Goal: Task Accomplishment & Management: Complete application form

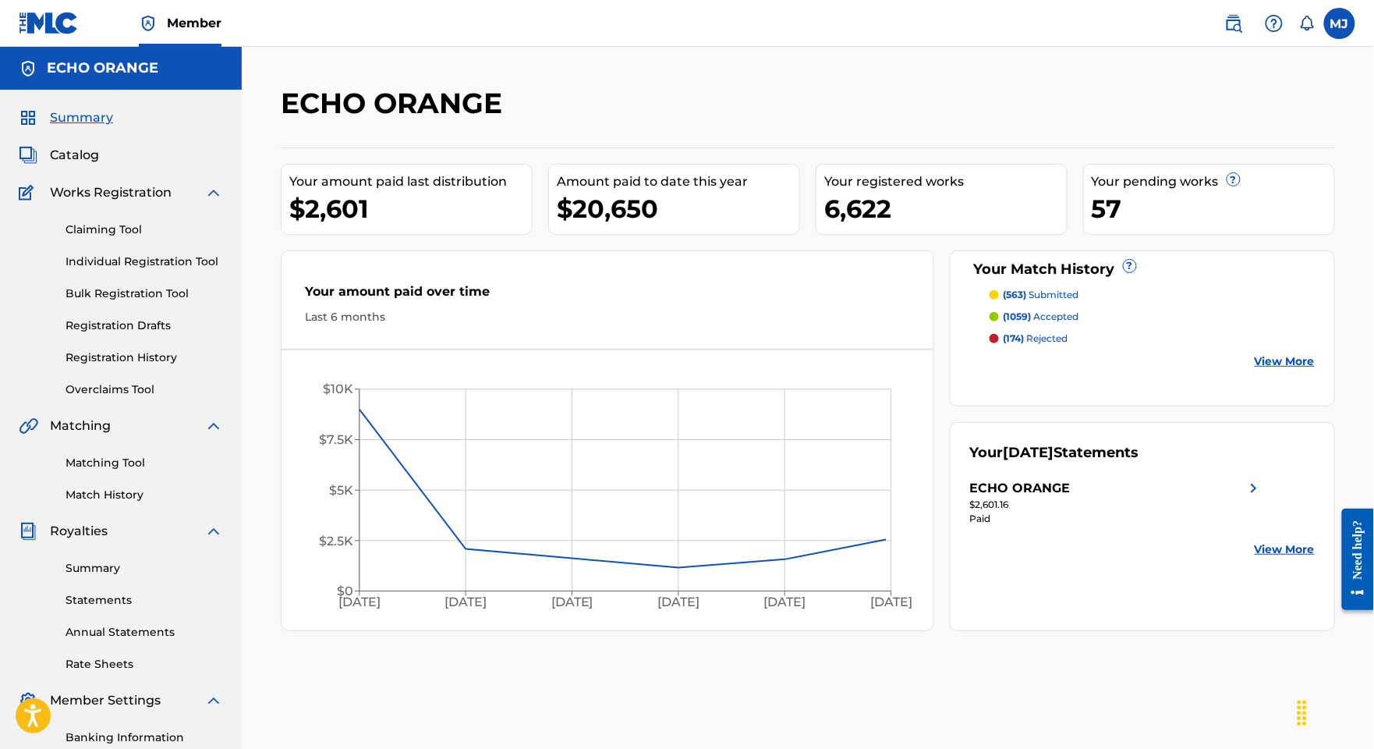
click at [136, 503] on link "Match History" at bounding box center [145, 495] width 158 height 16
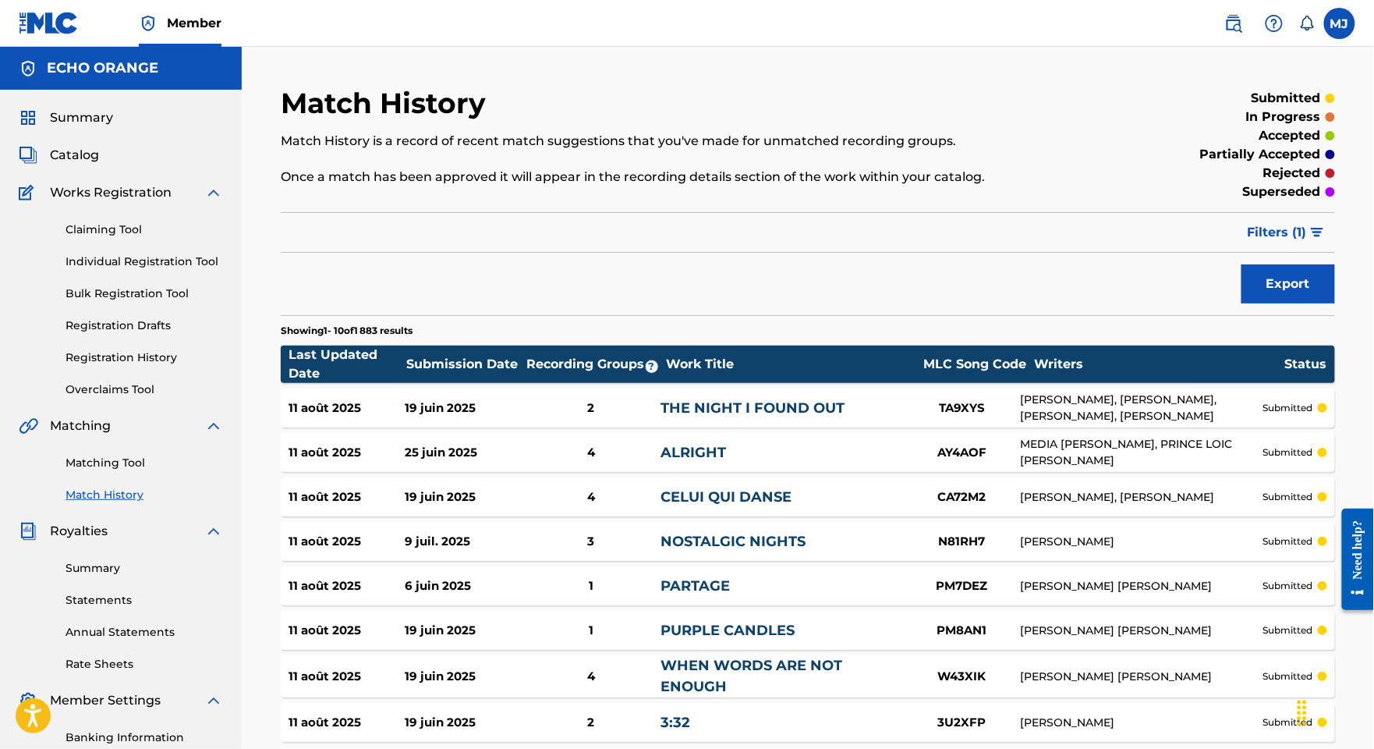
scroll to position [381, 0]
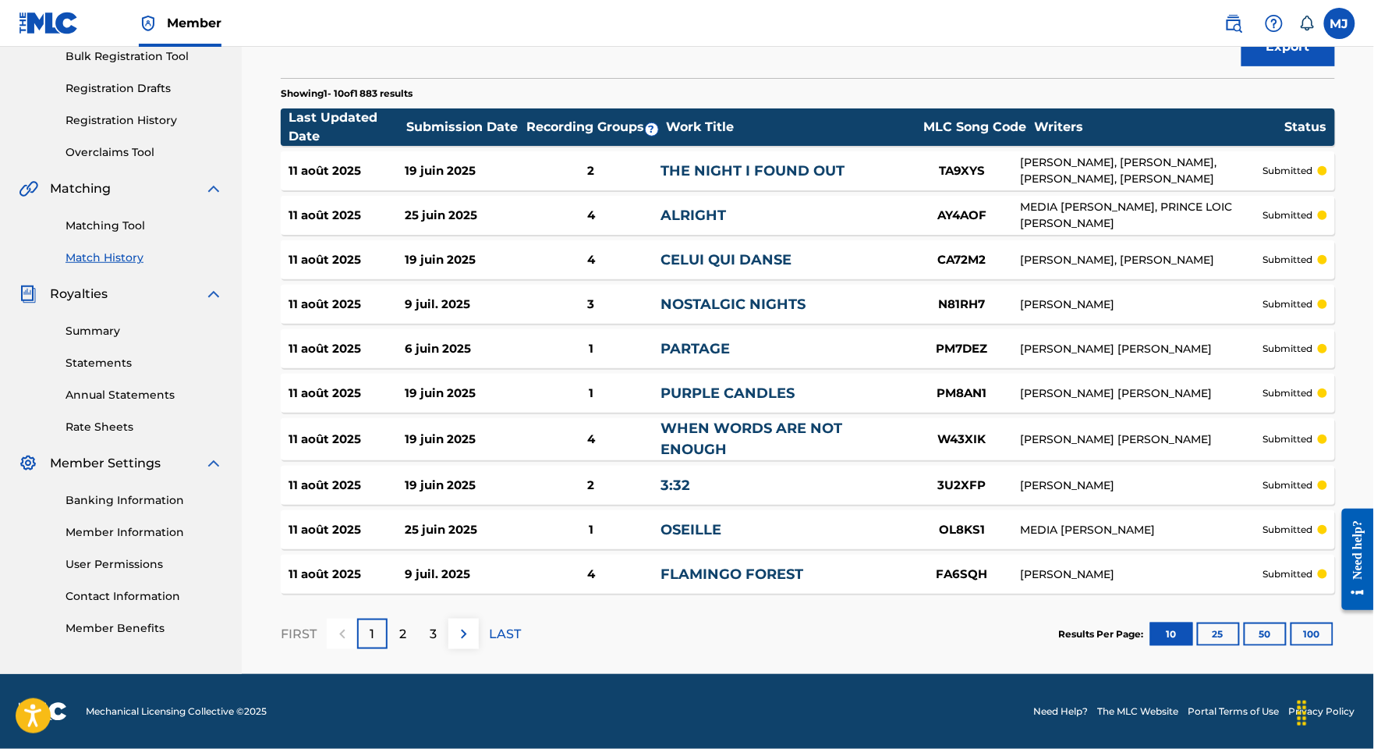
click at [1305, 622] on button "100" at bounding box center [1312, 633] width 43 height 23
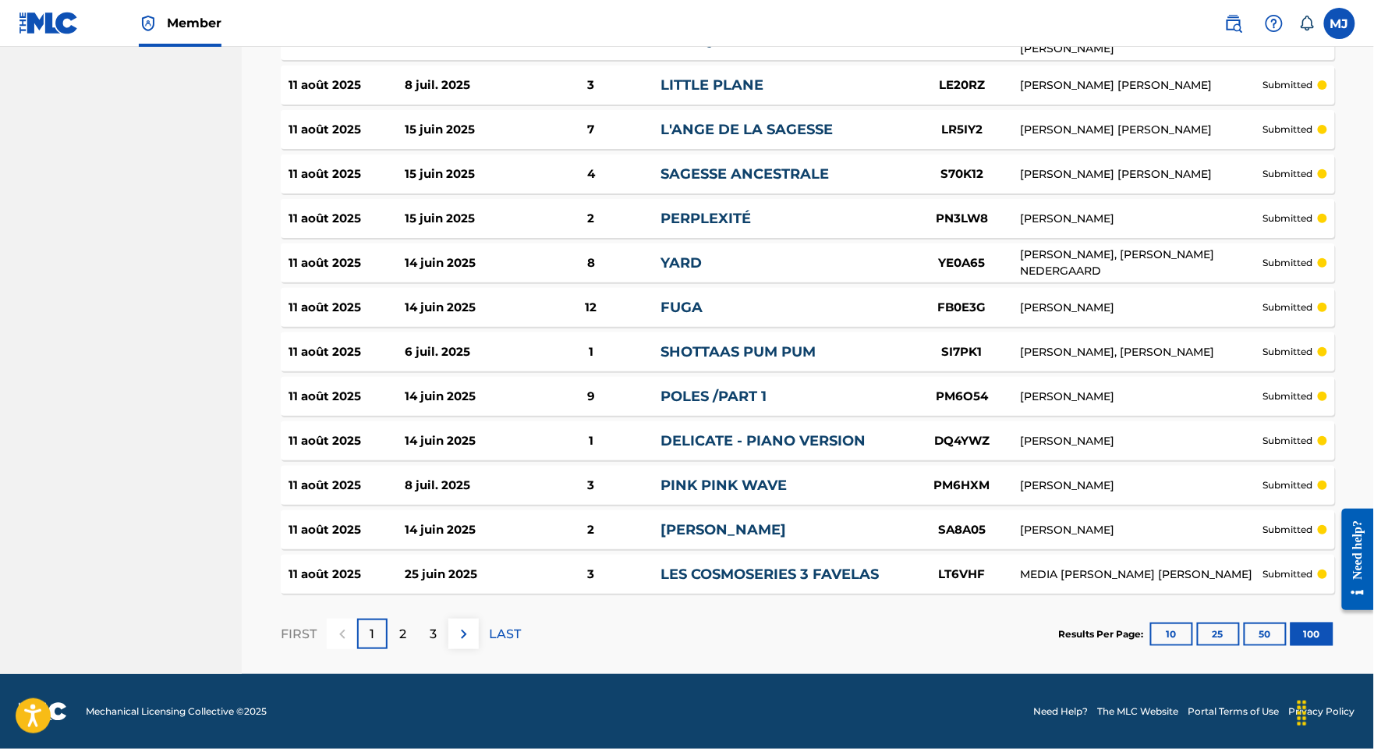
scroll to position [5083, 0]
click at [448, 618] on div "3" at bounding box center [433, 633] width 30 height 30
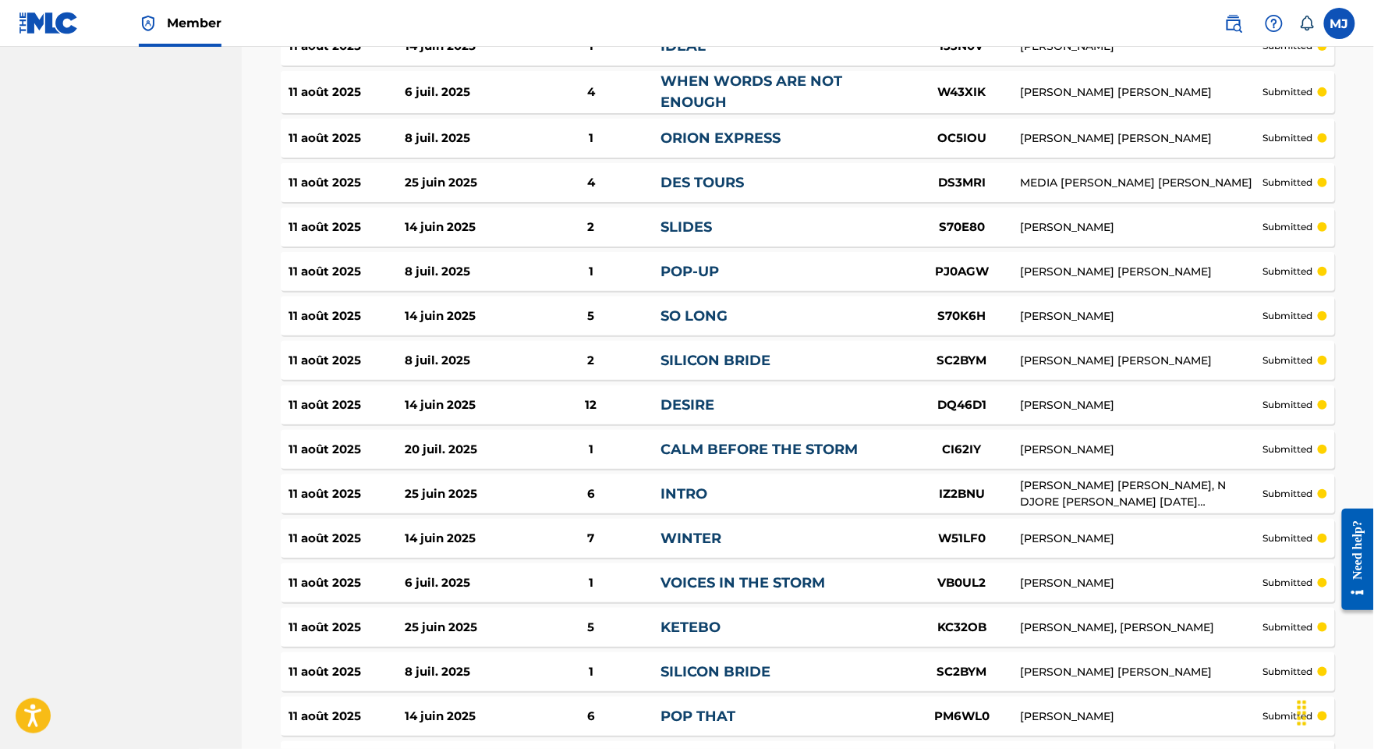
scroll to position [0, 0]
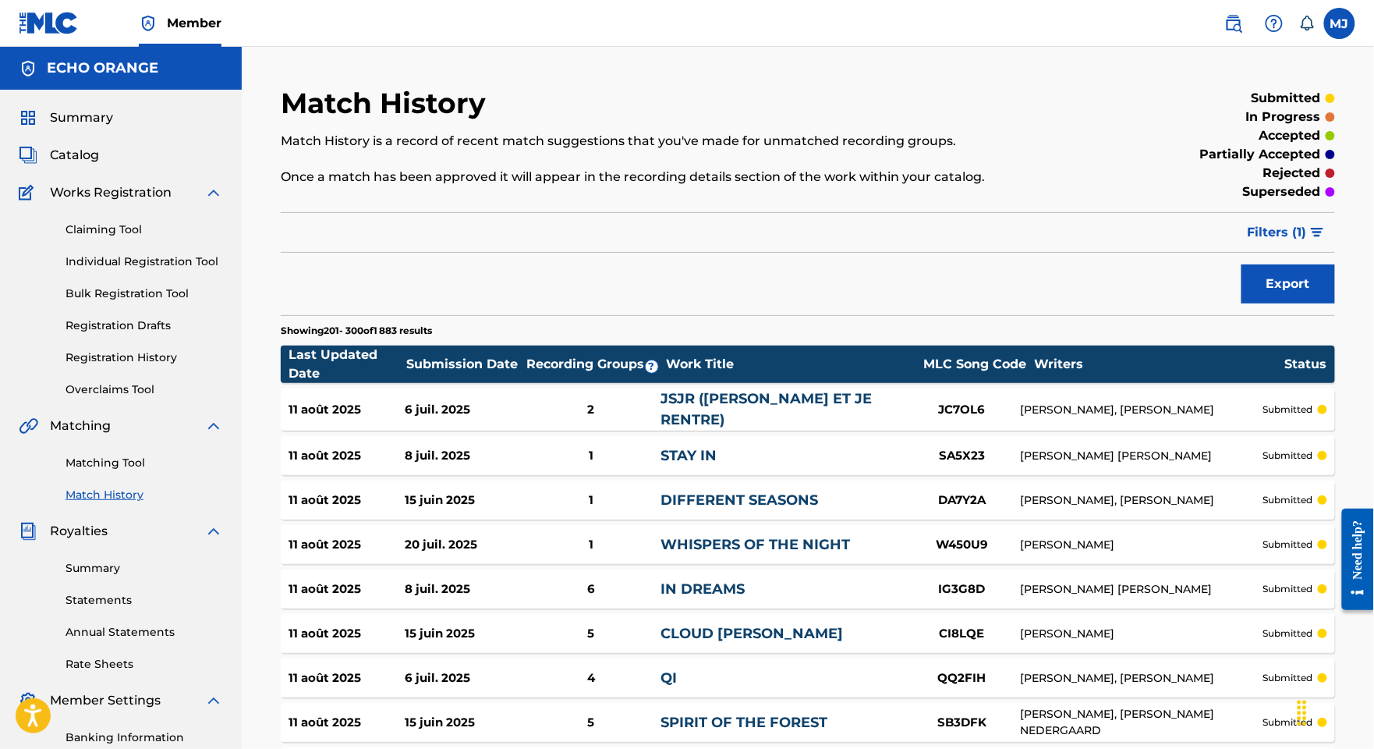
click at [154, 270] on link "Individual Registration Tool" at bounding box center [145, 261] width 158 height 16
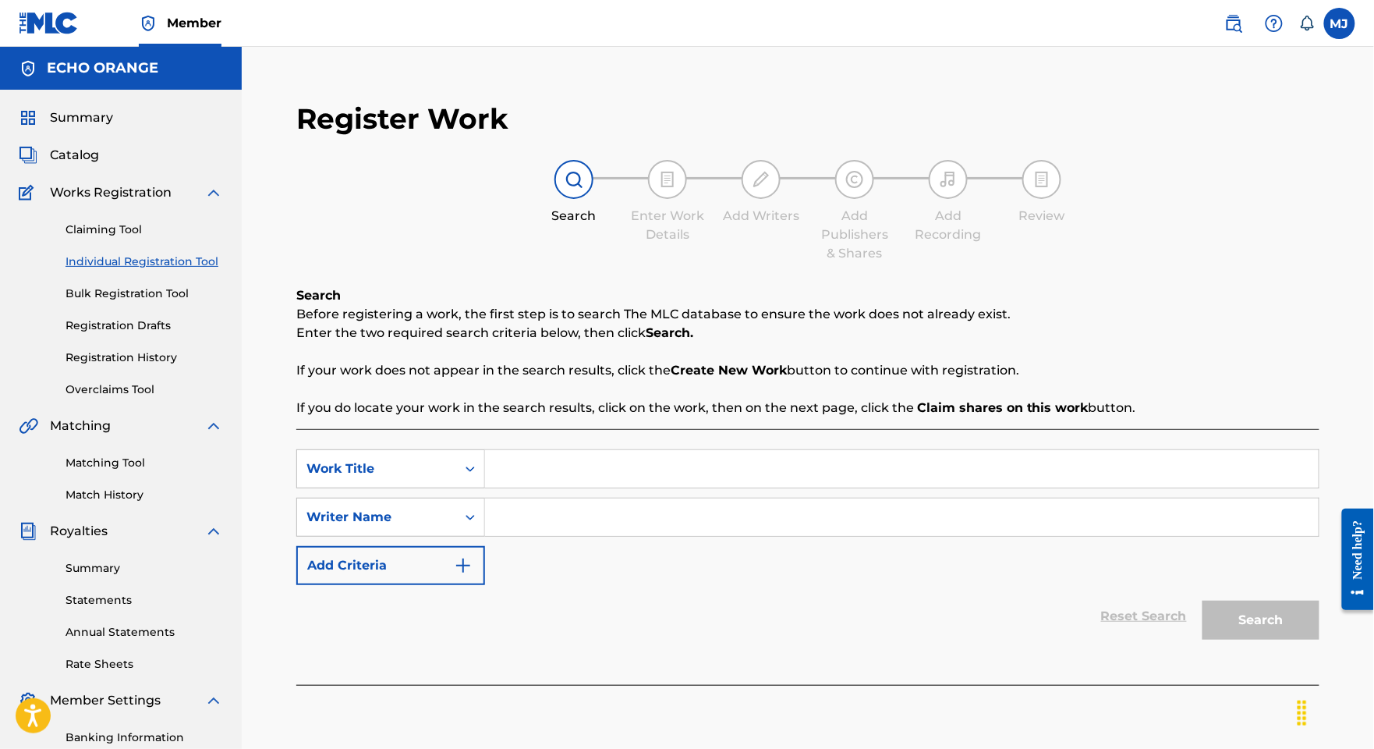
click at [787, 487] on input "Search Form" at bounding box center [902, 468] width 834 height 37
paste input "KPLE BAHA"
type input "KPLE BAHA"
click at [997, 536] on input "Search Form" at bounding box center [902, 516] width 834 height 37
paste input "AMBATCHE NIAVA DOGBO EZECHIEL"
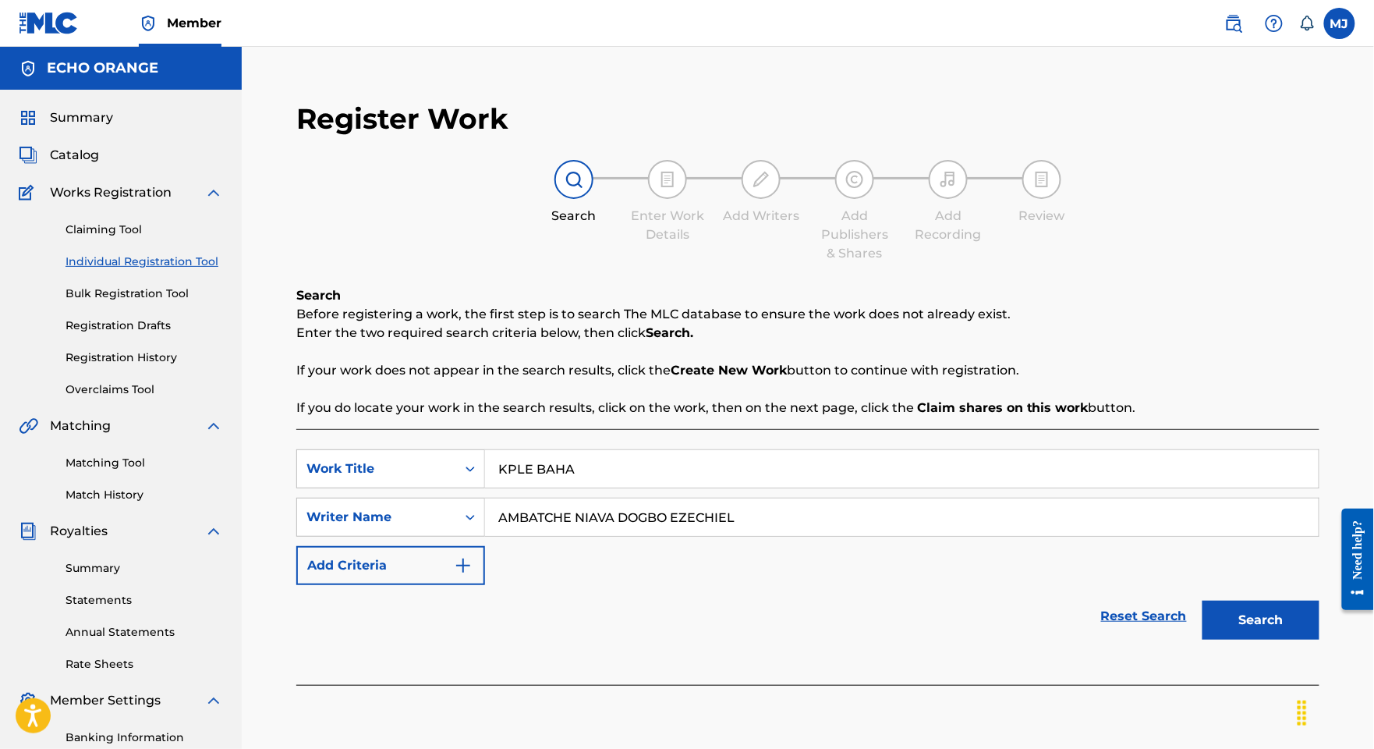
type input "AMBATCHE NIAVA DOGBO EZECHIEL"
click at [1263, 639] on button "Search" at bounding box center [1261, 619] width 117 height 39
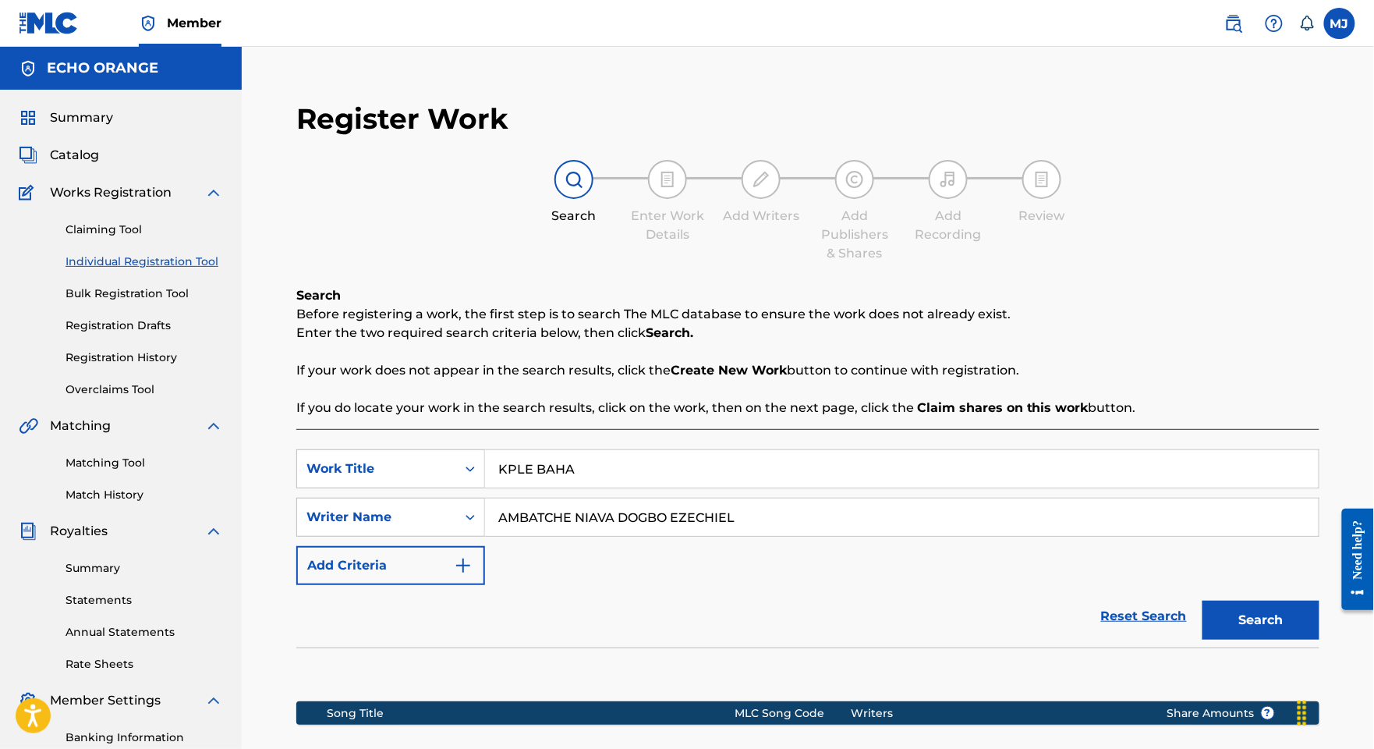
scroll to position [351, 0]
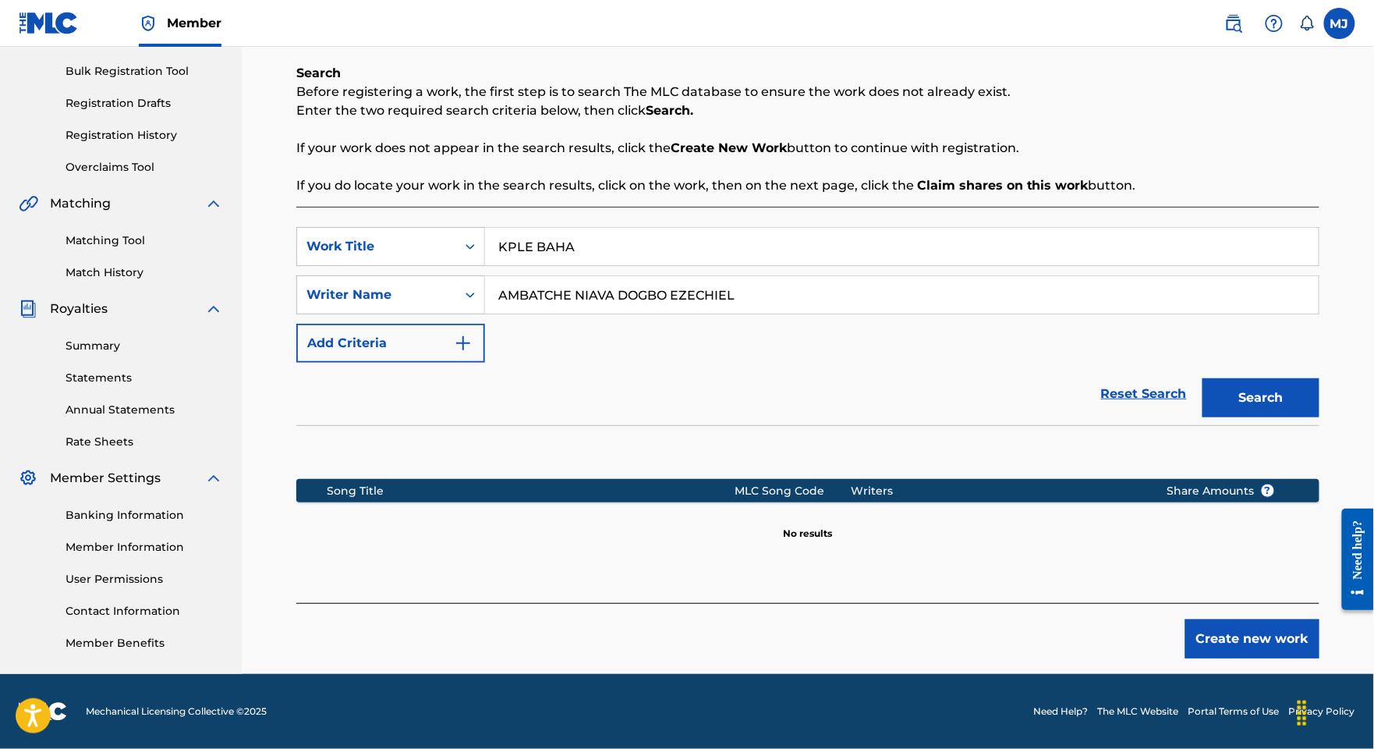
click at [1302, 629] on button "Create new work" at bounding box center [1252, 638] width 134 height 39
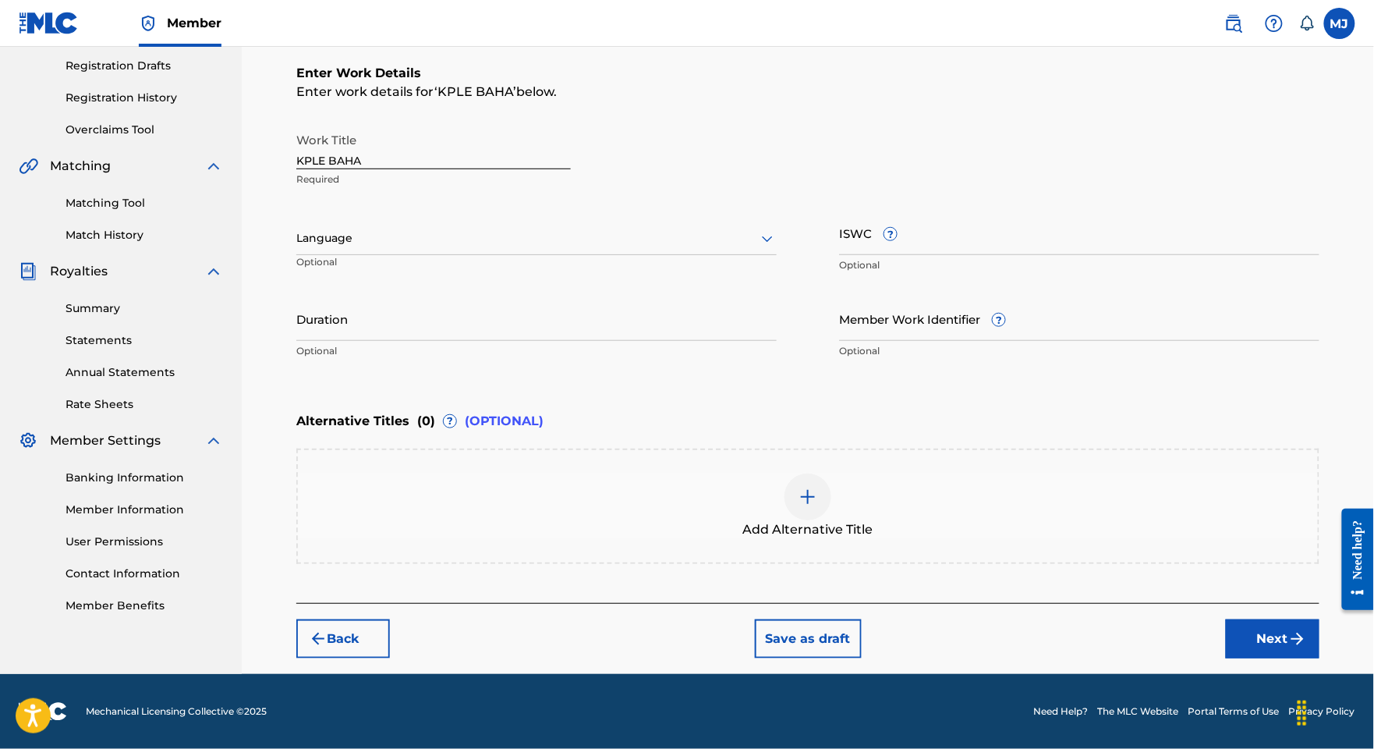
click at [1274, 658] on button "Next" at bounding box center [1273, 638] width 94 height 39
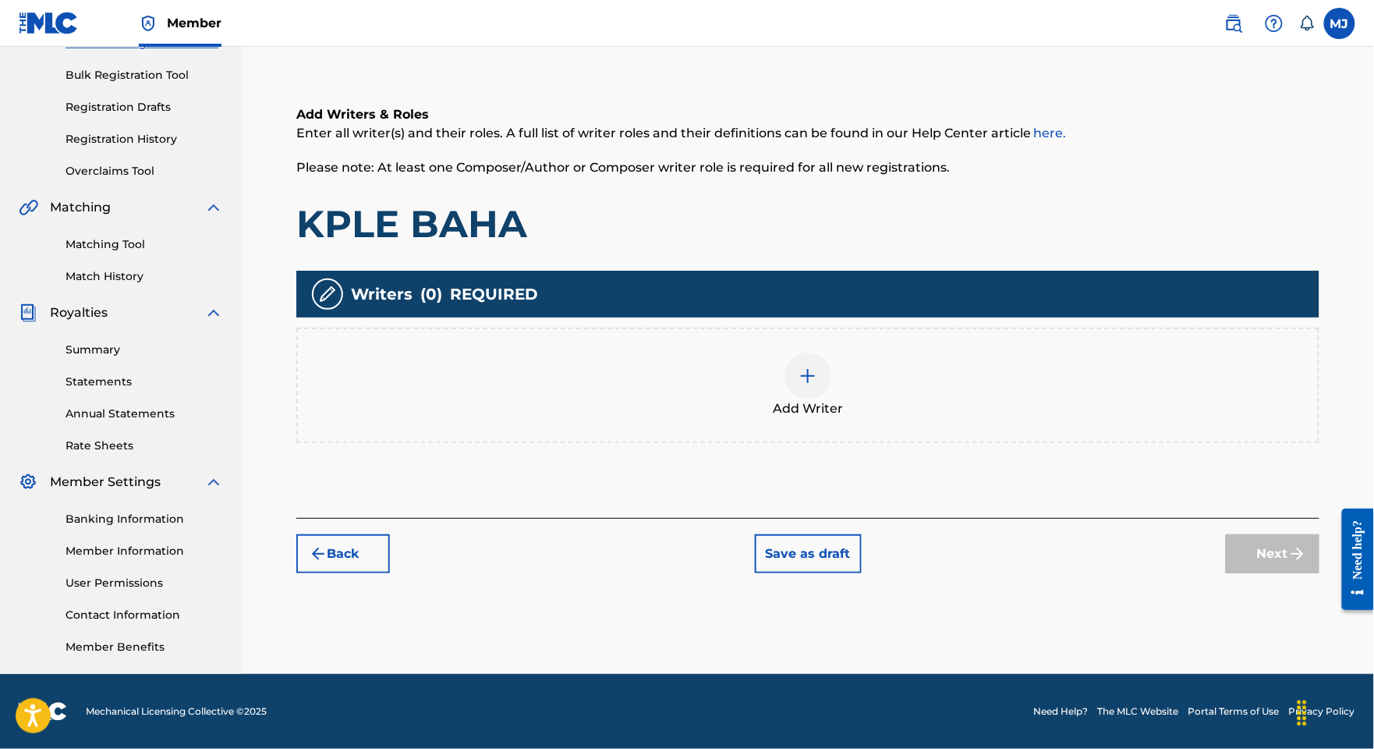
click at [862, 352] on div "Add Writer" at bounding box center [808, 385] width 1020 height 66
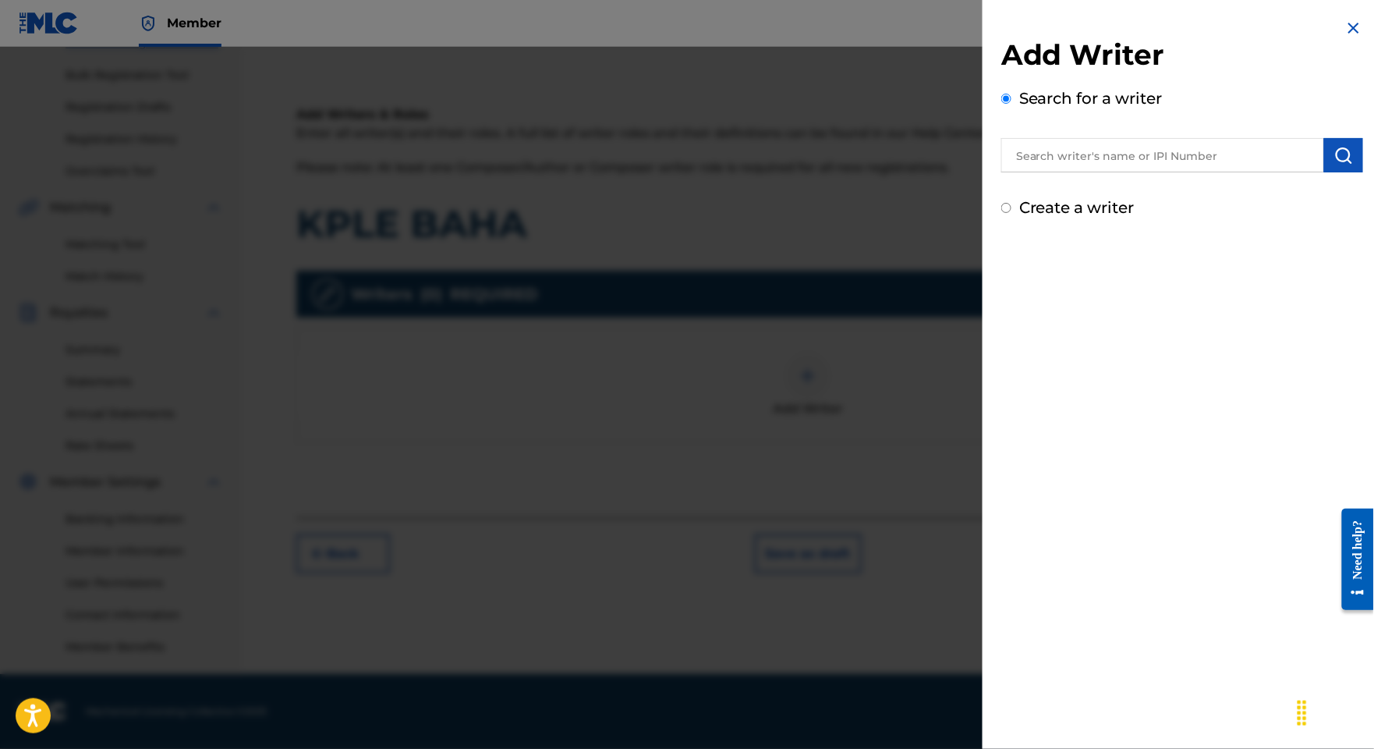
click at [1001, 172] on input "text" at bounding box center [1162, 155] width 323 height 34
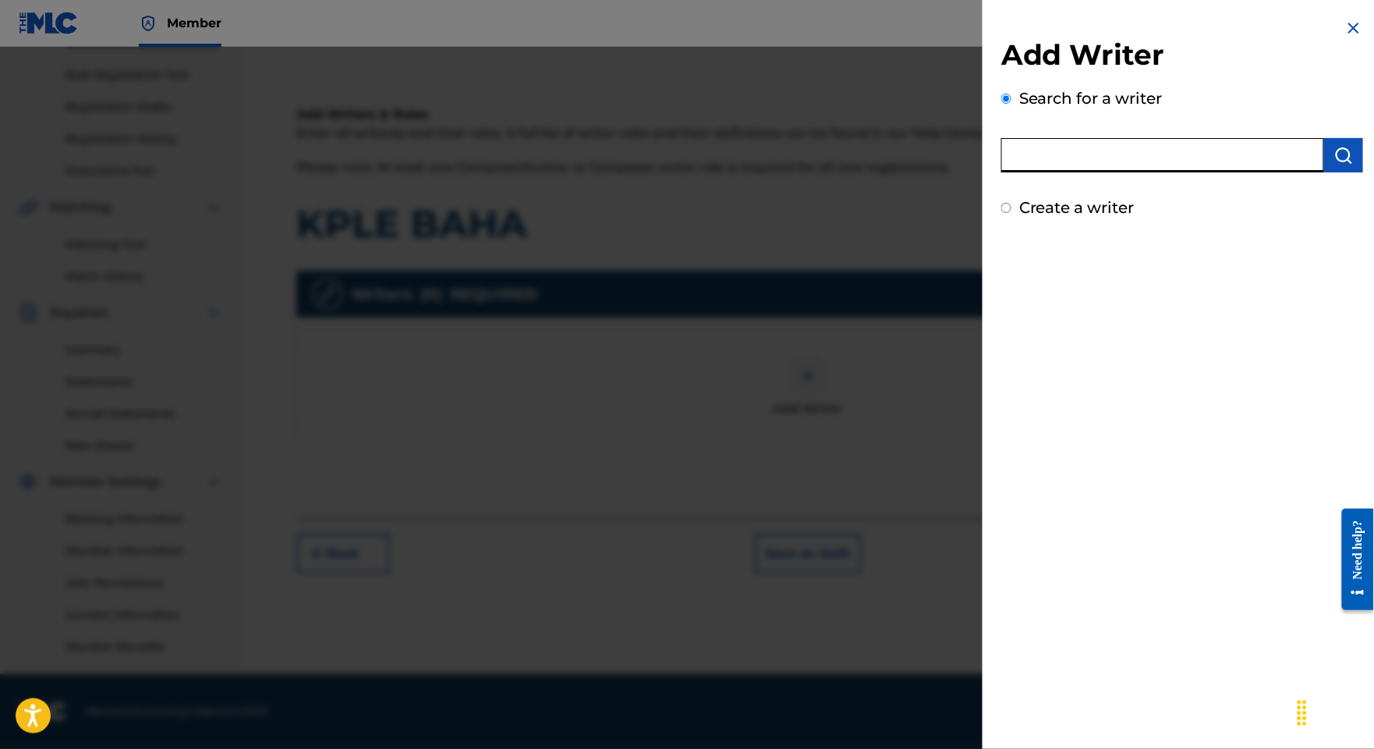
paste input "AMBATCHE NIAVA DOGBO EZECHIEL"
type input "AMBATCHE NIAVA DOGBO EZECHIEL"
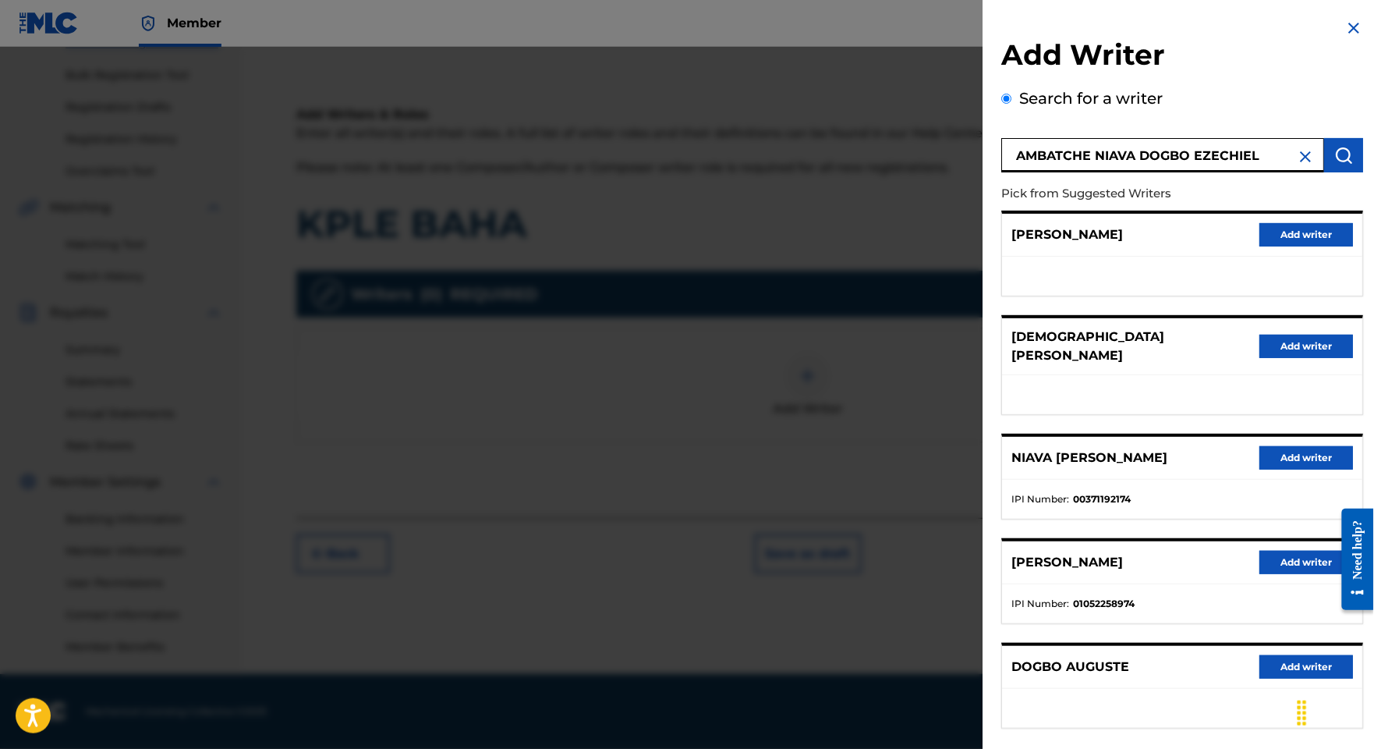
scroll to position [168, 0]
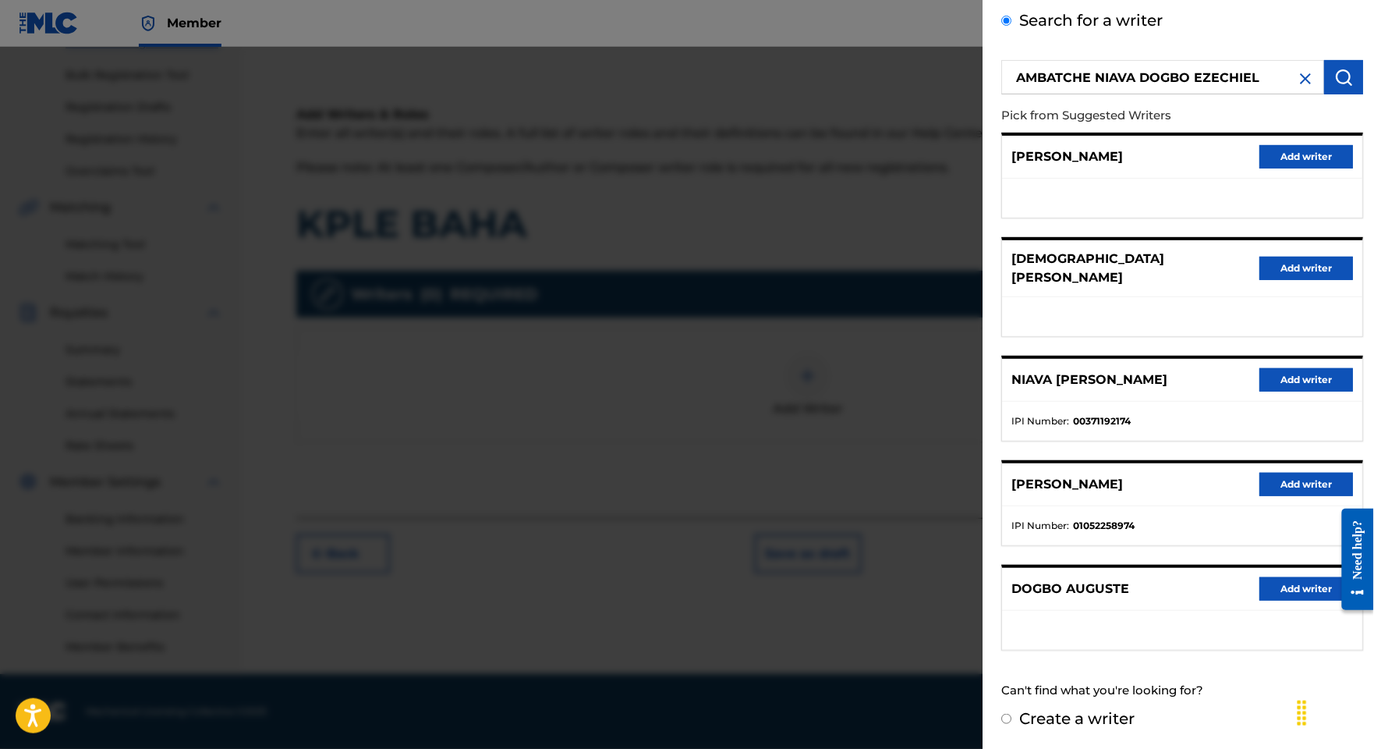
click at [1295, 359] on div "[PERSON_NAME] Add writer" at bounding box center [1182, 380] width 360 height 43
click at [1295, 368] on button "Add writer" at bounding box center [1306, 379] width 94 height 23
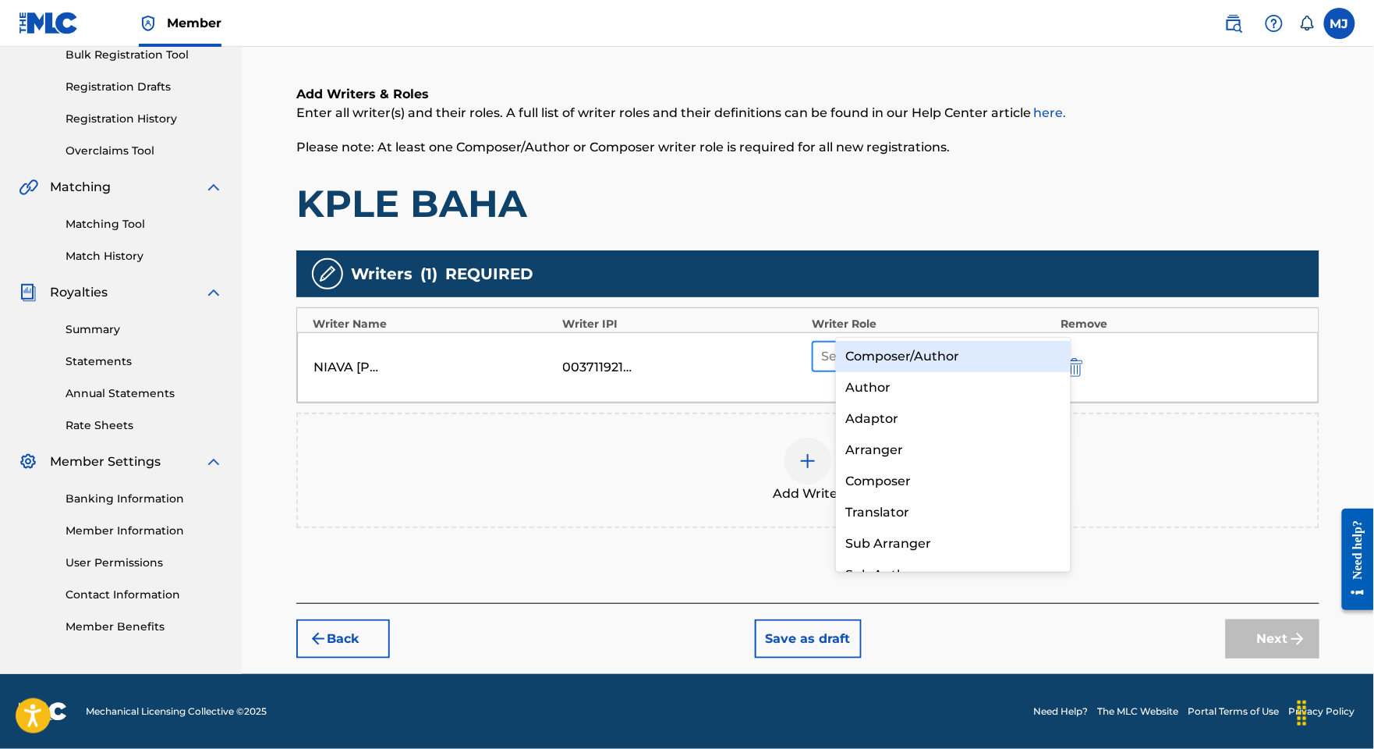
click at [1015, 345] on div at bounding box center [918, 356] width 194 height 22
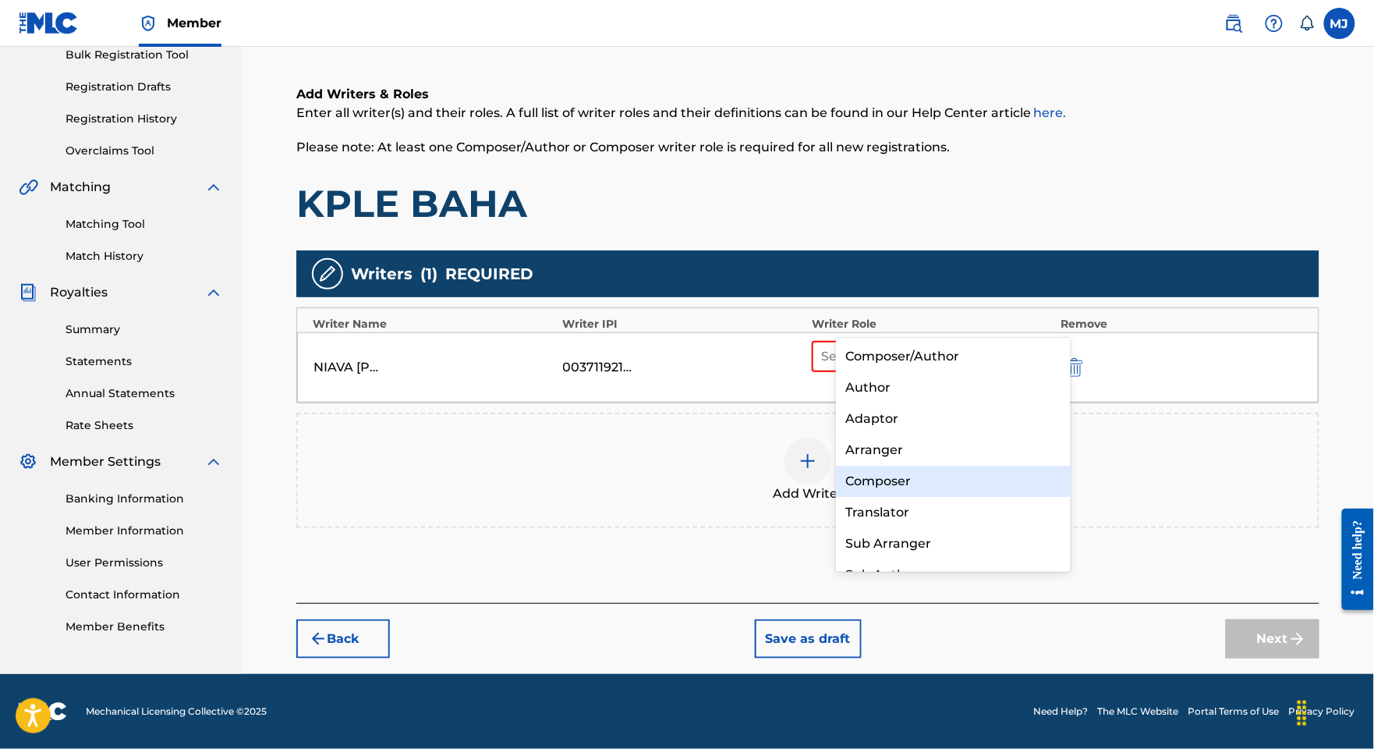
click at [930, 477] on div "Composer" at bounding box center [953, 481] width 234 height 31
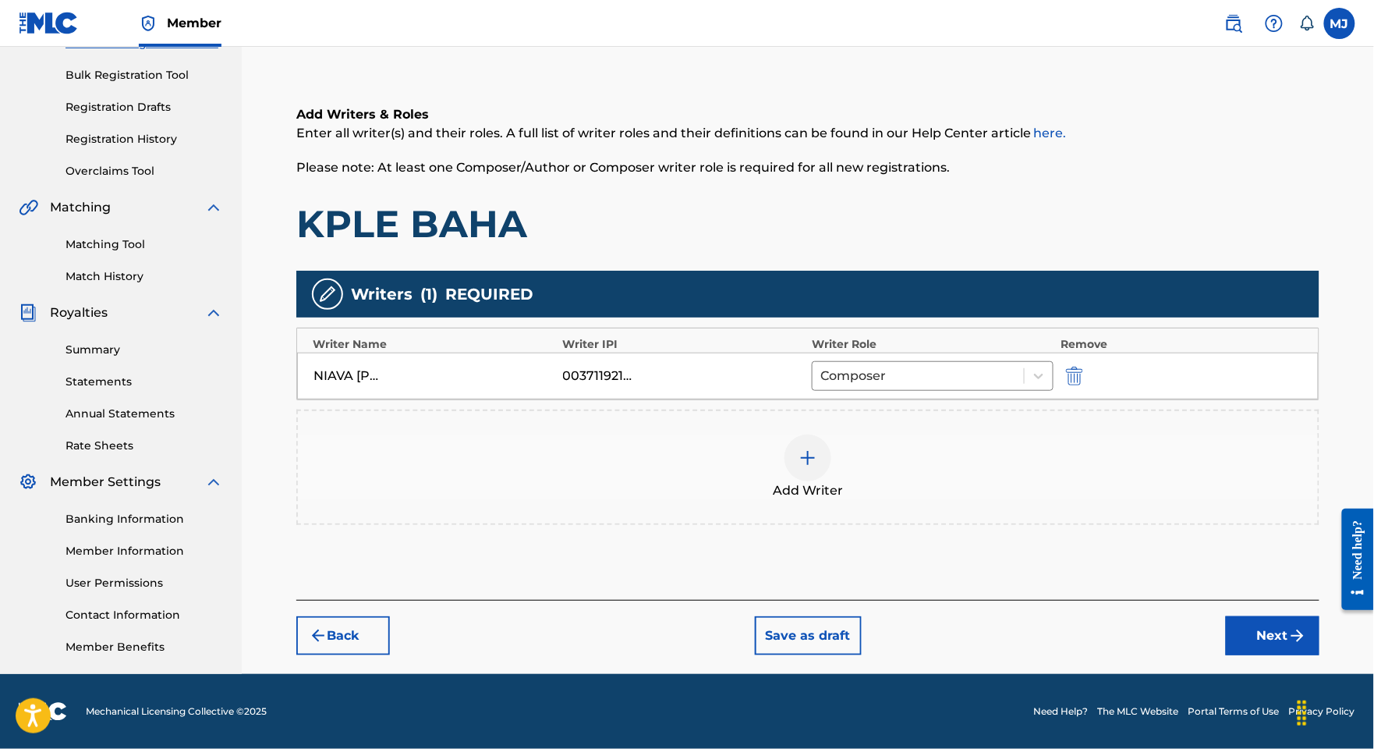
click at [831, 434] on div at bounding box center [808, 457] width 47 height 47
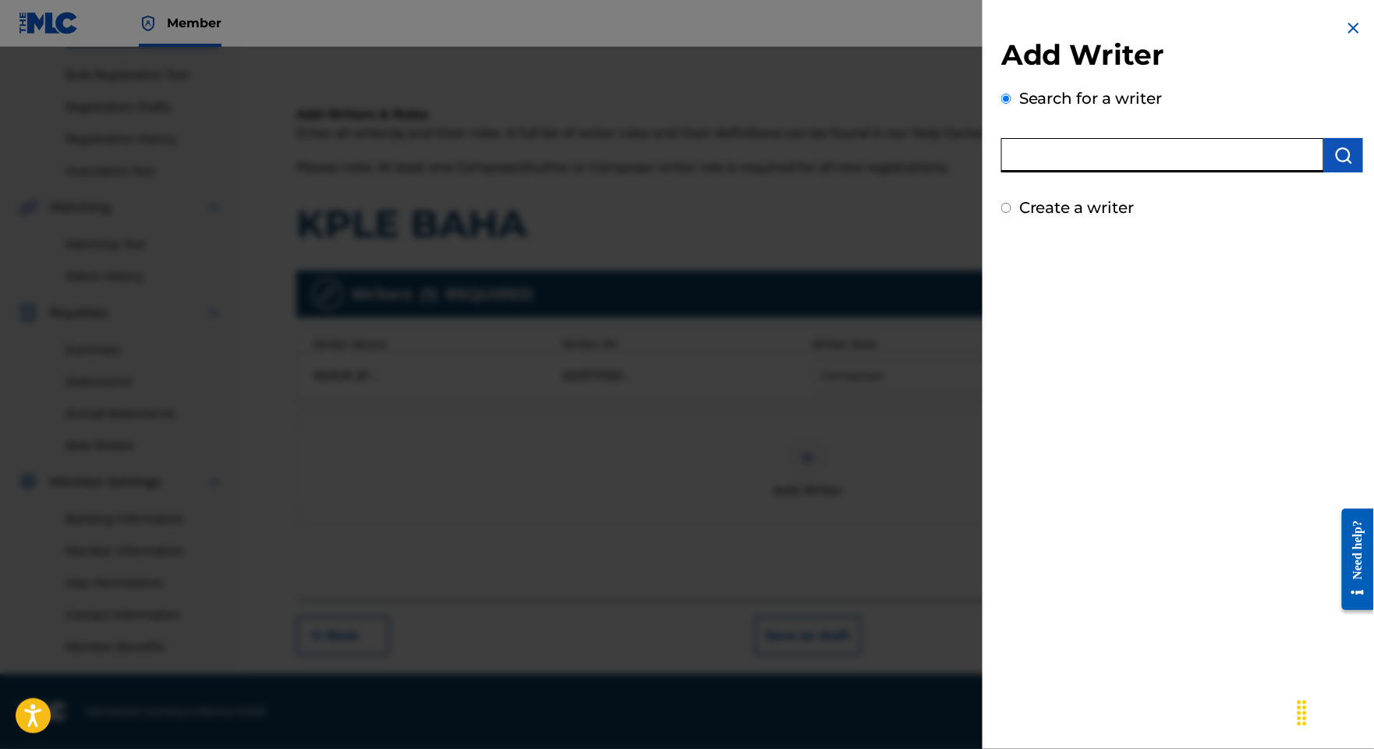
click at [1001, 169] on input "text" at bounding box center [1162, 155] width 323 height 34
paste input "BLE [PERSON_NAME]"
type input "BLE [PERSON_NAME]"
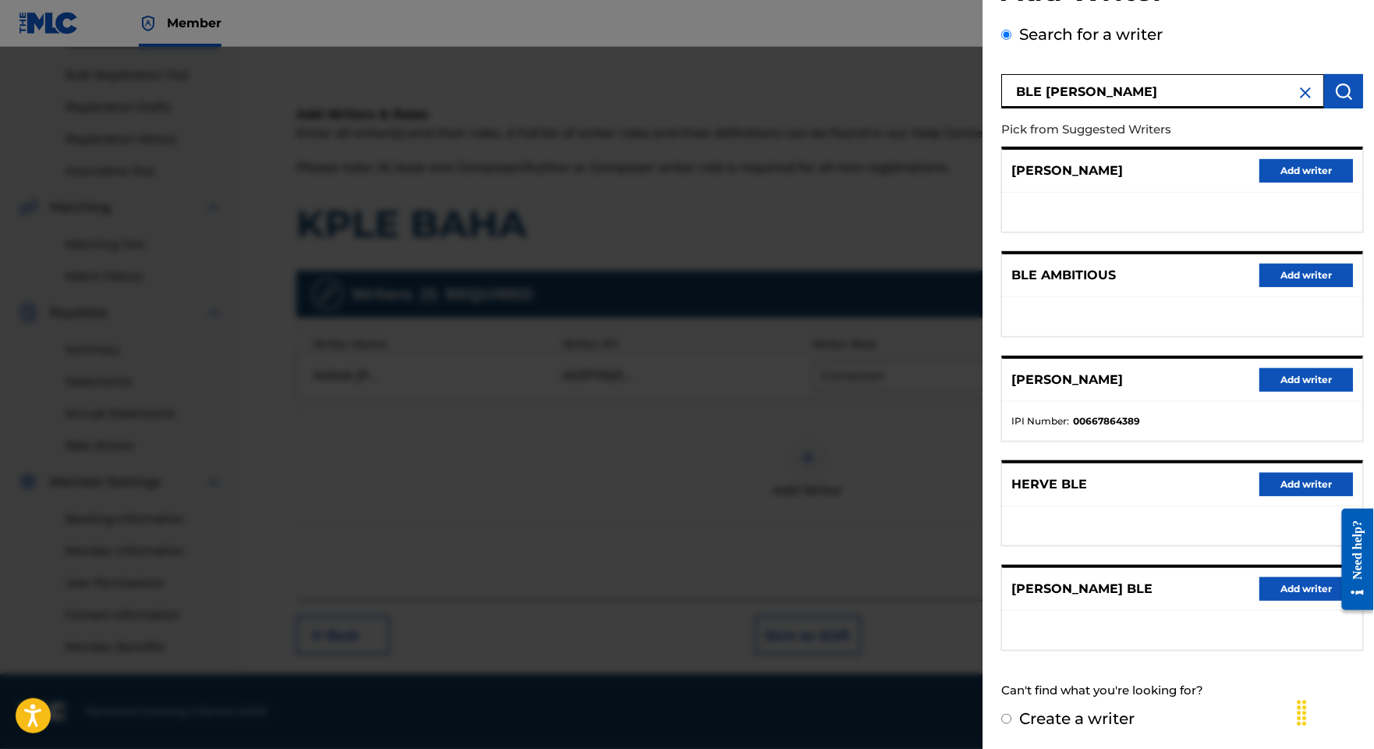
scroll to position [347, 0]
click at [1034, 716] on label "Create a writer" at bounding box center [1076, 718] width 115 height 19
radio input "true"
click at [1011, 716] on input "Create a writer" at bounding box center [1006, 719] width 10 height 10
radio input "false"
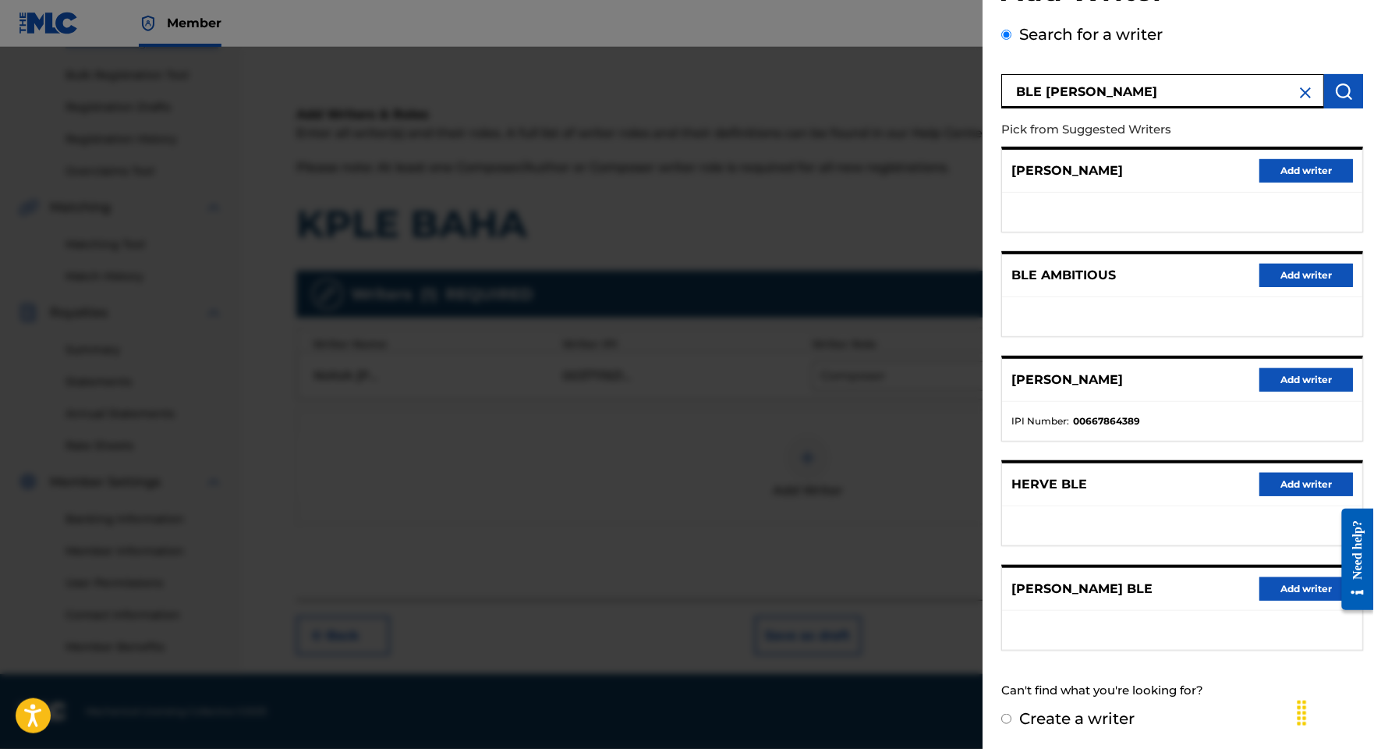
radio input "true"
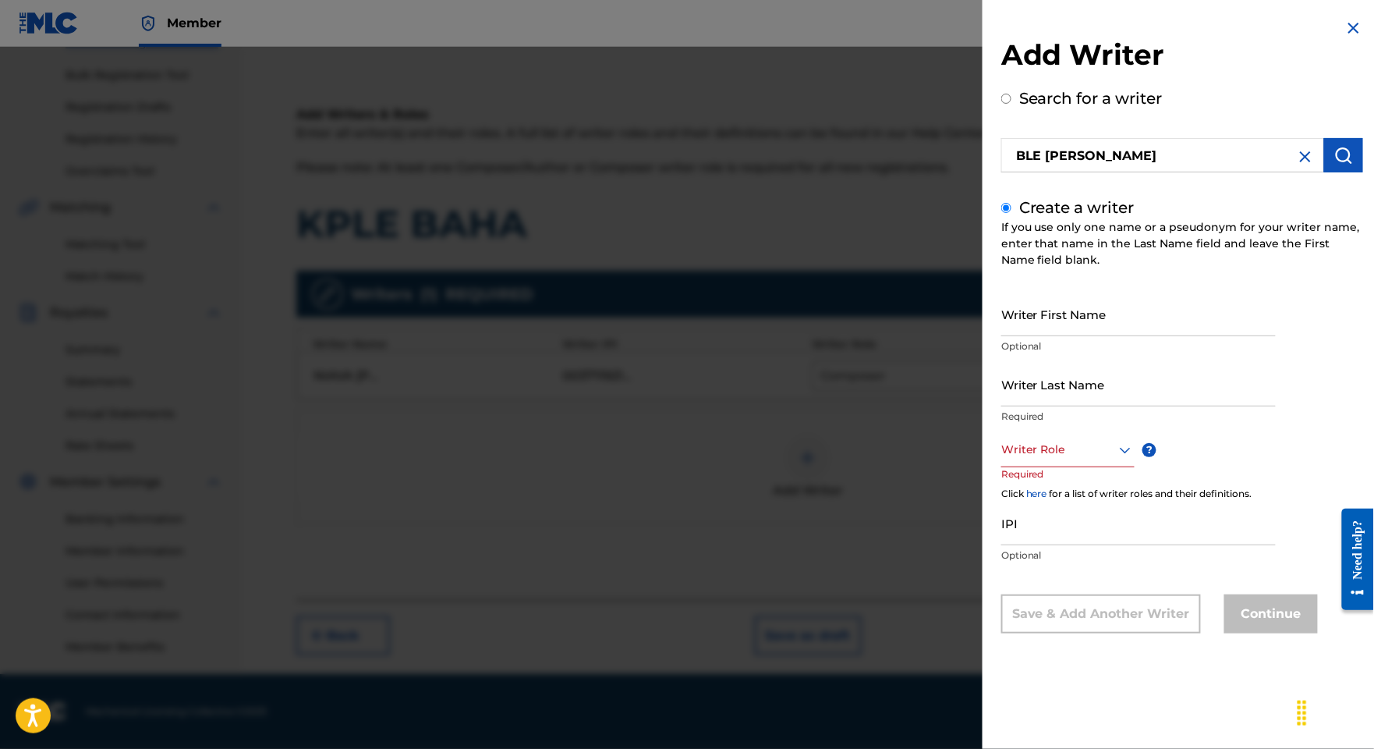
scroll to position [0, 0]
click at [1002, 336] on input "Writer First Name" at bounding box center [1138, 314] width 275 height 44
paste input "BLE [PERSON_NAME]"
drag, startPoint x: 1125, startPoint y: 347, endPoint x: 1114, endPoint y: 345, distance: 11.2
click at [1114, 336] on input "BLE [PERSON_NAME]" at bounding box center [1138, 314] width 275 height 44
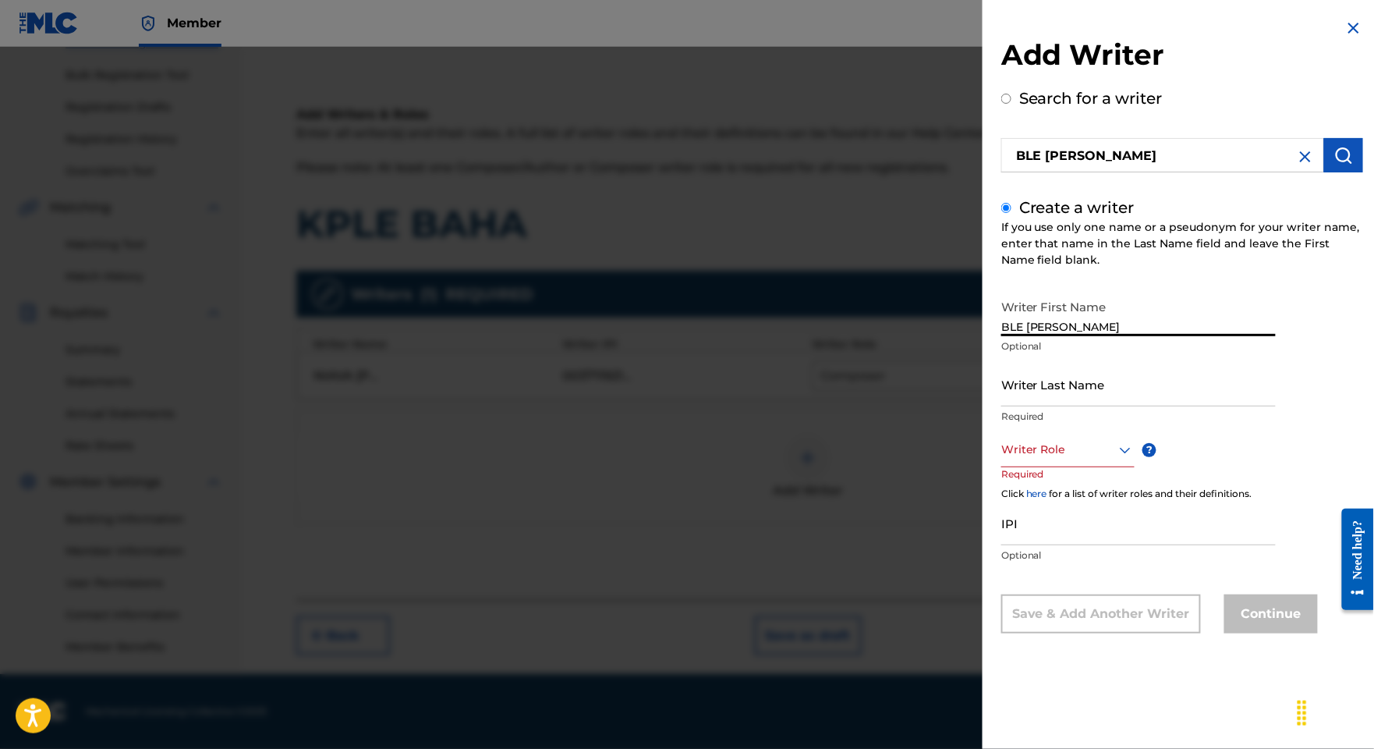
drag, startPoint x: 1037, startPoint y: 345, endPoint x: 883, endPoint y: 336, distance: 154.6
click at [883, 336] on div "Add Writer Search for a writer BLE [PERSON_NAME] Create a writer If you use onl…" at bounding box center [687, 398] width 1374 height 702
type input "[PERSON_NAME]"
click at [1001, 406] on input "Writer Last Name" at bounding box center [1138, 384] width 275 height 44
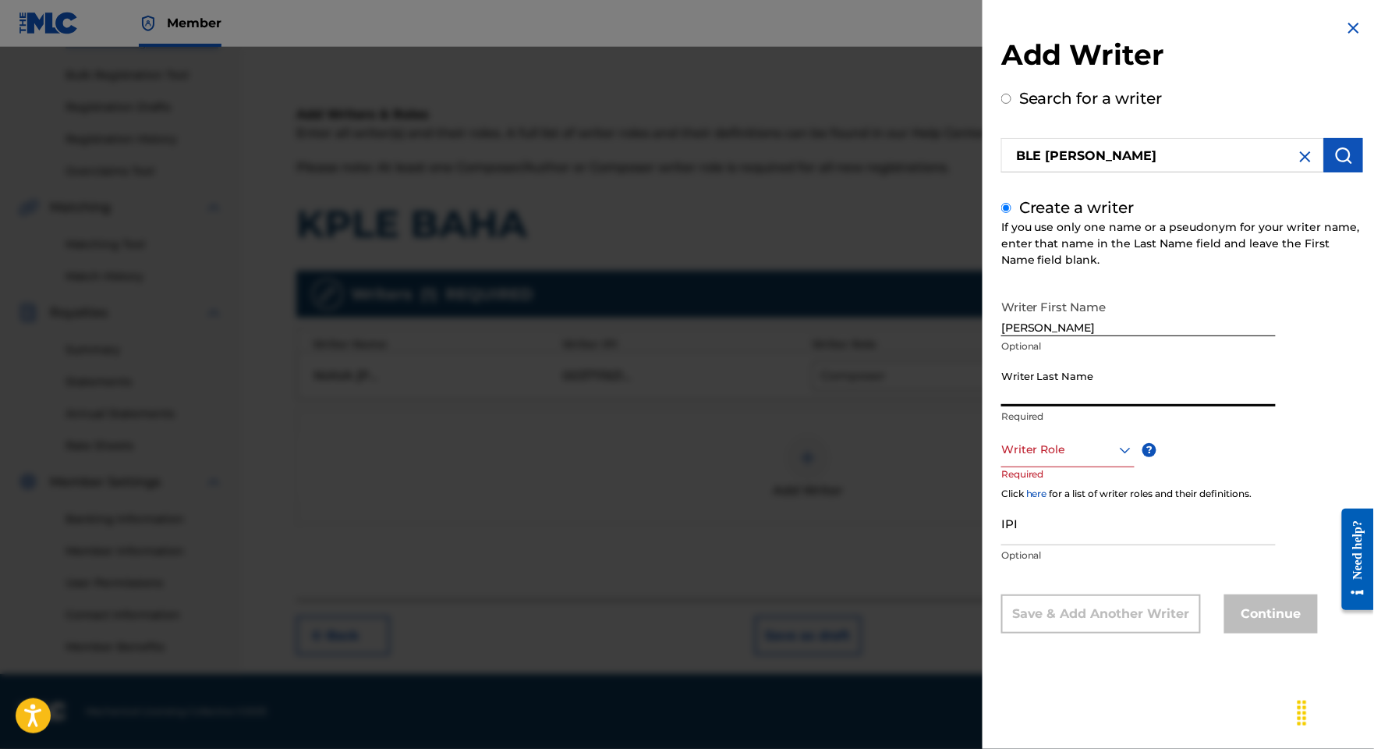
paste input "BLE GNIONDEBOH"
type input "BLE GNIONDEBOH"
click at [1001, 502] on p "Required" at bounding box center [1030, 484] width 59 height 35
click at [1001, 467] on div "Writer Role" at bounding box center [1067, 449] width 133 height 35
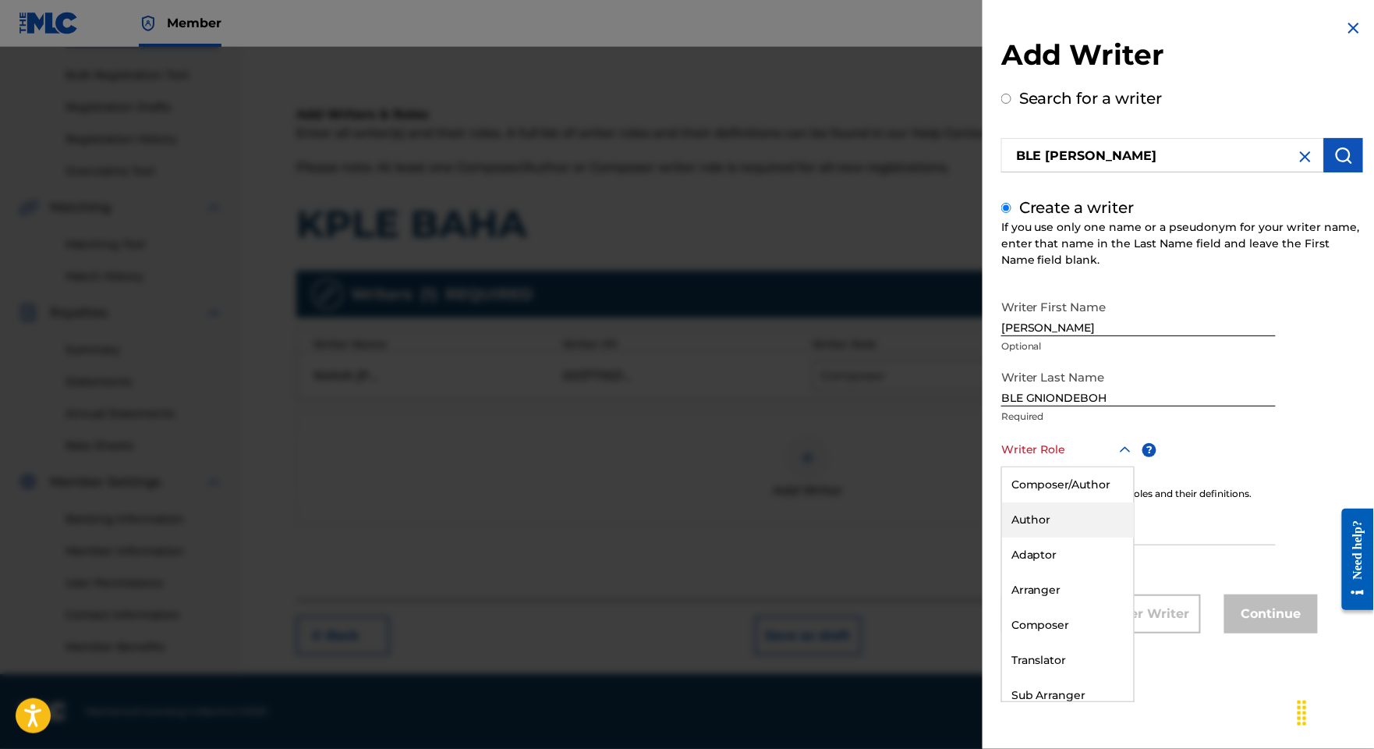
click at [1002, 537] on div "Author" at bounding box center [1068, 519] width 132 height 35
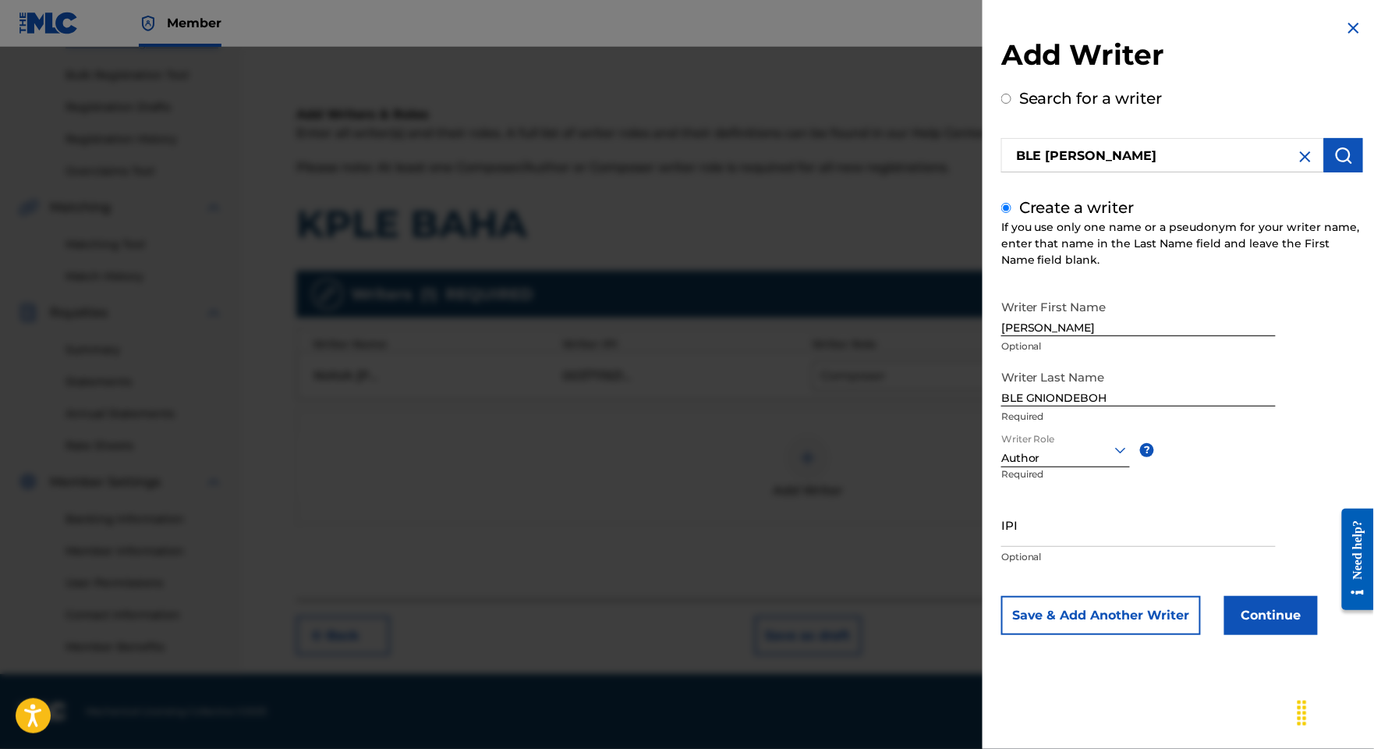
click at [1001, 547] on input "IPI" at bounding box center [1138, 524] width 275 height 44
paste input "786152317"
type input "786152317"
click at [1224, 635] on button "Continue" at bounding box center [1271, 615] width 94 height 39
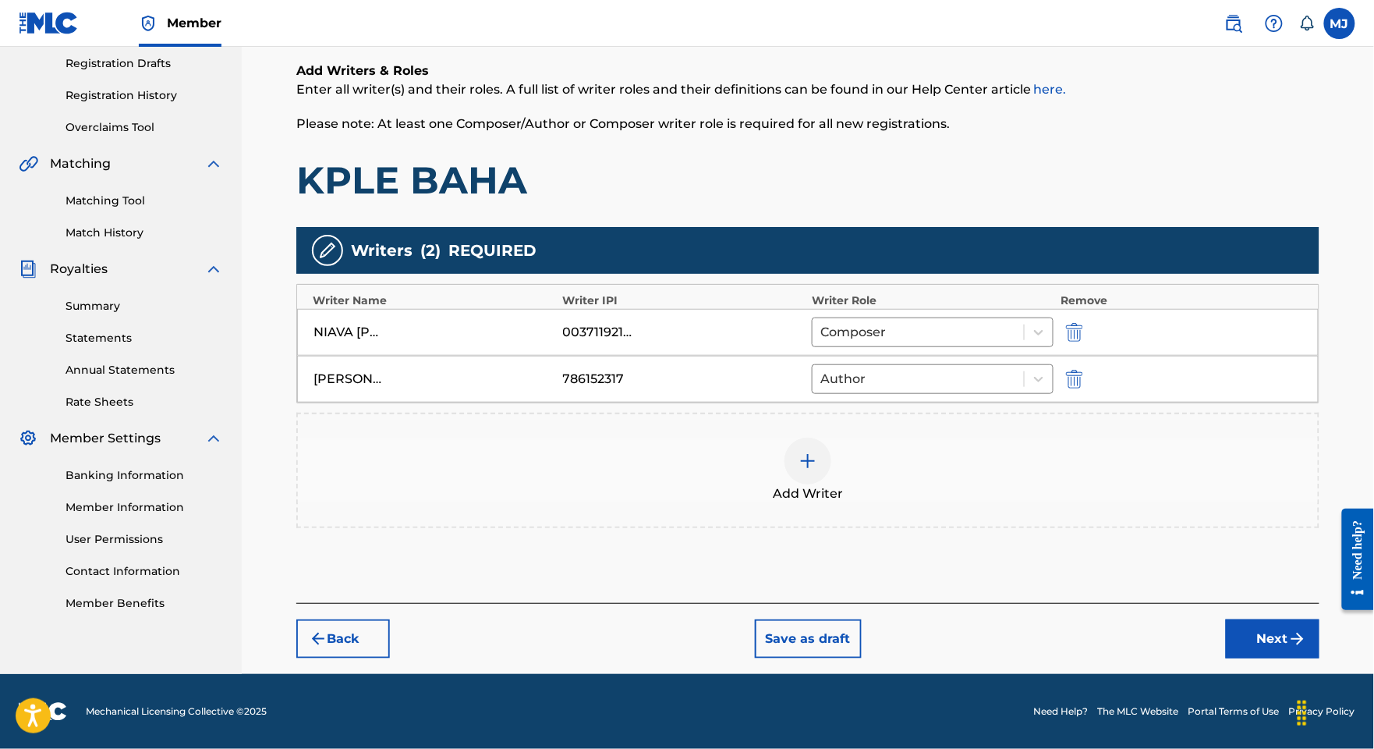
click at [1229, 658] on button "Next" at bounding box center [1273, 638] width 94 height 39
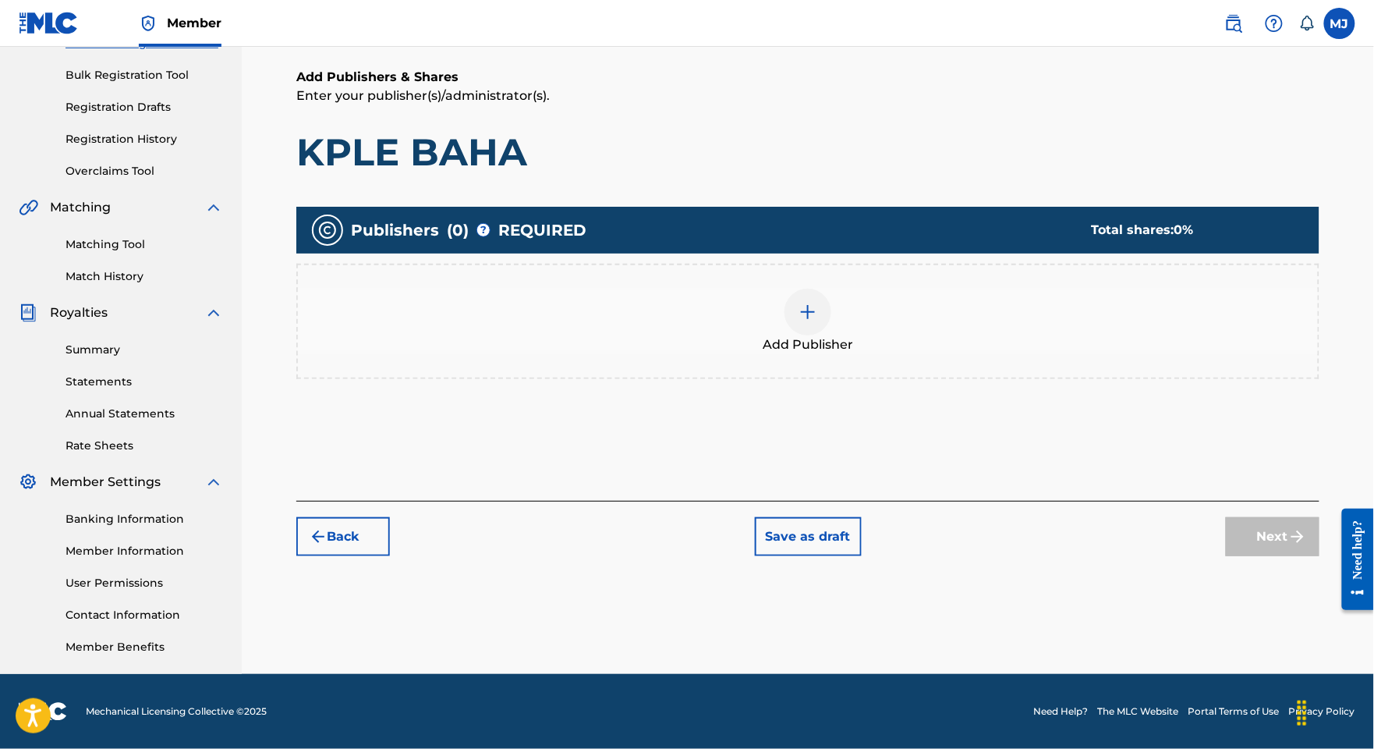
click at [809, 335] on span "Add Publisher" at bounding box center [808, 344] width 90 height 19
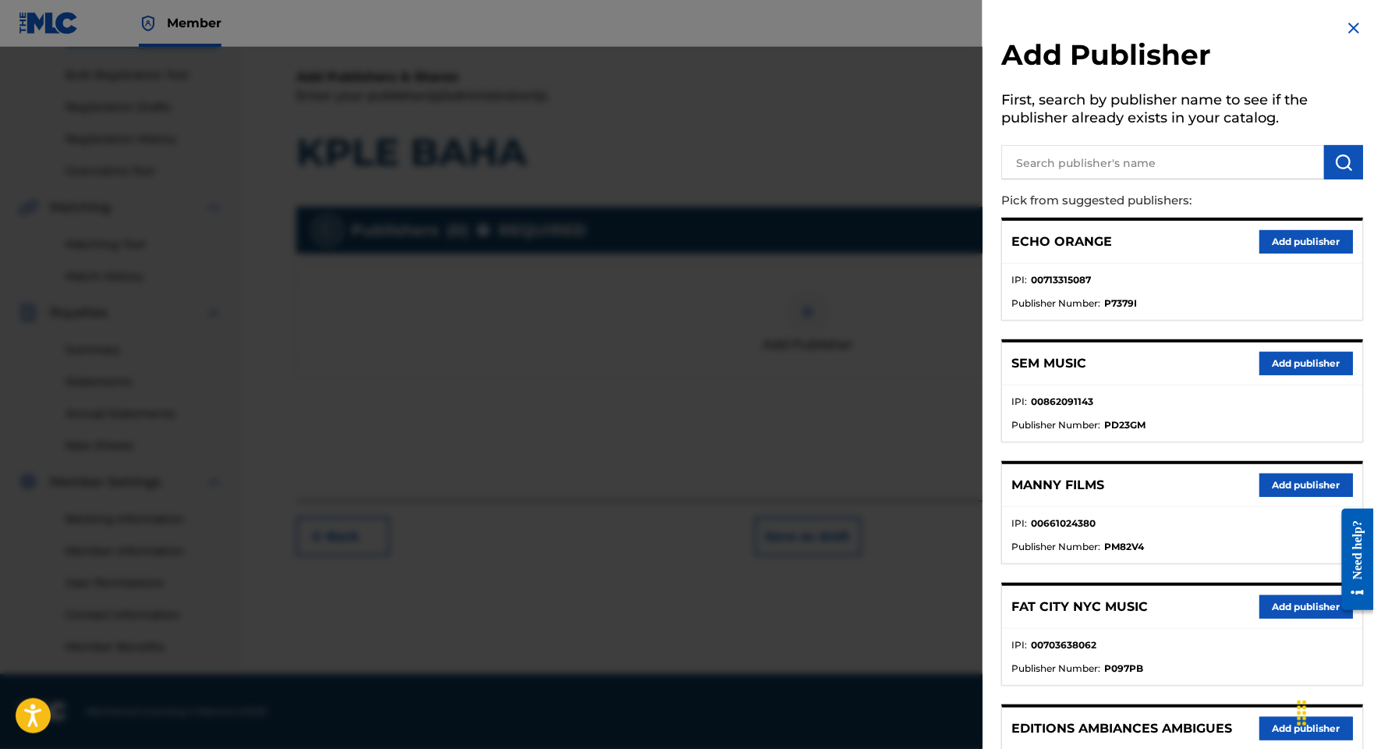
click at [1164, 156] on div at bounding box center [1182, 159] width 362 height 39
click at [1178, 167] on input "text" at bounding box center [1162, 162] width 323 height 34
type input "appeal"
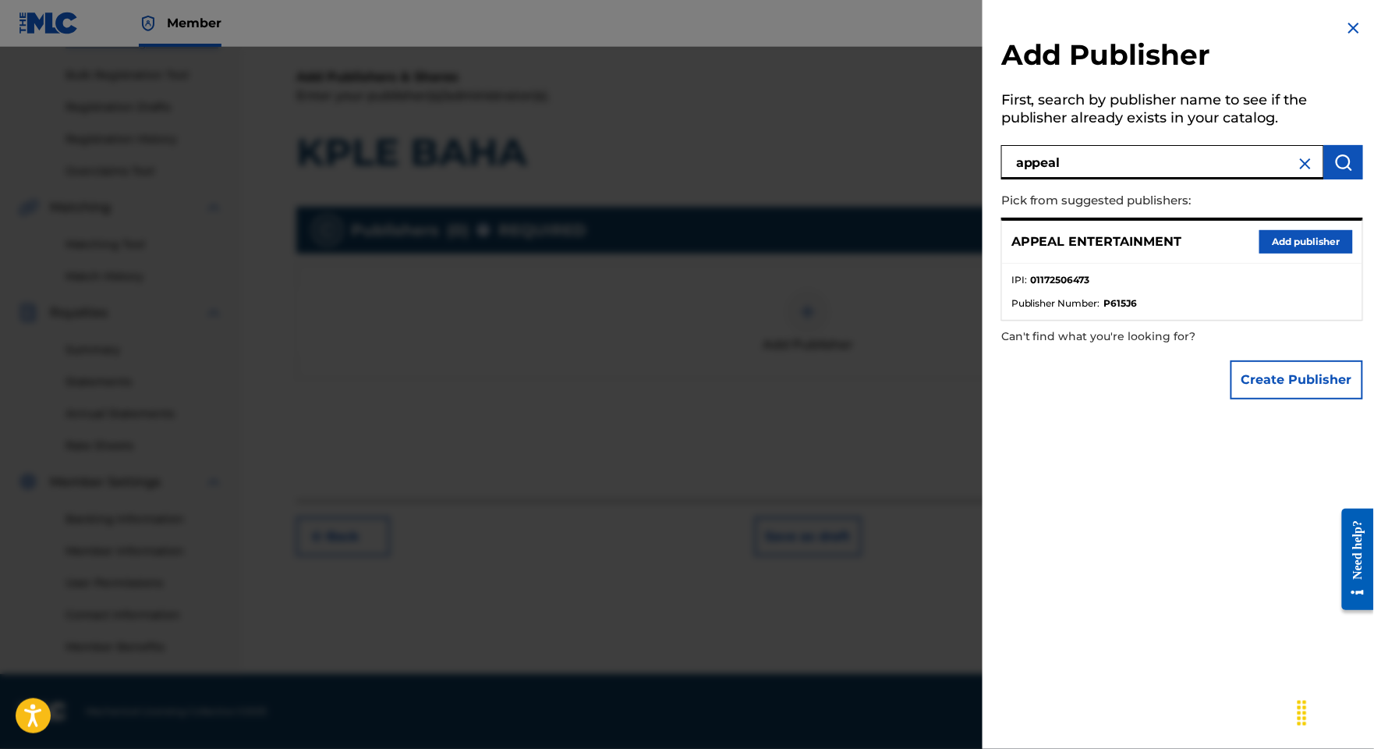
click at [1280, 253] on button "Add publisher" at bounding box center [1306, 241] width 94 height 23
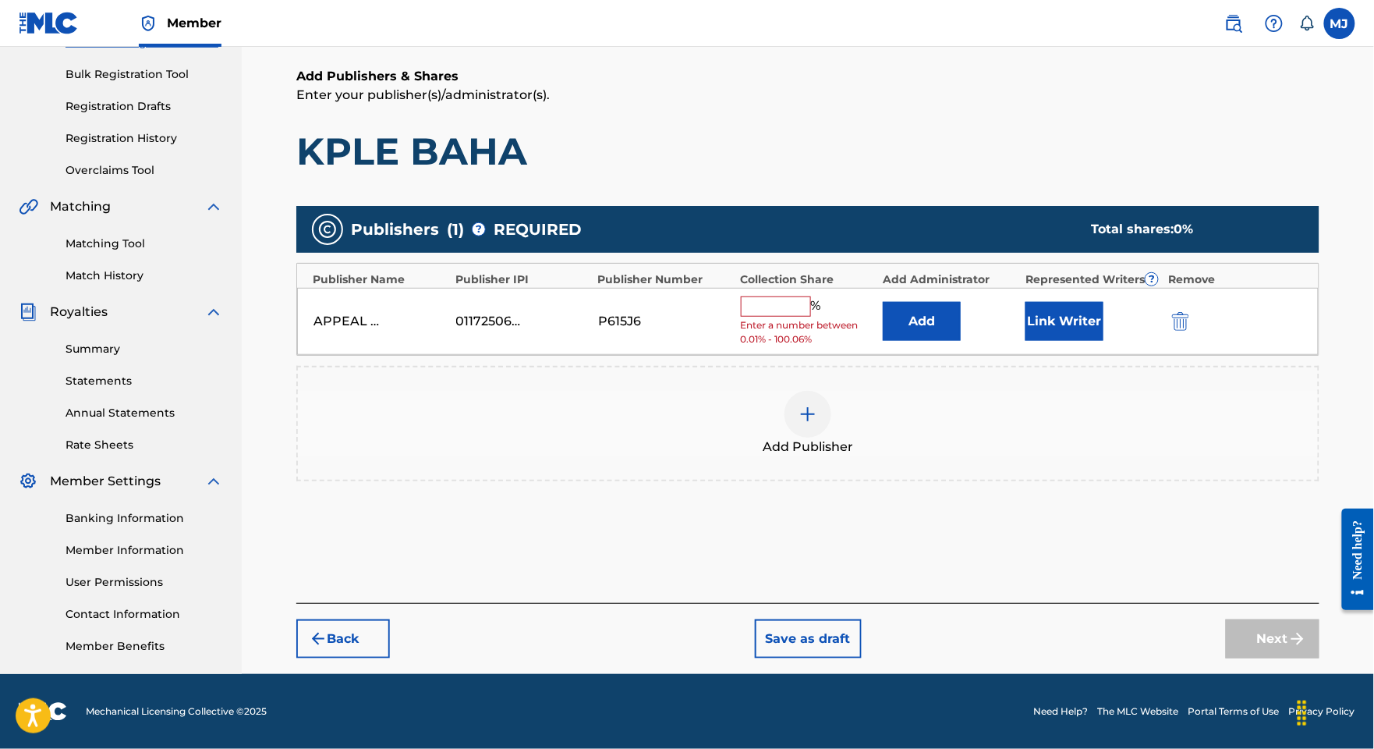
click at [811, 296] on input "text" at bounding box center [776, 306] width 70 height 20
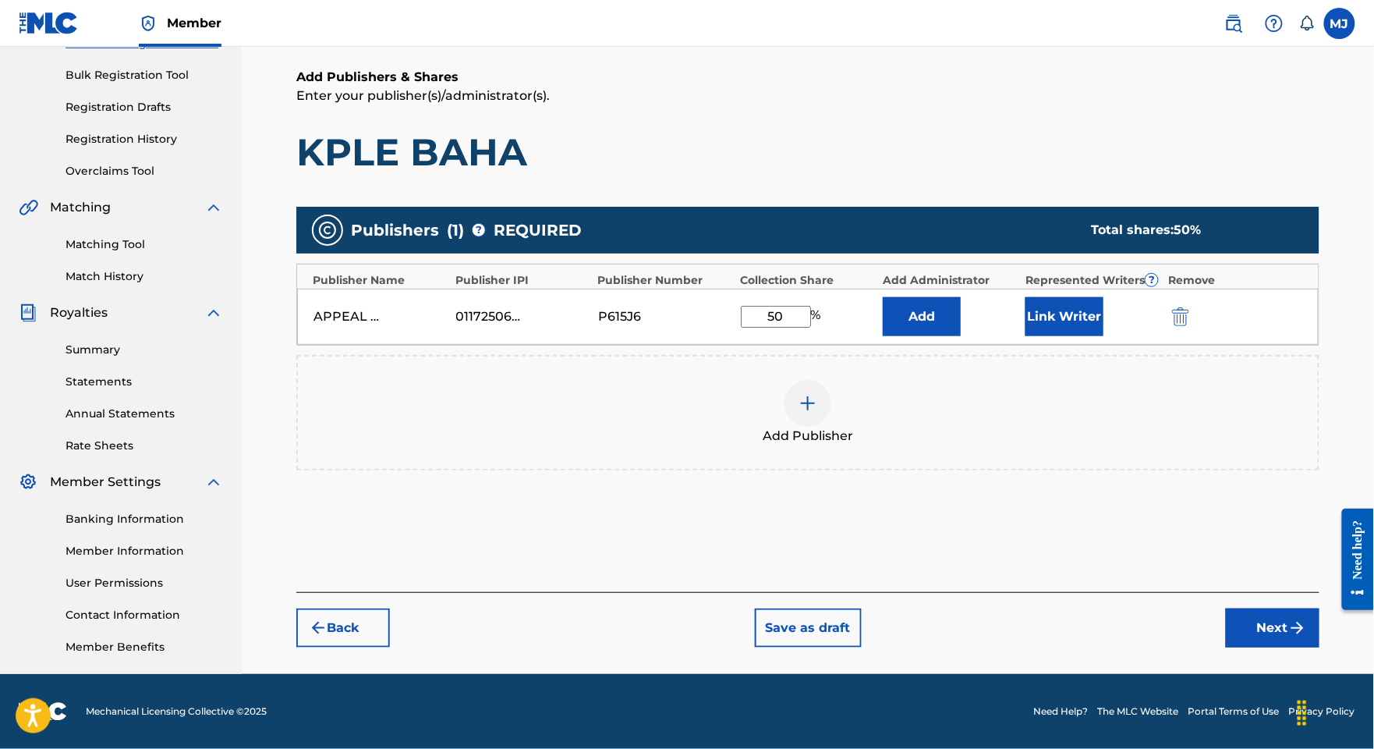
type input "50"
click at [961, 297] on button "Add" at bounding box center [922, 316] width 78 height 39
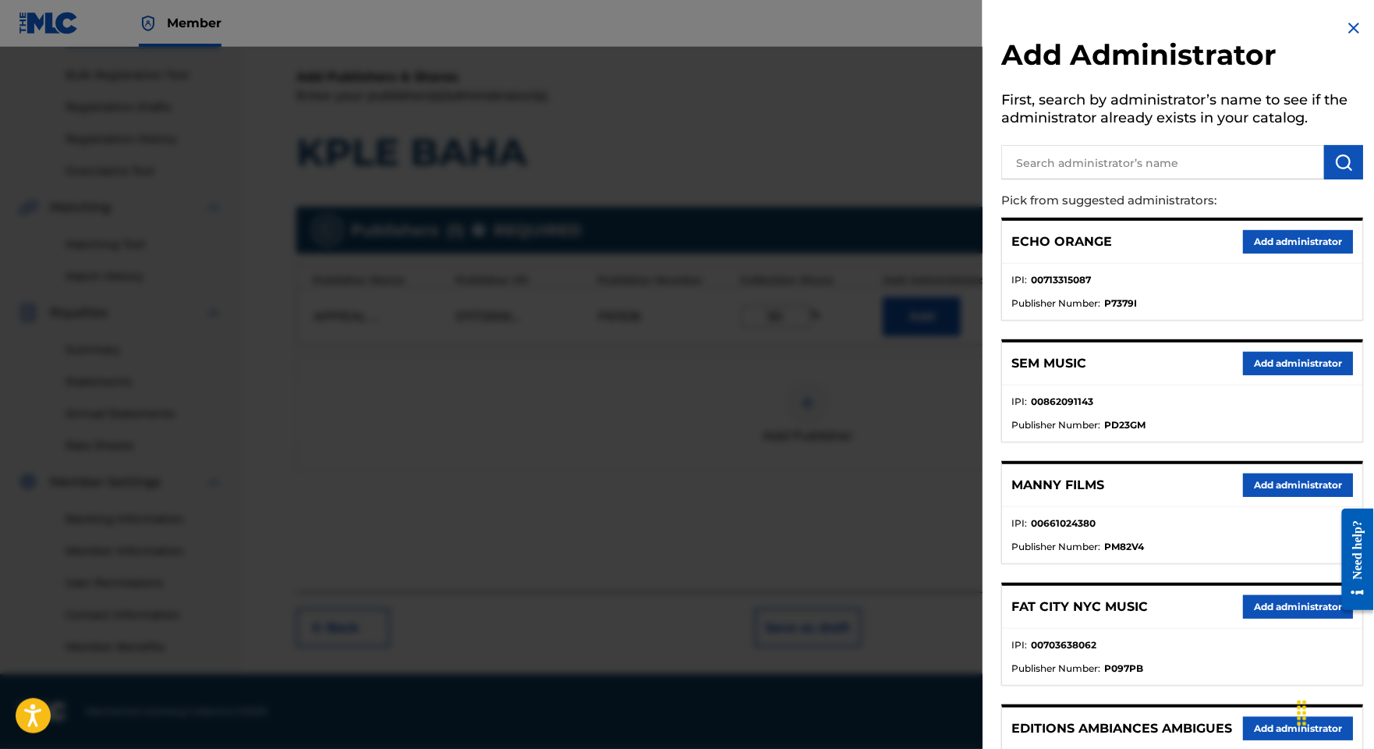
click at [1291, 250] on div "ECHO ORANGE Add administrator" at bounding box center [1182, 242] width 360 height 43
click at [1291, 253] on button "Add administrator" at bounding box center [1298, 241] width 110 height 23
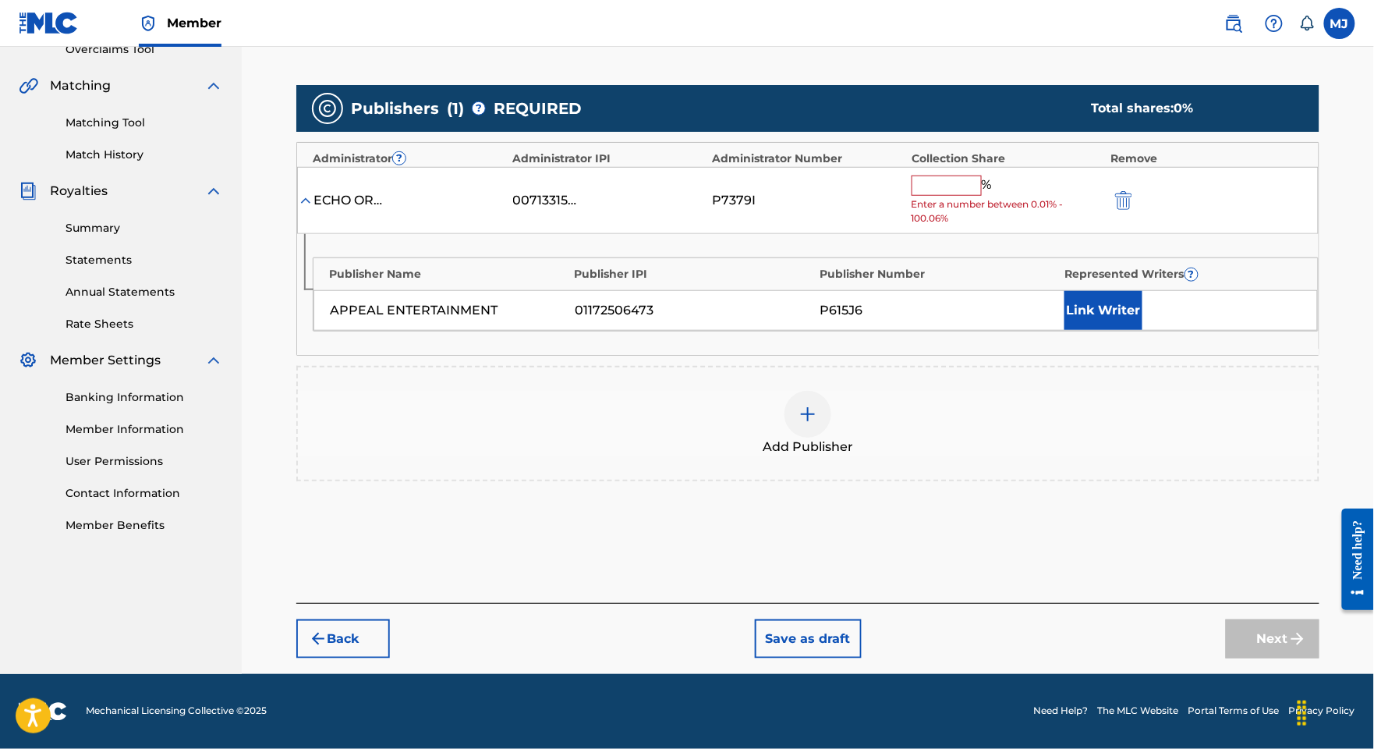
click at [951, 196] on input "text" at bounding box center [947, 185] width 70 height 20
type input "("
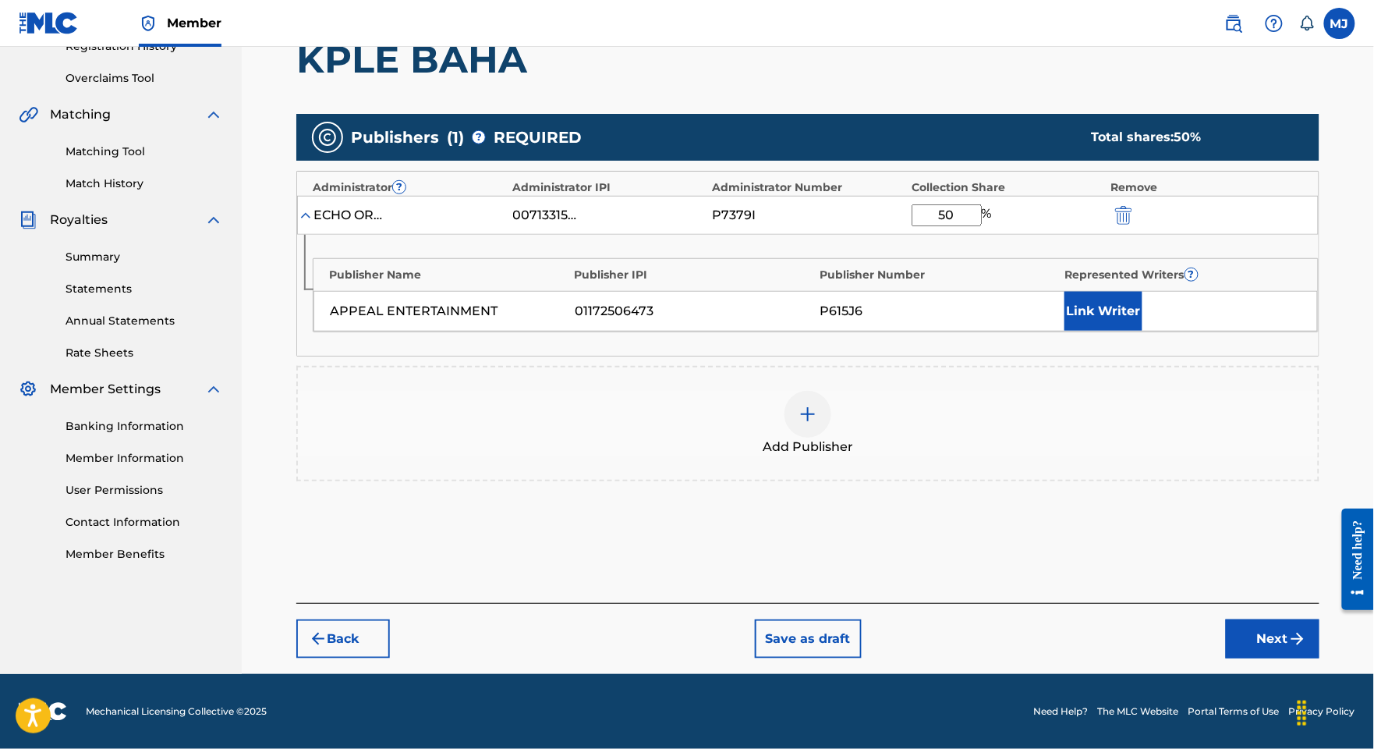
type input "50"
click at [1125, 331] on button "Link Writer" at bounding box center [1103, 311] width 78 height 39
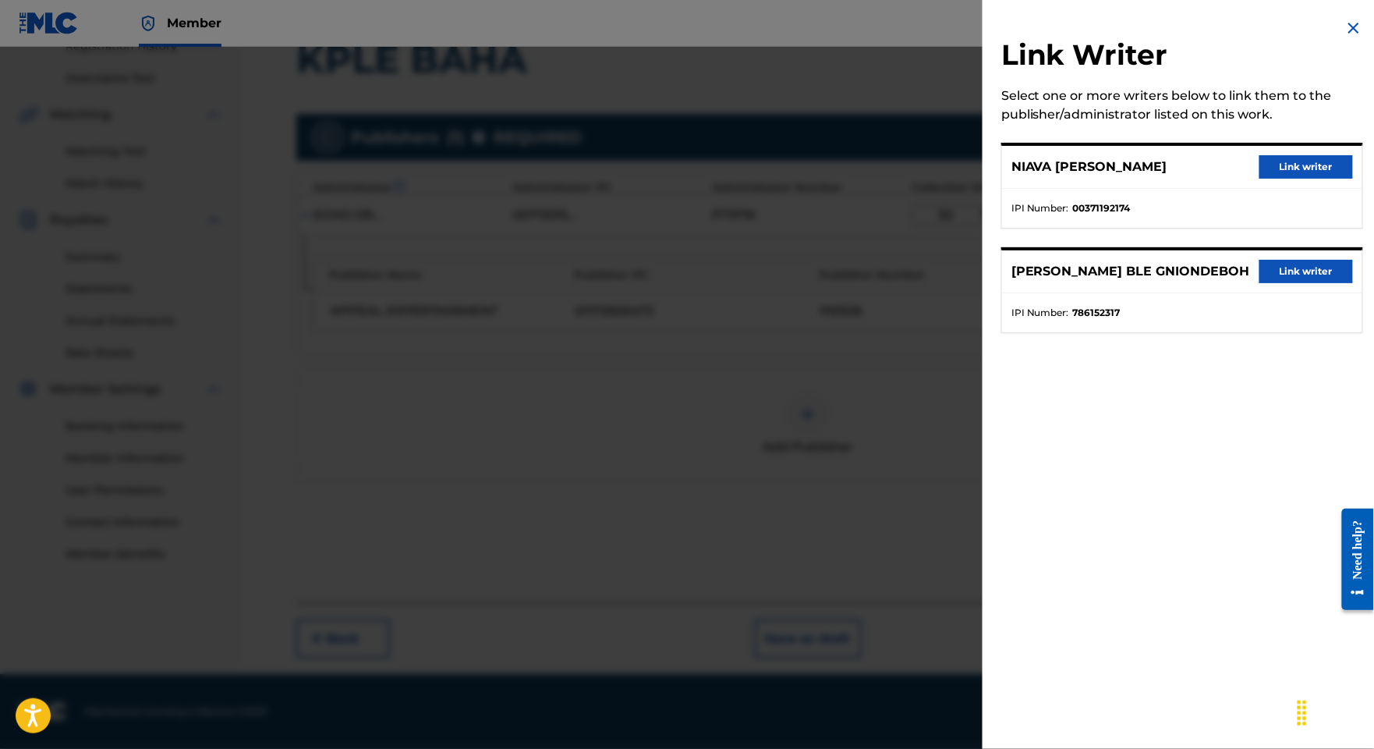
click at [1316, 179] on button "Link writer" at bounding box center [1306, 166] width 94 height 23
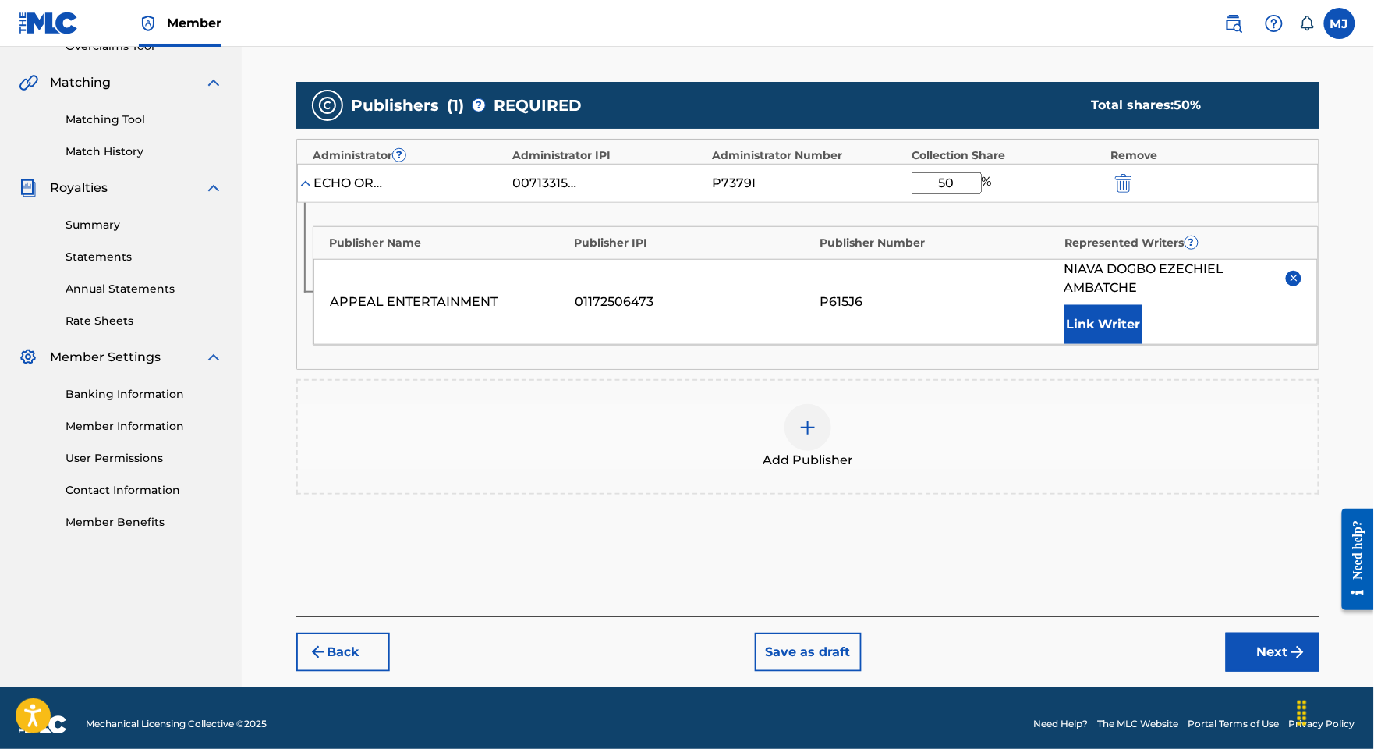
click at [1132, 344] on button "Link Writer" at bounding box center [1103, 324] width 78 height 39
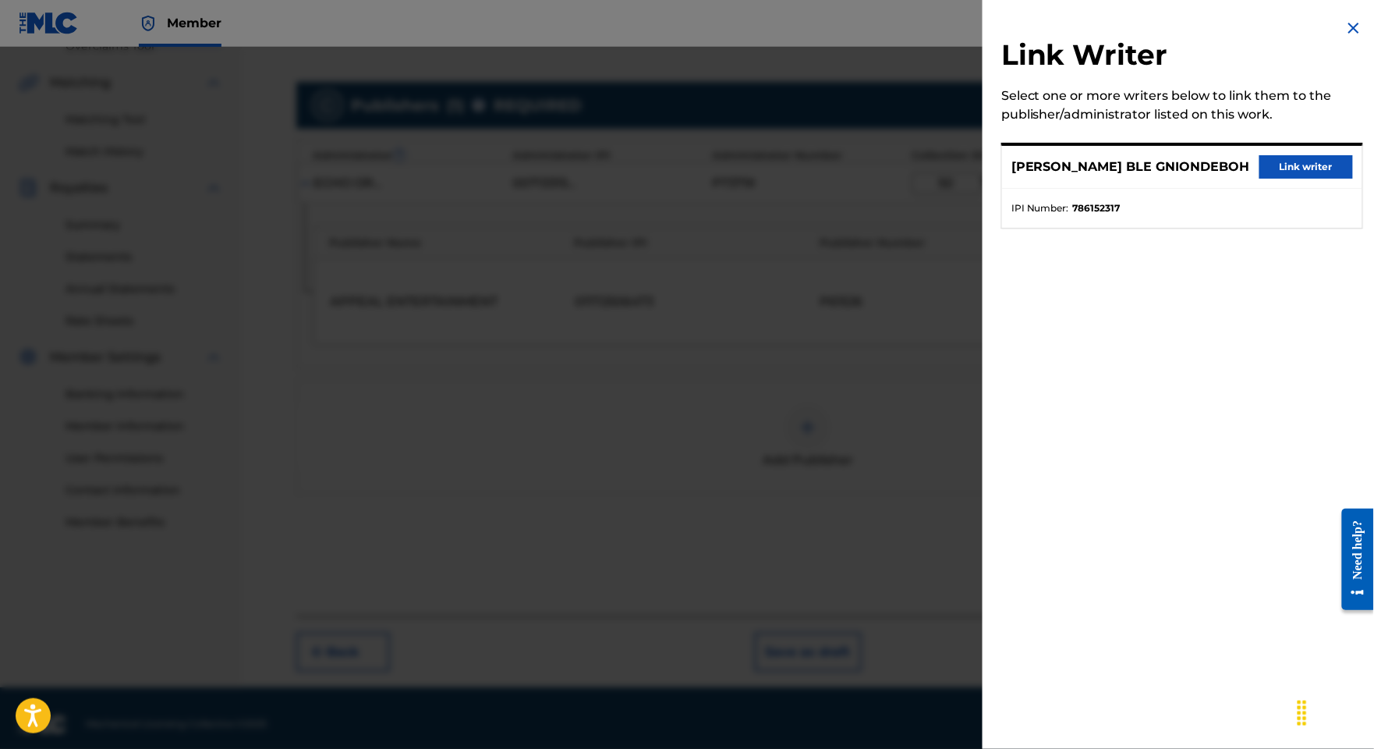
click at [1279, 168] on div "[PERSON_NAME] BLE GNIONDEBOH Link writer" at bounding box center [1182, 167] width 360 height 43
click at [1281, 176] on button "Link writer" at bounding box center [1306, 166] width 94 height 23
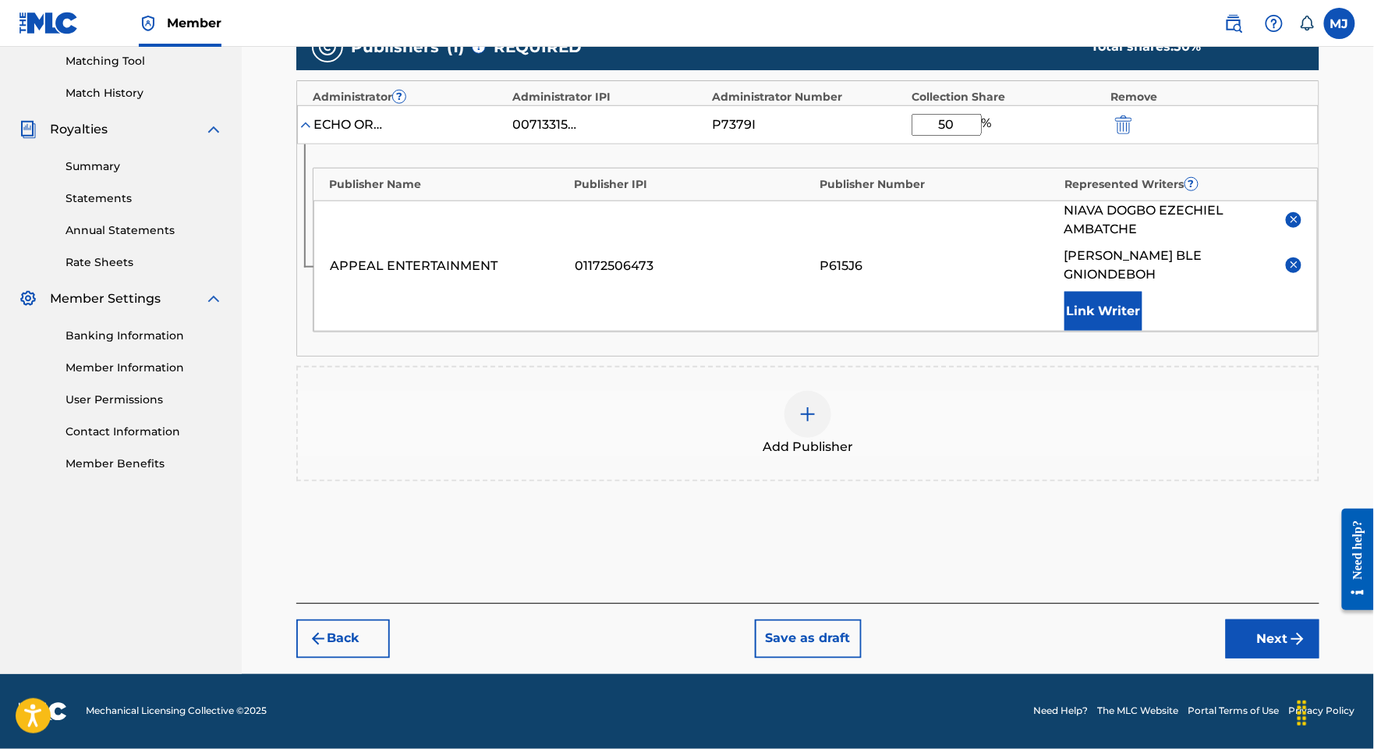
click at [1246, 619] on button "Next" at bounding box center [1273, 638] width 94 height 39
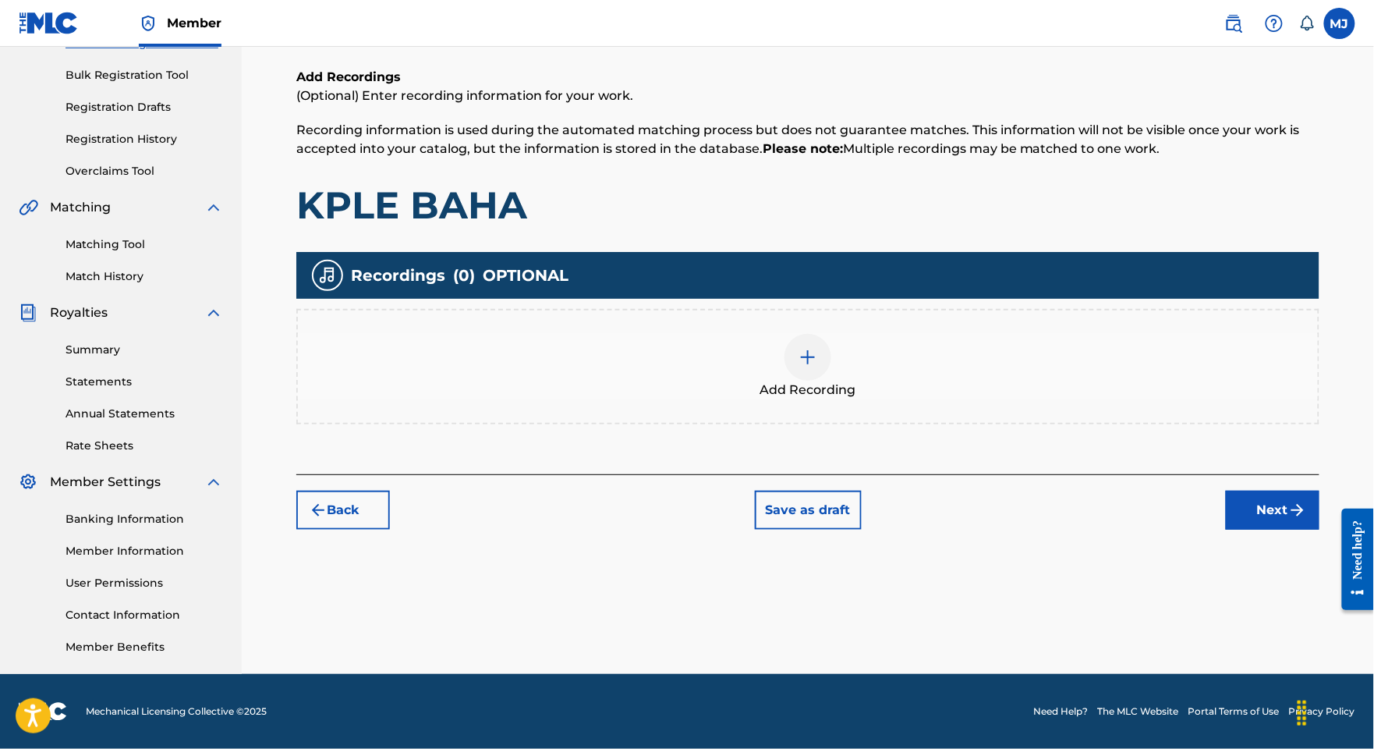
click at [1264, 491] on button "Next" at bounding box center [1273, 510] width 94 height 39
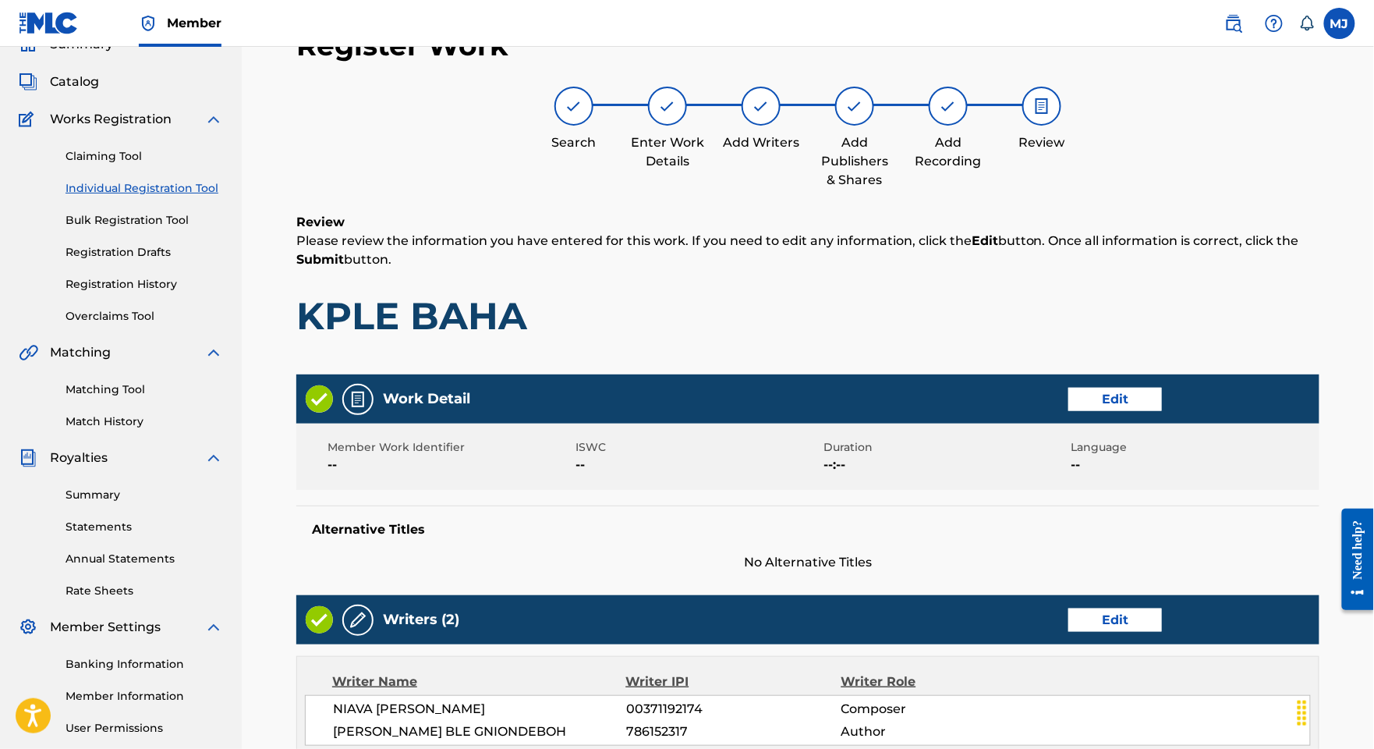
scroll to position [865, 0]
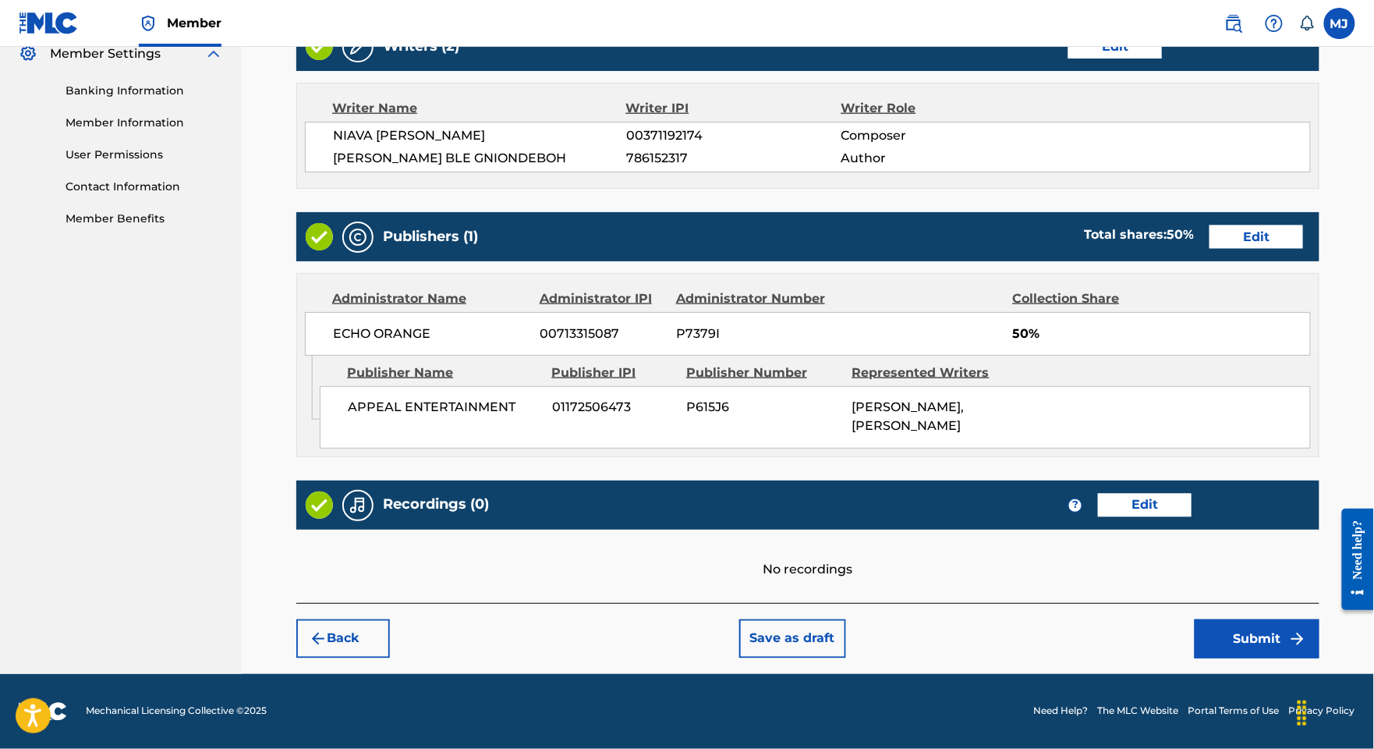
click at [1231, 619] on button "Submit" at bounding box center [1257, 638] width 125 height 39
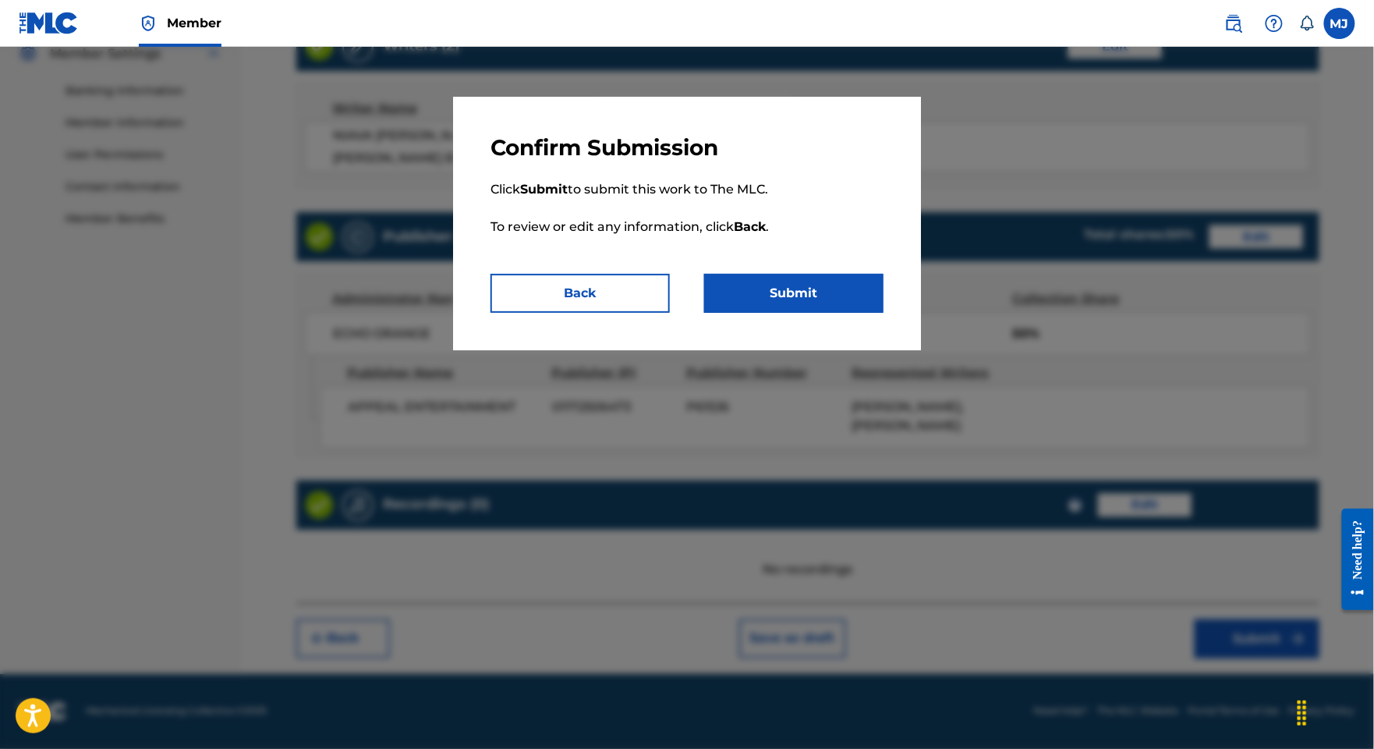
click at [808, 313] on button "Submit" at bounding box center [793, 293] width 179 height 39
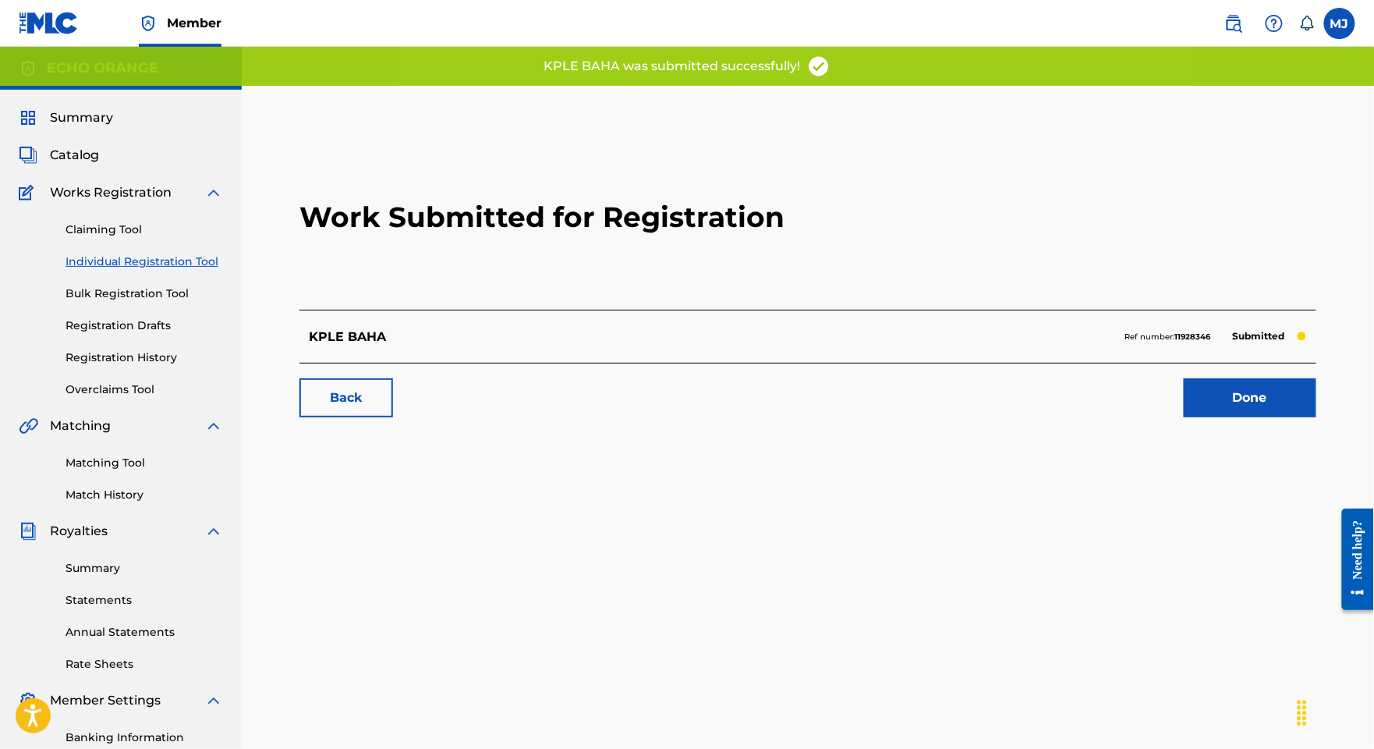
click at [1271, 417] on link "Done" at bounding box center [1250, 397] width 133 height 39
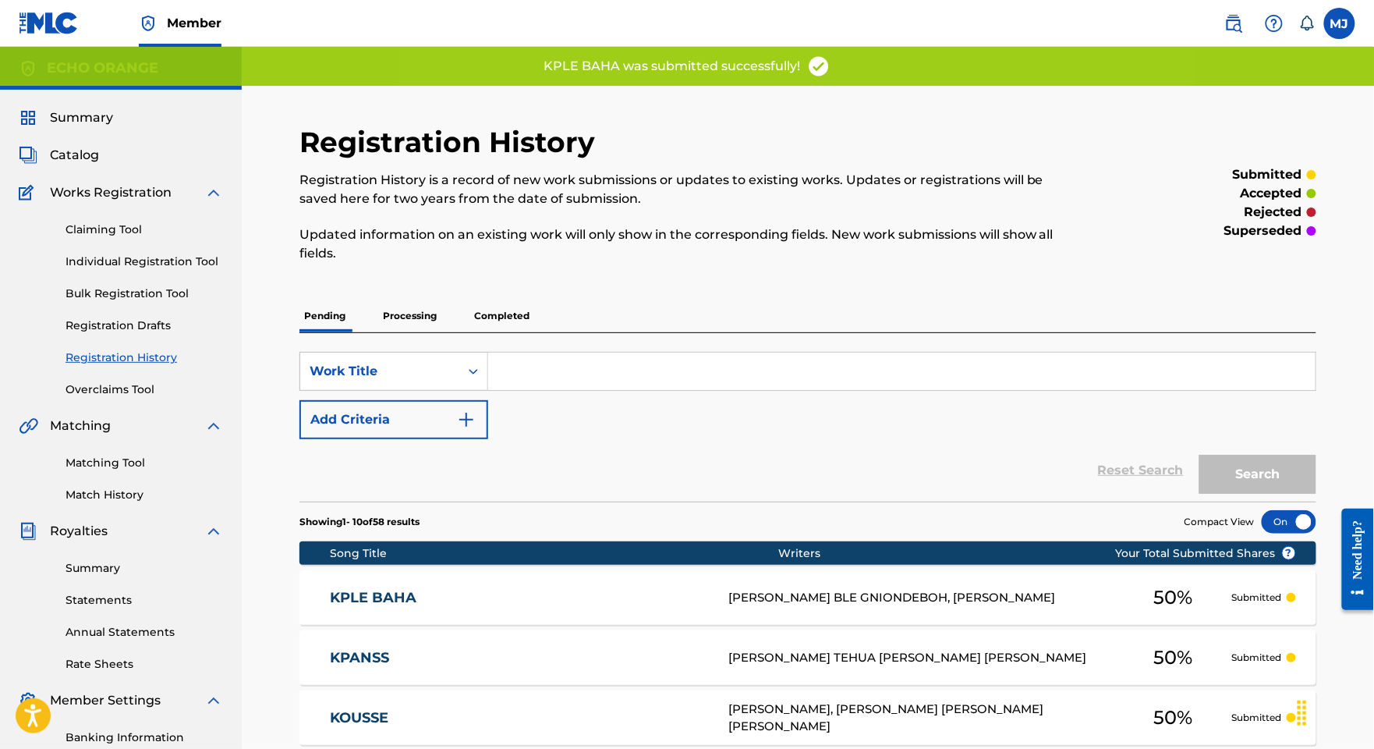
click at [153, 294] on div "Claiming Tool Individual Registration Tool Bulk Registration Tool Registration …" at bounding box center [121, 300] width 204 height 196
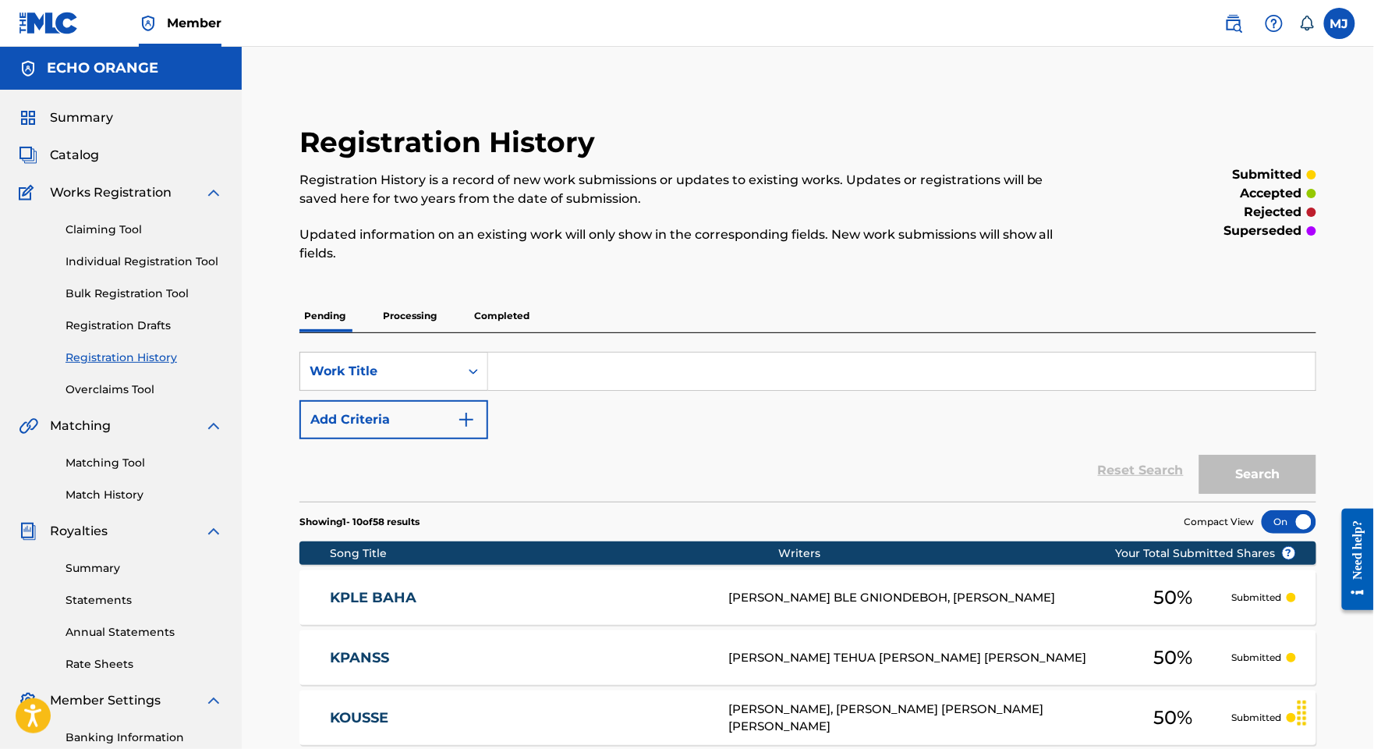
click at [167, 270] on link "Individual Registration Tool" at bounding box center [145, 261] width 158 height 16
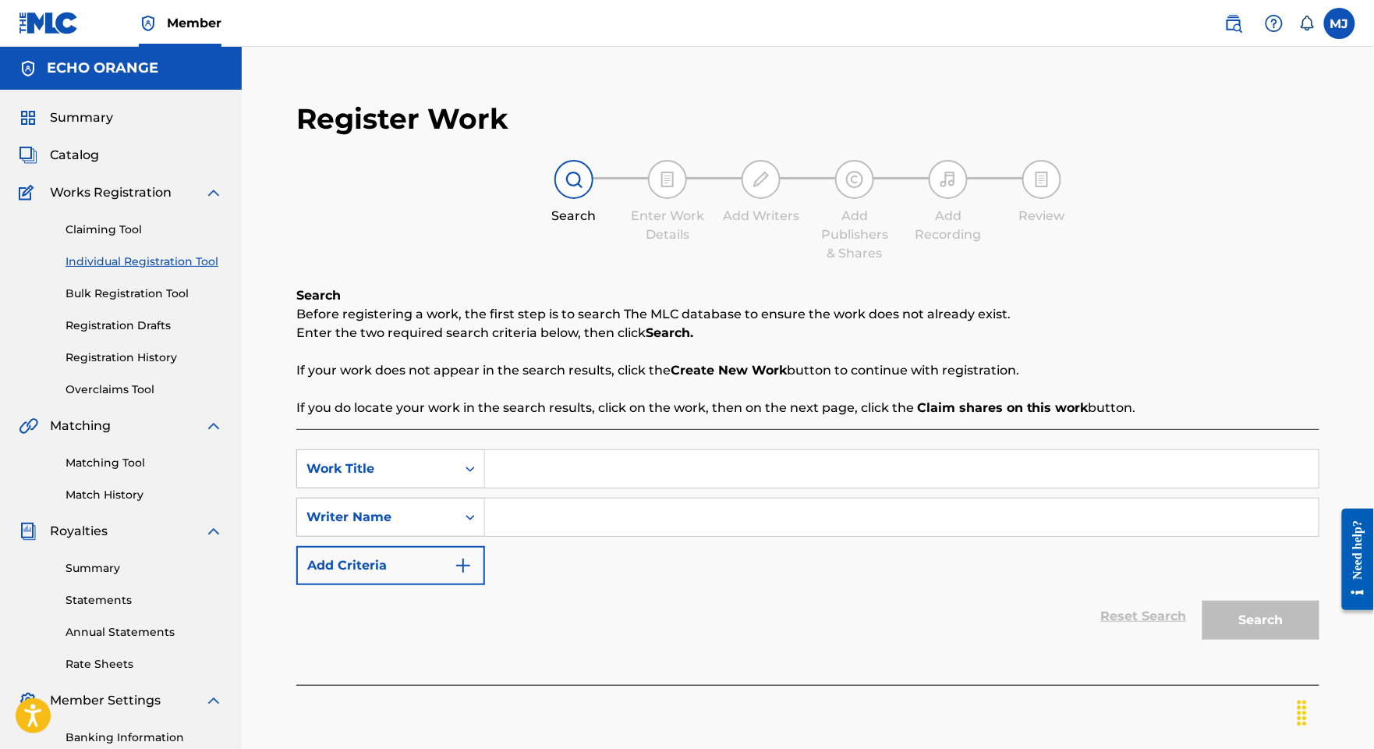
click at [668, 487] on input "Search Form" at bounding box center [902, 468] width 834 height 37
paste input "KRB"
type input "KRB"
click at [1046, 536] on input "Search Form" at bounding box center [902, 516] width 834 height 37
paste input "AHOURE [PERSON_NAME]"
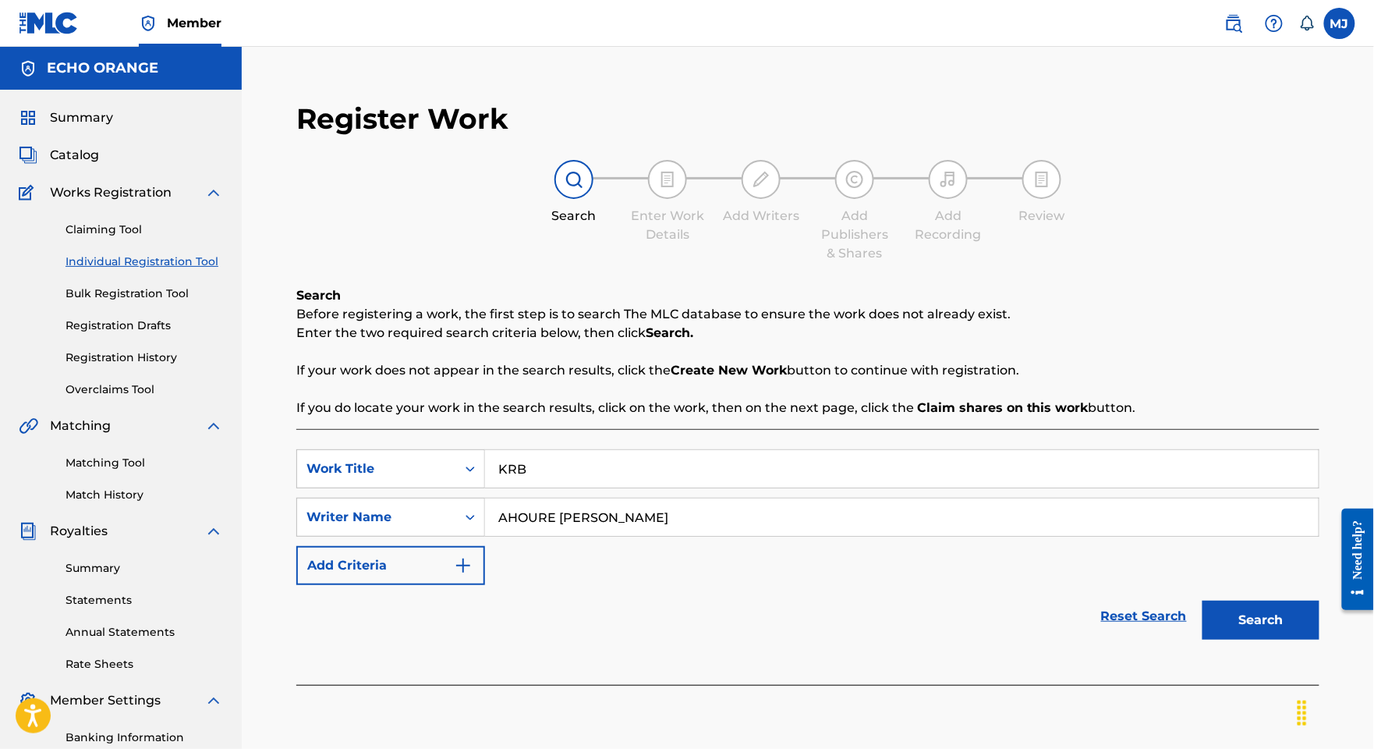
type input "AHOURE [PERSON_NAME]"
click at [1263, 639] on button "Search" at bounding box center [1261, 619] width 117 height 39
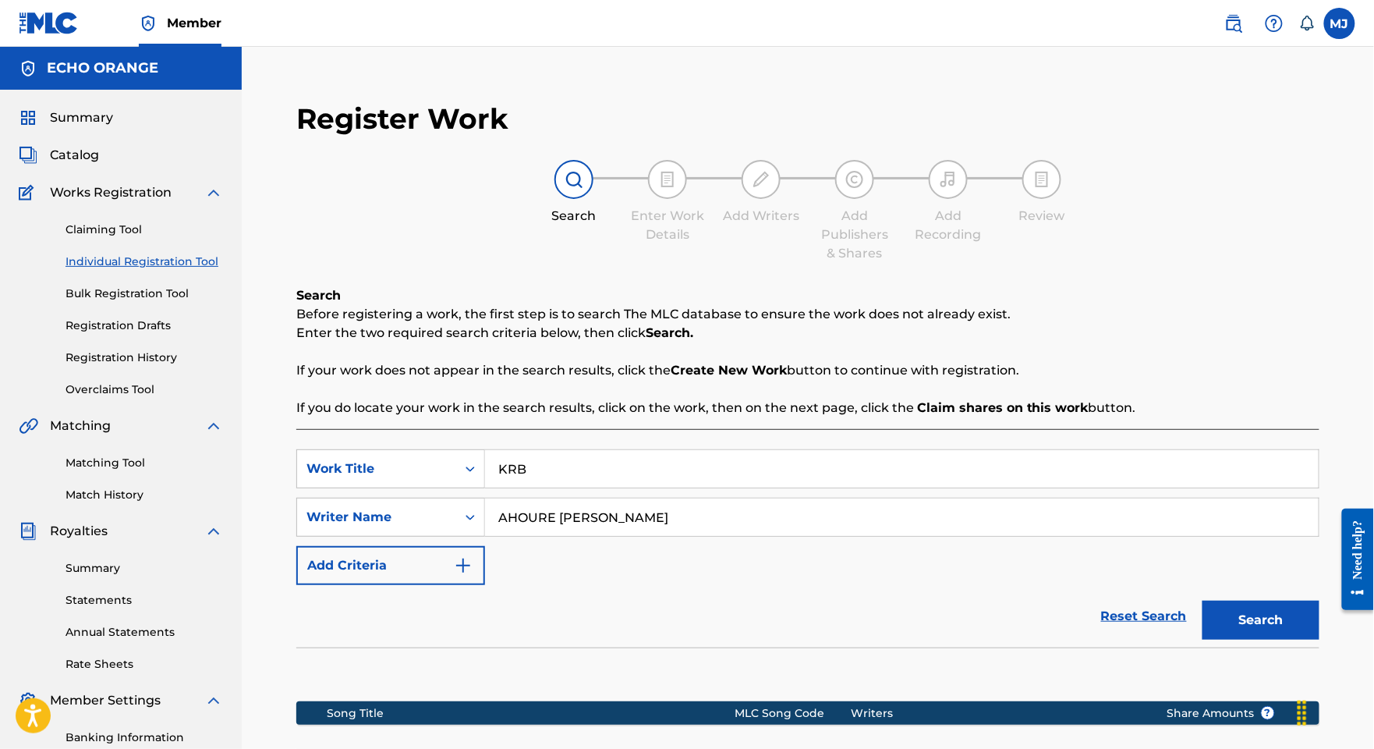
scroll to position [351, 0]
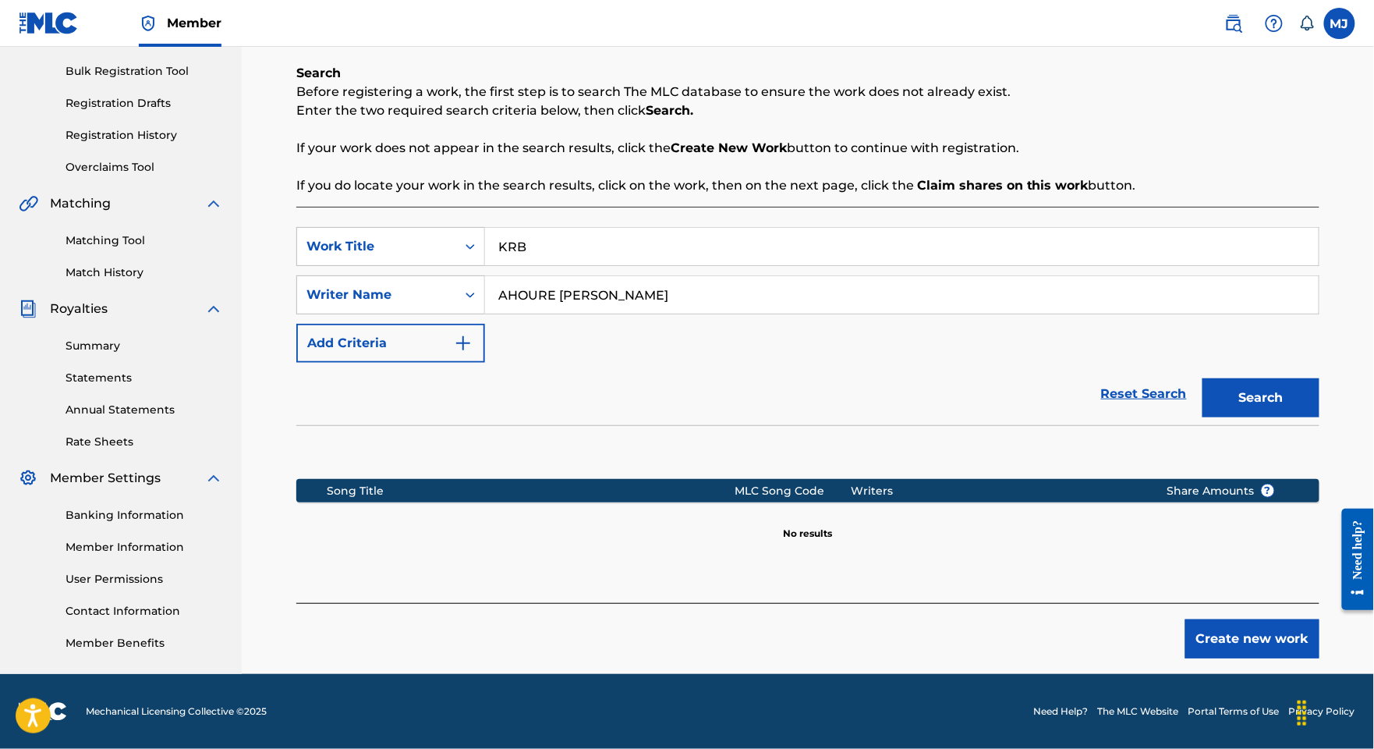
click at [1273, 629] on button "Create new work" at bounding box center [1252, 638] width 134 height 39
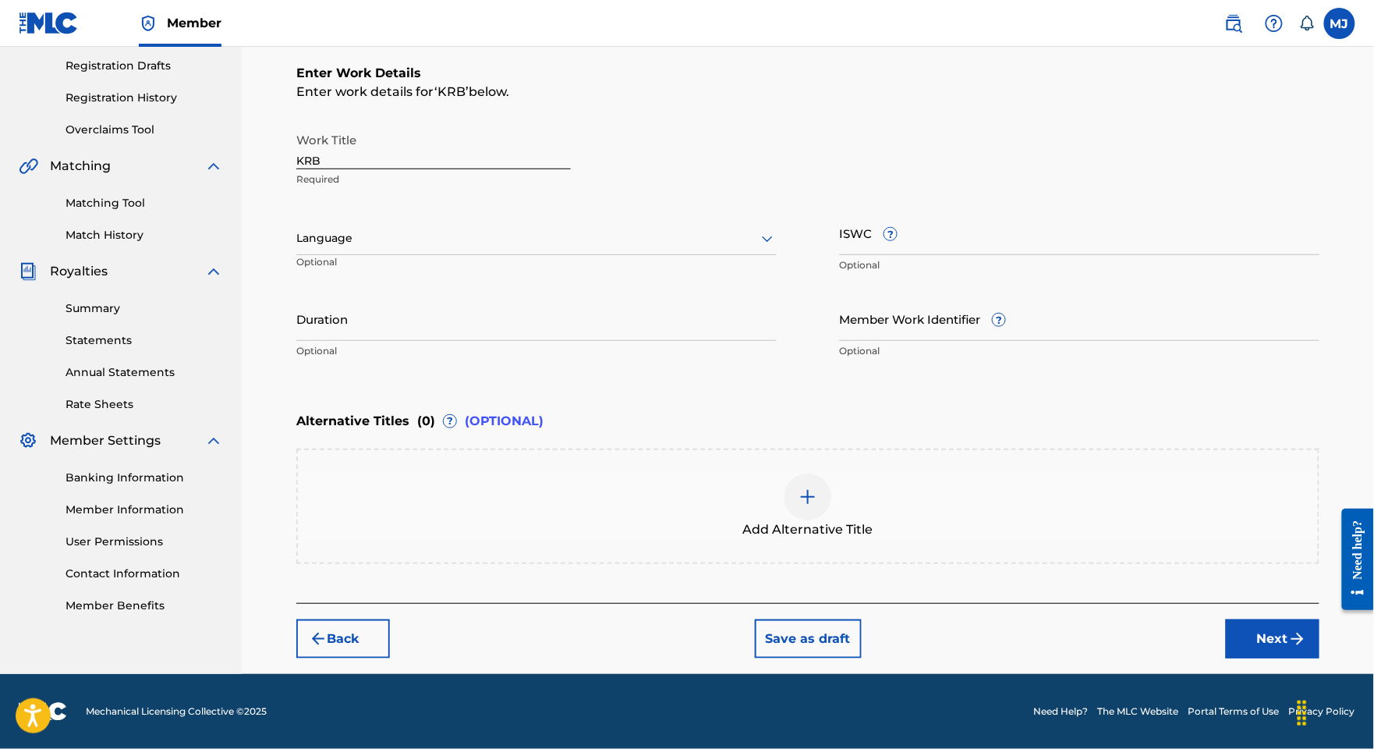
click at [1268, 658] on button "Next" at bounding box center [1273, 638] width 94 height 39
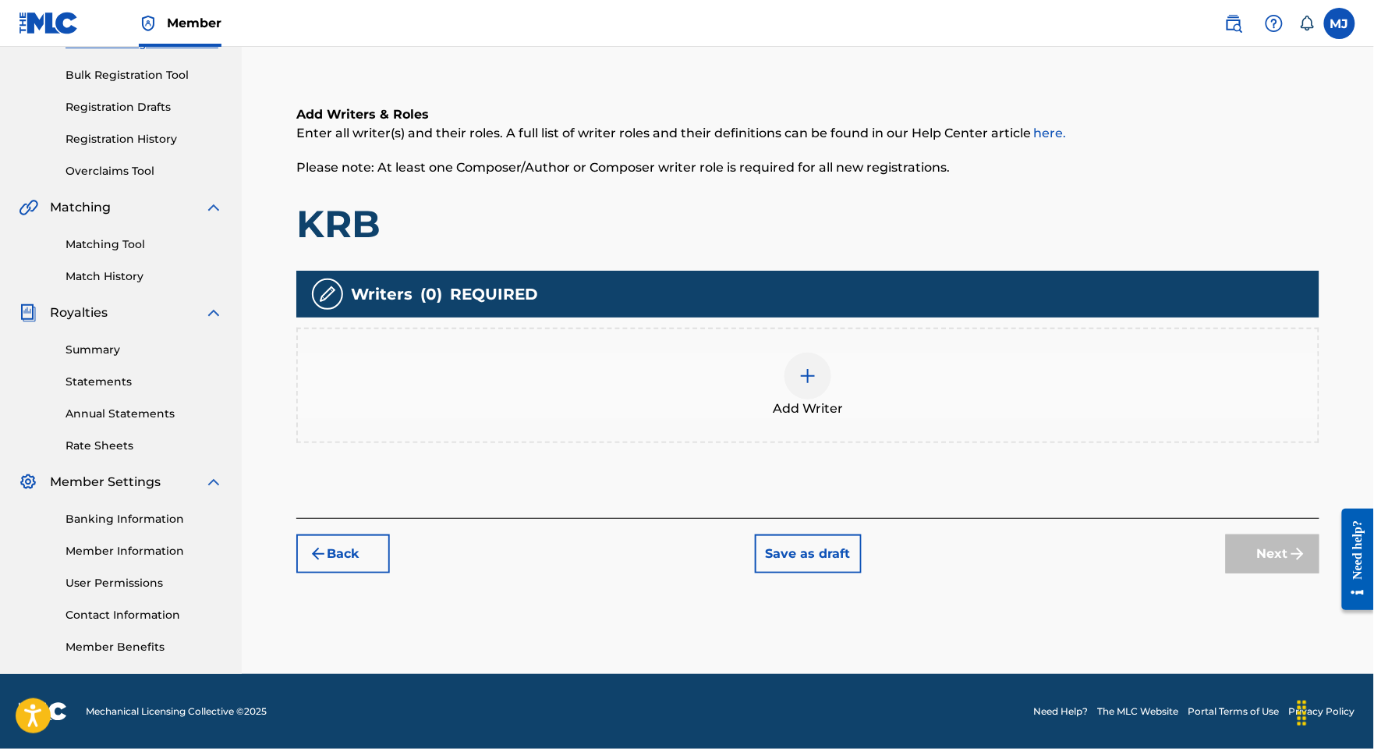
click at [859, 352] on div "Add Writer" at bounding box center [808, 385] width 1020 height 66
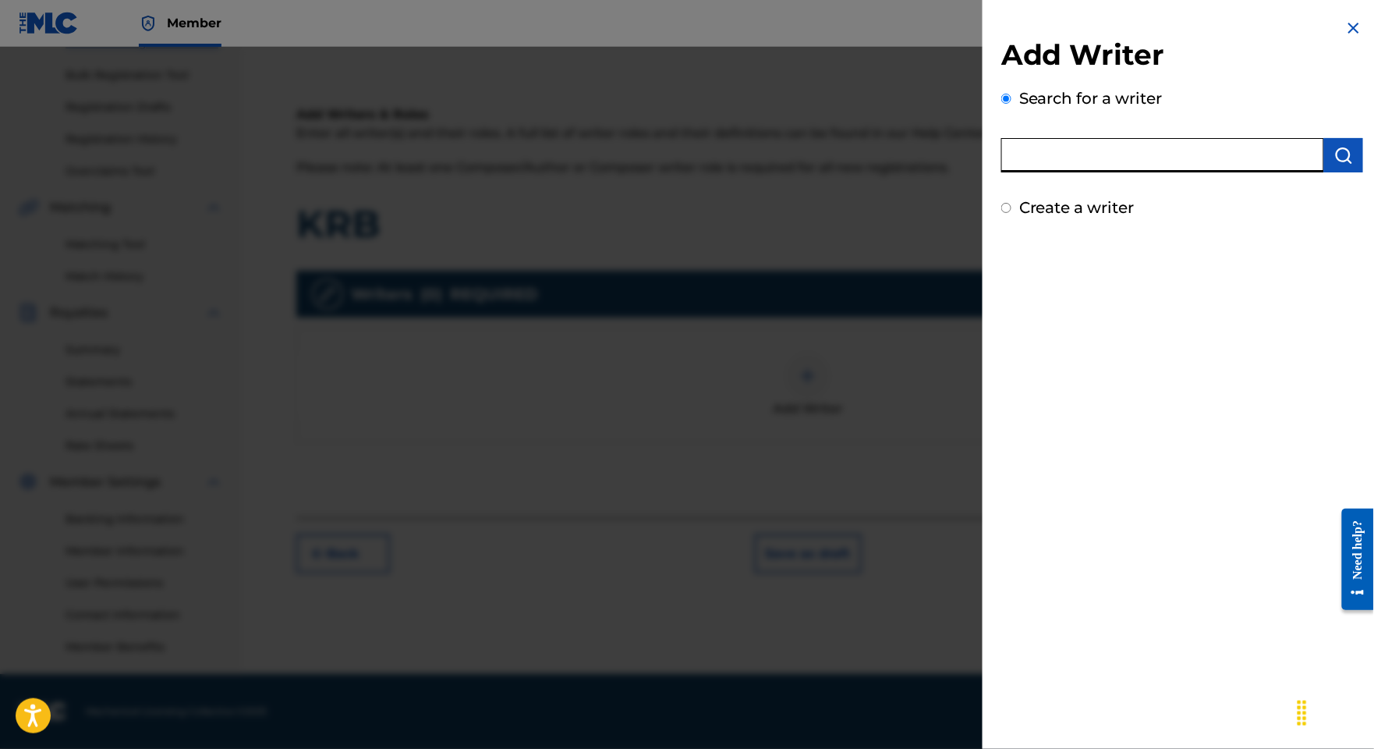
click at [1017, 169] on input "text" at bounding box center [1162, 155] width 323 height 34
paste input "AHOURE [PERSON_NAME]"
type input "AHOURE [PERSON_NAME]"
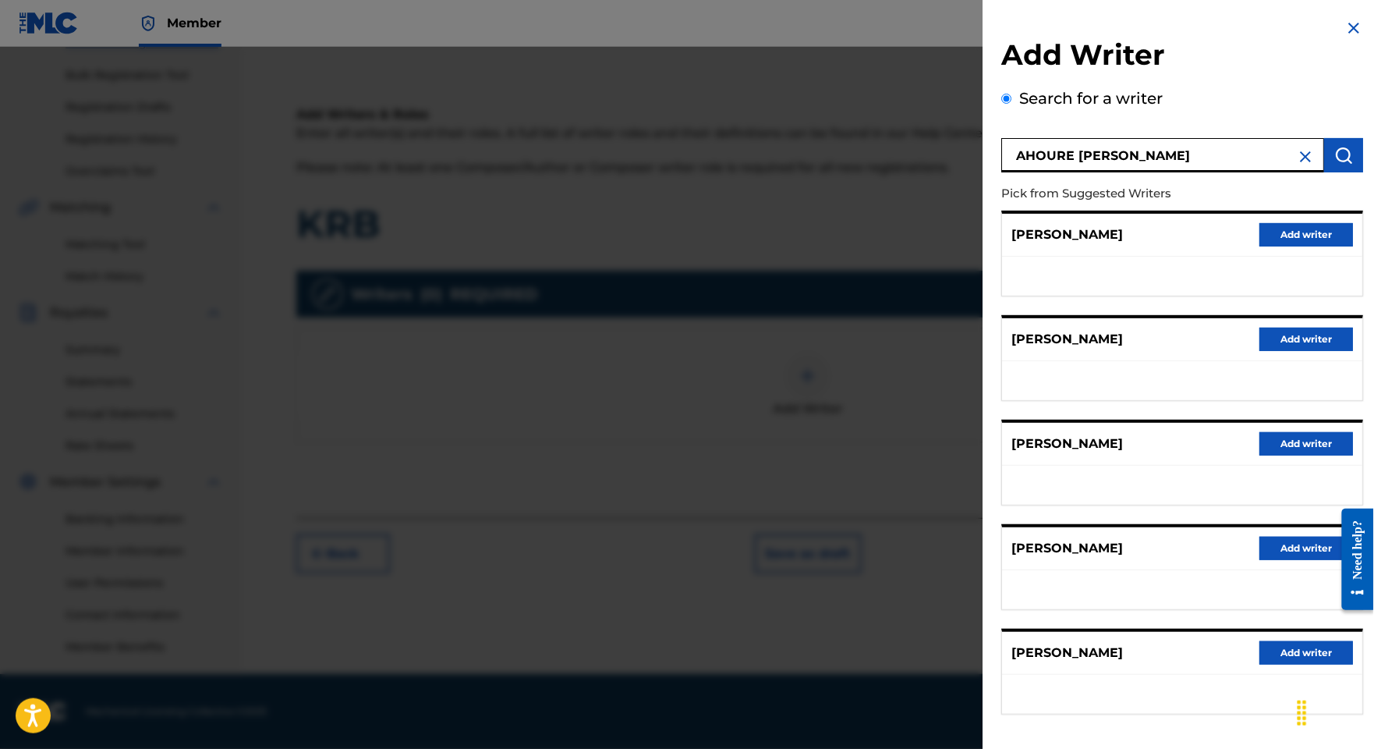
scroll to position [197, 0]
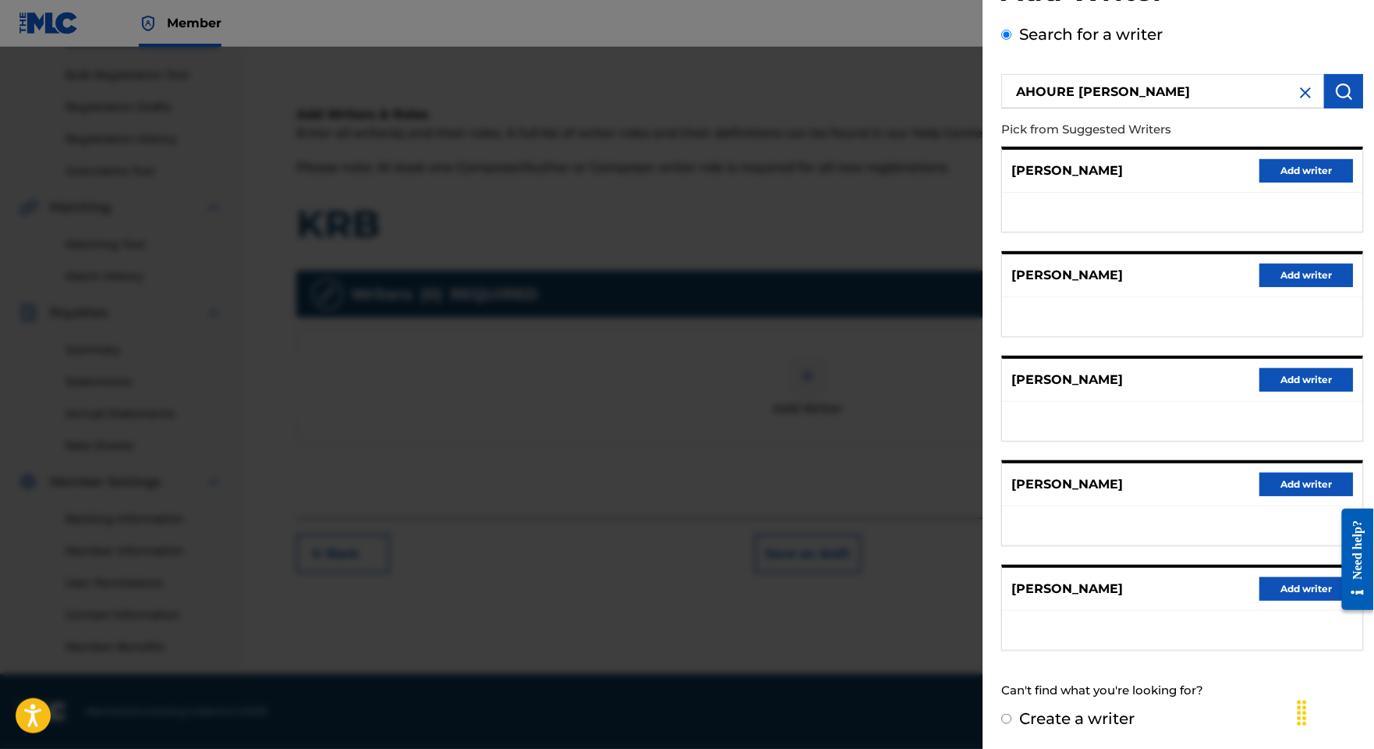
drag, startPoint x: 1249, startPoint y: 554, endPoint x: 1268, endPoint y: 559, distance: 20.2
click at [1259, 577] on button "Add writer" at bounding box center [1306, 588] width 94 height 23
click at [1268, 518] on div "Add Writers & Roles Enter all writer(s) and their roles. A full list of writer …" at bounding box center [807, 293] width 1023 height 450
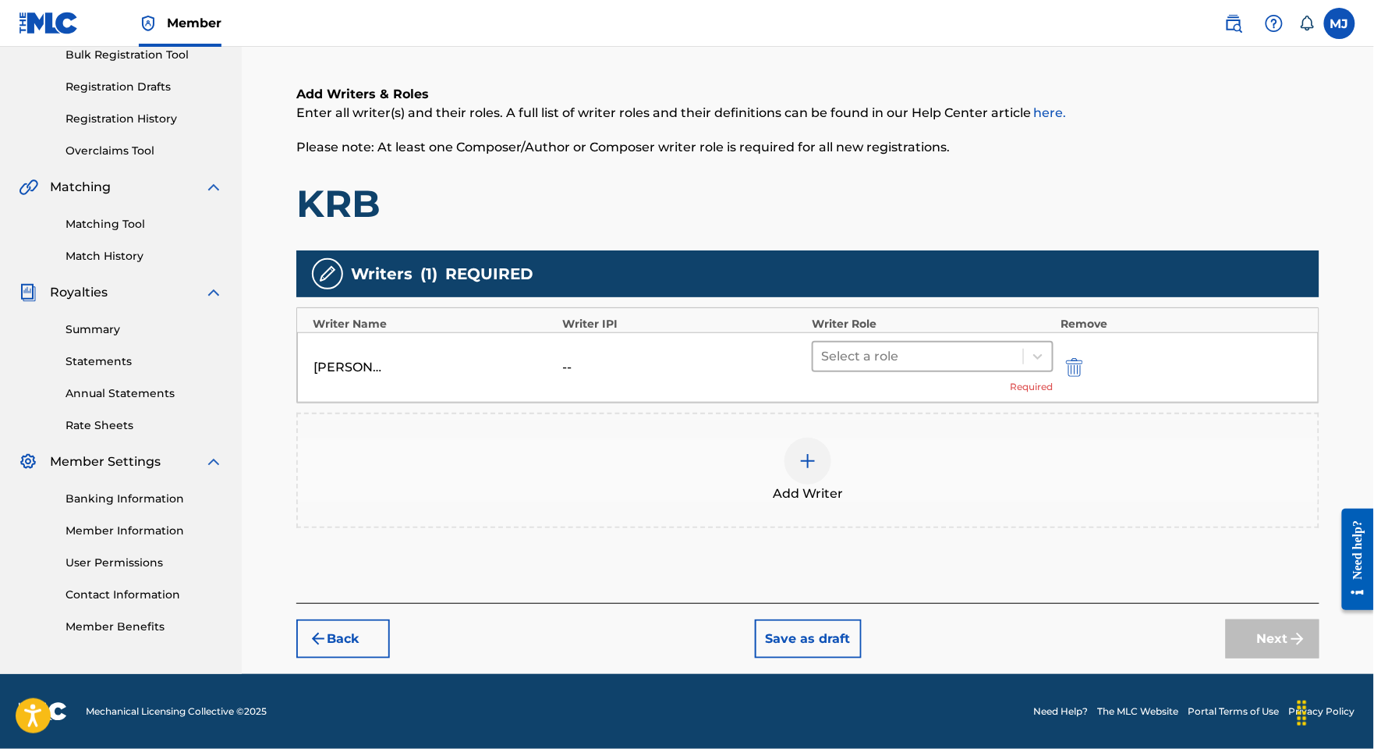
click at [933, 345] on div at bounding box center [918, 356] width 194 height 22
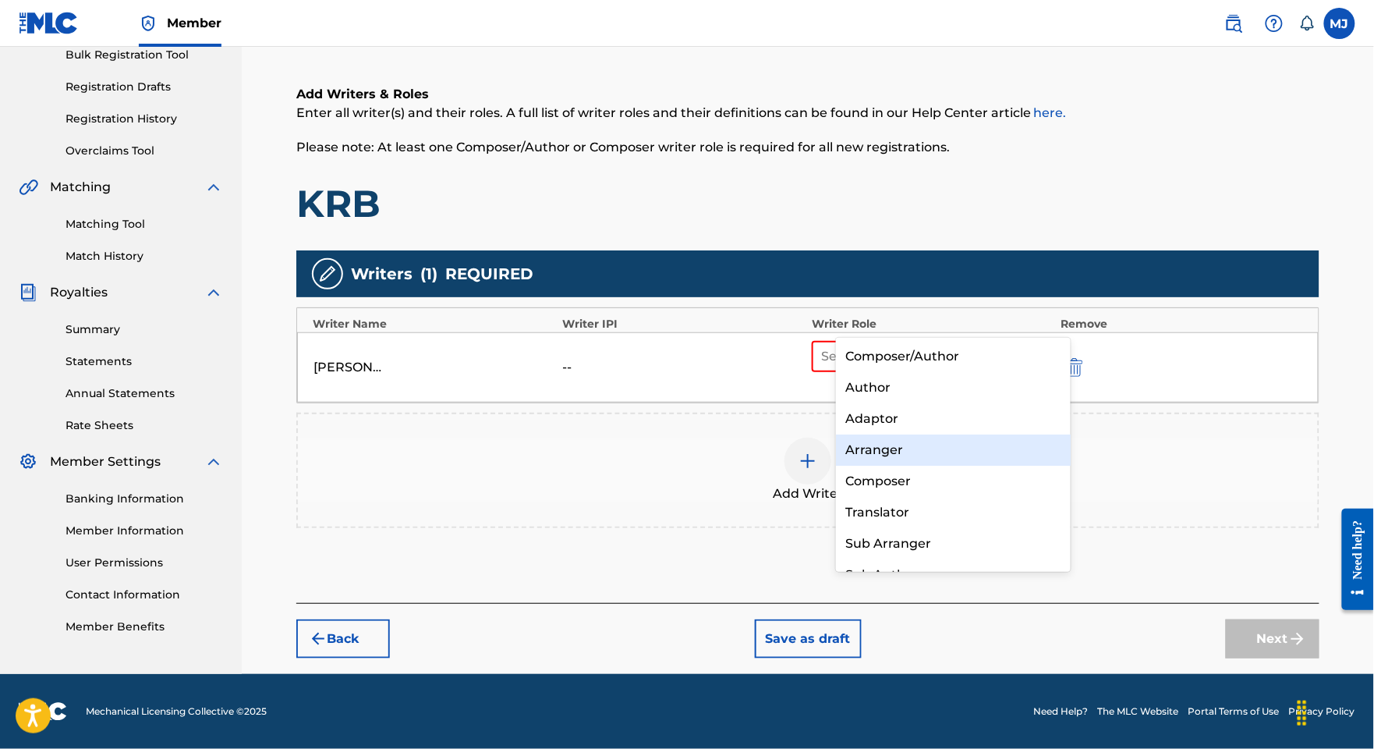
drag, startPoint x: 918, startPoint y: 445, endPoint x: 912, endPoint y: 474, distance: 30.1
click at [912, 474] on div "Composer/Author Author Adaptor Arranger Composer Translator Sub Arranger Sub Au…" at bounding box center [953, 455] width 234 height 234
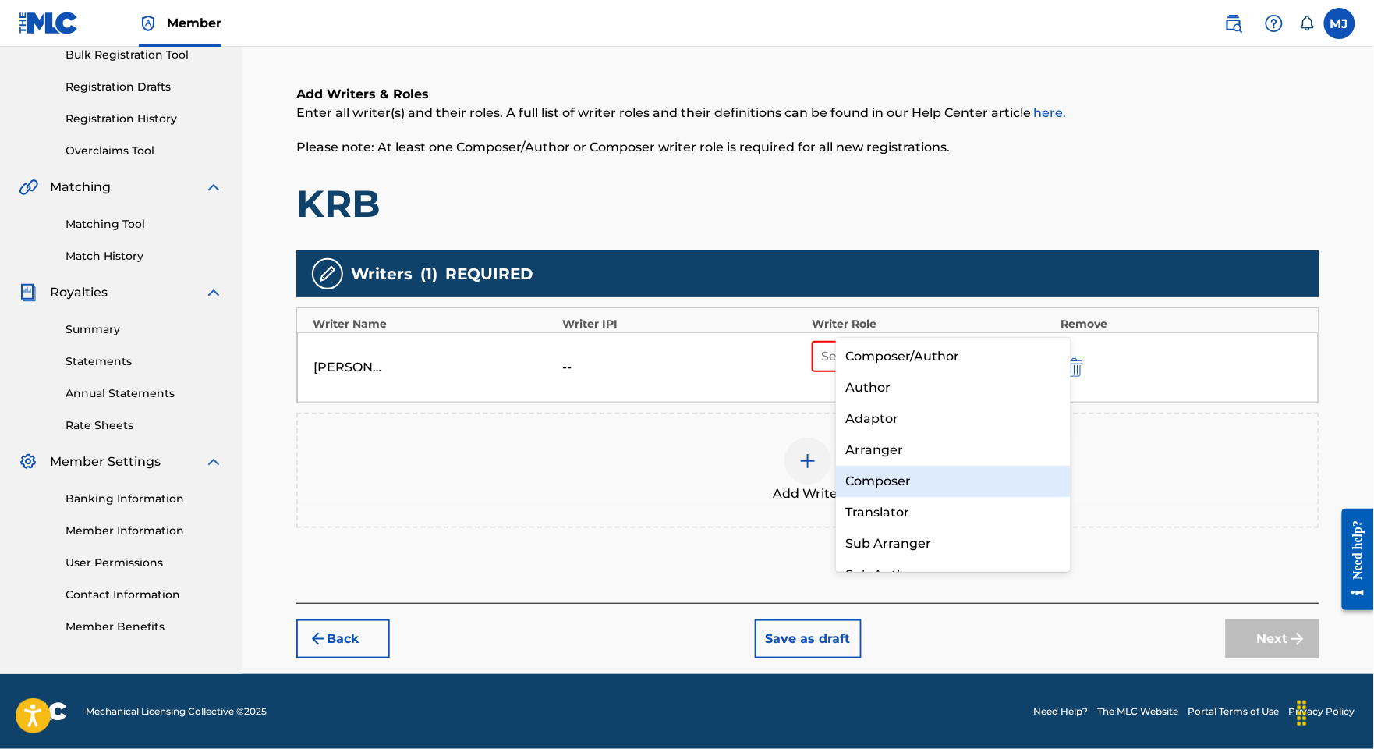
click at [912, 476] on div "Composer" at bounding box center [953, 481] width 234 height 31
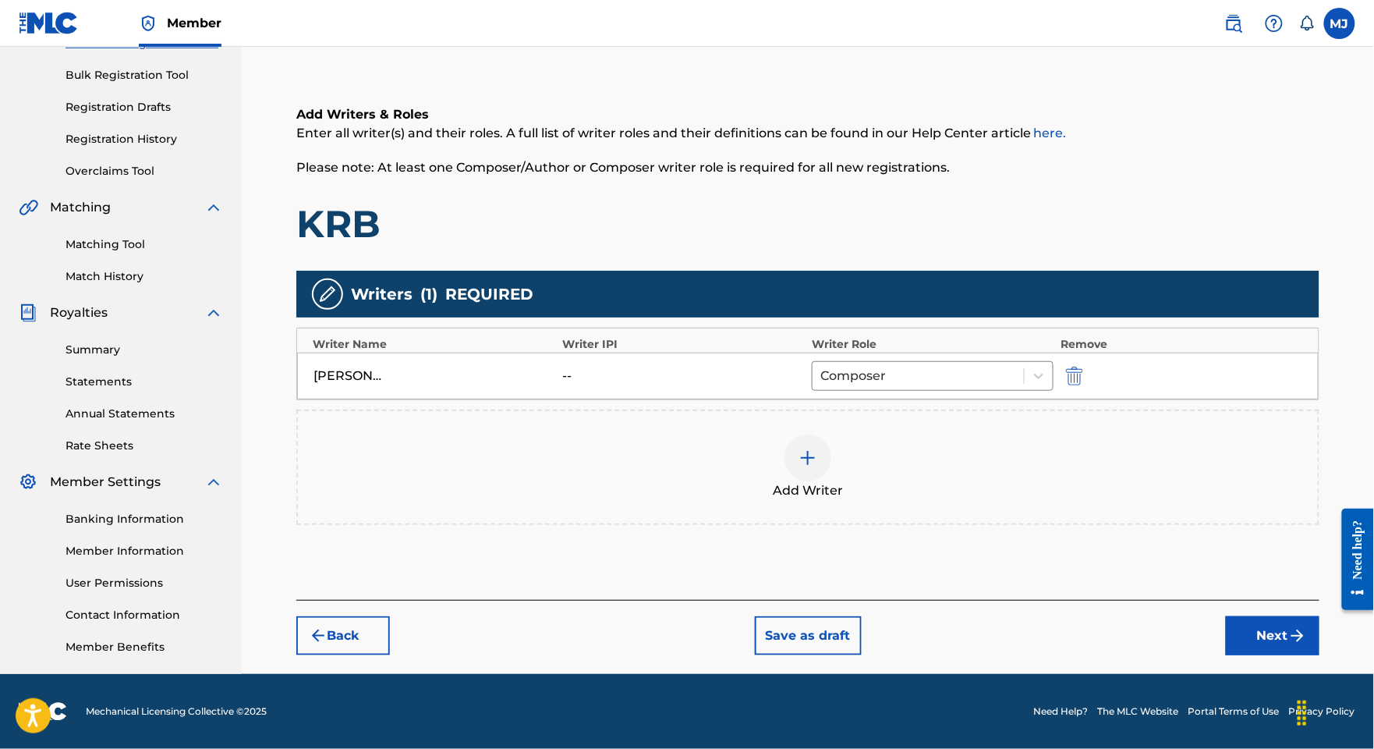
click at [895, 434] on div "Add Writer" at bounding box center [808, 467] width 1020 height 66
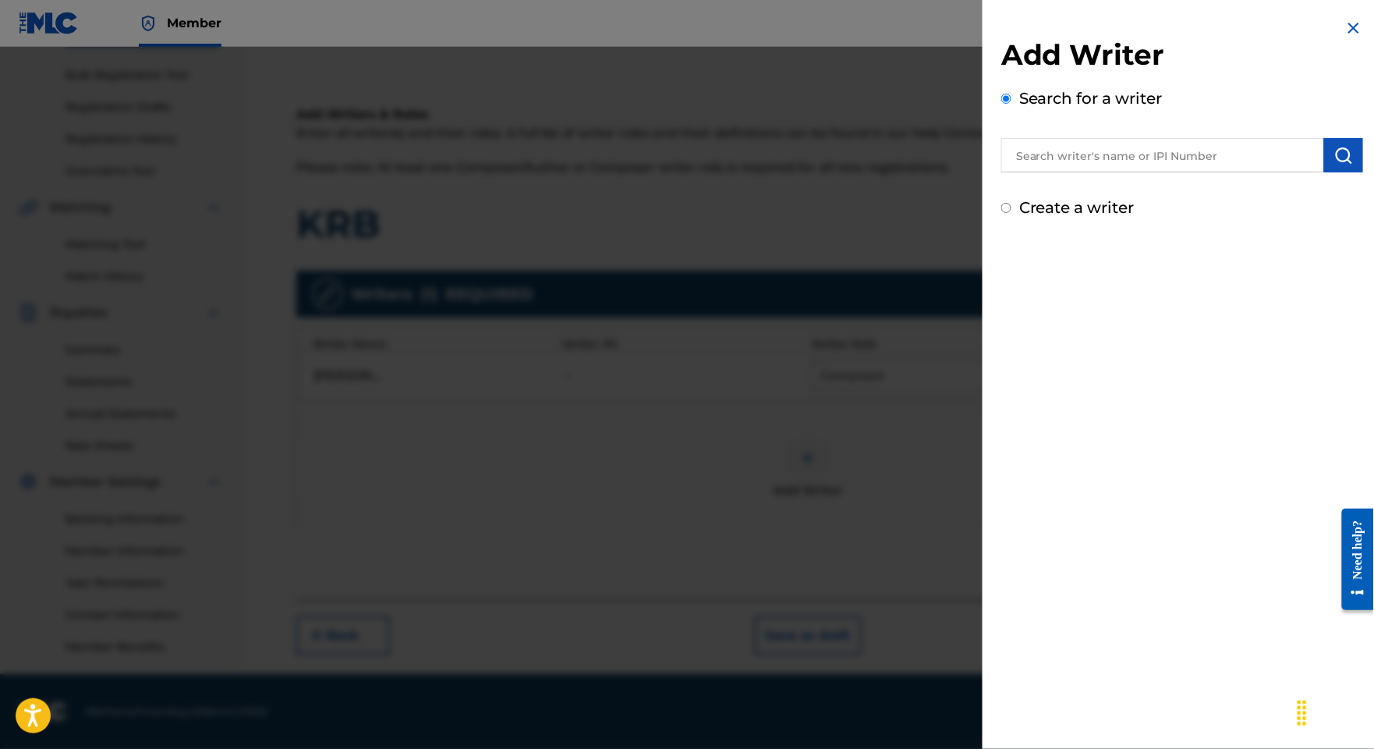
click at [1008, 172] on input "text" at bounding box center [1162, 155] width 323 height 34
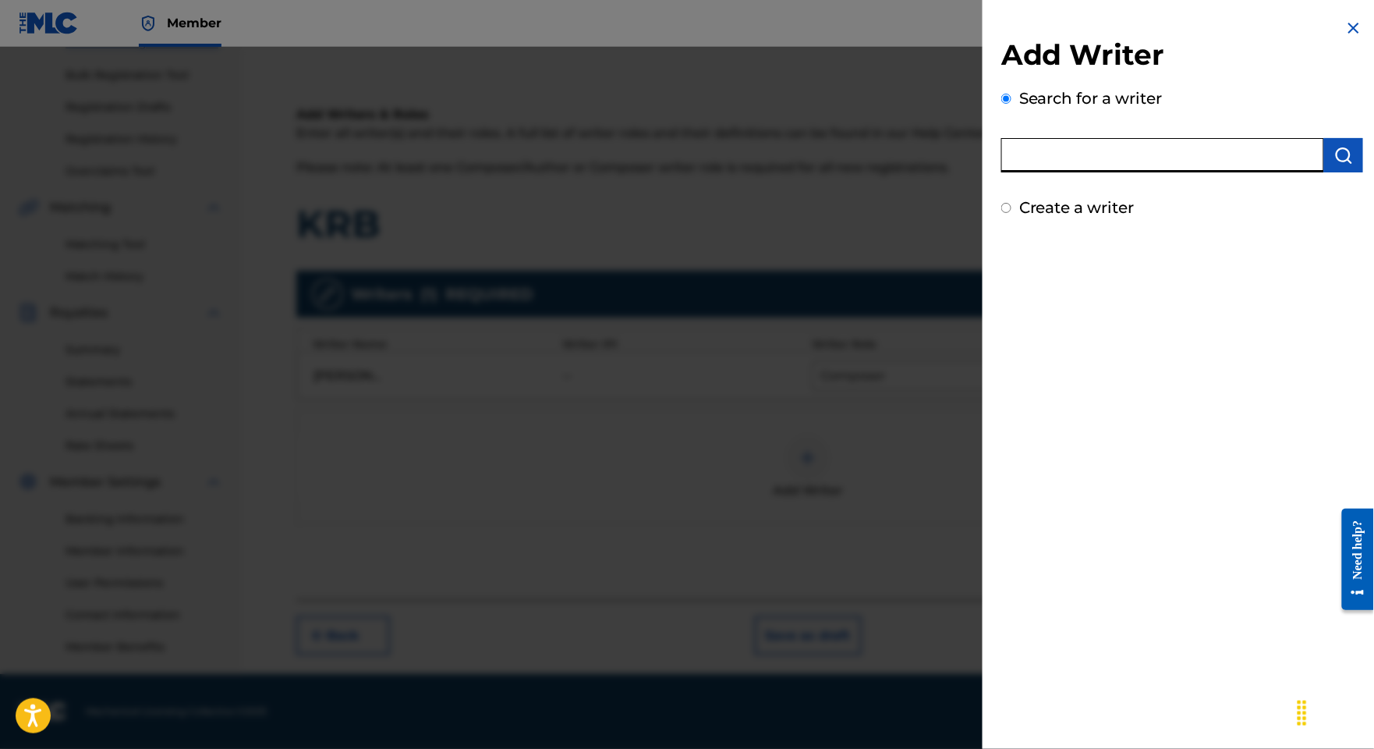
paste input "ATTEMENE OGOU"
type input "ATTEMENE OGOU"
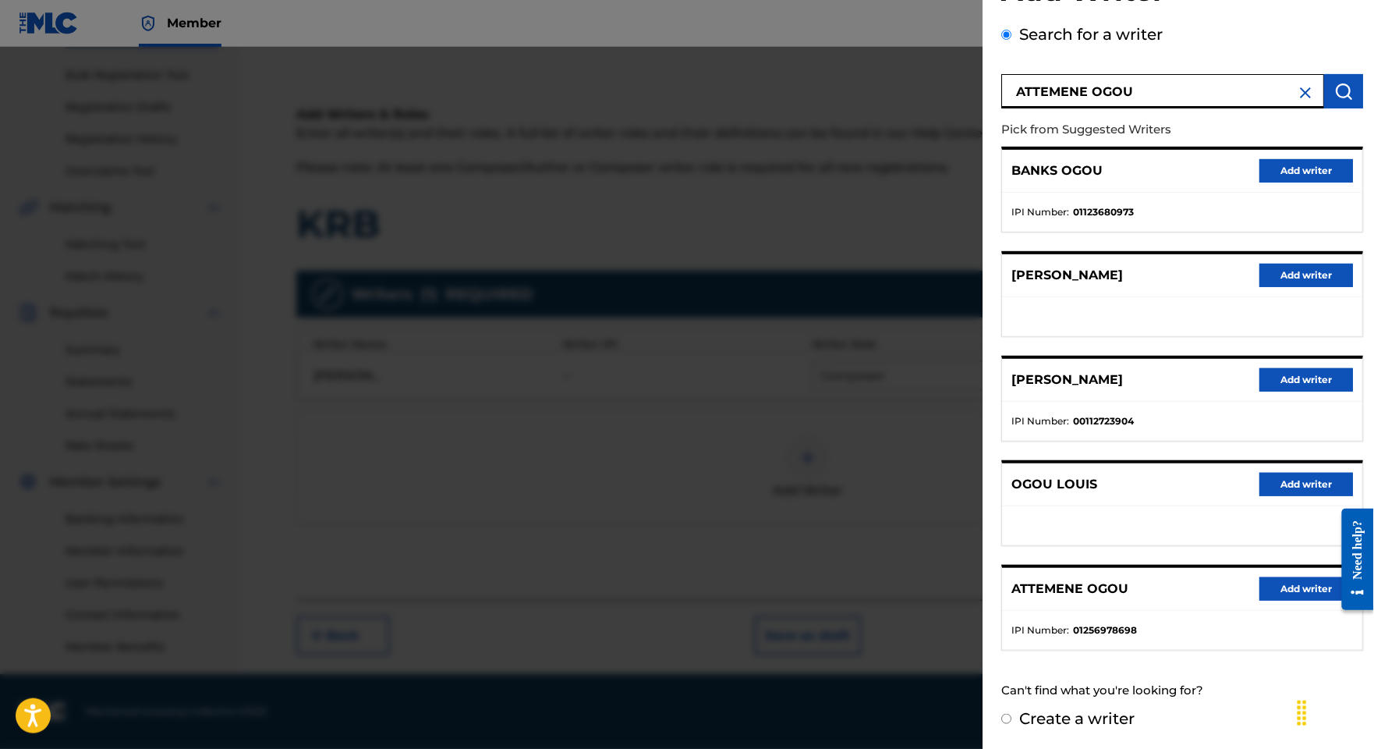
scroll to position [347, 0]
click at [1282, 577] on button "Add writer" at bounding box center [1306, 588] width 94 height 23
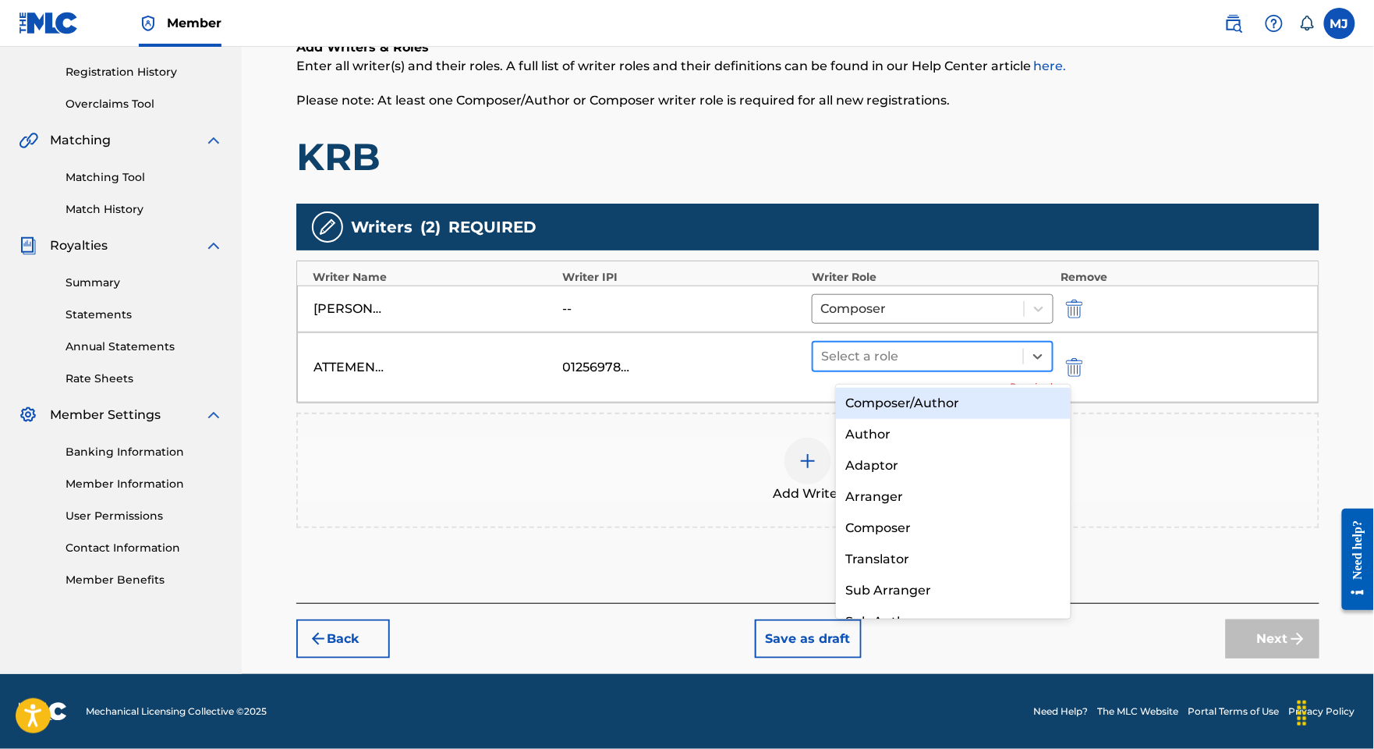
click at [1004, 363] on div at bounding box center [918, 356] width 194 height 22
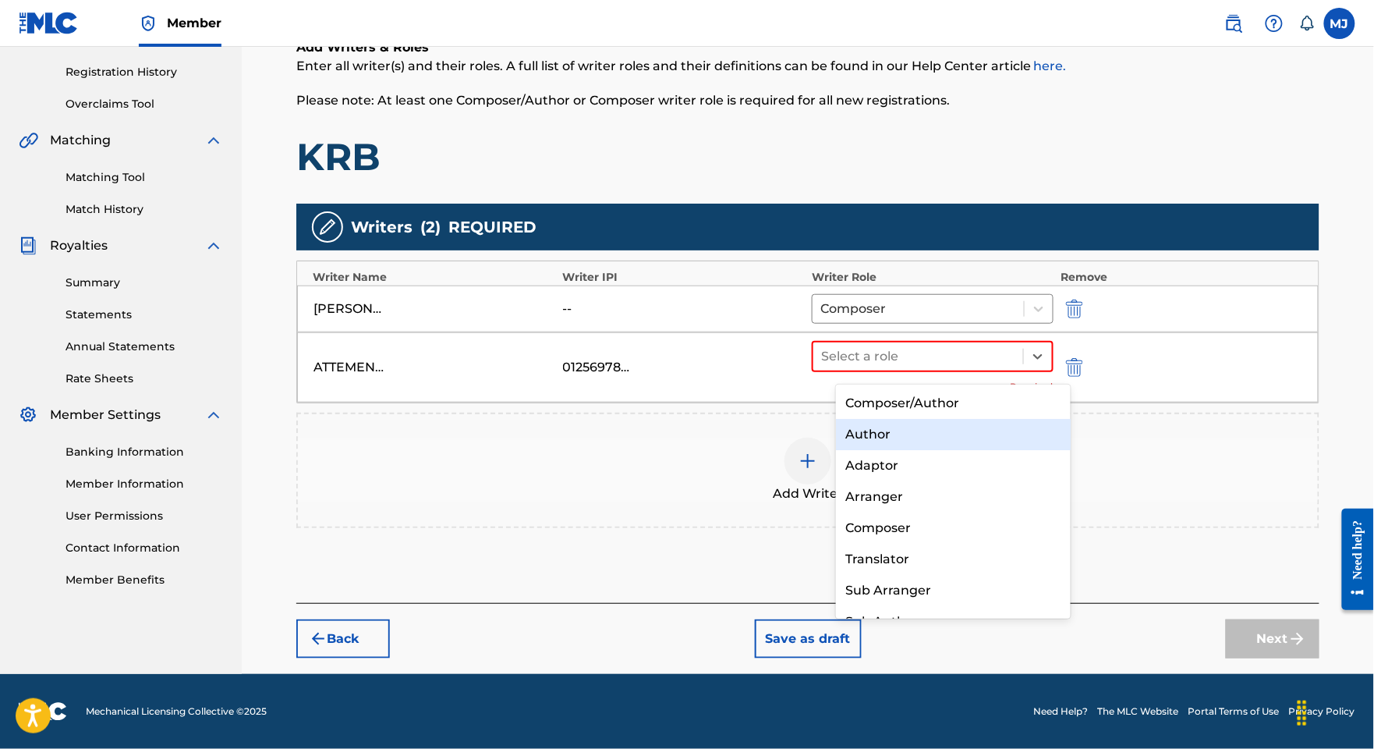
click at [973, 427] on div "Author" at bounding box center [953, 434] width 234 height 31
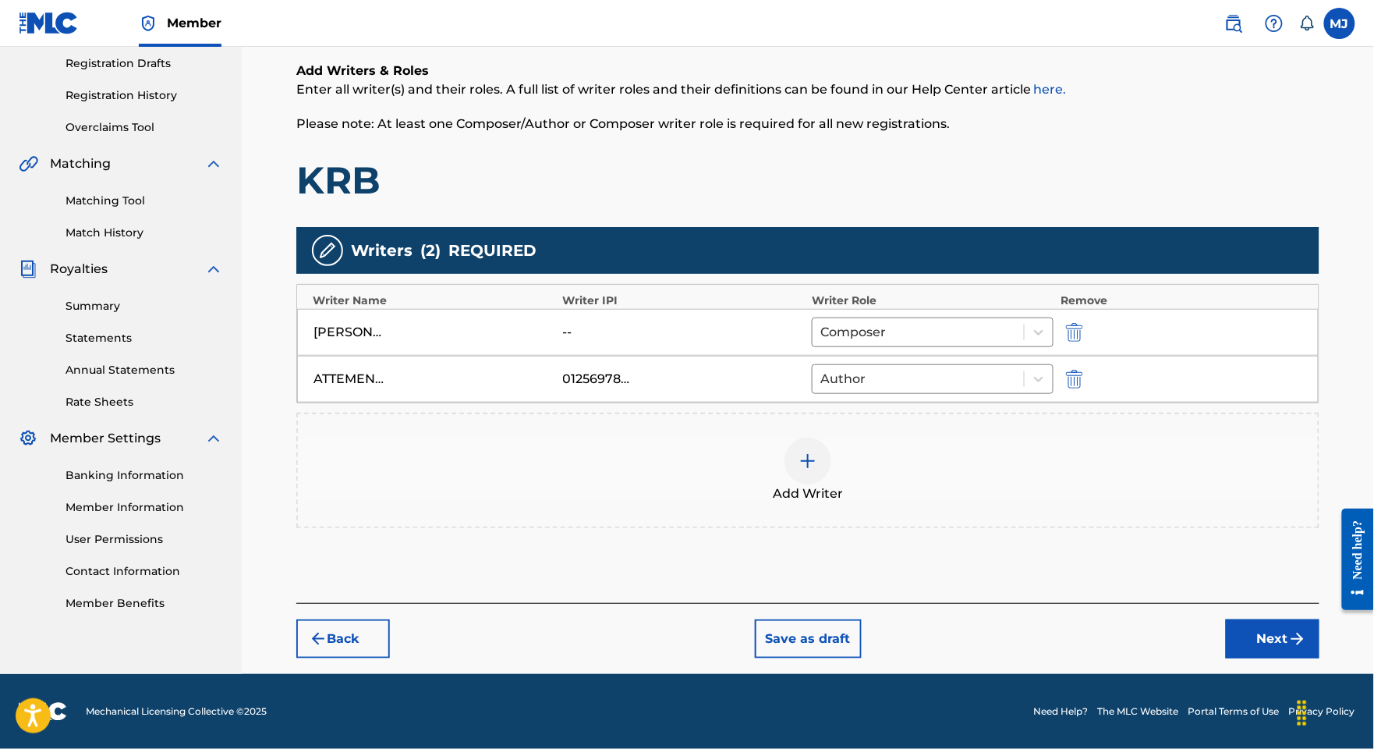
click at [1277, 658] on button "Next" at bounding box center [1273, 638] width 94 height 39
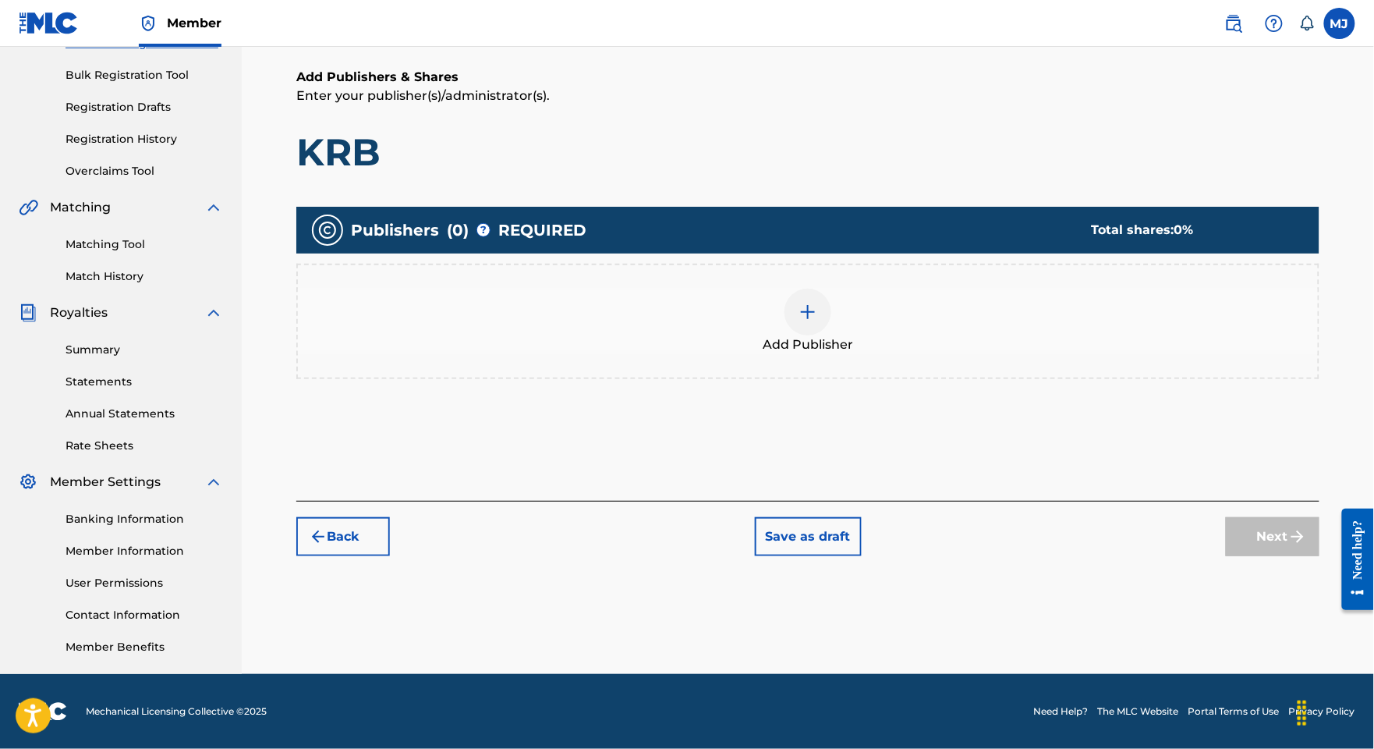
scroll to position [343, 0]
click at [831, 289] on div at bounding box center [808, 312] width 47 height 47
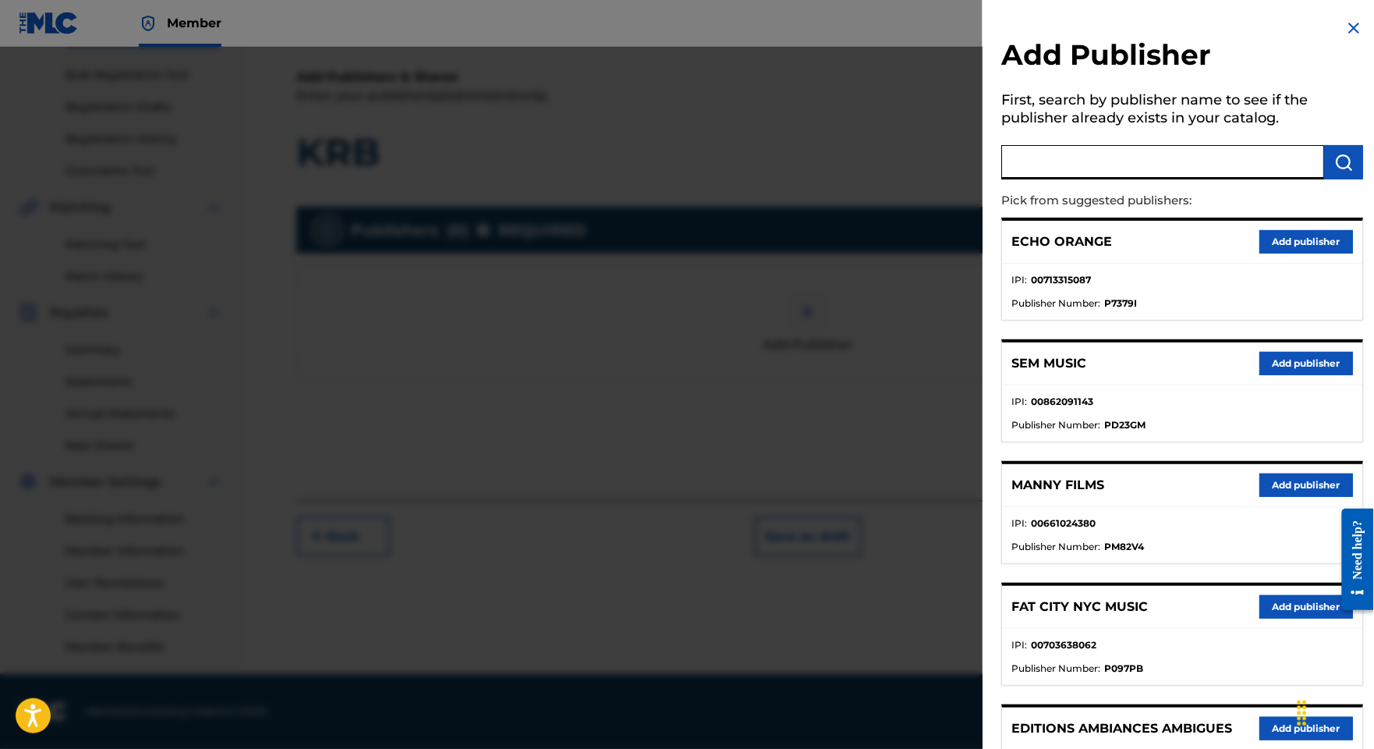
click at [1025, 179] on input "text" at bounding box center [1162, 162] width 323 height 34
type input "appeal"
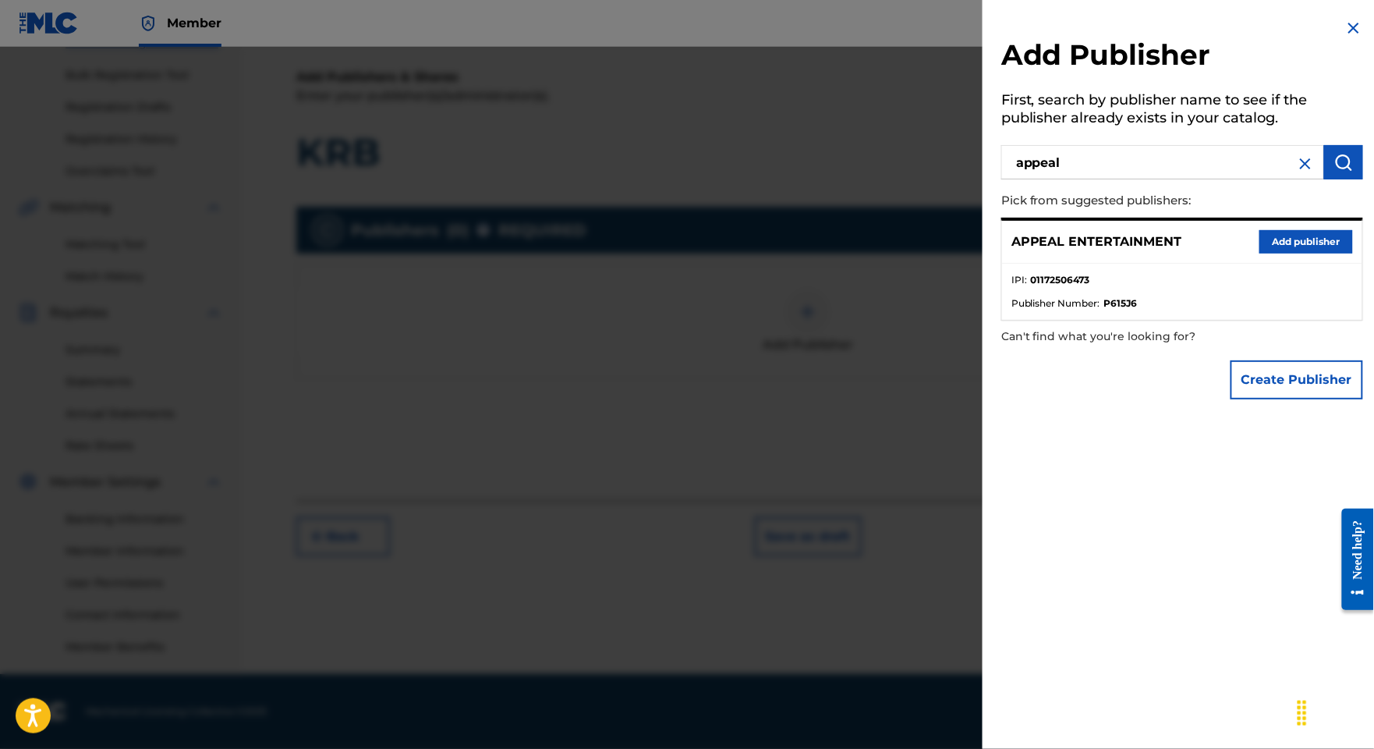
click at [1274, 253] on button "Add publisher" at bounding box center [1306, 241] width 94 height 23
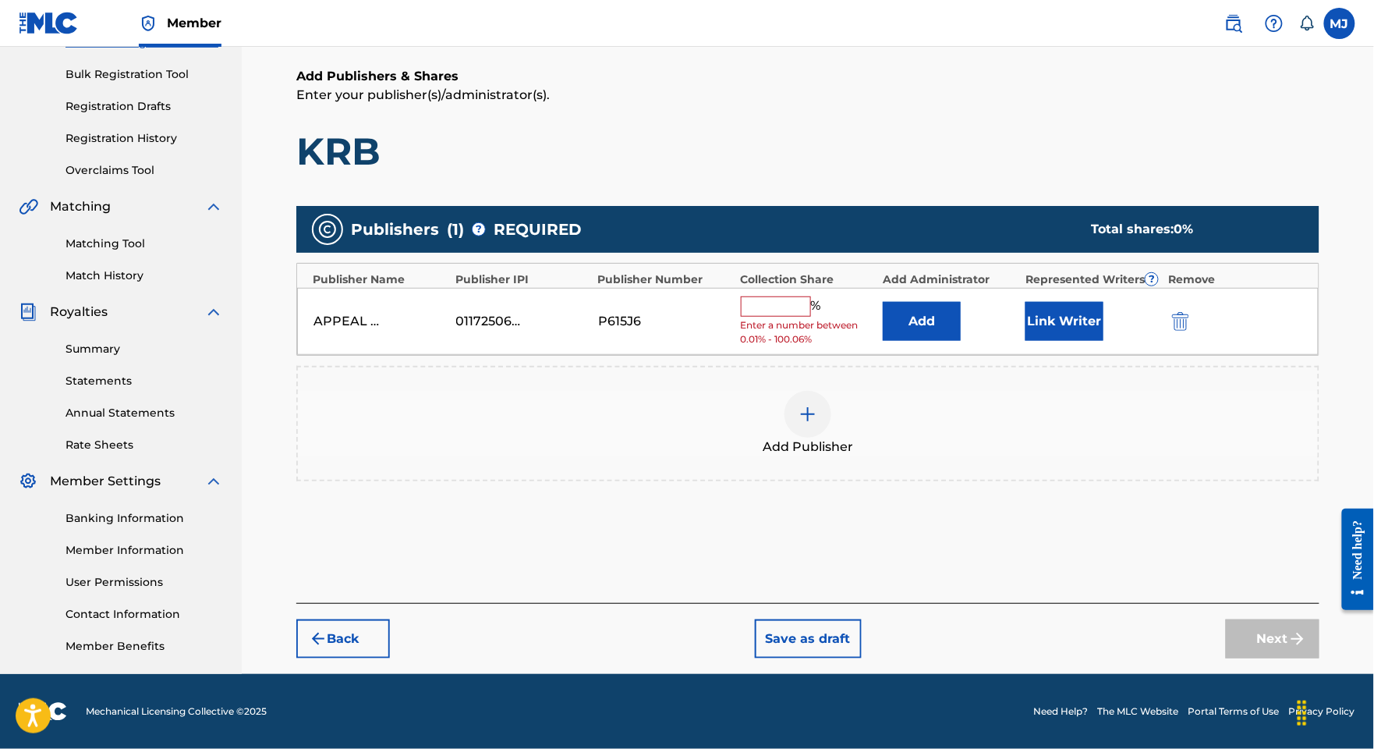
click at [958, 302] on button "Add" at bounding box center [922, 321] width 78 height 39
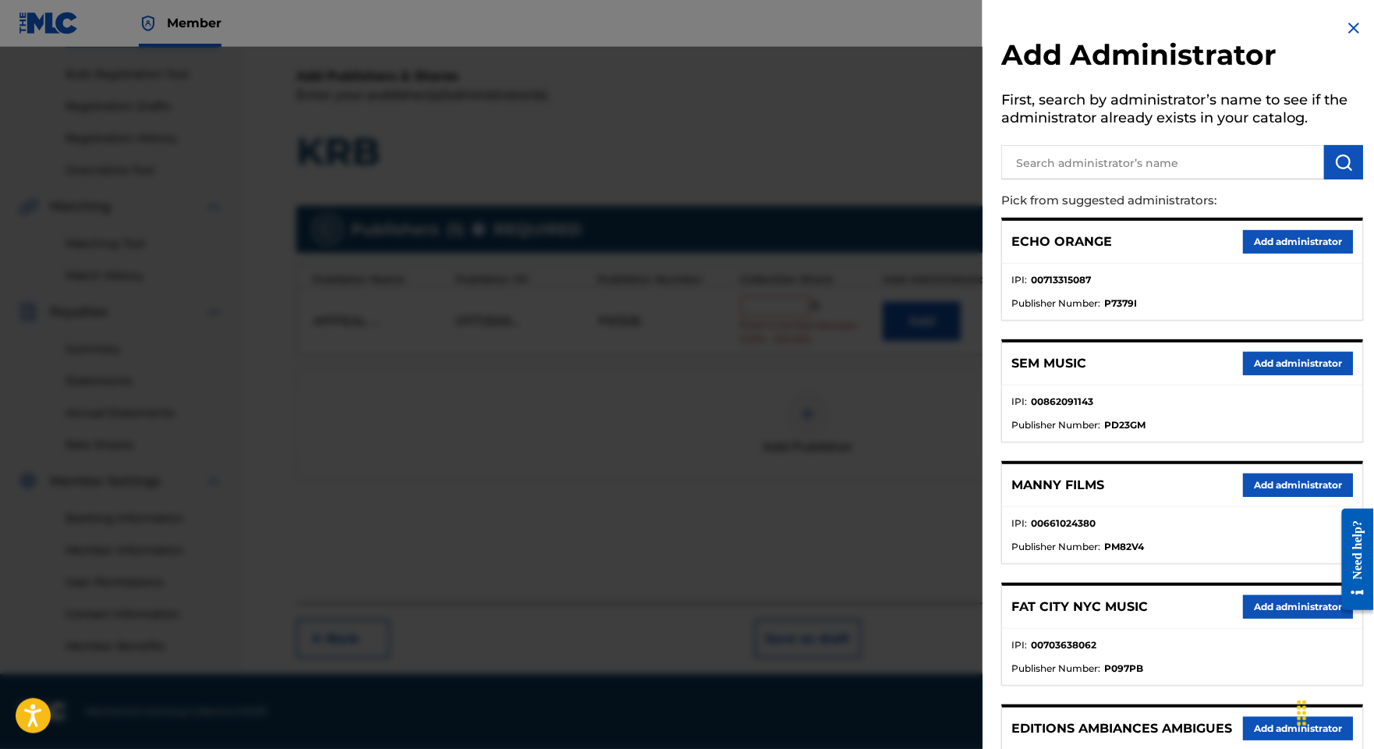
click at [1284, 264] on div "ECHO ORANGE Add administrator" at bounding box center [1182, 242] width 360 height 43
click at [1284, 253] on button "Add administrator" at bounding box center [1298, 241] width 110 height 23
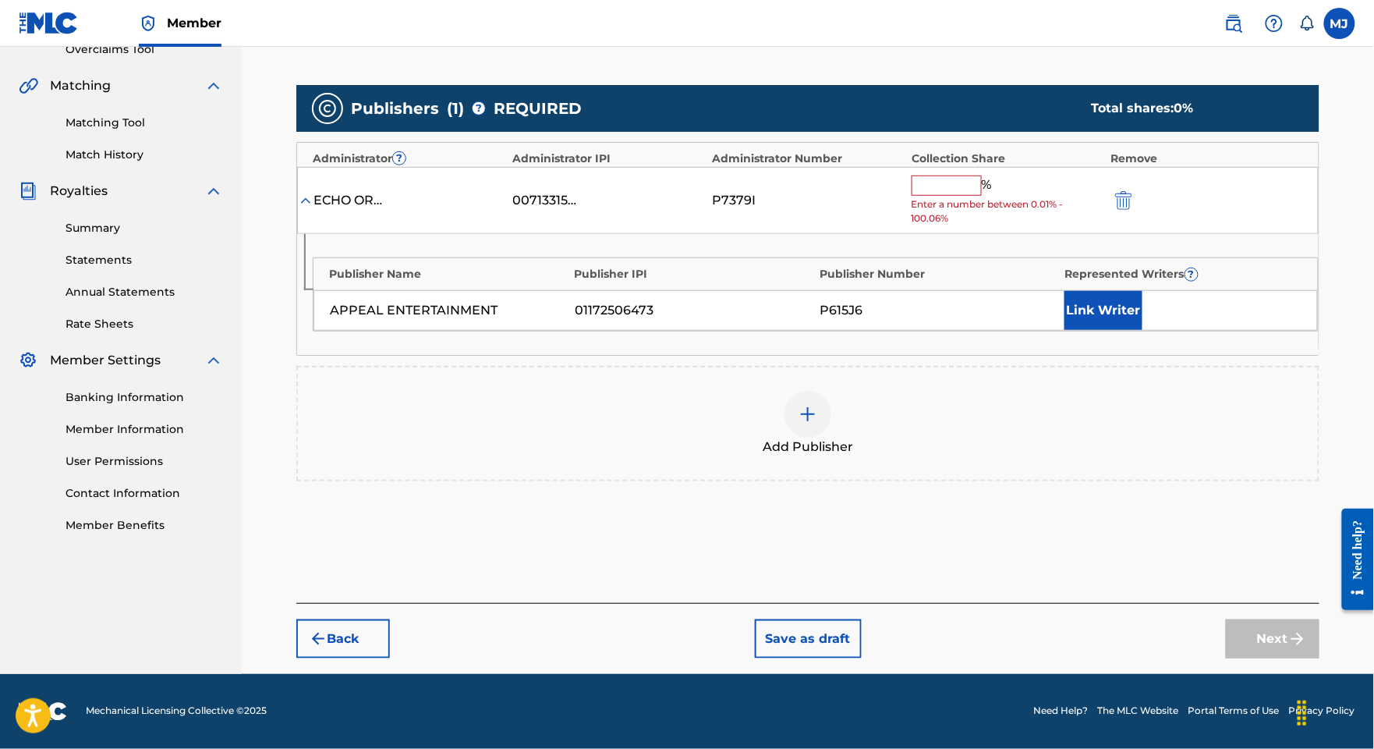
click at [982, 196] on input "text" at bounding box center [947, 185] width 70 height 20
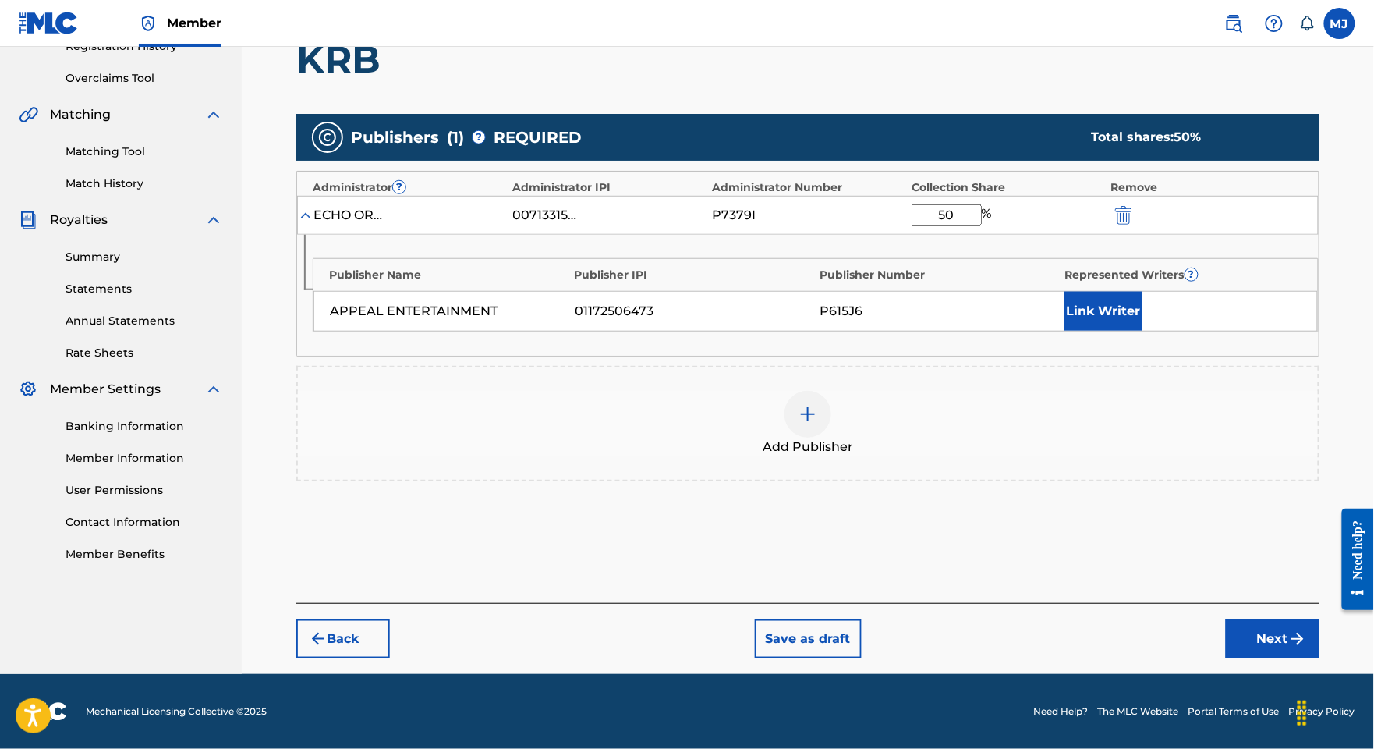
type input "50"
click at [1142, 331] on button "Link Writer" at bounding box center [1103, 311] width 78 height 39
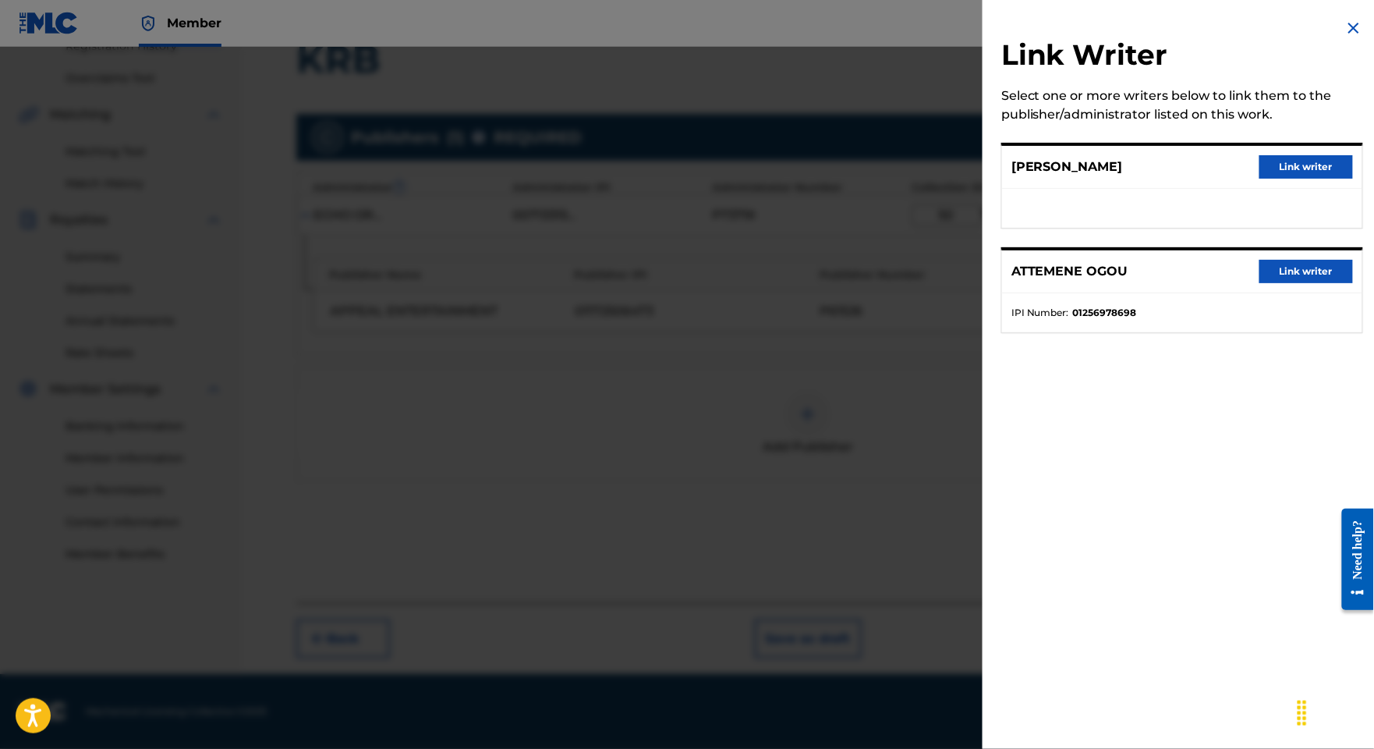
click at [1257, 158] on div "[PERSON_NAME] Link writer" at bounding box center [1182, 167] width 360 height 43
click at [1260, 179] on button "Link writer" at bounding box center [1306, 166] width 94 height 23
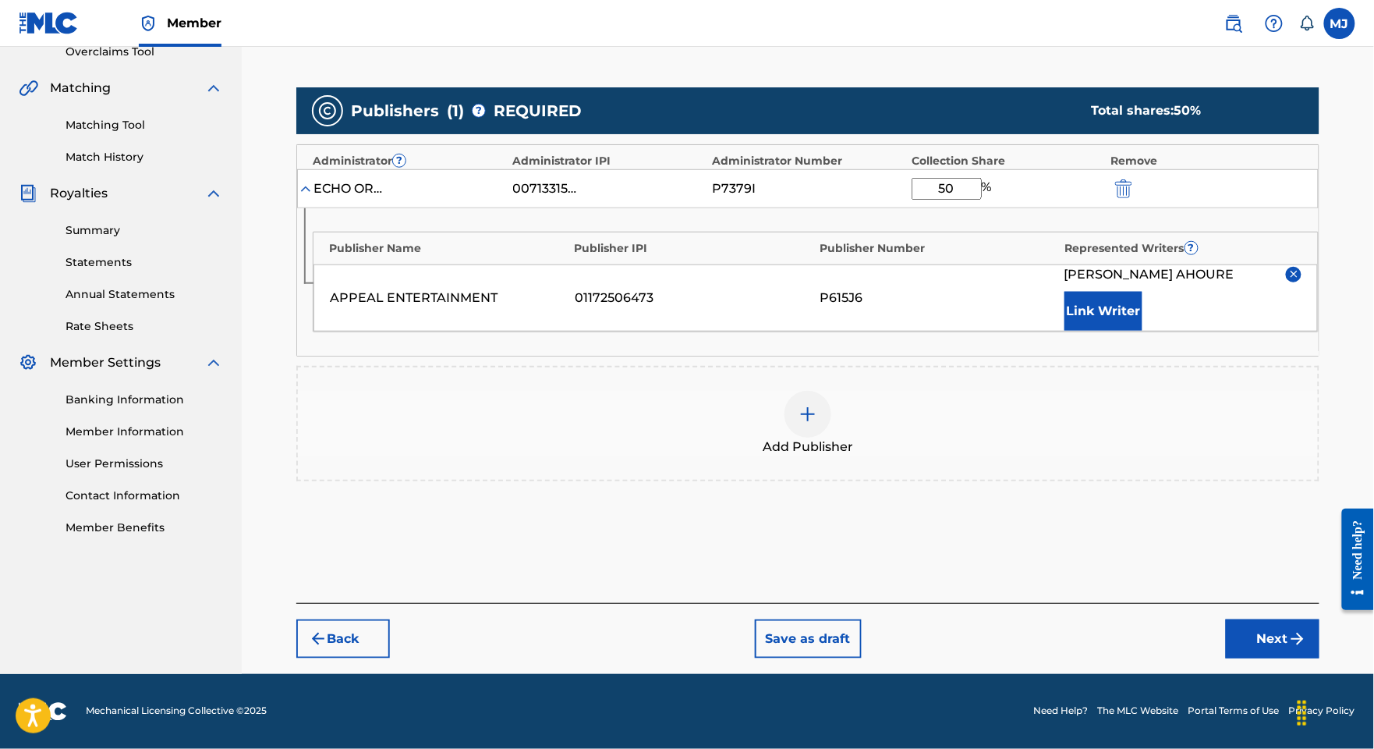
click at [1142, 331] on button "Link Writer" at bounding box center [1103, 311] width 78 height 39
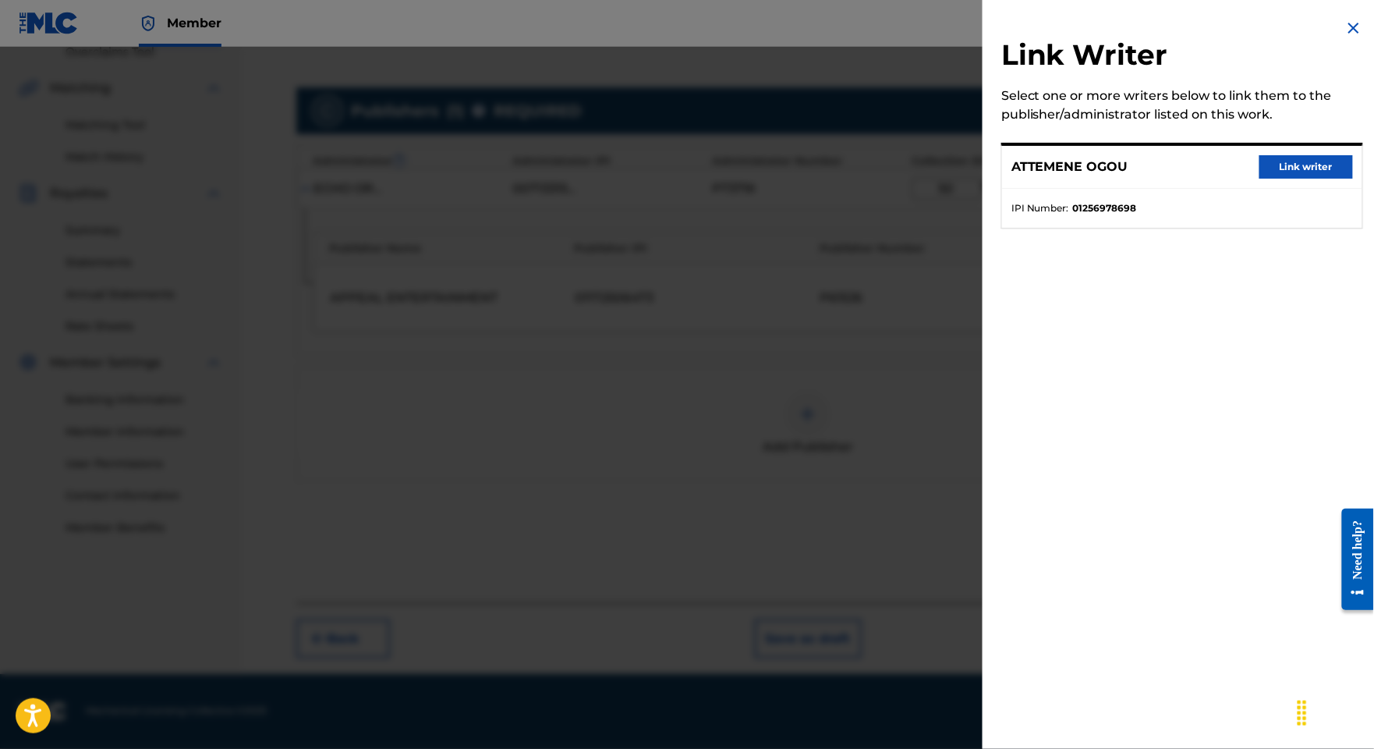
click at [1280, 175] on button "Link writer" at bounding box center [1306, 166] width 94 height 23
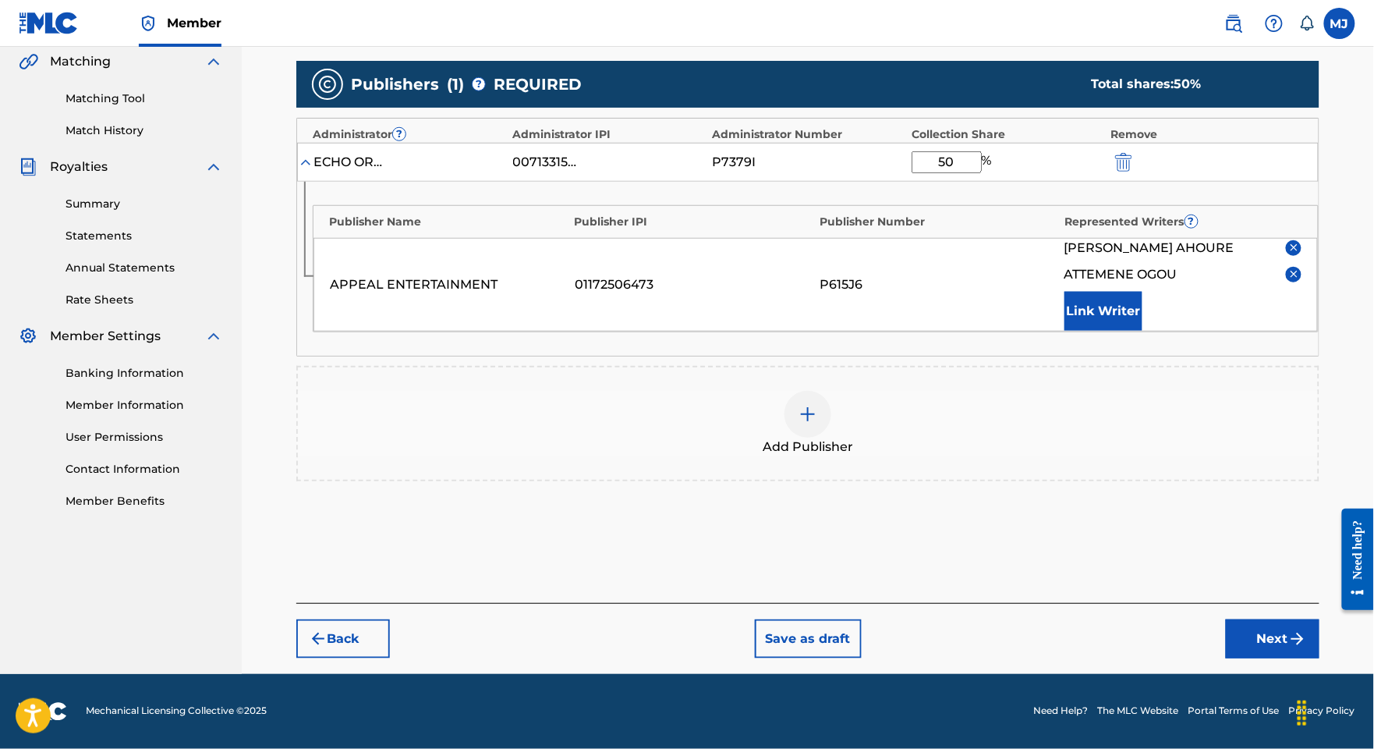
click at [1255, 619] on button "Next" at bounding box center [1273, 638] width 94 height 39
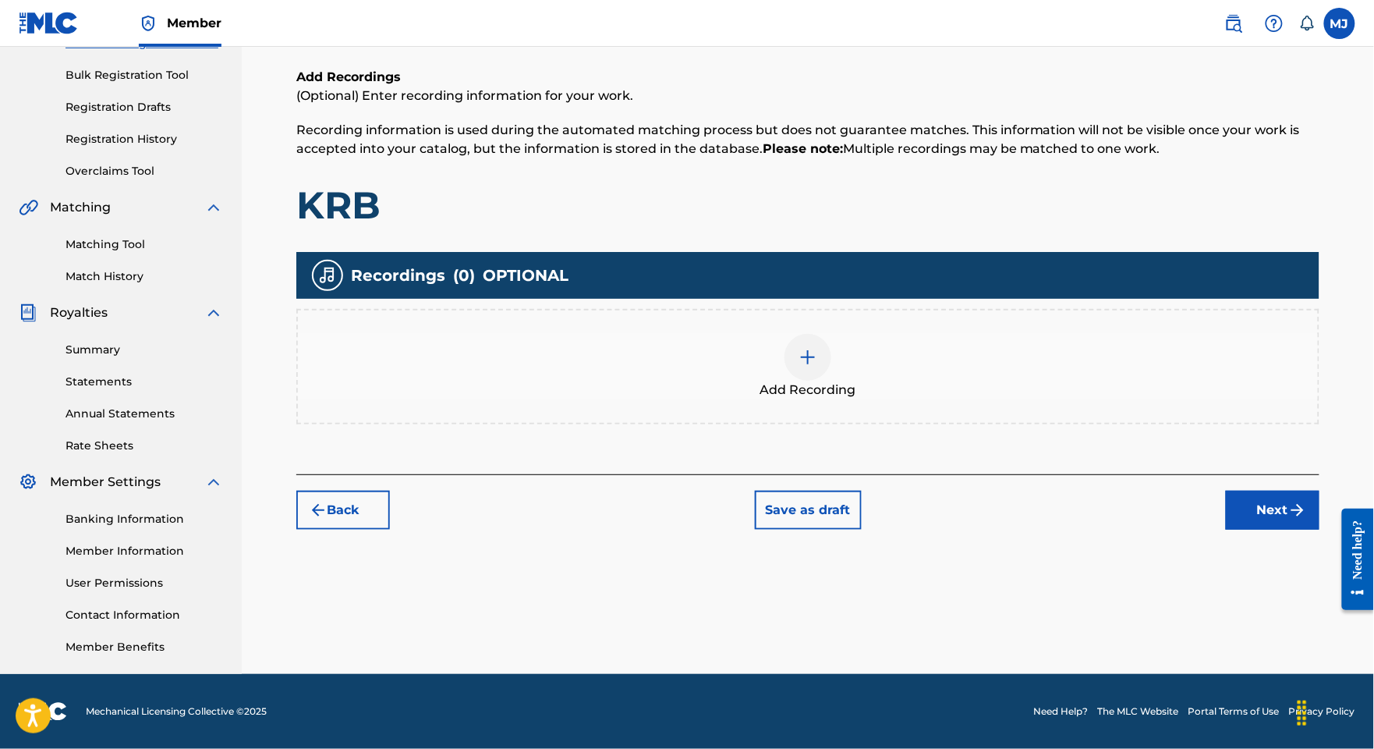
click at [1245, 491] on button "Next" at bounding box center [1273, 510] width 94 height 39
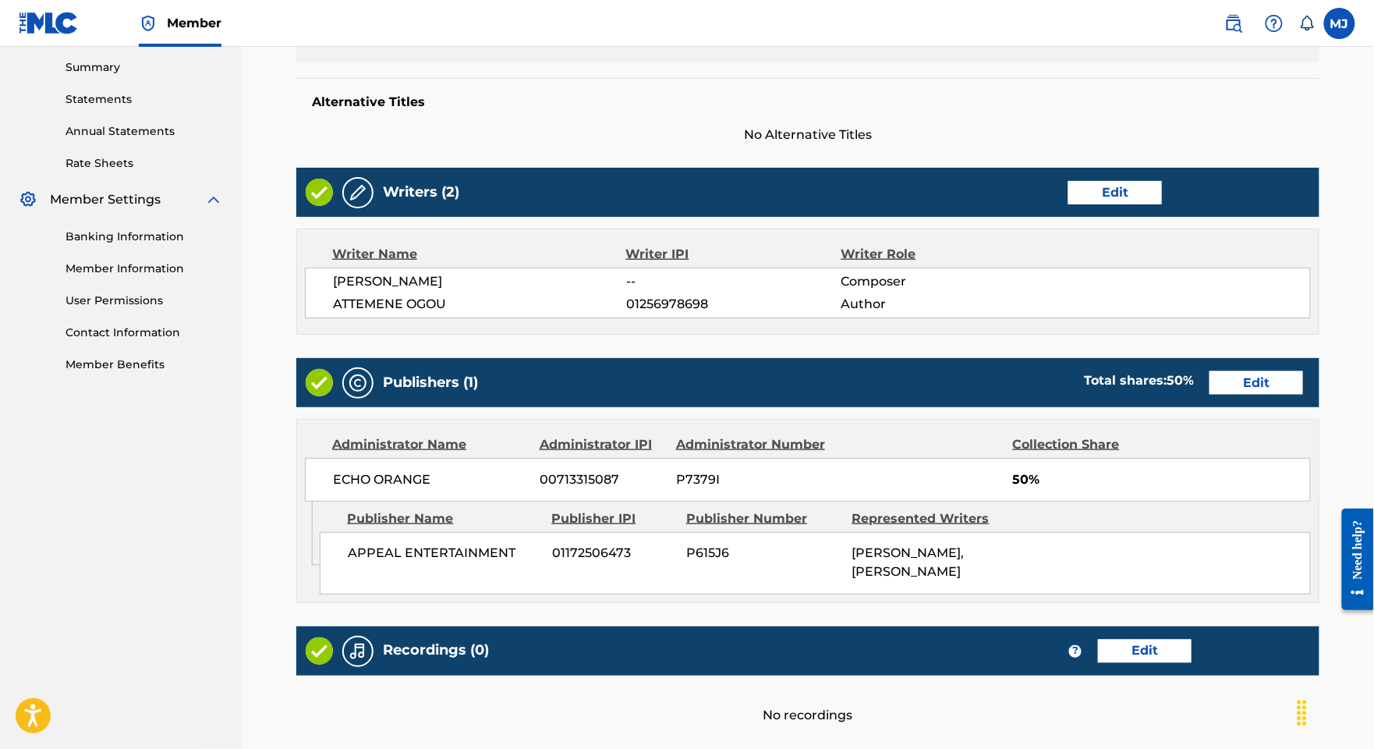
scroll to position [827, 0]
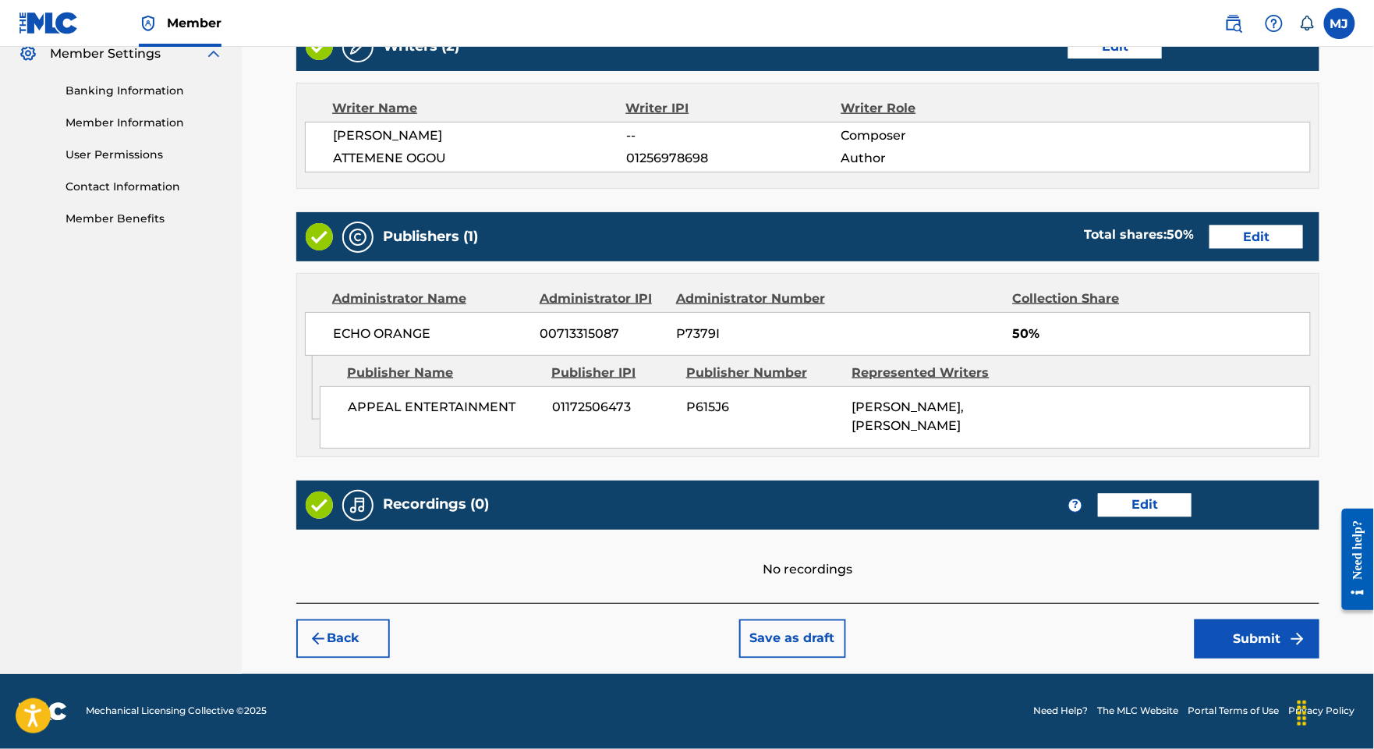
click at [1257, 625] on button "Submit" at bounding box center [1257, 638] width 125 height 39
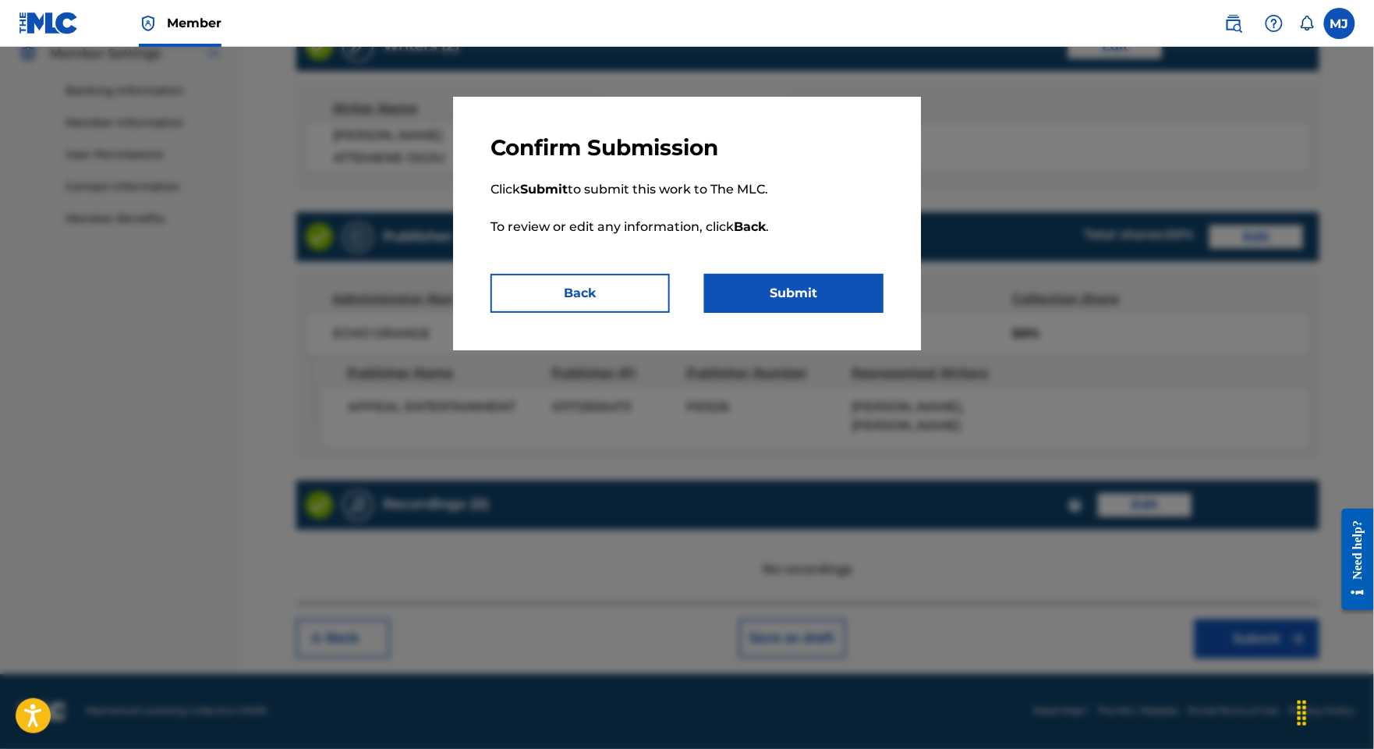
click at [828, 313] on button "Submit" at bounding box center [793, 293] width 179 height 39
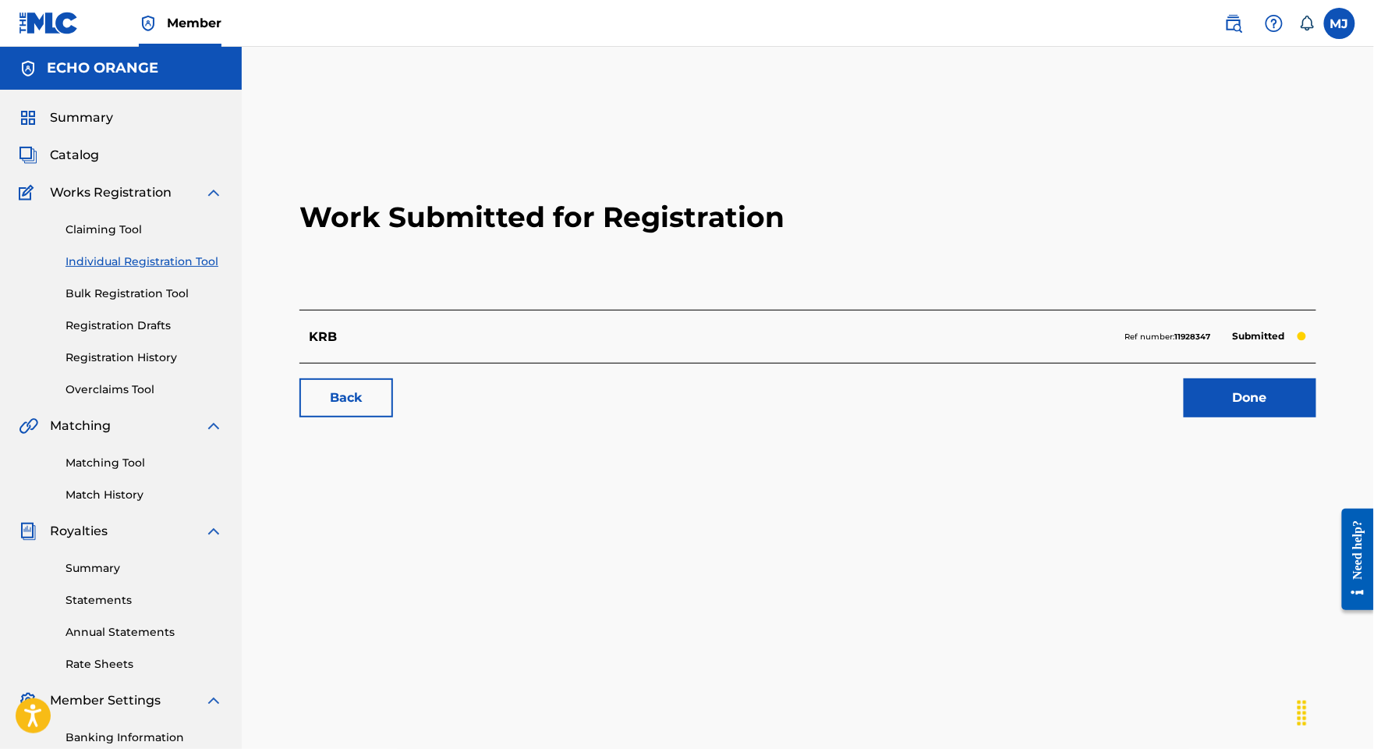
click at [1236, 417] on link "Done" at bounding box center [1250, 397] width 133 height 39
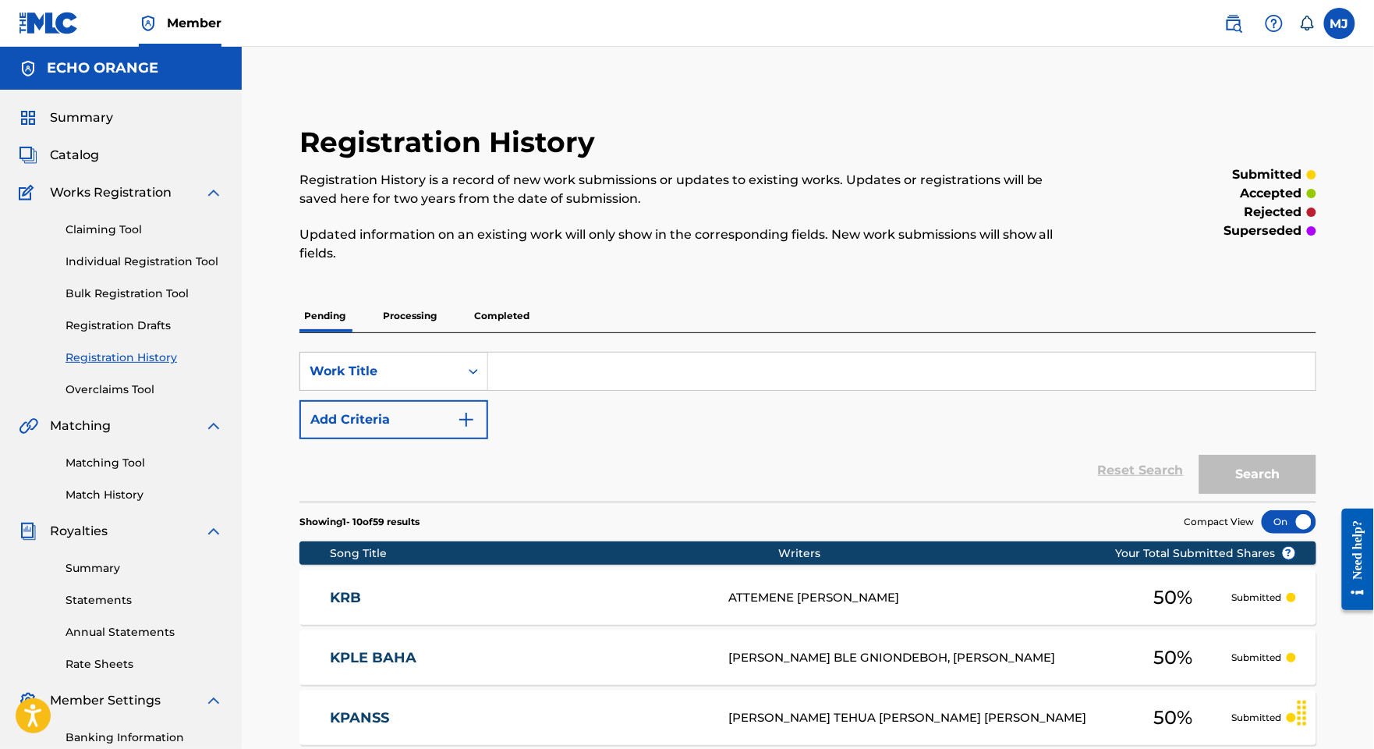
click at [210, 270] on link "Individual Registration Tool" at bounding box center [145, 261] width 158 height 16
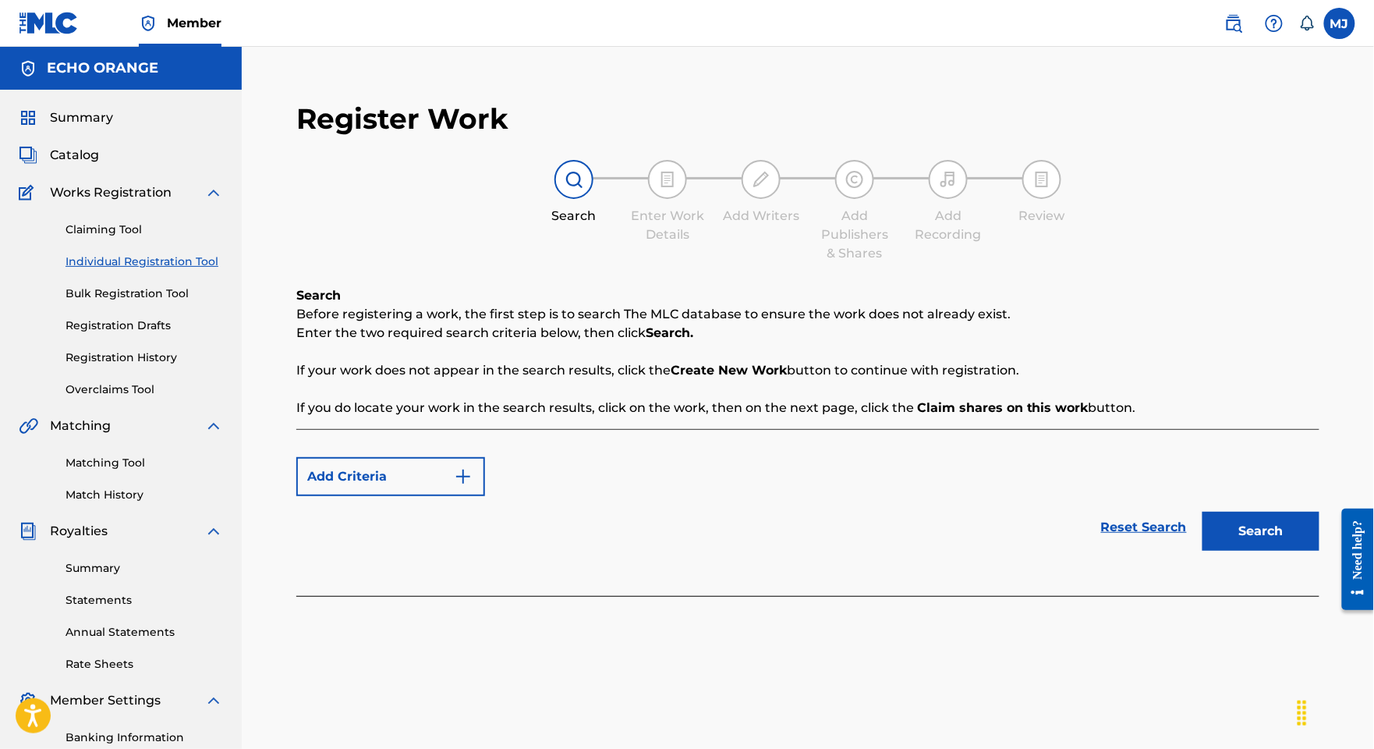
click at [211, 270] on link "Individual Registration Tool" at bounding box center [145, 261] width 158 height 16
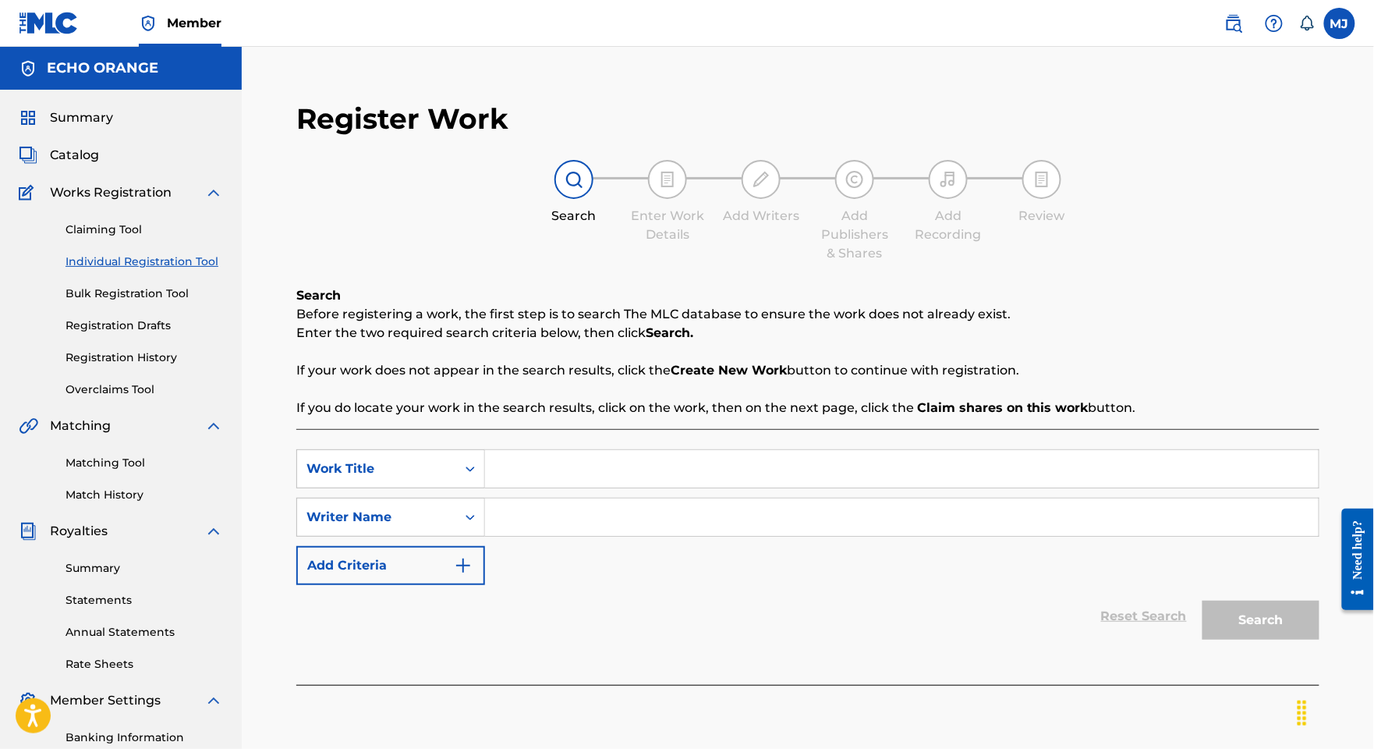
drag, startPoint x: 728, startPoint y: 544, endPoint x: 731, endPoint y: 529, distance: 15.3
click at [728, 537] on div "Search Form" at bounding box center [902, 517] width 834 height 39
click at [733, 487] on input "Search Form" at bounding box center [902, 468] width 834 height 37
paste input "KROUWAKA"
type input "KROUWAKA"
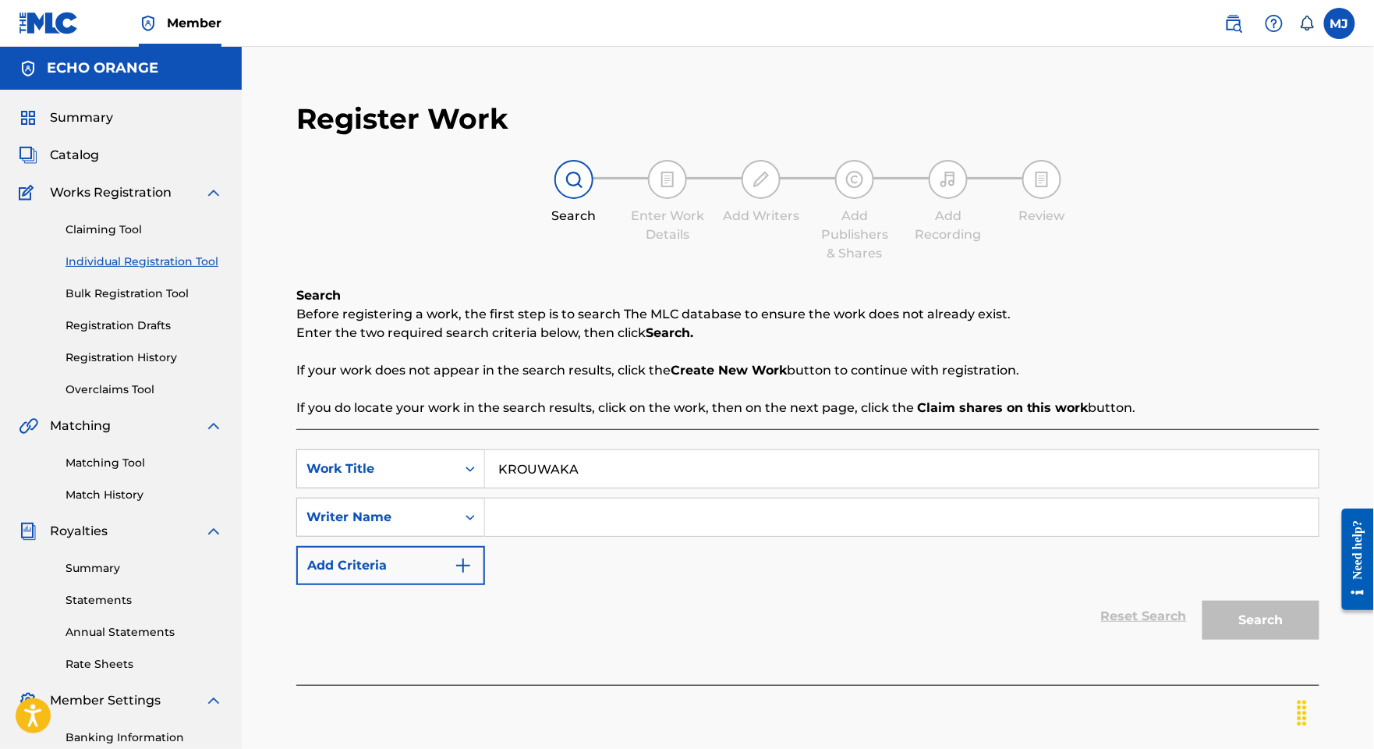
click at [1006, 536] on input "Search Form" at bounding box center [902, 516] width 834 height 37
paste input "[PERSON_NAME] NINCEMON VIANNEY"
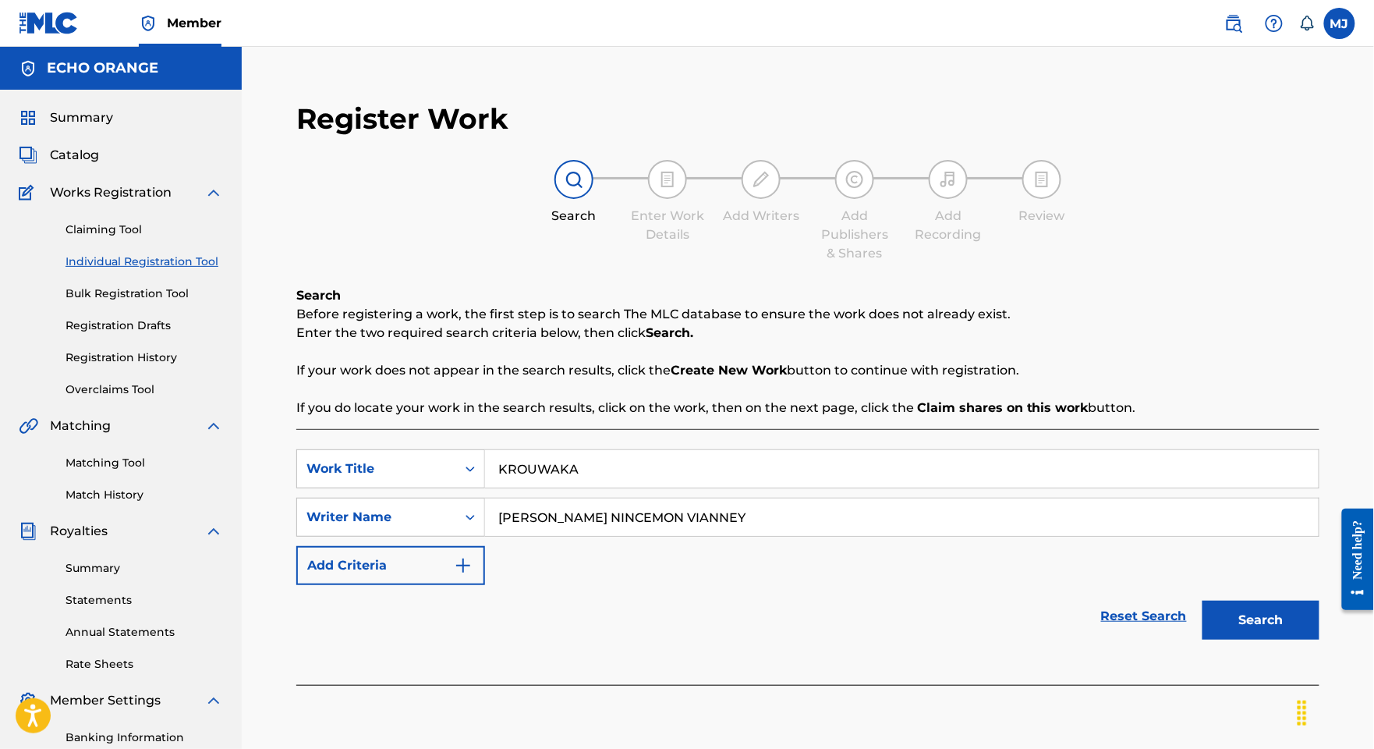
type input "[PERSON_NAME] NINCEMON VIANNEY"
click at [1263, 639] on button "Search" at bounding box center [1261, 619] width 117 height 39
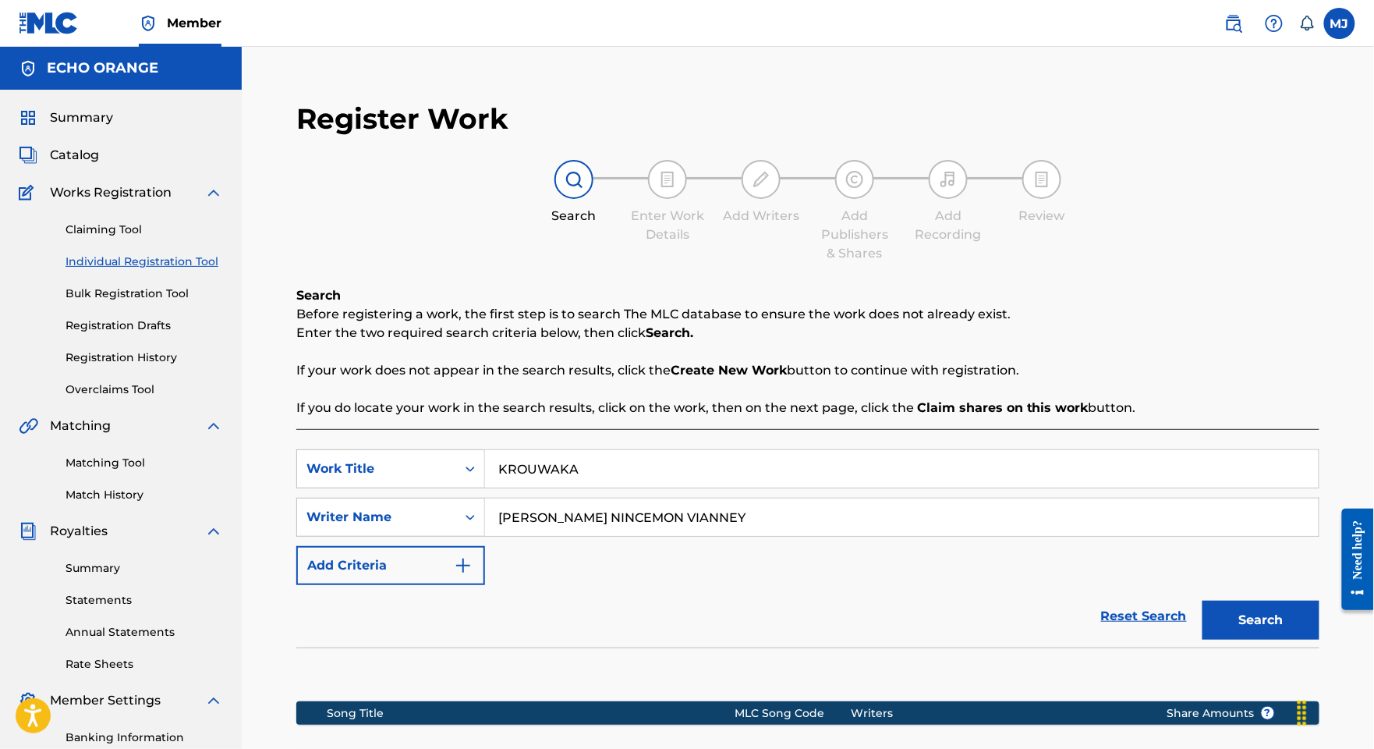
scroll to position [351, 0]
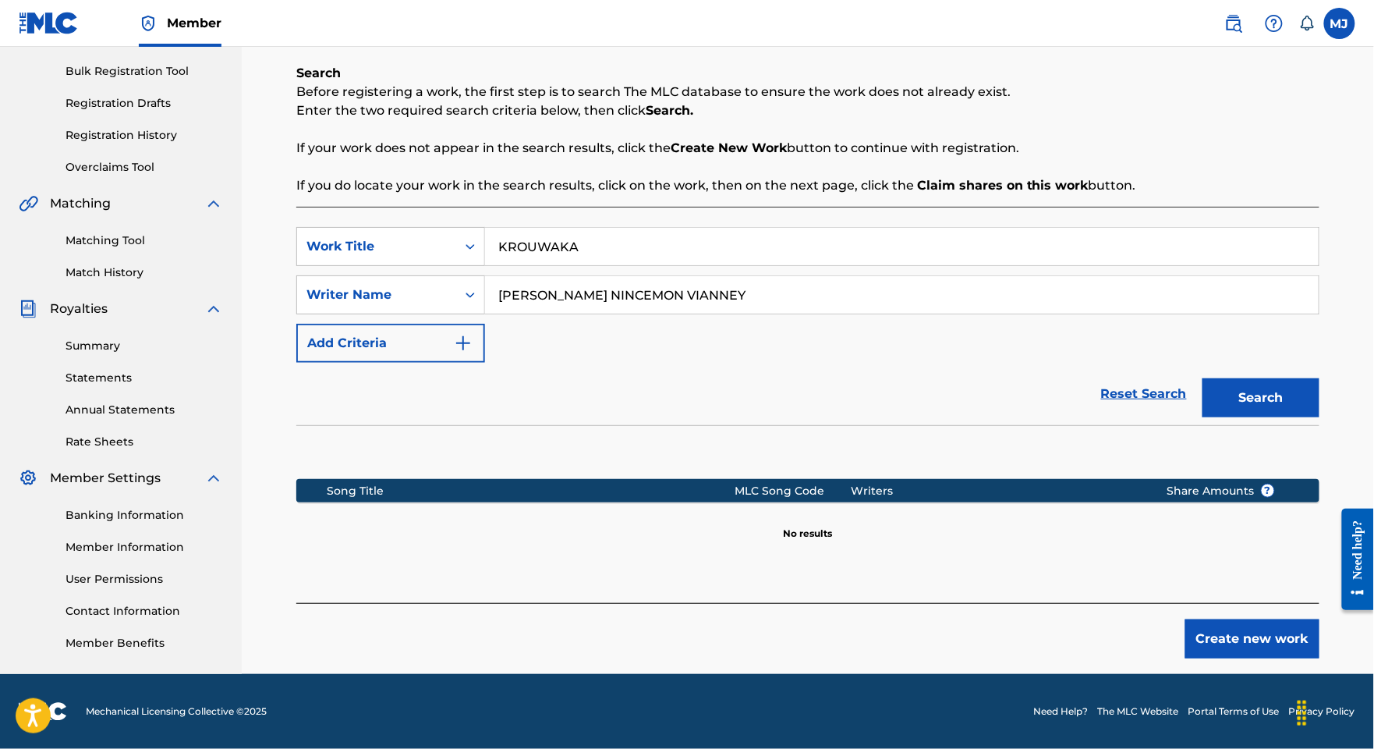
click at [1305, 632] on button "Create new work" at bounding box center [1252, 638] width 134 height 39
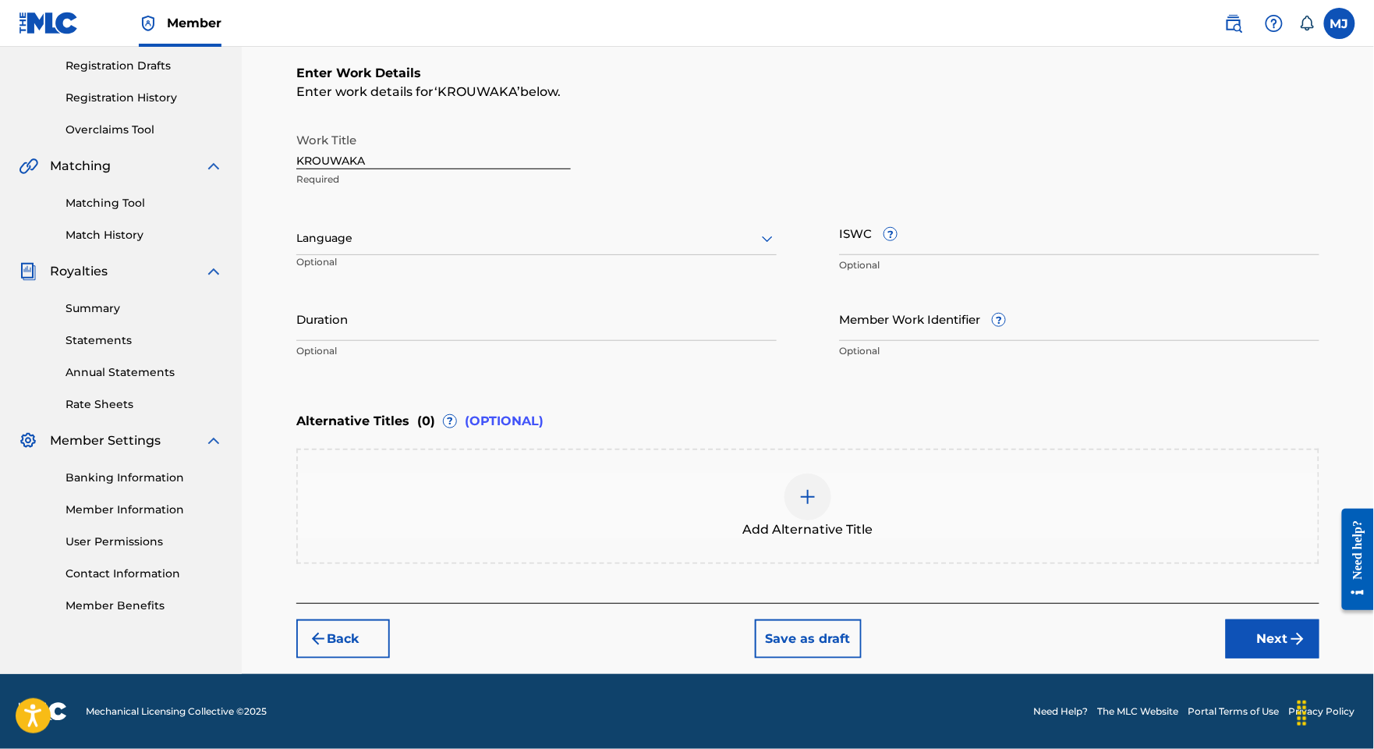
click at [1239, 658] on button "Next" at bounding box center [1273, 638] width 94 height 39
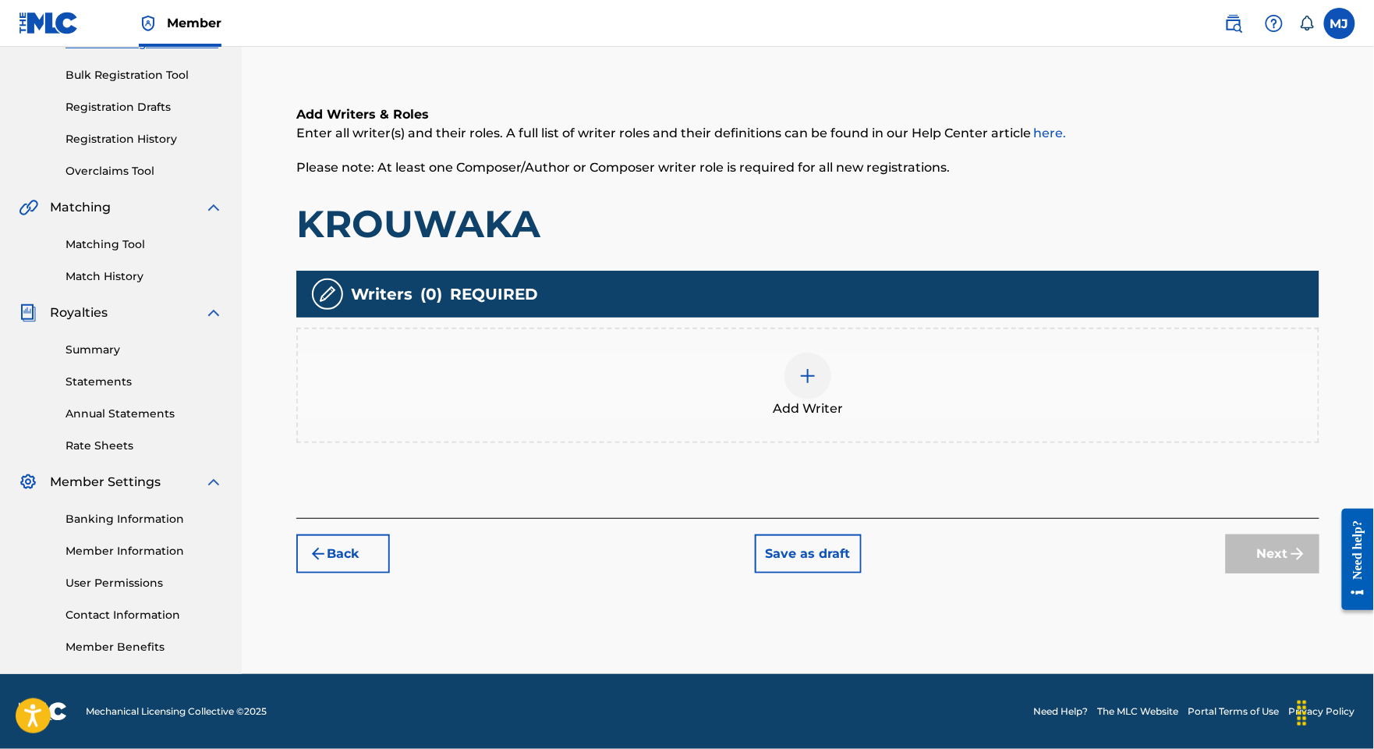
scroll to position [343, 0]
click at [919, 352] on div "Add Writer" at bounding box center [808, 385] width 1020 height 66
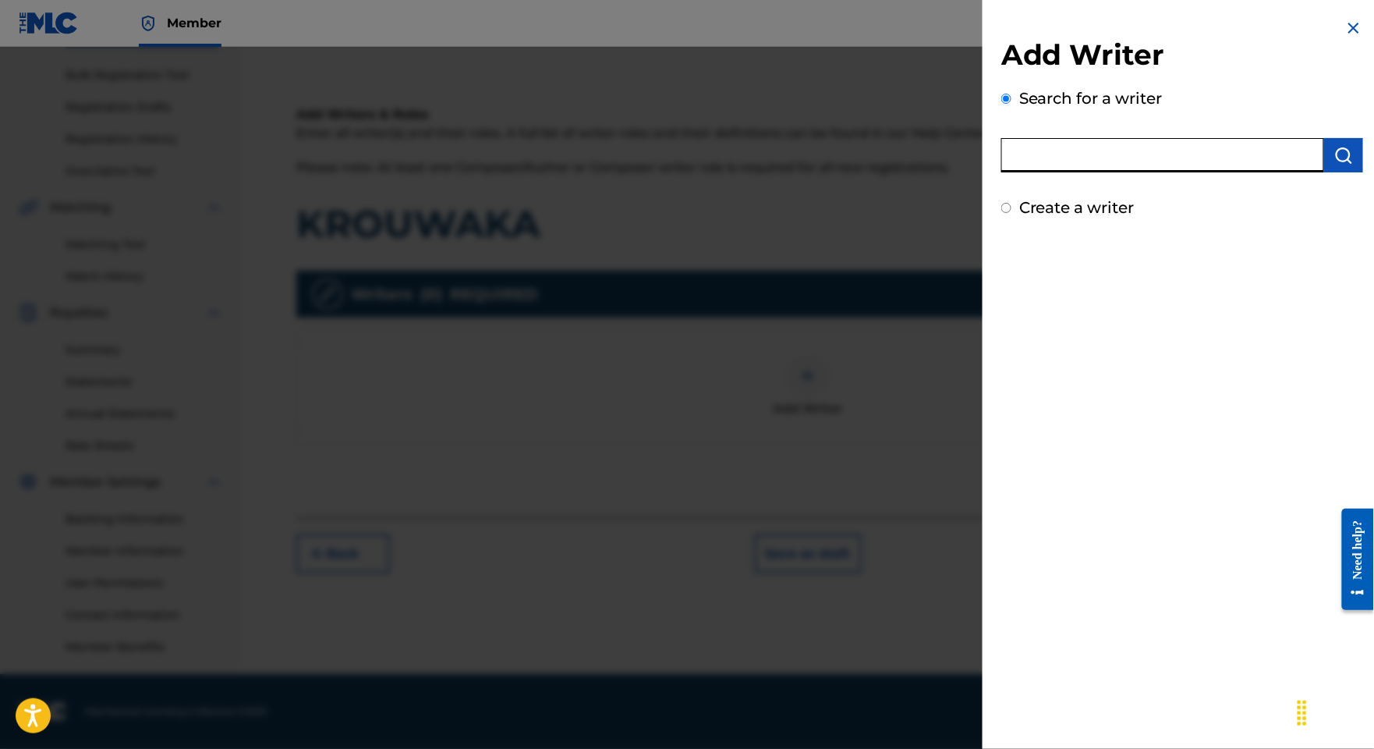
click at [1025, 172] on input "text" at bounding box center [1162, 155] width 323 height 34
paste input "[PERSON_NAME] NINCEMON VIANNEY"
type input "[PERSON_NAME] NINCEMON VIANNEY"
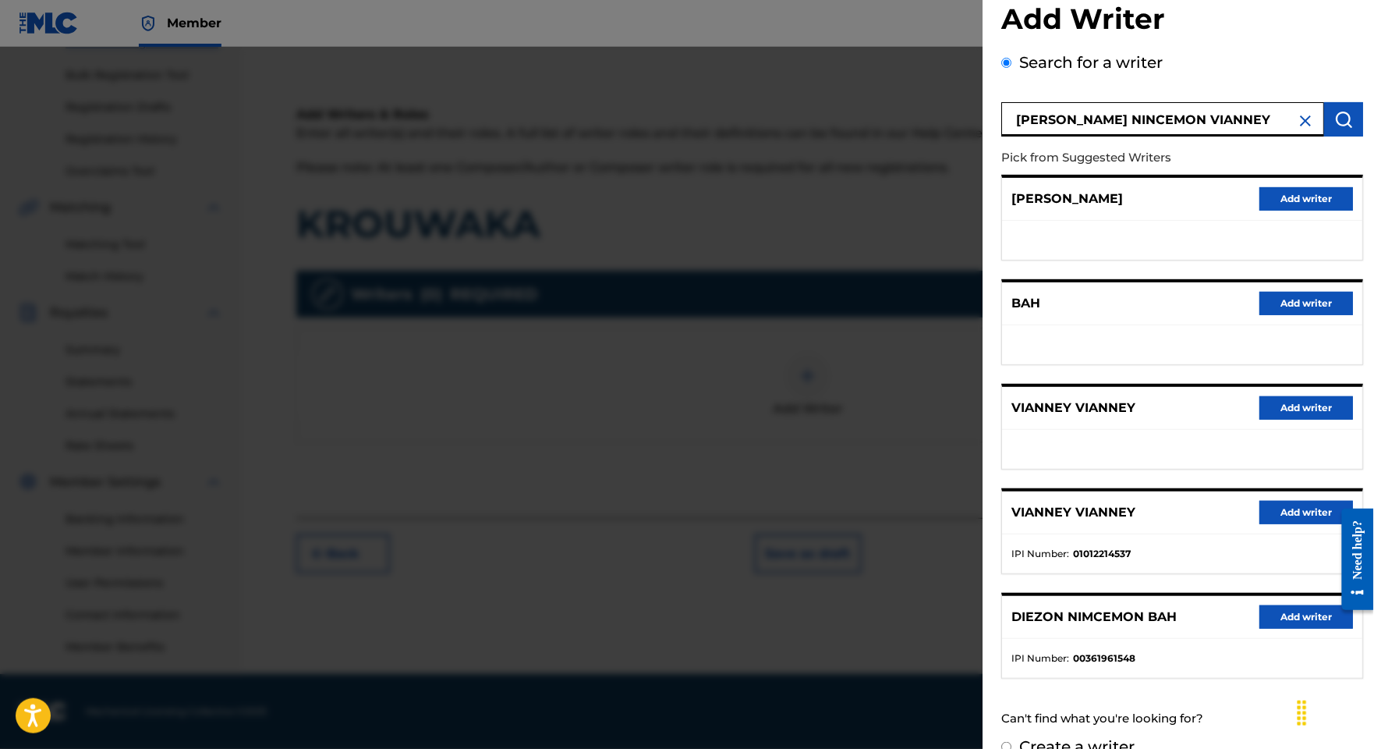
scroll to position [197, 0]
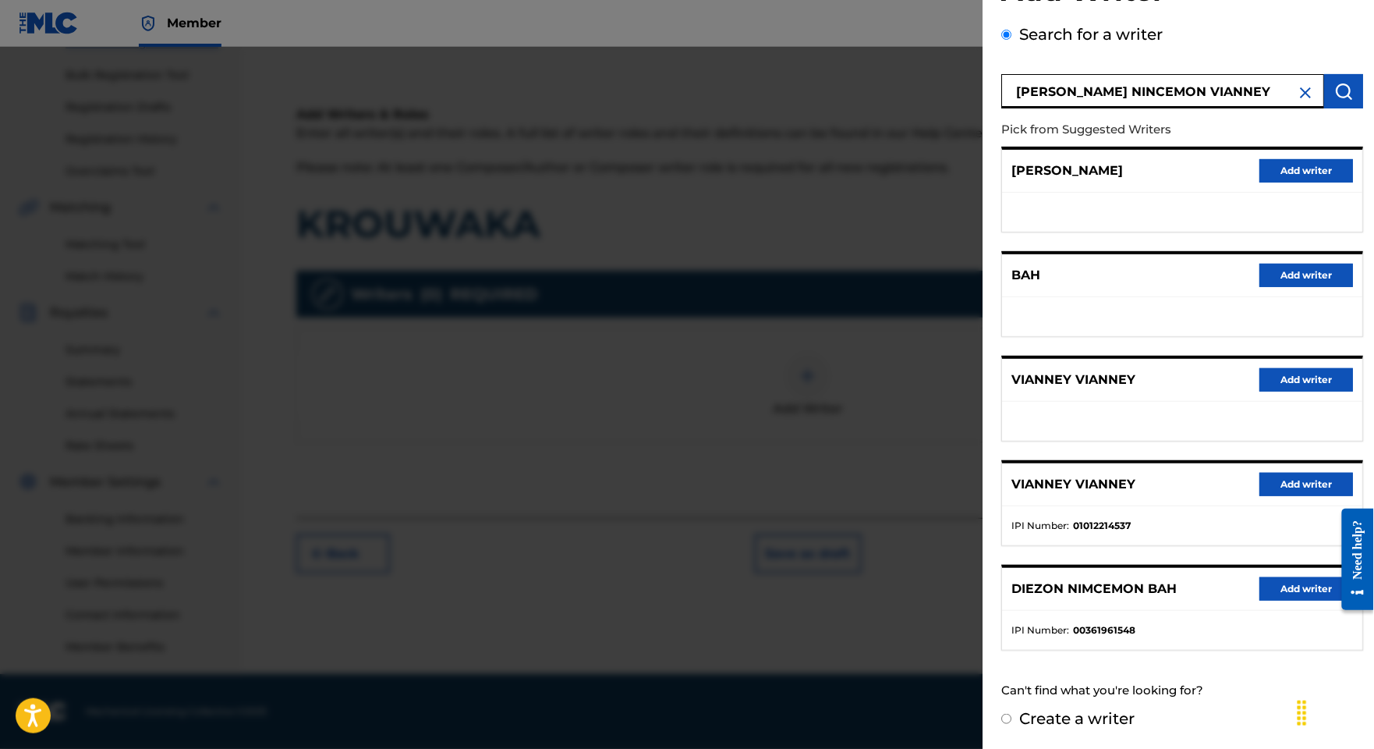
click at [1267, 577] on button "Add writer" at bounding box center [1306, 588] width 94 height 23
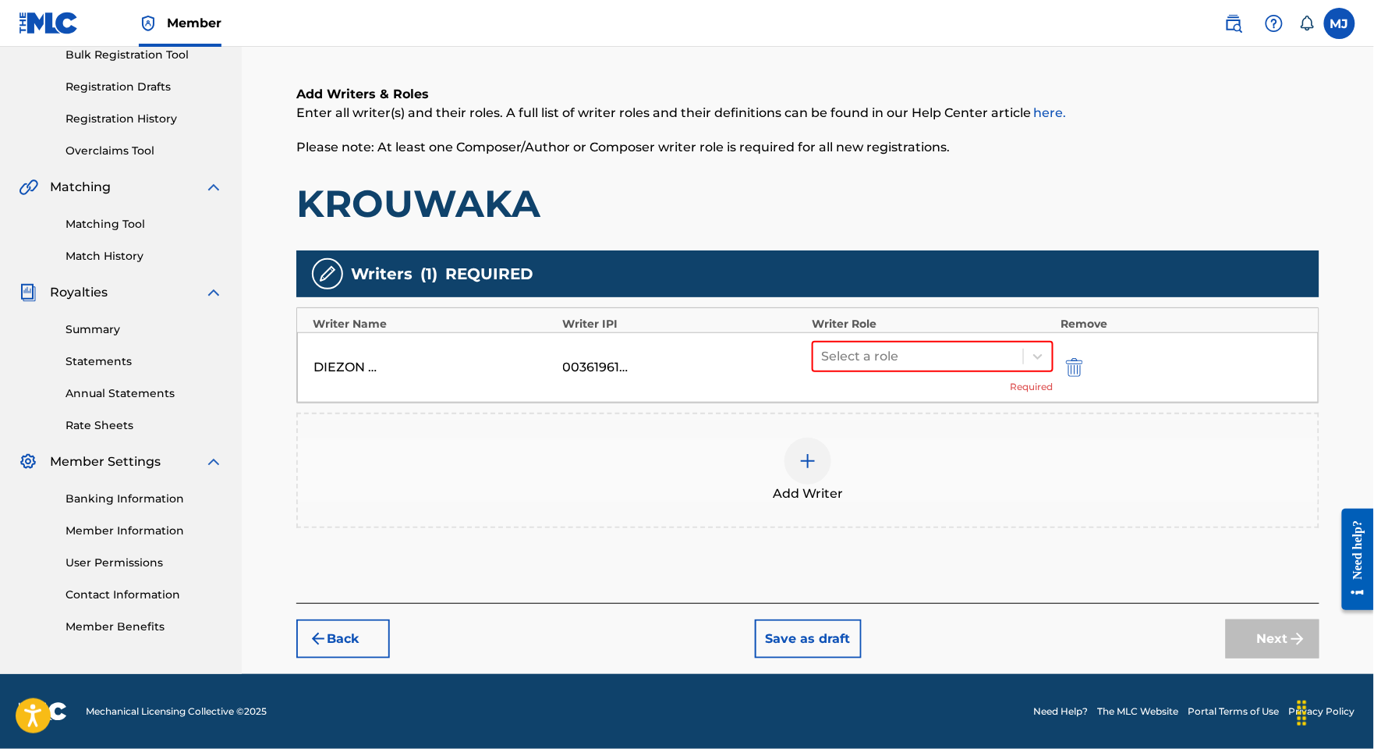
click at [939, 437] on div "Add Writer" at bounding box center [808, 470] width 1020 height 66
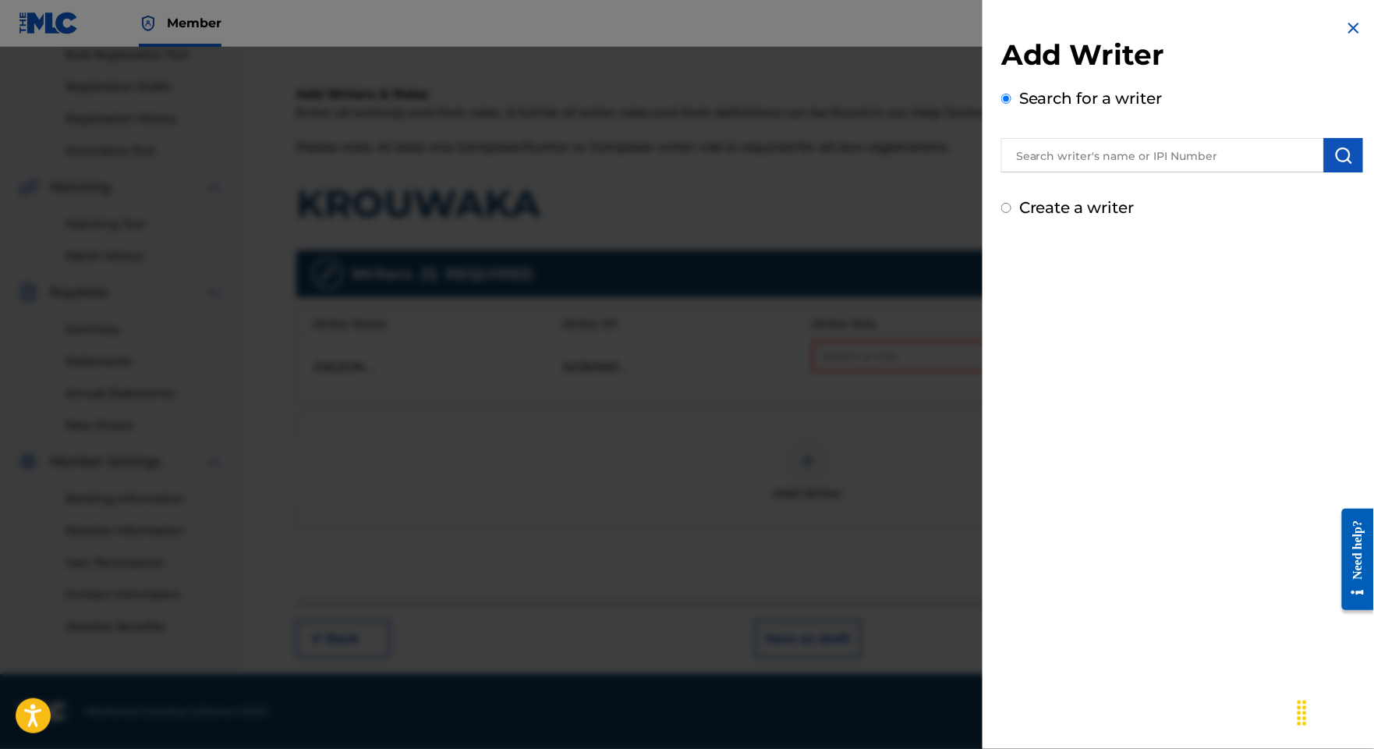
click at [1040, 170] on input "text" at bounding box center [1162, 155] width 323 height 34
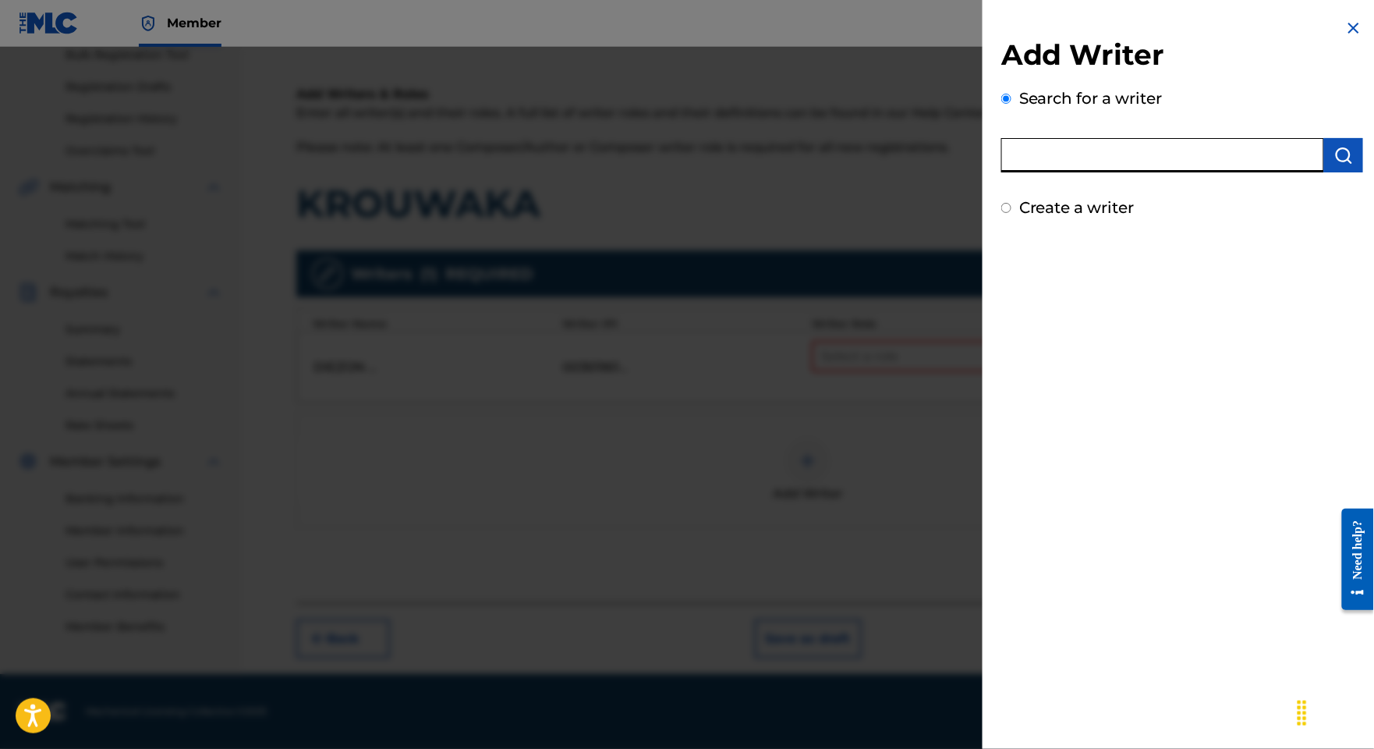
paste input "[PERSON_NAME] N'[PERSON_NAME]"
type input "[PERSON_NAME] N'[PERSON_NAME]"
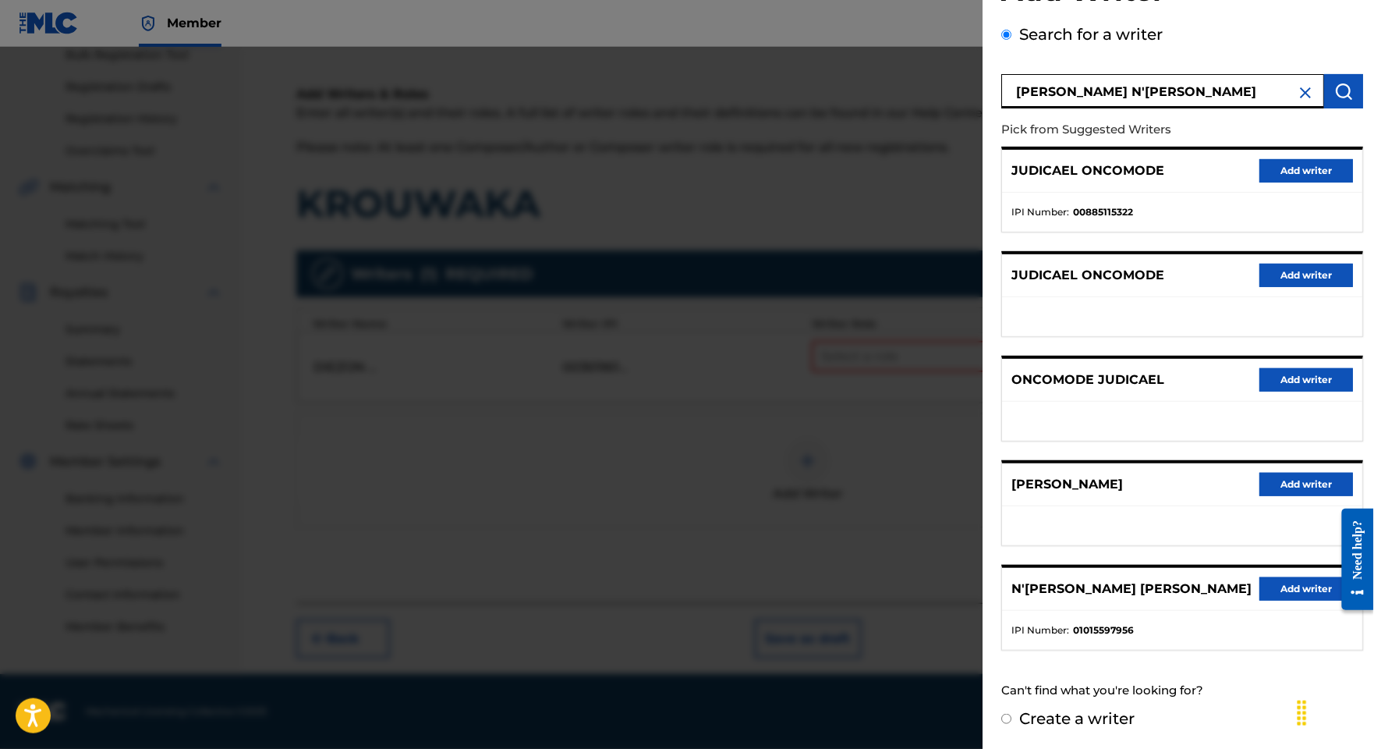
click at [1274, 577] on button "Add writer" at bounding box center [1306, 588] width 94 height 23
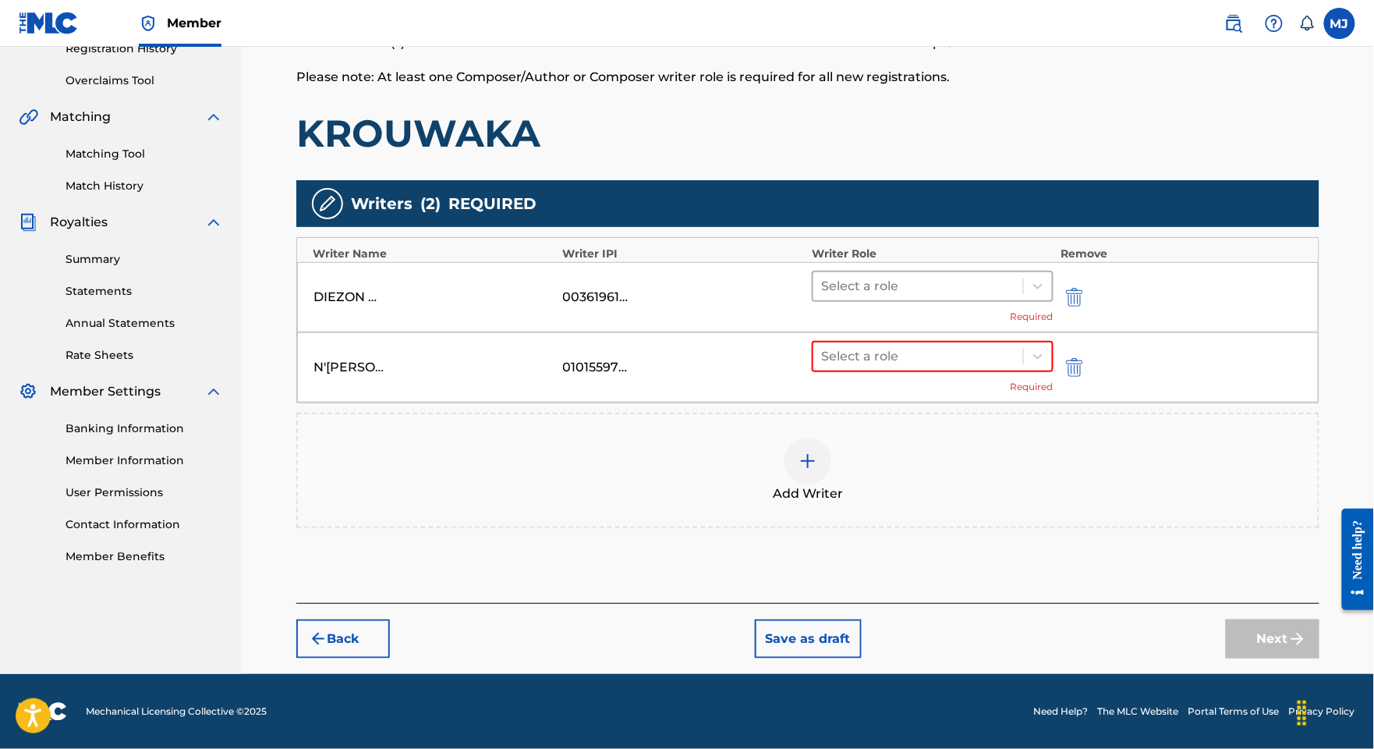
click at [999, 297] on div at bounding box center [918, 286] width 194 height 22
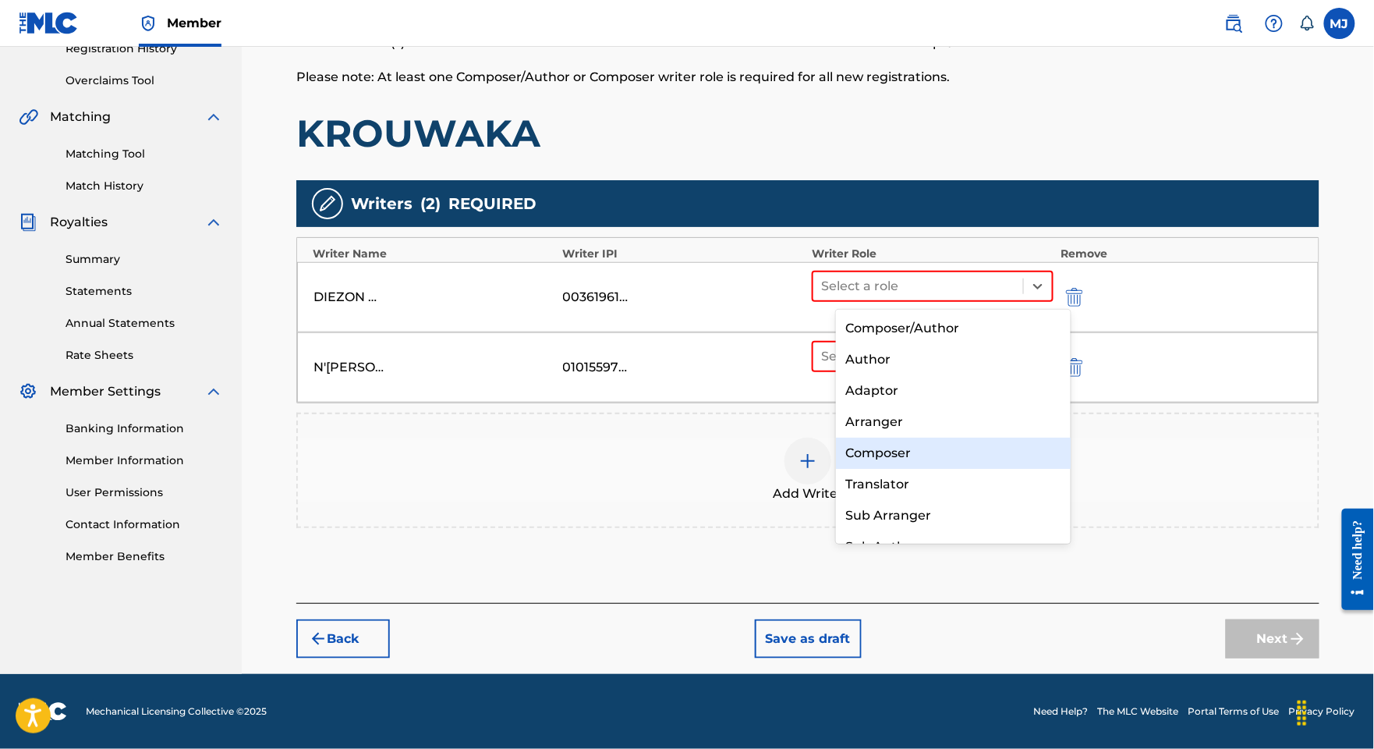
click at [931, 445] on div "Composer" at bounding box center [953, 452] width 234 height 31
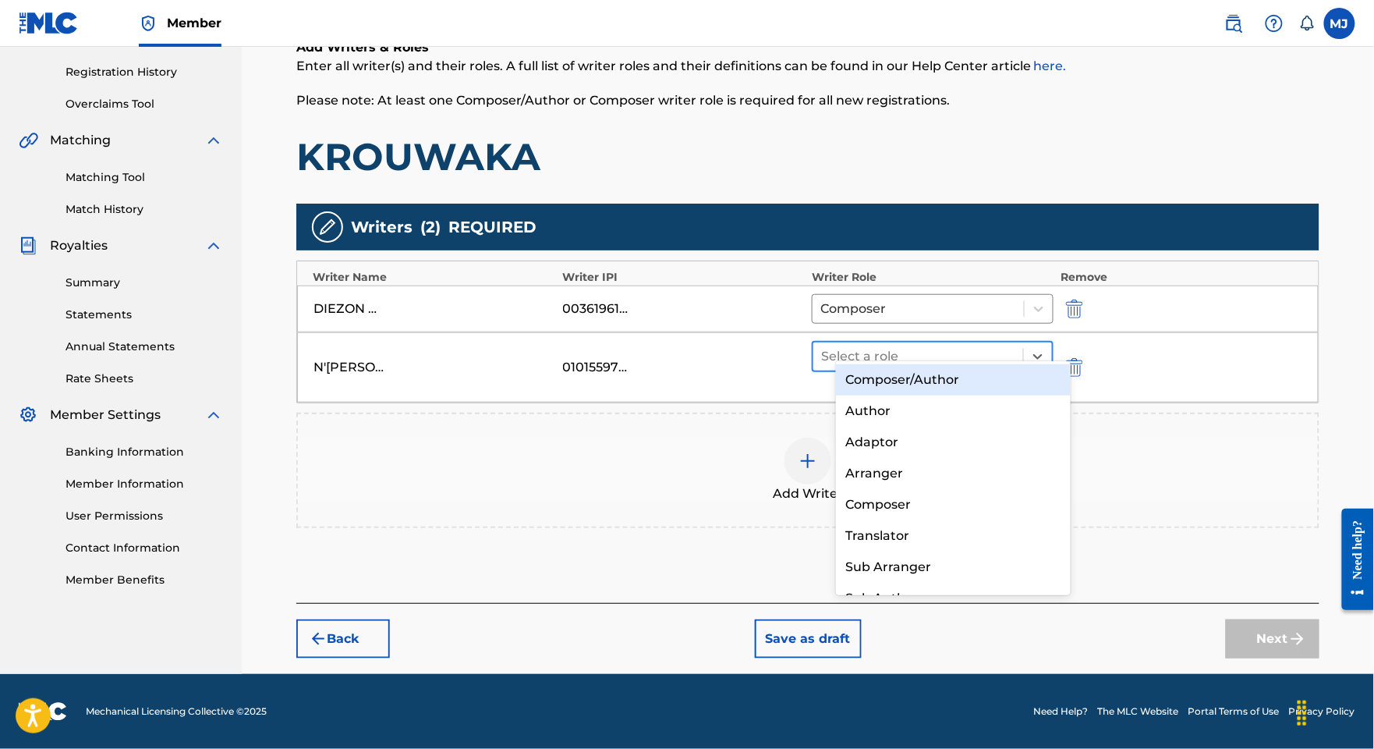
click at [942, 349] on div at bounding box center [918, 356] width 194 height 22
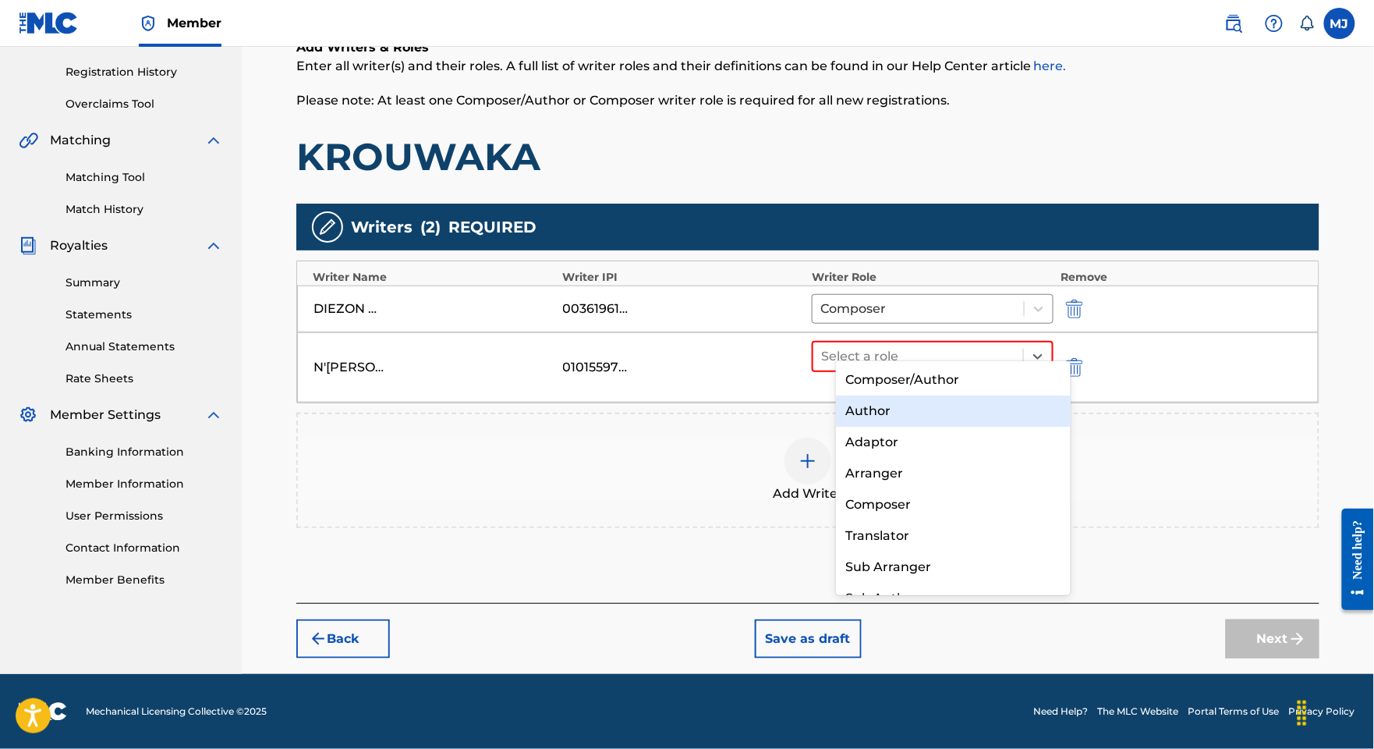
click at [921, 401] on div "Author" at bounding box center [953, 410] width 234 height 31
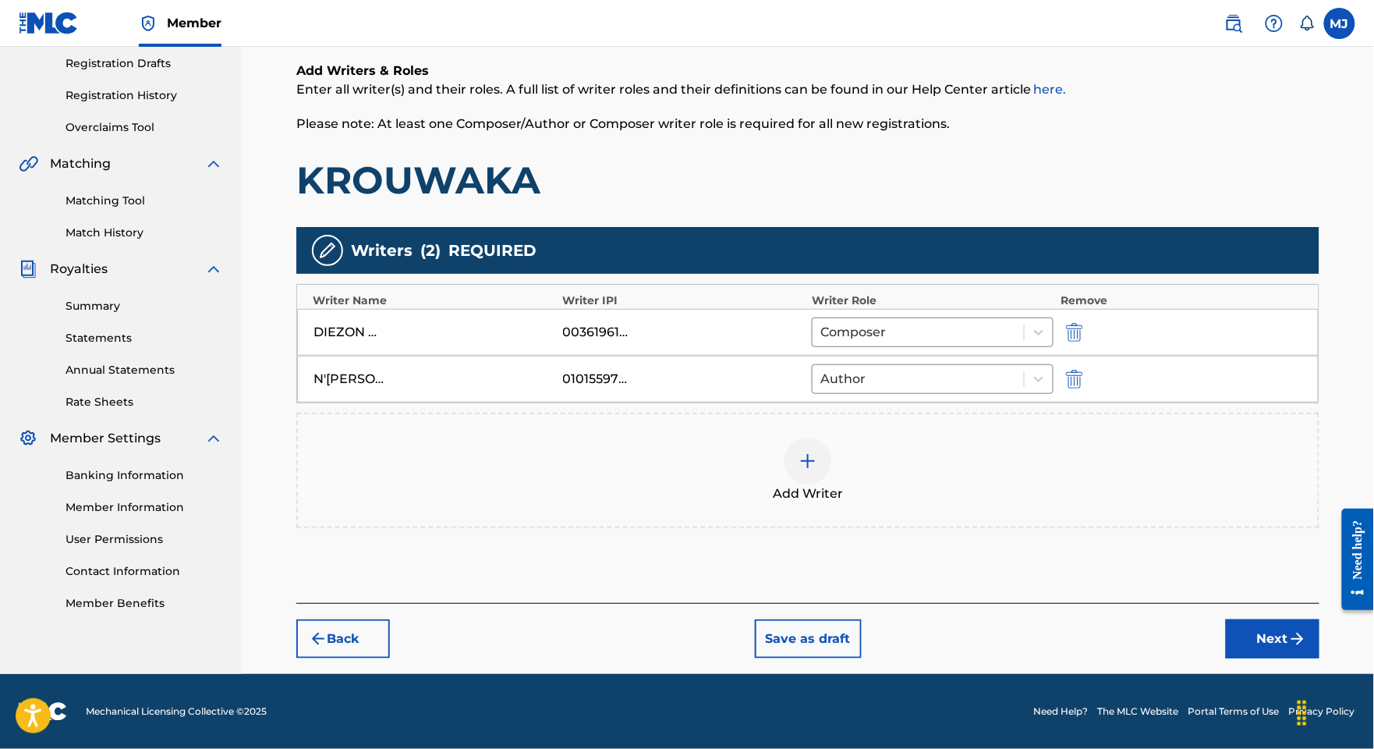
click at [986, 437] on div "Add Writer" at bounding box center [808, 470] width 1020 height 66
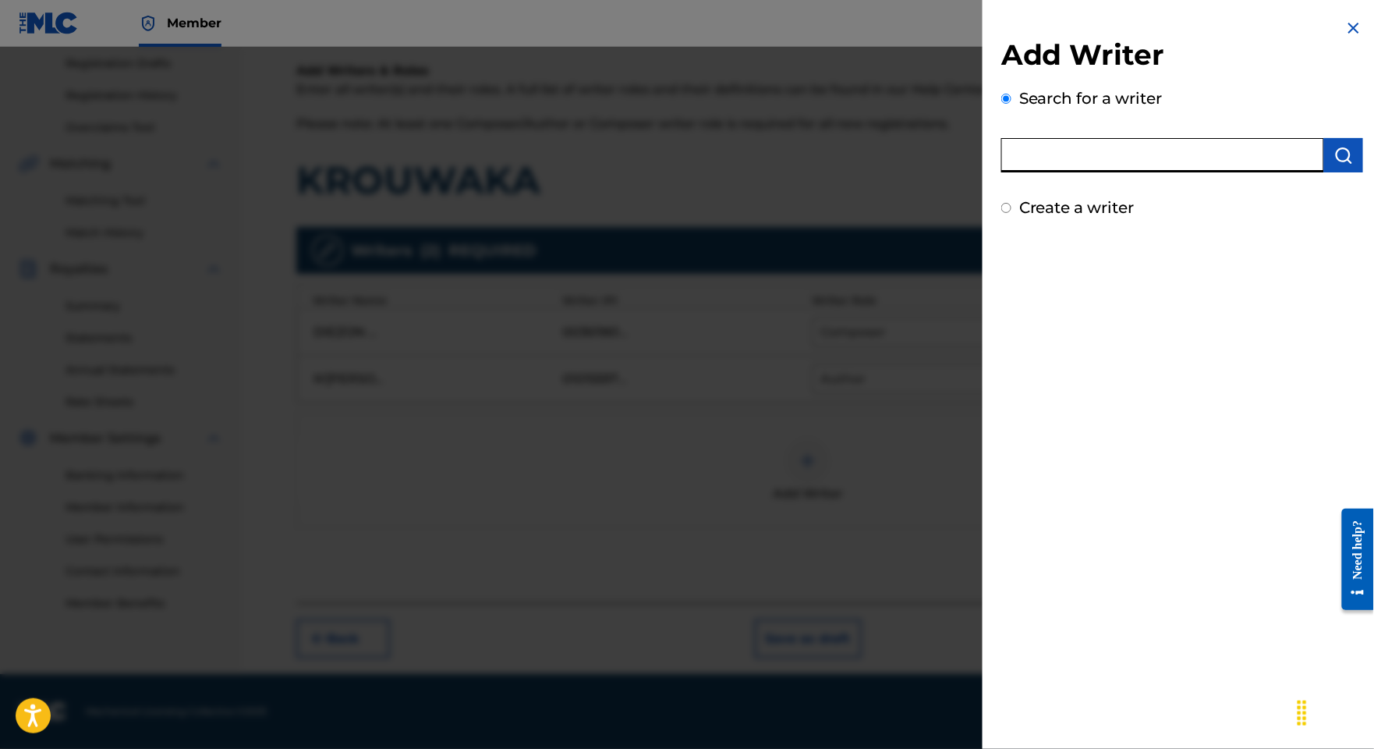
click at [1086, 167] on input "text" at bounding box center [1162, 155] width 323 height 34
paste input "[PERSON_NAME]"
type input "[PERSON_NAME]"
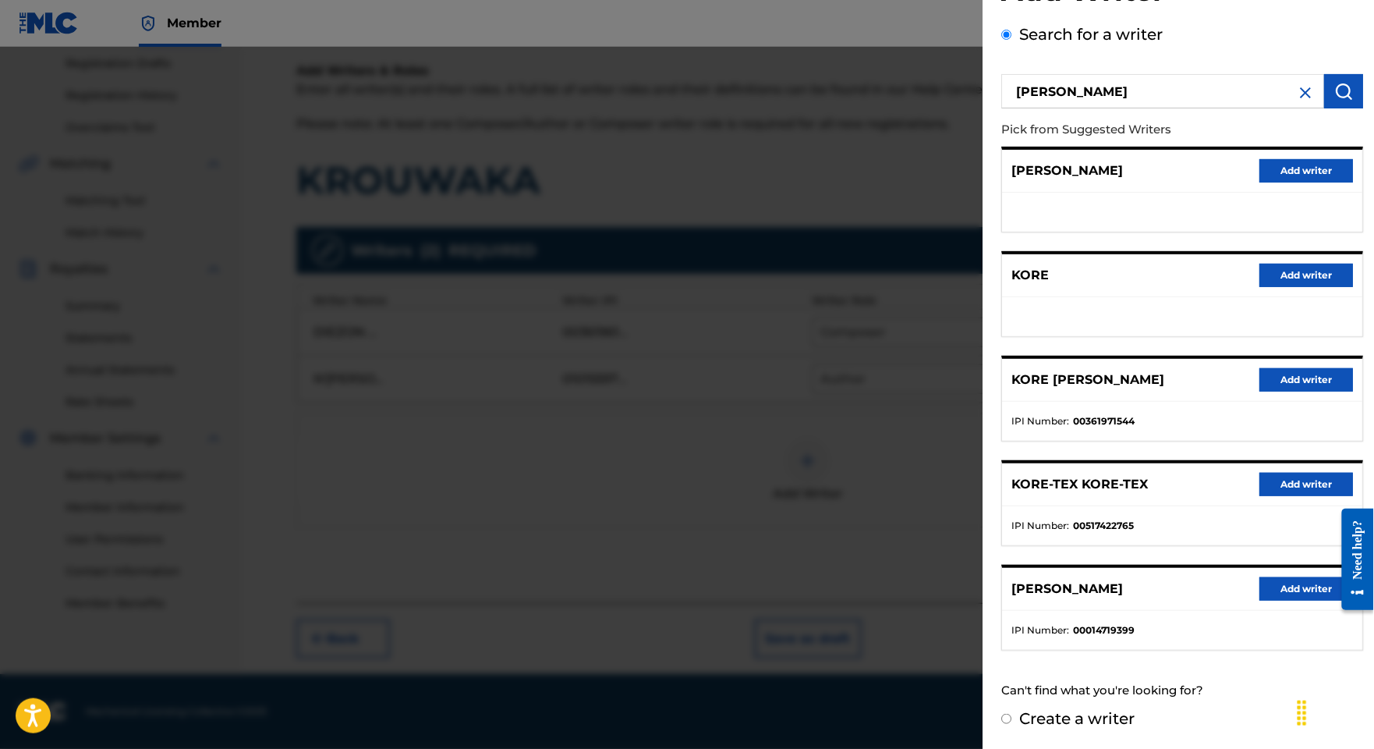
click at [1259, 368] on button "Add writer" at bounding box center [1306, 379] width 94 height 23
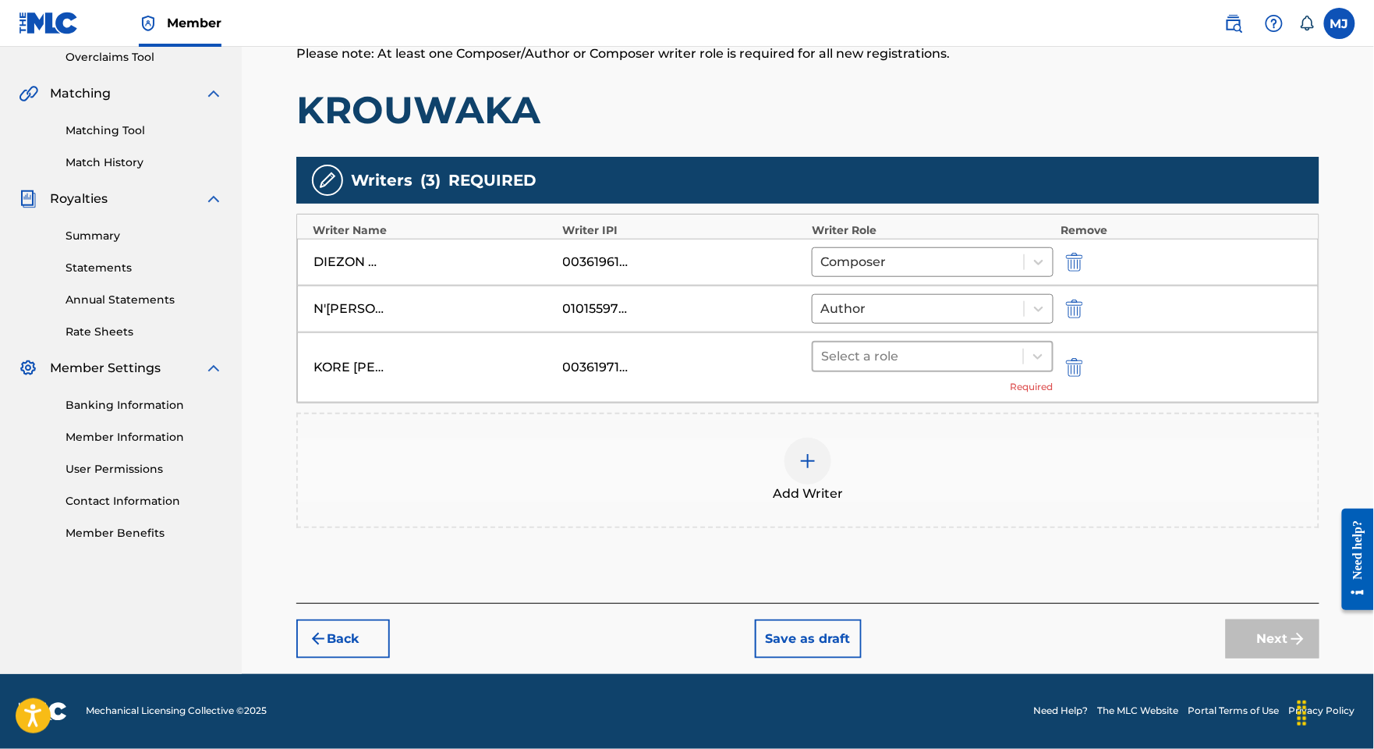
click at [987, 367] on div at bounding box center [918, 356] width 194 height 22
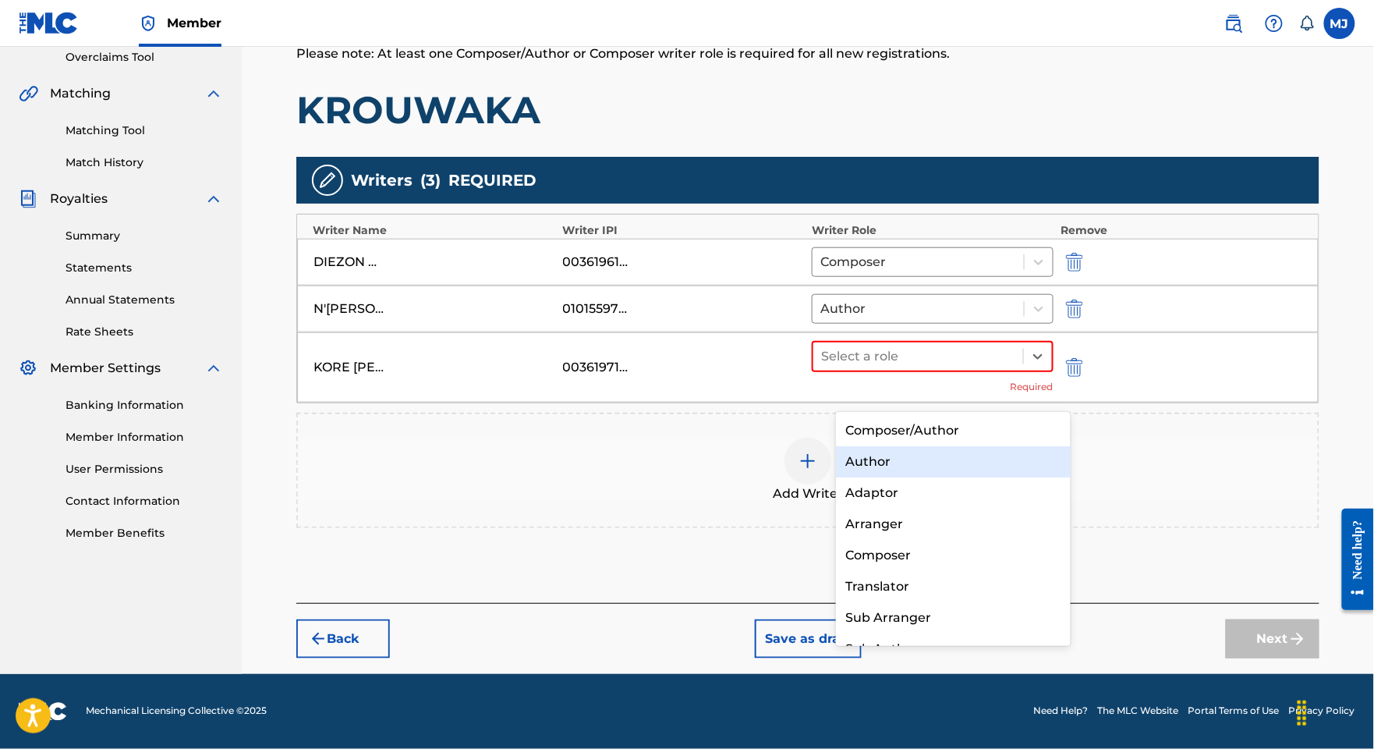
click at [909, 450] on div "Author" at bounding box center [953, 461] width 234 height 31
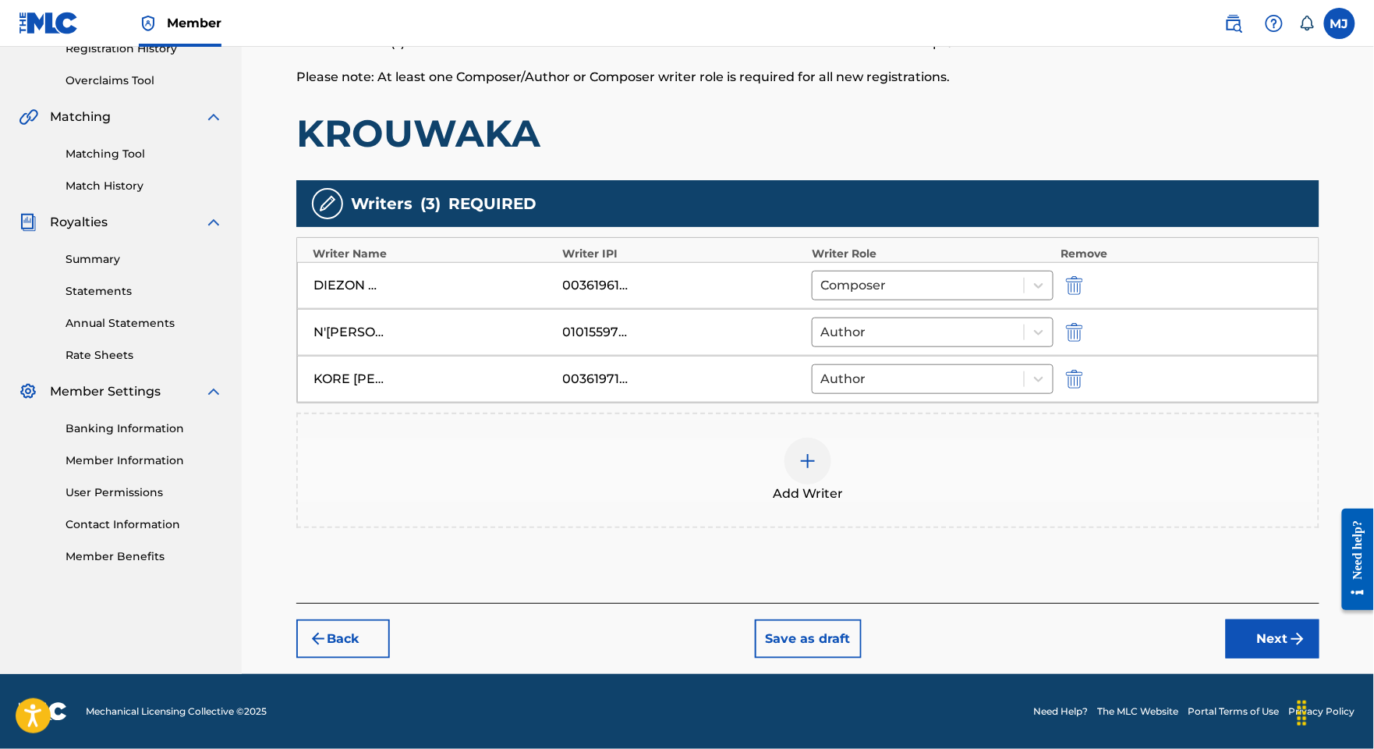
click at [1215, 658] on div "Back Save as draft Next" at bounding box center [807, 630] width 1023 height 55
click at [1230, 658] on div "Back Save as draft Next" at bounding box center [807, 630] width 1023 height 55
click at [1226, 658] on button "Next" at bounding box center [1273, 638] width 94 height 39
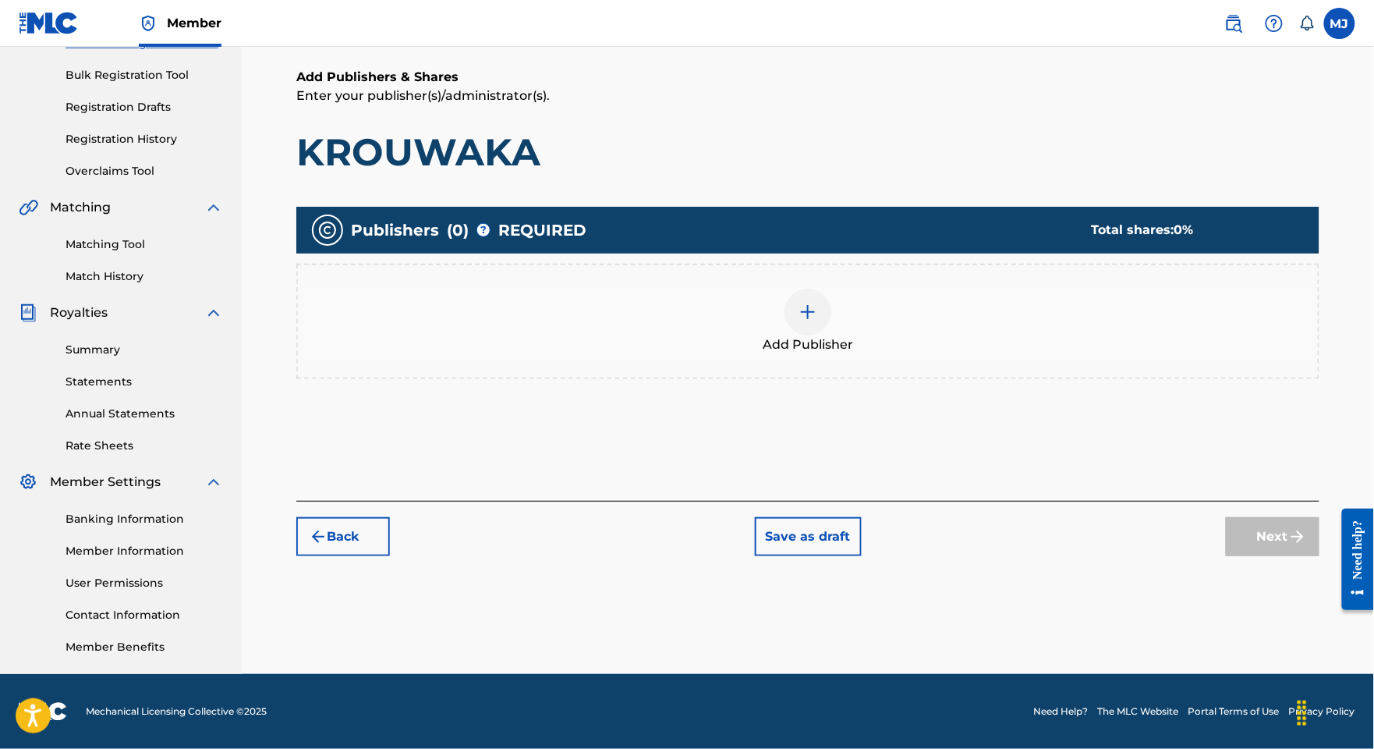
scroll to position [343, 0]
click at [831, 289] on div at bounding box center [808, 312] width 47 height 47
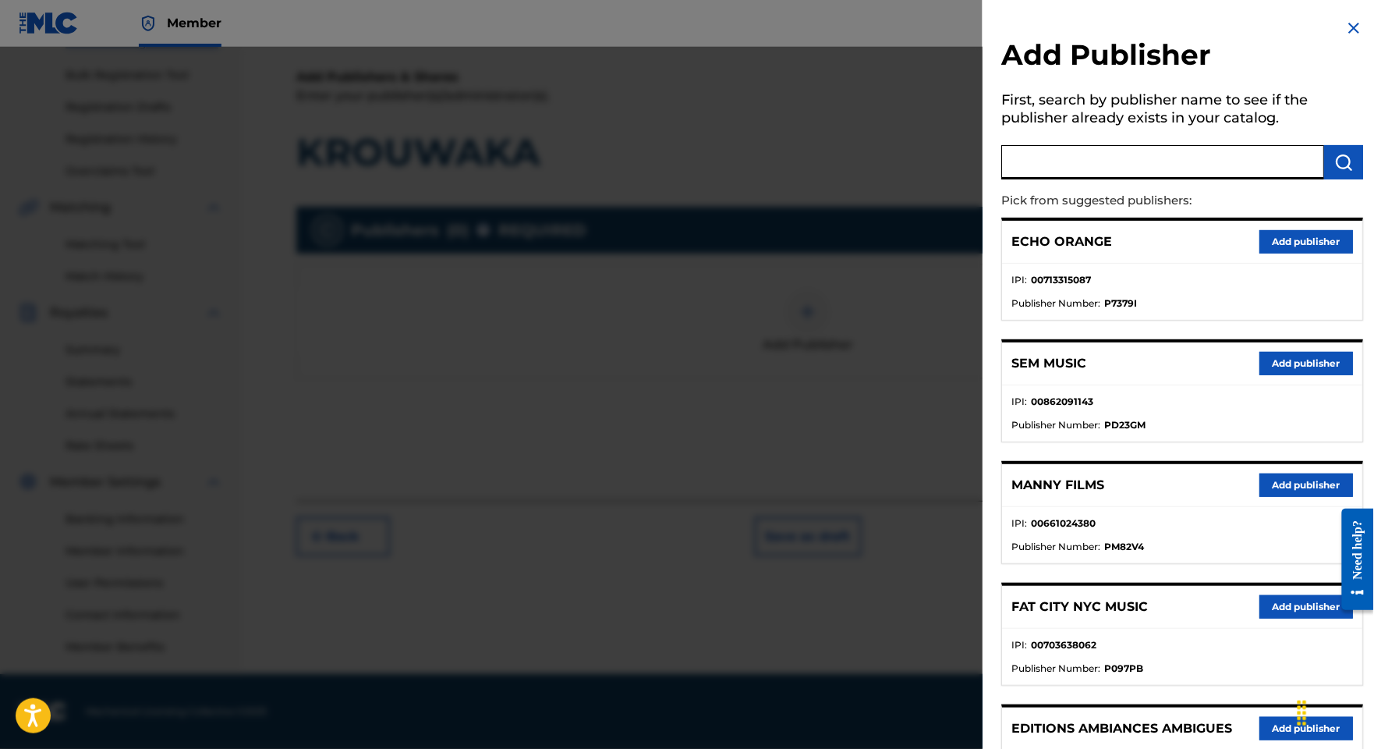
click at [1124, 160] on input "text" at bounding box center [1162, 162] width 323 height 34
type input "appeal"
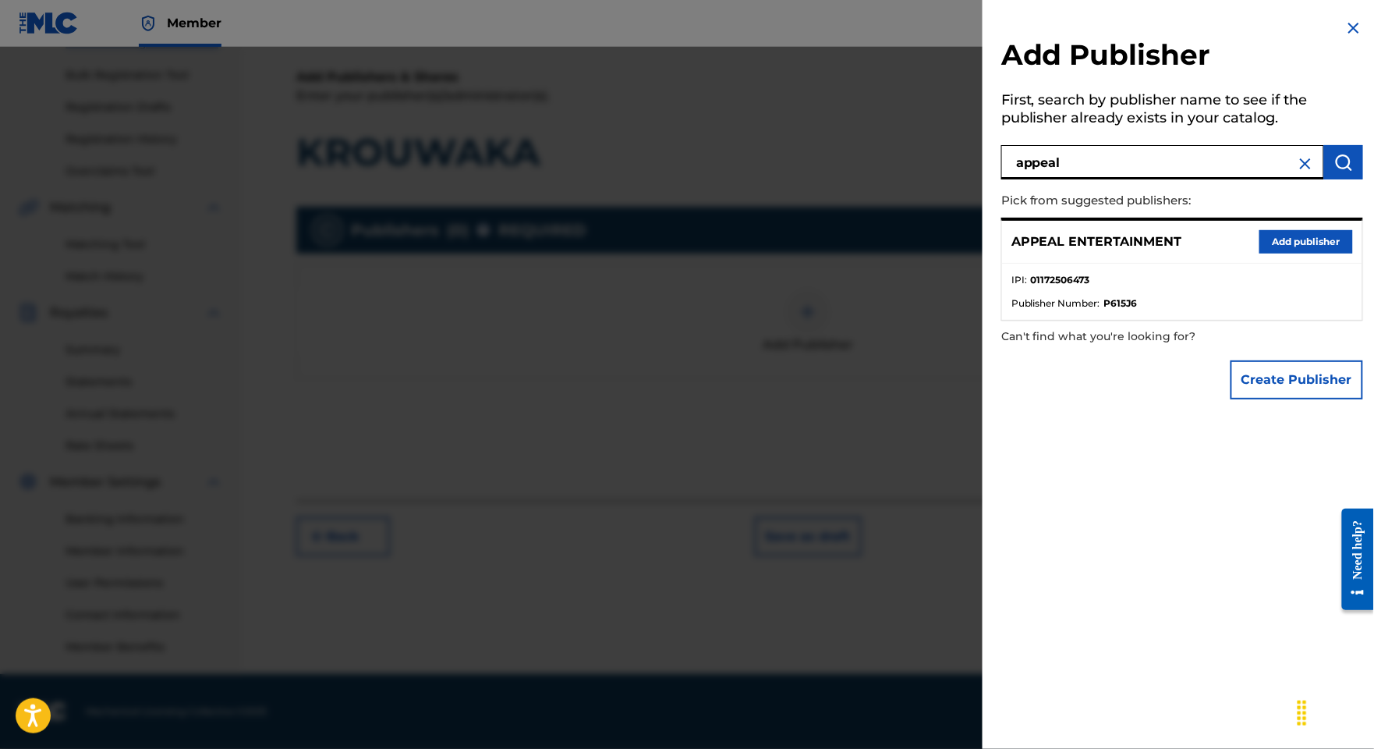
click at [1249, 253] on div "APPEAL ENTERTAINMENT Add publisher" at bounding box center [1182, 242] width 360 height 43
click at [1265, 253] on button "Add publisher" at bounding box center [1306, 241] width 94 height 23
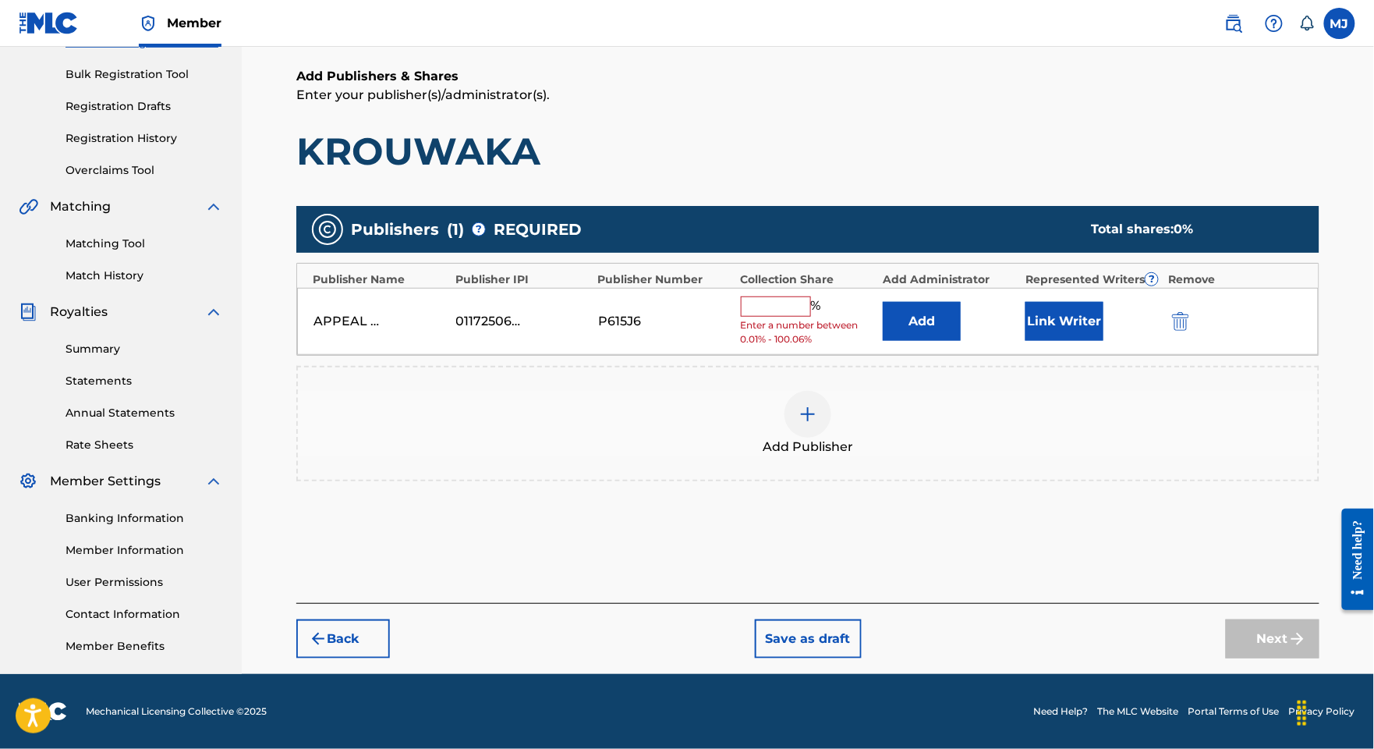
click at [951, 302] on button "Add" at bounding box center [922, 321] width 78 height 39
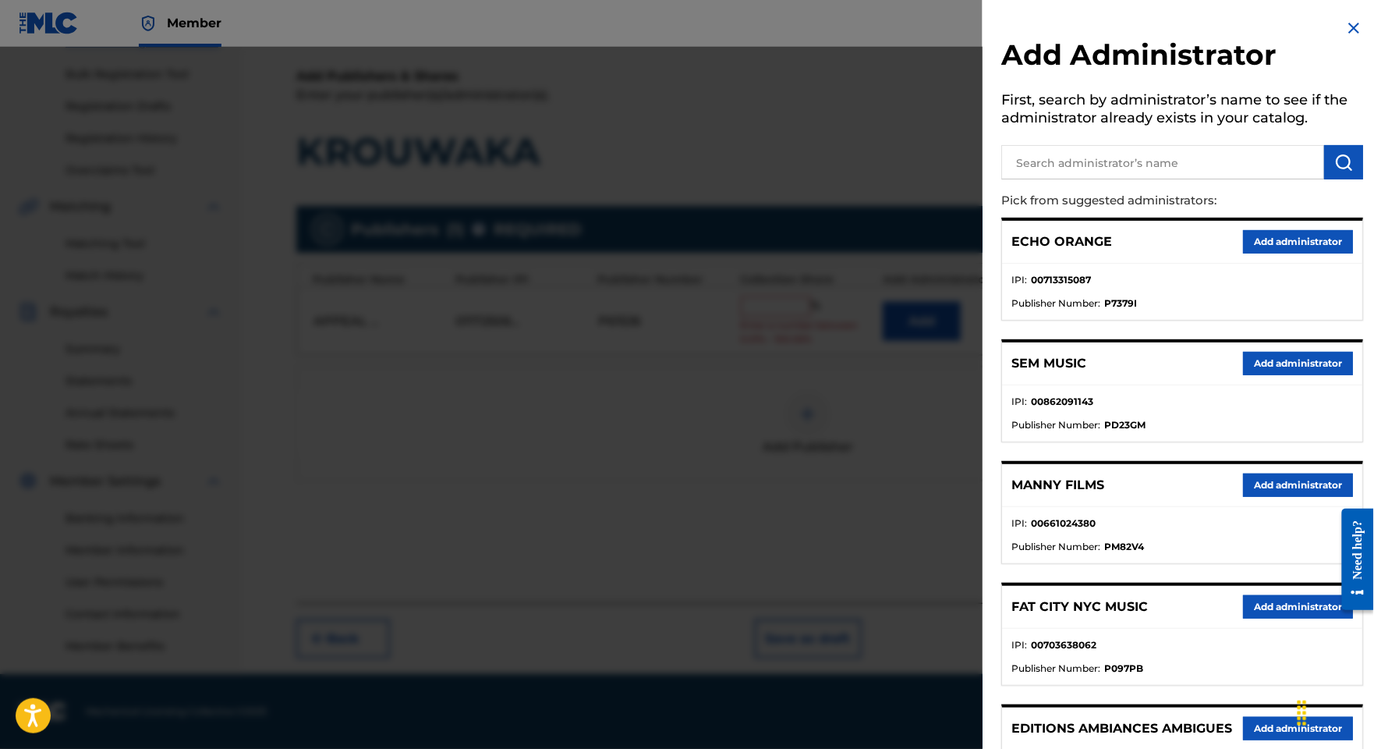
click at [1268, 253] on button "Add administrator" at bounding box center [1298, 241] width 110 height 23
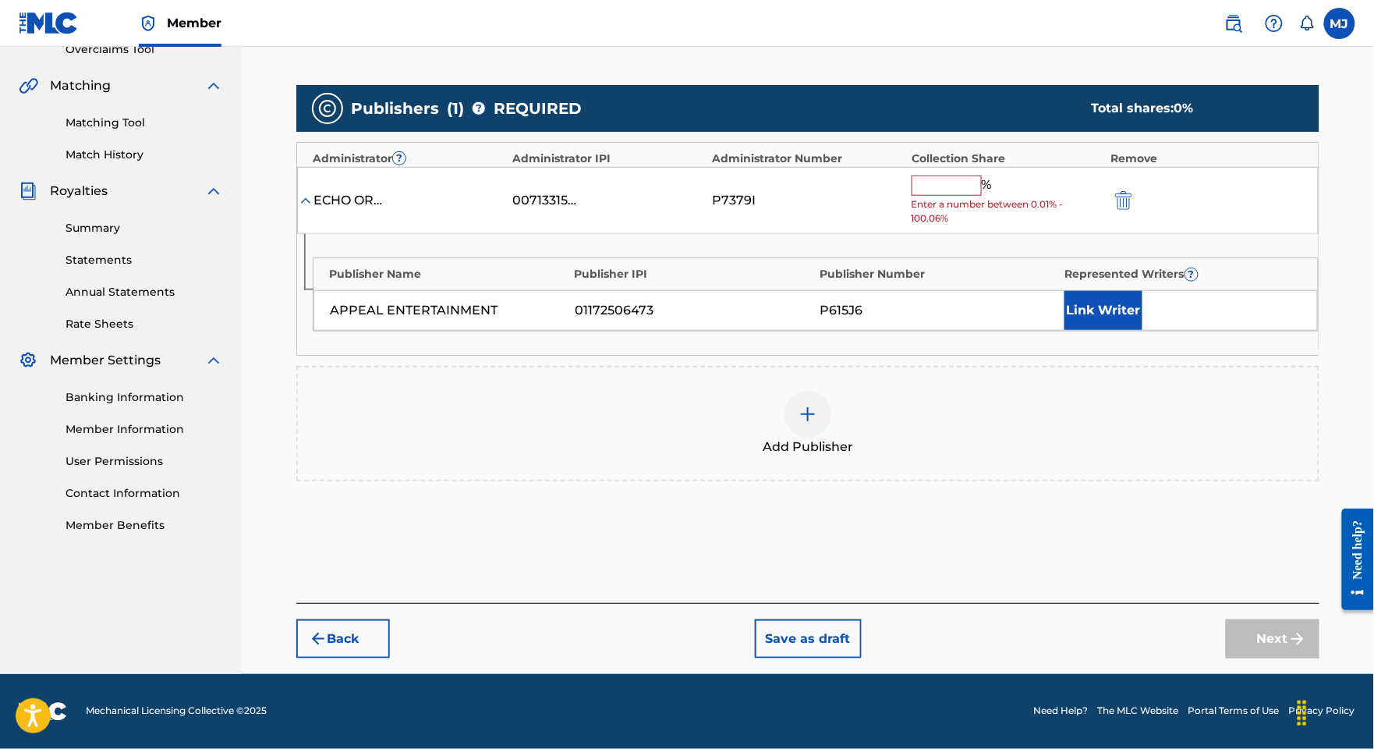
click at [982, 196] on input "text" at bounding box center [947, 185] width 70 height 20
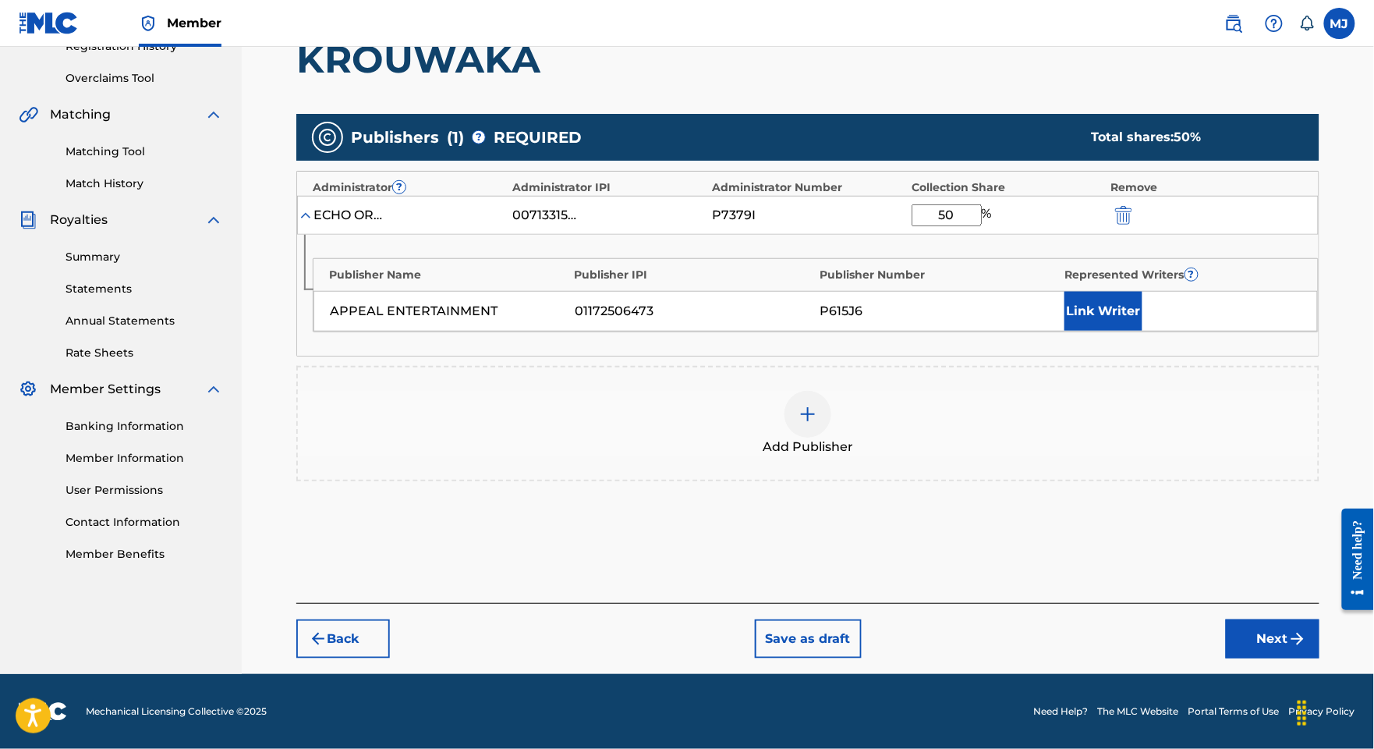
type input "50"
click at [1142, 331] on button "Link Writer" at bounding box center [1103, 311] width 78 height 39
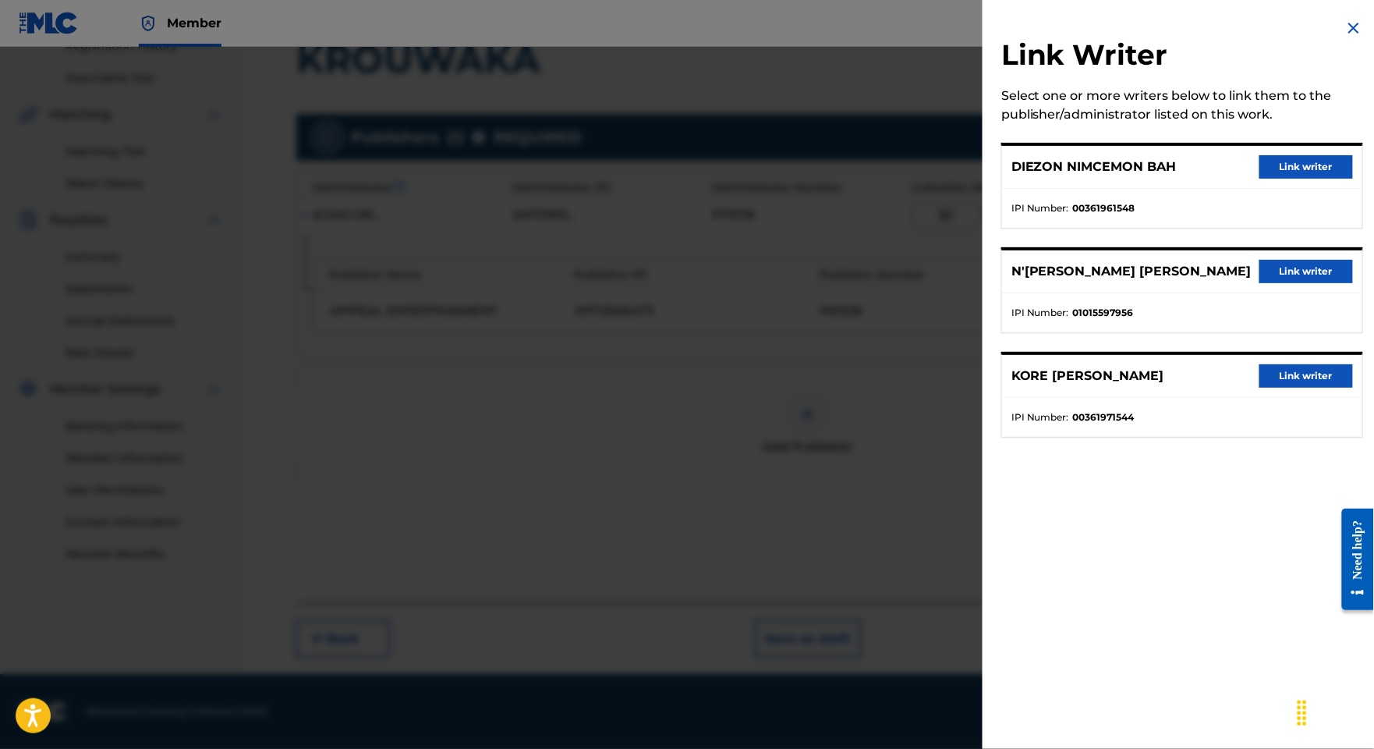
click at [1266, 398] on div "KORE [PERSON_NAME] Link writer" at bounding box center [1182, 376] width 360 height 43
click at [1262, 388] on button "Link writer" at bounding box center [1306, 375] width 94 height 23
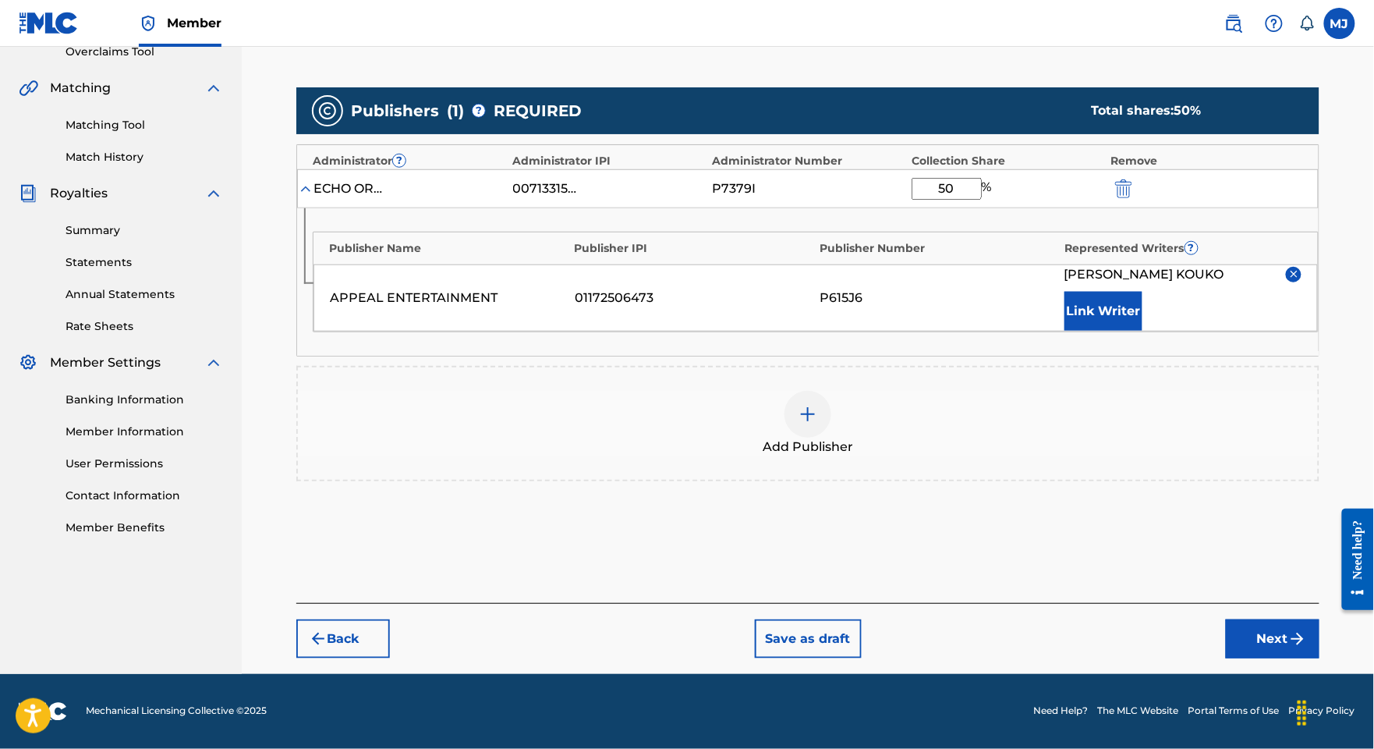
click at [1129, 331] on button "Link Writer" at bounding box center [1103, 311] width 78 height 39
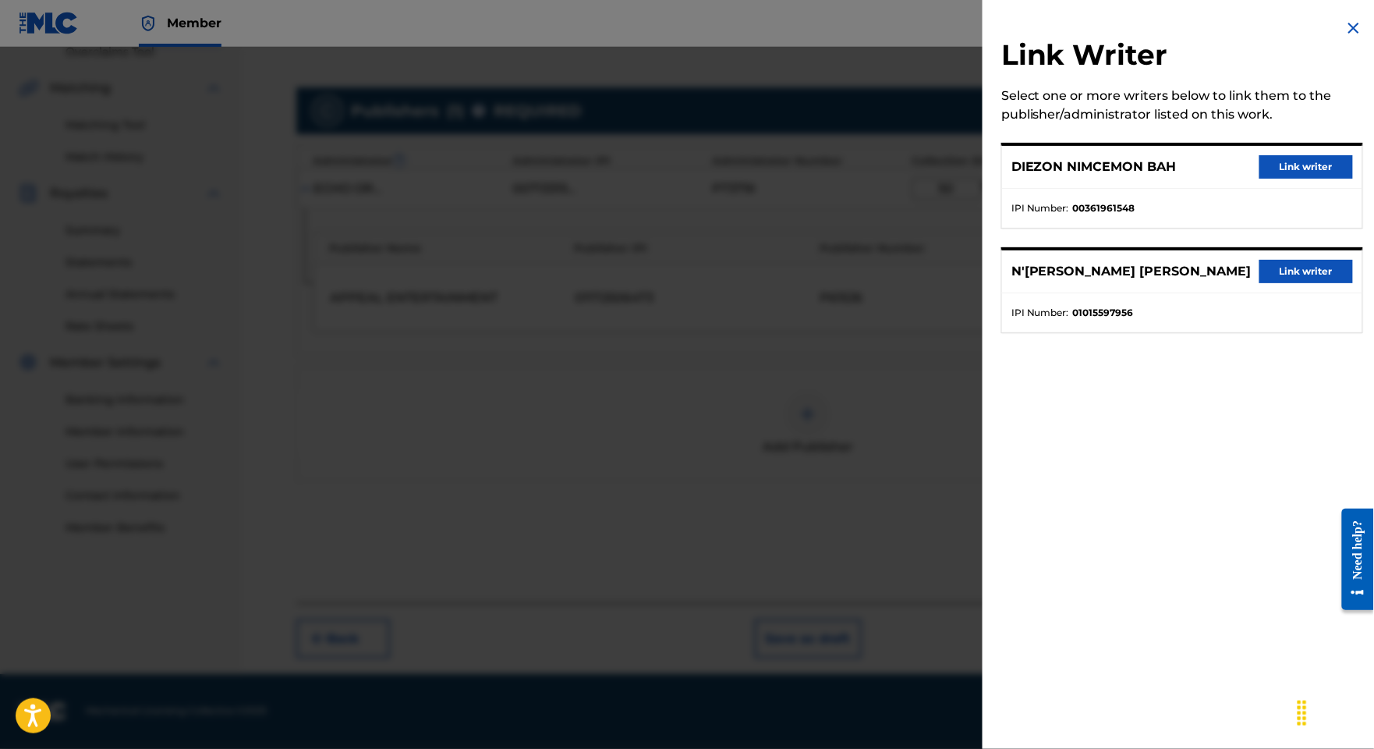
click at [1280, 283] on button "Link writer" at bounding box center [1306, 271] width 94 height 23
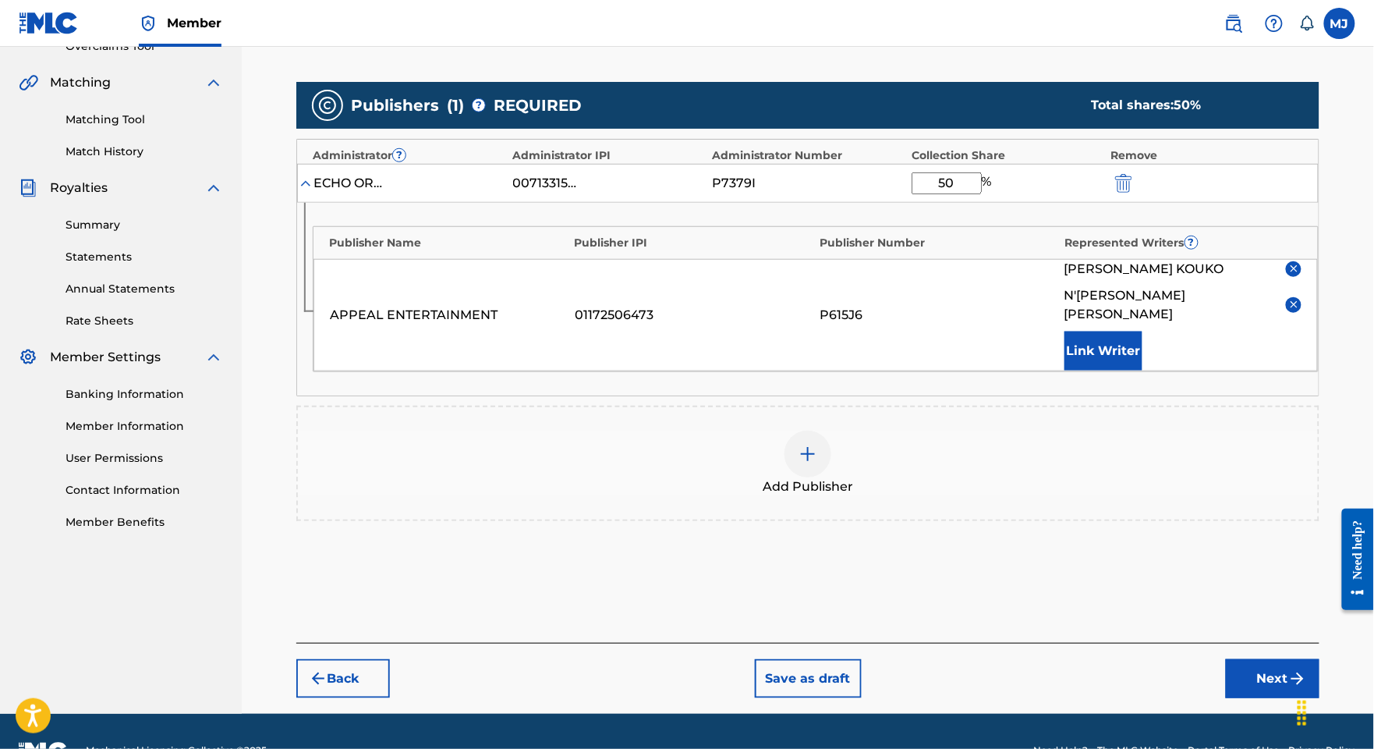
click at [1086, 370] on button "Link Writer" at bounding box center [1103, 350] width 78 height 39
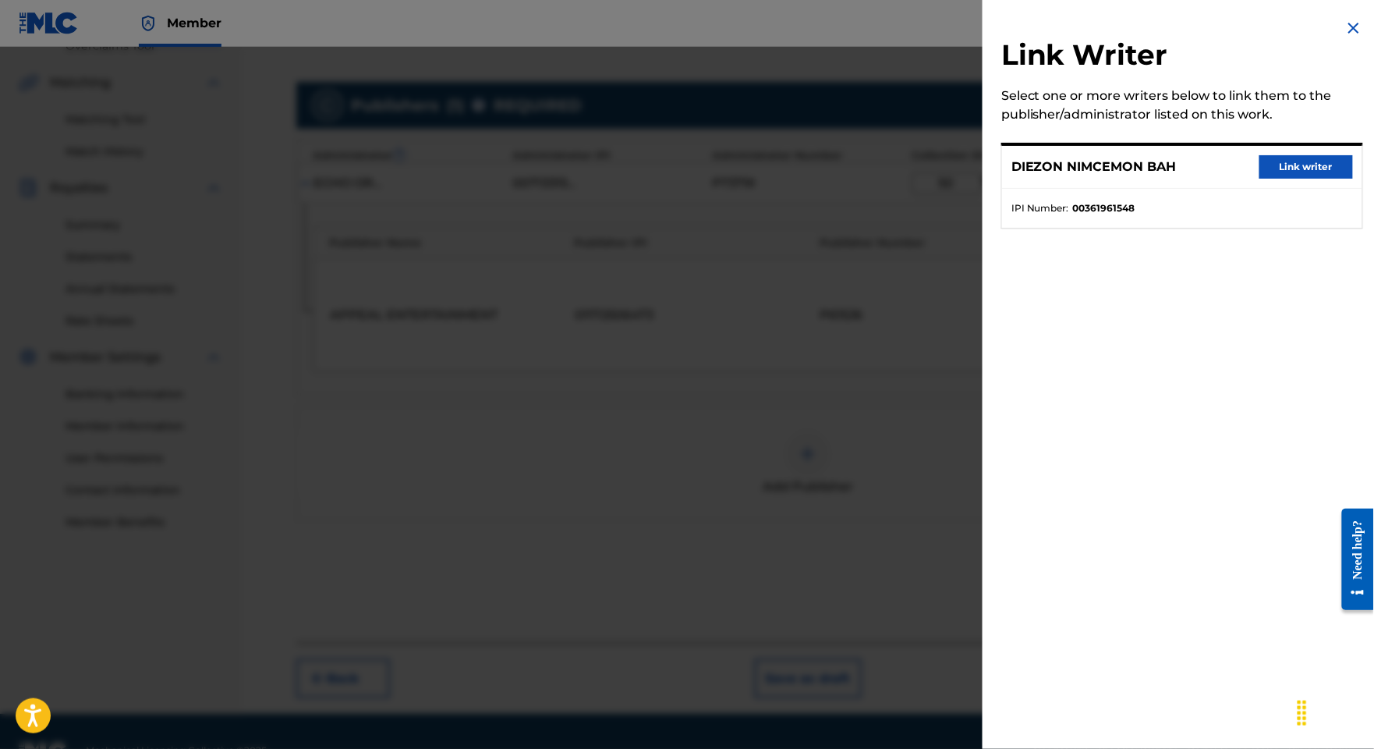
click at [1274, 179] on button "Link writer" at bounding box center [1306, 166] width 94 height 23
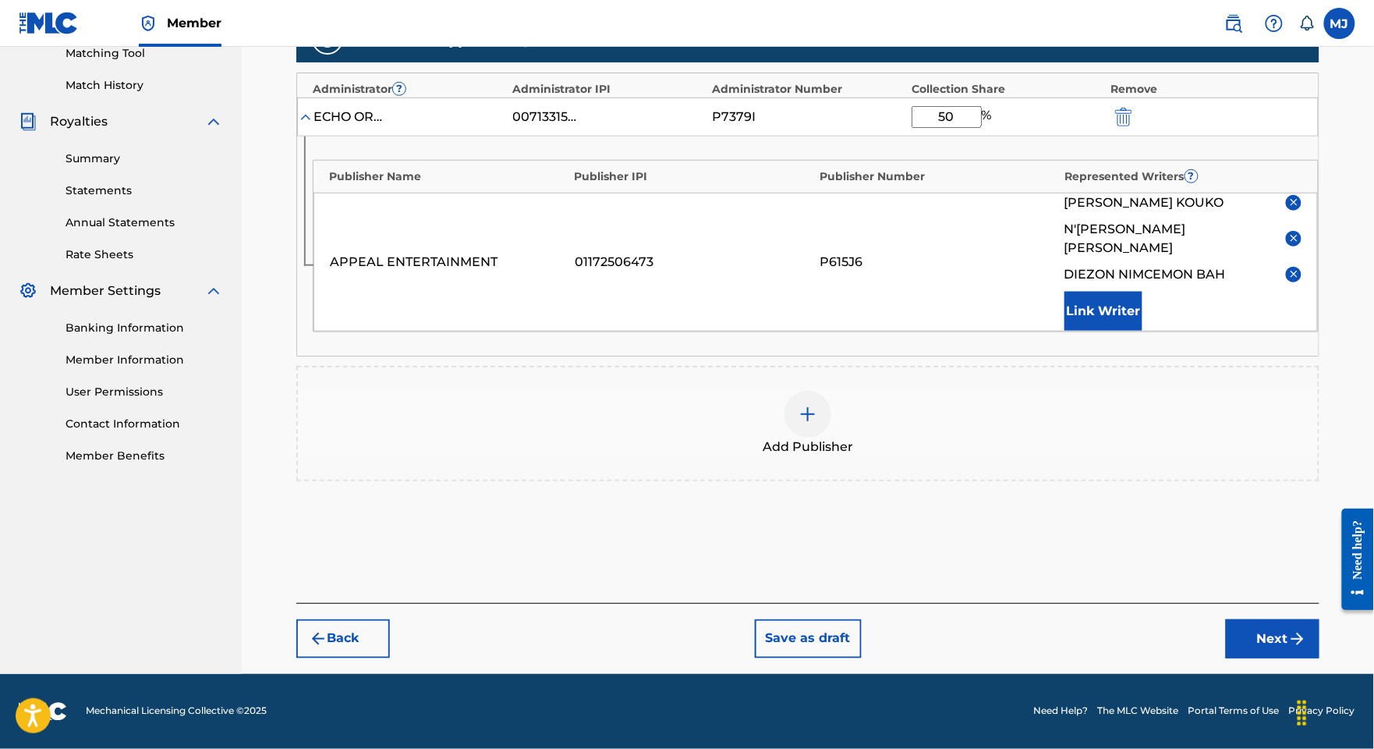
click at [1257, 619] on button "Next" at bounding box center [1273, 638] width 94 height 39
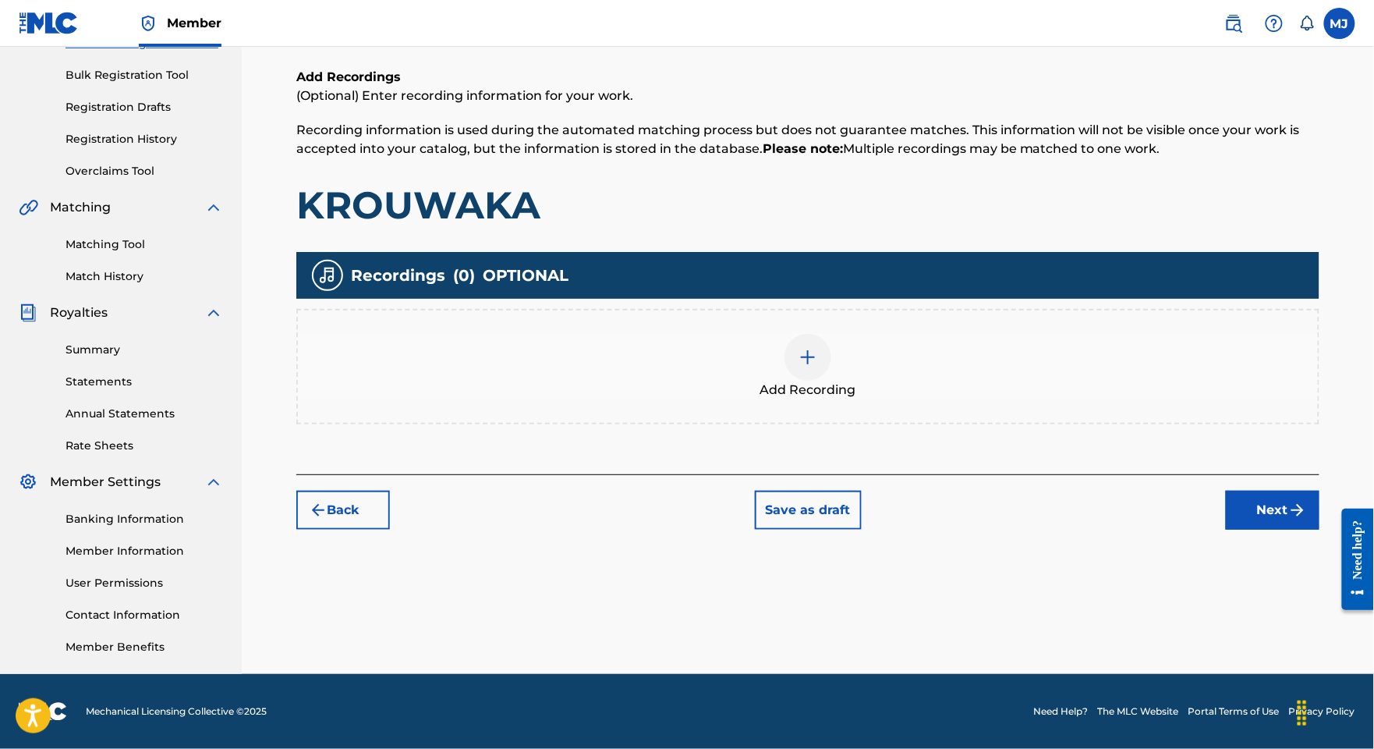
click at [1270, 491] on button "Next" at bounding box center [1273, 510] width 94 height 39
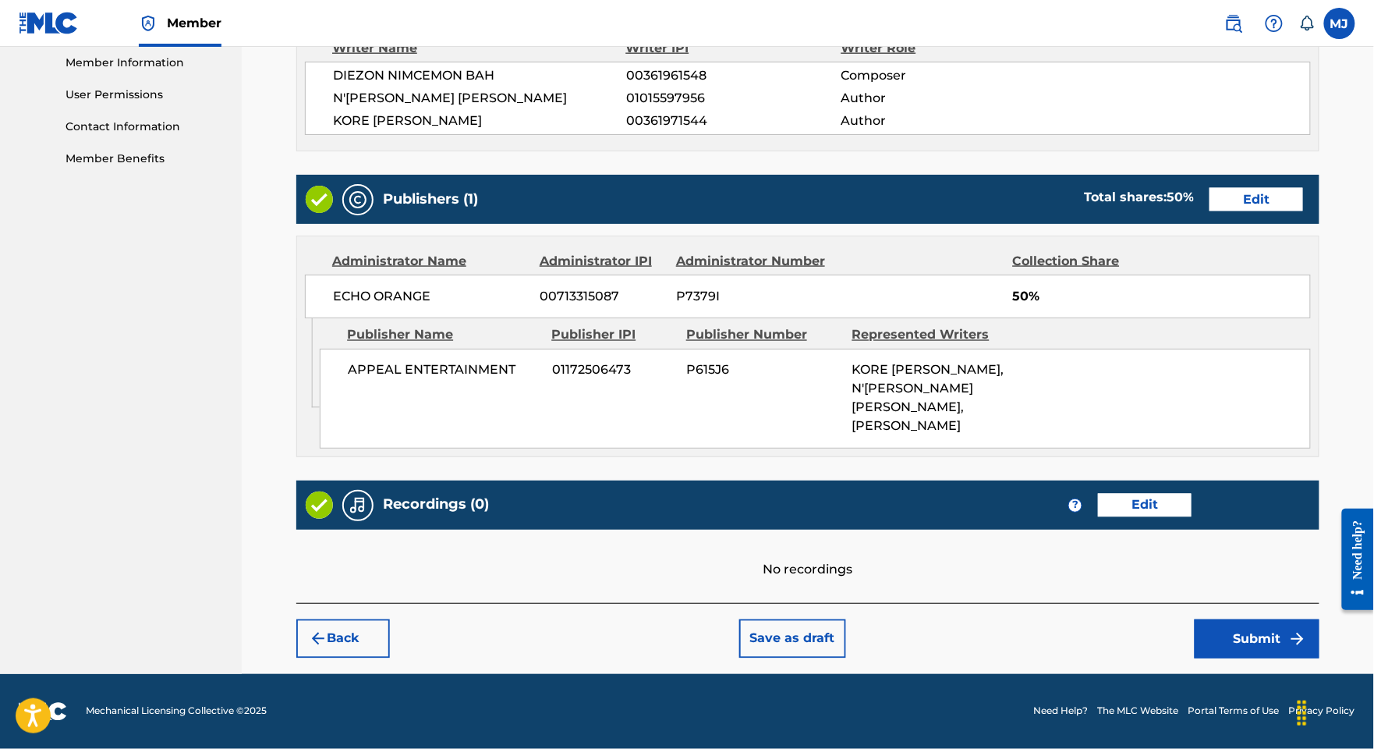
scroll to position [889, 0]
click at [1236, 619] on button "Submit" at bounding box center [1257, 638] width 125 height 39
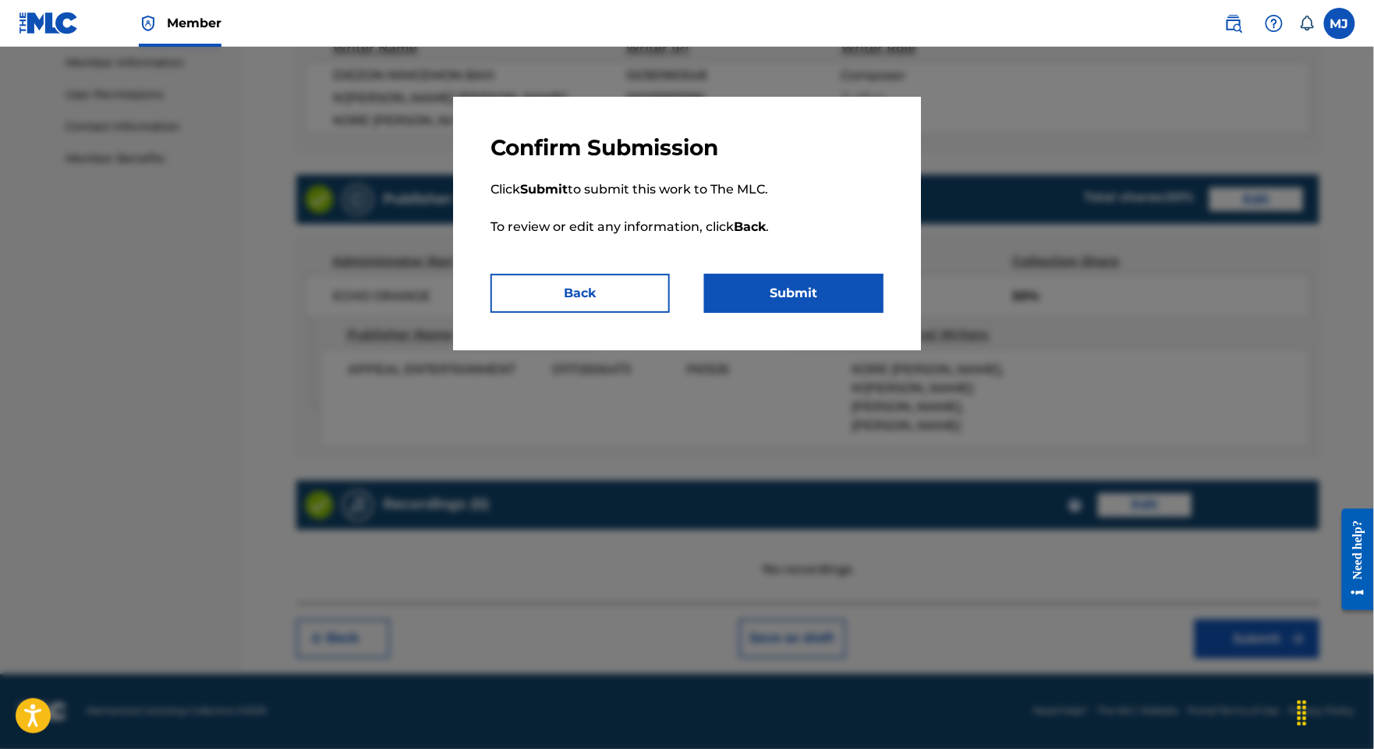
click at [872, 313] on button "Submit" at bounding box center [793, 293] width 179 height 39
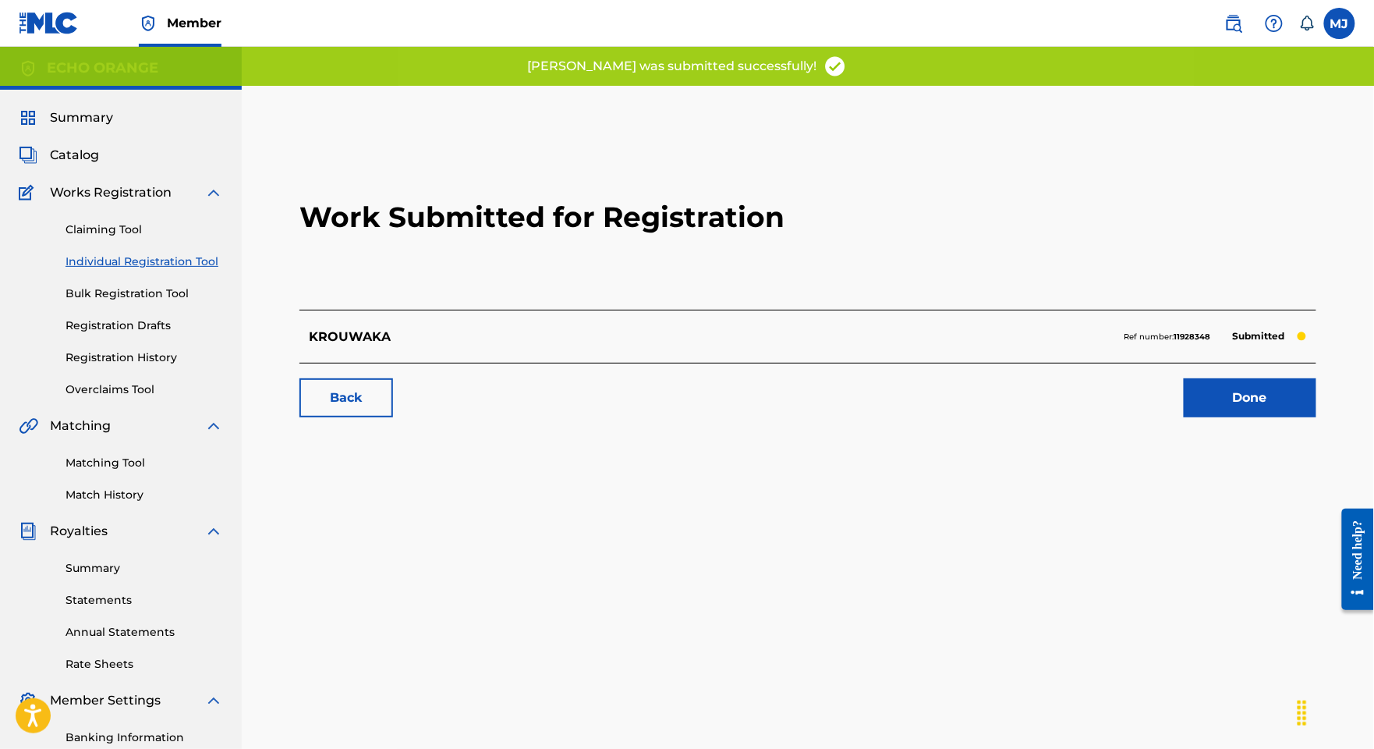
click at [1239, 417] on link "Done" at bounding box center [1250, 397] width 133 height 39
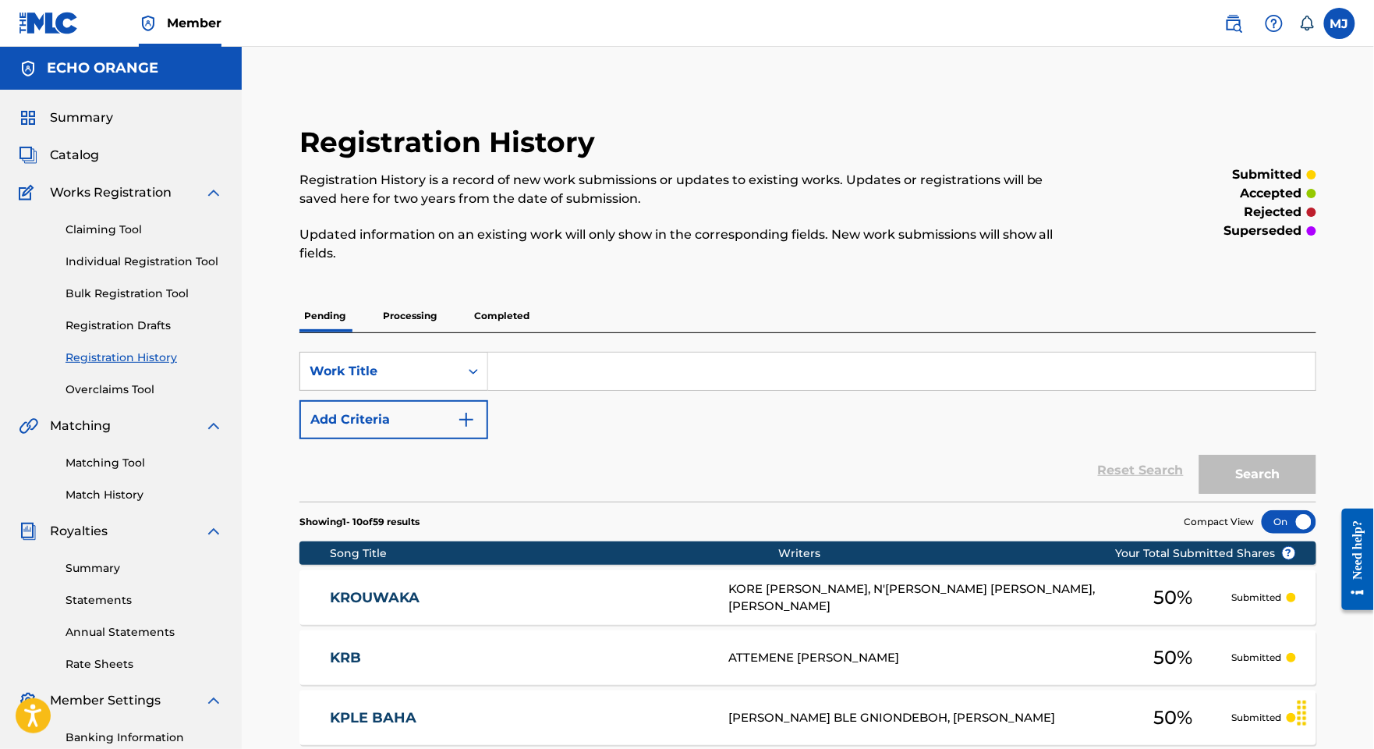
click at [150, 270] on link "Individual Registration Tool" at bounding box center [145, 261] width 158 height 16
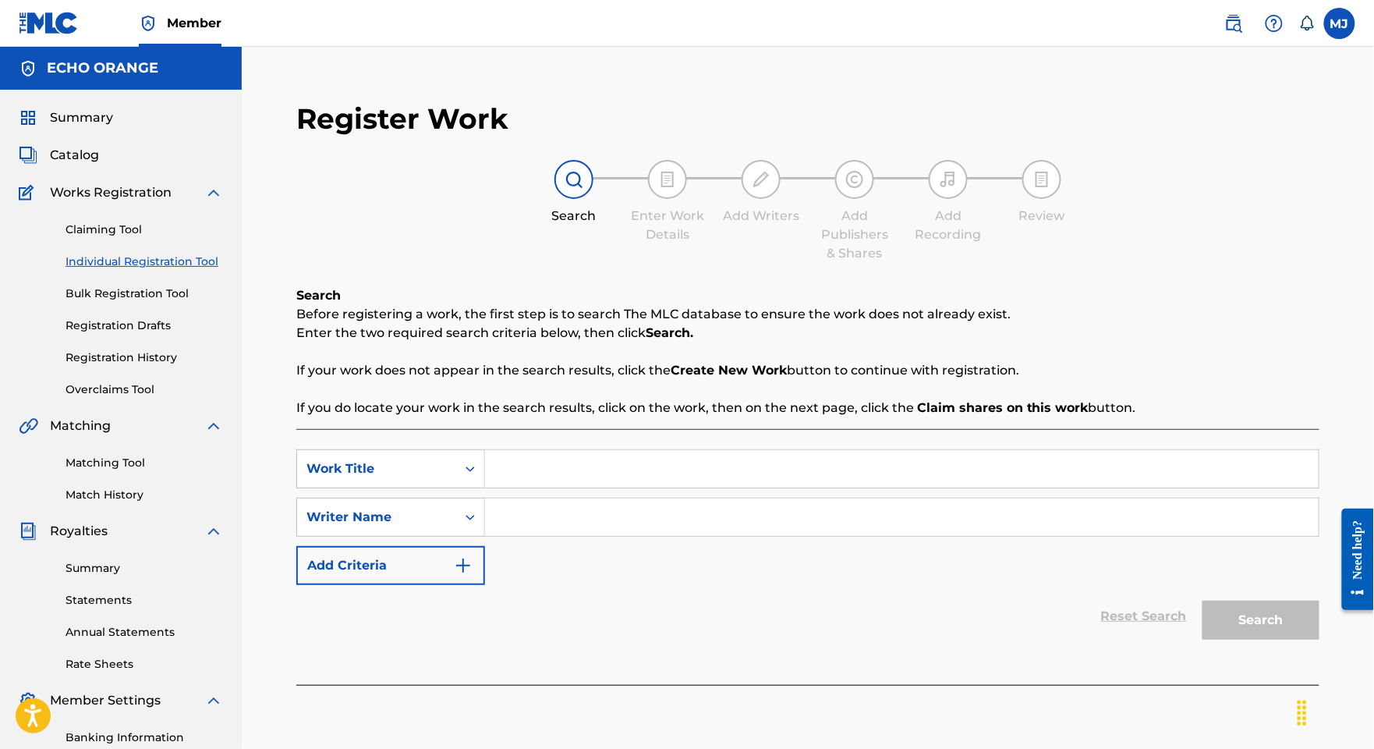
click at [649, 487] on input "Search Form" at bounding box center [902, 468] width 834 height 37
paste input "KRYPTONITE"
type input "KRYPTONITE"
click at [778, 536] on input "Search Form" at bounding box center [902, 516] width 834 height 37
paste input "[PERSON_NAME] MEDIA"
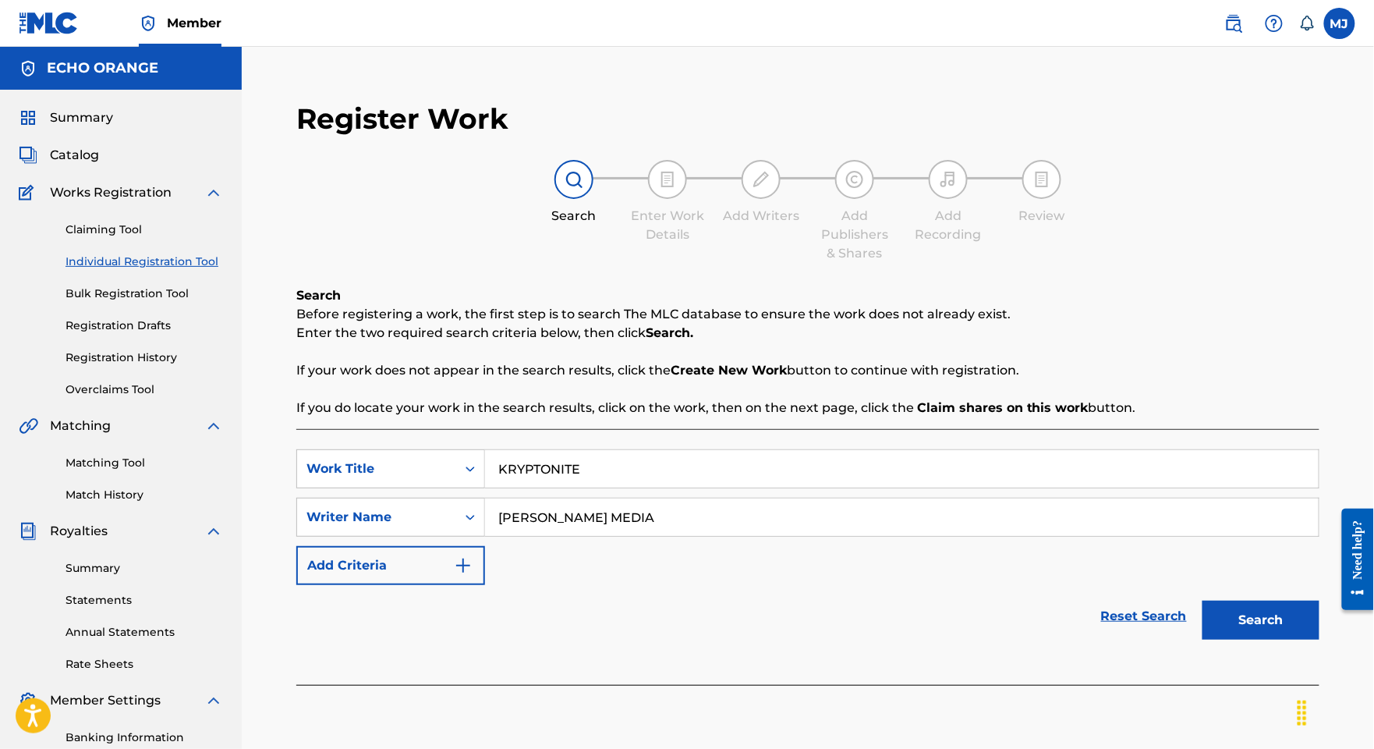
type input "[PERSON_NAME] MEDIA"
click at [1263, 639] on button "Search" at bounding box center [1261, 619] width 117 height 39
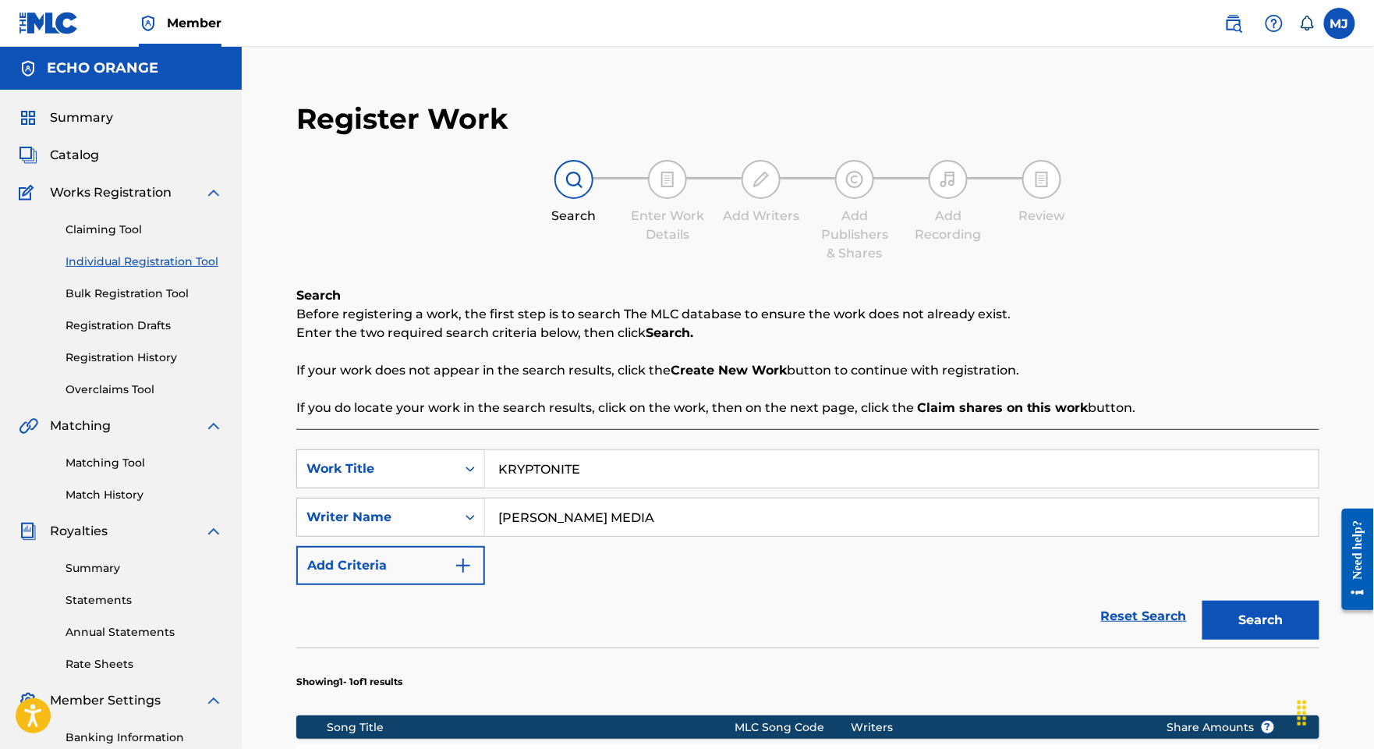
scroll to position [176, 0]
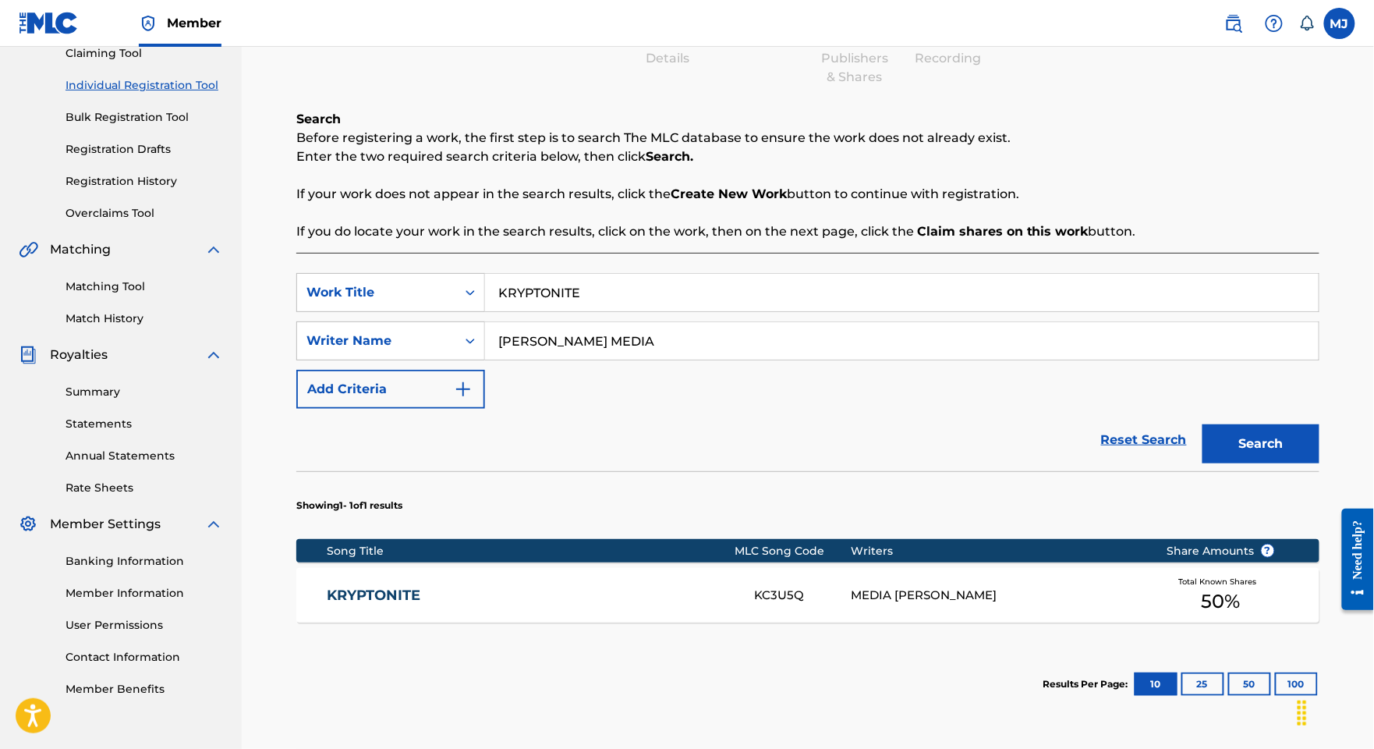
click at [139, 295] on link "Matching Tool" at bounding box center [145, 286] width 158 height 16
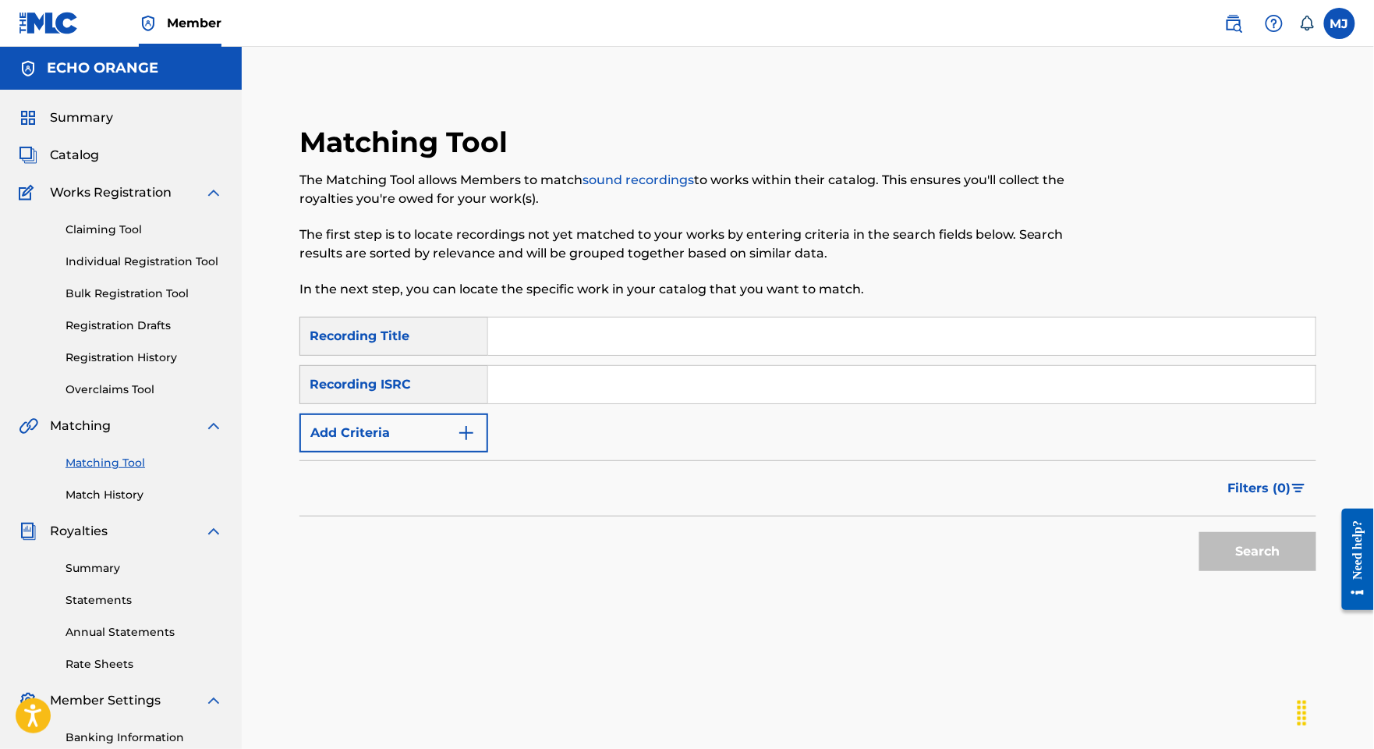
click at [690, 355] on input "Search Form" at bounding box center [901, 335] width 827 height 37
click at [1095, 355] on input "Search Form" at bounding box center [901, 335] width 827 height 37
paste input "KRYPTONITE"
type input "KRYPTONITE"
click at [474, 452] on button "Add Criteria" at bounding box center [393, 432] width 189 height 39
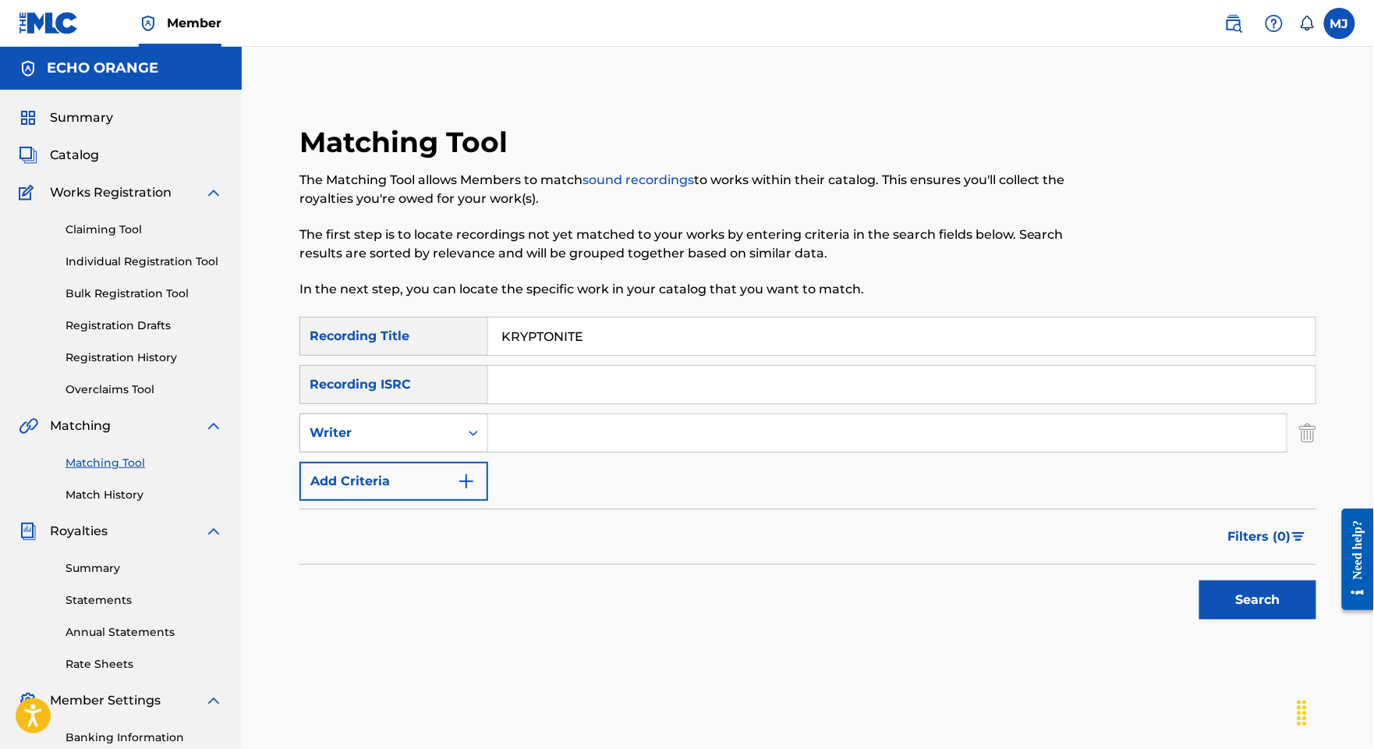
click at [450, 442] on div "Writer" at bounding box center [380, 432] width 140 height 19
drag, startPoint x: 460, startPoint y: 544, endPoint x: 522, endPoint y: 519, distance: 66.5
click at [460, 491] on div "Recording Artist" at bounding box center [393, 471] width 187 height 39
click at [643, 452] on input "Search Form" at bounding box center [887, 432] width 799 height 37
type input "miedjia"
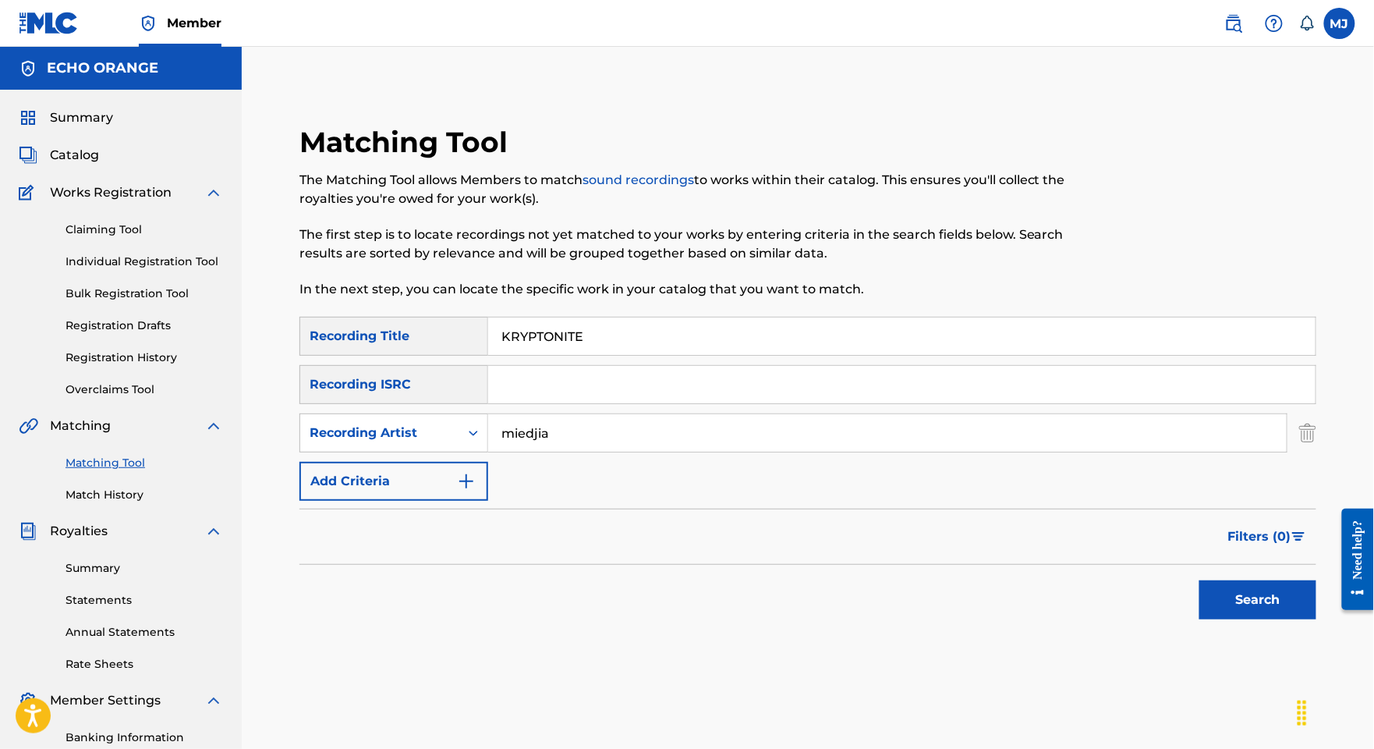
click at [1259, 619] on button "Search" at bounding box center [1257, 599] width 117 height 39
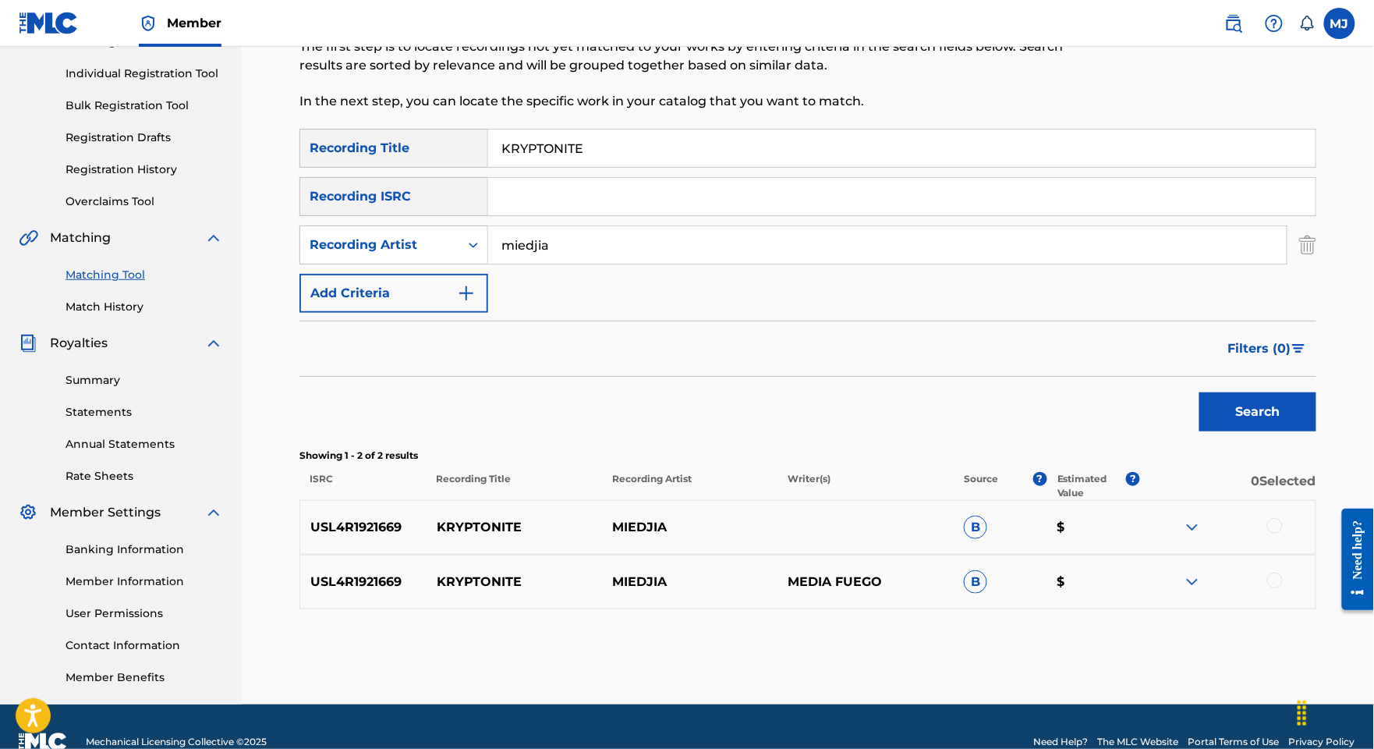
scroll to position [354, 0]
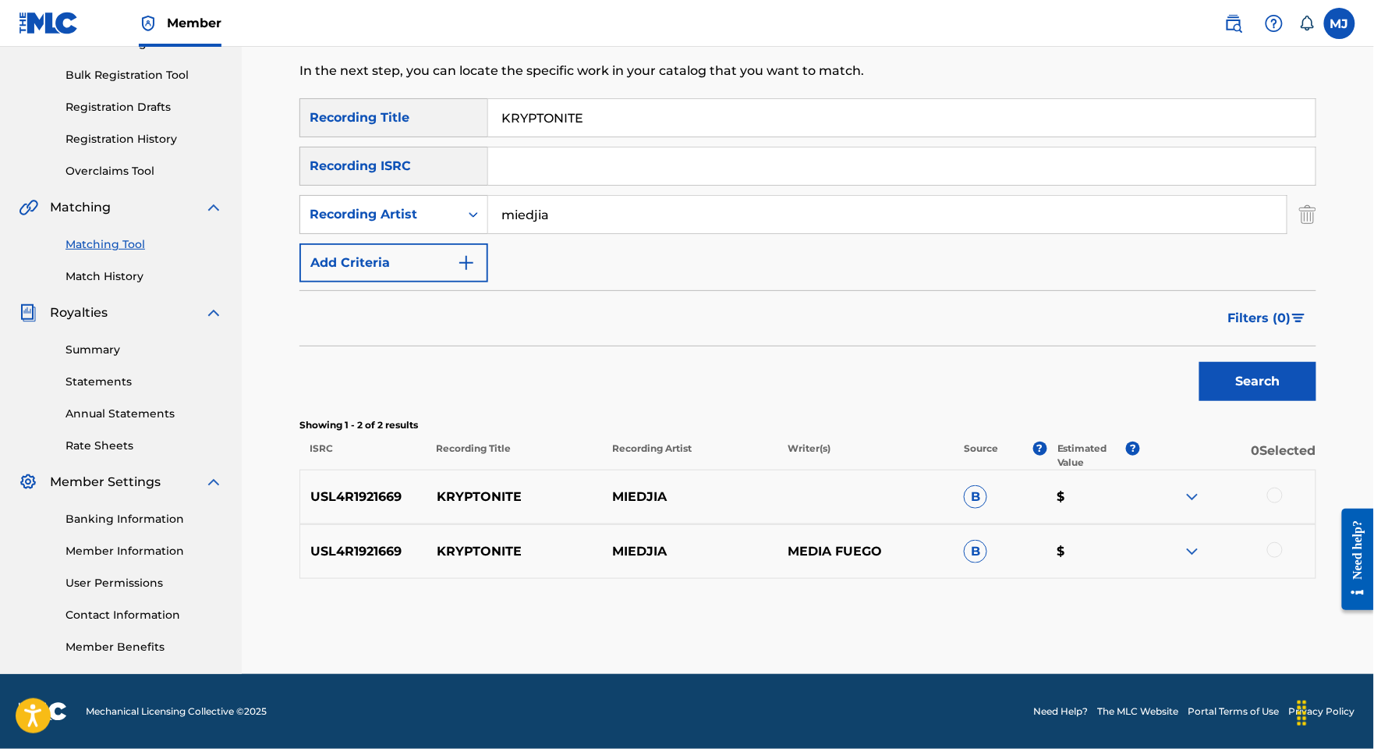
click at [1283, 487] on div at bounding box center [1275, 495] width 16 height 16
click at [1283, 542] on div at bounding box center [1275, 550] width 16 height 16
click at [1182, 602] on button "Match 2 Groups" at bounding box center [1096, 621] width 172 height 39
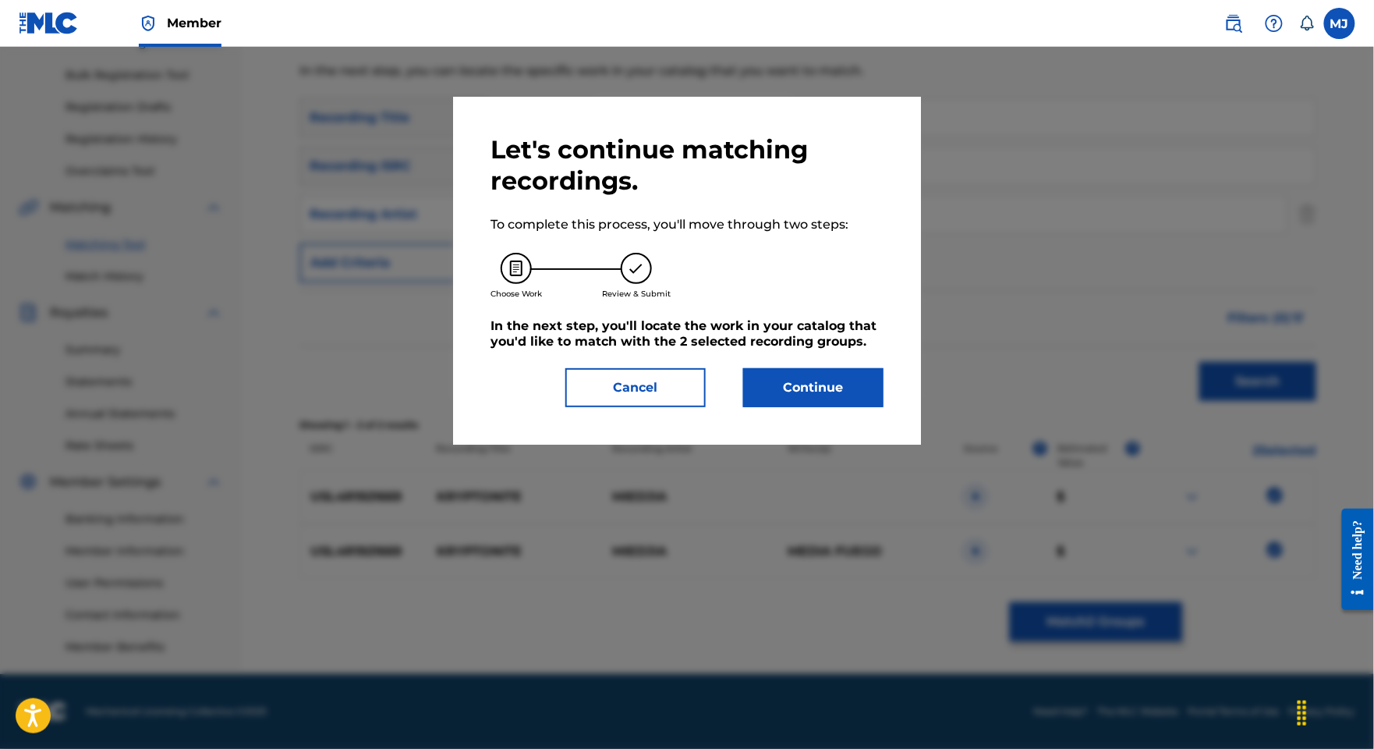
click at [847, 407] on div "Let's continue matching recordings. To complete this process, you'll move throu…" at bounding box center [687, 270] width 393 height 273
click at [859, 407] on button "Continue" at bounding box center [813, 387] width 140 height 39
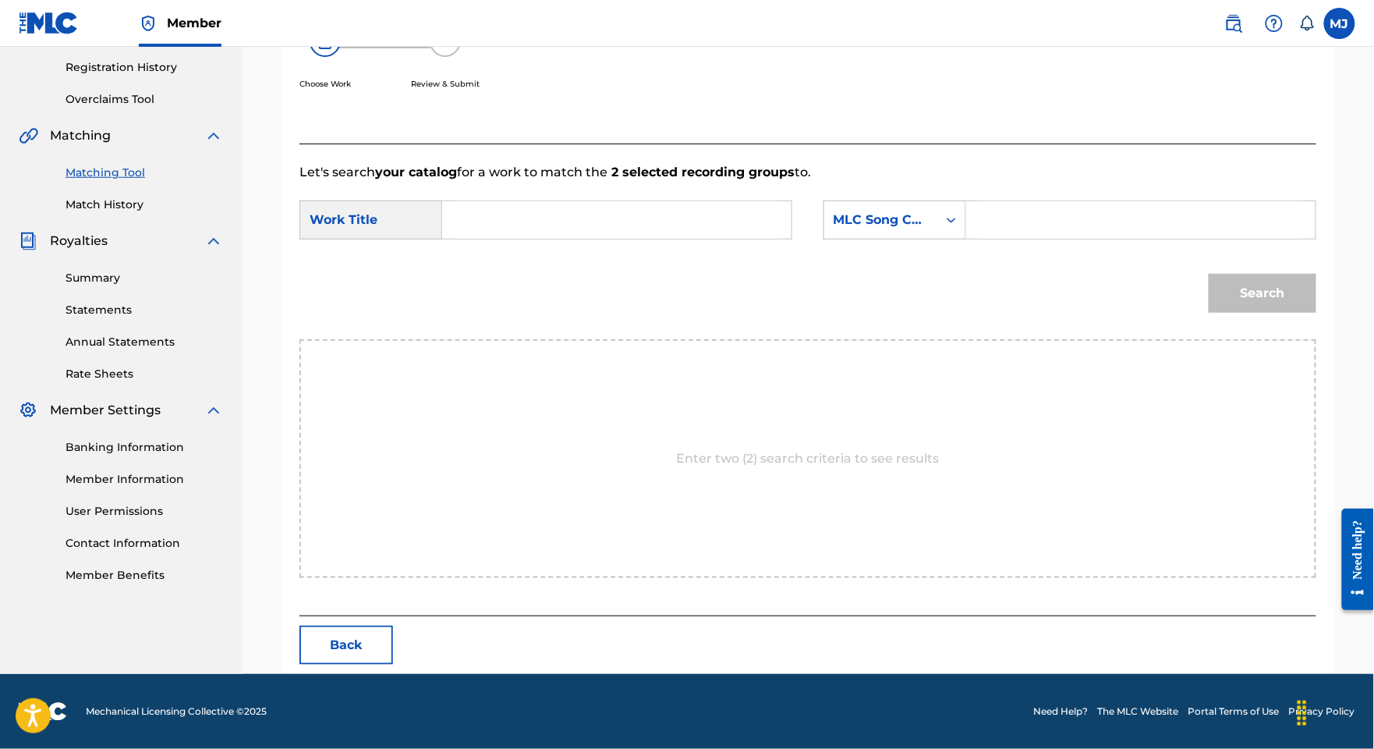
click at [629, 239] on input "Search Form" at bounding box center [616, 219] width 323 height 37
paste input "KRYPTONITE"
type input "KRYPTONITE"
click at [909, 235] on div "MLC Song Code" at bounding box center [880, 220] width 113 height 30
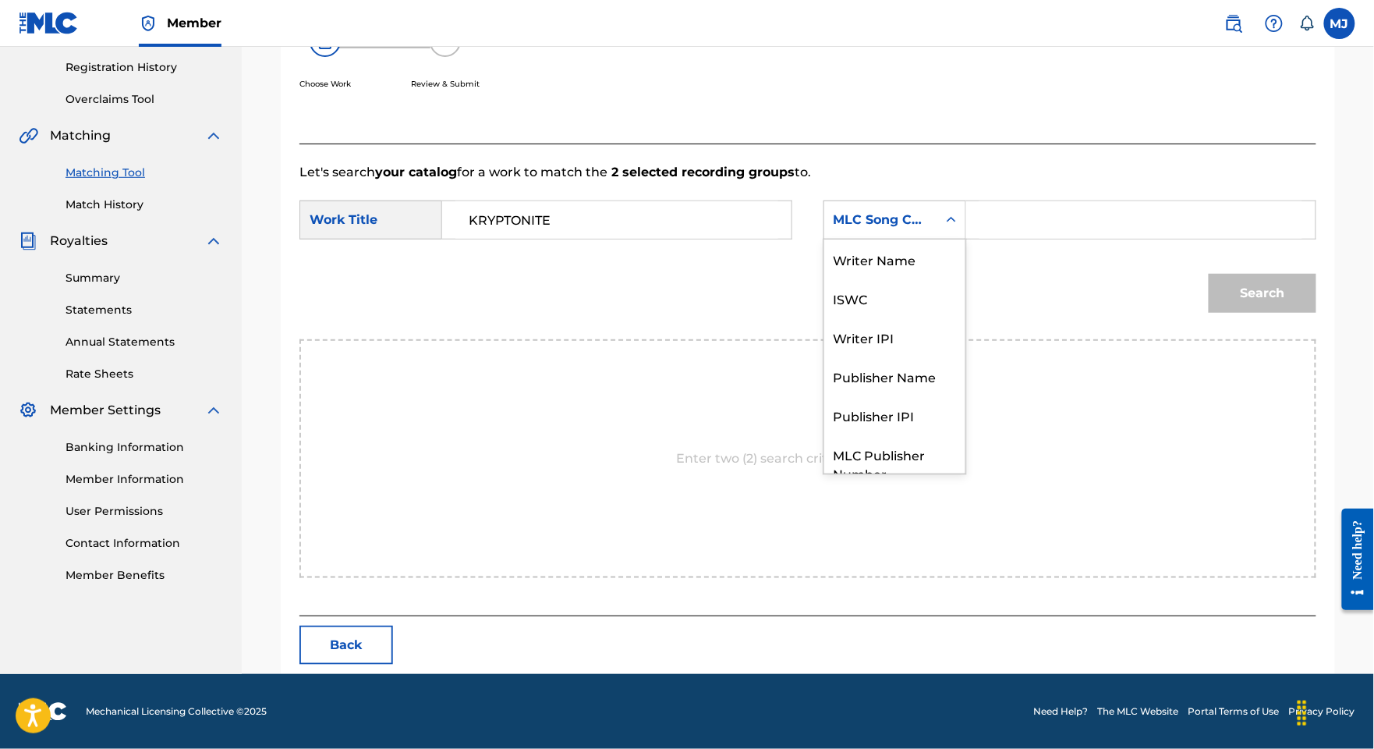
scroll to position [86, 0]
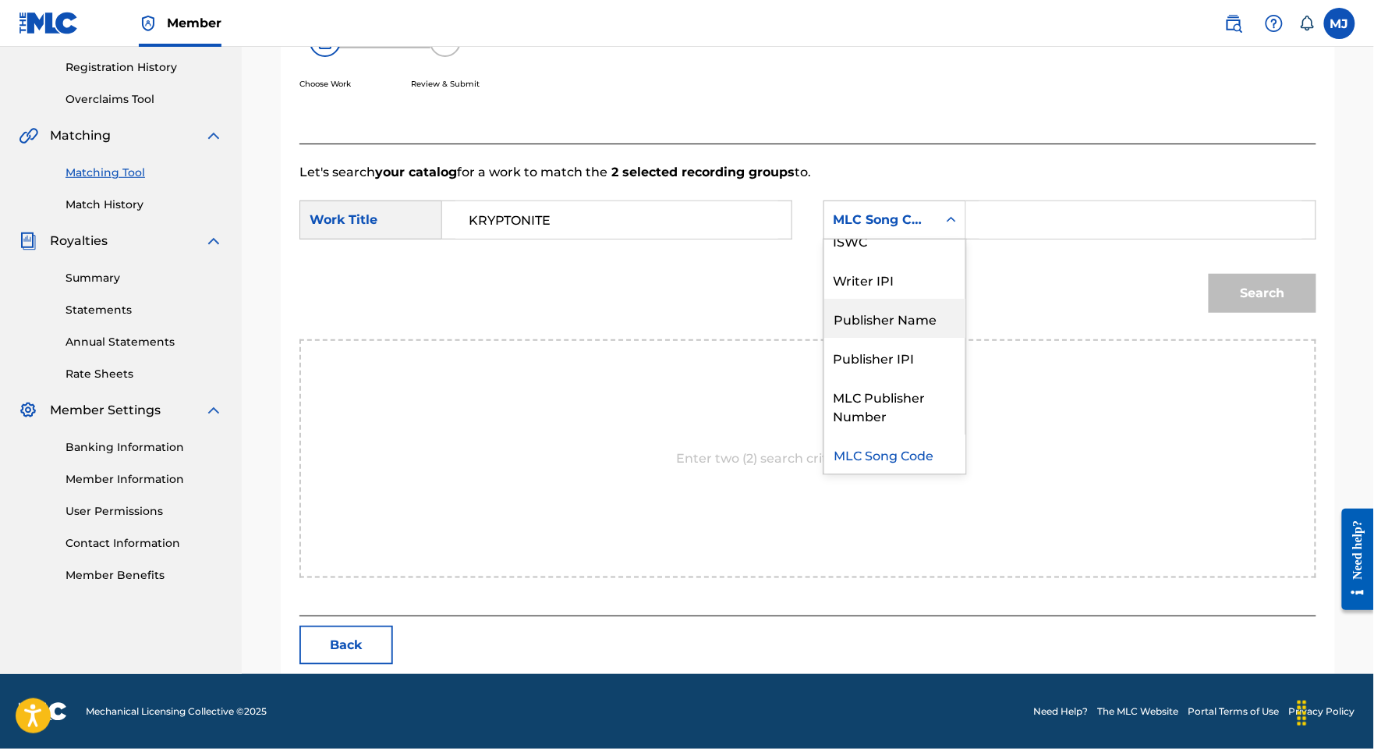
click at [933, 326] on div "Publisher Name" at bounding box center [894, 318] width 141 height 39
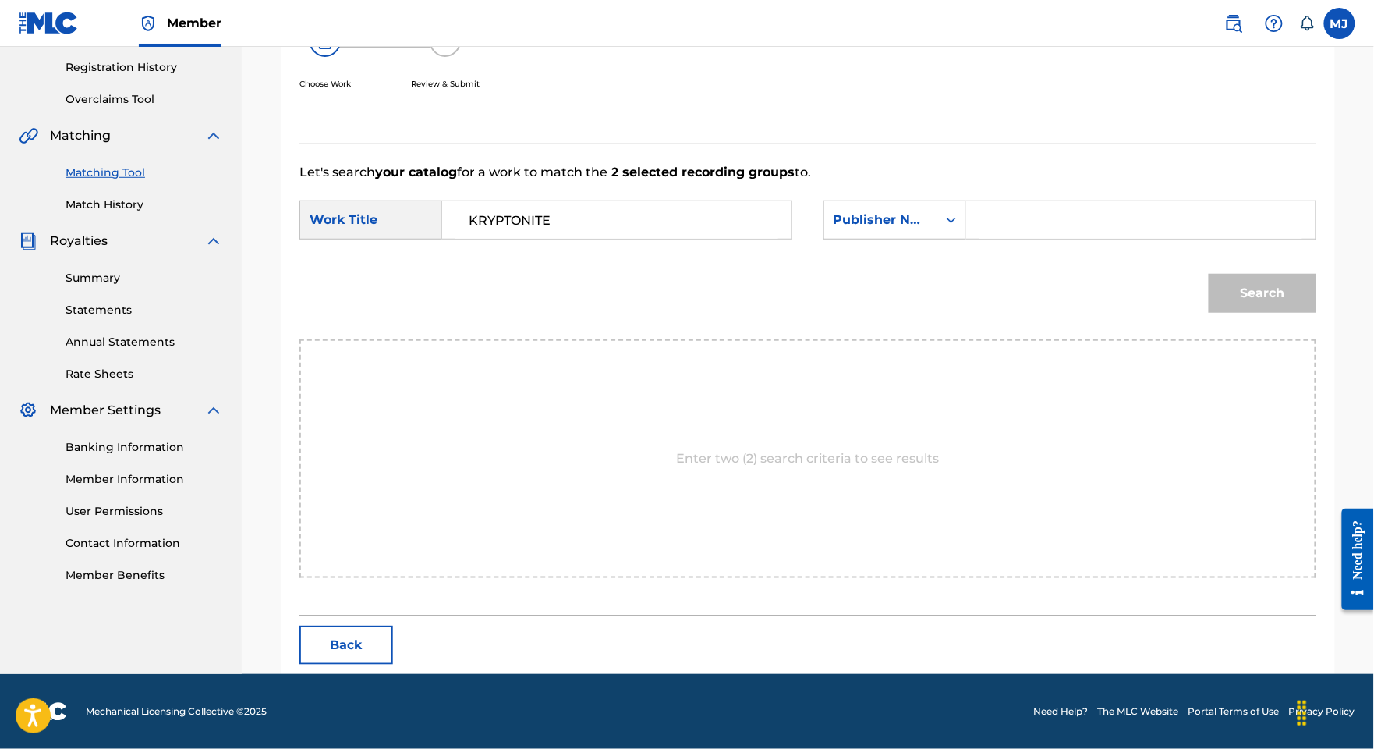
click at [1033, 239] on div "Search Form" at bounding box center [1141, 219] width 350 height 39
click at [1037, 239] on input "Search Form" at bounding box center [1140, 219] width 323 height 37
type input "appeal"
click at [1265, 313] on button "Search" at bounding box center [1263, 293] width 108 height 39
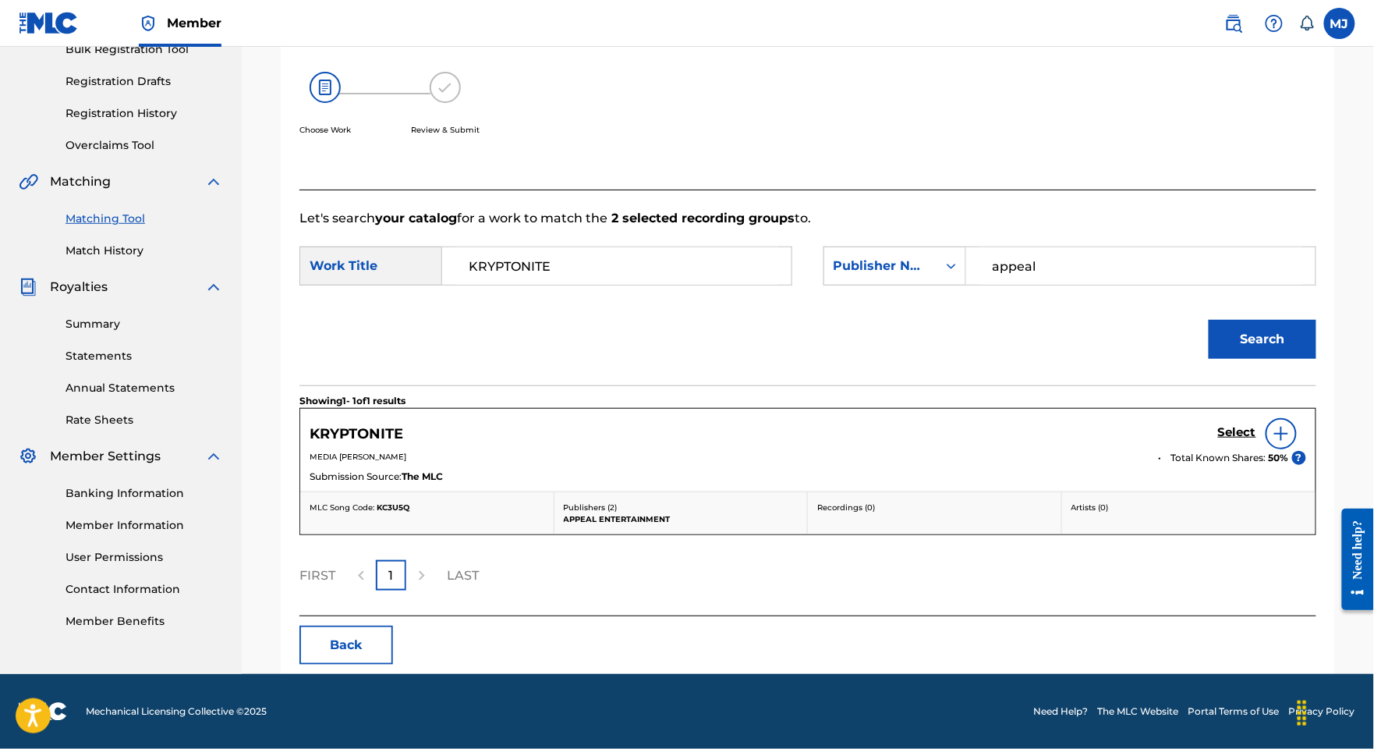
click at [1223, 430] on h5 "Select" at bounding box center [1237, 432] width 38 height 15
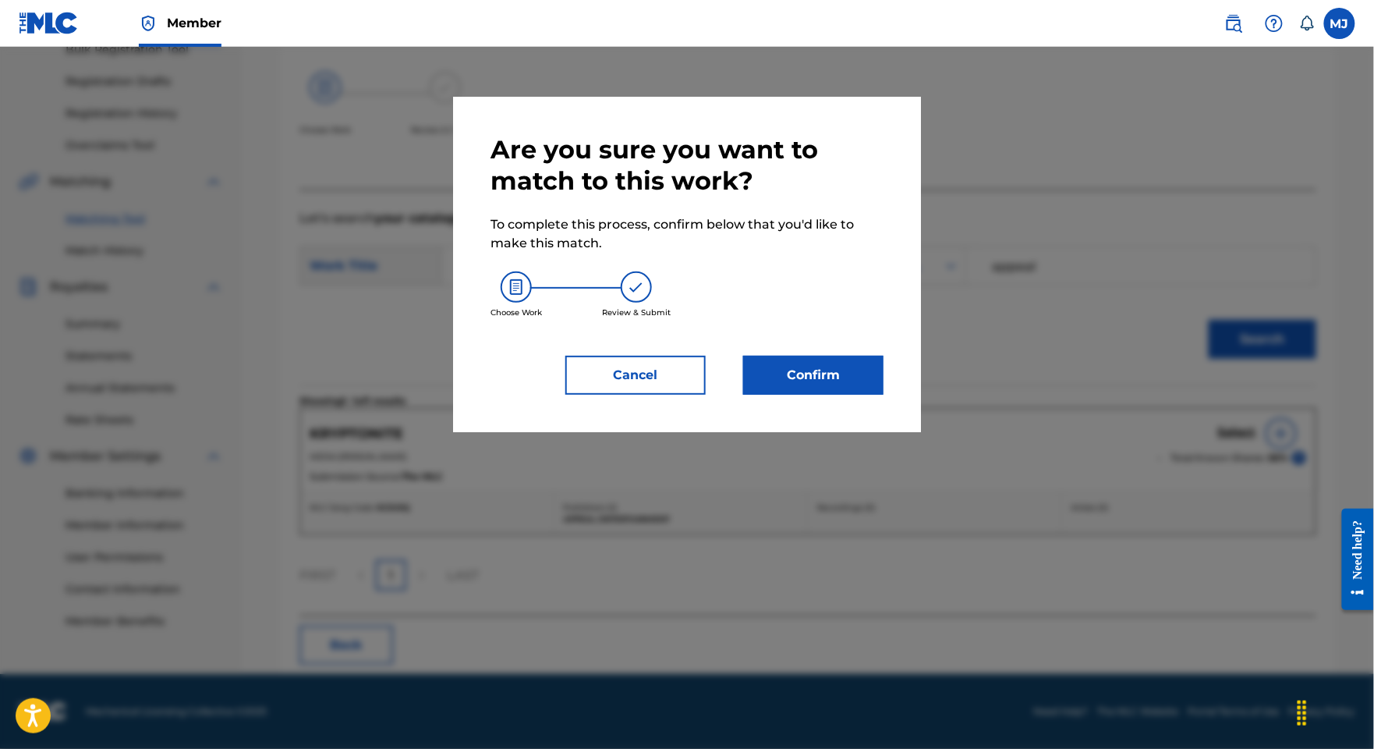
click at [884, 395] on button "Confirm" at bounding box center [813, 375] width 140 height 39
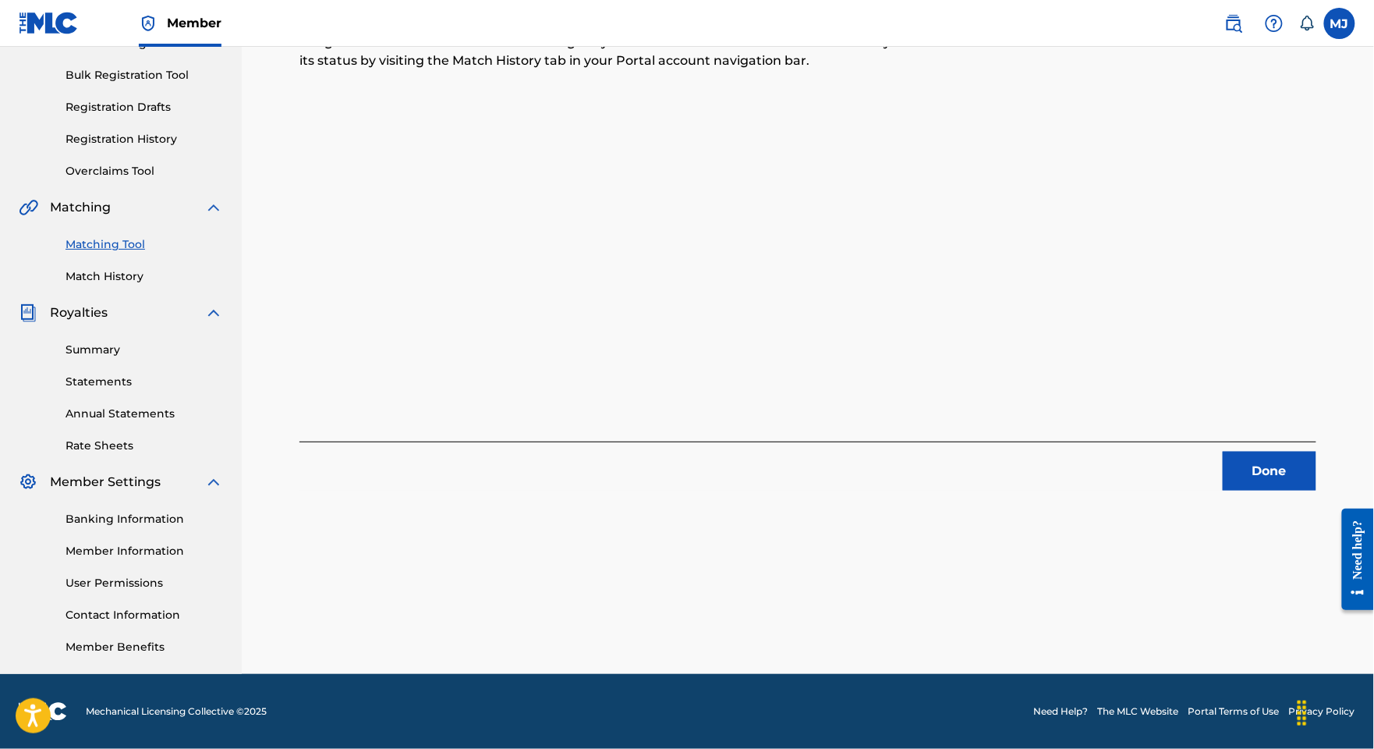
click at [1315, 452] on button "Done" at bounding box center [1270, 471] width 94 height 39
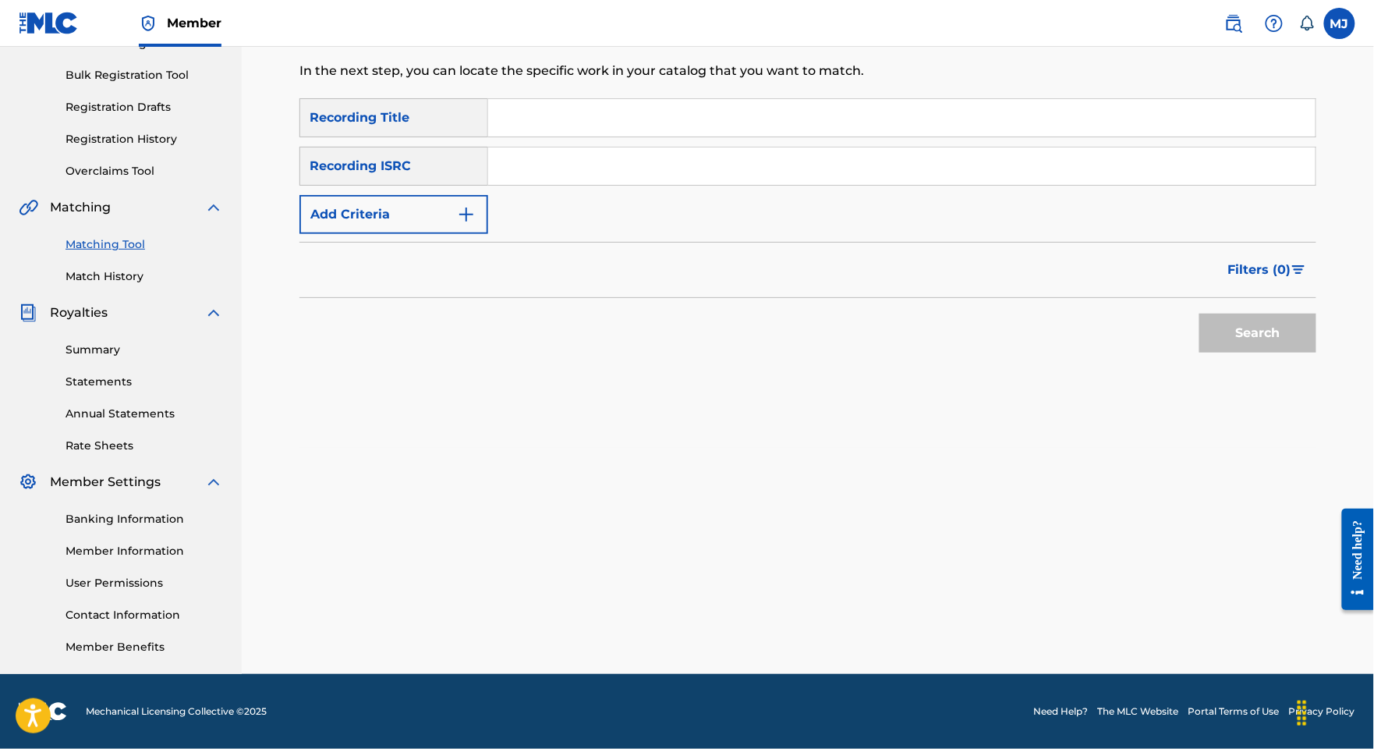
scroll to position [0, 0]
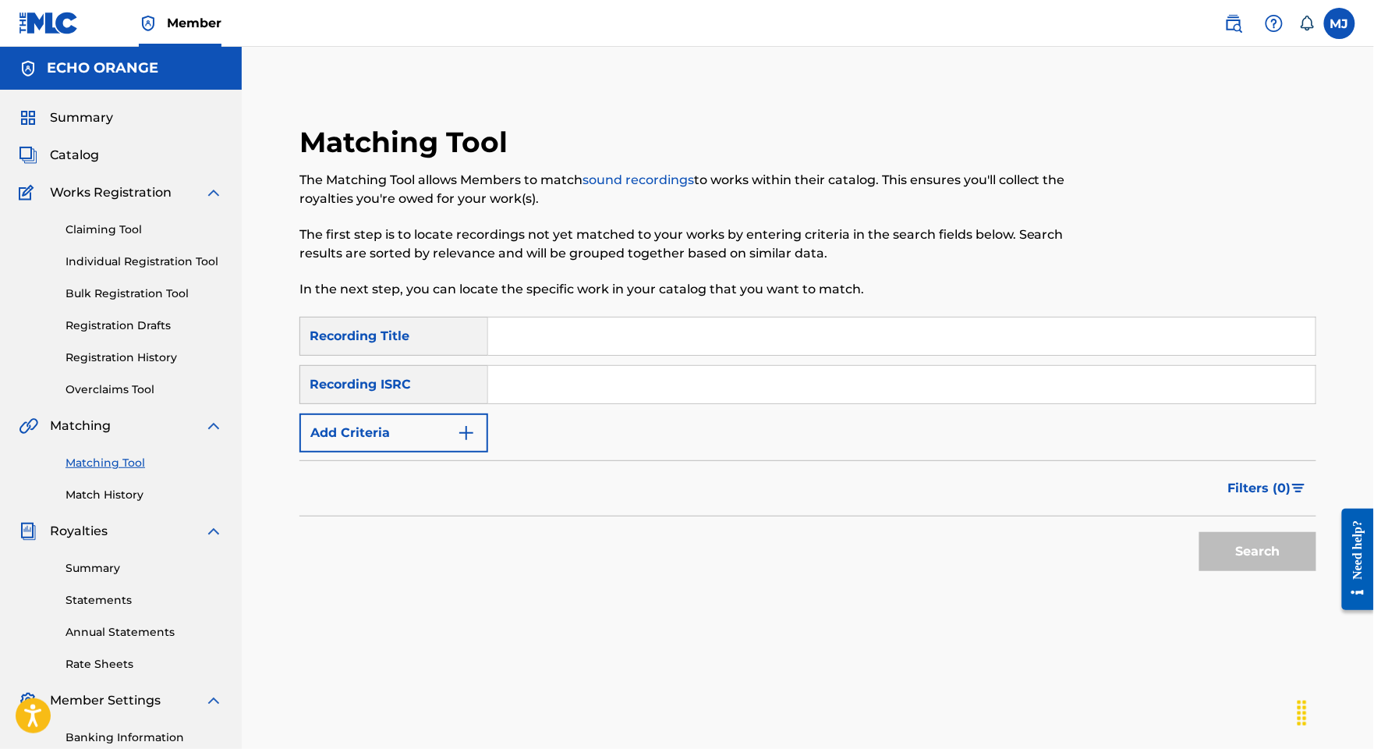
click at [161, 270] on link "Individual Registration Tool" at bounding box center [145, 261] width 158 height 16
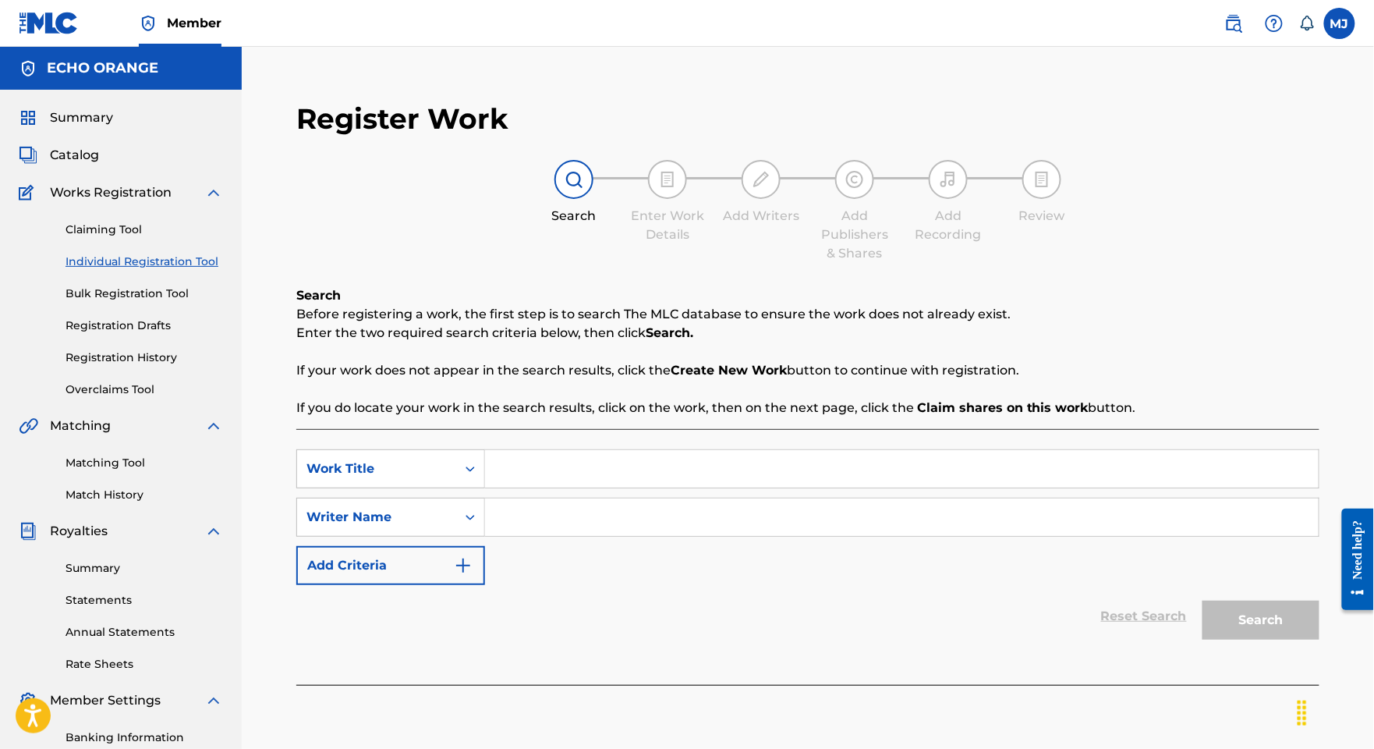
drag, startPoint x: 655, startPoint y: 521, endPoint x: 629, endPoint y: 521, distance: 26.5
click at [655, 487] on input "Search Form" at bounding box center [902, 468] width 834 height 37
paste input "KUITABALA"
type input "KUITABALA"
click at [1211, 536] on input "Search Form" at bounding box center [902, 516] width 834 height 37
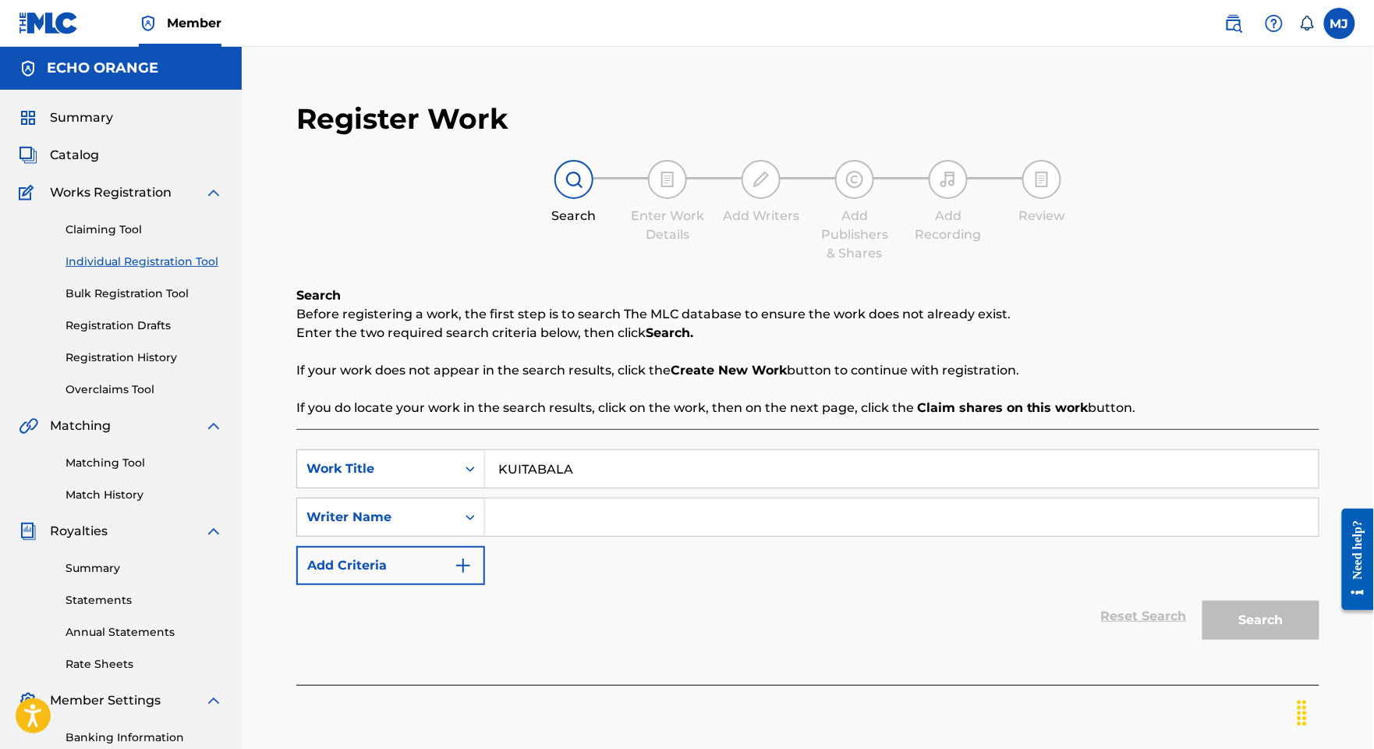
paste input "FOUA BI [PERSON_NAME]"
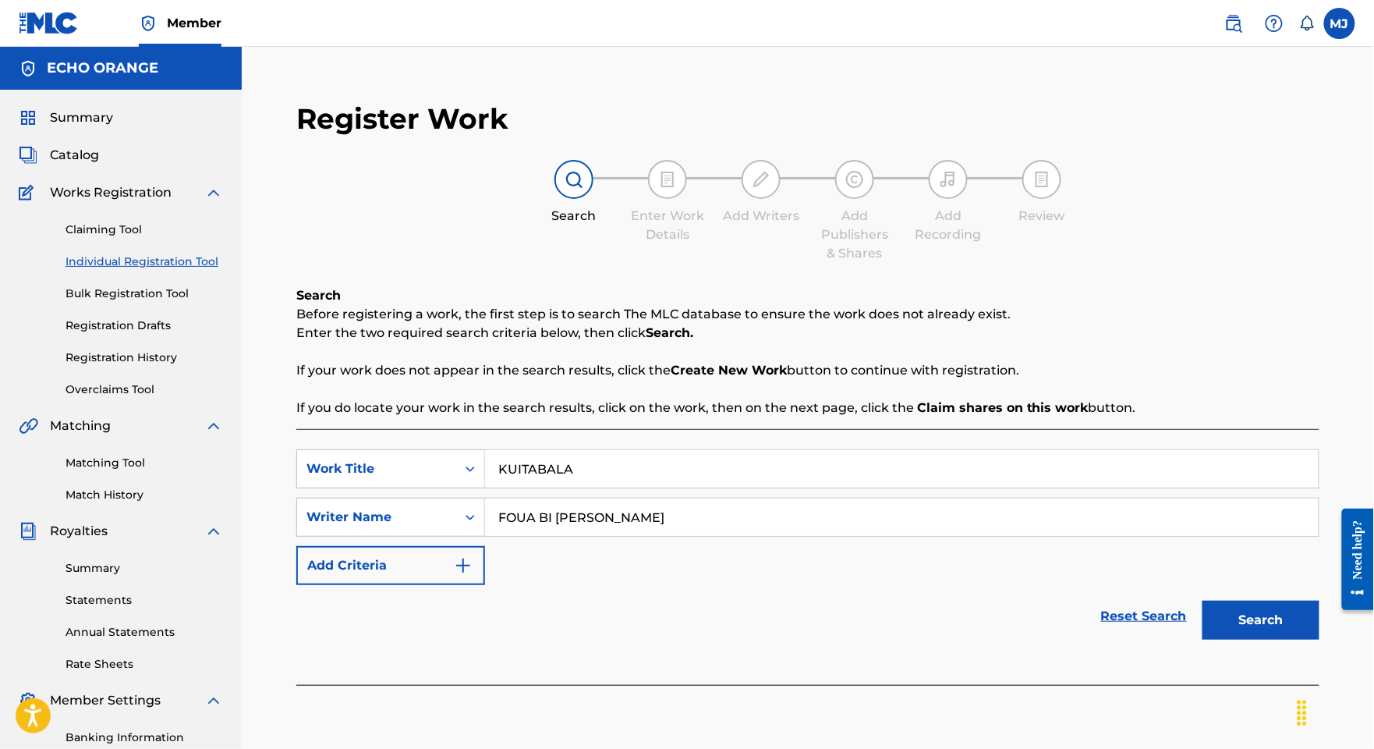
type input "FOUA BI [PERSON_NAME]"
click at [1263, 639] on button "Search" at bounding box center [1261, 619] width 117 height 39
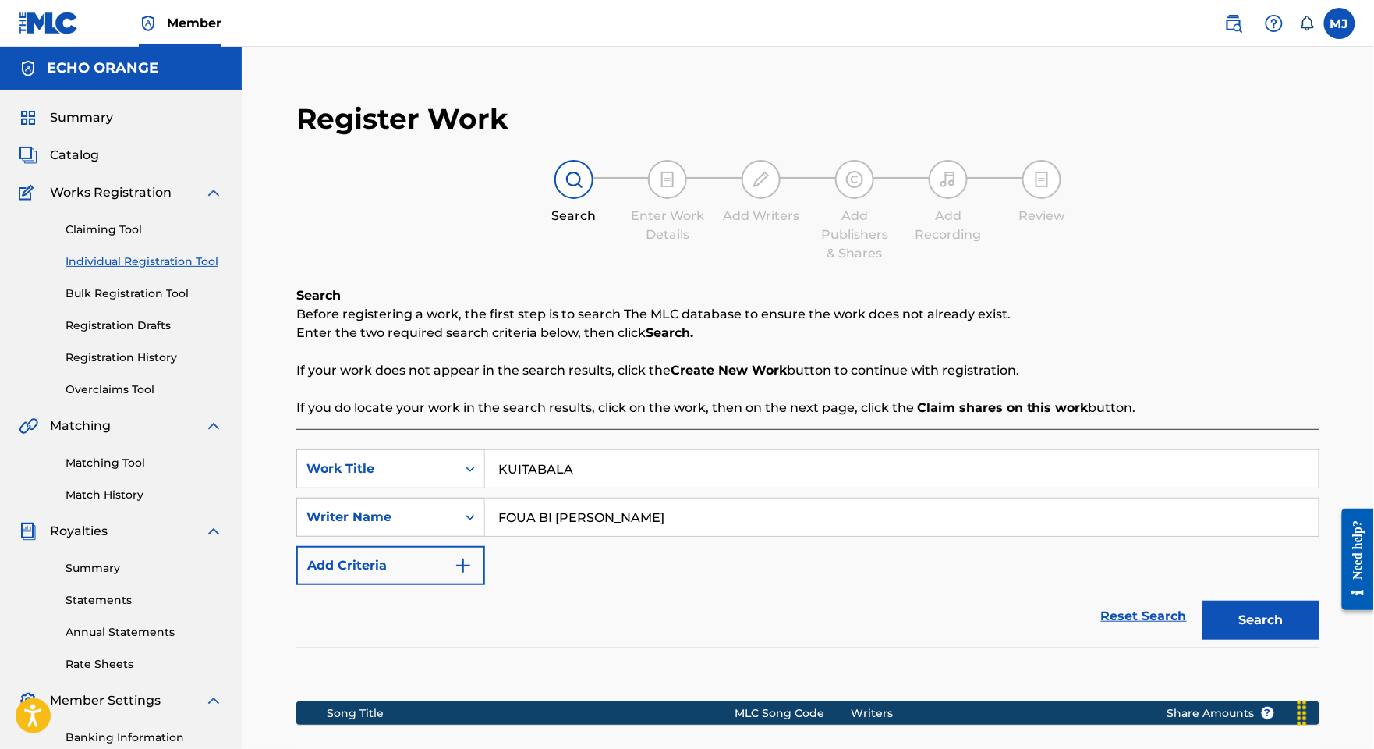
scroll to position [351, 0]
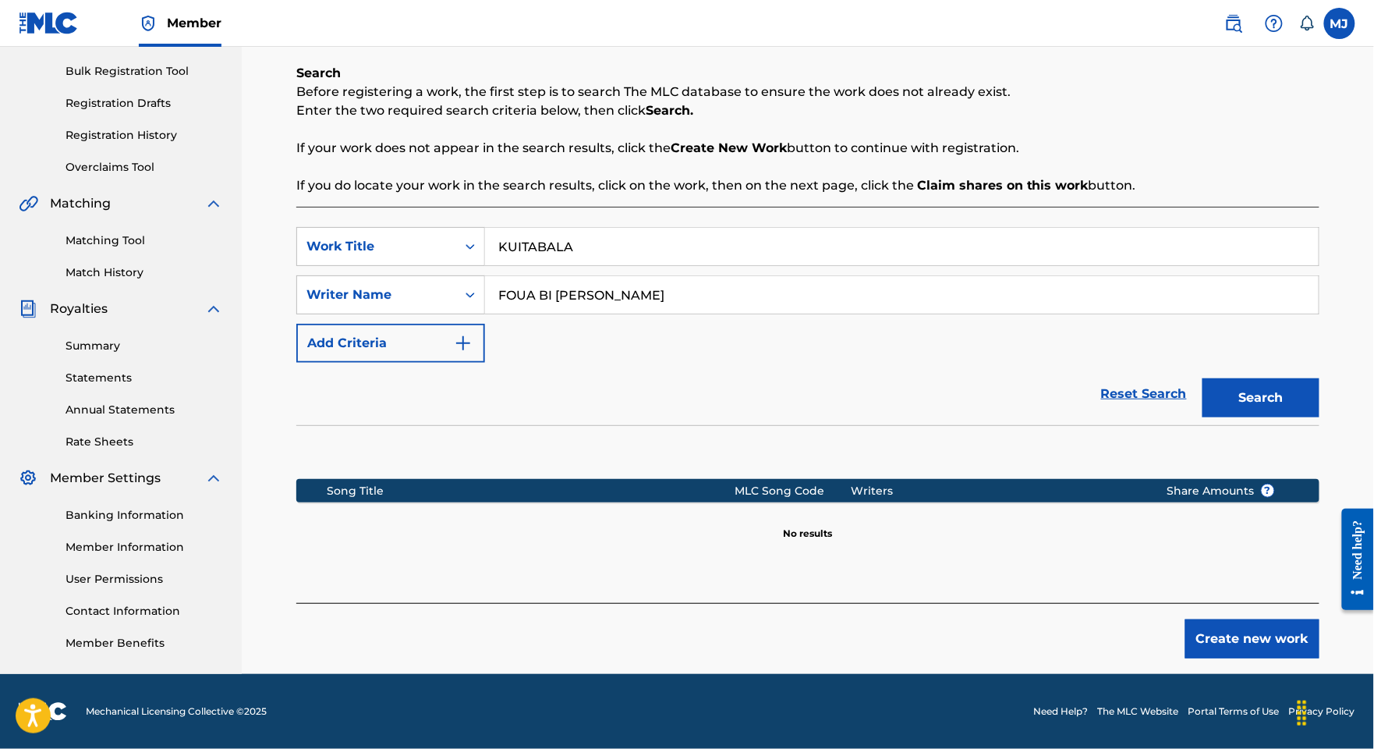
click at [1299, 625] on button "Create new work" at bounding box center [1252, 638] width 134 height 39
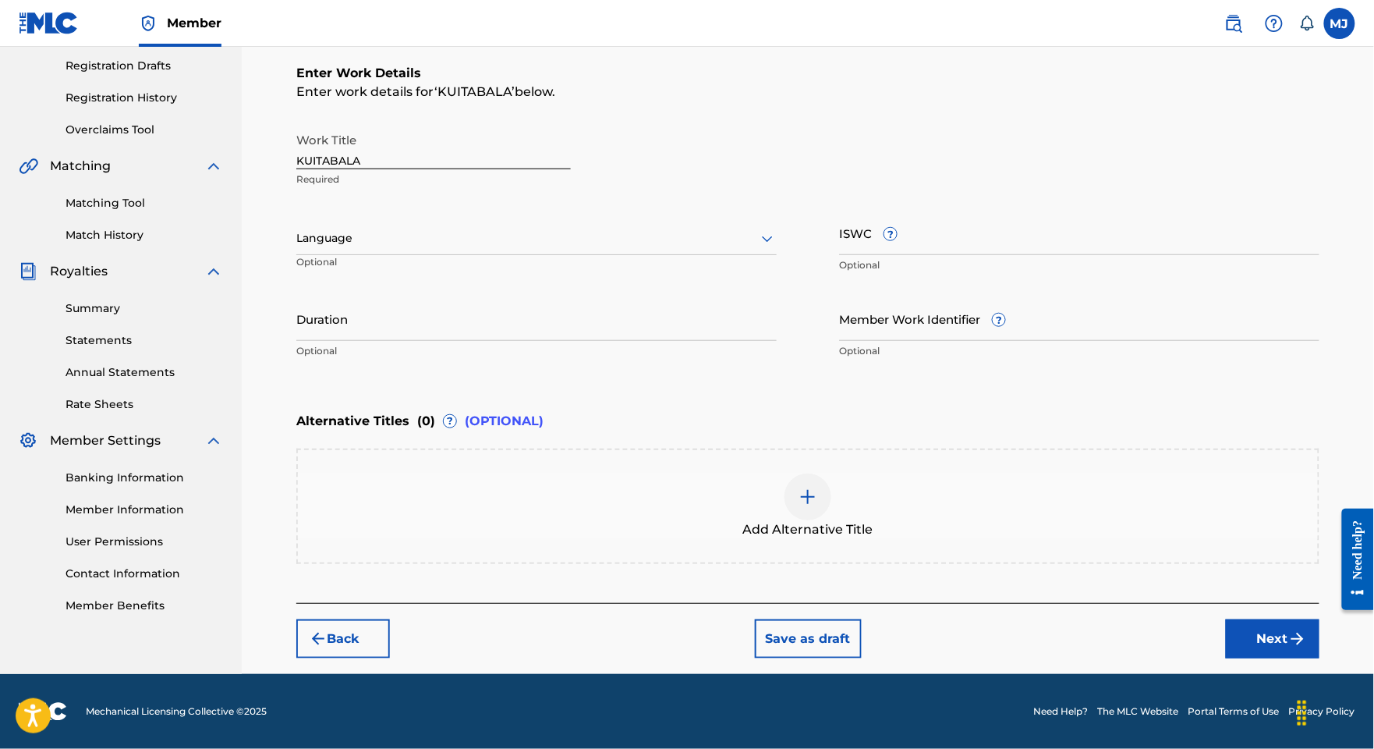
drag, startPoint x: 1266, startPoint y: 656, endPoint x: 1266, endPoint y: 667, distance: 10.9
click at [1266, 657] on div "Back Save as draft Next" at bounding box center [807, 630] width 1023 height 55
click at [1266, 658] on button "Next" at bounding box center [1273, 638] width 94 height 39
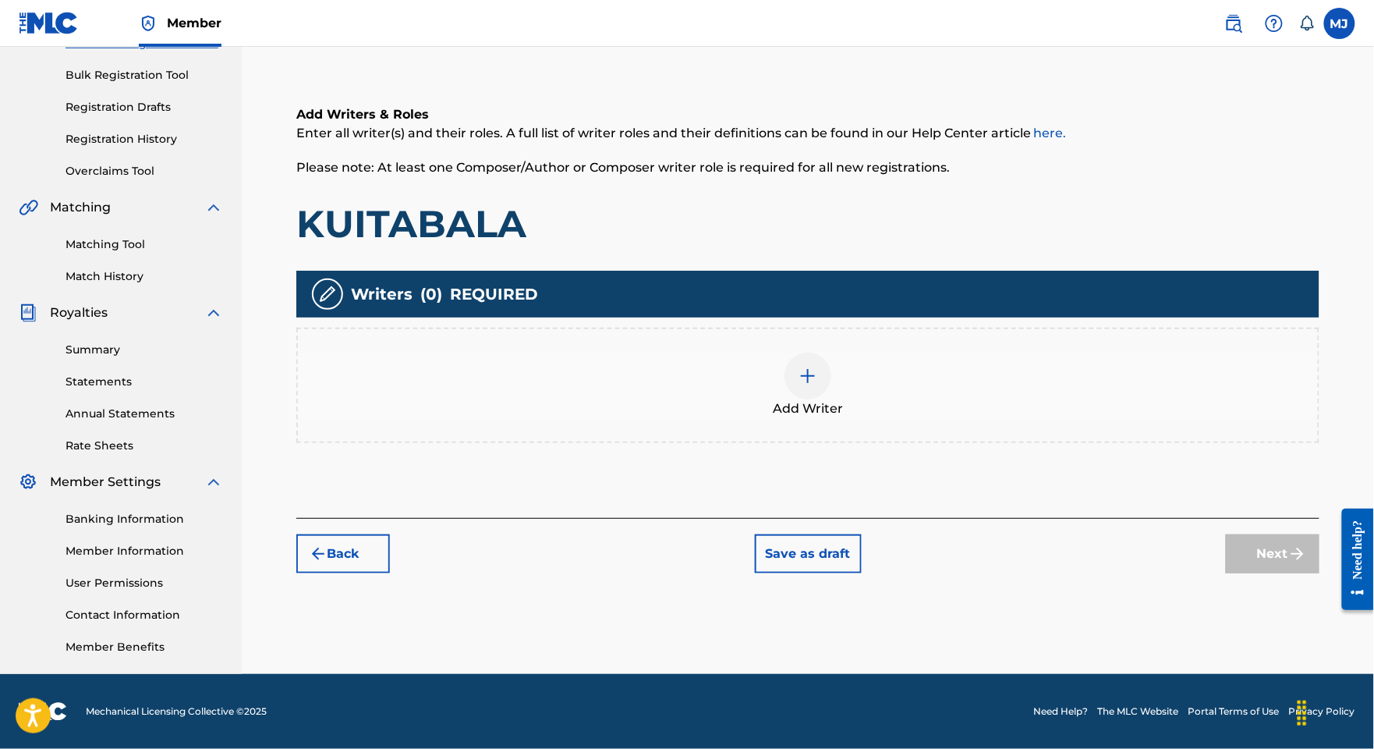
click at [1018, 372] on div "Add Writer" at bounding box center [807, 385] width 1023 height 115
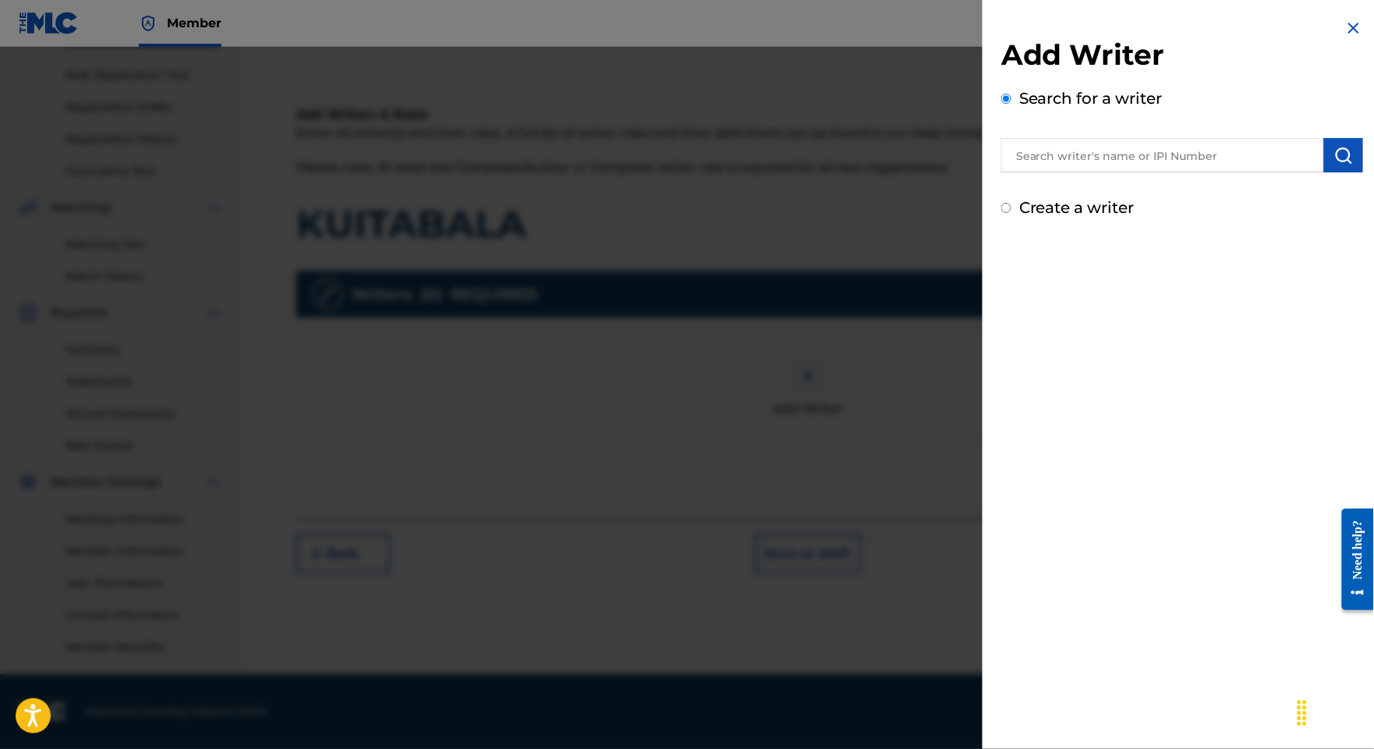
click at [1081, 154] on input "text" at bounding box center [1162, 155] width 323 height 34
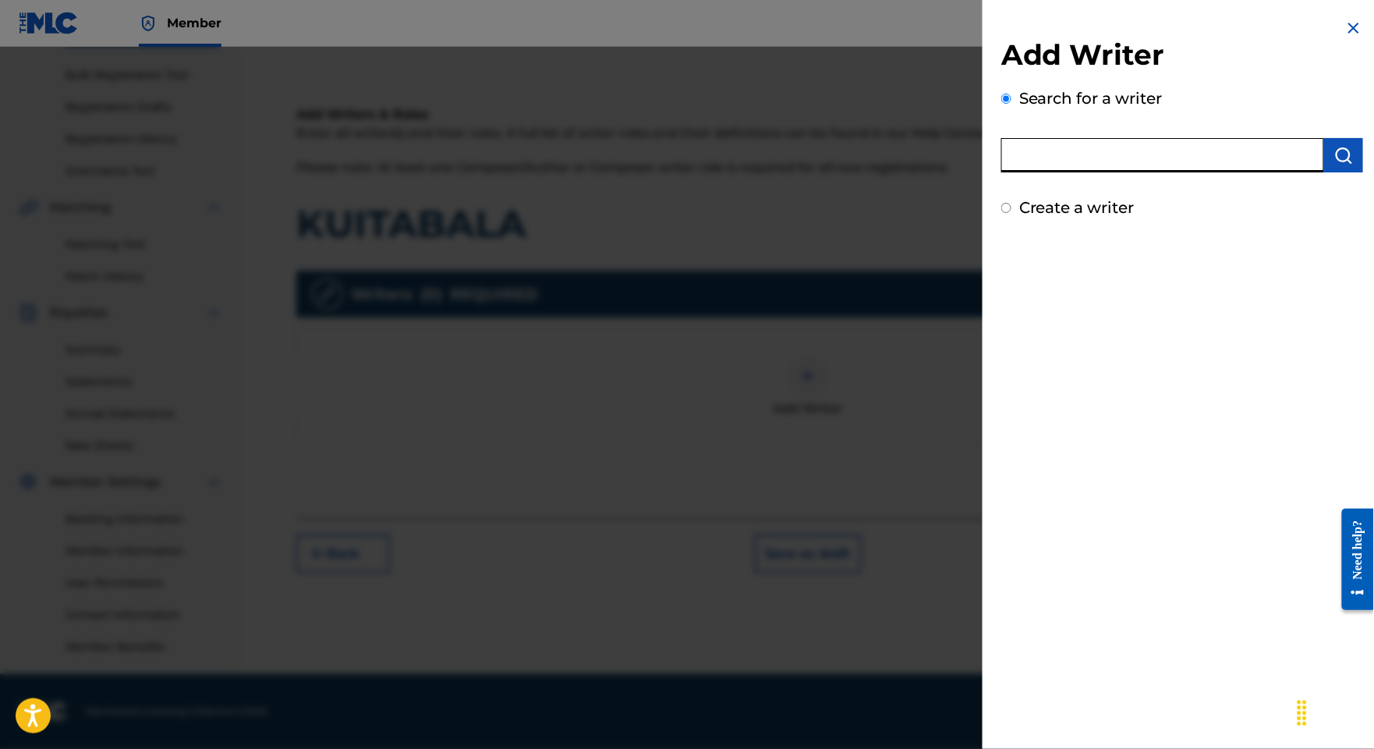
paste input "FOUA BI [PERSON_NAME]"
type input "FOUA BI [PERSON_NAME]"
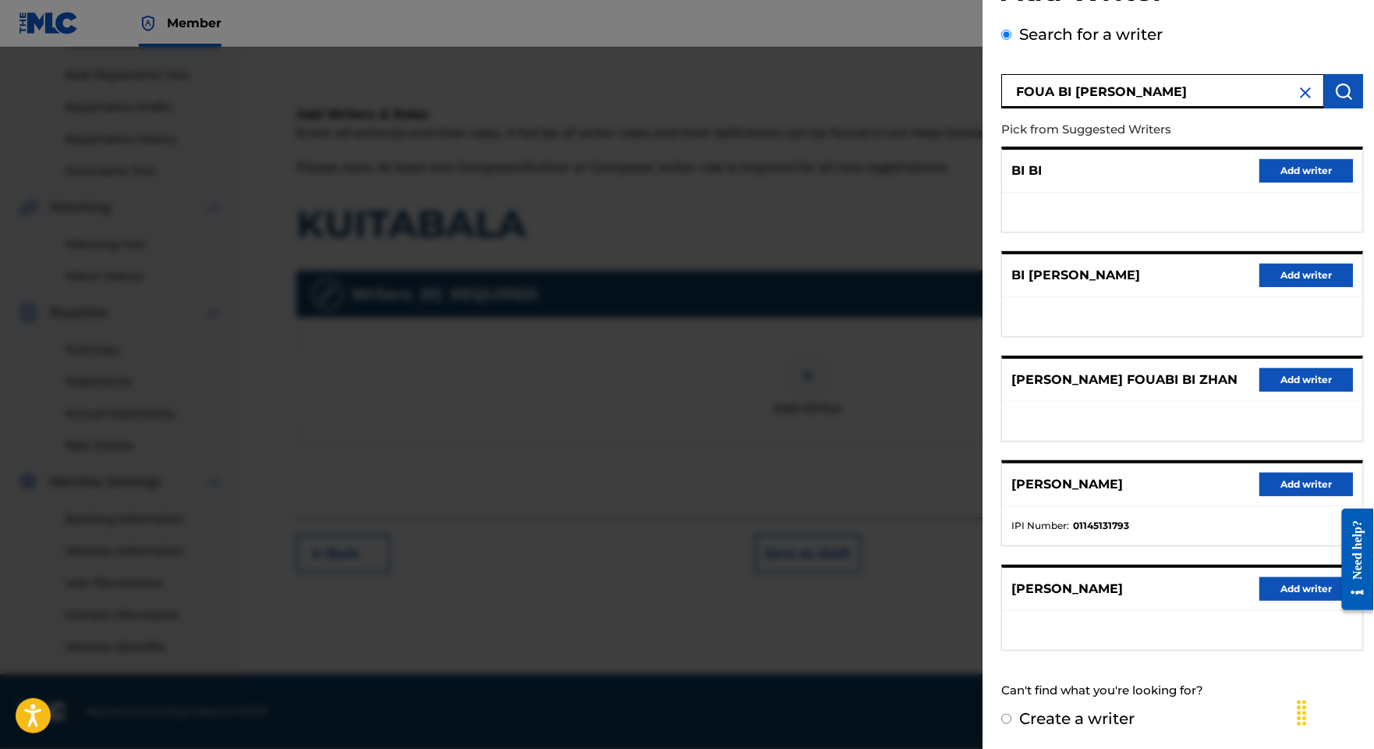
scroll to position [0, 0]
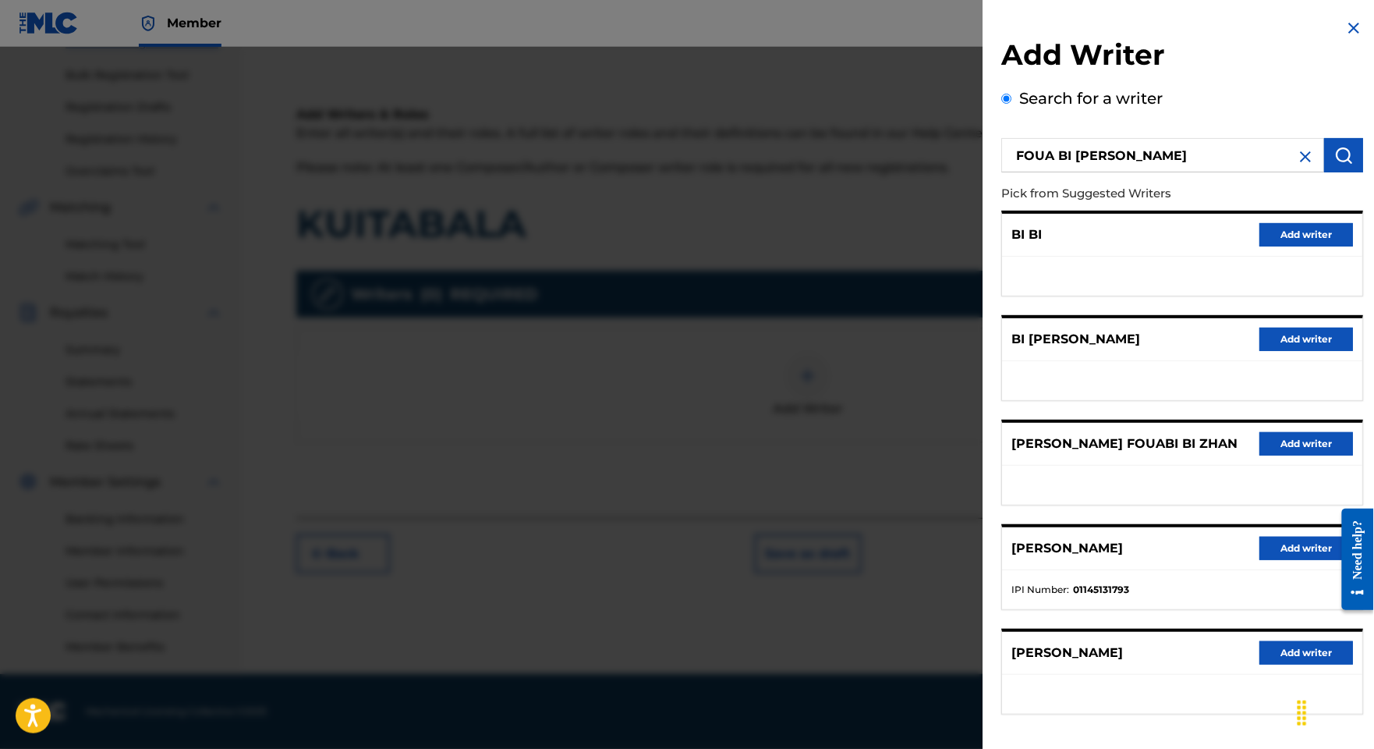
click at [1282, 455] on button "Add writer" at bounding box center [1306, 443] width 94 height 23
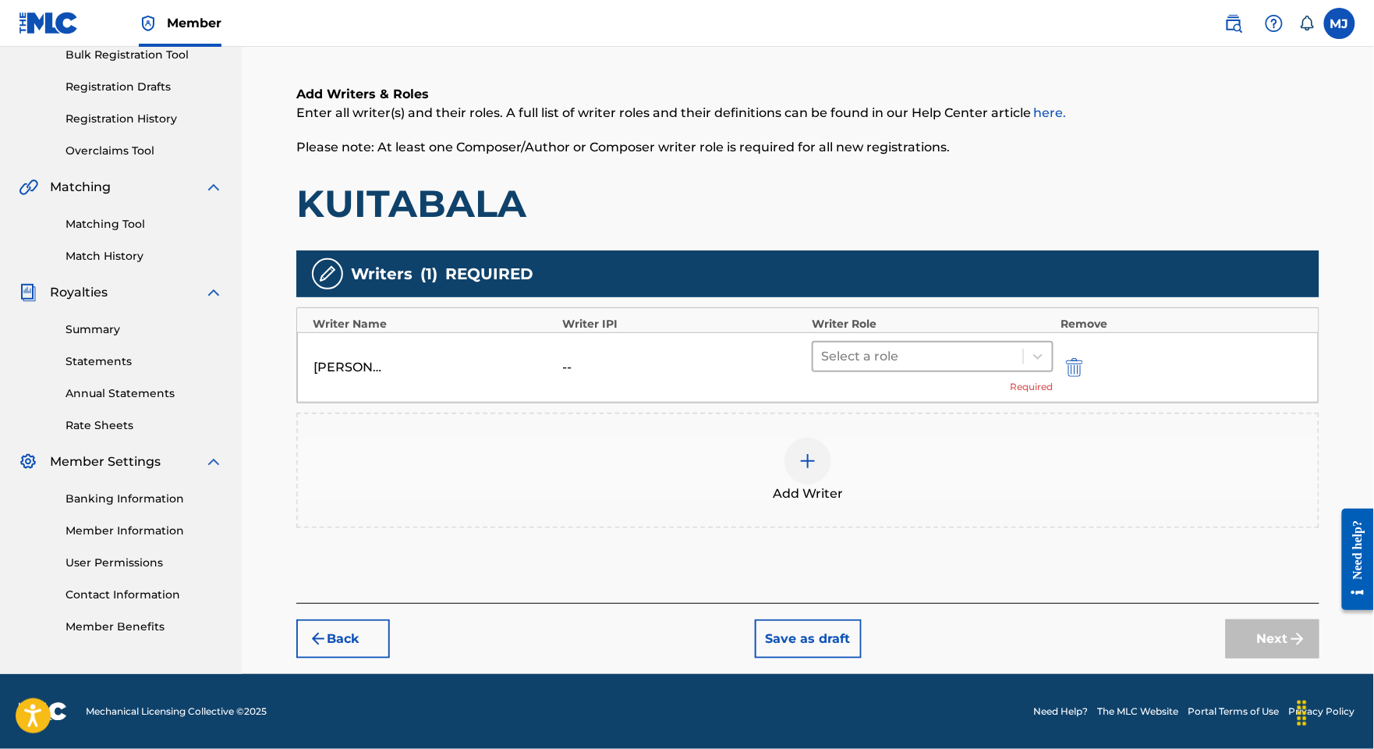
click at [972, 345] on div at bounding box center [918, 356] width 194 height 22
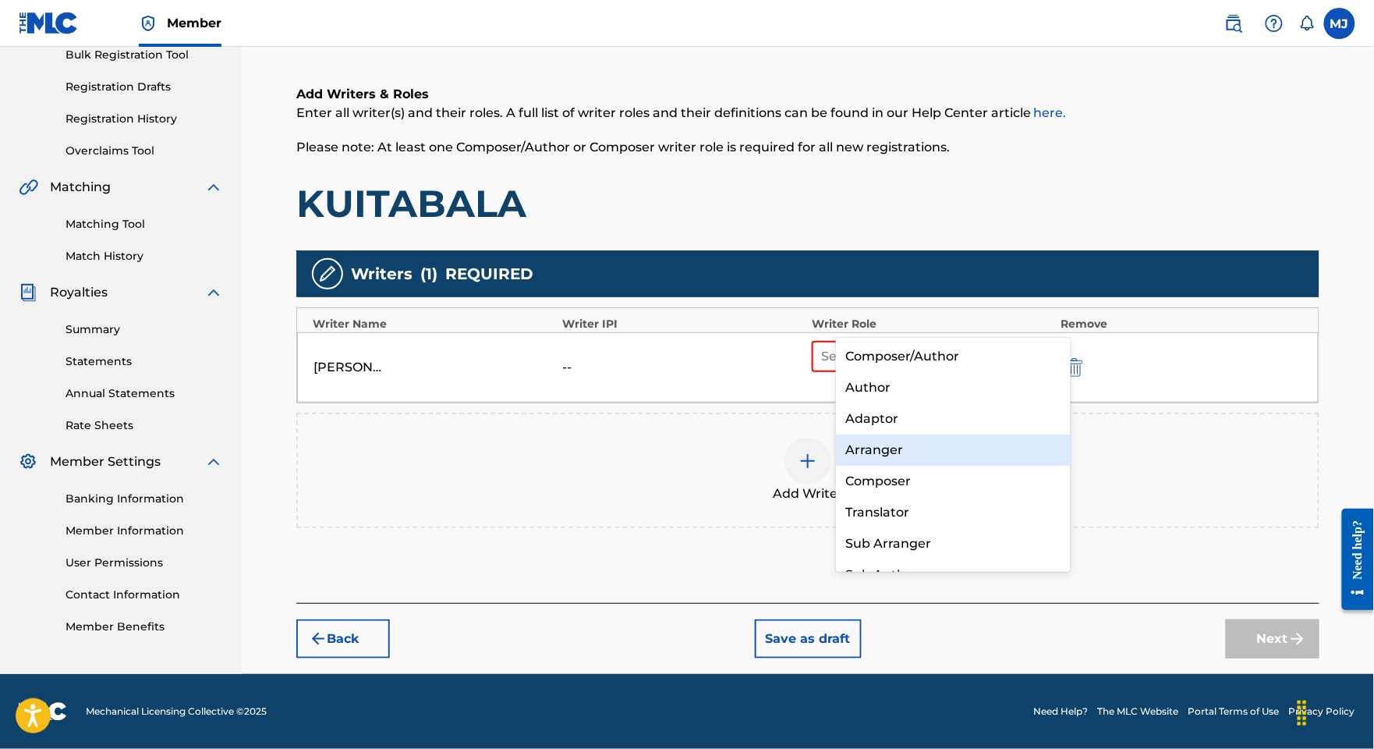
click at [905, 475] on div "Composer" at bounding box center [953, 481] width 234 height 31
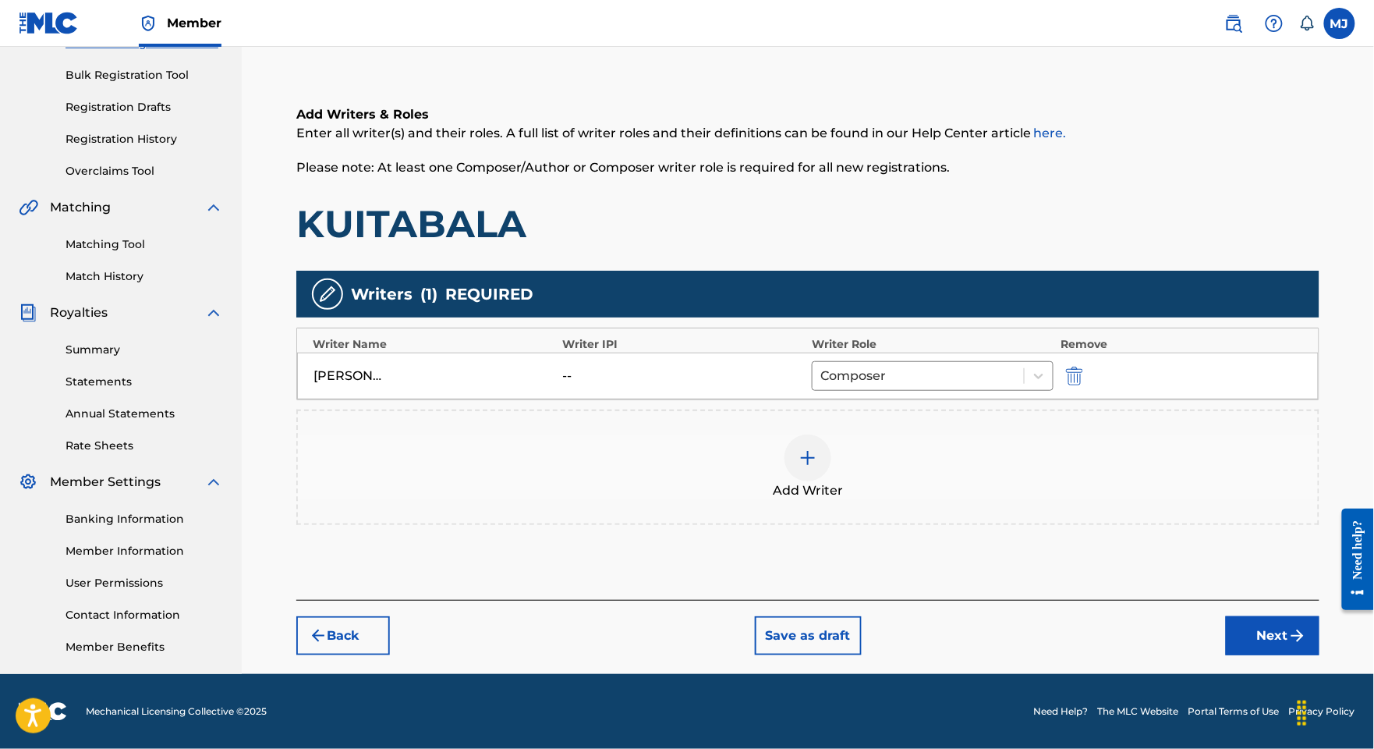
click at [7, 371] on div "Summary Catalog Works Registration Claiming Tool Individual Registration Tool B…" at bounding box center [121, 272] width 242 height 802
click at [1008, 434] on div "Add Writer" at bounding box center [808, 467] width 1020 height 66
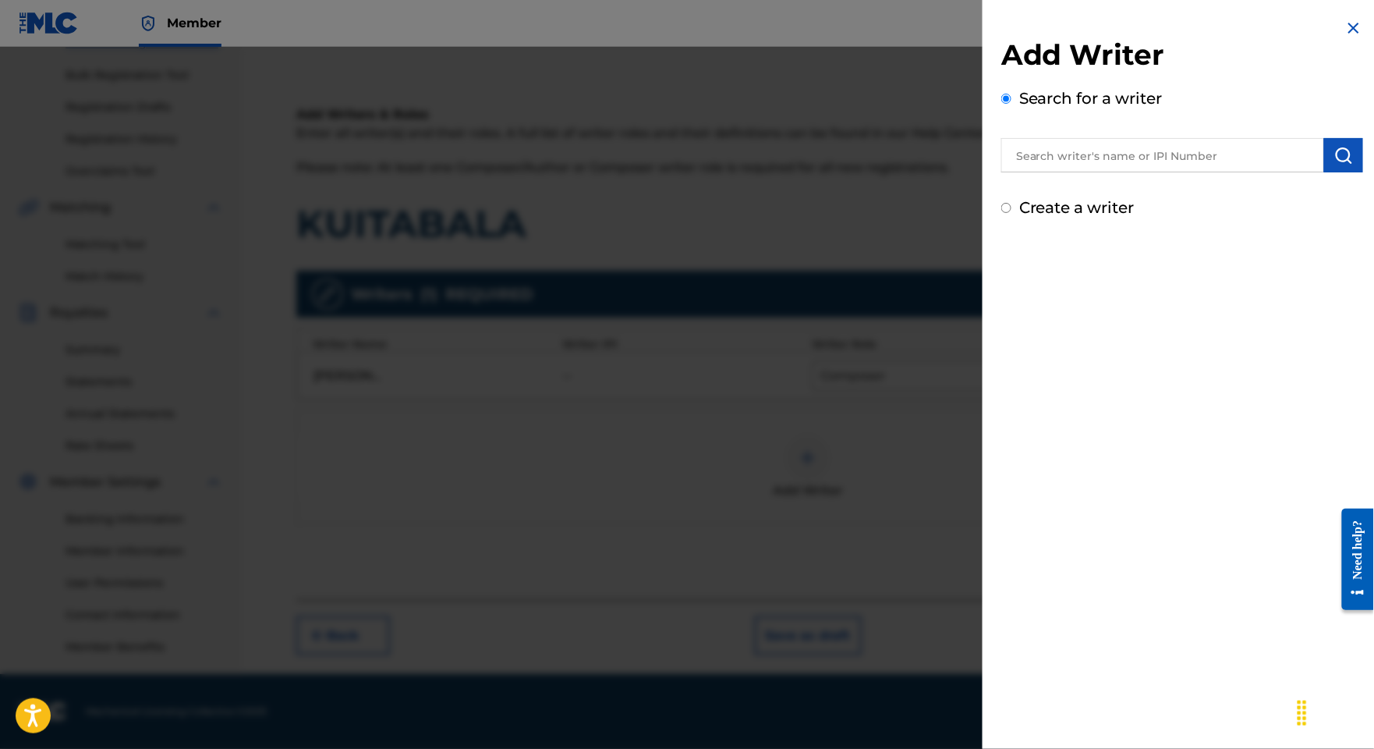
click at [1170, 147] on div at bounding box center [1182, 152] width 362 height 39
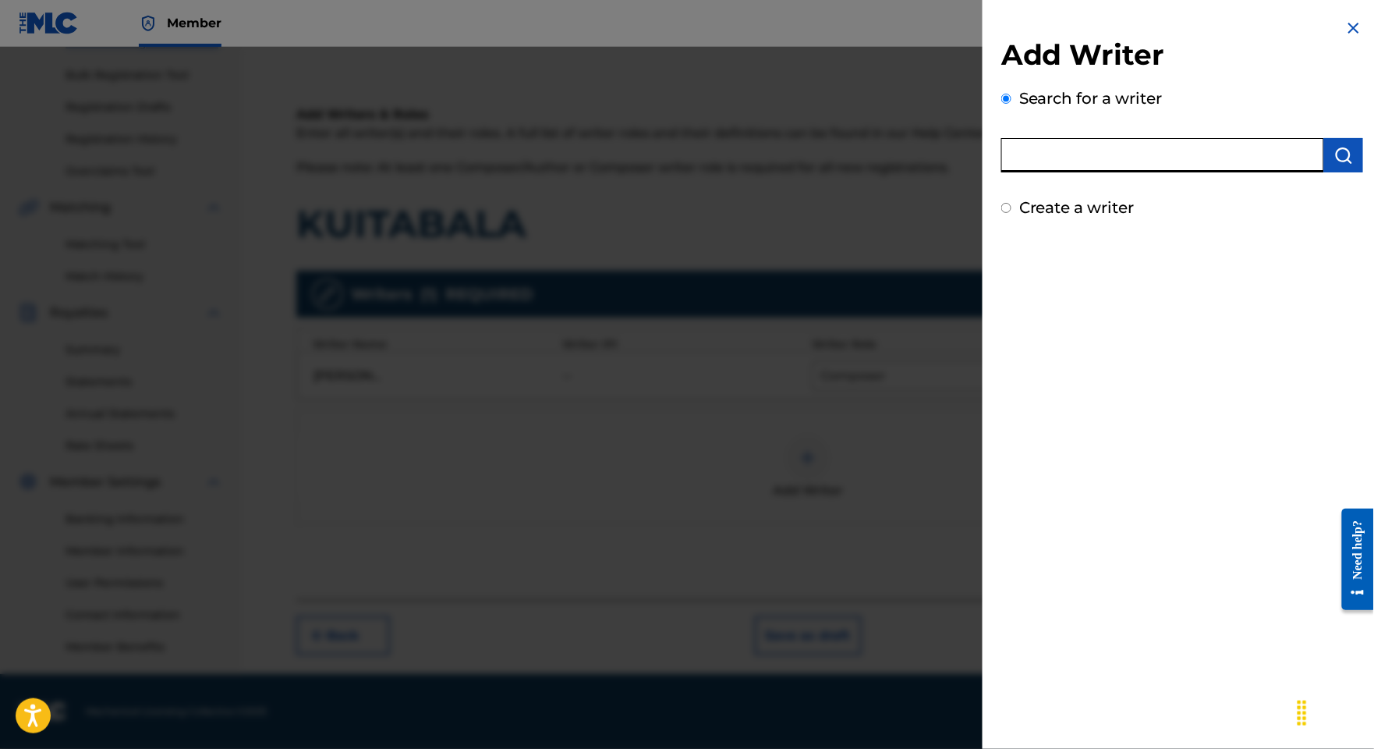
click at [1165, 165] on input "text" at bounding box center [1162, 155] width 323 height 34
paste input "LES MOUSSEURS"
type input "LES MOUSSEURS"
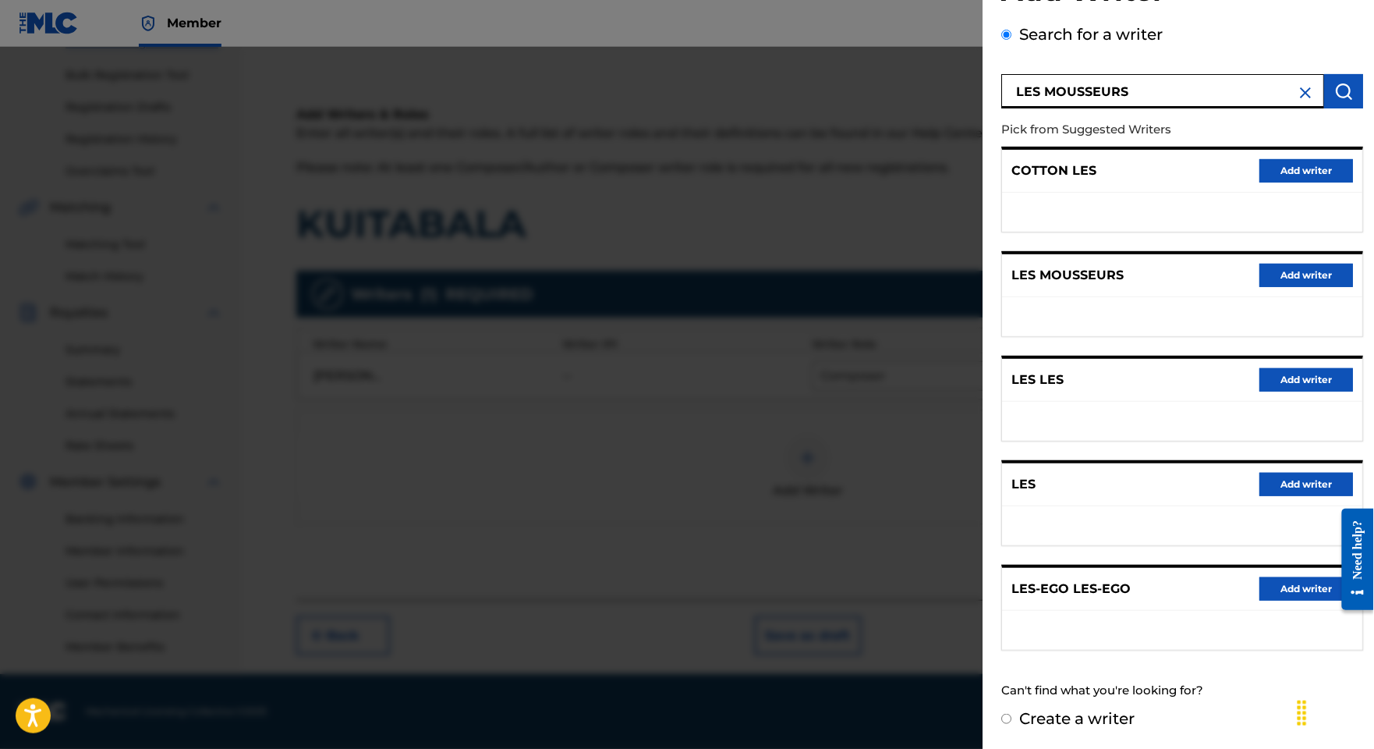
scroll to position [175, 0]
click at [1274, 264] on button "Add writer" at bounding box center [1306, 275] width 94 height 23
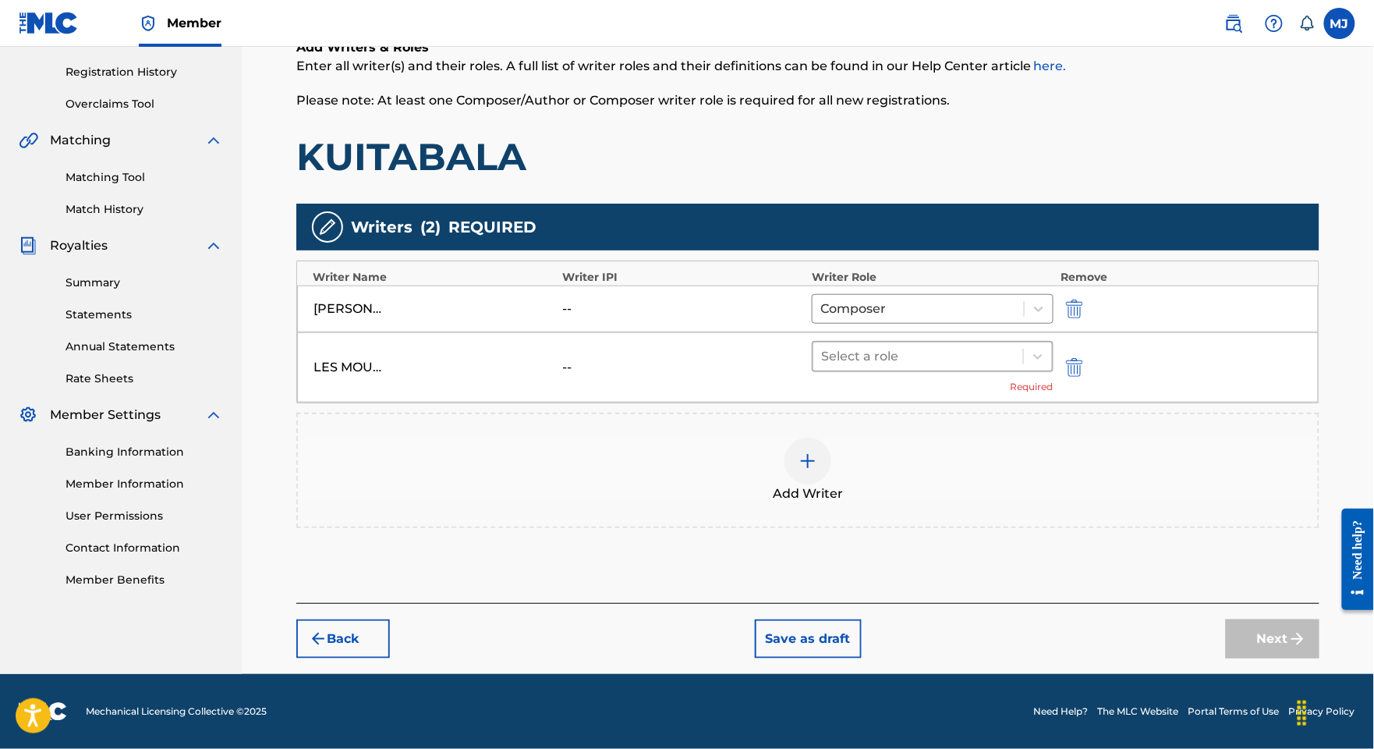
click at [908, 381] on div "Select a role Required" at bounding box center [933, 367] width 242 height 53
click at [937, 353] on div "Select a role" at bounding box center [918, 356] width 210 height 28
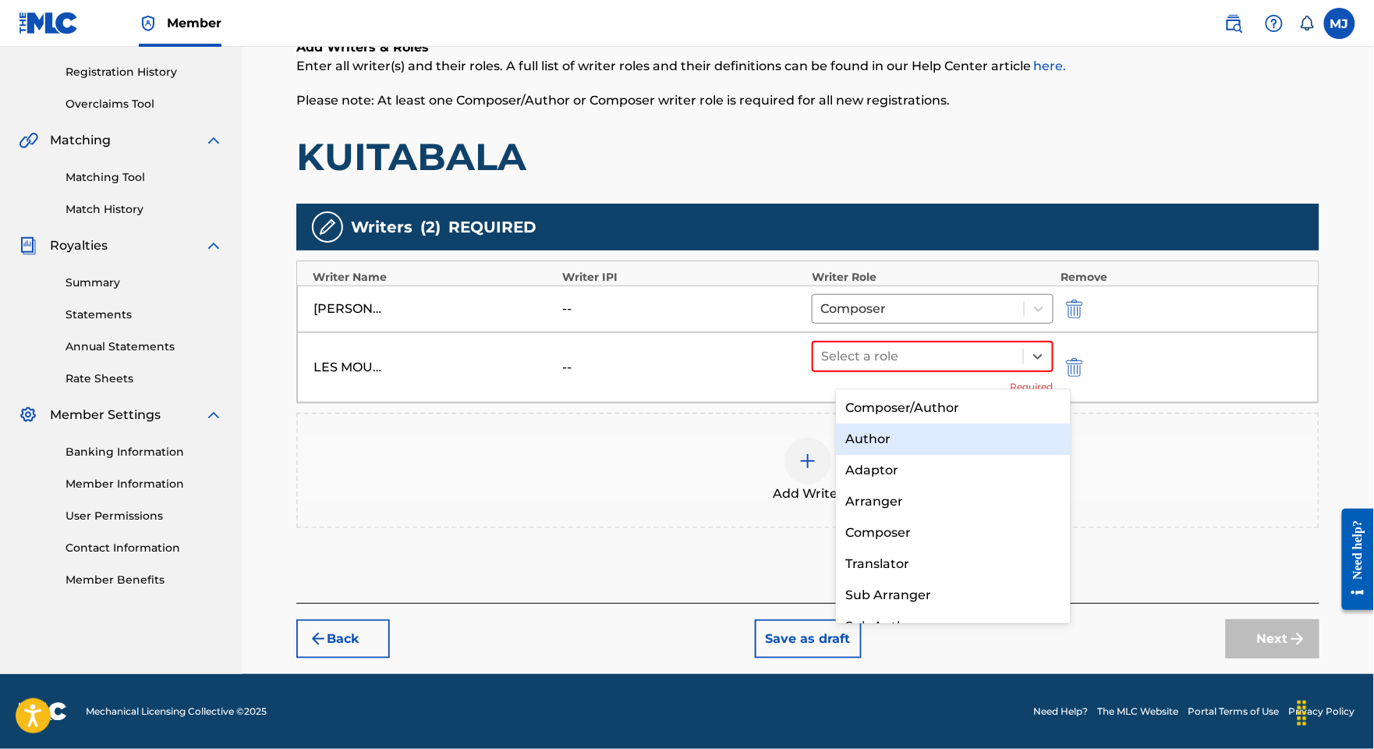
click at [916, 423] on div "Author" at bounding box center [953, 438] width 234 height 31
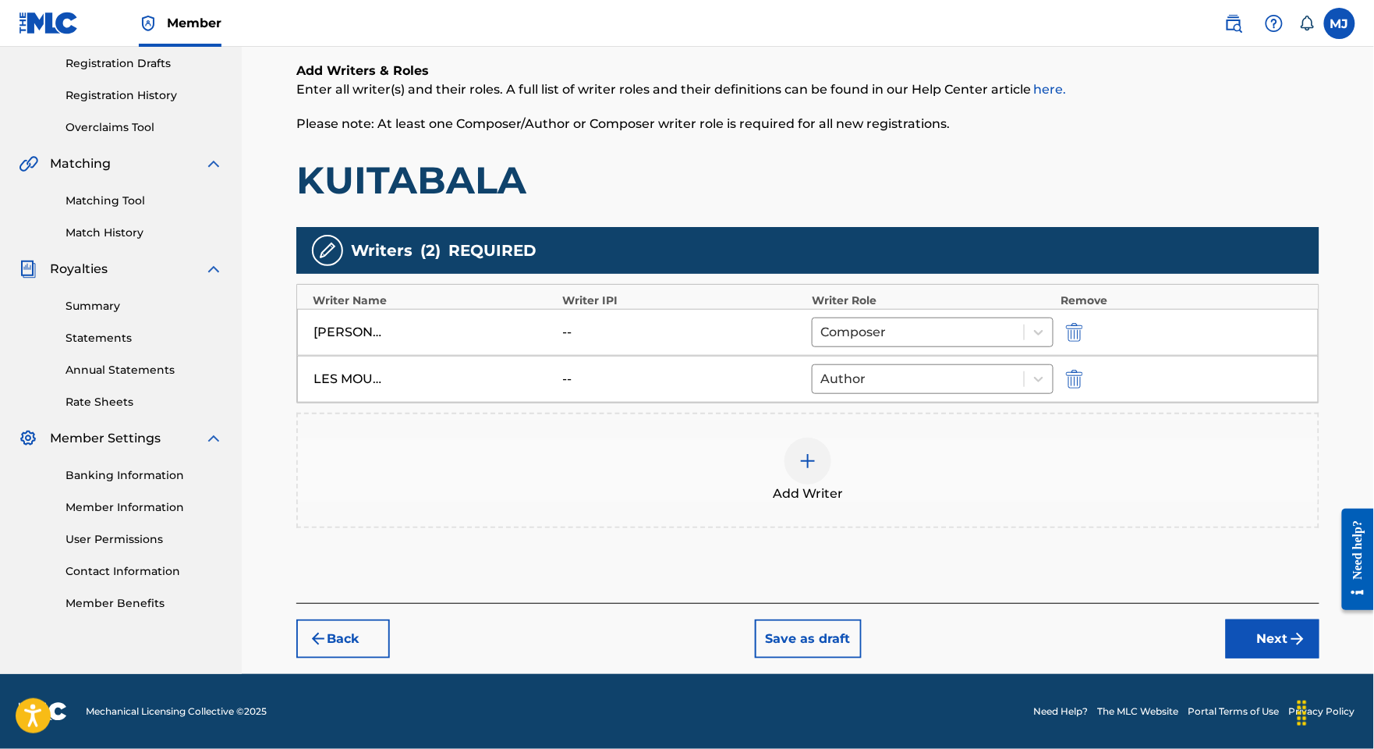
drag, startPoint x: 1220, startPoint y: 638, endPoint x: 1227, endPoint y: 646, distance: 11.1
click at [1220, 639] on div "Back Save as draft Next" at bounding box center [807, 630] width 1023 height 55
click at [1232, 653] on button "Next" at bounding box center [1273, 638] width 94 height 39
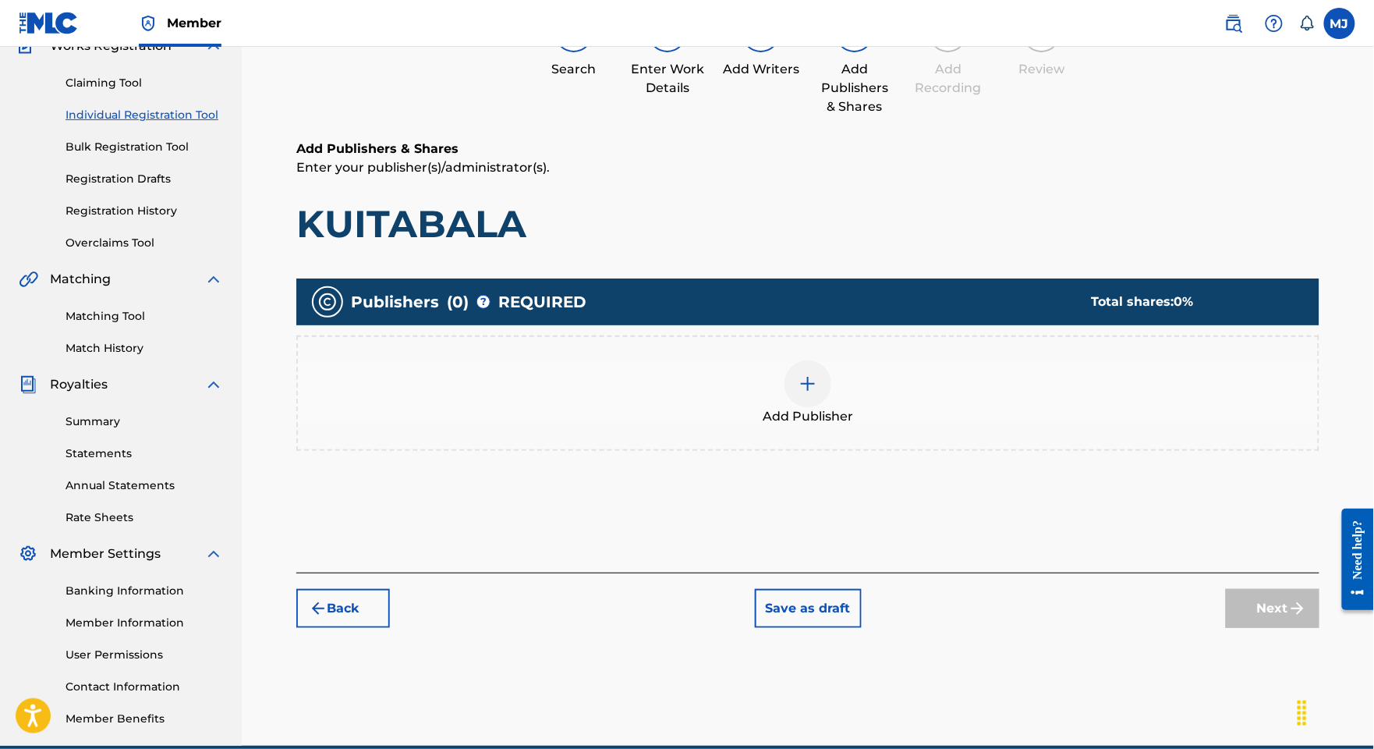
scroll to position [69, 0]
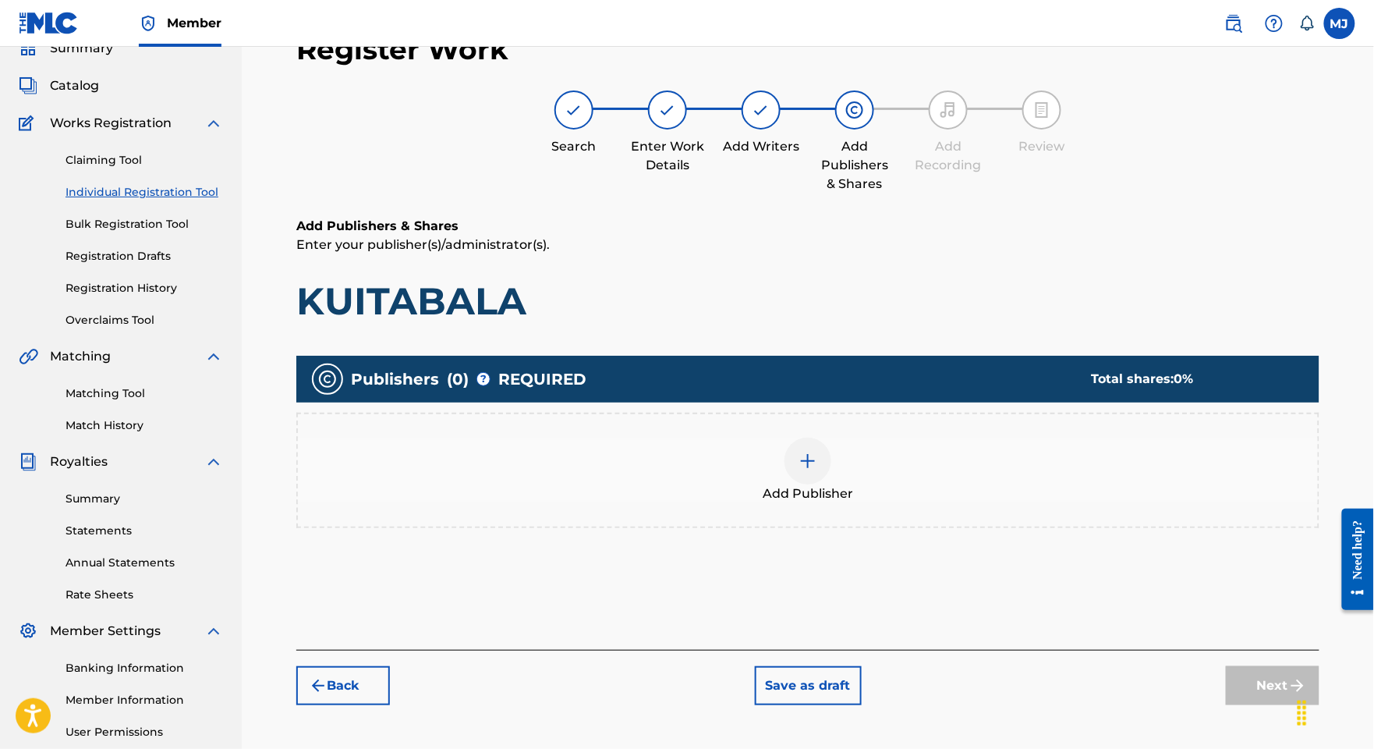
click at [909, 491] on div "Add Publisher" at bounding box center [807, 470] width 1023 height 115
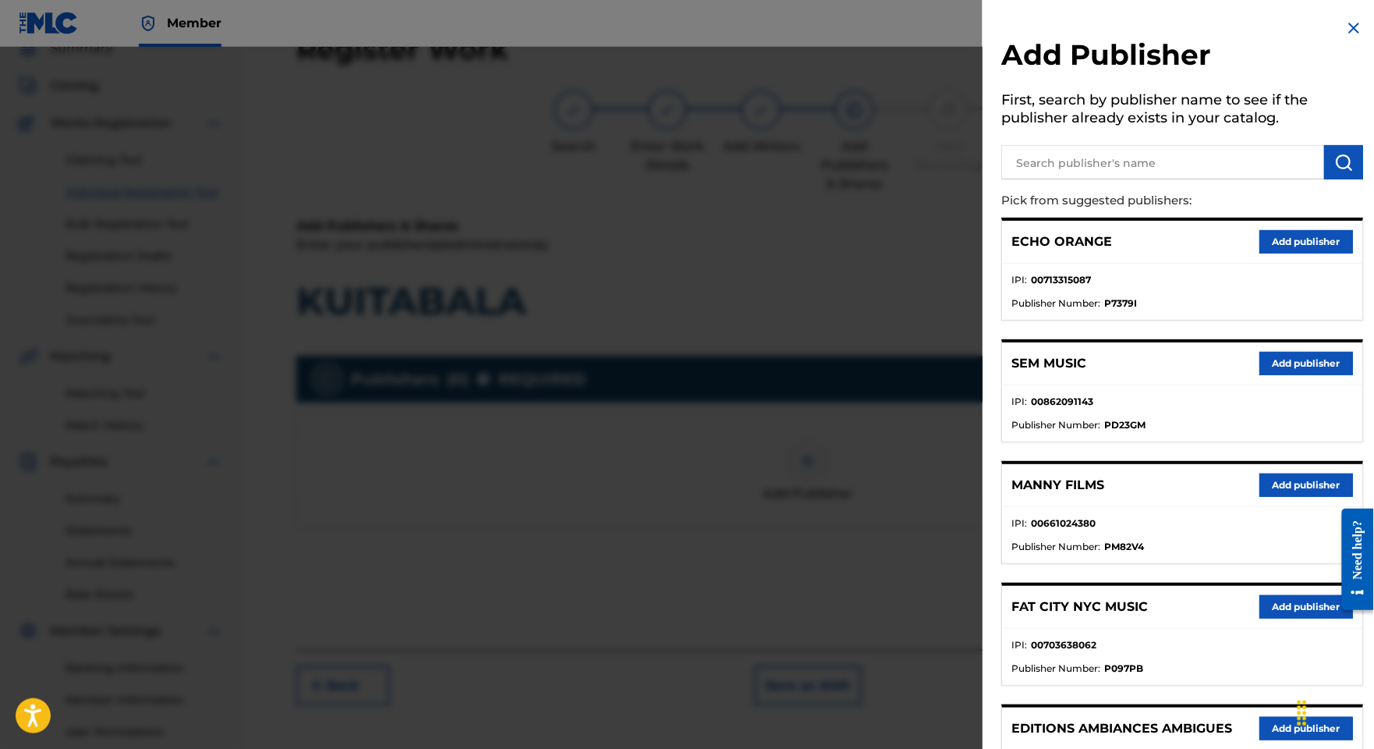
click at [1043, 179] on input "text" at bounding box center [1162, 162] width 323 height 34
type input "appeal"
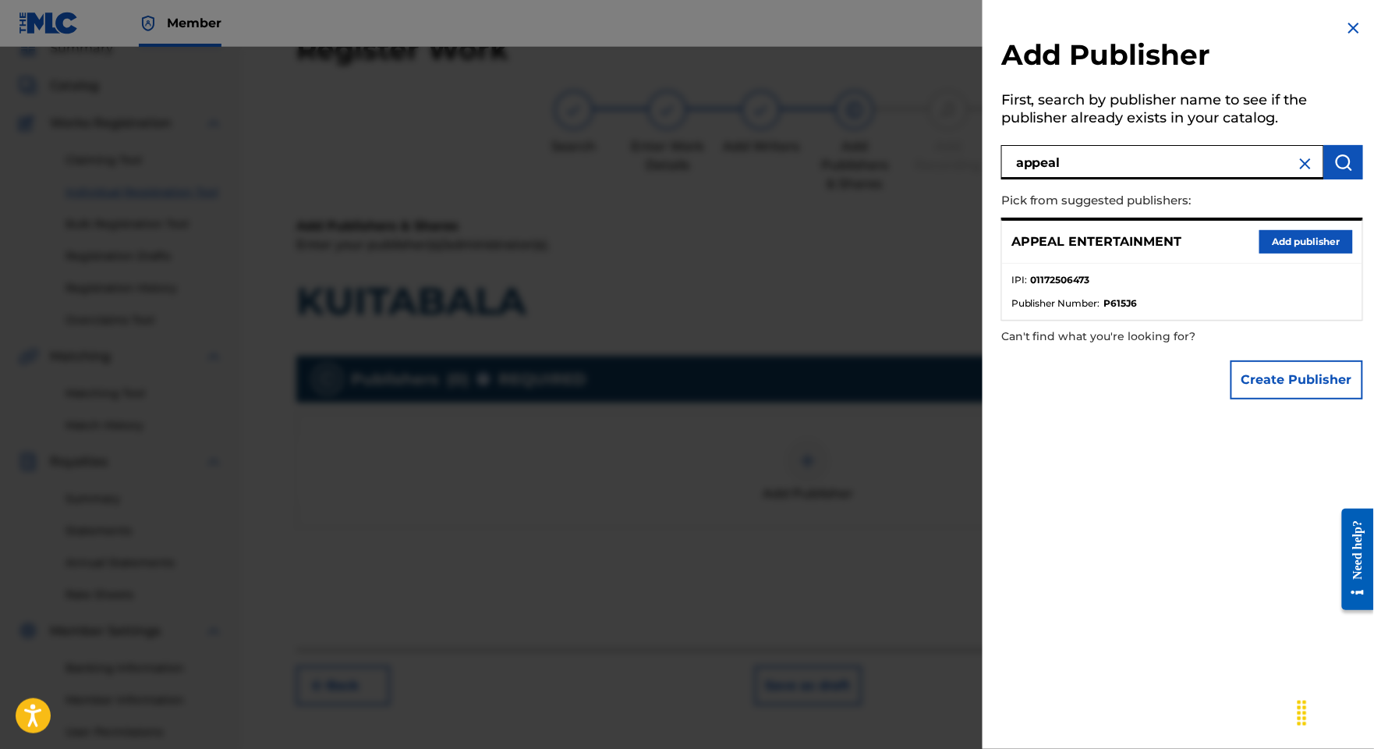
click at [1270, 253] on button "Add publisher" at bounding box center [1306, 241] width 94 height 23
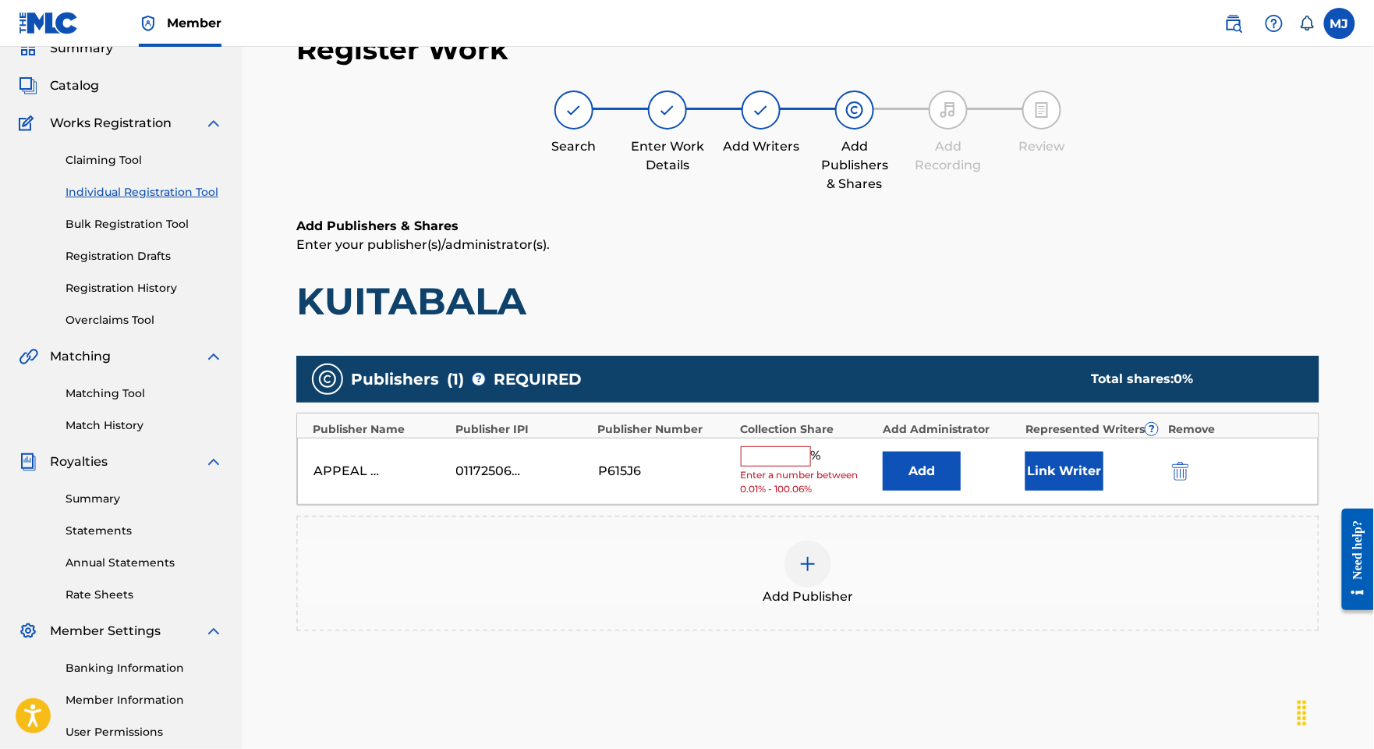
click at [928, 491] on button "Add" at bounding box center [922, 471] width 78 height 39
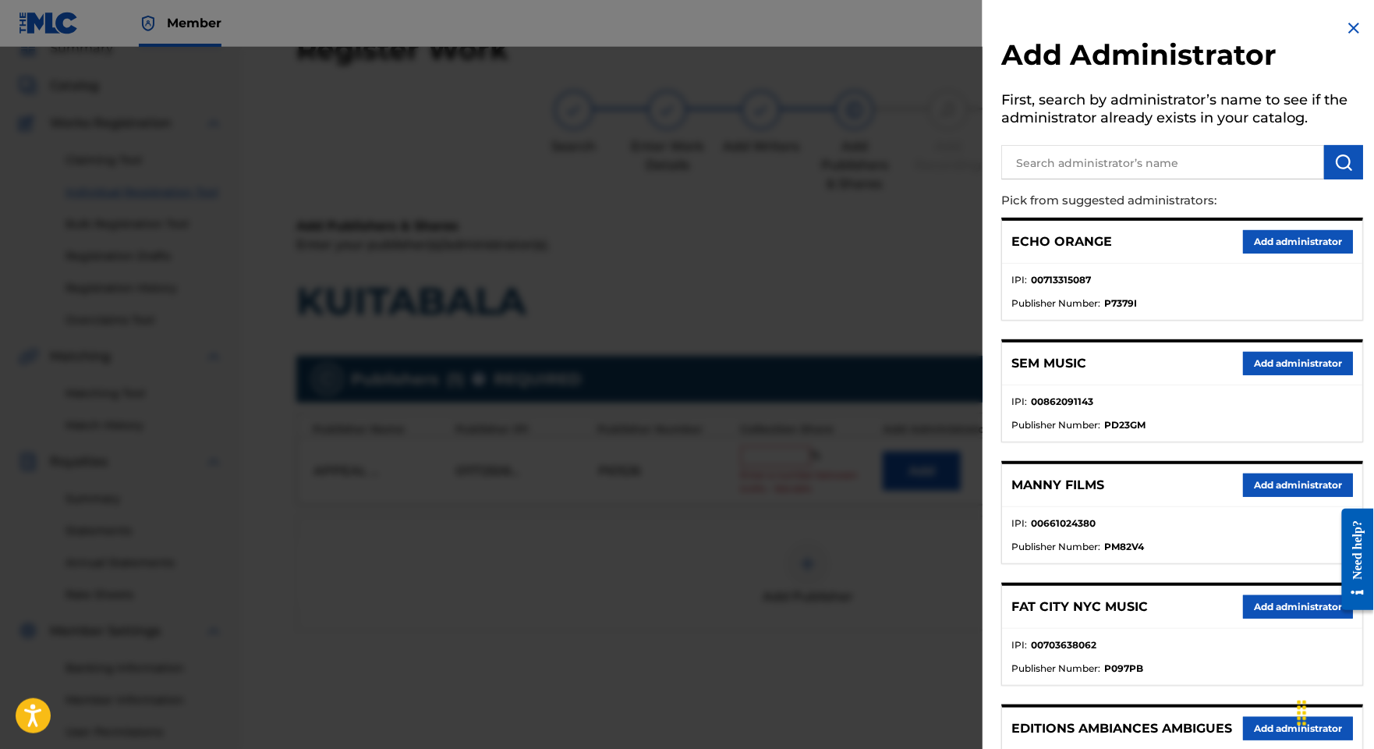
click at [1270, 253] on button "Add administrator" at bounding box center [1298, 241] width 110 height 23
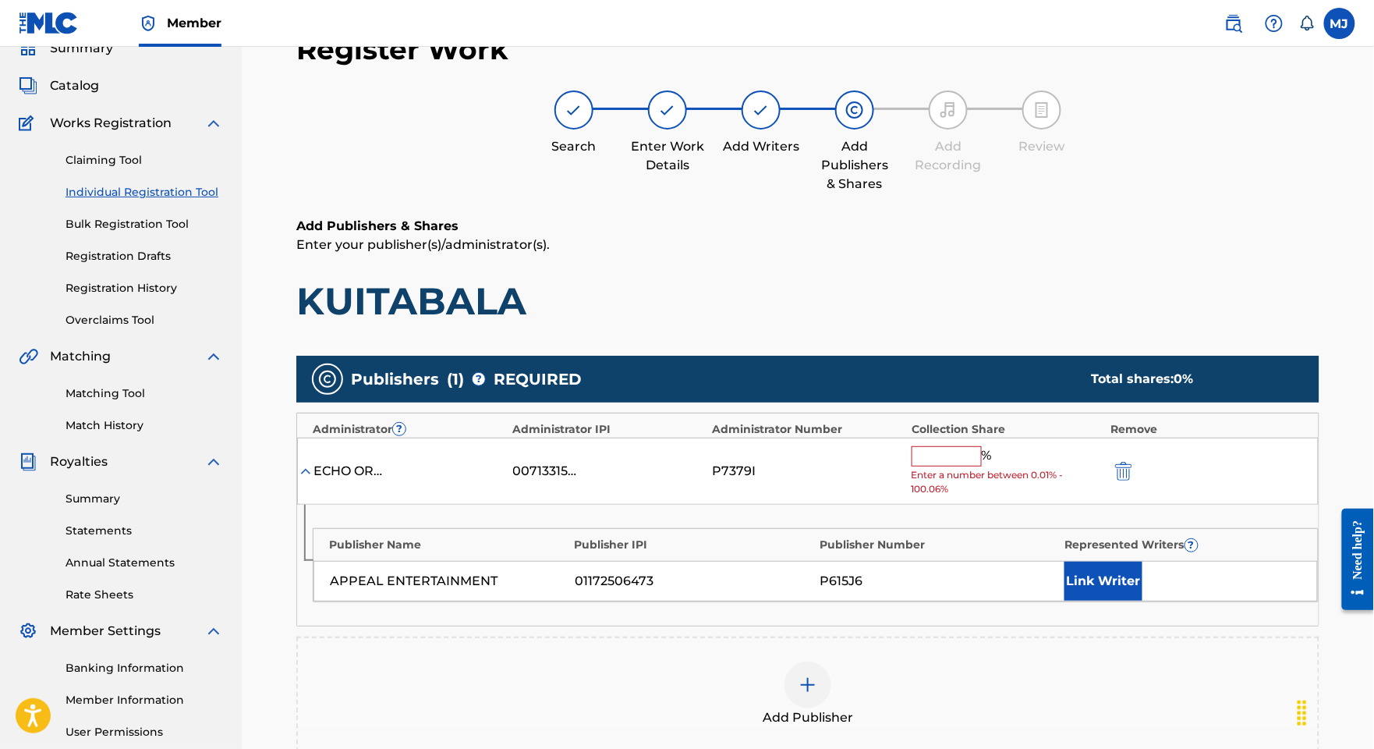
click at [964, 496] on span "Enter a number between 0.01% - 100.06%" at bounding box center [1008, 482] width 192 height 28
click at [978, 466] on input "text" at bounding box center [947, 456] width 70 height 20
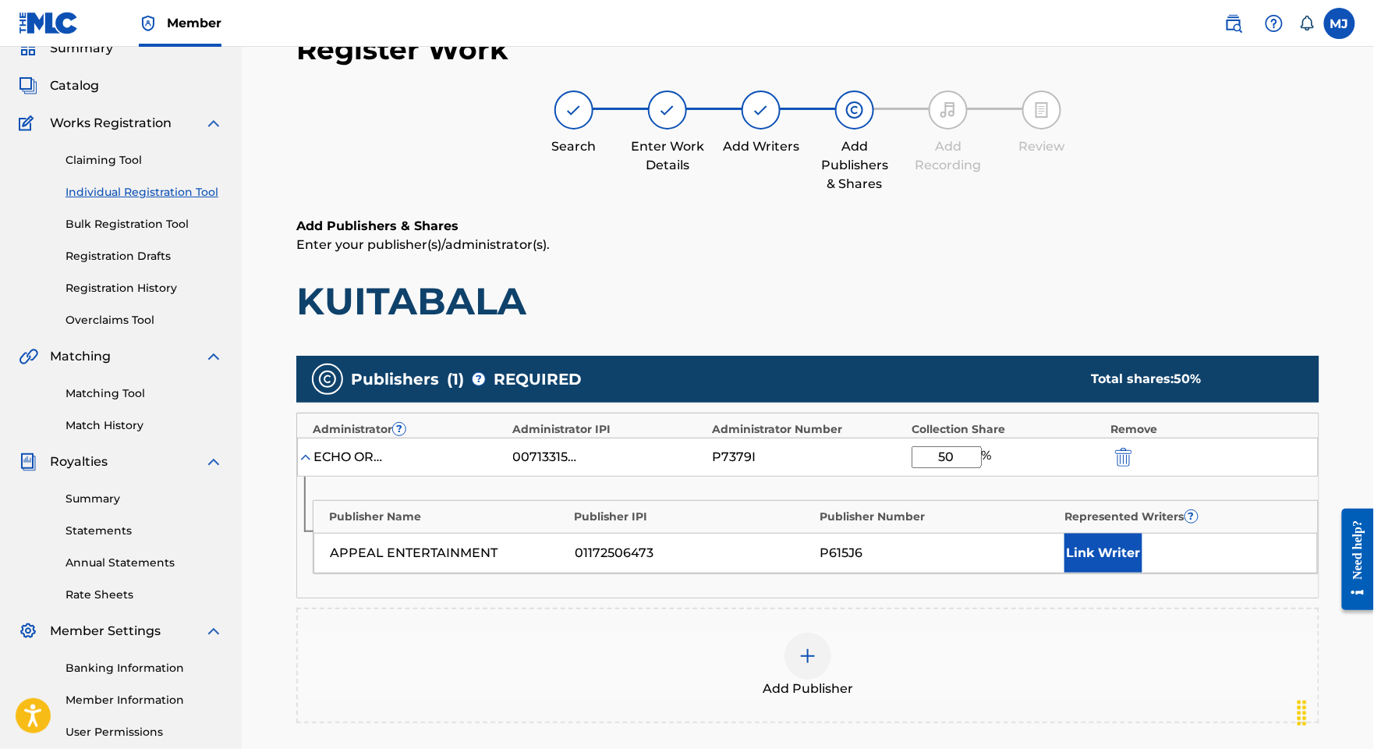
type input "50"
click at [1142, 572] on button "Link Writer" at bounding box center [1103, 552] width 78 height 39
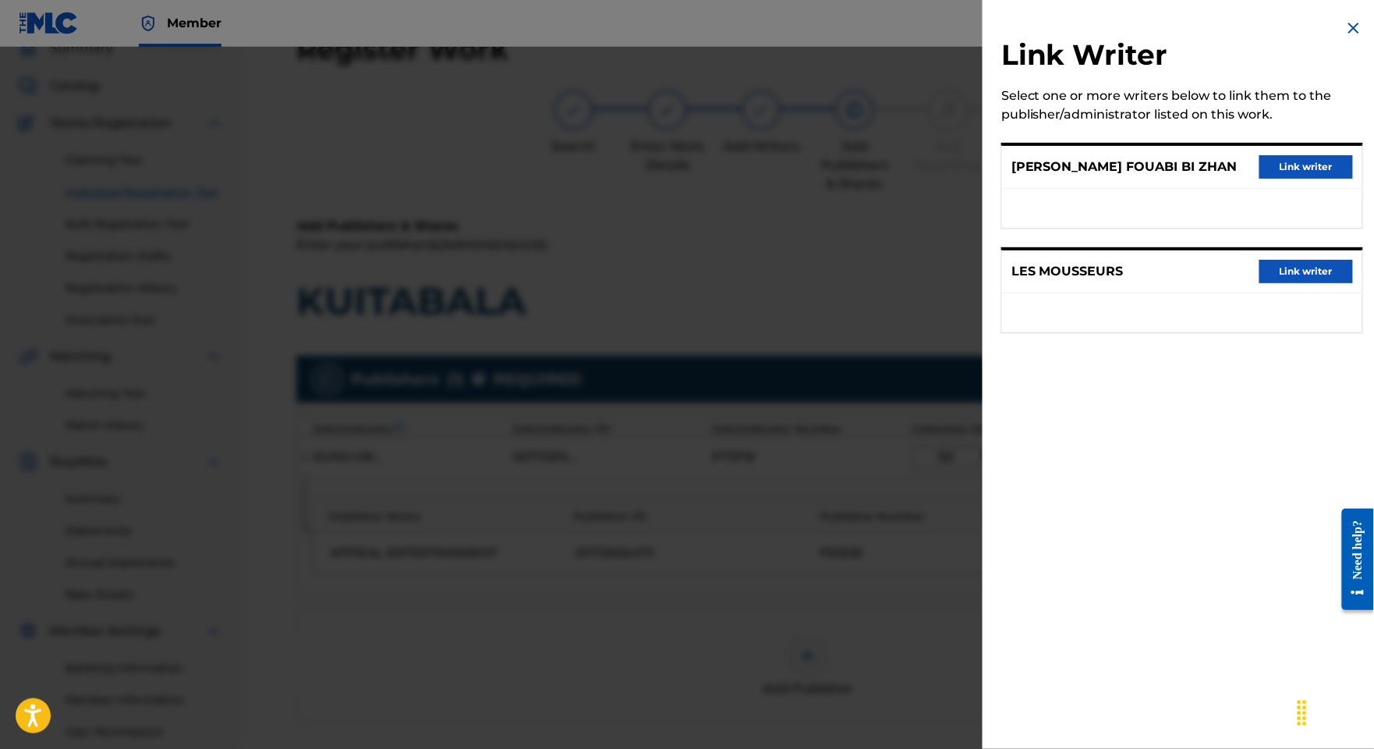
click at [1259, 283] on button "Link writer" at bounding box center [1306, 271] width 94 height 23
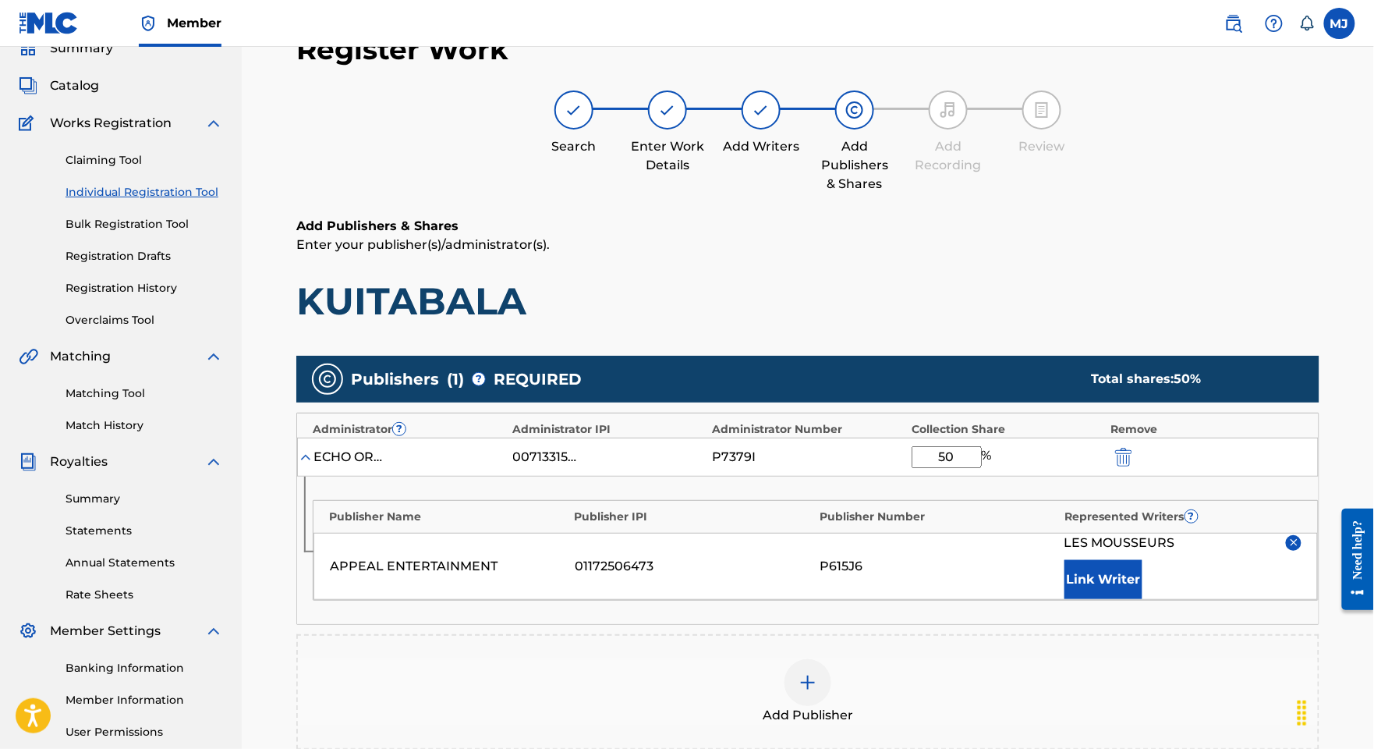
click at [1140, 599] on button "Link Writer" at bounding box center [1103, 579] width 78 height 39
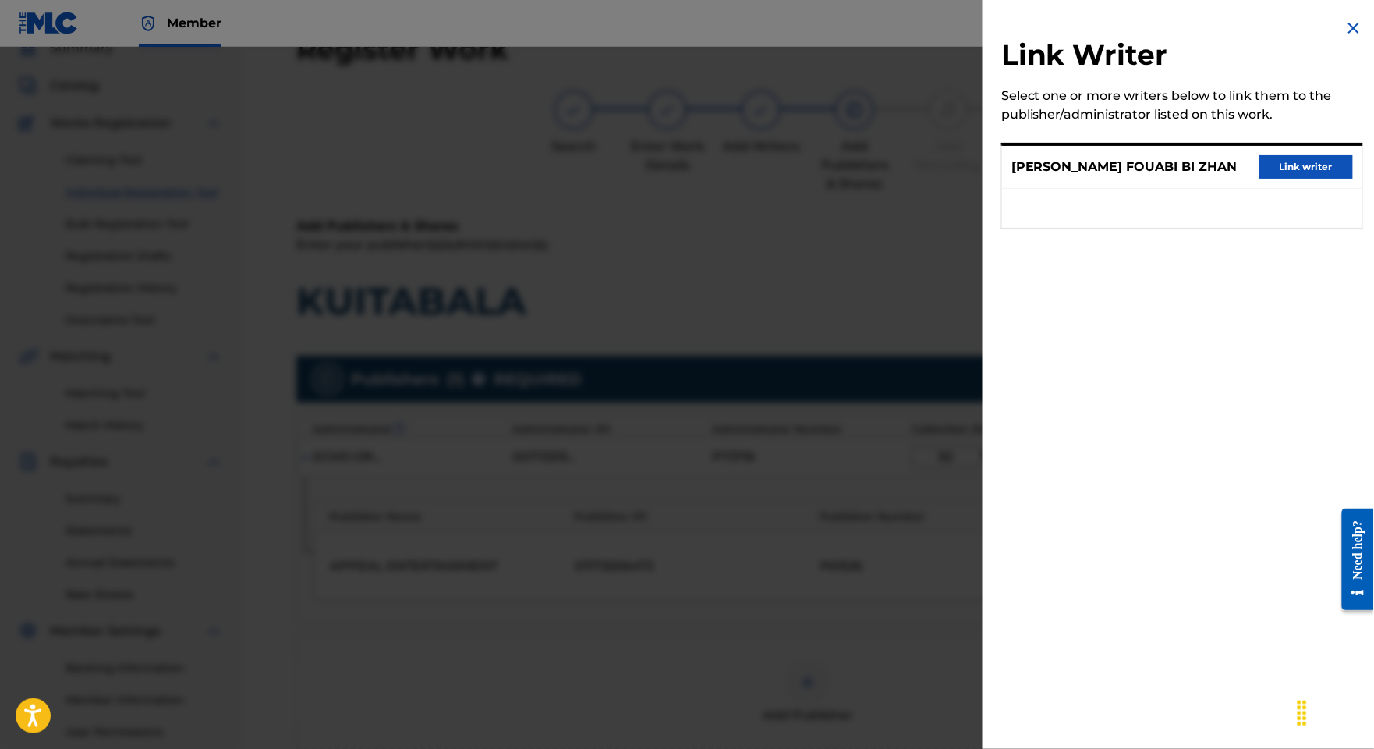
click at [1270, 189] on div "[PERSON_NAME] FOUABI BI ZHAN Link writer" at bounding box center [1182, 167] width 360 height 43
click at [1282, 179] on button "Link writer" at bounding box center [1306, 166] width 94 height 23
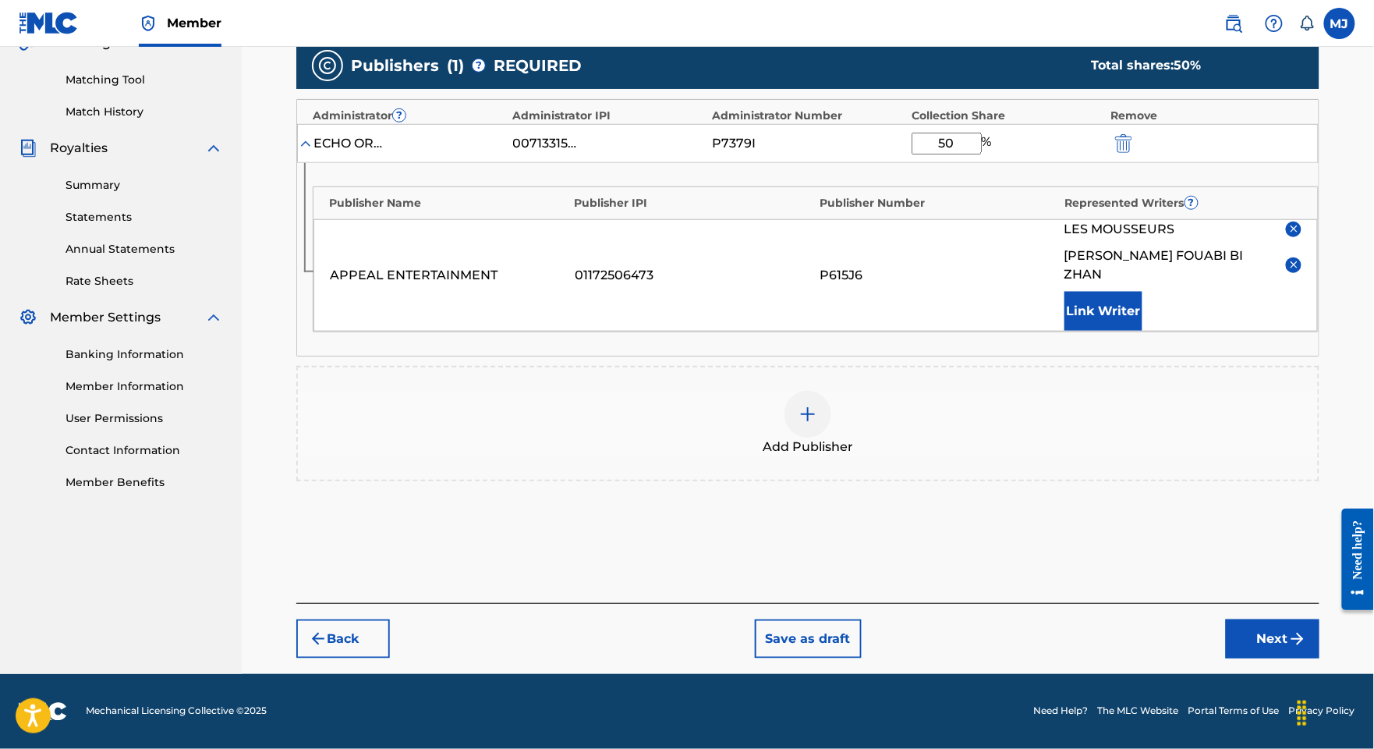
click at [1226, 619] on button "Next" at bounding box center [1273, 638] width 94 height 39
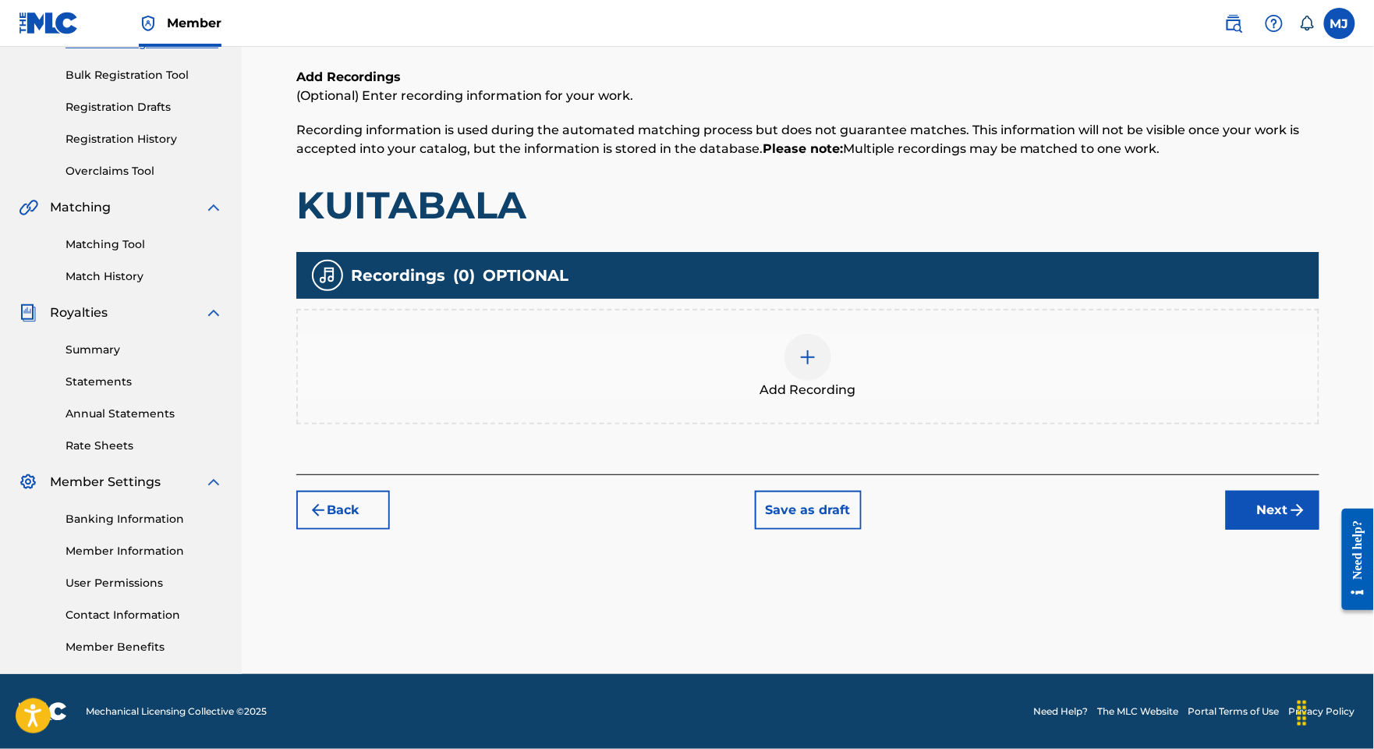
click at [1258, 491] on button "Next" at bounding box center [1273, 510] width 94 height 39
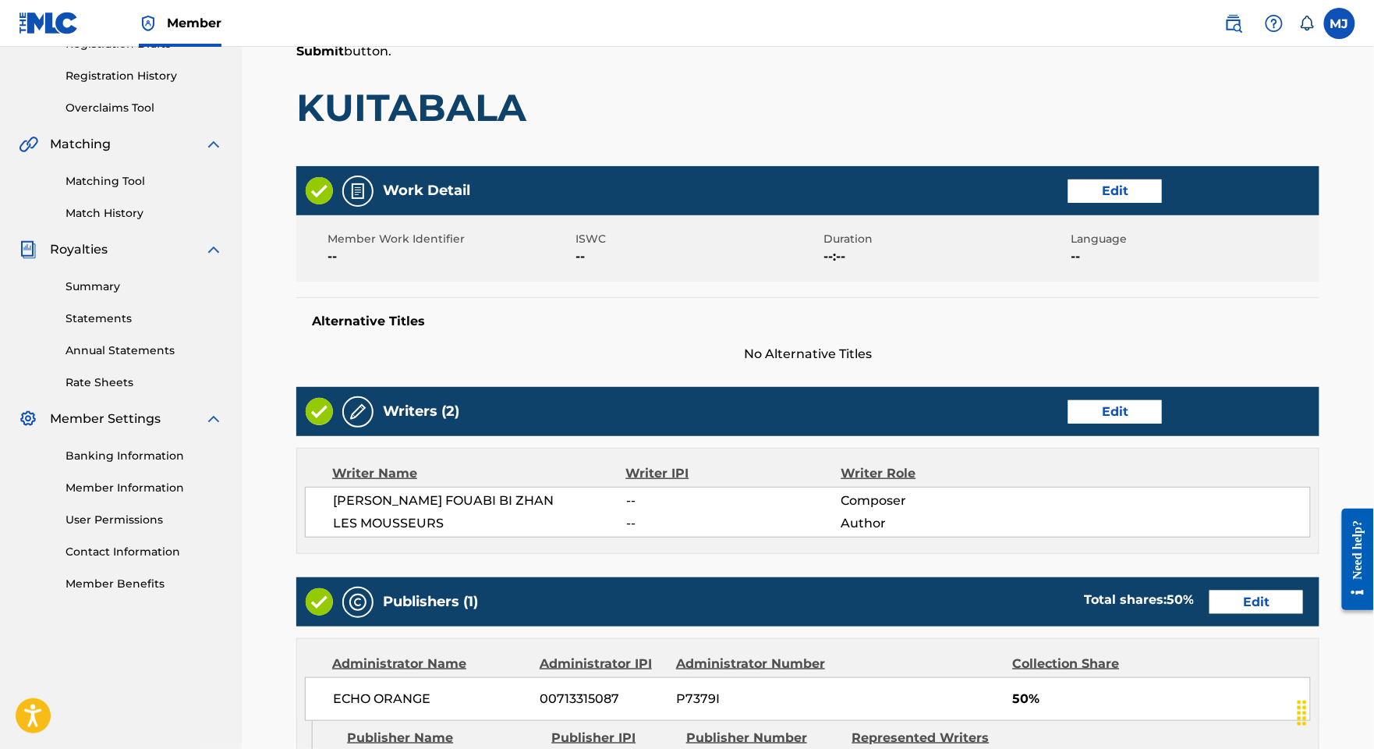
scroll to position [846, 0]
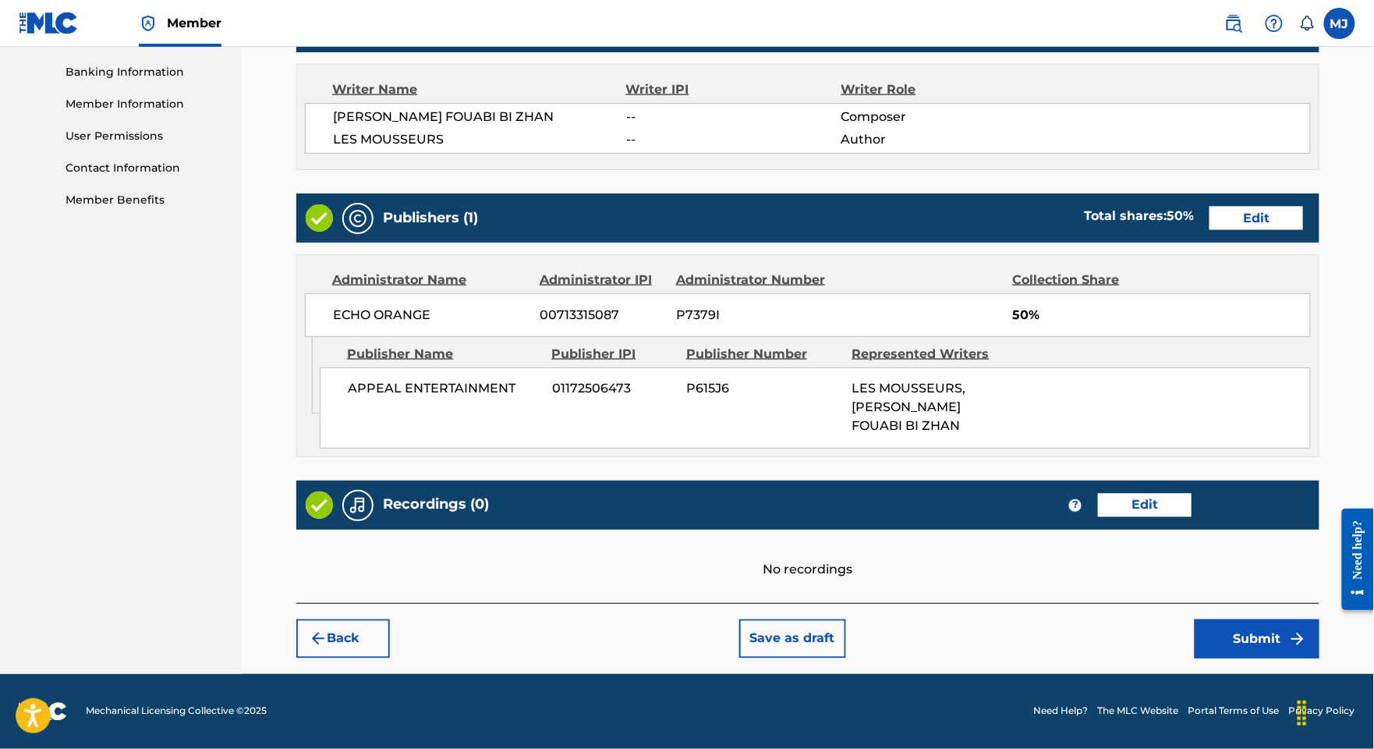
click at [1265, 619] on button "Submit" at bounding box center [1257, 638] width 125 height 39
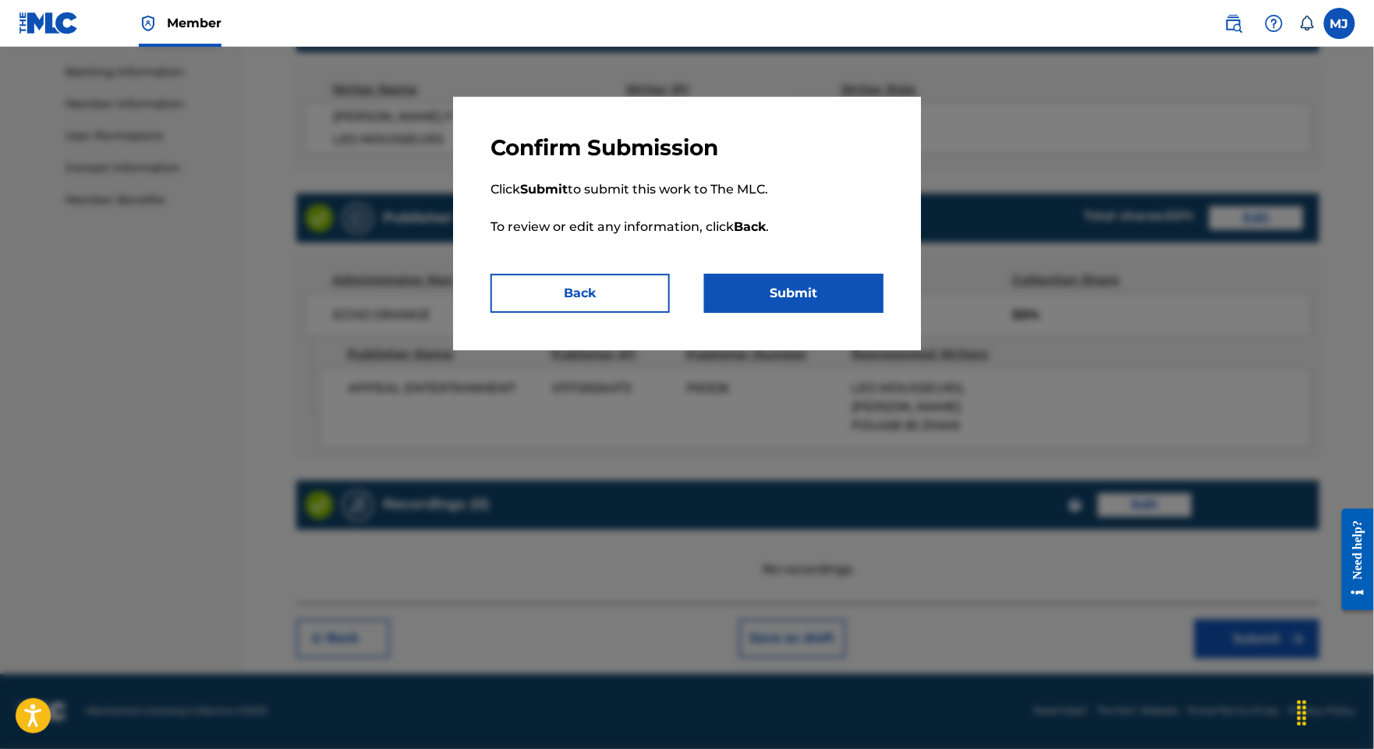
click at [815, 313] on button "Submit" at bounding box center [793, 293] width 179 height 39
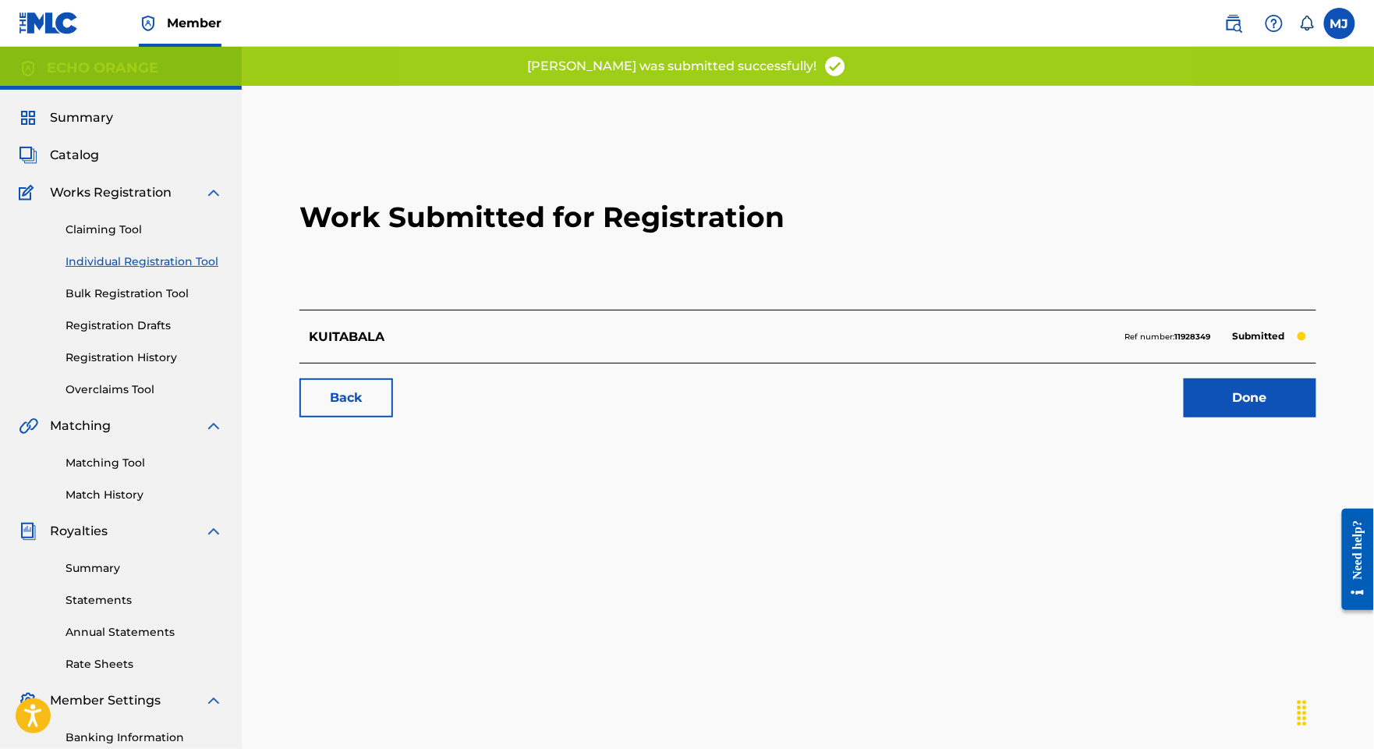
click at [1260, 417] on link "Done" at bounding box center [1250, 397] width 133 height 39
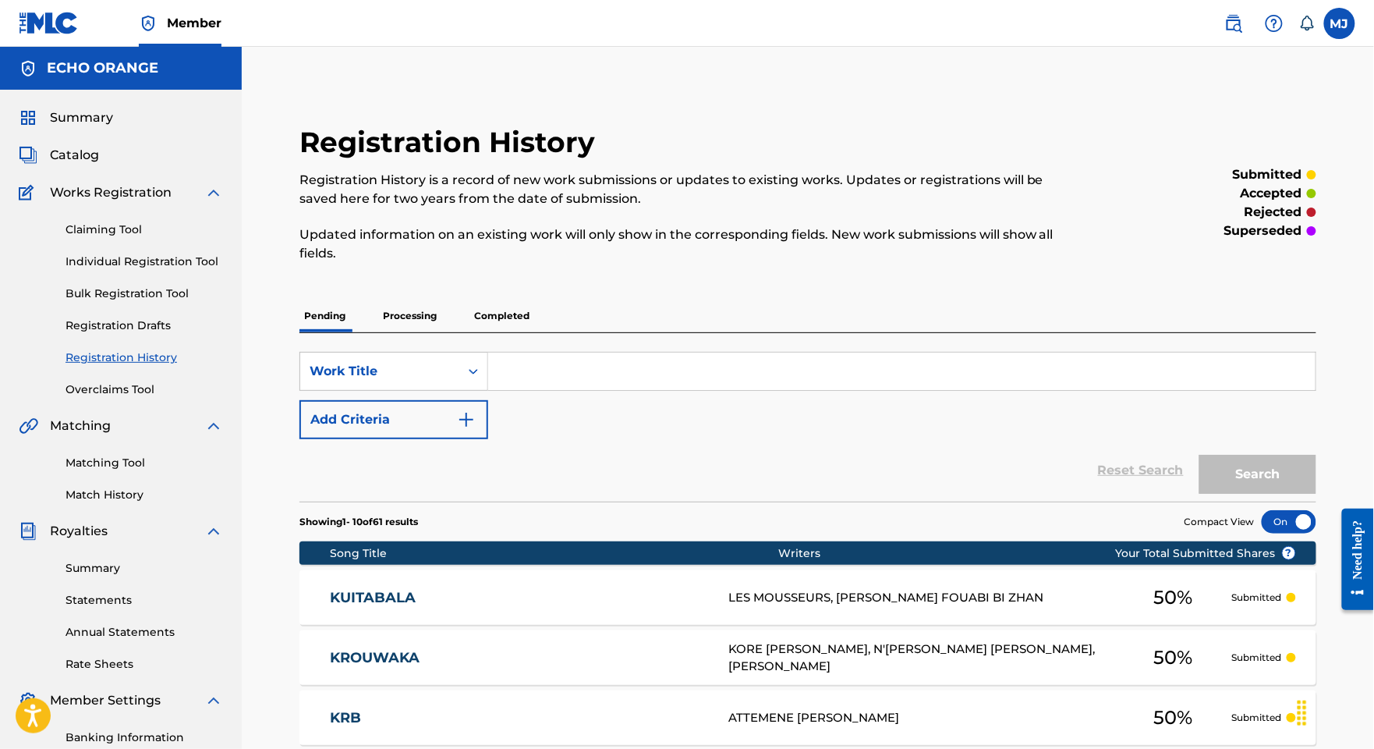
click at [147, 270] on link "Individual Registration Tool" at bounding box center [145, 261] width 158 height 16
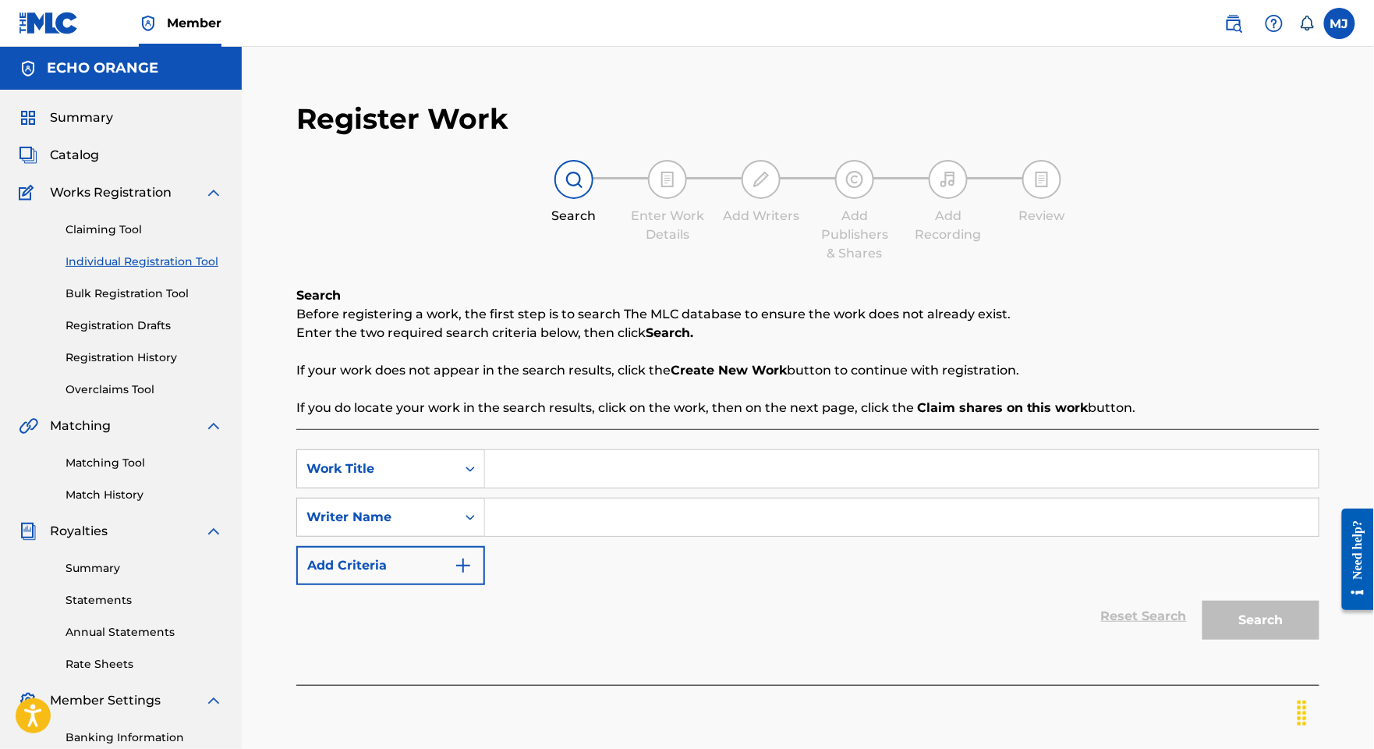
drag, startPoint x: 513, startPoint y: 472, endPoint x: 522, endPoint y: 480, distance: 12.1
click at [515, 472] on div "SearchWithCriteria2067e6ef-71ad-4eb4-b8d5-e3e47edc5c22 Work Title SearchWithCri…" at bounding box center [807, 557] width 1023 height 256
click at [619, 487] on input "Search Form" at bounding box center [902, 468] width 834 height 37
paste input "KYFFY"
type input "KYFFY"
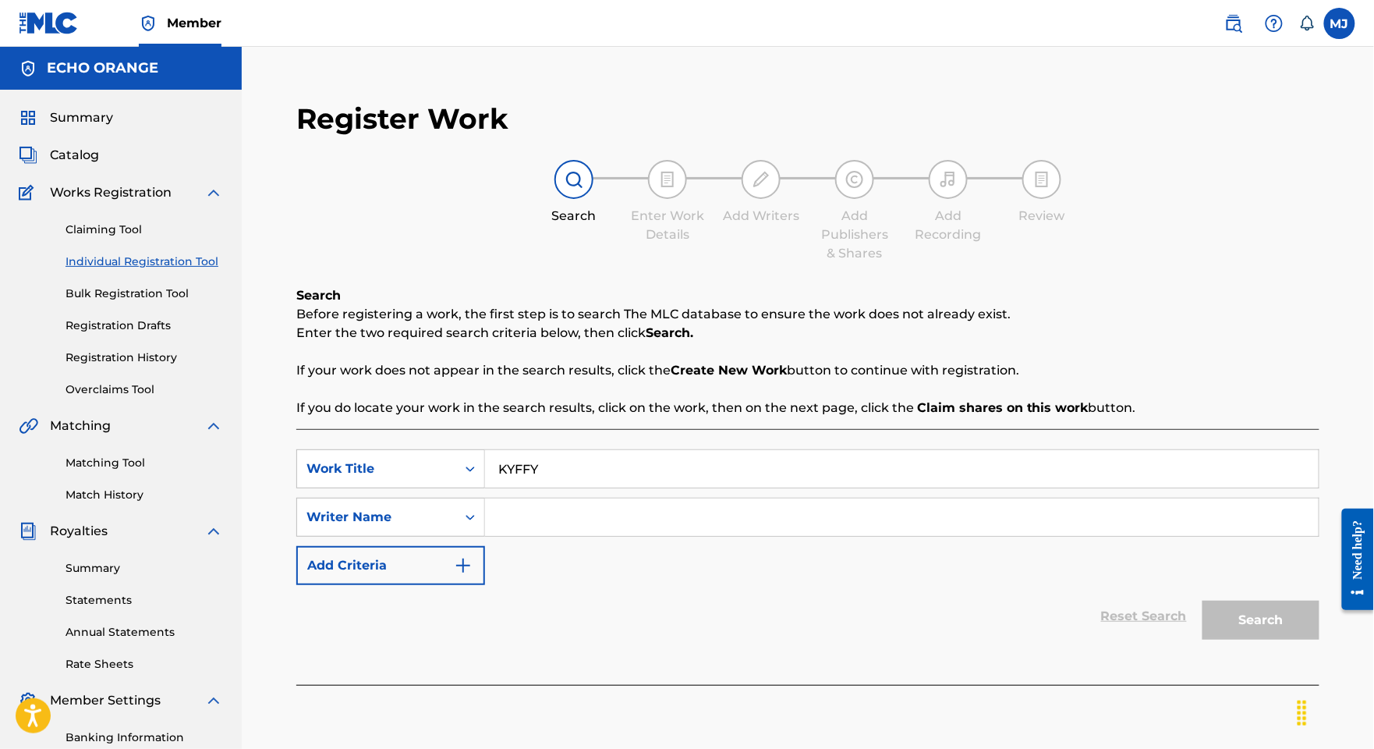
click at [1074, 536] on input "Search Form" at bounding box center [902, 516] width 834 height 37
paste input "[PERSON_NAME]"
type input "[PERSON_NAME]"
click at [1263, 639] on button "Search" at bounding box center [1261, 619] width 117 height 39
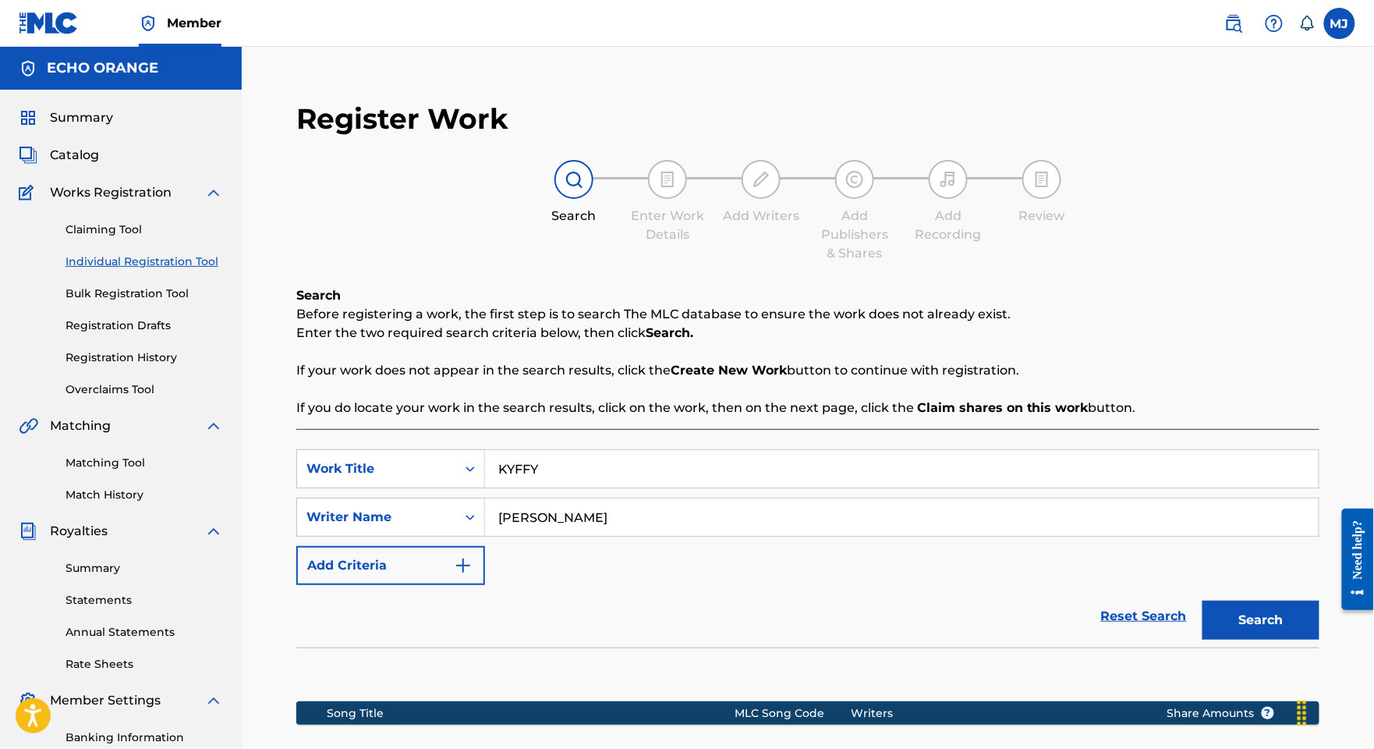
scroll to position [351, 0]
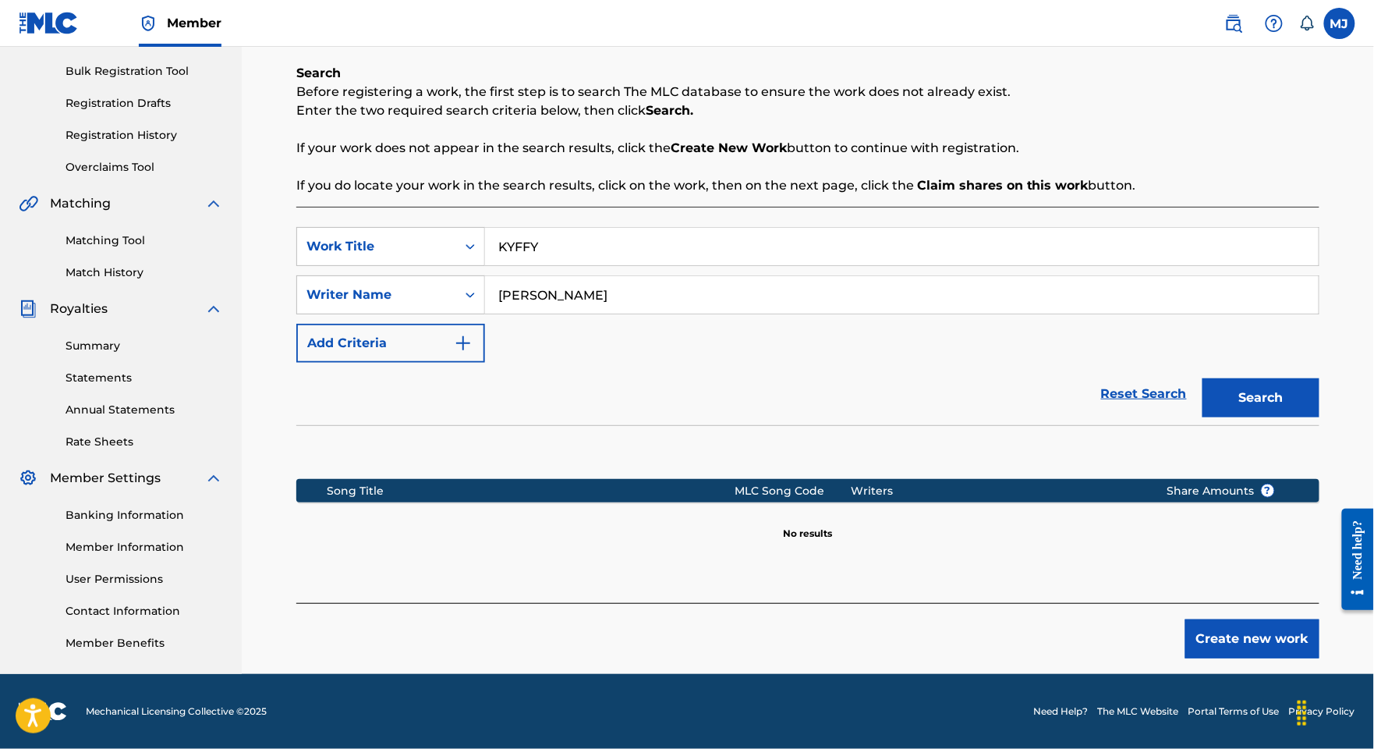
click at [1285, 619] on button "Create new work" at bounding box center [1252, 638] width 134 height 39
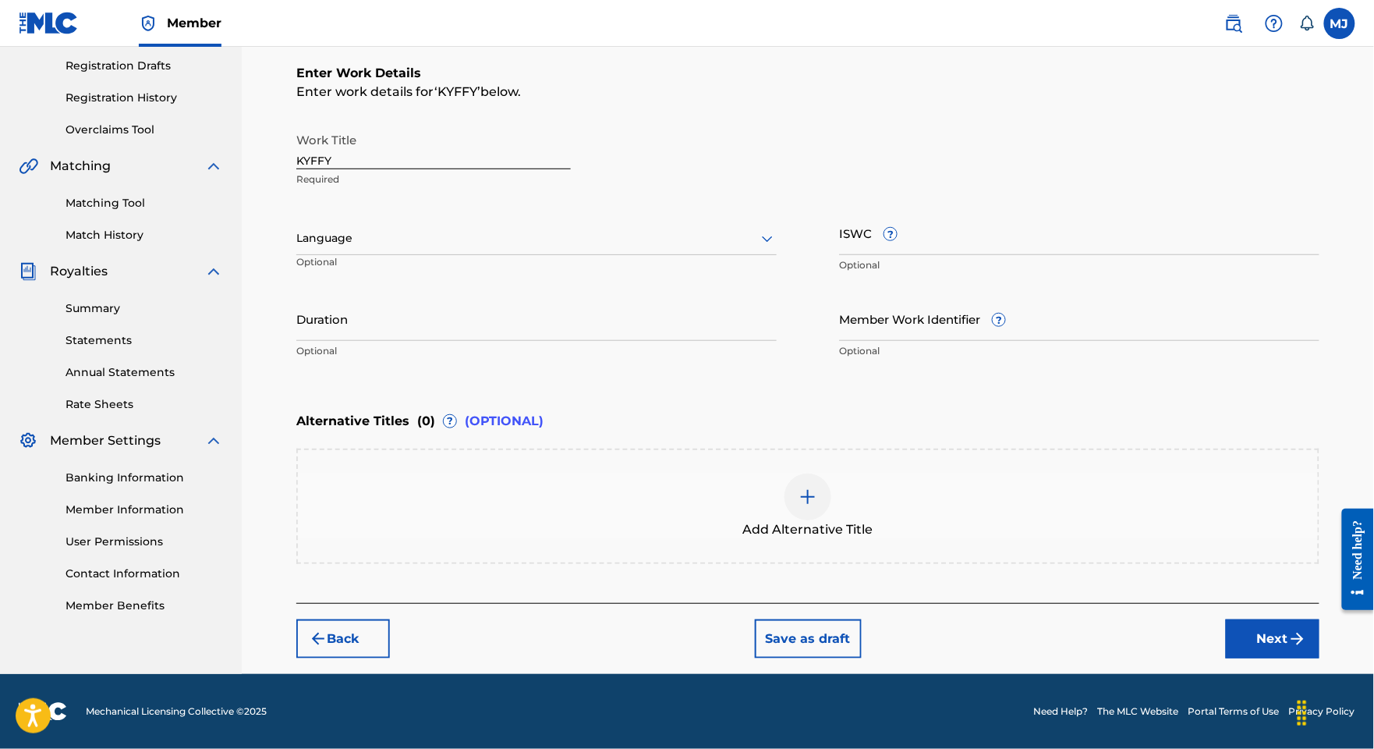
click at [1273, 647] on div "Back Save as draft Next" at bounding box center [807, 630] width 1023 height 55
click at [1273, 658] on button "Next" at bounding box center [1273, 638] width 94 height 39
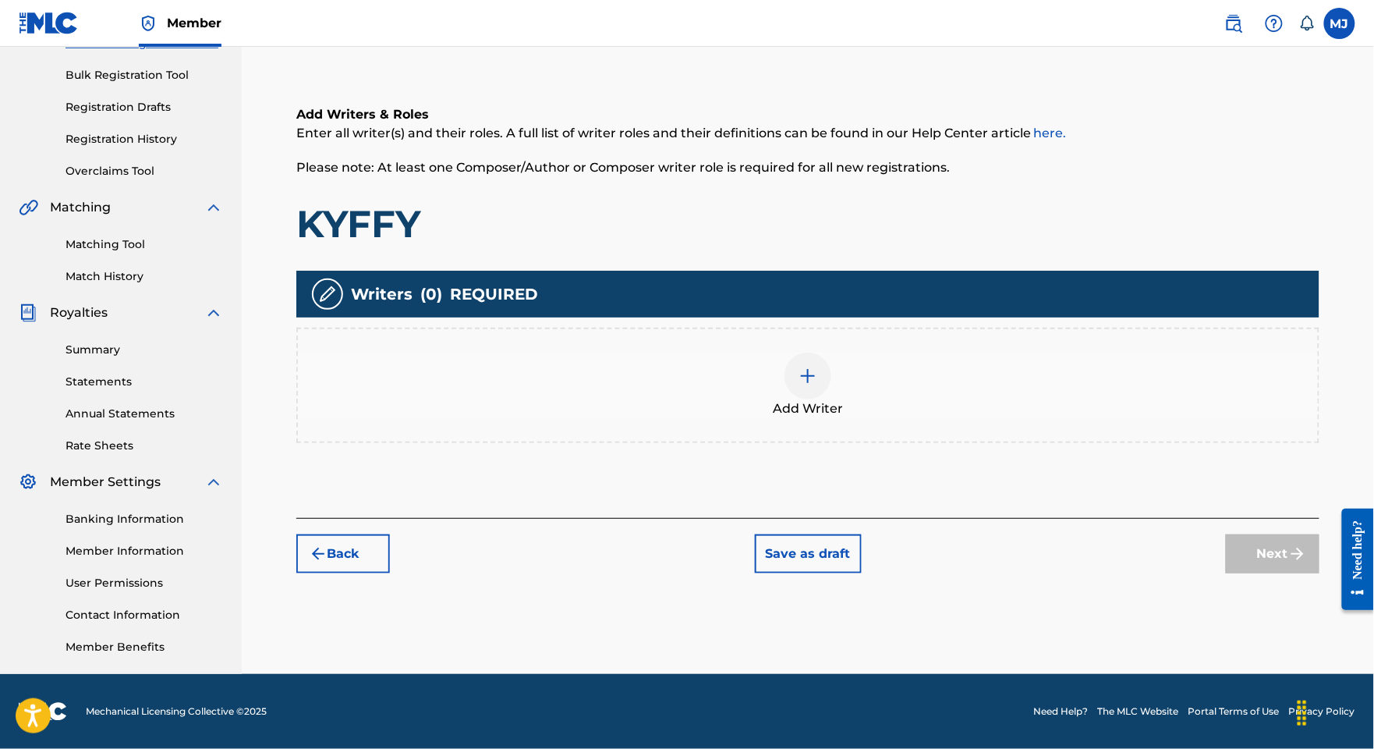
click at [899, 352] on div "Add Writer" at bounding box center [808, 385] width 1020 height 66
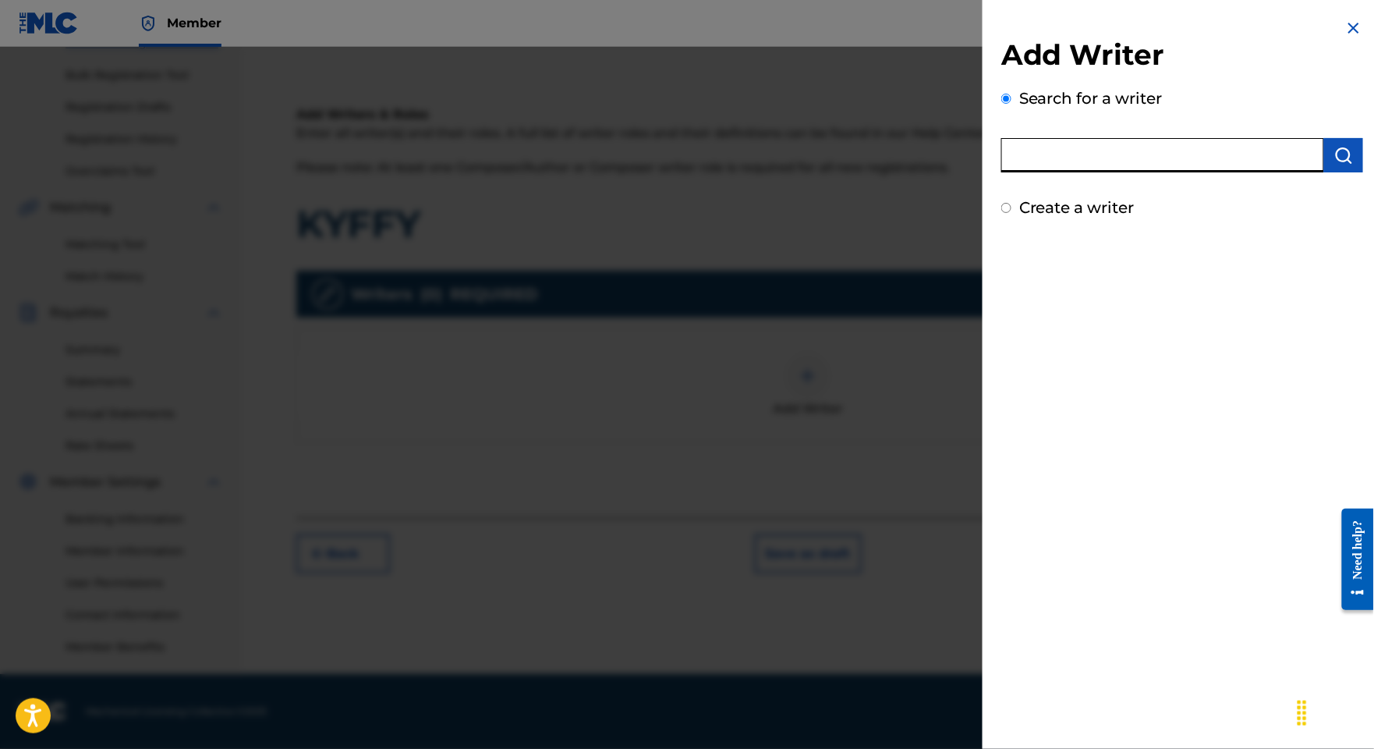
click at [1034, 170] on input "text" at bounding box center [1162, 155] width 323 height 34
paste input "[PERSON_NAME]"
type input "[PERSON_NAME]"
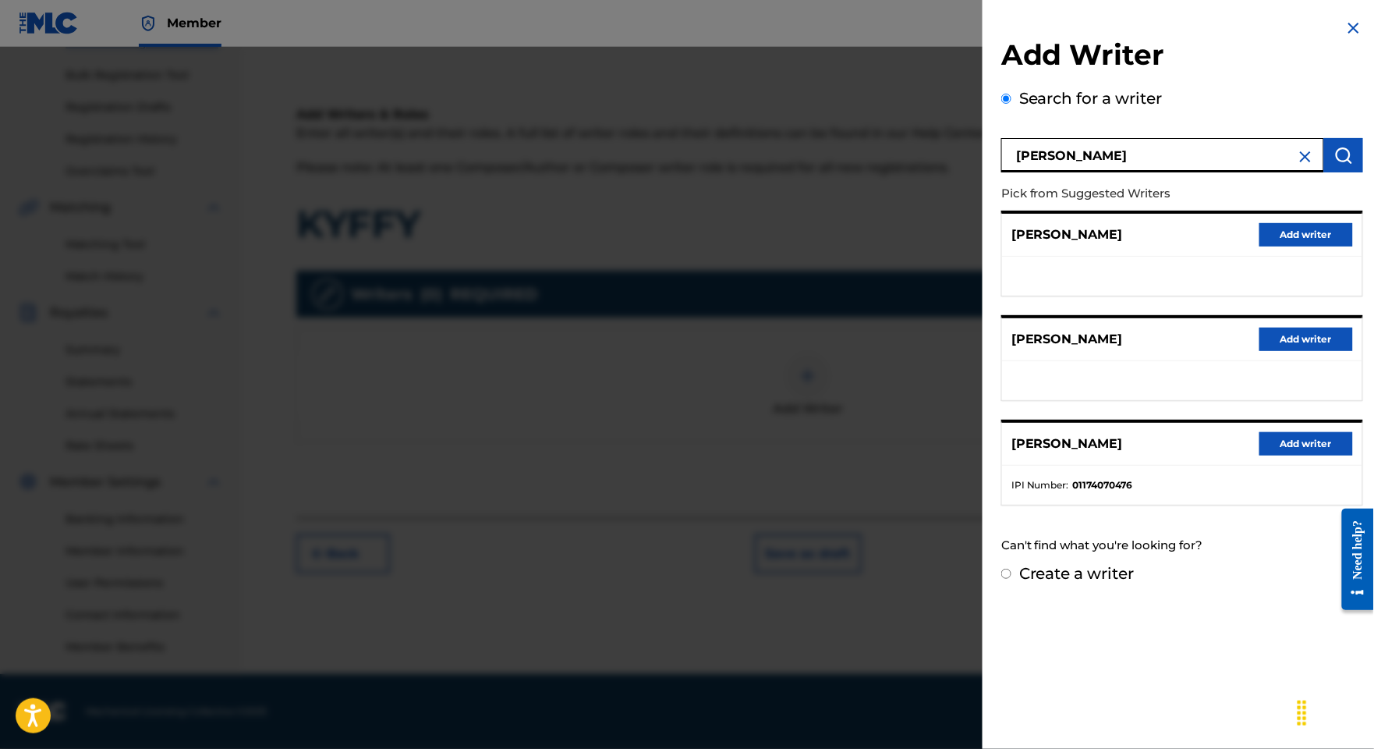
click at [1259, 455] on button "Add writer" at bounding box center [1306, 443] width 94 height 23
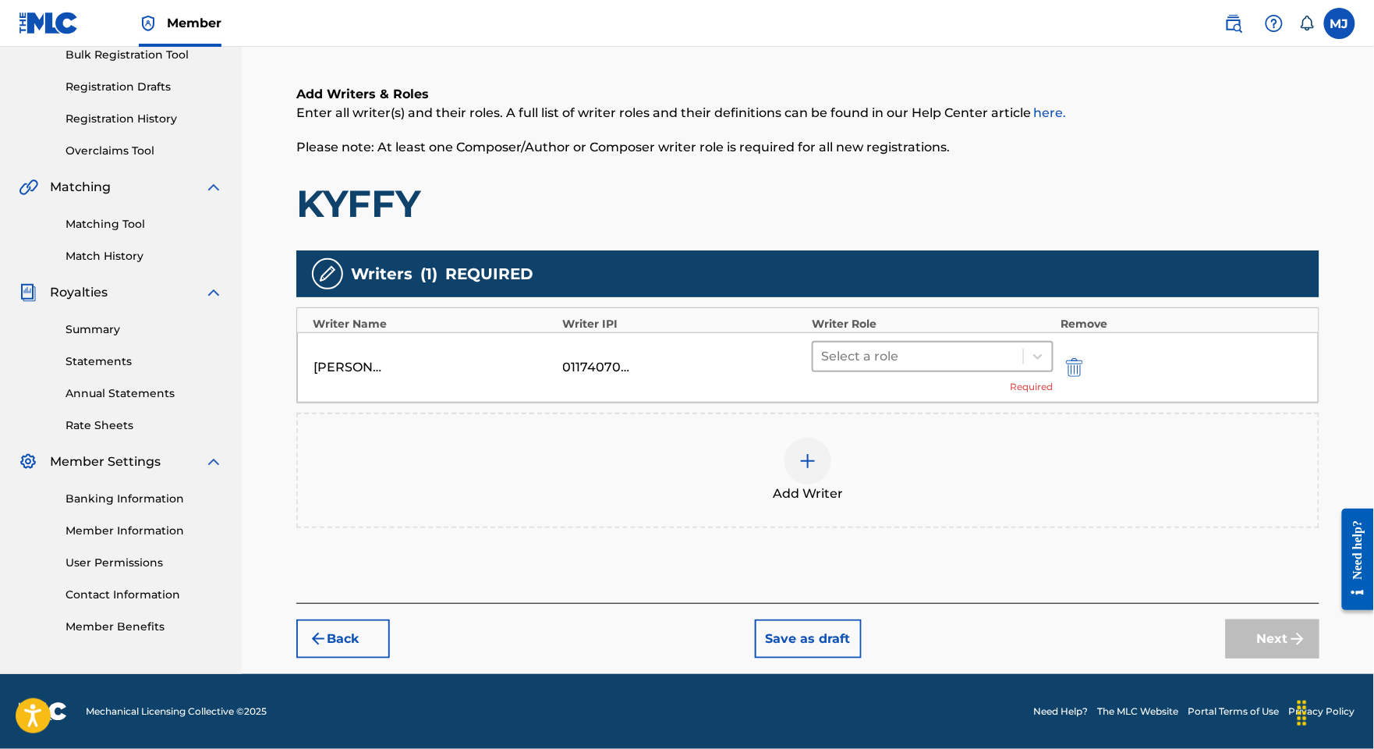
click at [940, 345] on div at bounding box center [918, 356] width 194 height 22
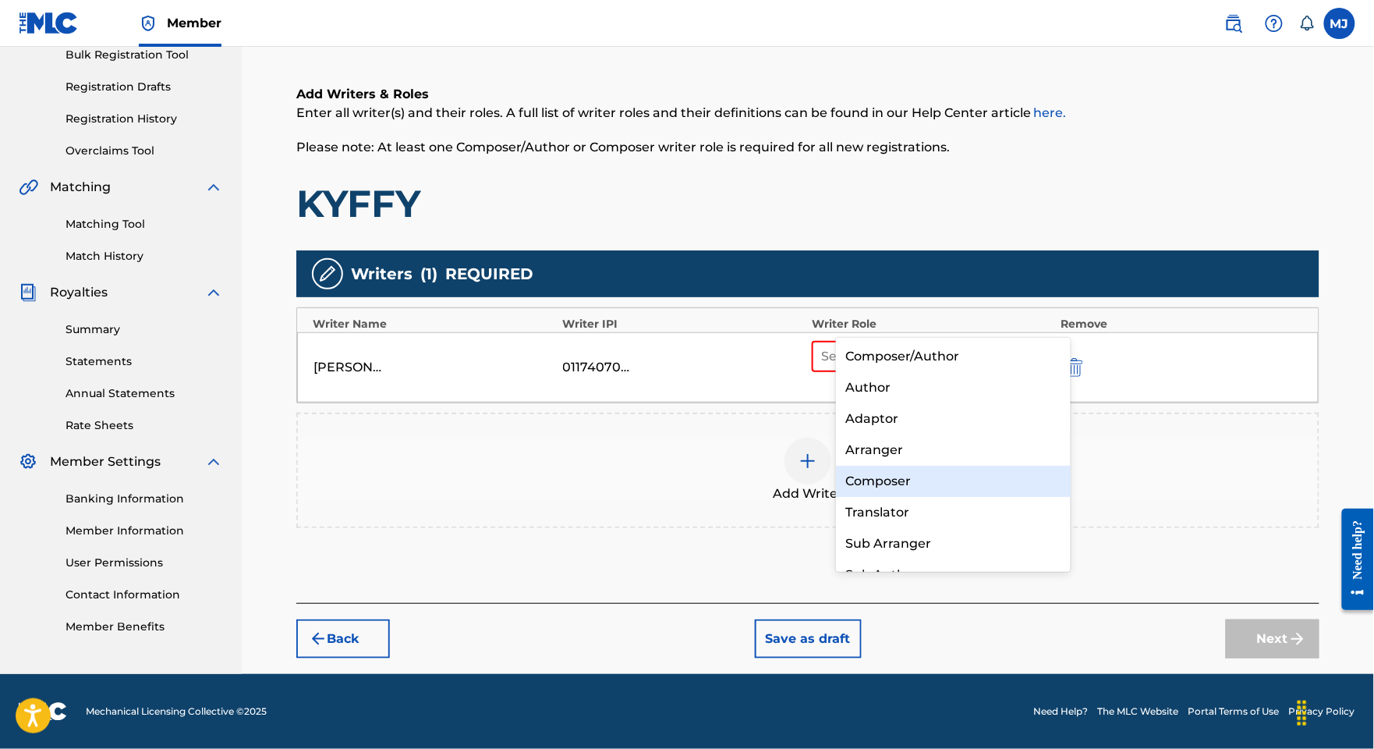
click at [930, 472] on div "Composer" at bounding box center [953, 481] width 234 height 31
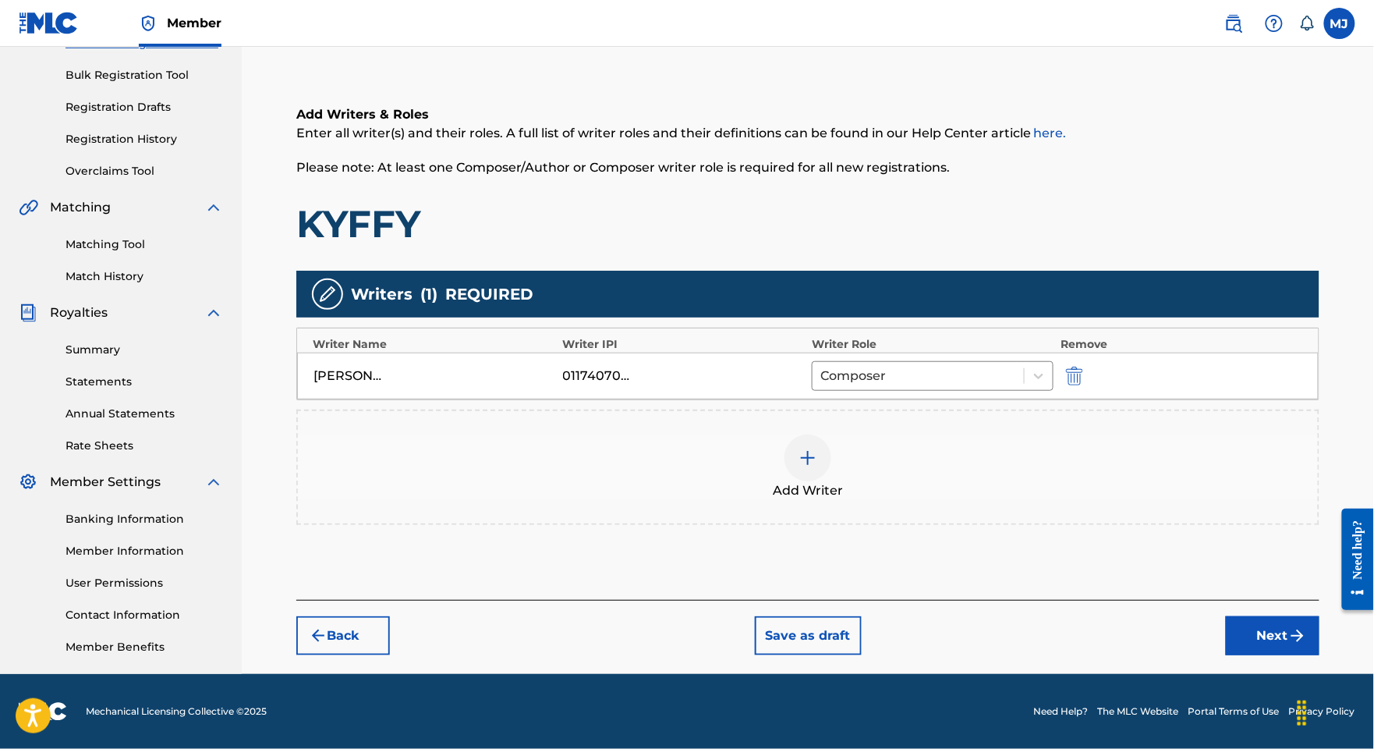
click at [931, 463] on div "Add Writer" at bounding box center [807, 466] width 1023 height 115
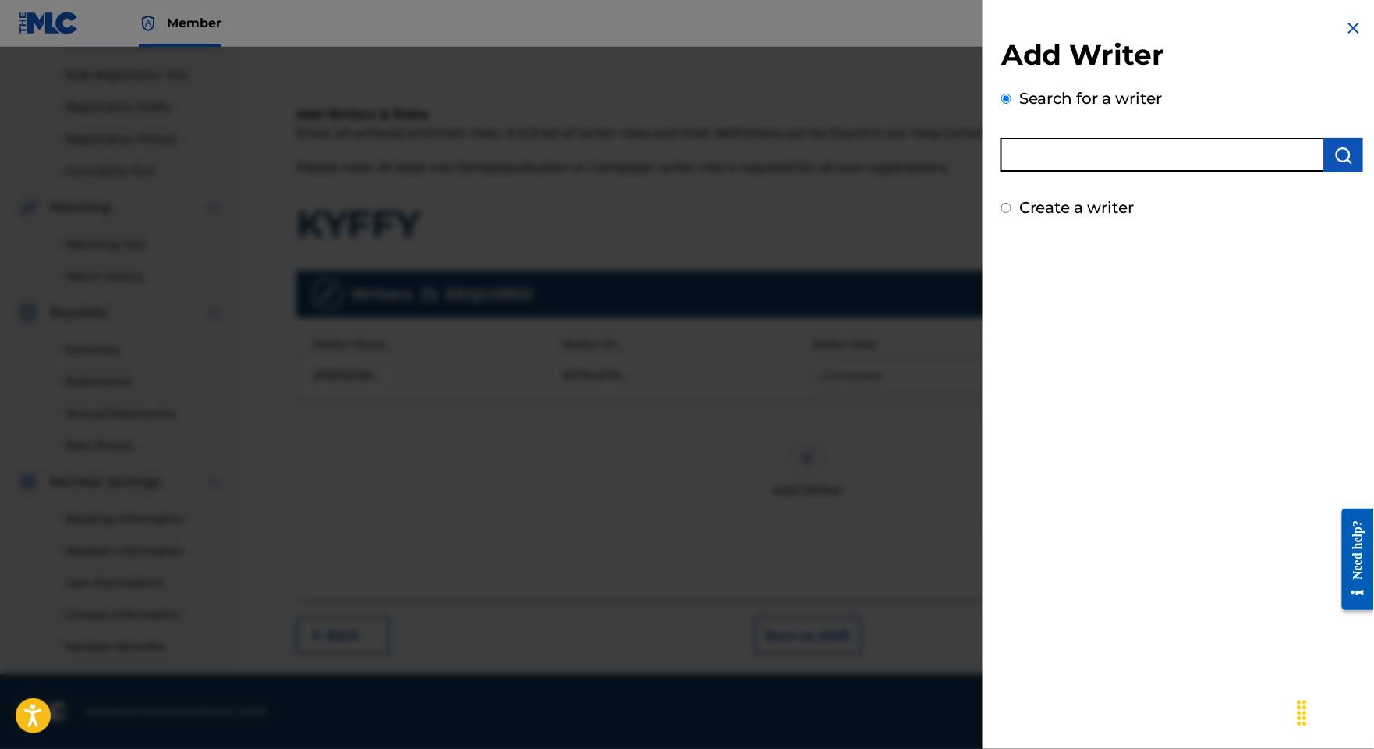
click at [1053, 172] on input "text" at bounding box center [1162, 155] width 323 height 34
paste input "[PERSON_NAME] [PERSON_NAME]"
type input "[PERSON_NAME] [PERSON_NAME]"
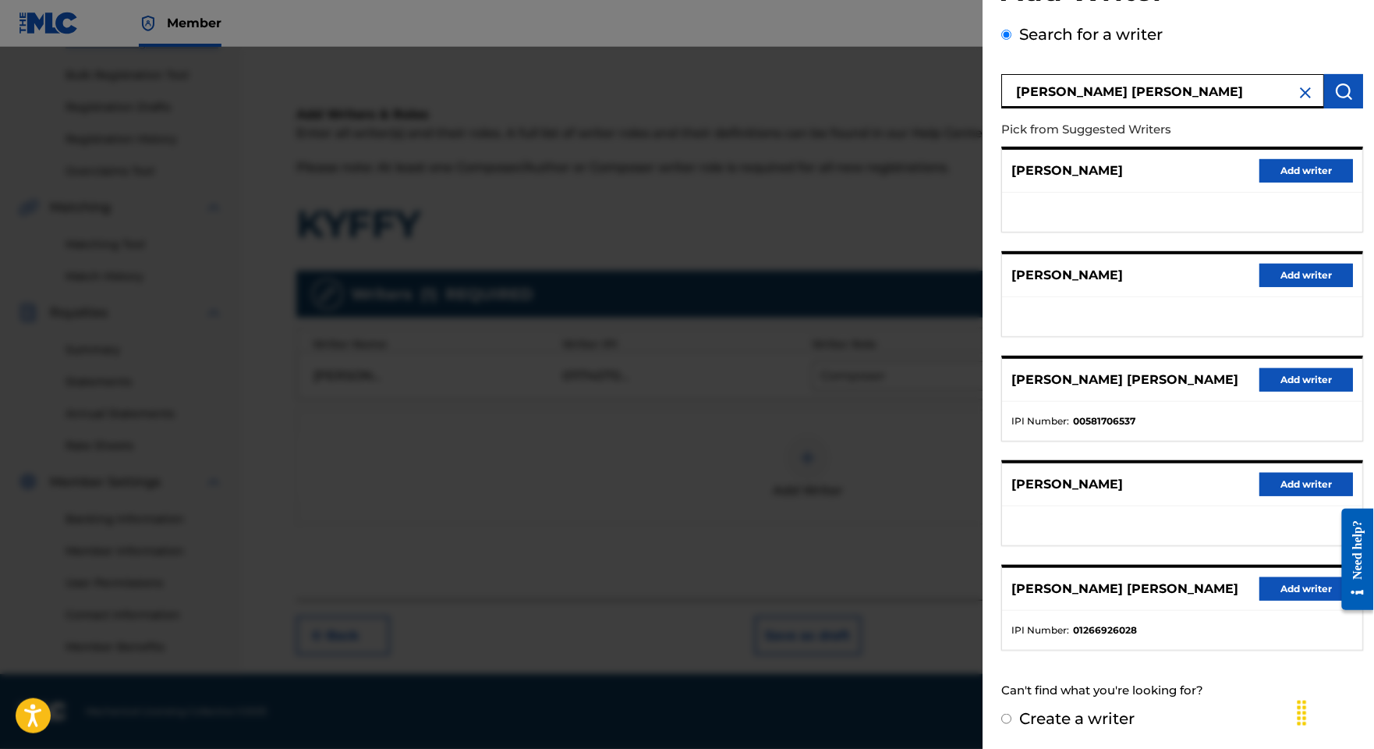
scroll to position [197, 0]
click at [1284, 568] on div "[PERSON_NAME] [PERSON_NAME] Add writer" at bounding box center [1182, 589] width 360 height 43
click at [1283, 577] on button "Add writer" at bounding box center [1306, 588] width 94 height 23
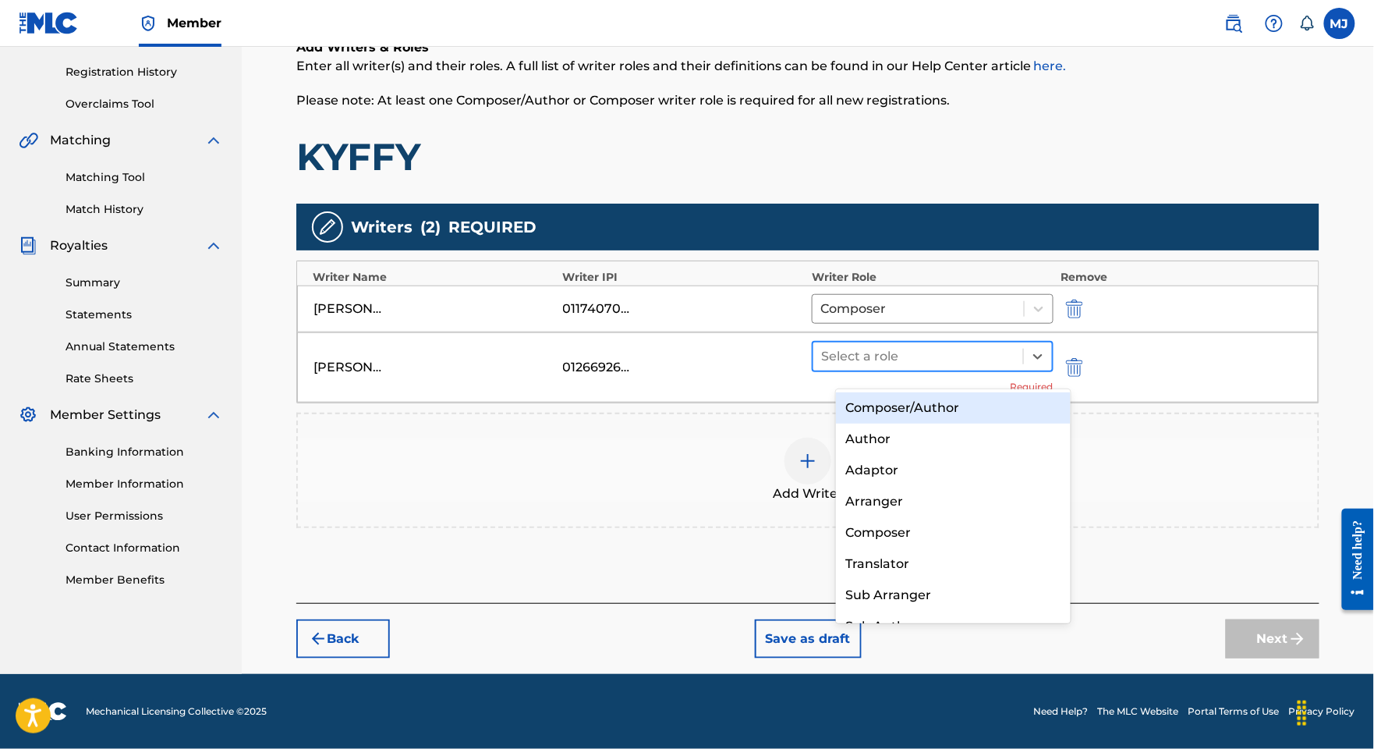
click at [893, 367] on div at bounding box center [918, 356] width 194 height 22
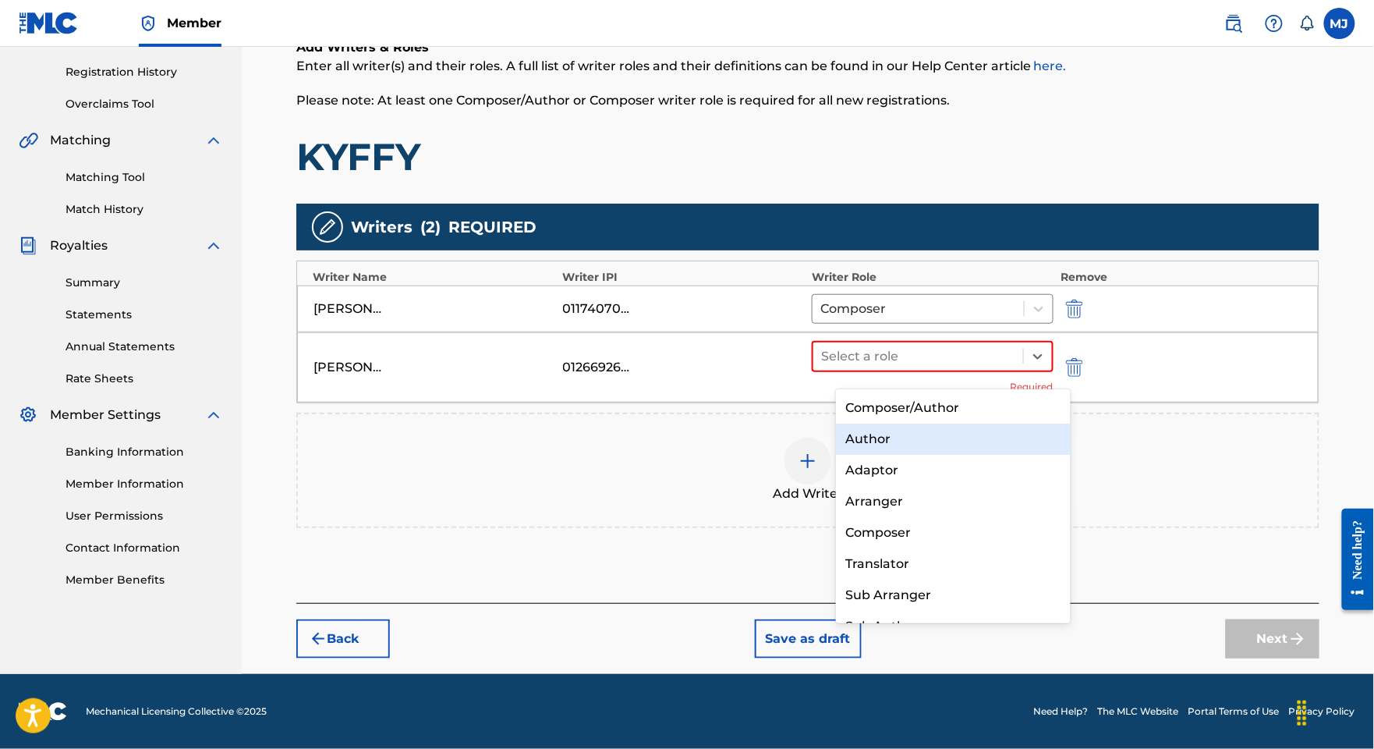
click at [896, 438] on div "Author" at bounding box center [953, 438] width 234 height 31
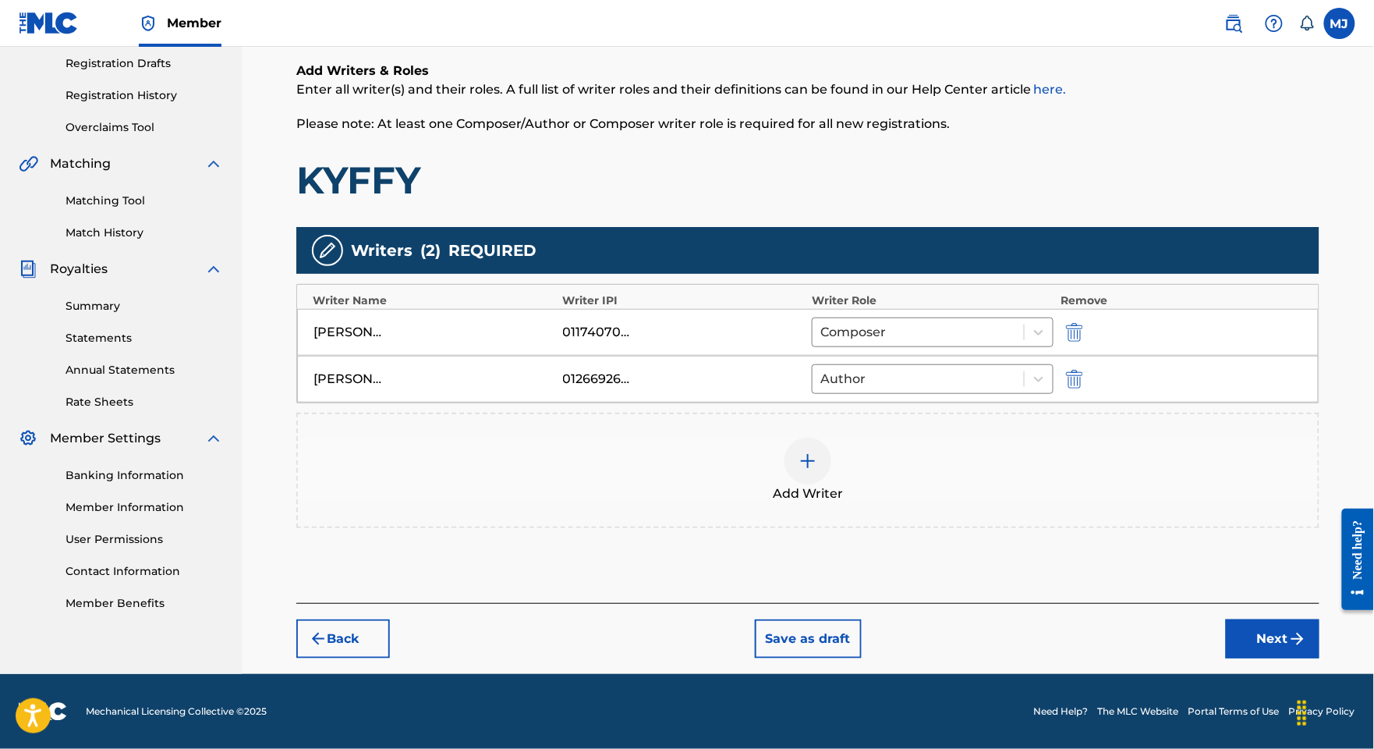
click at [1249, 658] on button "Next" at bounding box center [1273, 638] width 94 height 39
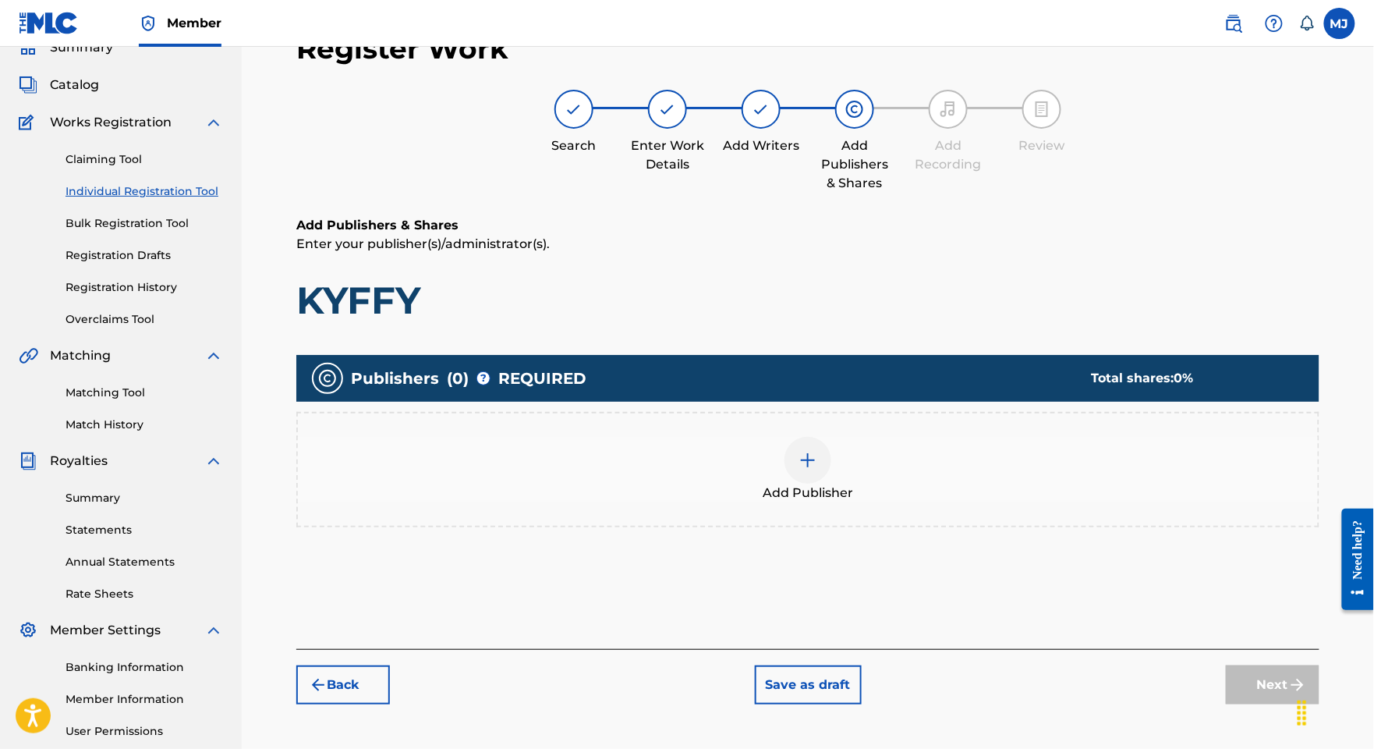
scroll to position [69, 0]
click at [939, 503] on div "Add Publisher" at bounding box center [808, 470] width 1020 height 66
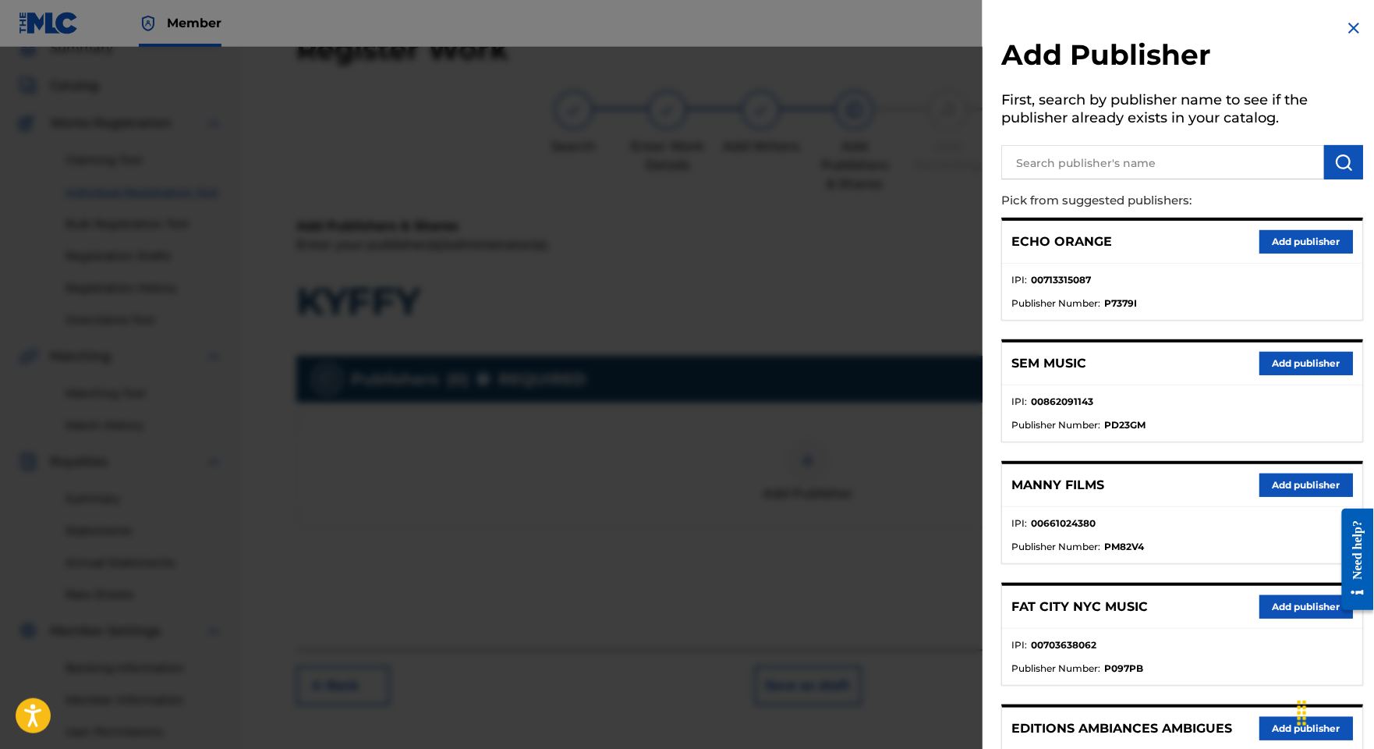
click at [1070, 179] on input "text" at bounding box center [1162, 162] width 323 height 34
type input "appeal"
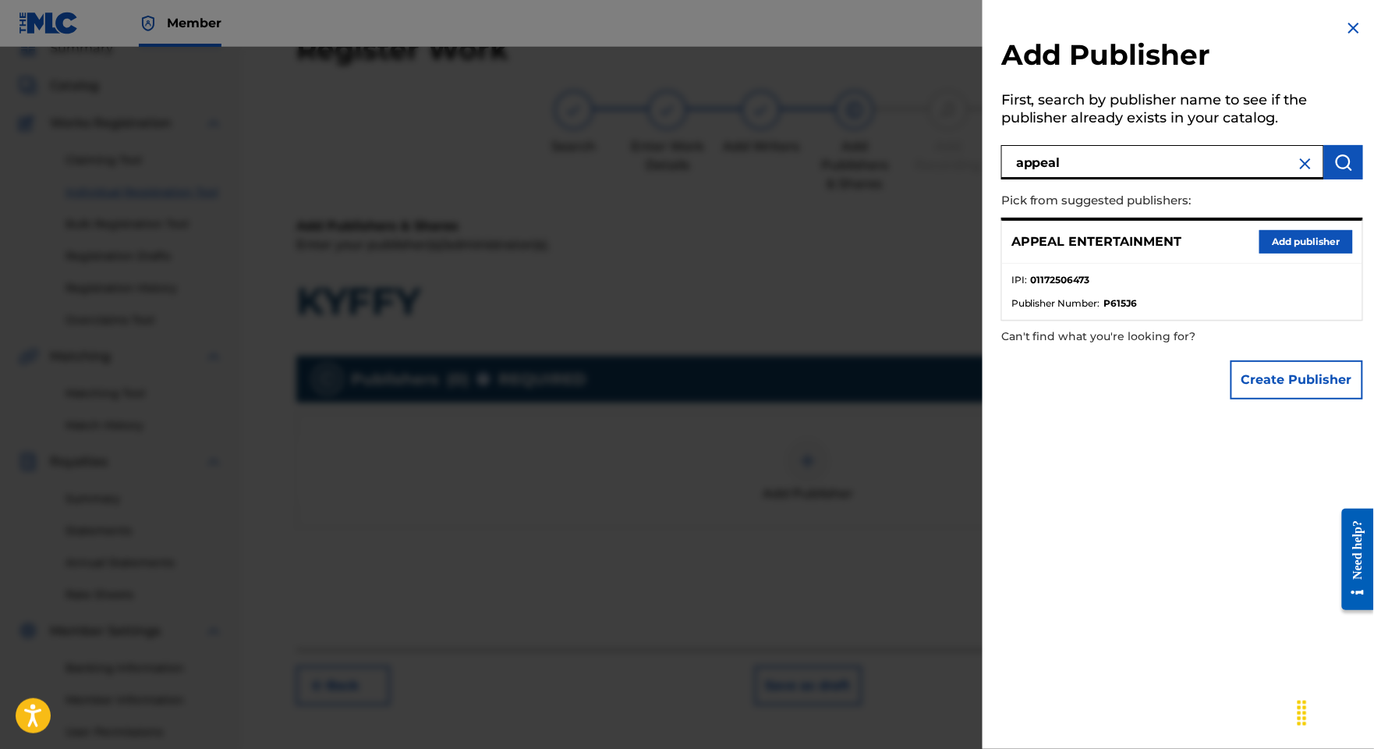
click at [1277, 253] on button "Add publisher" at bounding box center [1306, 241] width 94 height 23
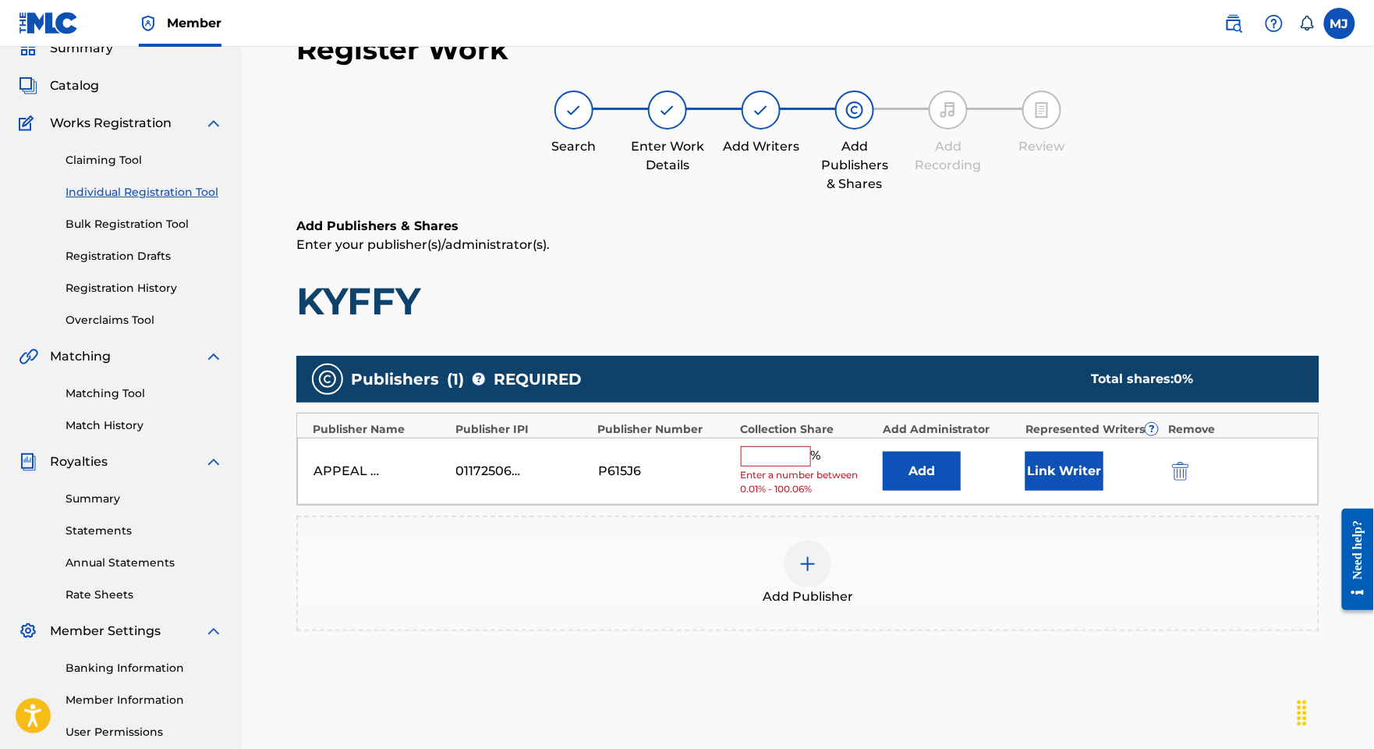
click at [961, 491] on button "Add" at bounding box center [922, 471] width 78 height 39
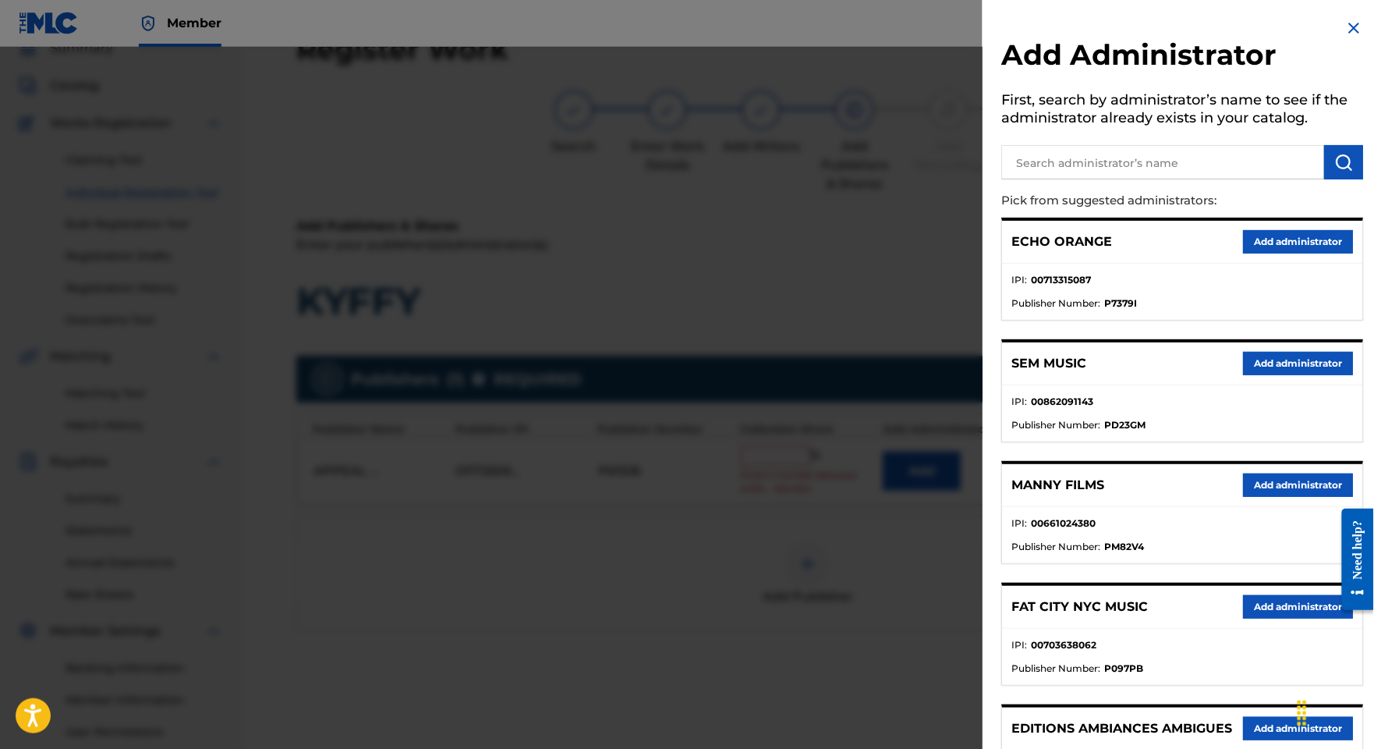
click at [1277, 253] on button "Add administrator" at bounding box center [1298, 241] width 110 height 23
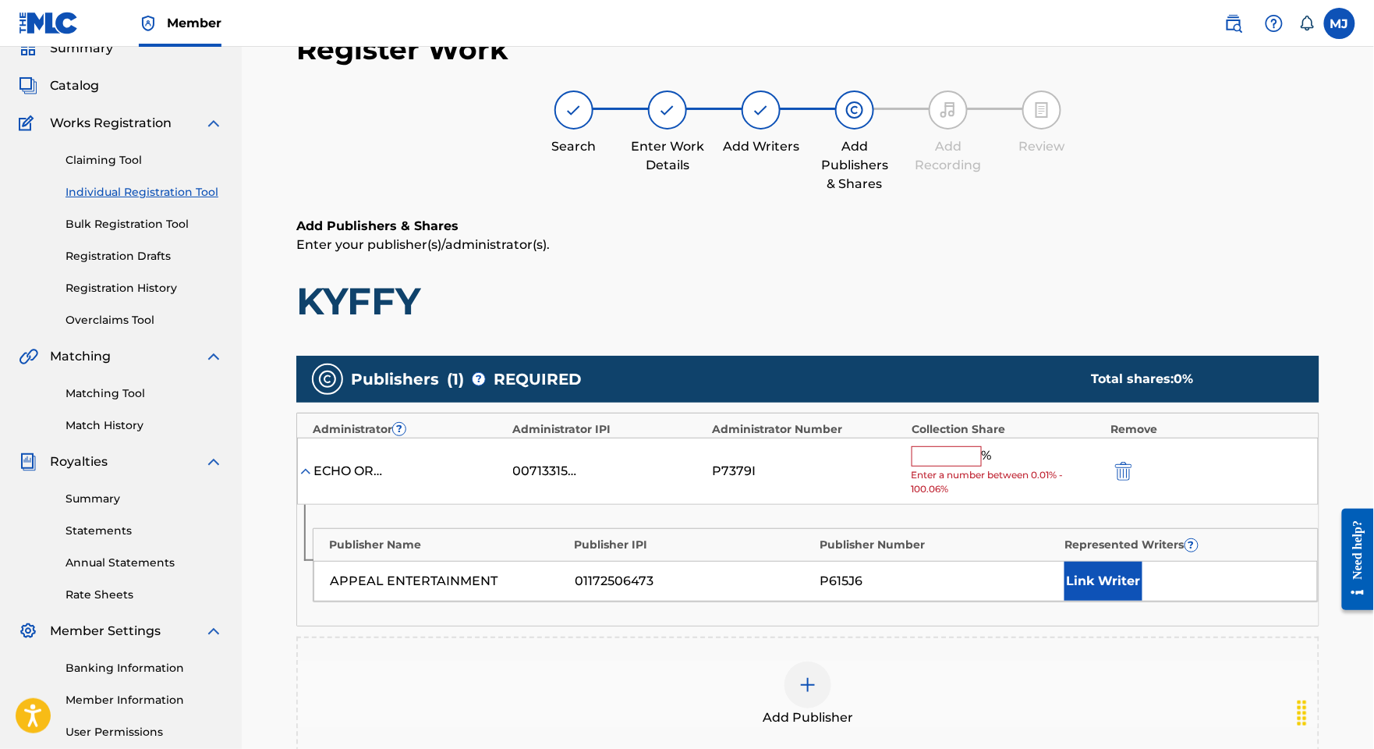
click at [978, 466] on input "text" at bounding box center [947, 456] width 70 height 20
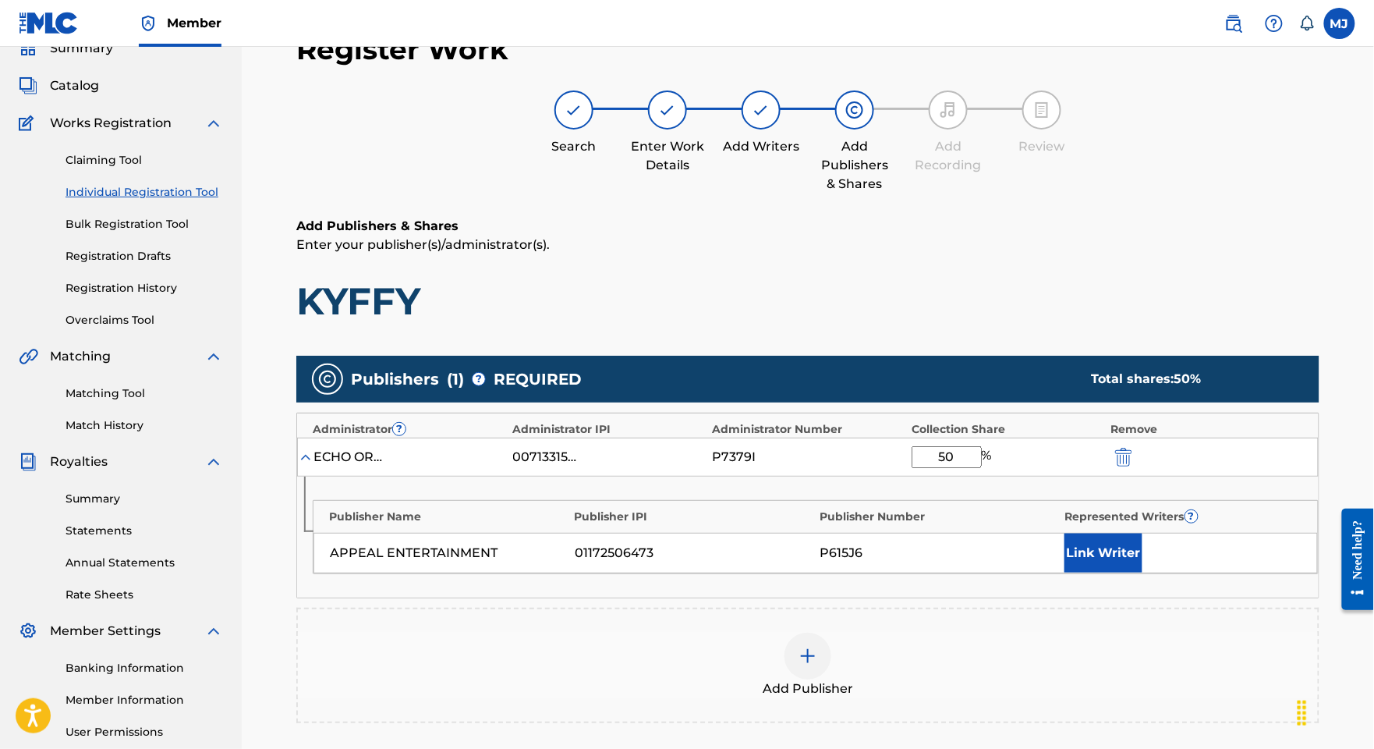
type input "50"
click at [1126, 572] on button "Link Writer" at bounding box center [1103, 552] width 78 height 39
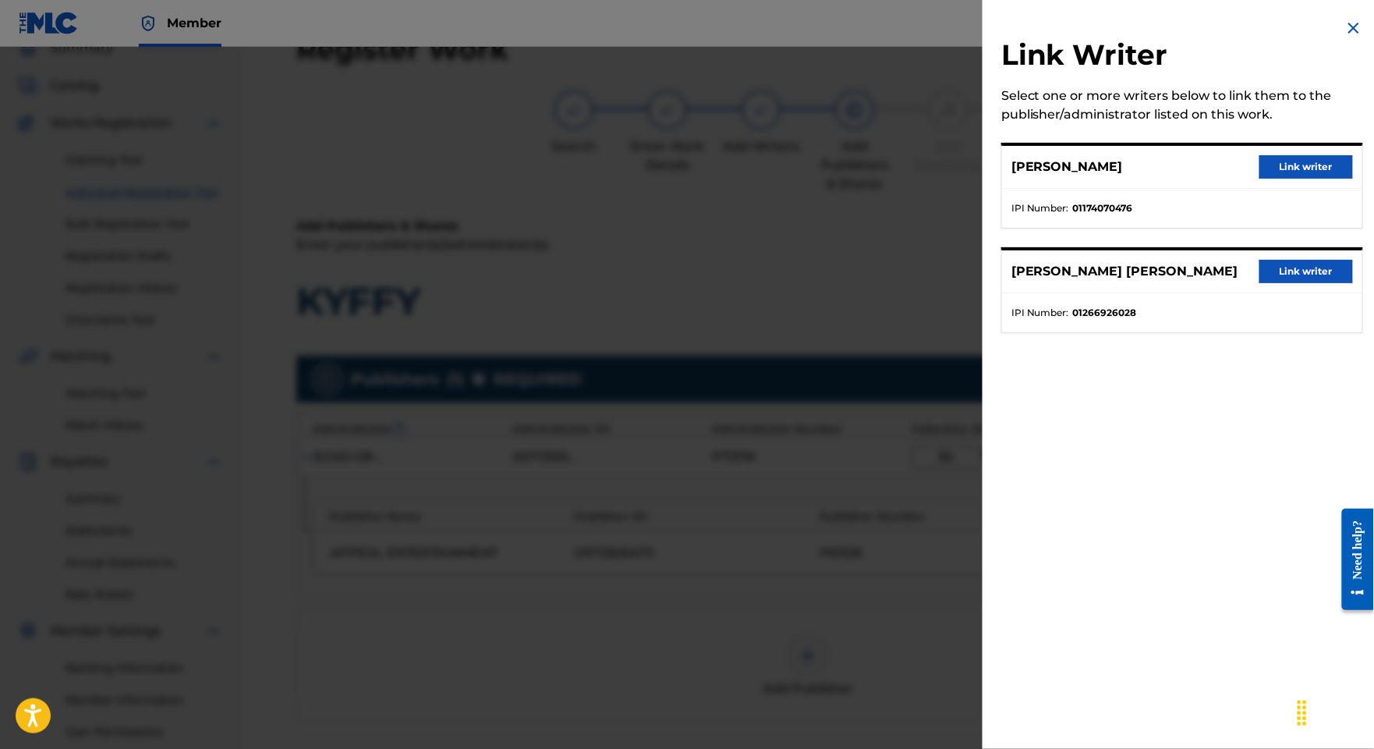
click at [1304, 179] on button "Link writer" at bounding box center [1306, 166] width 94 height 23
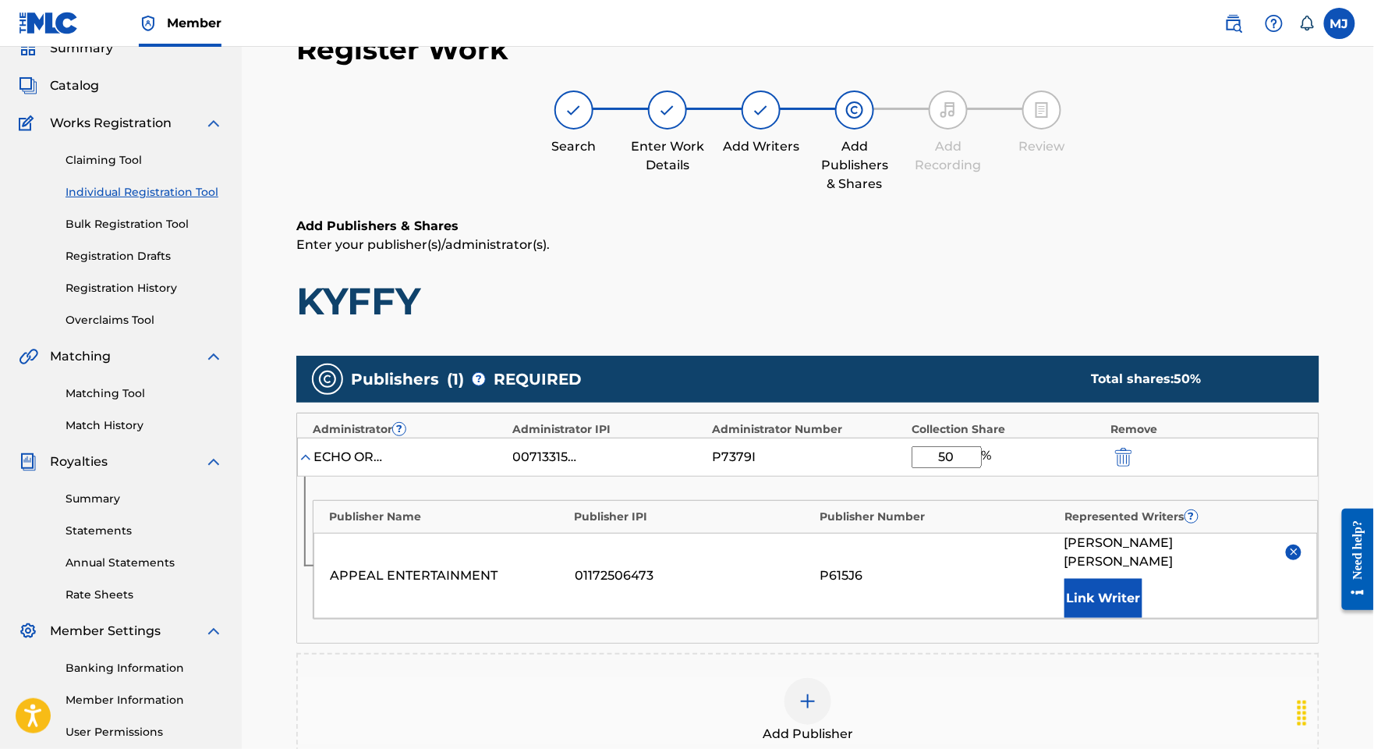
click at [1107, 618] on button "Link Writer" at bounding box center [1103, 598] width 78 height 39
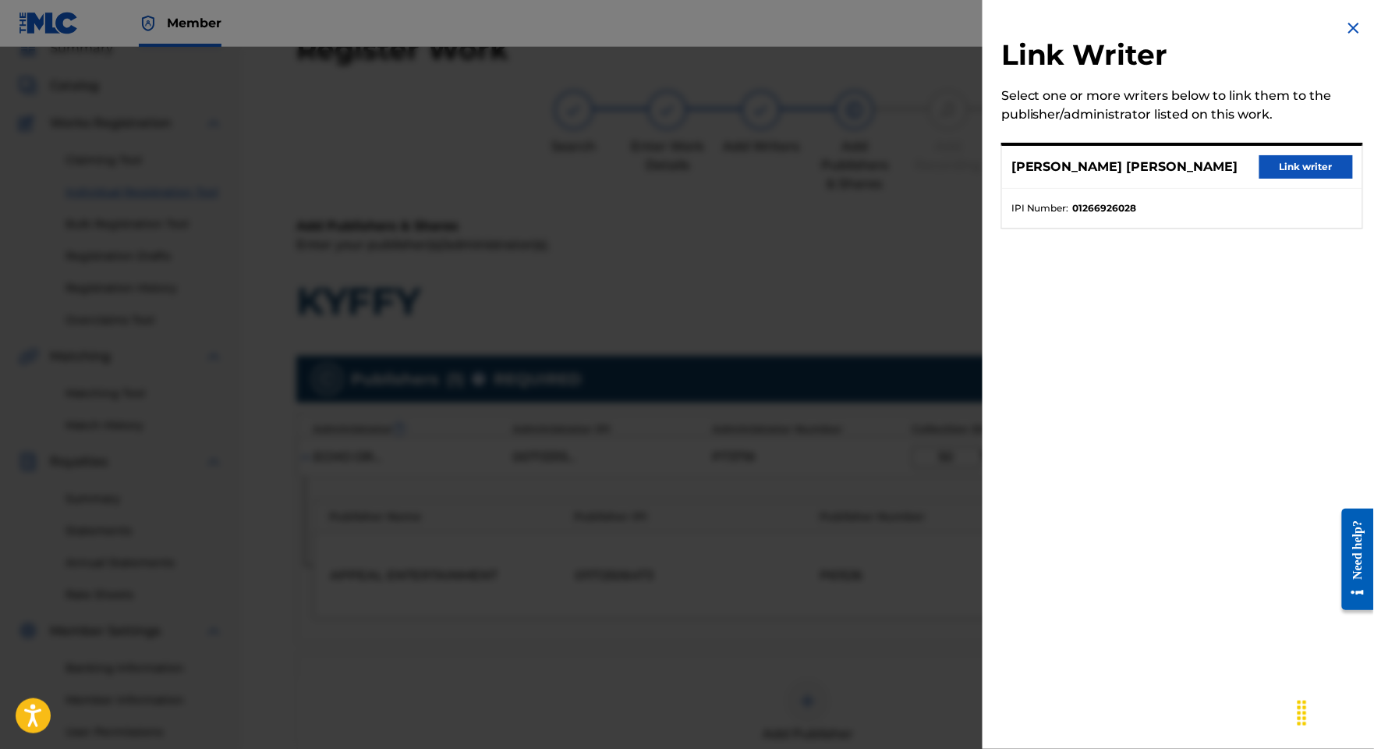
click at [1259, 179] on button "Link writer" at bounding box center [1306, 166] width 94 height 23
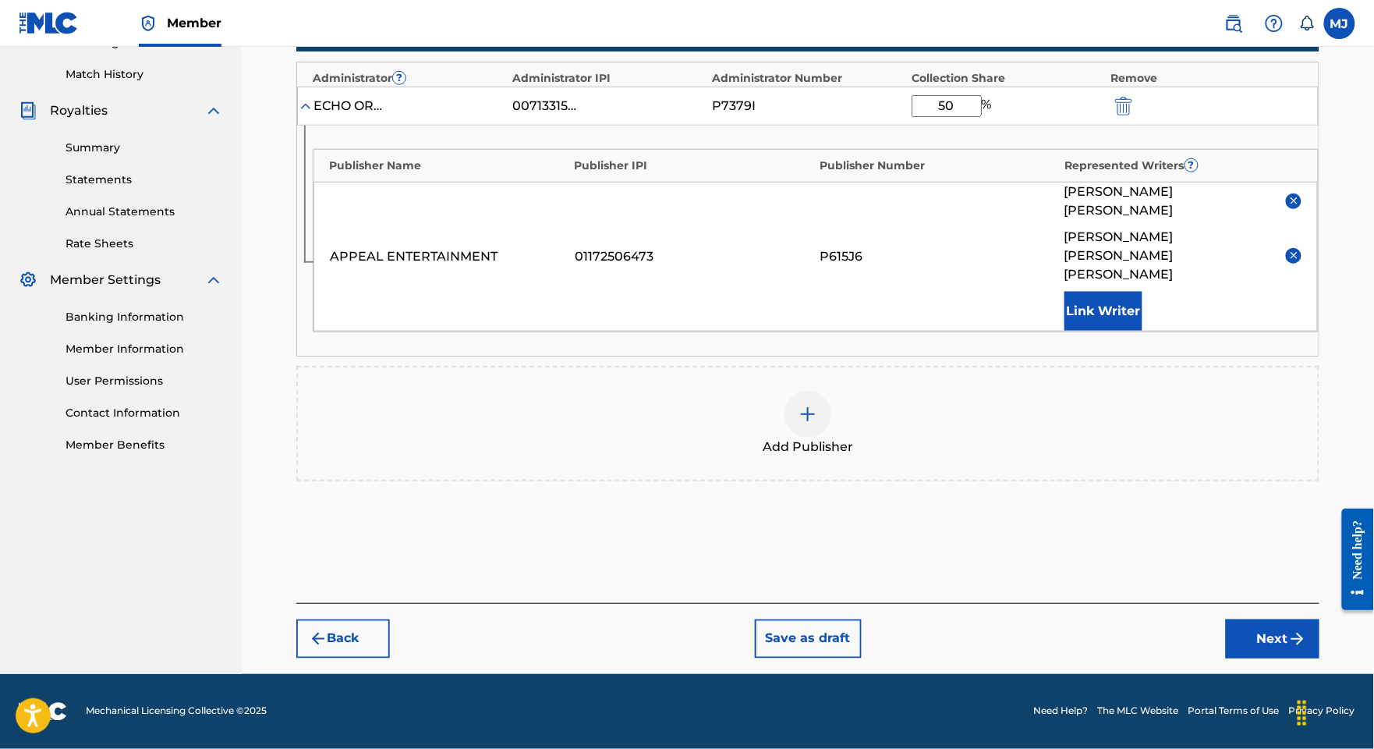
click at [1245, 658] on button "Next" at bounding box center [1273, 638] width 94 height 39
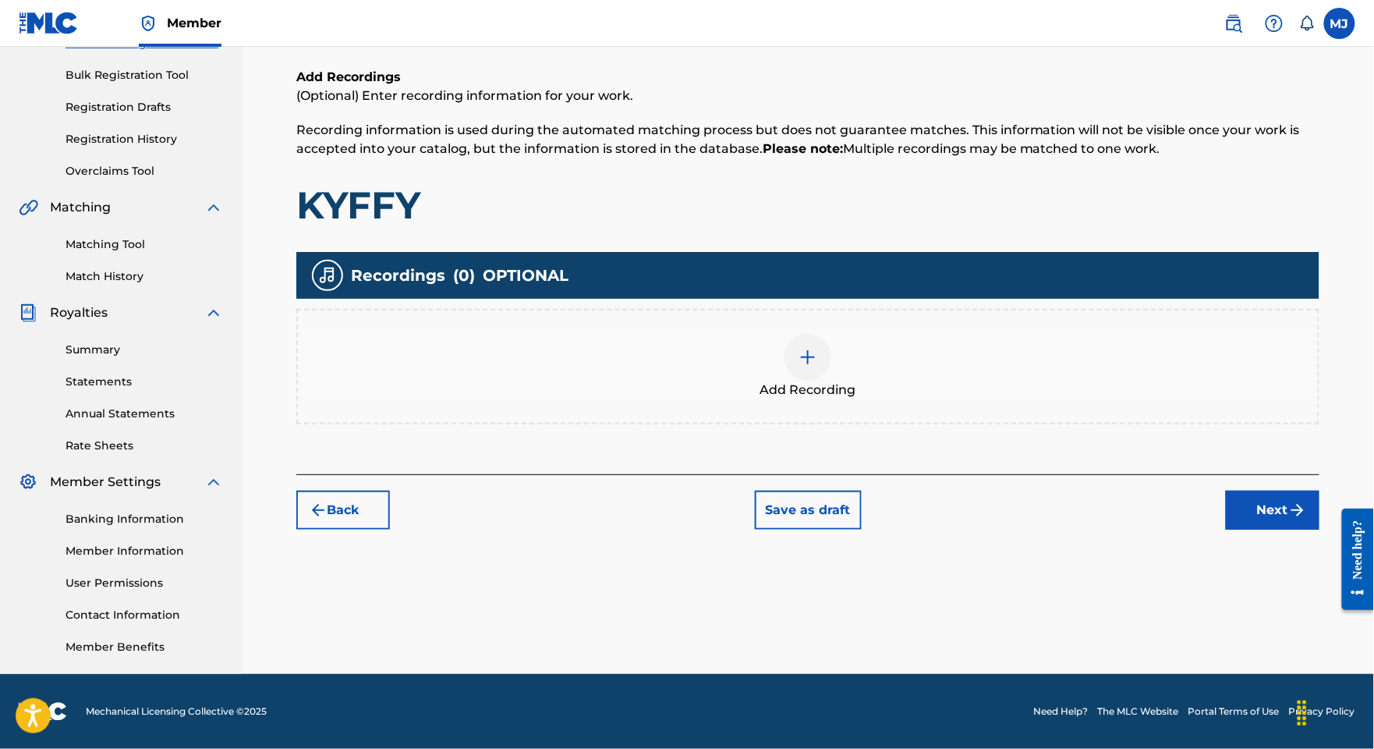
click at [1251, 491] on button "Next" at bounding box center [1273, 510] width 94 height 39
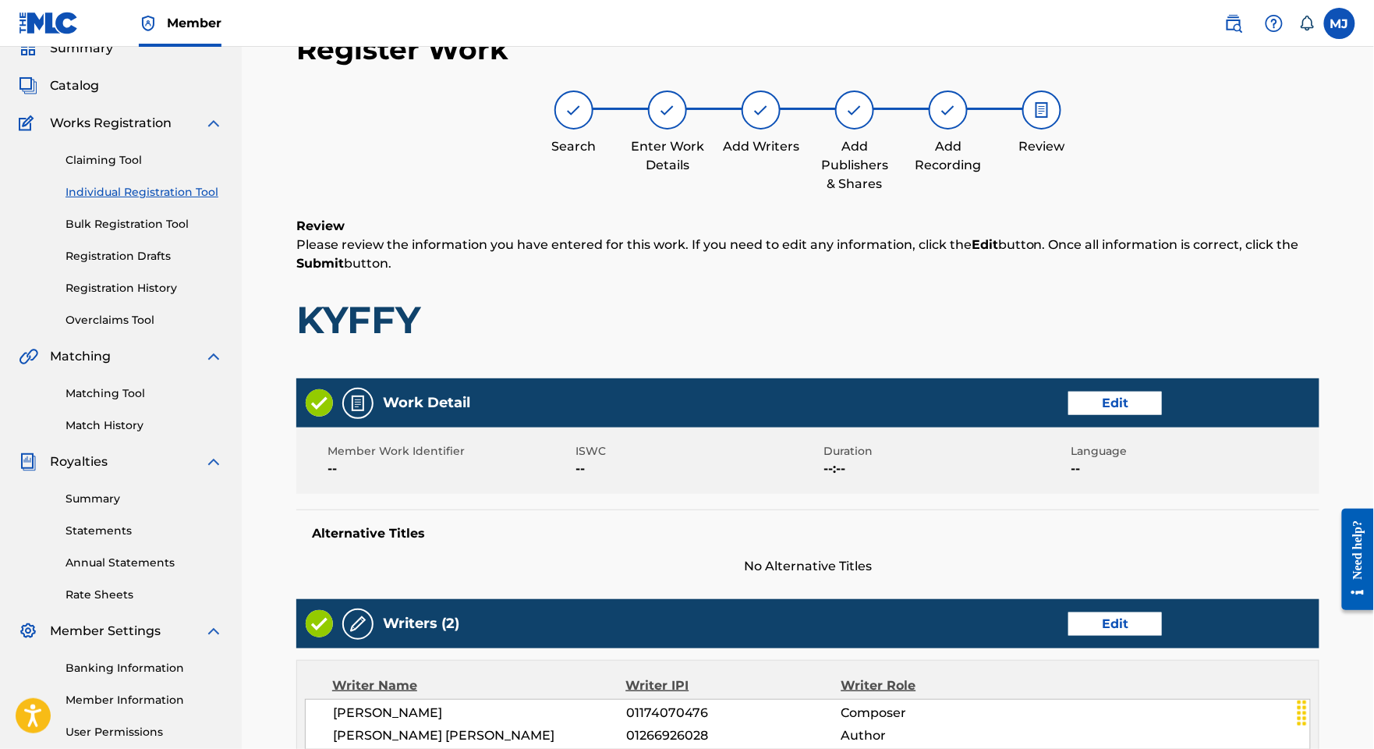
scroll to position [865, 0]
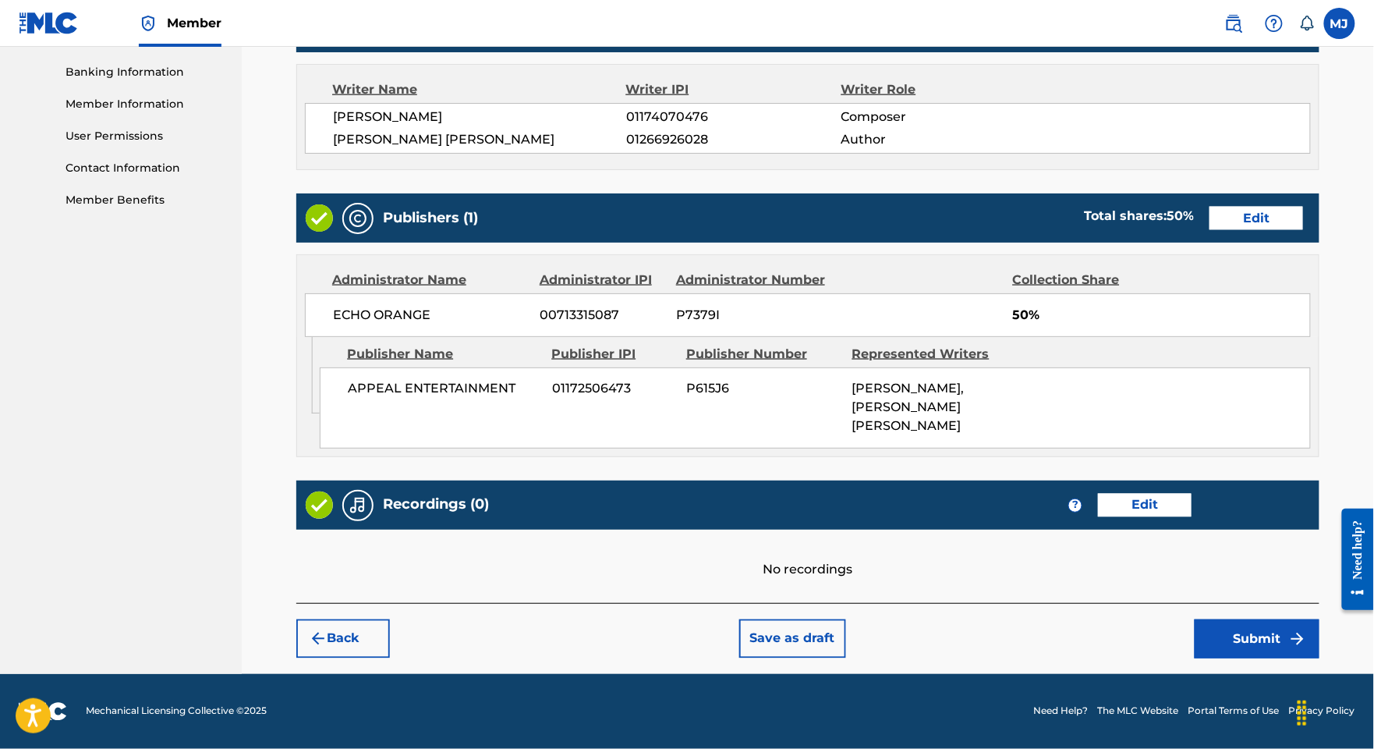
click at [1256, 623] on button "Submit" at bounding box center [1257, 638] width 125 height 39
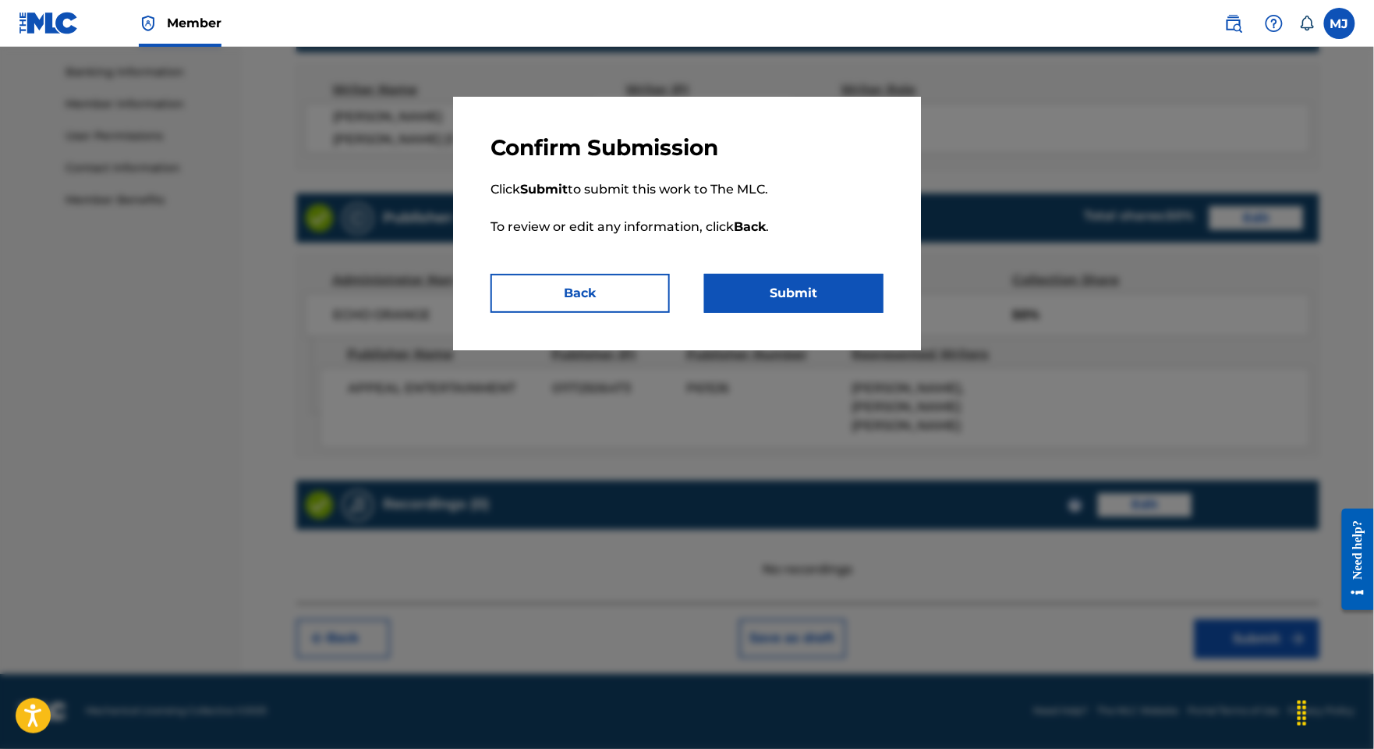
click at [875, 313] on button "Submit" at bounding box center [793, 293] width 179 height 39
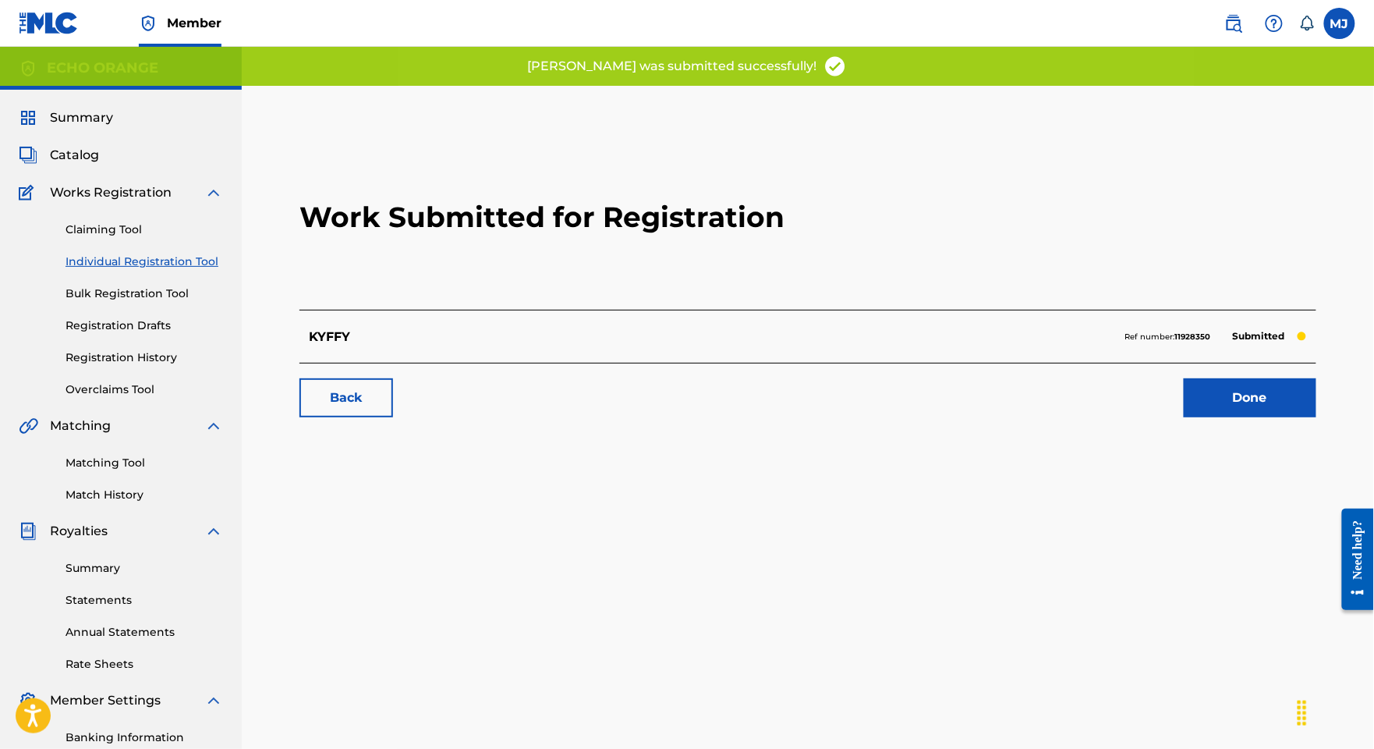
click at [1259, 417] on link "Done" at bounding box center [1250, 397] width 133 height 39
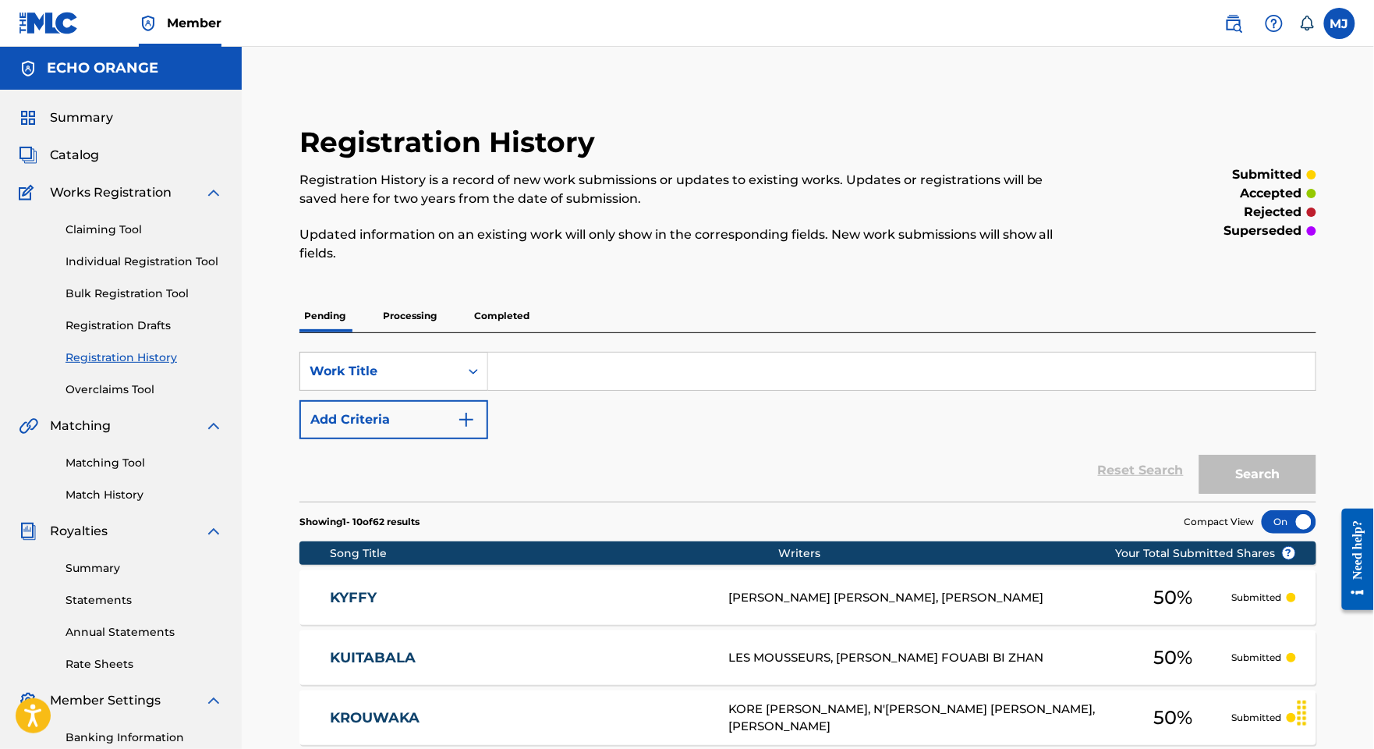
click at [162, 270] on link "Individual Registration Tool" at bounding box center [145, 261] width 158 height 16
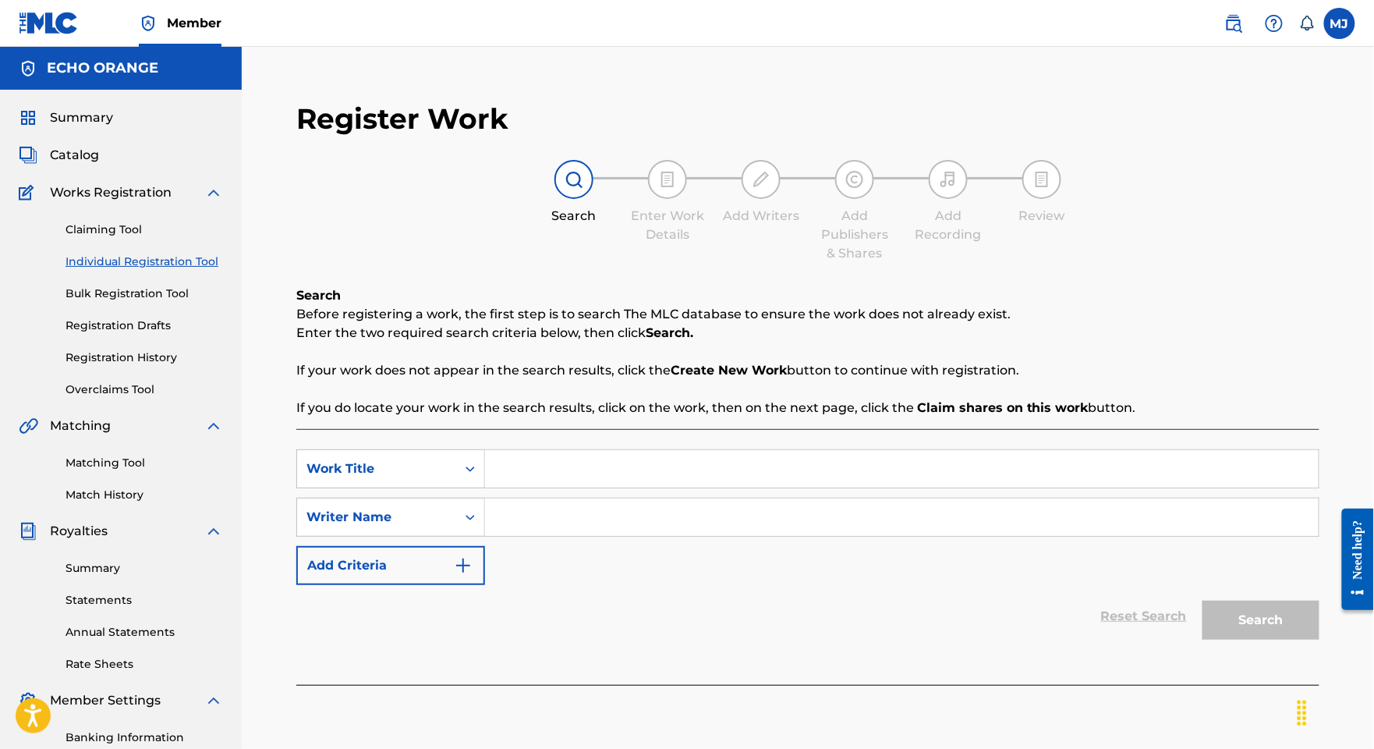
click at [627, 487] on input "Search Form" at bounding box center [902, 468] width 834 height 37
paste input "L AFRICAIN"
type input "L AFRICAIN"
click at [1170, 536] on input "Search Form" at bounding box center [902, 516] width 834 height 37
paste input "[PERSON_NAME][DEMOGRAPHIC_DATA]"
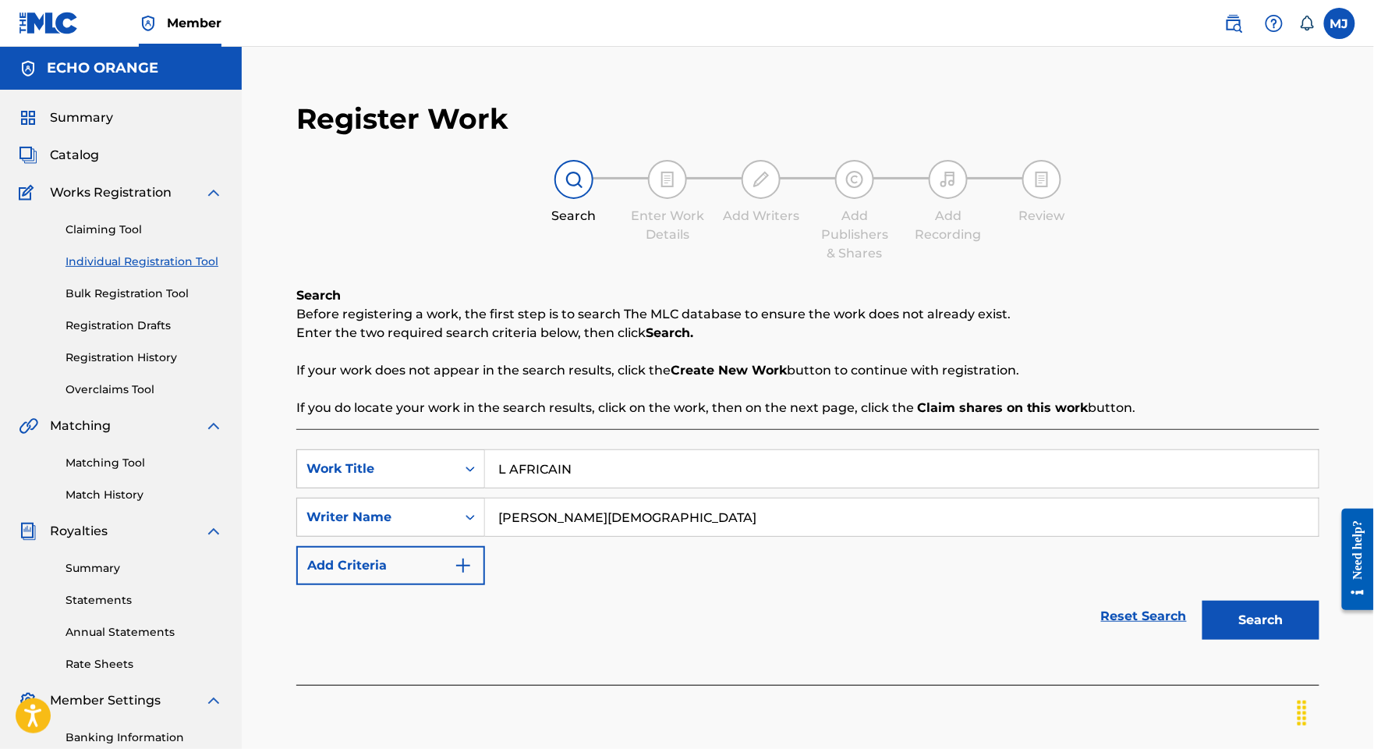
type input "[PERSON_NAME][DEMOGRAPHIC_DATA]"
click at [1263, 639] on button "Search" at bounding box center [1261, 619] width 117 height 39
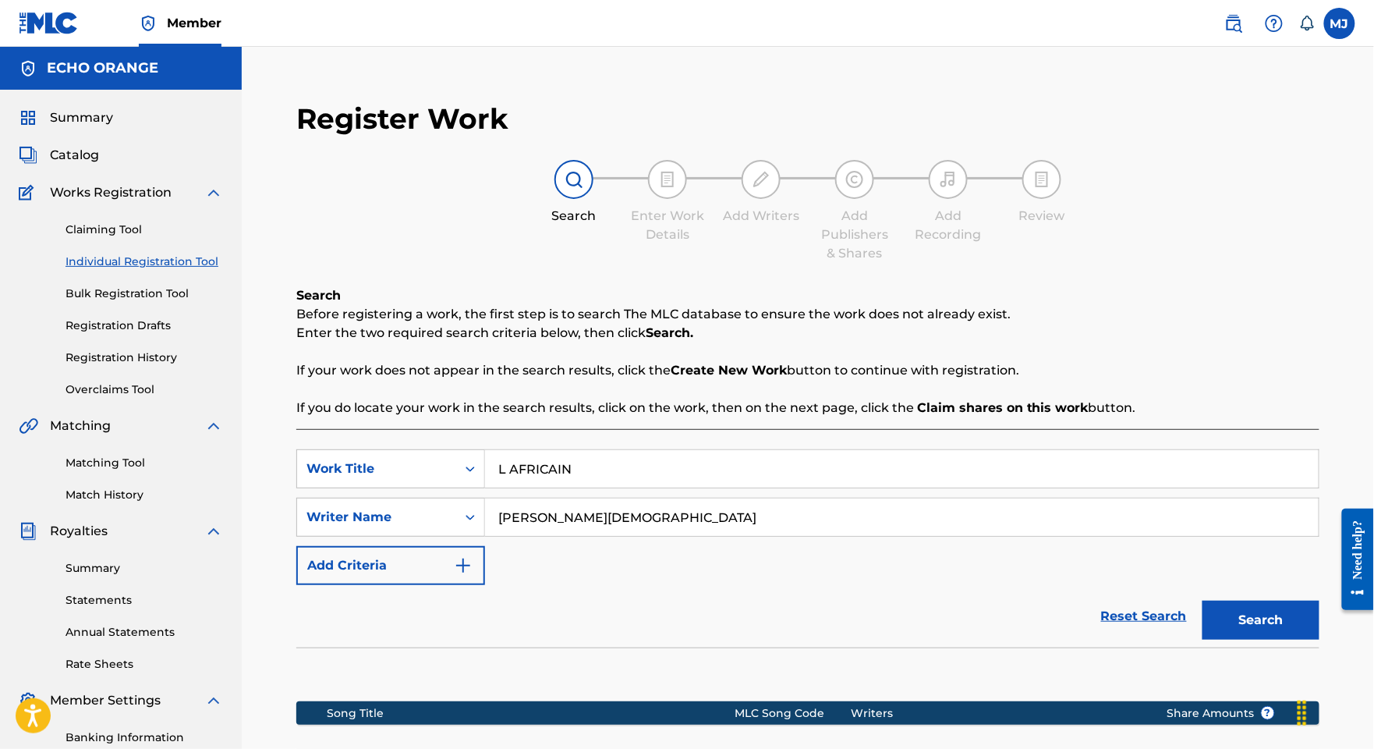
scroll to position [351, 0]
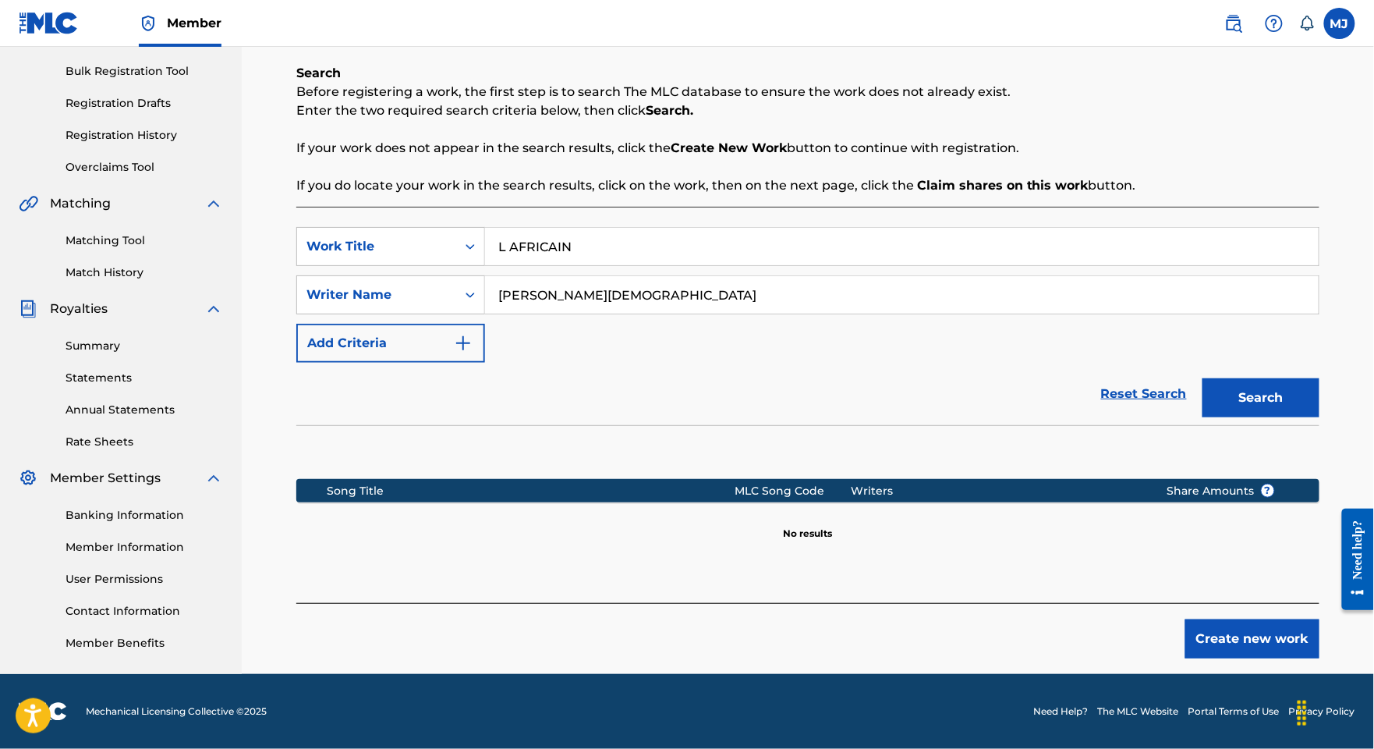
click at [1252, 626] on button "Create new work" at bounding box center [1252, 638] width 134 height 39
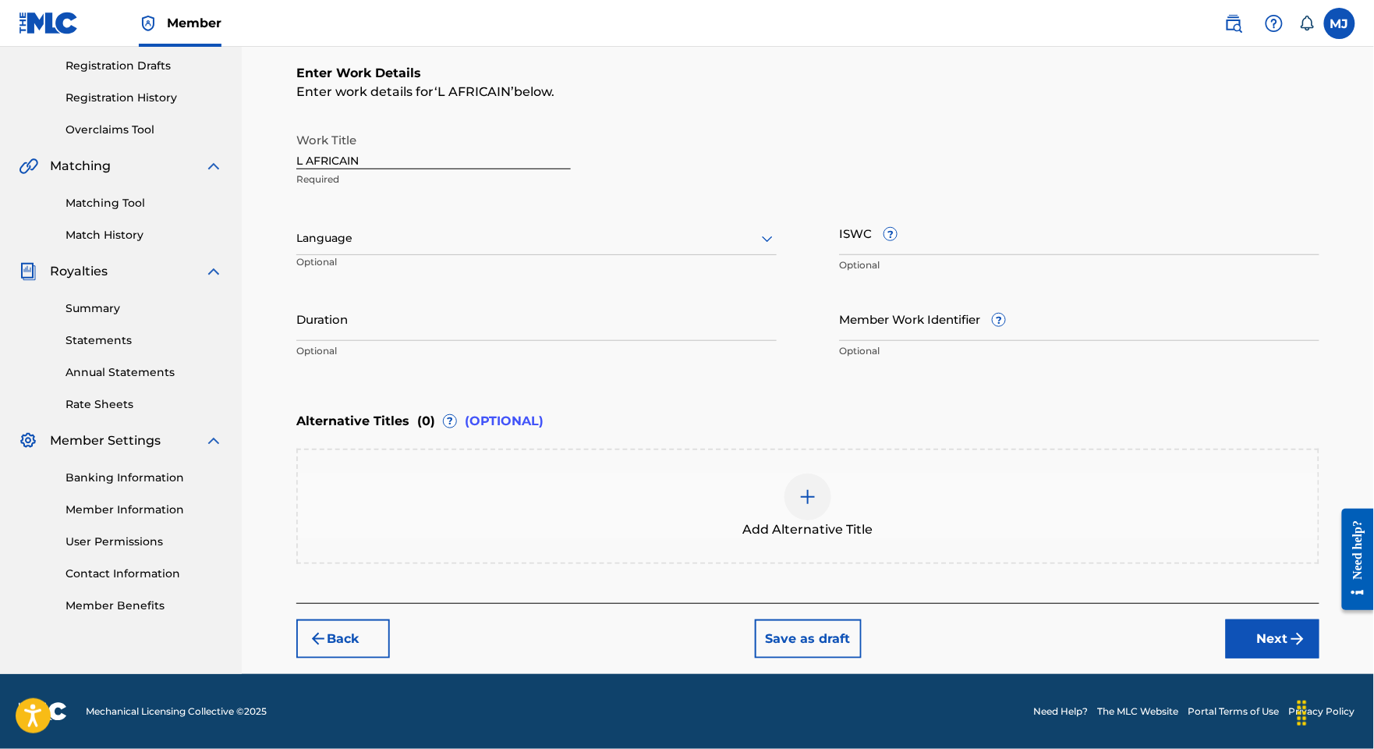
click at [1261, 658] on button "Next" at bounding box center [1273, 638] width 94 height 39
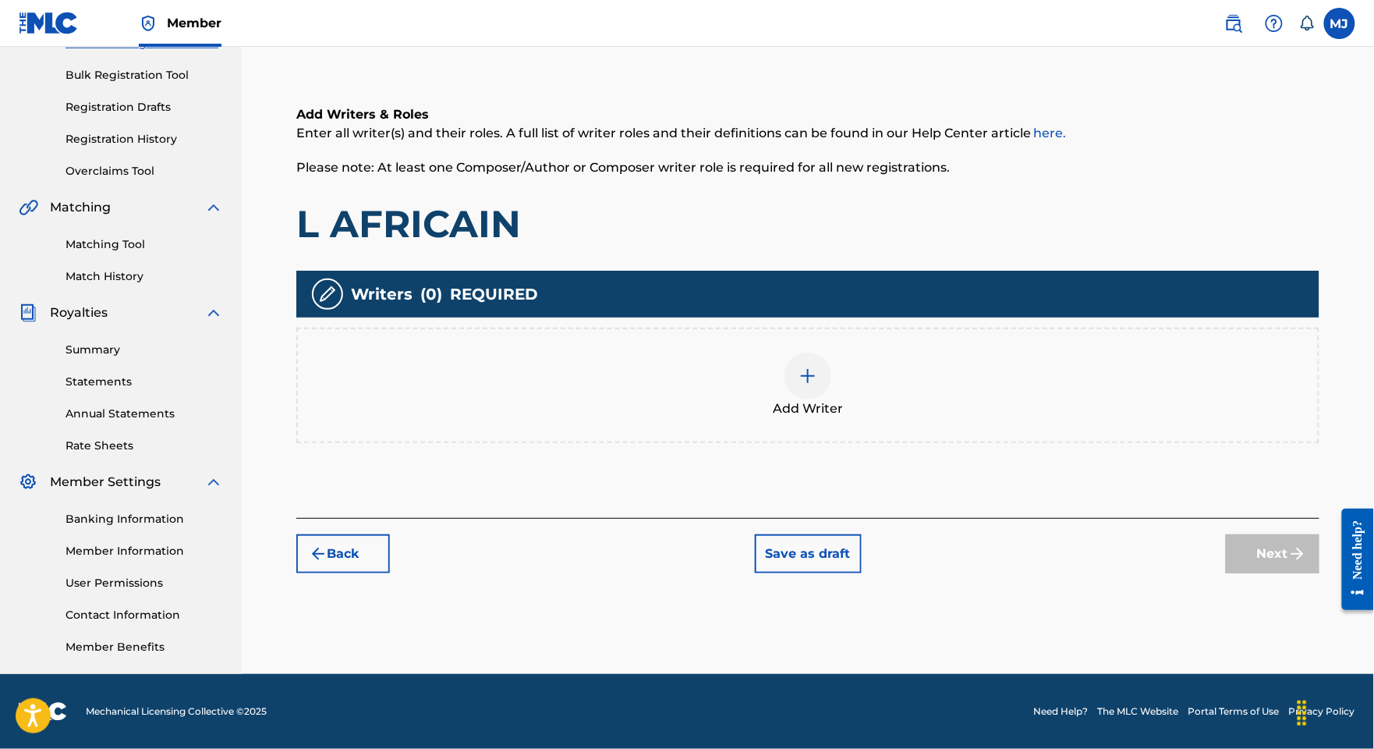
scroll to position [343, 0]
click at [1043, 352] on div "Add Writer" at bounding box center [808, 385] width 1020 height 66
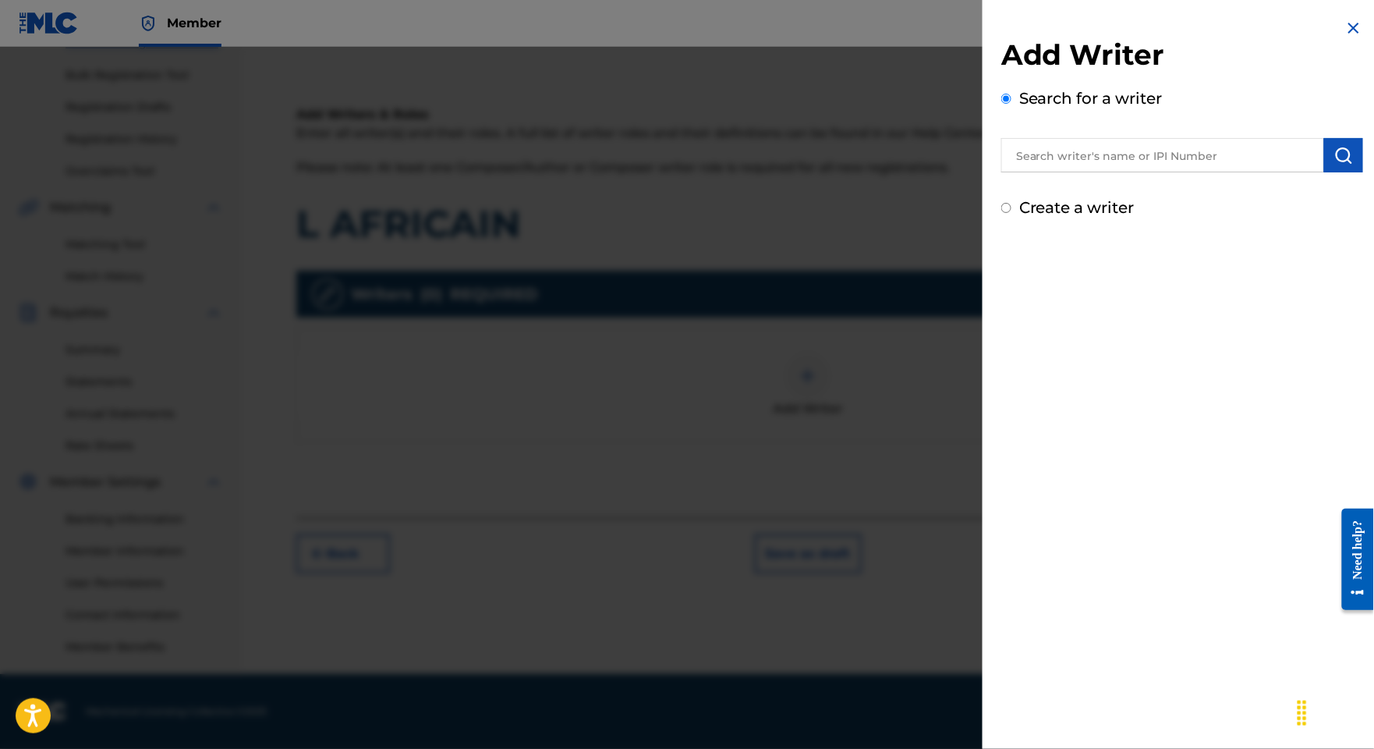
click at [1154, 144] on div "Search for a writer" at bounding box center [1182, 130] width 362 height 86
click at [1153, 151] on div at bounding box center [1182, 152] width 362 height 39
click at [1154, 151] on div at bounding box center [1182, 152] width 362 height 39
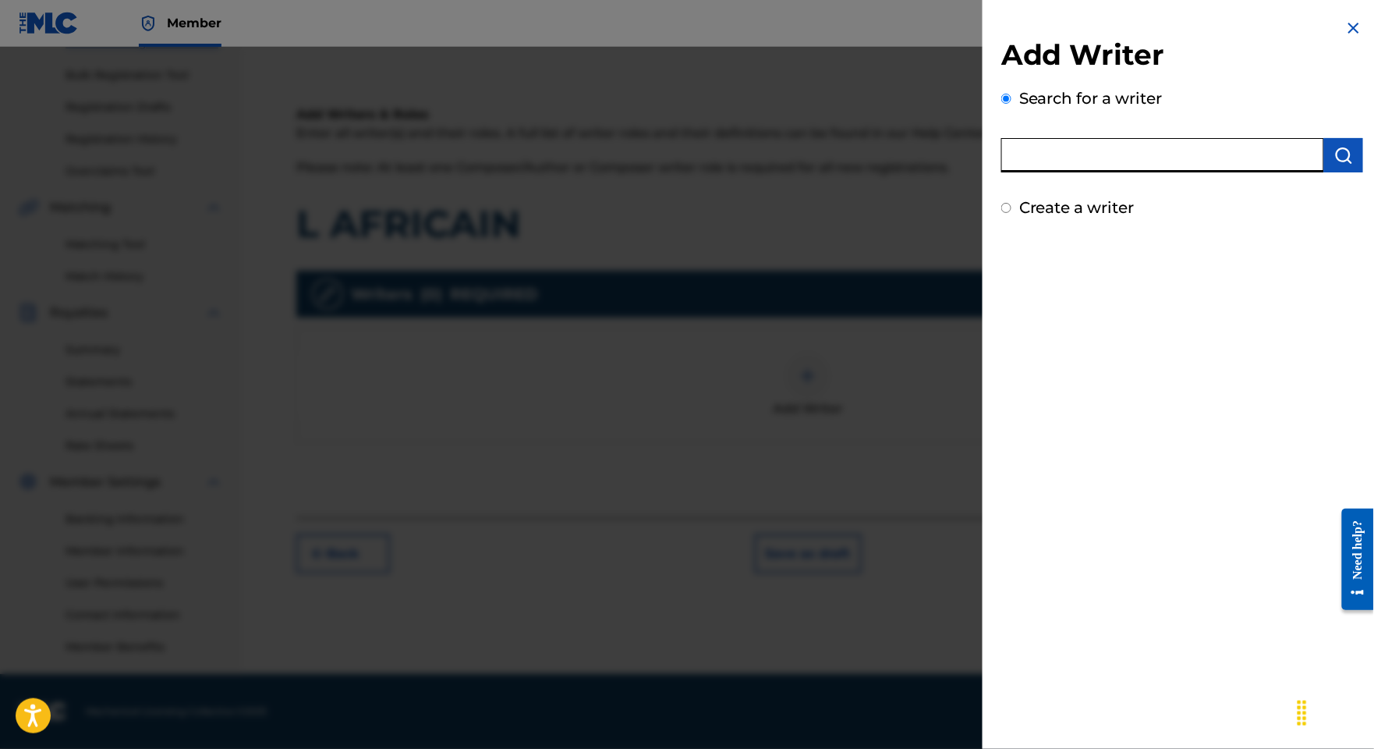
click at [1151, 154] on input "text" at bounding box center [1162, 155] width 323 height 34
paste input "[PERSON_NAME][DEMOGRAPHIC_DATA]"
type input "[PERSON_NAME][DEMOGRAPHIC_DATA]"
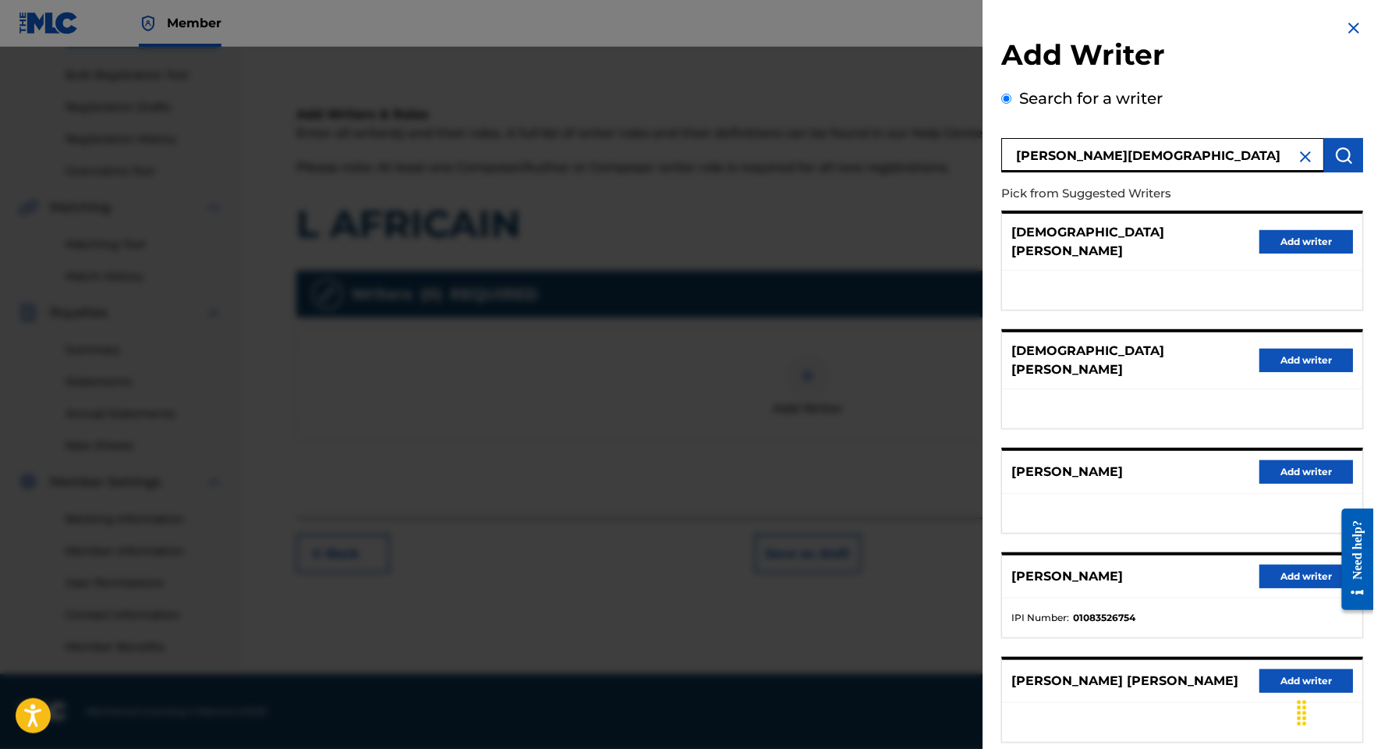
scroll to position [185, 0]
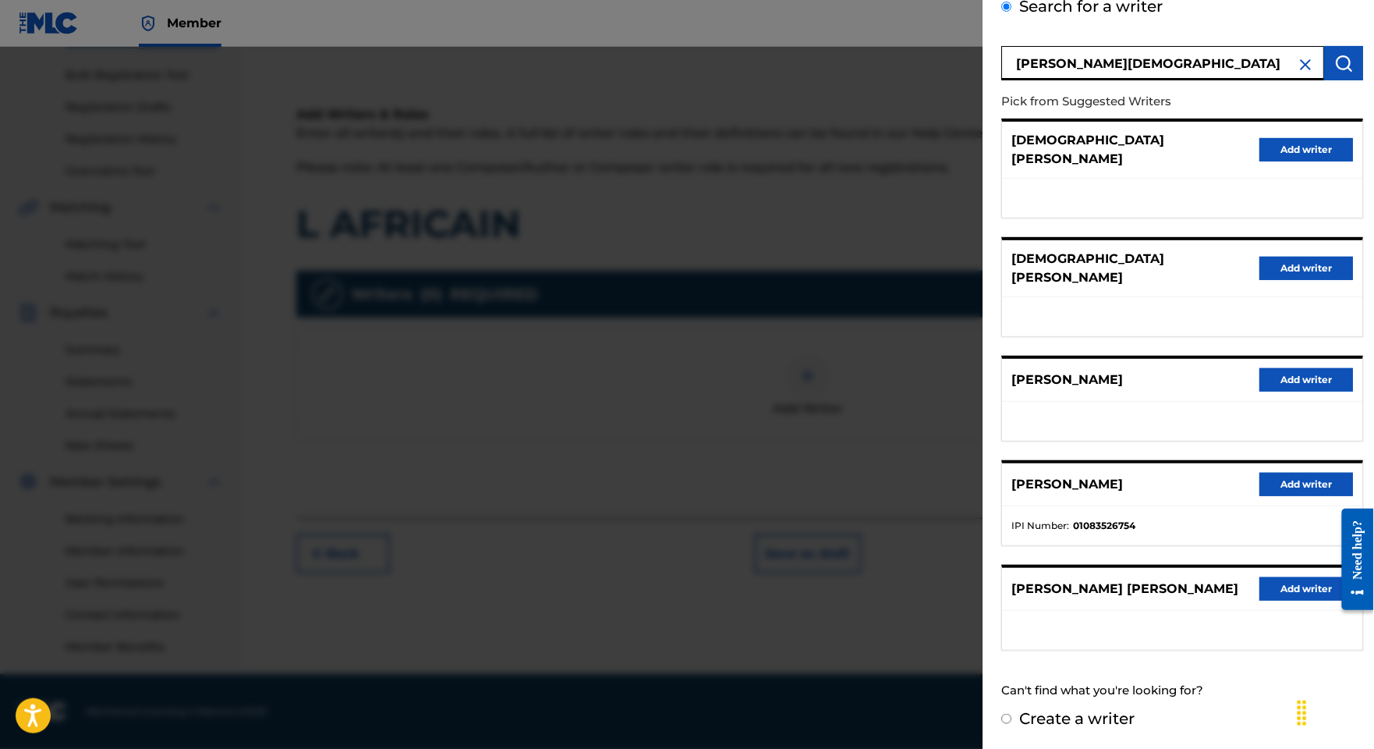
click at [1281, 583] on button "Add writer" at bounding box center [1306, 588] width 94 height 23
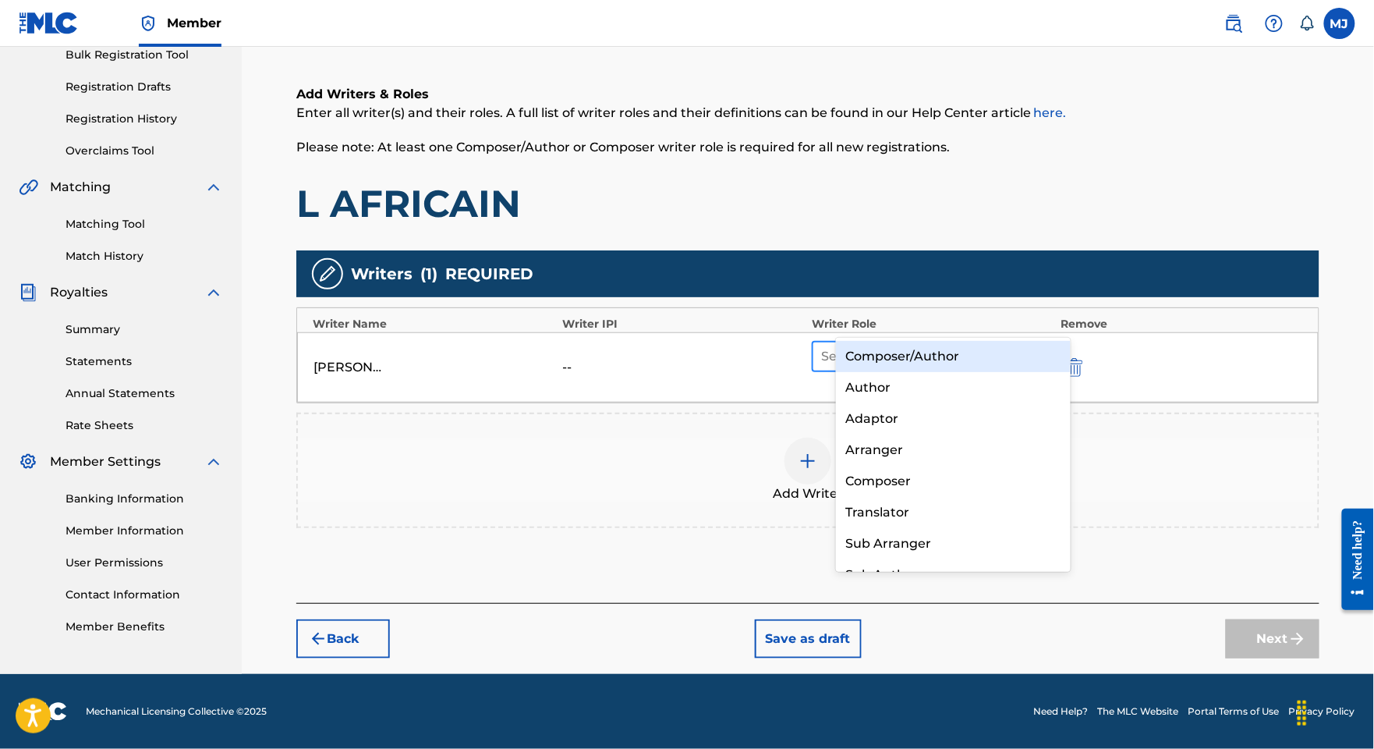
click at [1014, 342] on div "Select a role" at bounding box center [918, 356] width 210 height 28
click at [1014, 345] on div at bounding box center [918, 356] width 194 height 22
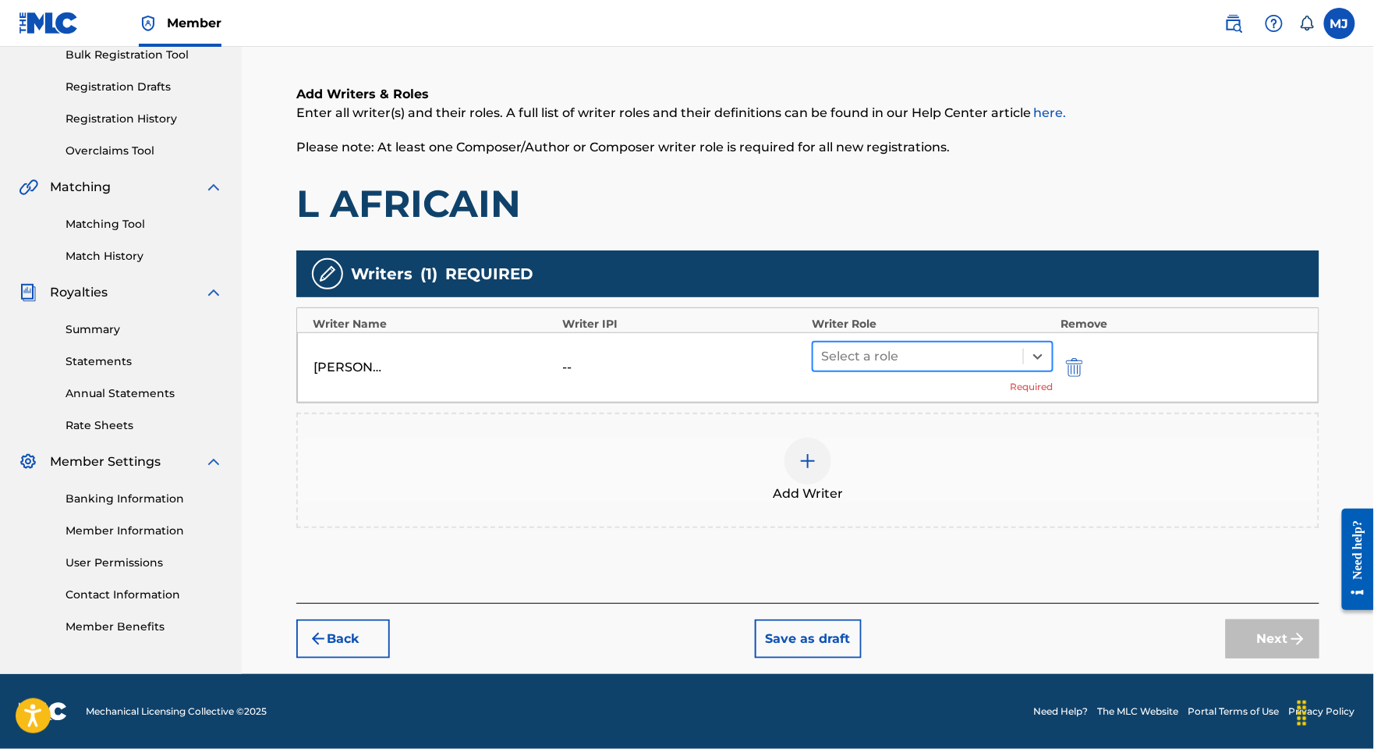
click at [1005, 345] on div at bounding box center [918, 356] width 194 height 22
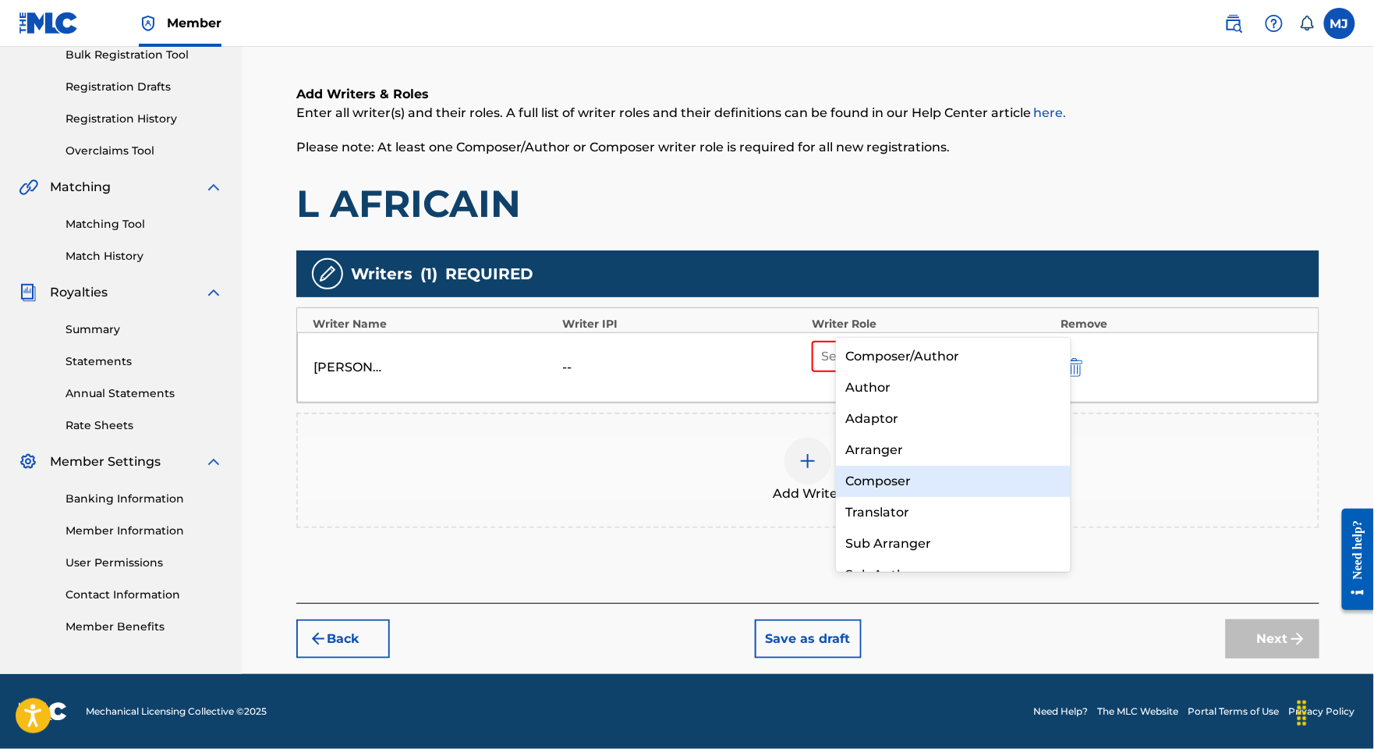
click at [937, 474] on div "Composer" at bounding box center [953, 481] width 234 height 31
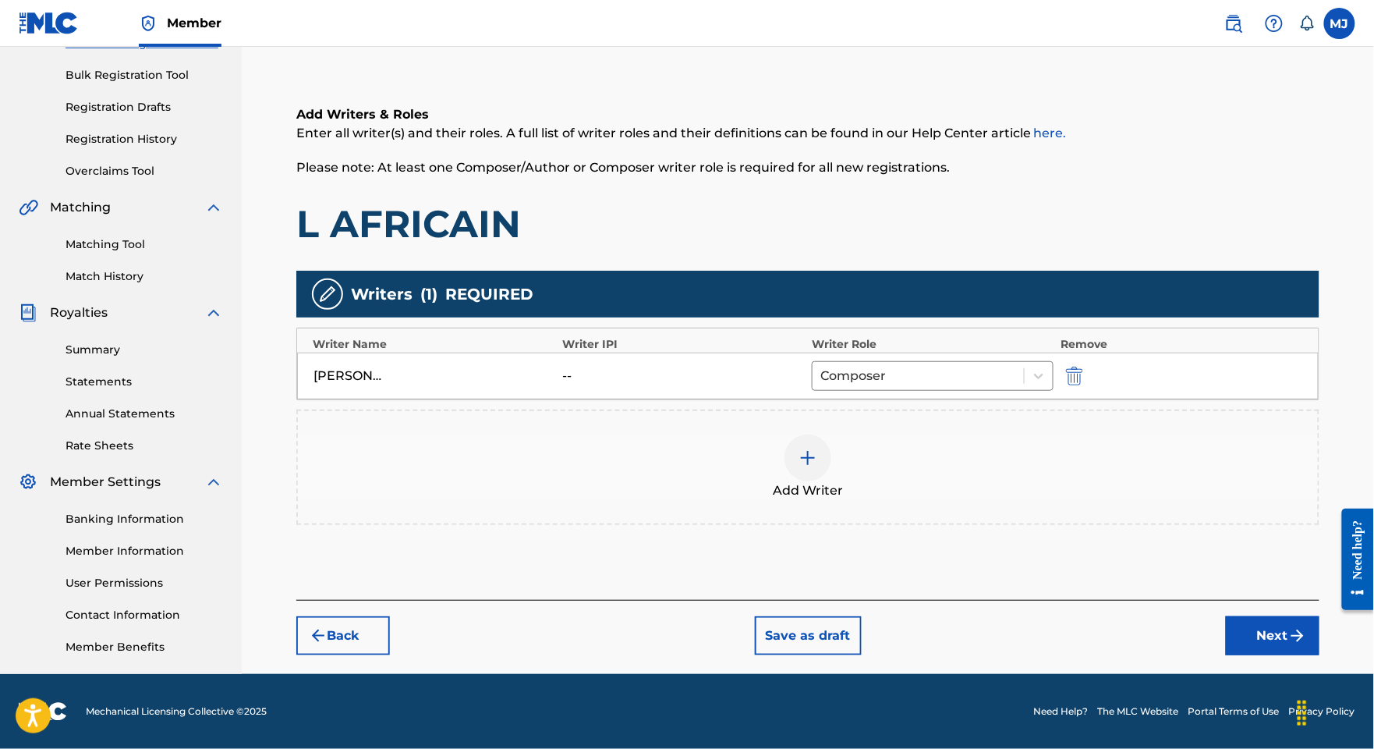
click at [920, 434] on div "Add Writer" at bounding box center [808, 467] width 1020 height 66
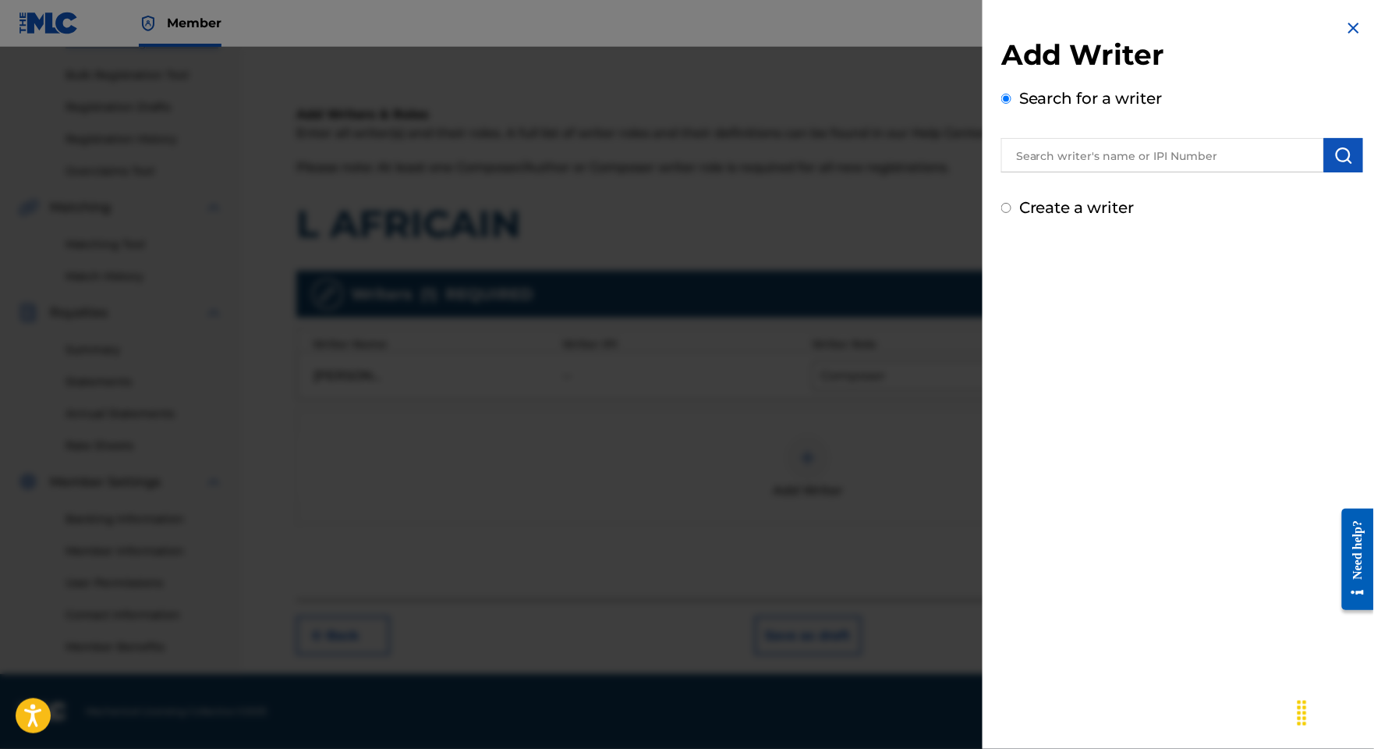
click at [1104, 150] on div at bounding box center [1182, 152] width 362 height 39
click at [1104, 157] on input "text" at bounding box center [1162, 155] width 323 height 34
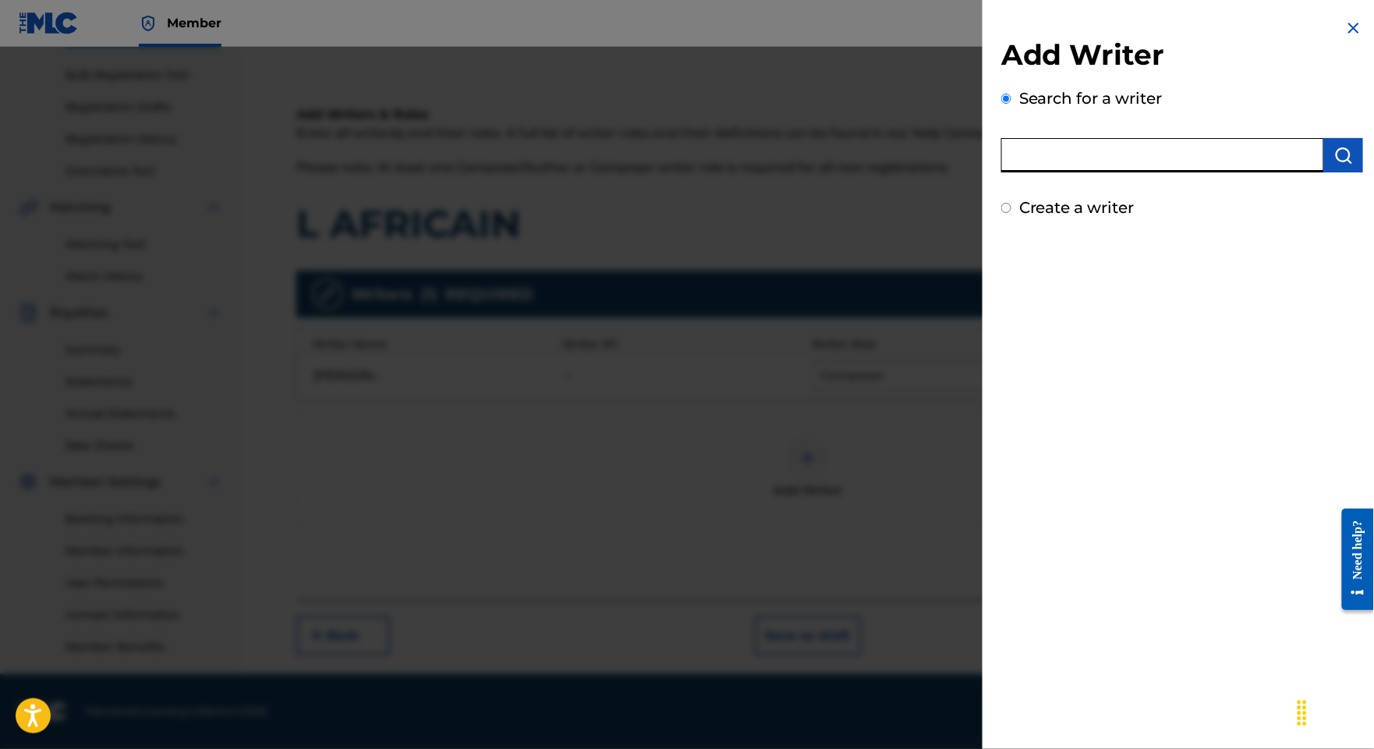
paste input "BASSA ZEREHOUE DIYILEM"
type input "BASSA ZEREHOUE DIYILEM"
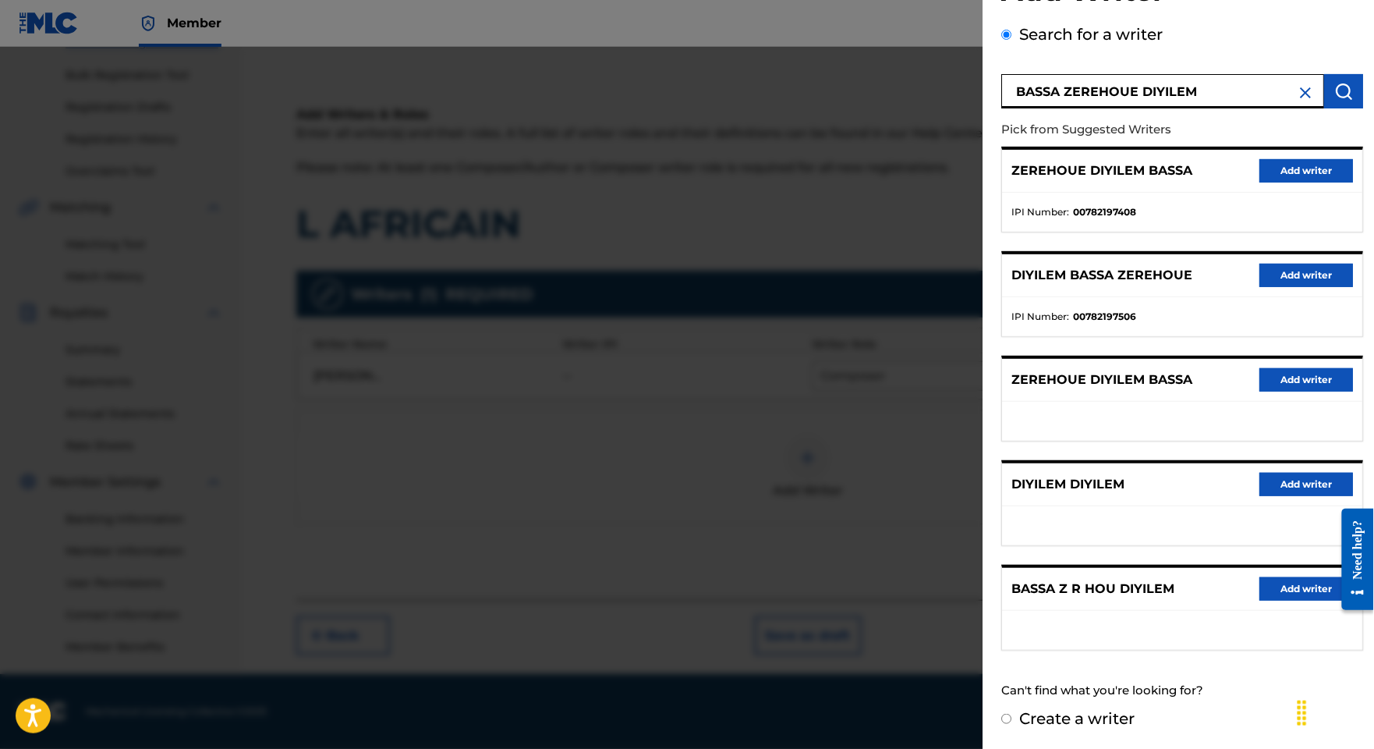
scroll to position [84, 0]
click at [1259, 174] on button "Add writer" at bounding box center [1306, 170] width 94 height 23
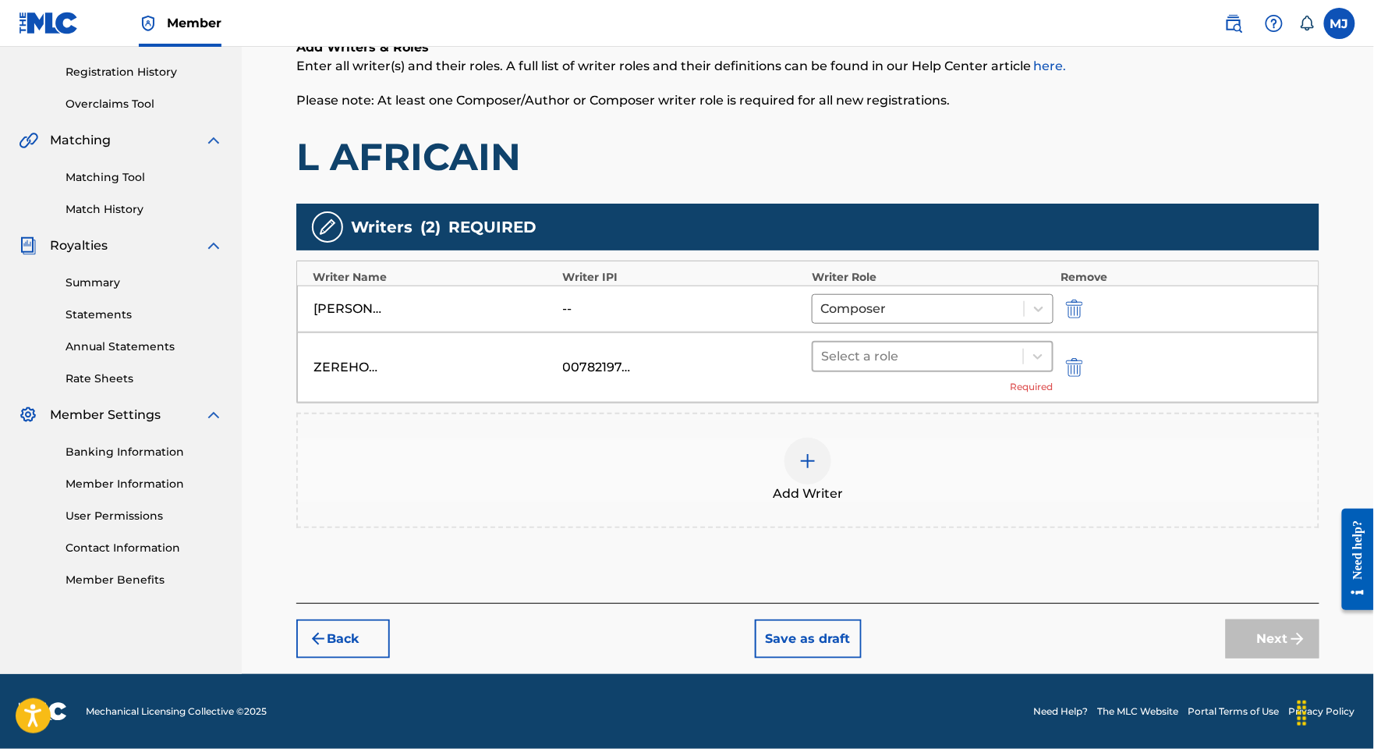
drag, startPoint x: 908, startPoint y: 352, endPoint x: 909, endPoint y: 377, distance: 25.0
click at [908, 353] on div at bounding box center [918, 356] width 194 height 22
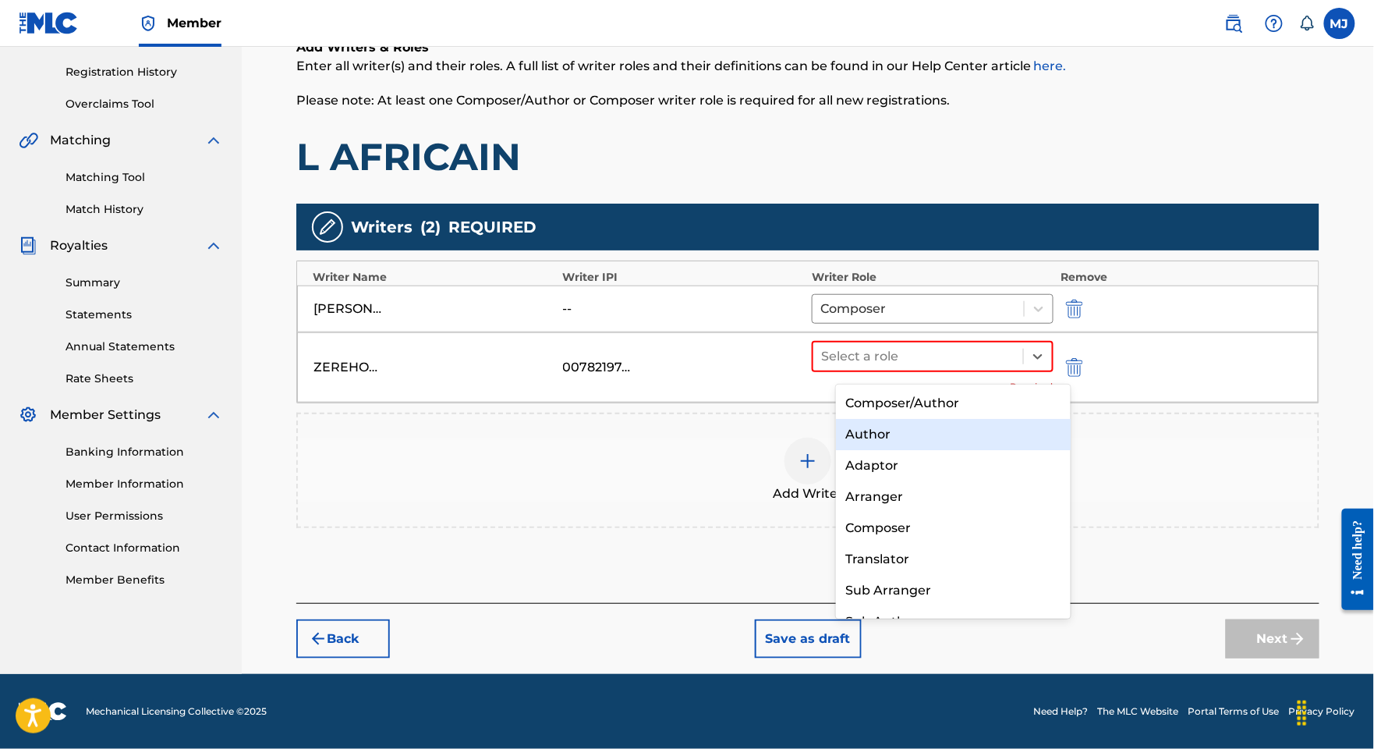
click at [898, 427] on div "Author" at bounding box center [953, 434] width 234 height 31
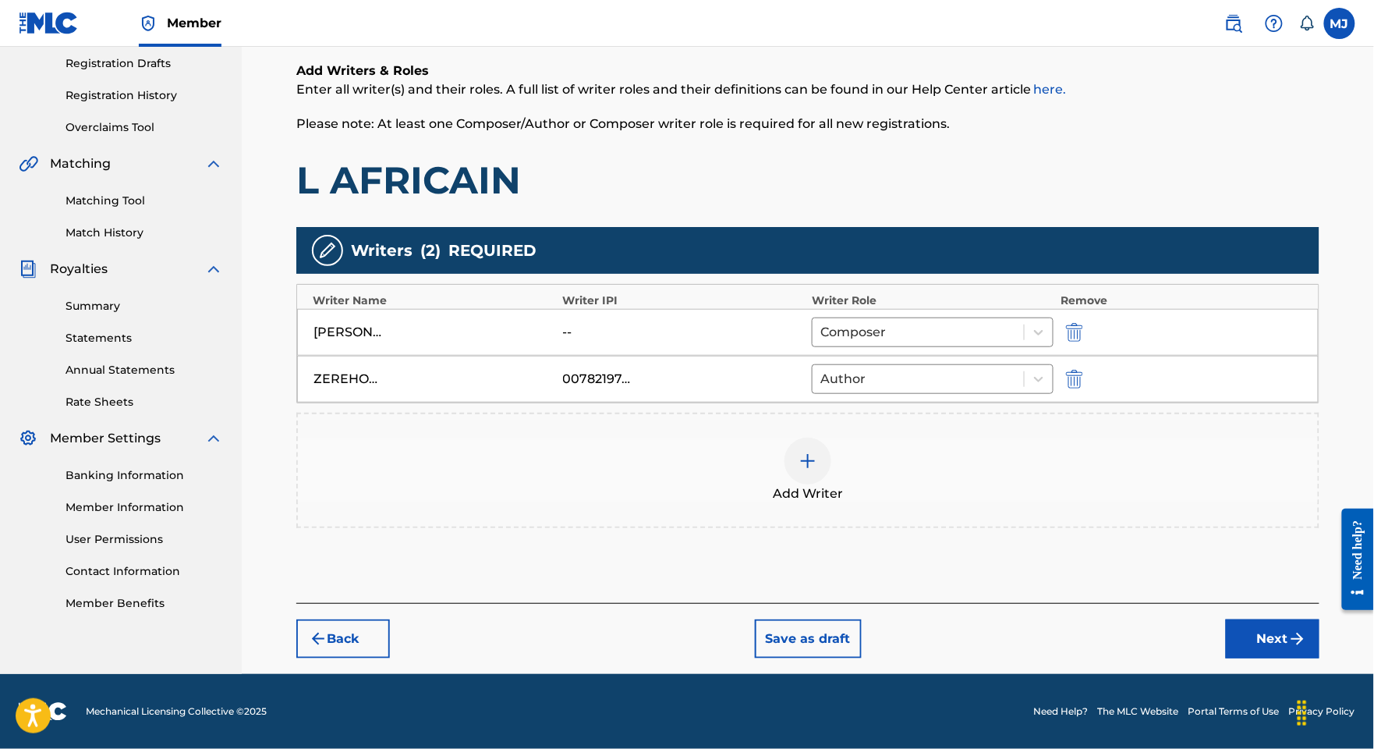
click at [1018, 445] on div "Add Writer" at bounding box center [808, 470] width 1020 height 66
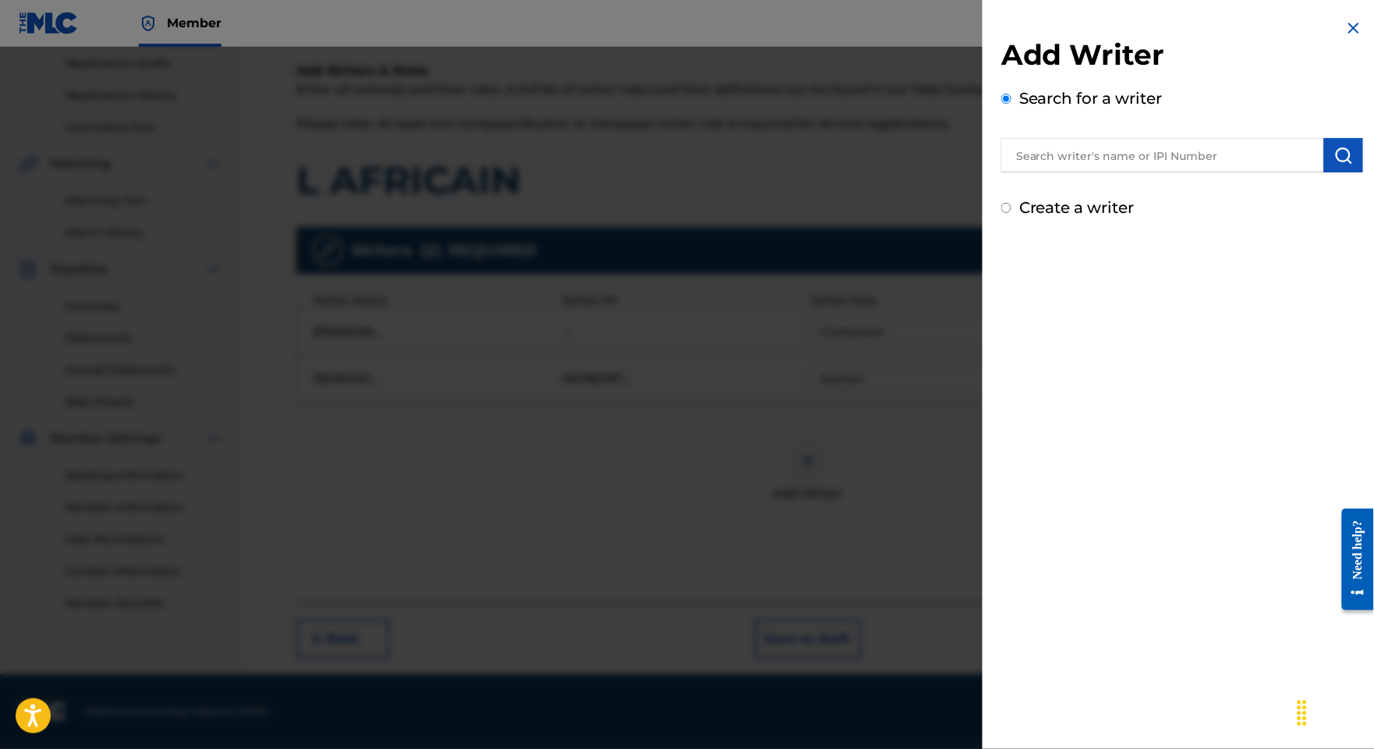
click at [1107, 199] on div "Add Writer Search for a writer Create a writer" at bounding box center [1182, 128] width 362 height 182
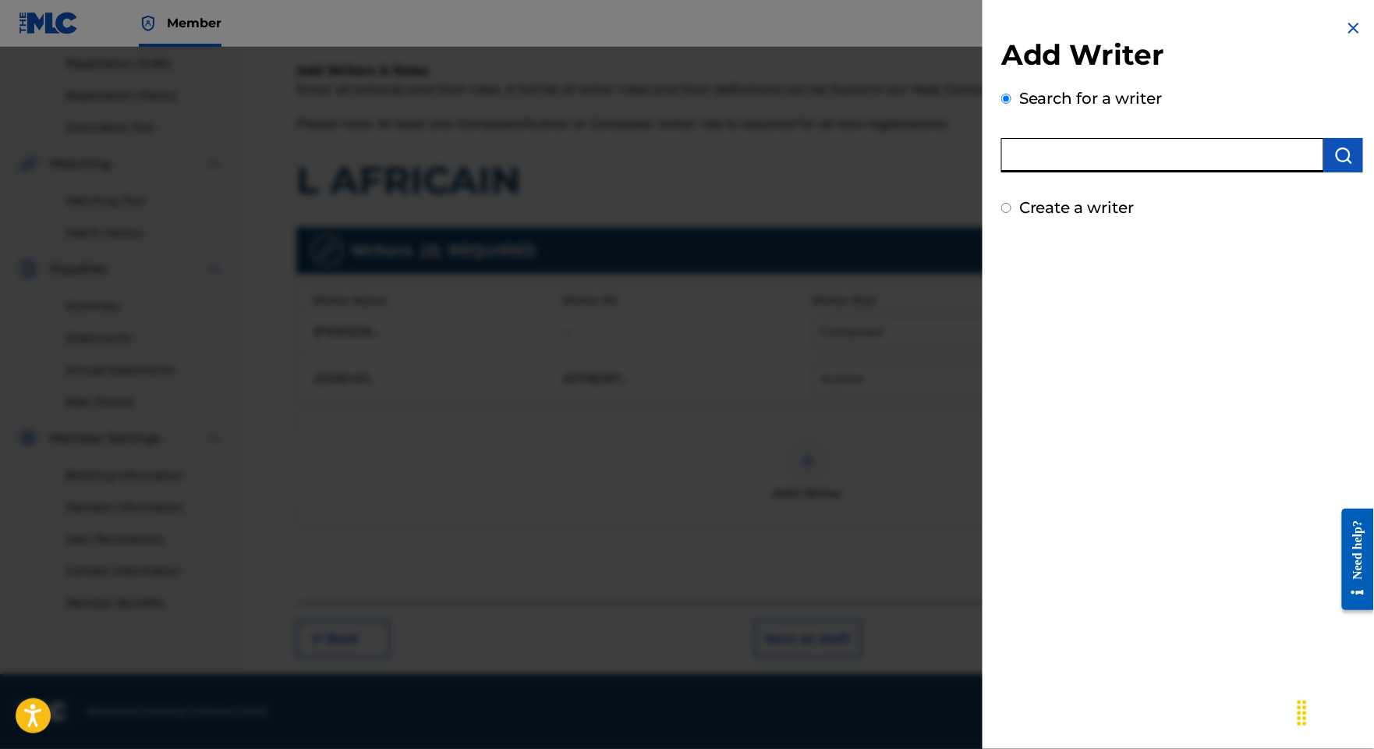
click at [1118, 172] on input "text" at bounding box center [1162, 155] width 323 height 34
paste input "GNAGBO [PERSON_NAME]"
type input "GNAGBO [PERSON_NAME]"
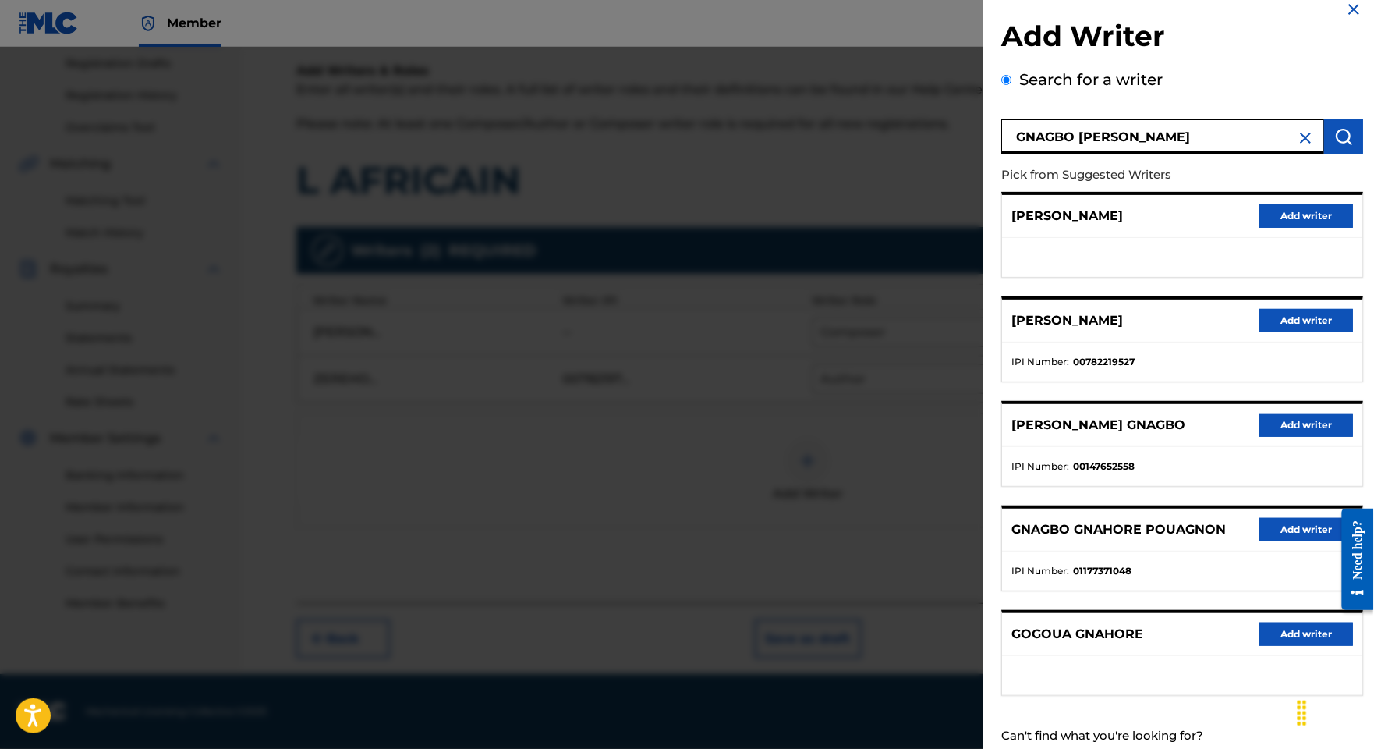
scroll to position [0, 0]
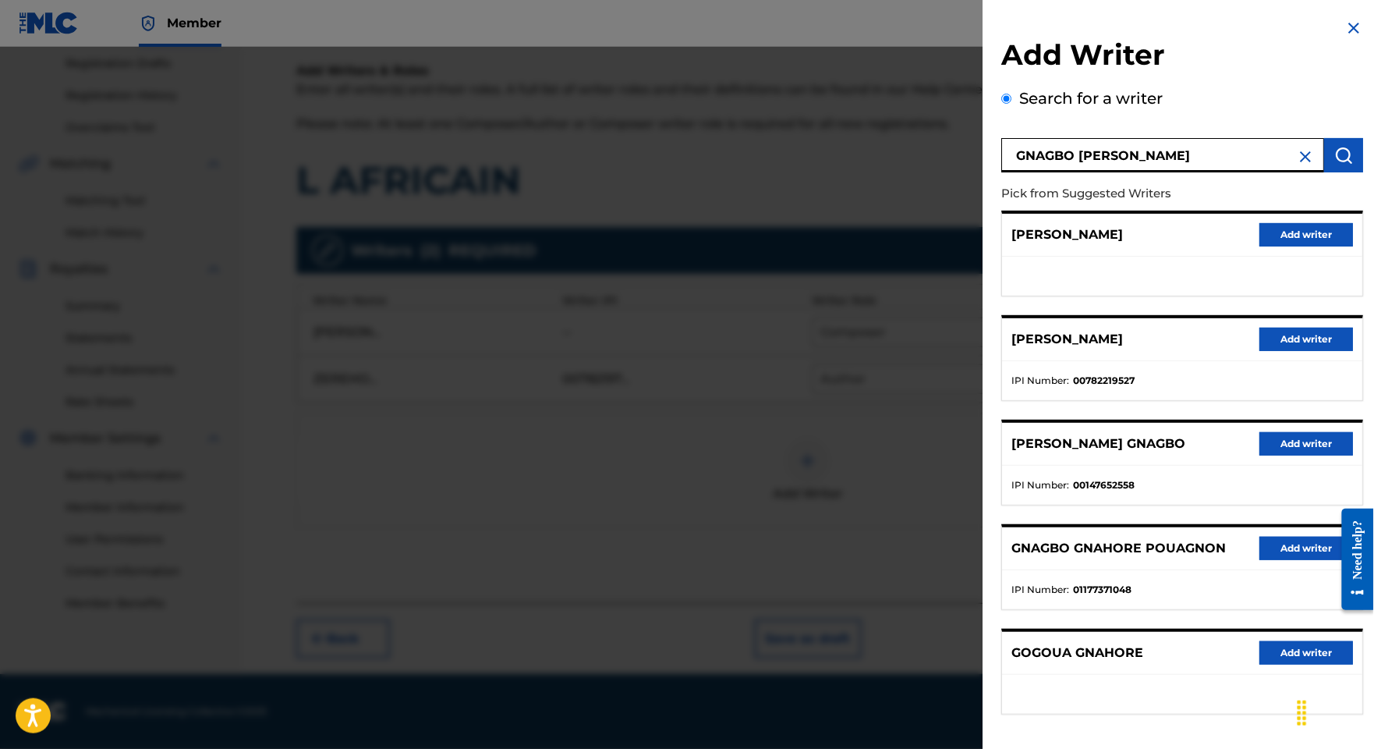
click at [1270, 351] on button "Add writer" at bounding box center [1306, 339] width 94 height 23
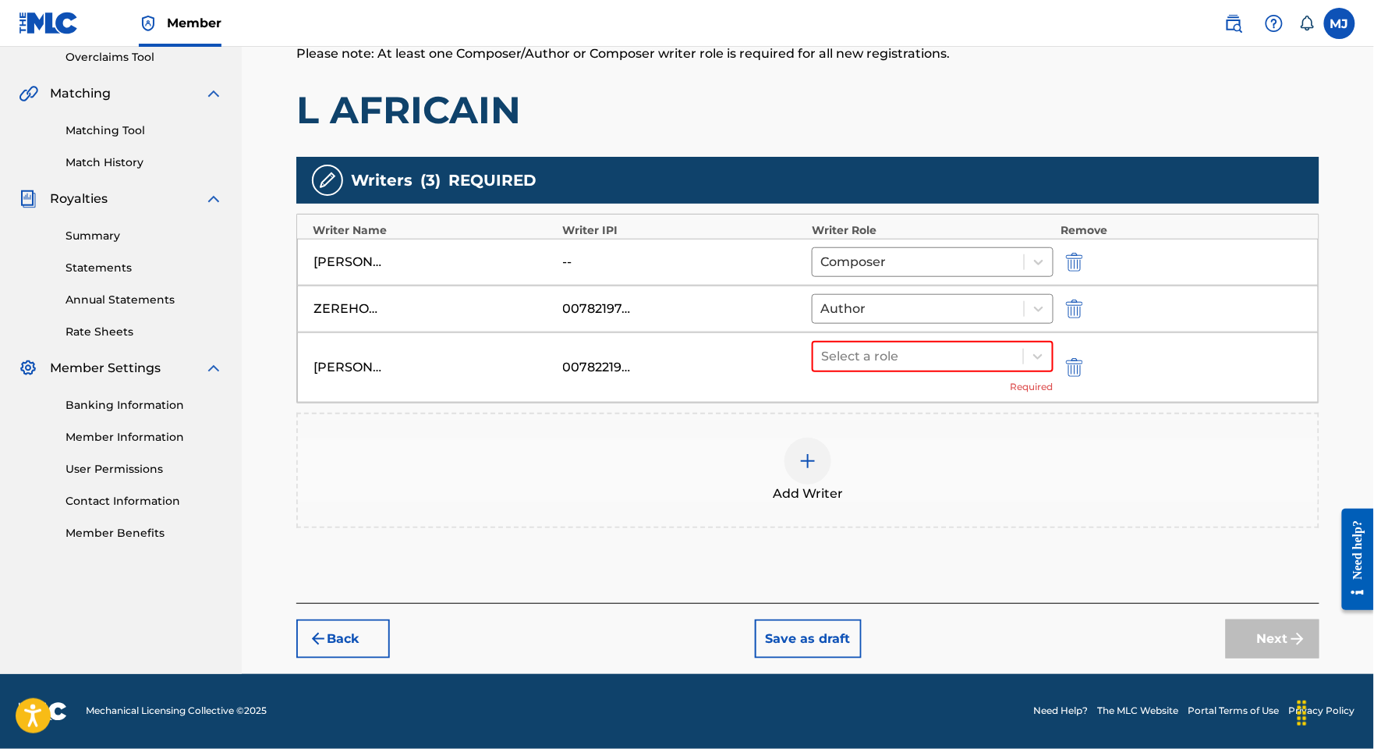
click at [895, 342] on div "[PERSON_NAME] 00782219527 Select a role Required" at bounding box center [808, 367] width 1022 height 70
click at [912, 353] on div at bounding box center [918, 356] width 194 height 22
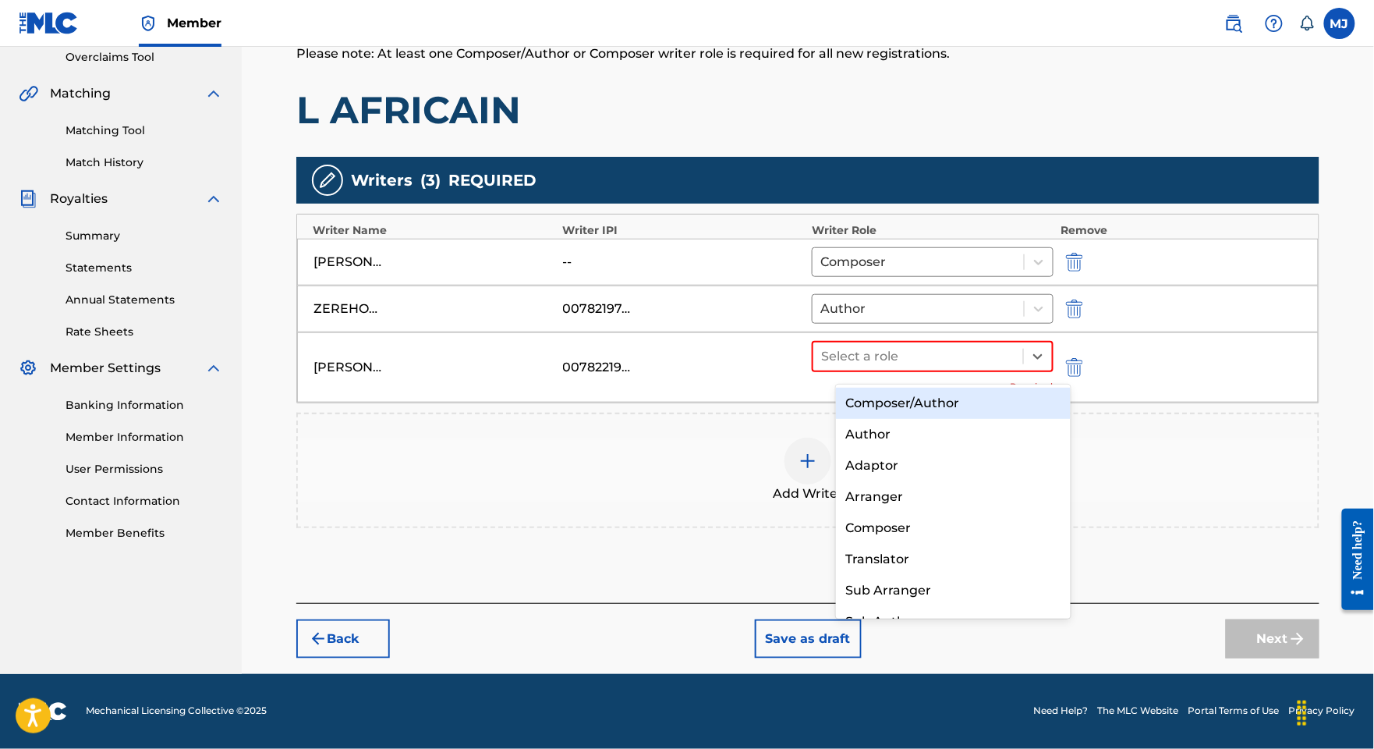
drag, startPoint x: 880, startPoint y: 408, endPoint x: 887, endPoint y: 428, distance: 21.5
click at [880, 409] on div "Composer/Author" at bounding box center [953, 403] width 234 height 31
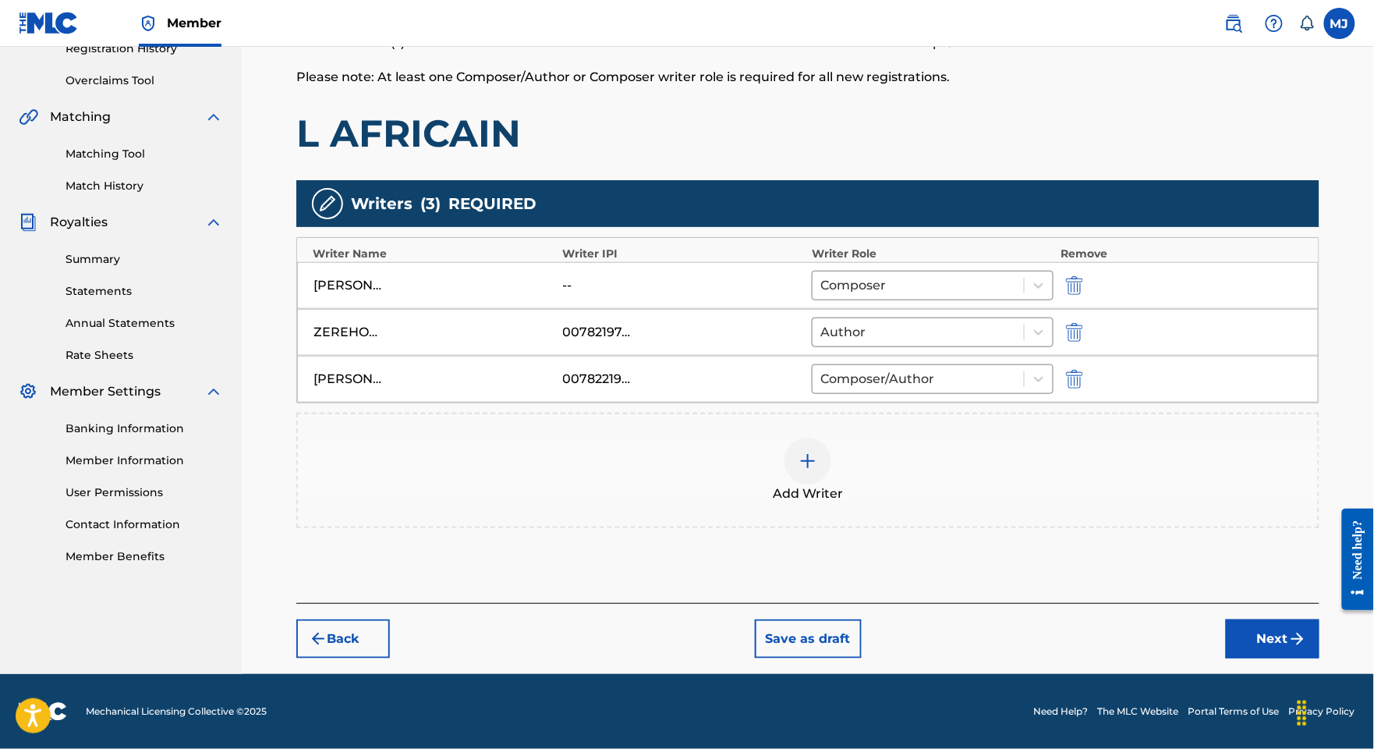
click at [887, 428] on div "Add Writer" at bounding box center [807, 470] width 1023 height 115
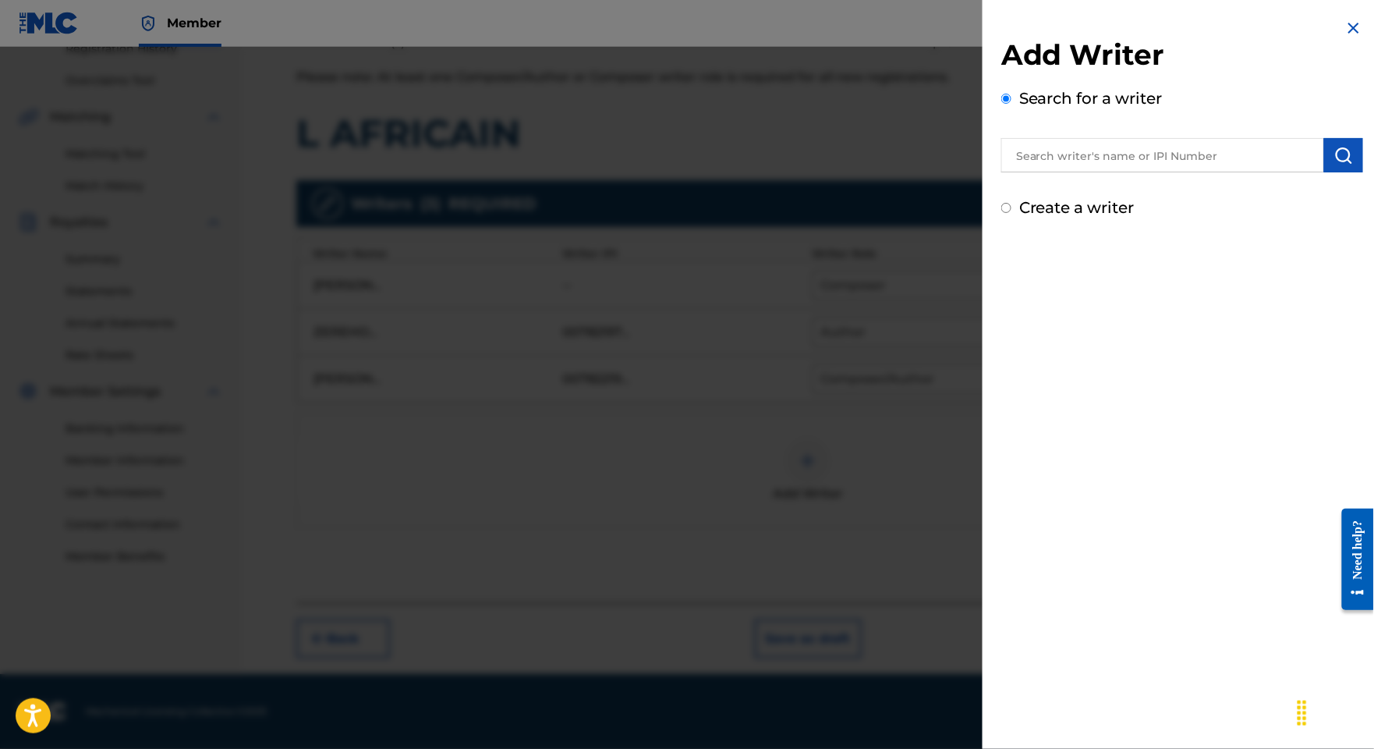
click at [866, 376] on div at bounding box center [687, 421] width 1374 height 749
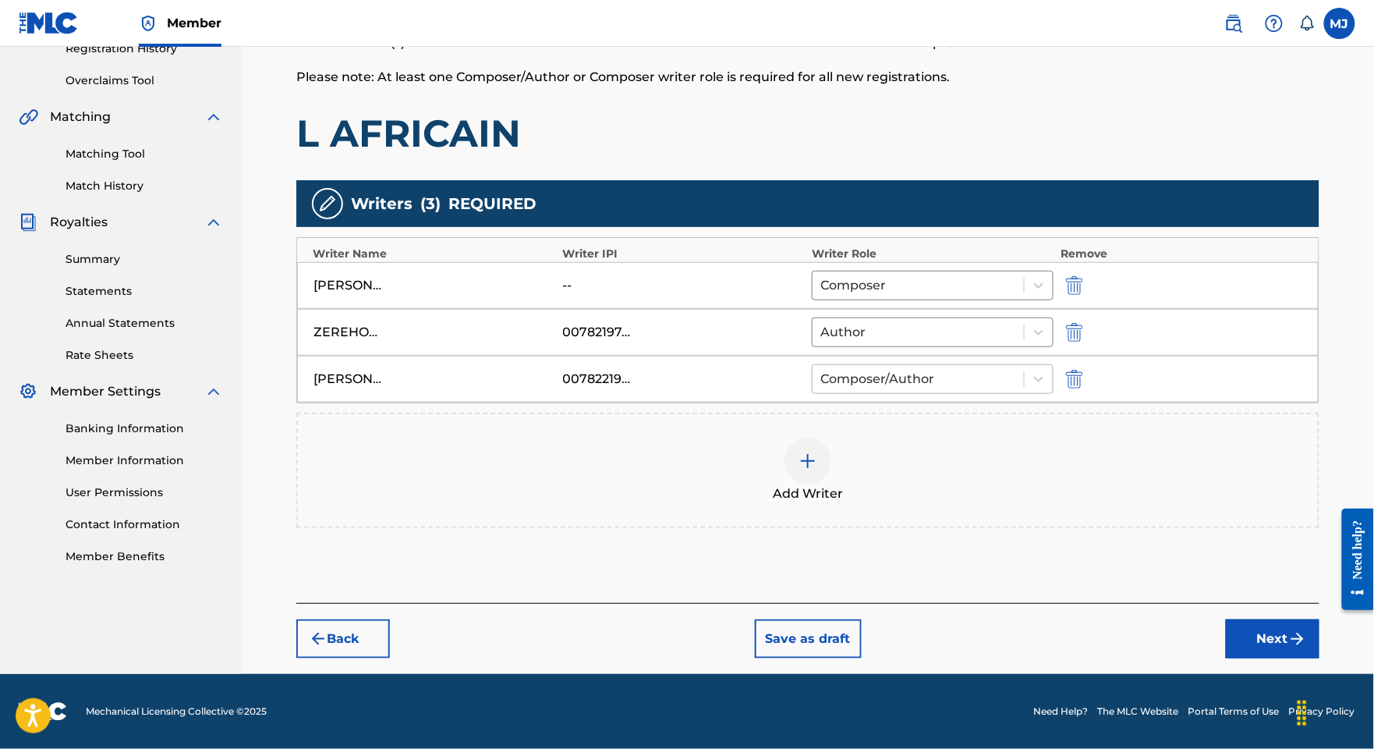
click at [892, 373] on div "Composer/Author" at bounding box center [918, 379] width 211 height 28
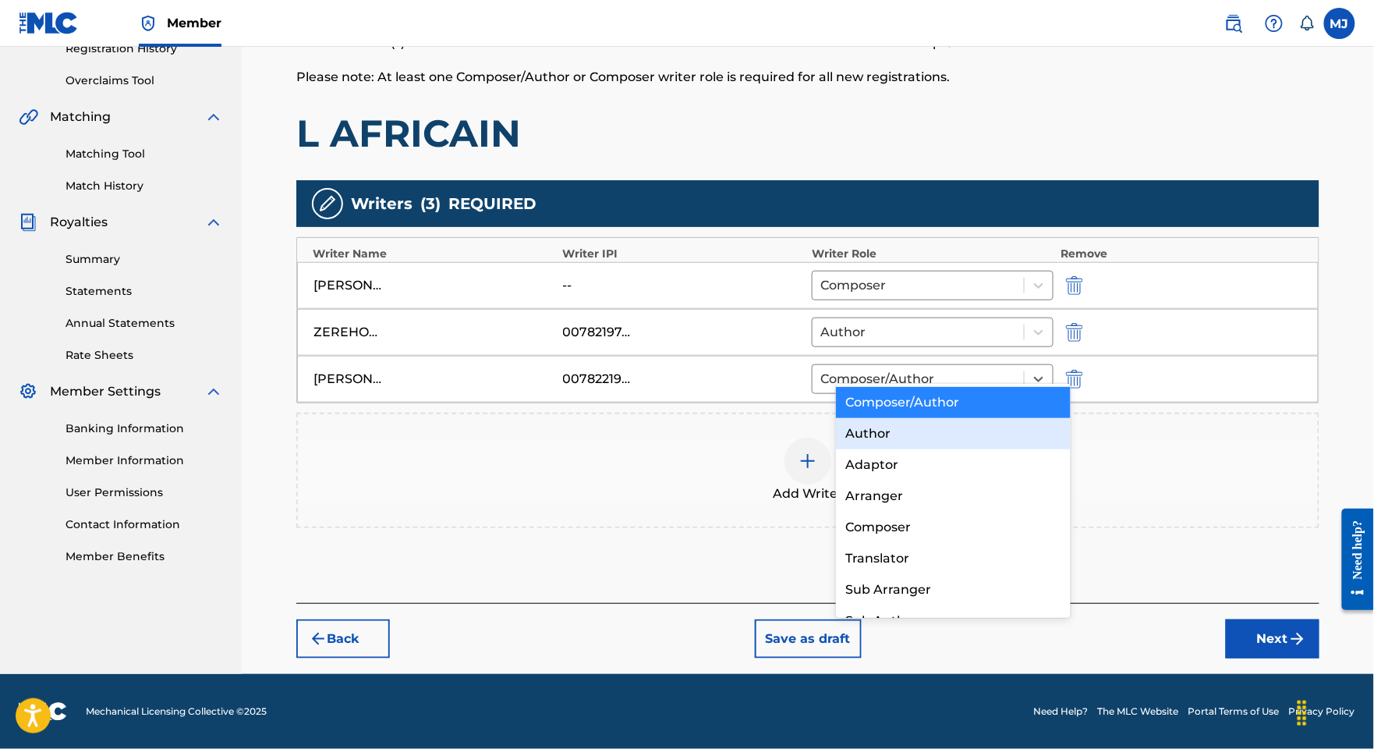
click at [886, 433] on div "Author" at bounding box center [953, 433] width 234 height 31
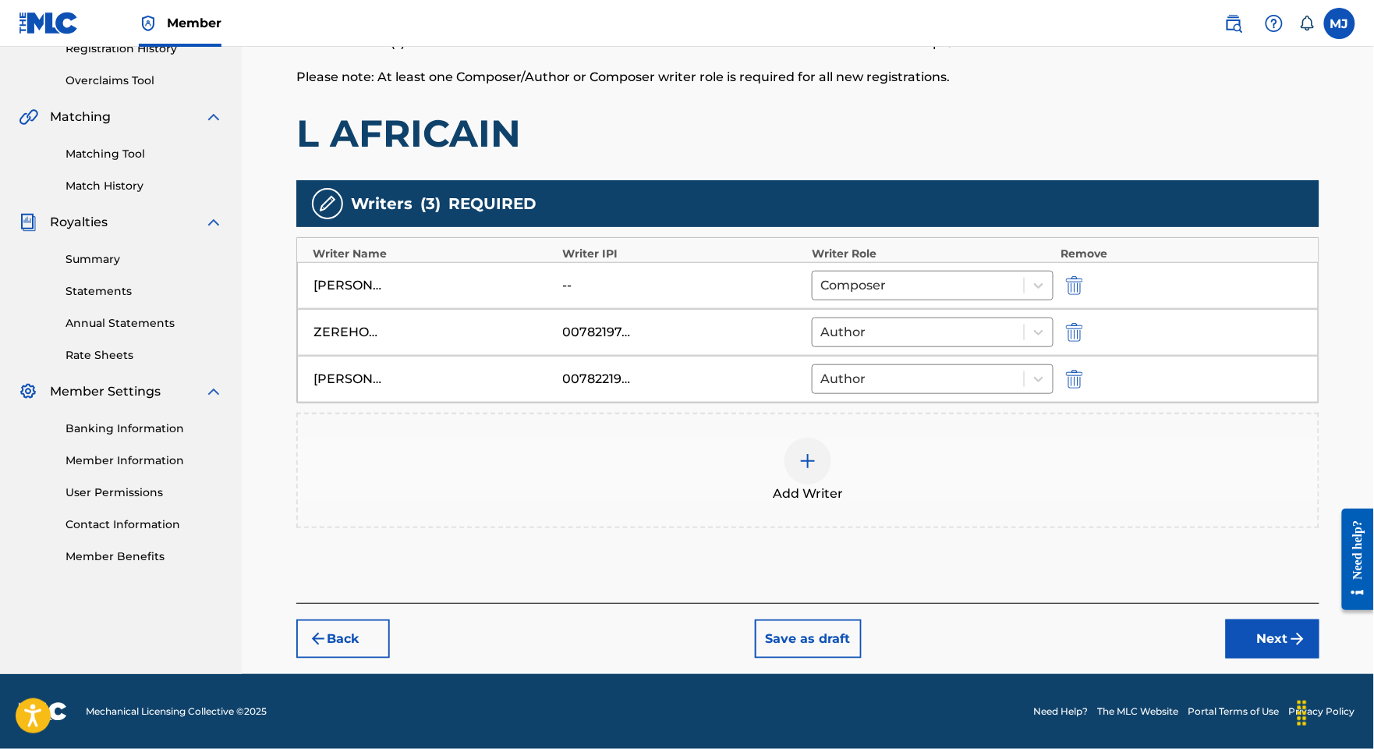
click at [999, 448] on div "Add Writer" at bounding box center [808, 470] width 1020 height 66
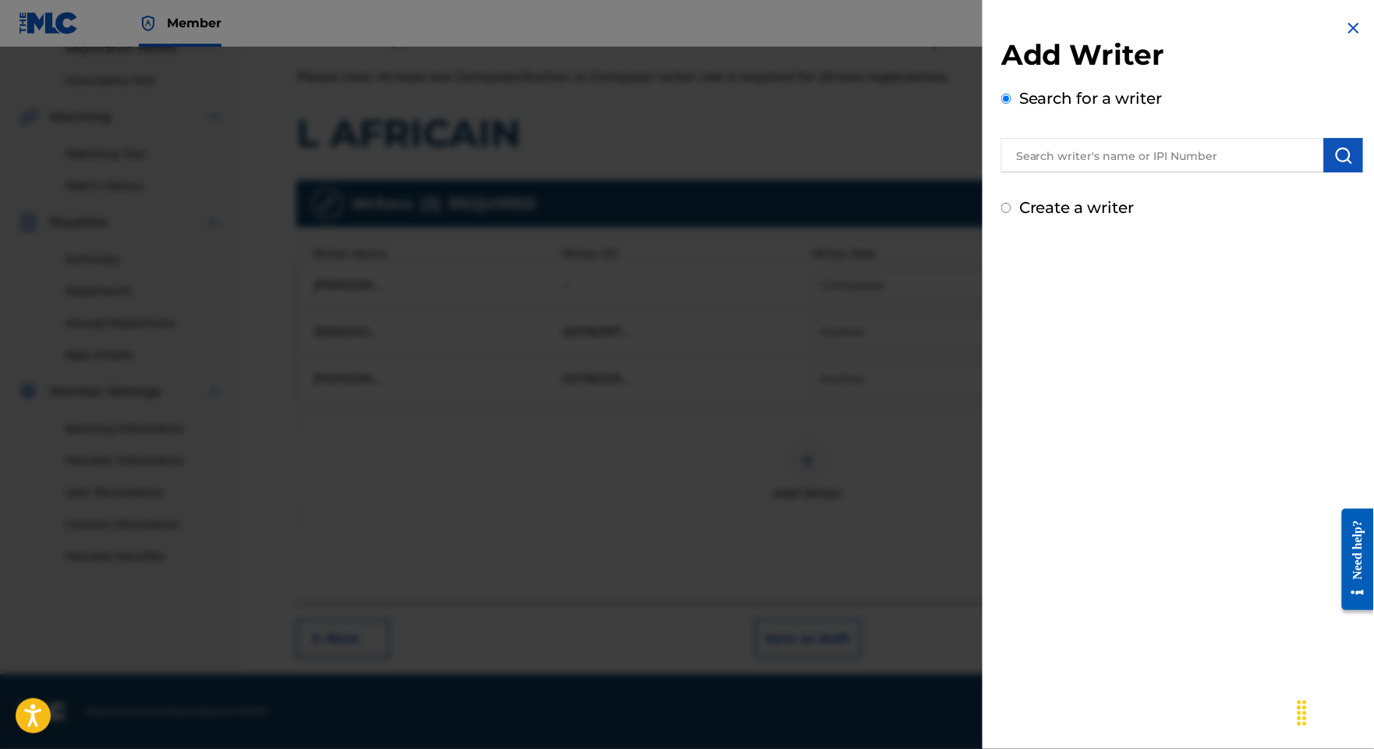
click at [1151, 172] on input "text" at bounding box center [1162, 155] width 323 height 34
paste input "KONAN [PERSON_NAME] [PERSON_NAME]"
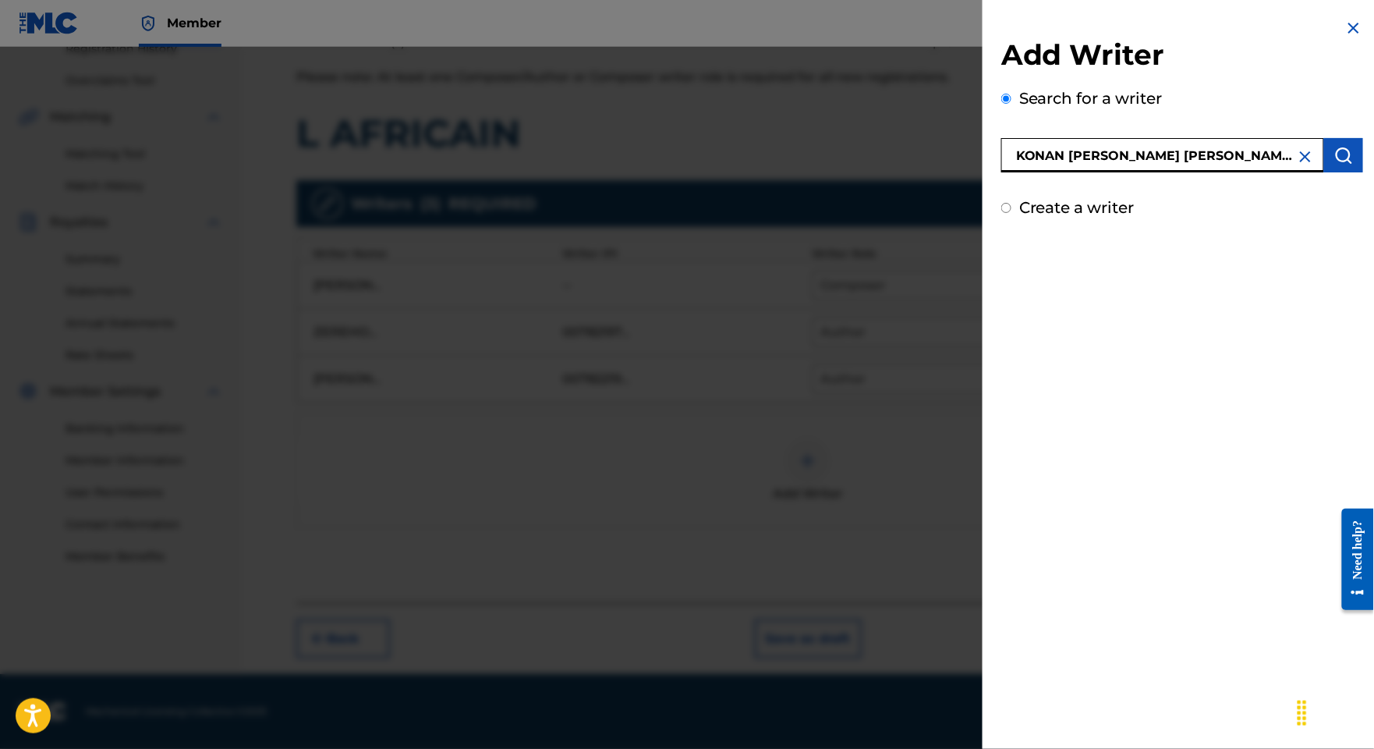
type input "KONAN [PERSON_NAME] [PERSON_NAME]"
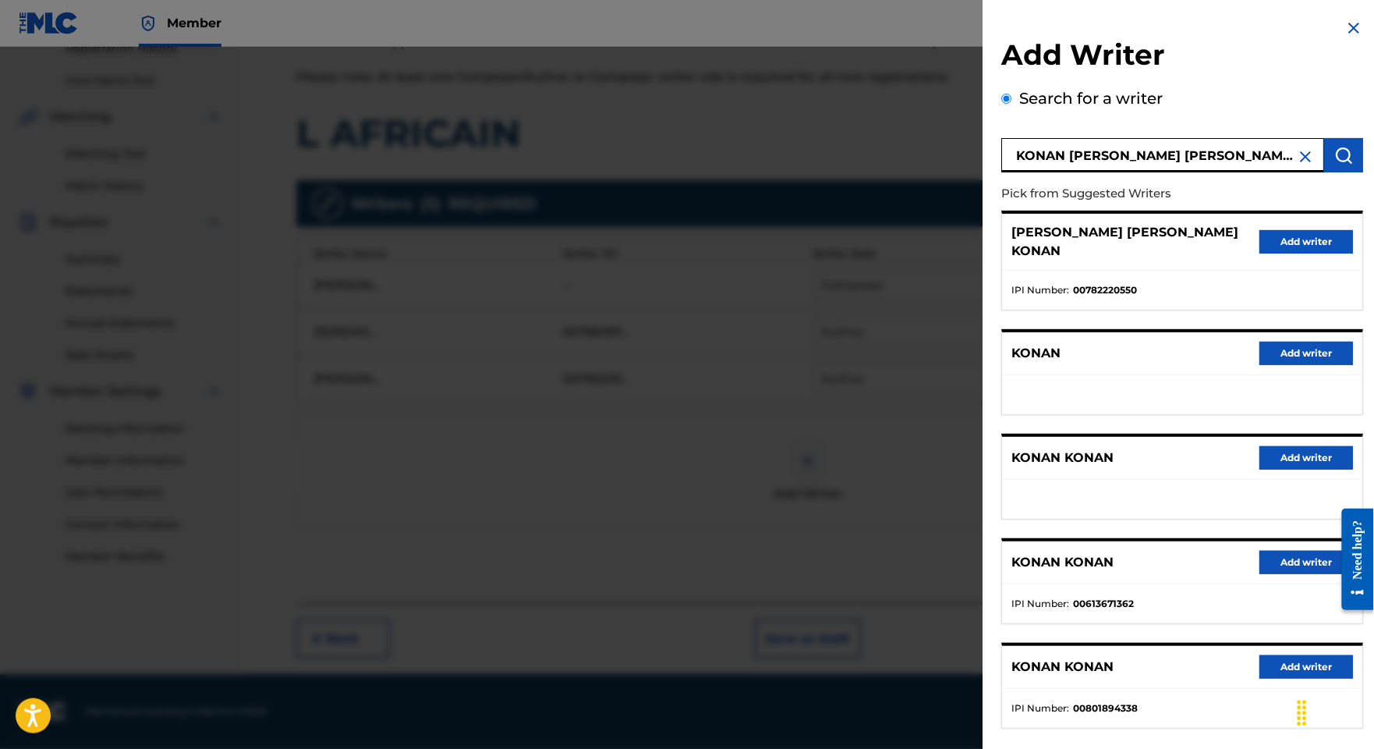
click at [1268, 253] on button "Add writer" at bounding box center [1306, 241] width 94 height 23
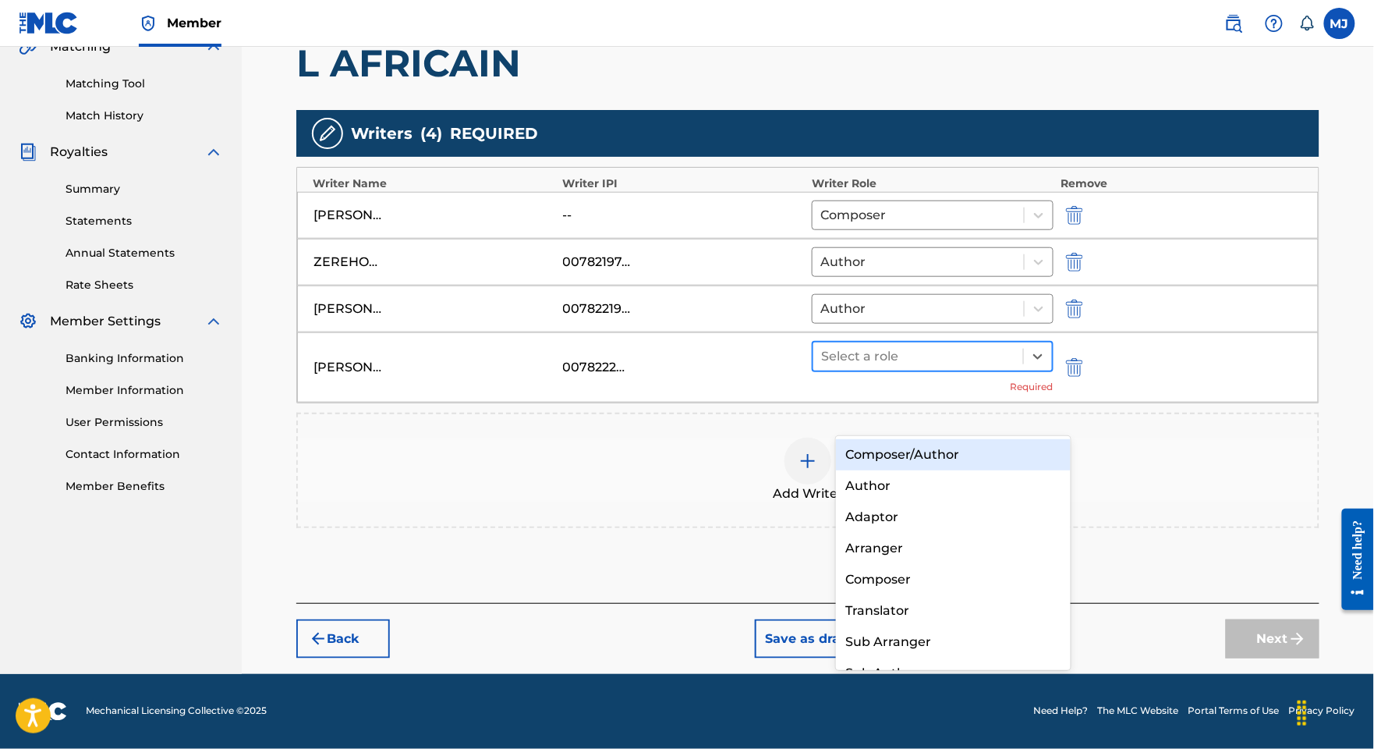
click at [962, 367] on div at bounding box center [918, 356] width 194 height 22
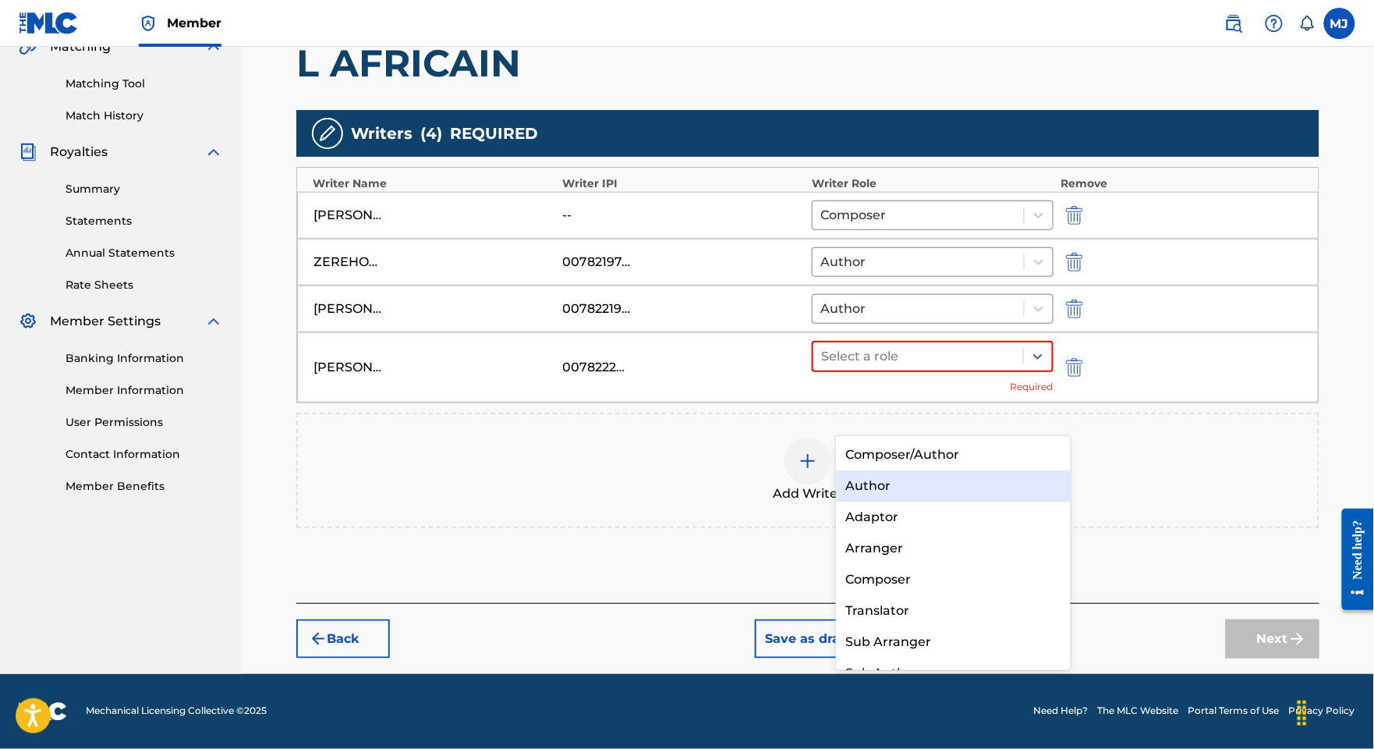
click at [898, 489] on div "Author" at bounding box center [953, 485] width 234 height 31
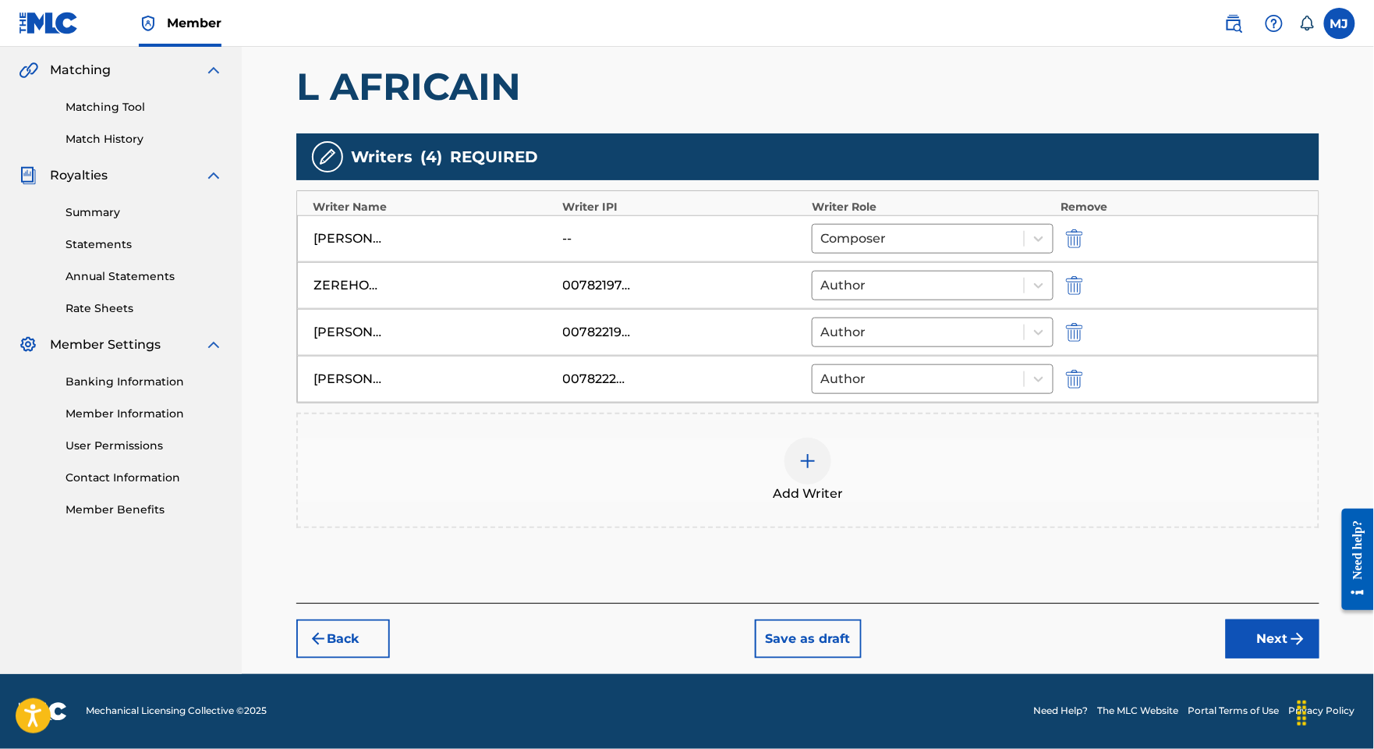
click at [858, 481] on div "Add Writer" at bounding box center [808, 470] width 1020 height 66
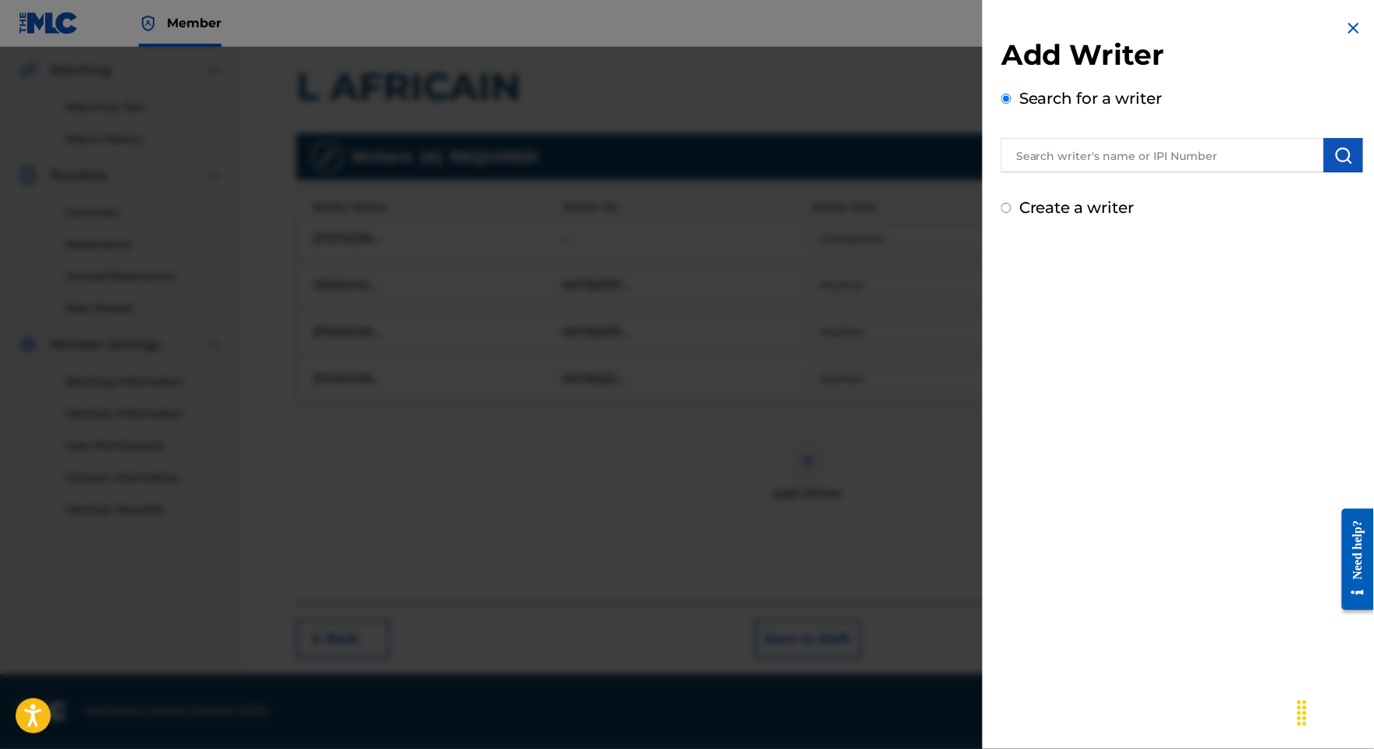
click at [1037, 172] on input "text" at bounding box center [1162, 155] width 323 height 34
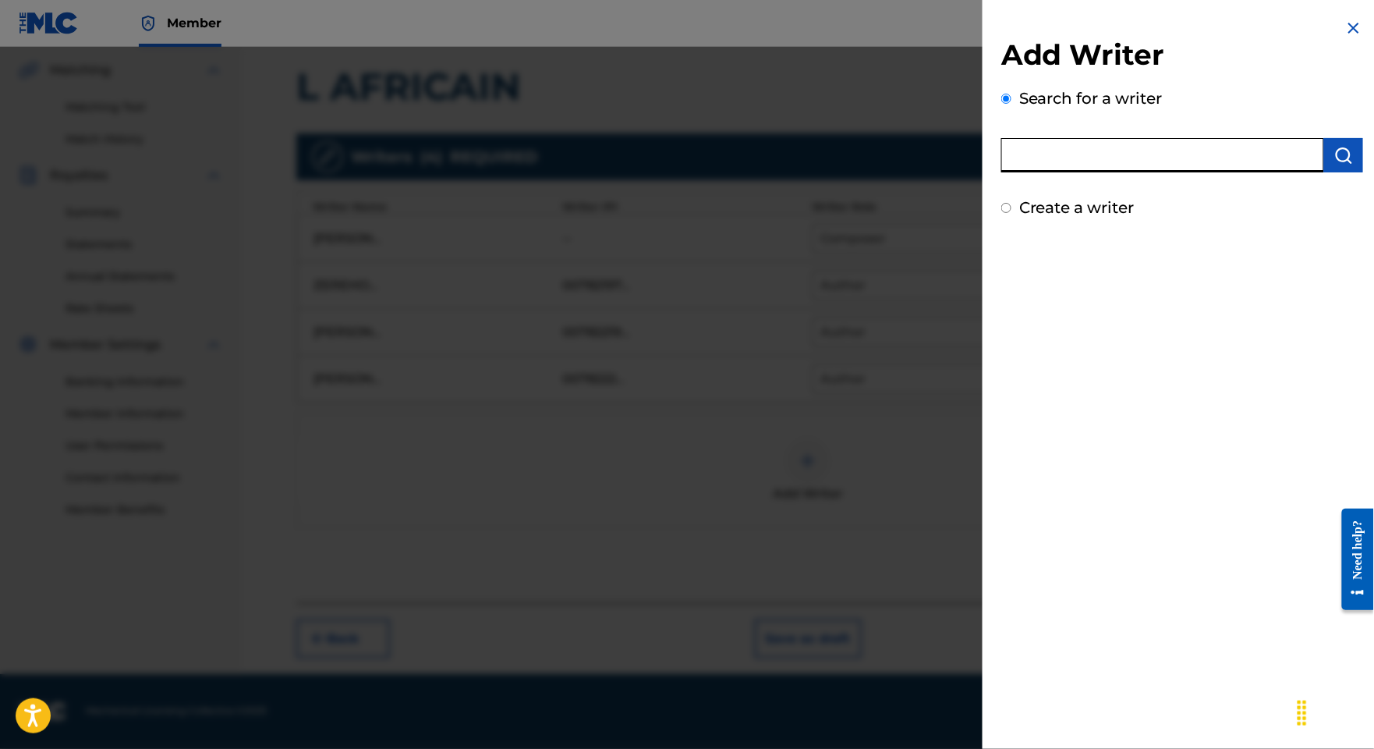
paste input "[PERSON_NAME] [PERSON_NAME]"
type input "[PERSON_NAME] [PERSON_NAME]"
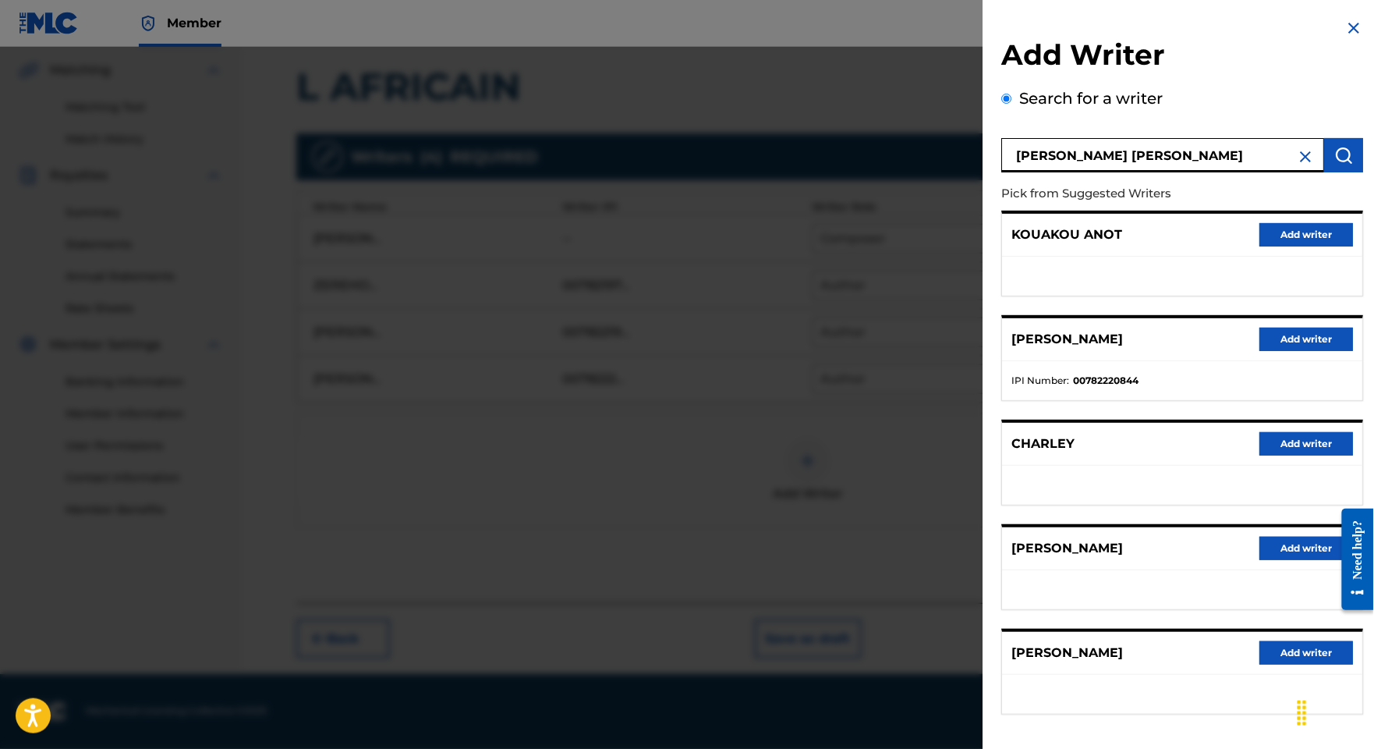
click at [1259, 351] on button "Add writer" at bounding box center [1306, 339] width 94 height 23
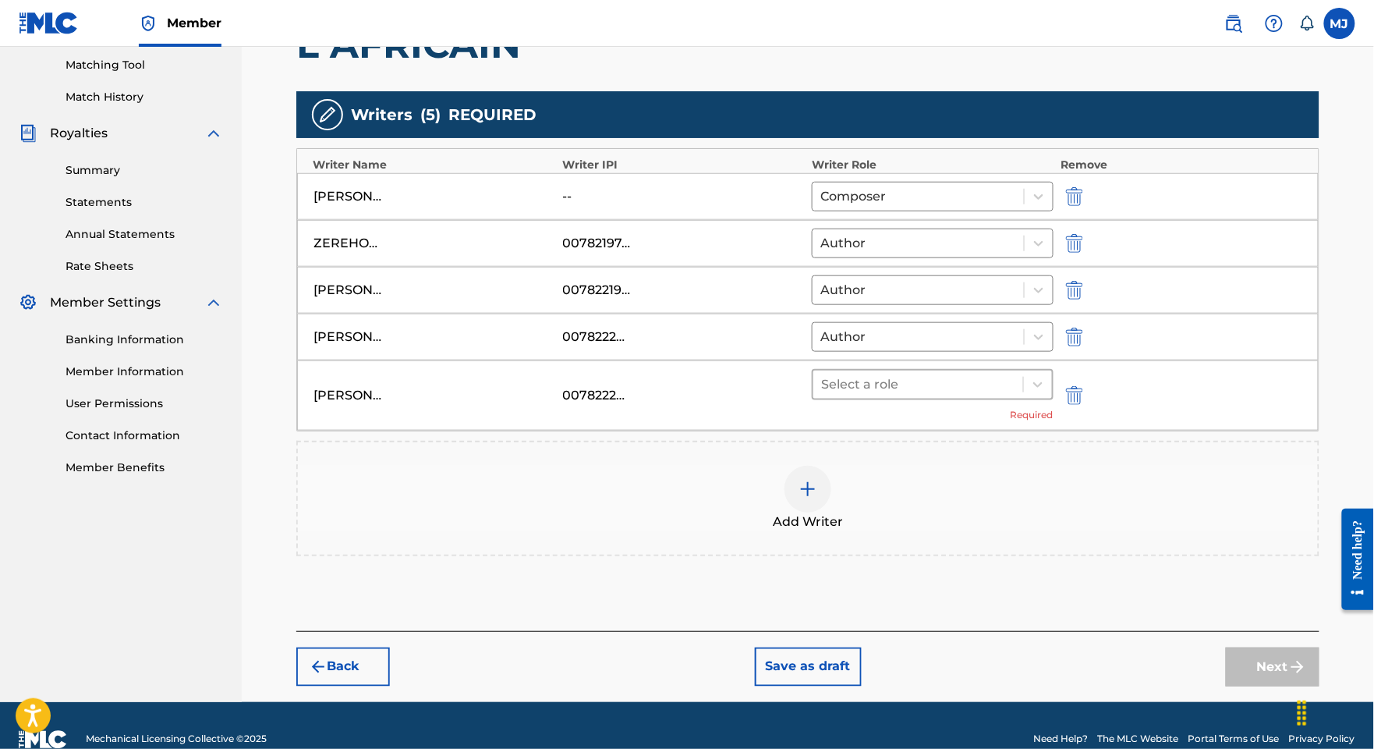
click at [880, 395] on div at bounding box center [918, 385] width 194 height 22
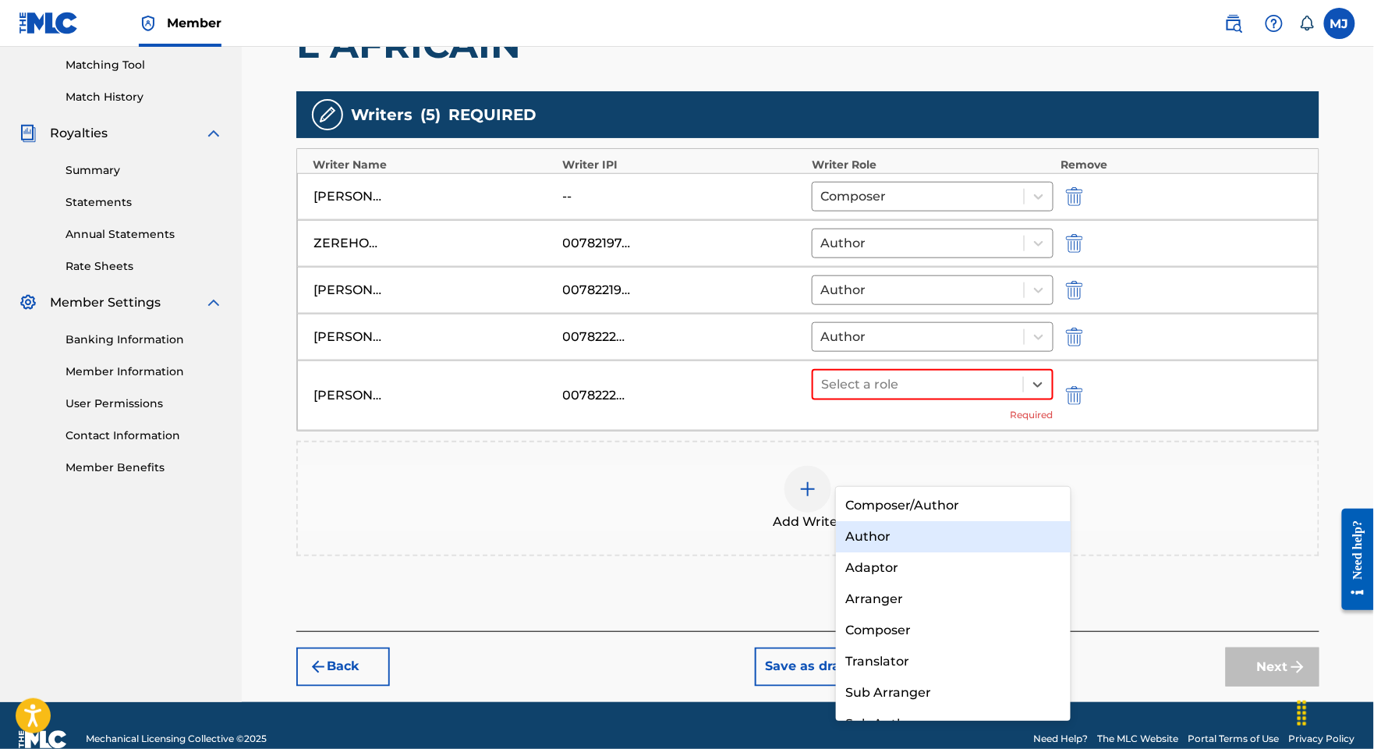
click at [878, 530] on div "Author" at bounding box center [953, 536] width 234 height 31
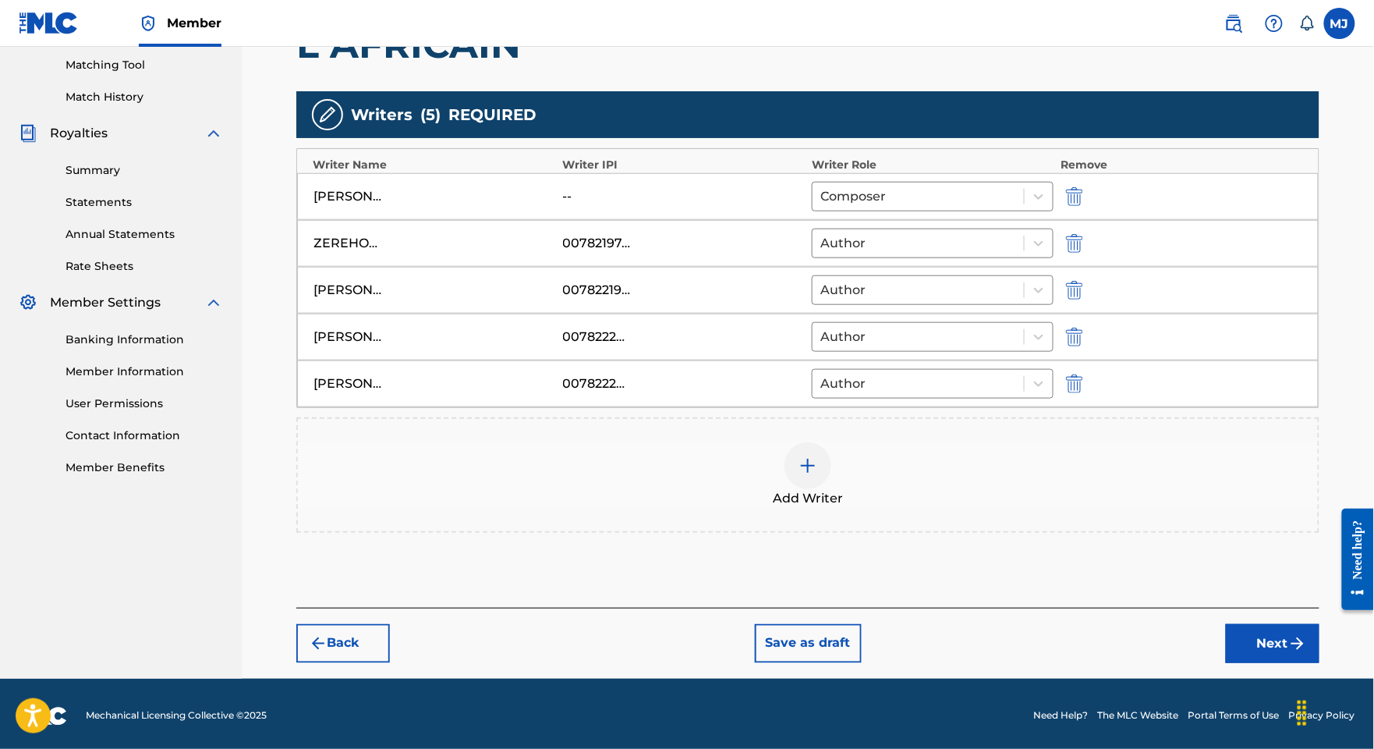
click at [1047, 508] on div "Add Writer" at bounding box center [808, 475] width 1020 height 66
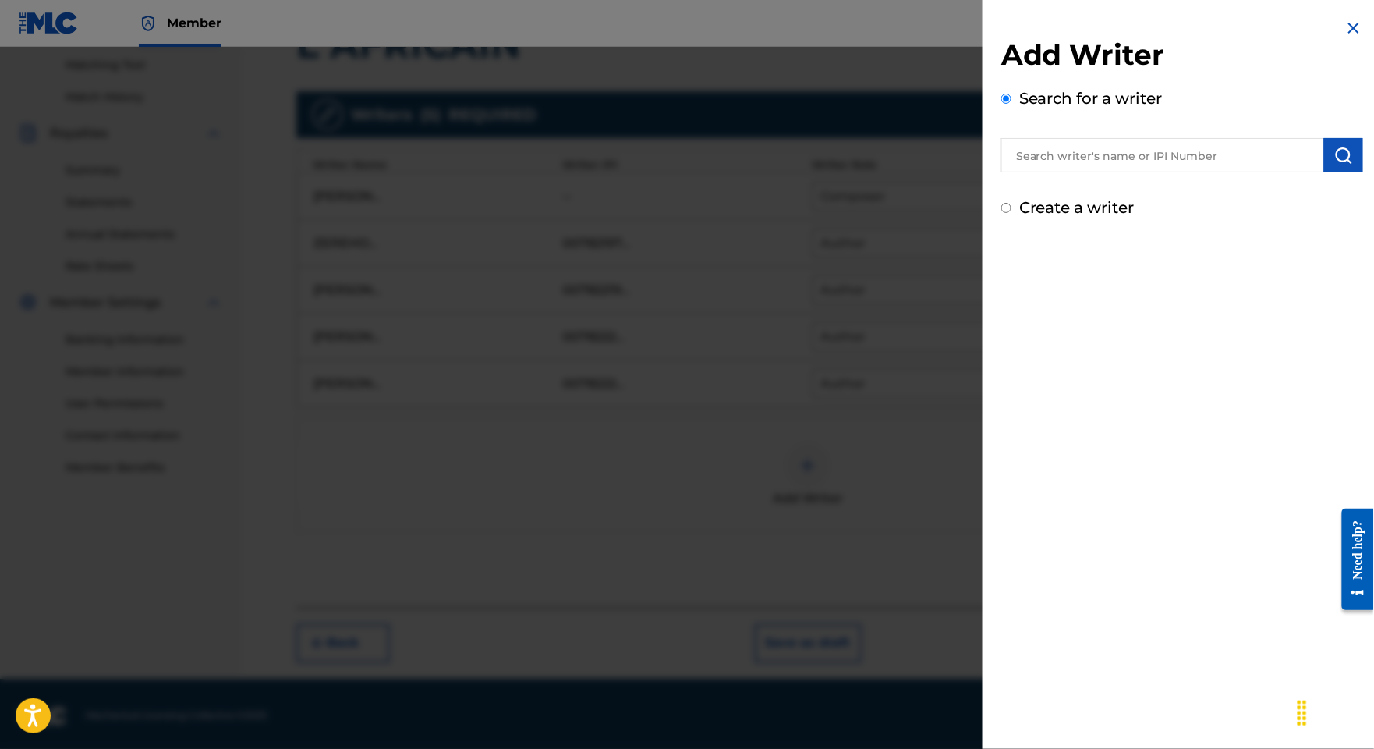
click at [1145, 172] on input "text" at bounding box center [1162, 155] width 323 height 34
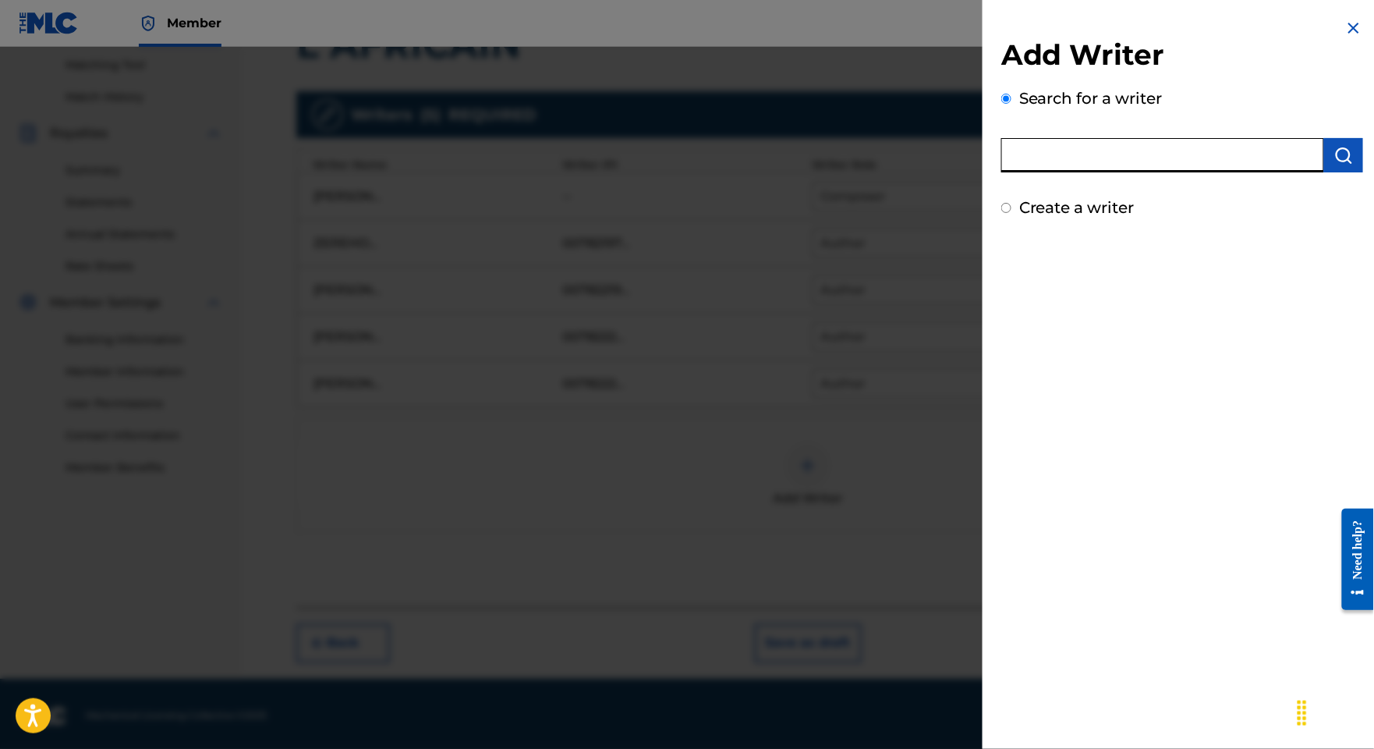
paste input "N'[PERSON_NAME]"
type input "N'[PERSON_NAME]"
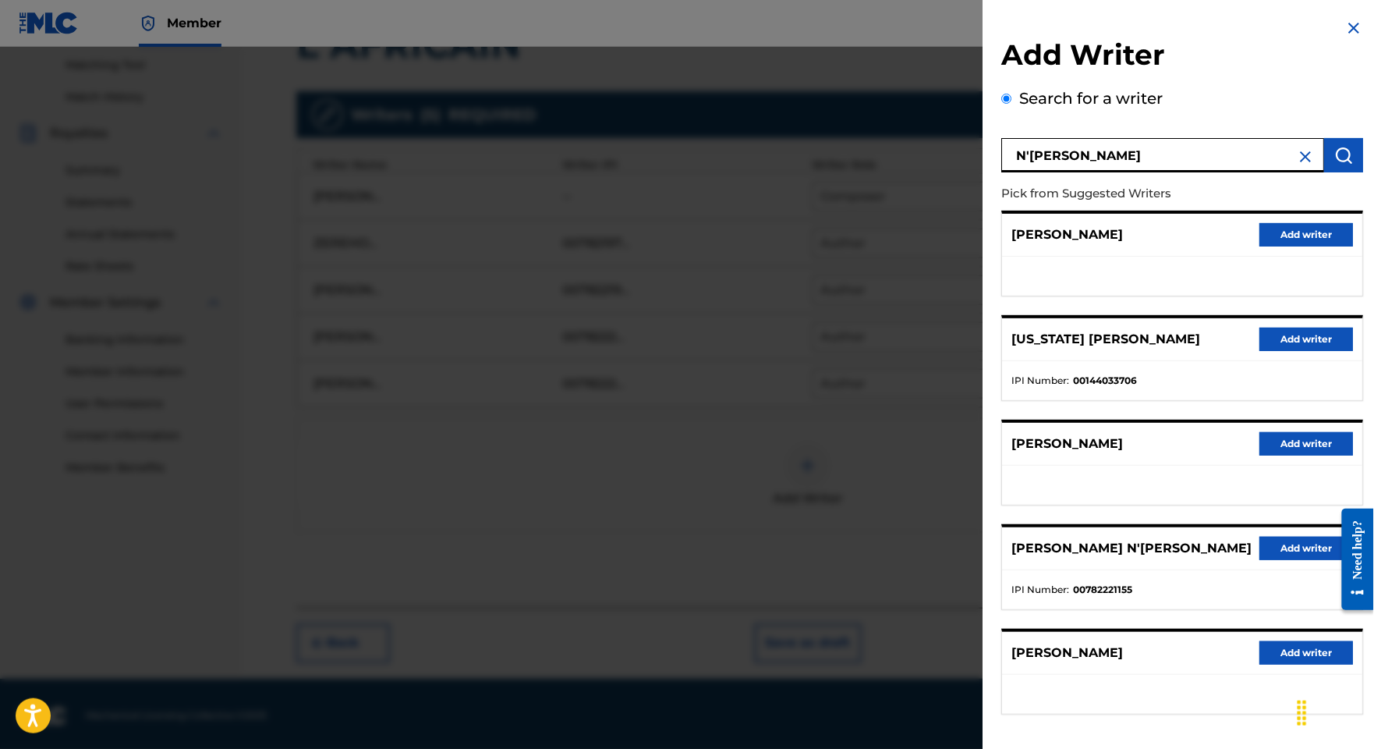
scroll to position [197, 0]
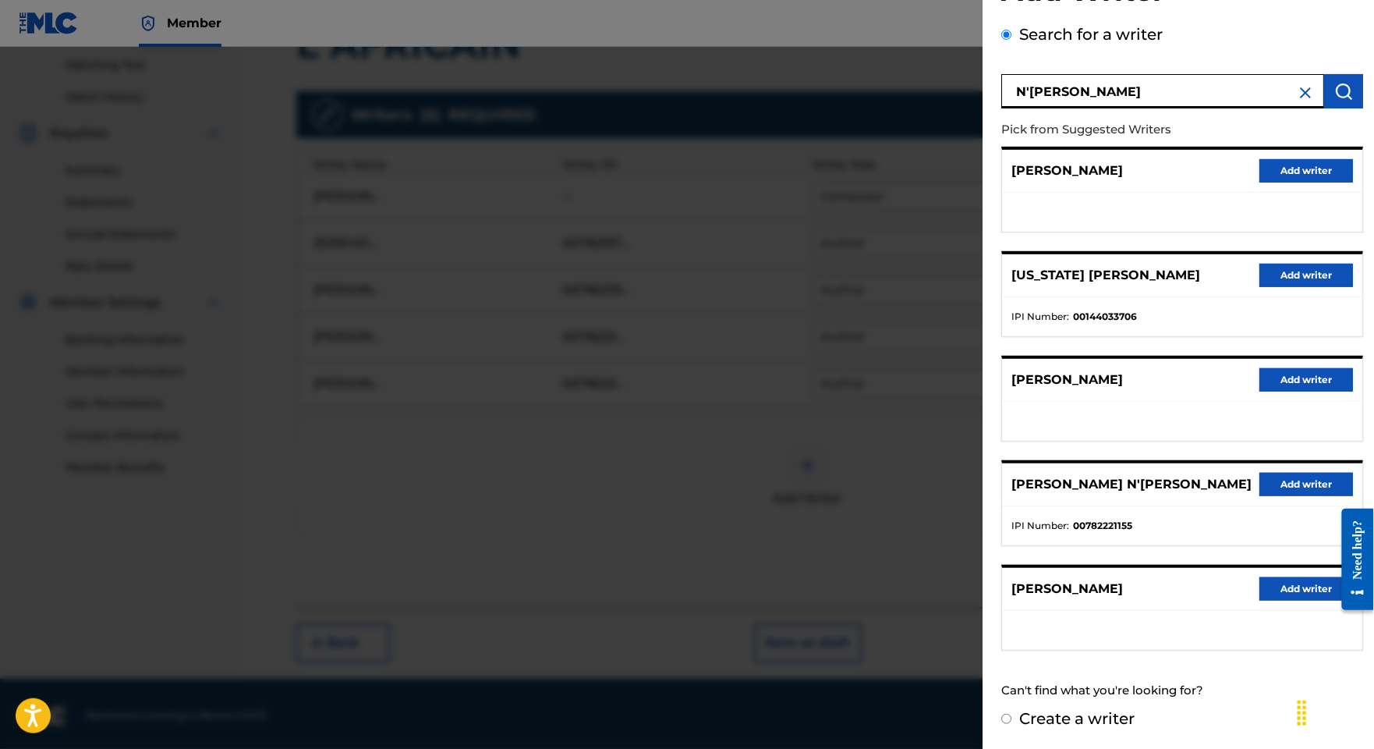
drag, startPoint x: 1266, startPoint y: 435, endPoint x: 1096, endPoint y: 431, distance: 170.8
click at [1267, 473] on button "Add writer" at bounding box center [1306, 484] width 94 height 23
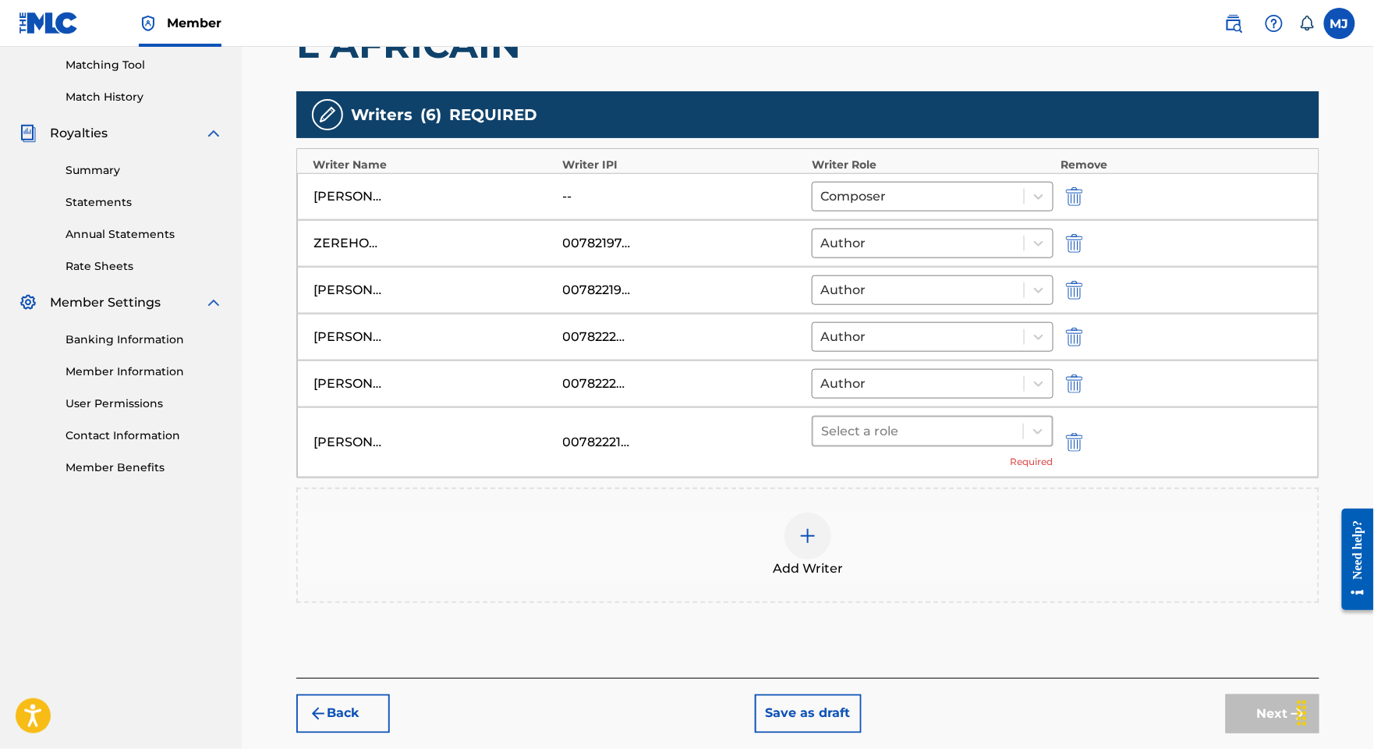
click at [927, 447] on div "Select a role" at bounding box center [933, 431] width 242 height 31
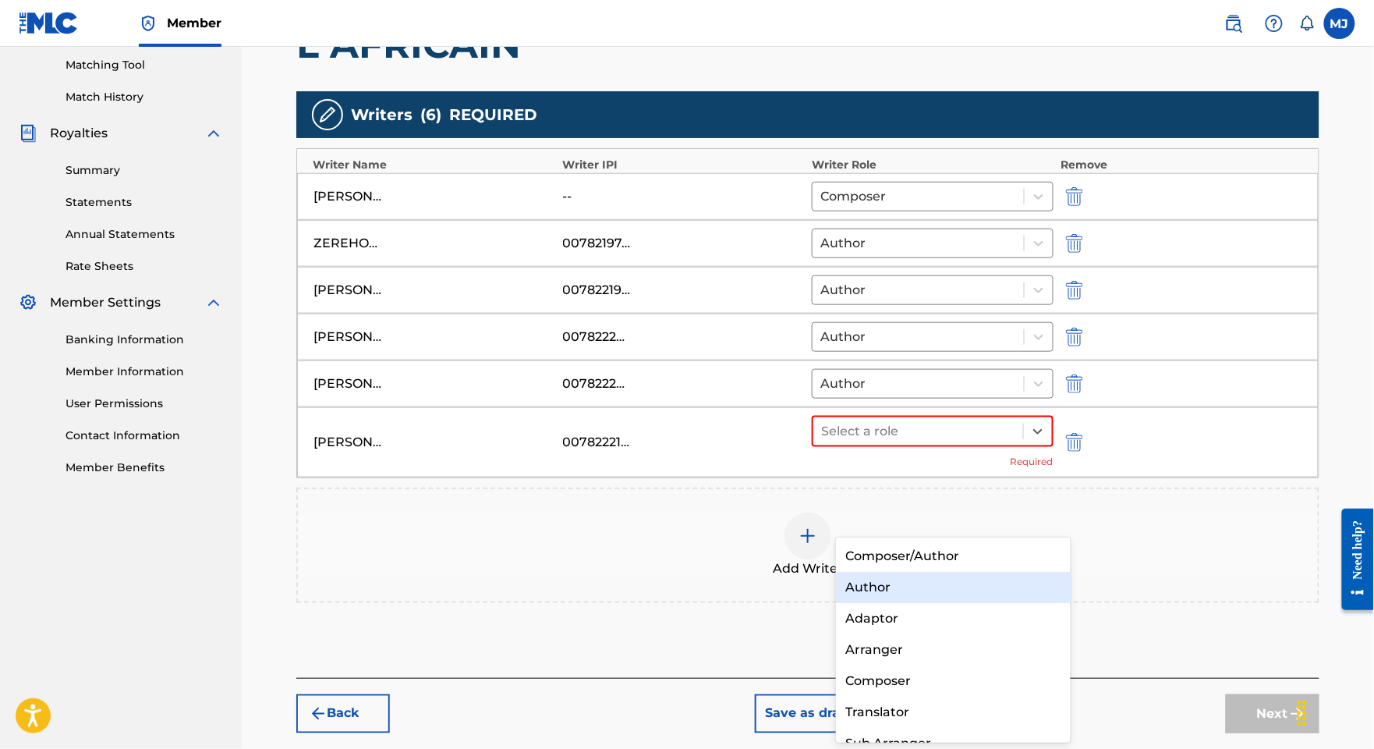
click at [922, 583] on div "Author" at bounding box center [953, 587] width 234 height 31
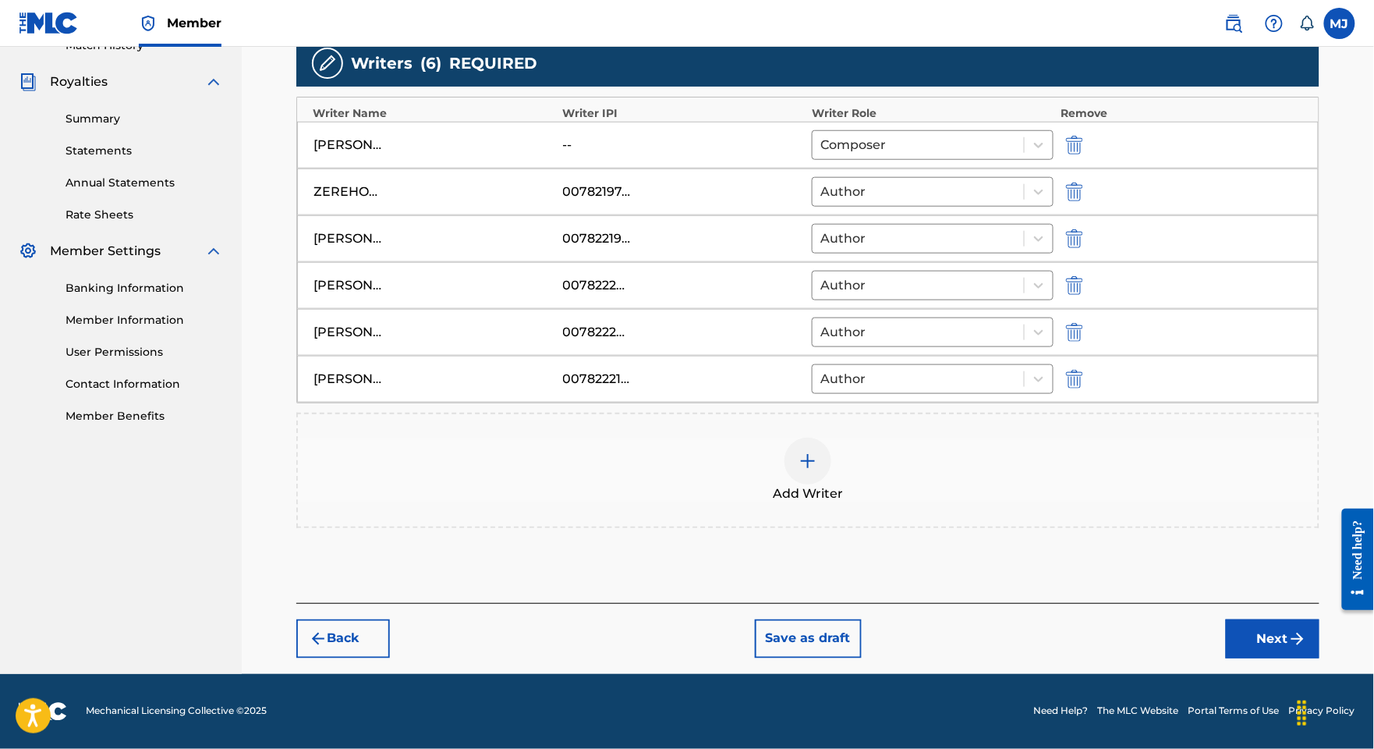
click at [1285, 619] on button "Next" at bounding box center [1273, 638] width 94 height 39
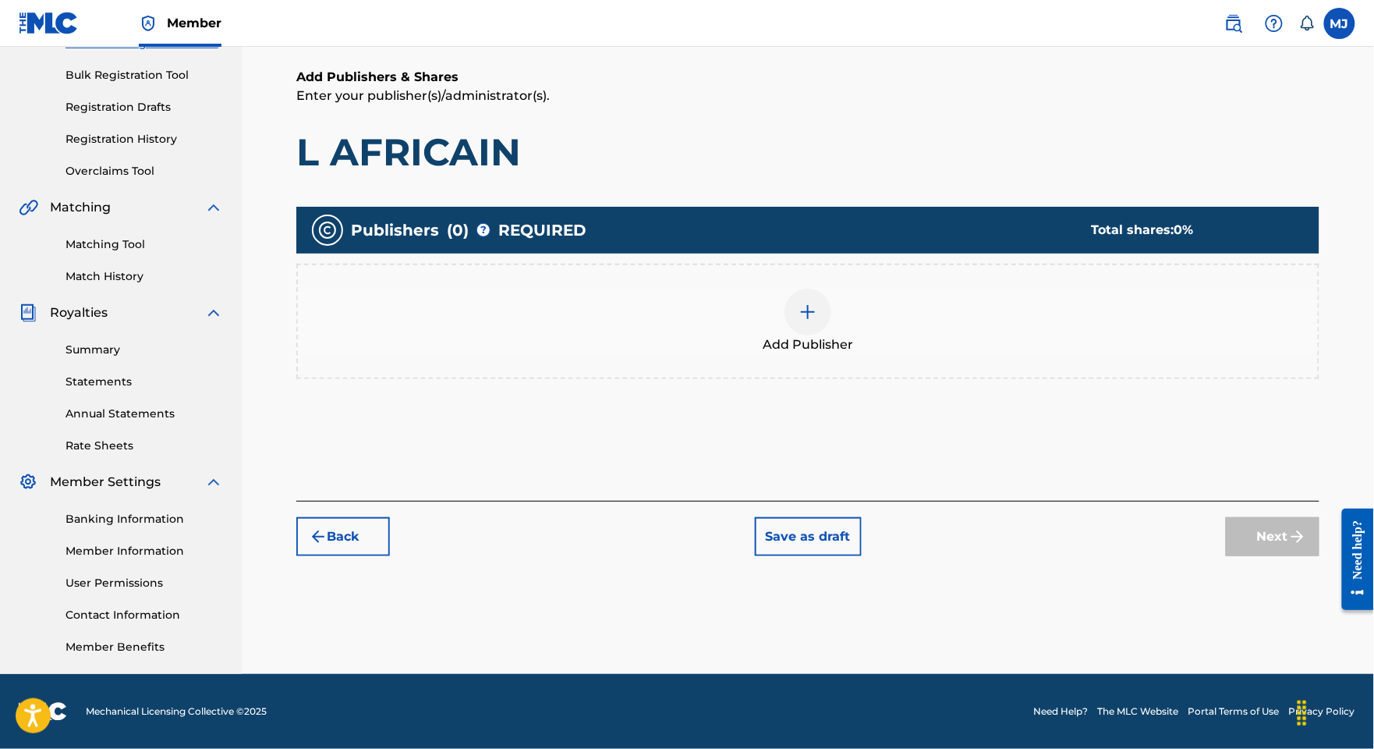
click at [896, 264] on div "Add Publisher" at bounding box center [807, 321] width 1023 height 115
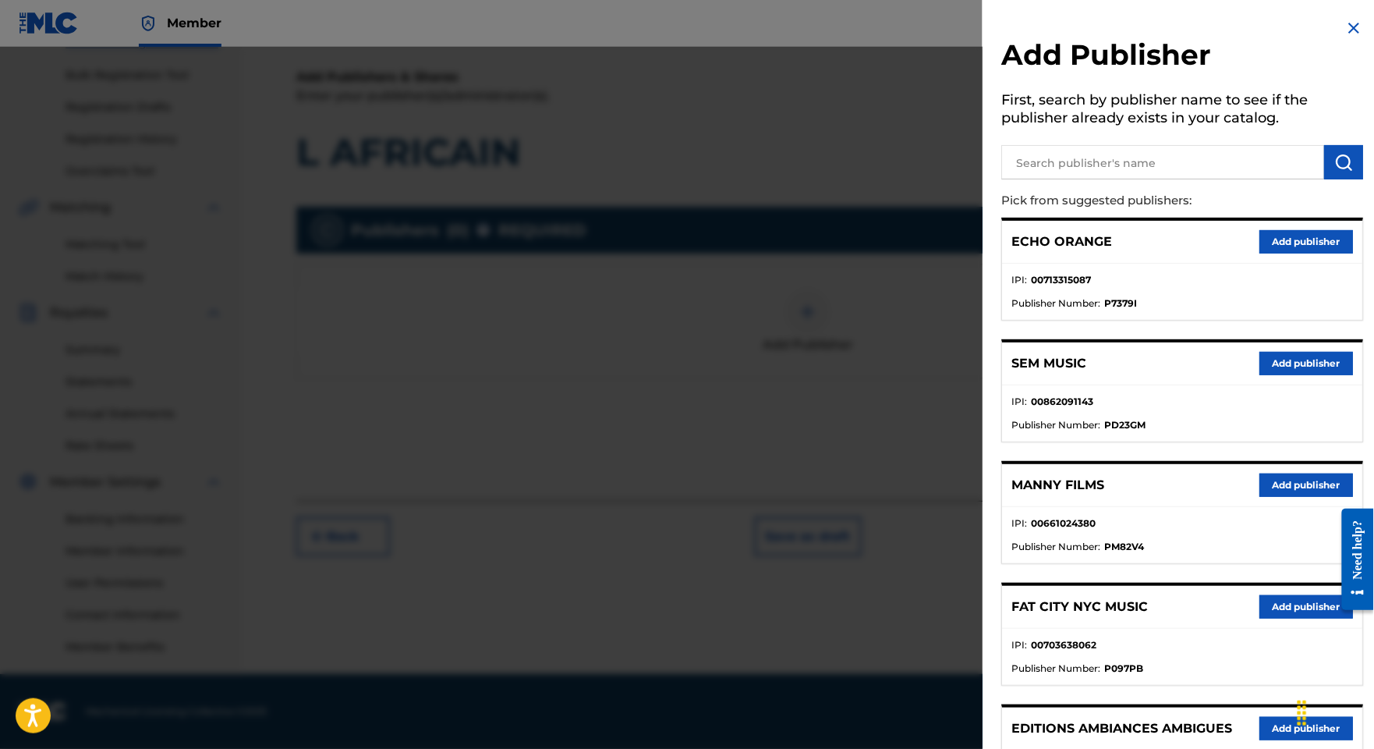
click at [1029, 172] on input "text" at bounding box center [1162, 162] width 323 height 34
type input "appeal"
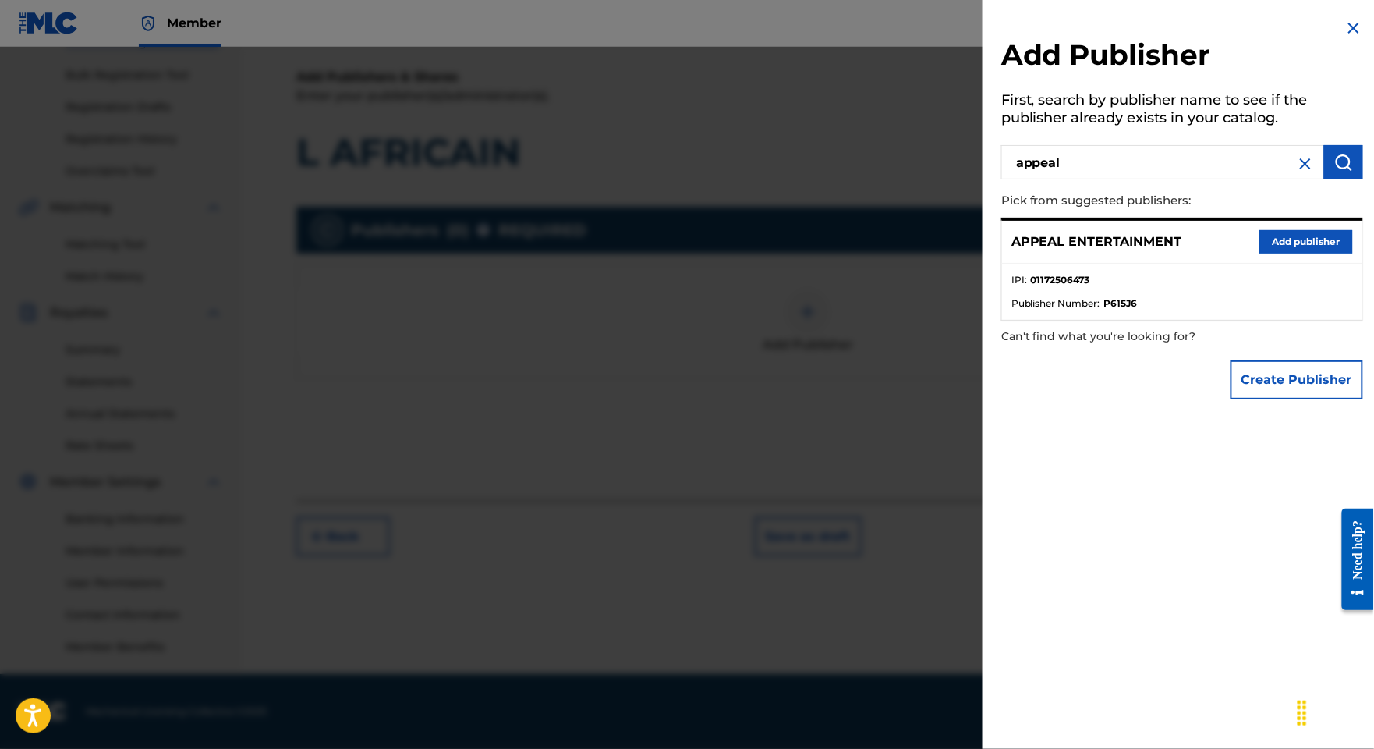
click at [1268, 253] on button "Add publisher" at bounding box center [1306, 241] width 94 height 23
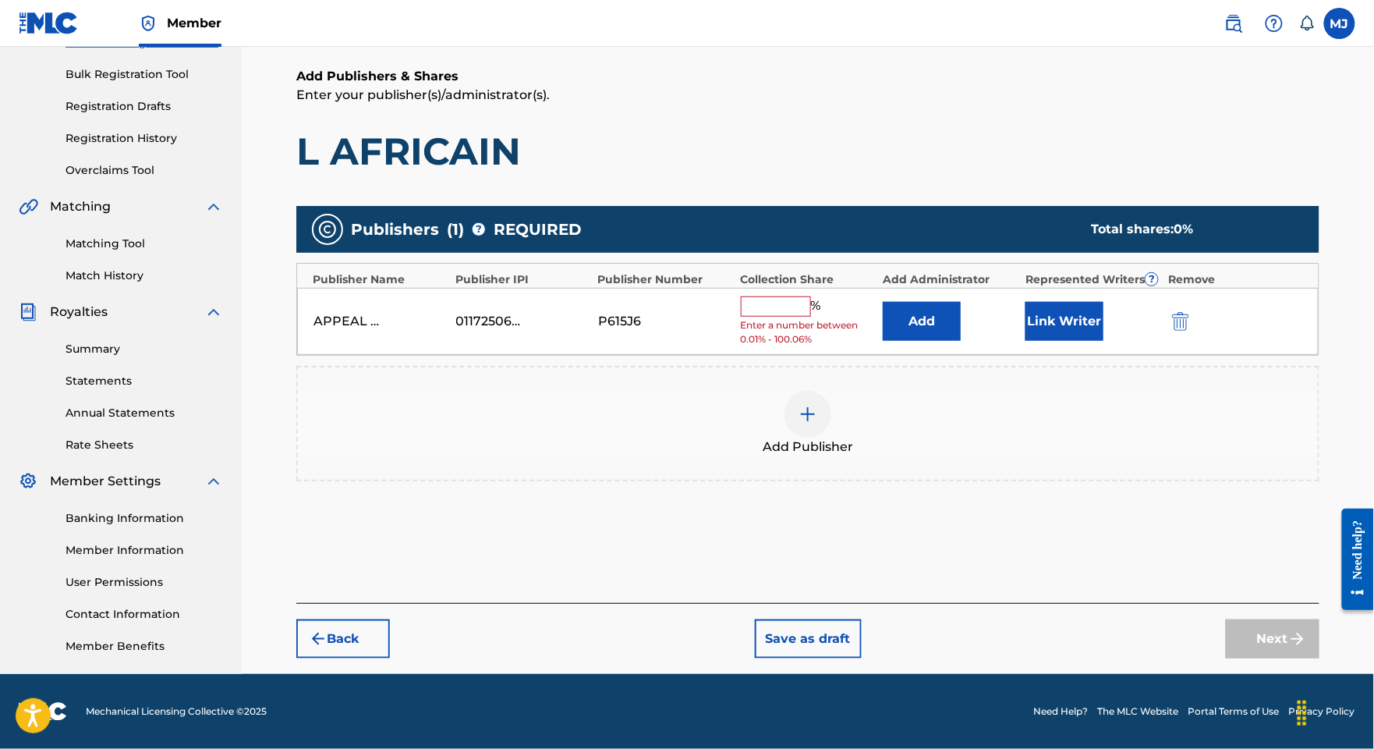
scroll to position [363, 0]
click at [955, 302] on button "Add" at bounding box center [922, 321] width 78 height 39
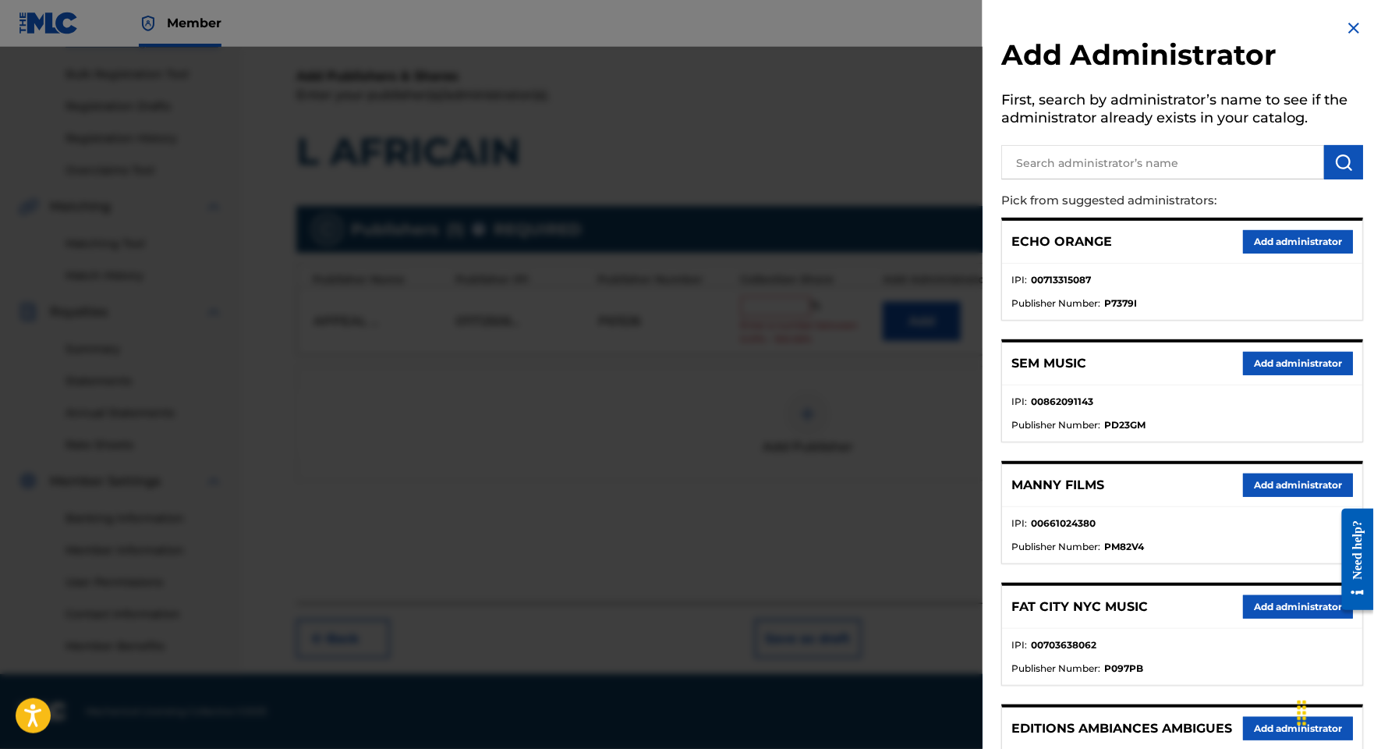
click at [1309, 253] on button "Add administrator" at bounding box center [1298, 241] width 110 height 23
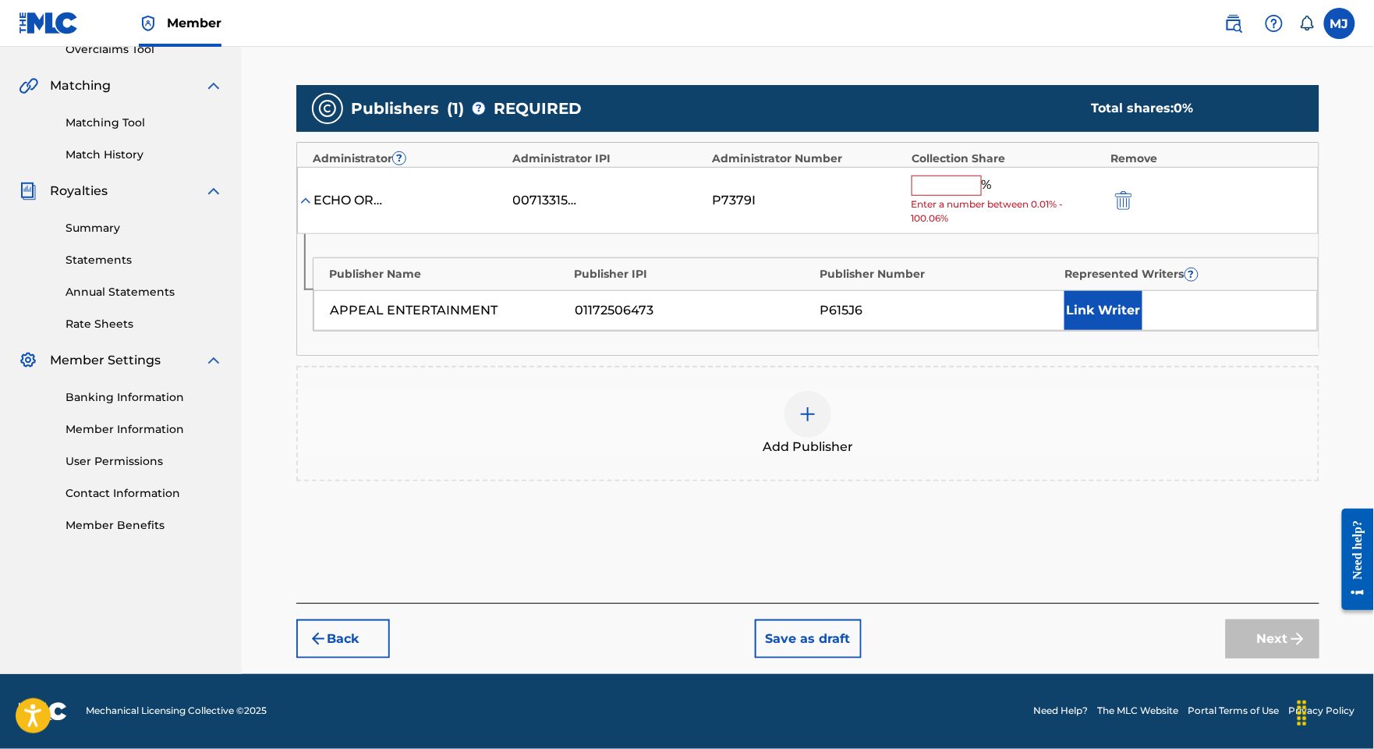
click at [970, 196] on input "text" at bounding box center [947, 185] width 70 height 20
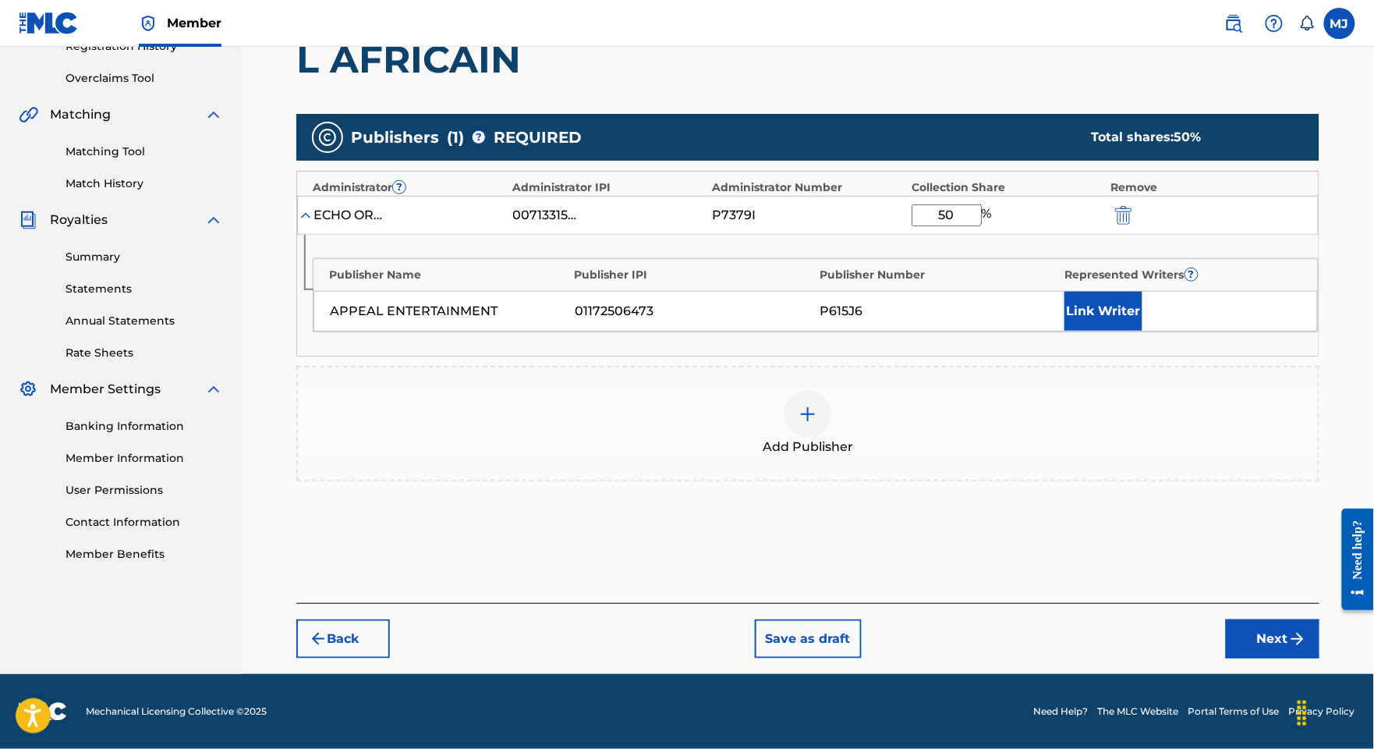
type input "50"
click at [1128, 331] on button "Link Writer" at bounding box center [1103, 311] width 78 height 39
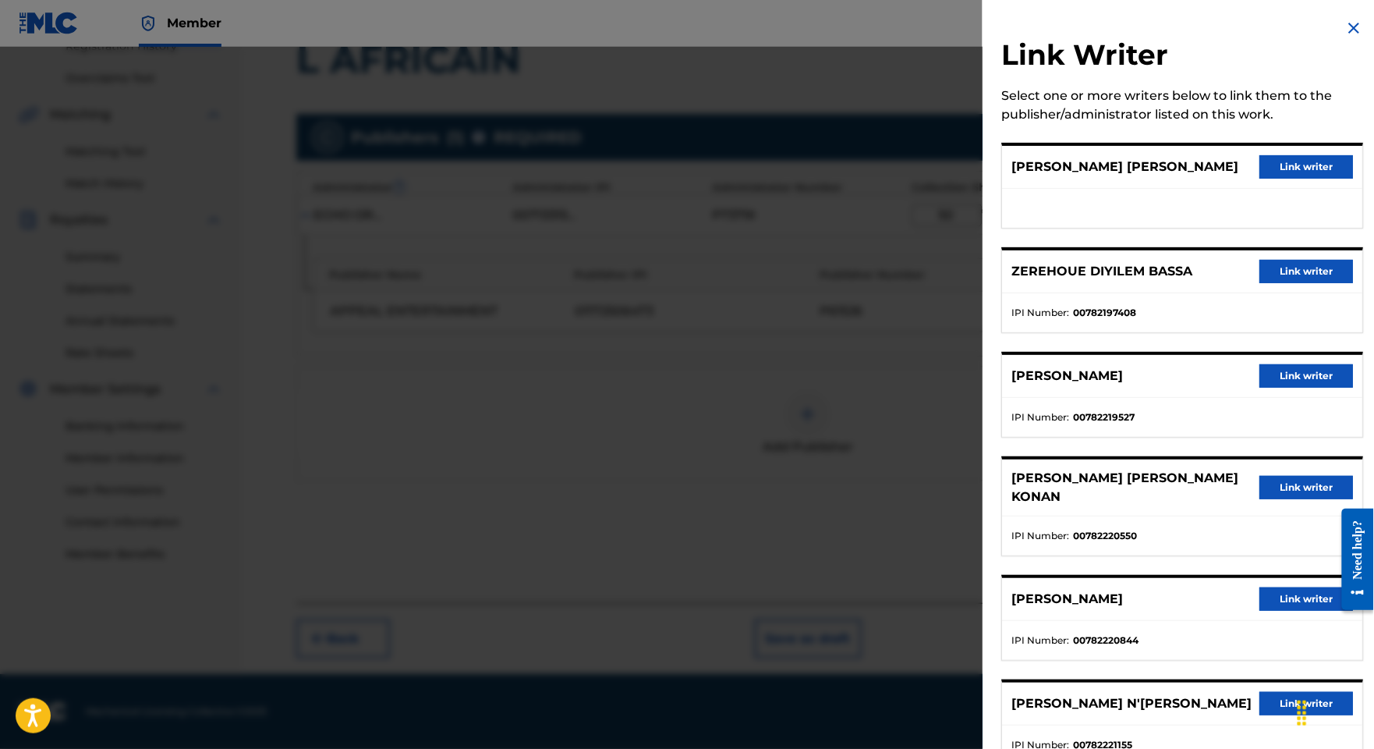
click at [1276, 179] on button "Link writer" at bounding box center [1306, 166] width 94 height 23
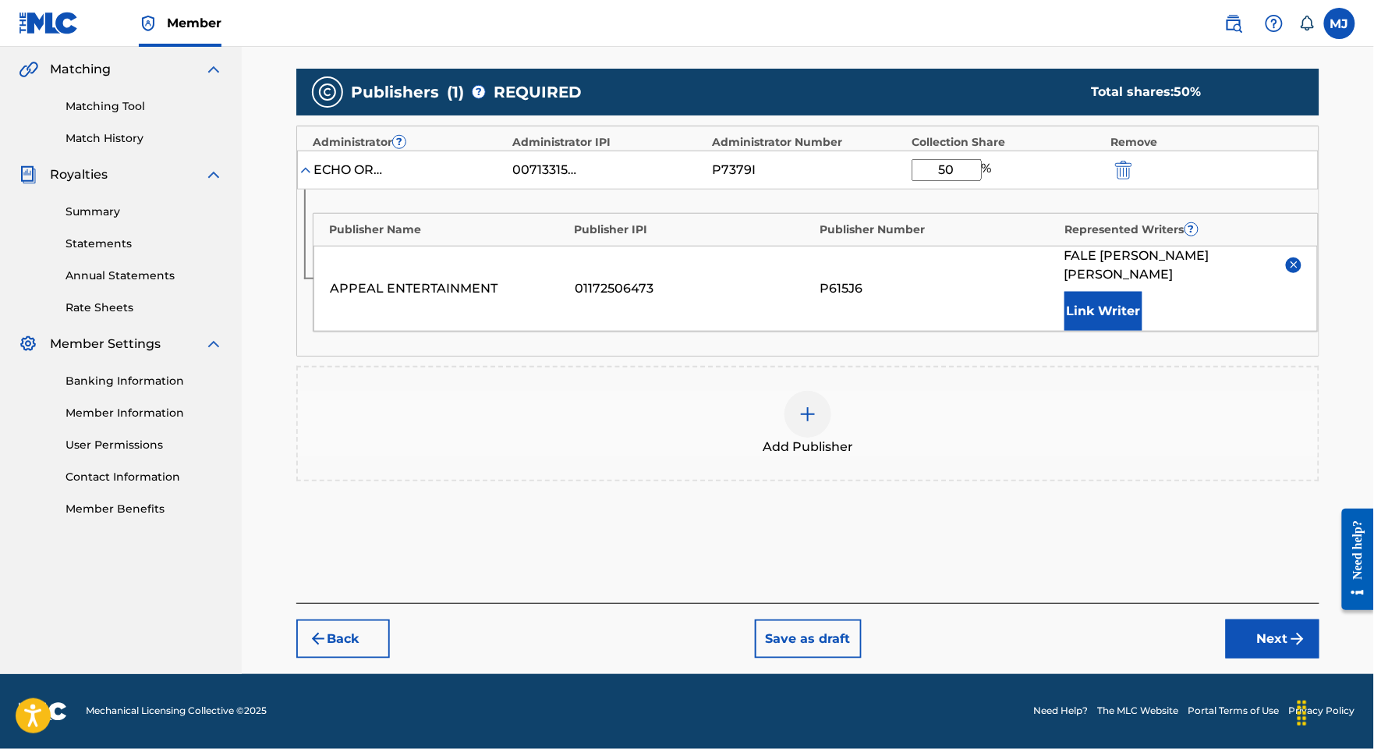
drag, startPoint x: 1078, startPoint y: 388, endPoint x: 1098, endPoint y: 380, distance: 22.0
click at [1083, 331] on div "APPEAL ENTERTAINMENT 01172506473 P615J6 [PERSON_NAME][DEMOGRAPHIC_DATA] [PERSON…" at bounding box center [815, 289] width 1004 height 86
click at [1103, 331] on button "Link Writer" at bounding box center [1103, 311] width 78 height 39
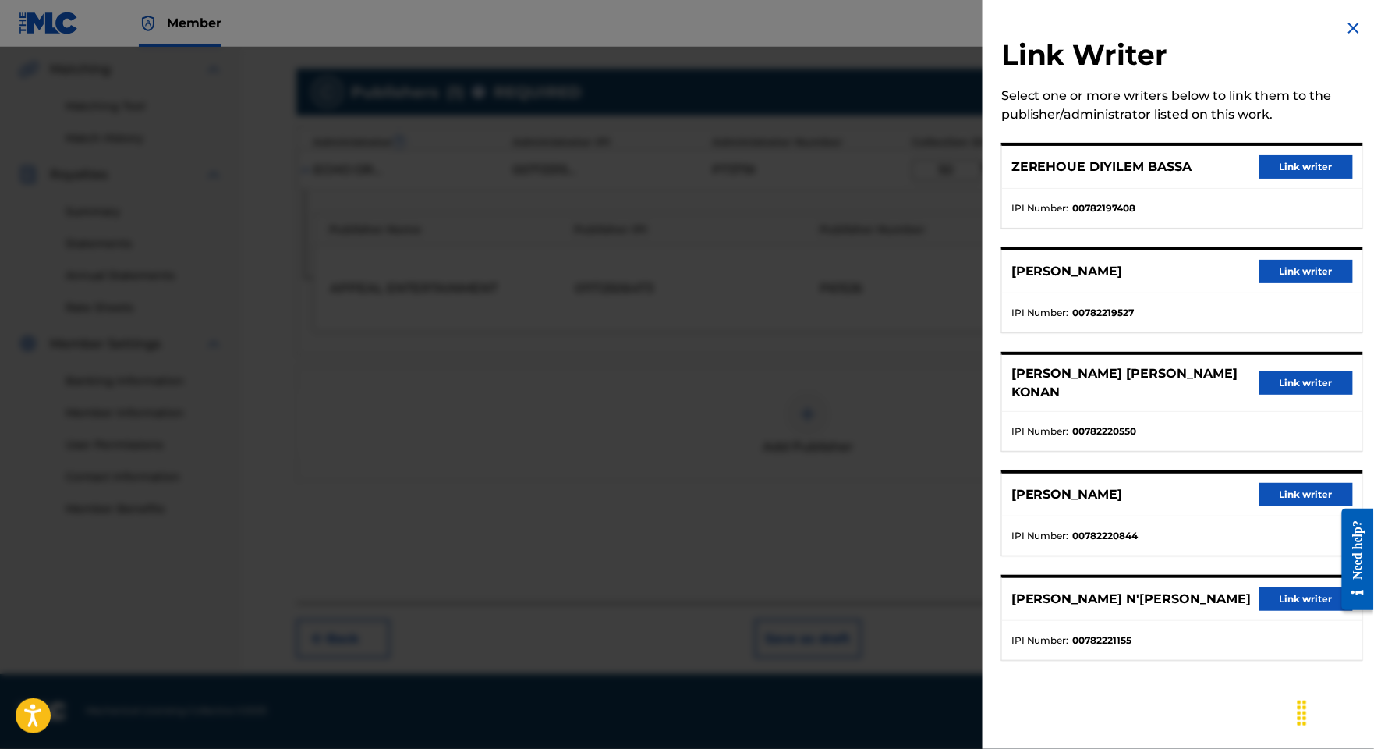
click at [1264, 176] on button "Link writer" at bounding box center [1306, 166] width 94 height 23
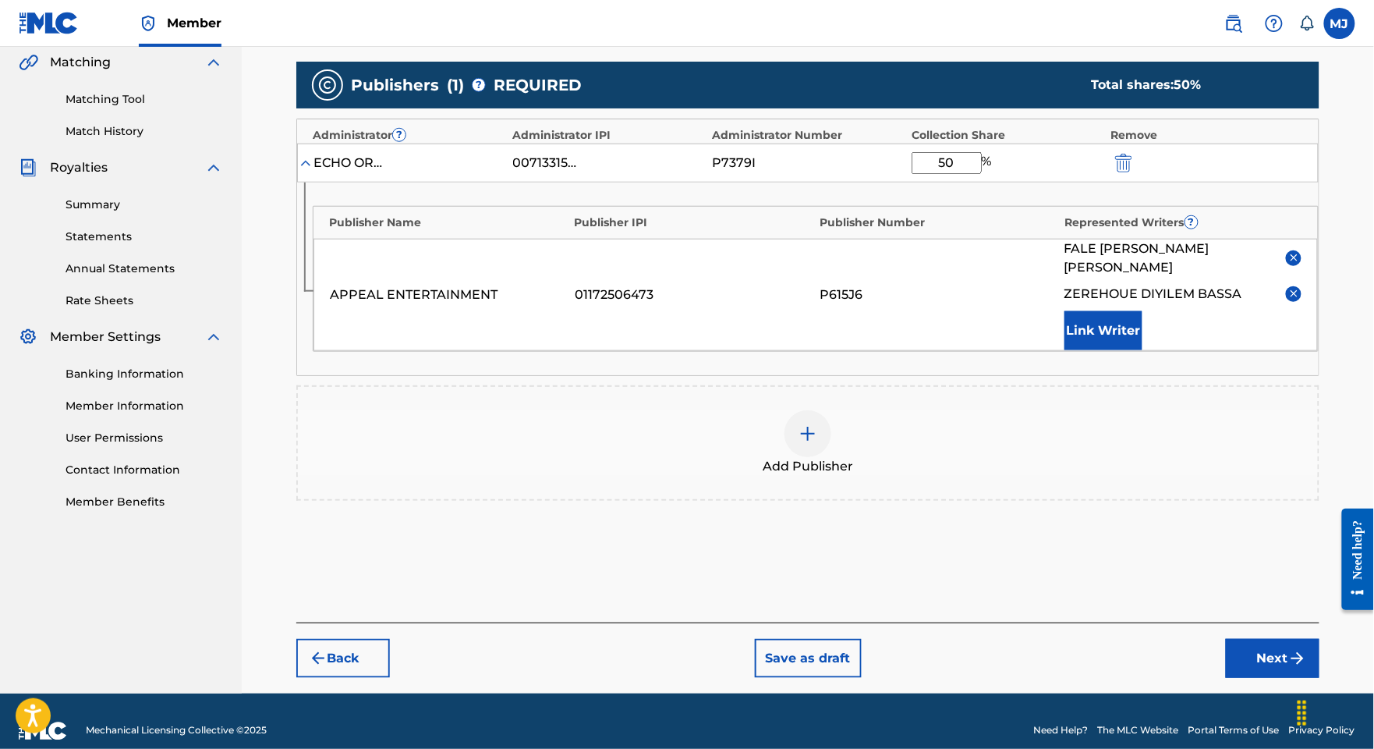
click at [1142, 350] on button "Link Writer" at bounding box center [1103, 330] width 78 height 39
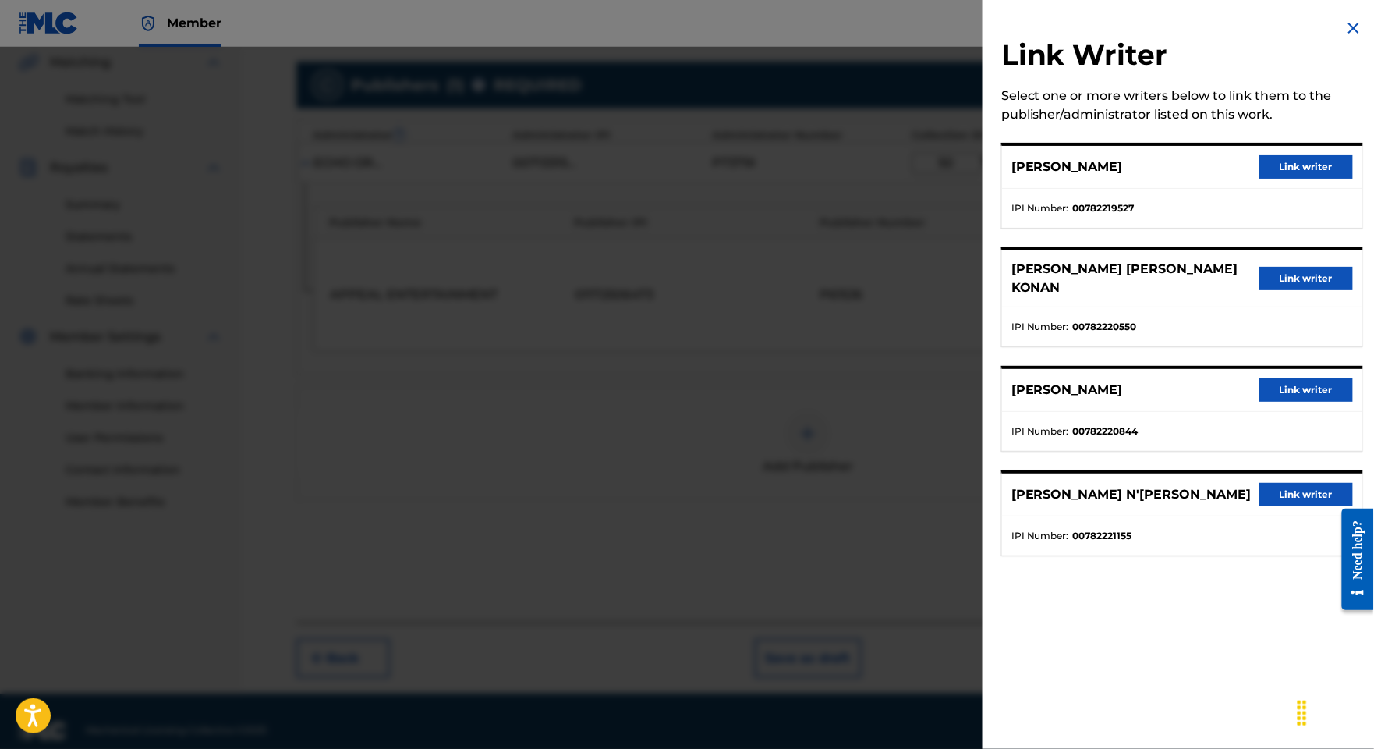
click at [1296, 179] on button "Link writer" at bounding box center [1306, 166] width 94 height 23
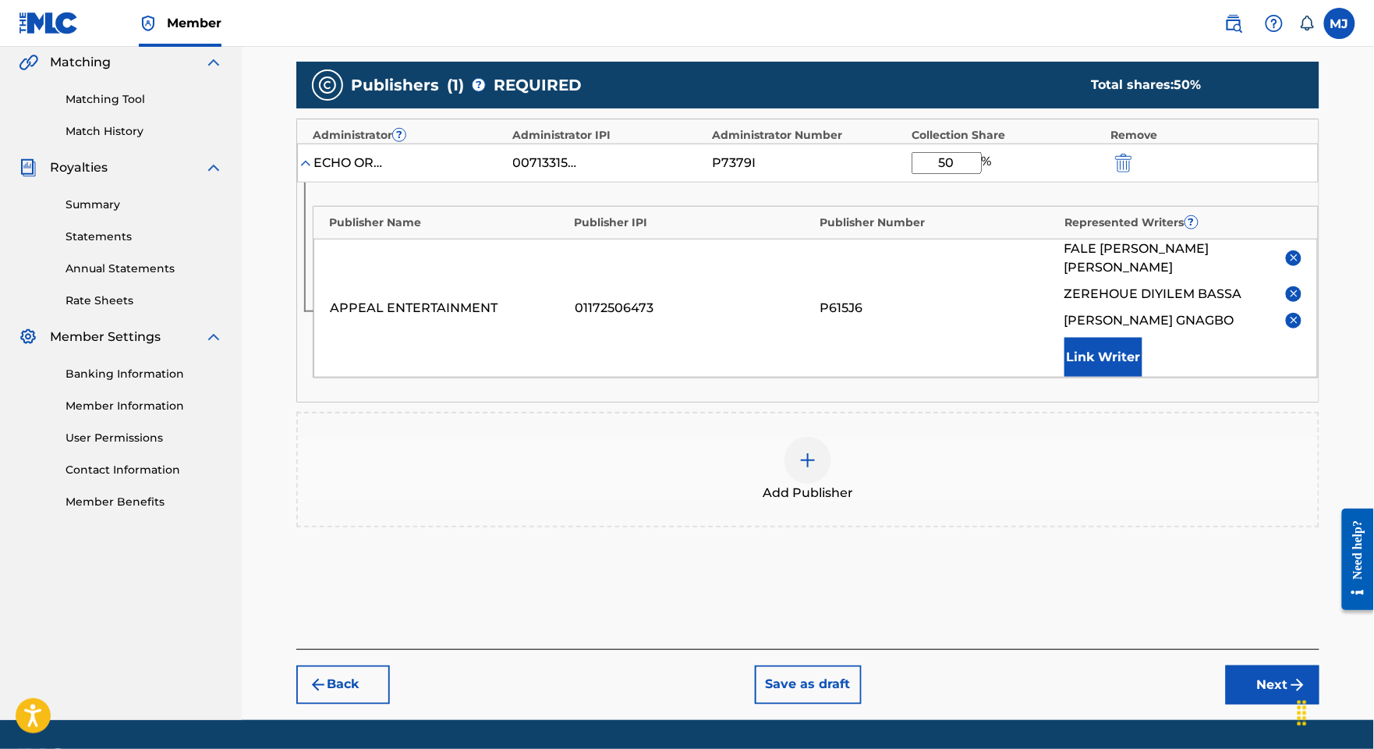
click at [1103, 377] on button "Link Writer" at bounding box center [1103, 357] width 78 height 39
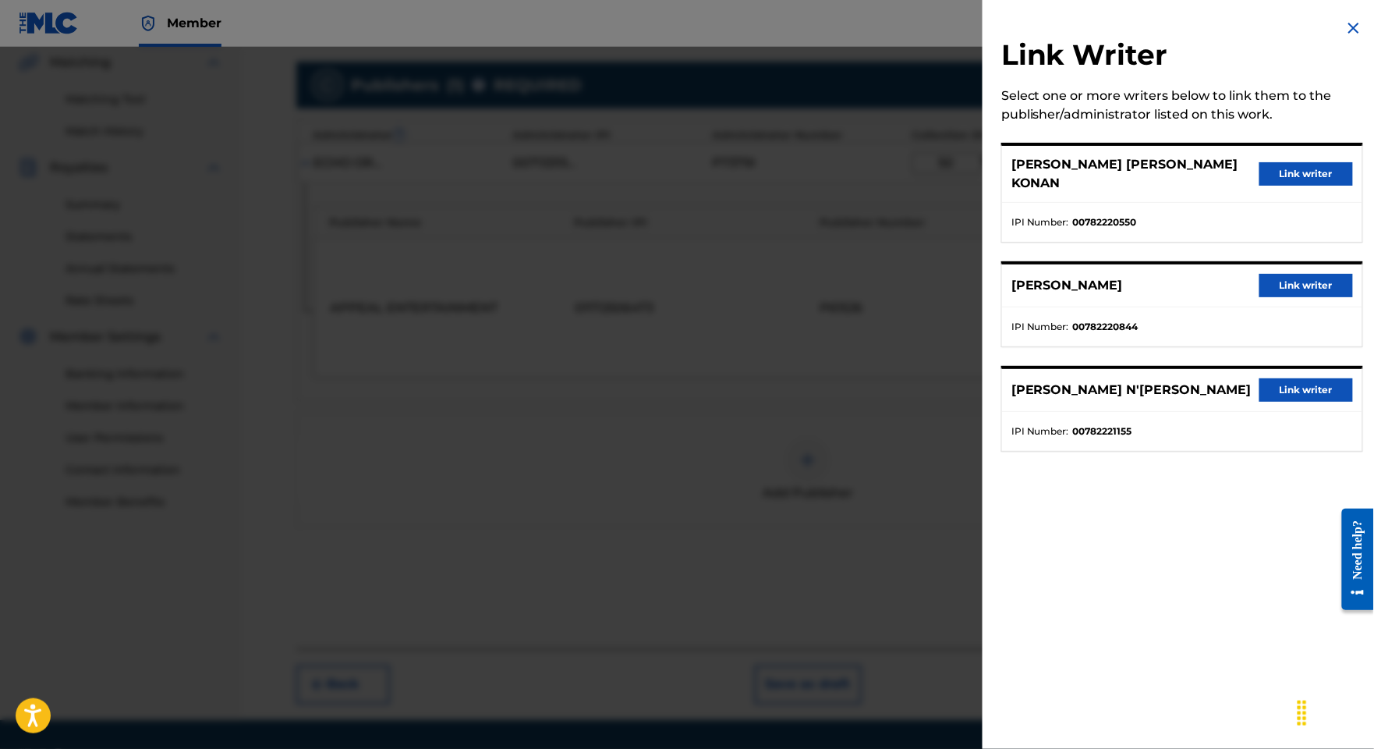
click at [1279, 174] on button "Link writer" at bounding box center [1306, 173] width 94 height 23
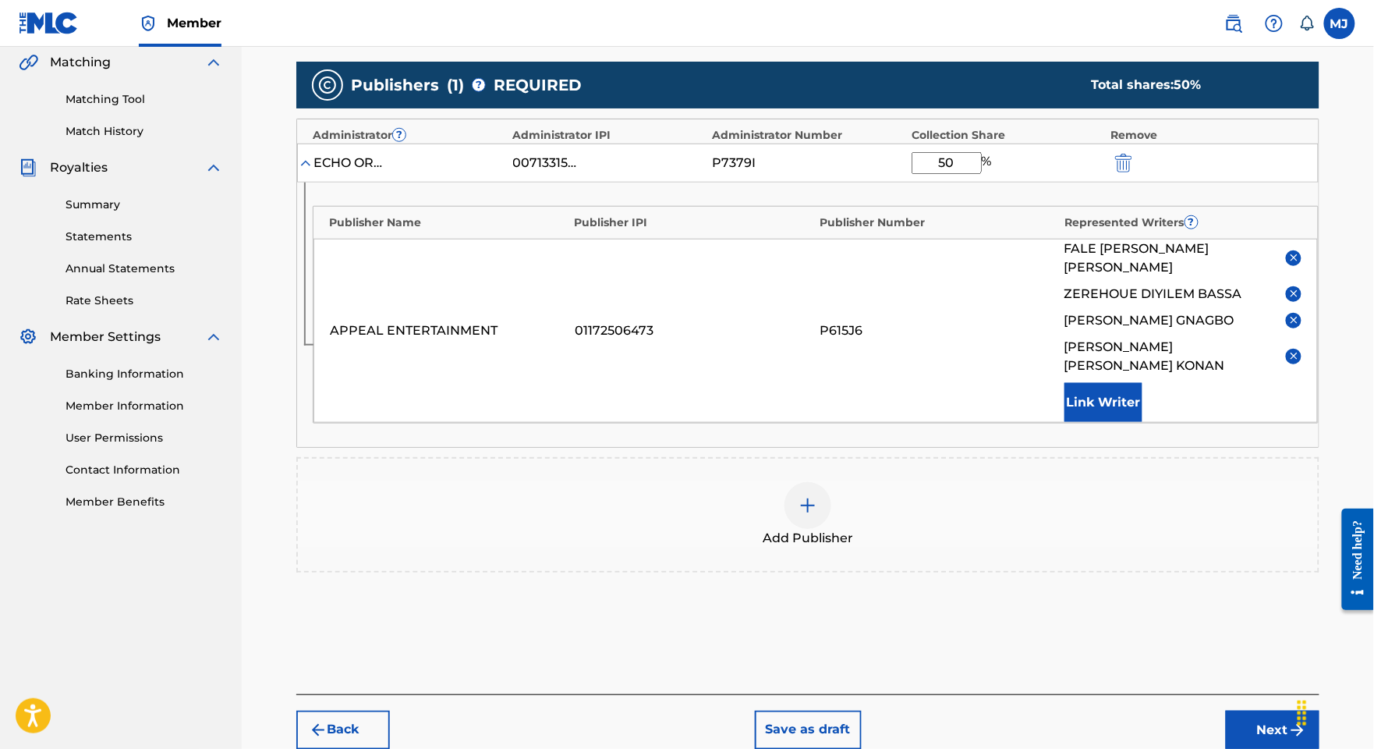
click at [1117, 422] on button "Link Writer" at bounding box center [1103, 402] width 78 height 39
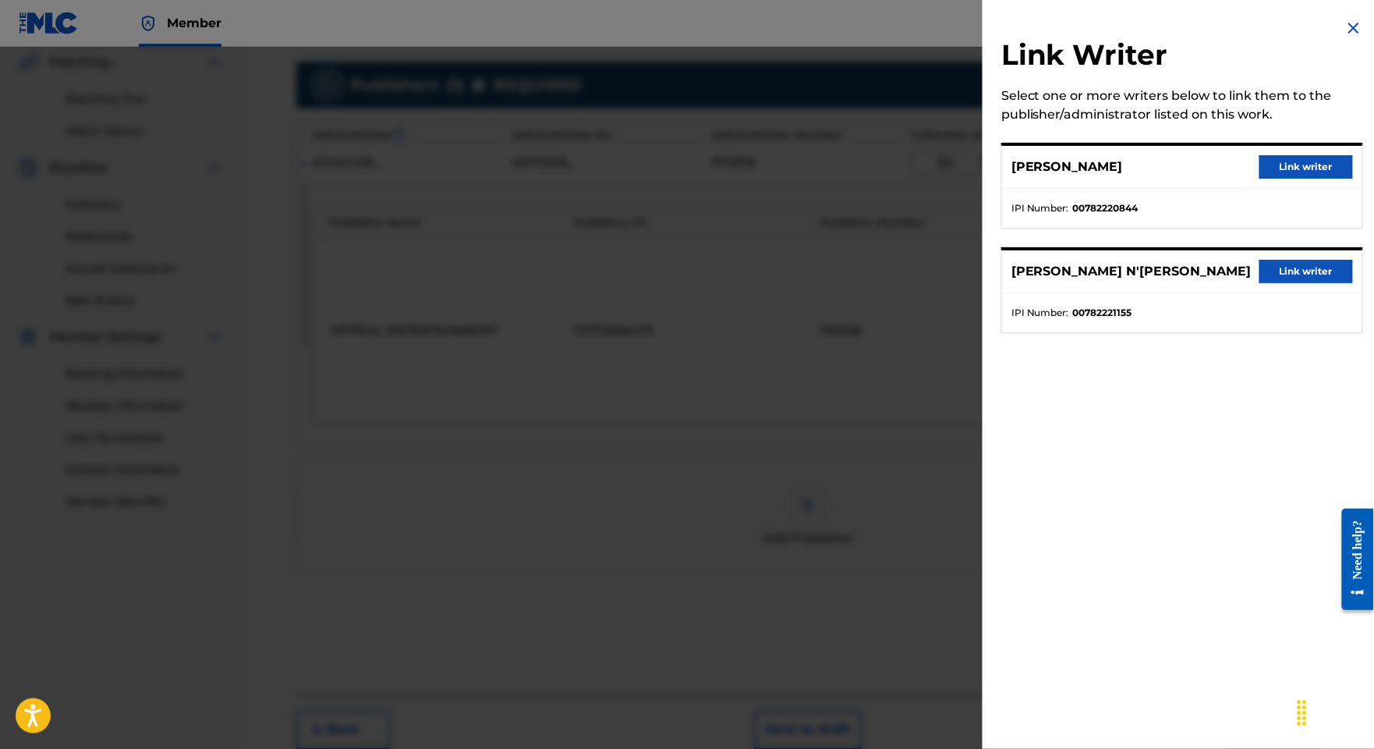
click at [1281, 176] on button "Link writer" at bounding box center [1306, 166] width 94 height 23
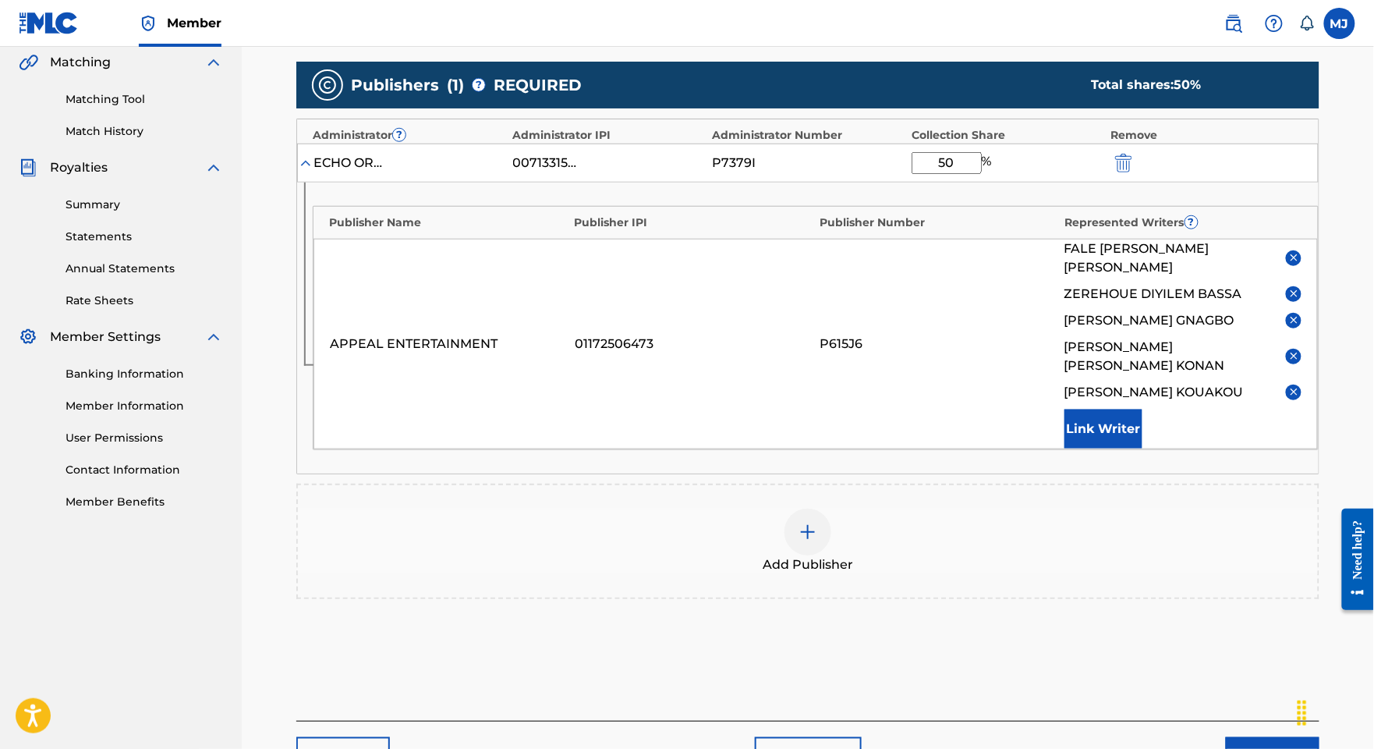
click at [1135, 448] on button "Link Writer" at bounding box center [1103, 428] width 78 height 39
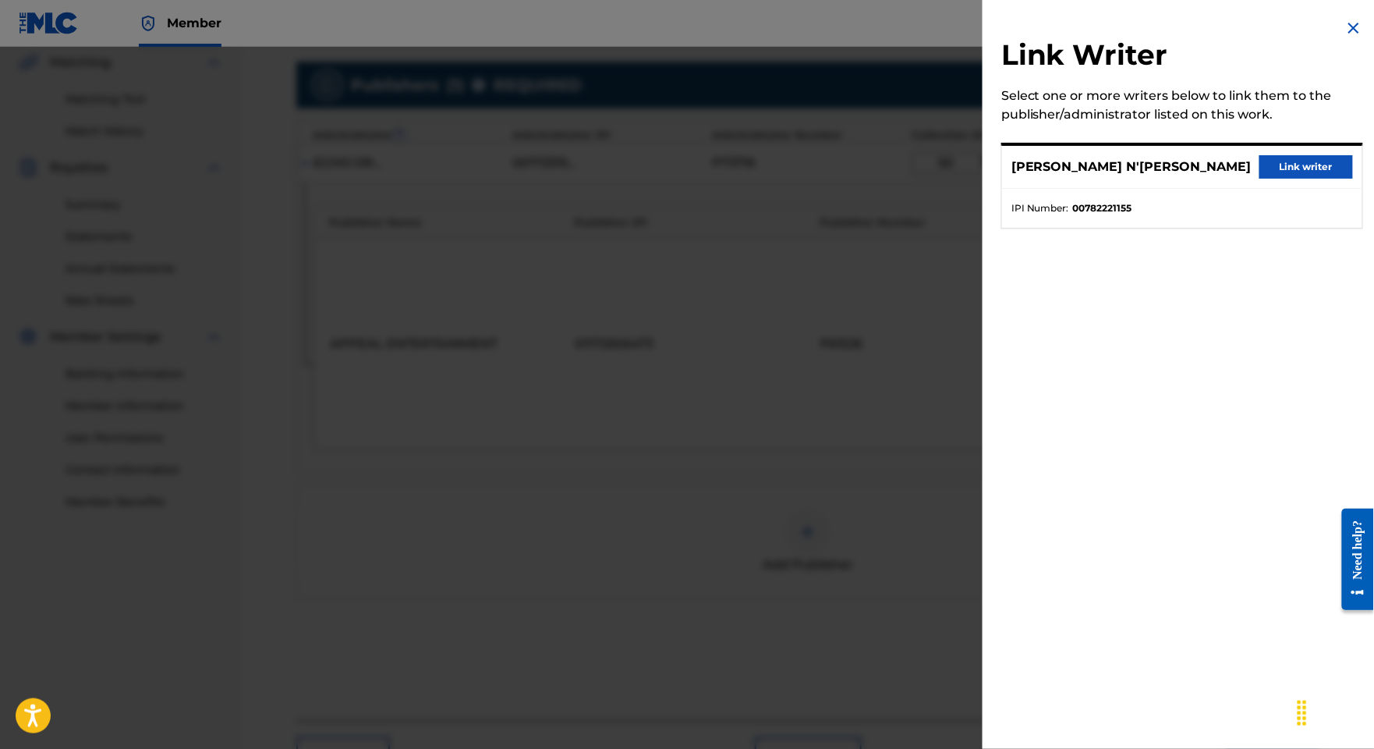
click at [1288, 179] on button "Link writer" at bounding box center [1306, 166] width 94 height 23
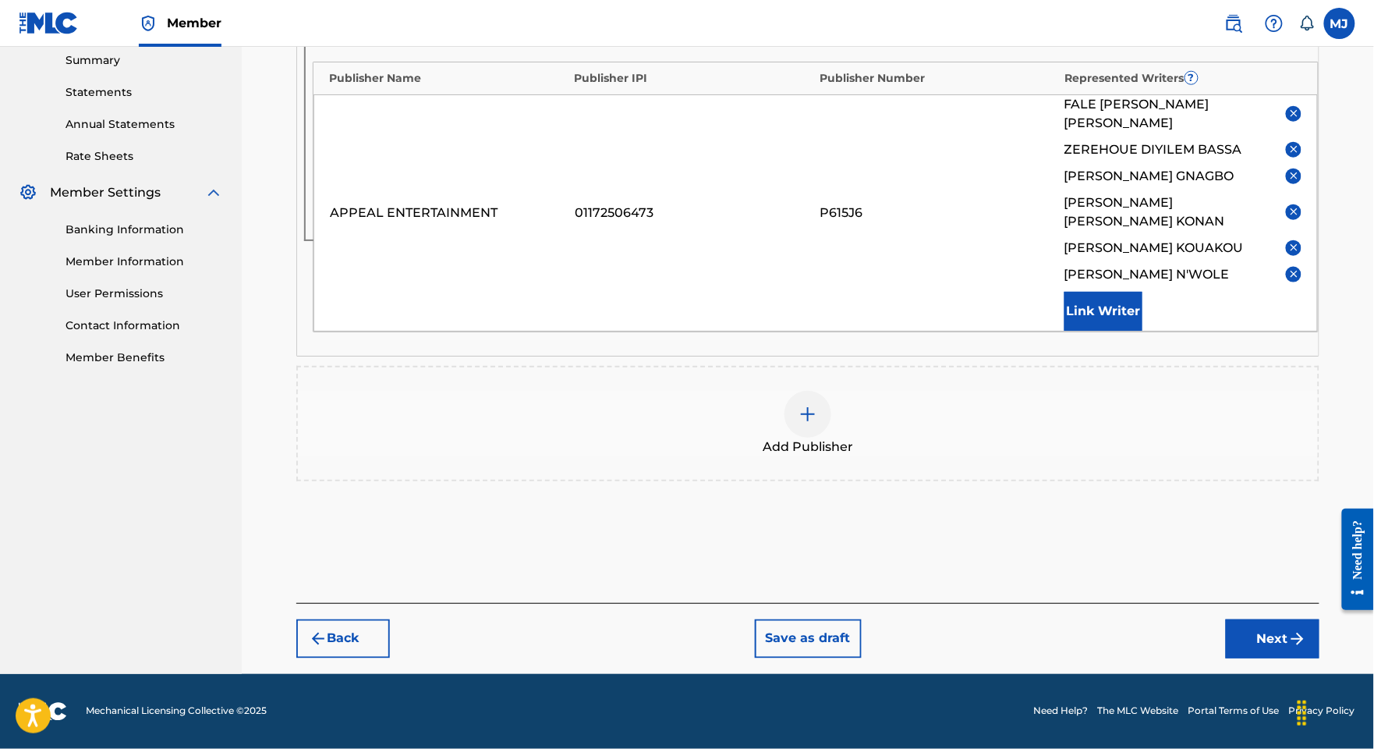
click at [1242, 619] on button "Next" at bounding box center [1273, 638] width 94 height 39
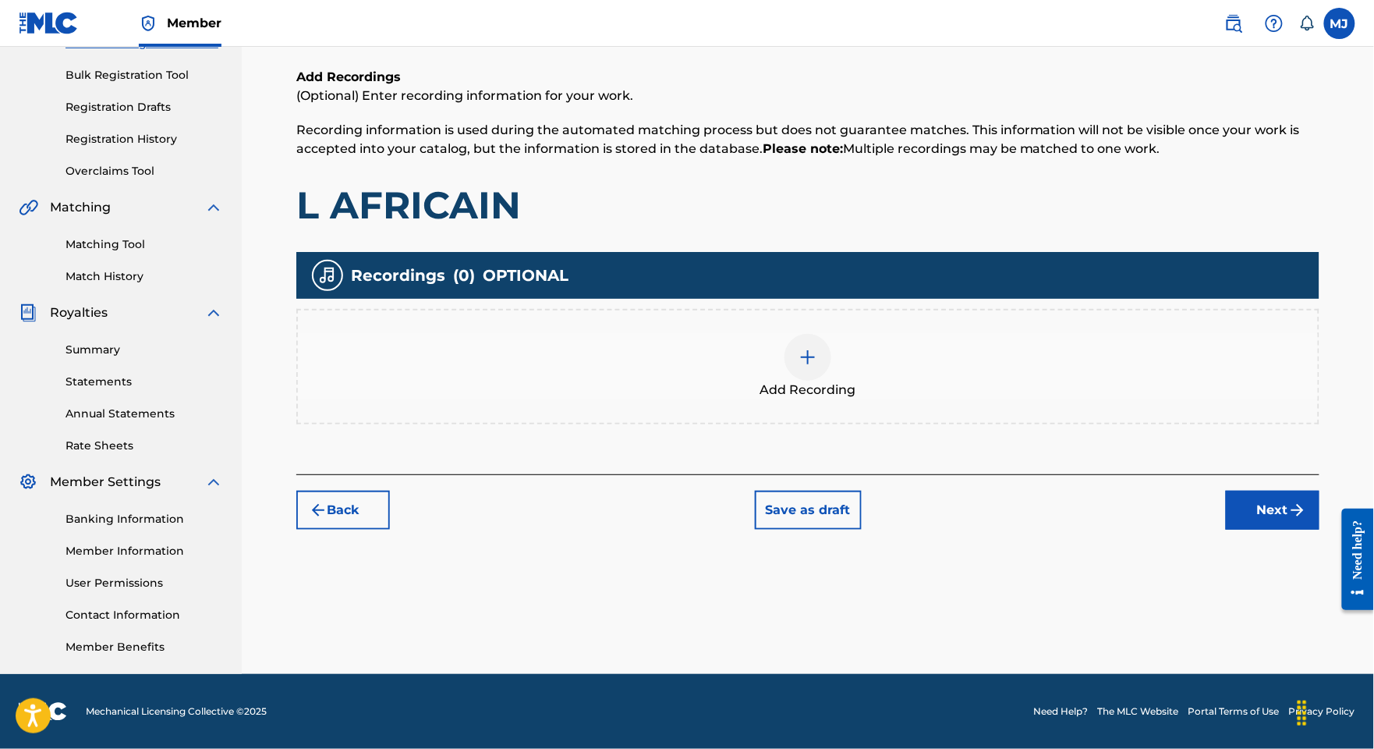
click at [1293, 491] on button "Next" at bounding box center [1273, 510] width 94 height 39
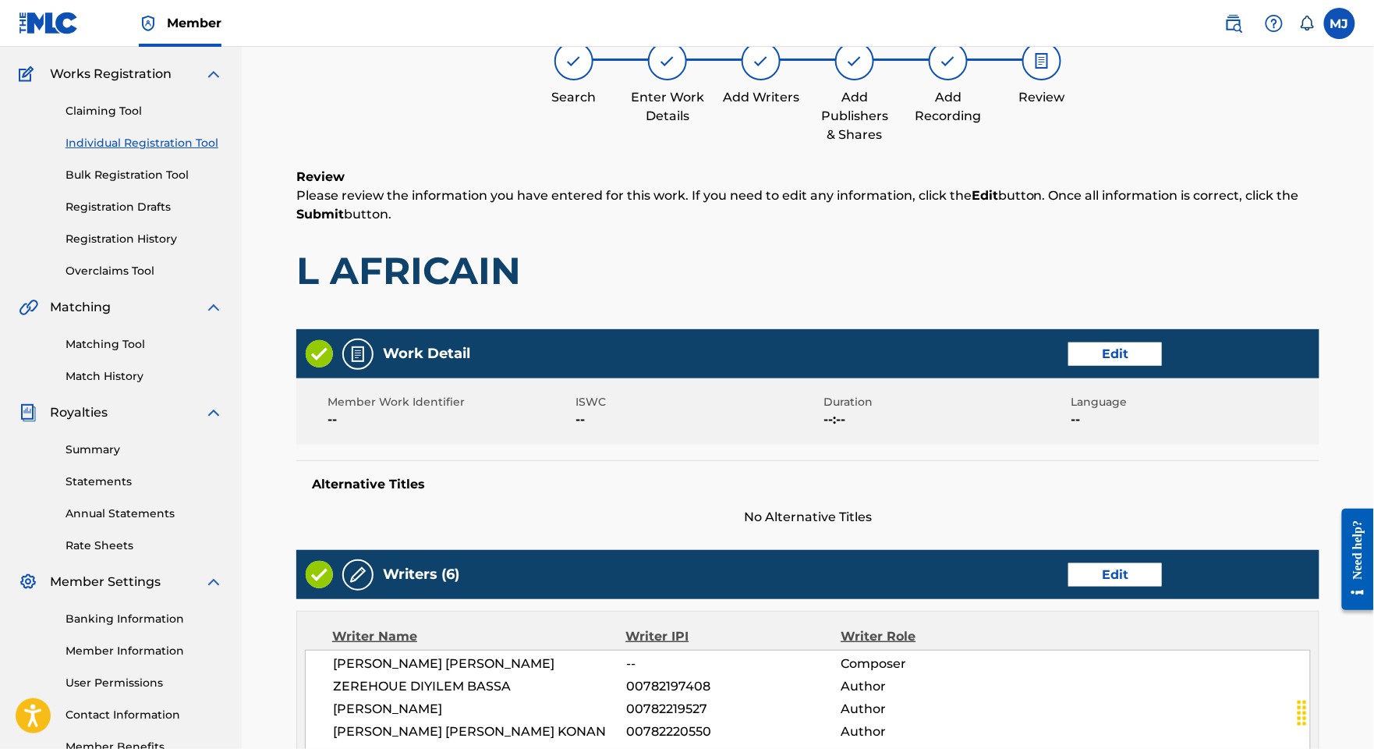
scroll to position [1052, 0]
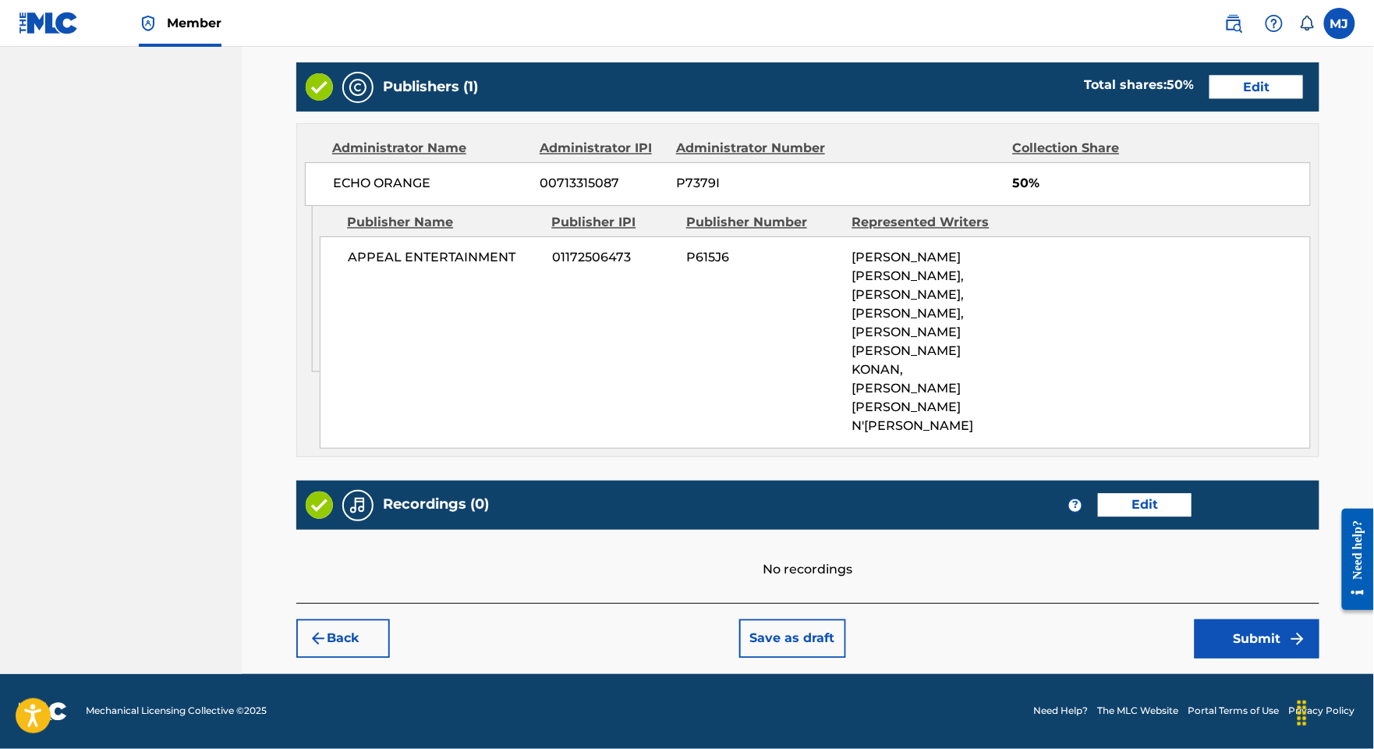
click at [1285, 619] on button "Submit" at bounding box center [1257, 638] width 125 height 39
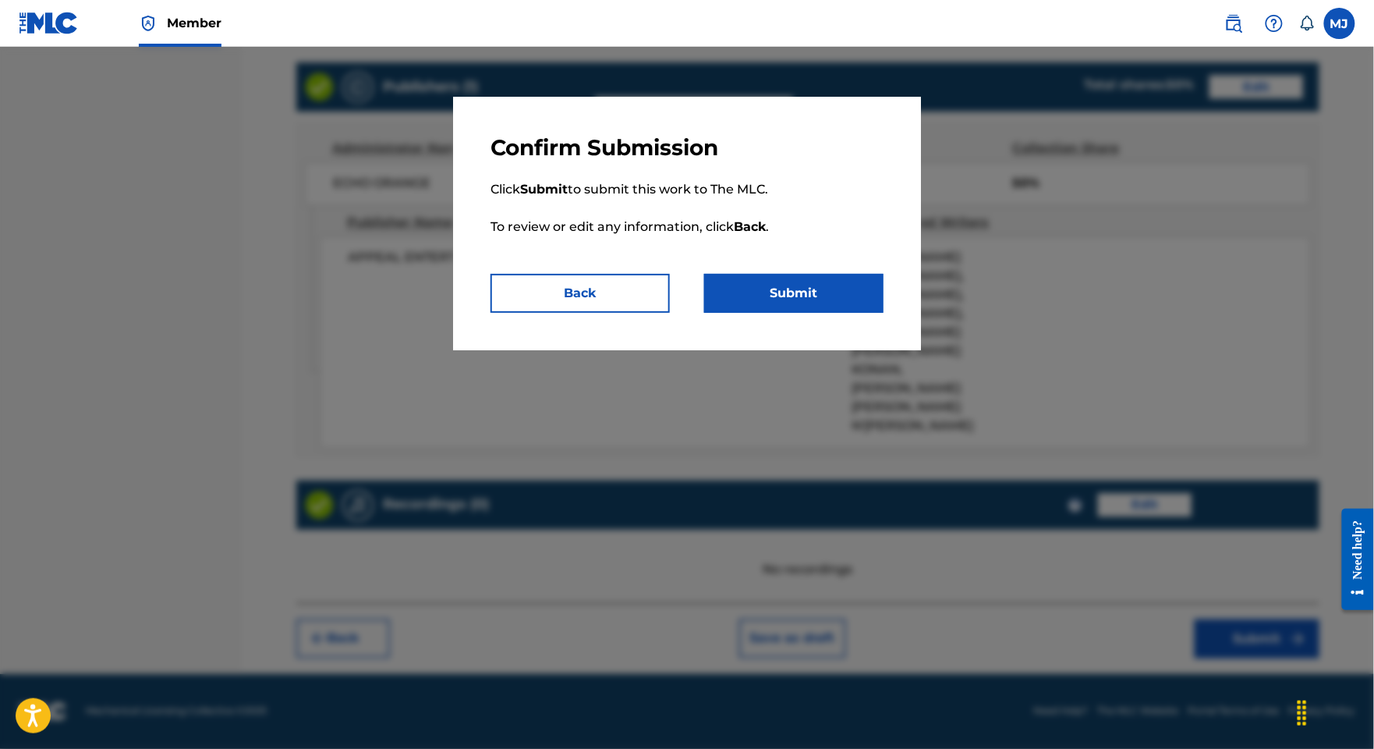
click at [859, 313] on button "Submit" at bounding box center [793, 293] width 179 height 39
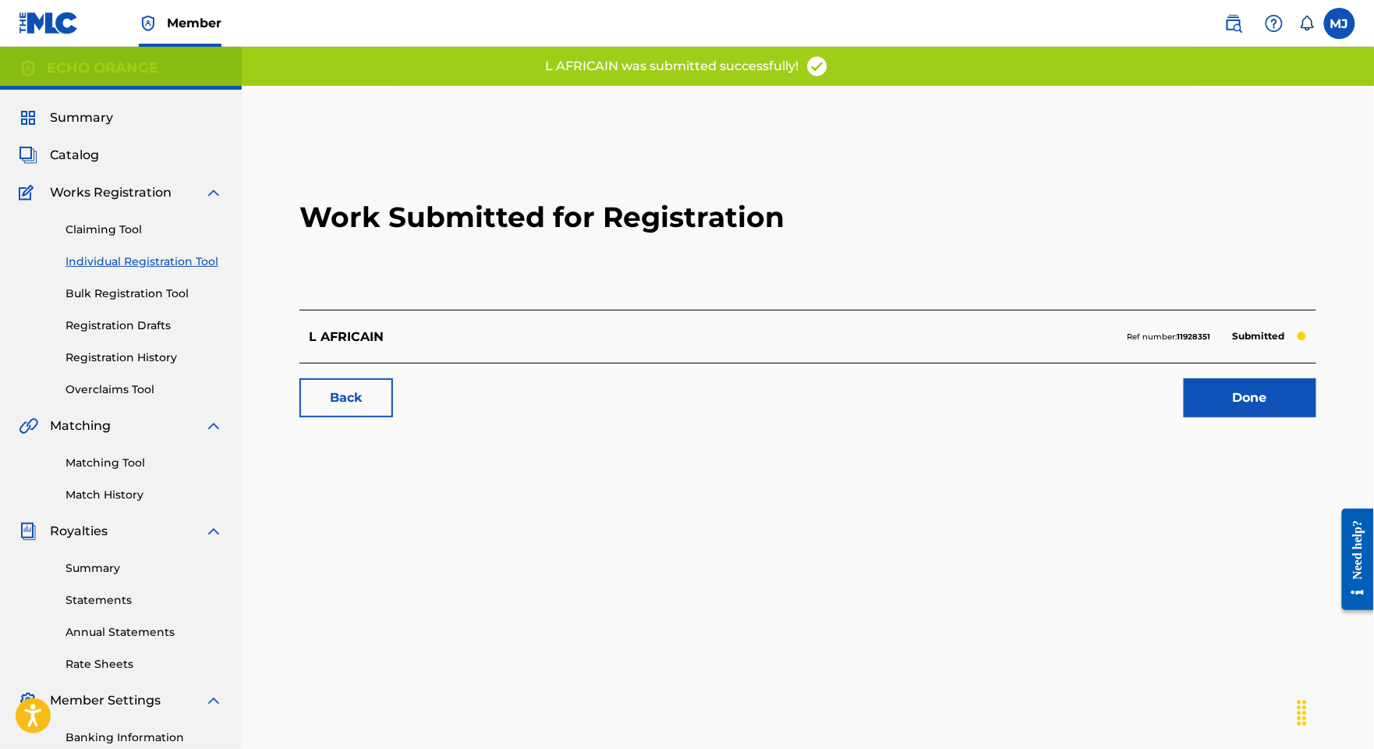
click at [1227, 417] on link "Done" at bounding box center [1250, 397] width 133 height 39
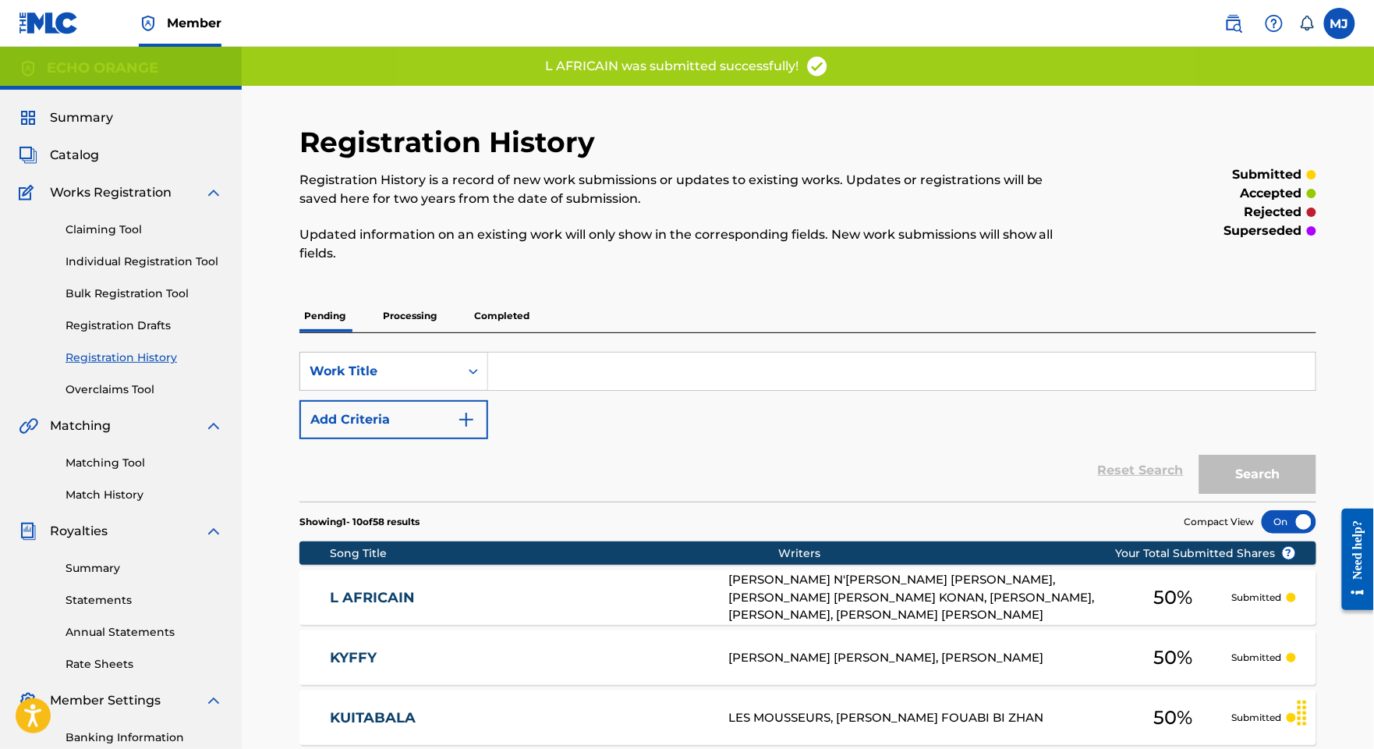
click at [126, 270] on link "Individual Registration Tool" at bounding box center [145, 261] width 158 height 16
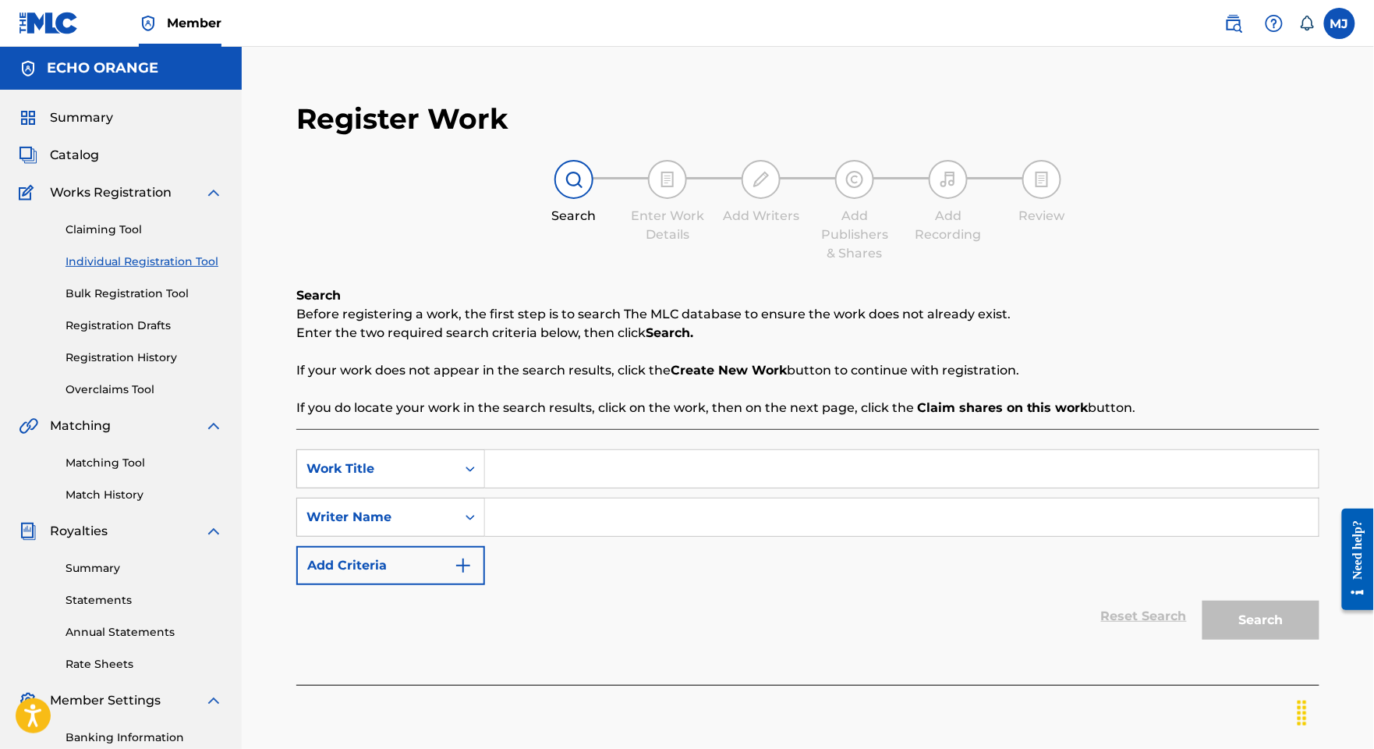
click at [680, 487] on input "Search Form" at bounding box center [902, 468] width 834 height 37
paste input "L AME CHARITABLE"
type input "L AME CHARITABLE"
click at [1061, 536] on input "Search Form" at bounding box center [902, 516] width 834 height 37
paste input "[PERSON_NAME] NINCEMON VIANNEY"
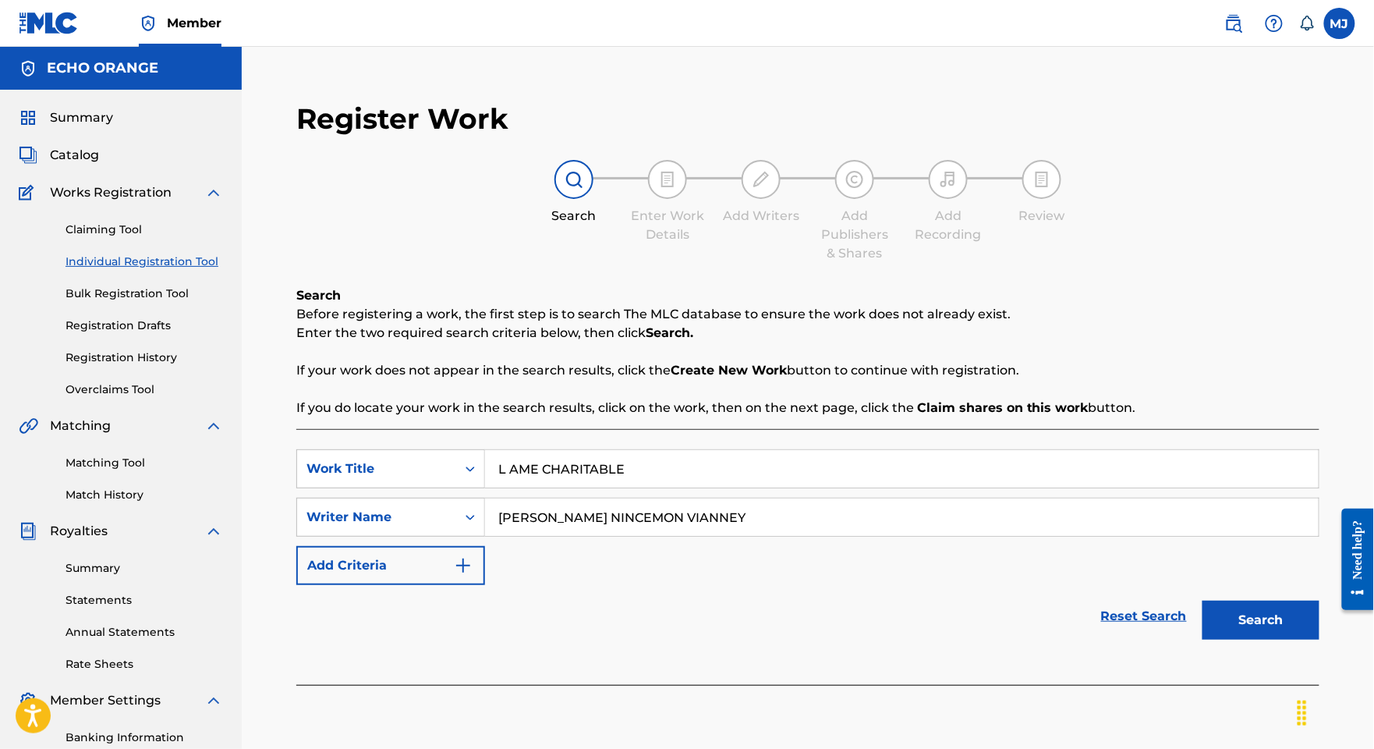
type input "[PERSON_NAME] NINCEMON VIANNEY"
click at [1263, 639] on button "Search" at bounding box center [1261, 619] width 117 height 39
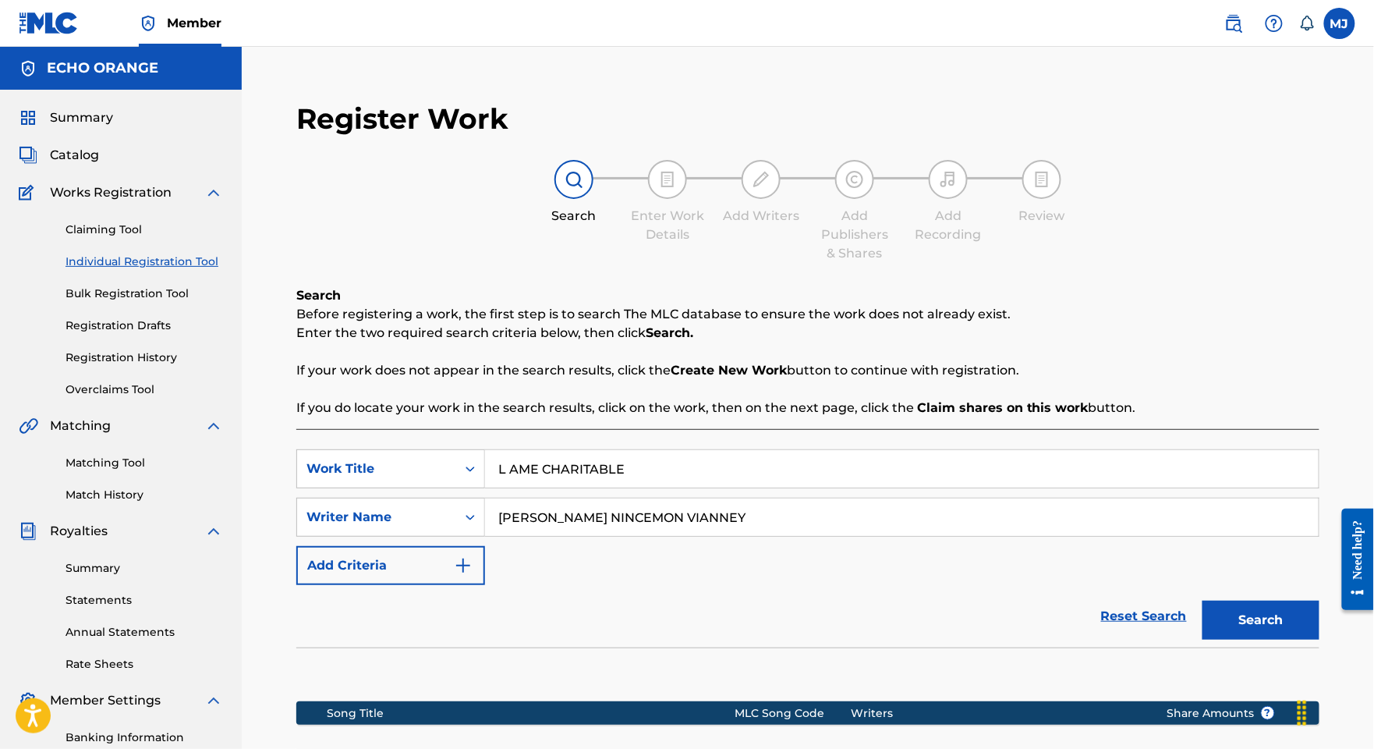
scroll to position [351, 0]
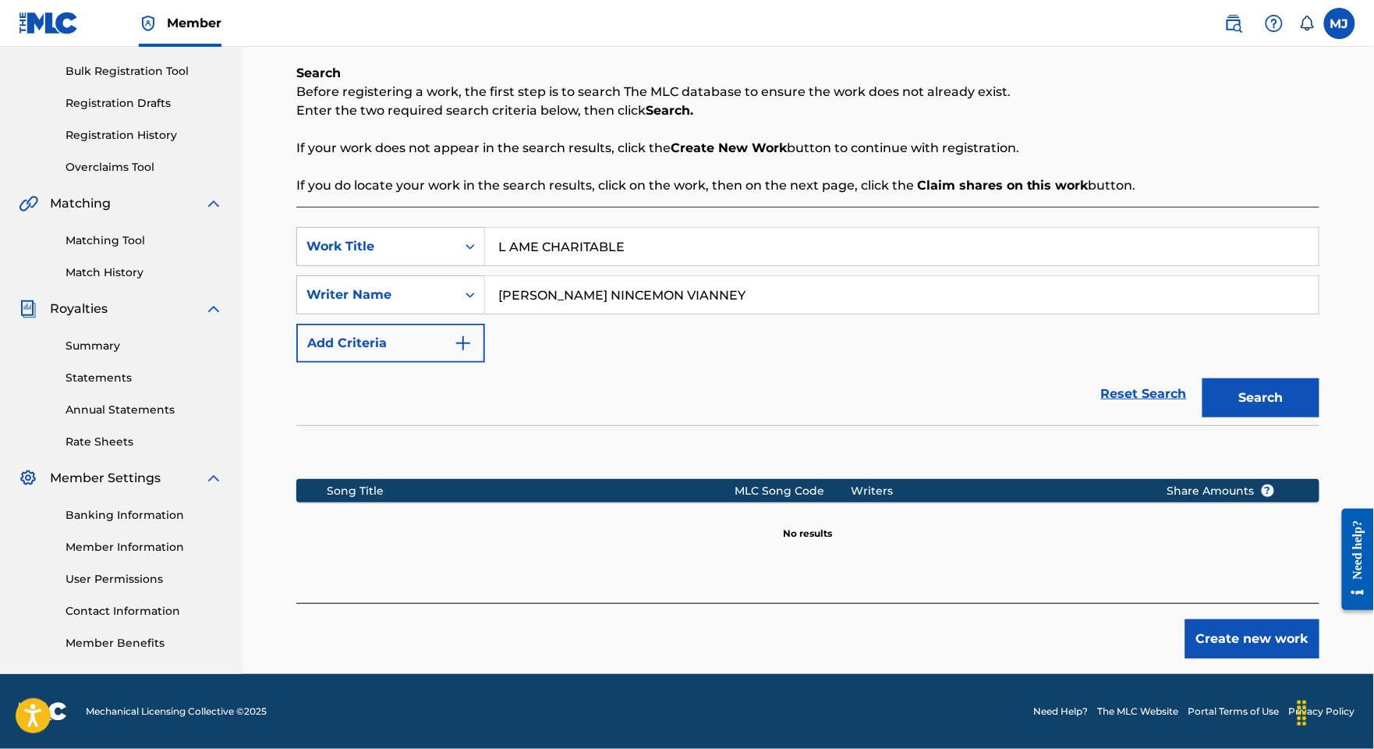
click at [1260, 632] on button "Create new work" at bounding box center [1252, 638] width 134 height 39
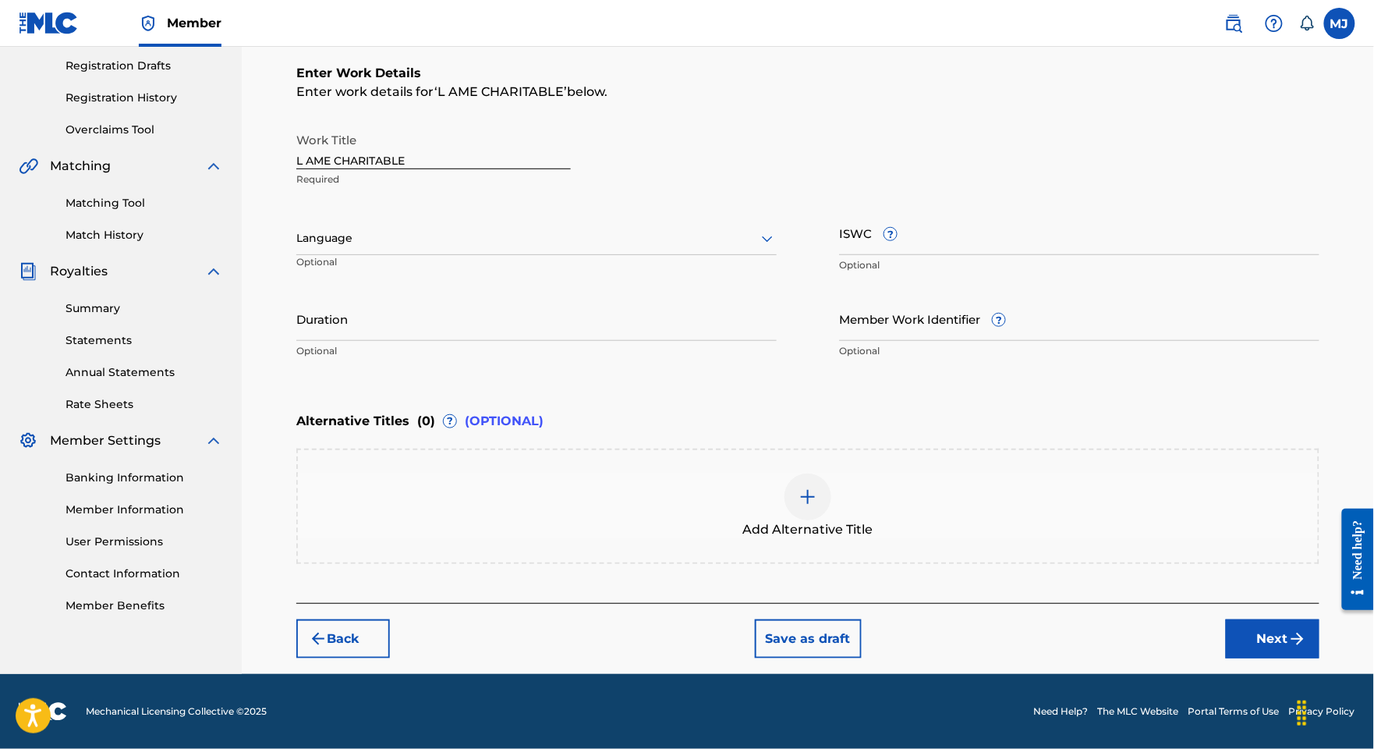
click at [1267, 658] on button "Next" at bounding box center [1273, 638] width 94 height 39
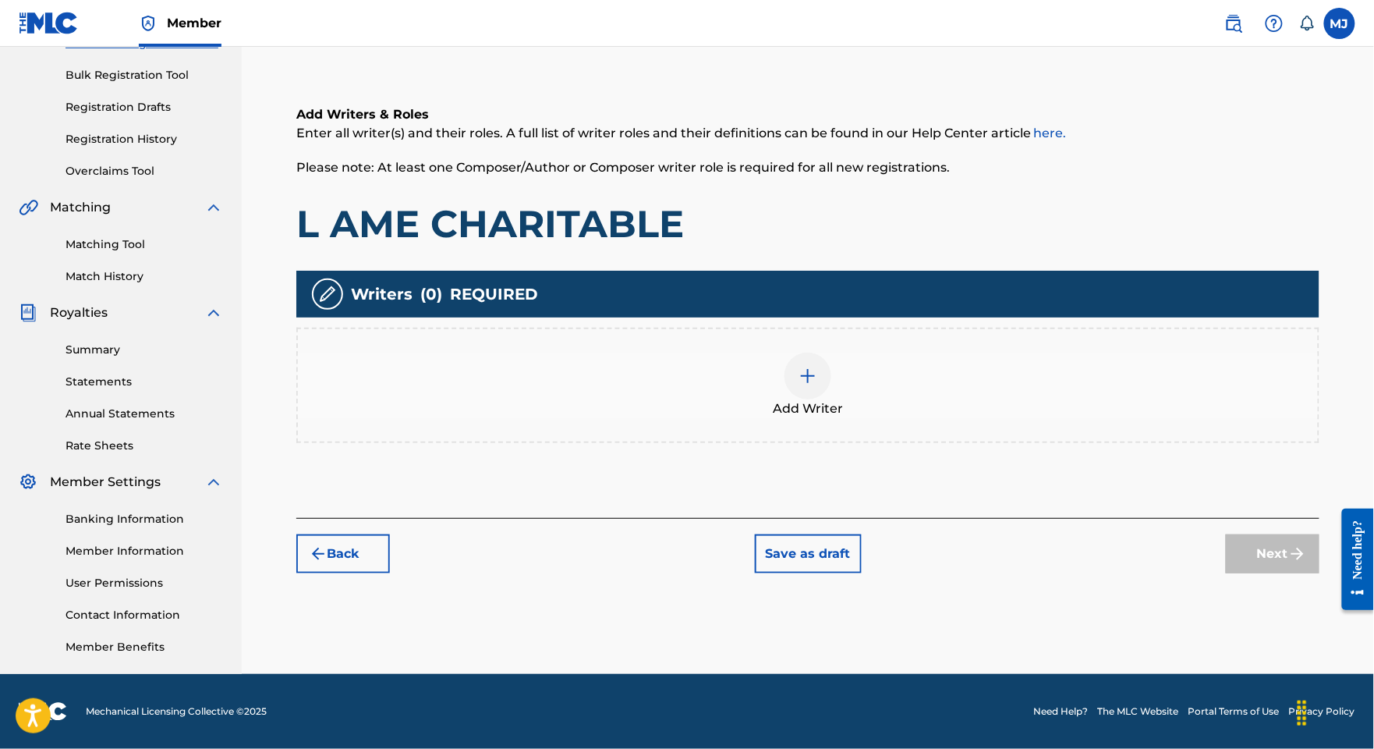
click at [1049, 352] on div "Add Writer" at bounding box center [808, 385] width 1020 height 66
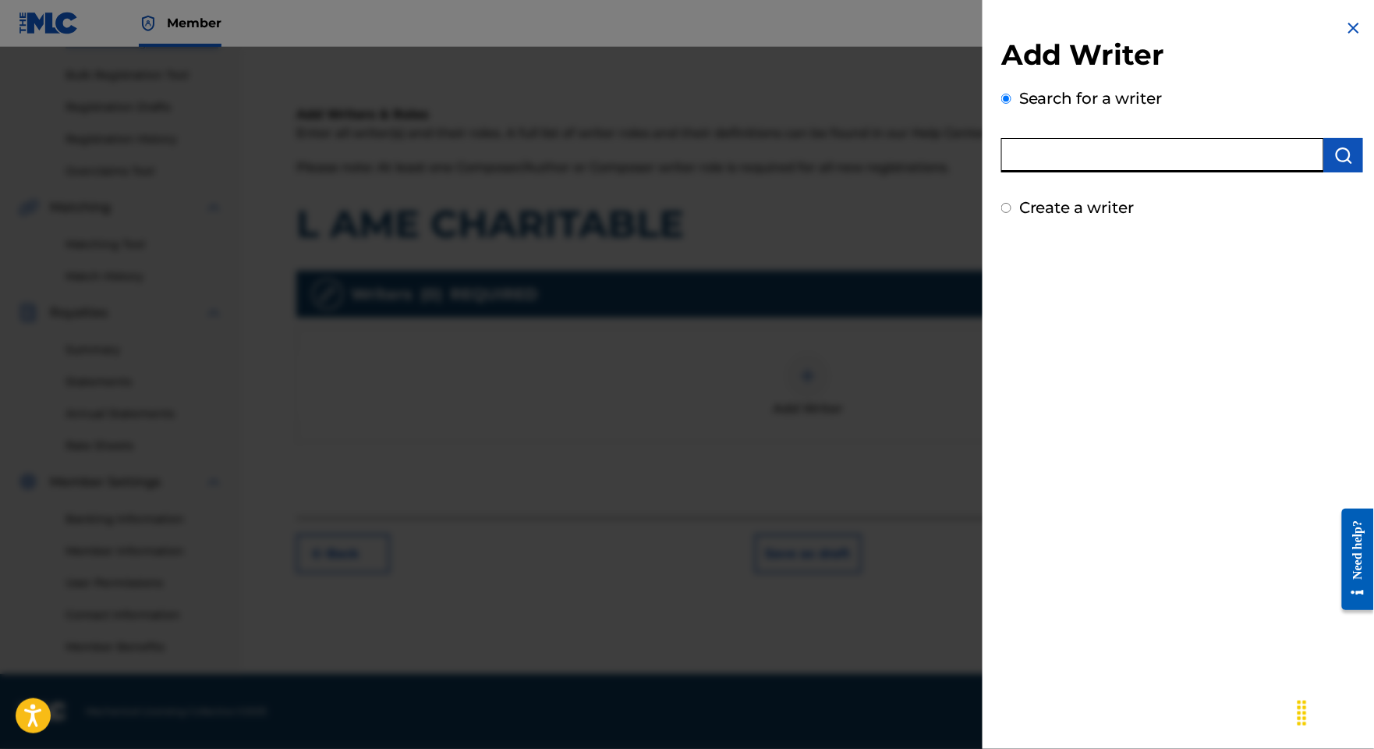
click at [1132, 172] on input "text" at bounding box center [1162, 155] width 323 height 34
paste input "[PERSON_NAME] NINCEMON VIANNEY"
type input "[PERSON_NAME] NINCEMON VIANNEY"
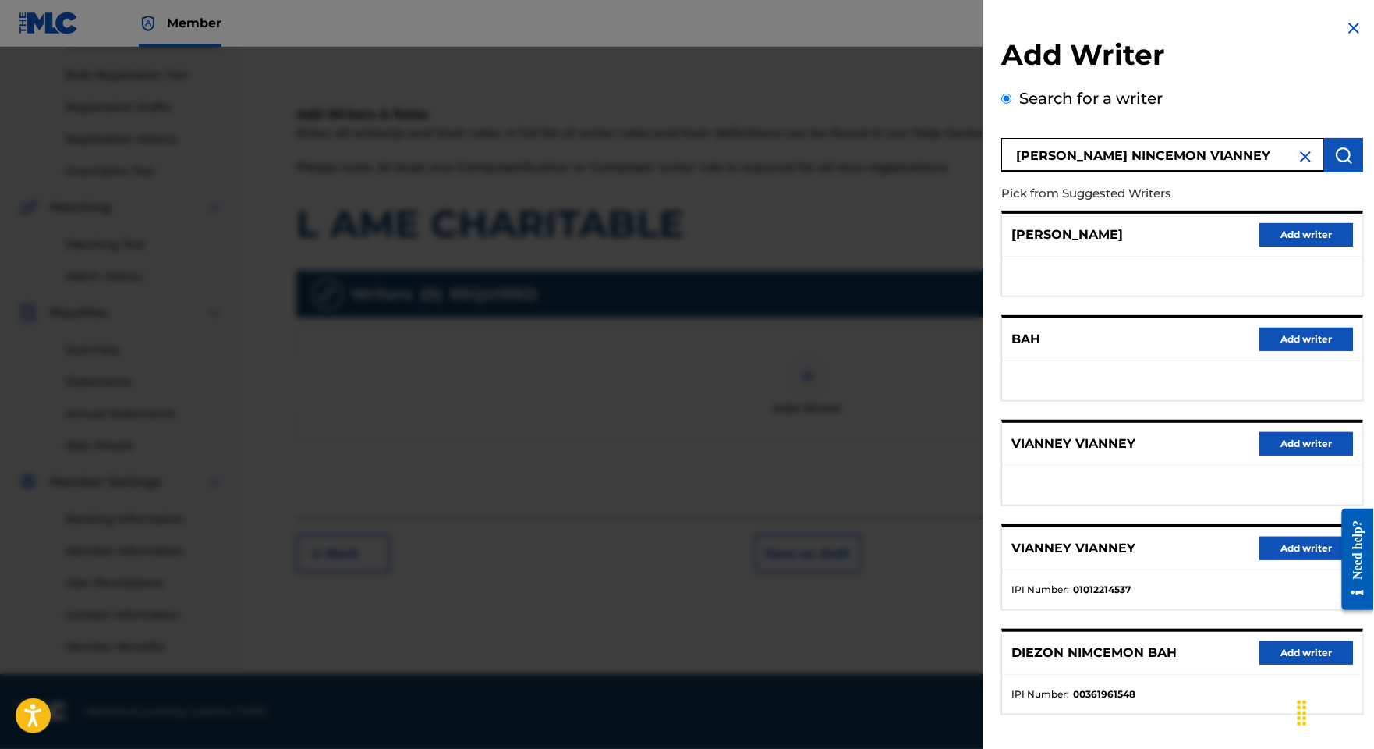
scroll to position [197, 0]
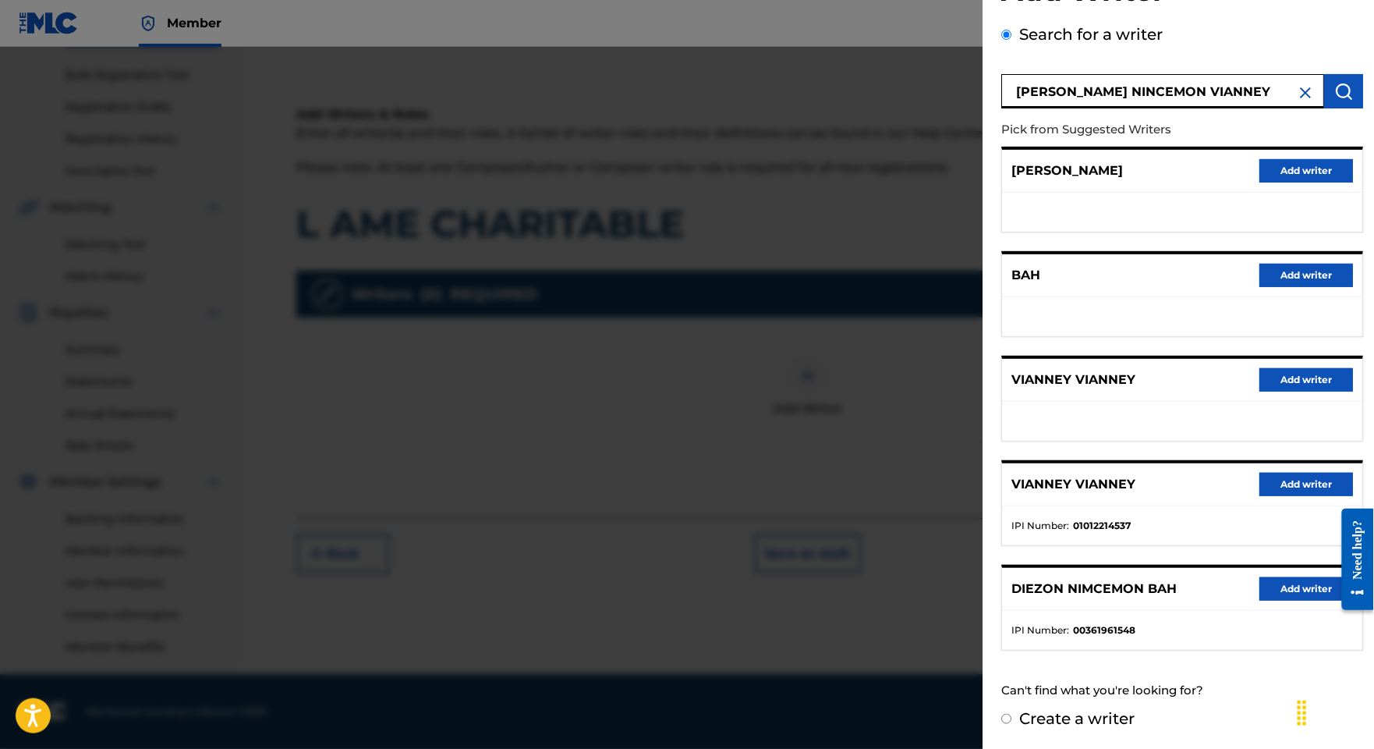
click at [1268, 577] on button "Add writer" at bounding box center [1306, 588] width 94 height 23
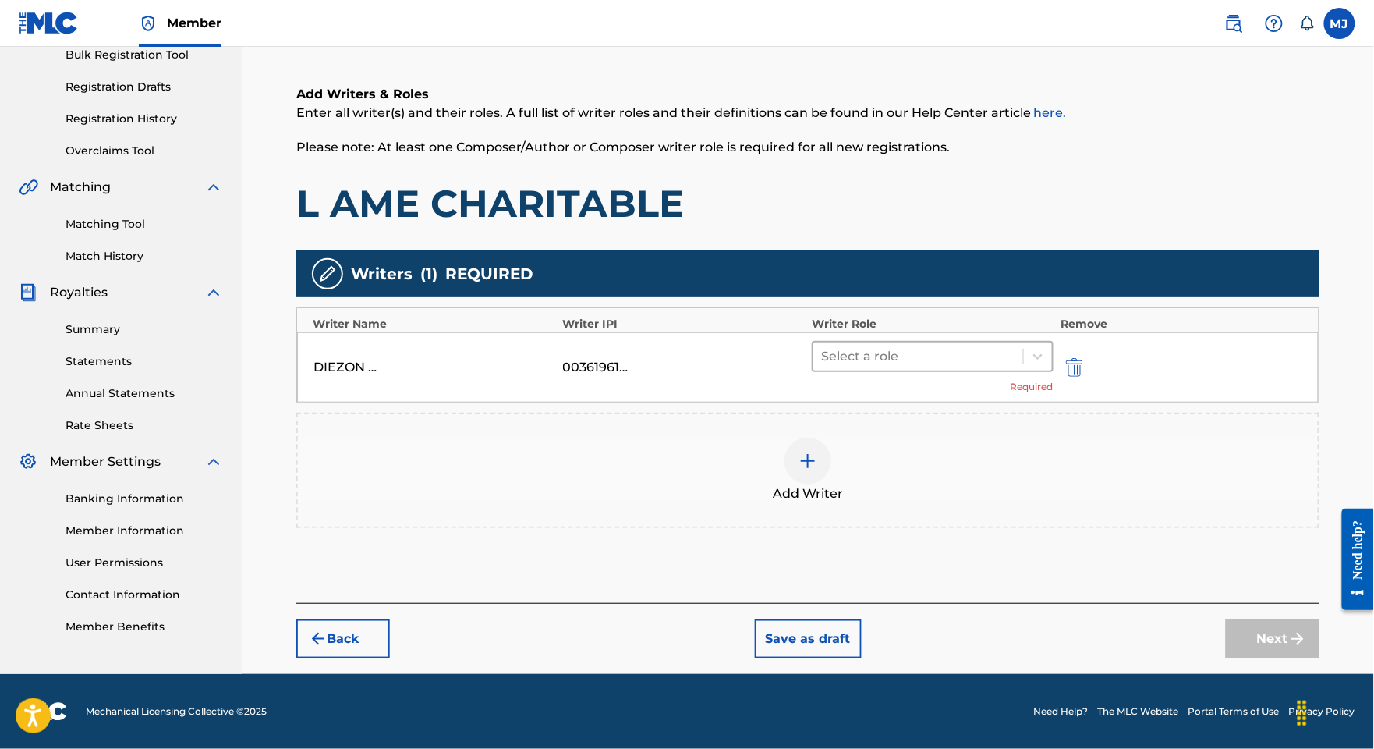
click at [955, 341] on div "Select a role" at bounding box center [933, 356] width 242 height 31
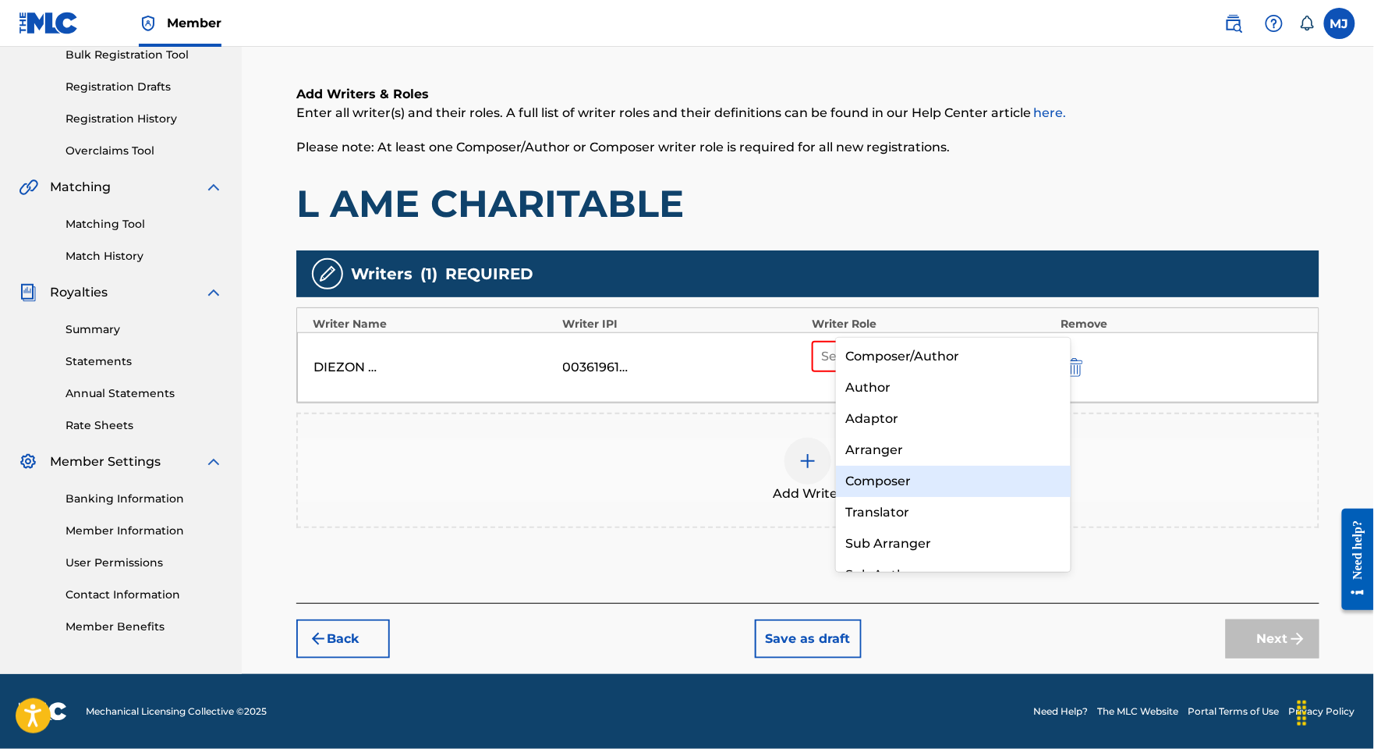
click at [925, 471] on div "Composer" at bounding box center [953, 481] width 234 height 31
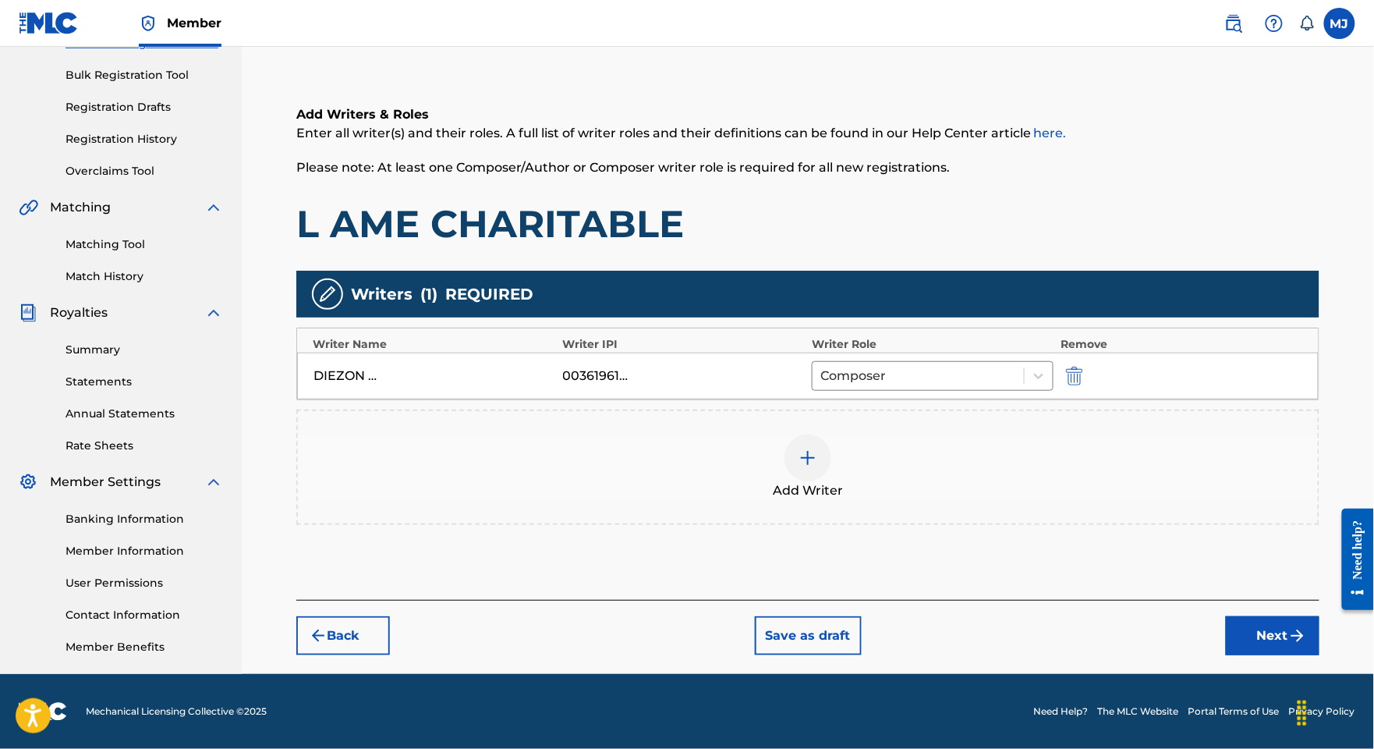
click at [831, 434] on div at bounding box center [808, 457] width 47 height 47
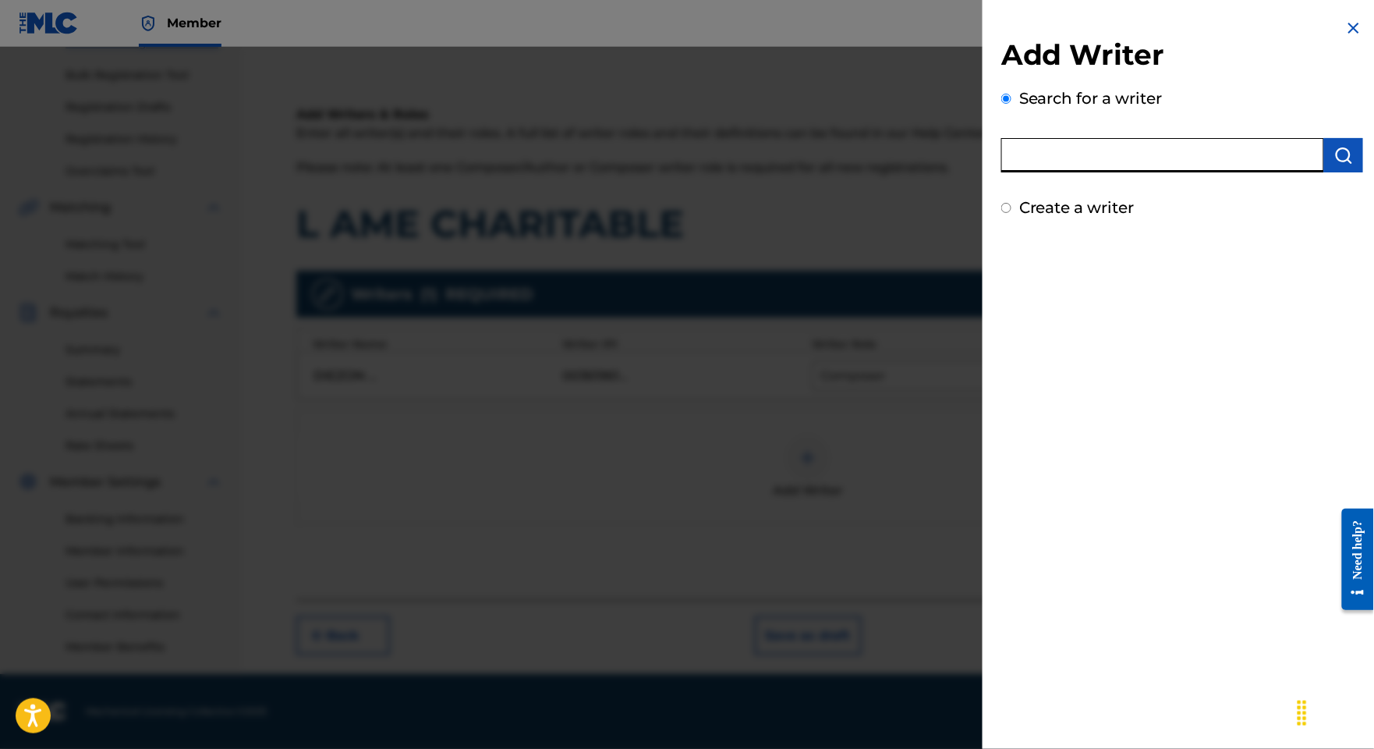
click at [1005, 172] on input "text" at bounding box center [1162, 155] width 323 height 34
paste input "[PERSON_NAME] N'[PERSON_NAME]"
type input "[PERSON_NAME] N'[PERSON_NAME]"
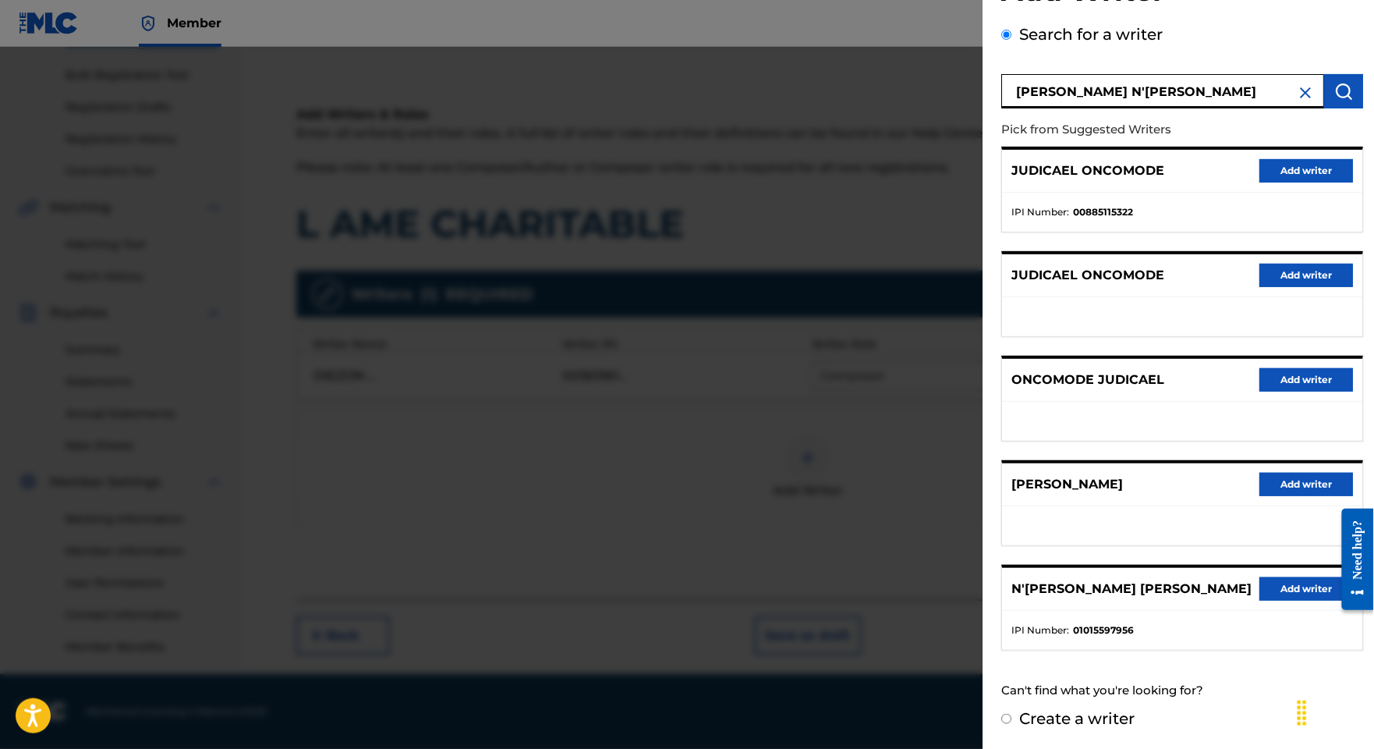
scroll to position [347, 0]
click at [1259, 577] on button "Add writer" at bounding box center [1306, 588] width 94 height 23
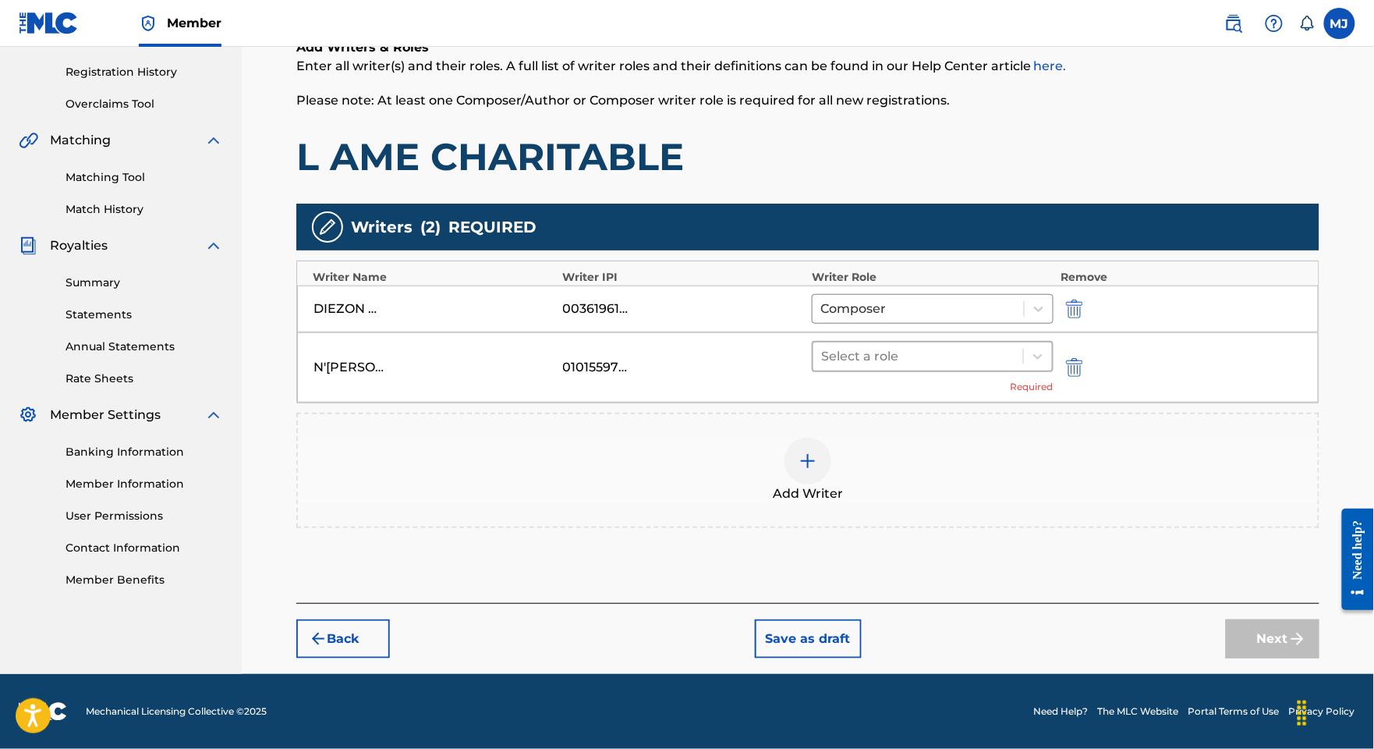
click at [919, 354] on div at bounding box center [918, 356] width 194 height 22
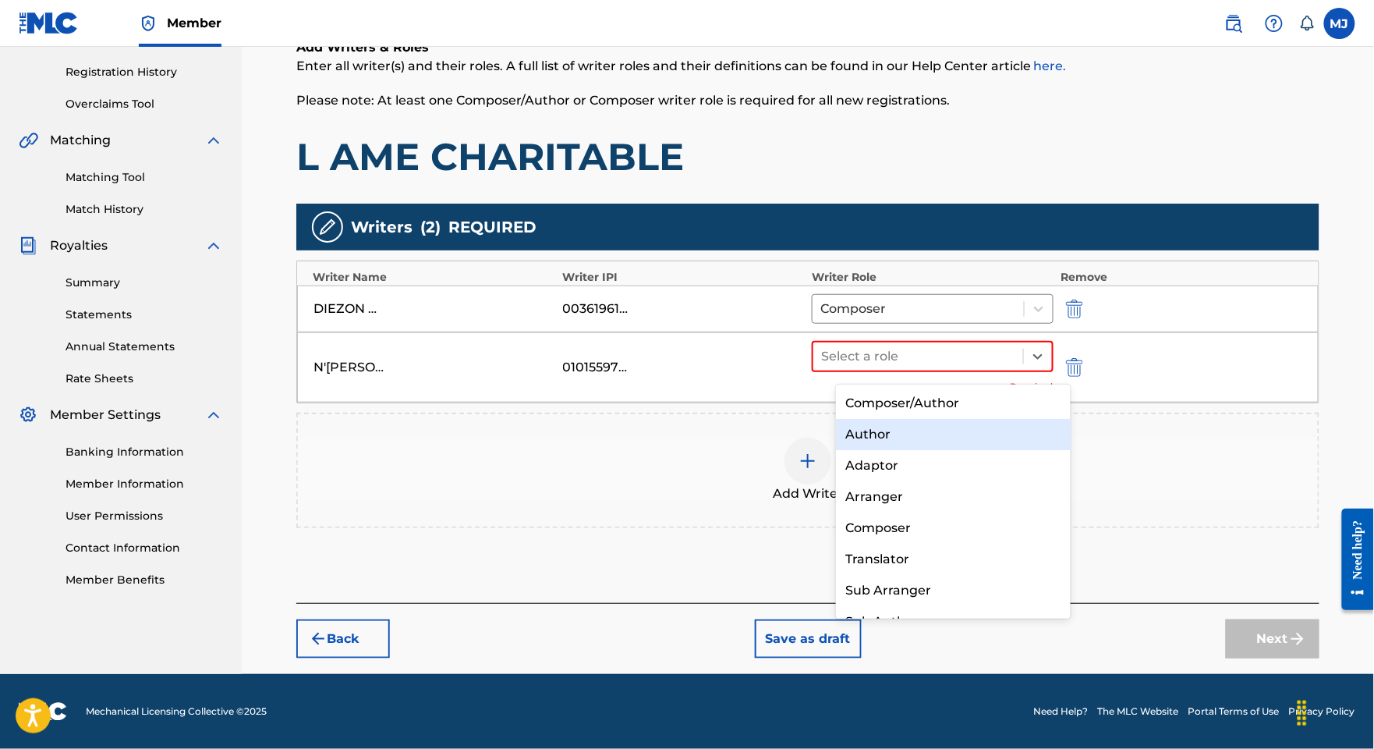
click at [891, 433] on div "Author" at bounding box center [953, 434] width 234 height 31
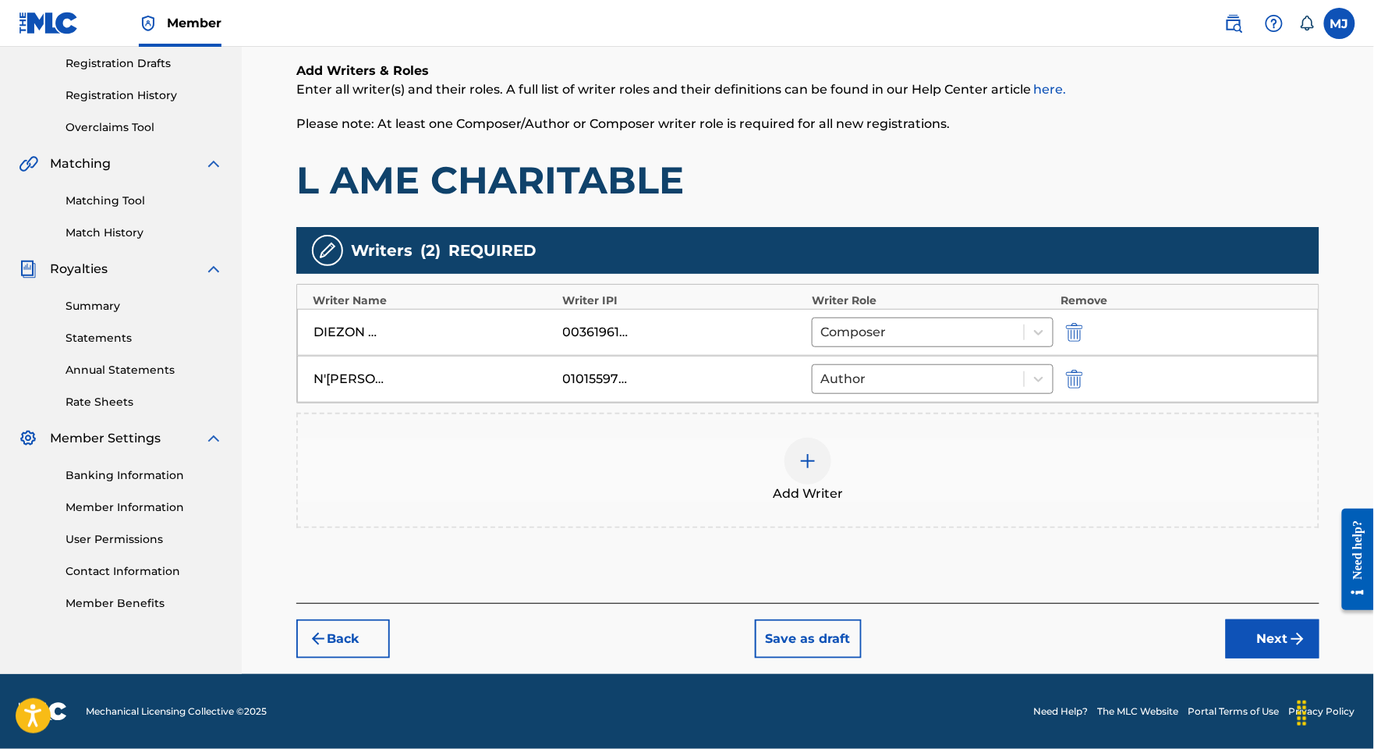
click at [1011, 448] on div "Add Writer" at bounding box center [808, 470] width 1020 height 66
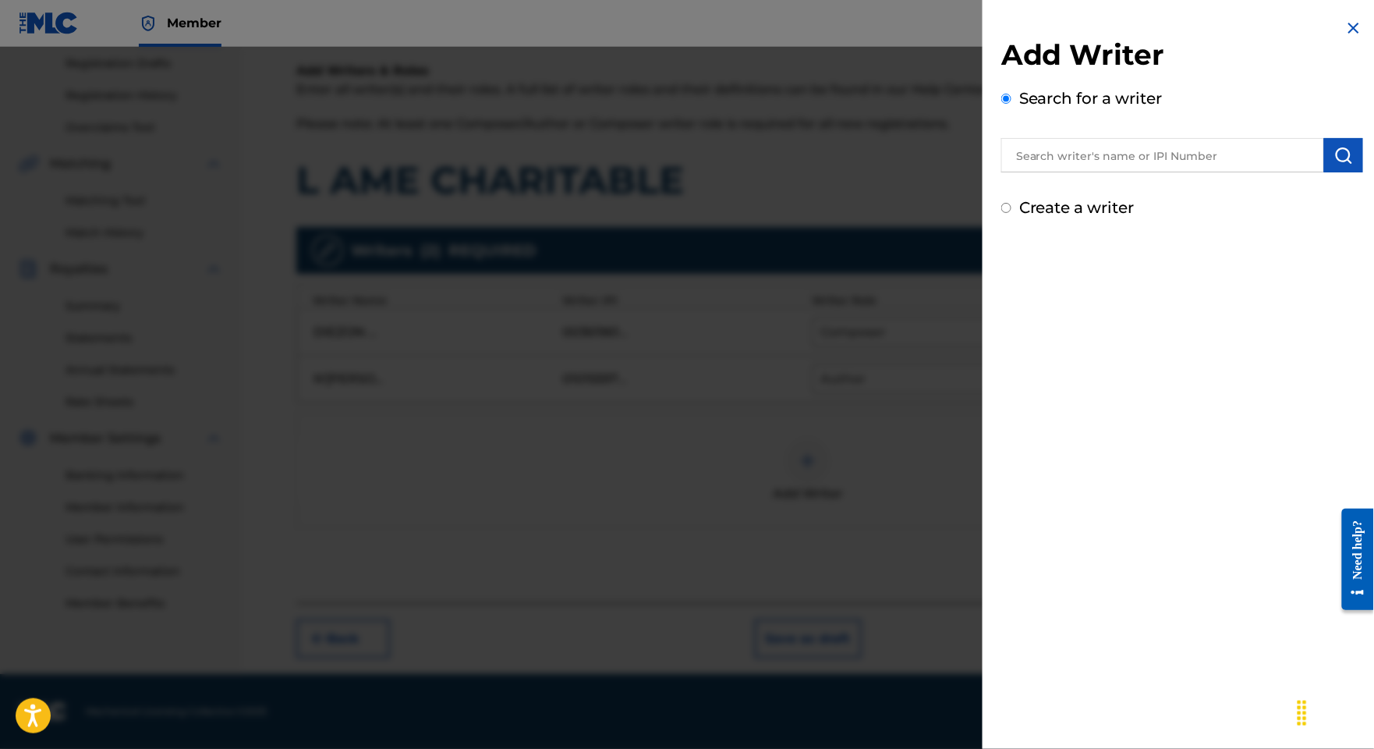
click at [1135, 141] on div "Search for a writer" at bounding box center [1182, 130] width 362 height 86
click at [1134, 165] on input "text" at bounding box center [1162, 155] width 323 height 34
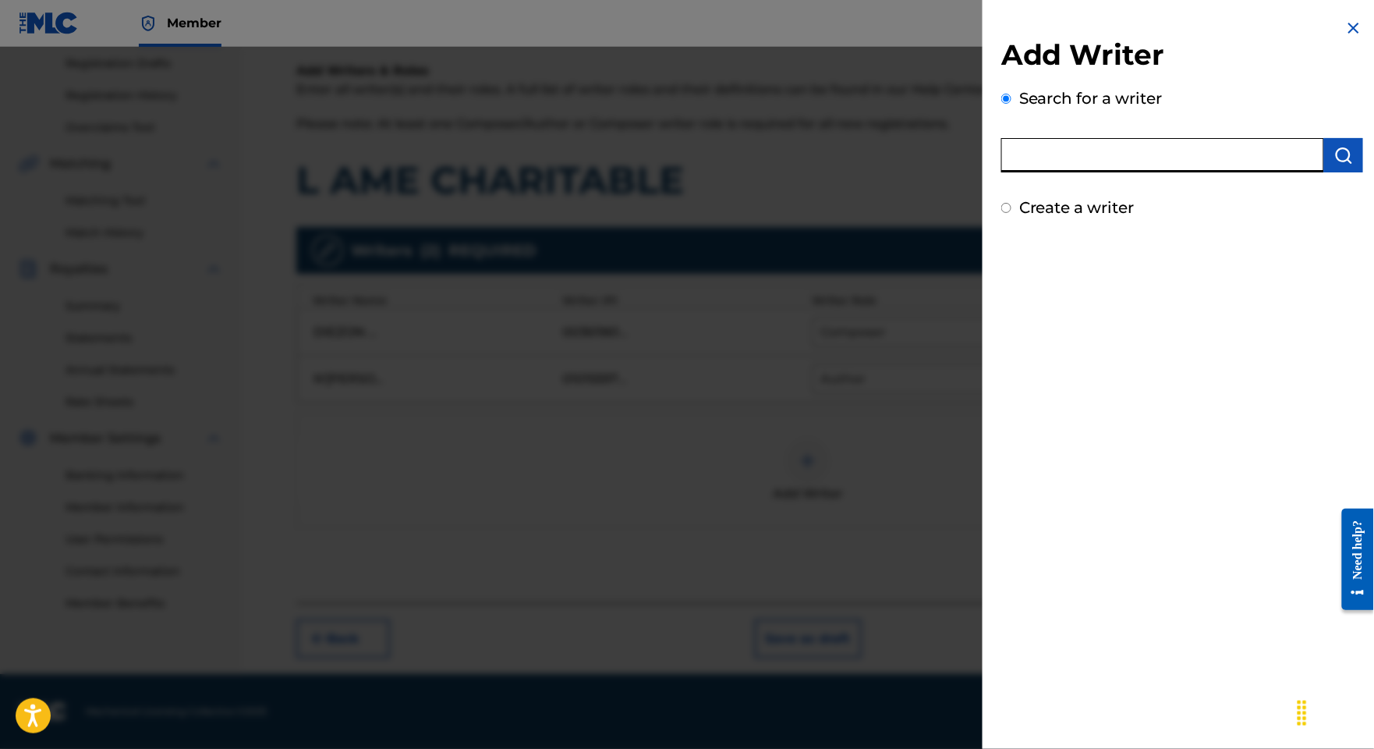
paste input "[PERSON_NAME]"
type input "[PERSON_NAME]"
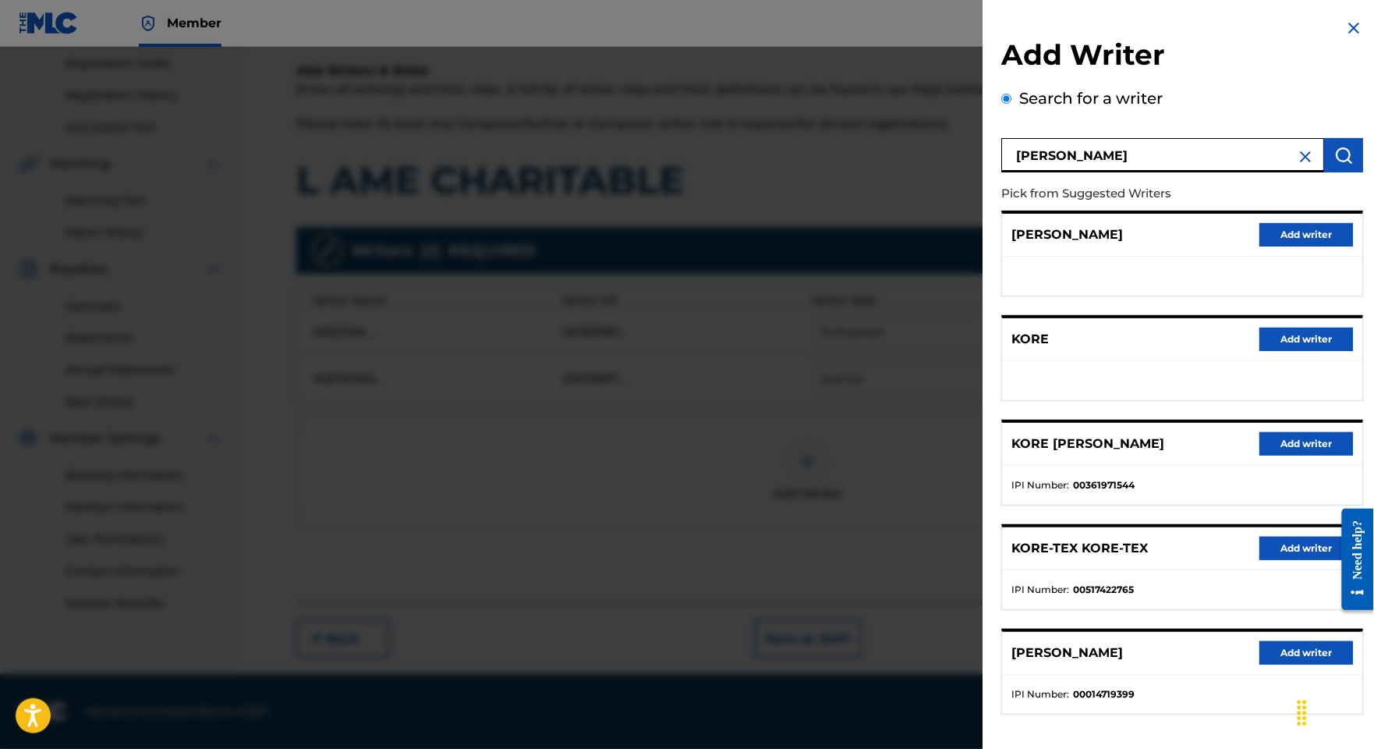
scroll to position [178, 0]
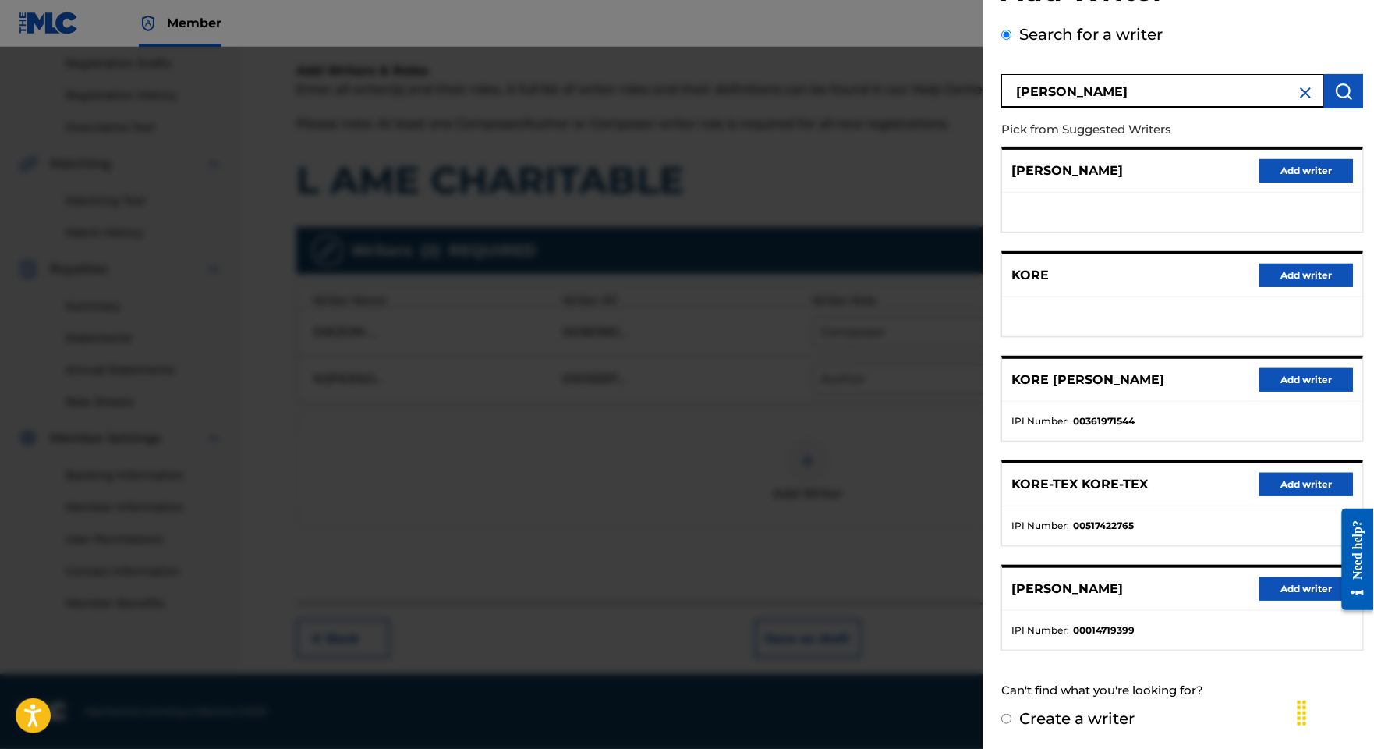
click at [1259, 368] on button "Add writer" at bounding box center [1306, 379] width 94 height 23
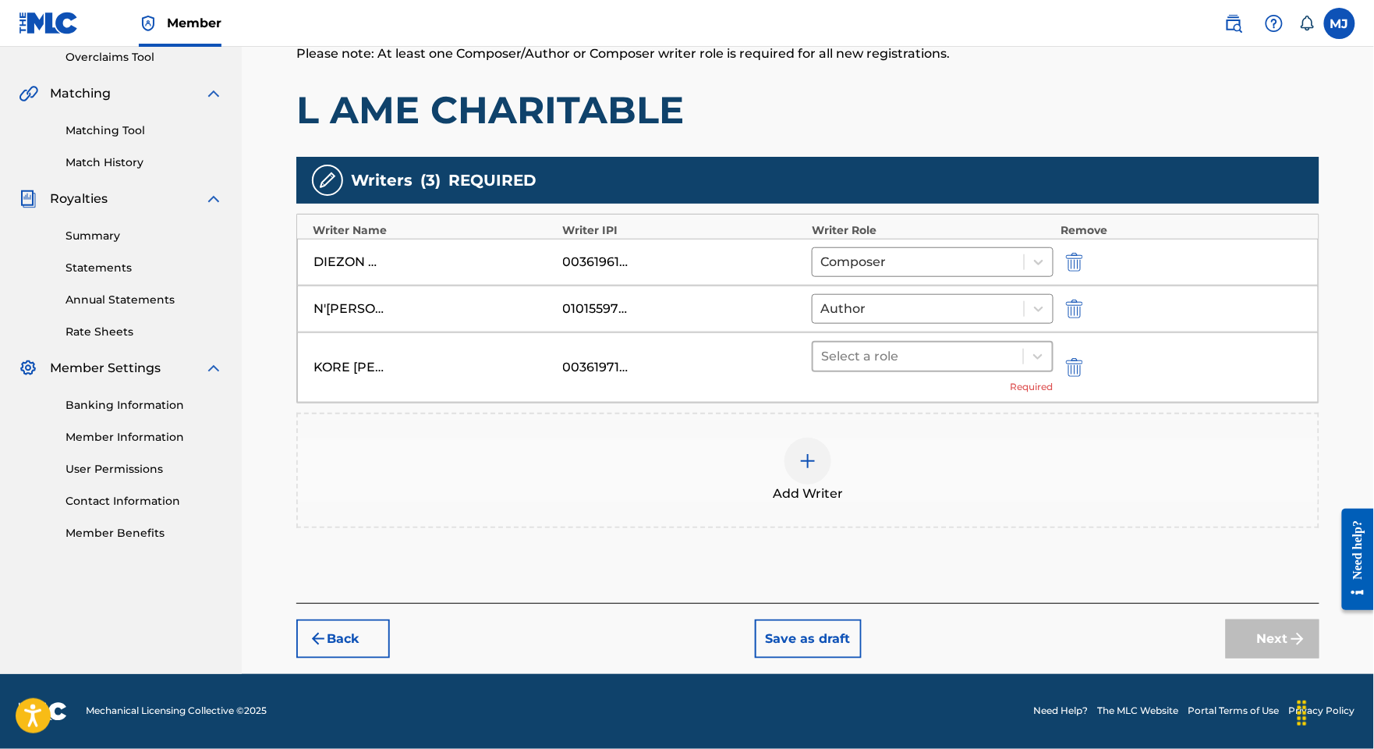
click at [927, 367] on div at bounding box center [918, 356] width 194 height 22
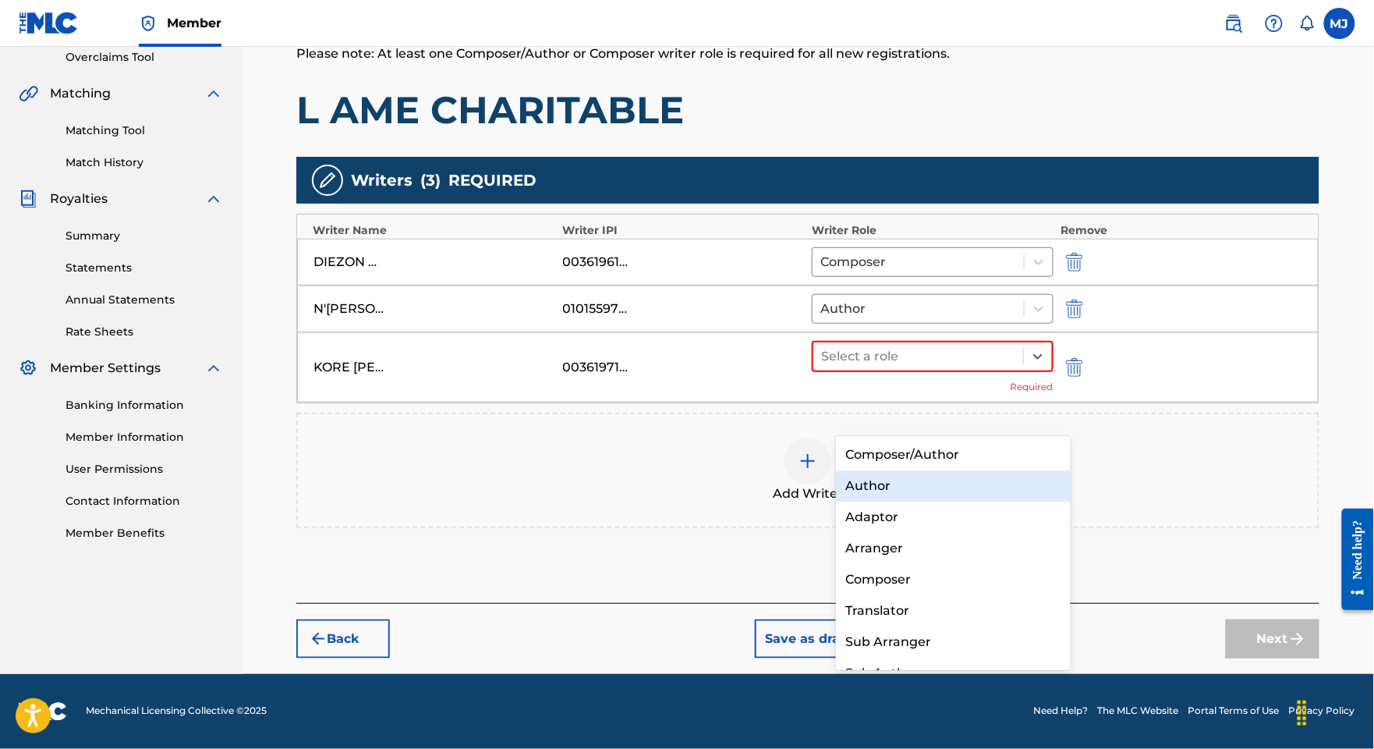
click at [909, 473] on div "Author" at bounding box center [953, 485] width 234 height 31
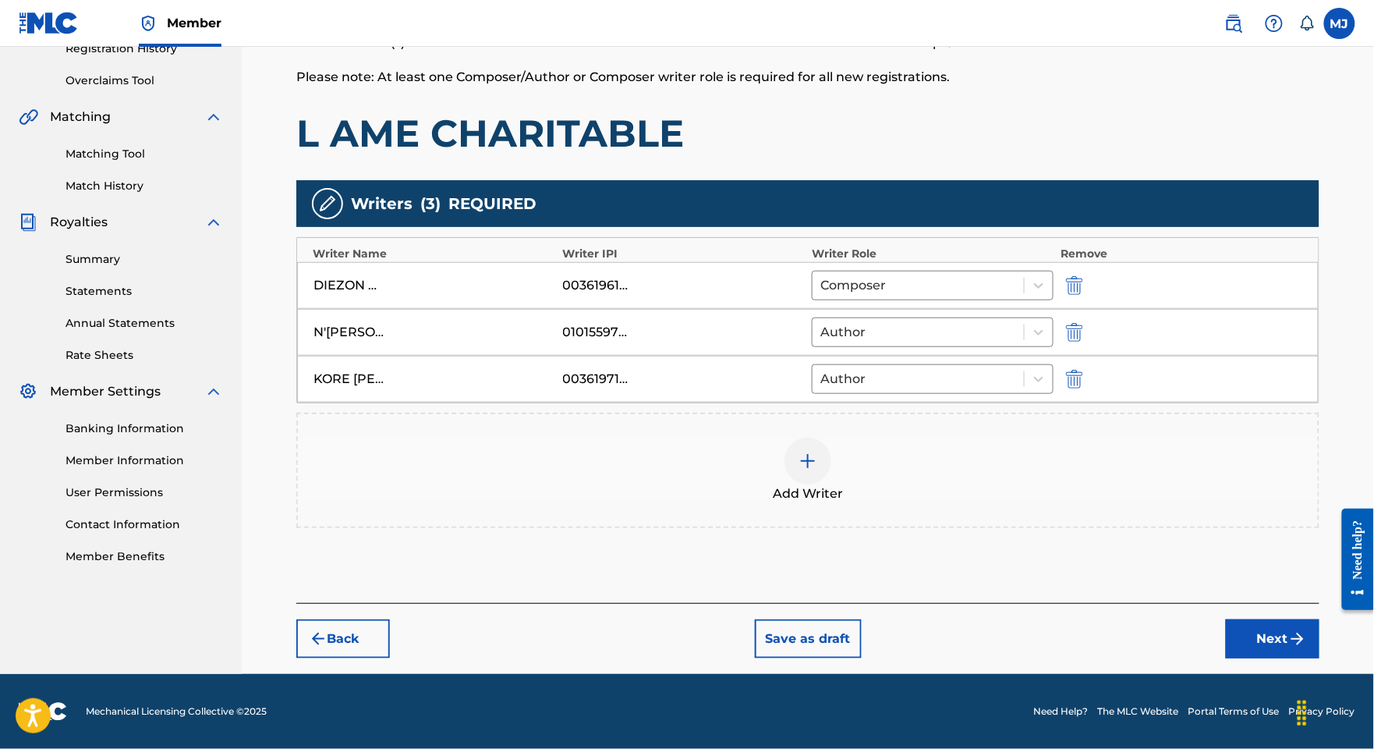
click at [1258, 619] on button "Next" at bounding box center [1273, 638] width 94 height 39
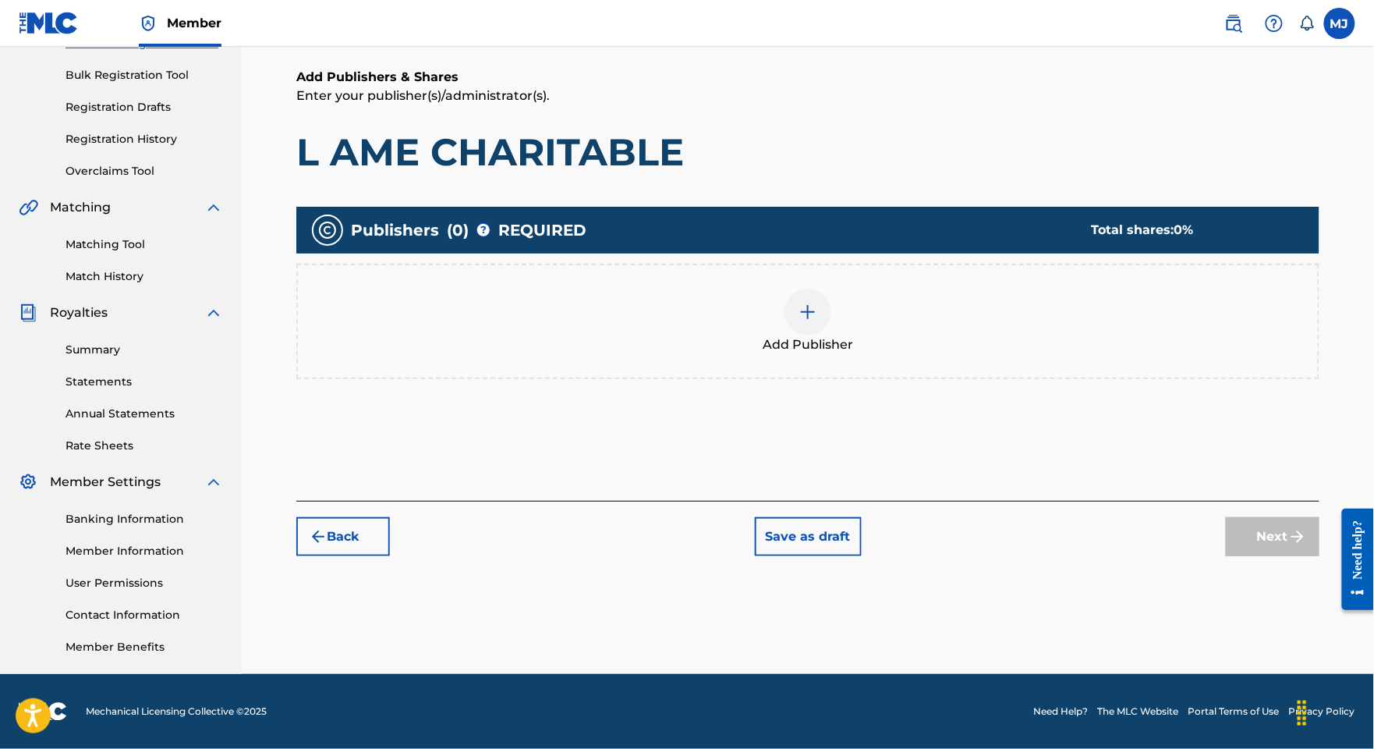
scroll to position [343, 0]
click at [825, 335] on span "Add Publisher" at bounding box center [808, 344] width 90 height 19
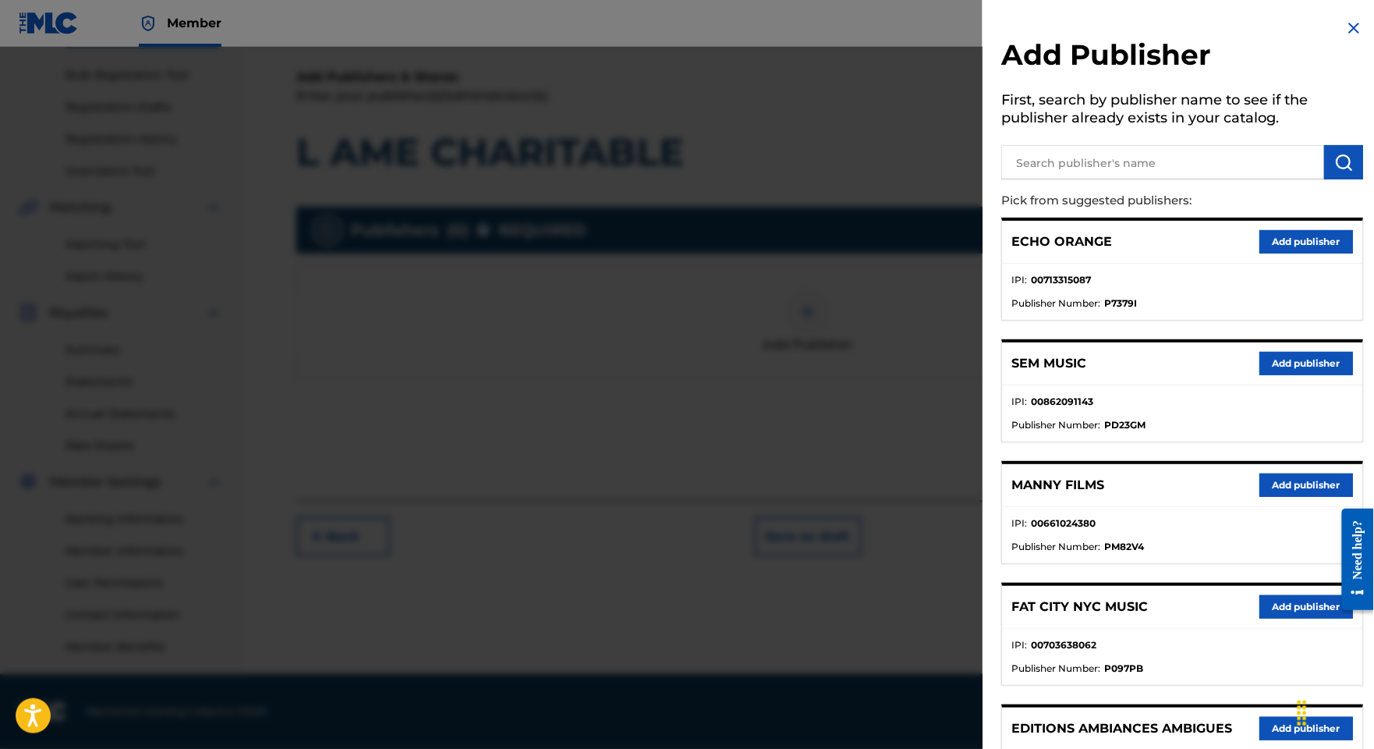
click at [1053, 179] on input "text" at bounding box center [1162, 162] width 323 height 34
type input "appeal"
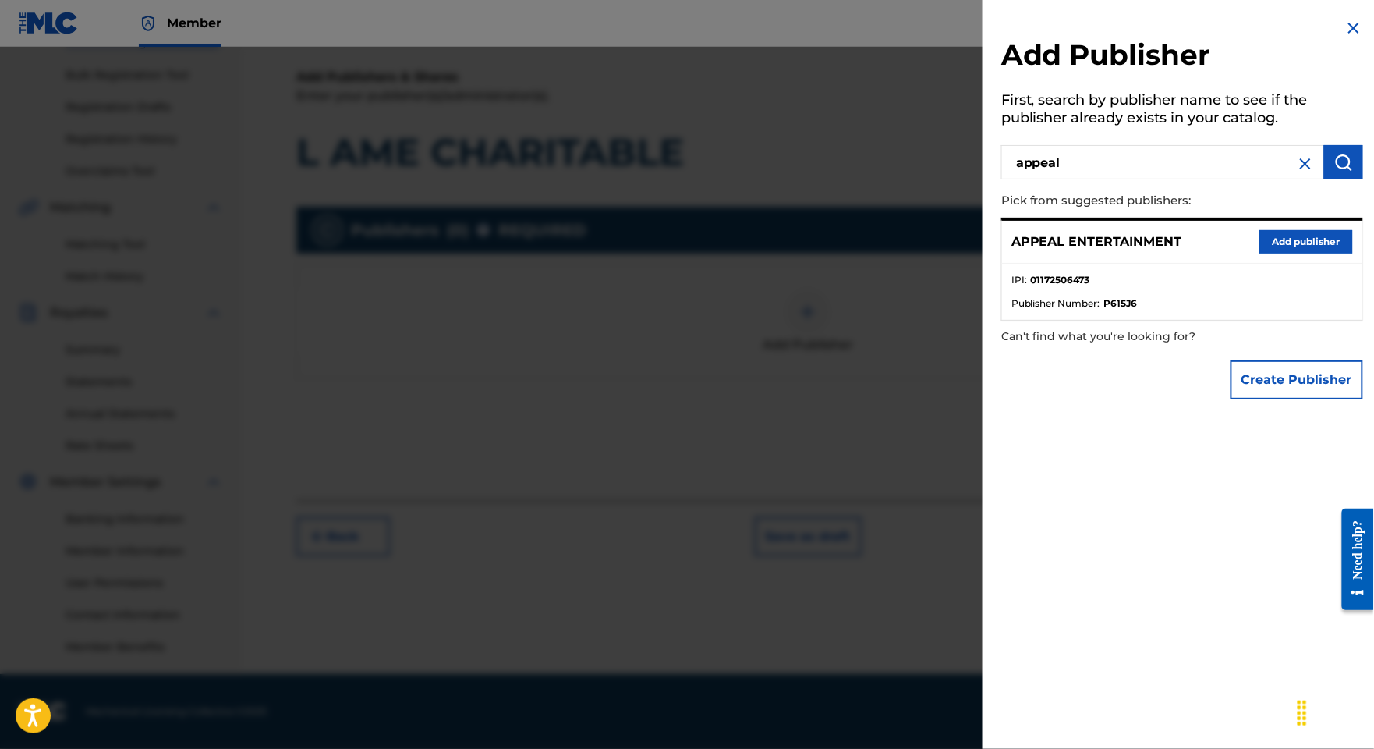
click at [1259, 253] on button "Add publisher" at bounding box center [1306, 241] width 94 height 23
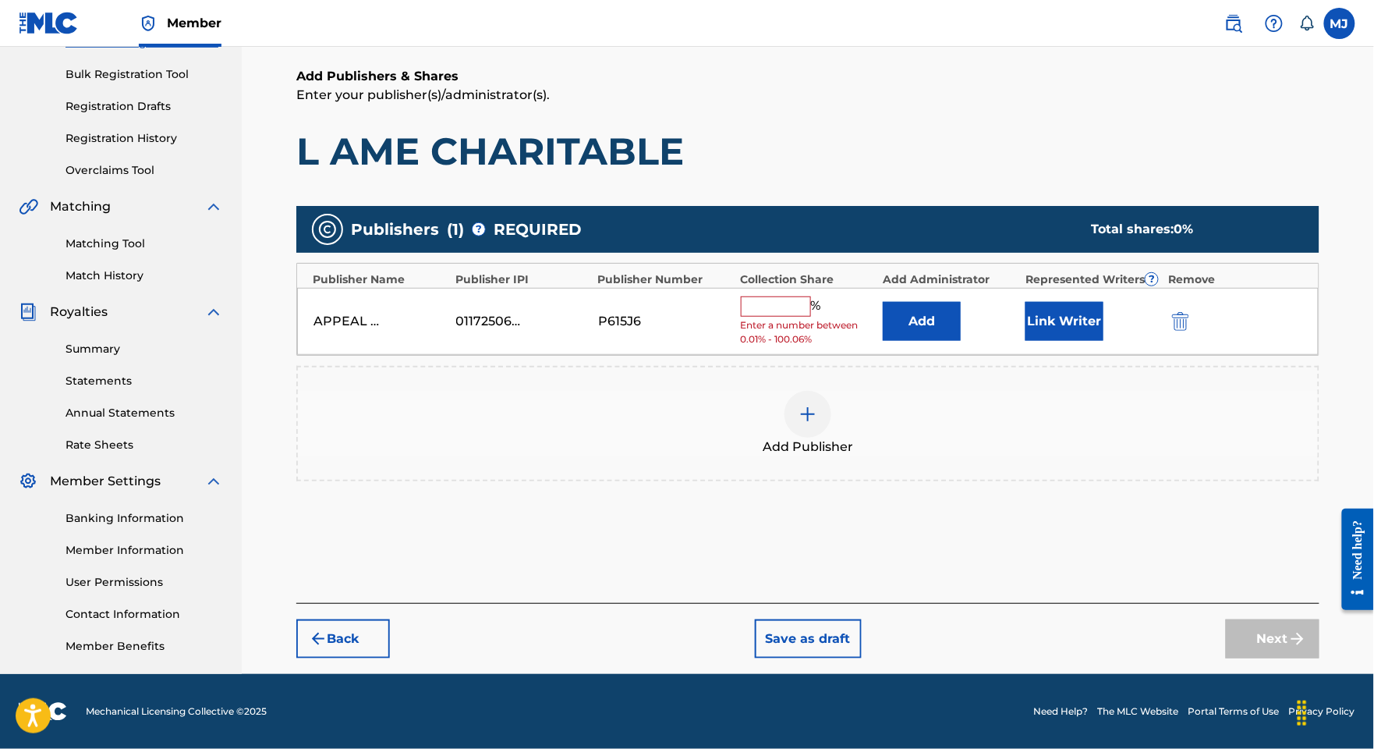
click at [955, 302] on button "Add" at bounding box center [922, 321] width 78 height 39
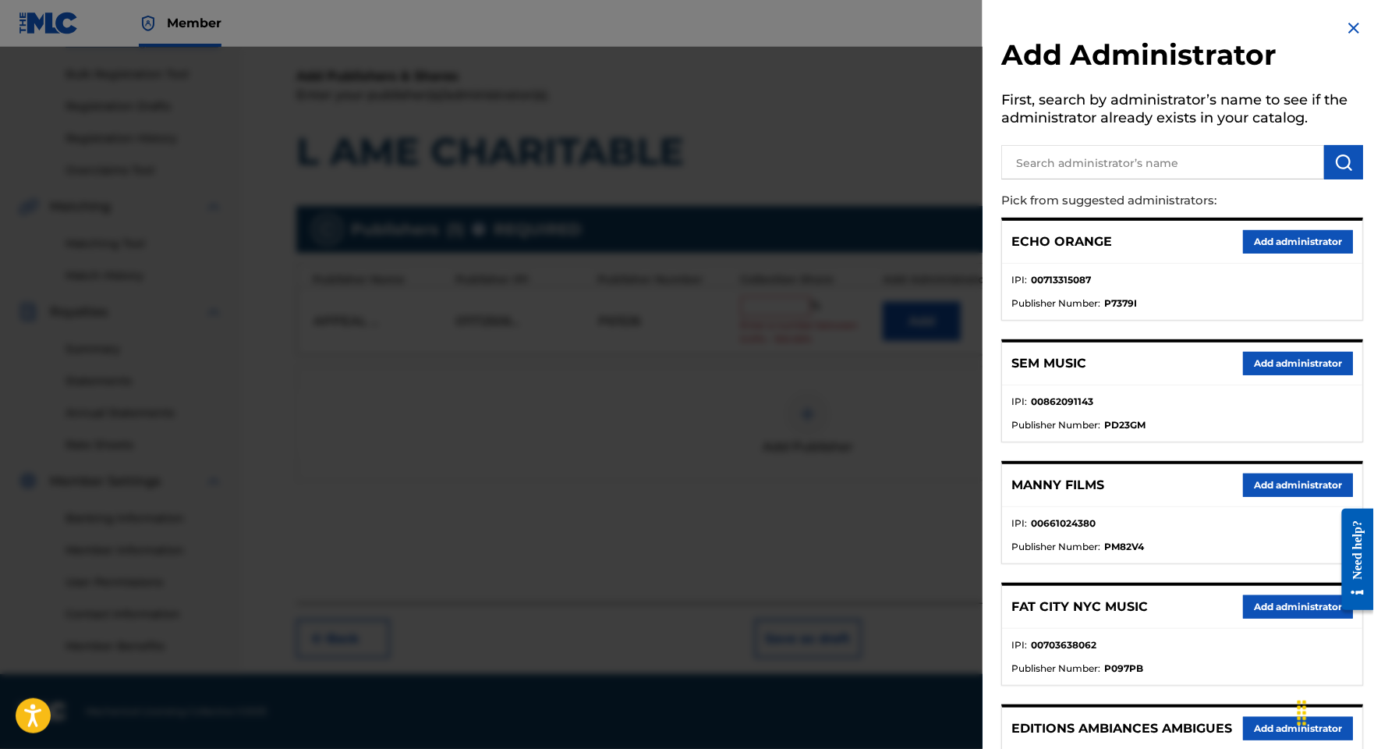
click at [1276, 253] on button "Add administrator" at bounding box center [1298, 241] width 110 height 23
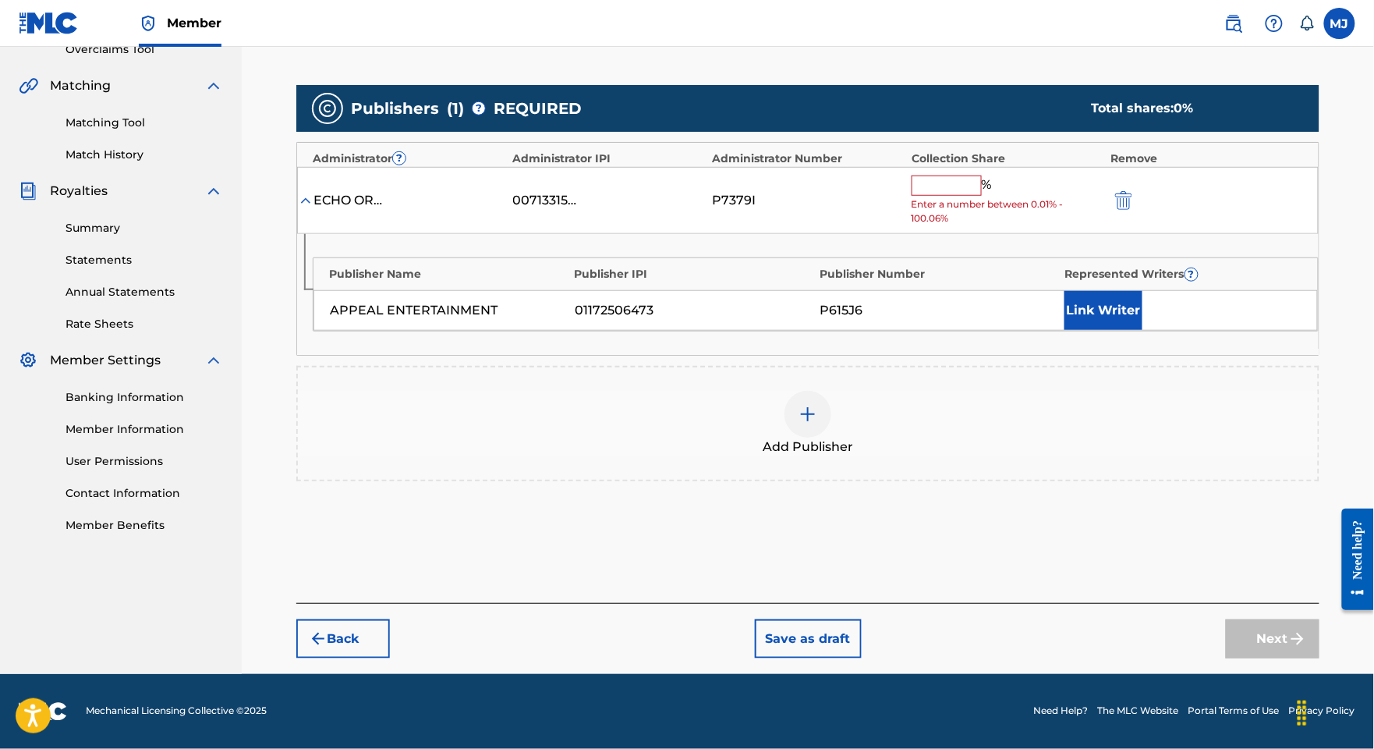
click at [964, 196] on div "%" at bounding box center [954, 185] width 84 height 20
click at [961, 196] on input "text" at bounding box center [947, 185] width 70 height 20
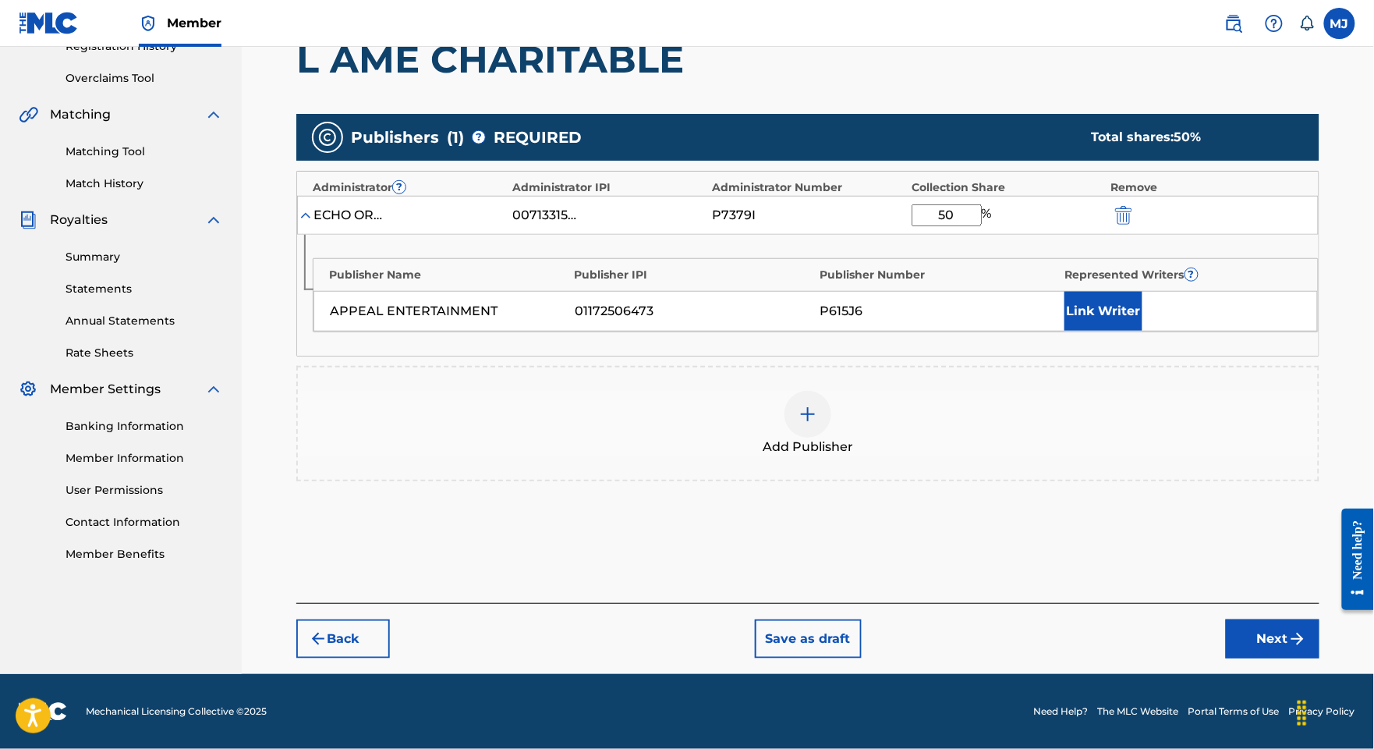
type input "50"
click at [1104, 331] on button "Link Writer" at bounding box center [1103, 311] width 78 height 39
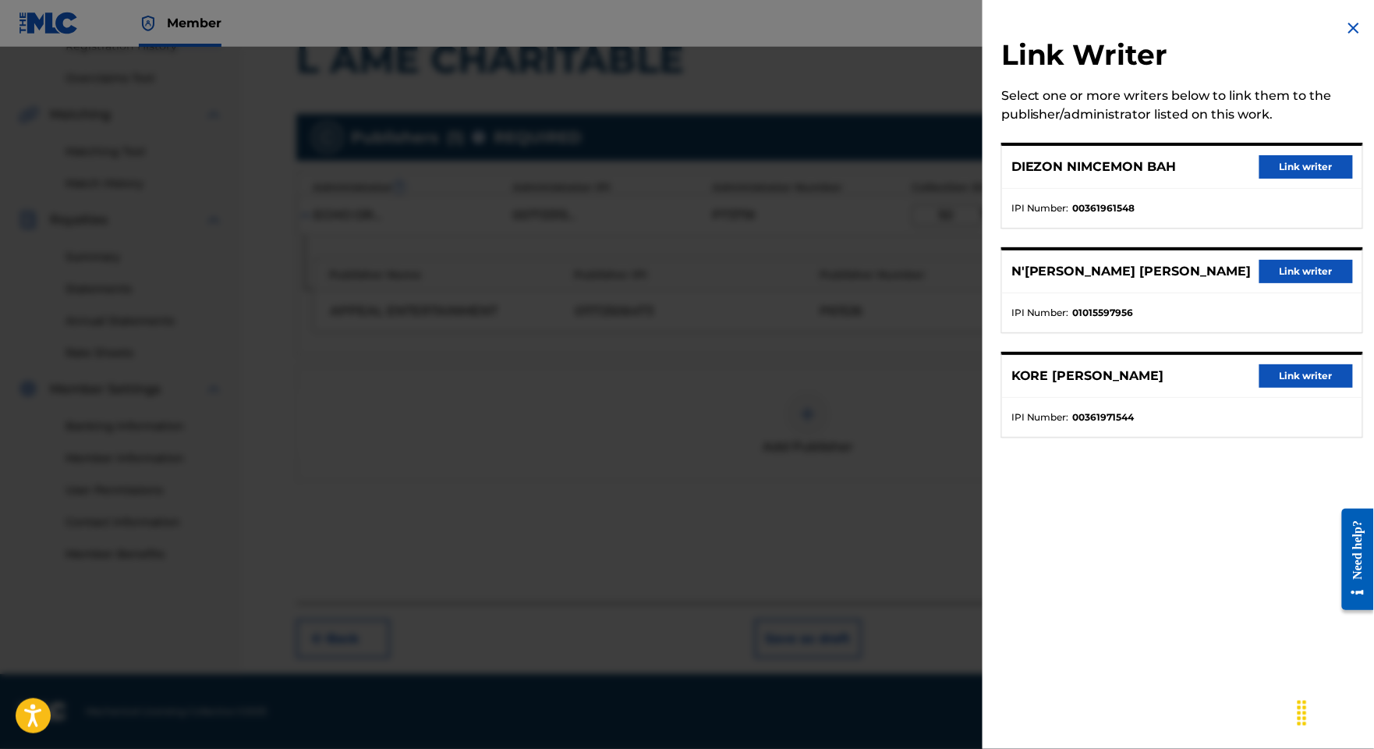
click at [1311, 388] on button "Link writer" at bounding box center [1306, 375] width 94 height 23
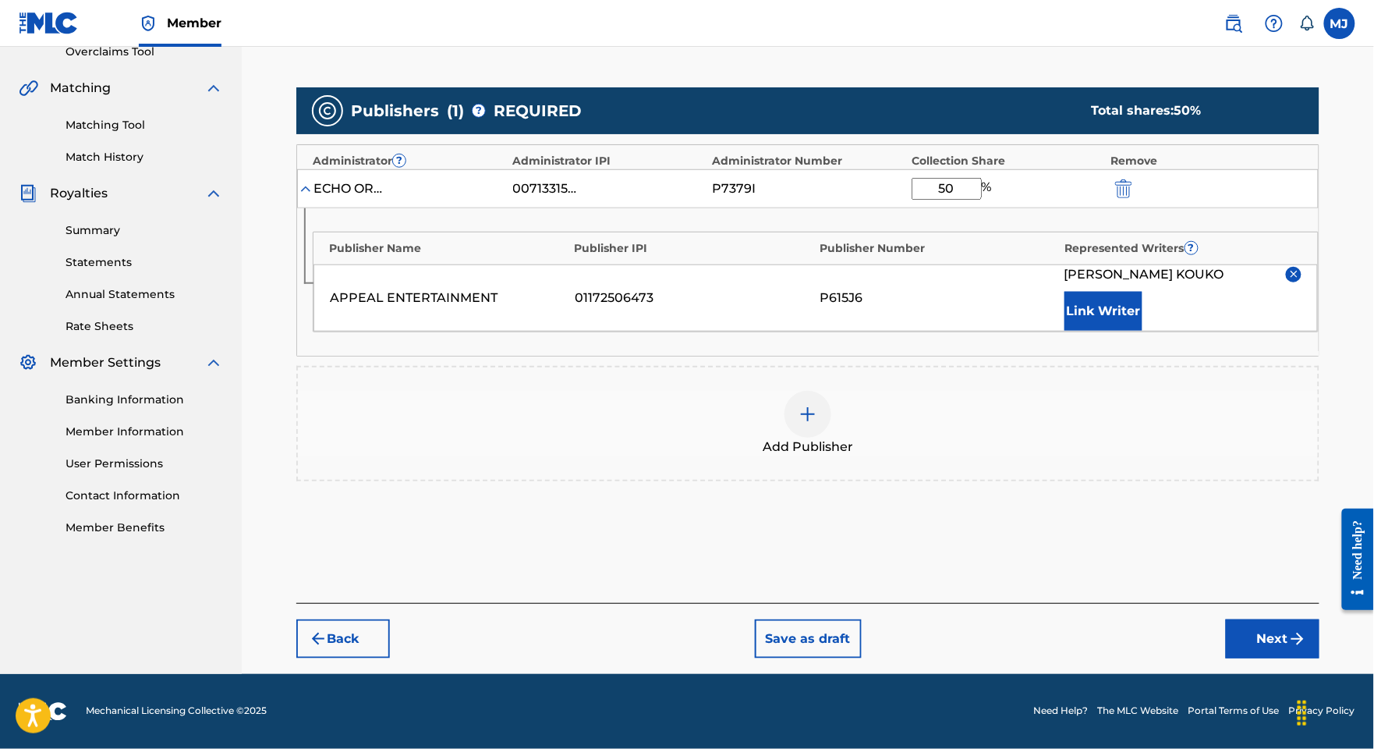
click at [1142, 331] on button "Link Writer" at bounding box center [1103, 311] width 78 height 39
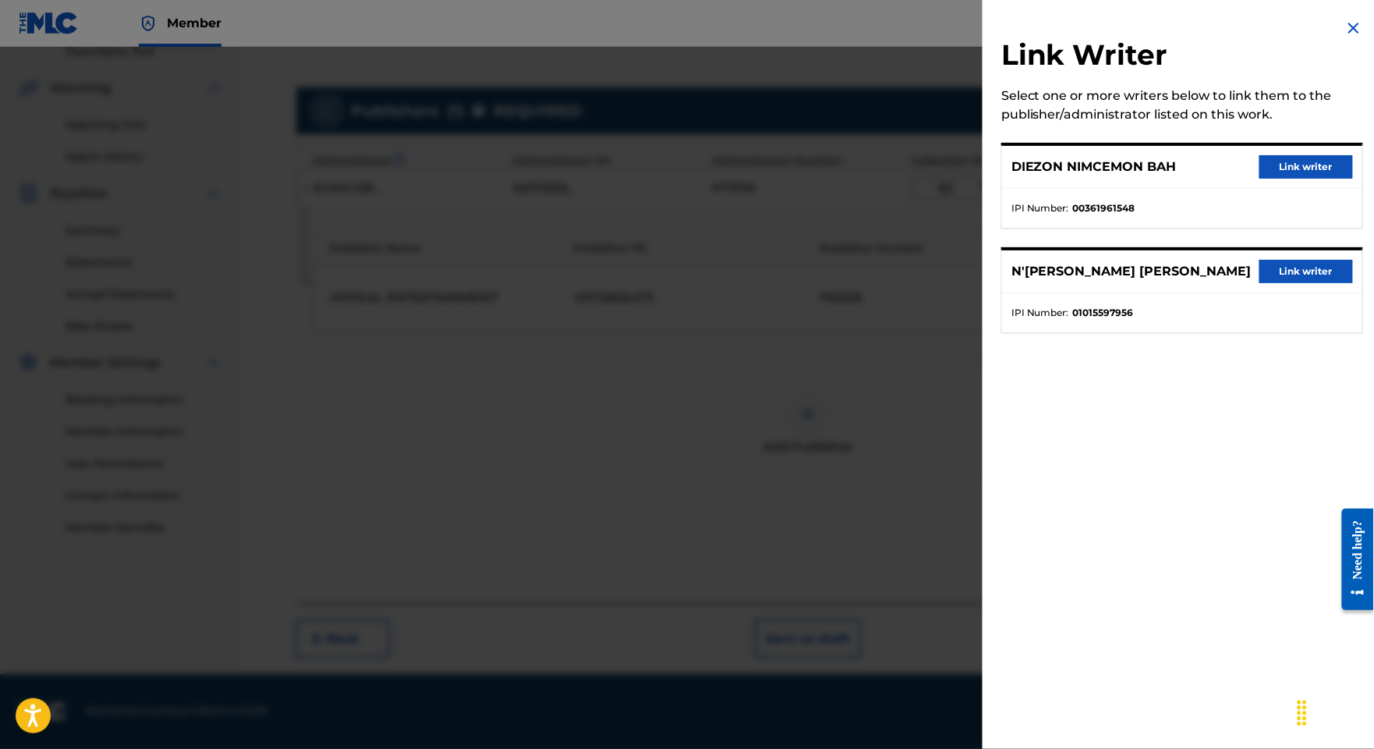
click at [1262, 283] on button "Link writer" at bounding box center [1306, 271] width 94 height 23
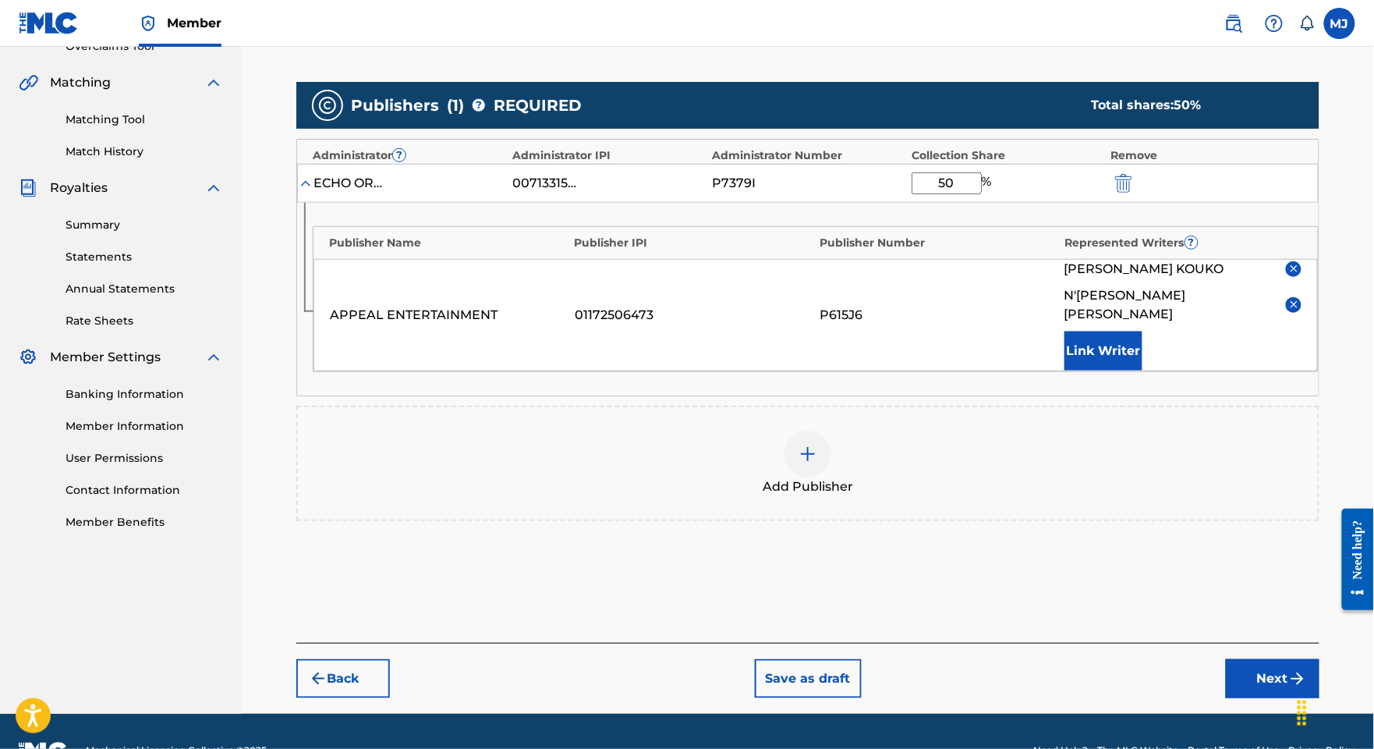
click at [1121, 370] on button "Link Writer" at bounding box center [1103, 350] width 78 height 39
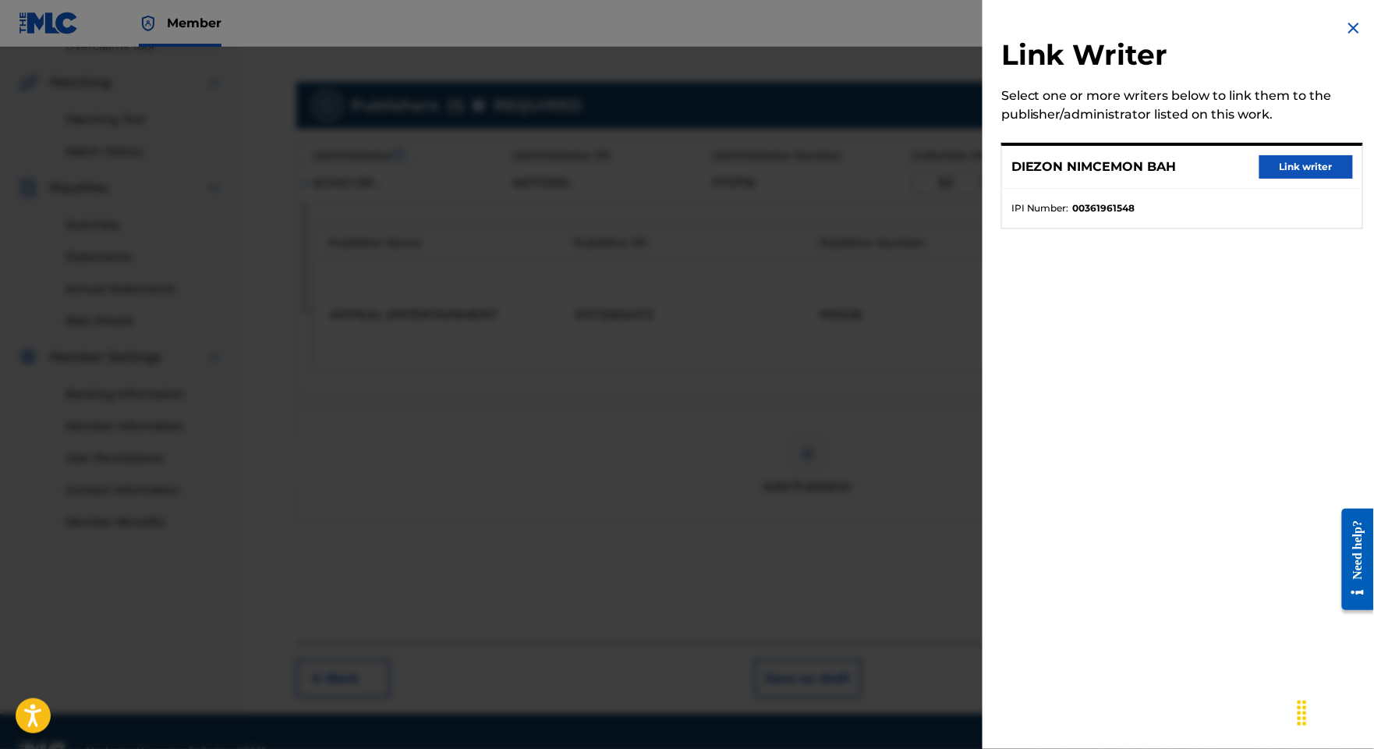
click at [1284, 179] on button "Link writer" at bounding box center [1306, 166] width 94 height 23
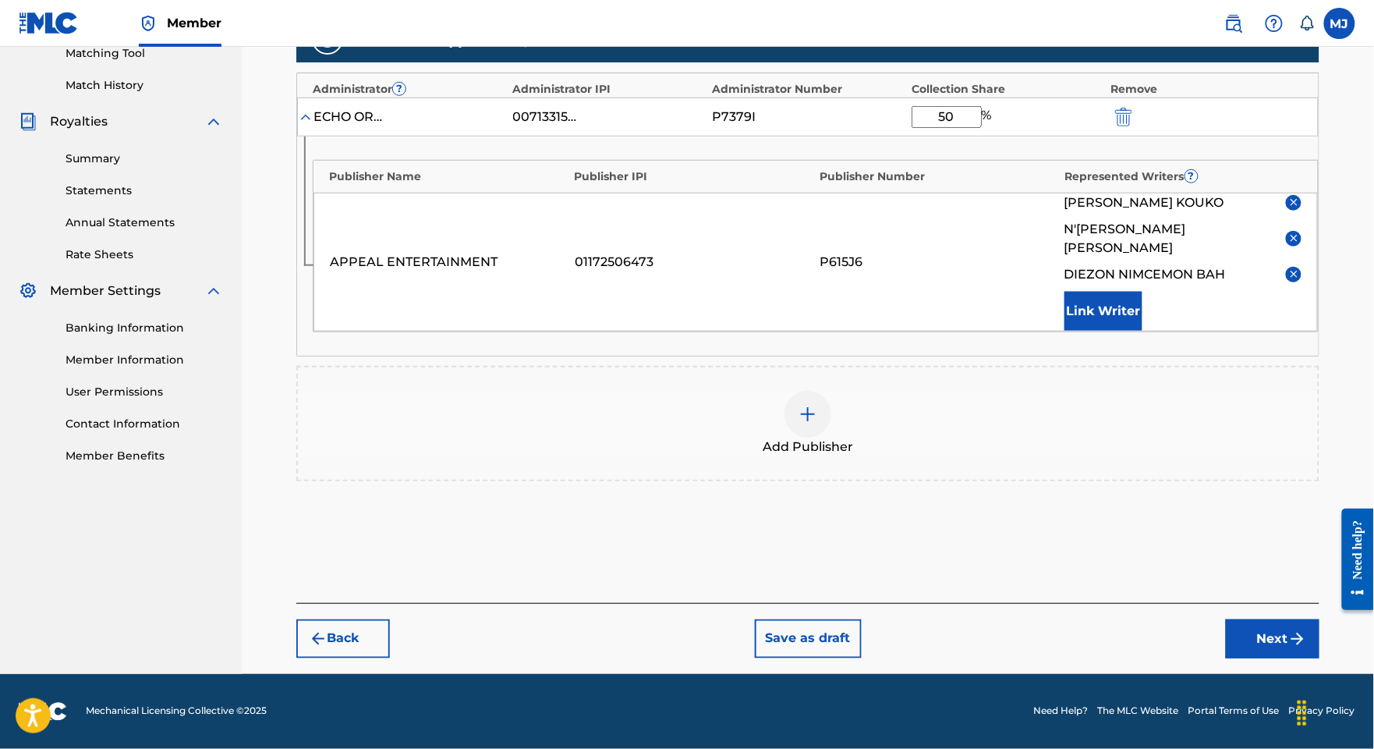
click at [1270, 636] on button "Next" at bounding box center [1273, 638] width 94 height 39
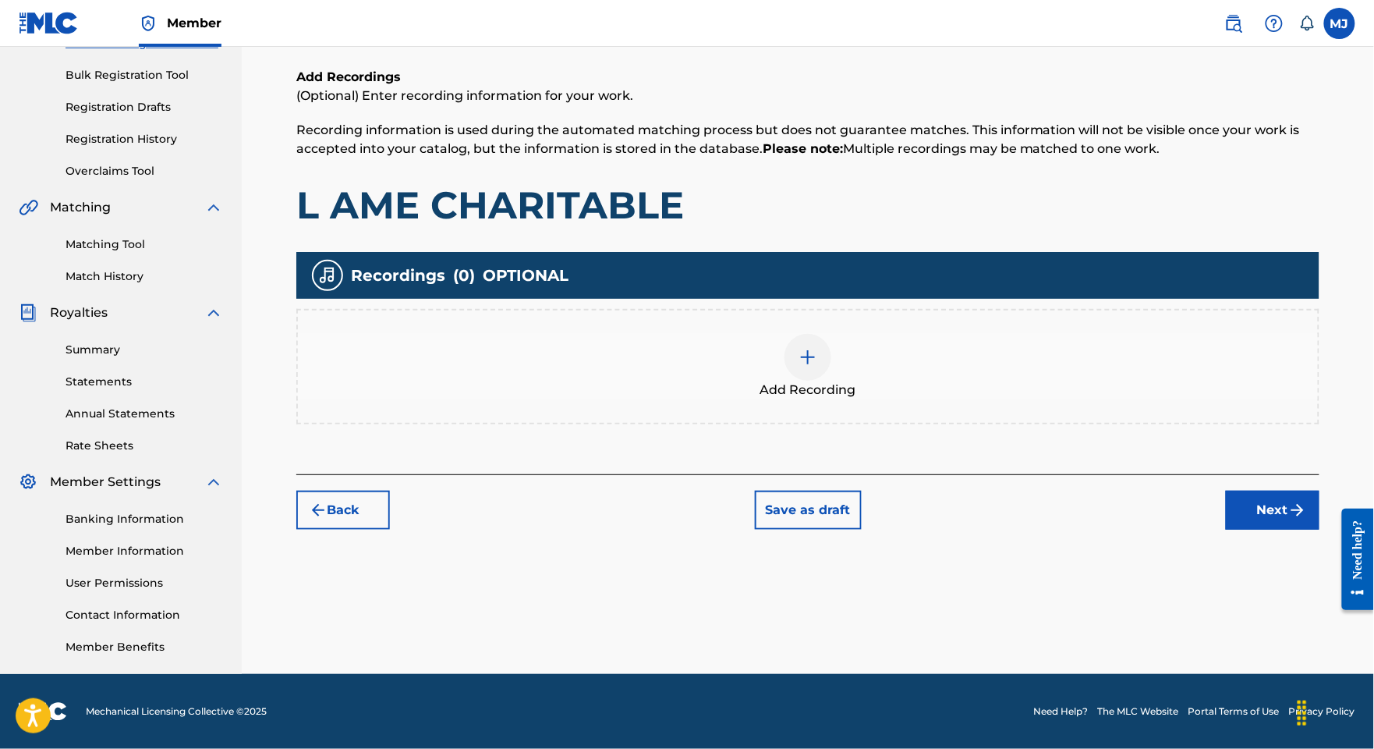
drag, startPoint x: 1270, startPoint y: 440, endPoint x: 1273, endPoint y: 450, distance: 10.4
click at [1270, 474] on div "Back Save as draft Next" at bounding box center [807, 501] width 1023 height 55
click at [1280, 491] on button "Next" at bounding box center [1273, 510] width 94 height 39
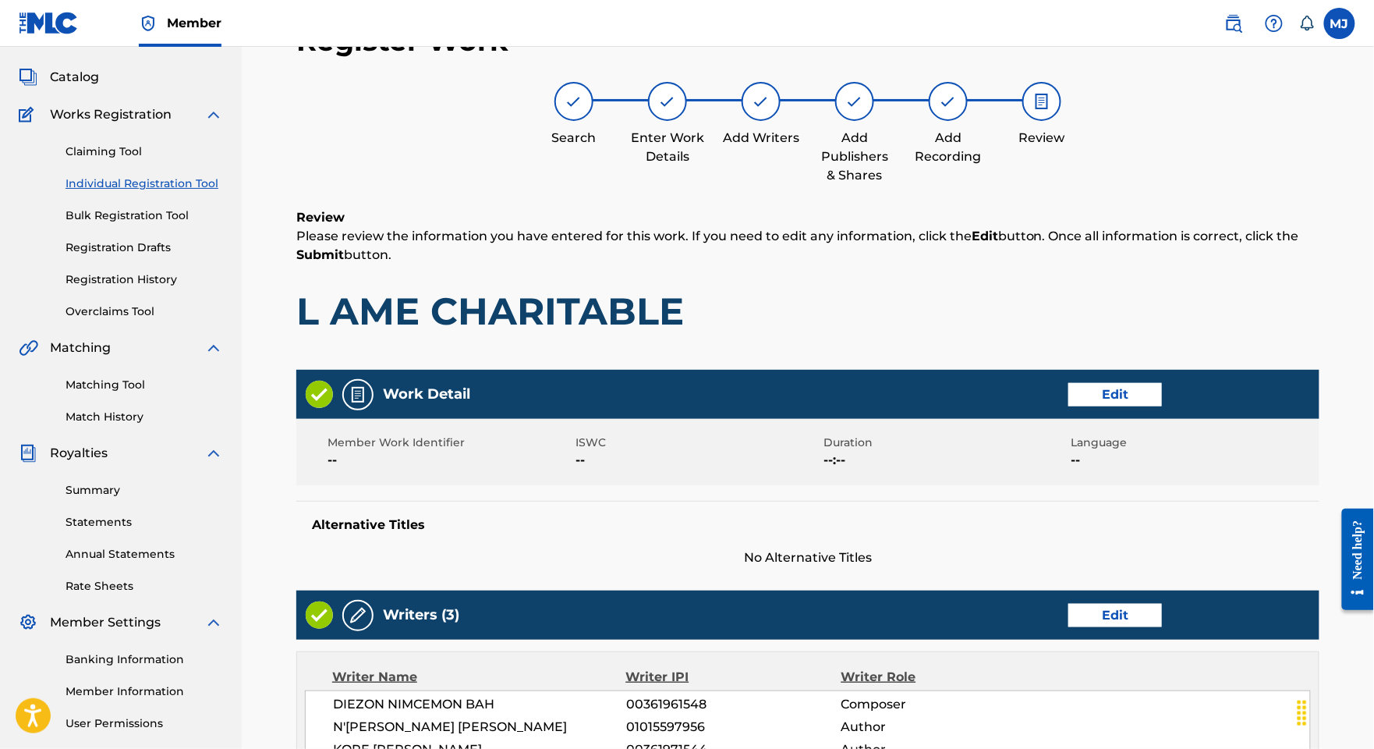
scroll to position [889, 0]
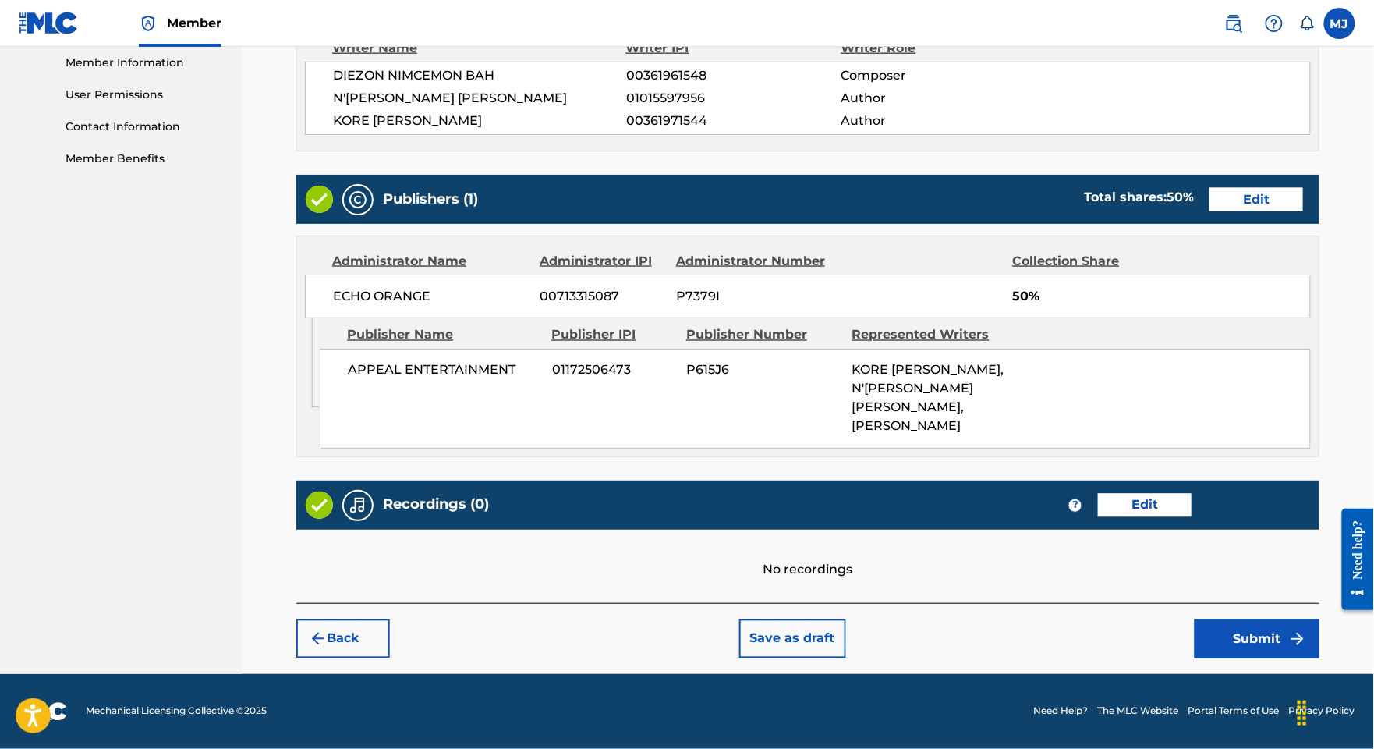
click at [1280, 629] on button "Submit" at bounding box center [1257, 638] width 125 height 39
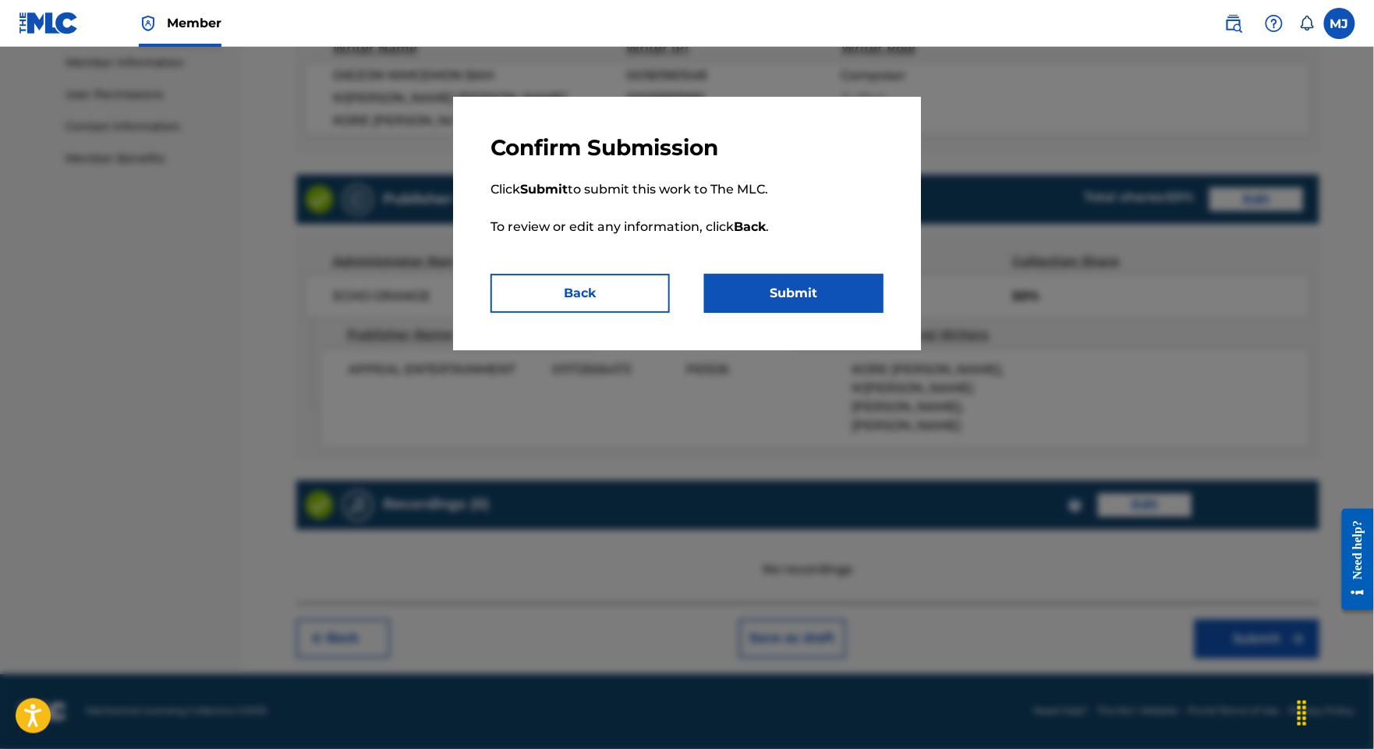
click at [830, 313] on button "Submit" at bounding box center [793, 293] width 179 height 39
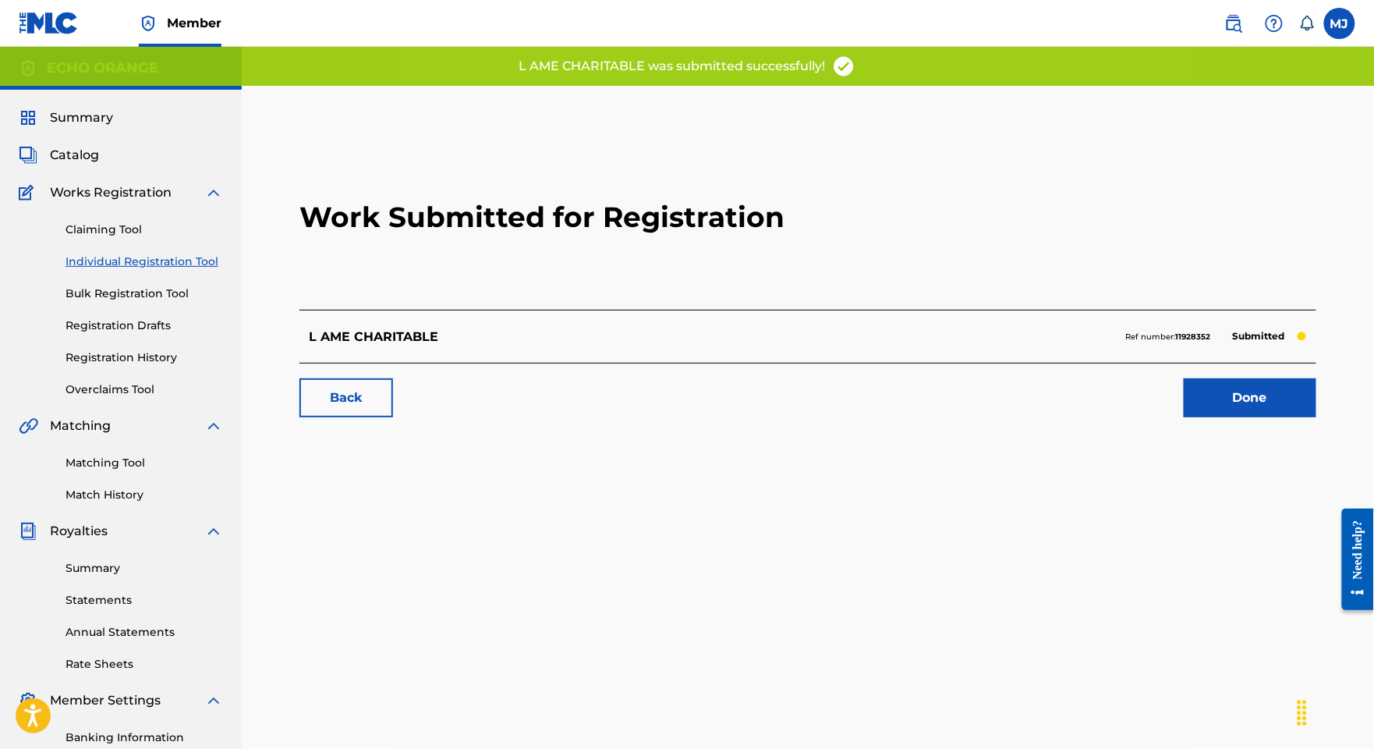
click at [1221, 417] on link "Done" at bounding box center [1250, 397] width 133 height 39
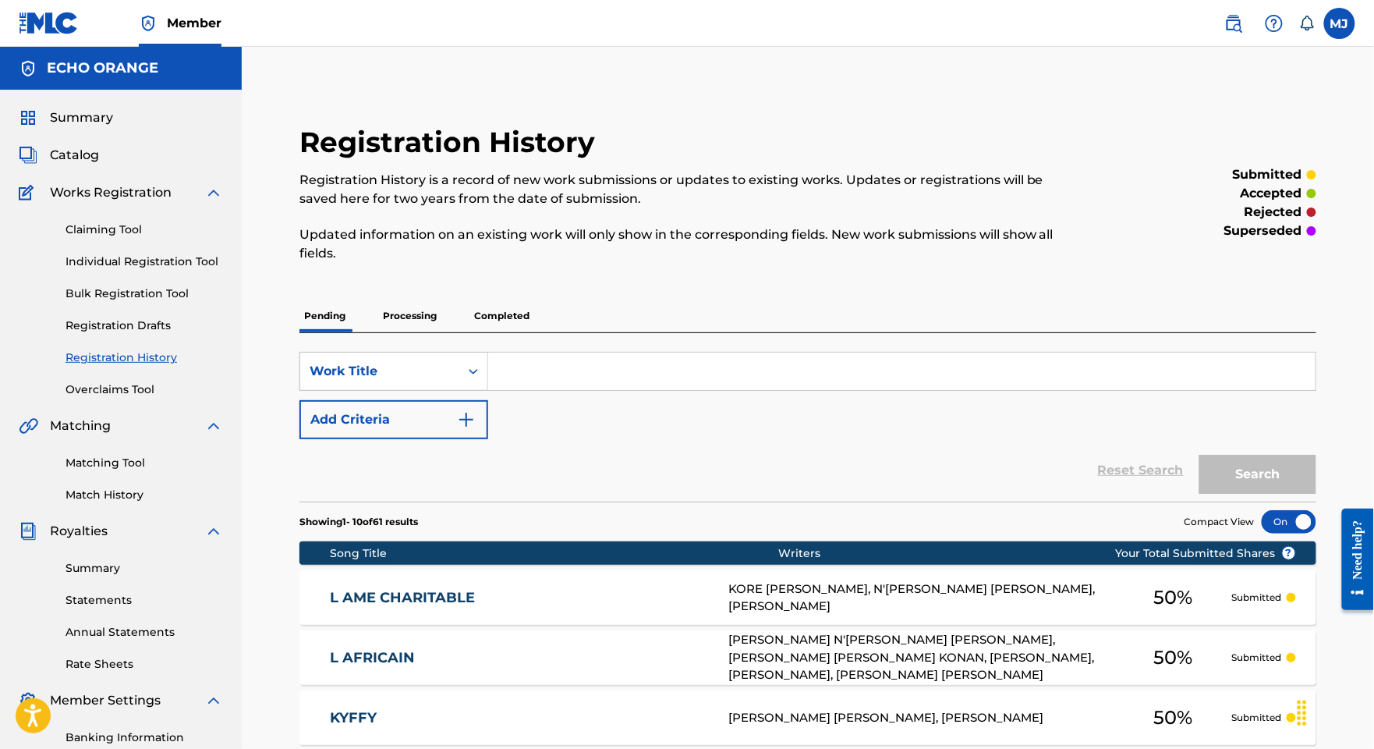
click at [195, 270] on link "Individual Registration Tool" at bounding box center [145, 261] width 158 height 16
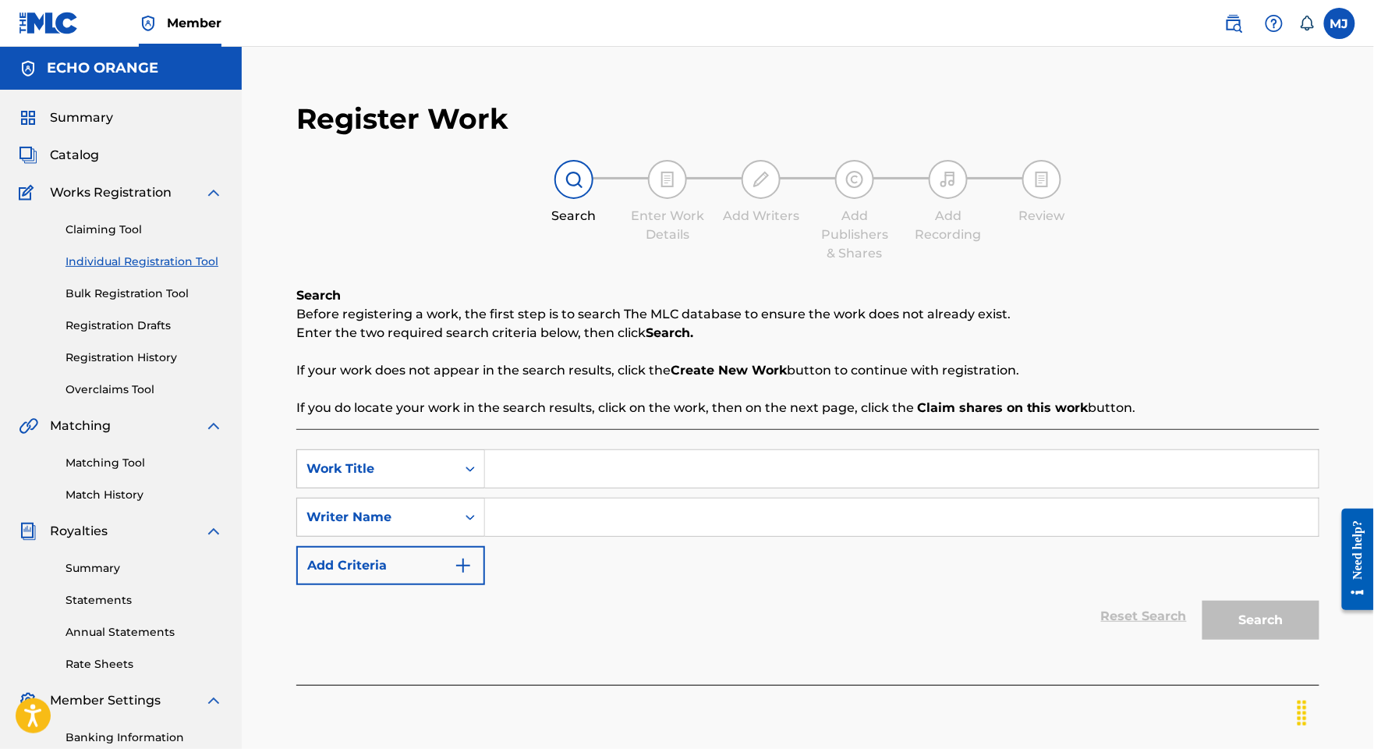
click at [842, 487] on input "Search Form" at bounding box center [902, 468] width 834 height 37
paste input "L AMOUR C EST POUR LES GRANDS"
type input "L AMOUR C EST POUR LES GRANDS"
click at [972, 536] on input "Search Form" at bounding box center [902, 516] width 834 height 37
paste input "N GUESSAN BEBI"
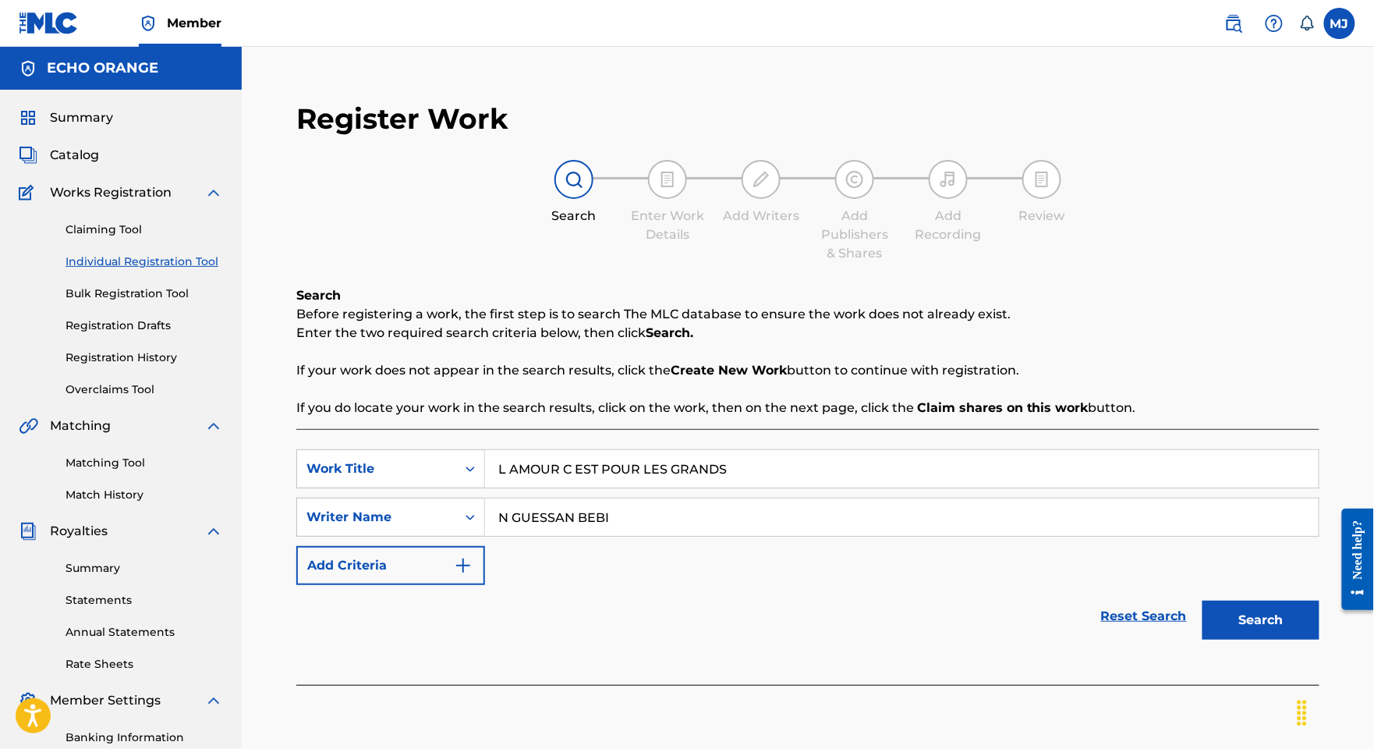
type input "N GUESSAN BEBI"
click at [1263, 639] on button "Search" at bounding box center [1261, 619] width 117 height 39
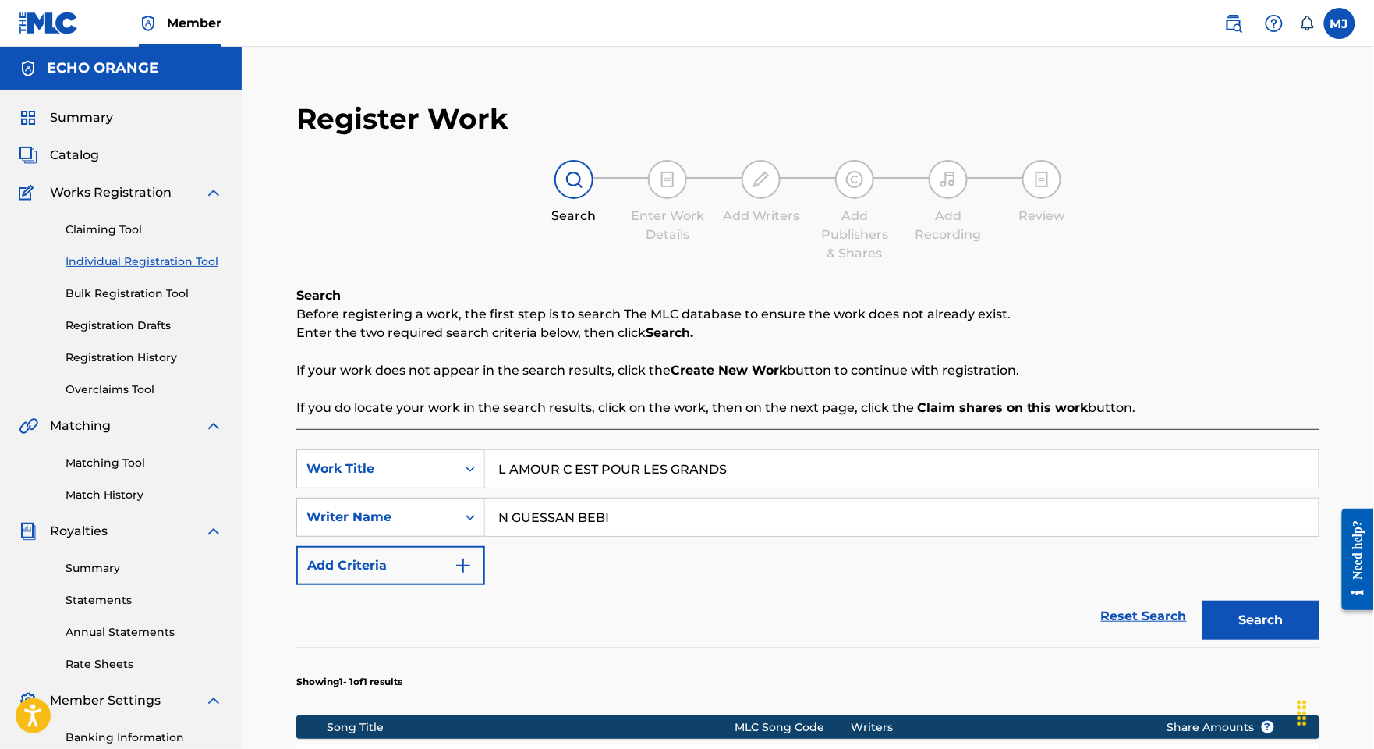
scroll to position [471, 0]
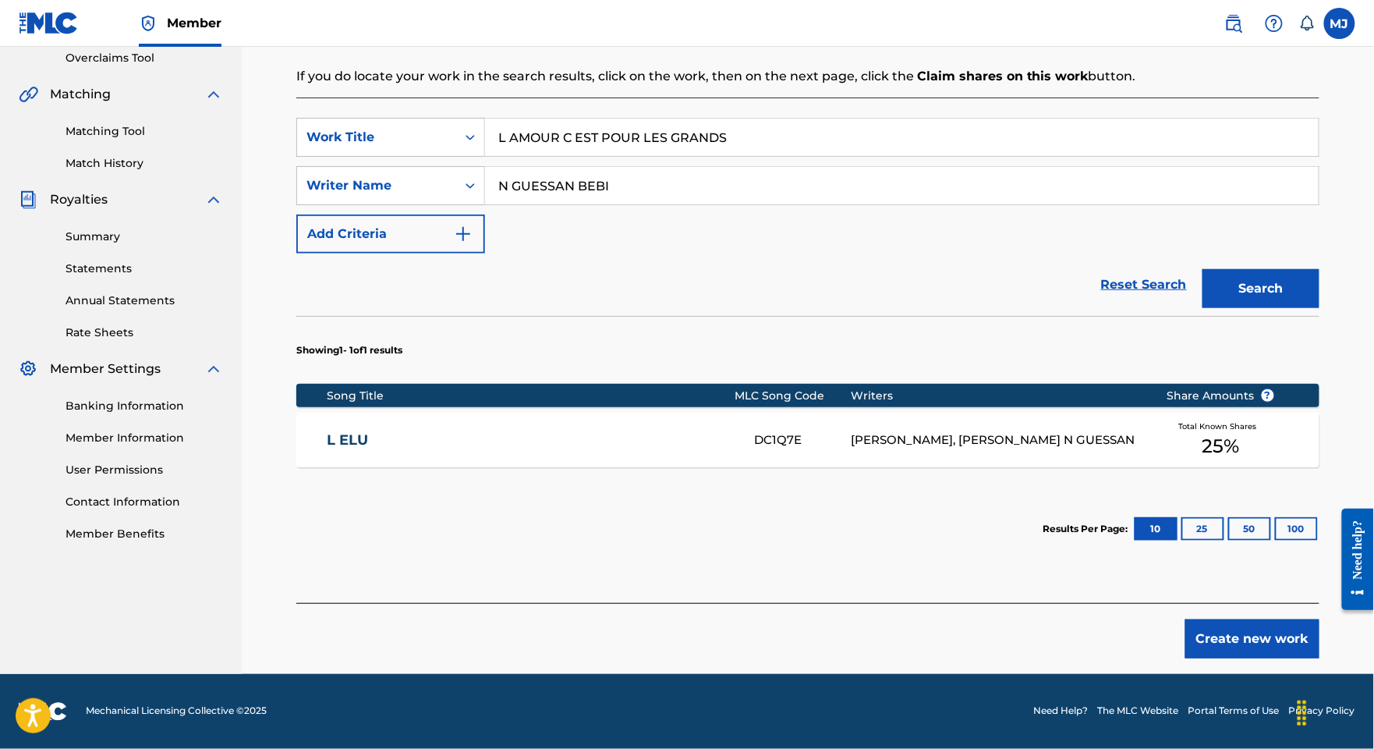
click at [1266, 619] on button "Create new work" at bounding box center [1252, 638] width 134 height 39
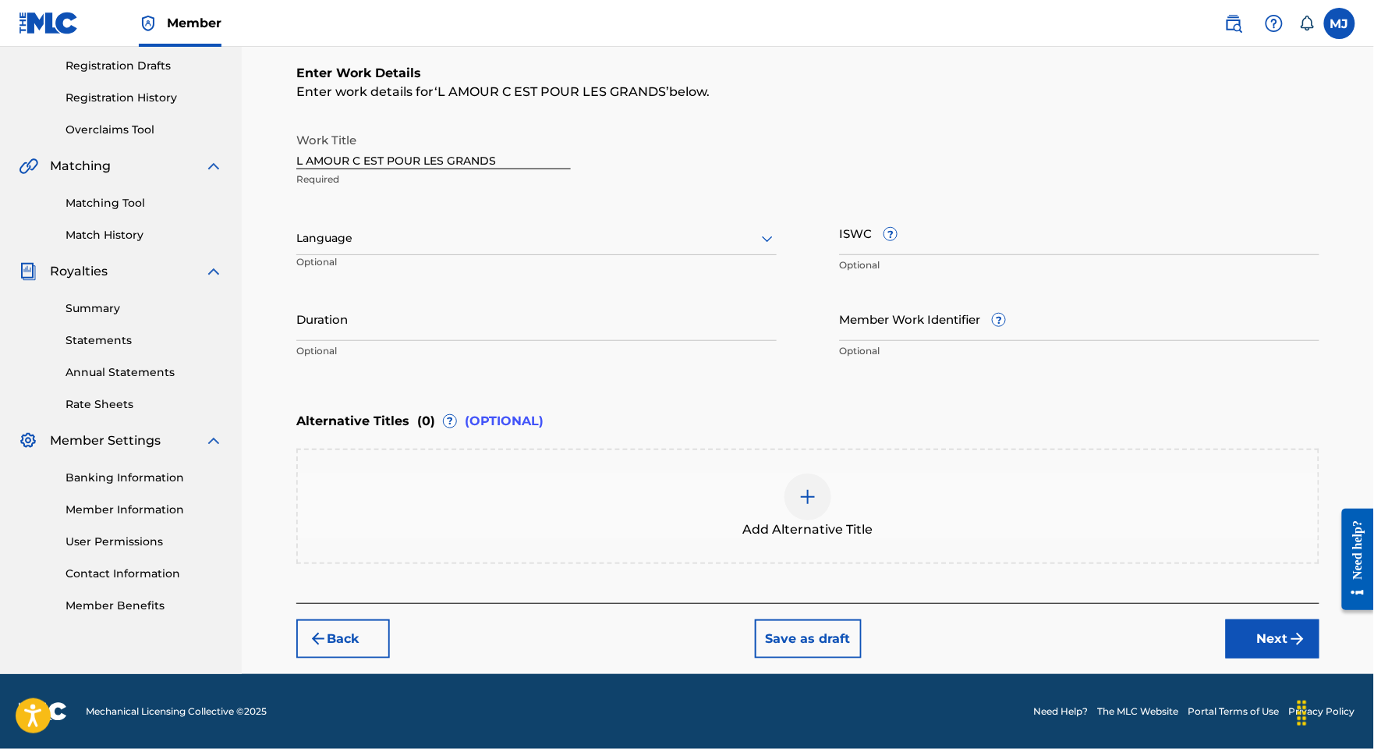
click at [1260, 625] on button "Next" at bounding box center [1273, 638] width 94 height 39
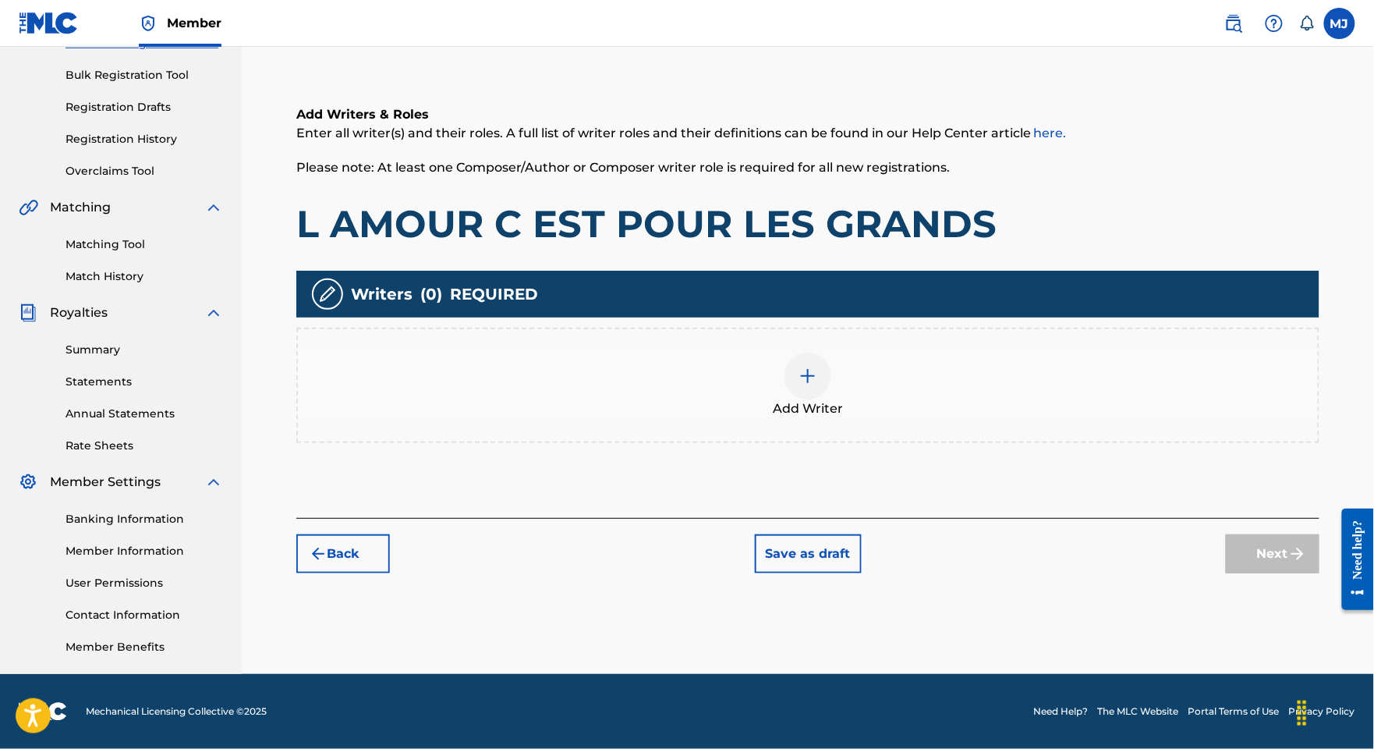
scroll to position [343, 0]
click at [1047, 377] on div "Add Writer" at bounding box center [807, 385] width 1023 height 115
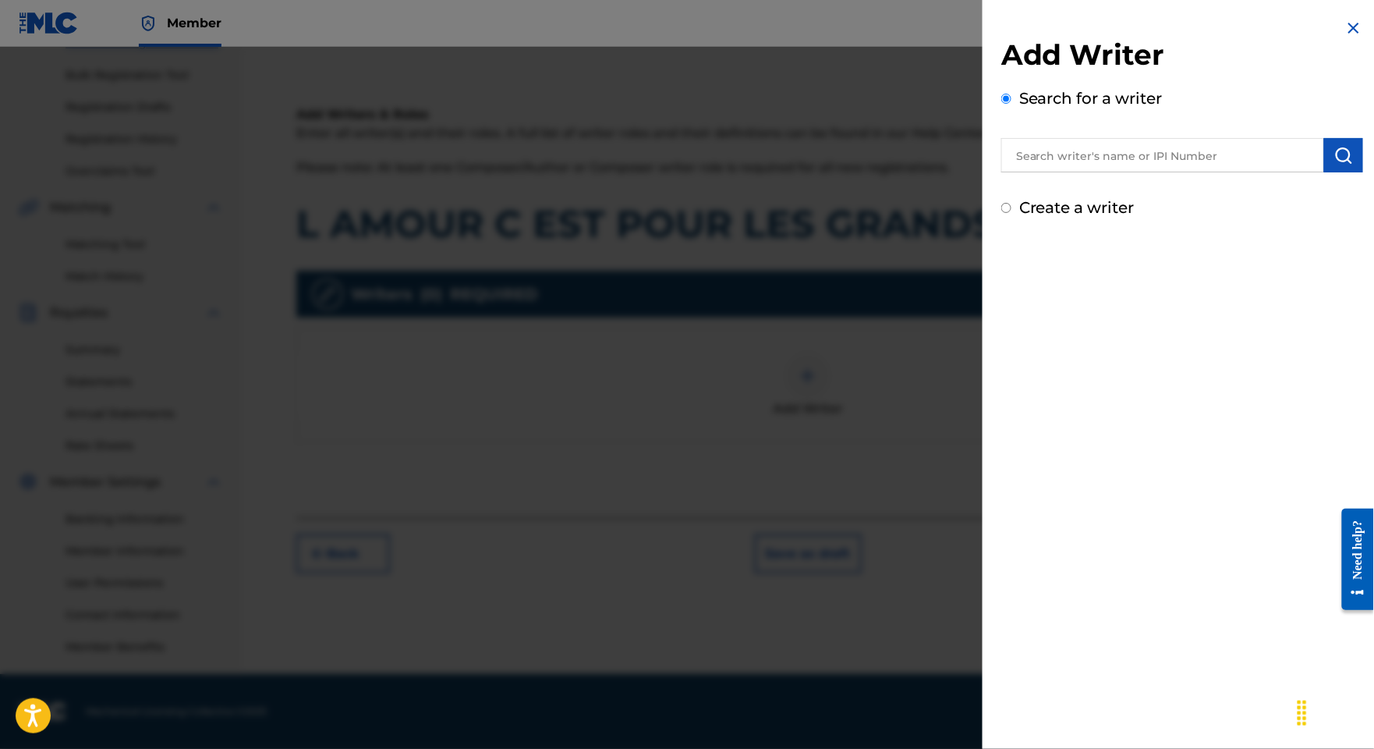
click at [1103, 147] on div at bounding box center [1182, 152] width 362 height 39
click at [1105, 160] on input "text" at bounding box center [1162, 155] width 323 height 34
paste input "N GUESSAN BEBI"
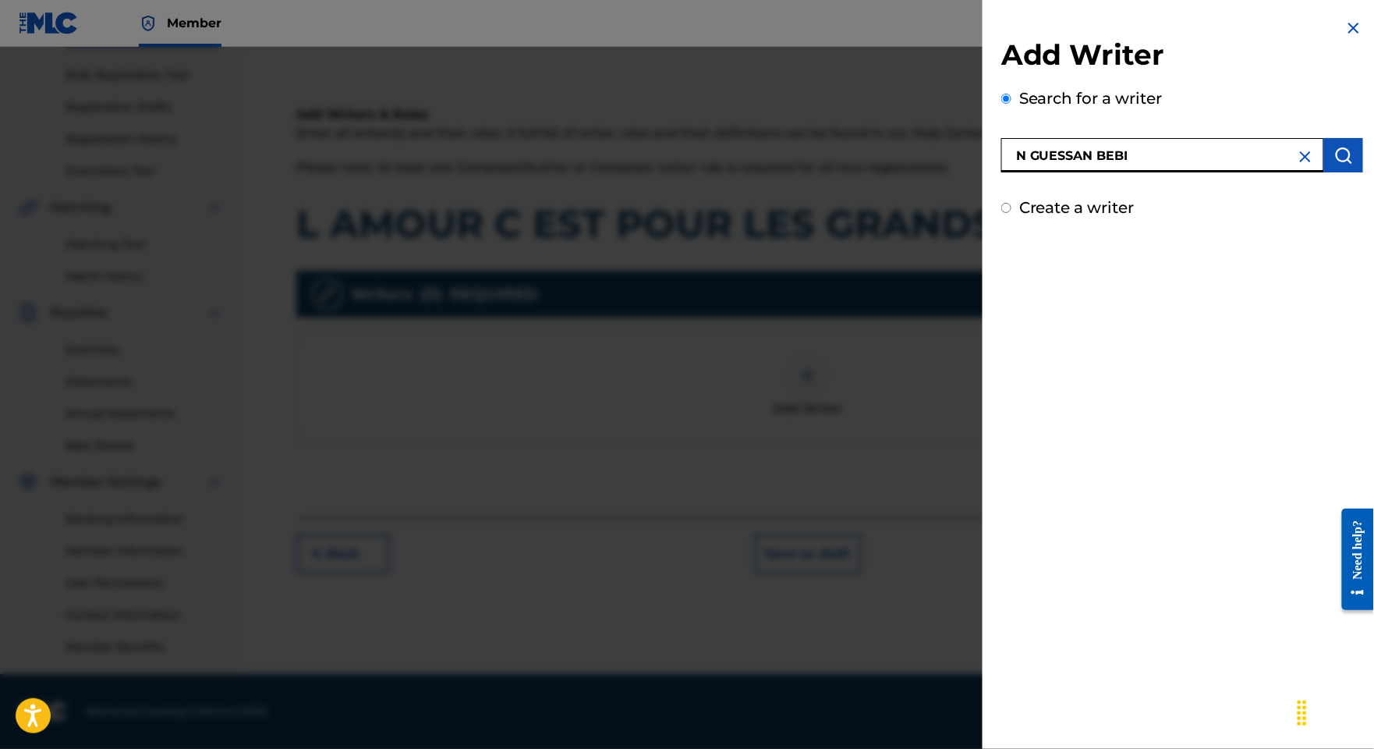
type input "N GUESSAN BEBI"
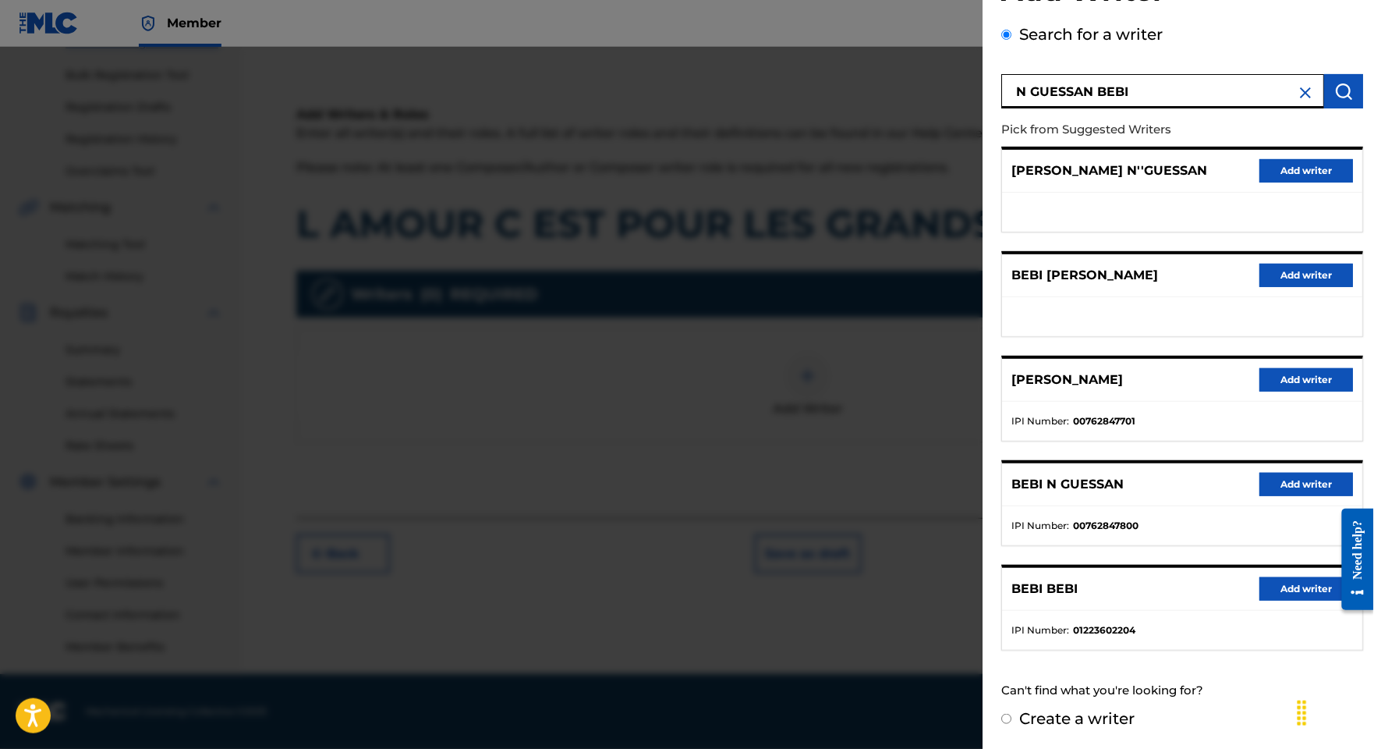
scroll to position [197, 0]
drag, startPoint x: 1271, startPoint y: 448, endPoint x: 1118, endPoint y: 404, distance: 159.0
click at [1118, 404] on div "[PERSON_NAME] Add writer [PERSON_NAME] [PERSON_NAME] GUESSAN Add writer [PERSON…" at bounding box center [1182, 399] width 362 height 504
click at [1259, 473] on button "Add writer" at bounding box center [1306, 484] width 94 height 23
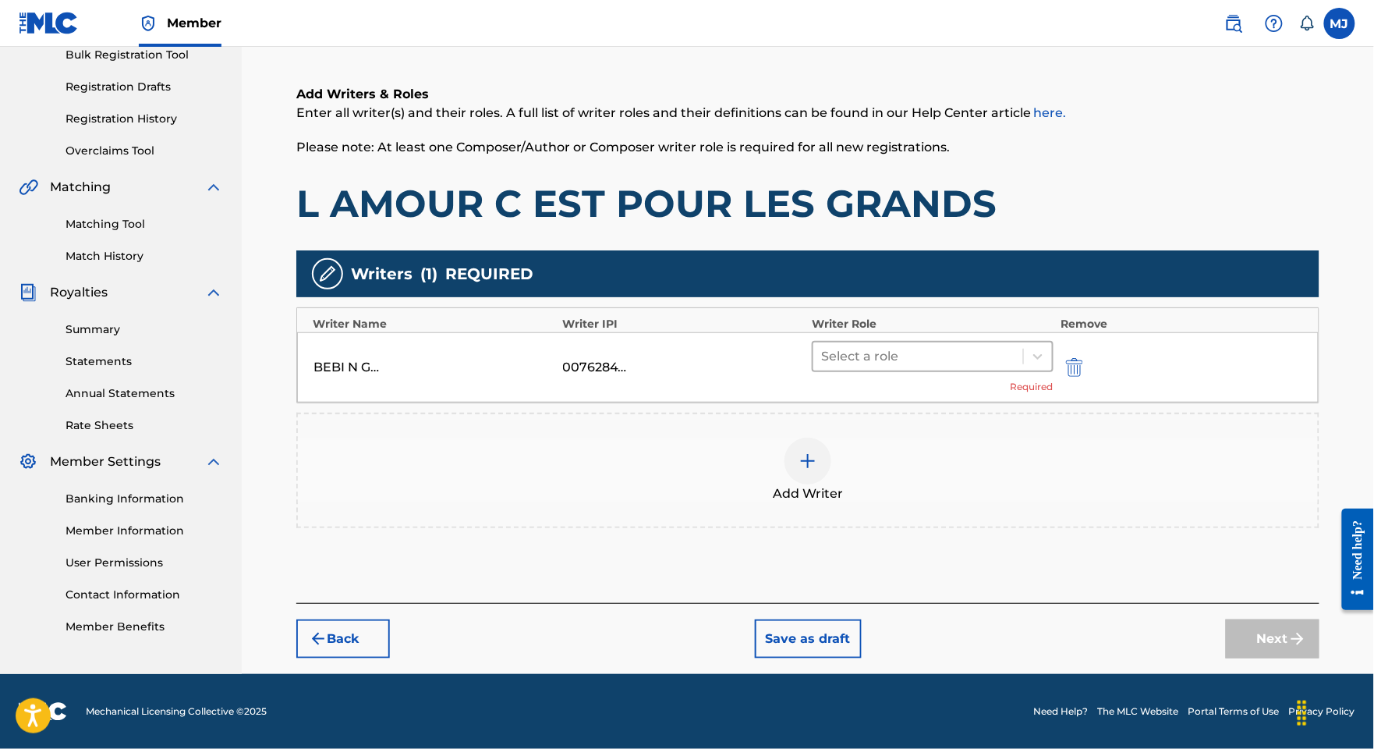
click at [955, 345] on div at bounding box center [918, 356] width 194 height 22
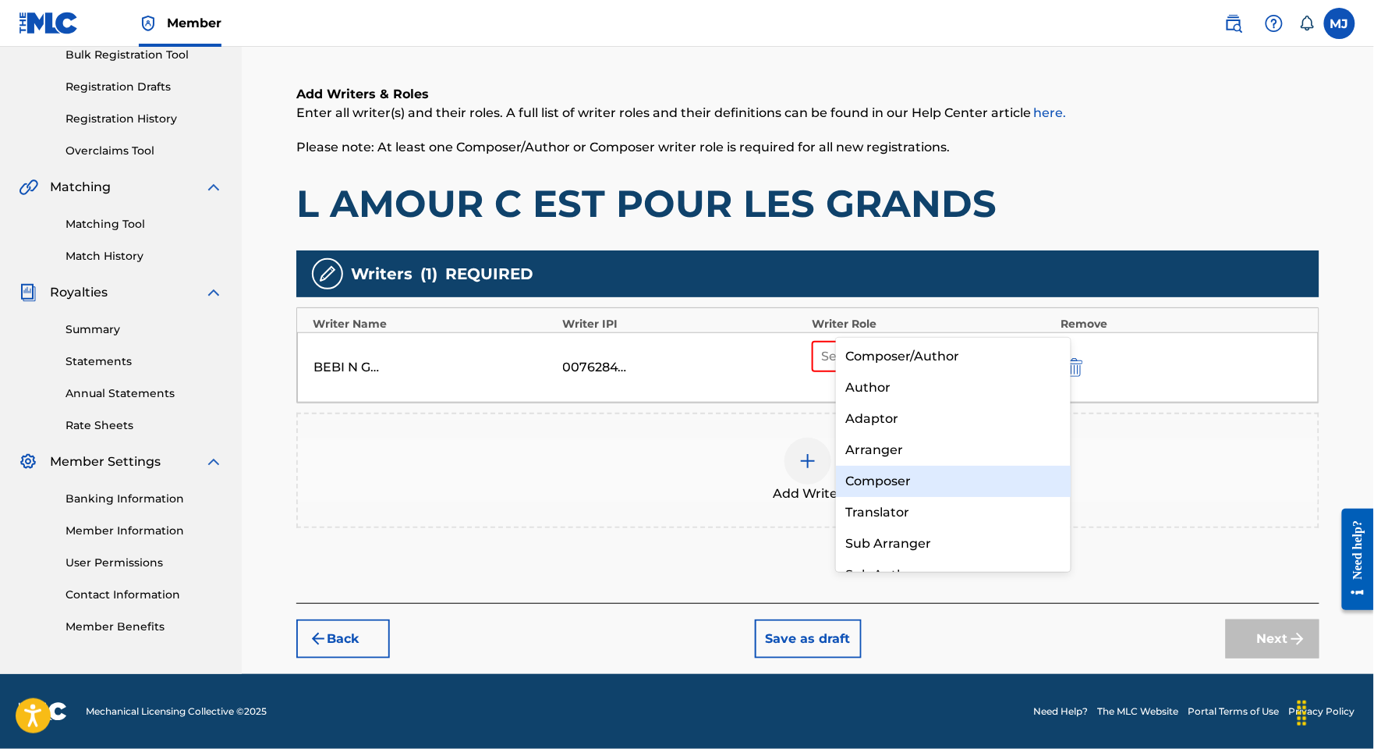
click at [933, 477] on div "Composer" at bounding box center [953, 481] width 234 height 31
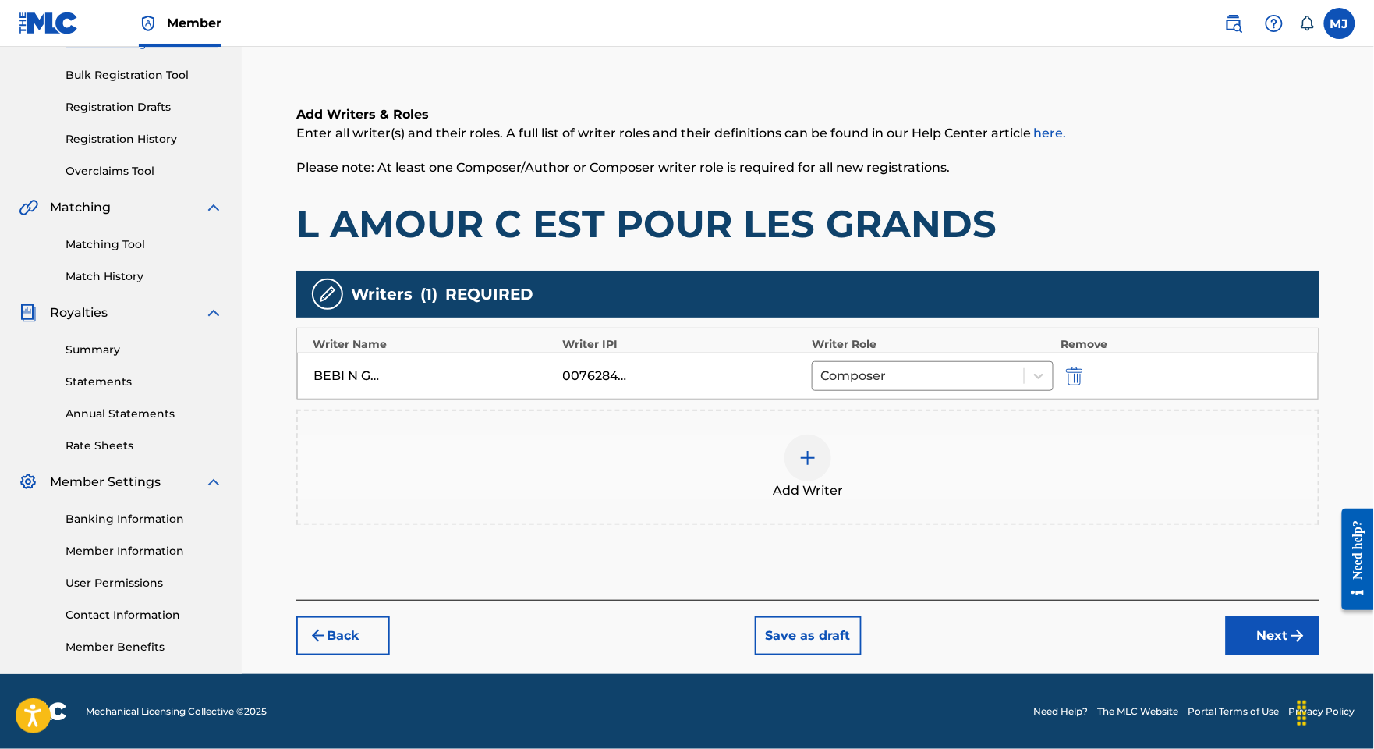
click at [930, 437] on div "Add Writer" at bounding box center [808, 467] width 1020 height 66
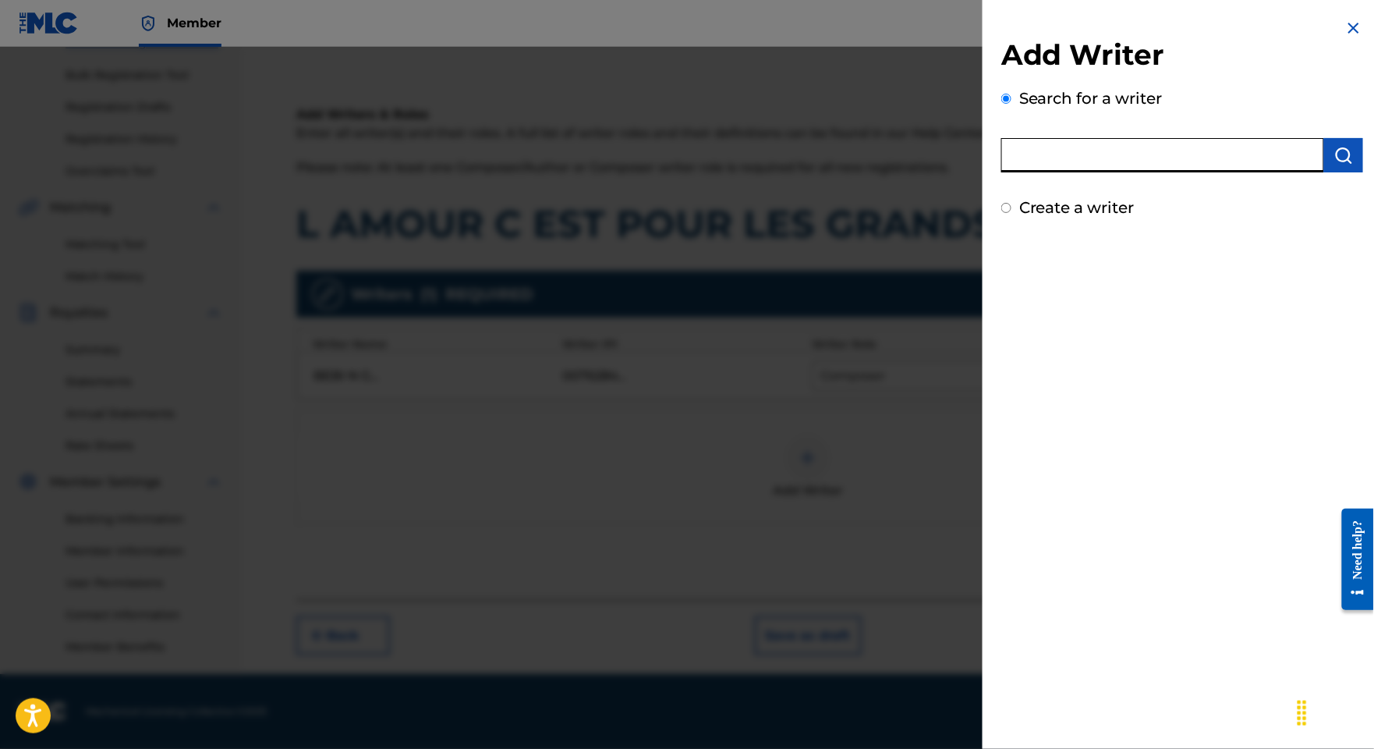
click at [1112, 172] on input "text" at bounding box center [1162, 155] width 323 height 34
paste input "TOHON YOBO [PERSON_NAME]"
type input "TOHON YOBO [PERSON_NAME]"
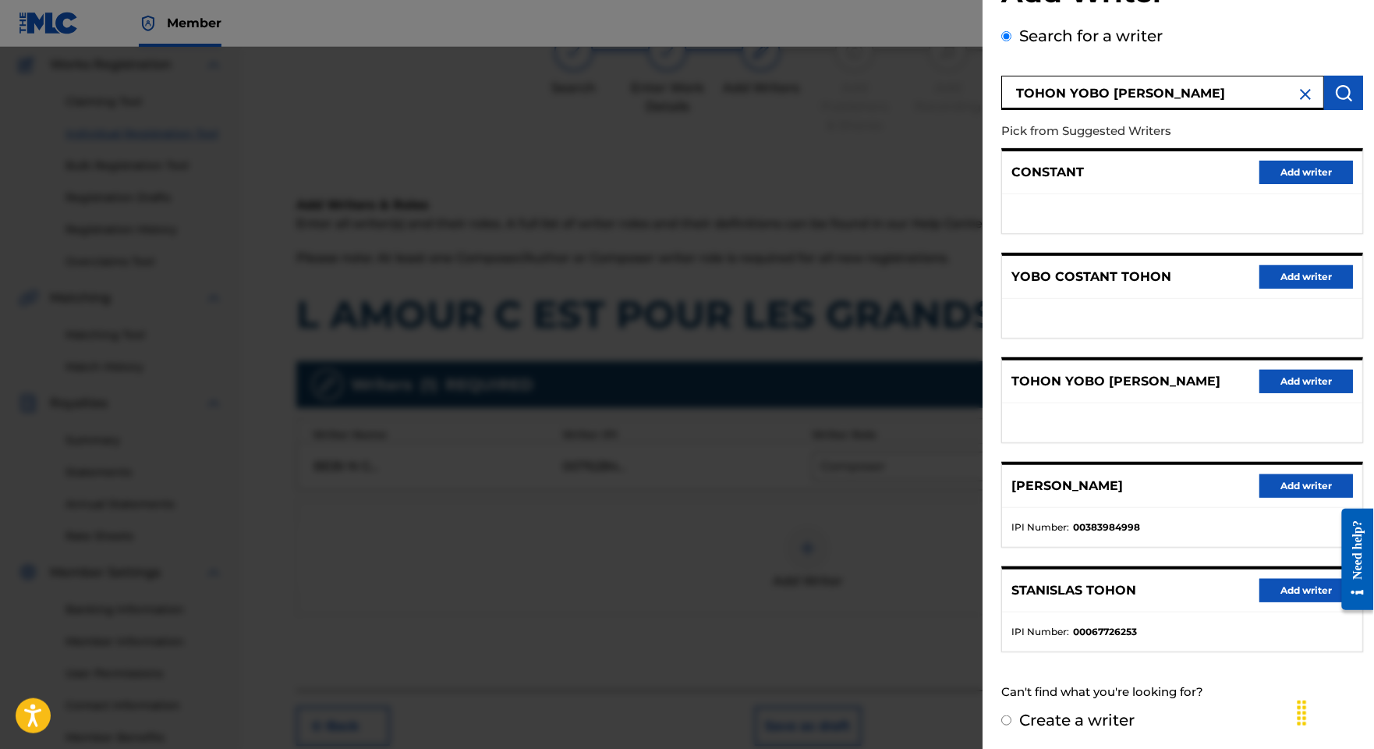
scroll to position [114, 0]
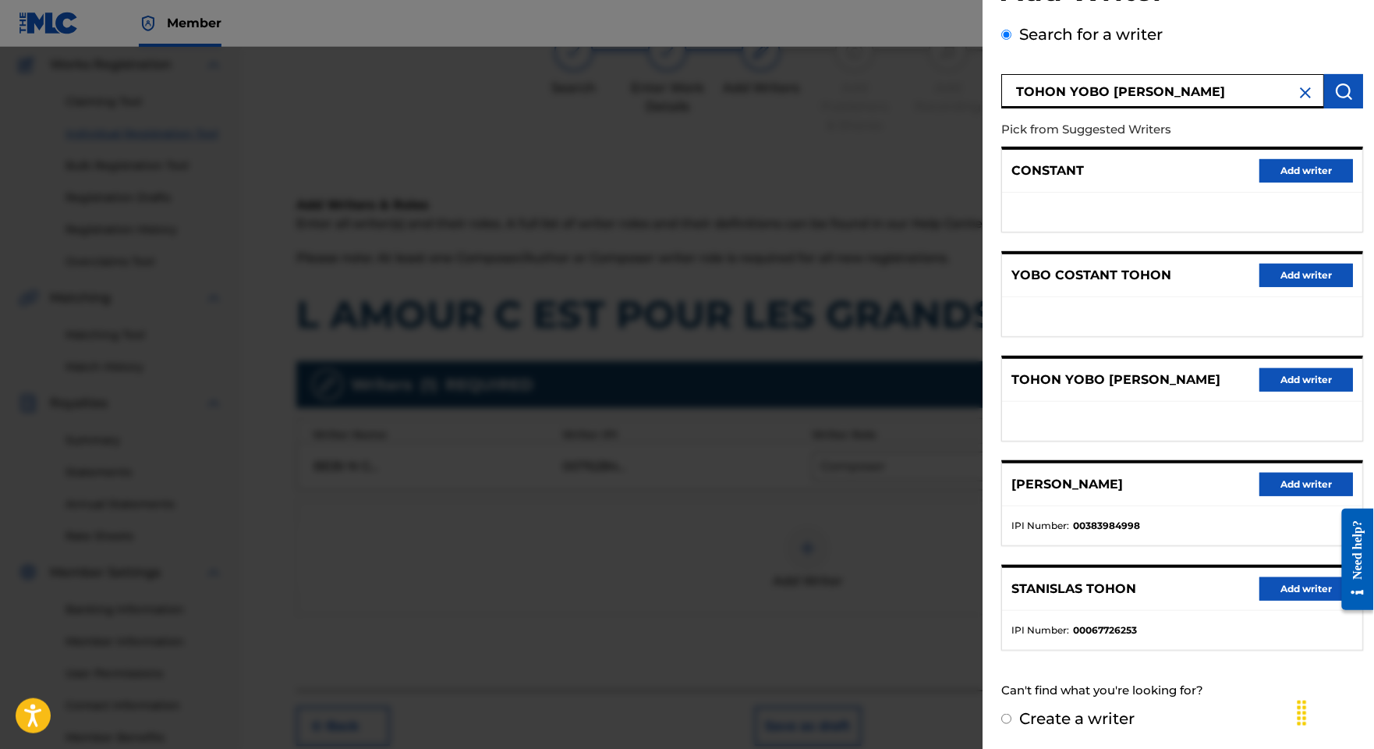
click at [1259, 391] on button "Add writer" at bounding box center [1306, 379] width 94 height 23
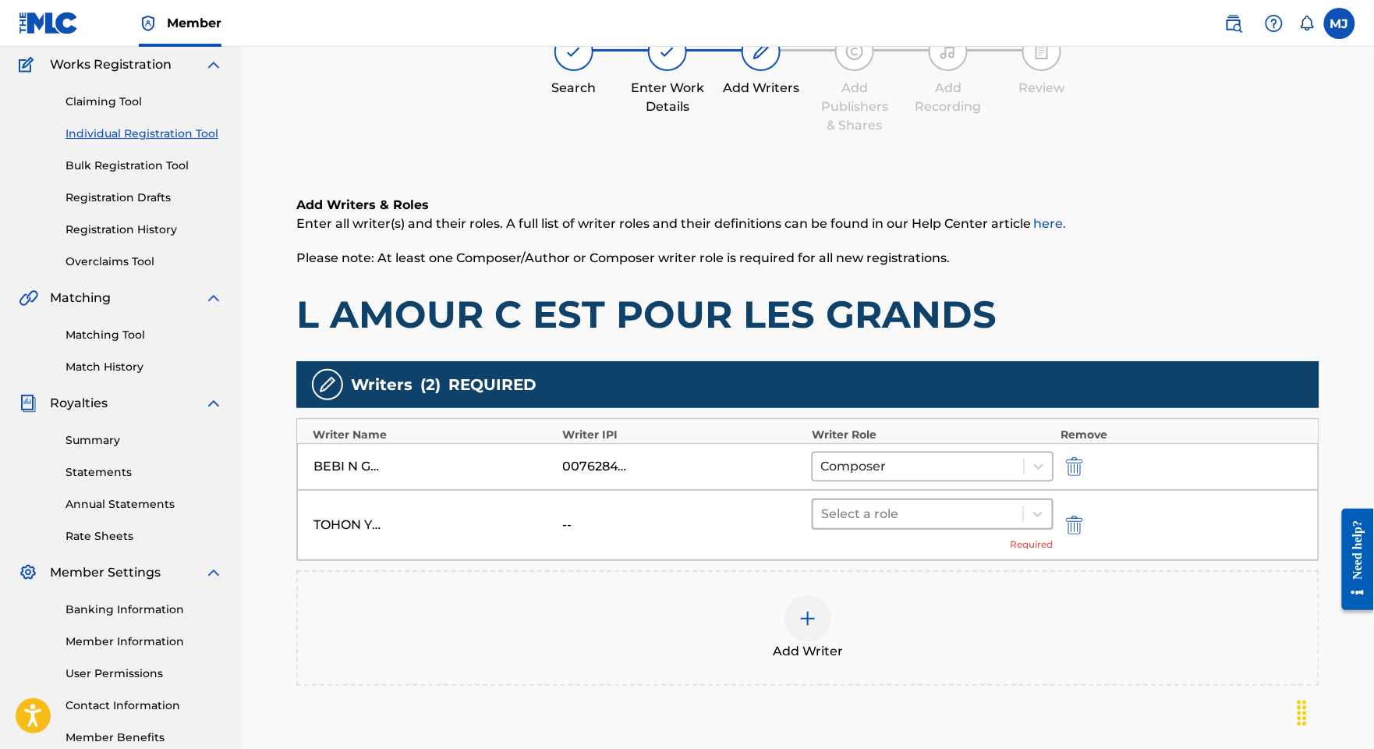
click at [909, 528] on div "Select a role" at bounding box center [918, 514] width 210 height 28
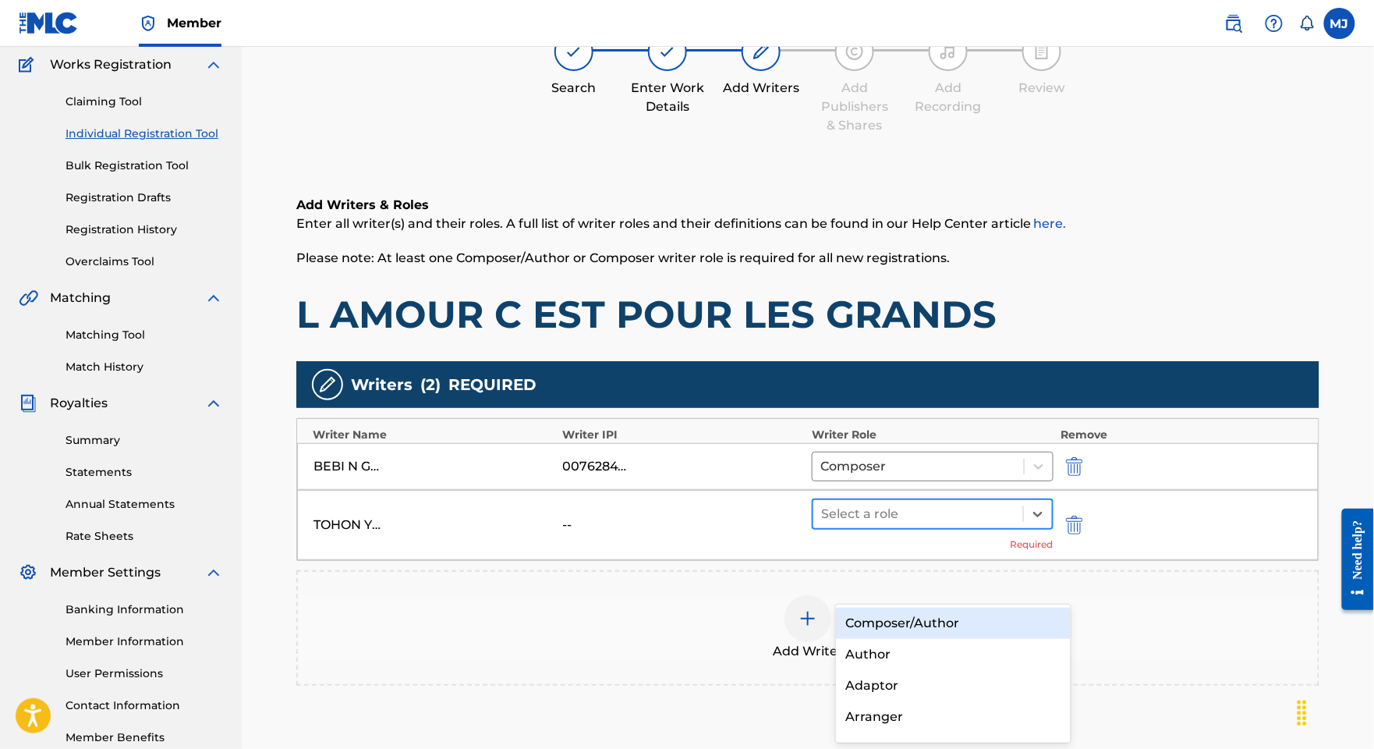
click at [908, 528] on div "Select a role" at bounding box center [918, 514] width 210 height 28
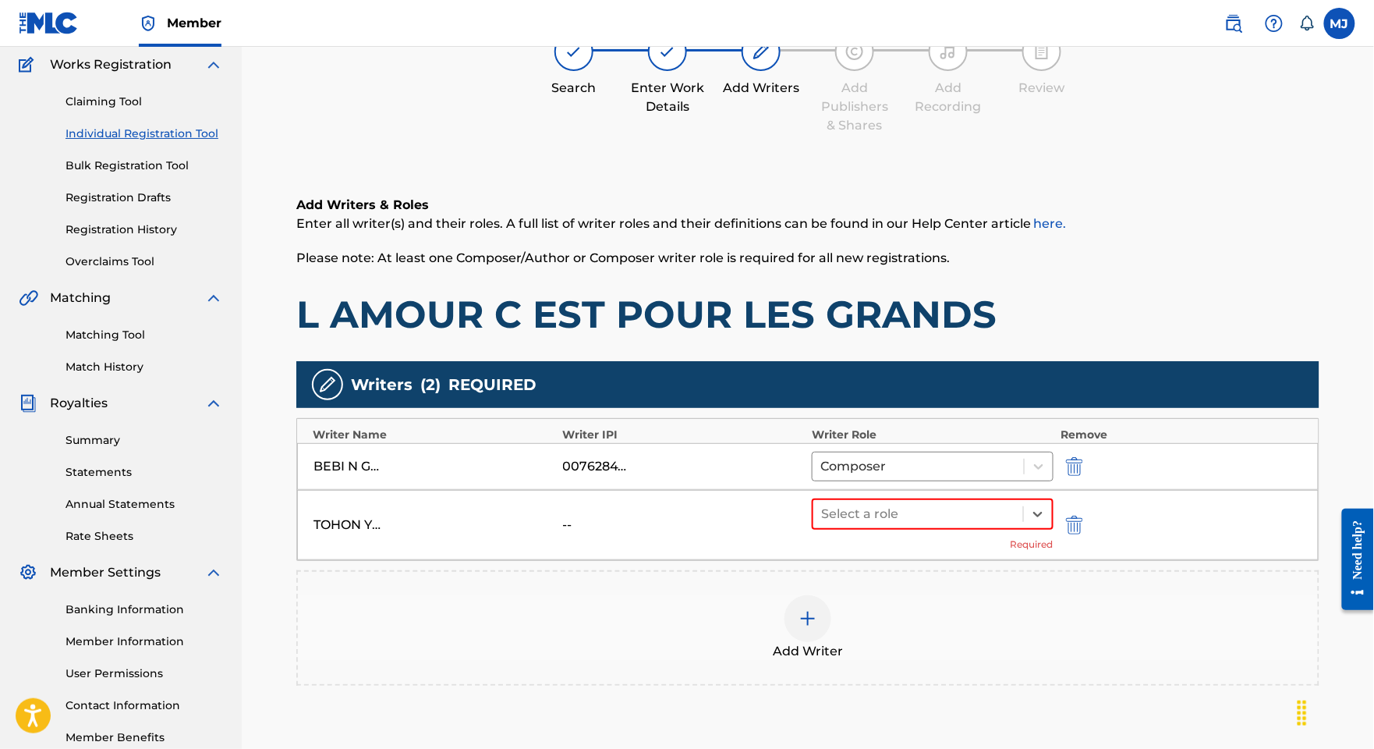
click at [909, 551] on div "Select a role Required" at bounding box center [933, 524] width 242 height 53
click at [915, 525] on div at bounding box center [918, 514] width 194 height 22
click at [915, 657] on div "Author" at bounding box center [953, 654] width 234 height 31
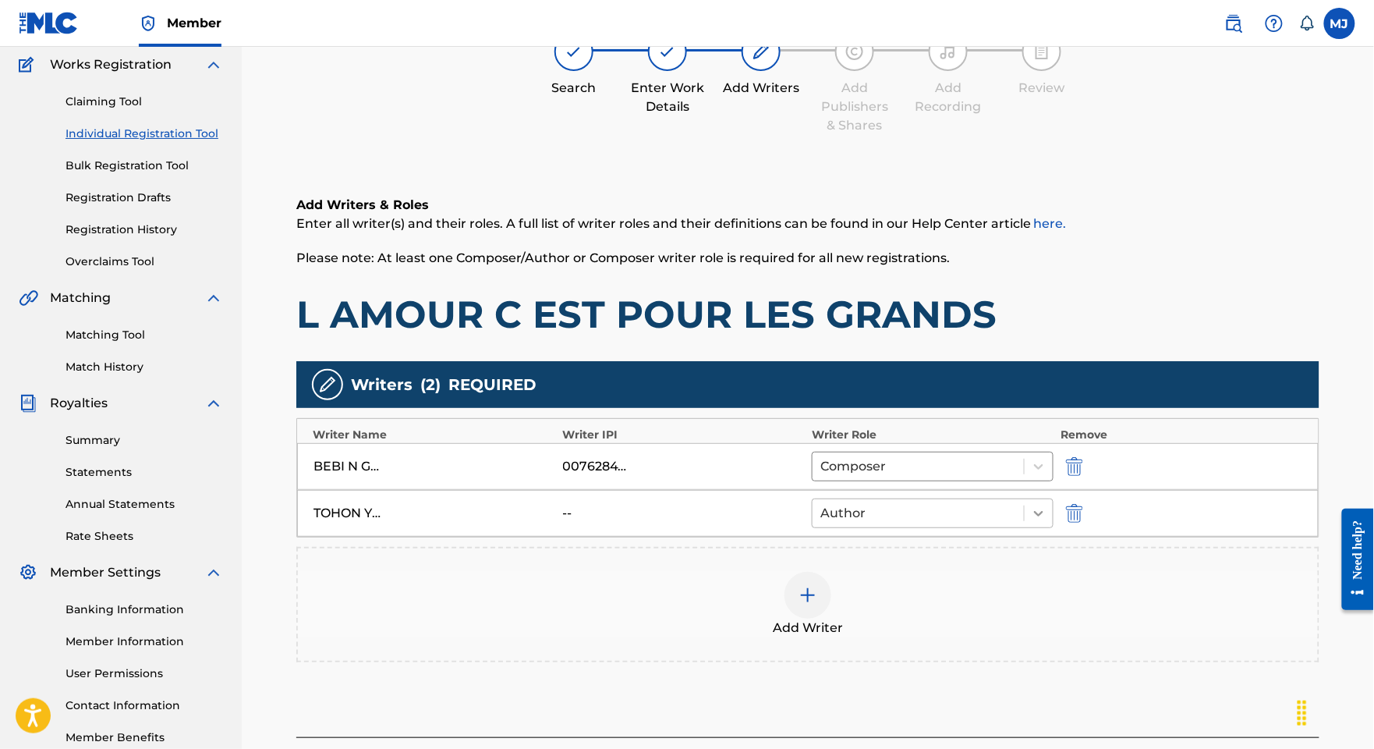
scroll to position [398, 0]
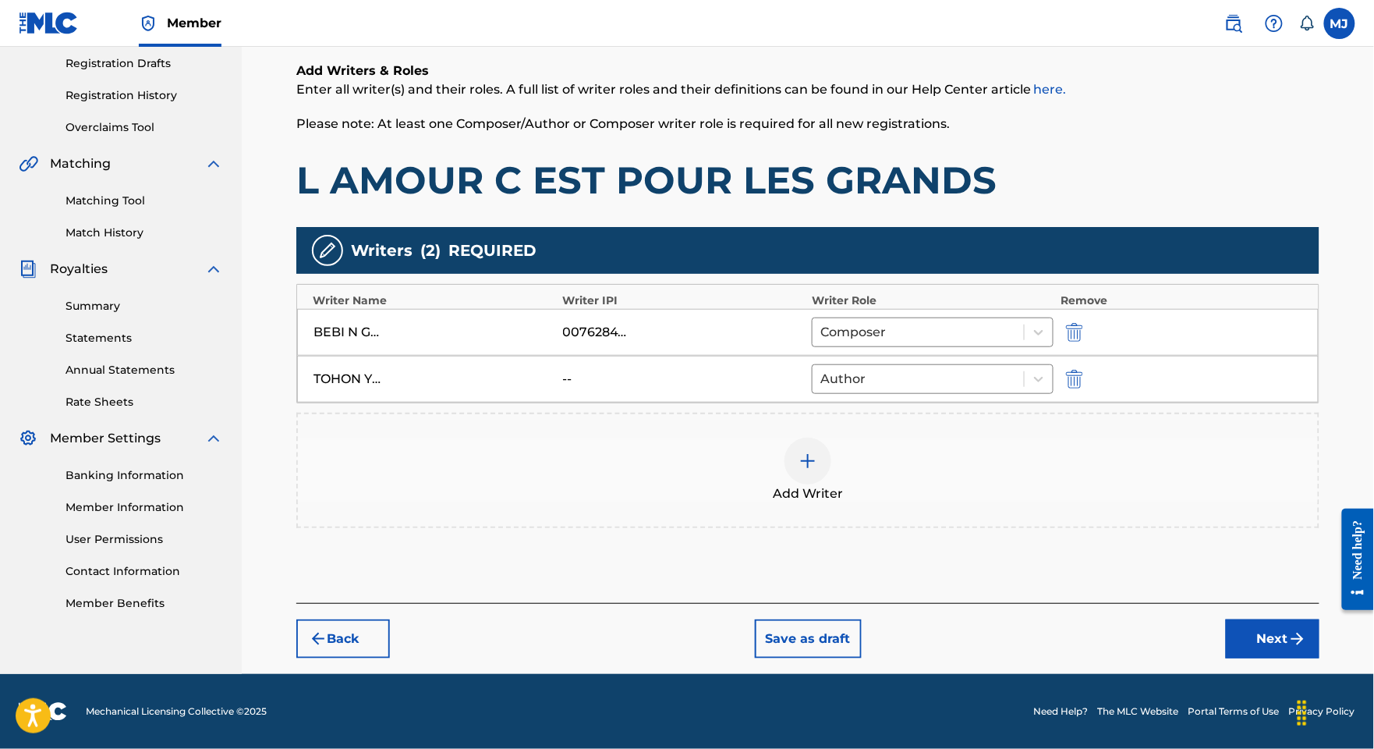
click at [1242, 619] on button "Next" at bounding box center [1273, 638] width 94 height 39
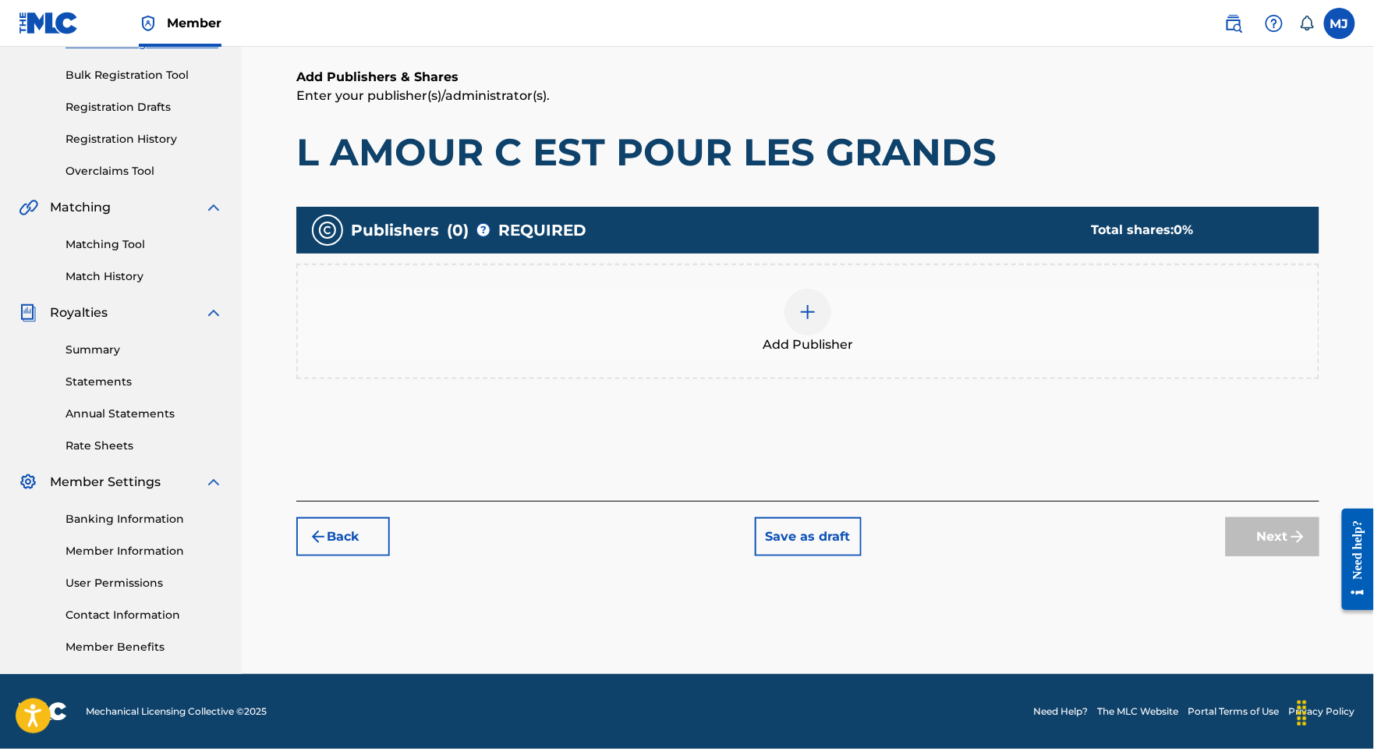
click at [875, 307] on div "Add Publisher" at bounding box center [807, 321] width 1023 height 115
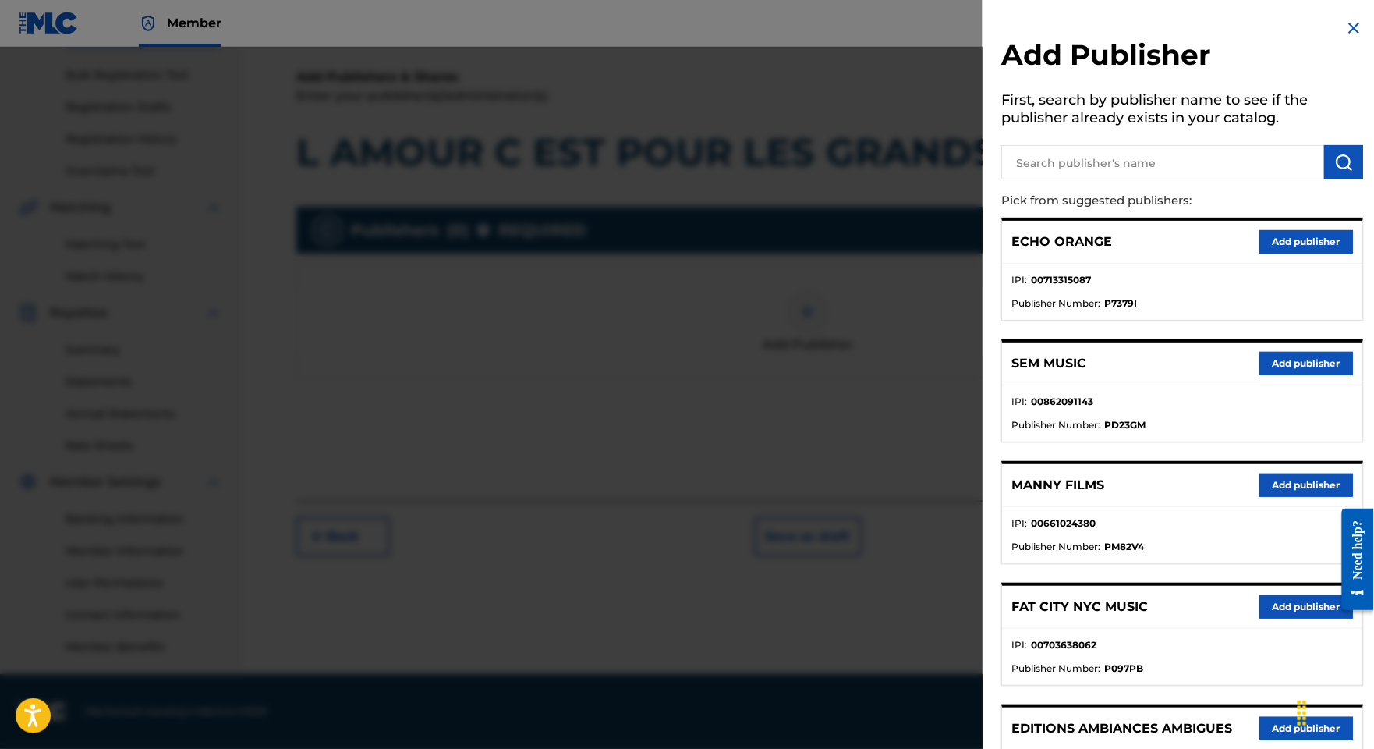
click at [1001, 179] on input "text" at bounding box center [1162, 162] width 323 height 34
type input "appeal"
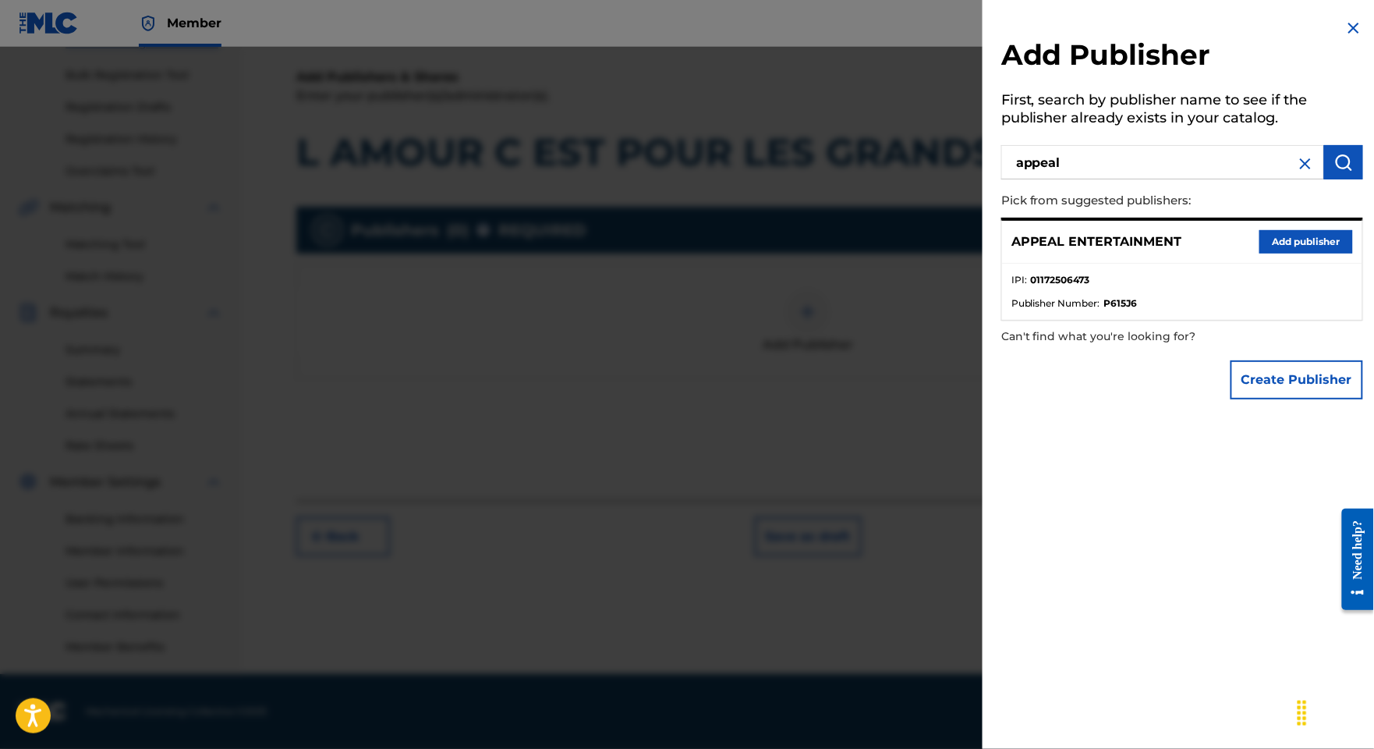
click at [1259, 253] on button "Add publisher" at bounding box center [1306, 241] width 94 height 23
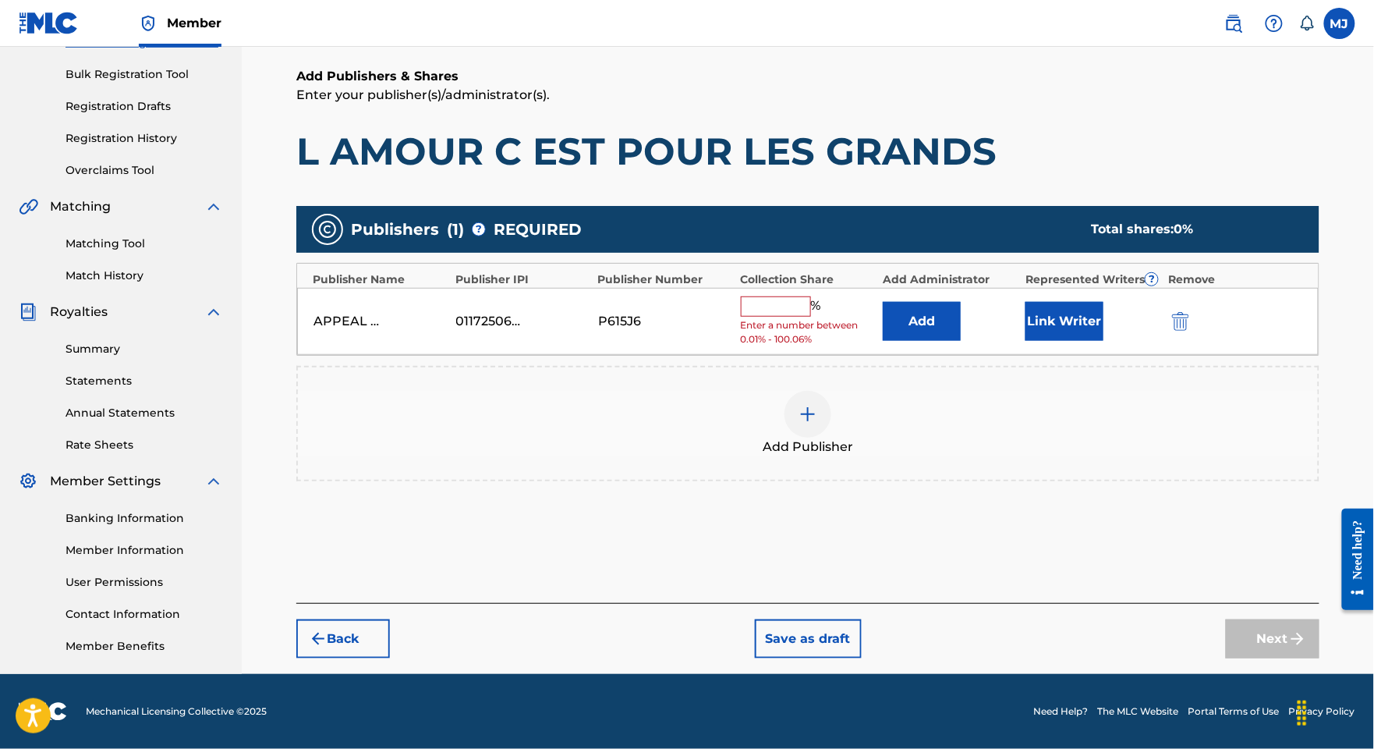
click at [959, 302] on button "Add" at bounding box center [922, 321] width 78 height 39
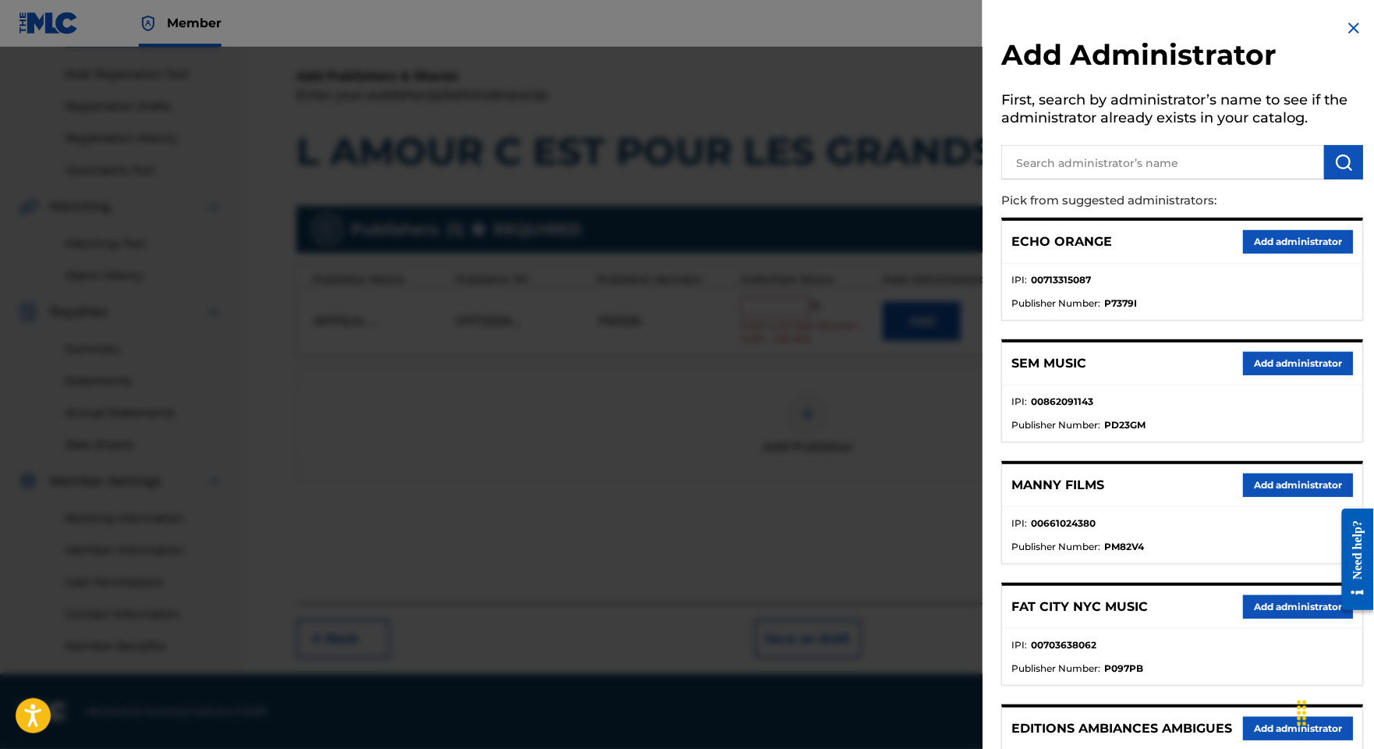
click at [1311, 253] on button "Add administrator" at bounding box center [1298, 241] width 110 height 23
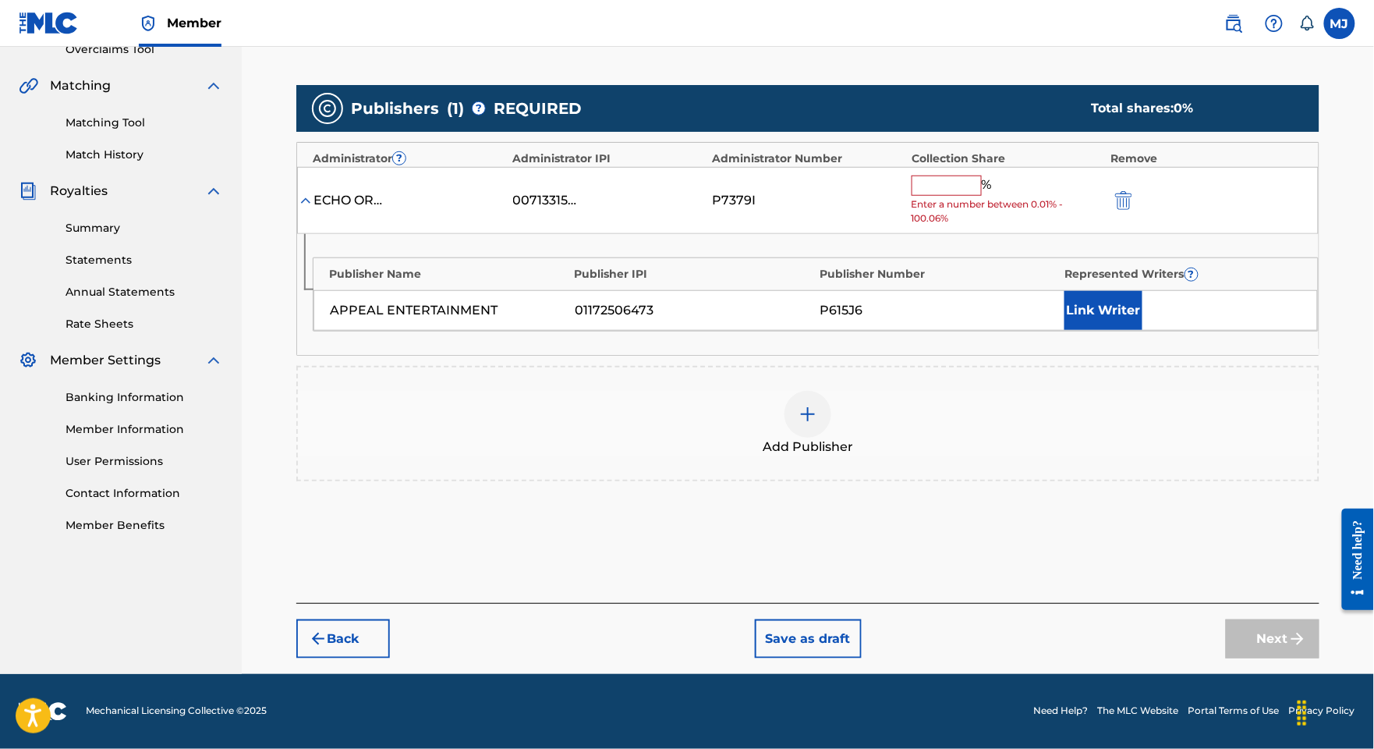
click at [979, 196] on input "text" at bounding box center [947, 185] width 70 height 20
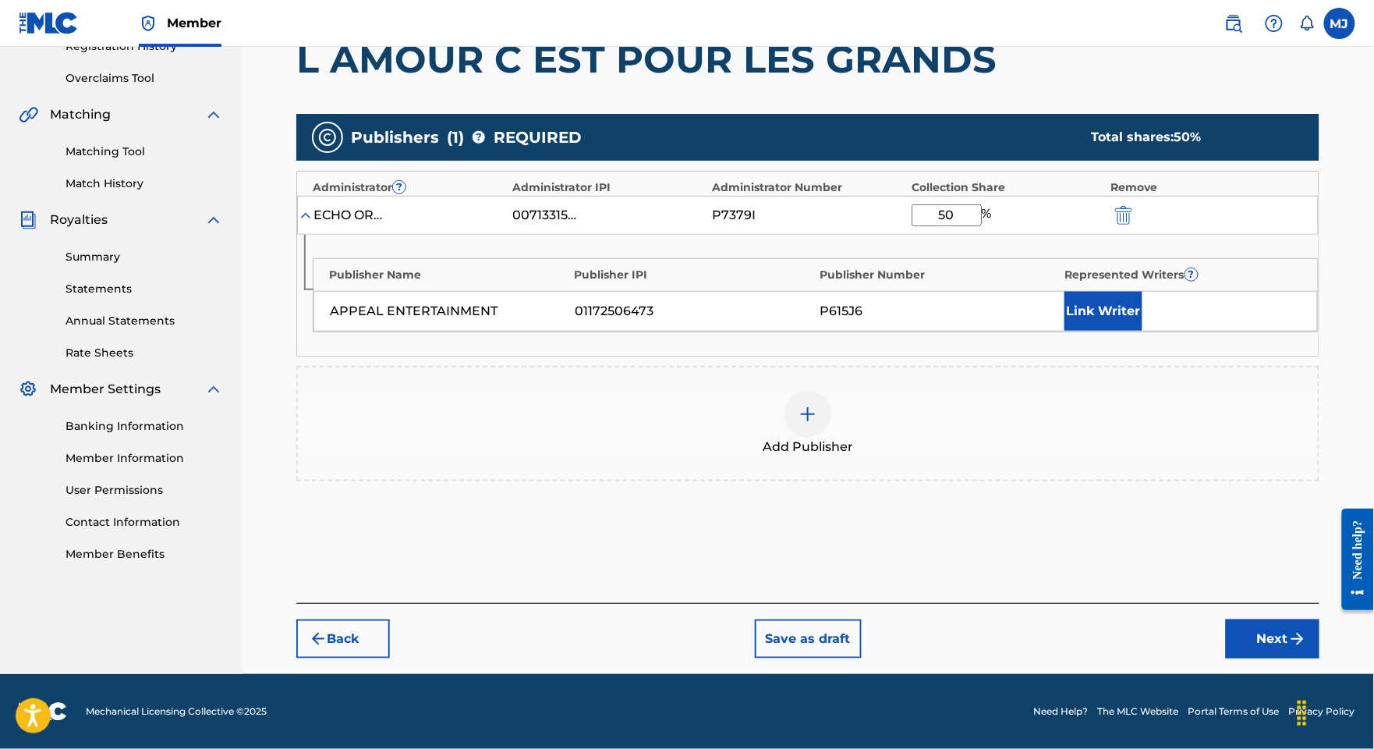
type input "50"
click at [1103, 331] on button "Link Writer" at bounding box center [1103, 311] width 78 height 39
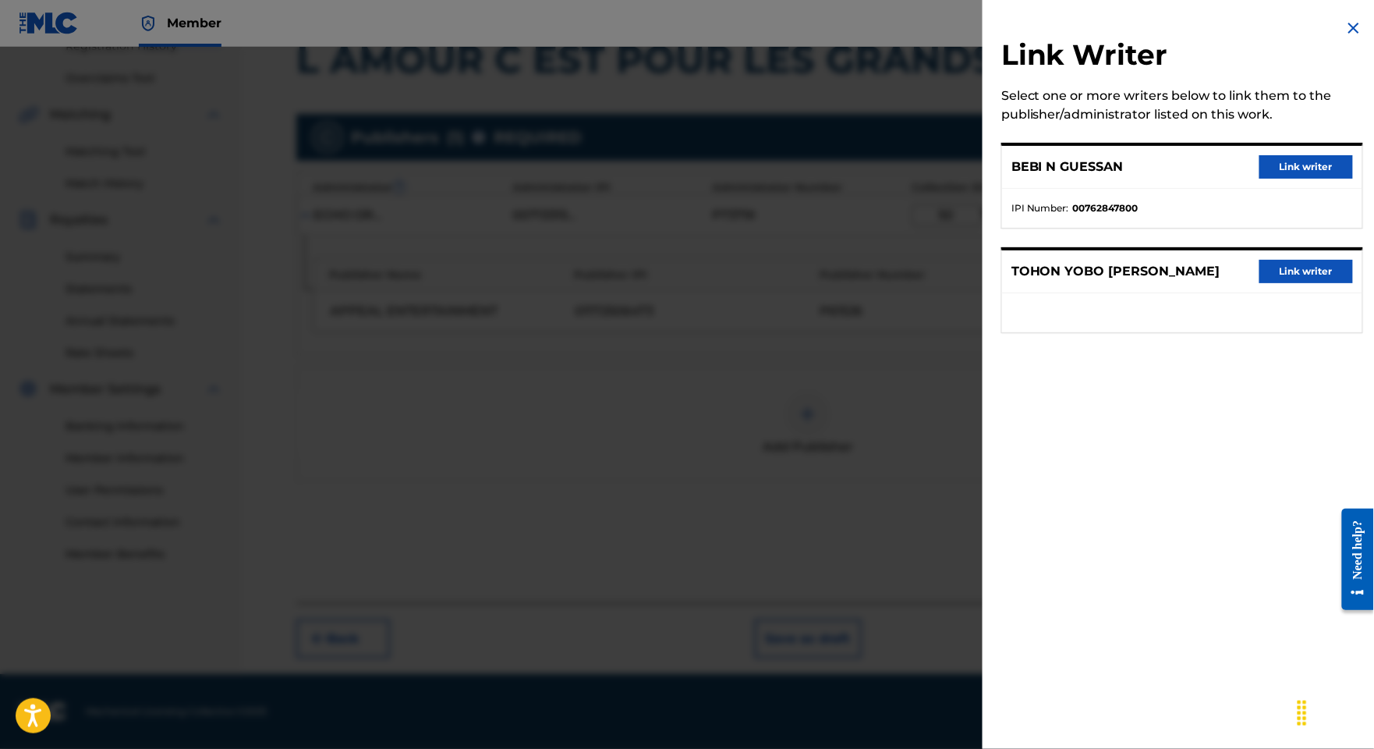
click at [1261, 283] on button "Link writer" at bounding box center [1306, 271] width 94 height 23
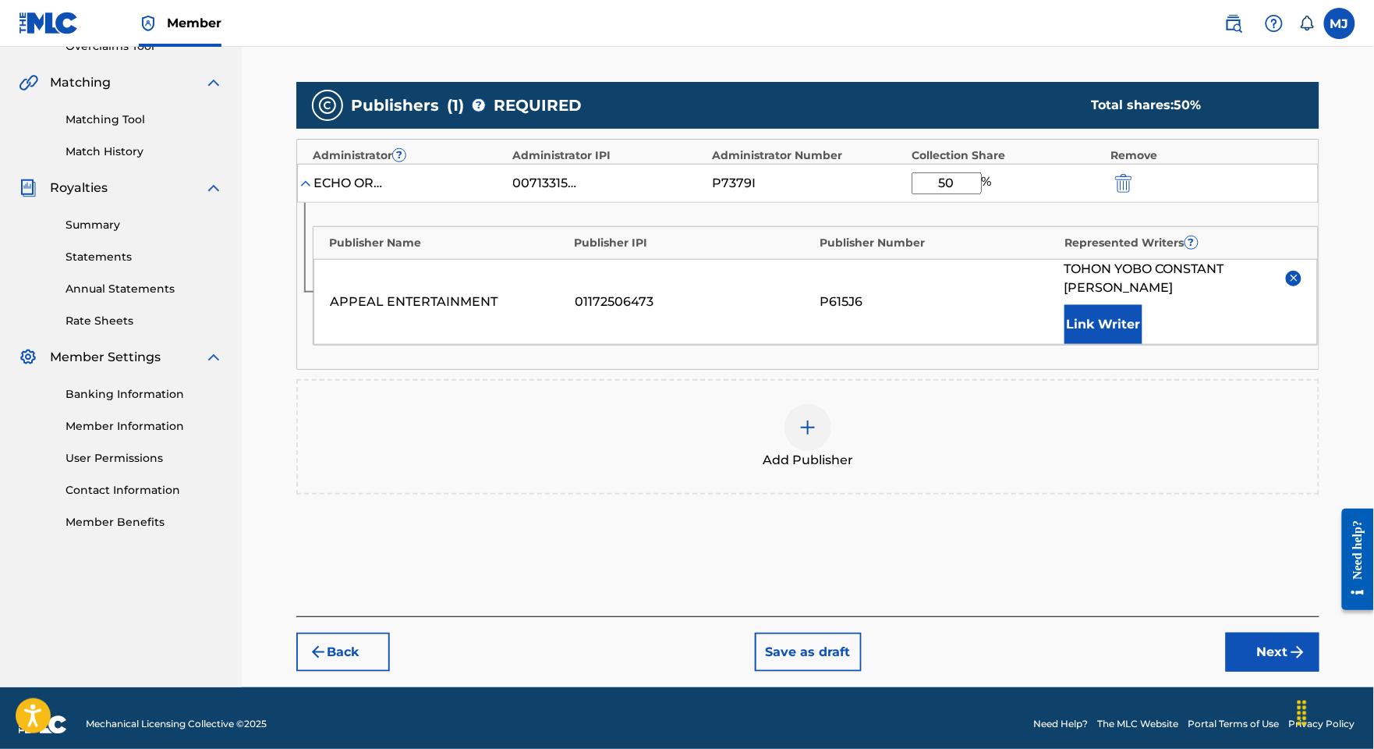
click at [1142, 344] on button "Link Writer" at bounding box center [1103, 324] width 78 height 39
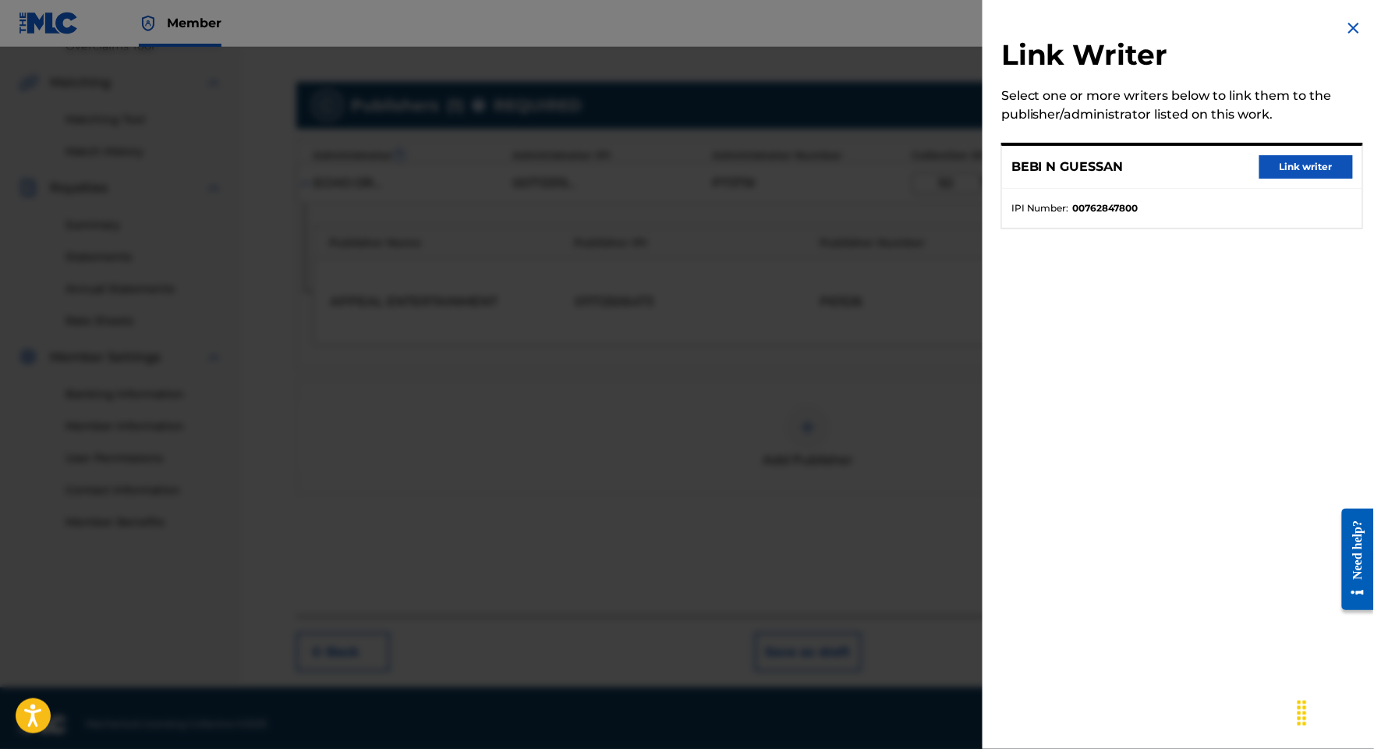
click at [1267, 178] on button "Link writer" at bounding box center [1306, 166] width 94 height 23
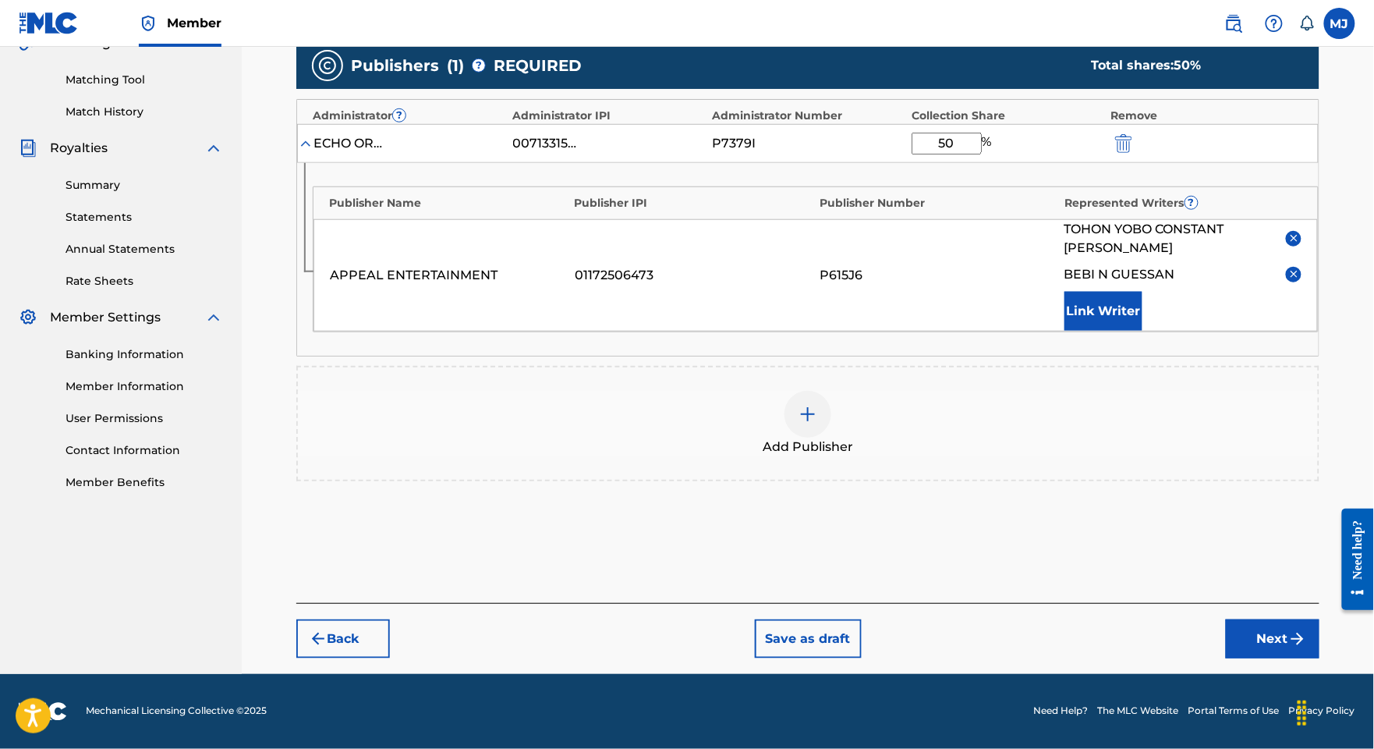
click at [1273, 619] on button "Next" at bounding box center [1273, 638] width 94 height 39
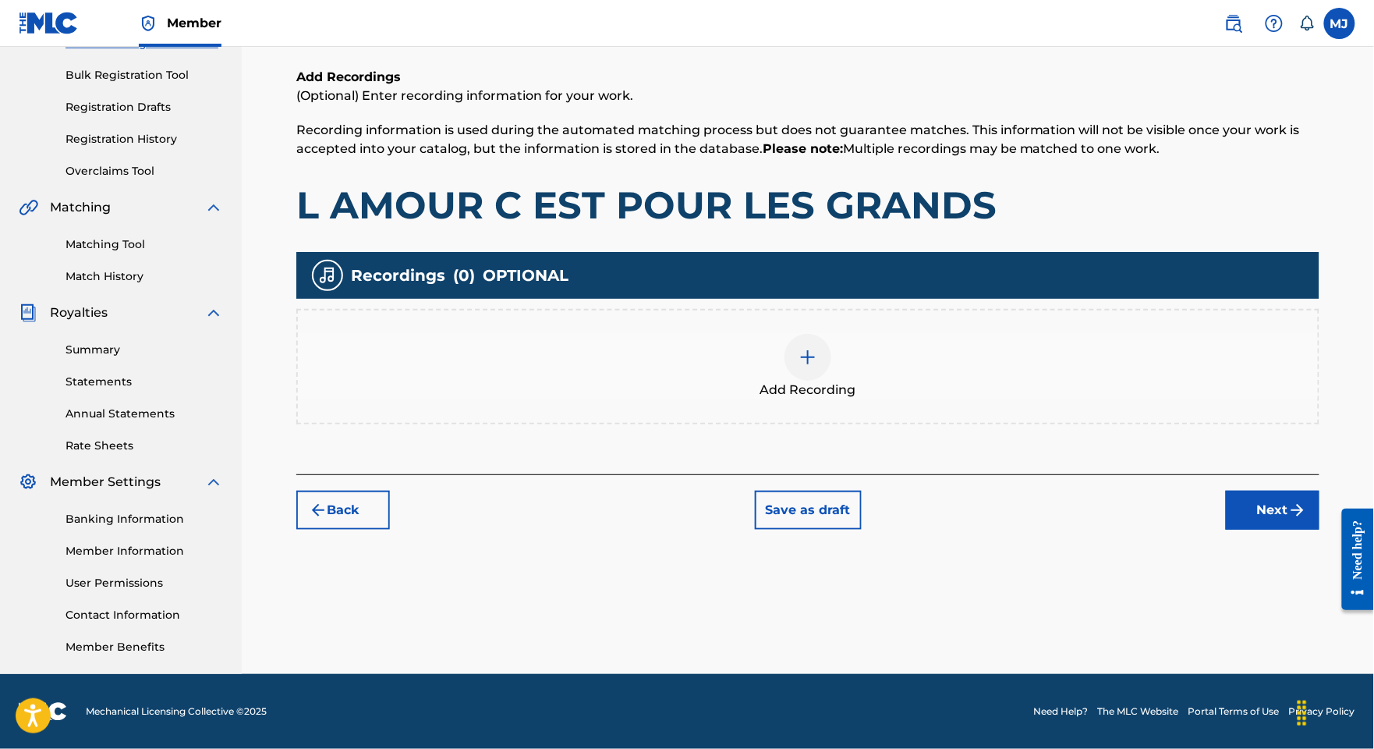
click at [1246, 491] on button "Next" at bounding box center [1273, 510] width 94 height 39
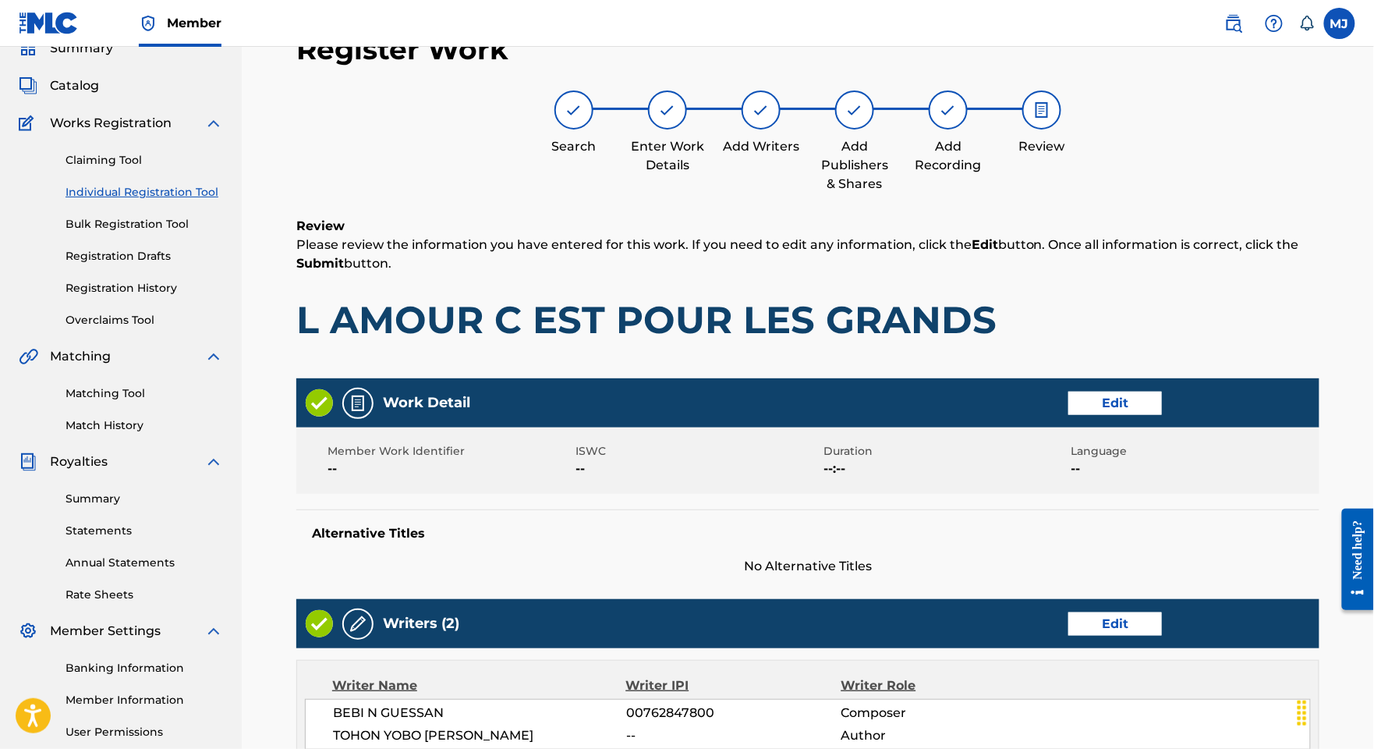
scroll to position [846, 0]
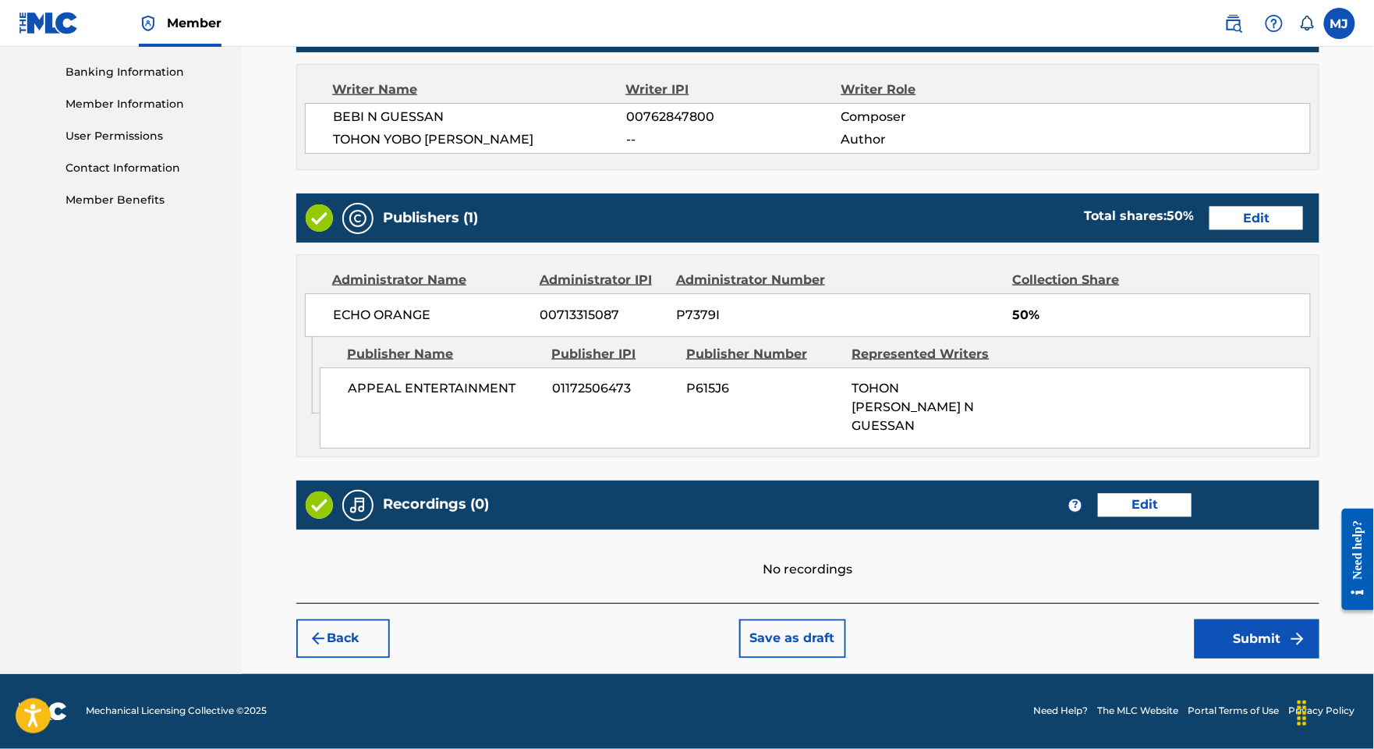
click at [1261, 619] on button "Submit" at bounding box center [1257, 638] width 125 height 39
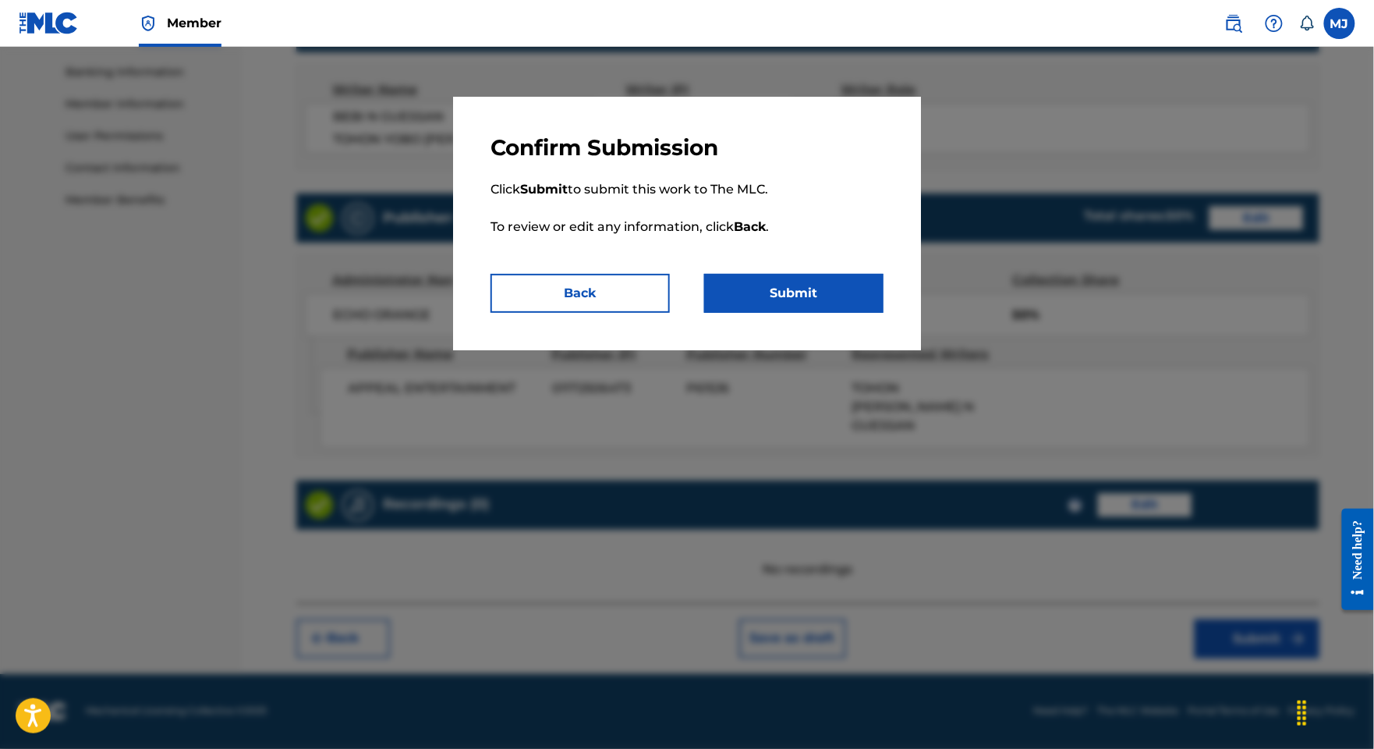
click at [839, 313] on button "Submit" at bounding box center [793, 293] width 179 height 39
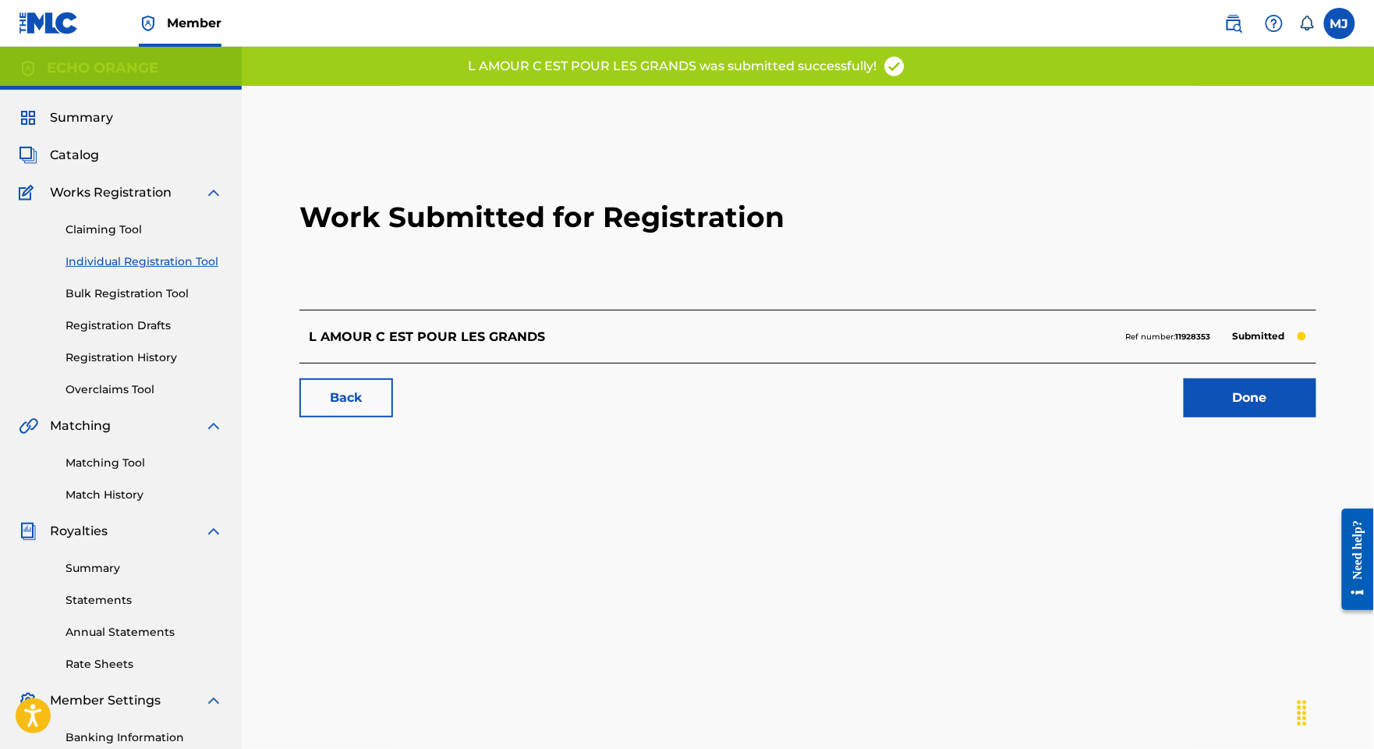
click at [1230, 417] on link "Done" at bounding box center [1250, 397] width 133 height 39
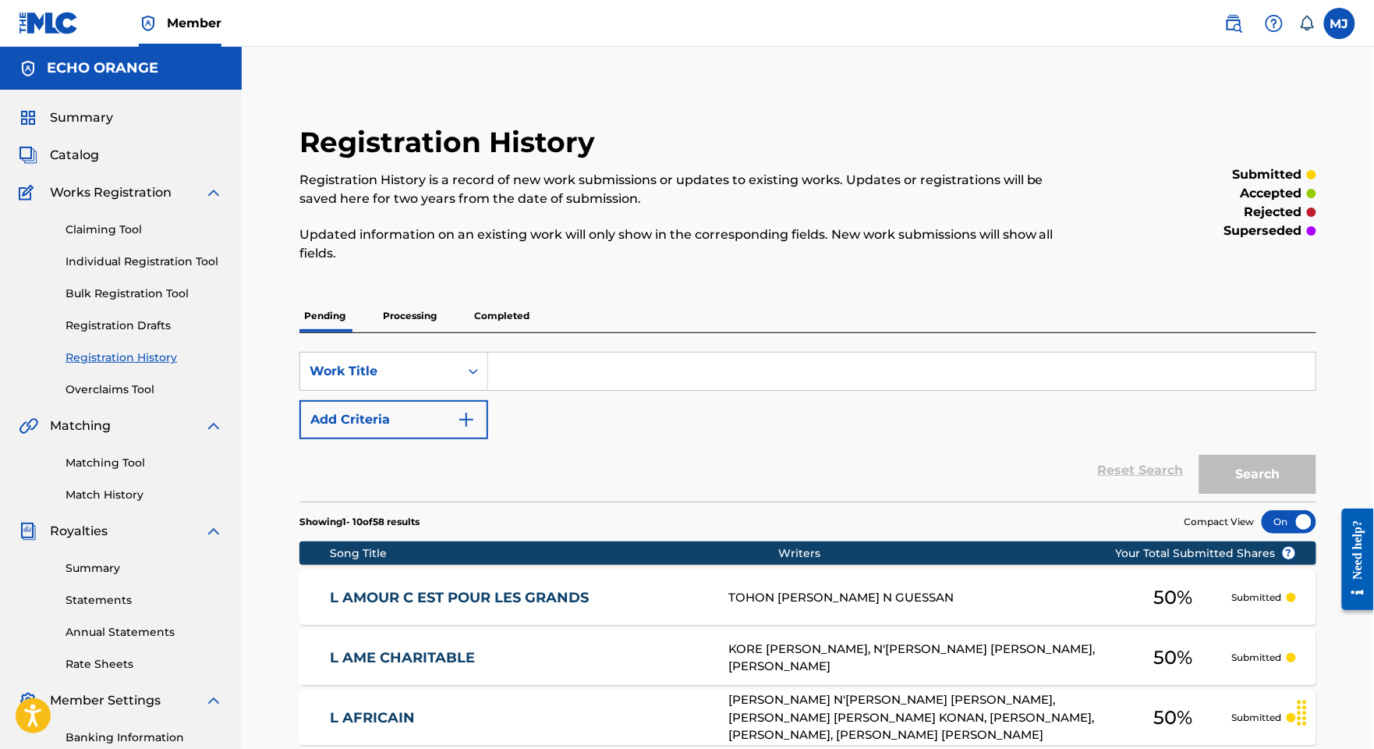
click at [110, 270] on link "Individual Registration Tool" at bounding box center [145, 261] width 158 height 16
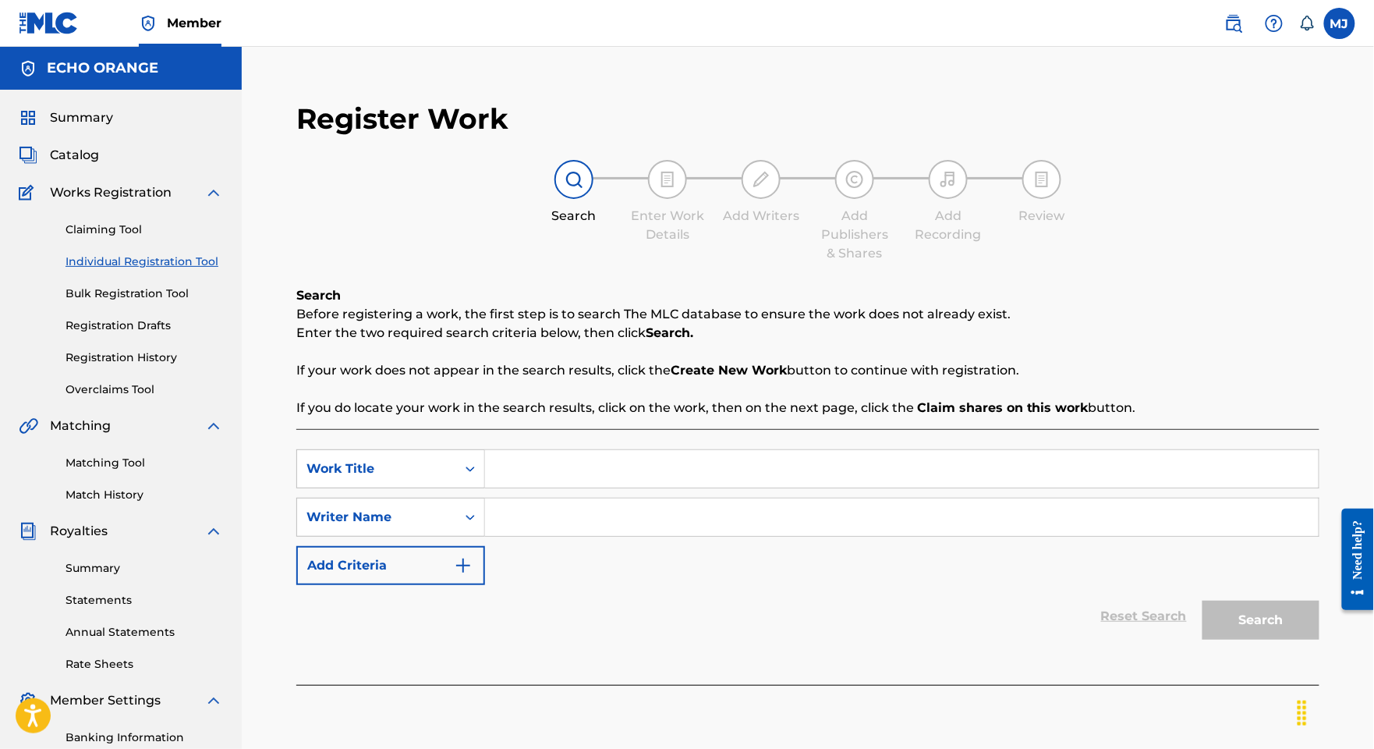
click at [716, 536] on input "Search Form" at bounding box center [902, 516] width 834 height 37
click at [730, 487] on input "Search Form" at bounding box center [902, 468] width 834 height 37
paste input "L AMOUR ET LA PASSION"
type input "L AMOUR ET LA PASSION"
click at [921, 536] on input "Search Form" at bounding box center [902, 516] width 834 height 37
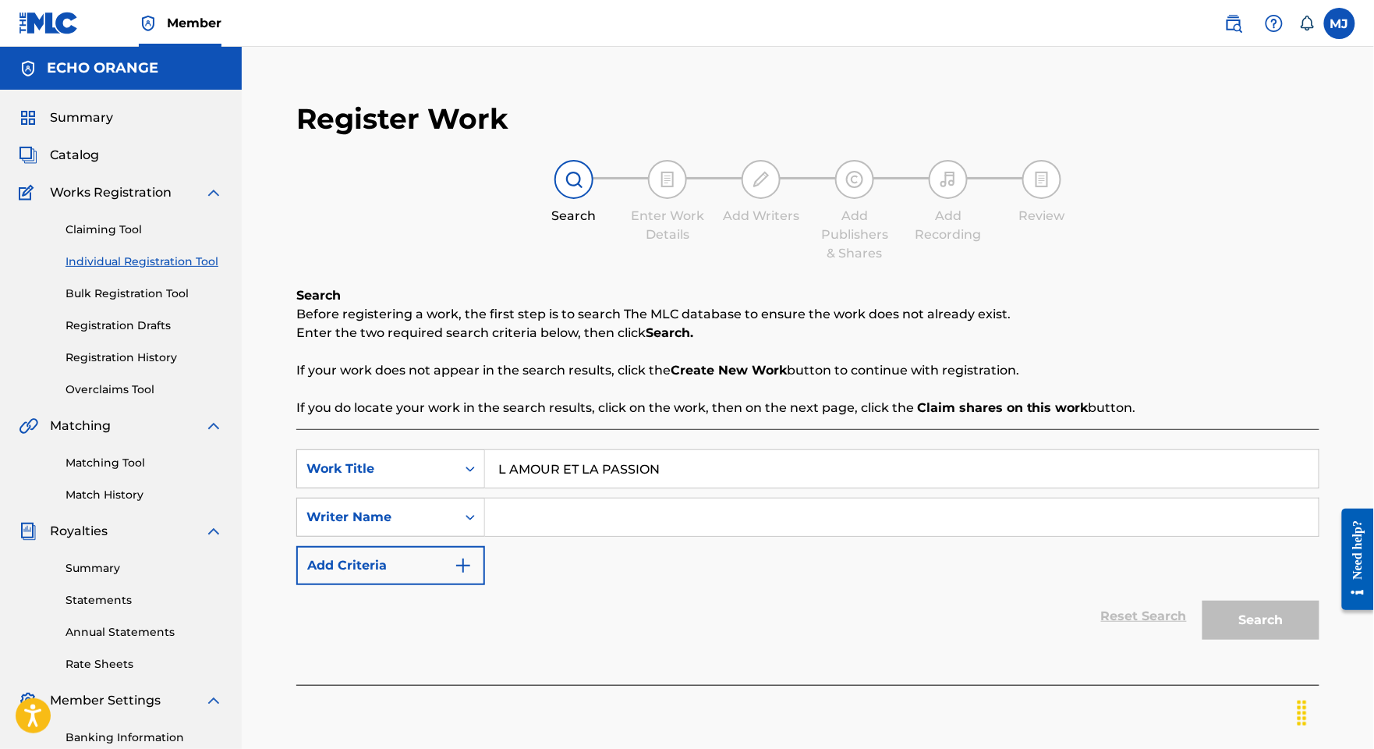
paste input "LERANDY [PERSON_NAME]"
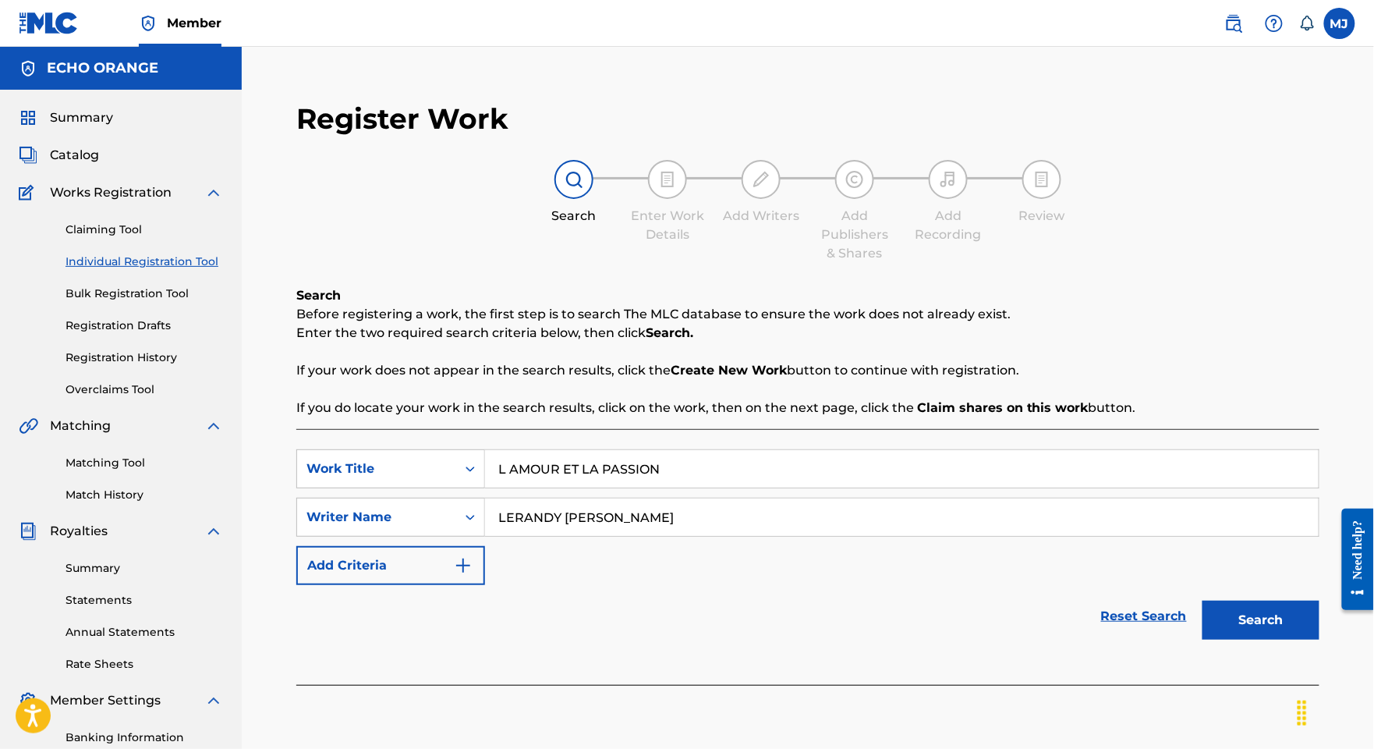
type input "LERANDY [PERSON_NAME]"
click at [1263, 639] on button "Search" at bounding box center [1261, 619] width 117 height 39
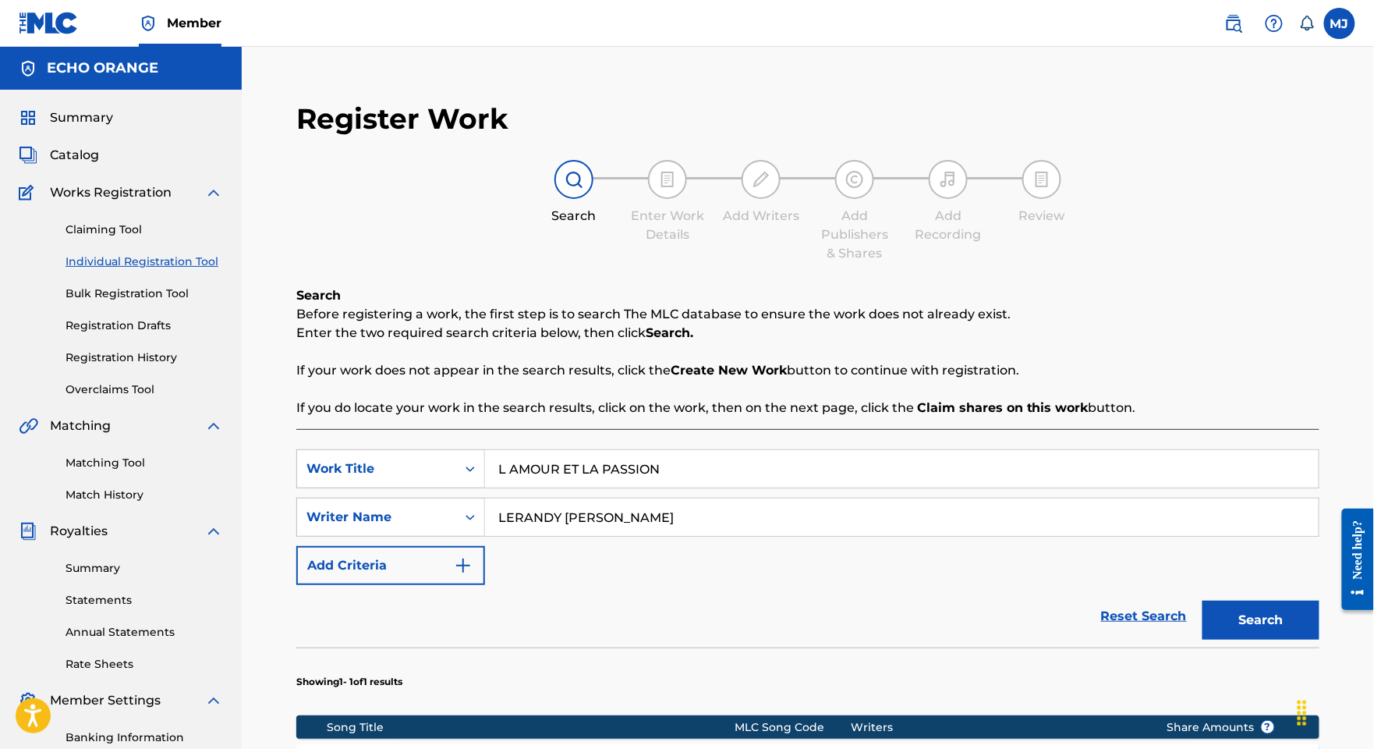
click at [702, 487] on input "L AMOUR ET LA PASSION" at bounding box center [902, 468] width 834 height 37
click at [703, 487] on input "L AMOUR ET LA PASSION" at bounding box center [902, 468] width 834 height 37
click at [151, 471] on link "Matching Tool" at bounding box center [145, 463] width 158 height 16
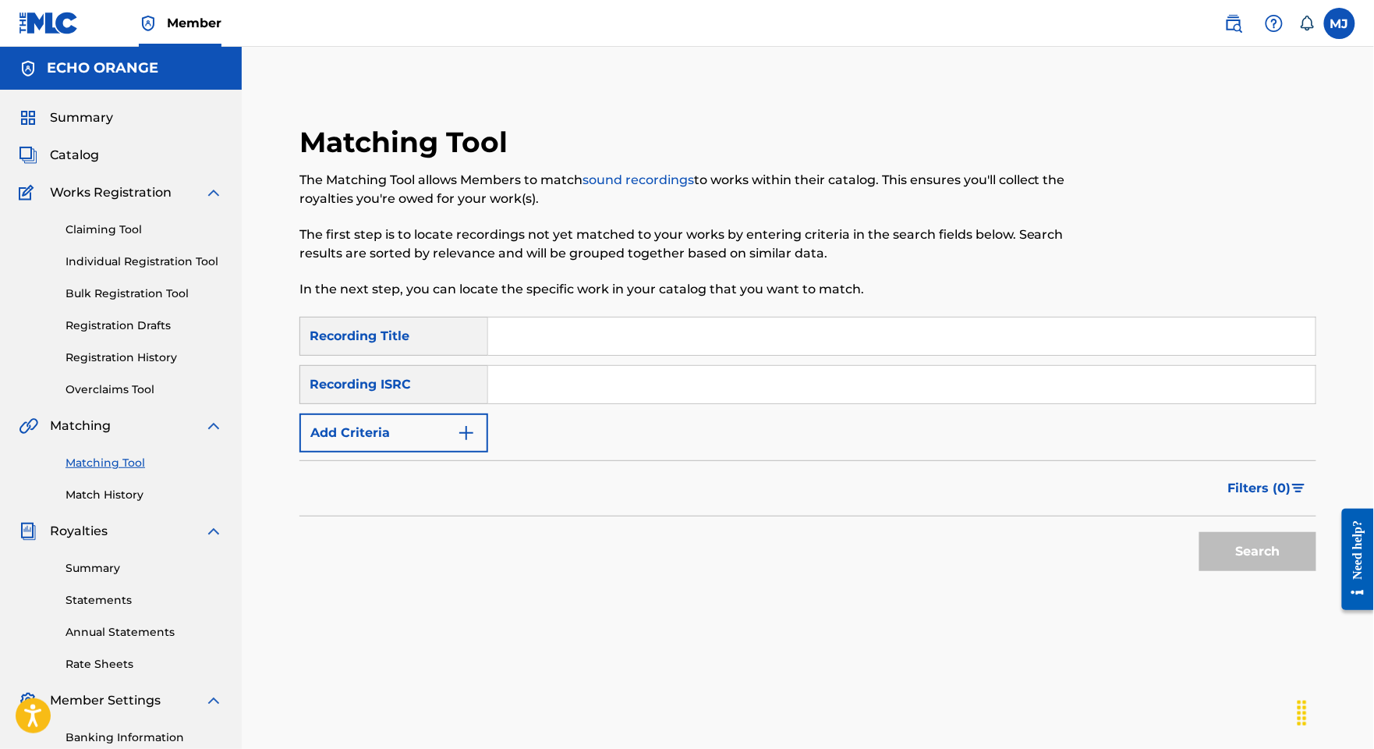
click at [774, 355] on input "Search Form" at bounding box center [901, 335] width 827 height 37
paste input "L AMOUR ET LA PASSION"
type input "L AMOUR ET LA PASSION"
click at [484, 452] on button "Add Criteria" at bounding box center [393, 432] width 189 height 39
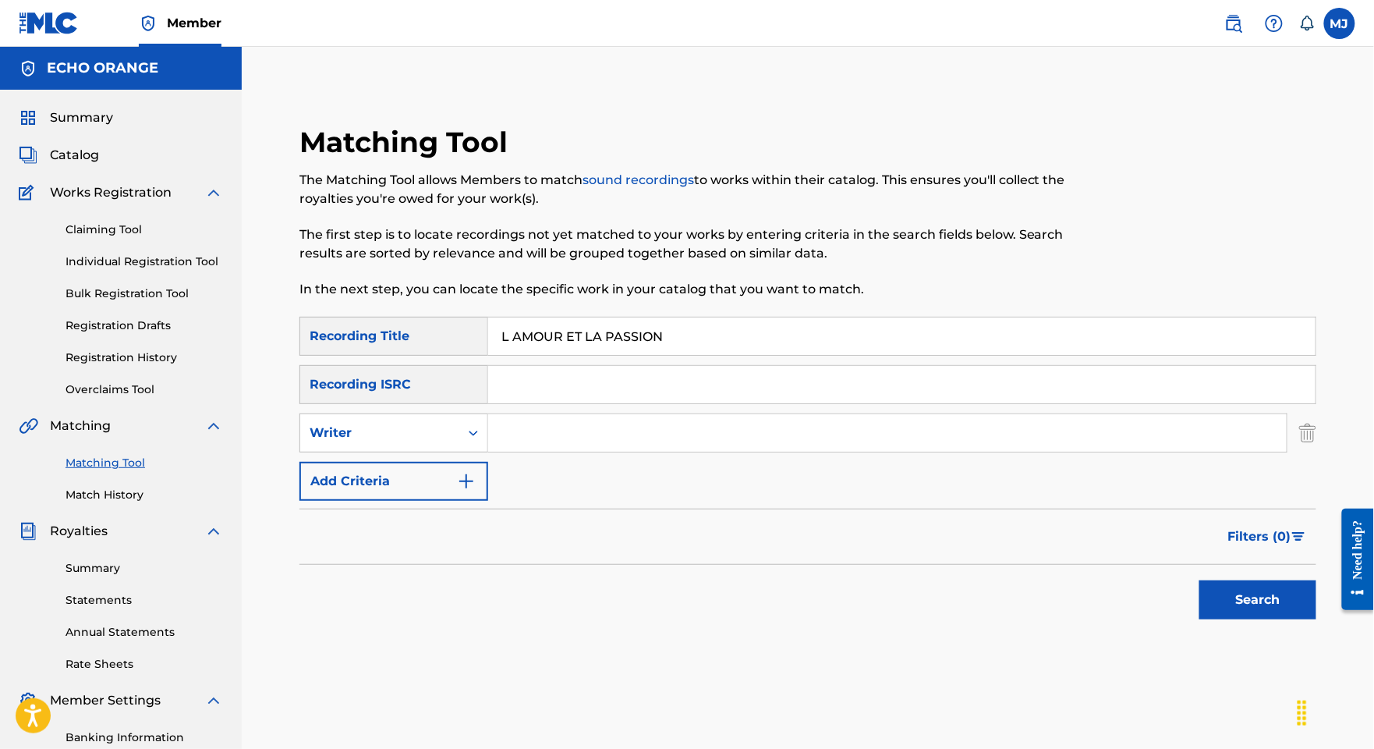
click at [840, 501] on div "SearchWithCriteriad3272bc0-bbb9-49c9-97c0-6d414acaf45d Recording Title L AMOUR …" at bounding box center [807, 409] width 1017 height 184
click at [850, 452] on input "Search Form" at bounding box center [887, 432] width 799 height 37
paste input "LERANDY [PERSON_NAME]"
click at [1259, 619] on button "Search" at bounding box center [1257, 599] width 117 height 39
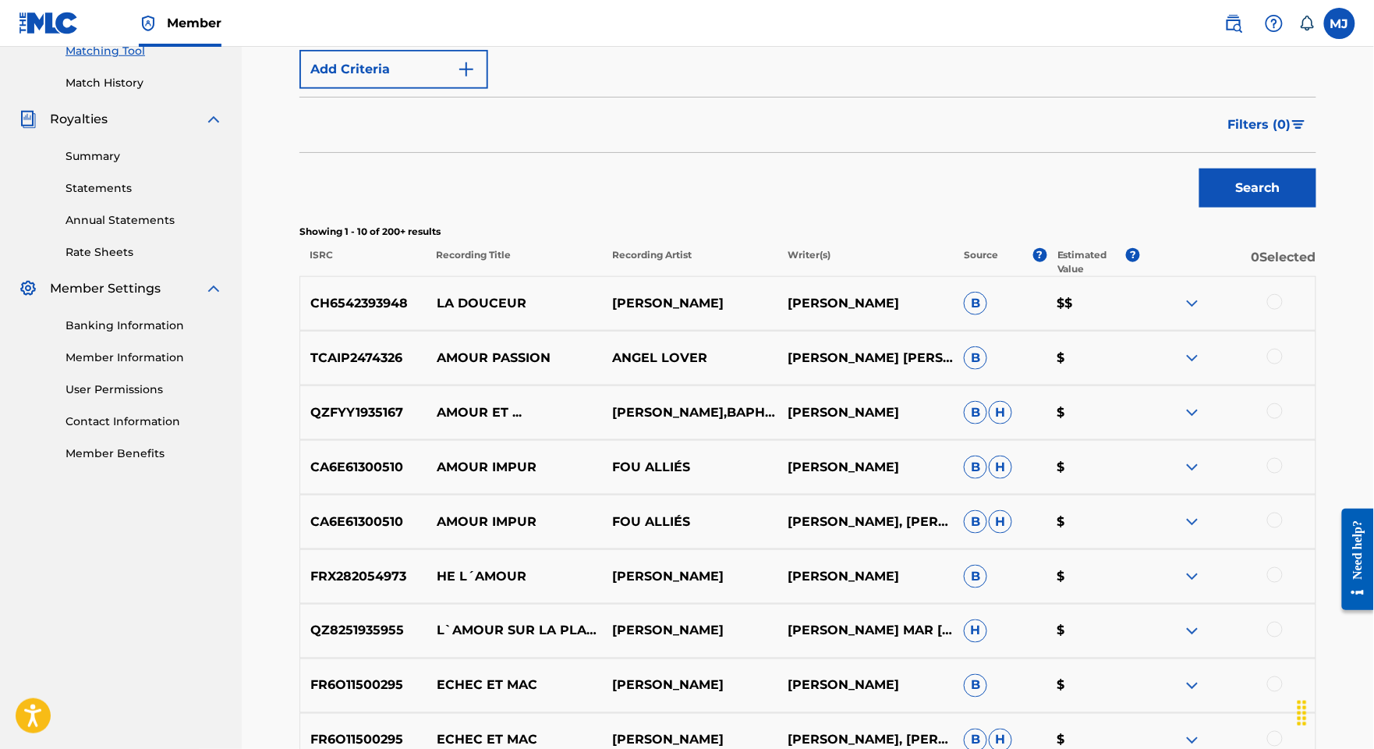
scroll to position [247, 0]
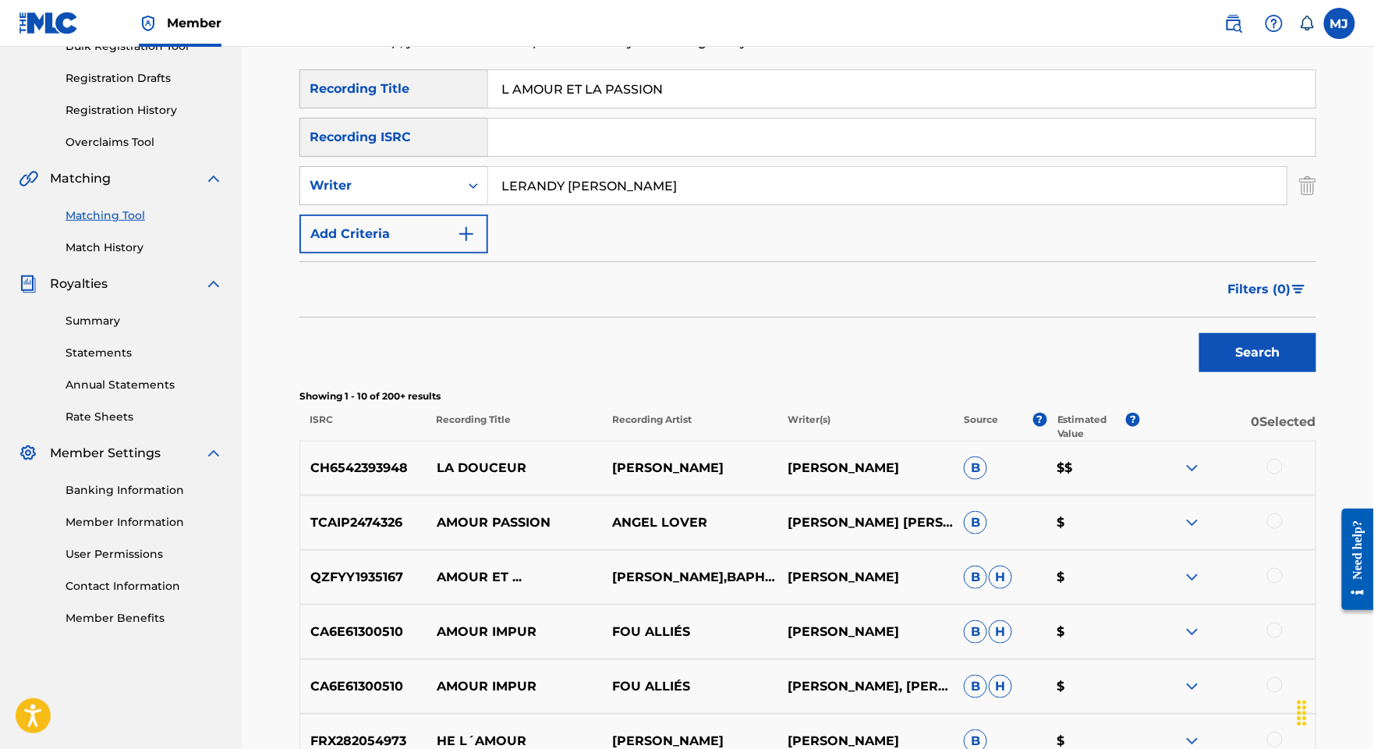
drag, startPoint x: 644, startPoint y: 245, endPoint x: 847, endPoint y: 239, distance: 202.9
click at [847, 204] on input "LERANDY [PERSON_NAME]" at bounding box center [887, 185] width 799 height 37
click at [1259, 372] on button "Search" at bounding box center [1257, 352] width 117 height 39
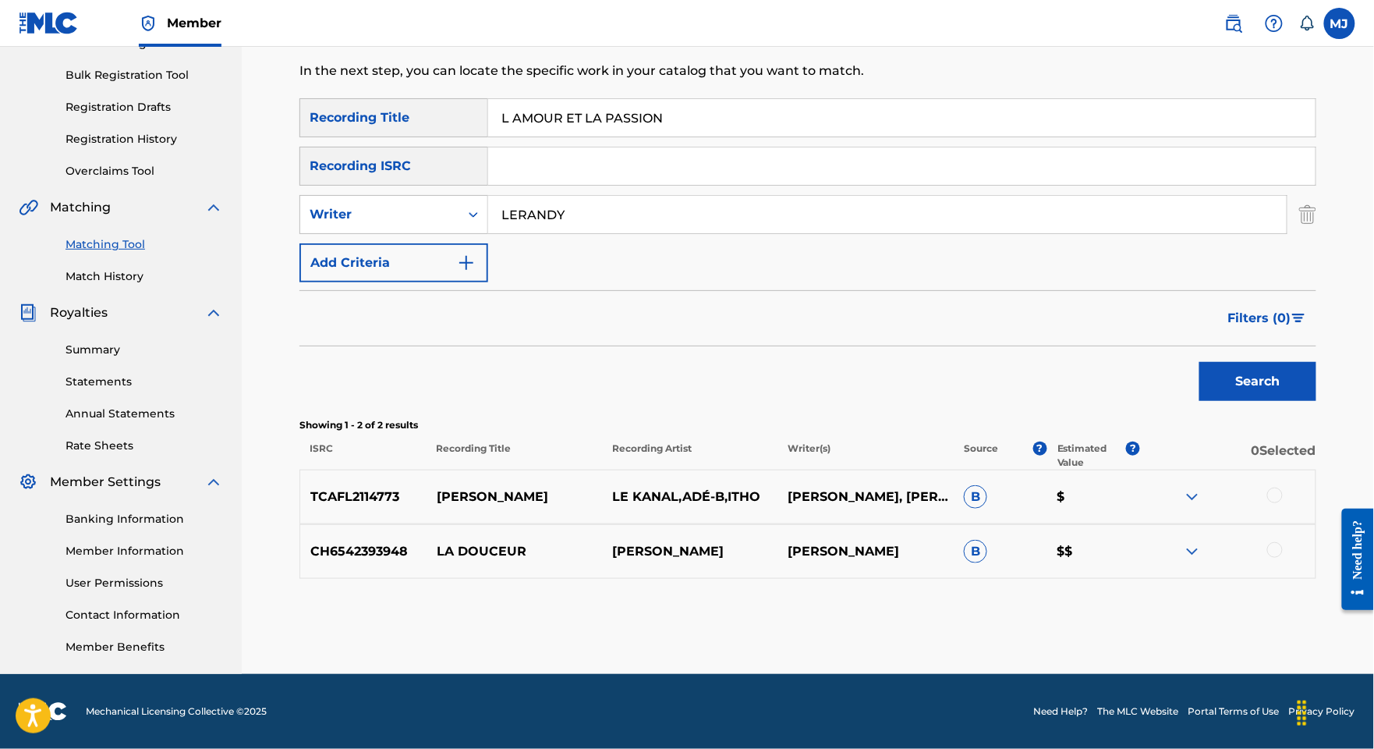
click at [666, 233] on input "LERANDY" at bounding box center [887, 214] width 799 height 37
click at [1259, 401] on button "Search" at bounding box center [1257, 381] width 117 height 39
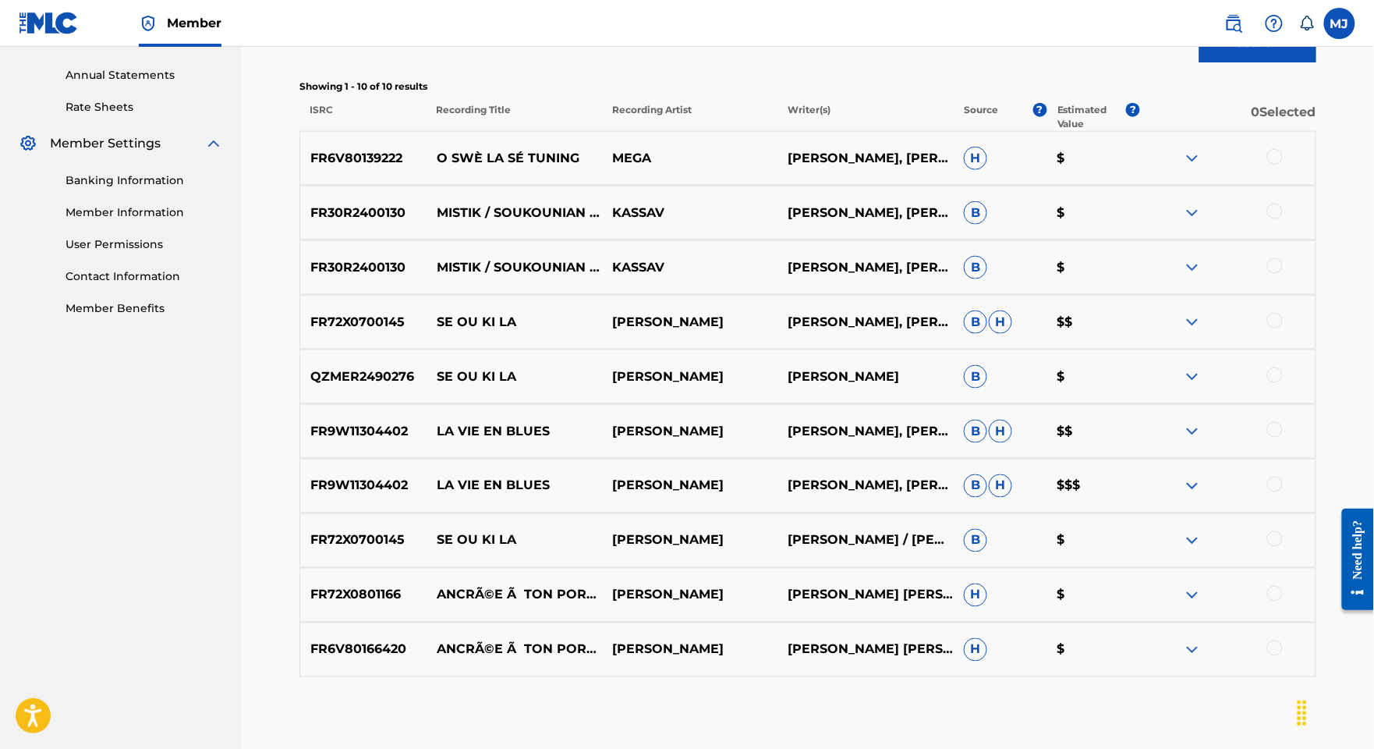
scroll to position [0, 0]
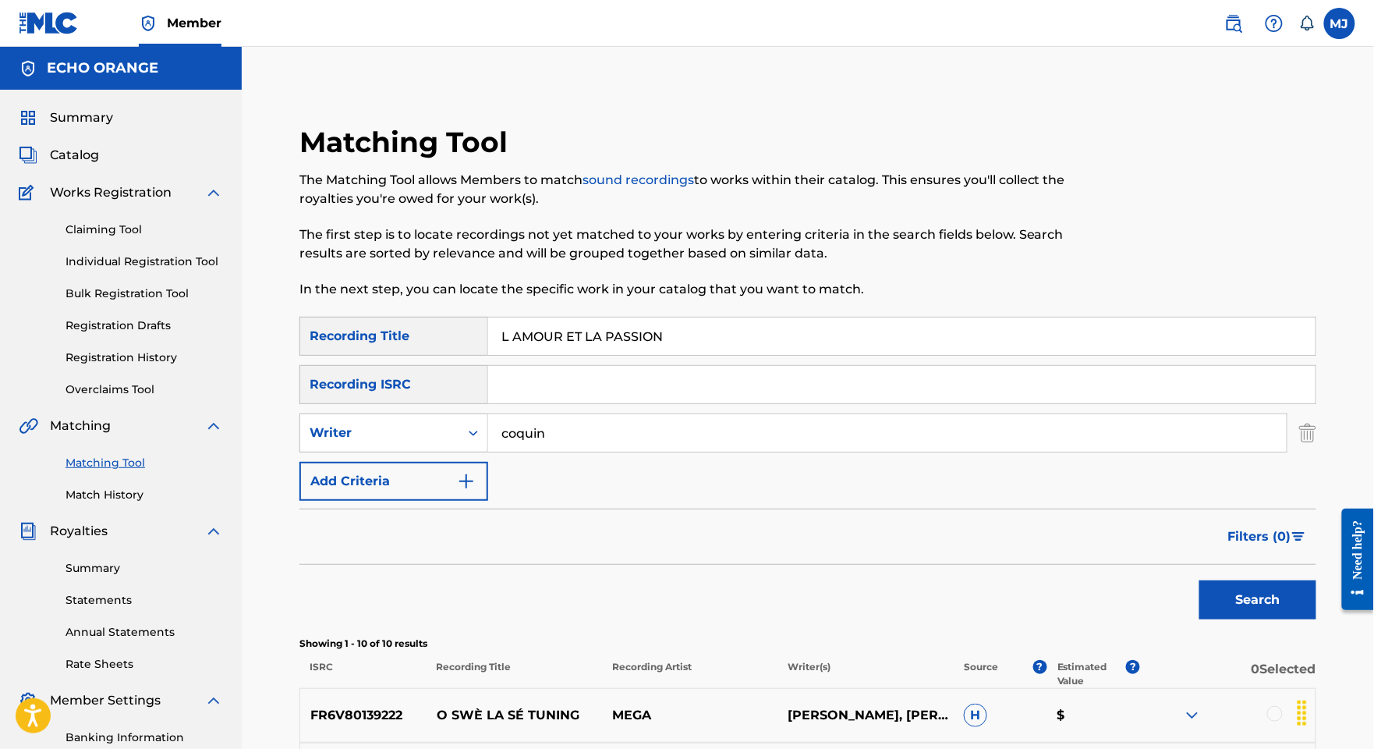
click at [715, 452] on input "coquin" at bounding box center [887, 432] width 799 height 37
paste input "[PERSON_NAME]"
type input "[PERSON_NAME]"
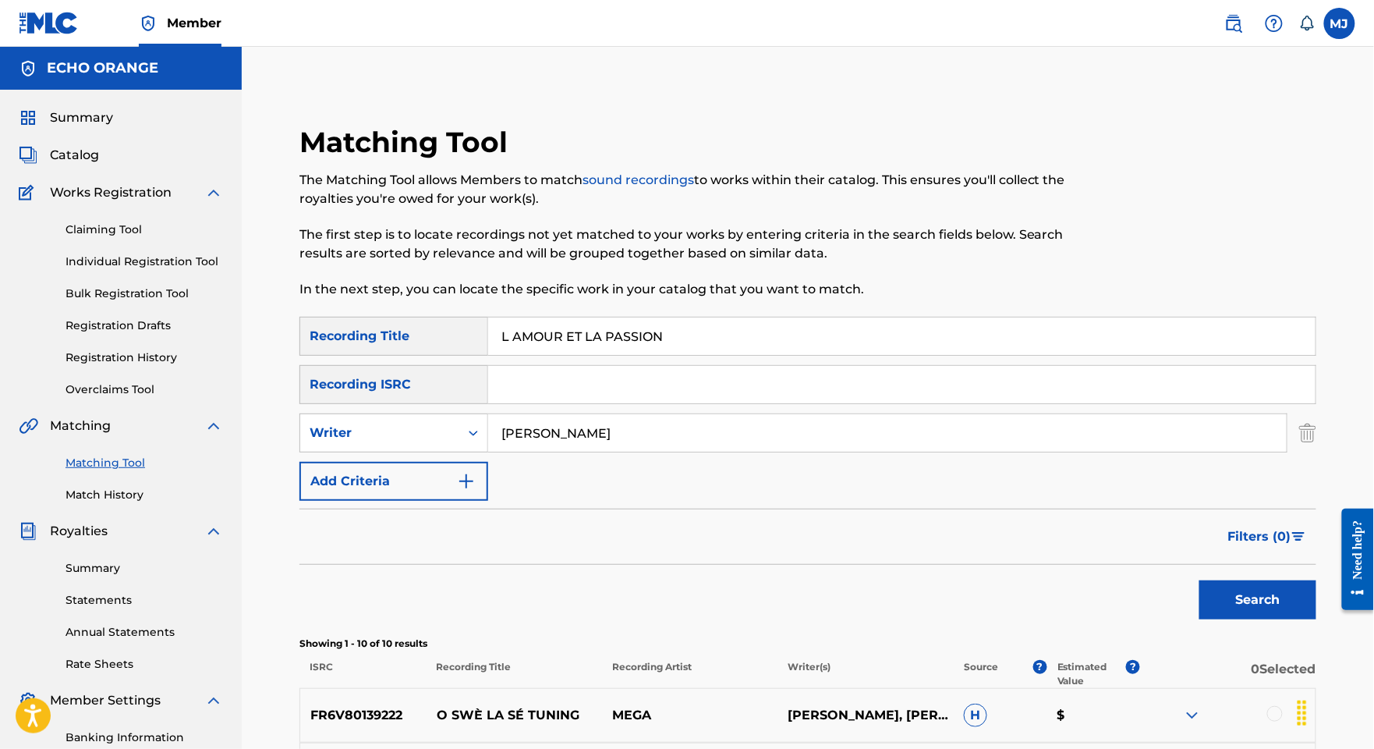
click at [1259, 619] on button "Search" at bounding box center [1257, 599] width 117 height 39
click at [143, 313] on div "Claiming Tool Individual Registration Tool Bulk Registration Tool Registration …" at bounding box center [121, 300] width 204 height 196
click at [143, 270] on link "Individual Registration Tool" at bounding box center [145, 261] width 158 height 16
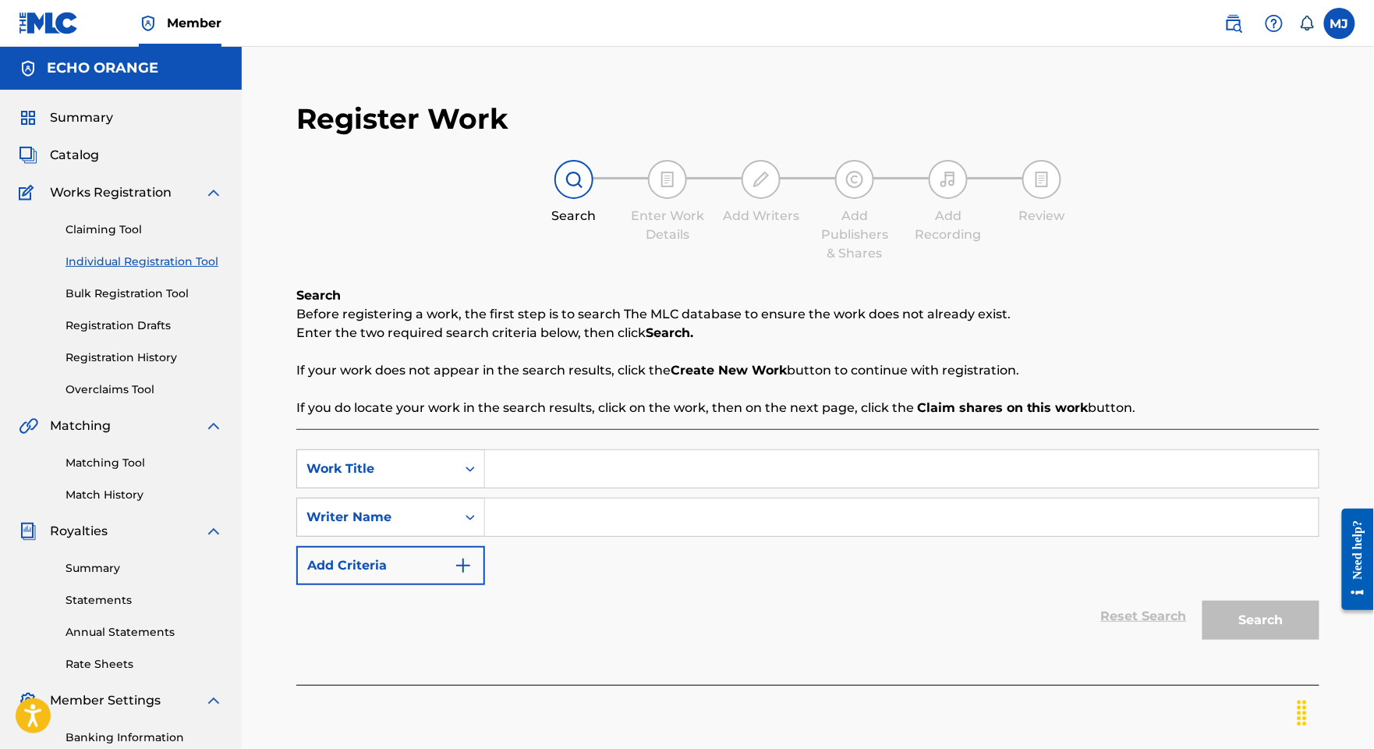
click at [597, 487] on input "Search Form" at bounding box center [902, 468] width 834 height 37
click at [590, 536] on input "Search Form" at bounding box center [902, 516] width 834 height 37
paste input "[PERSON_NAME]"
type input "[PERSON_NAME]"
click at [597, 487] on input "Search Form" at bounding box center [902, 468] width 834 height 37
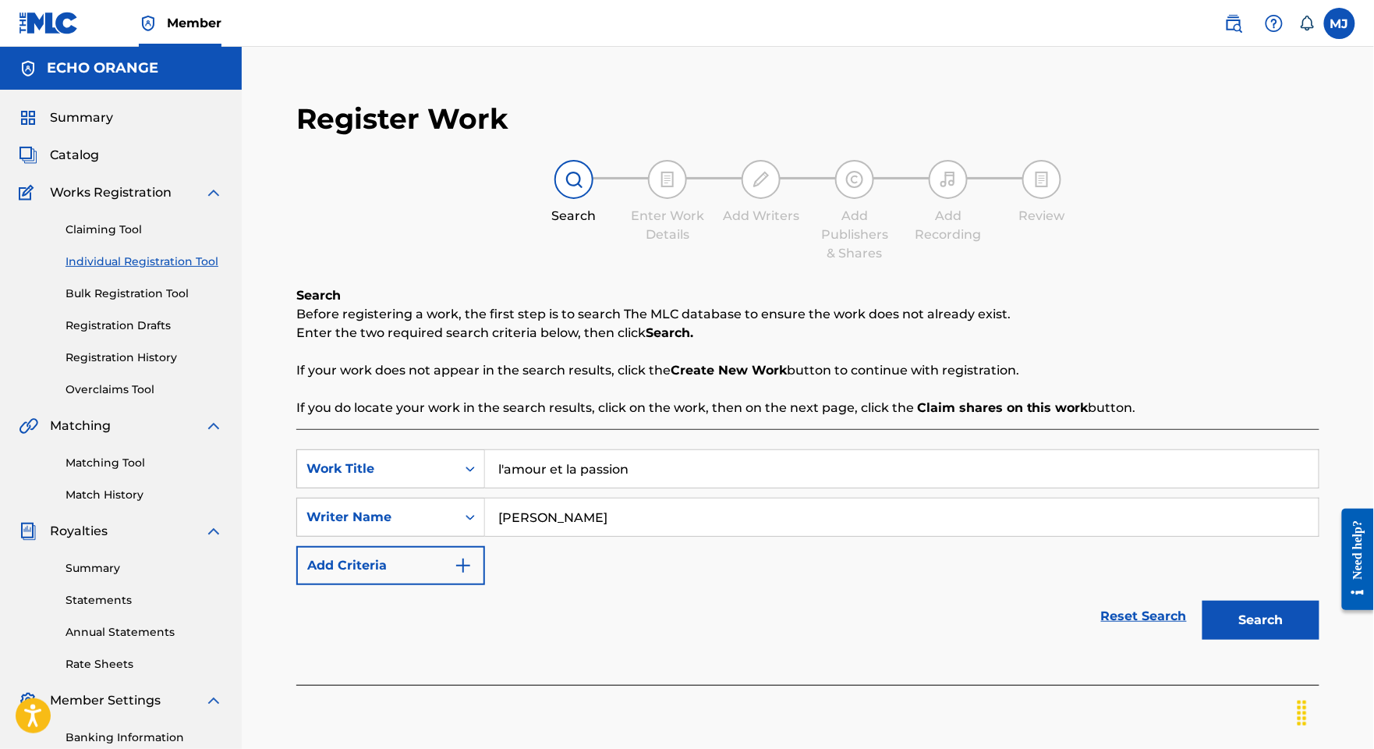
type input "l'amour et la passion"
click at [1263, 639] on button "Search" at bounding box center [1261, 619] width 117 height 39
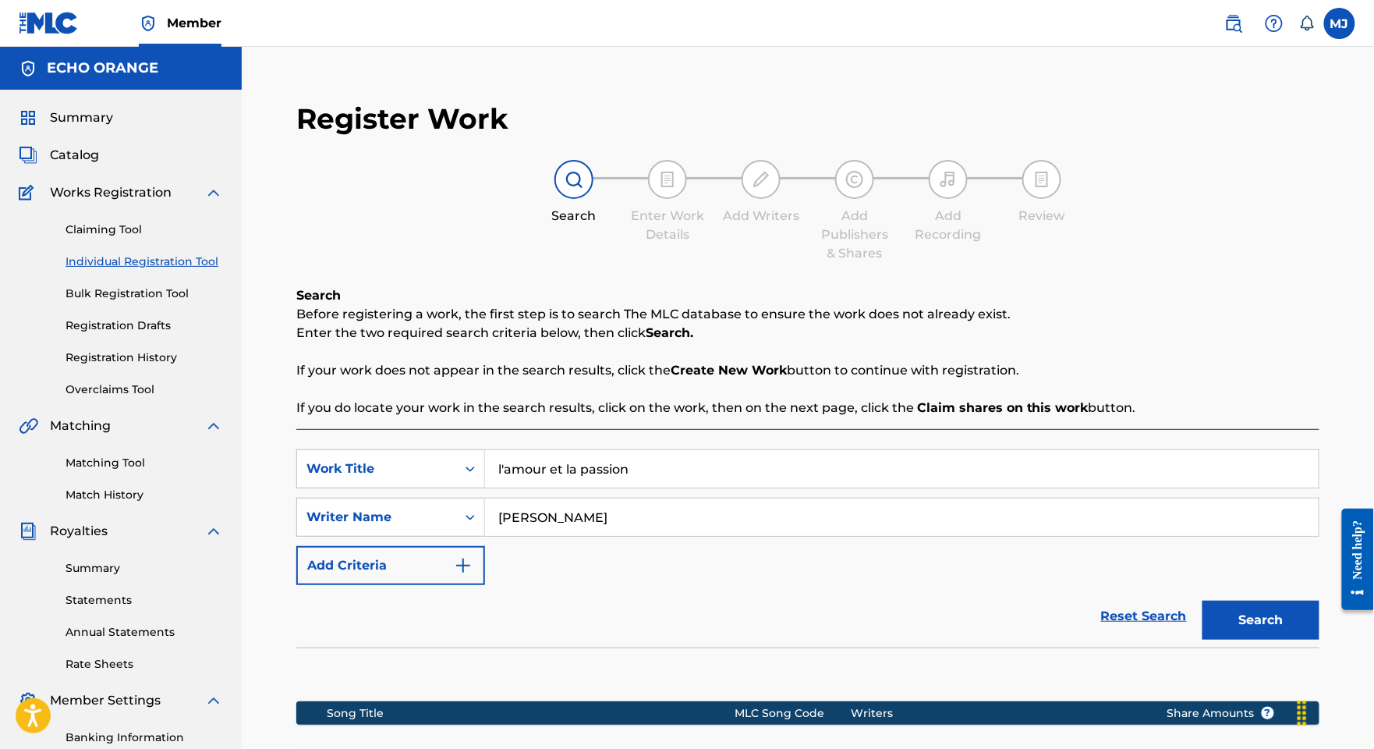
scroll to position [351, 0]
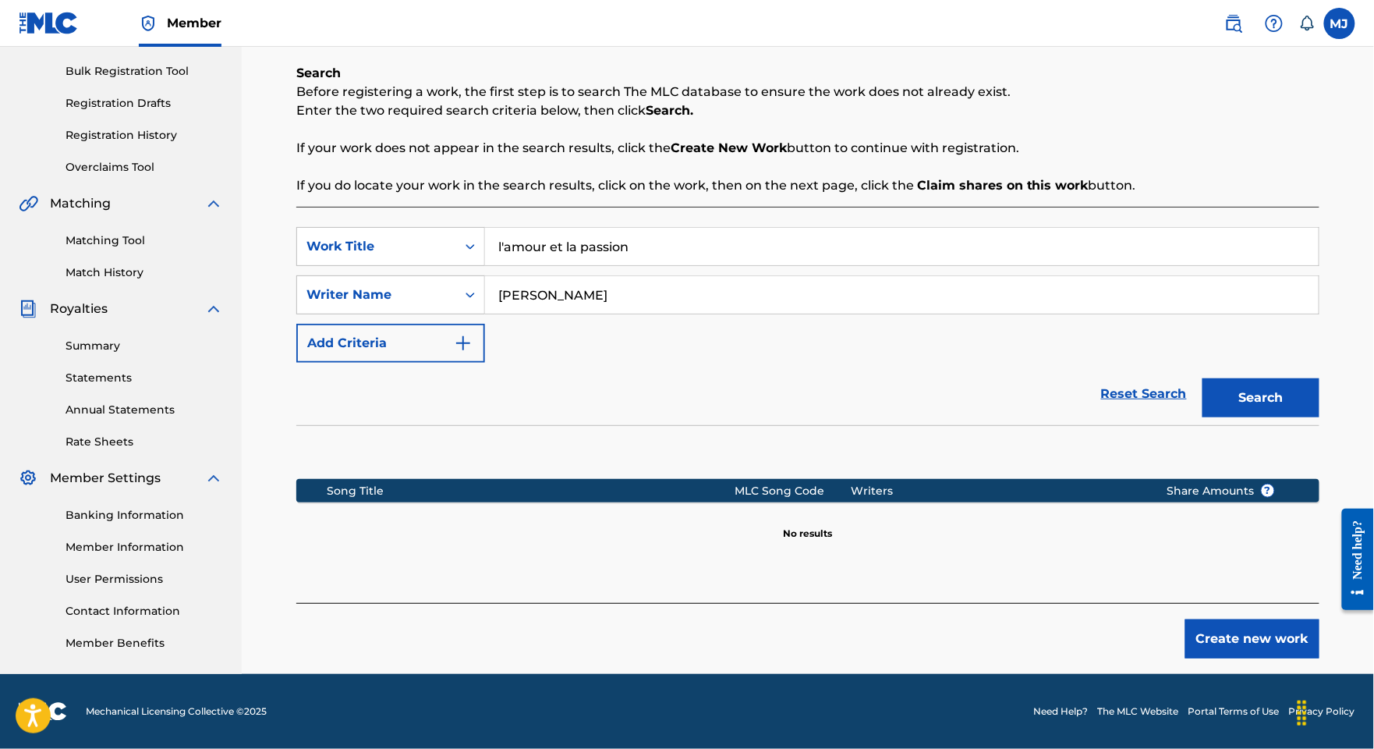
click at [1192, 276] on input "[PERSON_NAME]" at bounding box center [902, 294] width 834 height 37
paste input "LERANDY [PERSON_NAME]"
type input "LERANDY [PERSON_NAME]"
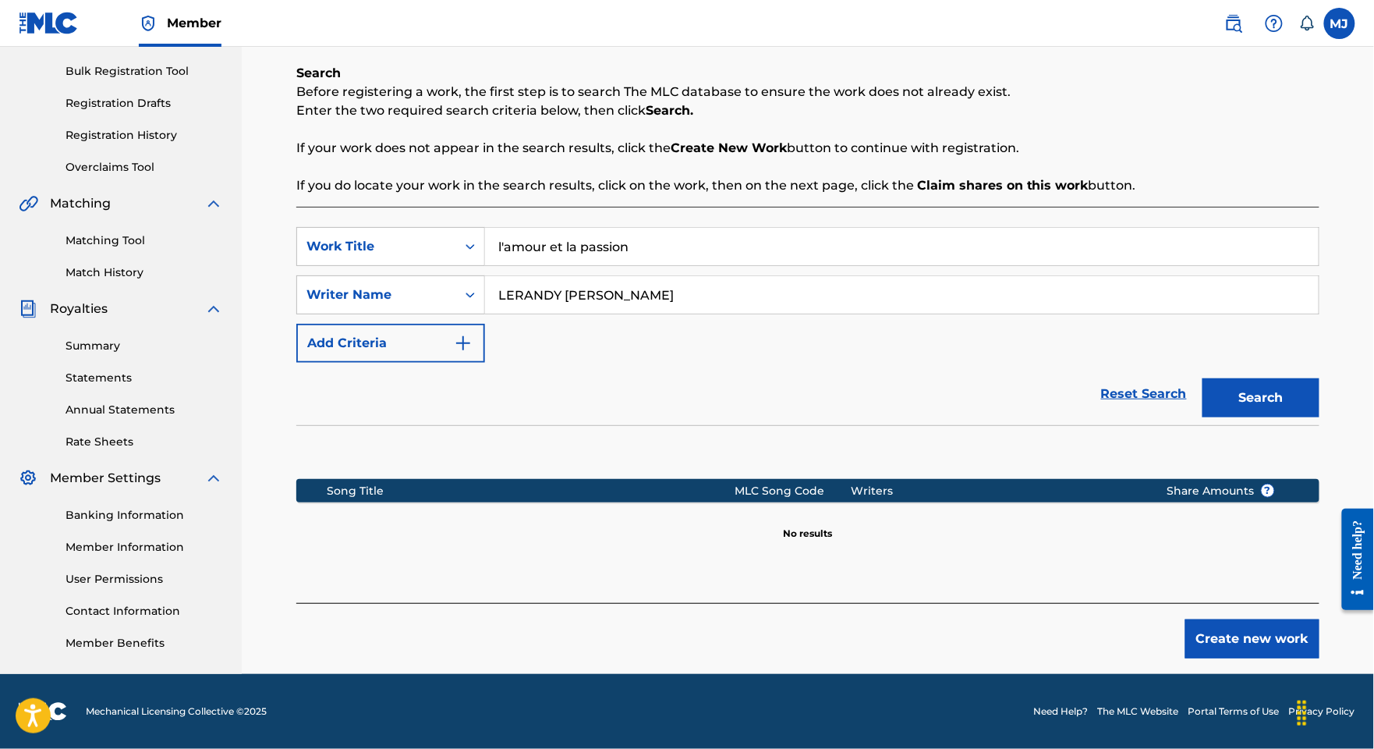
click at [1263, 378] on button "Search" at bounding box center [1261, 397] width 117 height 39
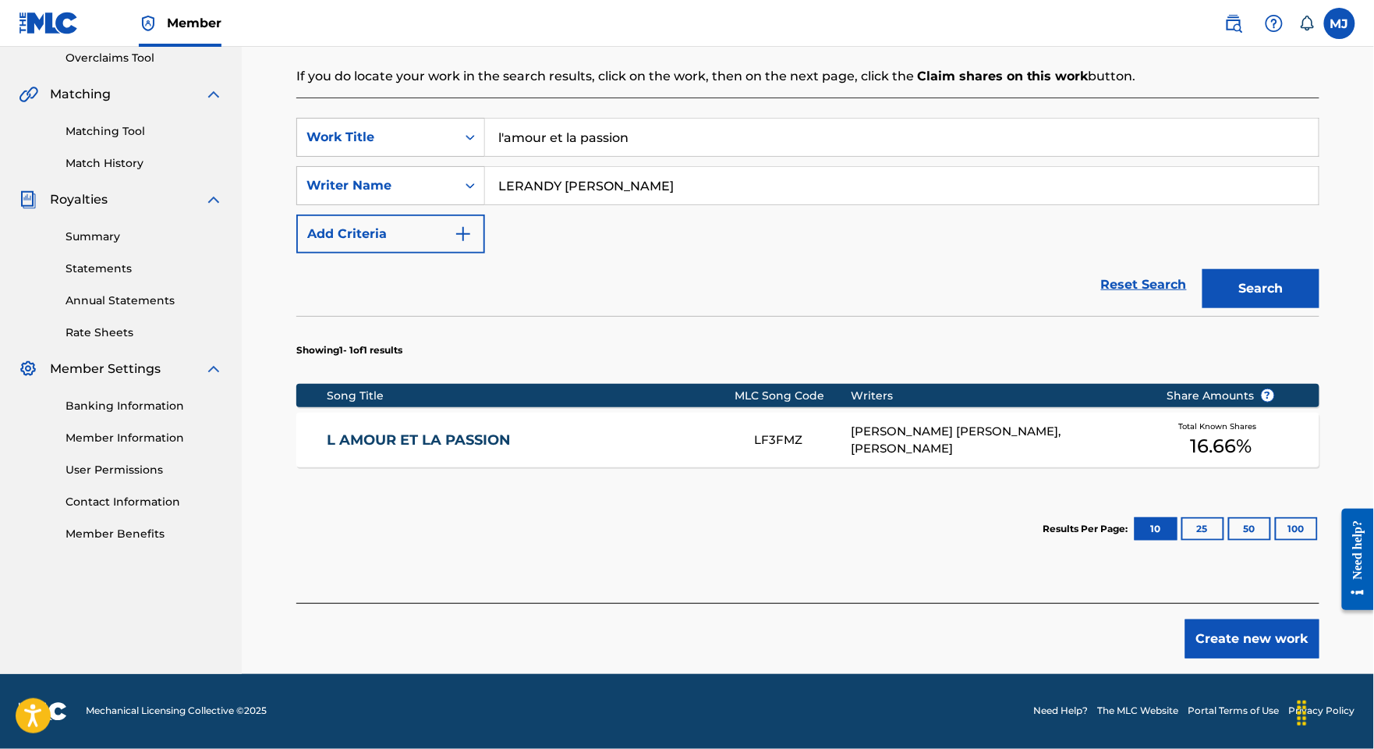
click at [497, 467] on div "L AMOUR ET LA PASSION LF3FMZ [PERSON_NAME] [PERSON_NAME], [PERSON_NAME] Total K…" at bounding box center [807, 440] width 1023 height 55
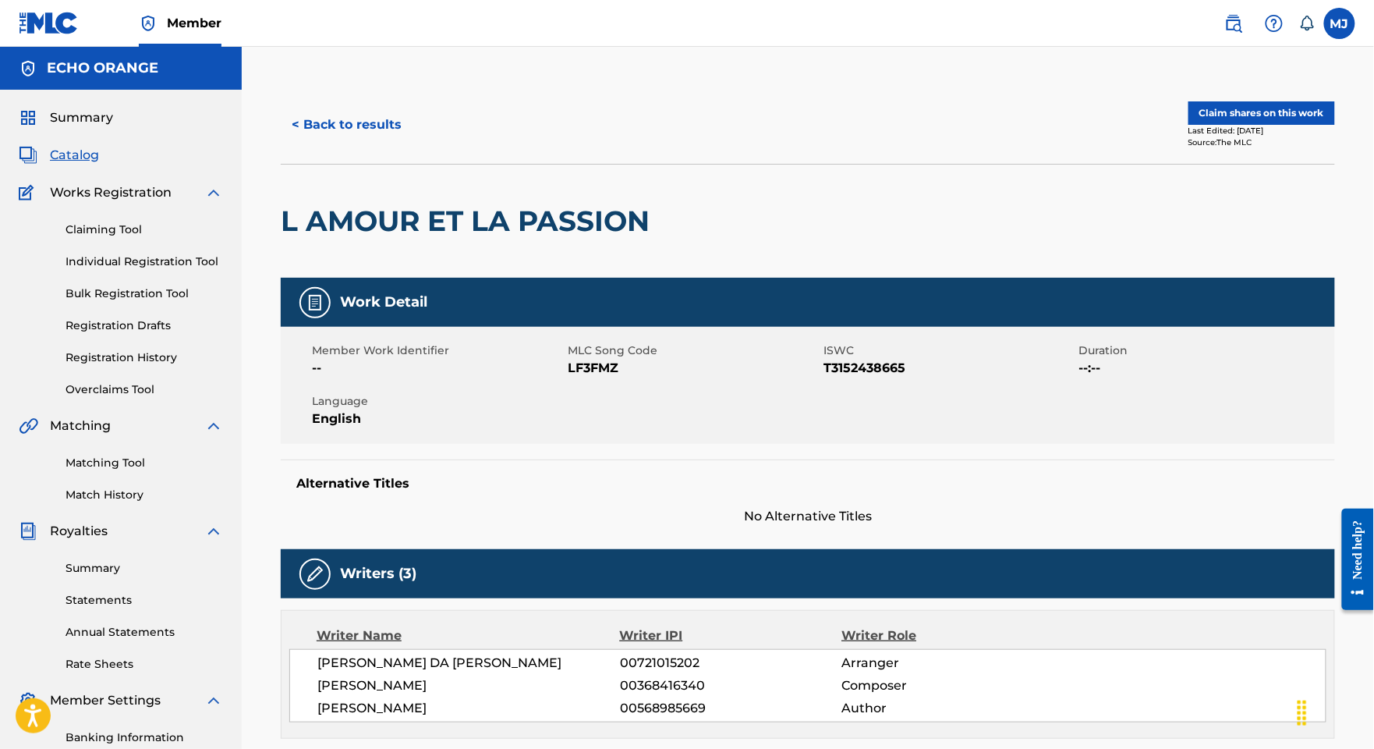
click at [122, 471] on link "Matching Tool" at bounding box center [145, 463] width 158 height 16
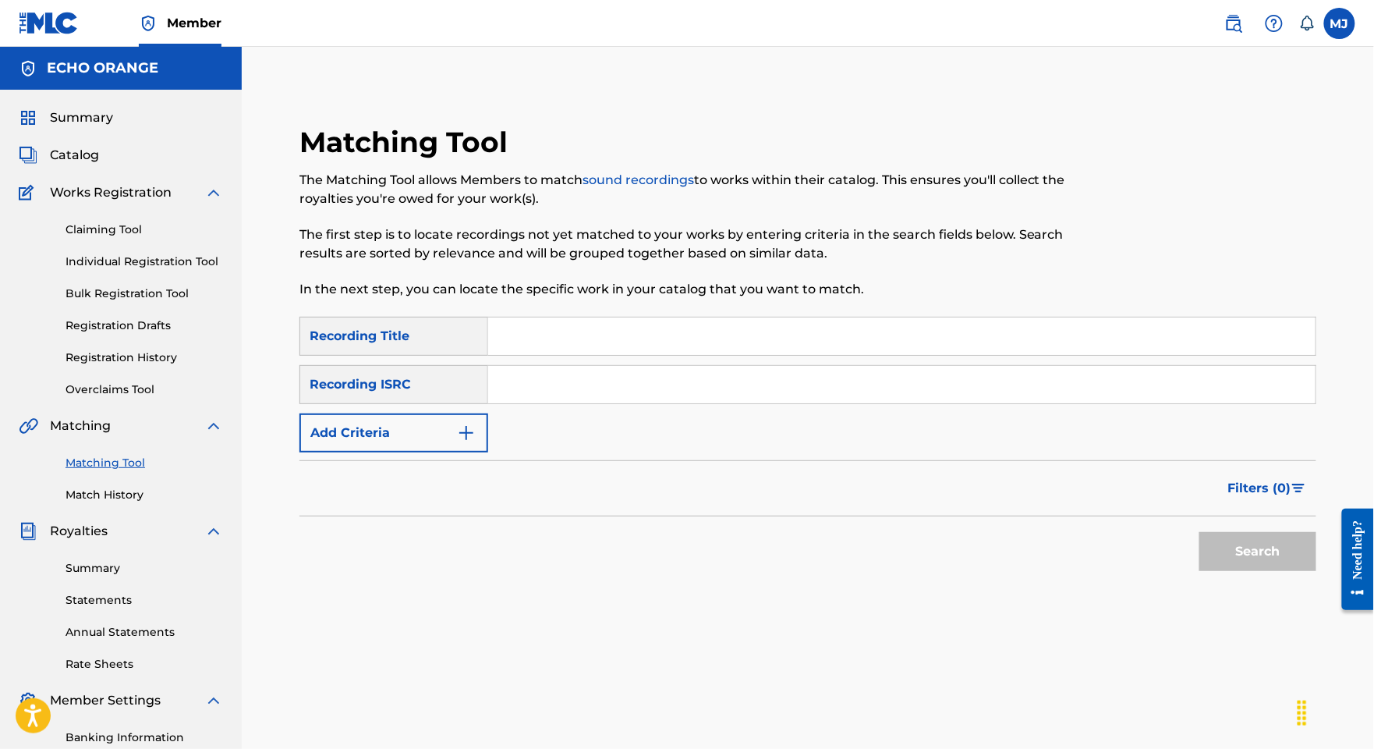
click at [634, 355] on input "Search Form" at bounding box center [901, 335] width 827 height 37
paste input "LERANDY [PERSON_NAME]"
type input "LERANDY [PERSON_NAME]"
click at [144, 238] on link "Claiming Tool" at bounding box center [145, 229] width 158 height 16
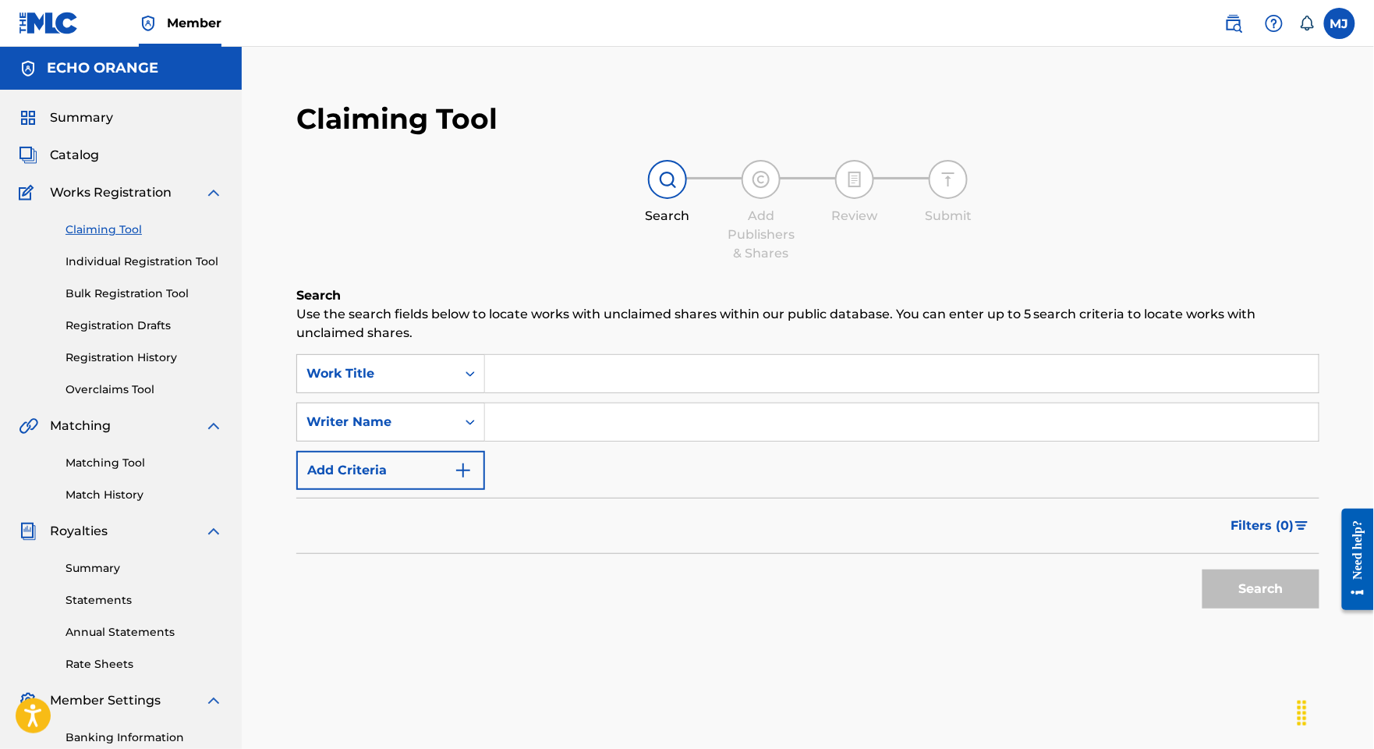
click at [752, 392] on input "Search Form" at bounding box center [902, 373] width 834 height 37
paste input "LERANDY [PERSON_NAME]"
type input "LERANDY [PERSON_NAME]"
click at [752, 392] on input "LERANDY [PERSON_NAME]" at bounding box center [902, 373] width 834 height 37
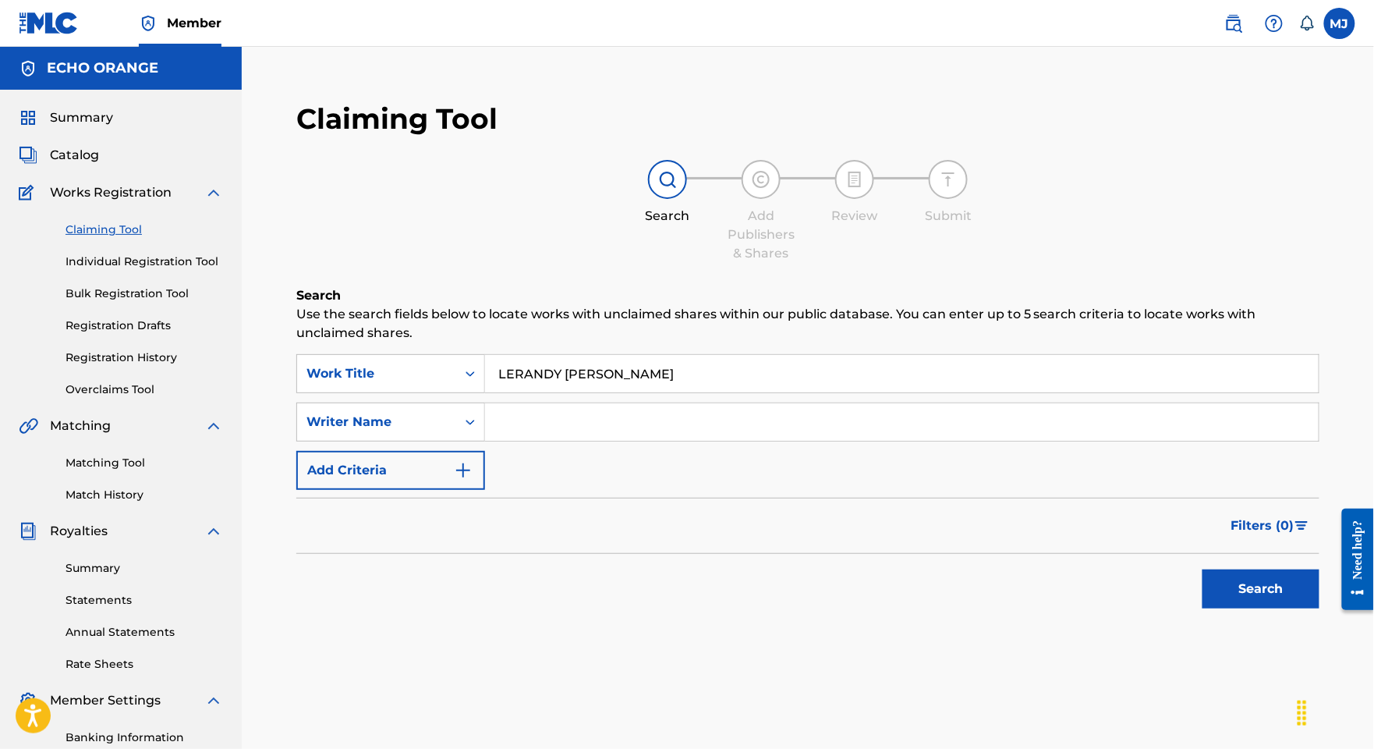
click at [752, 392] on input "LERANDY [PERSON_NAME]" at bounding box center [902, 373] width 834 height 37
click at [716, 441] on input "Search Form" at bounding box center [902, 421] width 834 height 37
paste input "LERANDY [PERSON_NAME]"
type input "LERANDY [PERSON_NAME]"
click at [1263, 608] on button "Search" at bounding box center [1261, 588] width 117 height 39
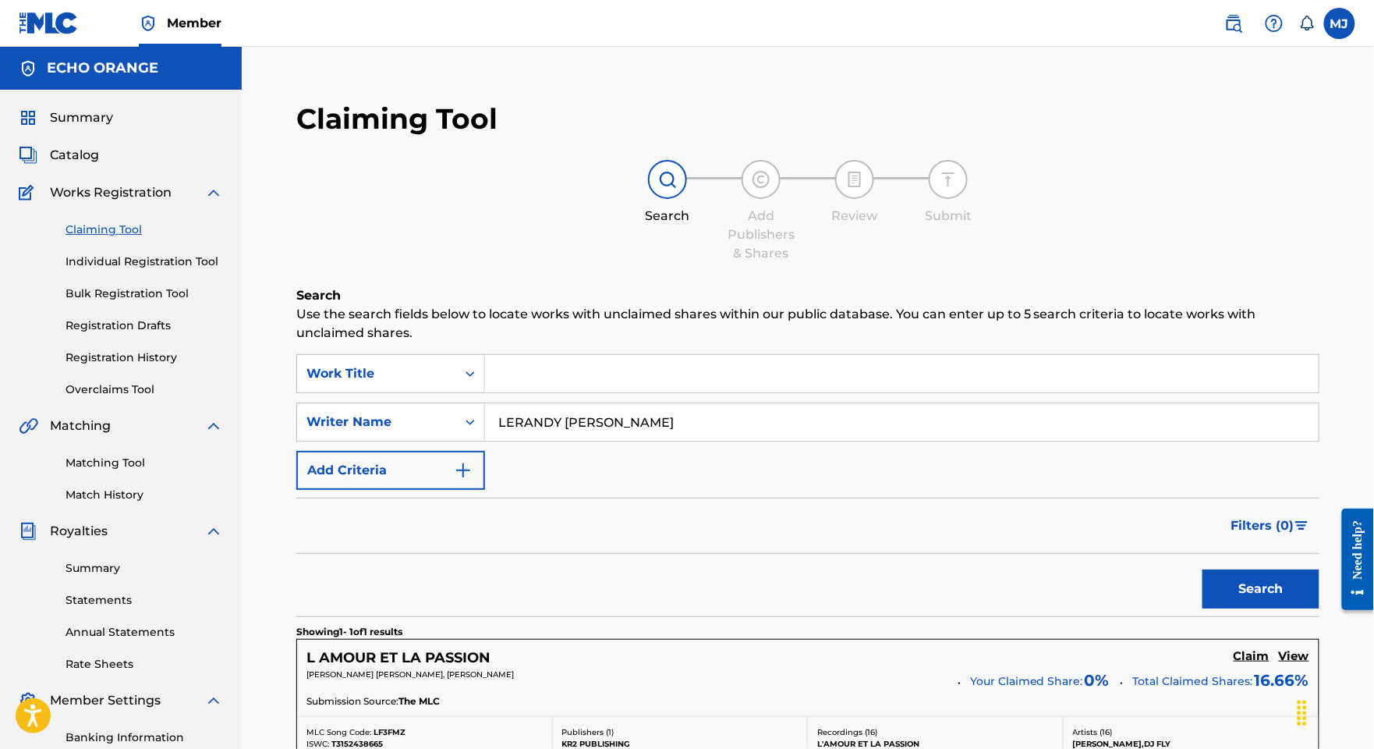
scroll to position [182, 0]
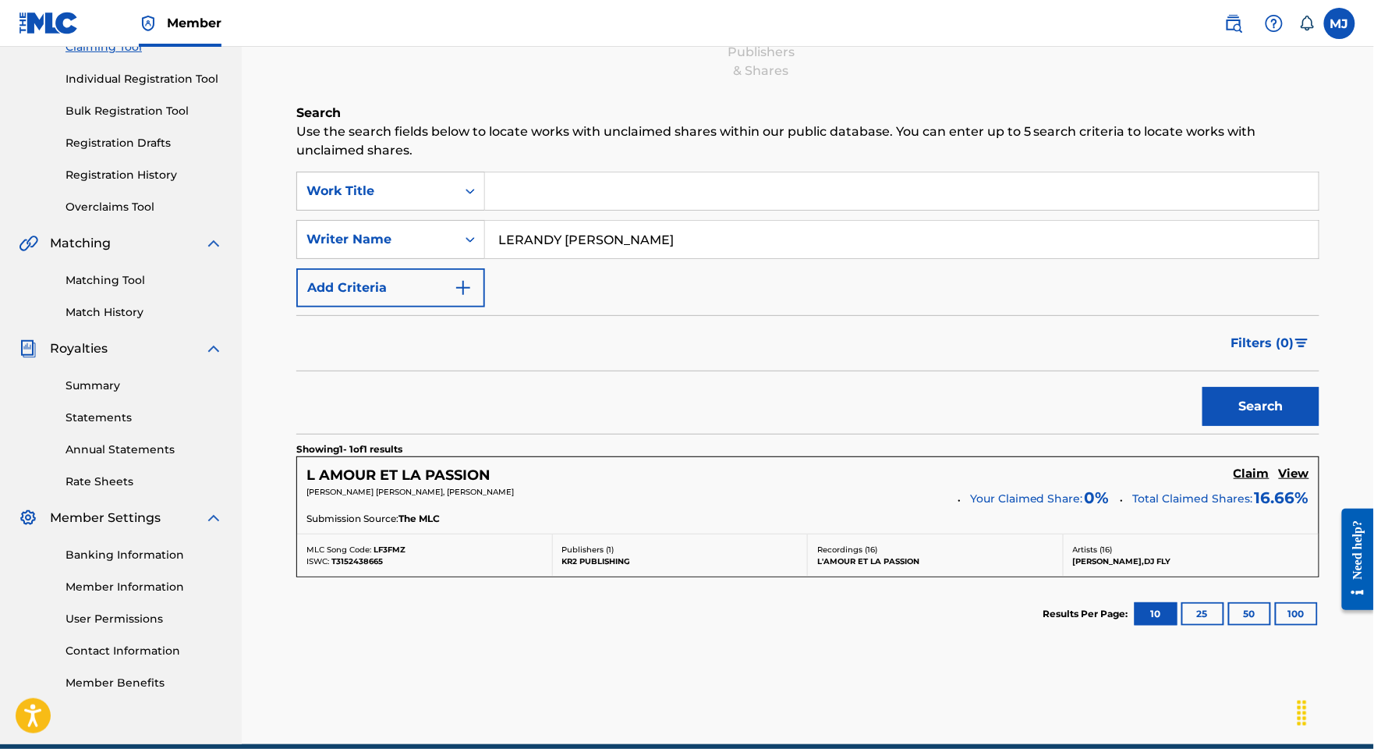
click at [1260, 481] on h5 "Claim" at bounding box center [1252, 473] width 36 height 15
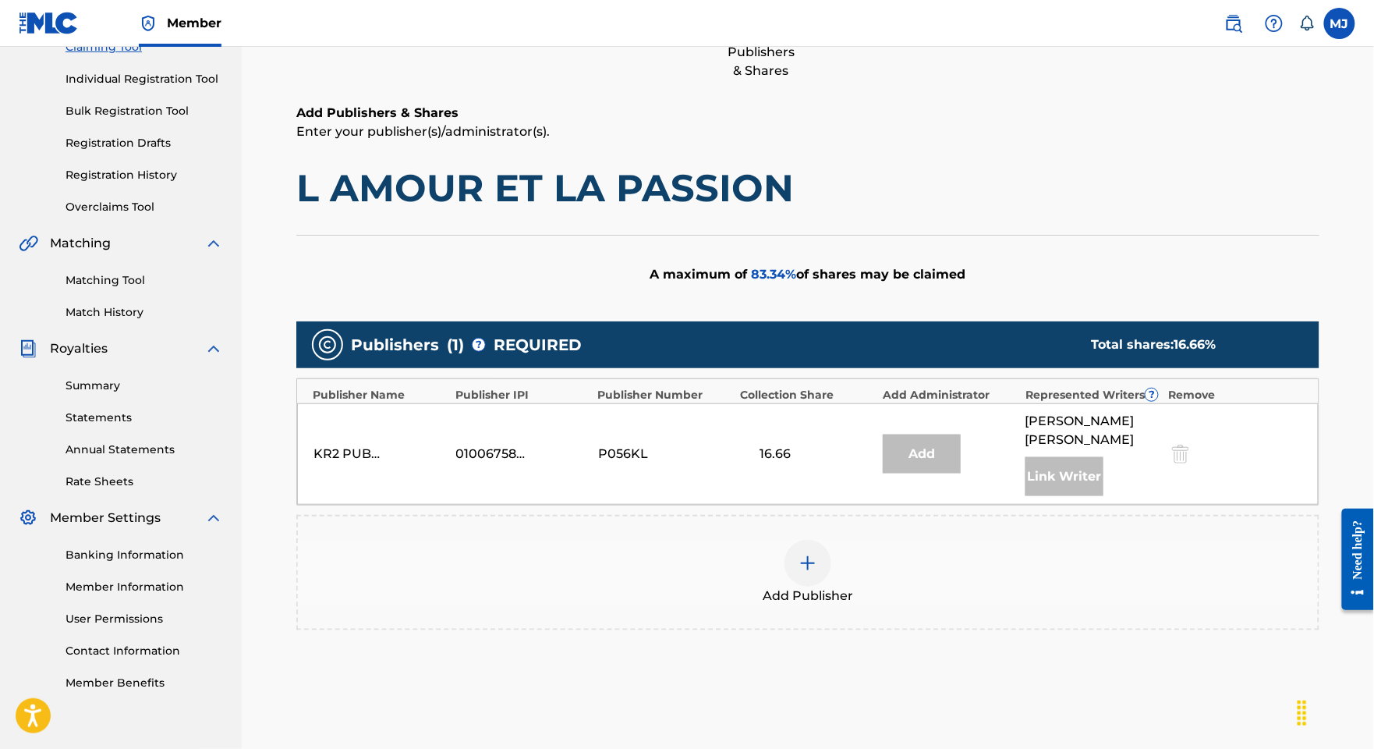
click at [831, 586] on div at bounding box center [808, 563] width 47 height 47
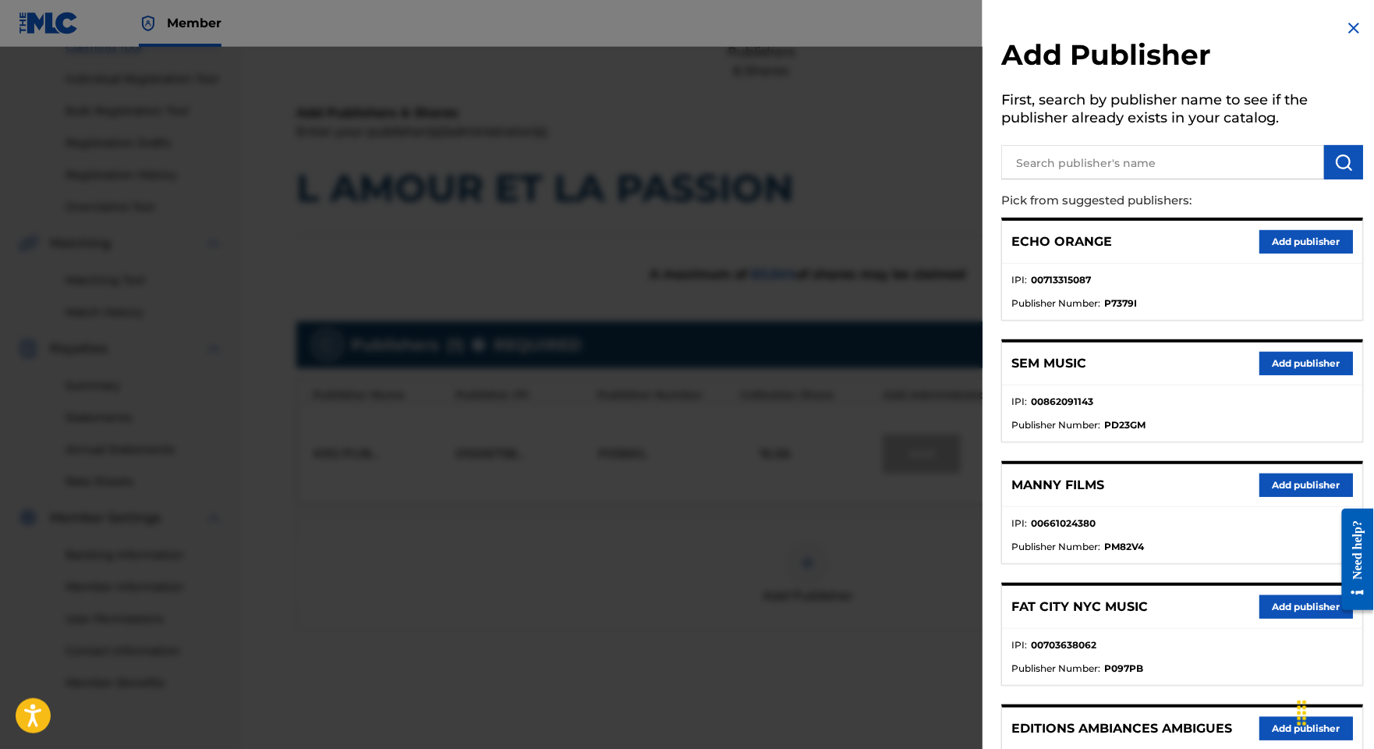
click at [1027, 179] on input "text" at bounding box center [1162, 162] width 323 height 34
type input "appeal"
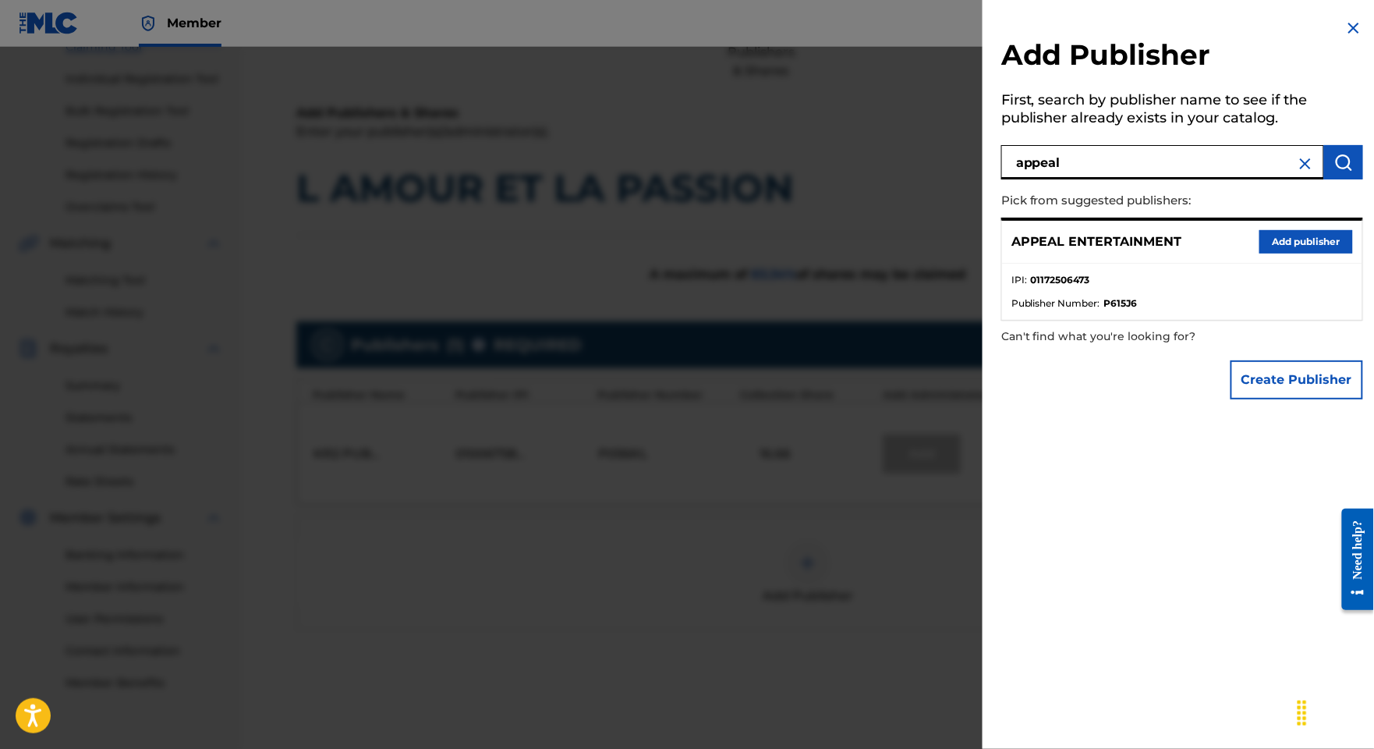
click at [1279, 253] on button "Add publisher" at bounding box center [1306, 241] width 94 height 23
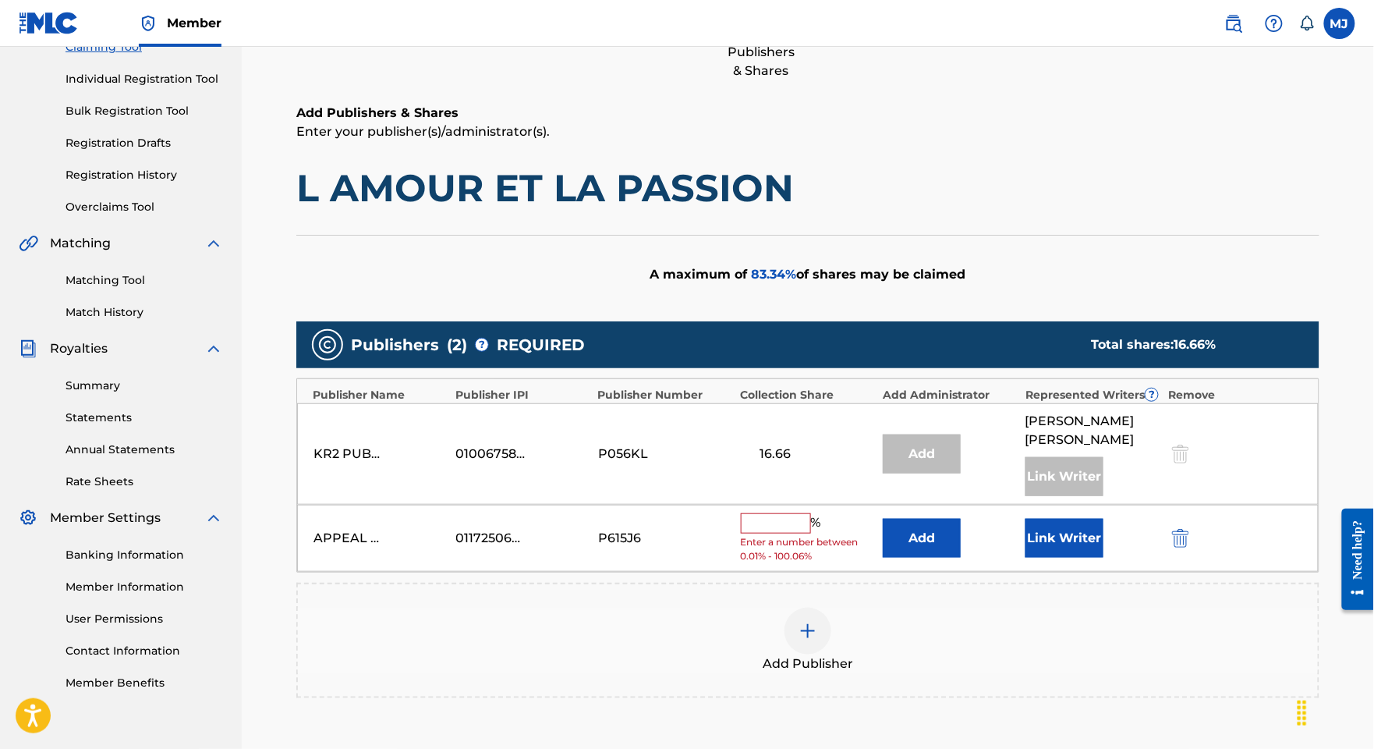
click at [811, 533] on input "text" at bounding box center [776, 523] width 70 height 20
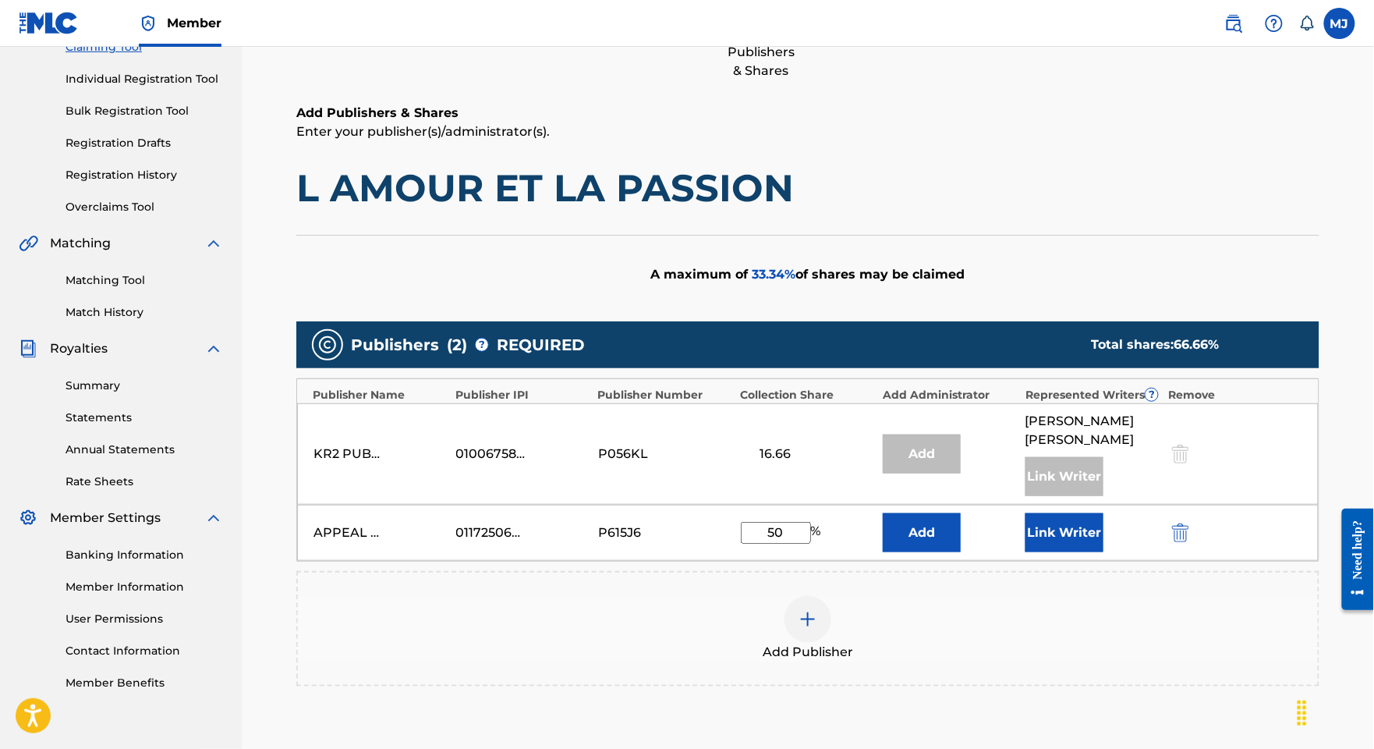
type input "50"
click at [920, 552] on button "Add" at bounding box center [922, 532] width 78 height 39
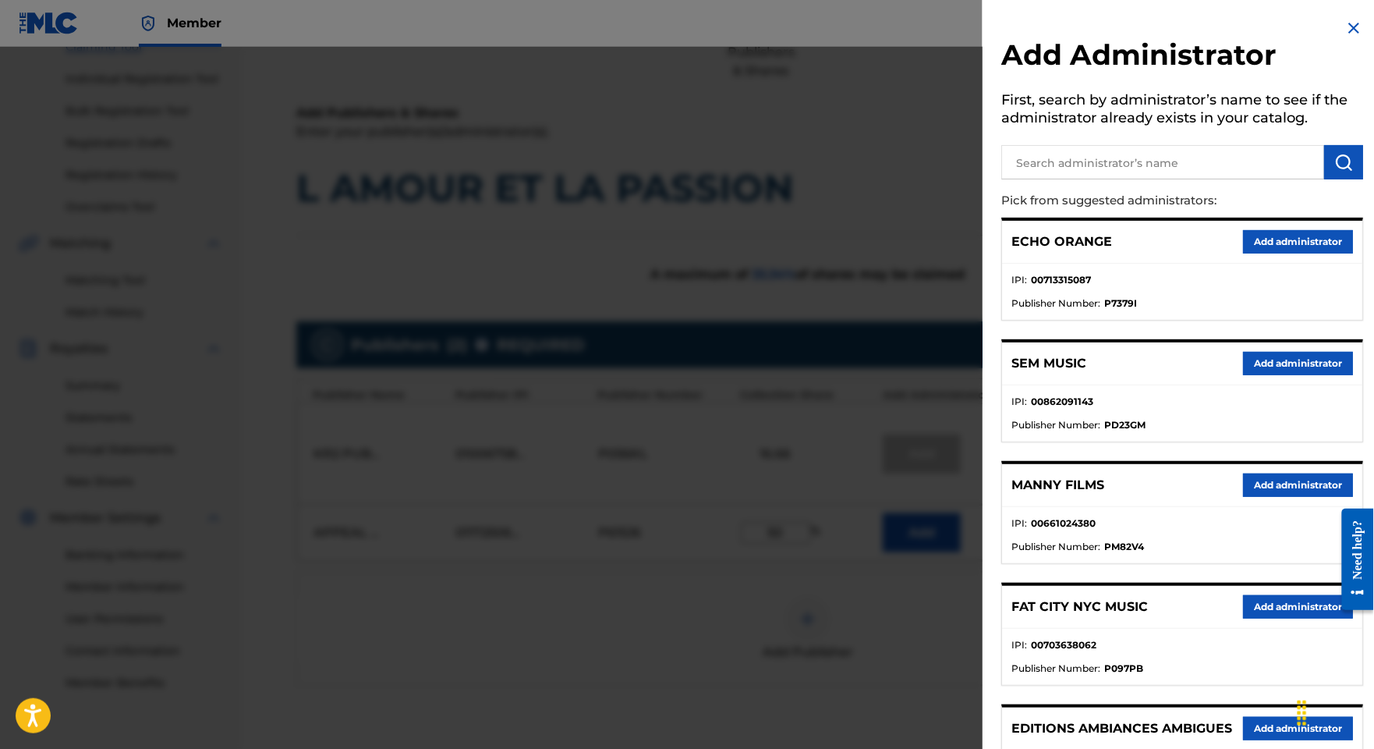
click at [1255, 253] on button "Add administrator" at bounding box center [1298, 241] width 110 height 23
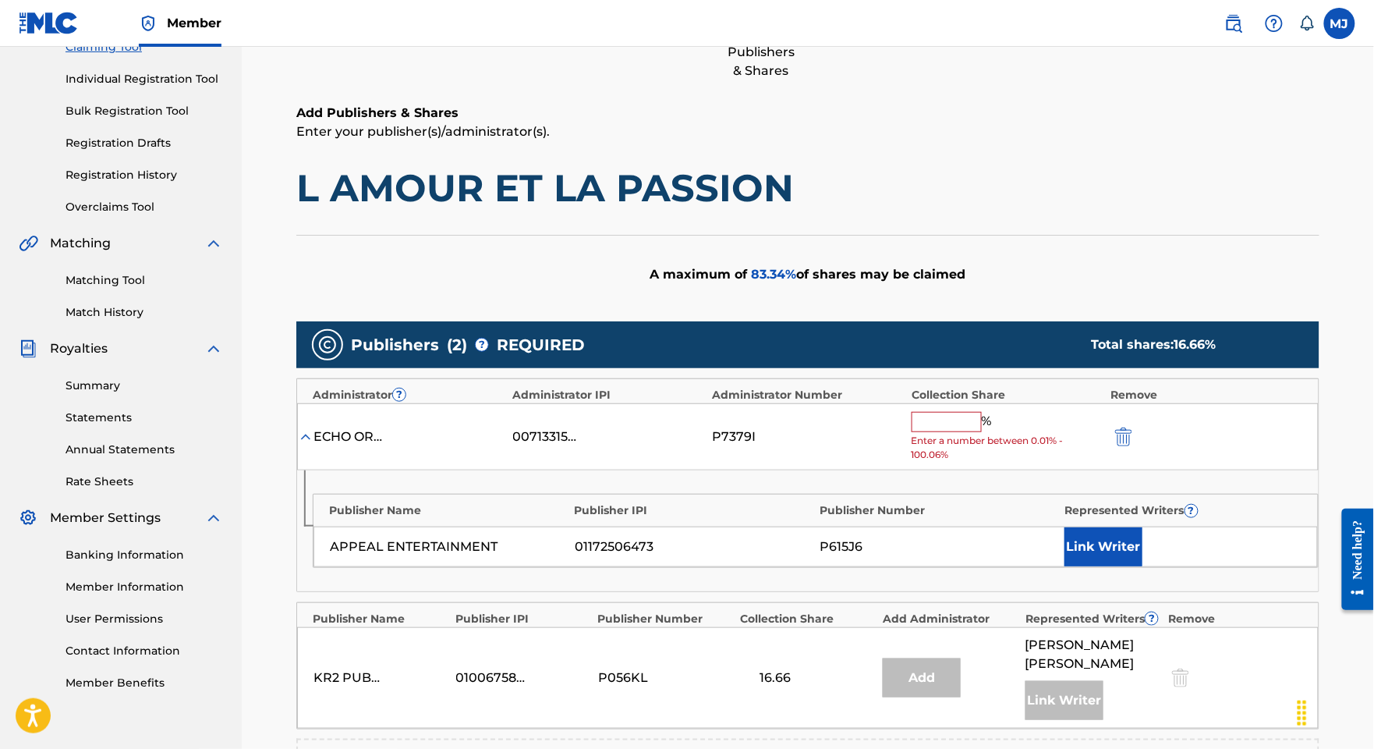
click at [1121, 566] on button "Link Writer" at bounding box center [1103, 546] width 78 height 39
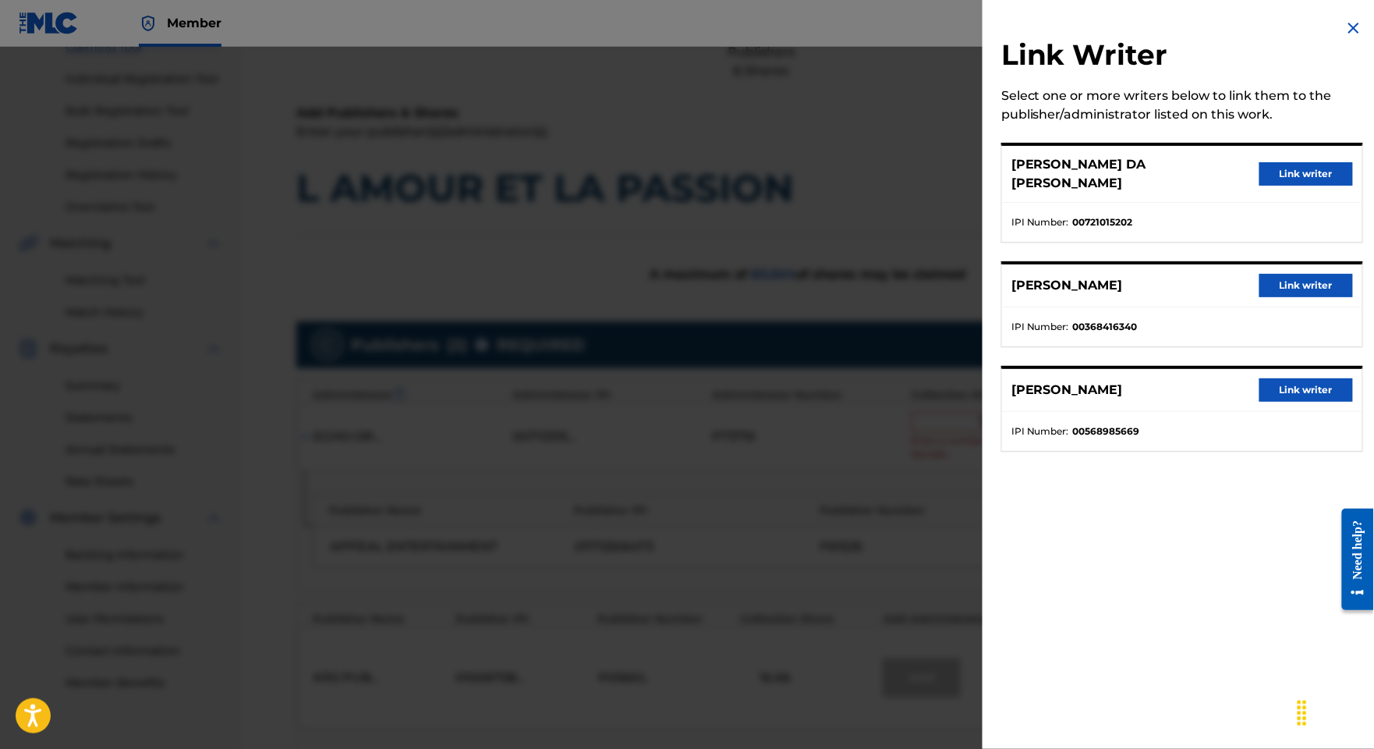
click at [1286, 402] on button "Link writer" at bounding box center [1306, 389] width 94 height 23
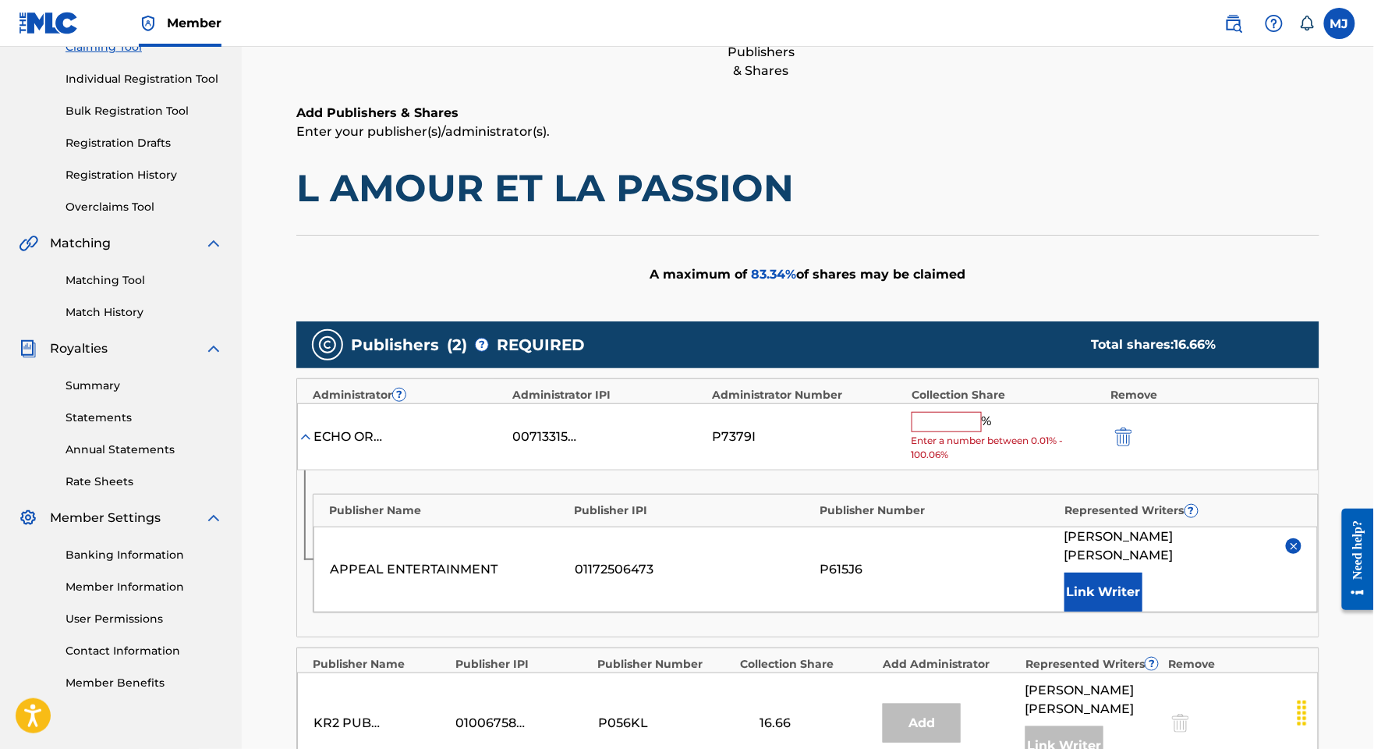
click at [1132, 611] on button "Link Writer" at bounding box center [1103, 591] width 78 height 39
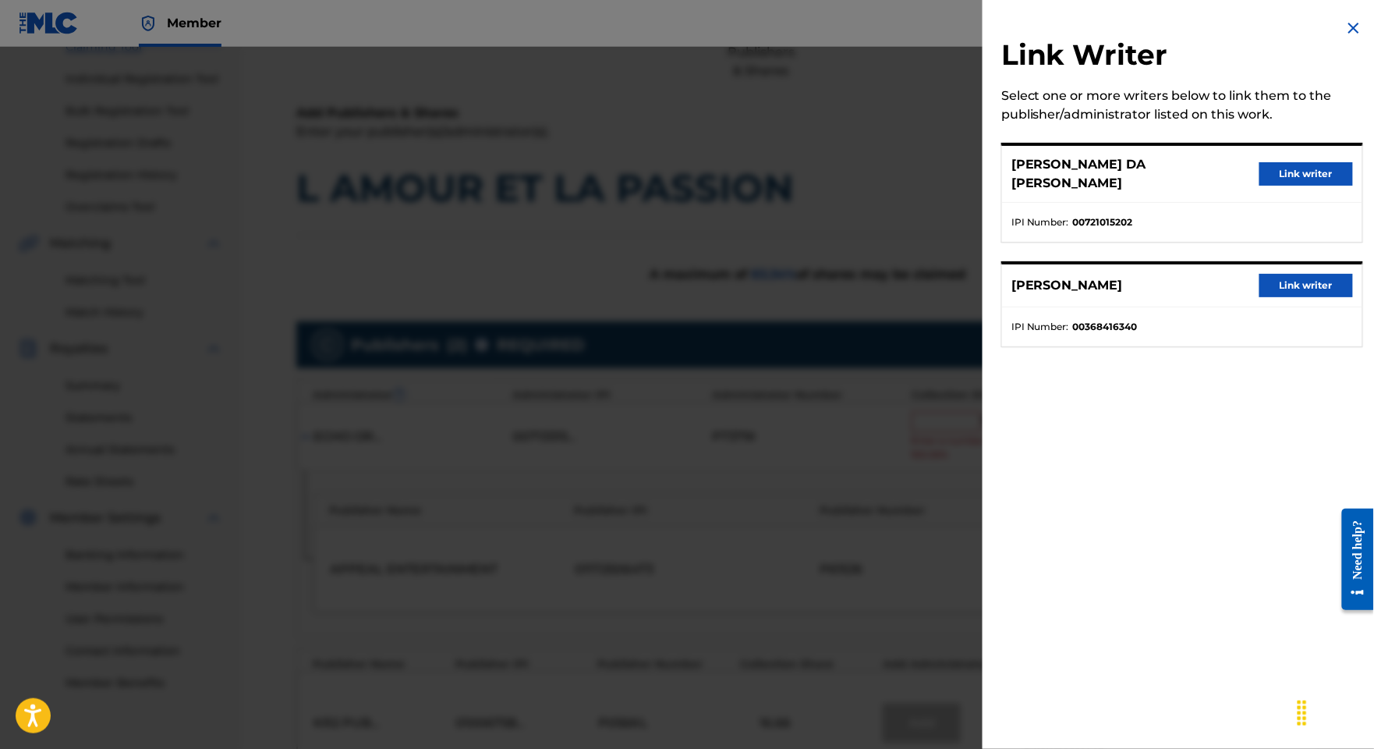
click at [1284, 297] on button "Link writer" at bounding box center [1306, 285] width 94 height 23
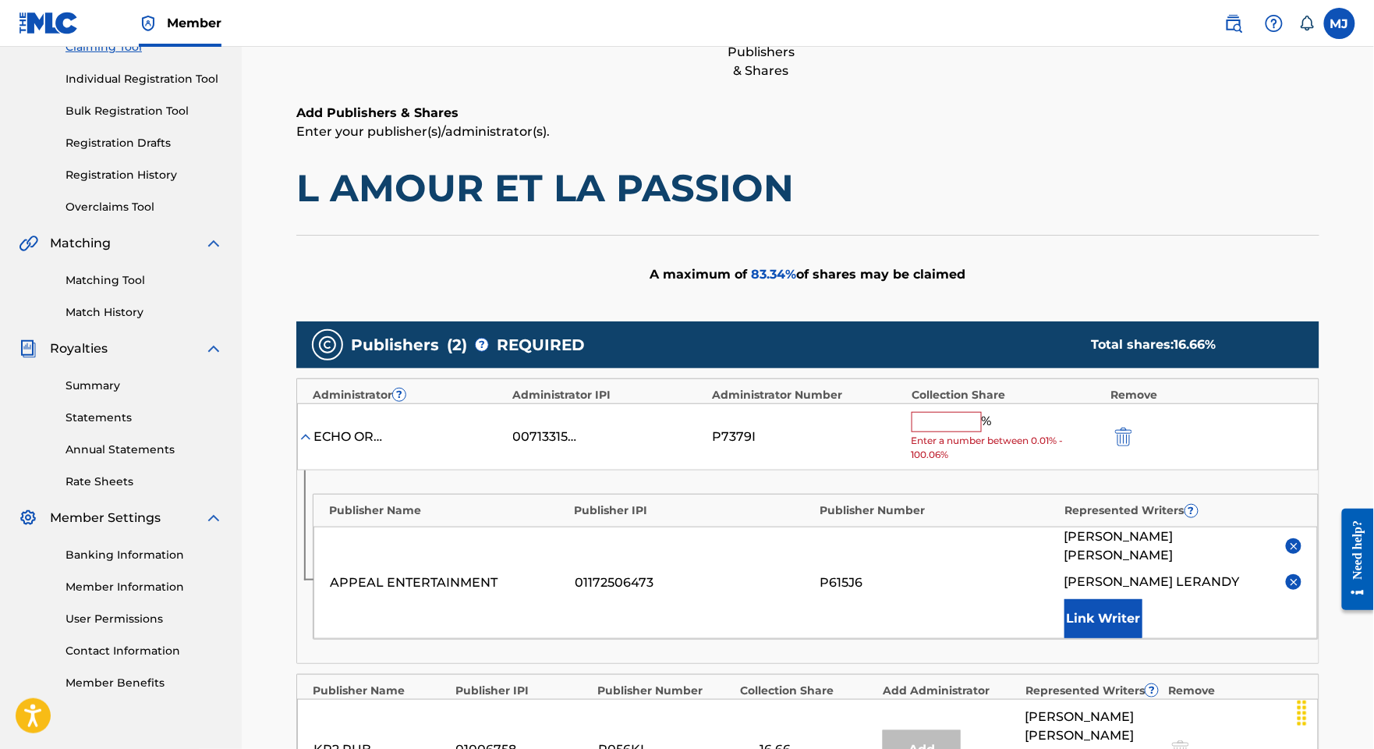
click at [1142, 638] on button "Link Writer" at bounding box center [1103, 618] width 78 height 39
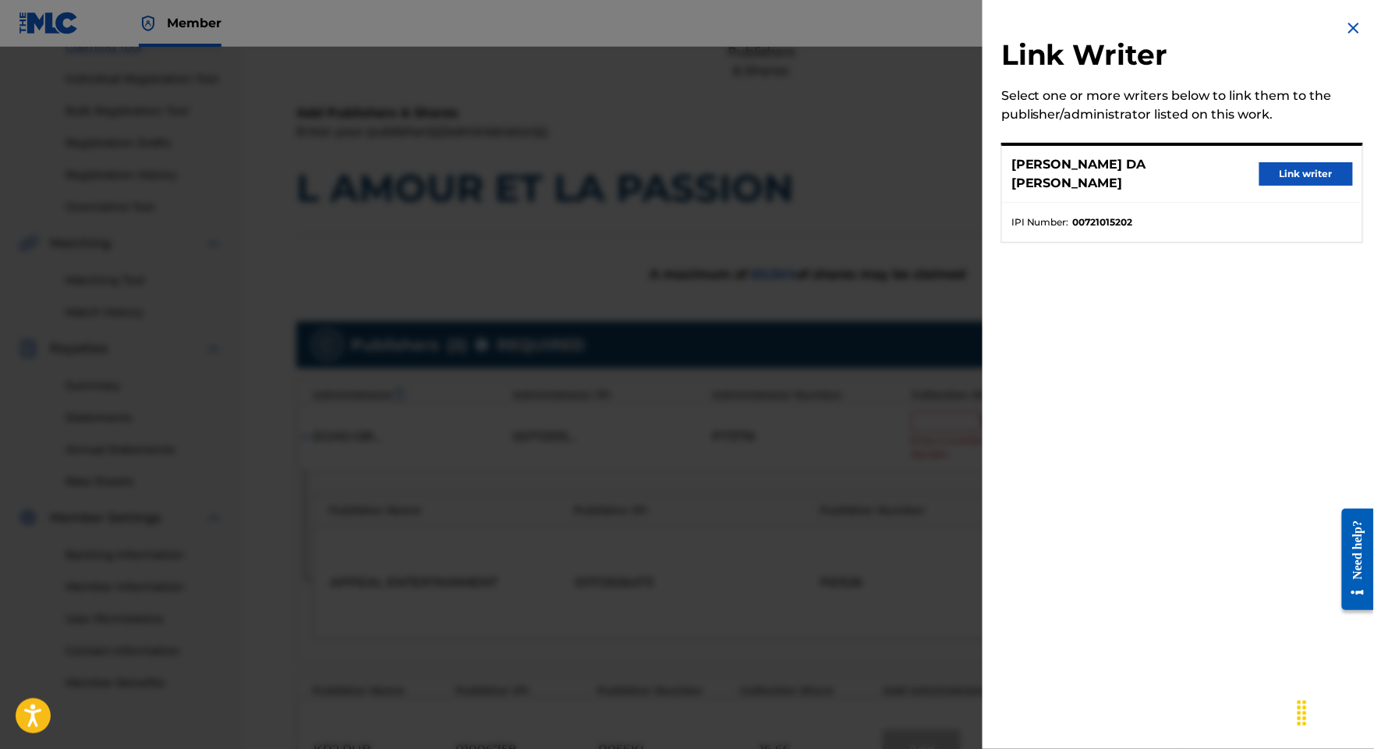
click at [1263, 186] on button "Link writer" at bounding box center [1306, 173] width 94 height 23
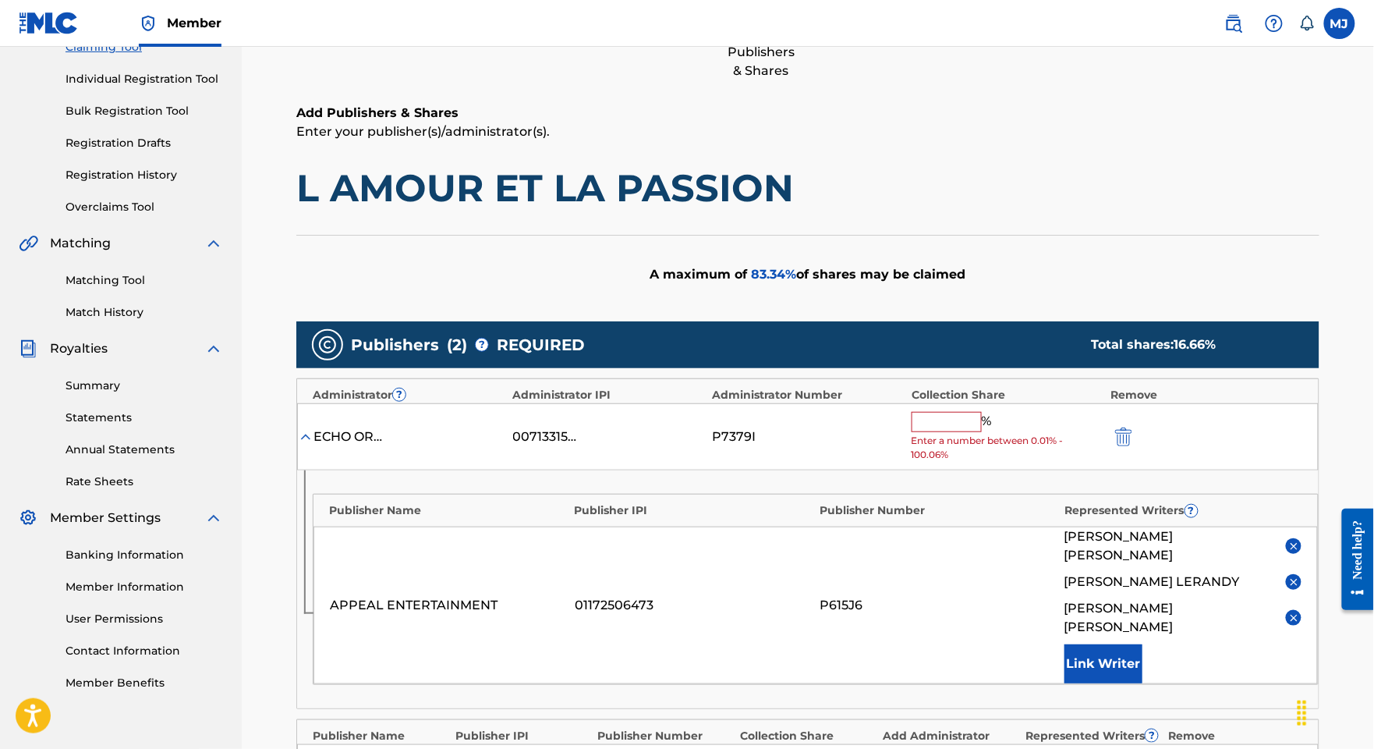
click at [996, 432] on span "%" at bounding box center [989, 422] width 14 height 20
click at [982, 432] on input "text" at bounding box center [947, 422] width 70 height 20
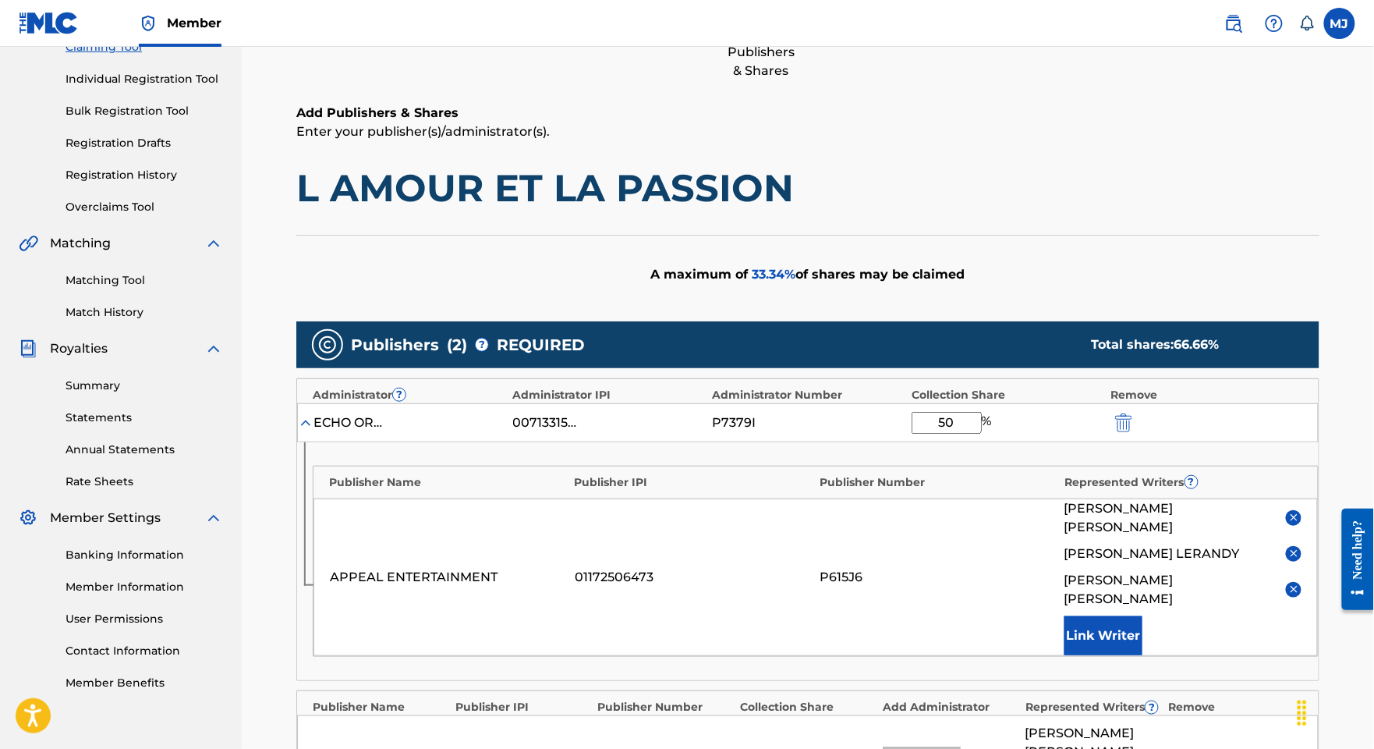
scroll to position [616, 0]
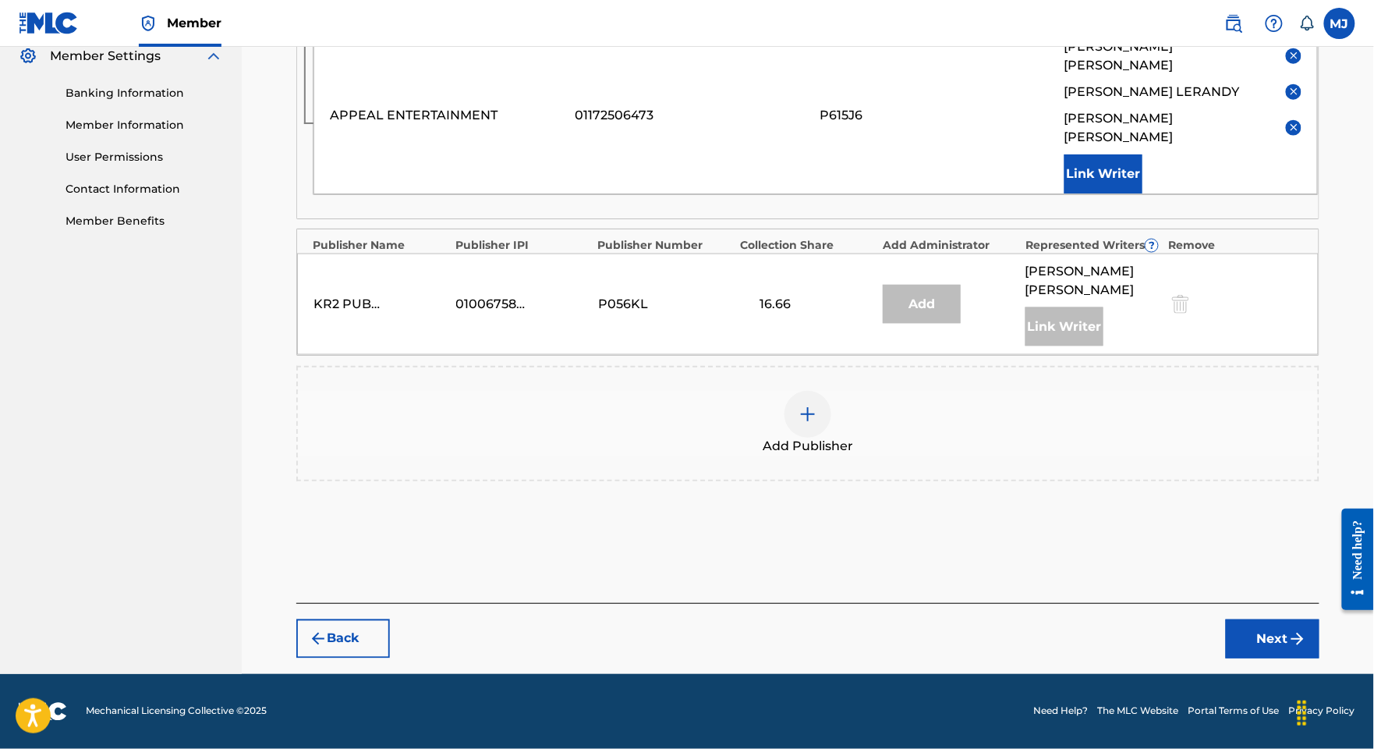
type input "50"
click at [1249, 619] on button "Next" at bounding box center [1273, 638] width 94 height 39
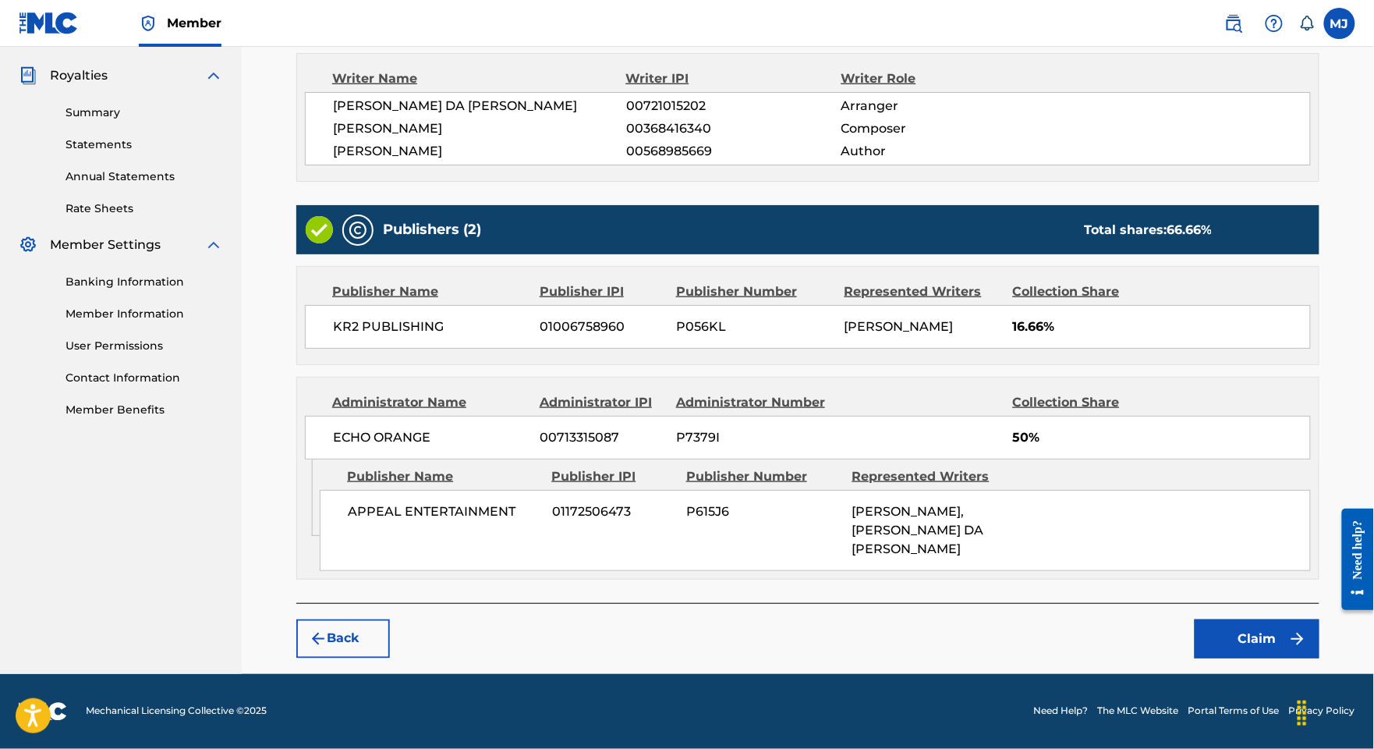
click at [1252, 619] on button "Claim" at bounding box center [1257, 638] width 125 height 39
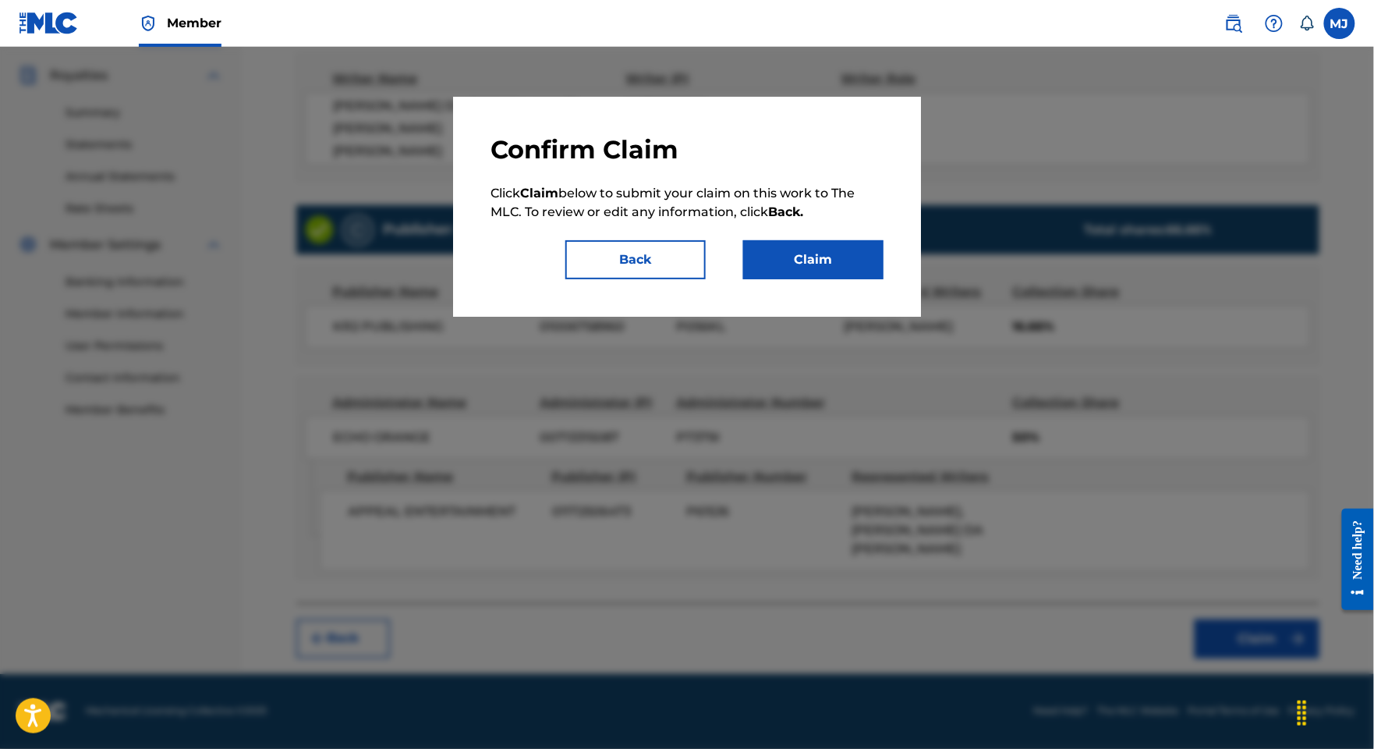
click at [843, 279] on button "Claim" at bounding box center [813, 259] width 140 height 39
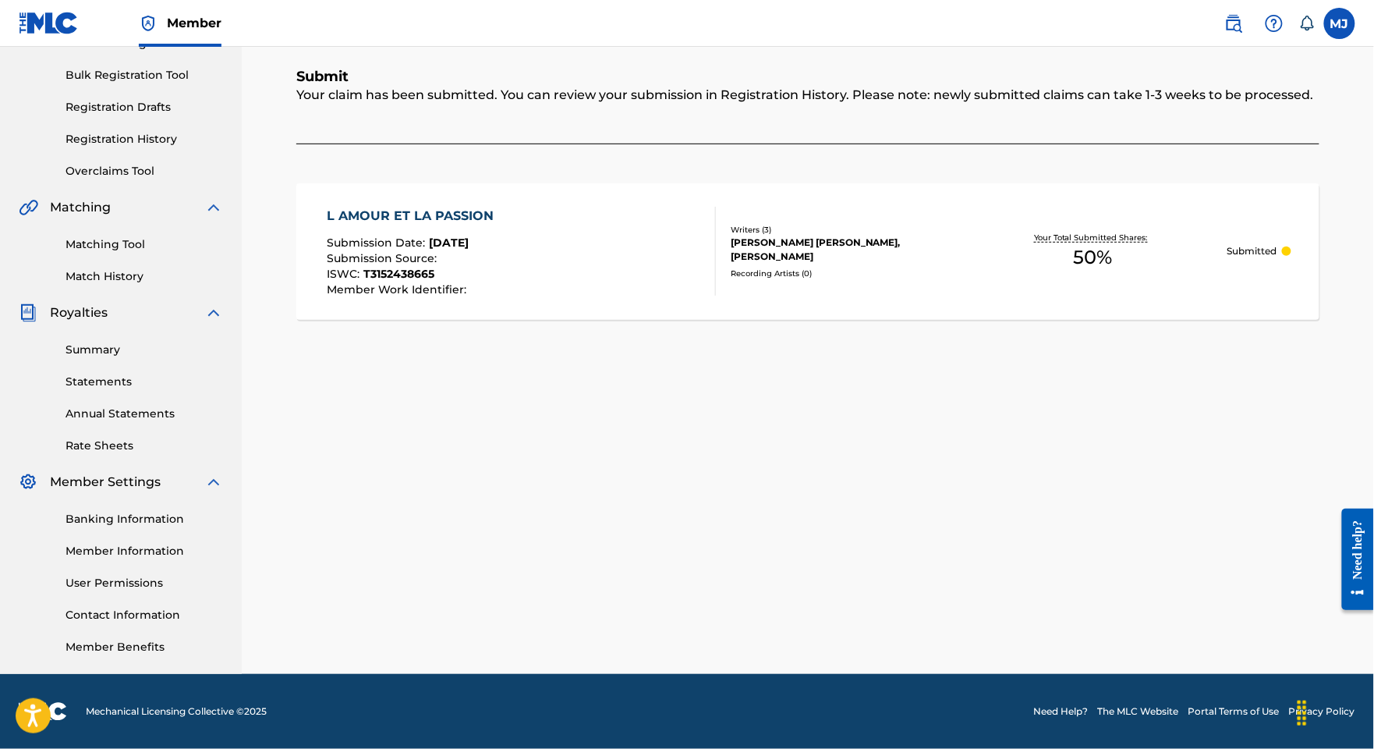
scroll to position [0, 0]
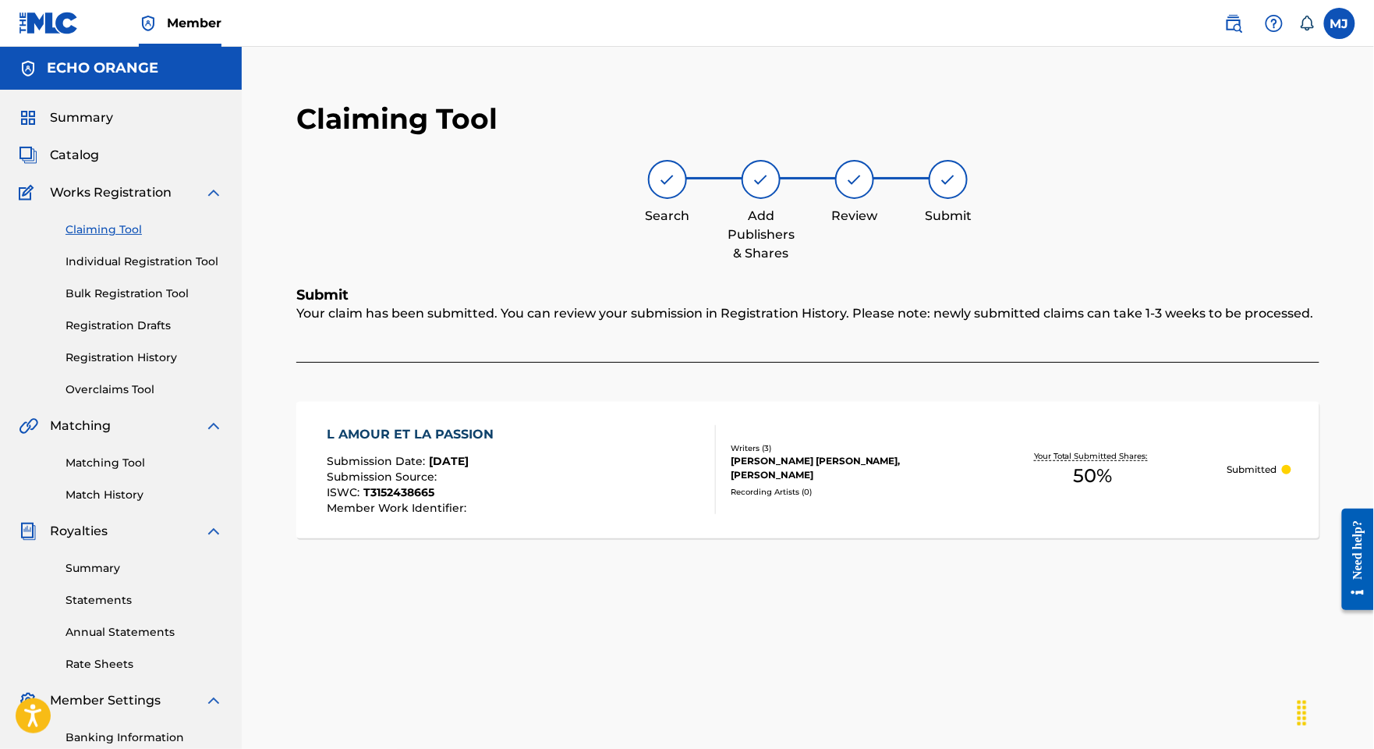
click at [114, 270] on link "Individual Registration Tool" at bounding box center [145, 261] width 158 height 16
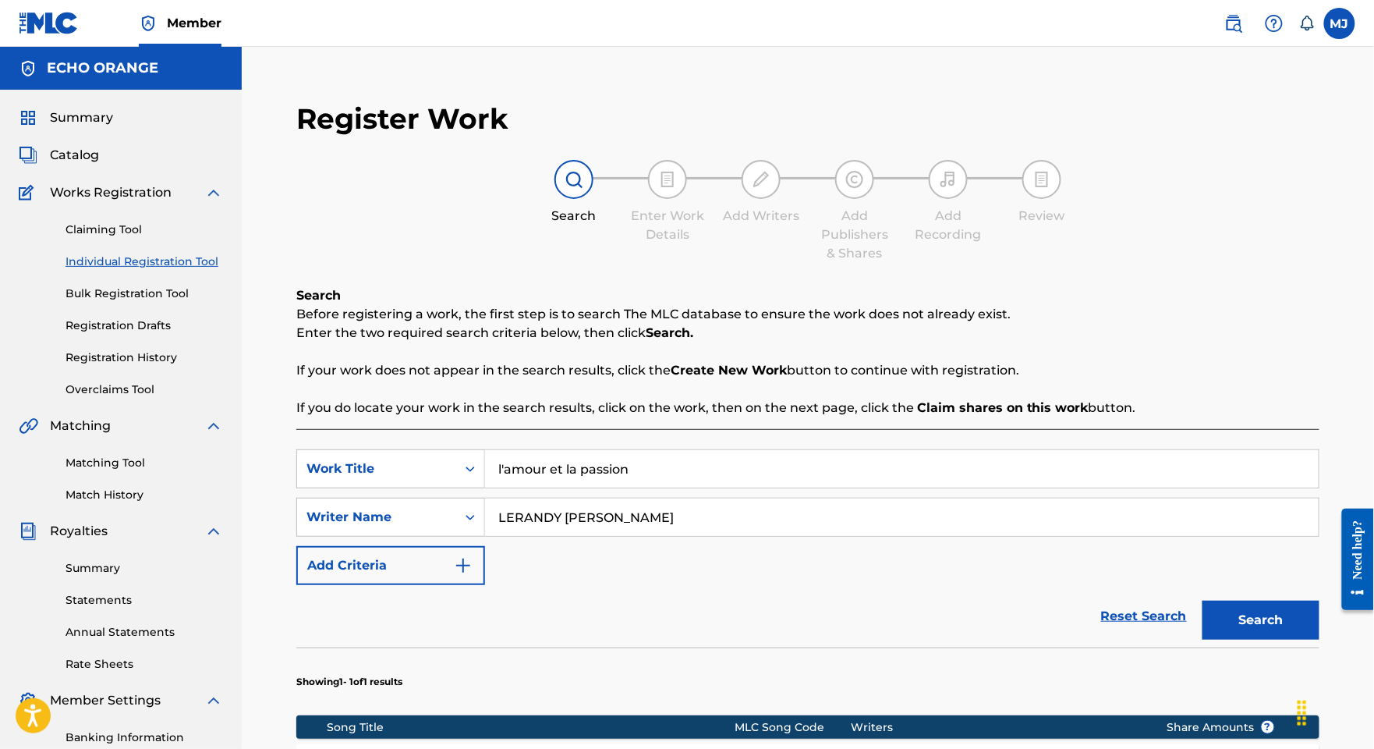
click at [761, 487] on input "l'amour et la passion" at bounding box center [902, 468] width 834 height 37
paste input "L ELU"
type input "L ELU"
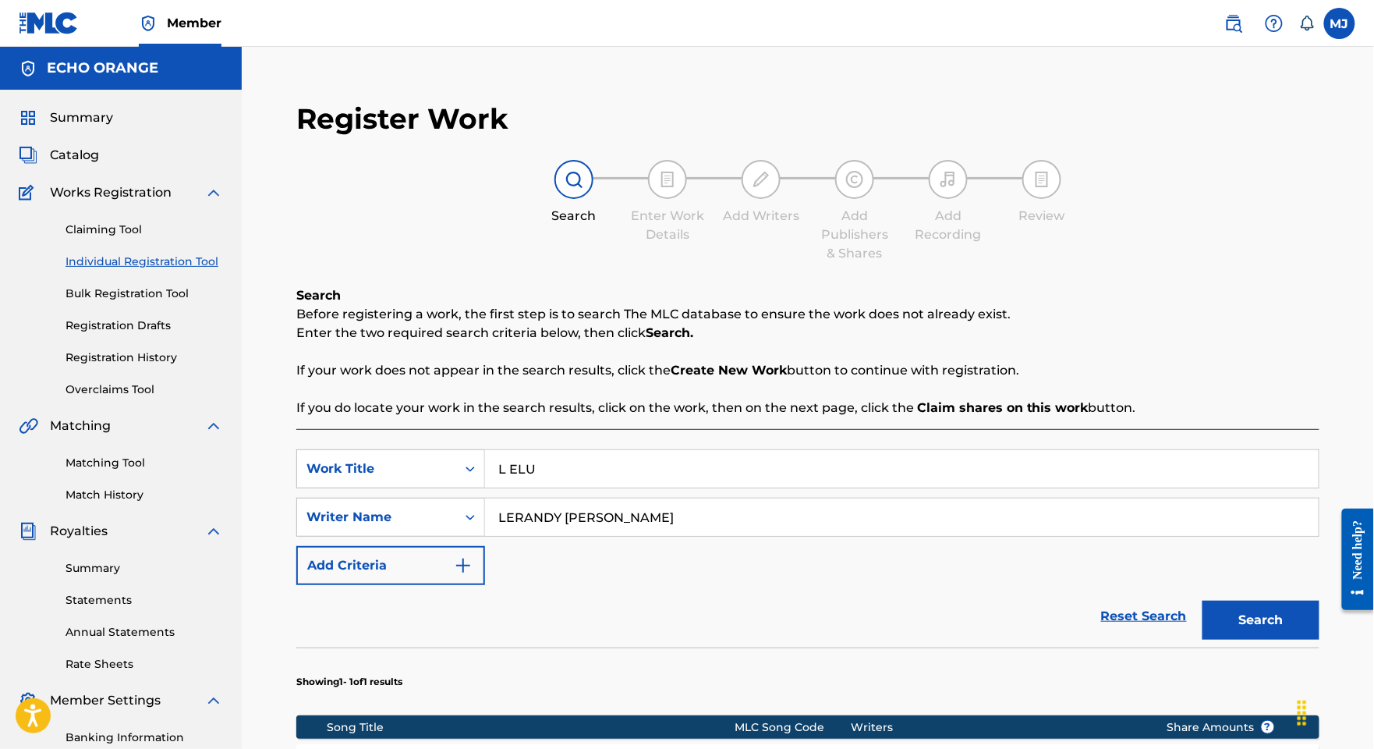
click at [1130, 536] on input "LERANDY [PERSON_NAME]" at bounding box center [902, 516] width 834 height 37
paste input "TOHON YOBO [PERSON_NAME]"
click at [1131, 536] on input "[PERSON_NAME] [PERSON_NAME]" at bounding box center [902, 516] width 834 height 37
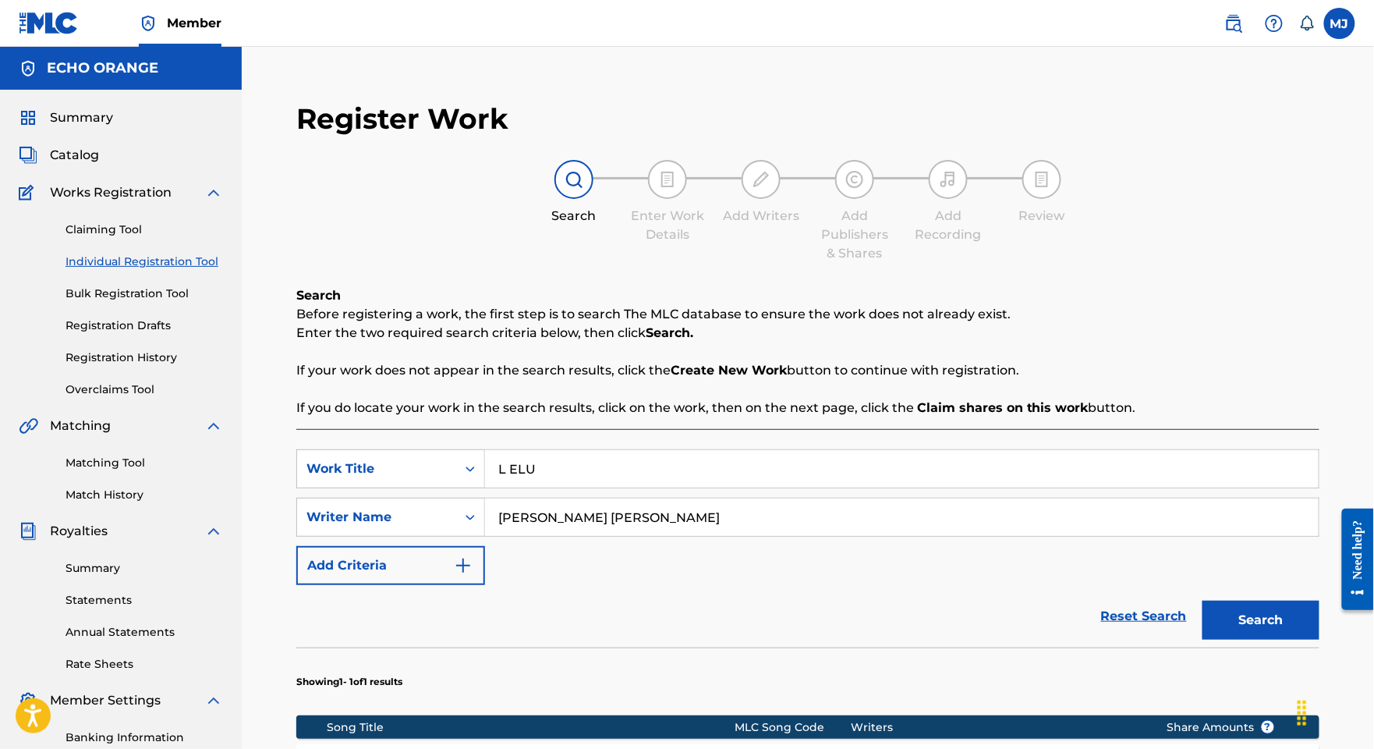
paste input "Search Form"
type input "TOHON YOBO [PERSON_NAME]"
click at [1263, 639] on button "Search" at bounding box center [1261, 619] width 117 height 39
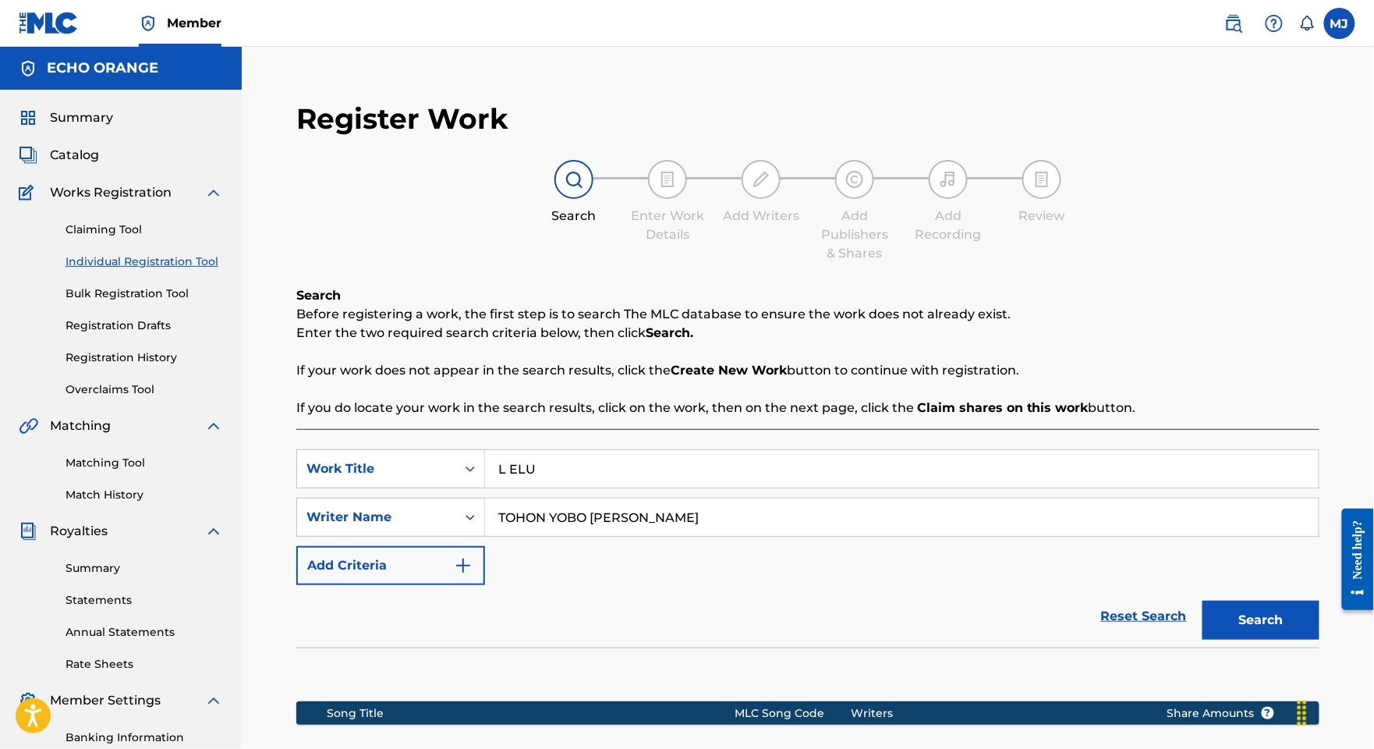
scroll to position [351, 0]
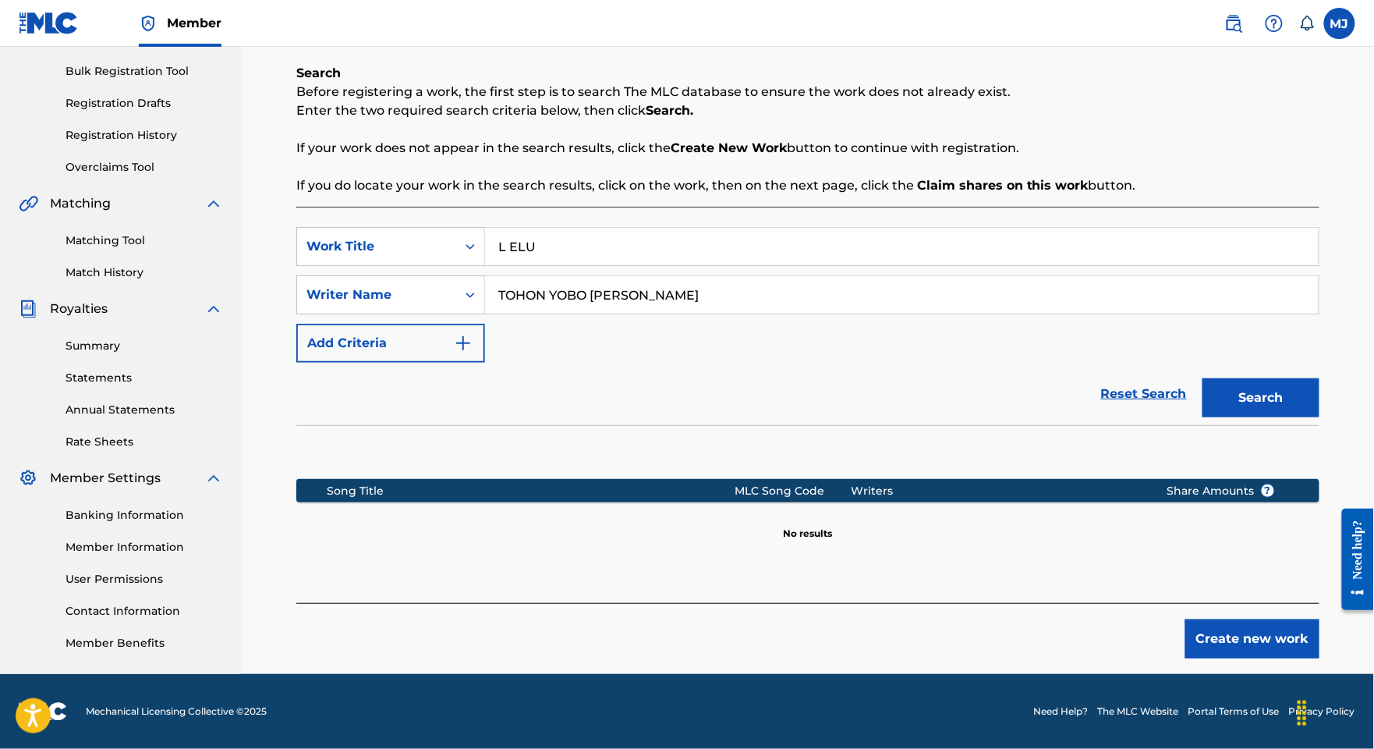
click at [1301, 622] on button "Create new work" at bounding box center [1252, 638] width 134 height 39
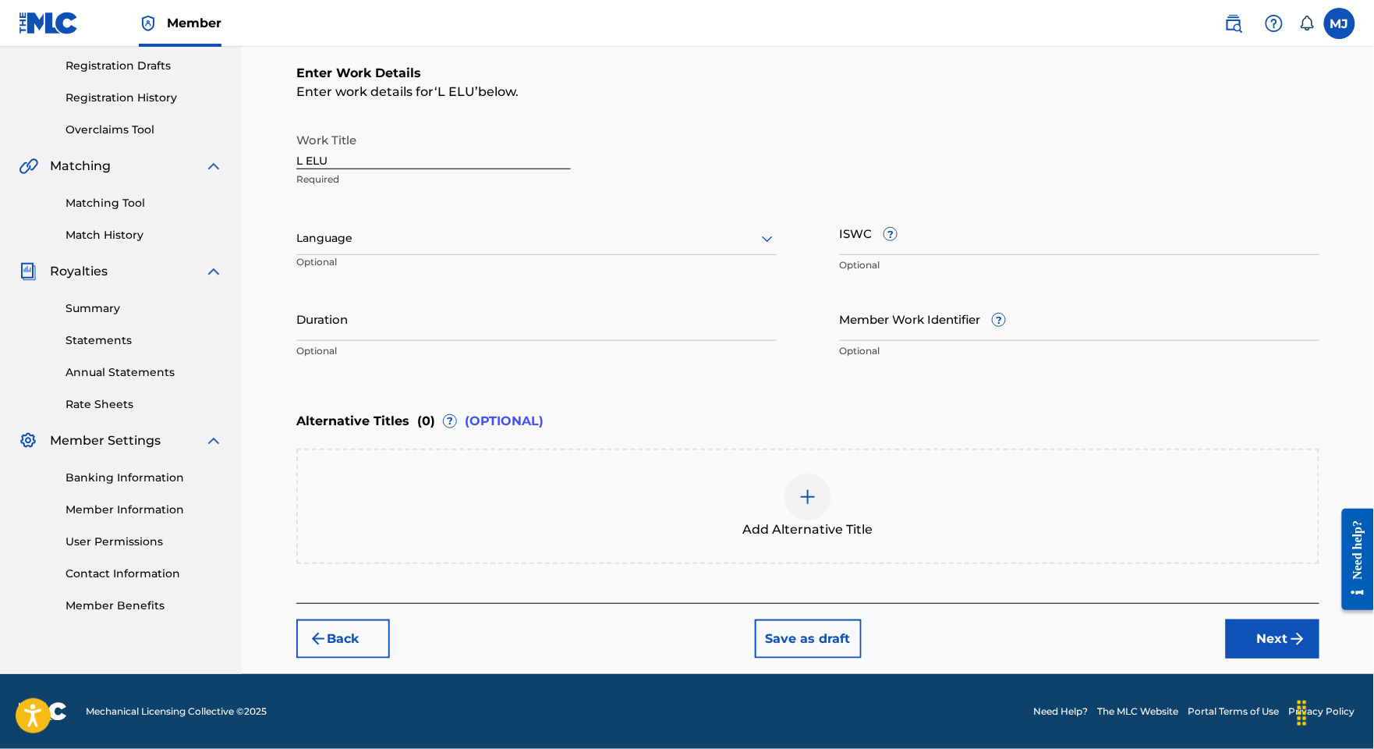
click at [1271, 658] on button "Next" at bounding box center [1273, 638] width 94 height 39
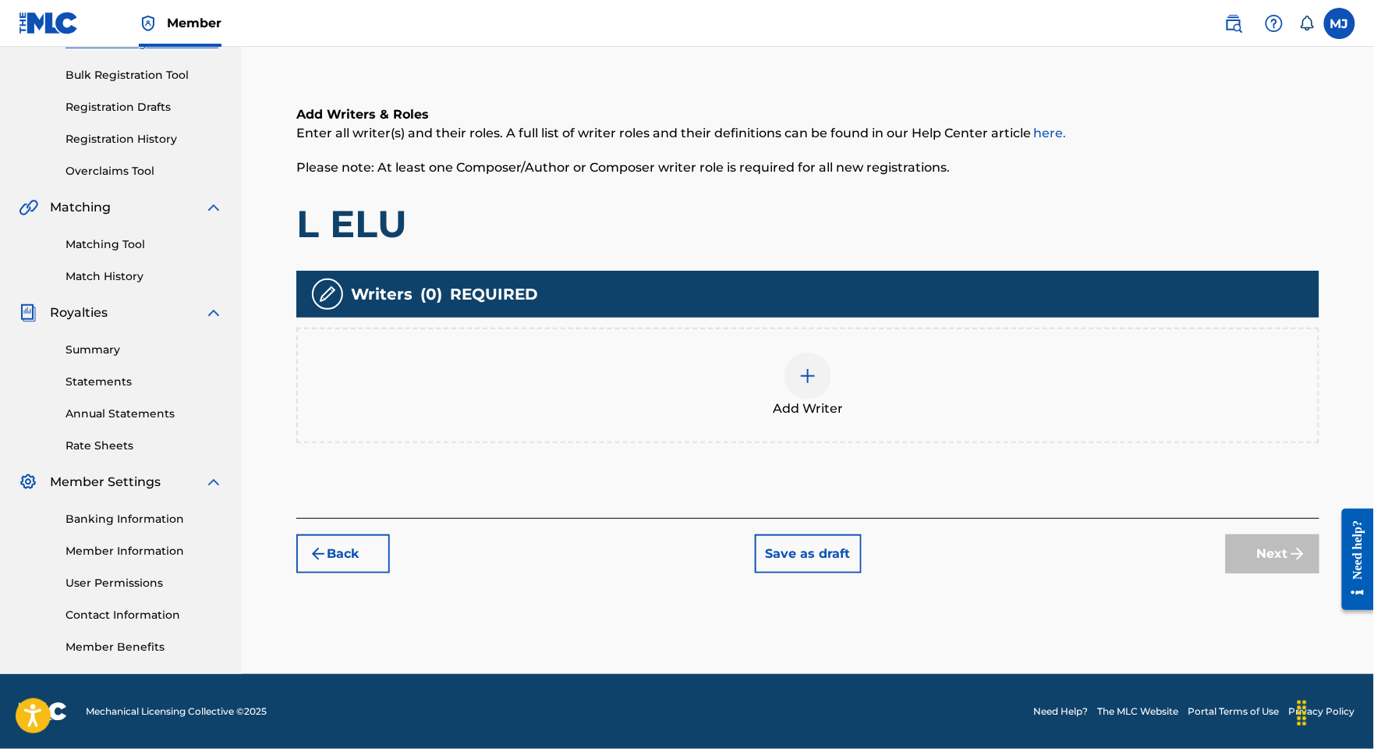
click at [1029, 422] on div "Add Writers & Roles Enter all writer(s) and their roles. A full list of writer …" at bounding box center [807, 293] width 1023 height 450
click at [1061, 352] on div "Add Writer" at bounding box center [808, 385] width 1020 height 66
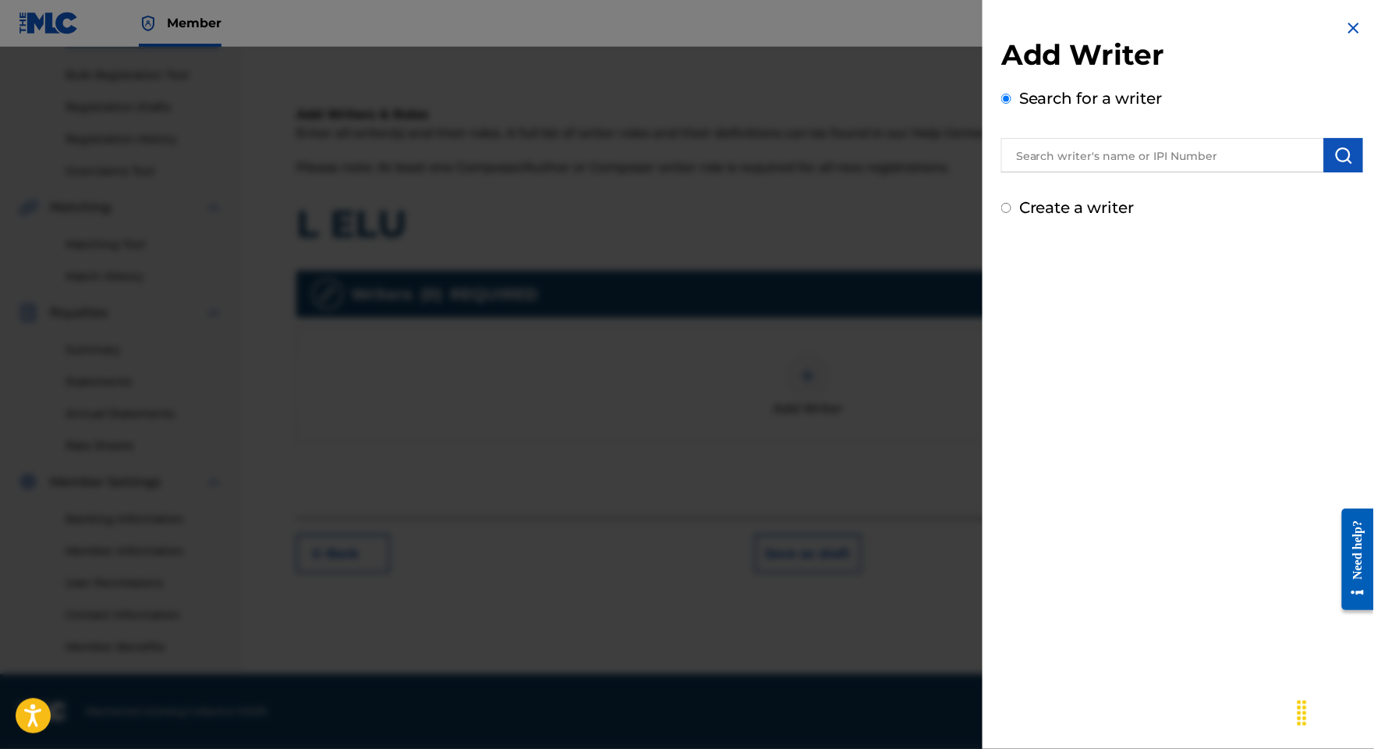
click at [1126, 172] on input "text" at bounding box center [1162, 155] width 323 height 34
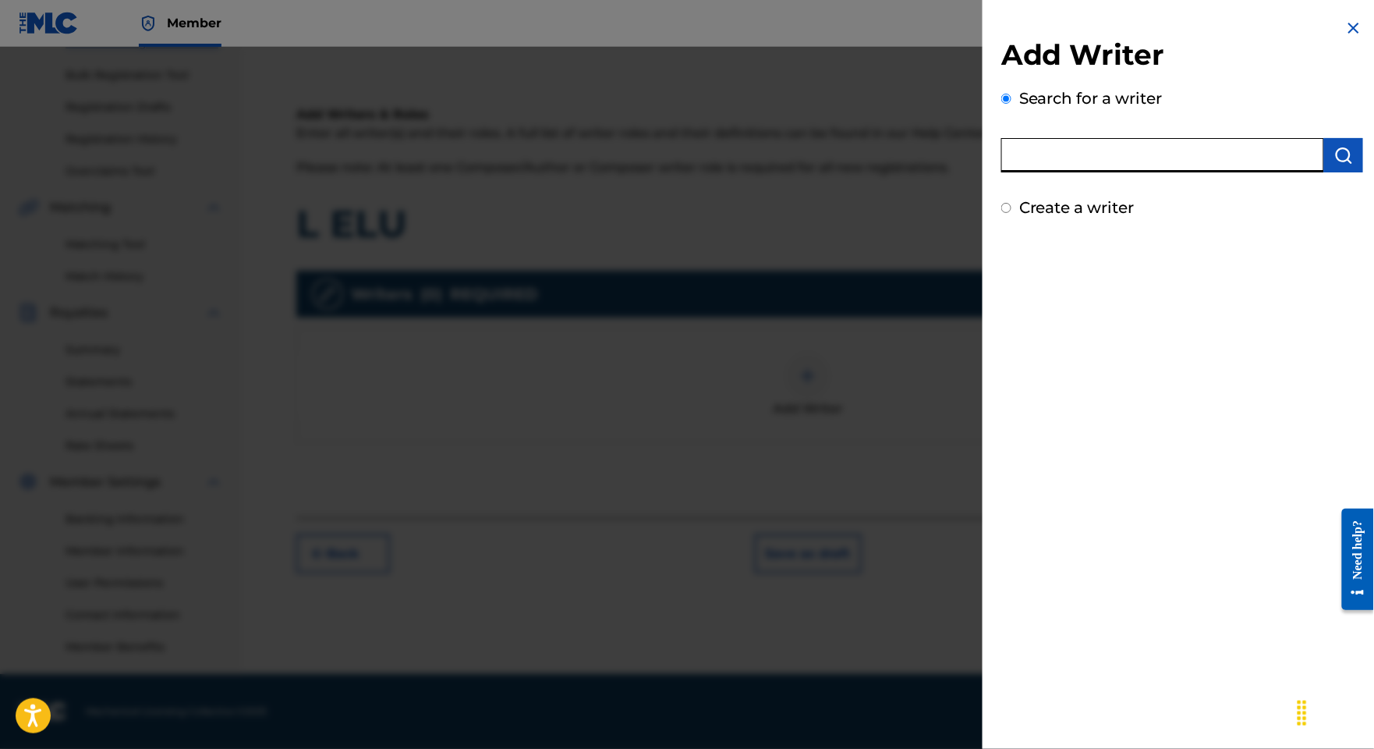
paste input "TOHON YOBO [PERSON_NAME]"
type input "TOHON YOBO [PERSON_NAME]"
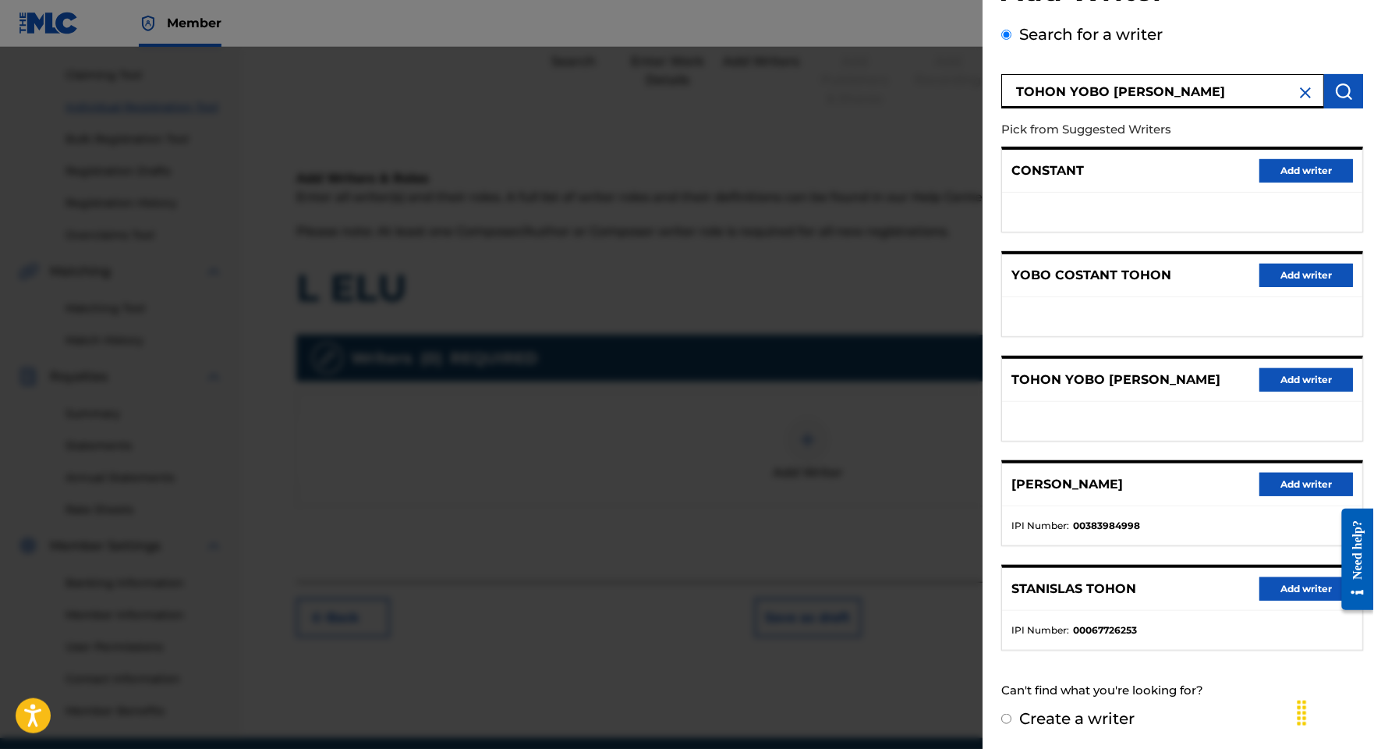
scroll to position [197, 0]
click at [1259, 368] on button "Add writer" at bounding box center [1306, 379] width 94 height 23
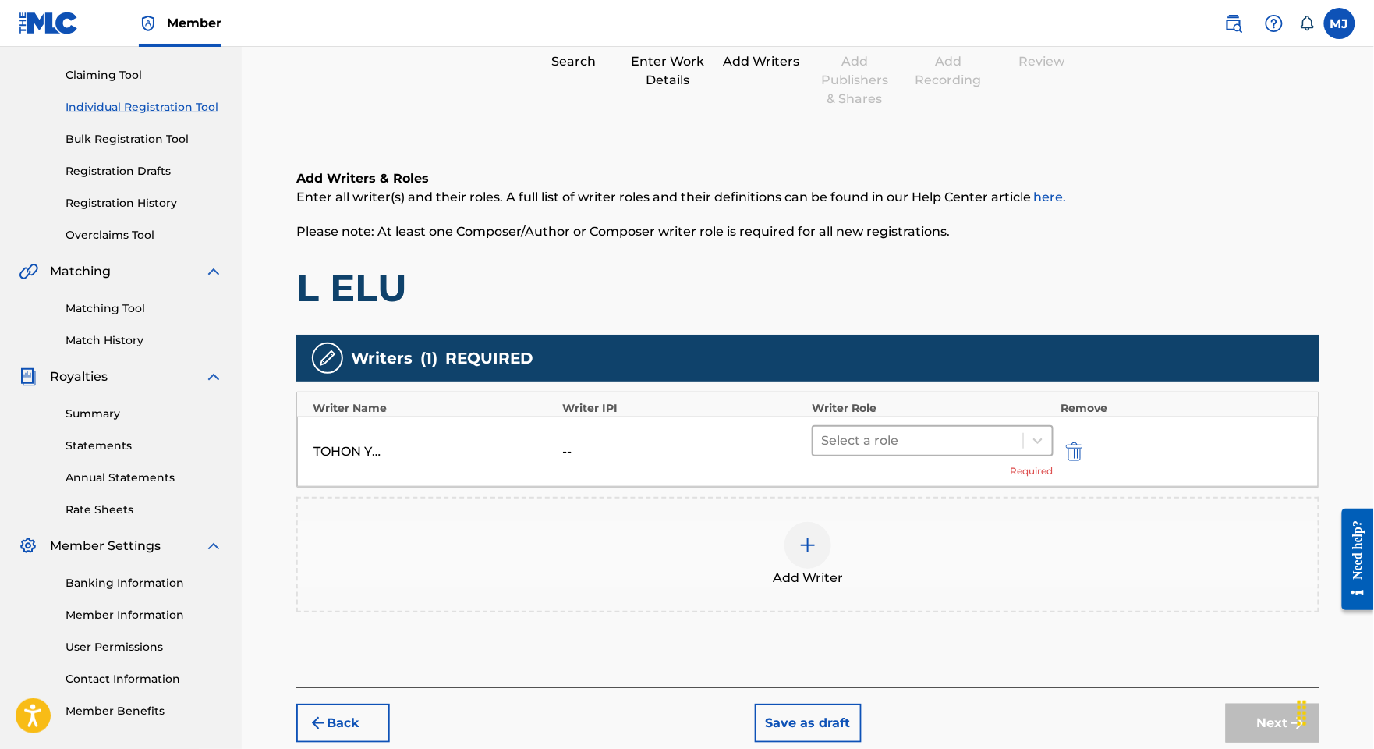
click at [968, 452] on div at bounding box center [918, 441] width 194 height 22
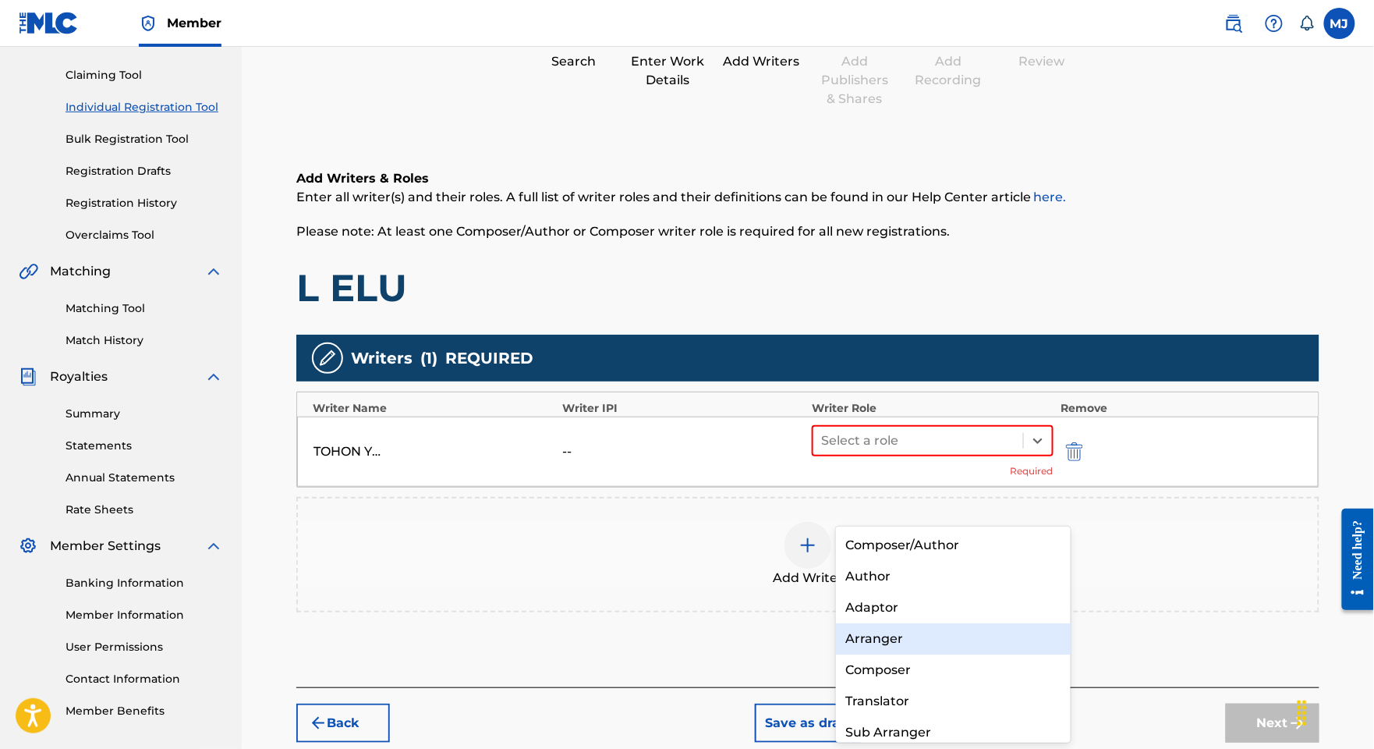
click at [902, 654] on div "Composer" at bounding box center [953, 669] width 234 height 31
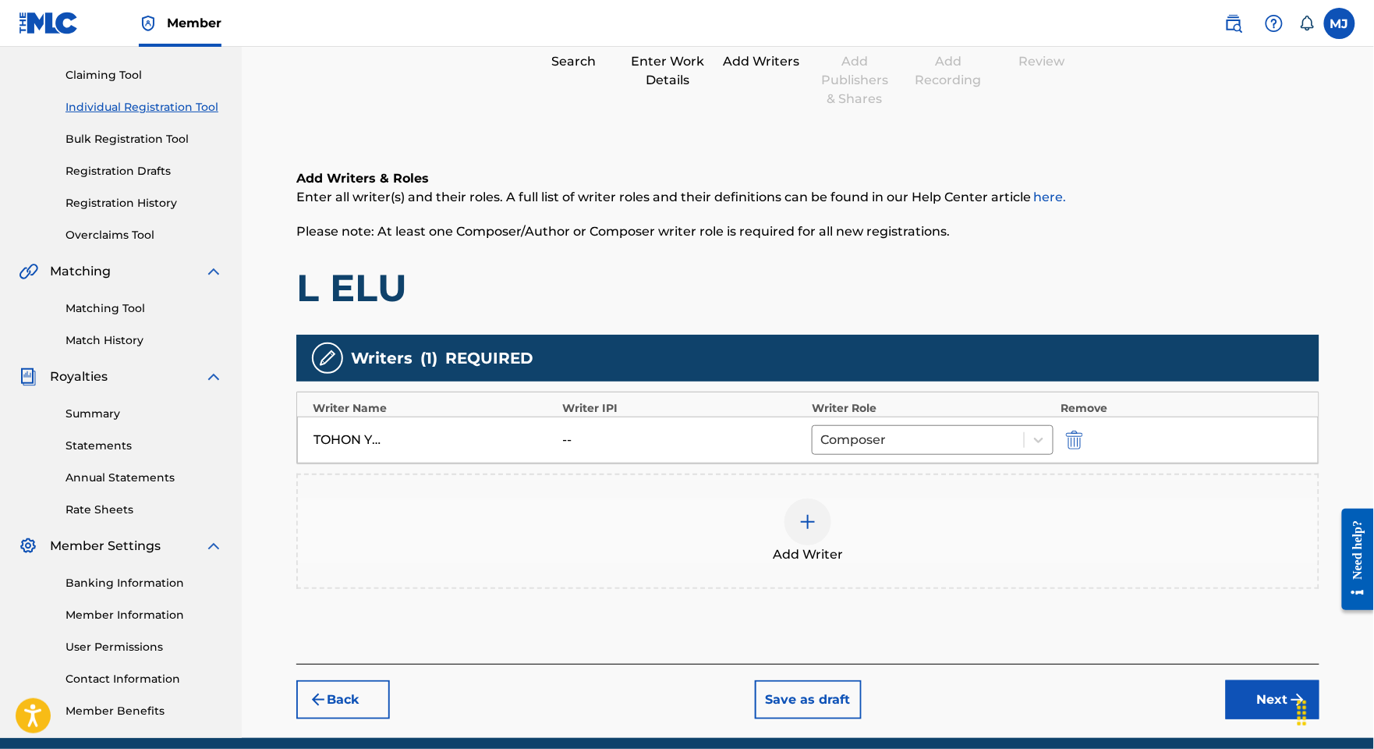
click at [1115, 564] on div "Add Writer" at bounding box center [808, 531] width 1020 height 66
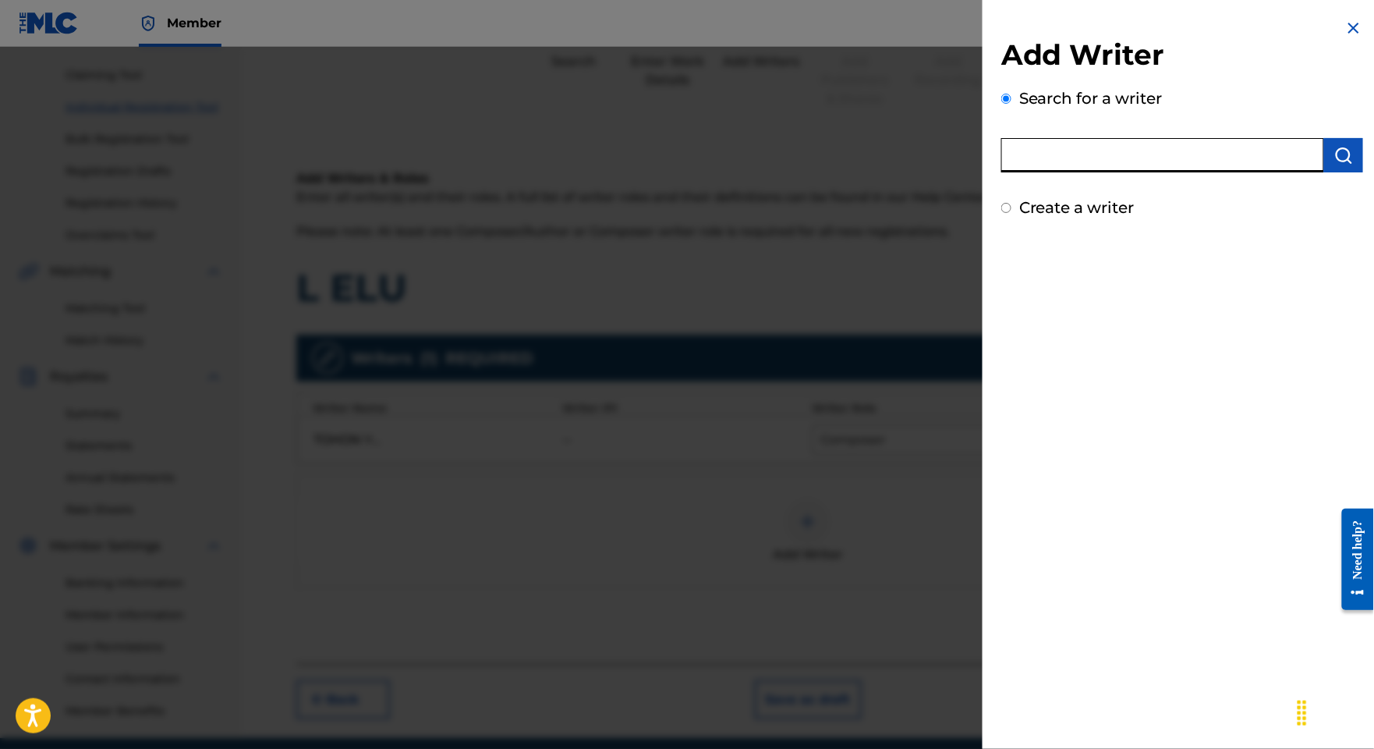
click at [1165, 172] on input "text" at bounding box center [1162, 155] width 323 height 34
paste input "N GUESSAN BEBI"
type input "N GUESSAN BEBI"
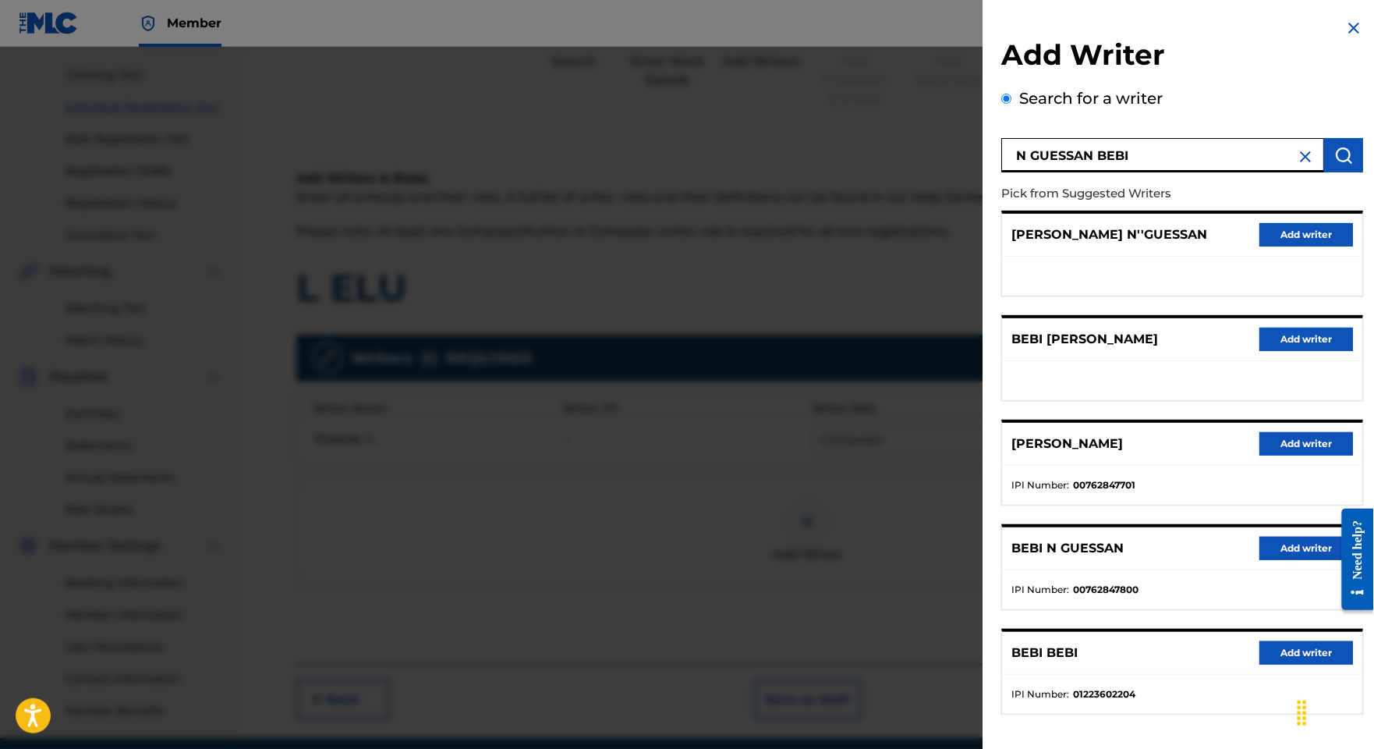
scroll to position [185, 0]
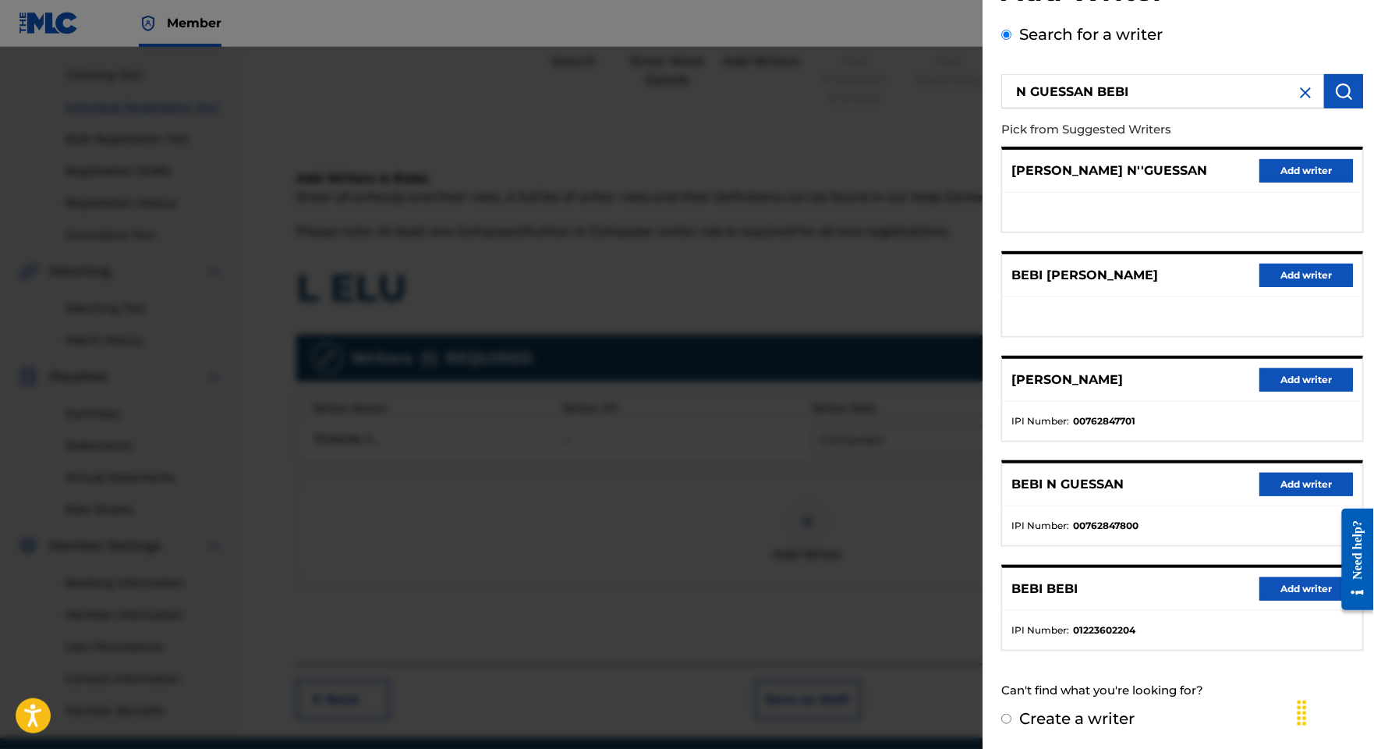
click at [1259, 473] on button "Add writer" at bounding box center [1306, 484] width 94 height 23
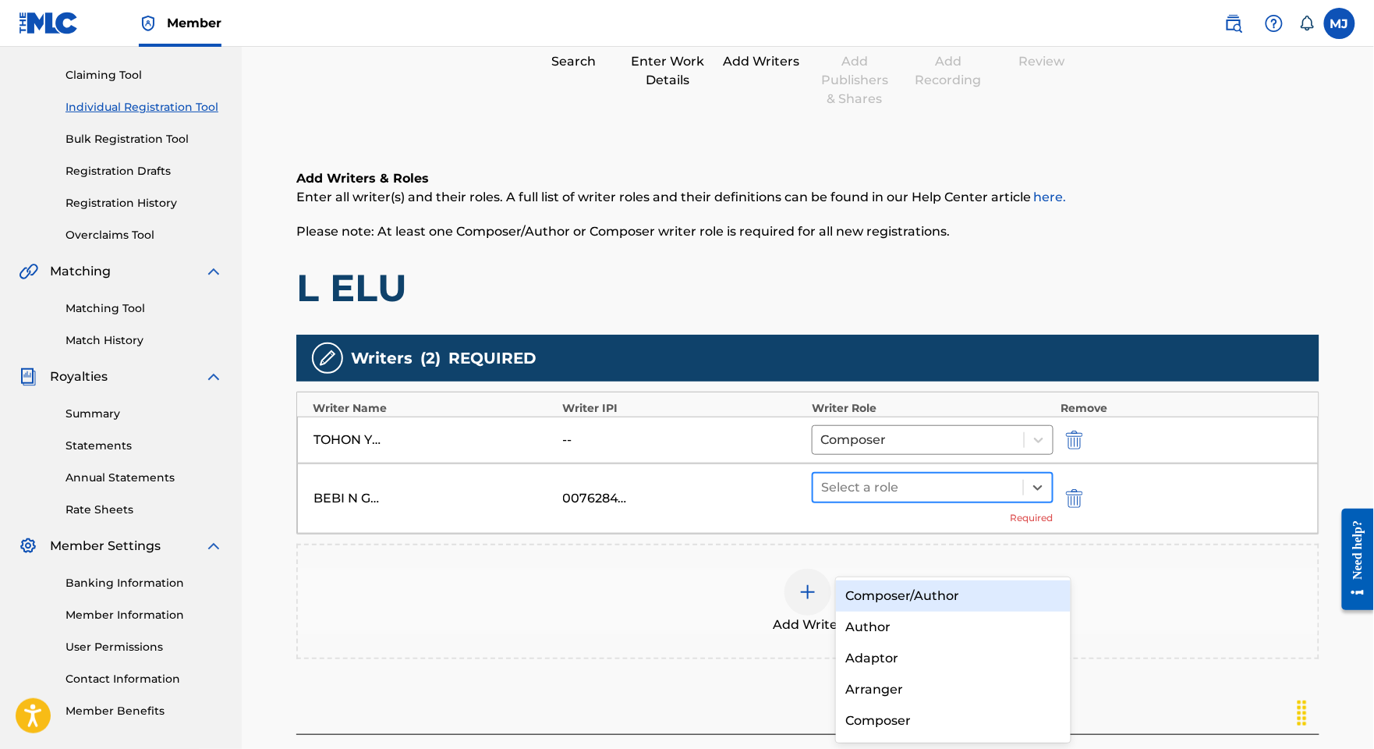
click at [909, 498] on div at bounding box center [918, 487] width 194 height 22
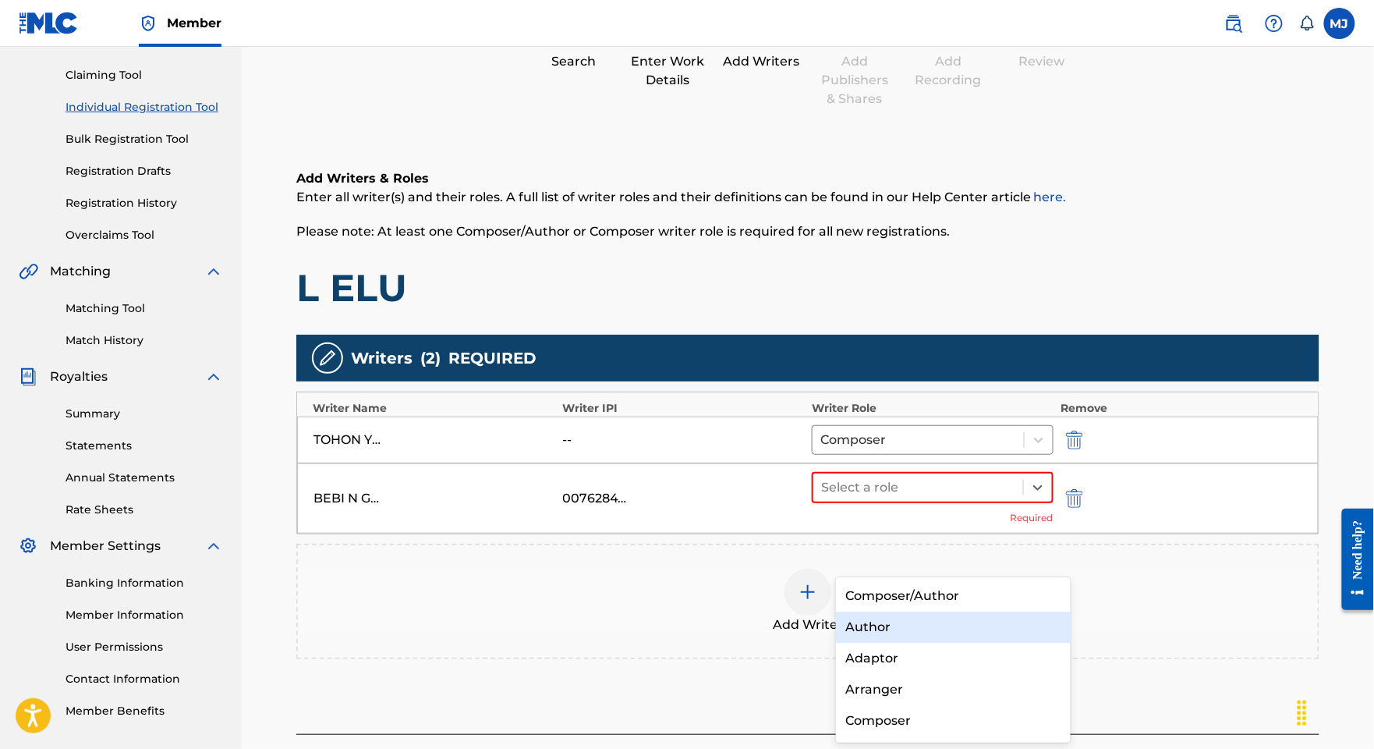
click at [909, 625] on div "Author" at bounding box center [953, 626] width 234 height 31
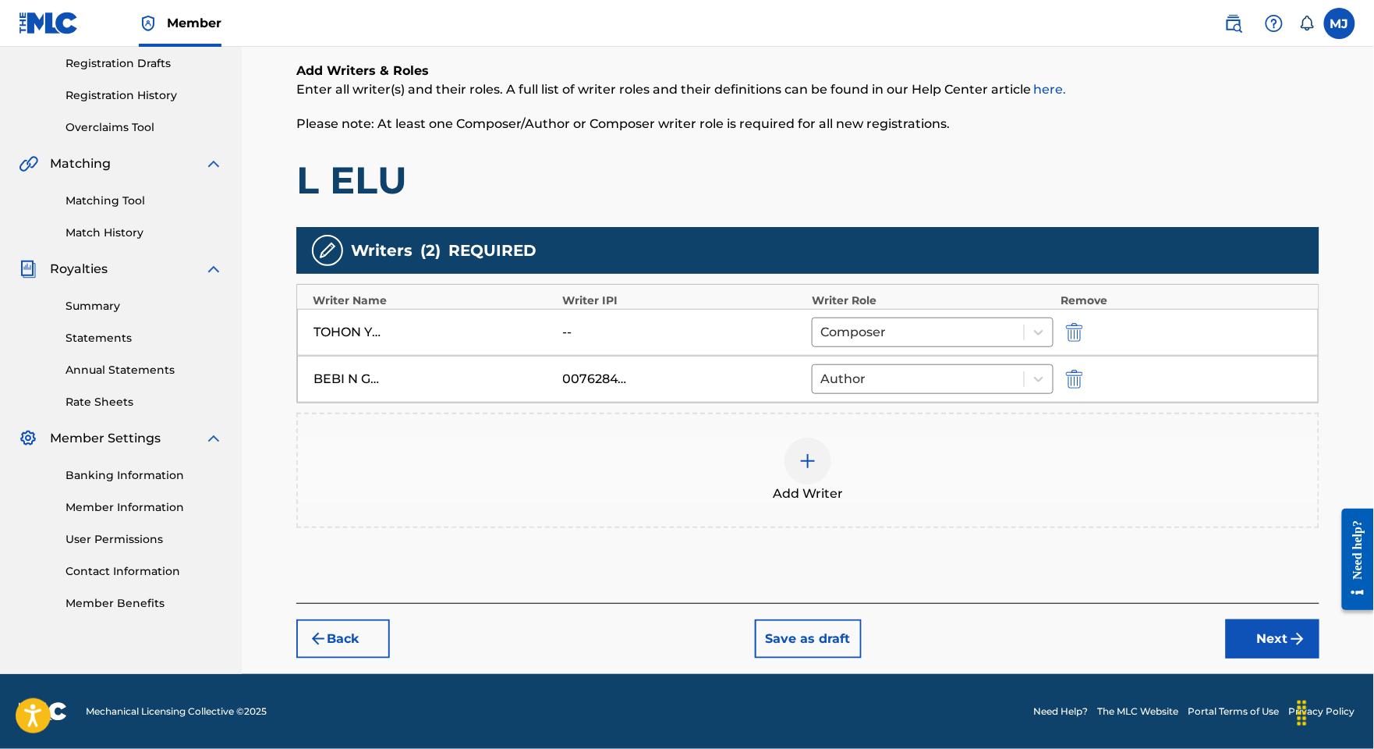
click at [1291, 619] on button "Next" at bounding box center [1273, 638] width 94 height 39
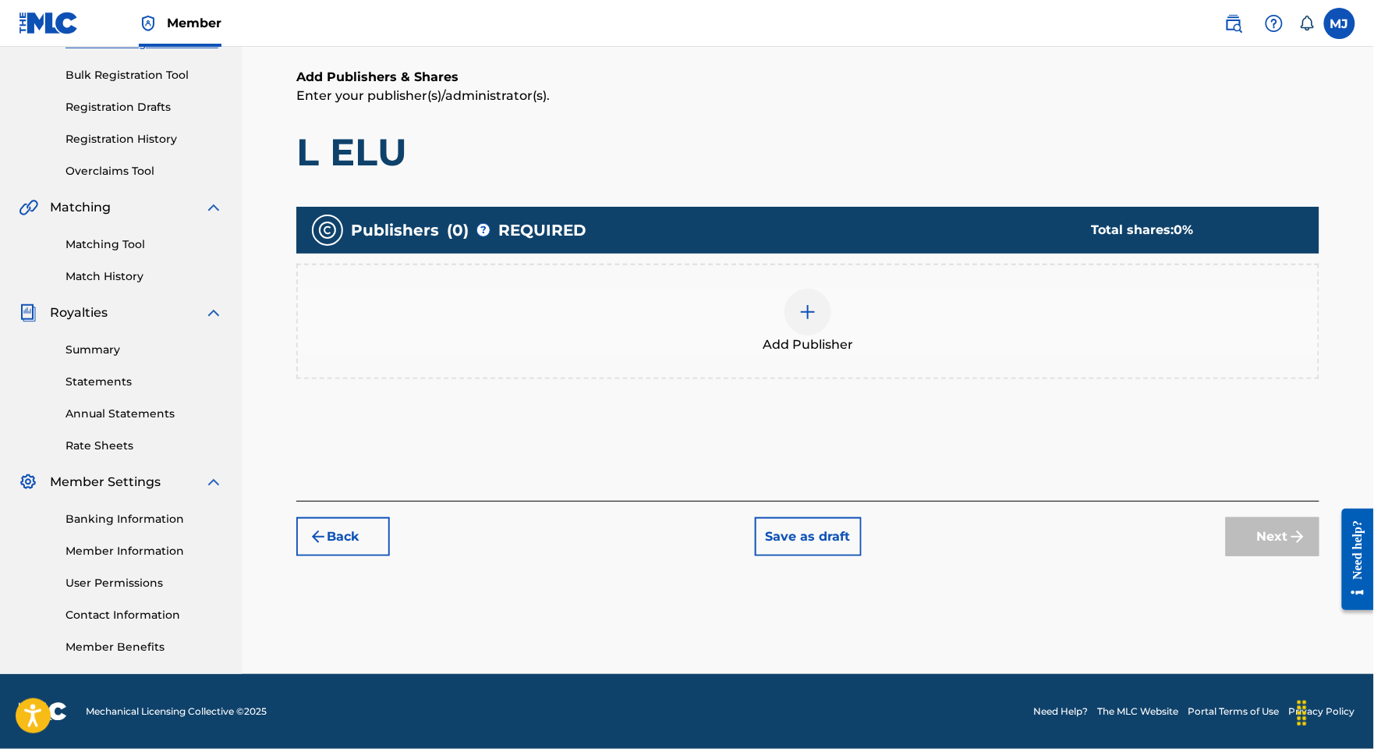
click at [920, 289] on div "Add Publisher" at bounding box center [808, 322] width 1020 height 66
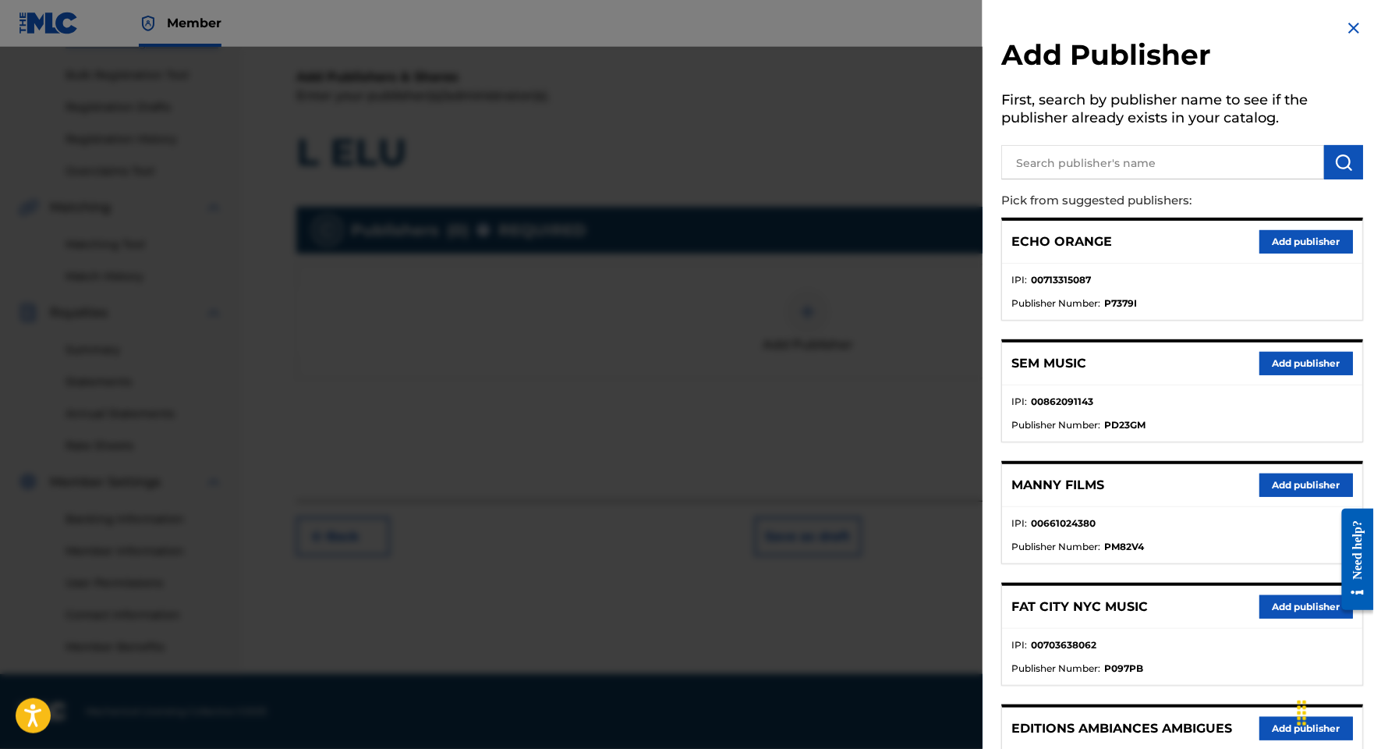
click at [1045, 170] on input "text" at bounding box center [1162, 162] width 323 height 34
type input "appeal"
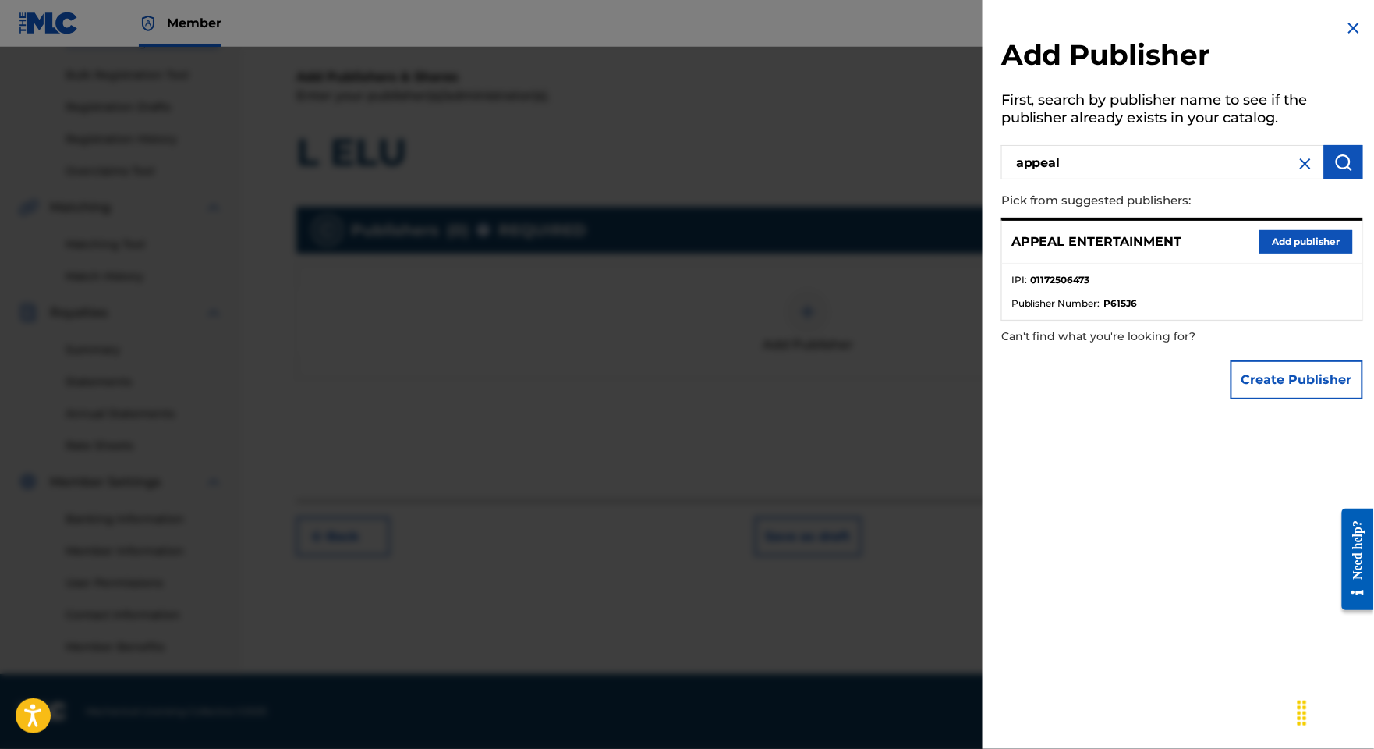
click at [1259, 253] on button "Add publisher" at bounding box center [1306, 241] width 94 height 23
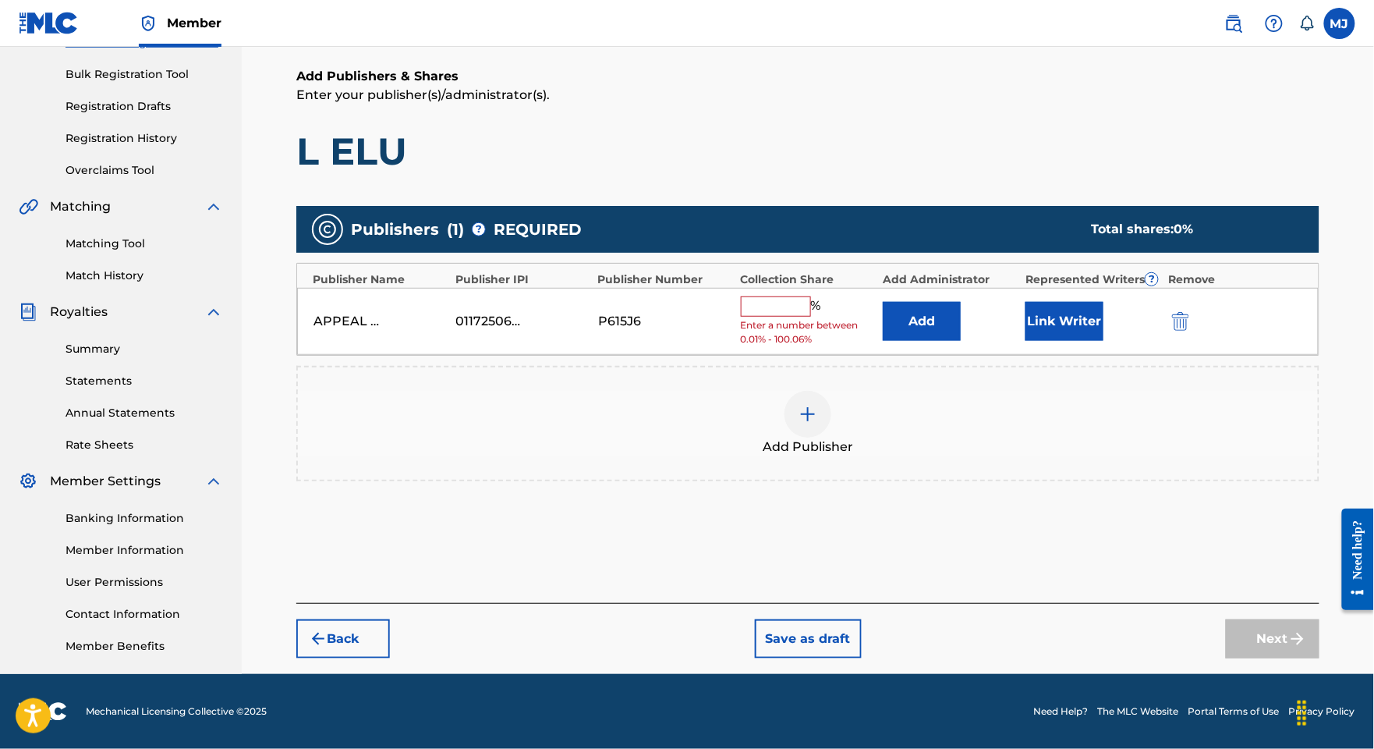
click at [909, 302] on button "Add" at bounding box center [922, 321] width 78 height 39
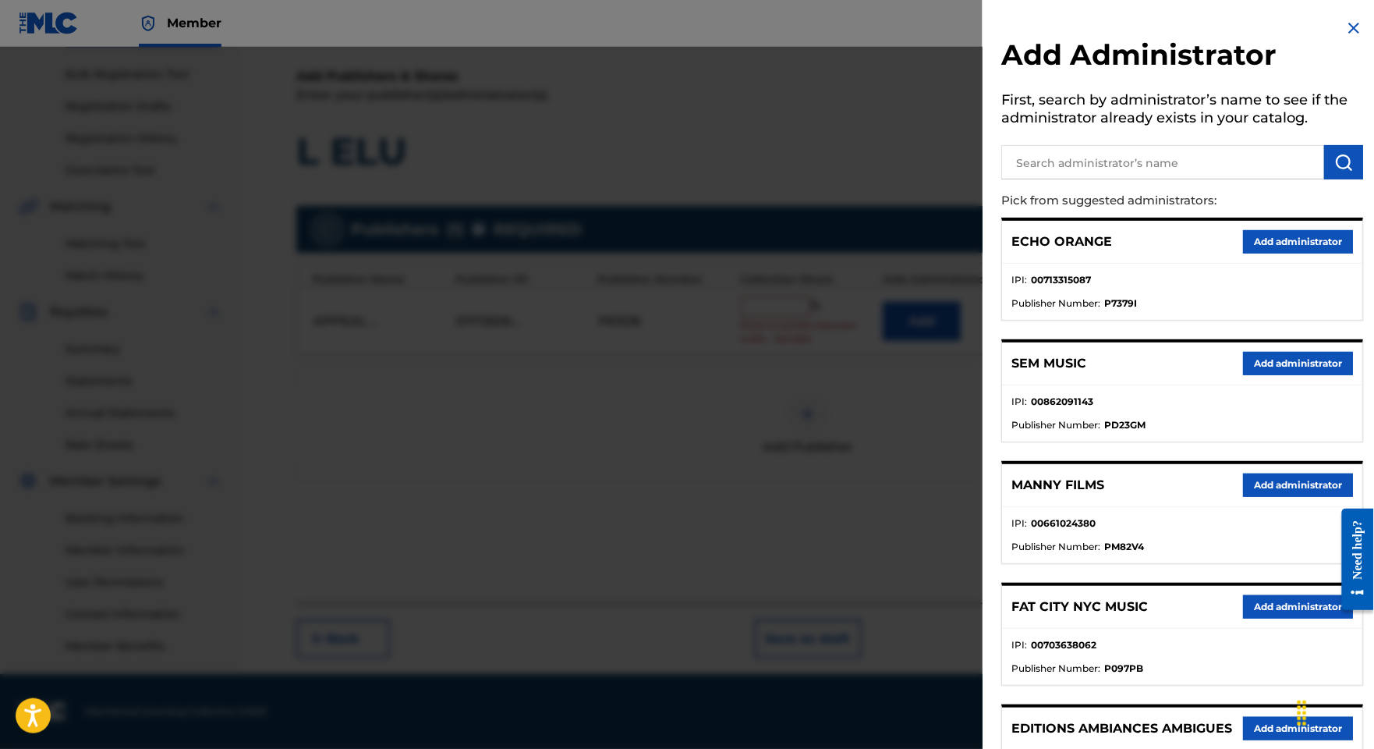
click at [1280, 253] on button "Add administrator" at bounding box center [1298, 241] width 110 height 23
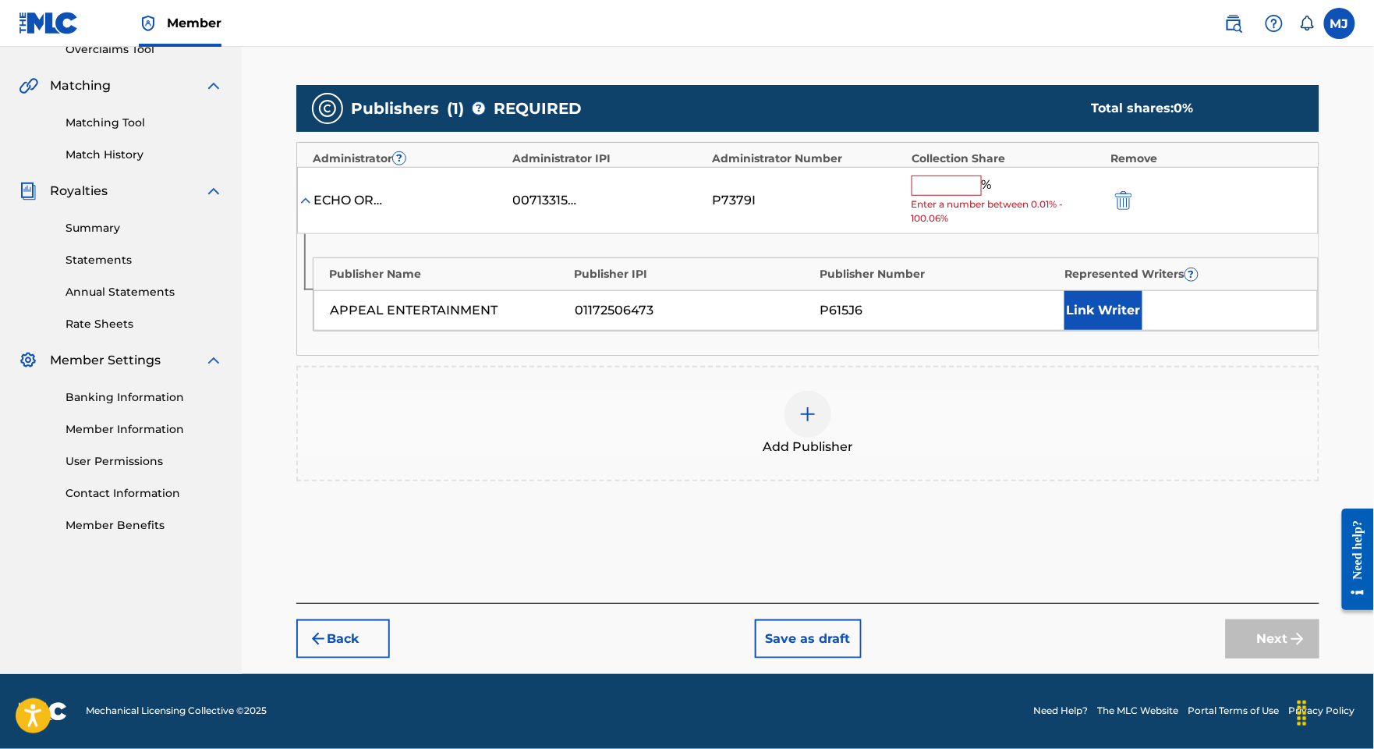
click at [987, 225] on span "Enter a number between 0.01% - 100.06%" at bounding box center [1008, 211] width 192 height 28
click at [987, 226] on div "% Enter a number between 0.01% - 100.06%" at bounding box center [1008, 200] width 192 height 51
click at [982, 196] on input "text" at bounding box center [947, 185] width 70 height 20
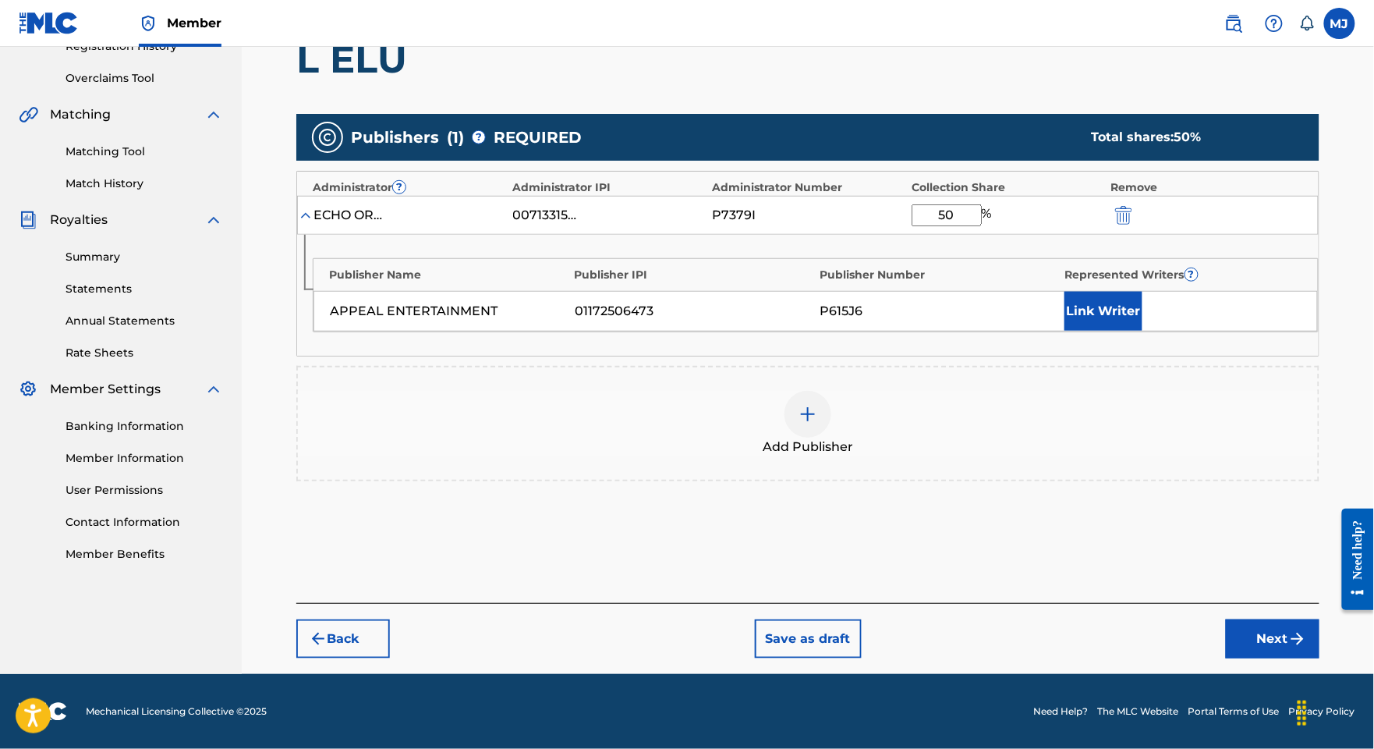
type input "50"
click at [1108, 328] on button "Link Writer" at bounding box center [1103, 311] width 78 height 39
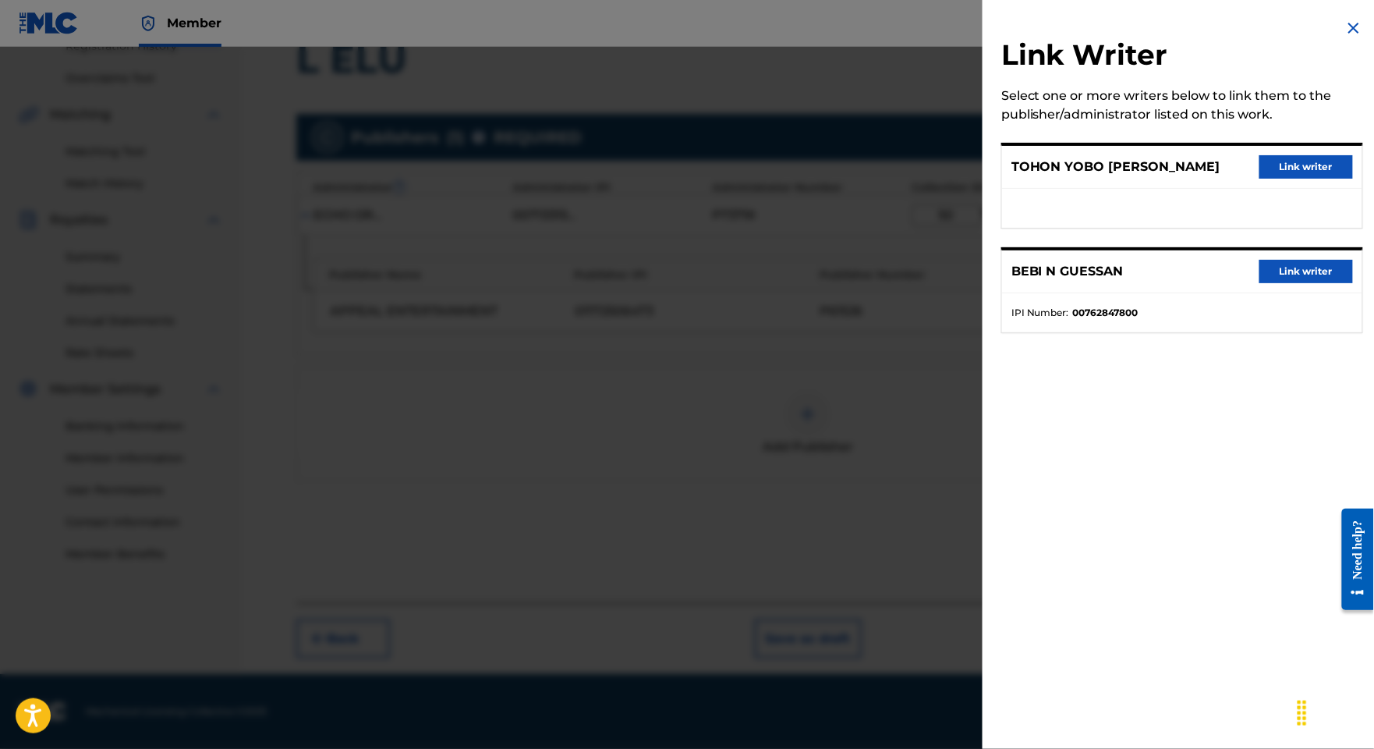
click at [1270, 283] on button "Link writer" at bounding box center [1306, 271] width 94 height 23
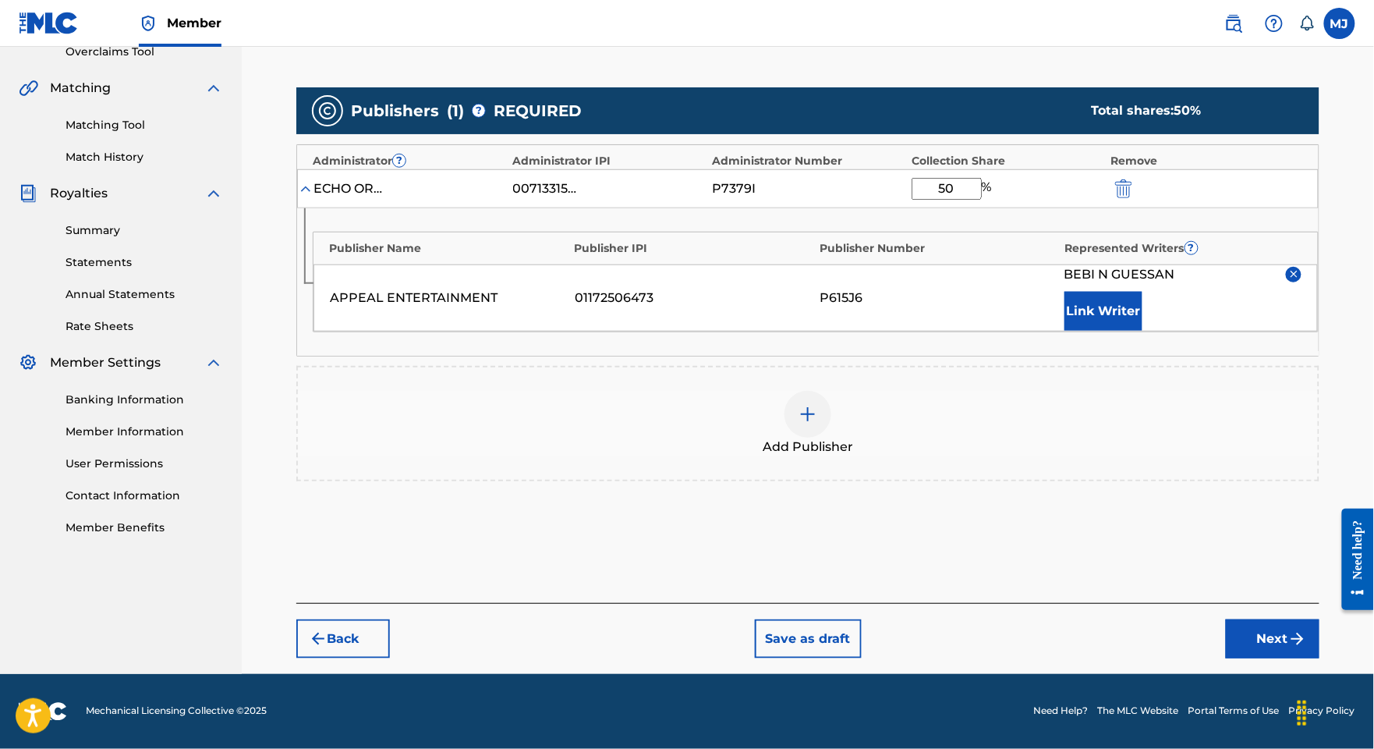
click at [1142, 332] on div "Publisher Name Publisher IPI Publisher Number Represented Writers ? APPEAL ENTE…" at bounding box center [816, 282] width 1006 height 101
click at [1112, 331] on button "Link Writer" at bounding box center [1103, 311] width 78 height 39
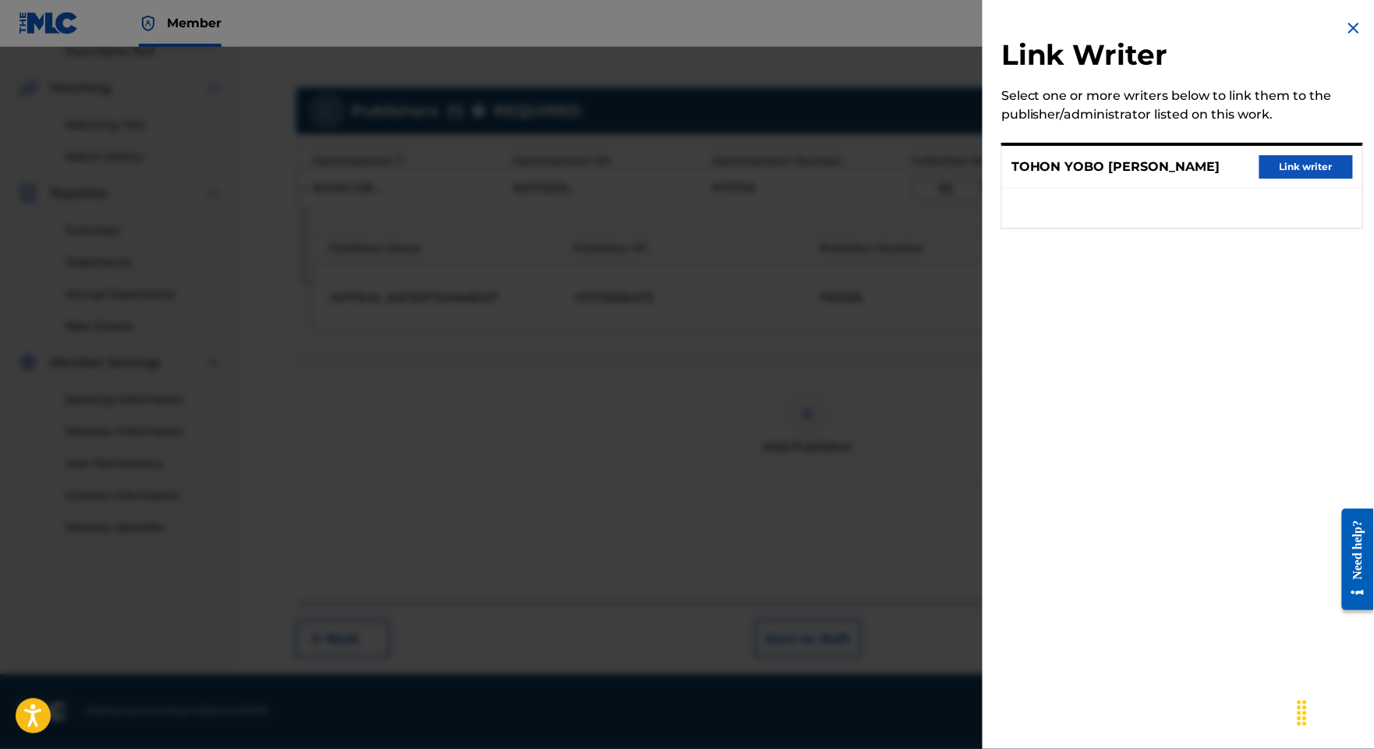
click at [1301, 179] on button "Link writer" at bounding box center [1306, 166] width 94 height 23
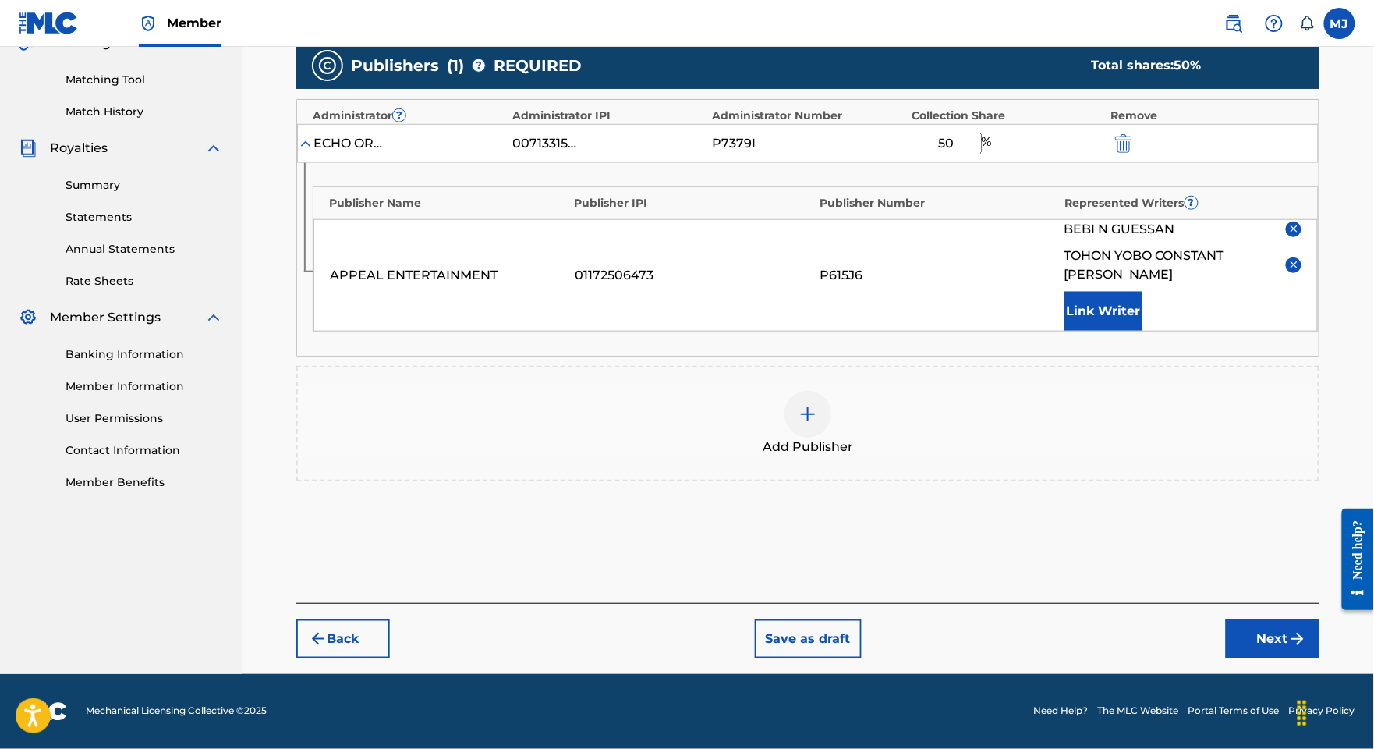
click at [1254, 619] on button "Next" at bounding box center [1273, 638] width 94 height 39
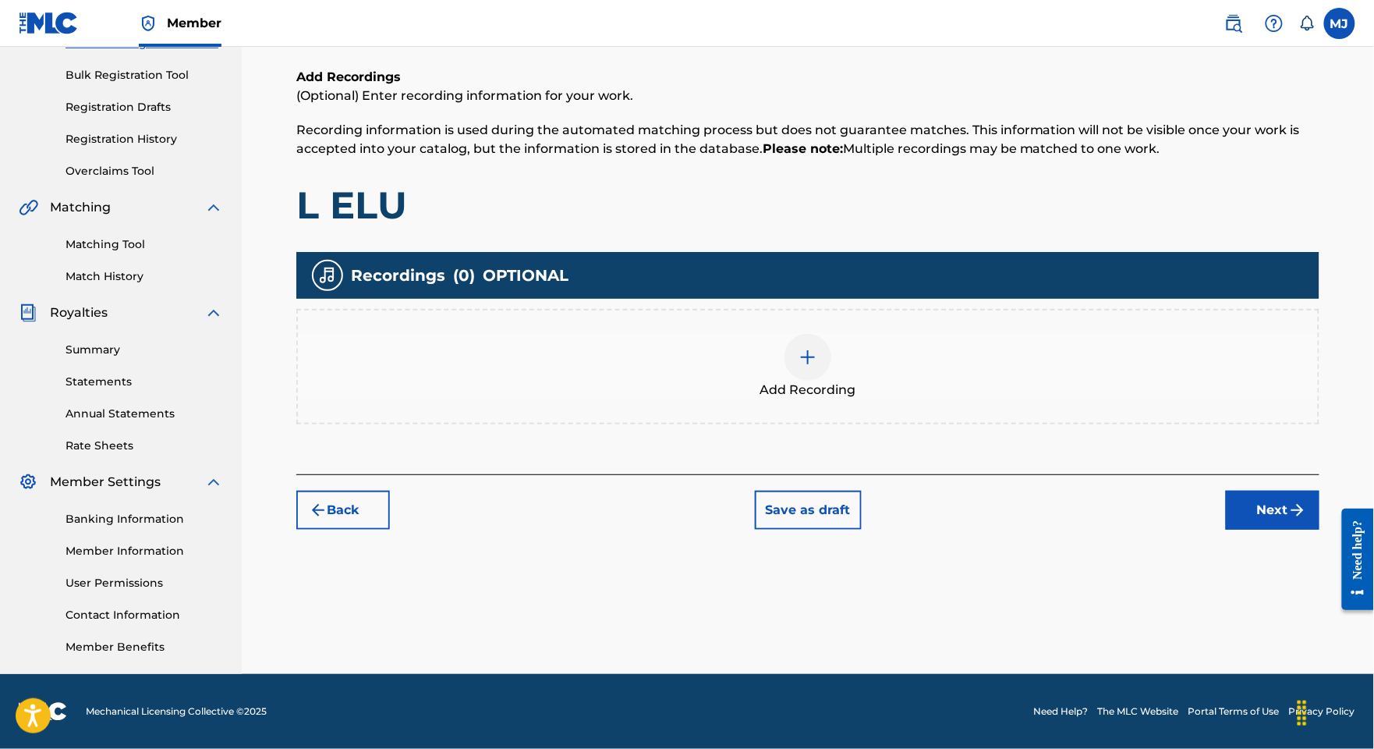
click at [1240, 491] on button "Next" at bounding box center [1273, 510] width 94 height 39
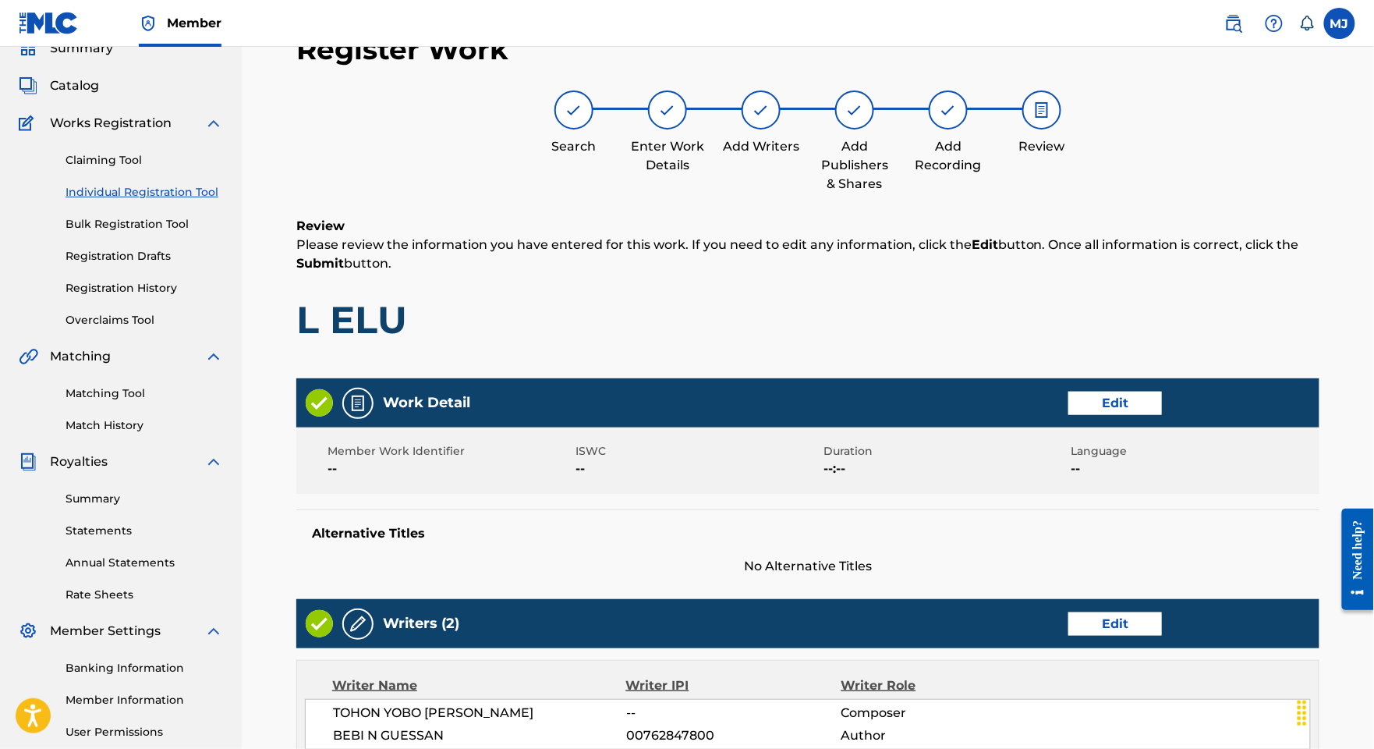
scroll to position [846, 0]
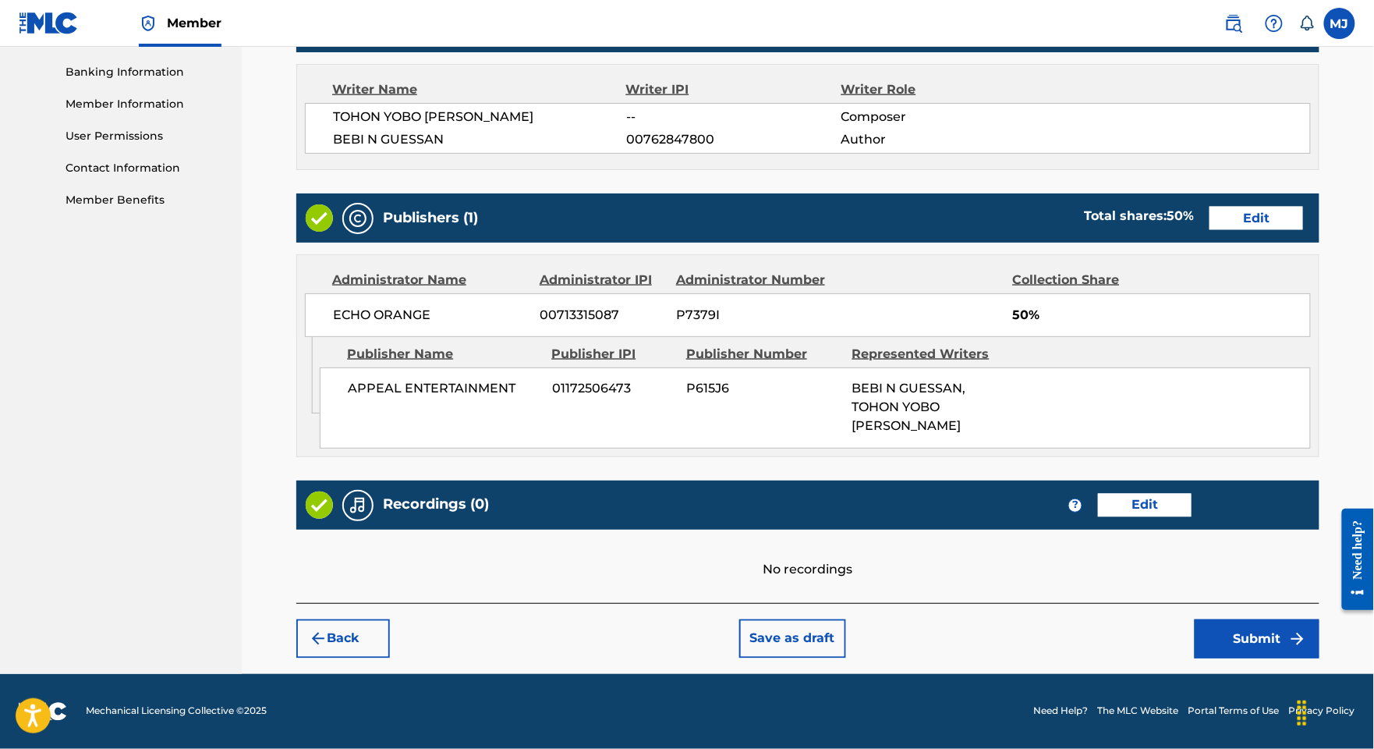
click at [1235, 628] on button "Submit" at bounding box center [1257, 638] width 125 height 39
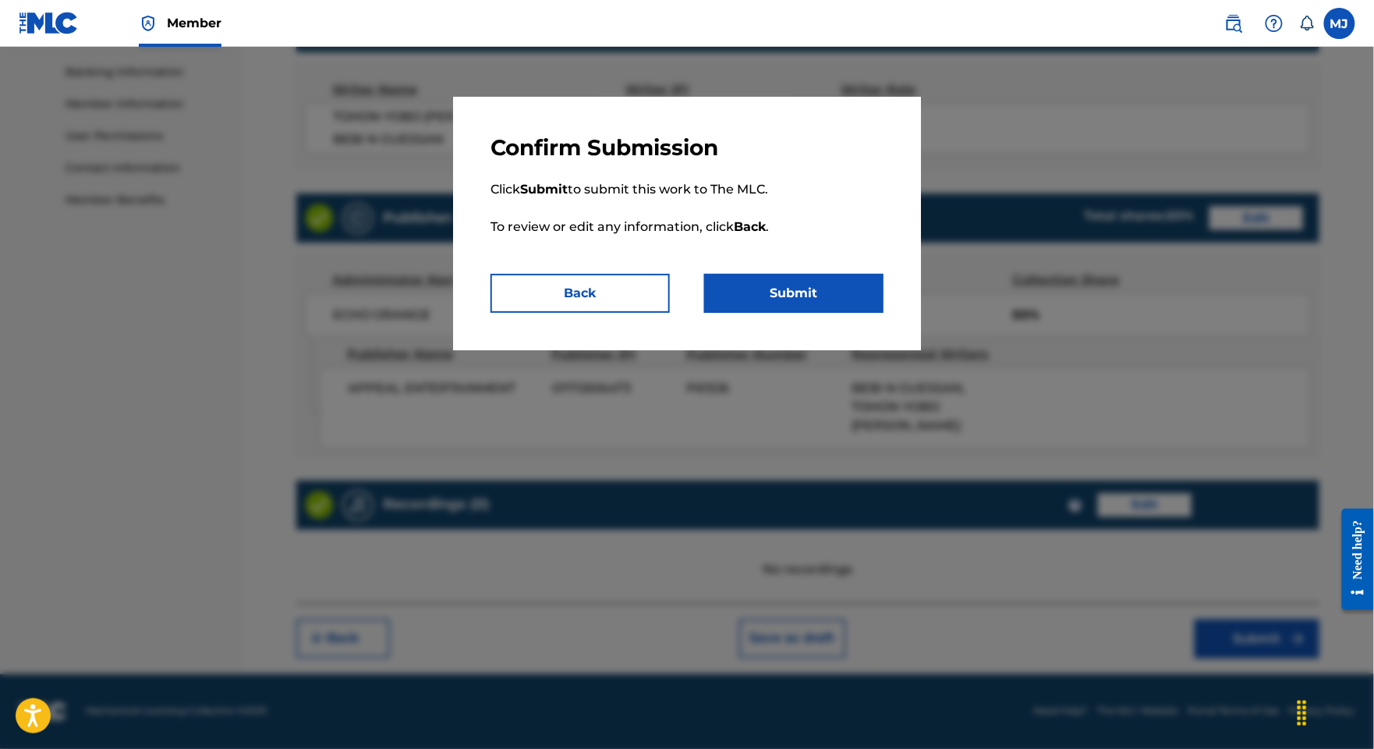
click at [834, 313] on button "Submit" at bounding box center [793, 293] width 179 height 39
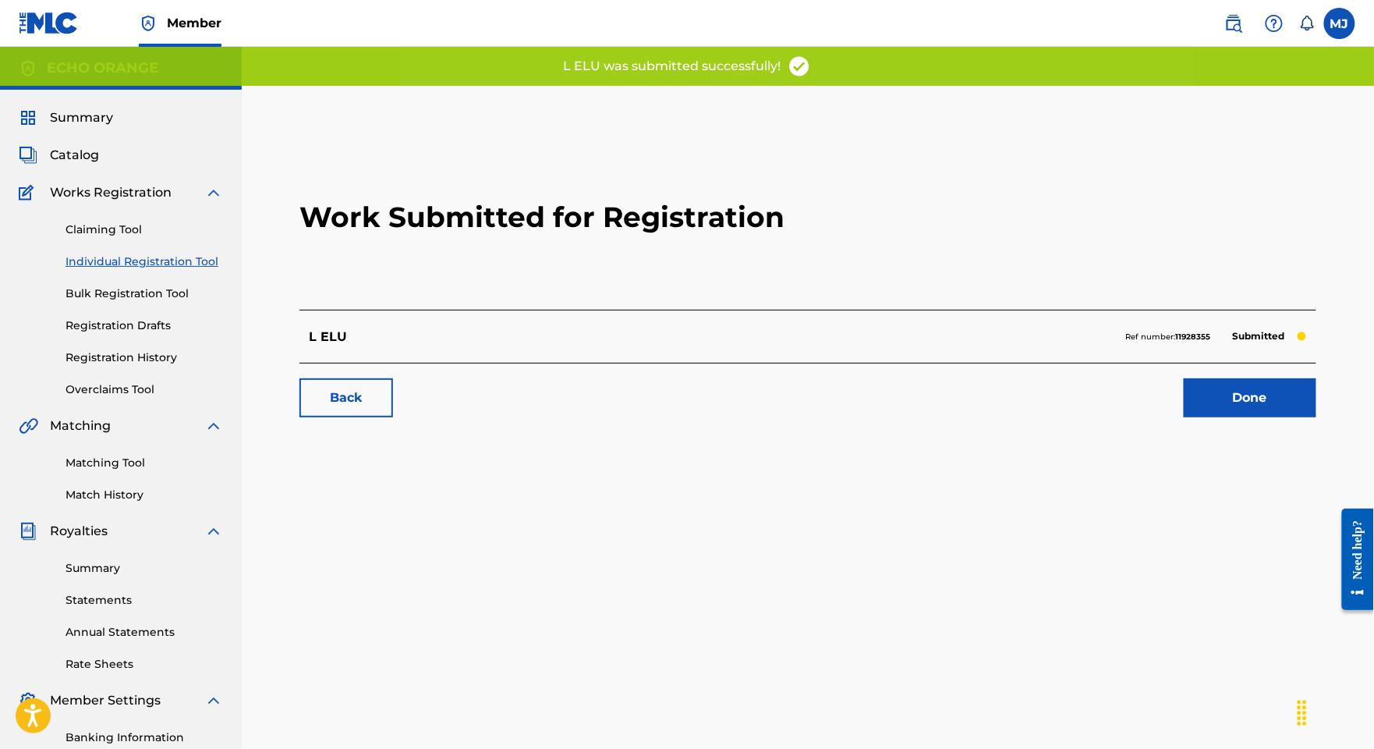
click at [1246, 417] on link "Done" at bounding box center [1250, 397] width 133 height 39
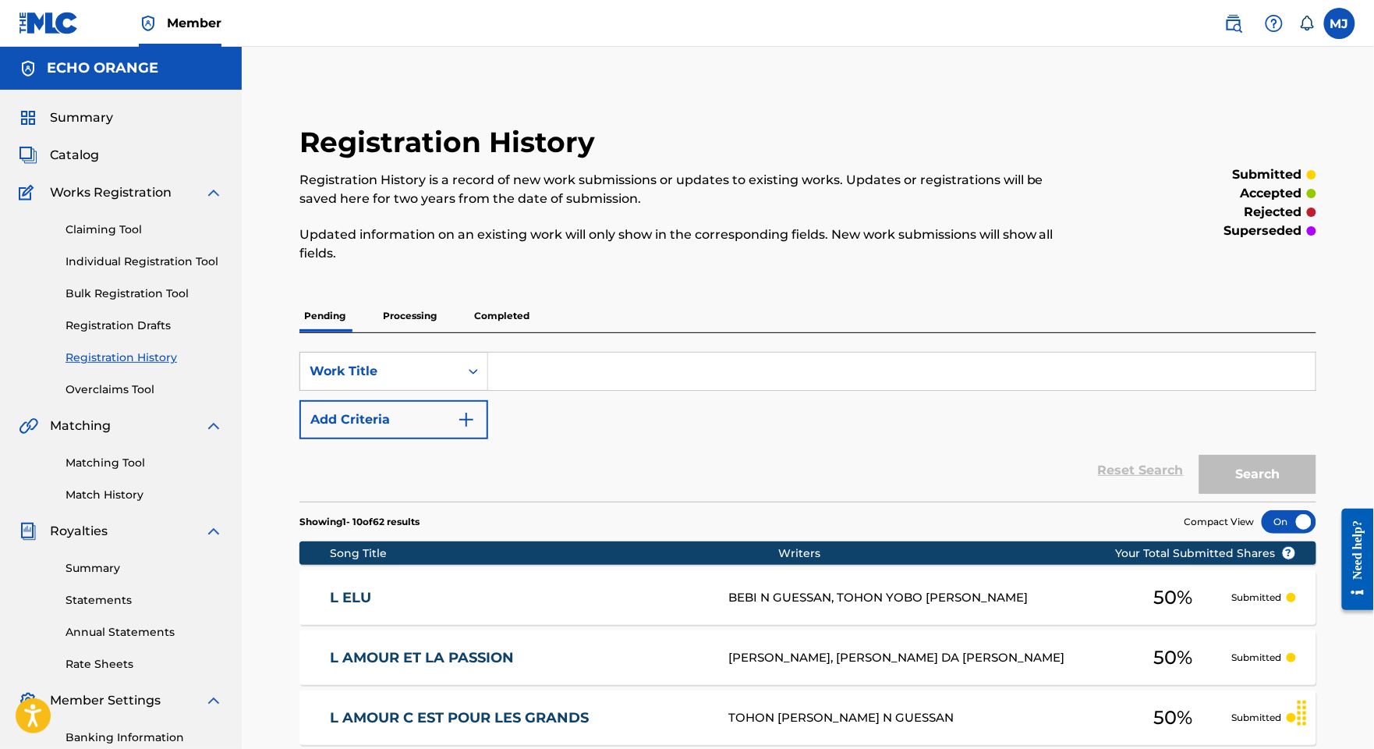
click at [182, 270] on link "Individual Registration Tool" at bounding box center [145, 261] width 158 height 16
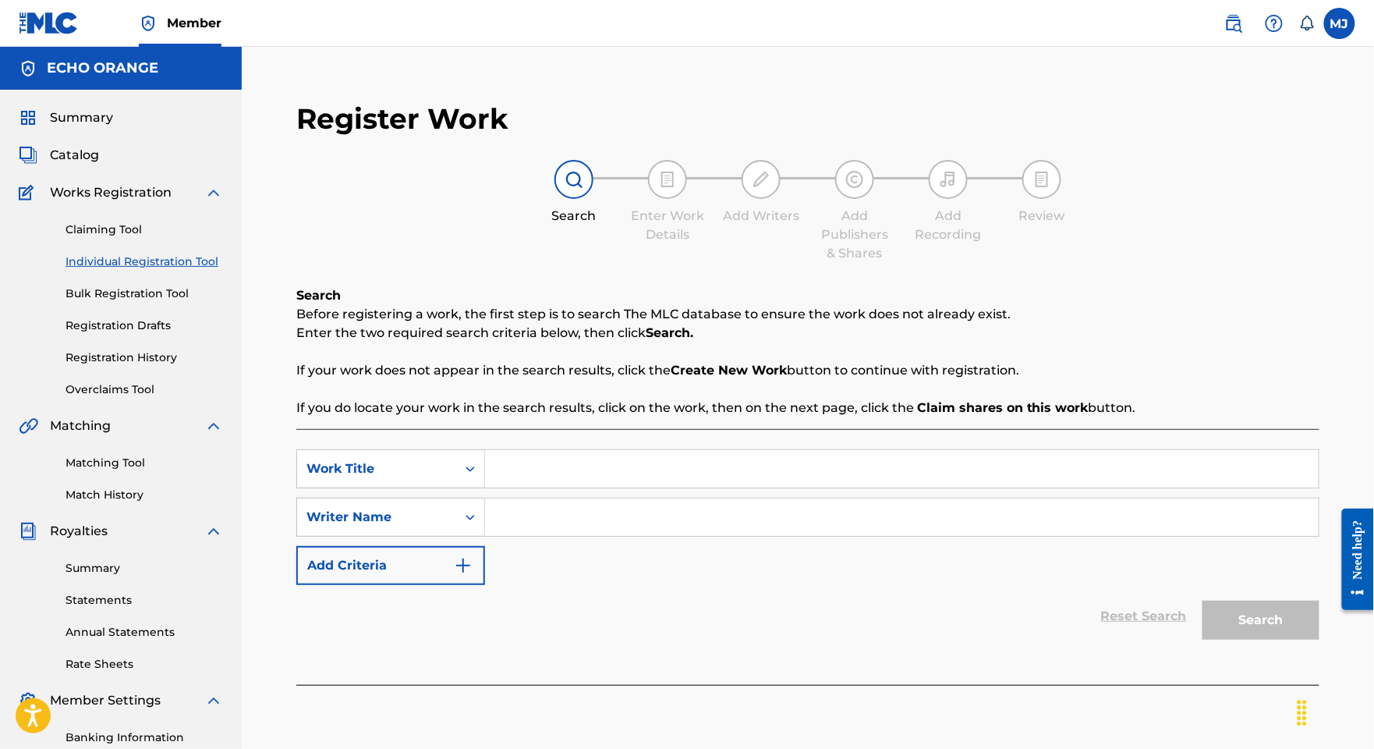
click at [699, 487] on input "Search Form" at bounding box center [902, 468] width 834 height 37
paste input "L ENFANT PRODIGE"
type input "L ENFANT PRODIGE"
click at [1001, 536] on input "Search Form" at bounding box center [902, 516] width 834 height 37
paste input "[PERSON_NAME]"
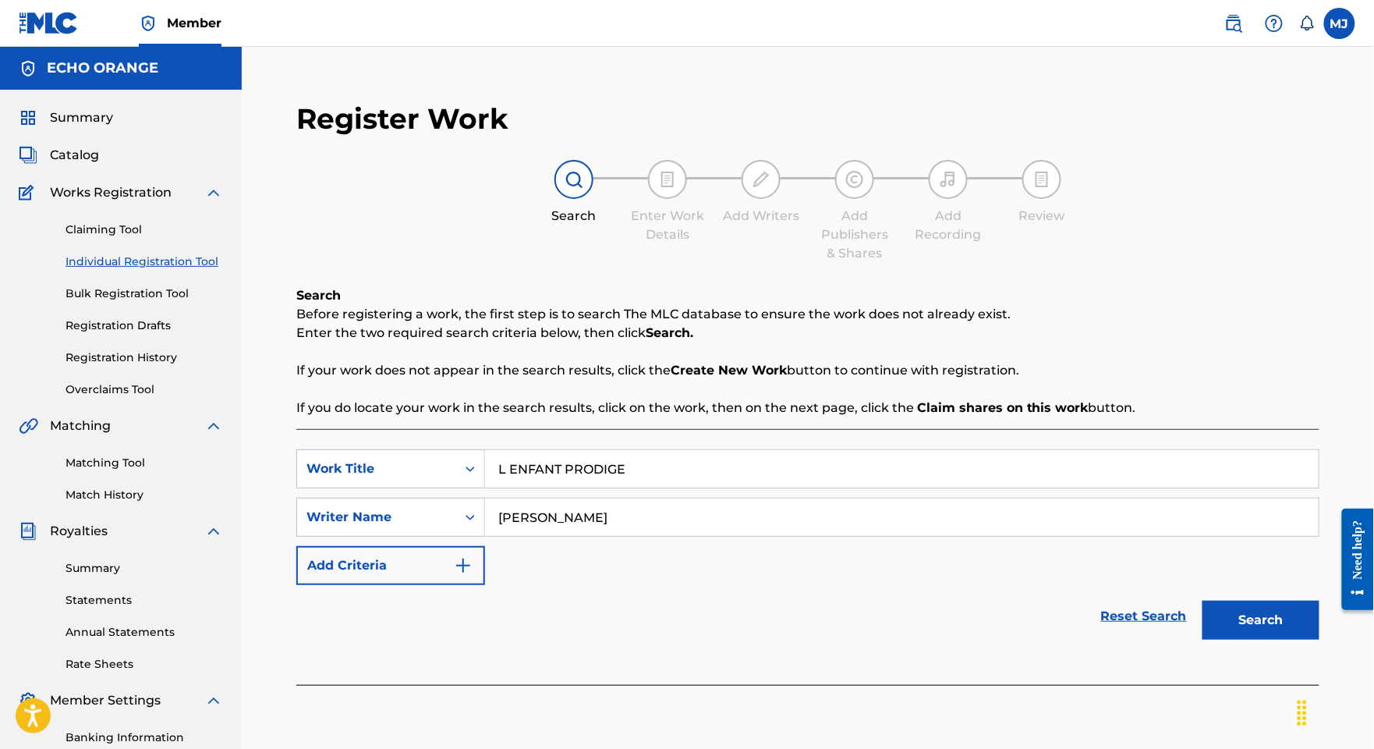
type input "[PERSON_NAME]"
click at [1263, 639] on button "Search" at bounding box center [1261, 619] width 117 height 39
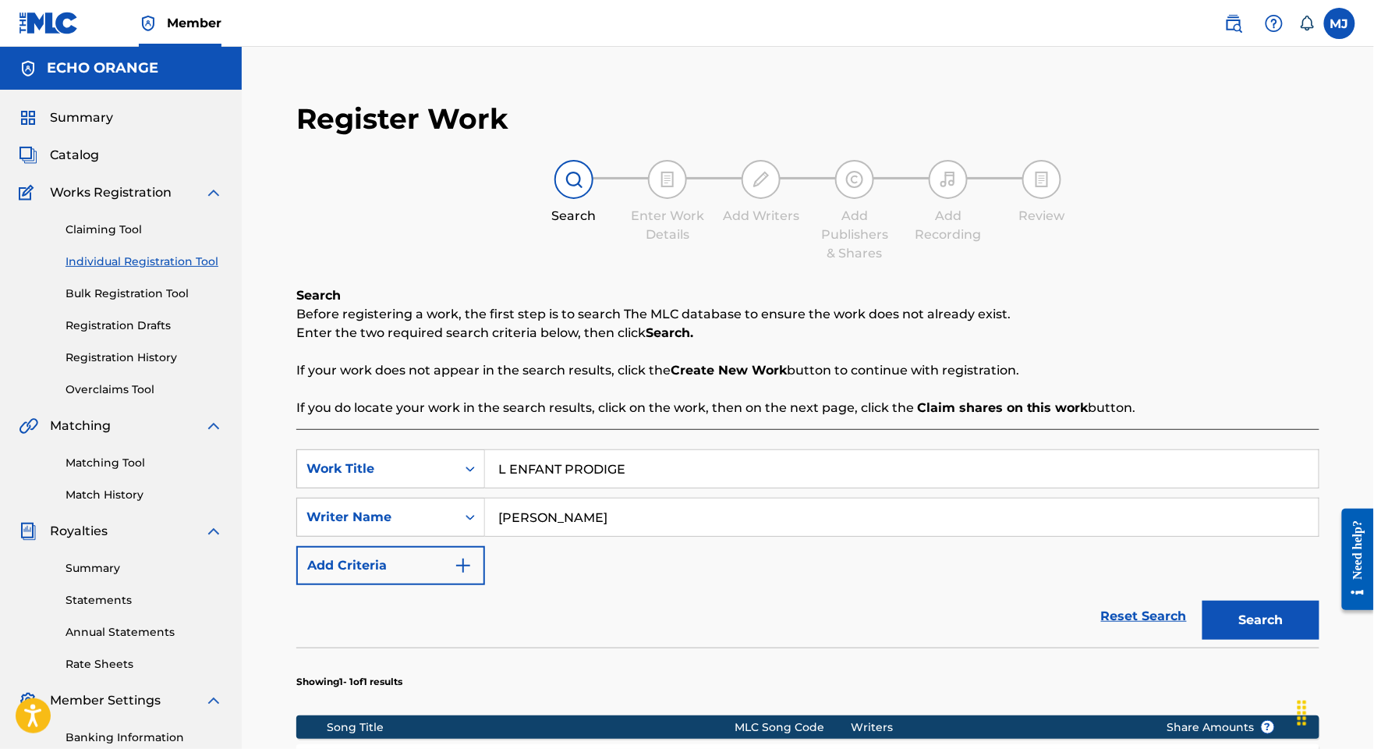
scroll to position [348, 0]
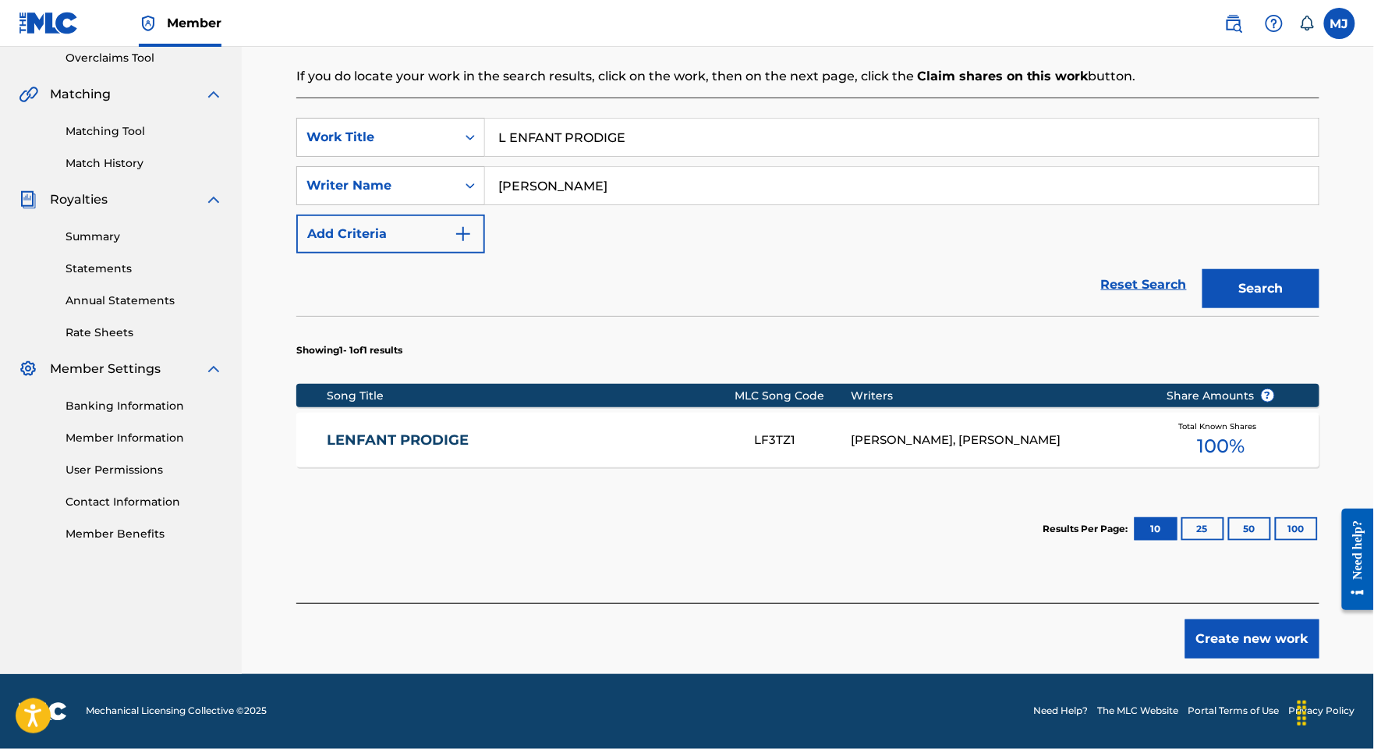
click at [462, 449] on link "LENFANT PRODIGE" at bounding box center [530, 440] width 406 height 18
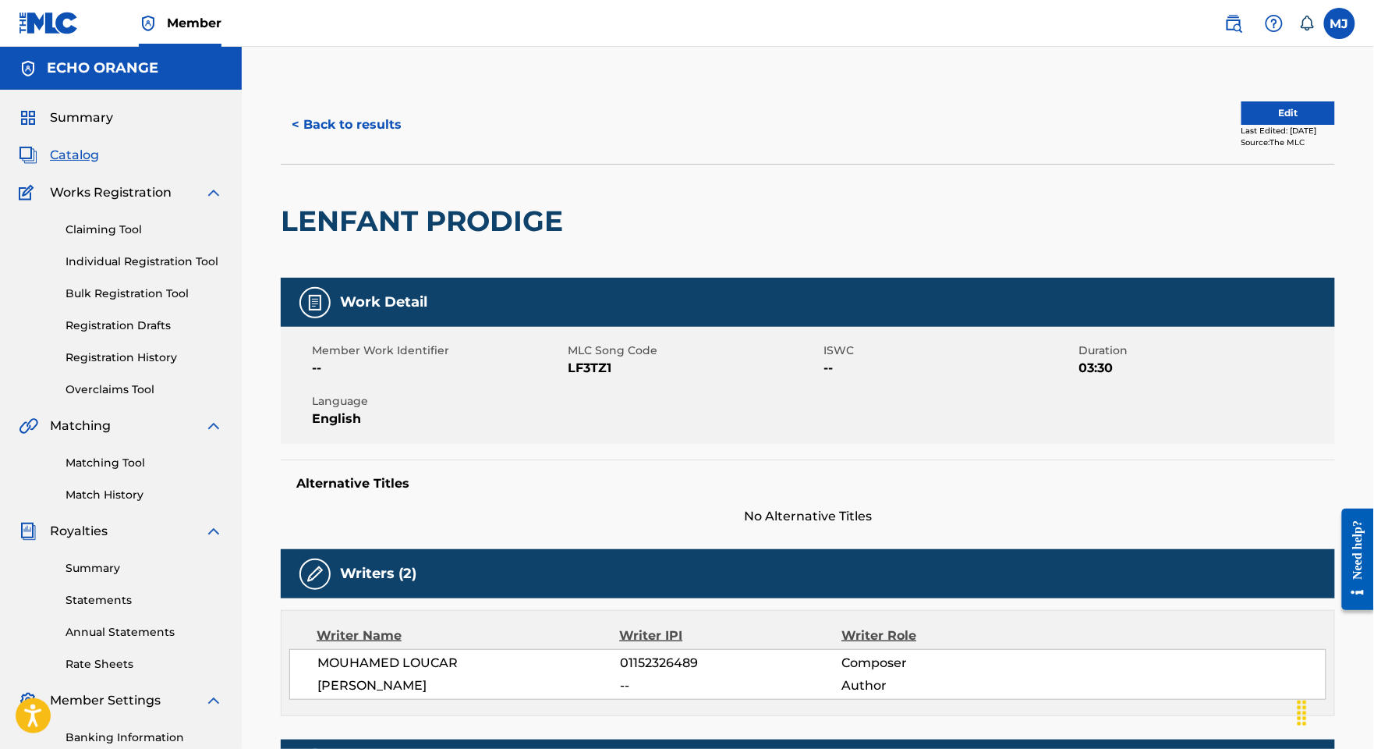
click at [518, 239] on h2 "LENFANT PRODIGE" at bounding box center [426, 221] width 290 height 35
click at [175, 270] on link "Individual Registration Tool" at bounding box center [145, 261] width 158 height 16
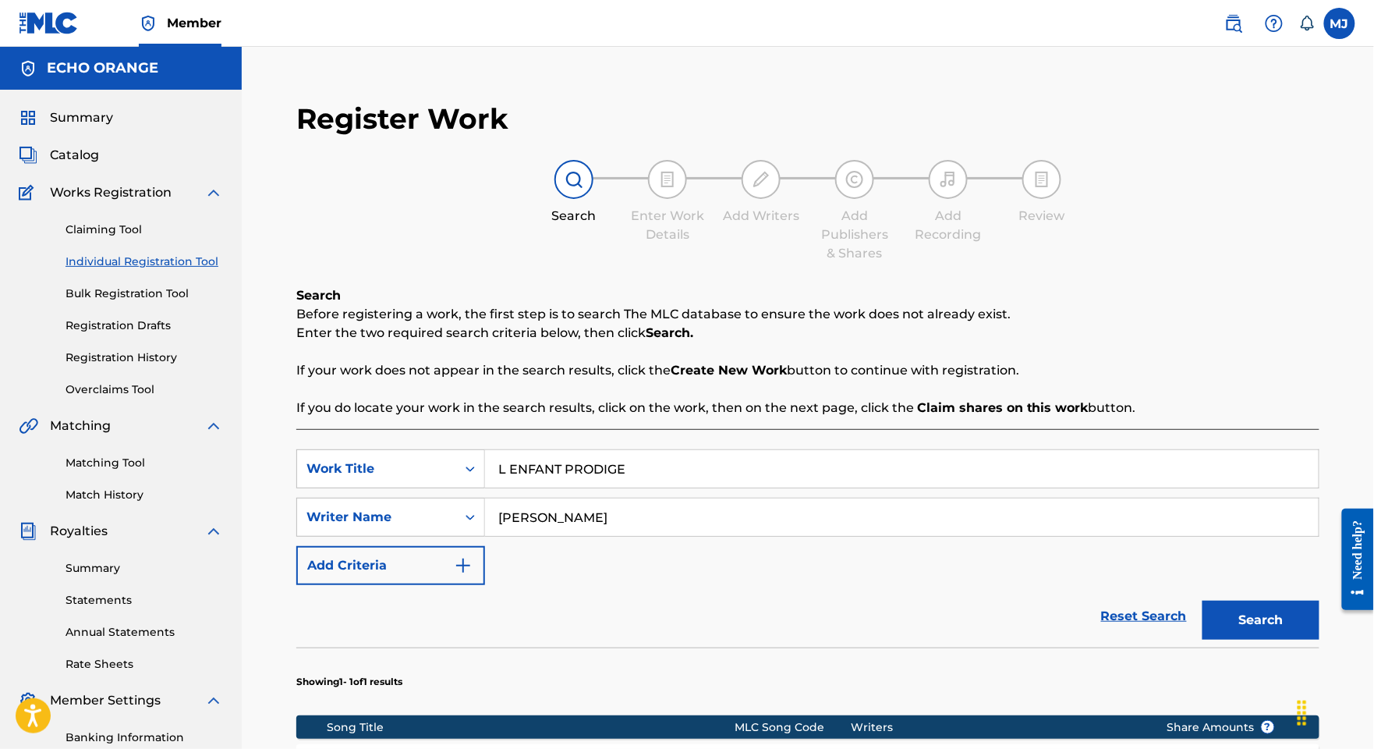
click at [649, 487] on input "L ENFANT PRODIGE" at bounding box center [902, 468] width 834 height 37
click at [657, 487] on input "L ENFANT PRODIGE" at bounding box center [902, 468] width 834 height 37
click at [141, 471] on link "Matching Tool" at bounding box center [145, 463] width 158 height 16
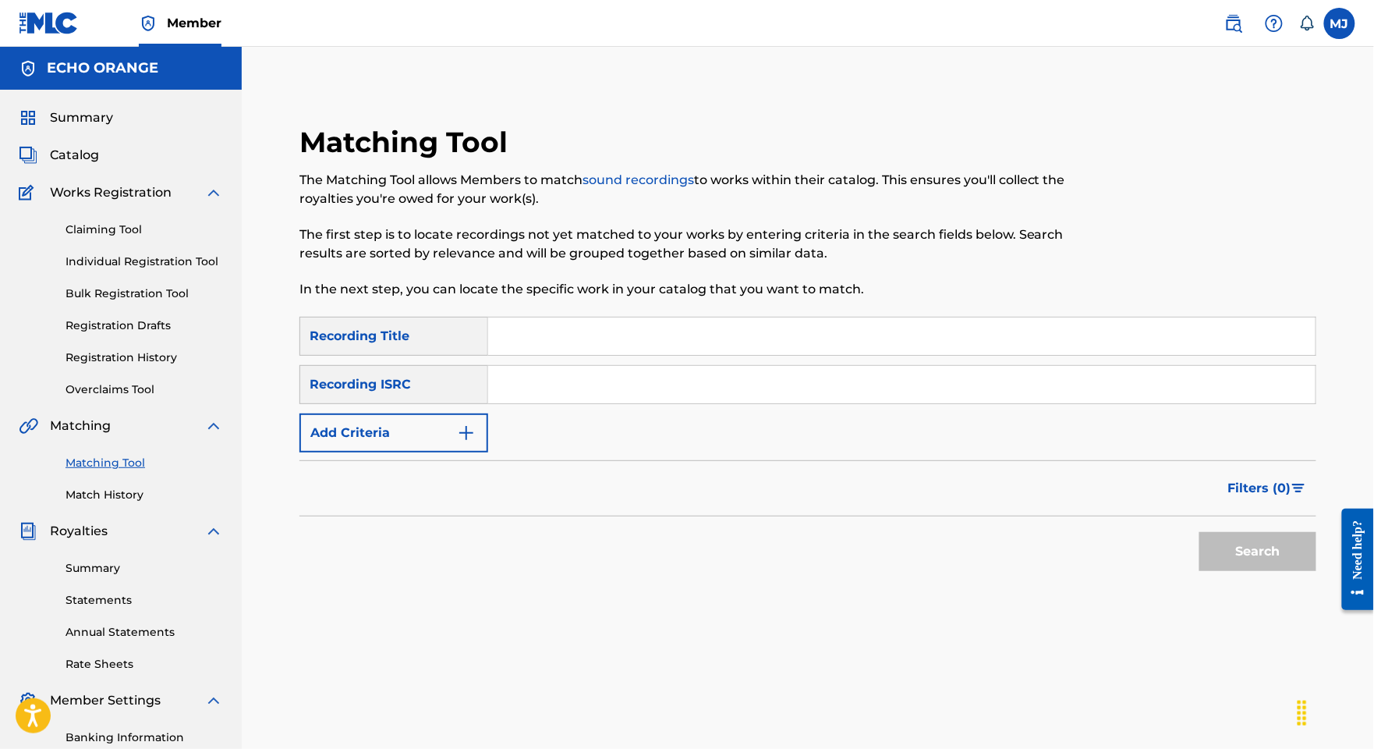
click at [661, 317] on div "Matching Tool The Matching Tool allows Members to match sound recordings to wor…" at bounding box center [690, 221] width 783 height 192
click at [653, 355] on input "Search Form" at bounding box center [901, 335] width 827 height 37
paste input "L ENFANT PRODIGE"
type input "L ENFANT PRODIGE"
click at [1259, 571] on button "Search" at bounding box center [1257, 551] width 117 height 39
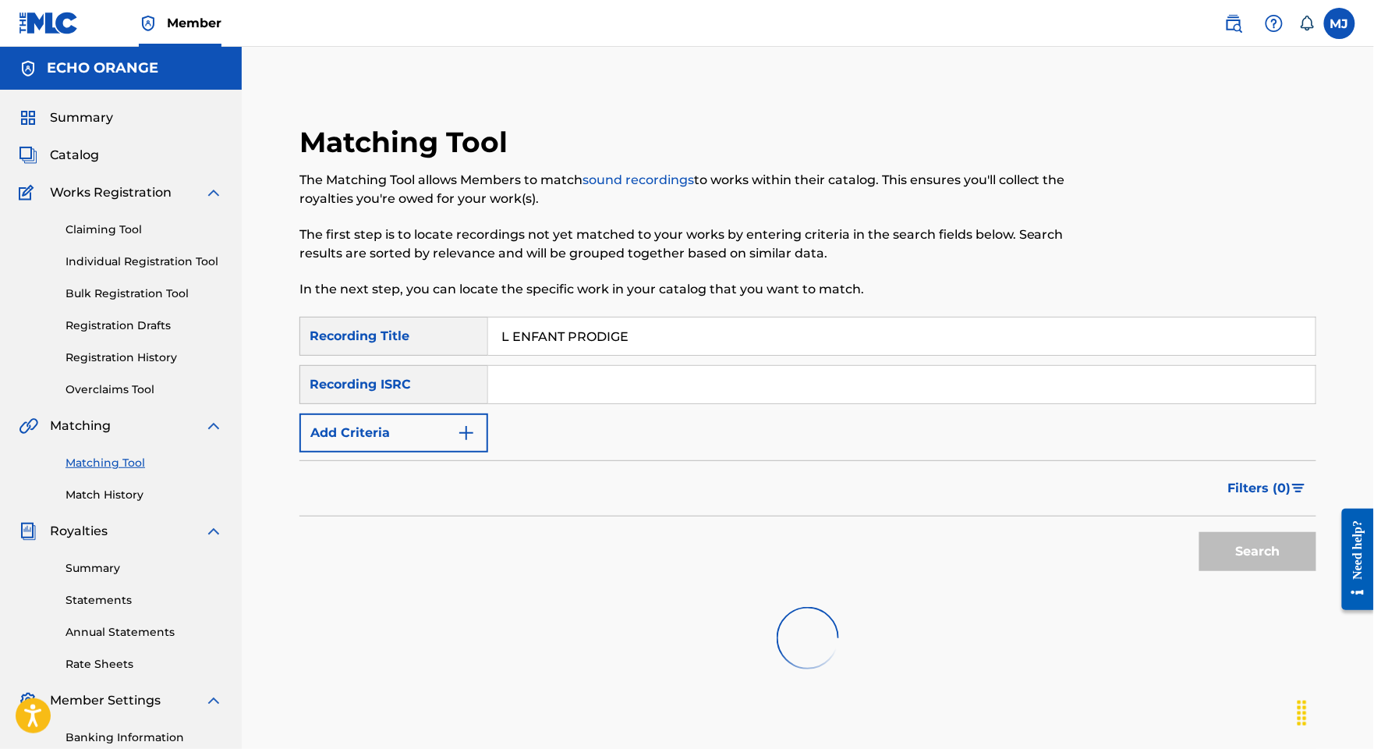
scroll to position [343, 0]
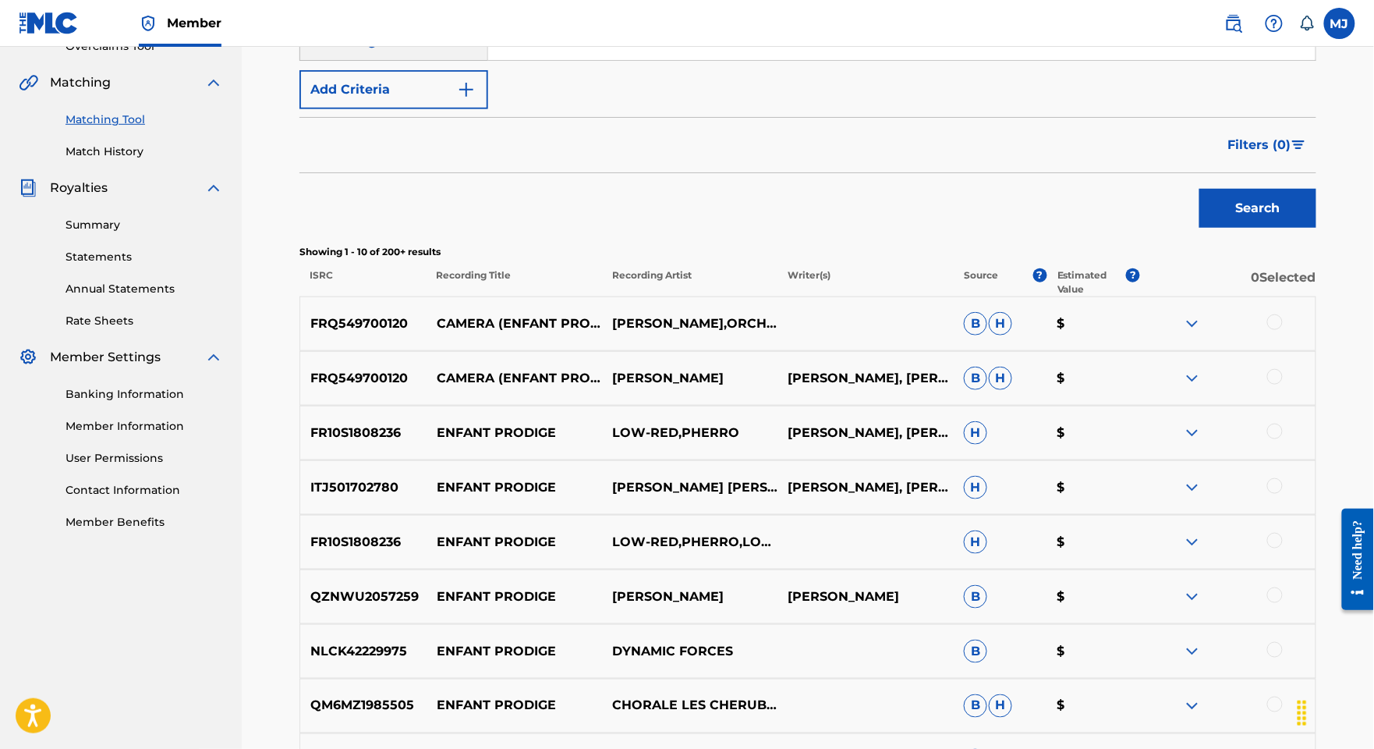
click at [475, 109] on button "Add Criteria" at bounding box center [393, 89] width 189 height 39
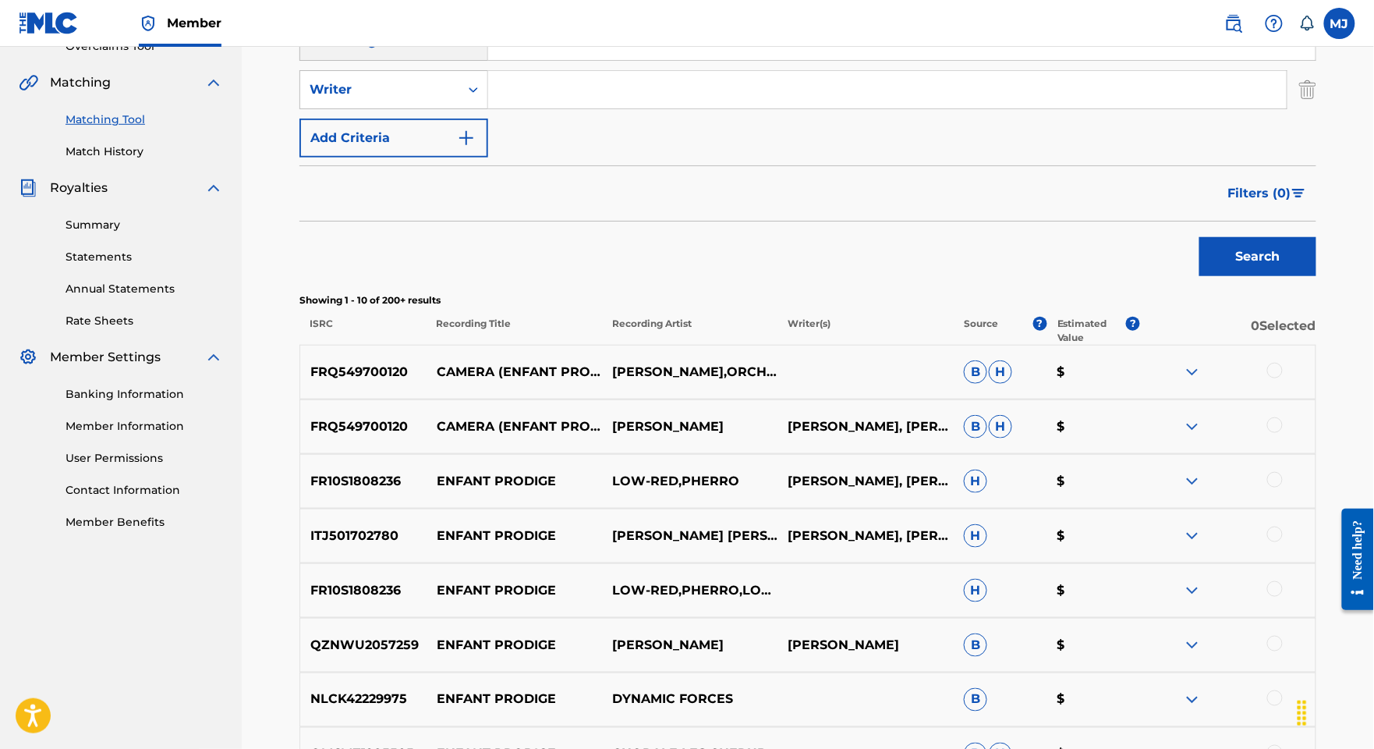
drag, startPoint x: 636, startPoint y: 154, endPoint x: 641, endPoint y: 137, distance: 17.0
click at [636, 108] on input "Search Form" at bounding box center [887, 89] width 799 height 37
paste input "[PERSON_NAME]"
click at [1259, 276] on button "Search" at bounding box center [1257, 256] width 117 height 39
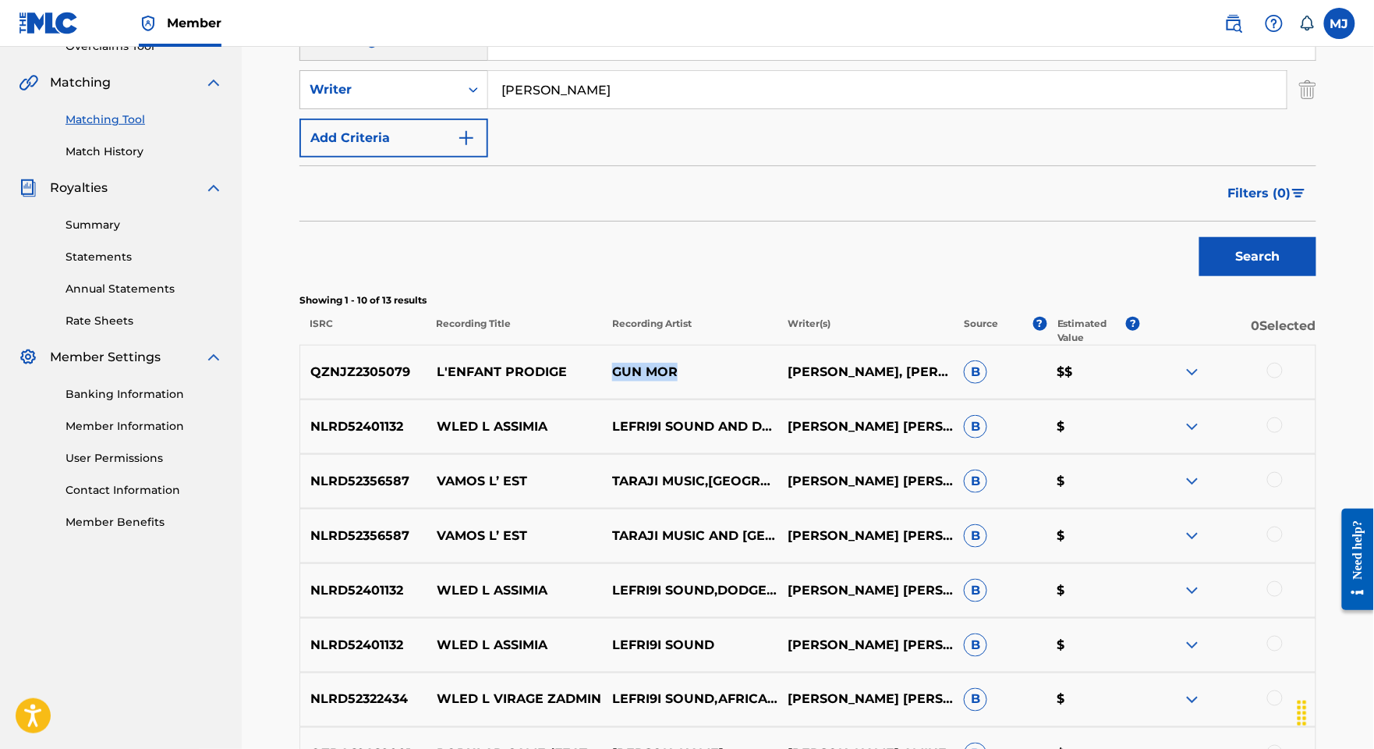
drag, startPoint x: 722, startPoint y: 480, endPoint x: 633, endPoint y: 474, distance: 89.1
click at [633, 381] on p "GUN MOR" at bounding box center [689, 372] width 175 height 19
copy p "GUN MOR"
click at [1283, 378] on div at bounding box center [1275, 371] width 16 height 16
click at [688, 108] on input "[PERSON_NAME]" at bounding box center [887, 89] width 799 height 37
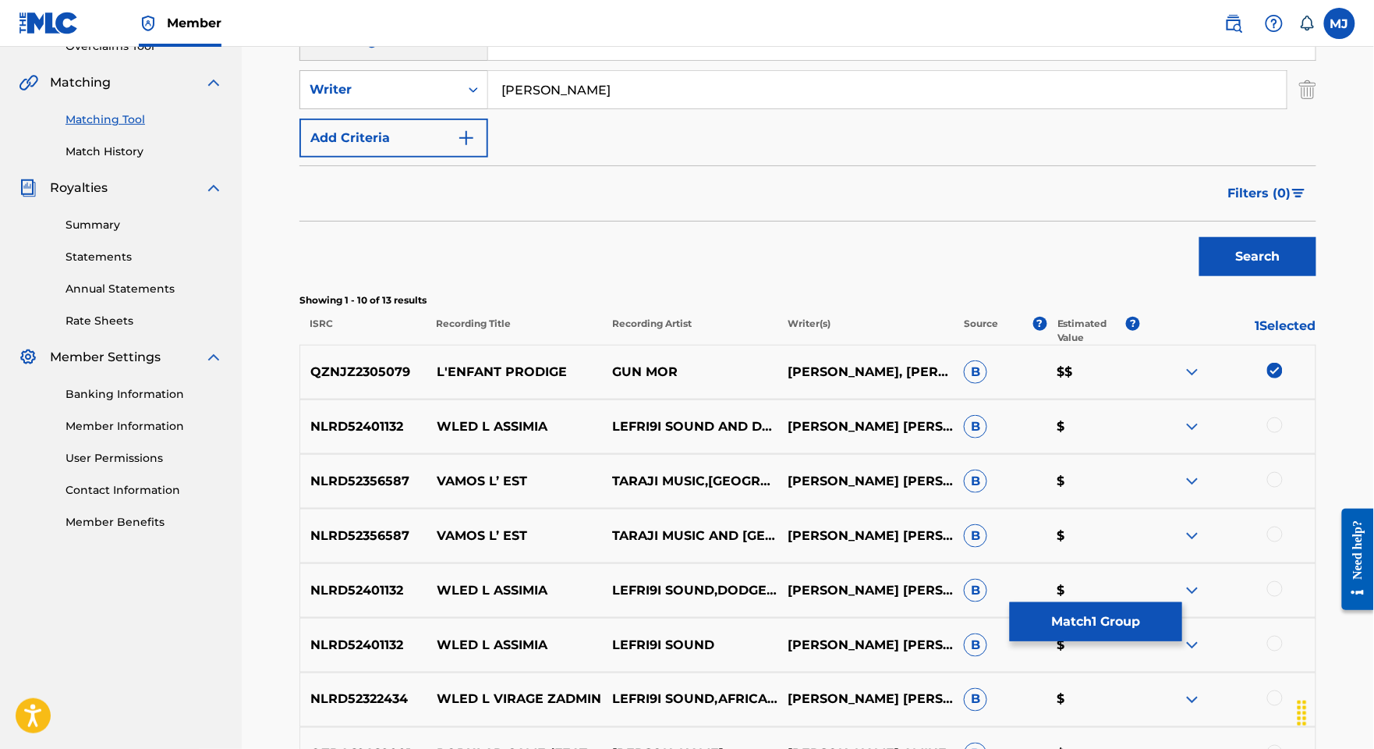
click at [688, 108] on input "[PERSON_NAME]" at bounding box center [887, 89] width 799 height 37
paste input "GUN MOR"
type input "GUN MOR"
click at [365, 99] on div "Writer" at bounding box center [380, 89] width 140 height 19
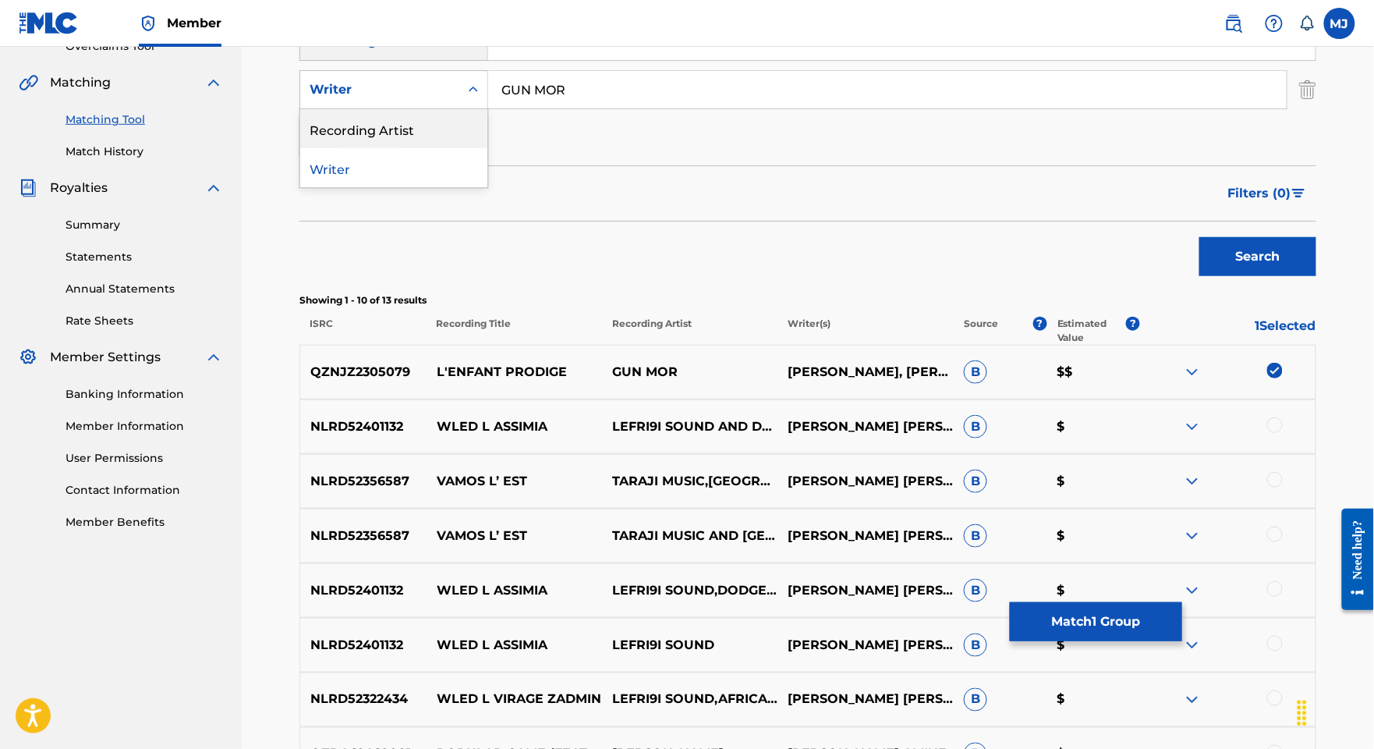
click at [426, 148] on div "Recording Artist" at bounding box center [393, 128] width 187 height 39
click at [590, 108] on input "Search Form" at bounding box center [887, 89] width 799 height 37
paste input "GUN MOR"
type input "GUN MOR"
click at [1259, 276] on button "Search" at bounding box center [1257, 256] width 117 height 39
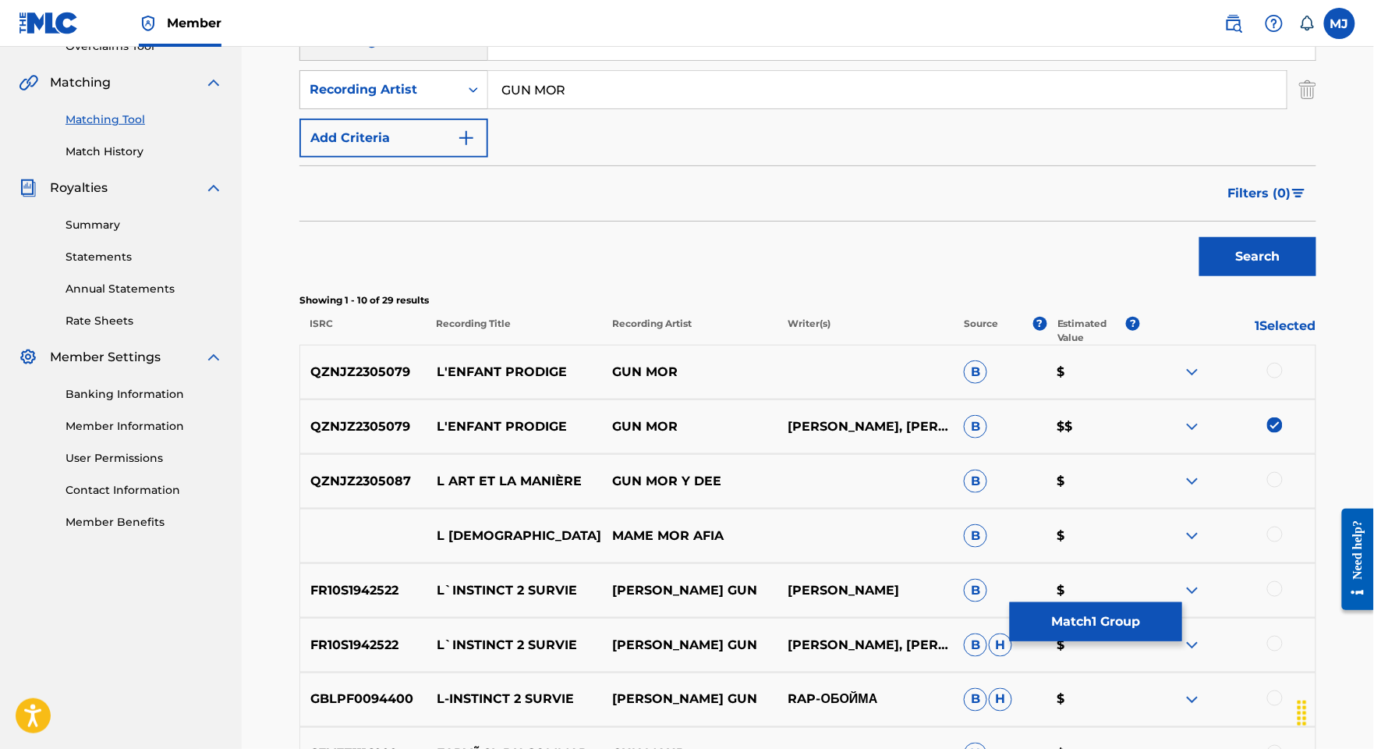
scroll to position [369, 0]
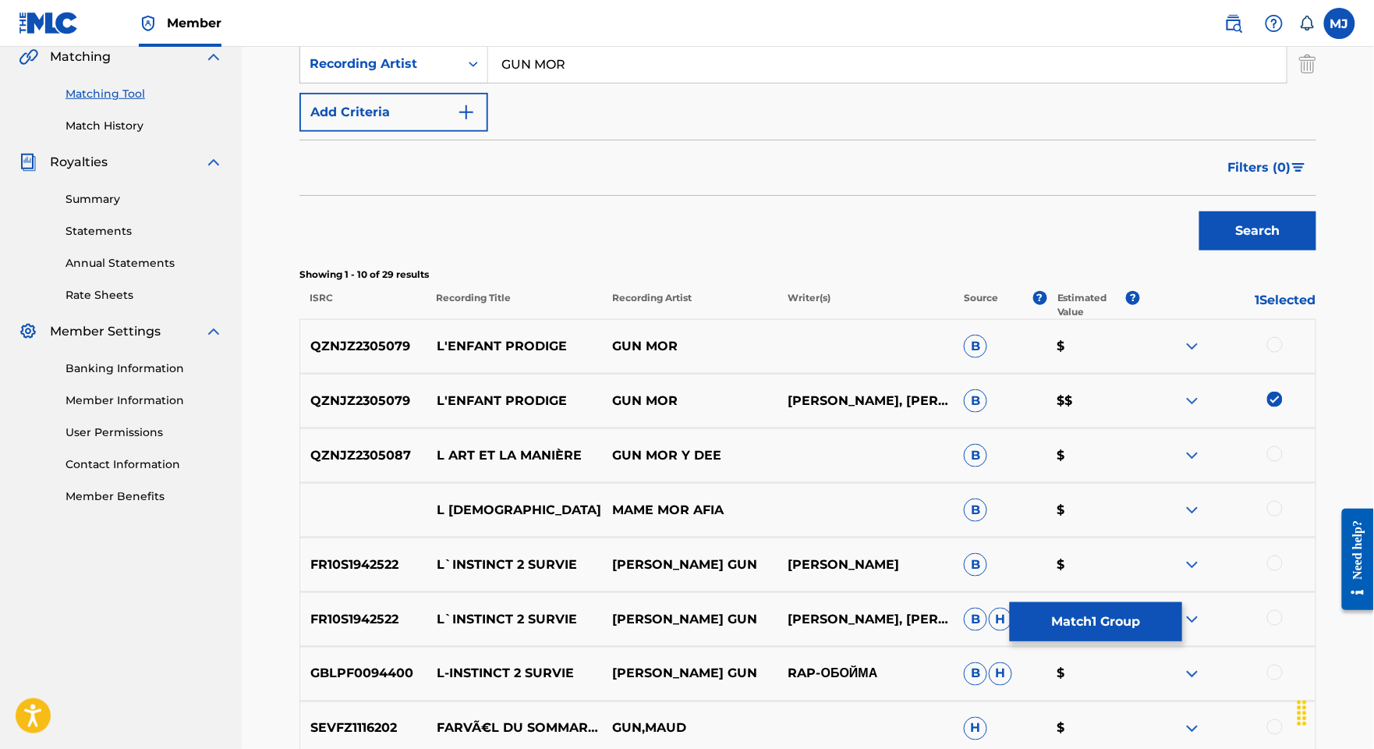
click at [1283, 352] on div at bounding box center [1275, 345] width 16 height 16
click at [1182, 604] on button "Match 2 Groups" at bounding box center [1096, 621] width 172 height 39
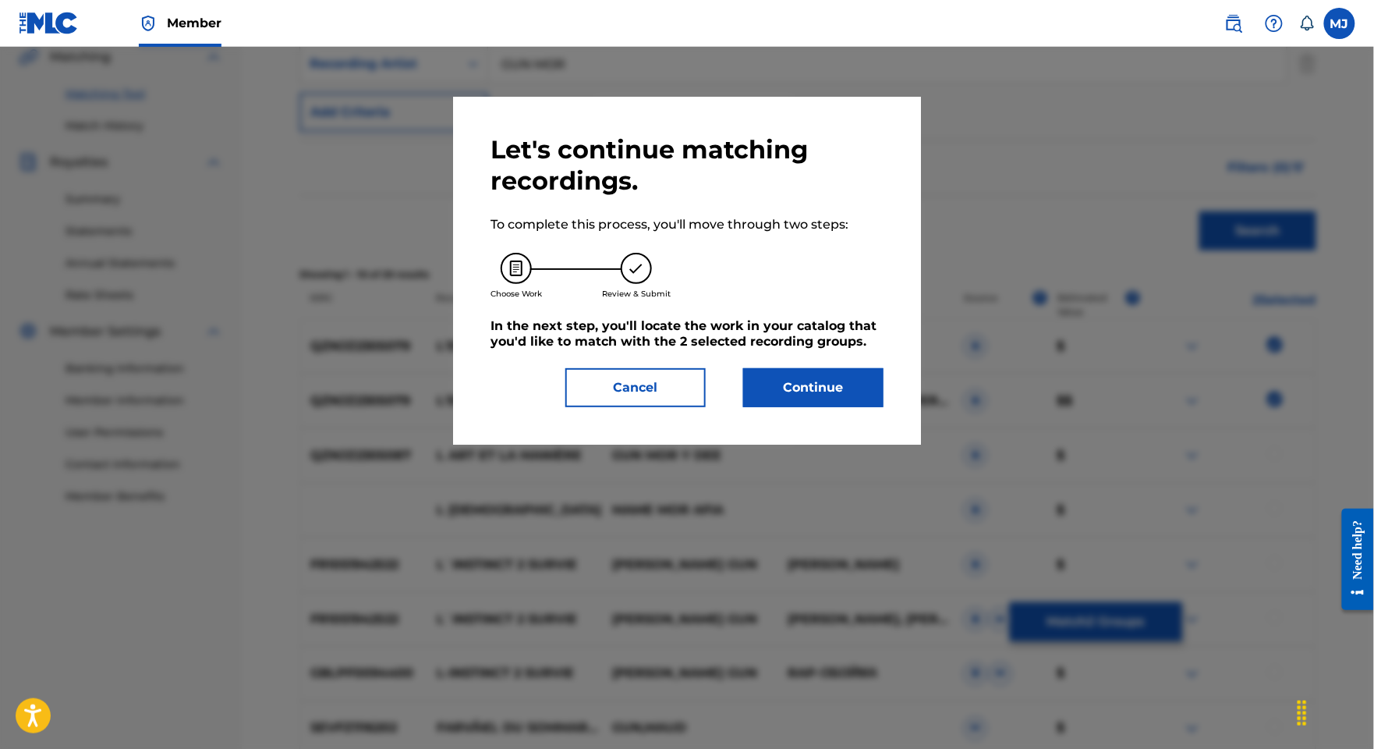
click at [884, 407] on button "Continue" at bounding box center [813, 387] width 140 height 39
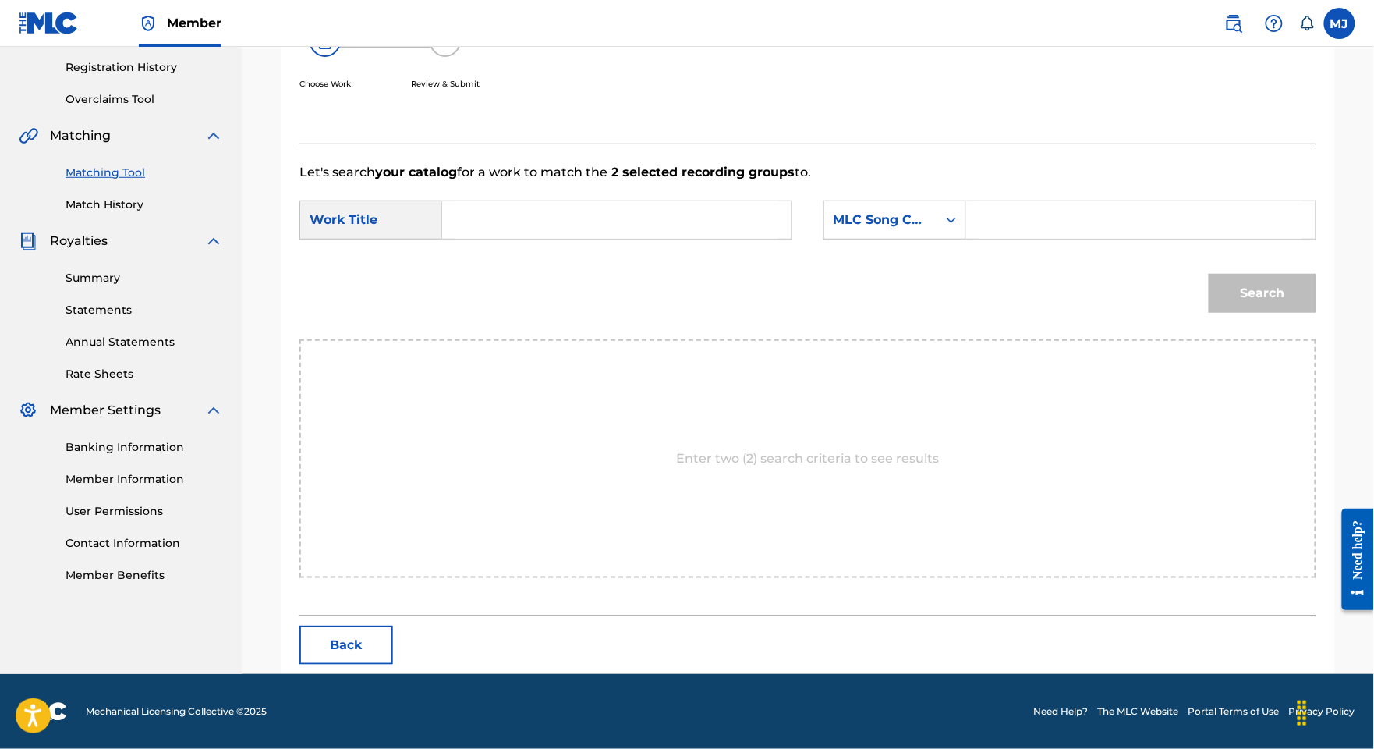
click at [700, 232] on input "Search Form" at bounding box center [616, 219] width 323 height 37
type input "l'enfant prodige"
click at [956, 218] on icon "Search Form" at bounding box center [951, 220] width 9 height 5
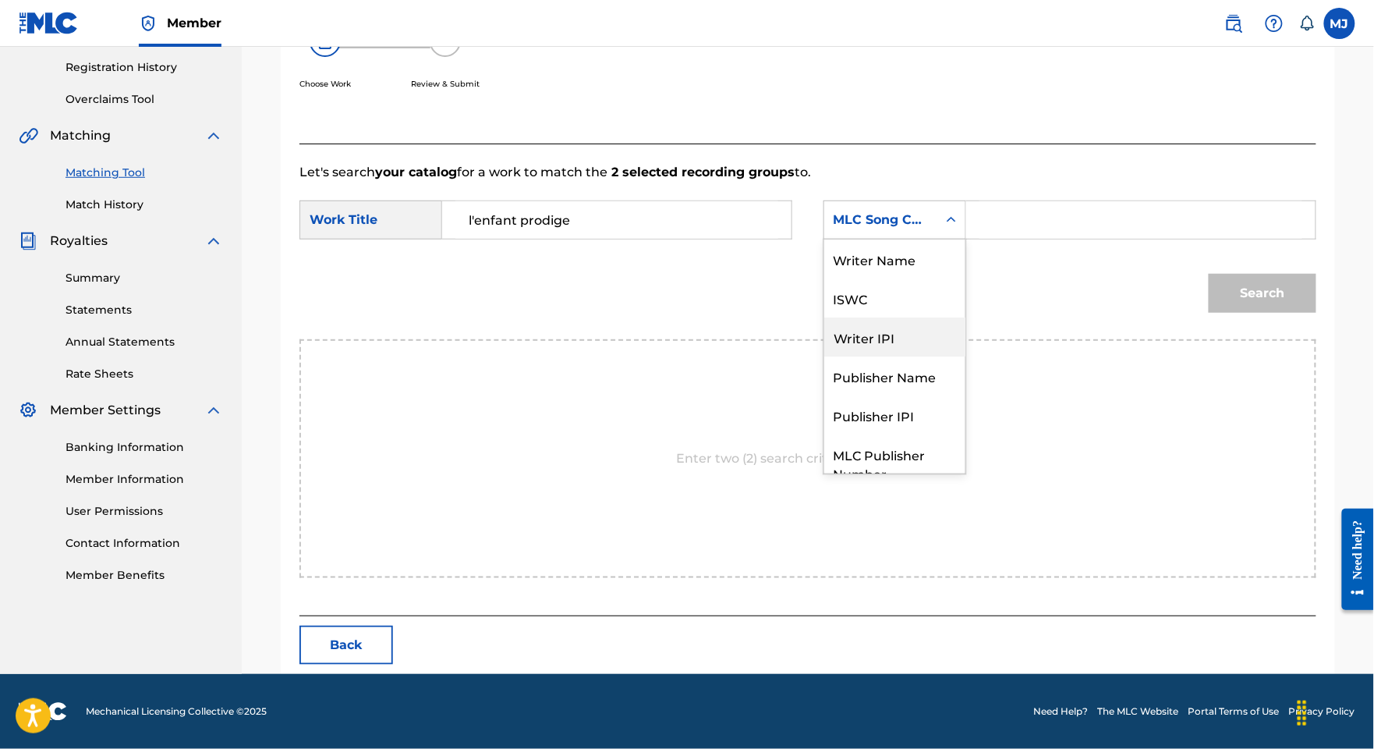
scroll to position [86, 0]
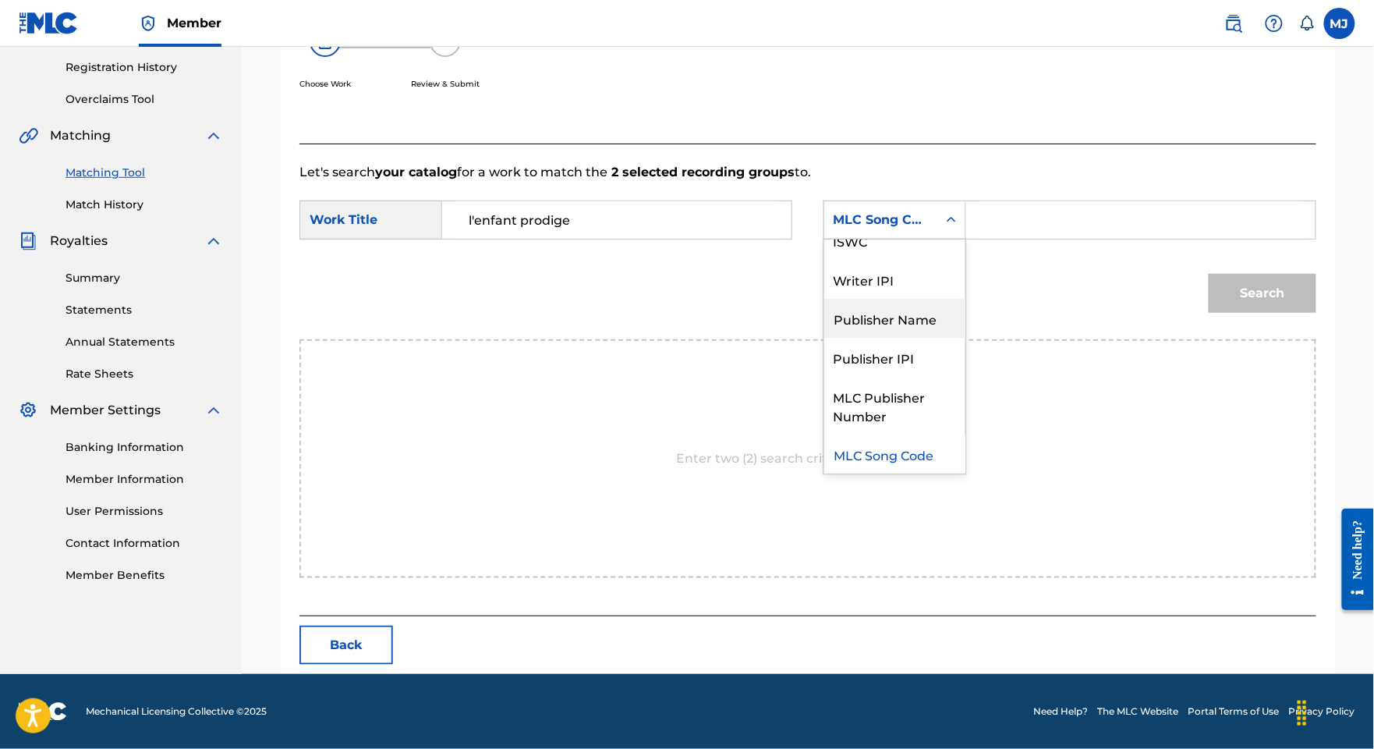
click at [903, 299] on div "Publisher Name" at bounding box center [894, 318] width 141 height 39
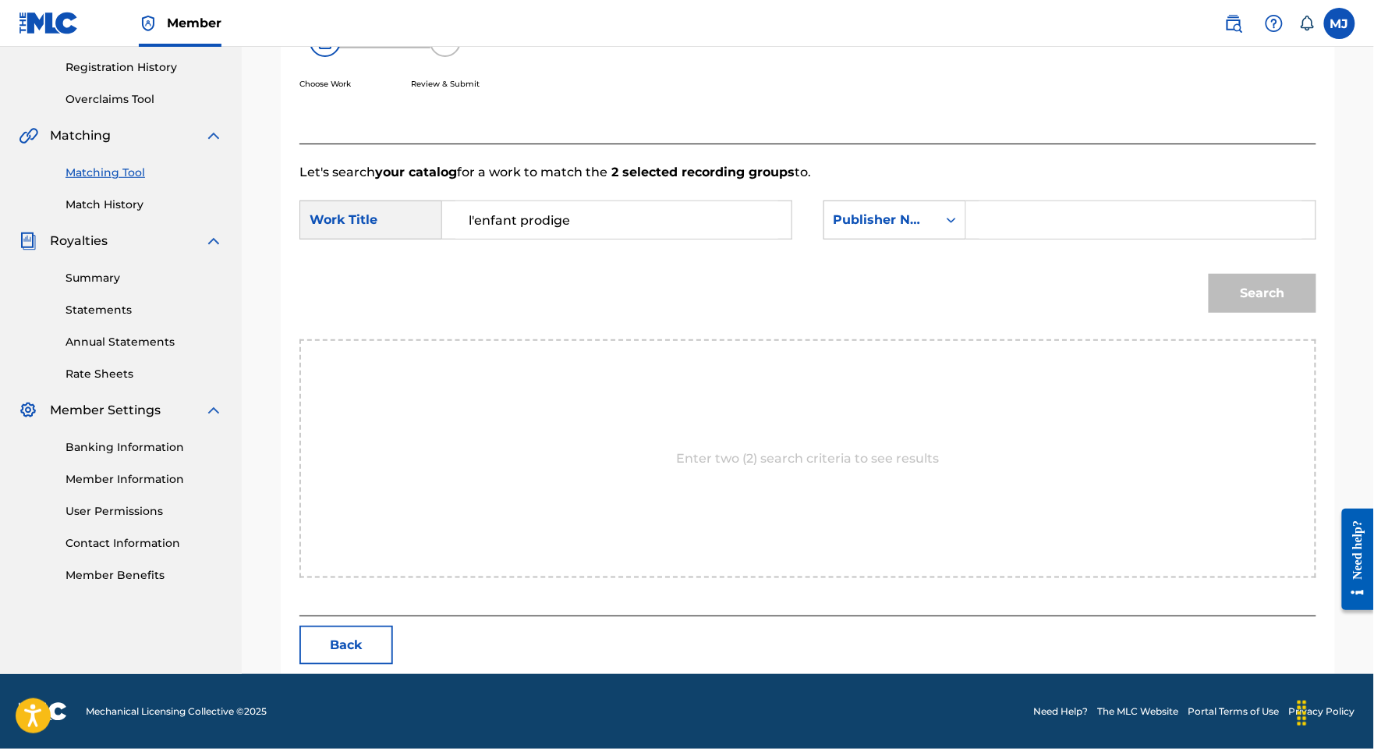
click at [1064, 201] on input "Search Form" at bounding box center [1140, 219] width 323 height 37
type input "appeal"
click at [1265, 303] on button "Search" at bounding box center [1263, 293] width 108 height 39
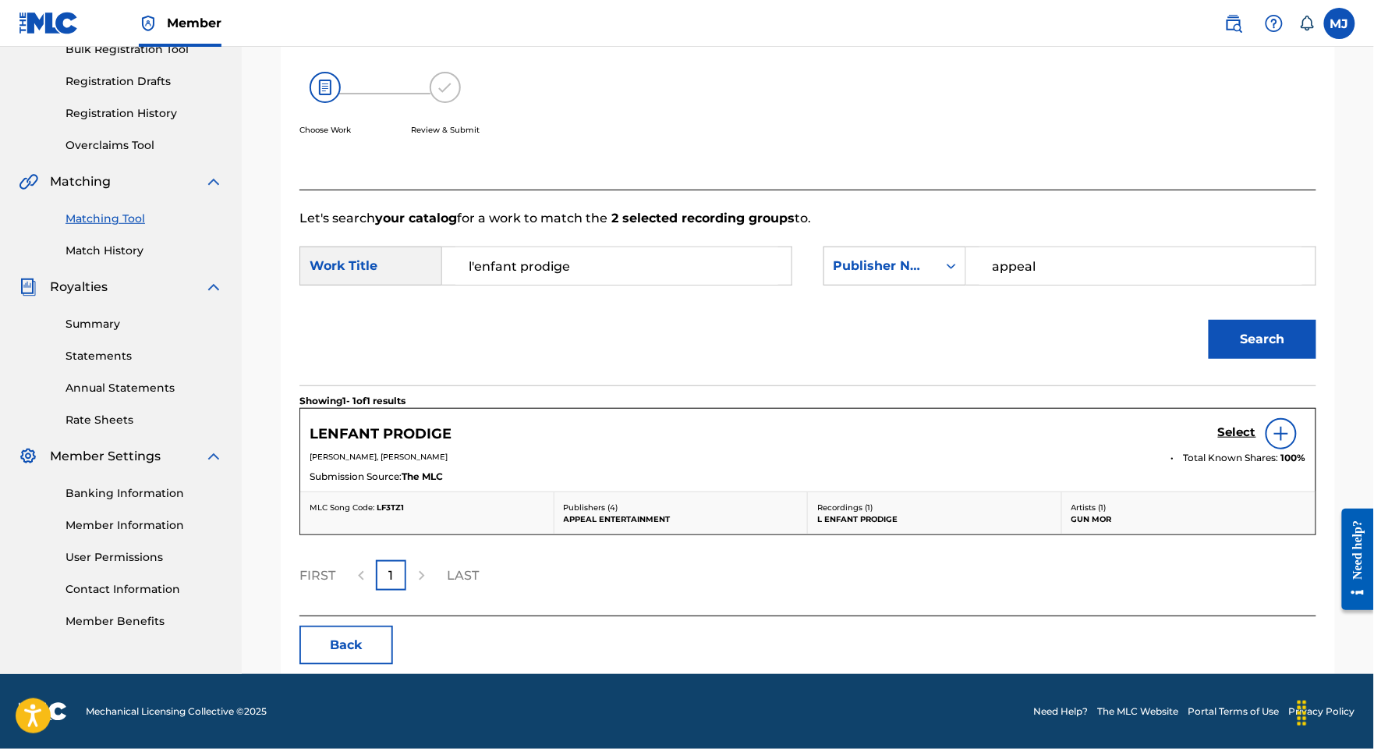
click at [1236, 437] on h5 "Select" at bounding box center [1237, 432] width 38 height 15
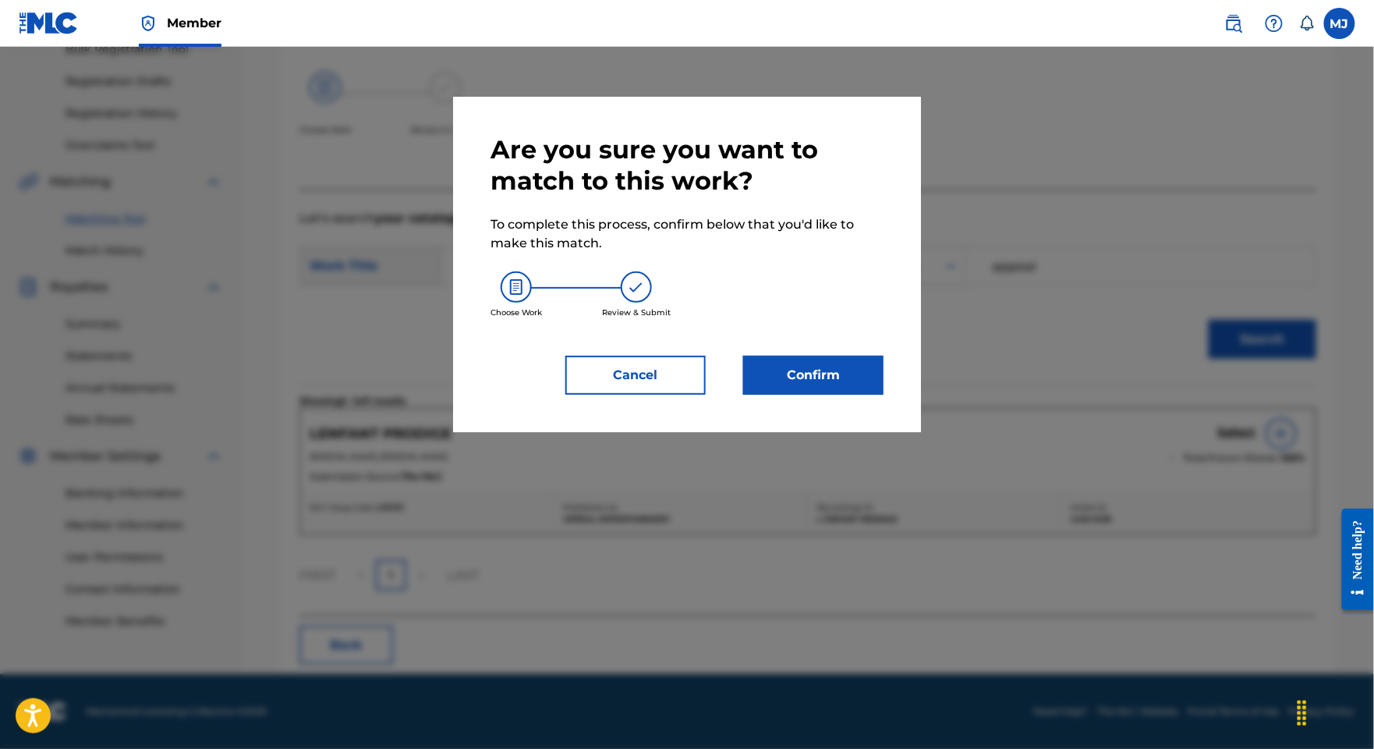
click at [884, 395] on button "Confirm" at bounding box center [813, 375] width 140 height 39
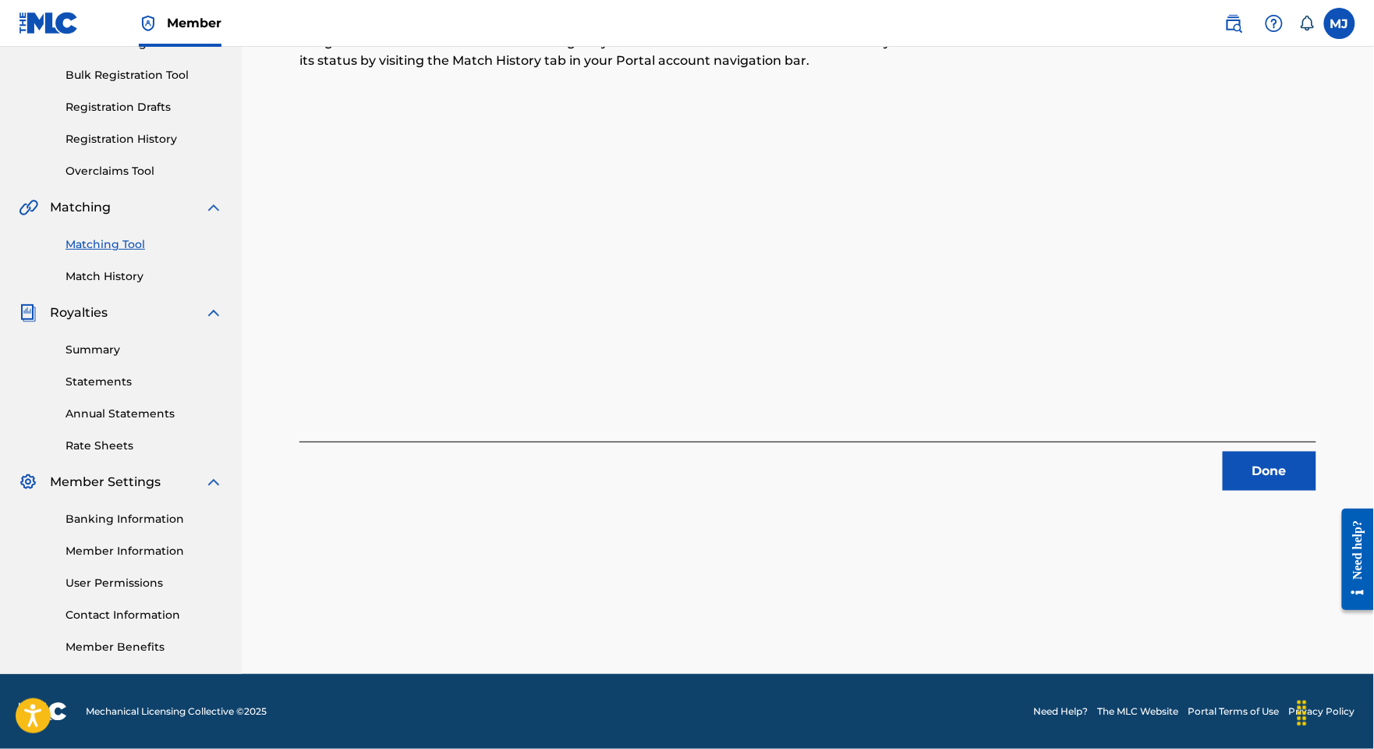
click at [1230, 452] on button "Done" at bounding box center [1270, 471] width 94 height 39
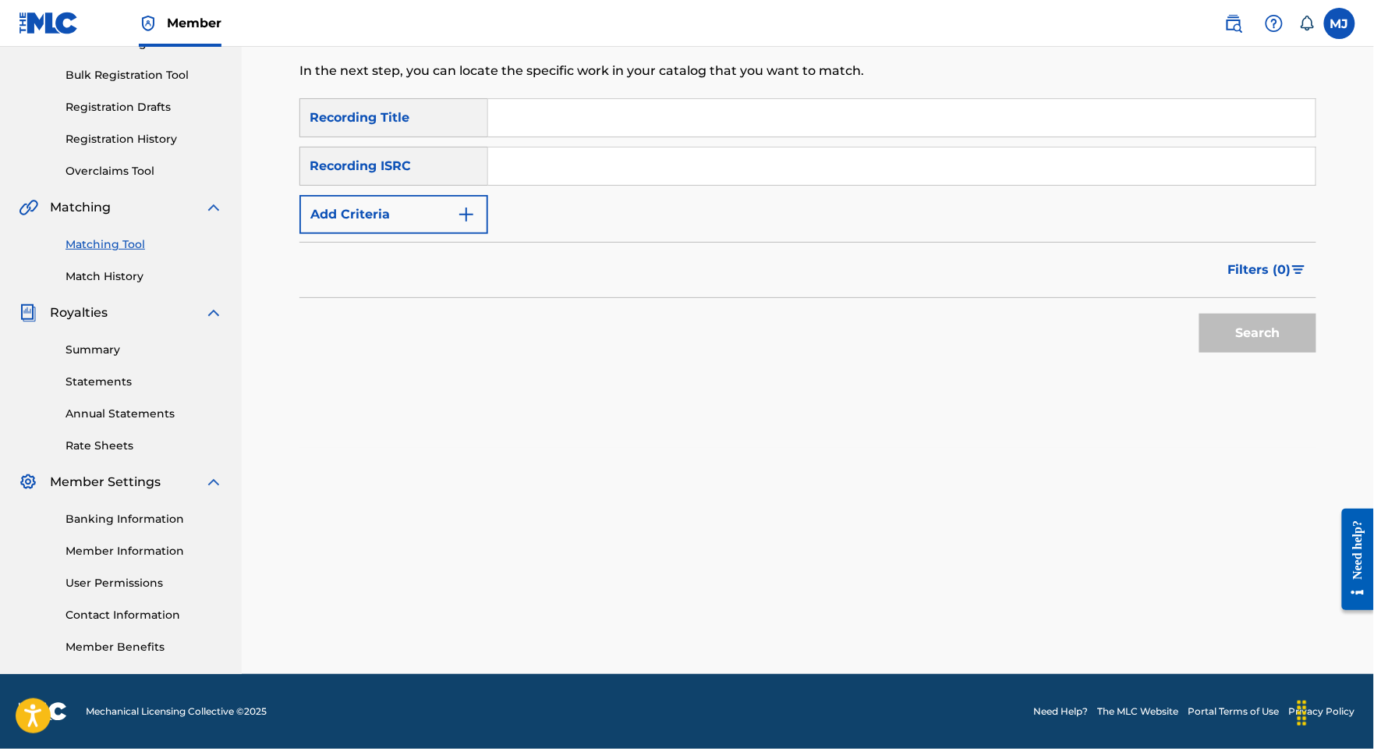
scroll to position [0, 0]
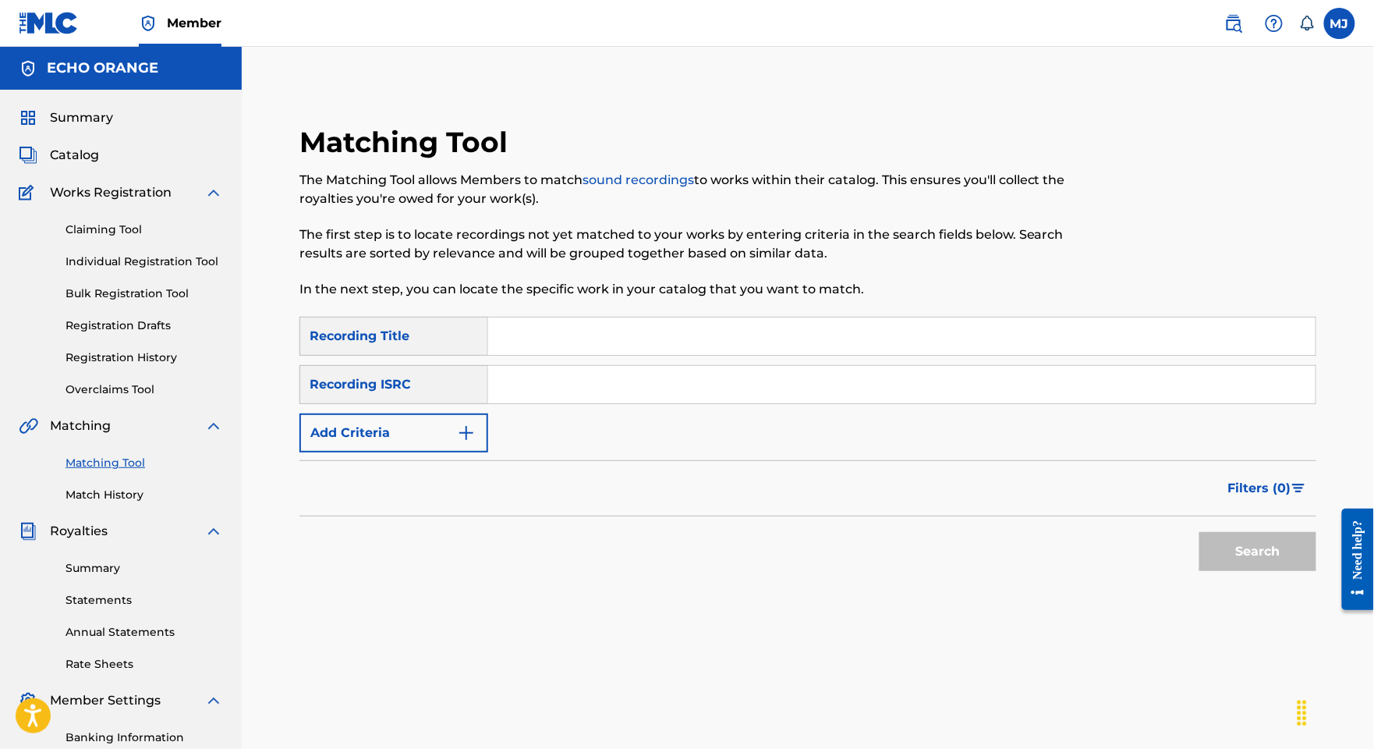
click at [175, 295] on div "Claiming Tool Individual Registration Tool Bulk Registration Tool Registration …" at bounding box center [121, 300] width 204 height 196
click at [182, 270] on link "Individual Registration Tool" at bounding box center [145, 261] width 158 height 16
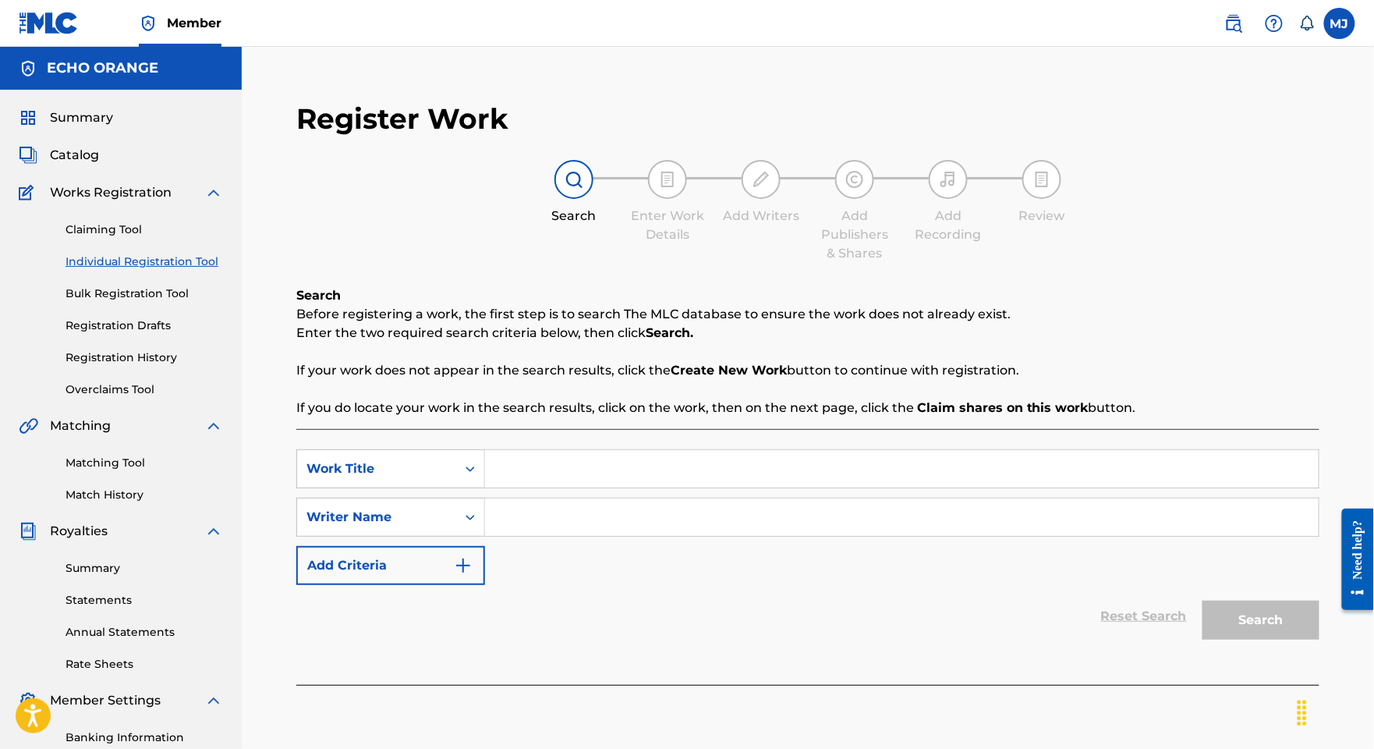
click at [618, 487] on input "Search Form" at bounding box center [902, 468] width 834 height 37
paste input "L HOMME N EST RIEN SANS [DEMOGRAPHIC_DATA]"
type input "L HOMME N EST RIEN SANS [DEMOGRAPHIC_DATA]"
click at [600, 536] on input "Search Form" at bounding box center [902, 516] width 834 height 37
click at [1003, 536] on input "Search Form" at bounding box center [902, 516] width 834 height 37
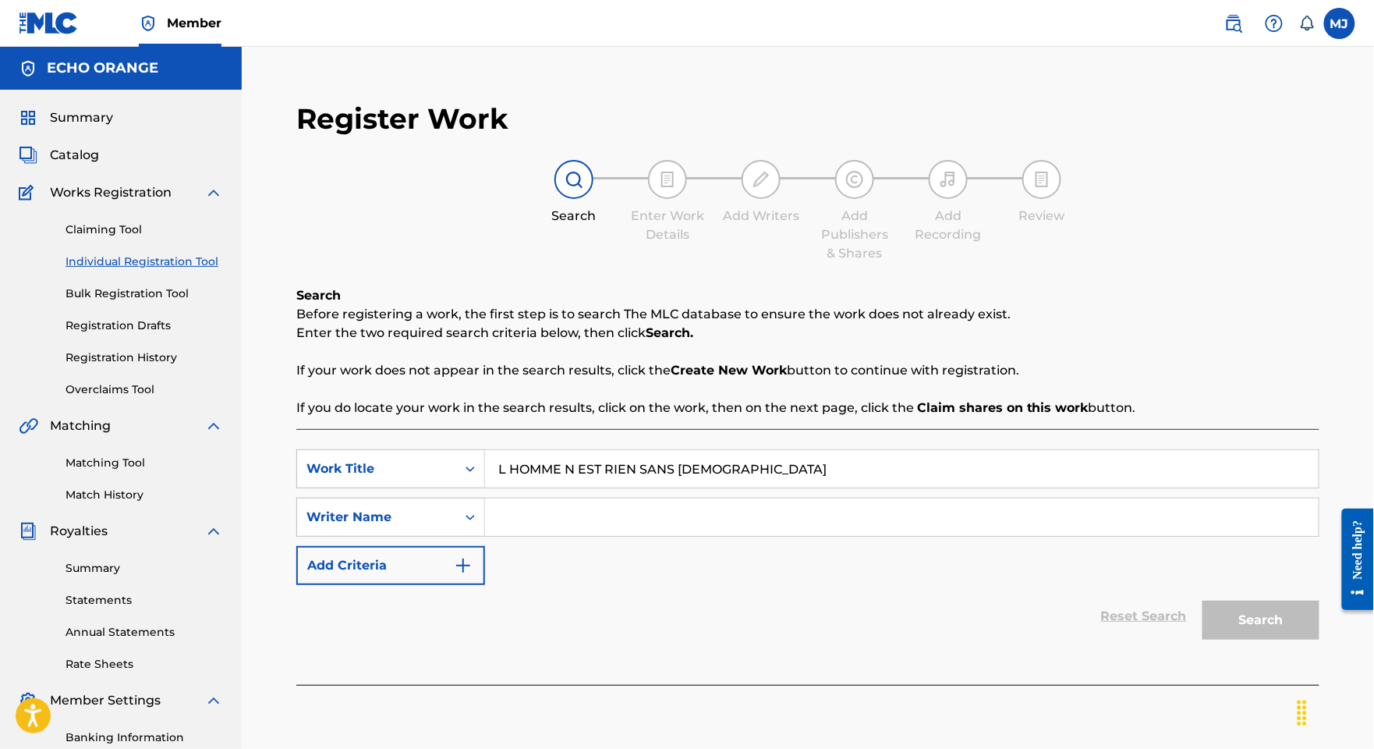
paste input "FOUA BI [PERSON_NAME]"
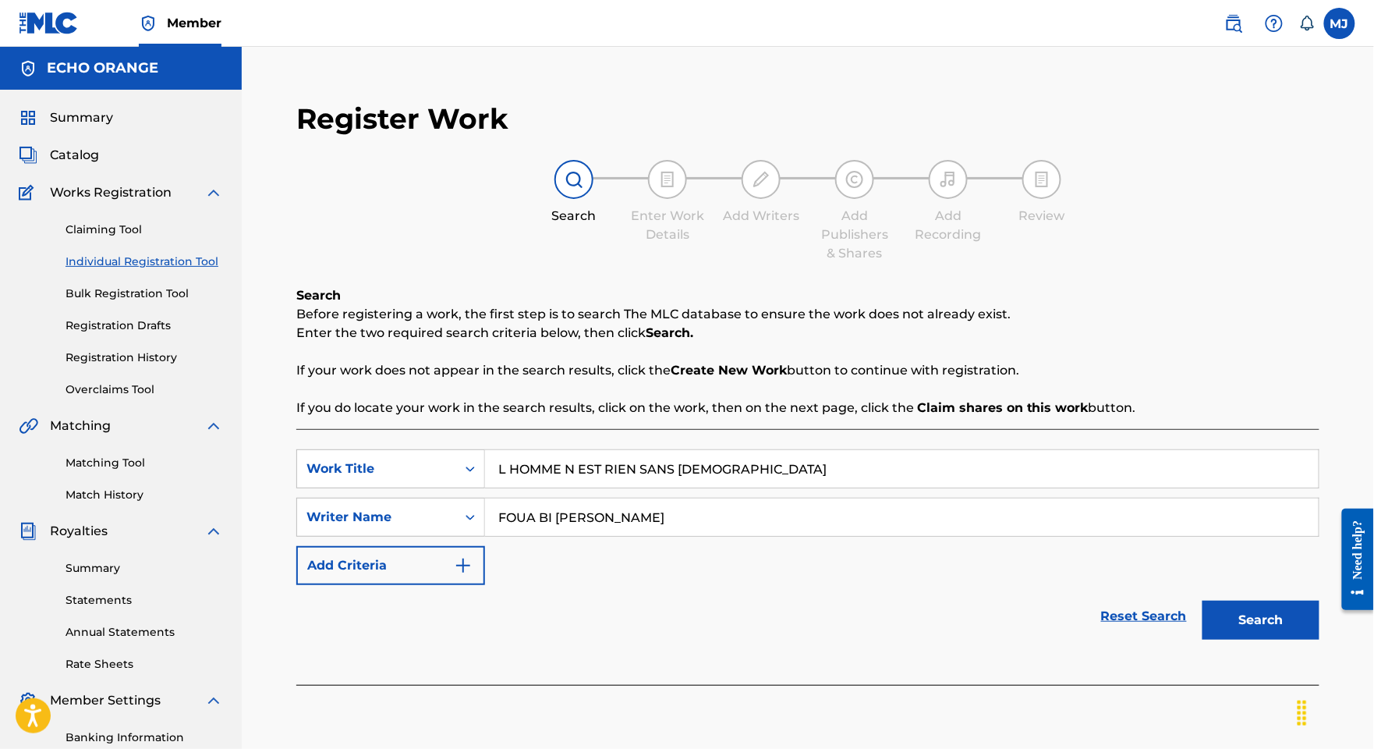
type input "FOUA BI [PERSON_NAME]"
click at [1263, 639] on button "Search" at bounding box center [1261, 619] width 117 height 39
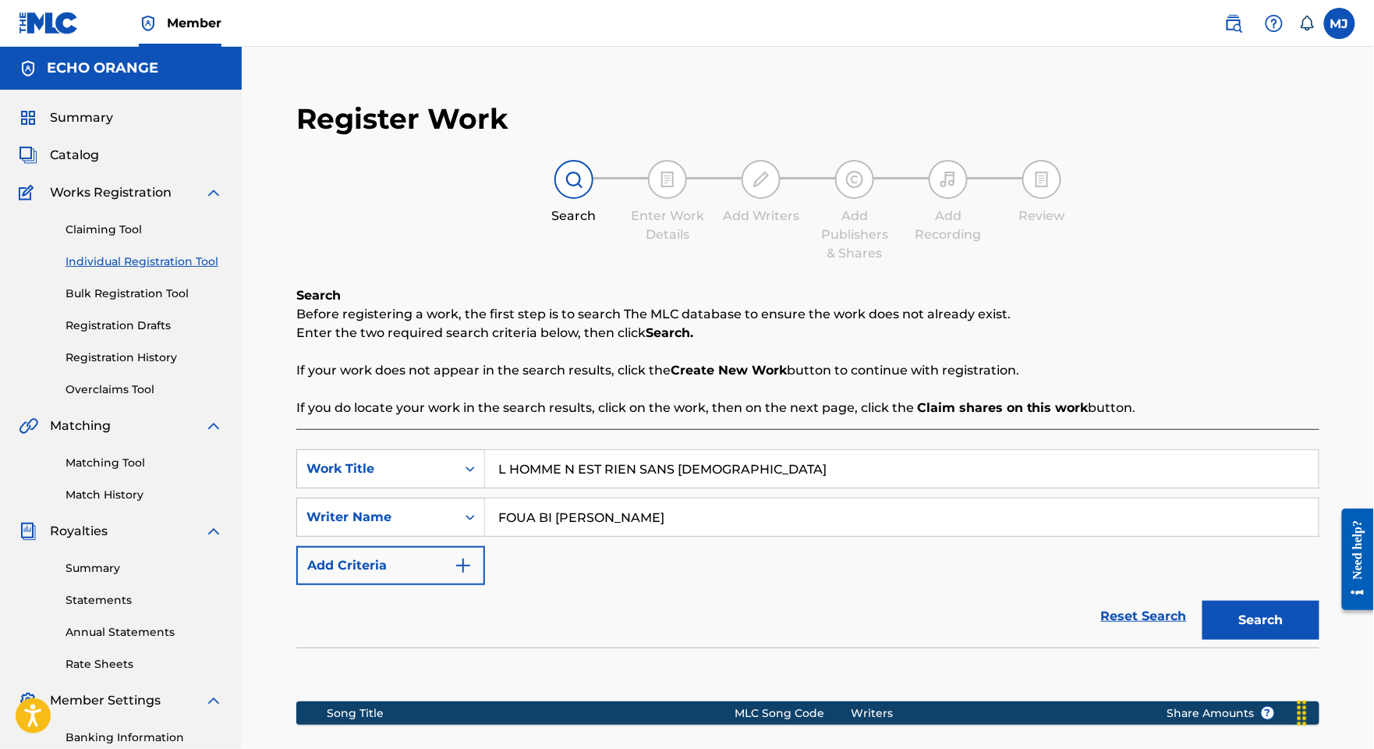
scroll to position [351, 0]
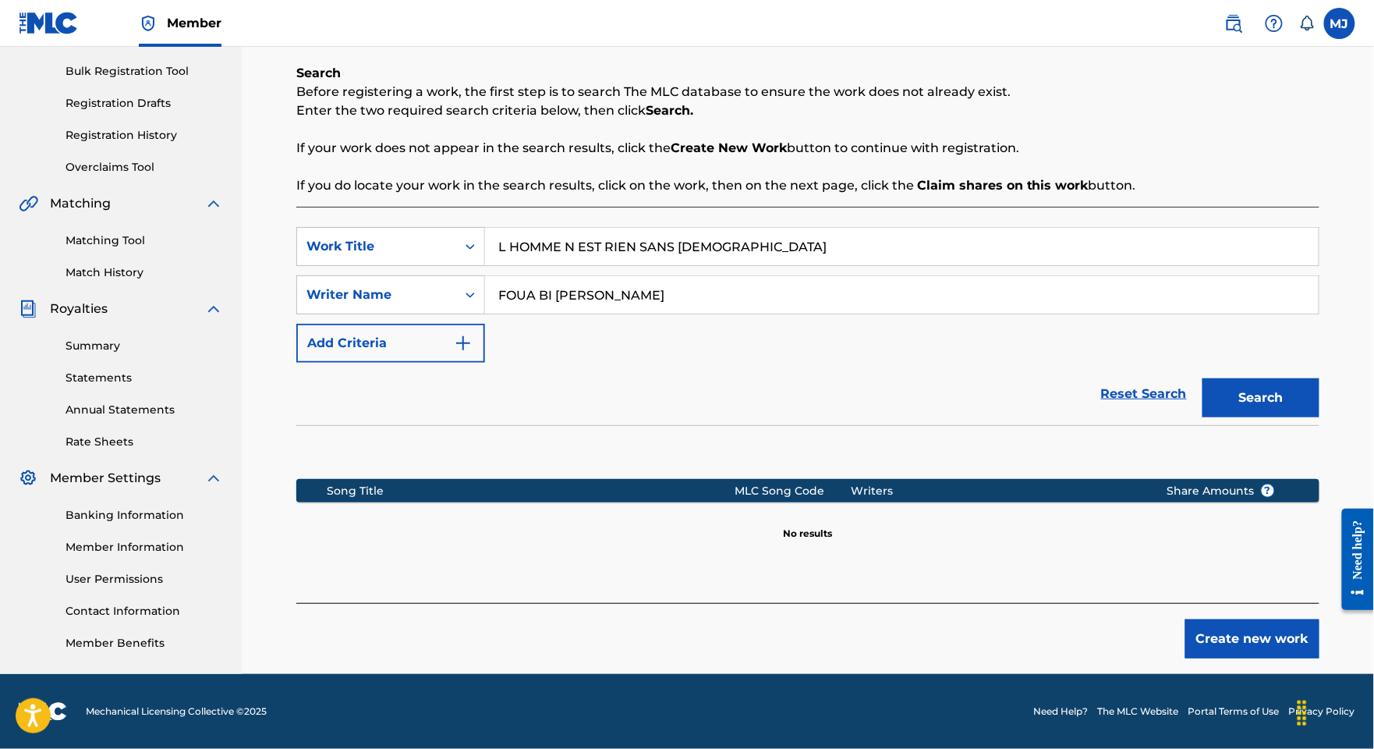
click at [1267, 619] on button "Create new work" at bounding box center [1252, 638] width 134 height 39
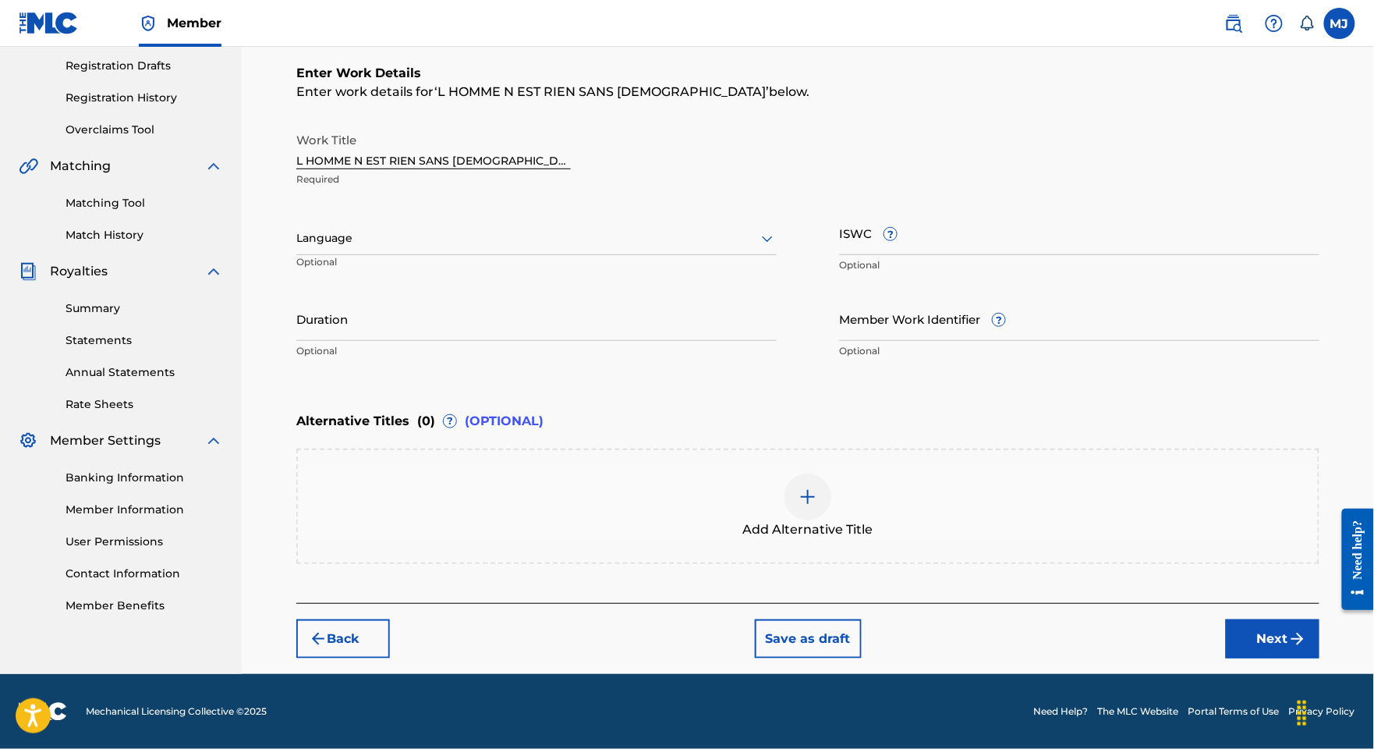
click at [1245, 658] on button "Next" at bounding box center [1273, 638] width 94 height 39
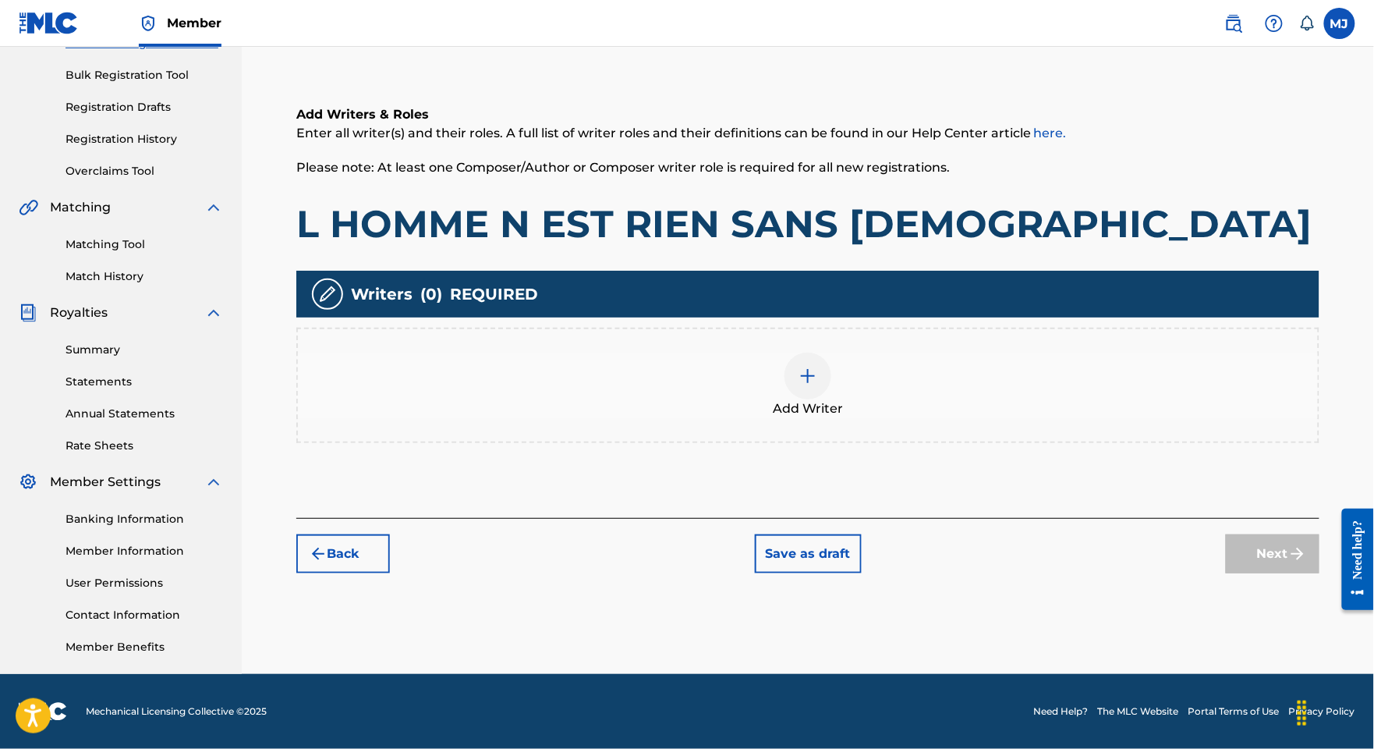
click at [950, 401] on div "Add Writers & Roles Enter all writer(s) and their roles. A full list of writer …" at bounding box center [807, 293] width 1023 height 450
click at [949, 375] on div "Add Writer" at bounding box center [807, 385] width 1023 height 115
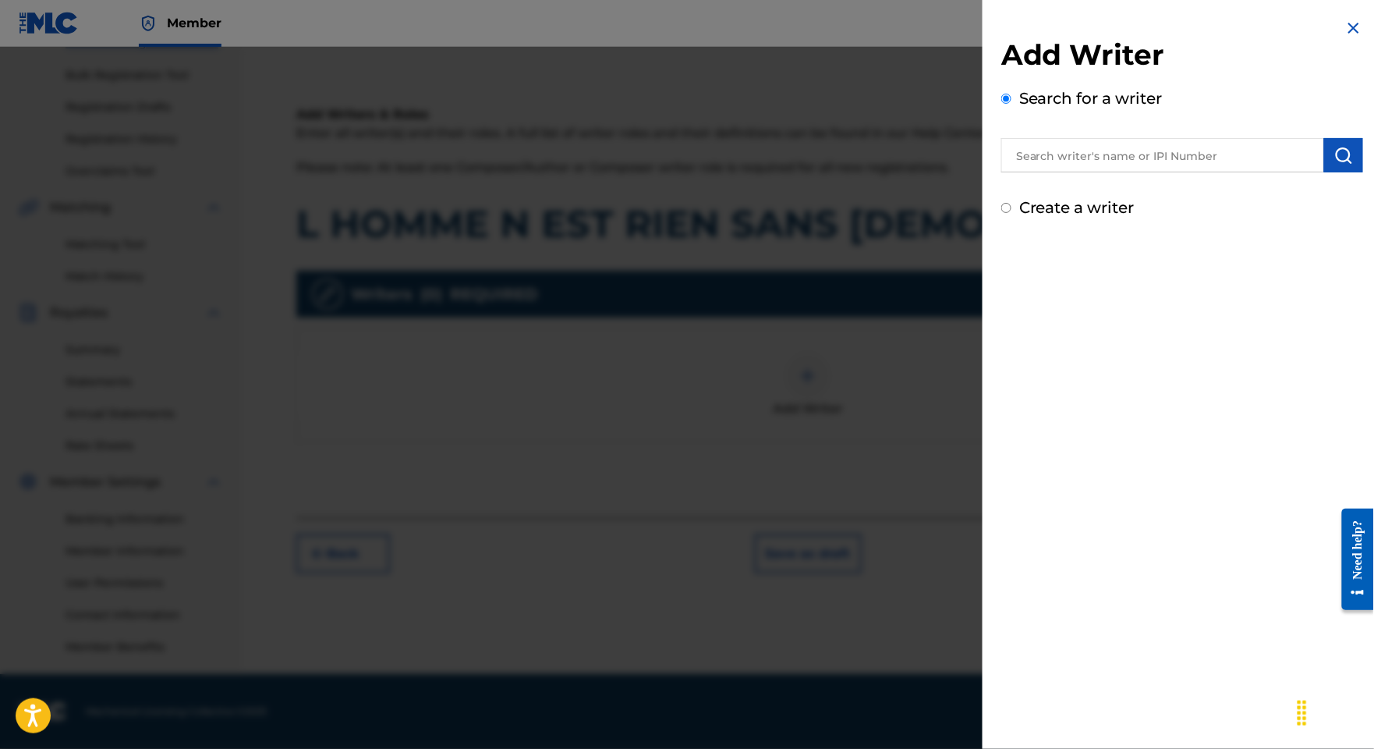
click at [1068, 172] on input "text" at bounding box center [1162, 155] width 323 height 34
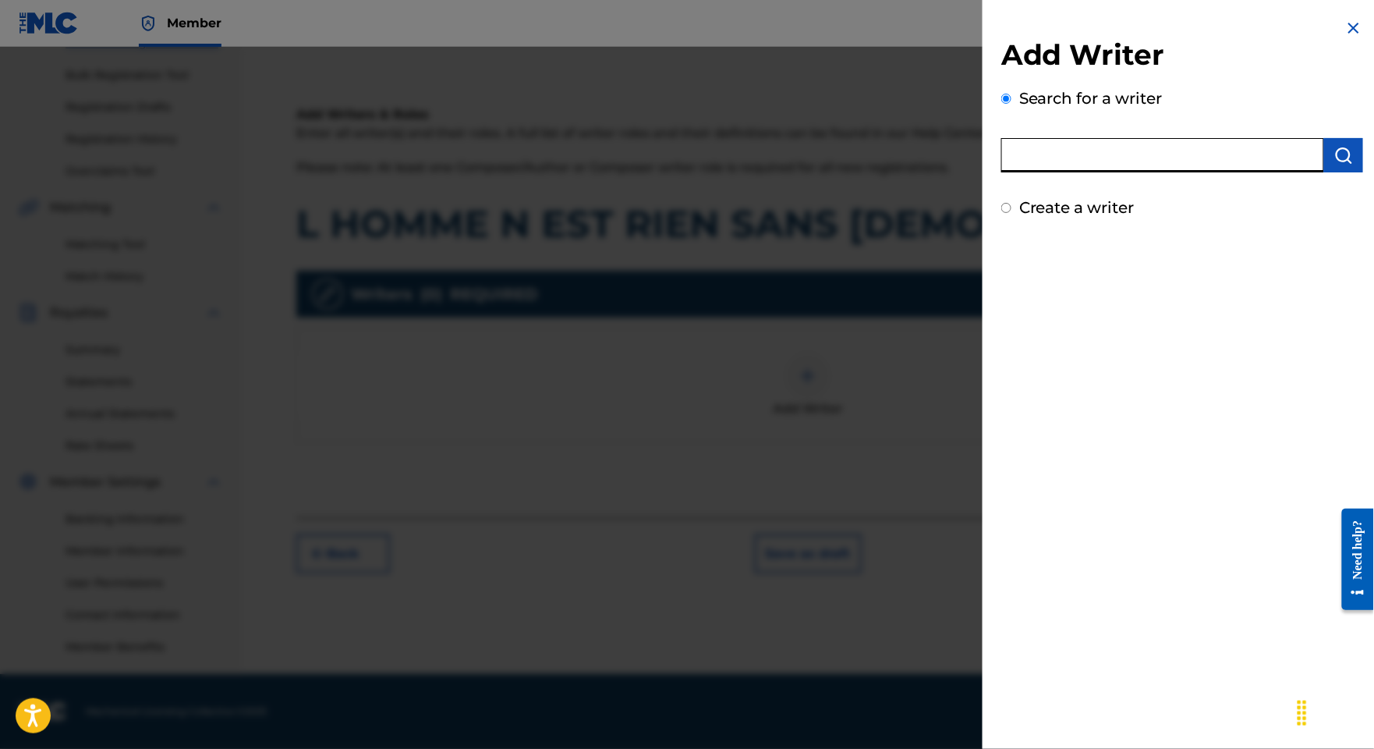
paste input "FOUA BI [PERSON_NAME]"
type input "FOUA BI [PERSON_NAME]"
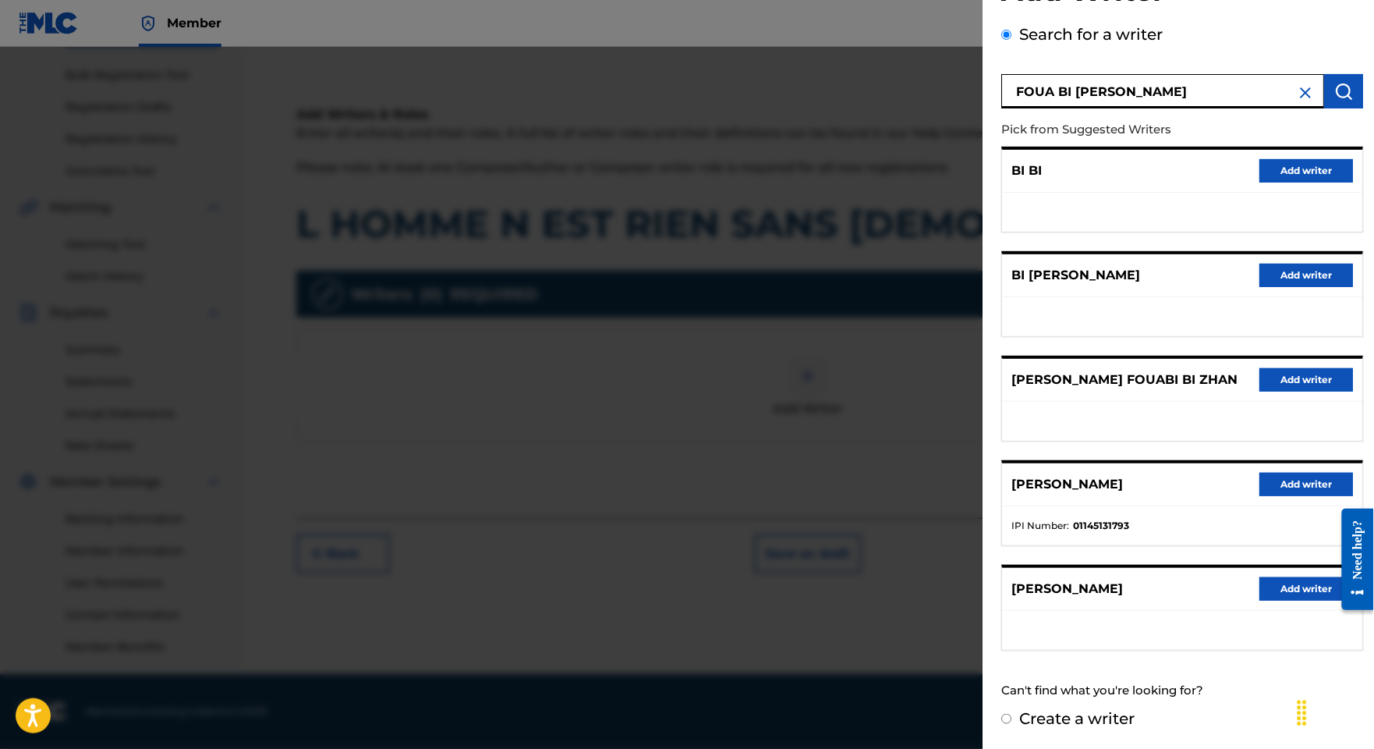
scroll to position [197, 0]
click at [1259, 368] on button "Add writer" at bounding box center [1306, 379] width 94 height 23
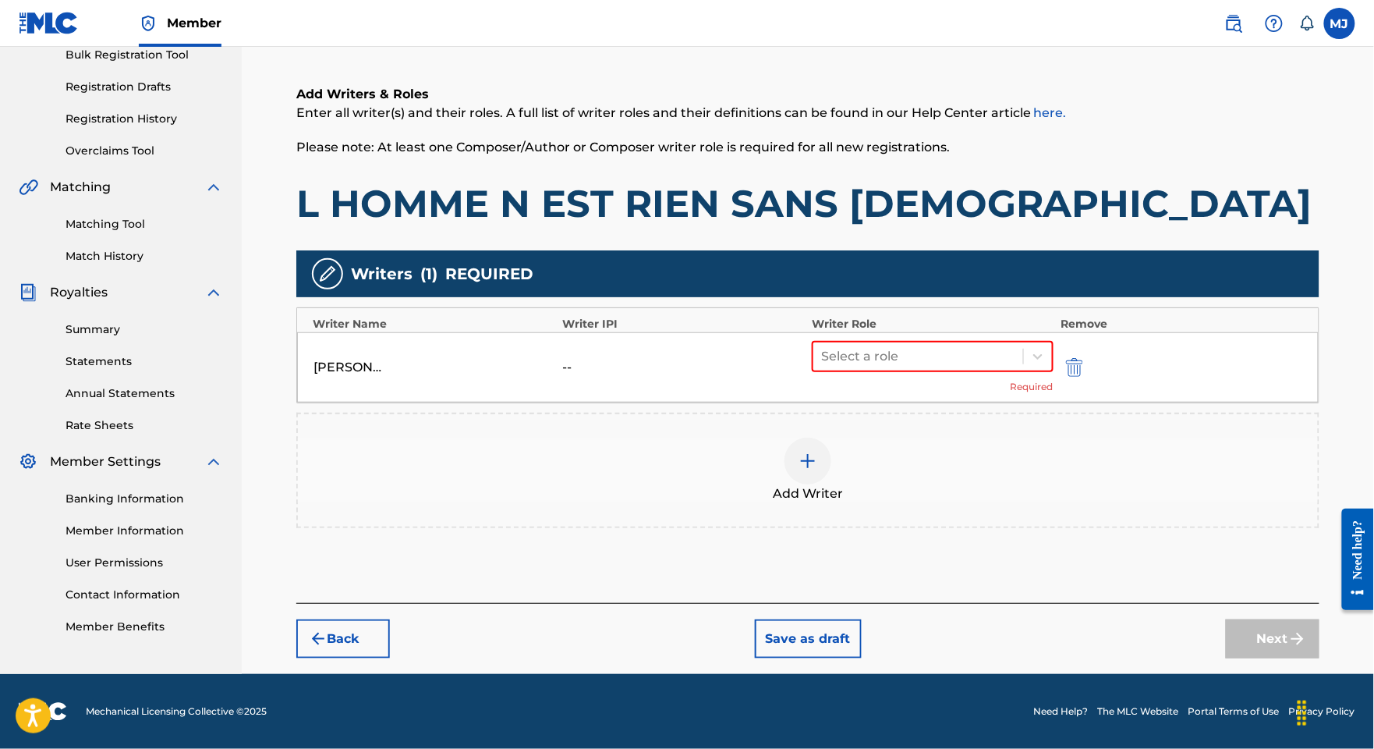
click at [956, 341] on div "Select a role Required" at bounding box center [933, 367] width 242 height 53
click at [976, 345] on div at bounding box center [918, 356] width 194 height 22
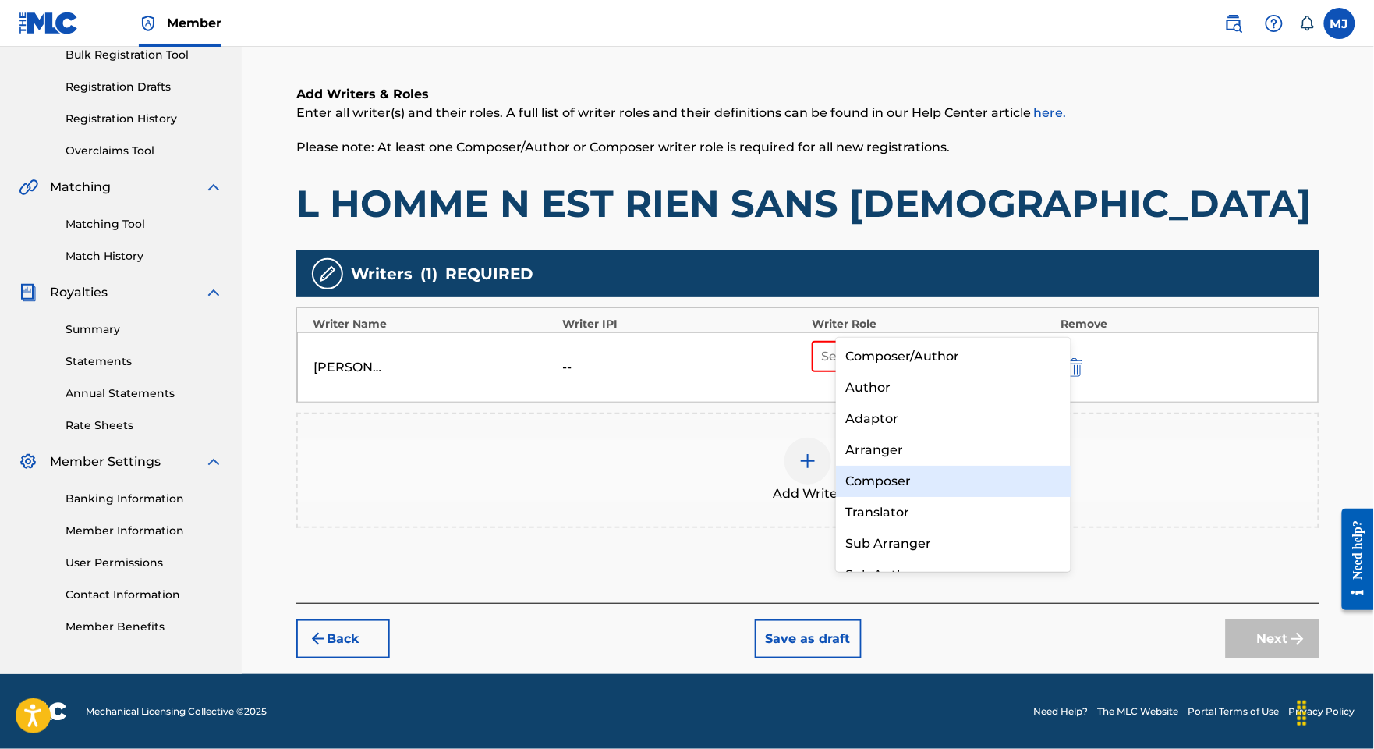
click at [892, 466] on div "Composer" at bounding box center [953, 481] width 234 height 31
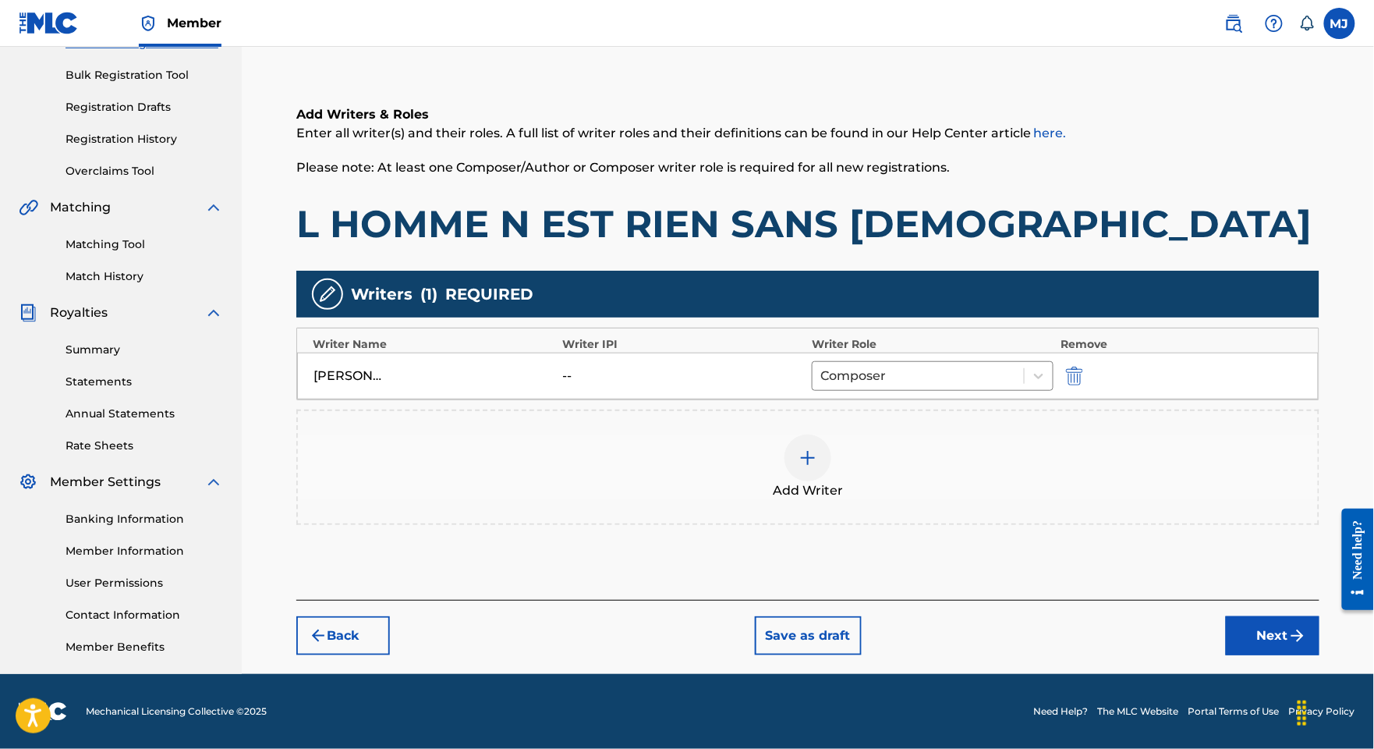
click at [965, 434] on div "Add Writer" at bounding box center [808, 467] width 1020 height 66
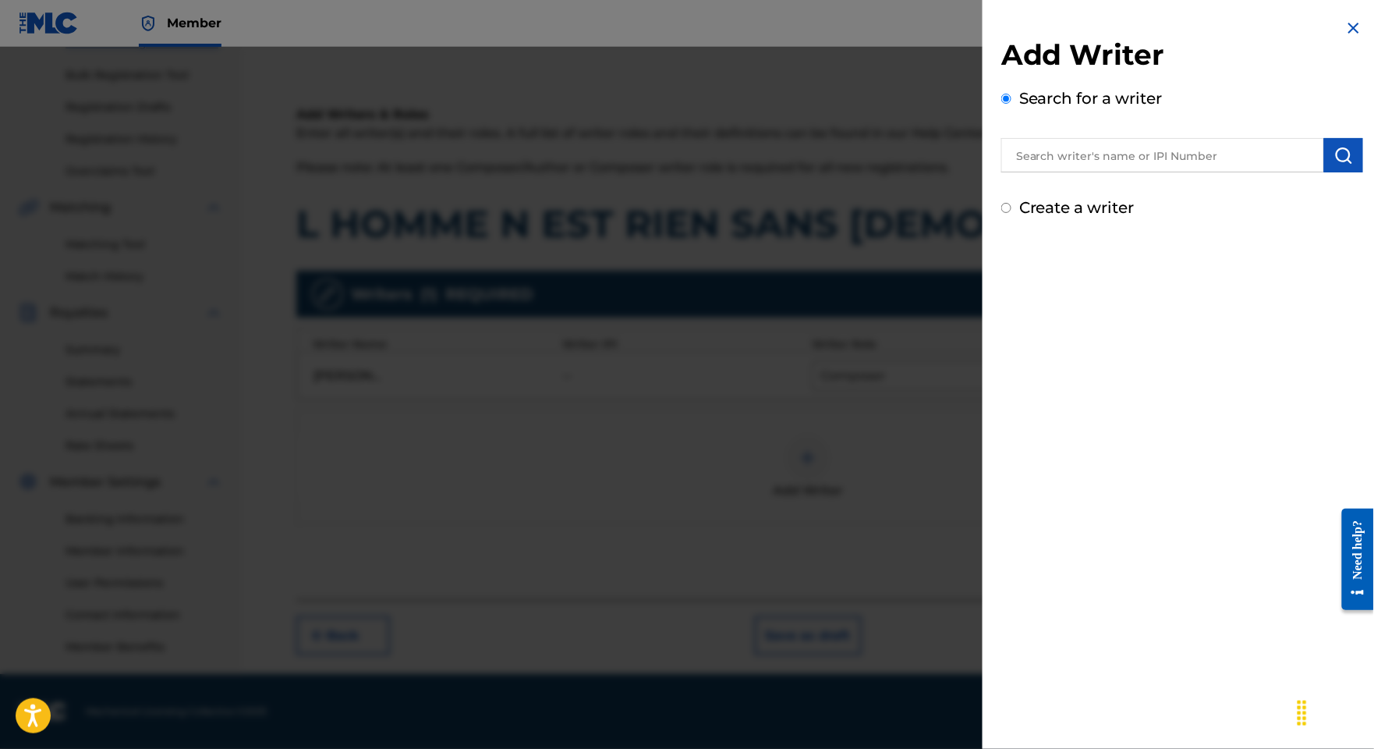
click at [1120, 150] on div at bounding box center [1182, 152] width 362 height 39
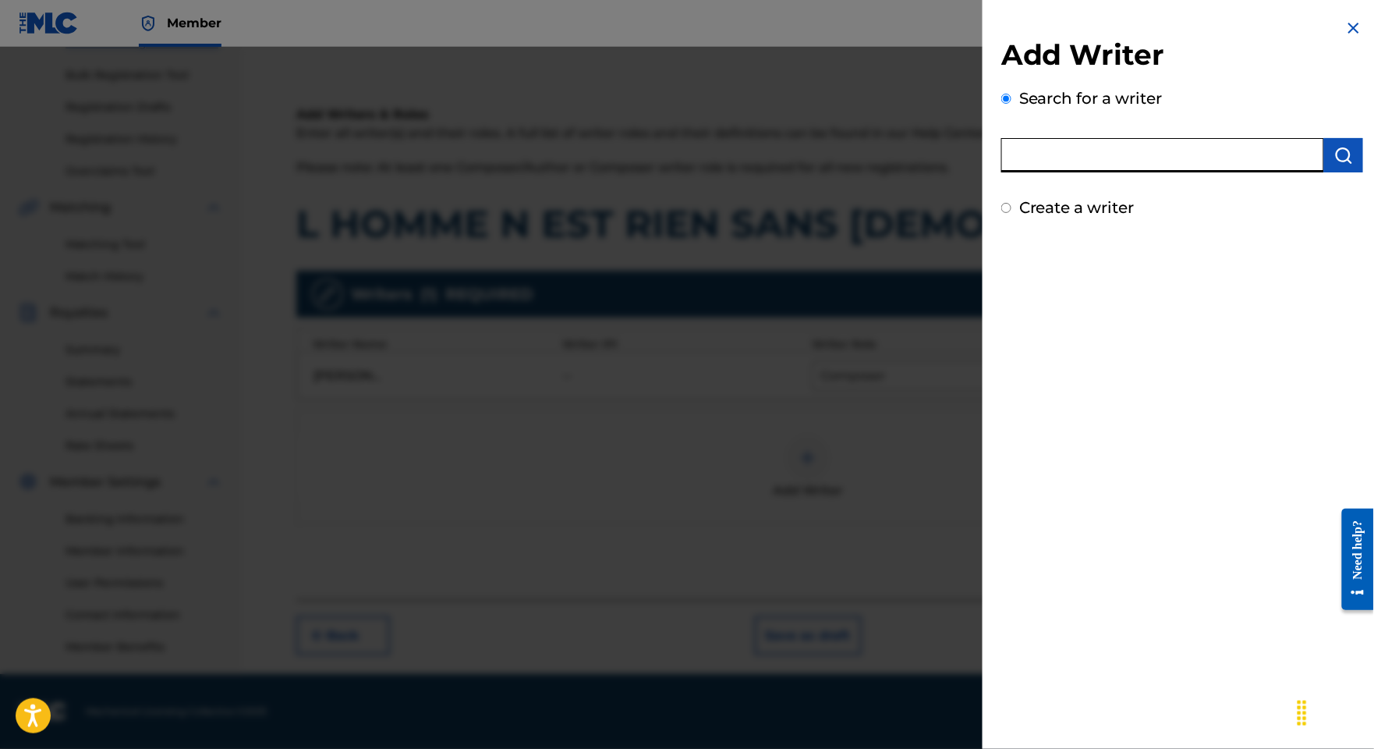
click at [1118, 157] on input "text" at bounding box center [1162, 155] width 323 height 34
paste input "[PERSON_NAME]"
type input "[PERSON_NAME]"
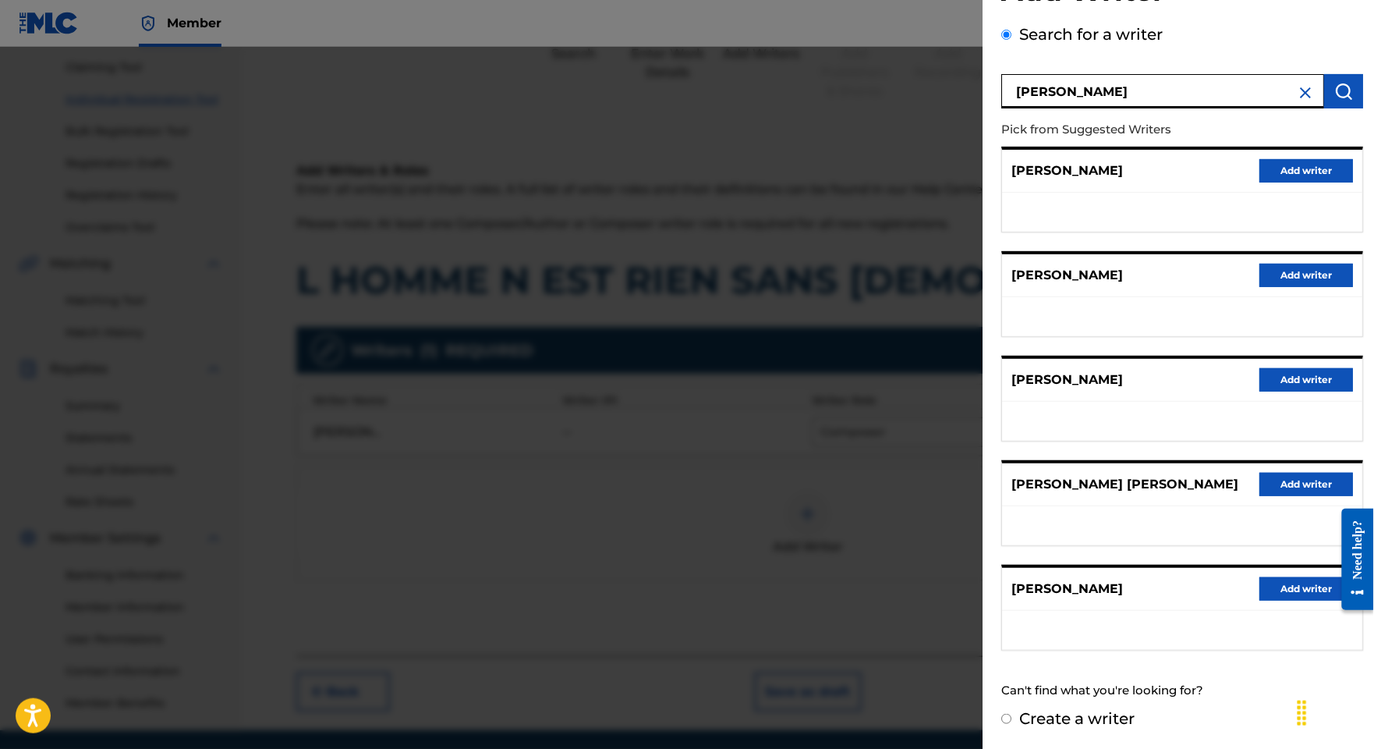
scroll to position [197, 0]
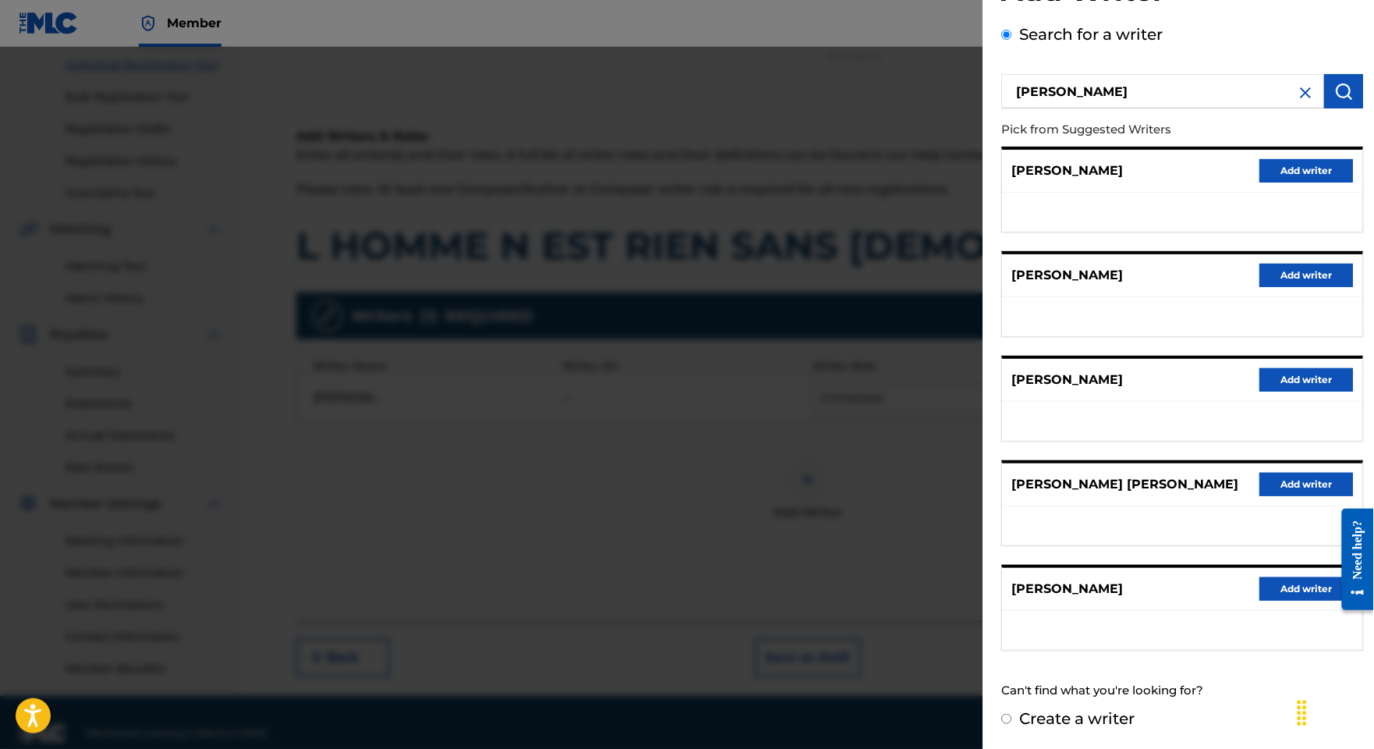
click at [1019, 709] on label "Create a writer" at bounding box center [1076, 718] width 115 height 19
radio input "true"
click at [1011, 714] on input "Create a writer" at bounding box center [1006, 719] width 10 height 10
radio input "false"
radio input "true"
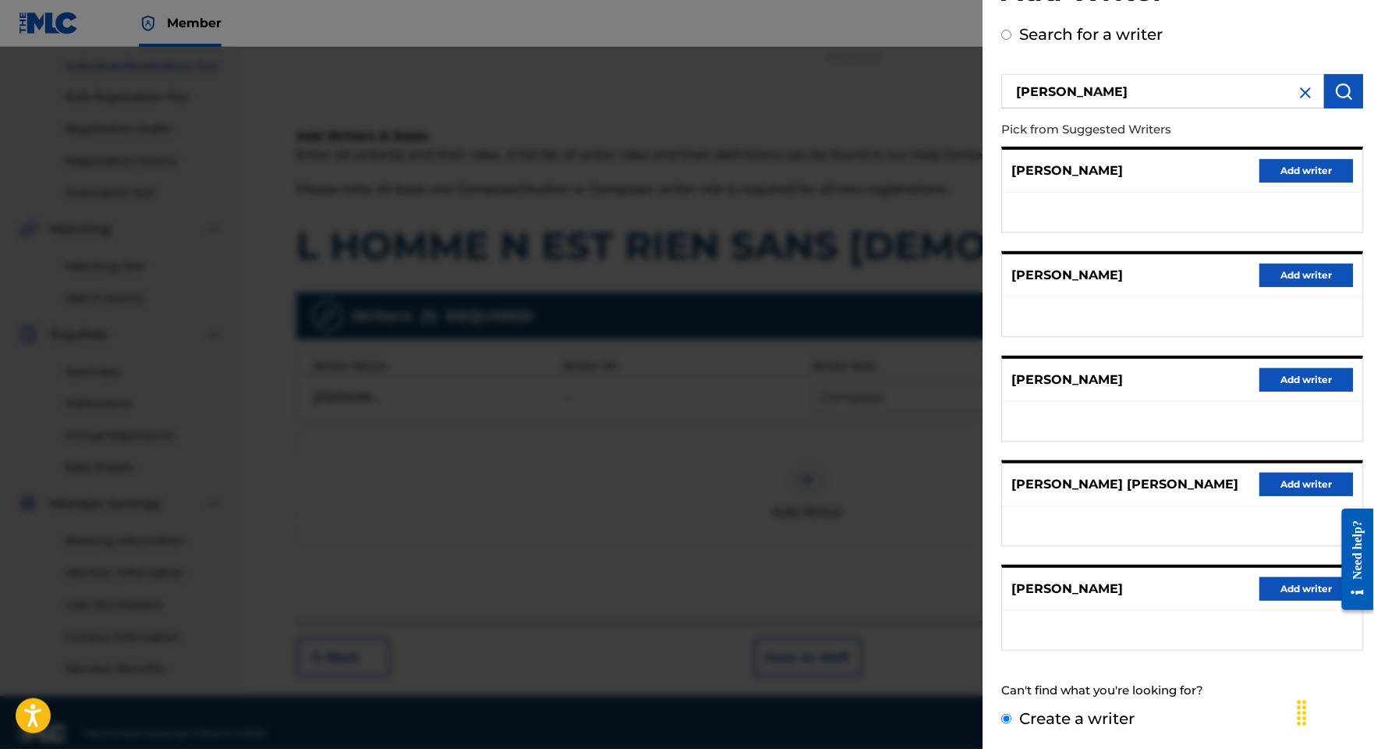
scroll to position [0, 0]
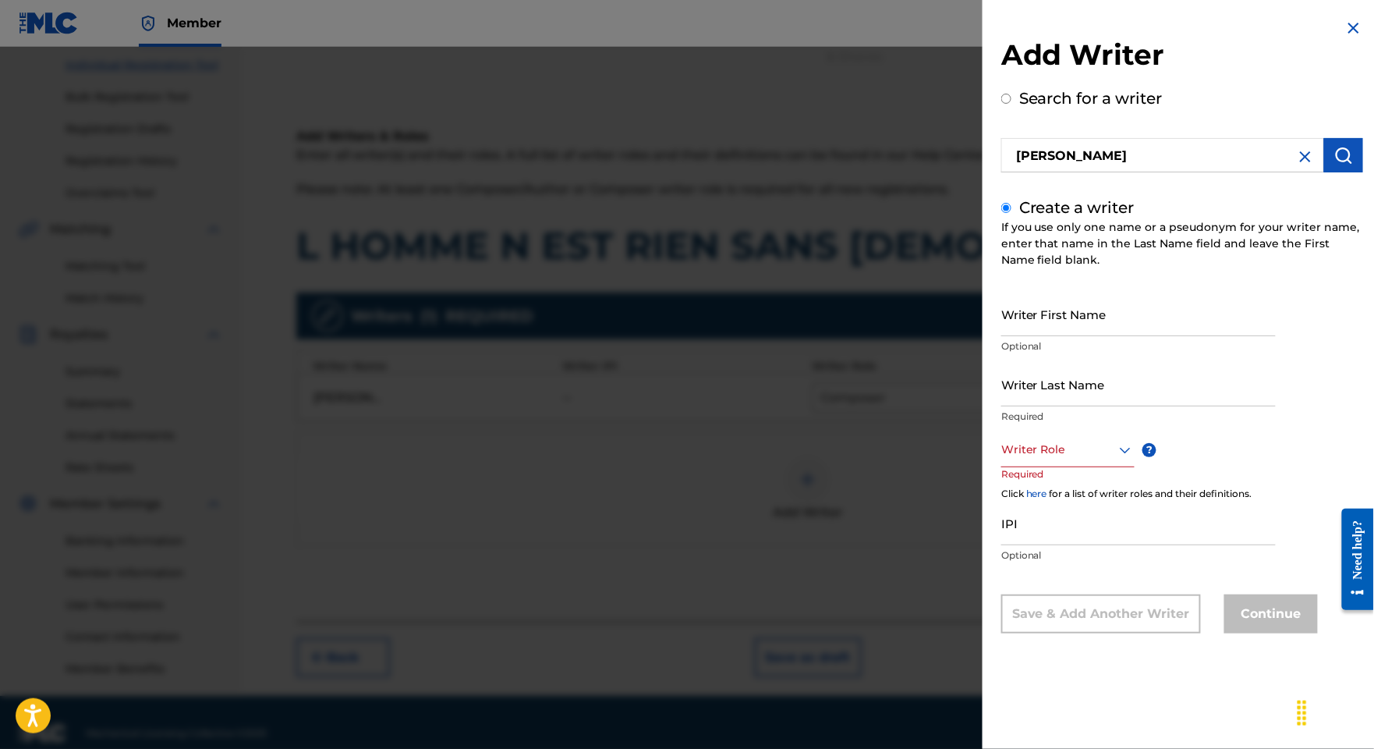
click at [1036, 357] on div "Writer First Name Optional" at bounding box center [1138, 327] width 275 height 70
click at [1052, 336] on input "Writer First Name" at bounding box center [1138, 314] width 275 height 44
paste input "[PERSON_NAME]"
drag, startPoint x: 1008, startPoint y: 344, endPoint x: 905, endPoint y: 342, distance: 103.0
click at [983, 342] on div "Add Writer Search for a writer [PERSON_NAME] Create a writer If you use only on…" at bounding box center [1182, 337] width 399 height 675
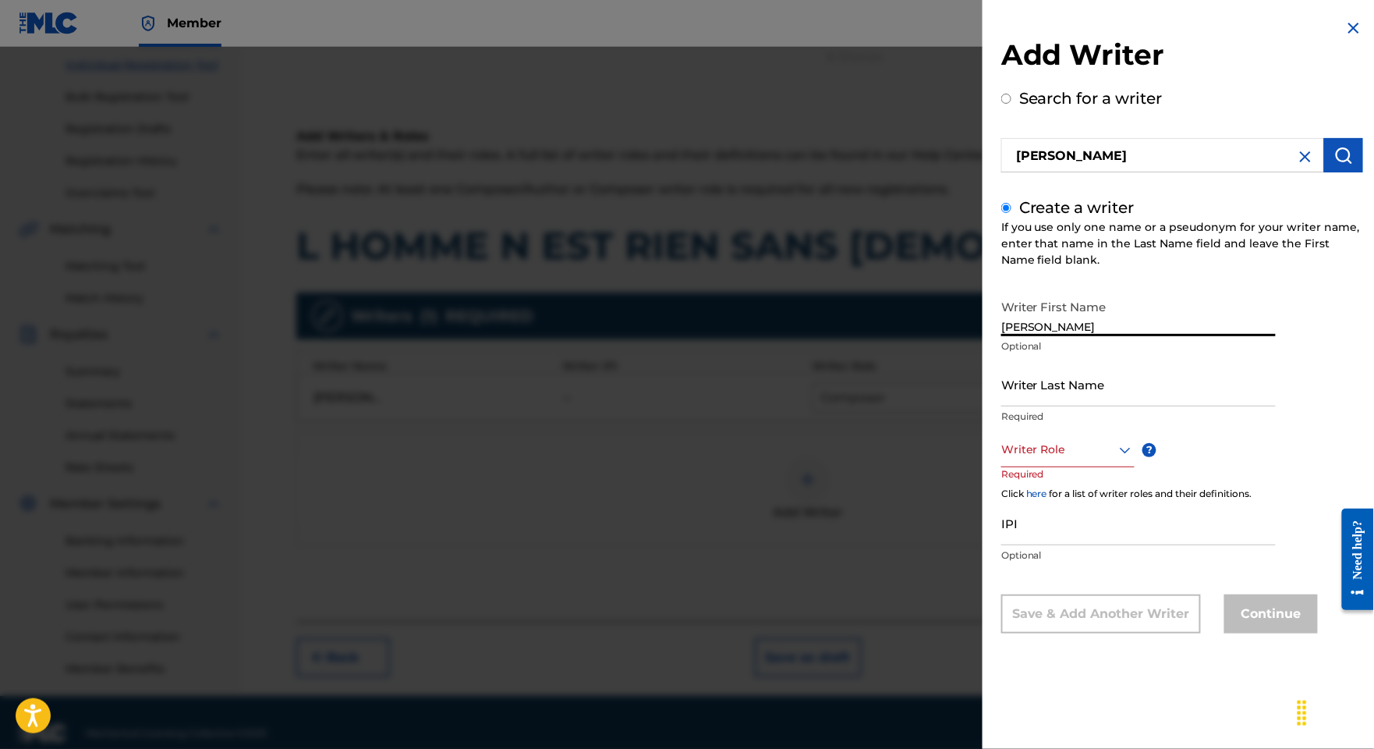
type input "[PERSON_NAME]"
drag, startPoint x: 978, startPoint y: 446, endPoint x: 983, endPoint y: 435, distance: 11.9
click at [1001, 432] on div "Writer Last Name Required" at bounding box center [1138, 397] width 275 height 70
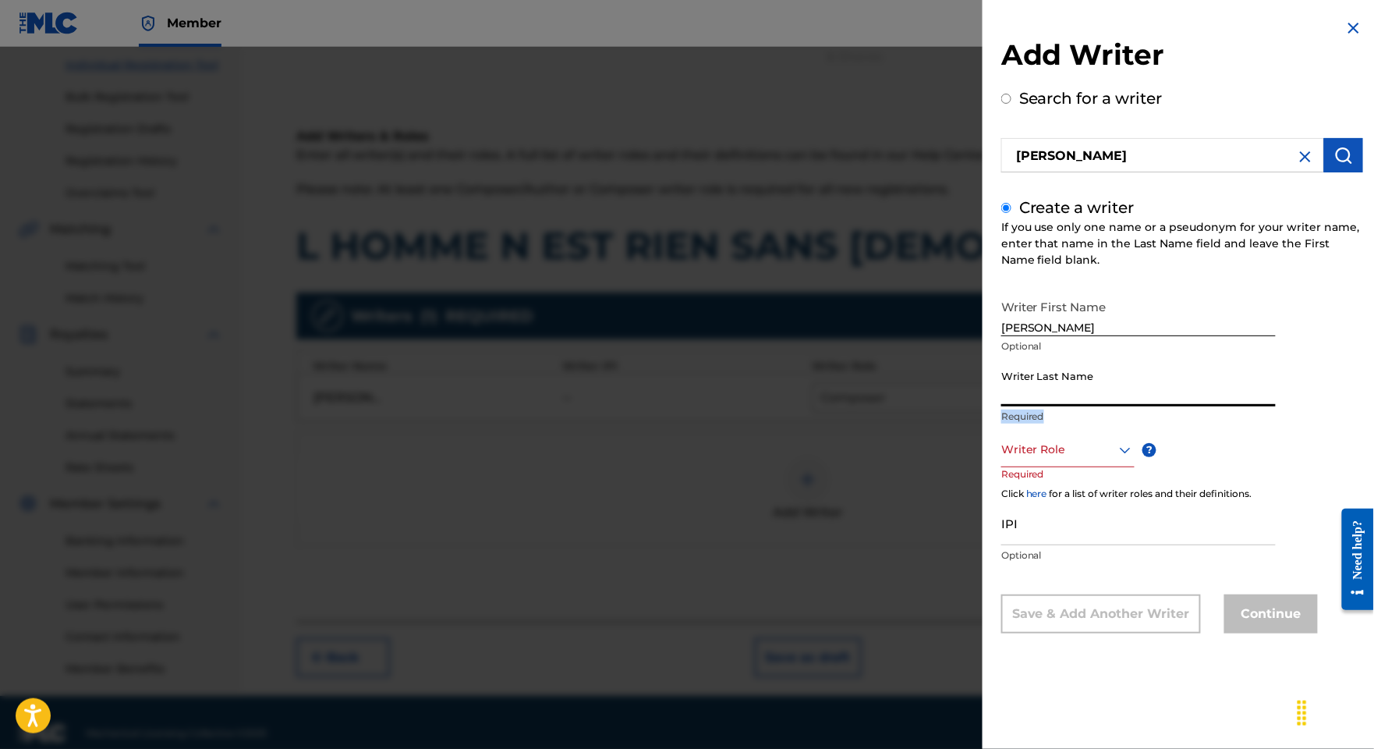
click at [1001, 406] on input "Writer Last Name" at bounding box center [1138, 384] width 275 height 44
paste input "[PERSON_NAME]"
type input "[PERSON_NAME]"
click at [1001, 467] on div "Writer Role" at bounding box center [1067, 449] width 133 height 35
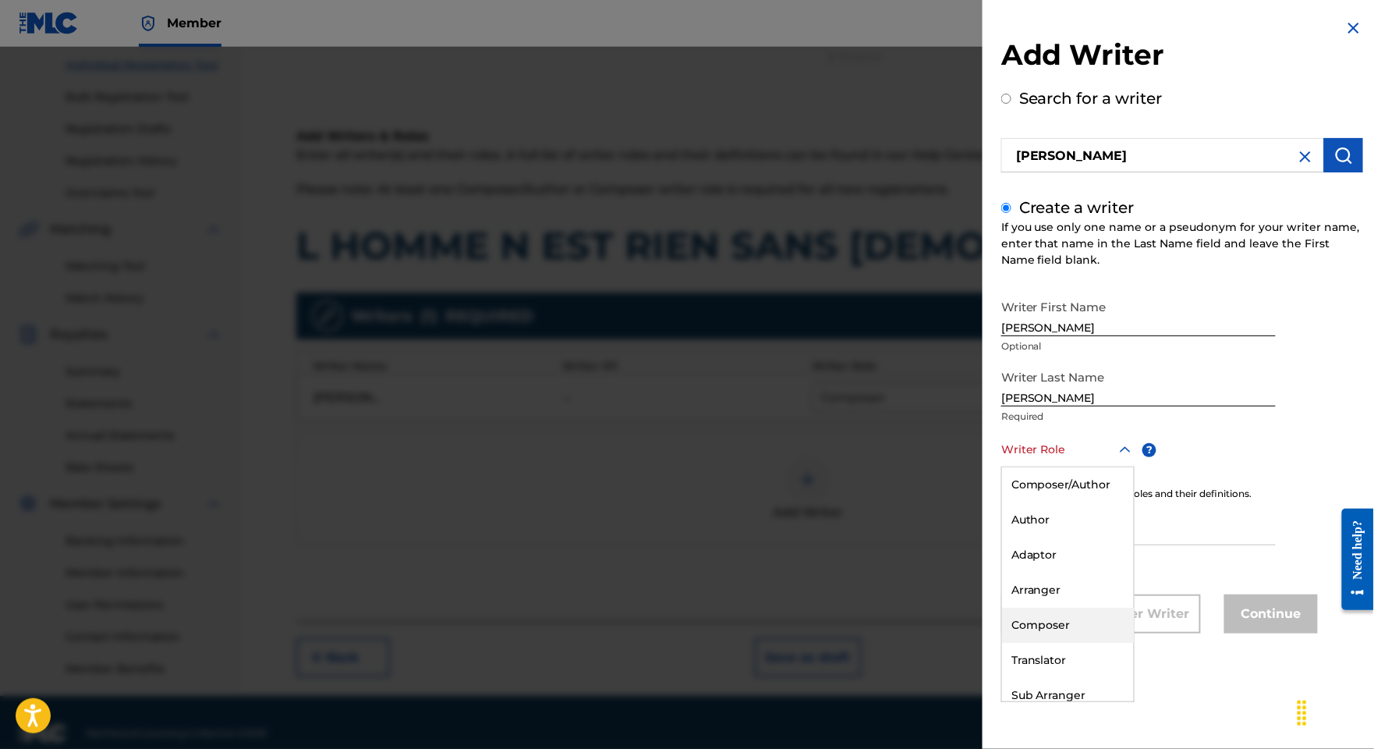
click at [1002, 643] on div "Composer" at bounding box center [1068, 625] width 132 height 35
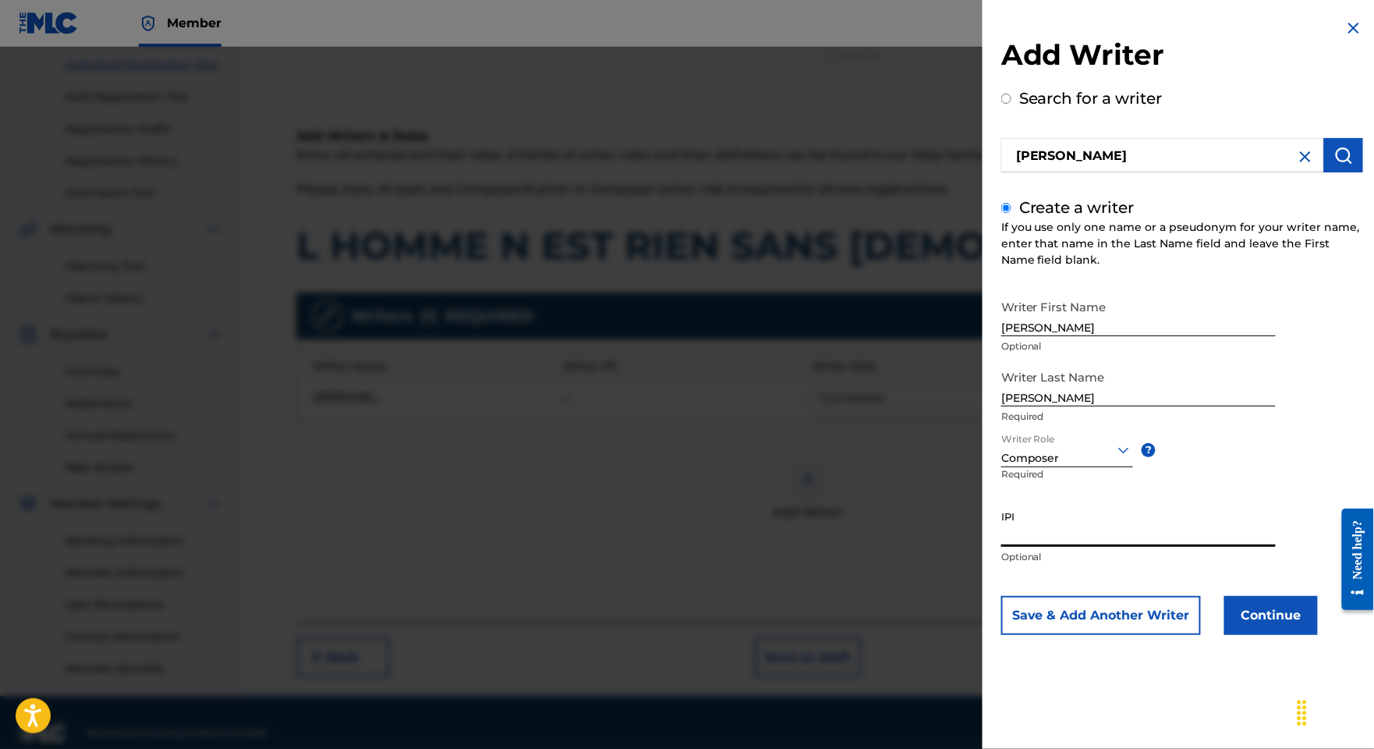
click at [1001, 547] on input "IPI" at bounding box center [1138, 524] width 275 height 44
paste input "375393235"
type input "375393235"
click at [1224, 635] on button "Continue" at bounding box center [1271, 615] width 94 height 39
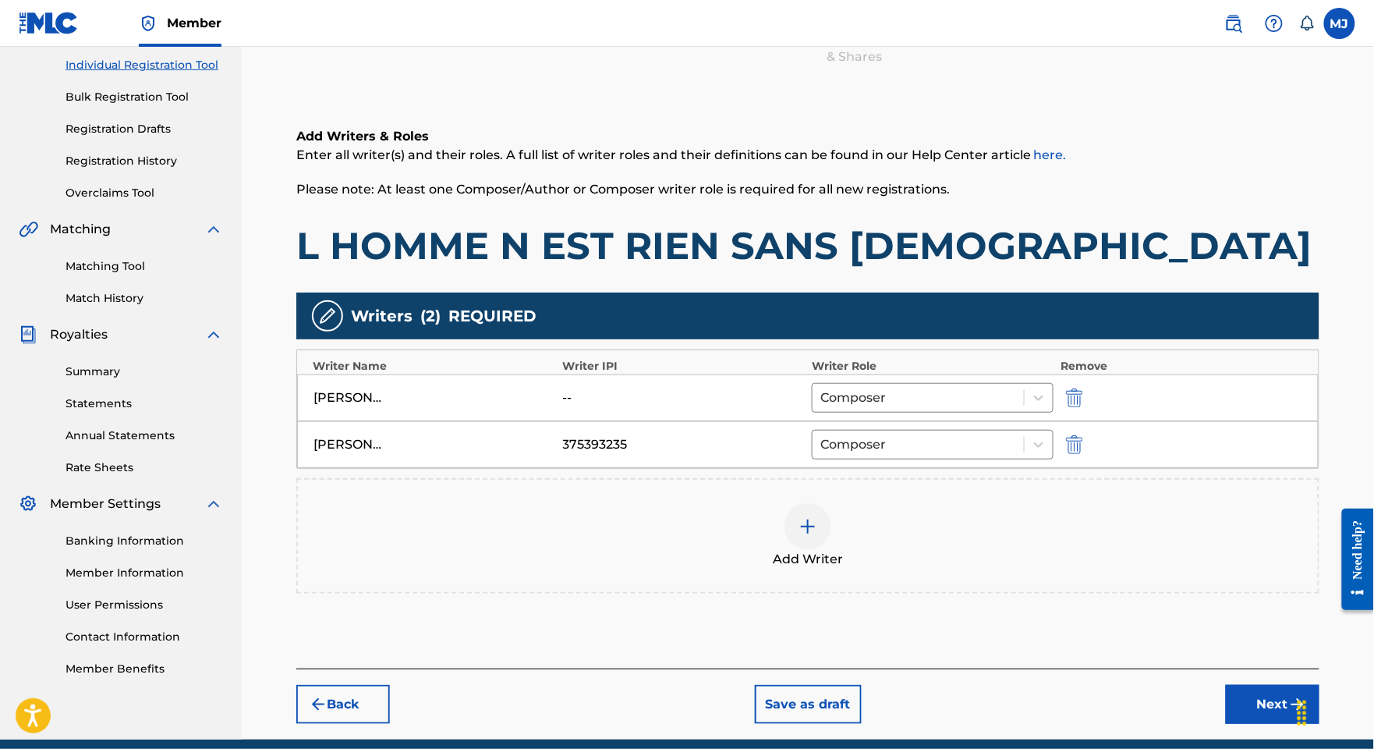
click at [942, 468] on div "[PERSON_NAME] KREME [PERSON_NAME] 375393235 Composer" at bounding box center [808, 444] width 1022 height 47
click at [945, 455] on div at bounding box center [918, 445] width 196 height 22
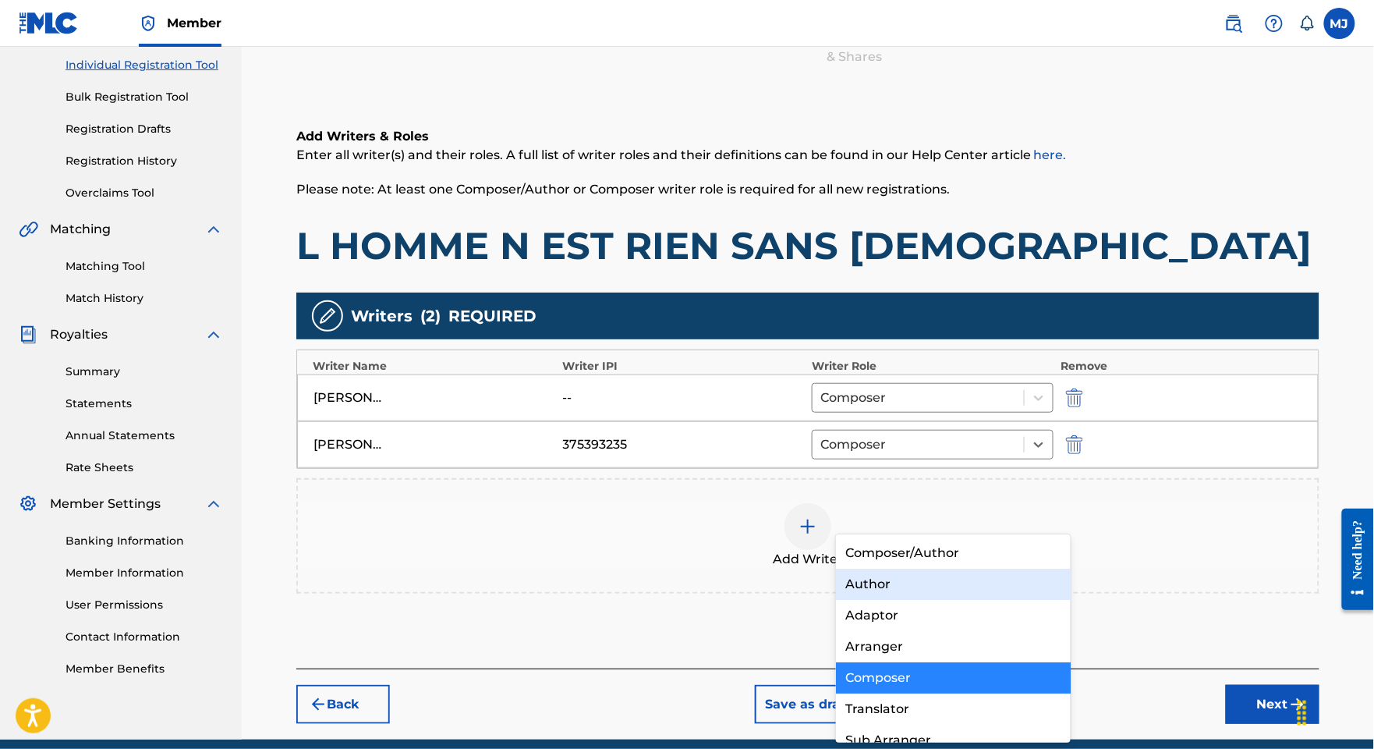
click at [930, 572] on div "Author" at bounding box center [953, 584] width 234 height 31
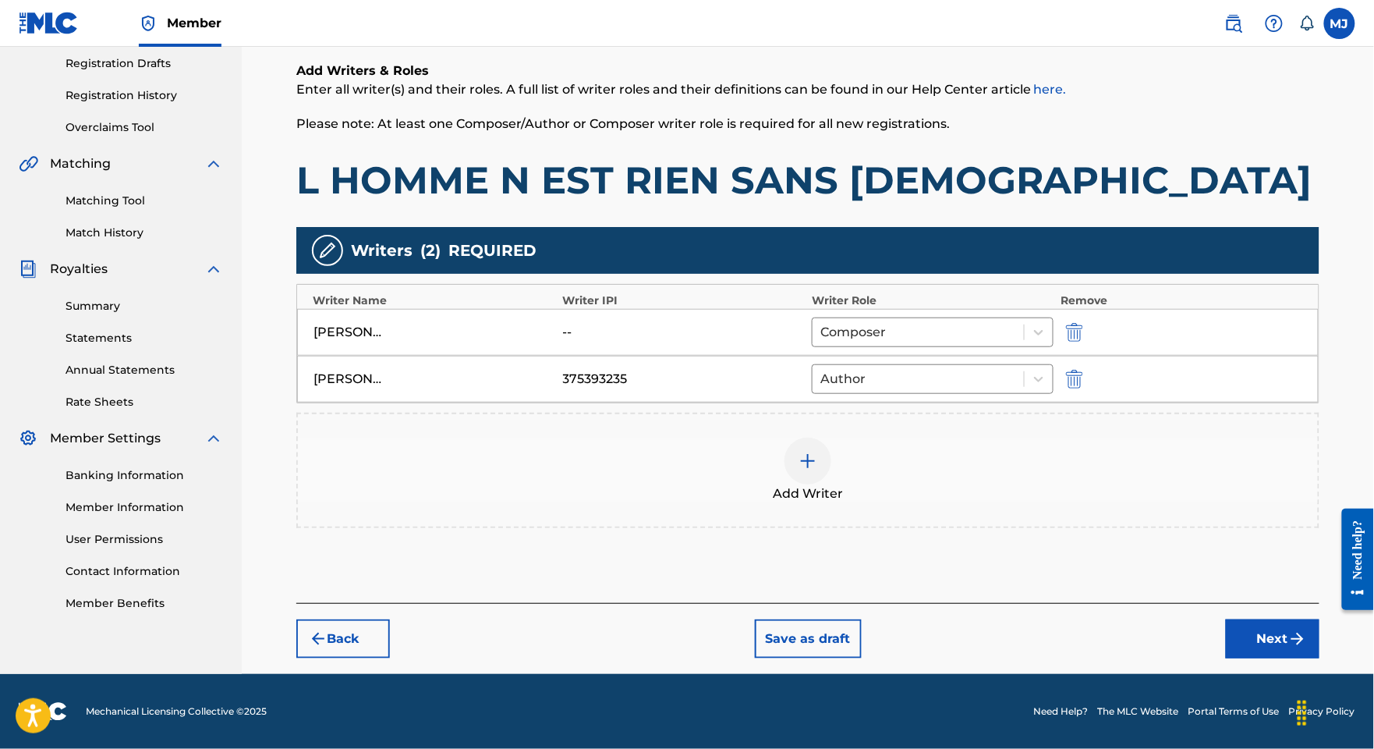
click at [1251, 619] on button "Next" at bounding box center [1273, 638] width 94 height 39
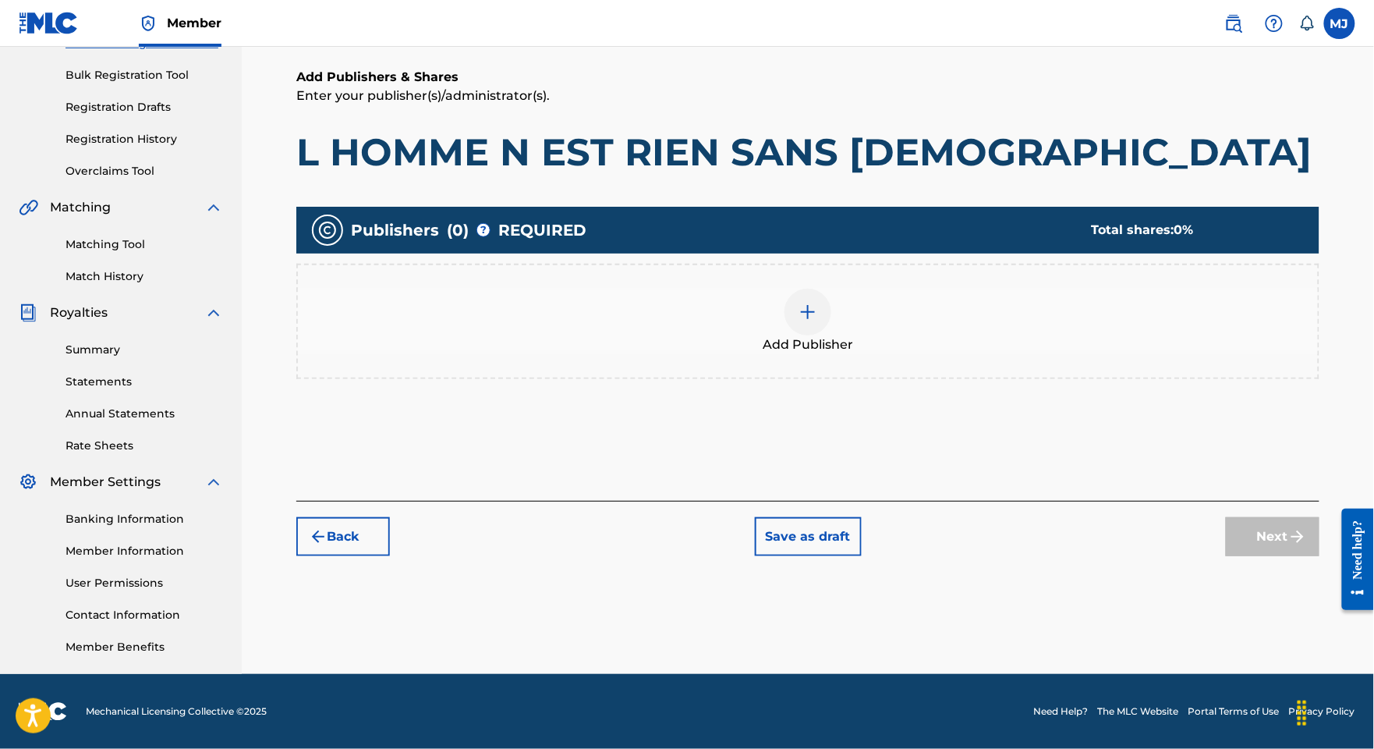
click at [869, 289] on div "Add Publisher" at bounding box center [808, 322] width 1020 height 66
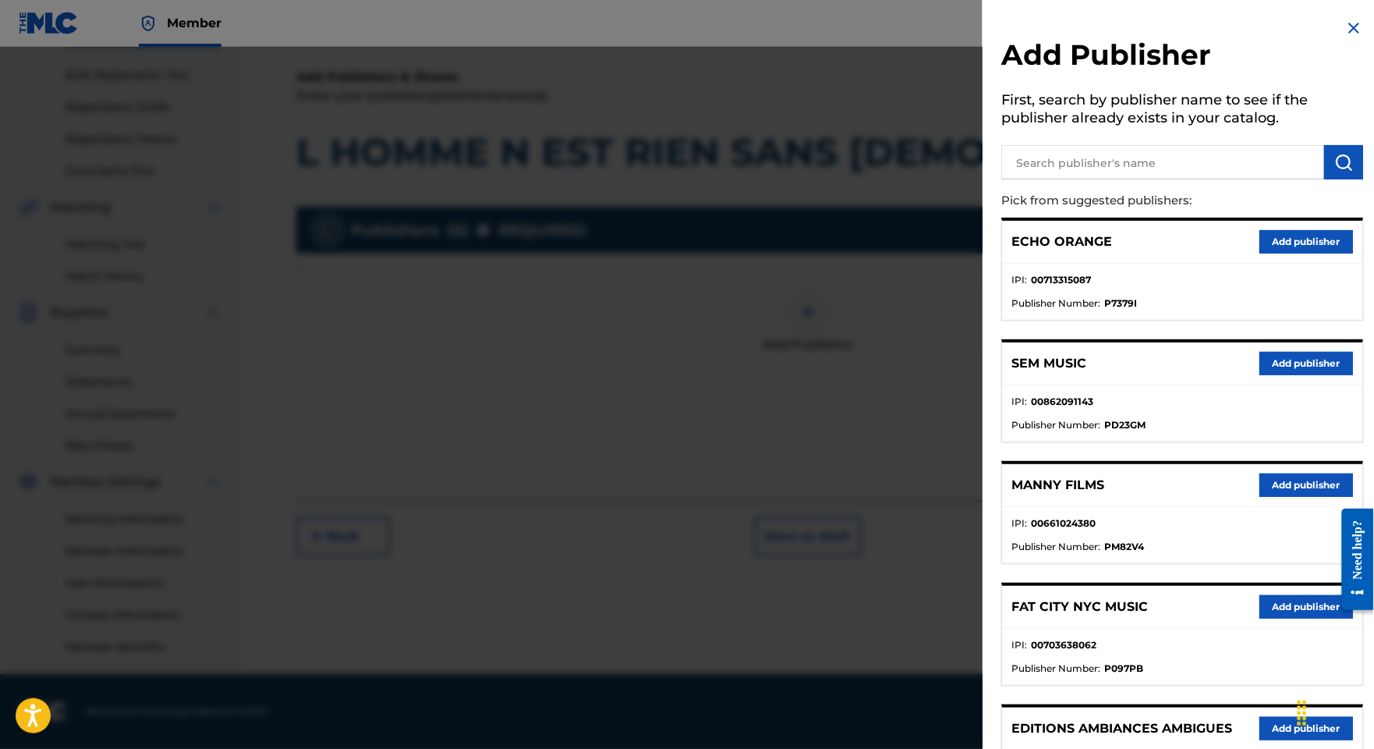
click at [1048, 200] on div "Add Publisher First, search by publisher name to see if the publisher already e…" at bounding box center [1182, 760] width 399 height 1521
click at [1051, 179] on input "text" at bounding box center [1162, 162] width 323 height 34
type input "appeal"
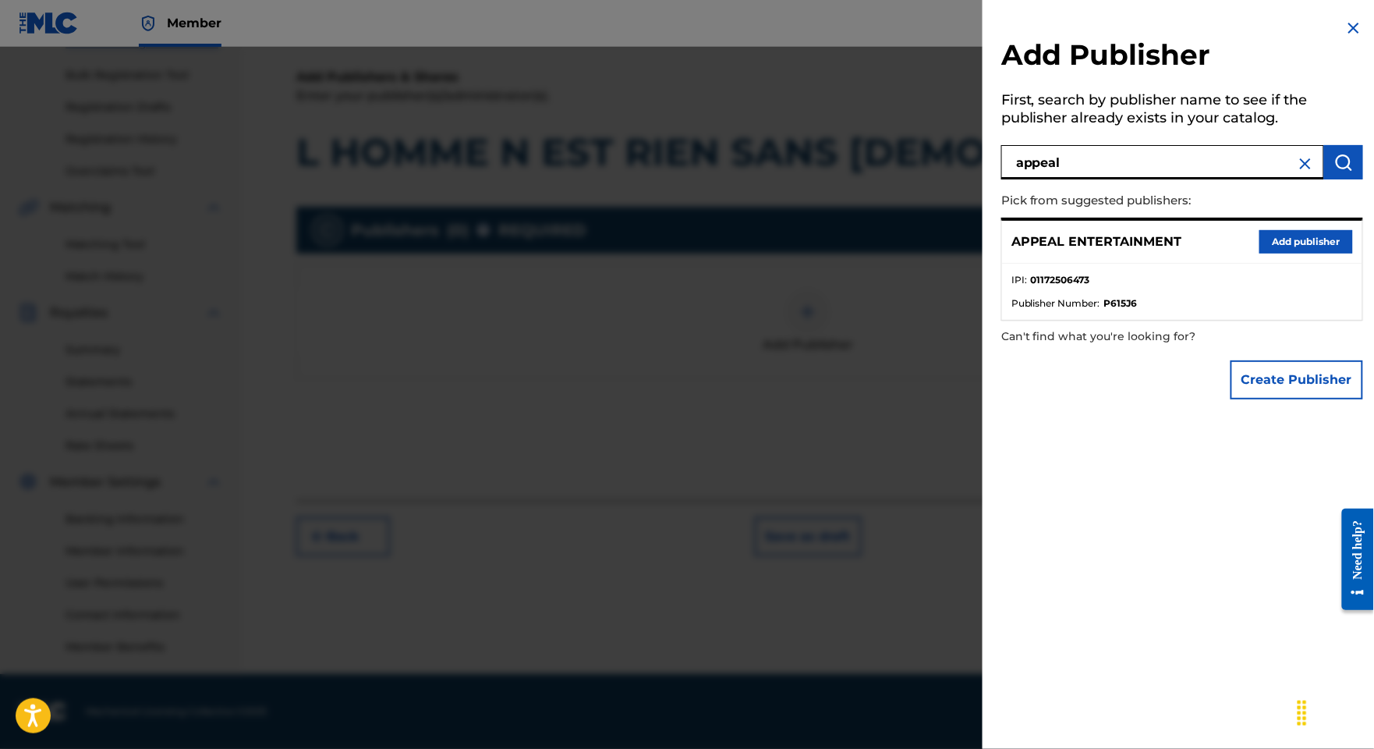
click at [1273, 253] on button "Add publisher" at bounding box center [1306, 241] width 94 height 23
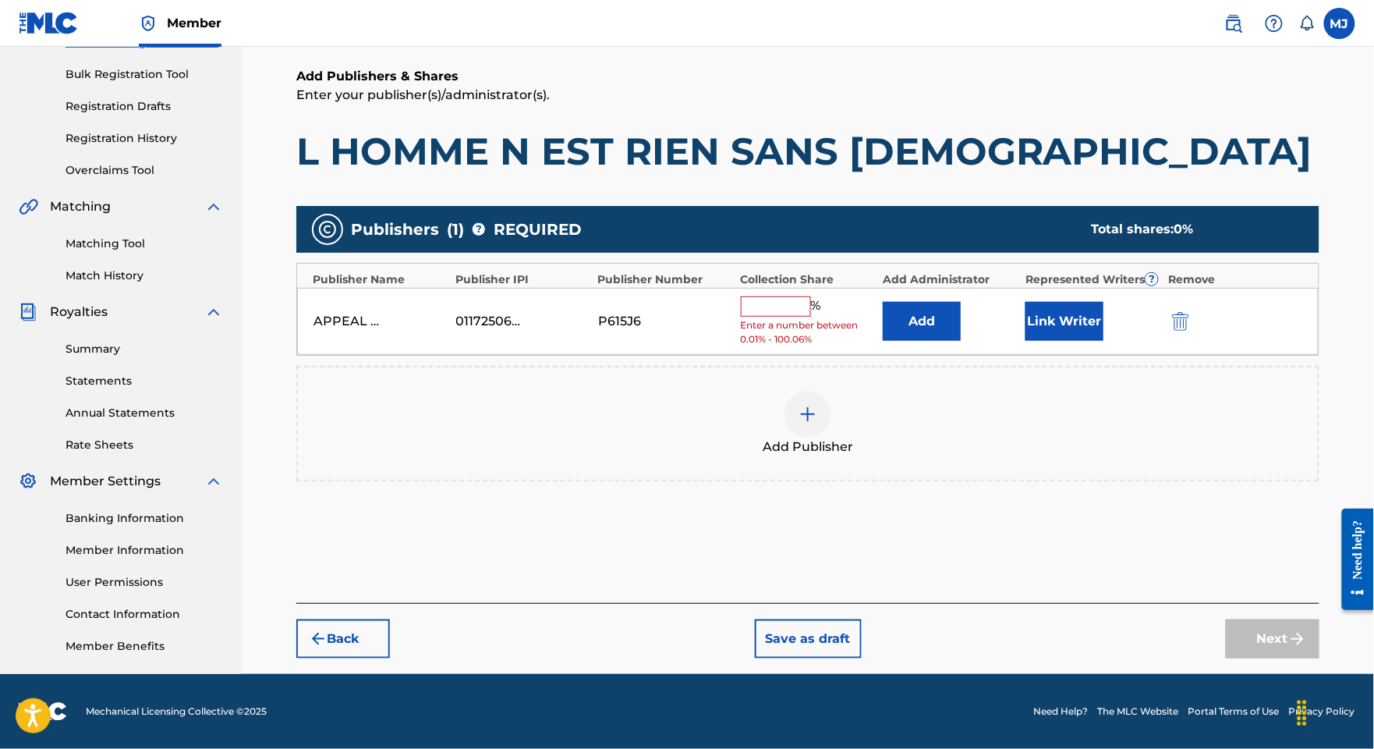
click at [942, 302] on button "Add" at bounding box center [922, 321] width 78 height 39
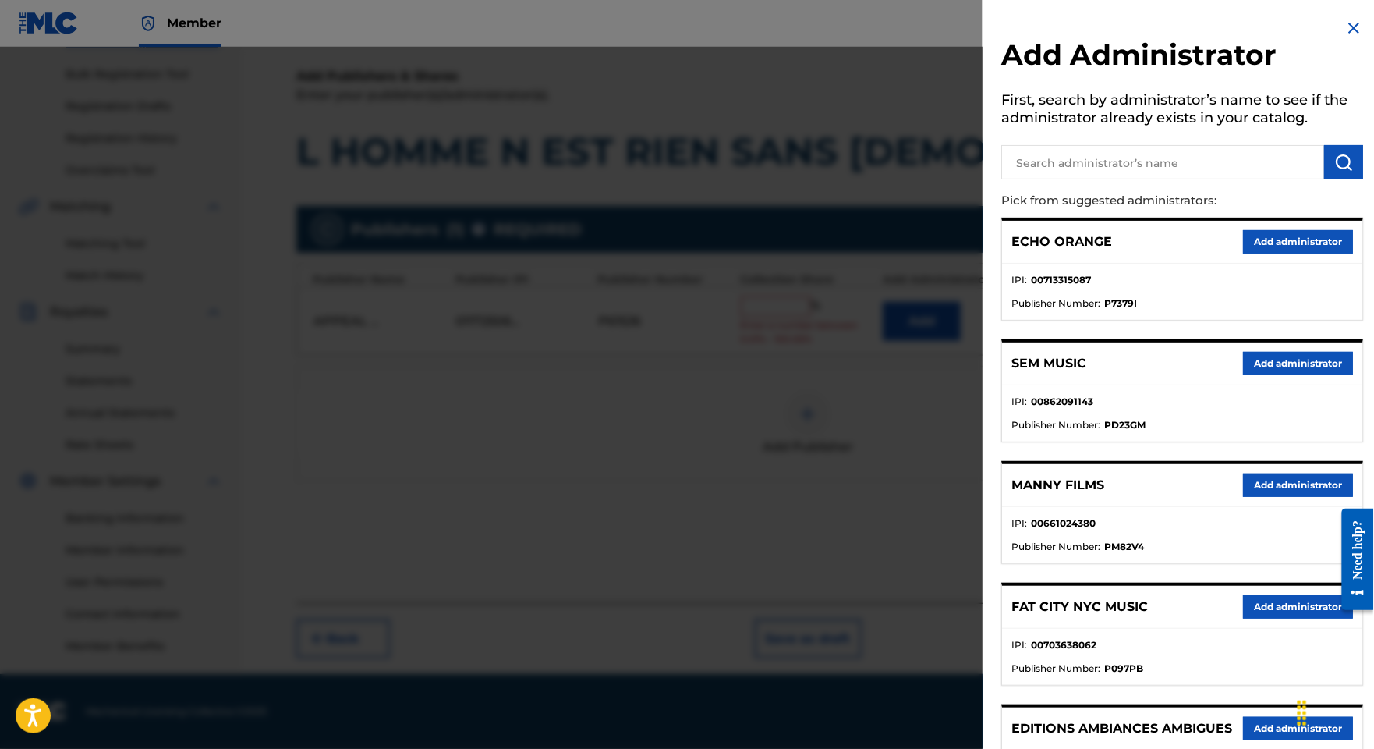
drag, startPoint x: 1201, startPoint y: 263, endPoint x: 1283, endPoint y: 254, distance: 82.3
click at [1279, 245] on div "ECHO ORANGE Add administrator" at bounding box center [1182, 242] width 360 height 43
click at [1283, 253] on button "Add administrator" at bounding box center [1298, 241] width 110 height 23
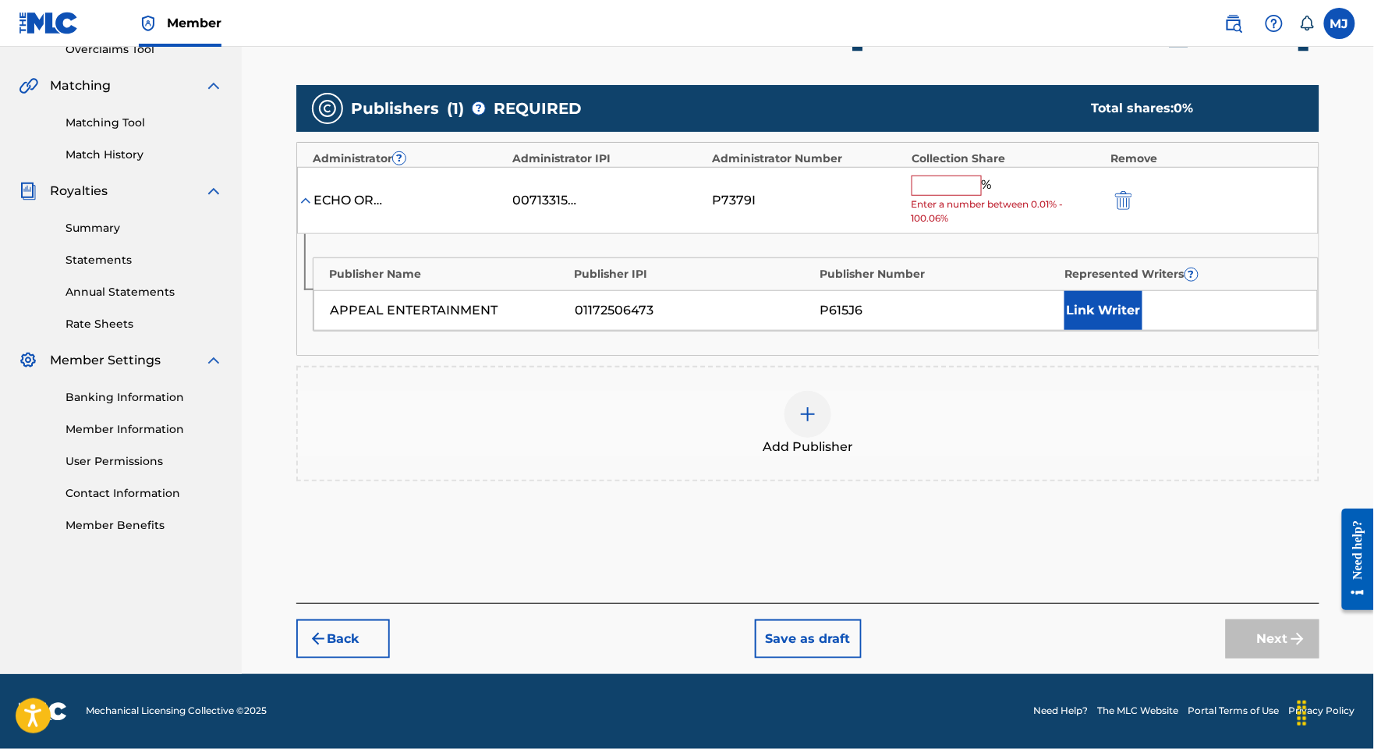
click at [937, 196] on input "text" at bounding box center [947, 185] width 70 height 20
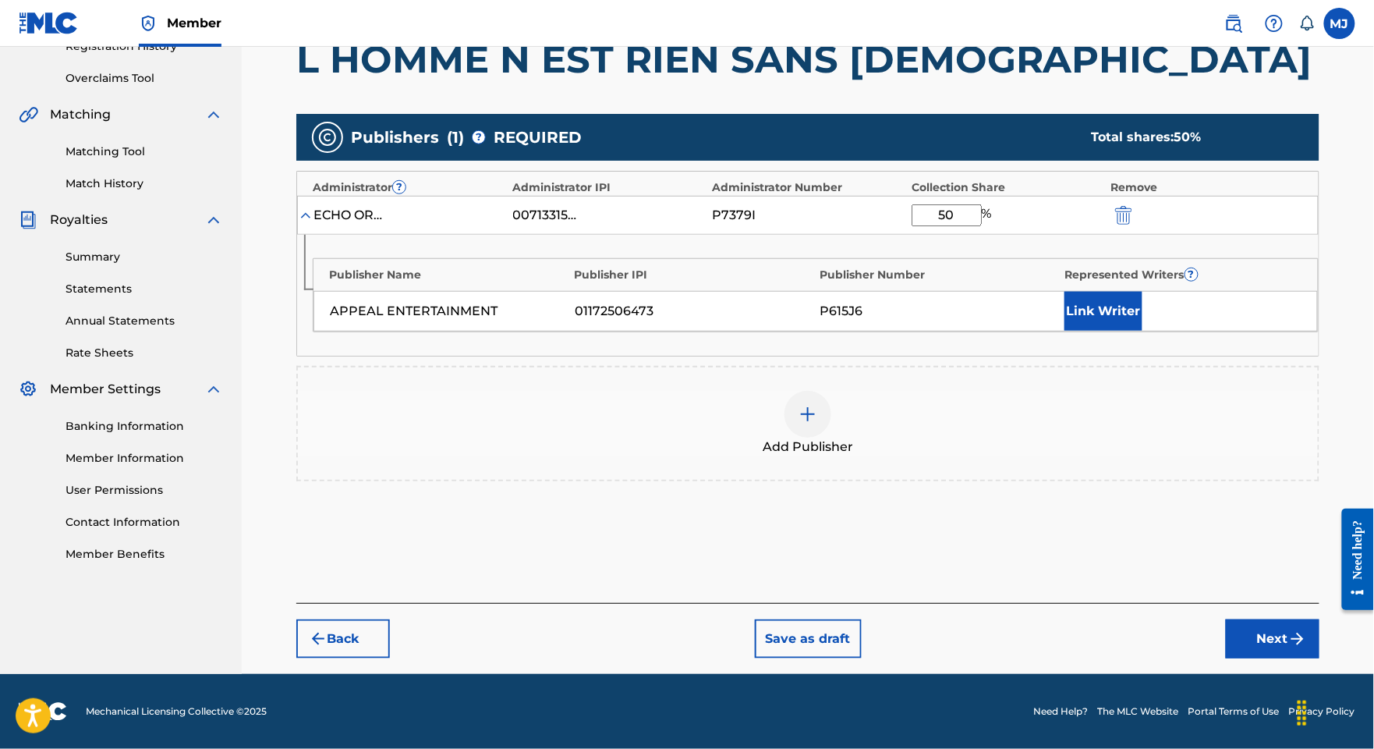
type input "50"
click at [1134, 328] on button "Link Writer" at bounding box center [1103, 311] width 78 height 39
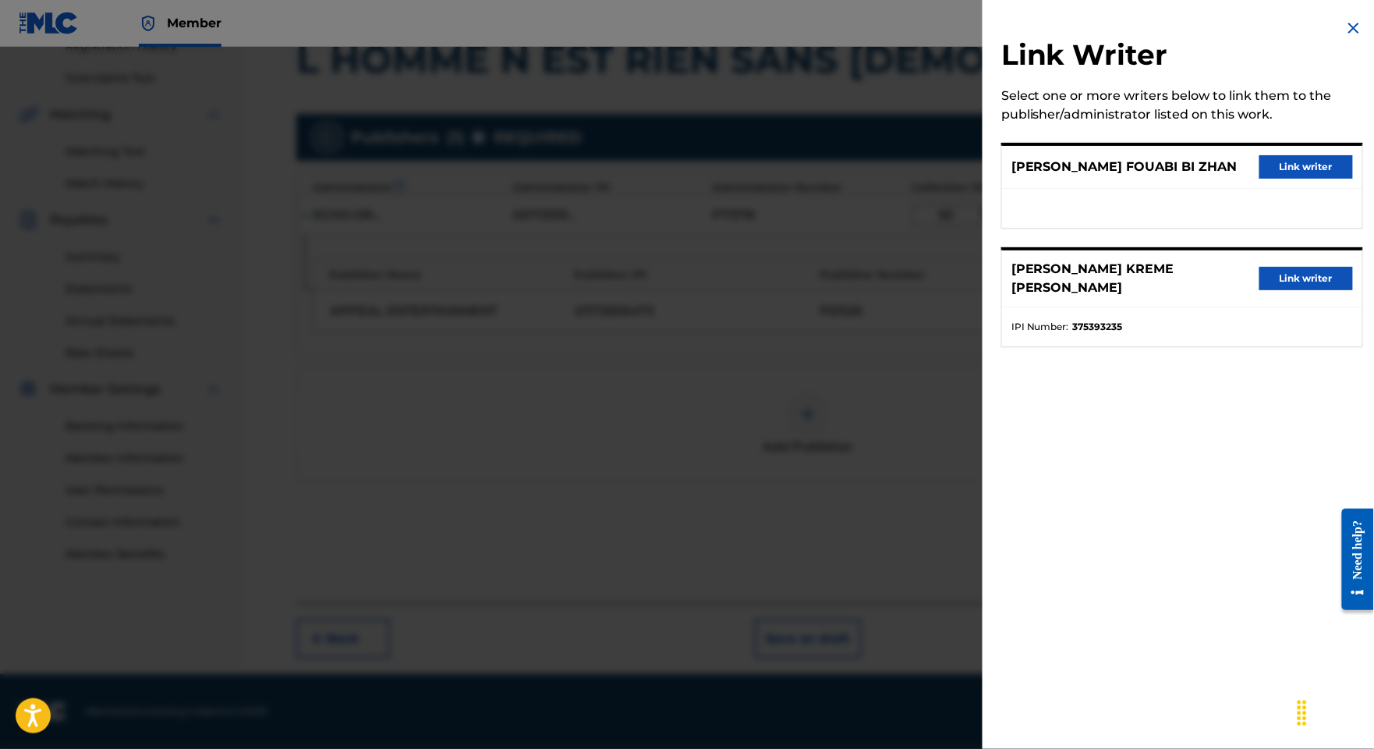
click at [1259, 179] on button "Link writer" at bounding box center [1306, 166] width 94 height 23
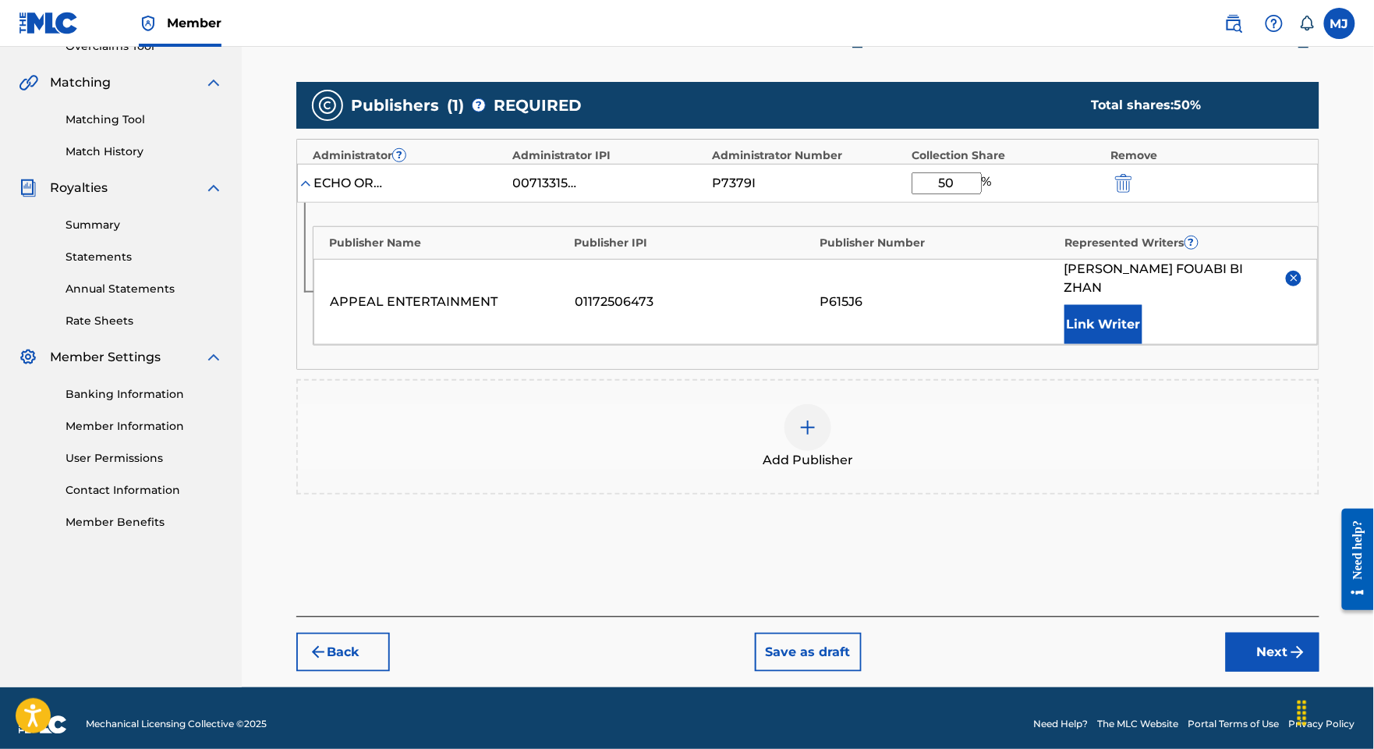
click at [1124, 344] on div "[PERSON_NAME] FOUABI BI ZHAN Link Writer" at bounding box center [1182, 302] width 237 height 84
click at [1126, 344] on button "Link Writer" at bounding box center [1103, 324] width 78 height 39
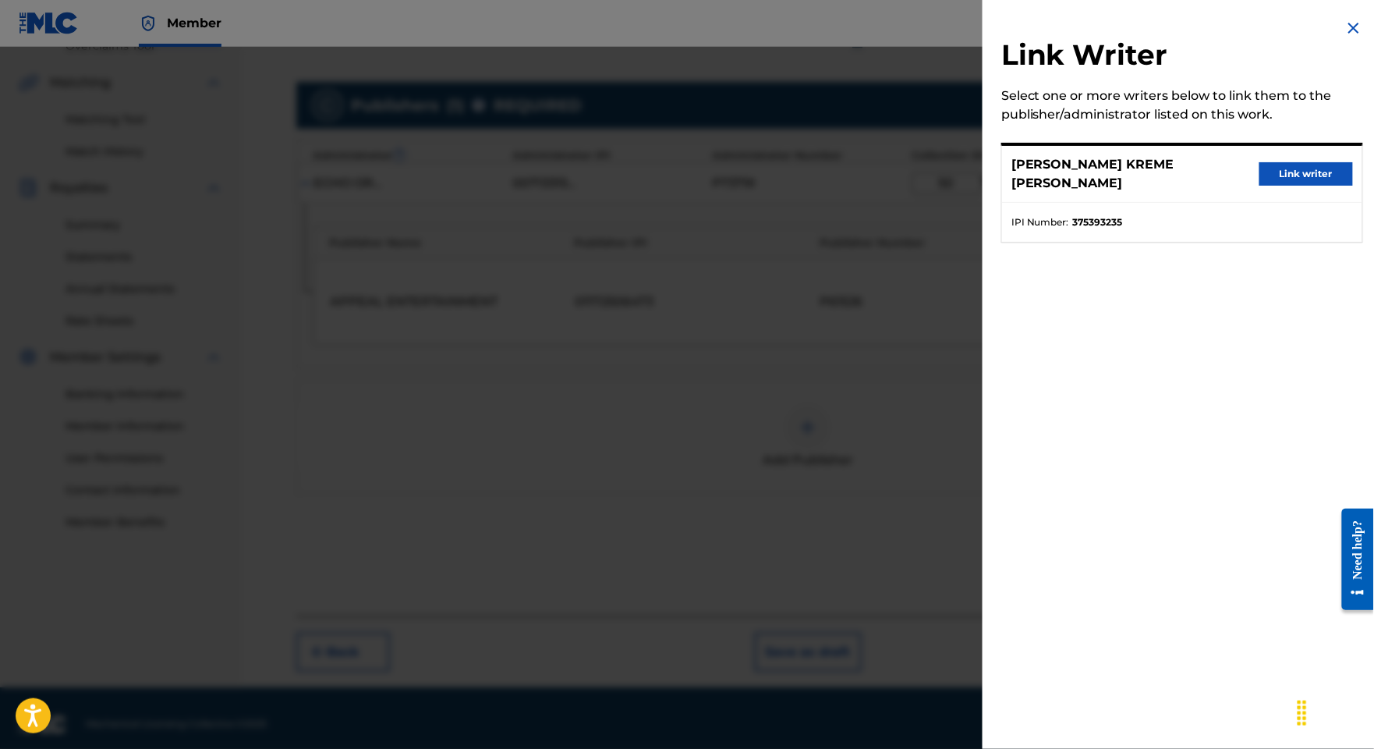
click at [1296, 186] on button "Link writer" at bounding box center [1306, 173] width 94 height 23
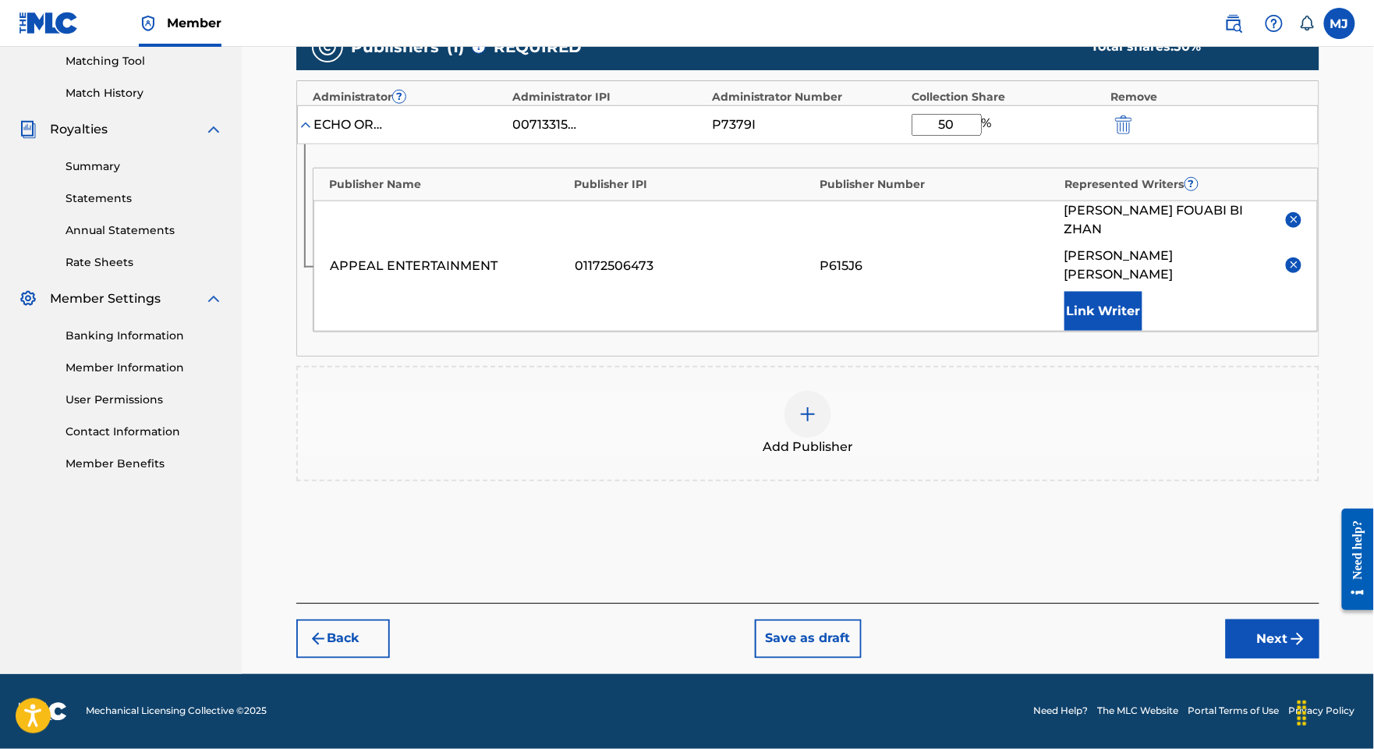
click at [1270, 603] on div "Back Save as draft Next" at bounding box center [807, 630] width 1023 height 55
click at [1273, 619] on button "Next" at bounding box center [1273, 638] width 94 height 39
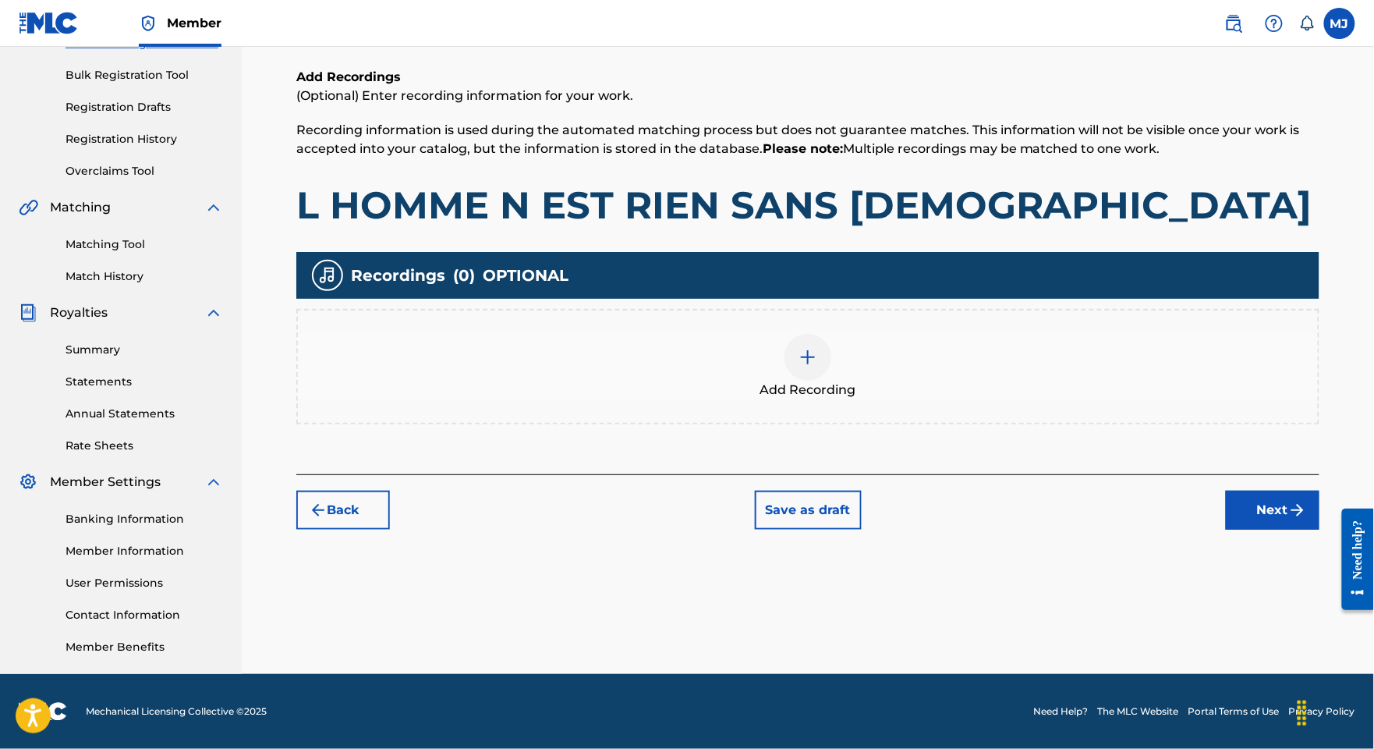
click at [1270, 491] on button "Next" at bounding box center [1273, 510] width 94 height 39
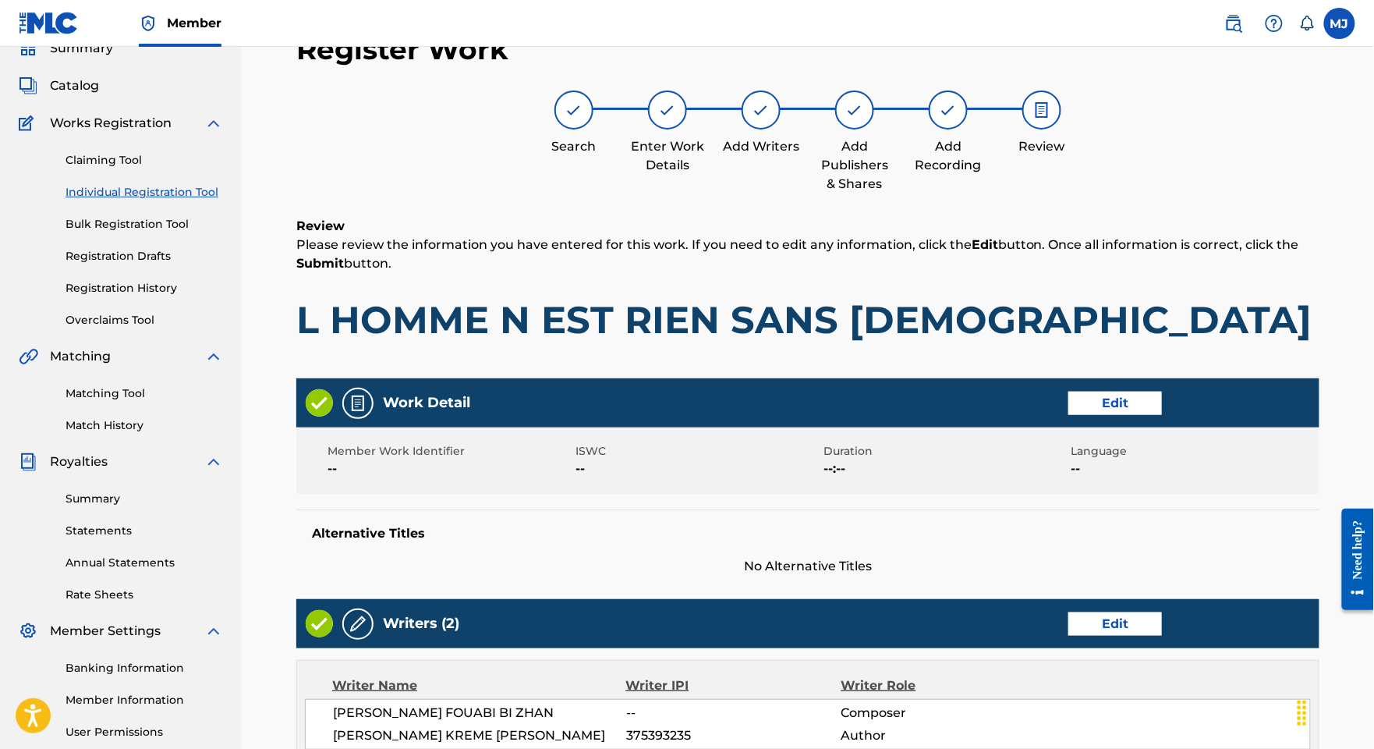
scroll to position [865, 0]
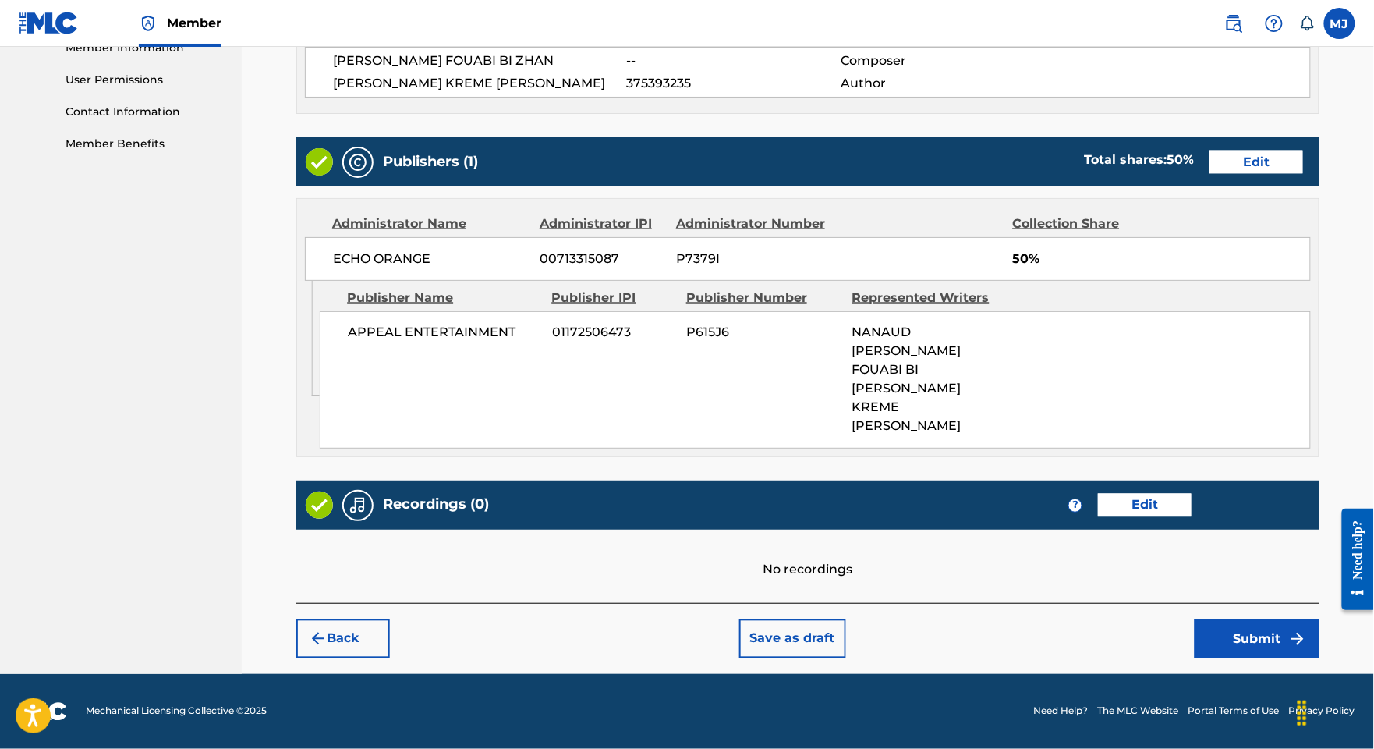
click at [1265, 623] on button "Submit" at bounding box center [1257, 638] width 125 height 39
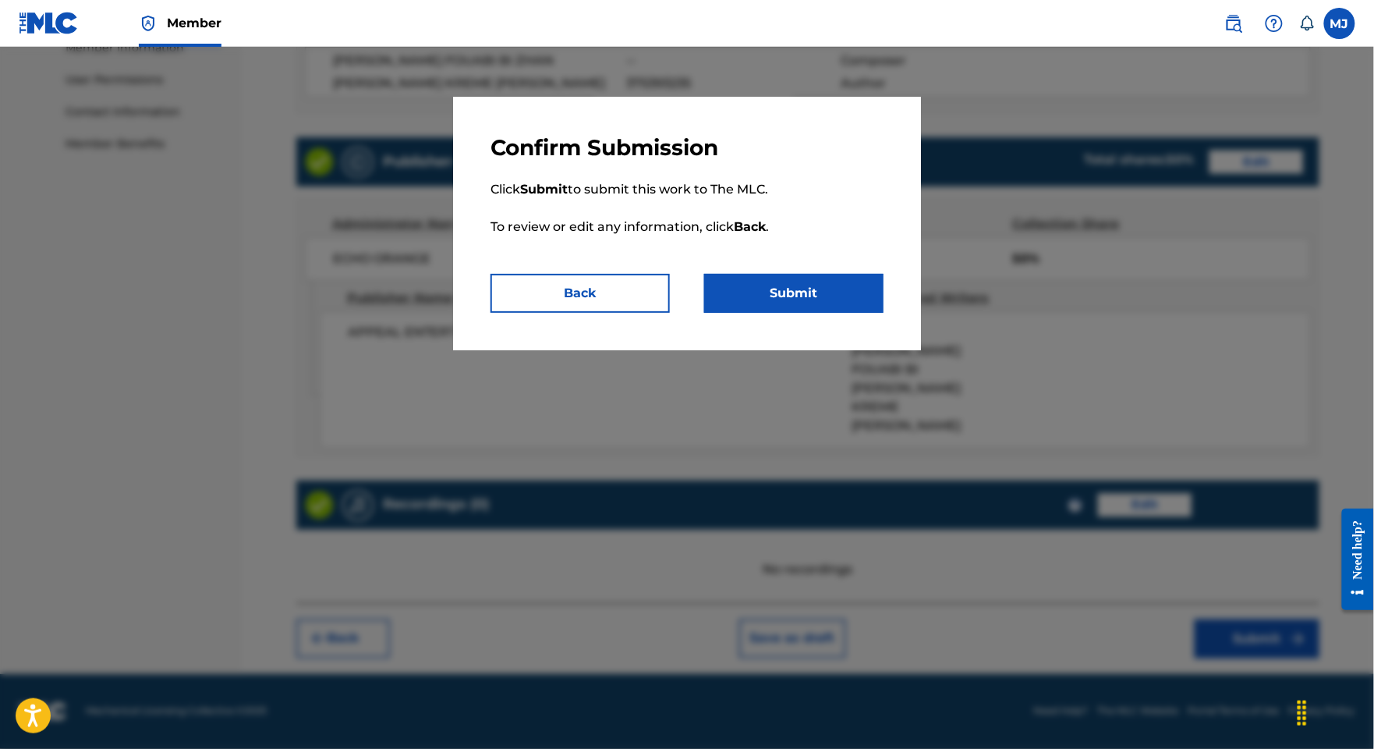
click at [831, 313] on button "Submit" at bounding box center [793, 293] width 179 height 39
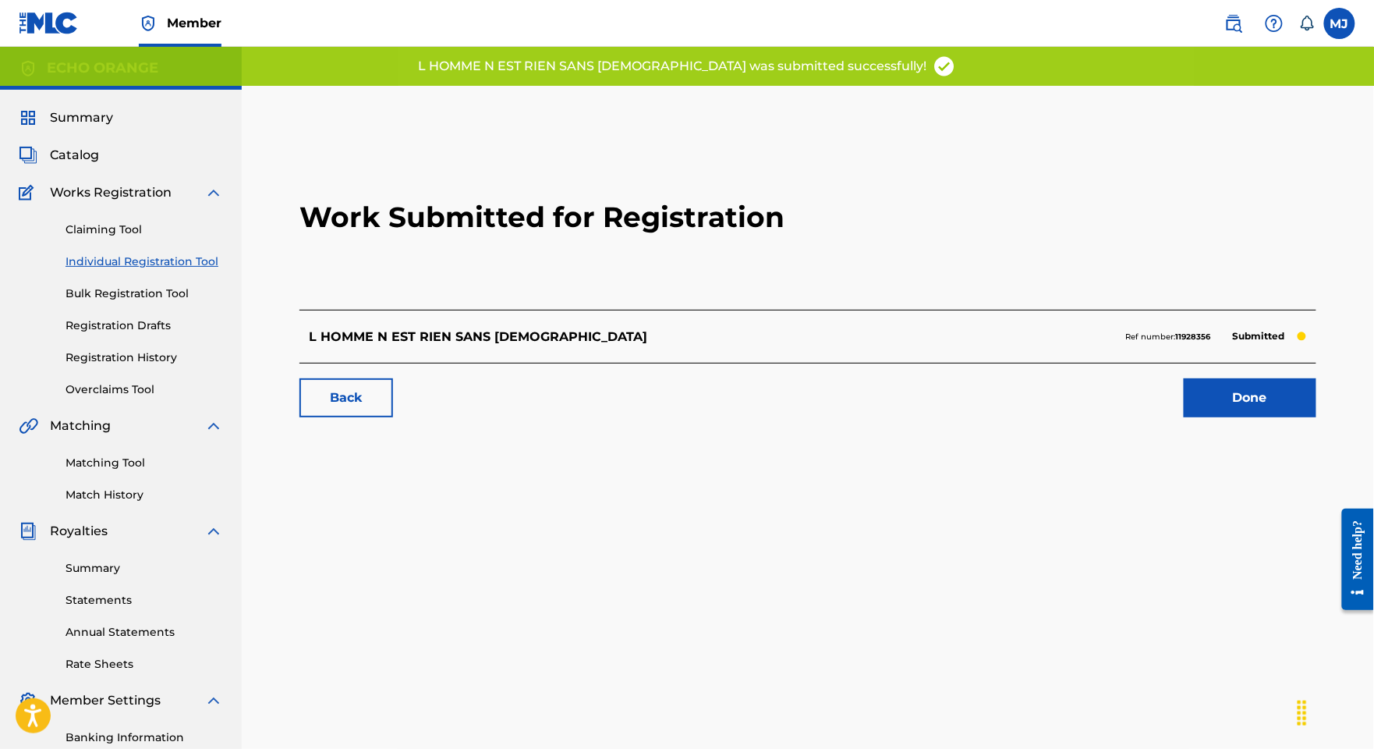
click at [1251, 417] on link "Done" at bounding box center [1250, 397] width 133 height 39
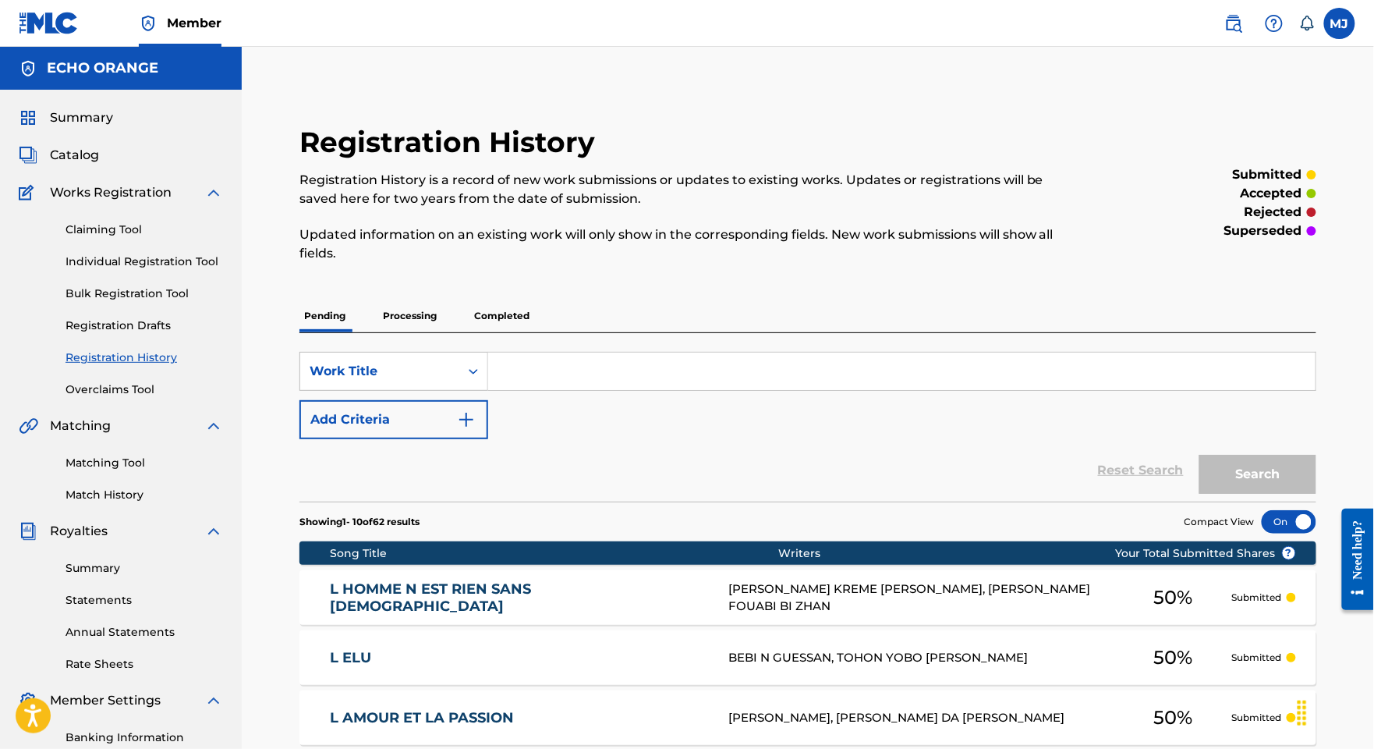
click at [136, 270] on link "Individual Registration Tool" at bounding box center [145, 261] width 158 height 16
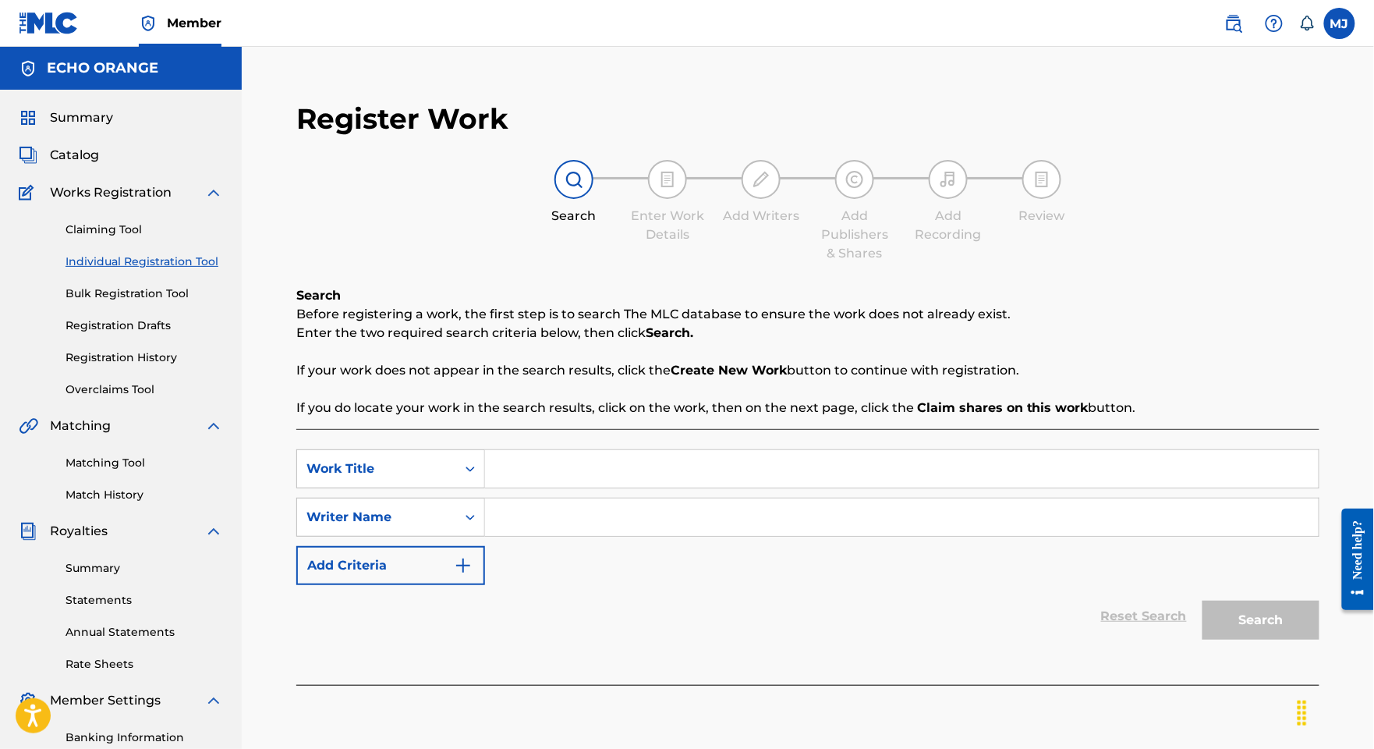
click at [678, 487] on input "Search Form" at bounding box center [902, 468] width 834 height 37
paste input "L ODE"
click at [1028, 487] on input "L ODE" at bounding box center [902, 468] width 834 height 37
type input "L ODE"
click at [1022, 536] on input "Search Form" at bounding box center [902, 516] width 834 height 37
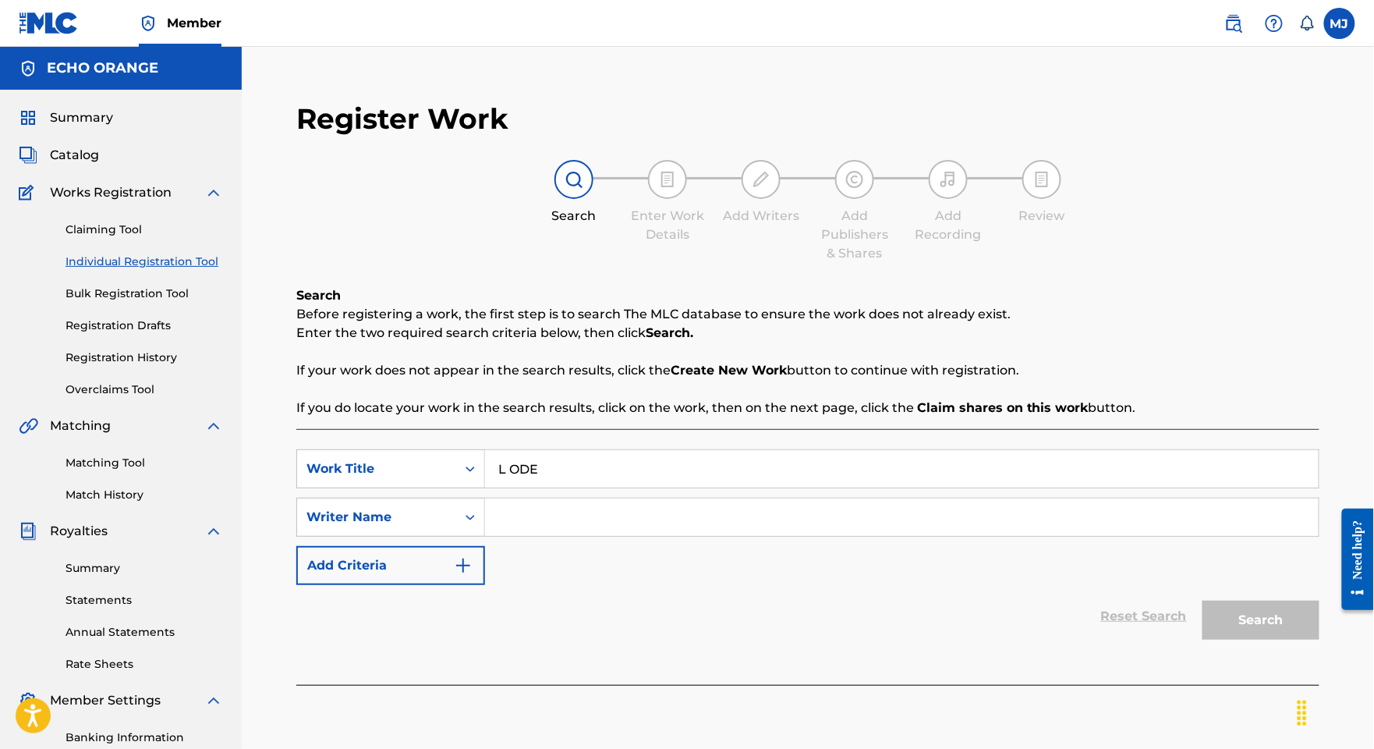
paste input "[PERSON_NAME]"
type input "[PERSON_NAME]"
click at [1263, 639] on button "Search" at bounding box center [1261, 619] width 117 height 39
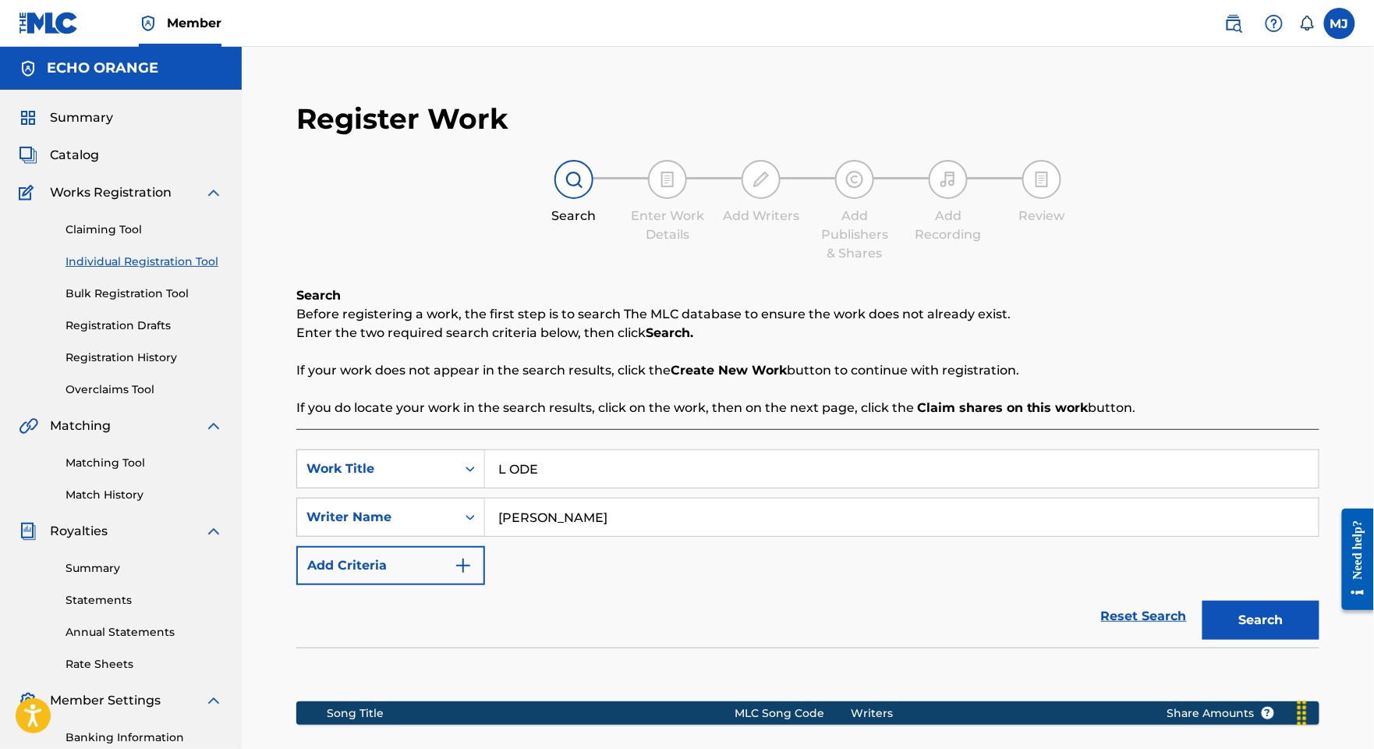
scroll to position [351, 0]
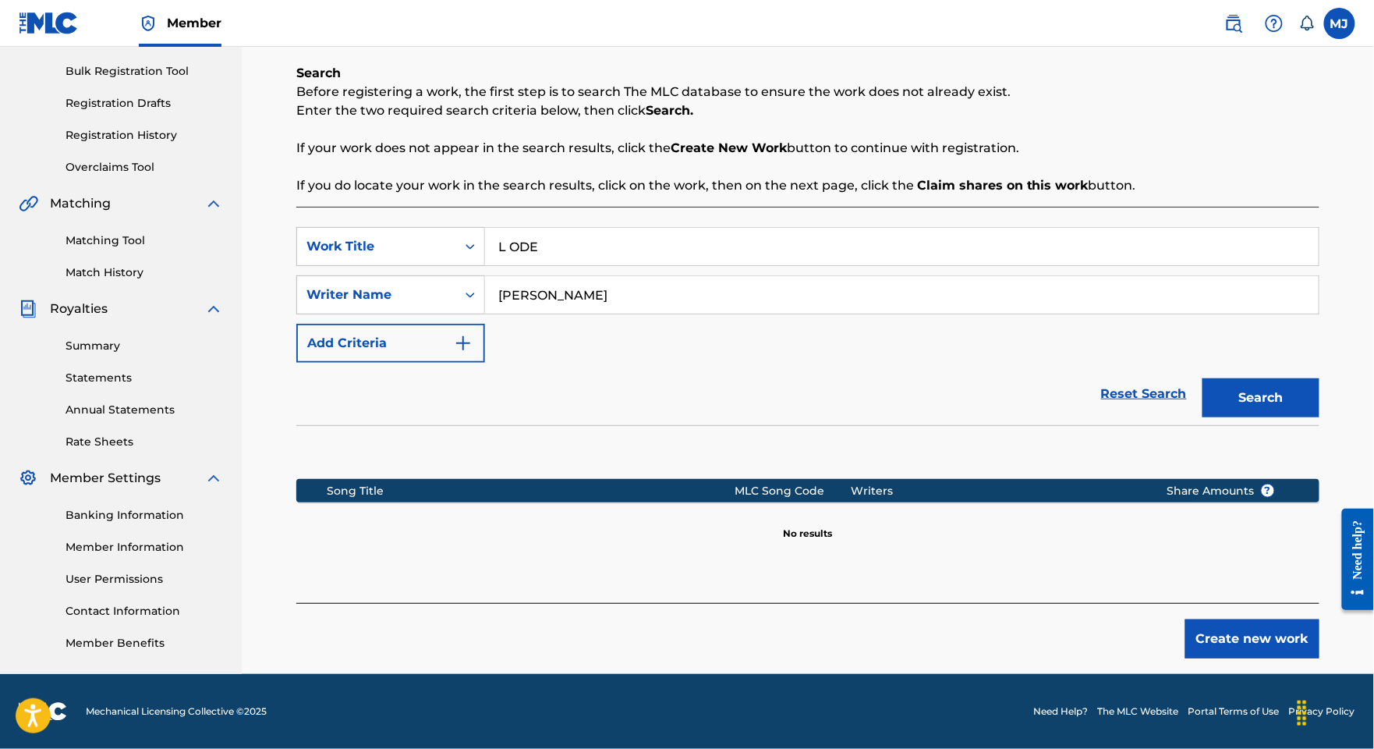
click at [1323, 647] on div "Register Work Search Enter Work Details Add Writers Add Publishers & Shares Add…" at bounding box center [808, 269] width 1054 height 810
click at [1280, 619] on button "Create new work" at bounding box center [1252, 638] width 134 height 39
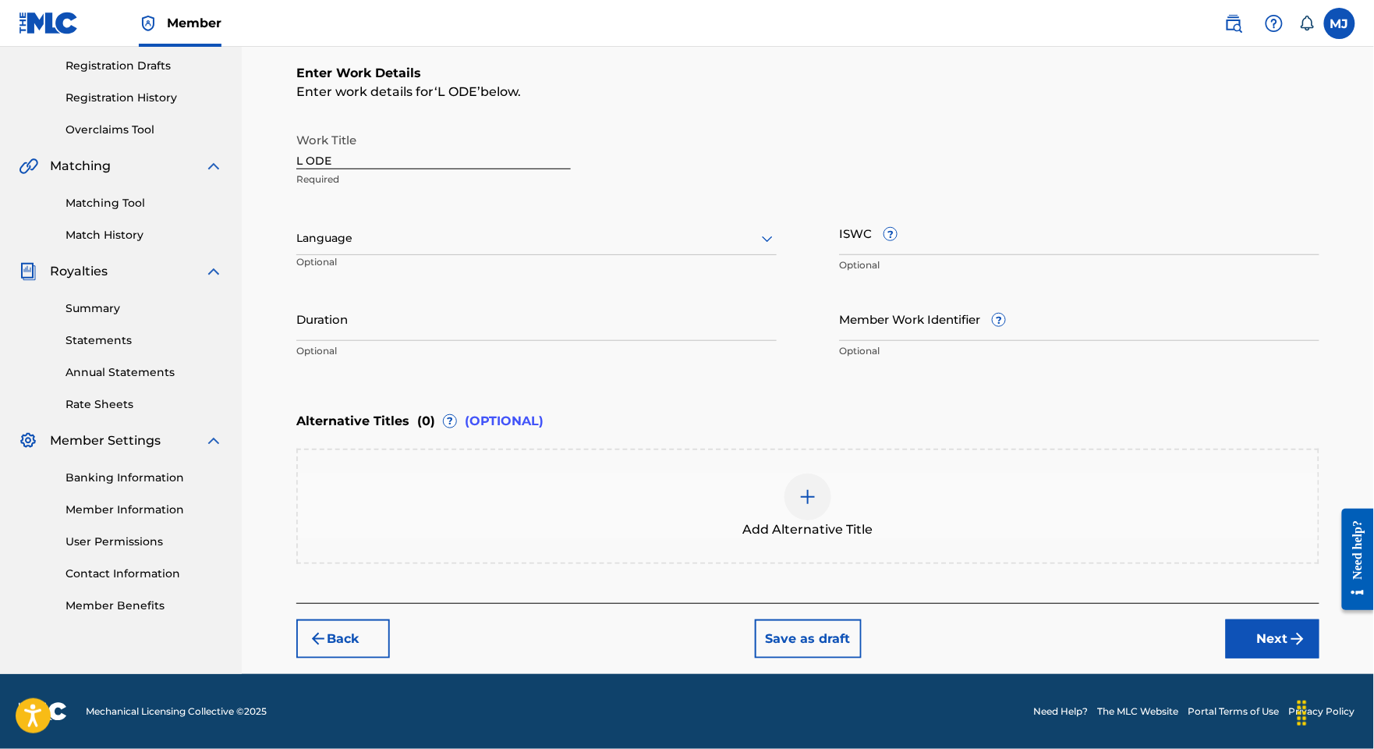
click at [1234, 658] on button "Next" at bounding box center [1273, 638] width 94 height 39
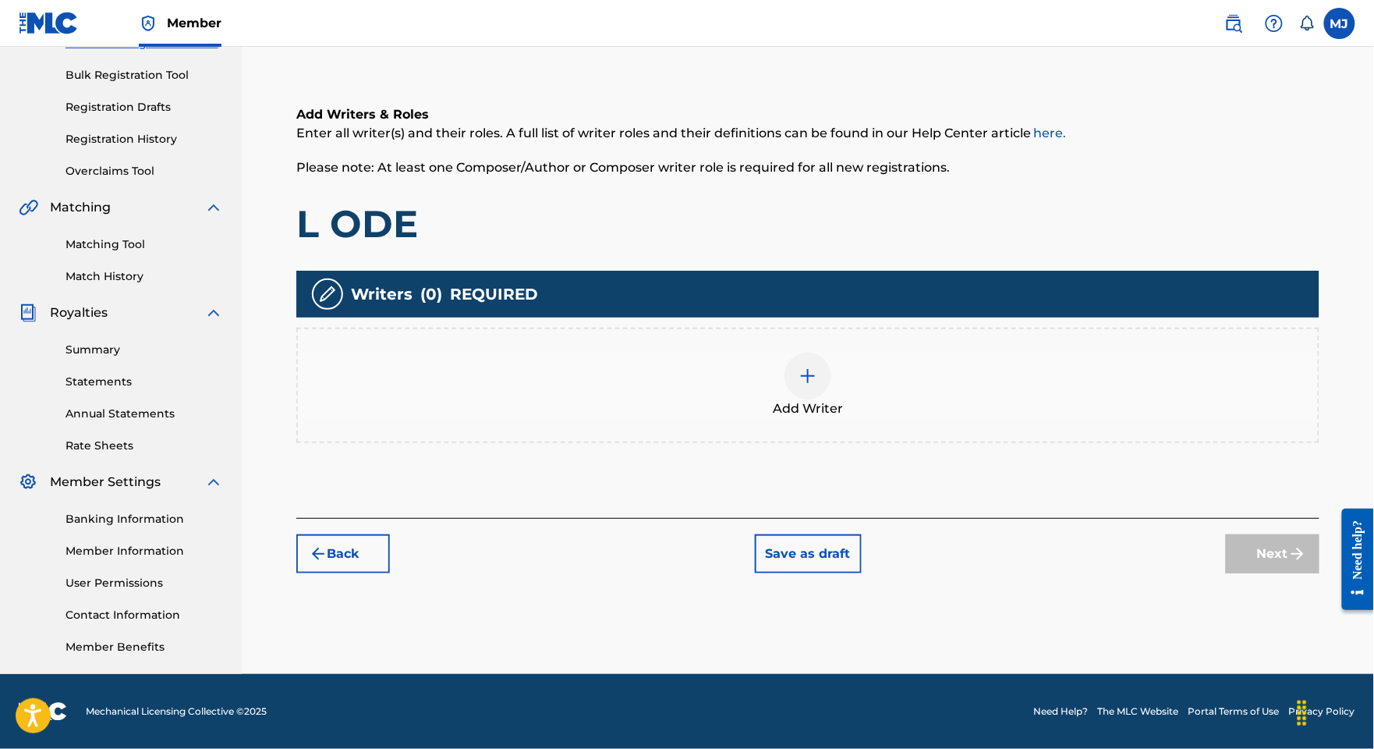
click at [846, 352] on div "Add Writer" at bounding box center [808, 385] width 1020 height 66
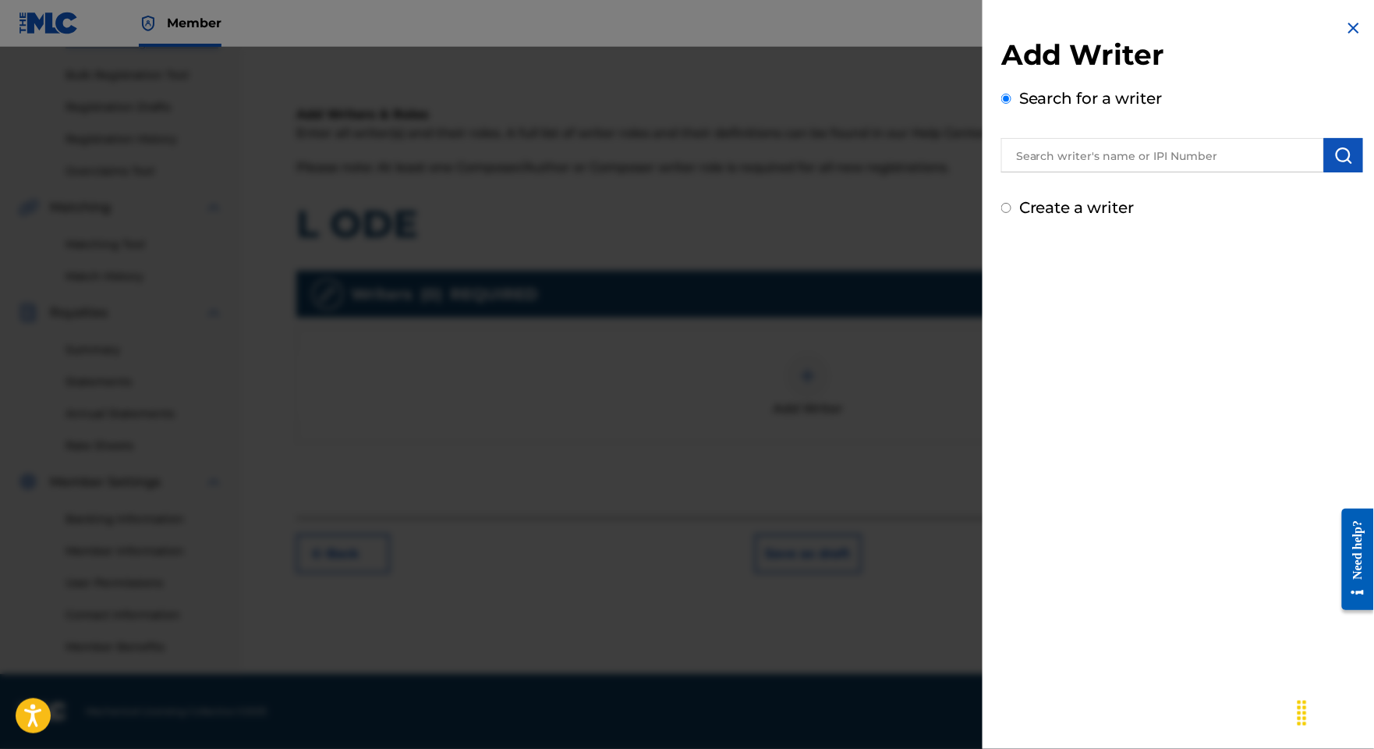
click at [1049, 150] on div at bounding box center [1182, 152] width 362 height 39
click at [1048, 157] on input "text" at bounding box center [1162, 155] width 323 height 34
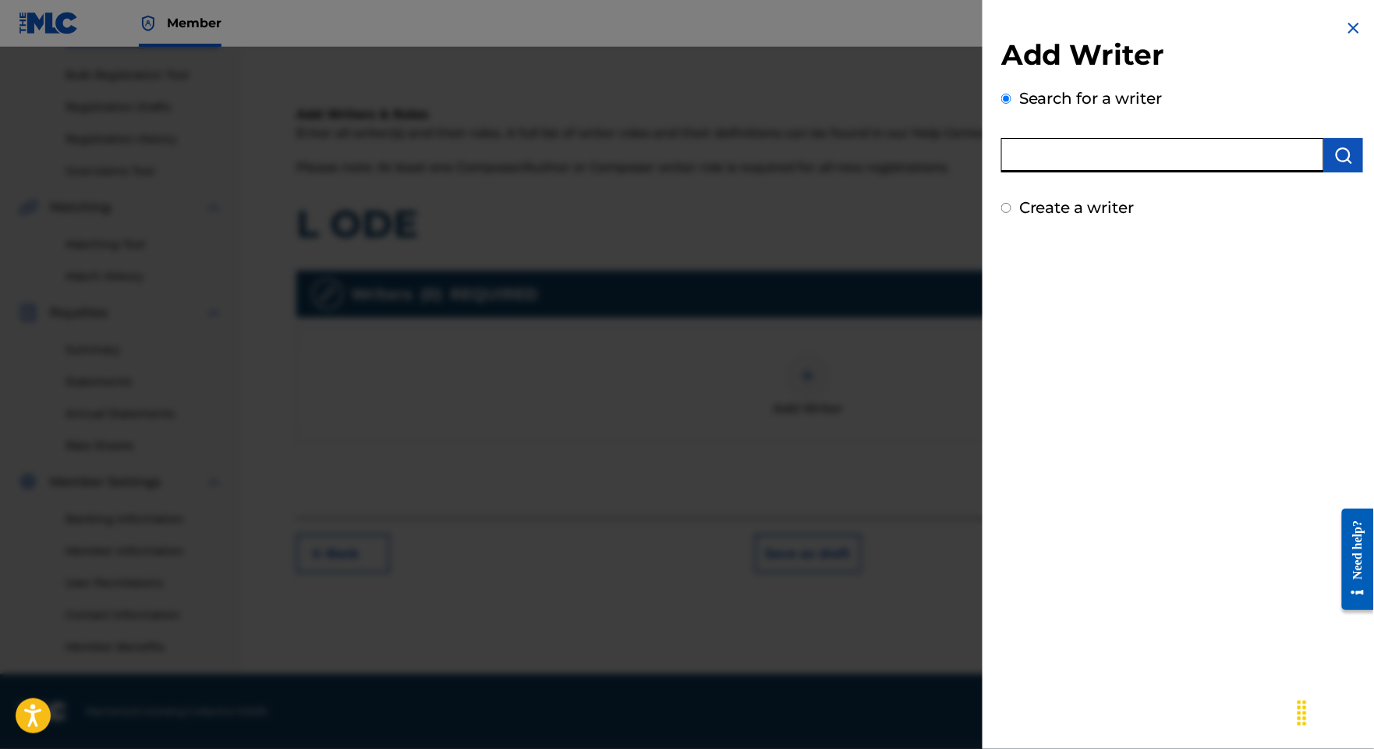
paste input "[PERSON_NAME]"
type input "[PERSON_NAME]"
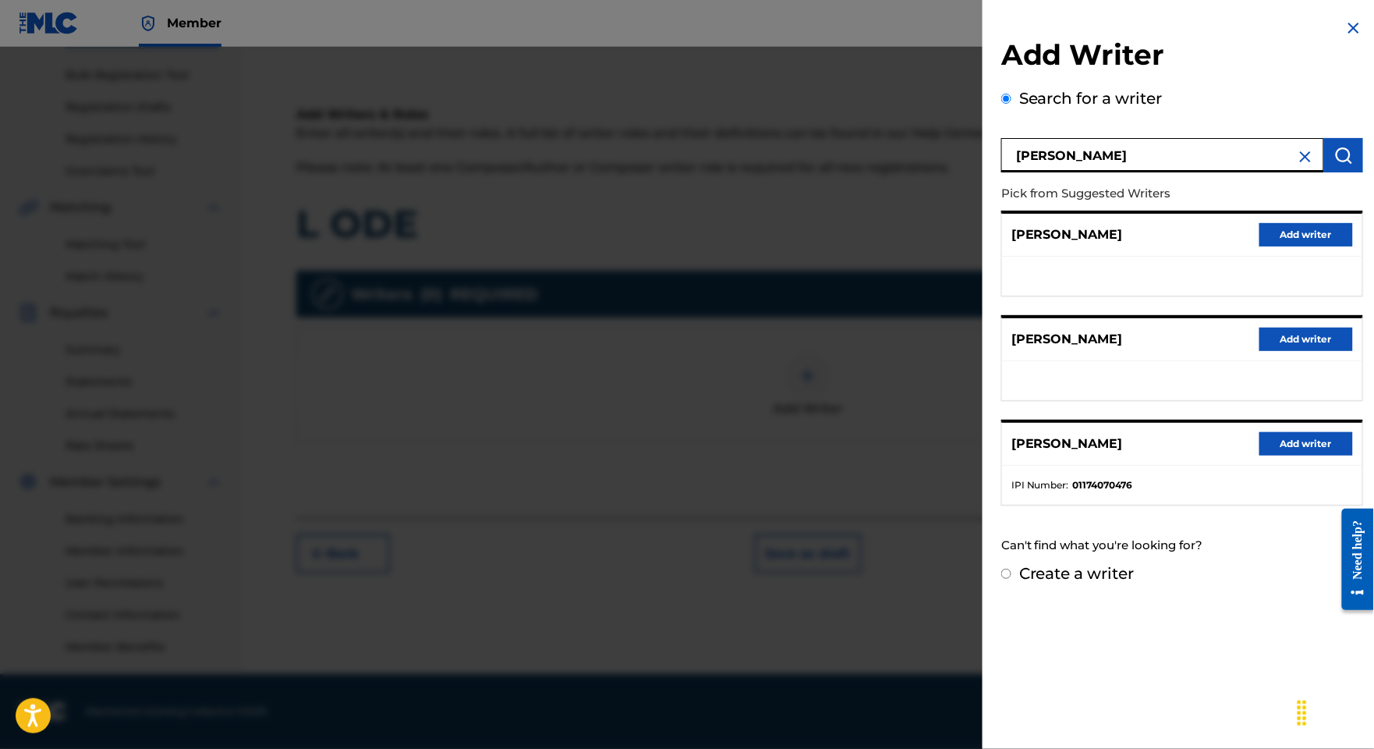
drag, startPoint x: 1268, startPoint y: 499, endPoint x: 1273, endPoint y: 513, distance: 14.8
click at [1268, 455] on button "Add writer" at bounding box center [1306, 443] width 94 height 23
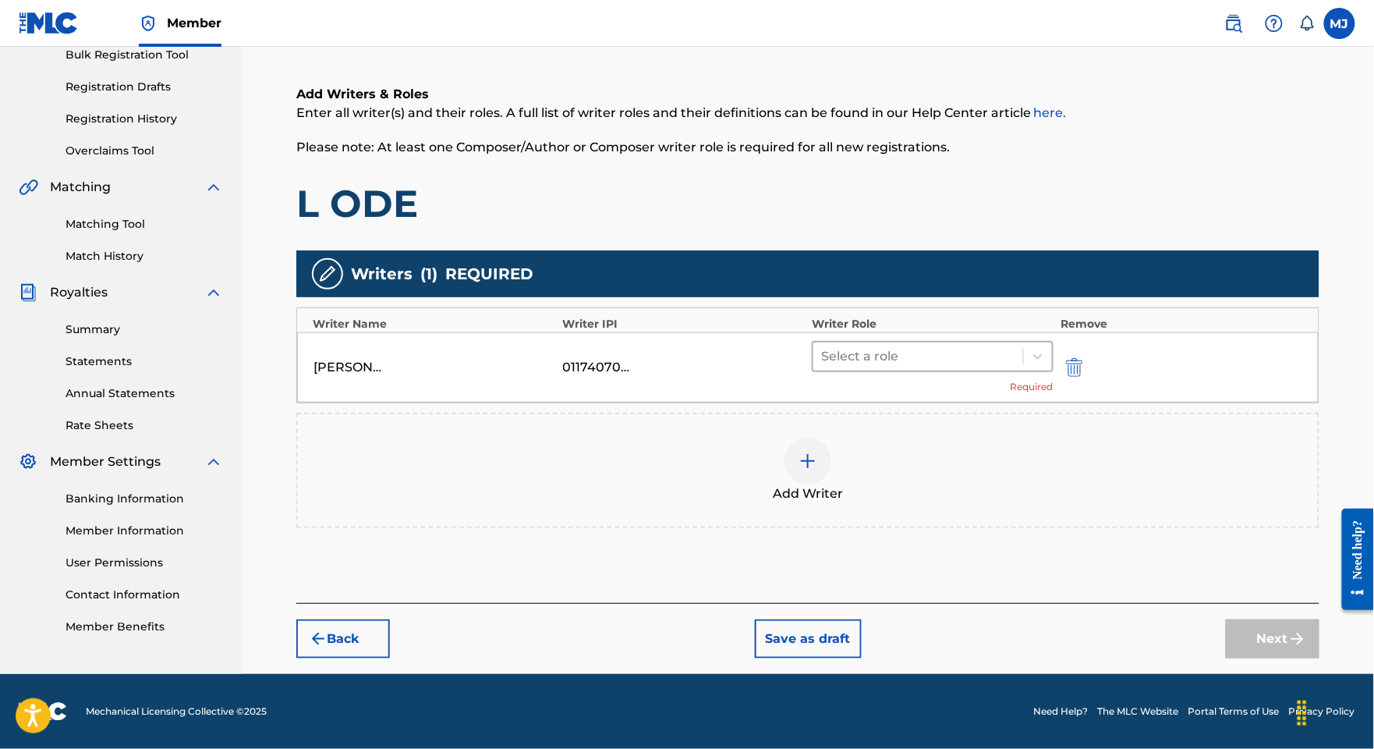
click at [946, 345] on div at bounding box center [918, 356] width 194 height 22
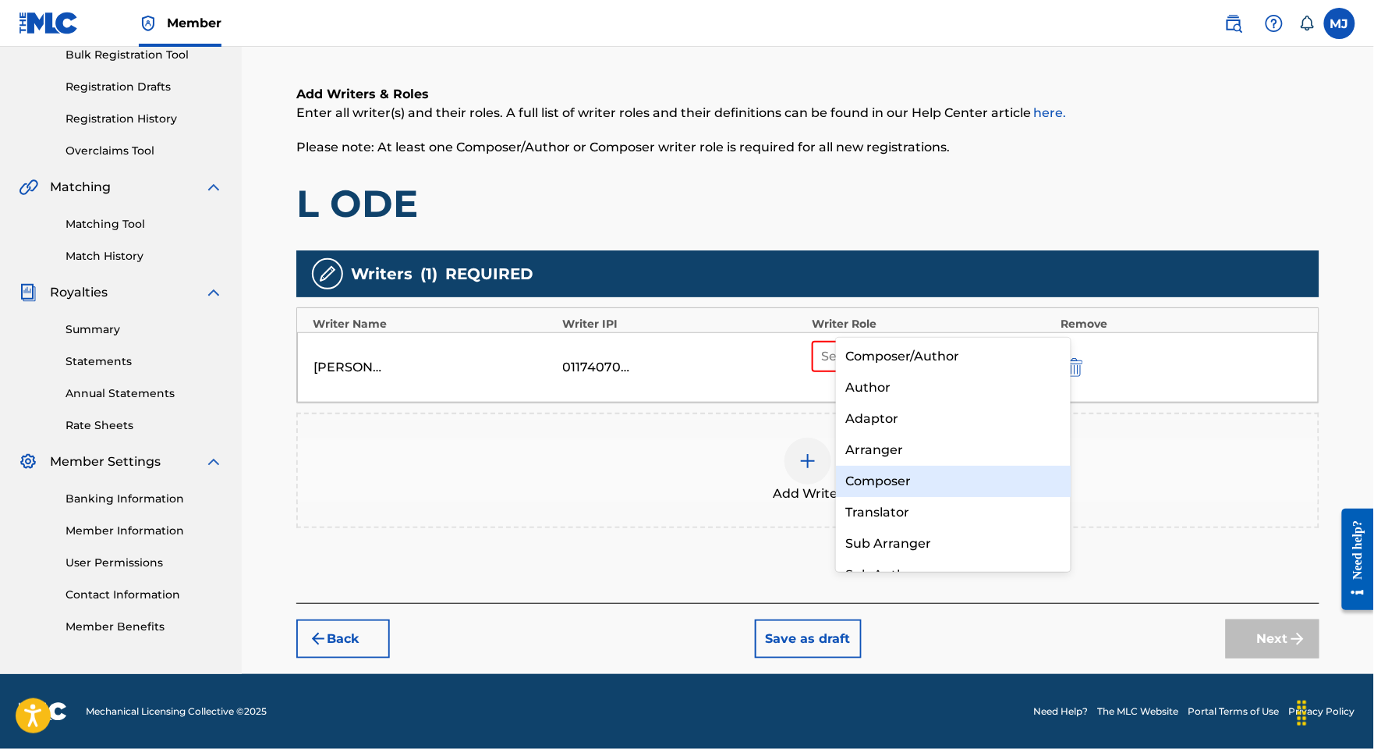
click at [940, 472] on div "Composer" at bounding box center [953, 481] width 234 height 31
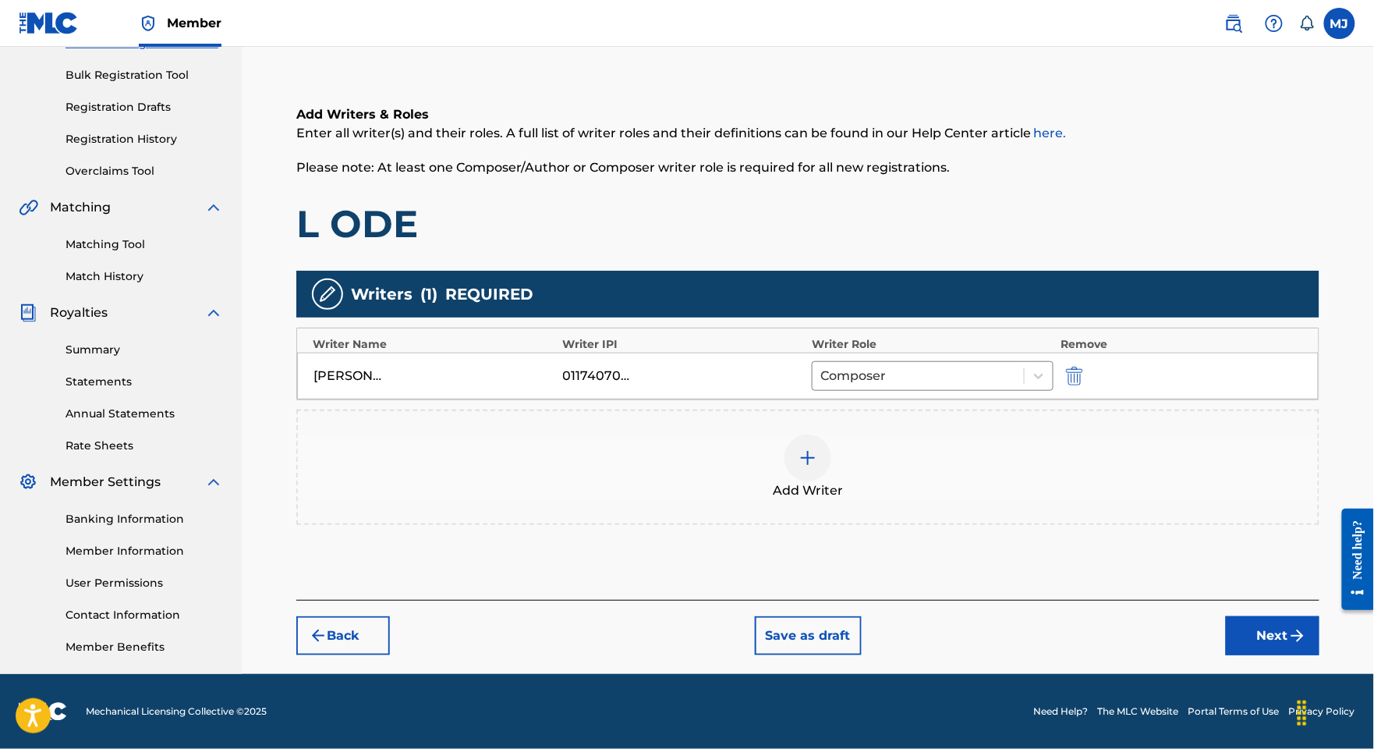
click at [986, 434] on div "Add Writer" at bounding box center [808, 467] width 1020 height 66
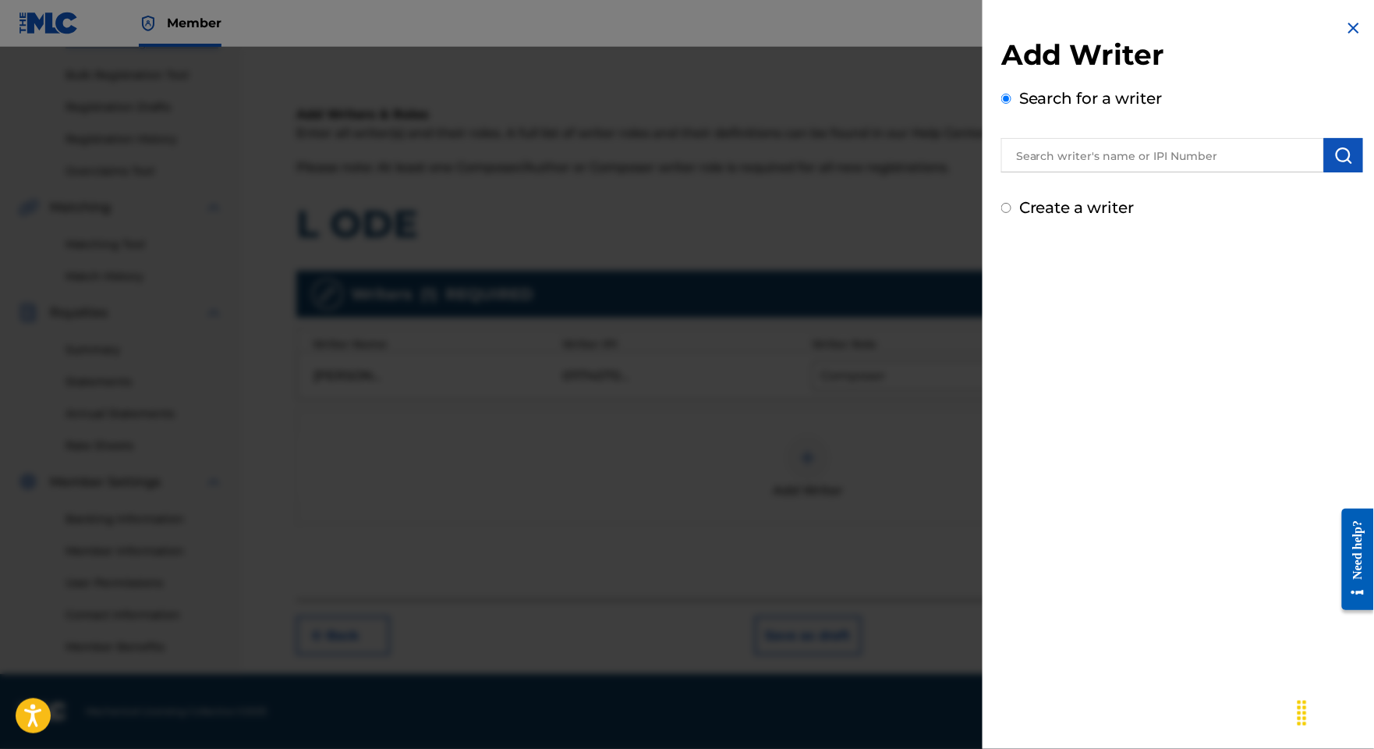
click at [1146, 172] on input "text" at bounding box center [1162, 155] width 323 height 34
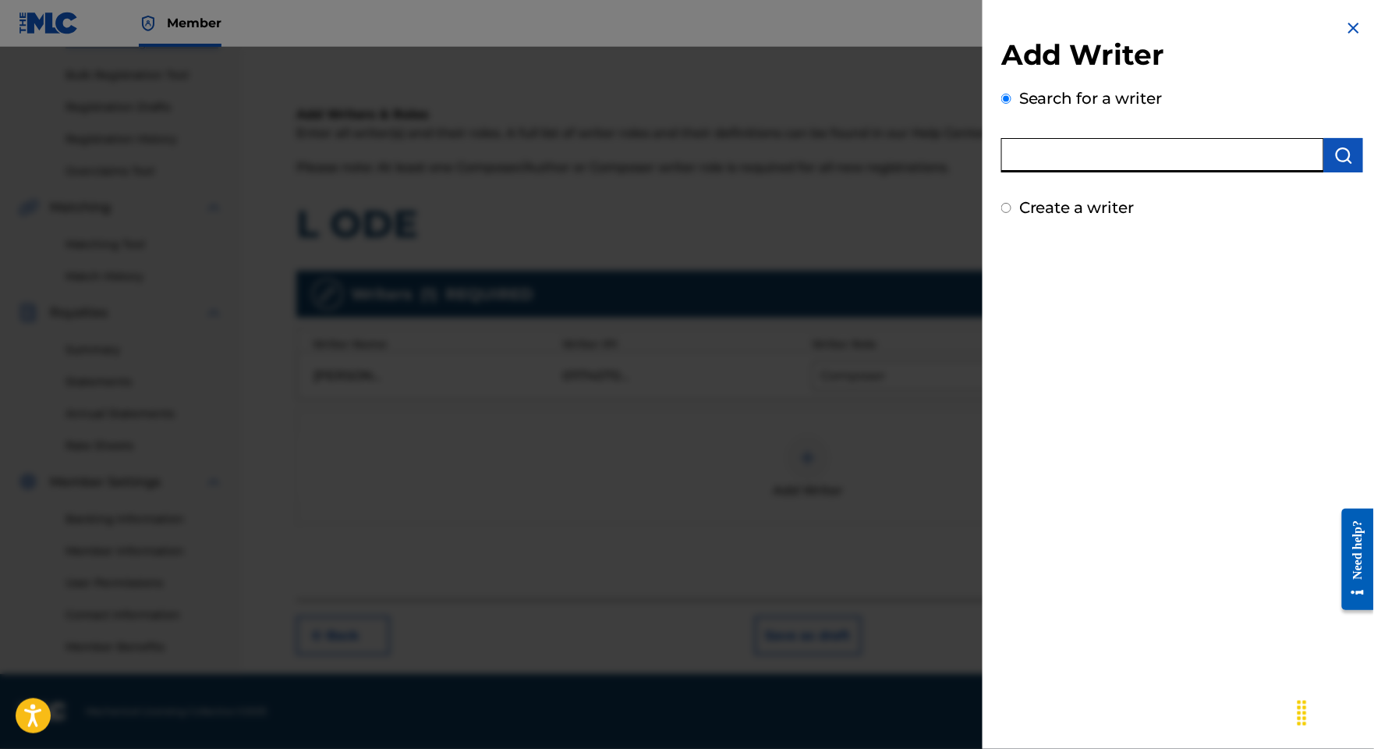
paste input "[PERSON_NAME] [PERSON_NAME]"
type input "[PERSON_NAME] [PERSON_NAME]"
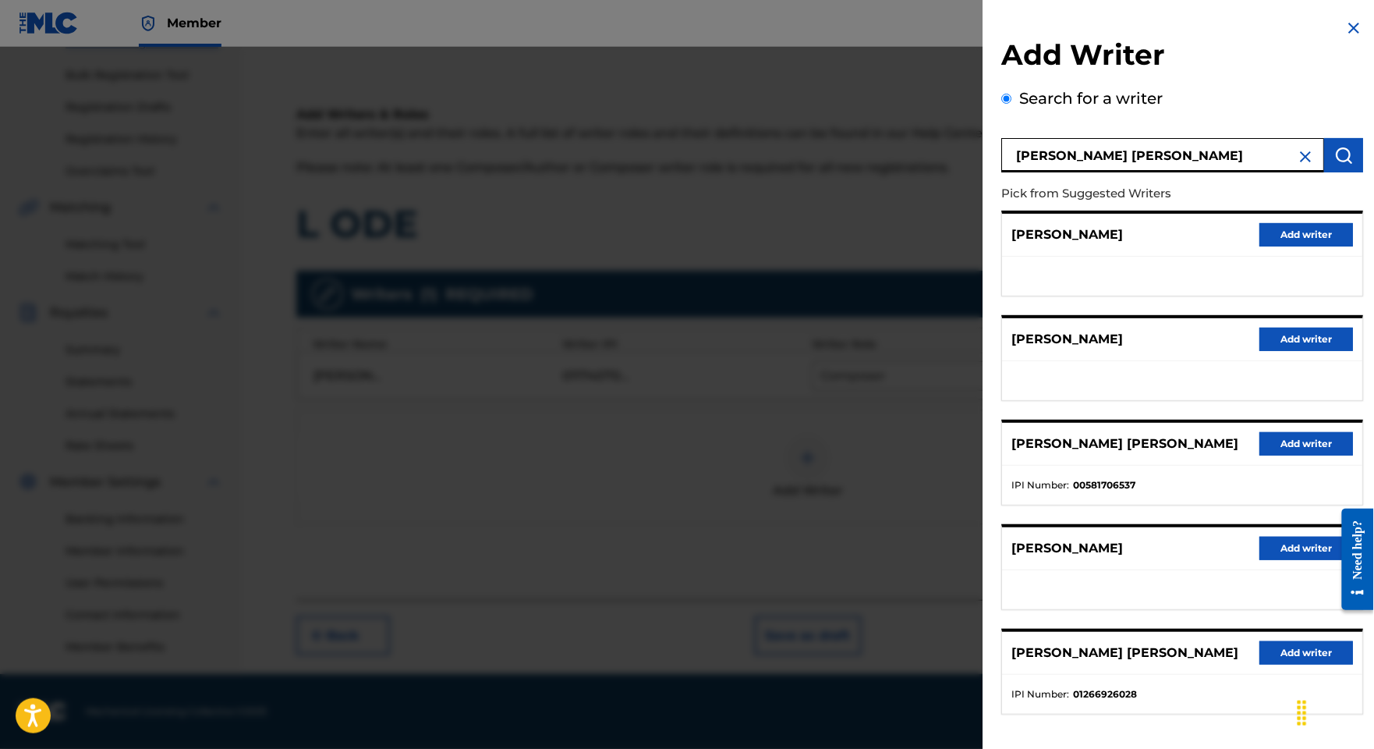
scroll to position [175, 0]
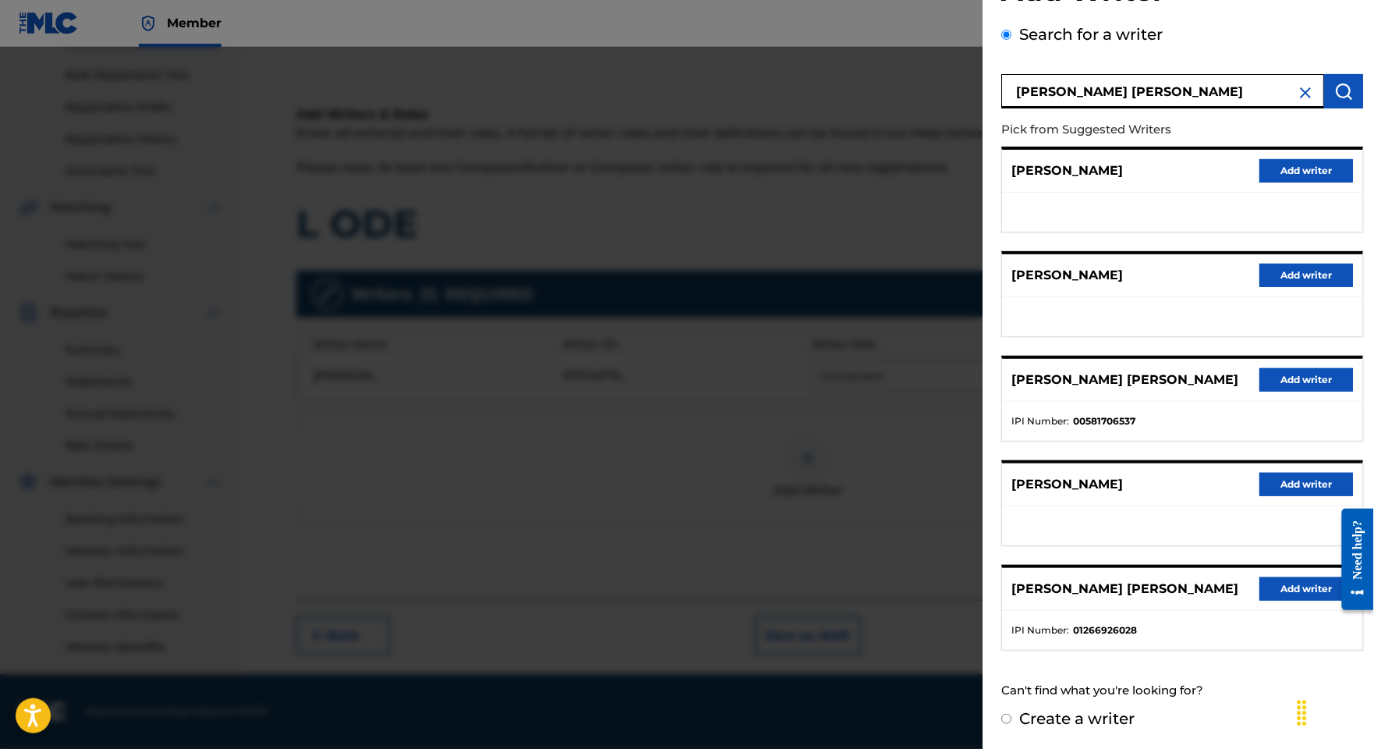
click at [1279, 577] on button "Add writer" at bounding box center [1306, 588] width 94 height 23
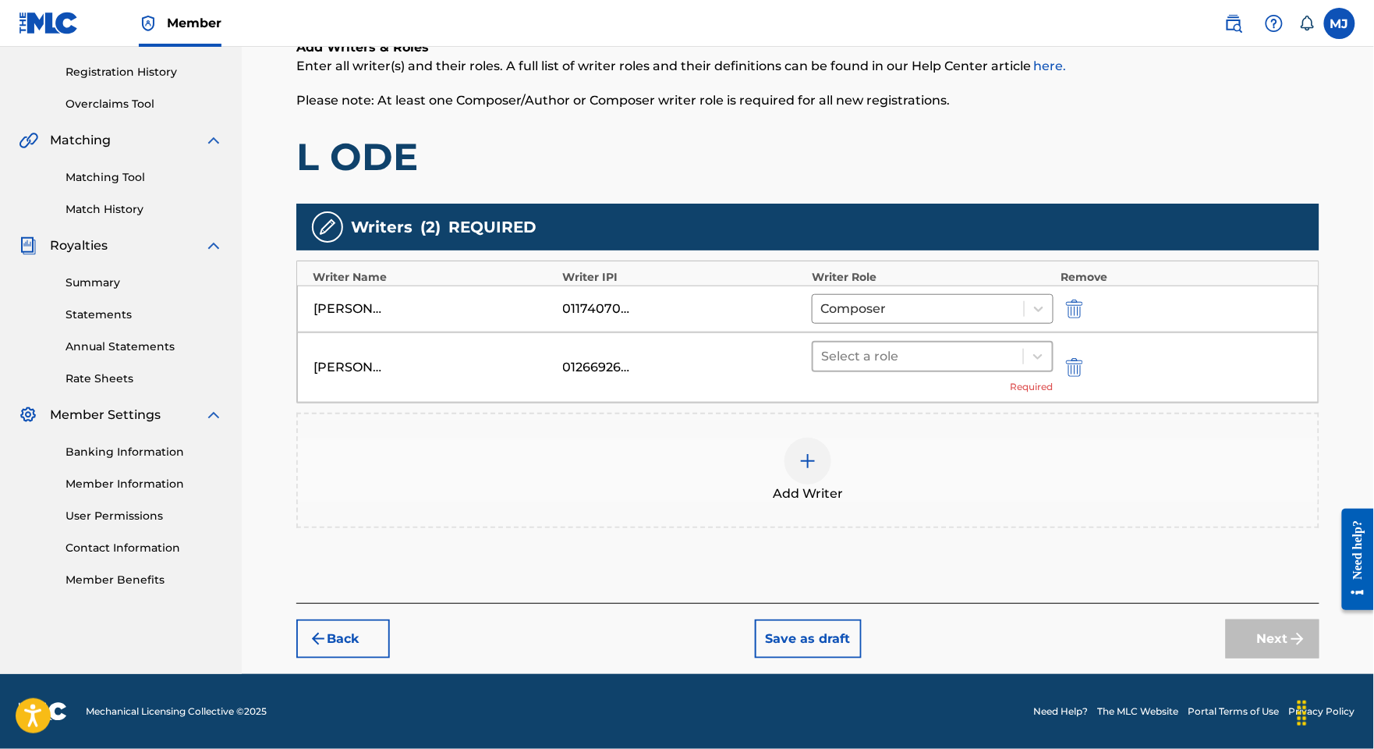
click at [946, 367] on div at bounding box center [918, 356] width 194 height 22
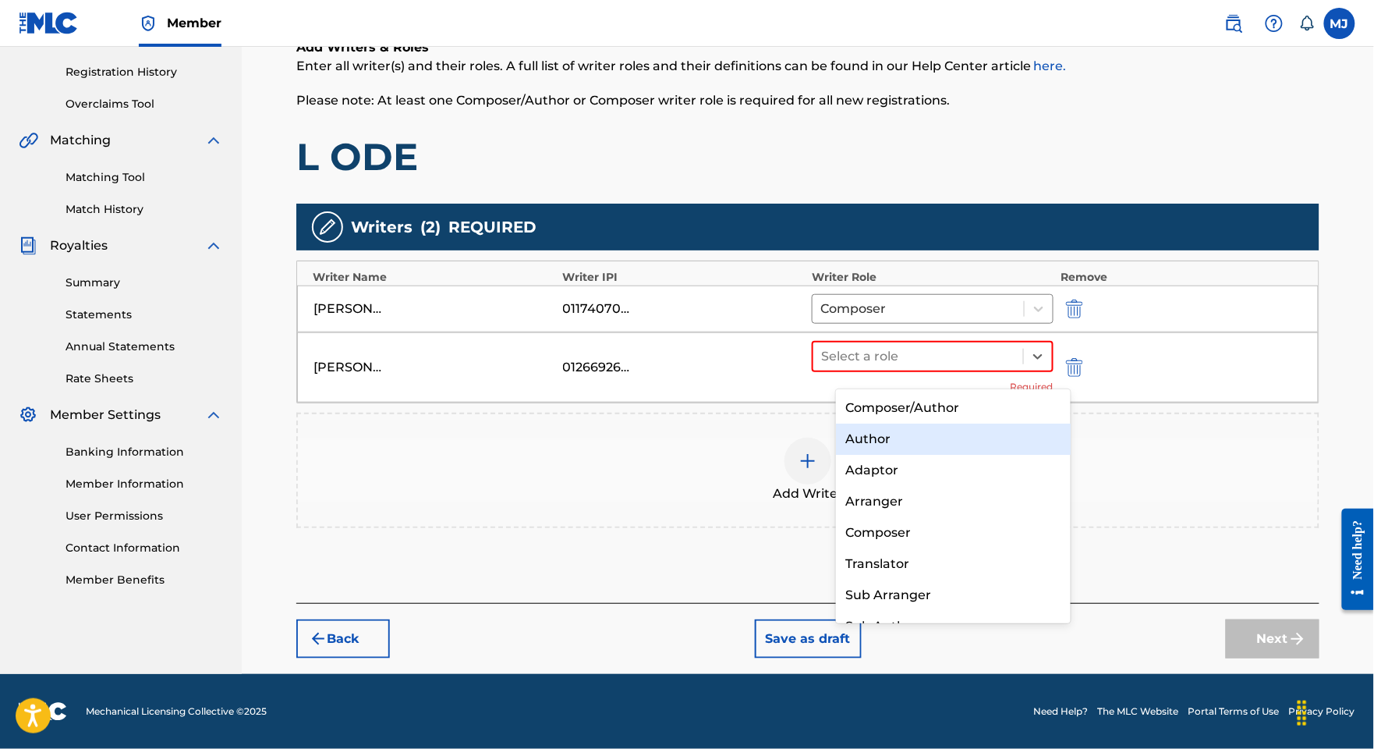
click at [934, 427] on div "Author" at bounding box center [953, 438] width 234 height 31
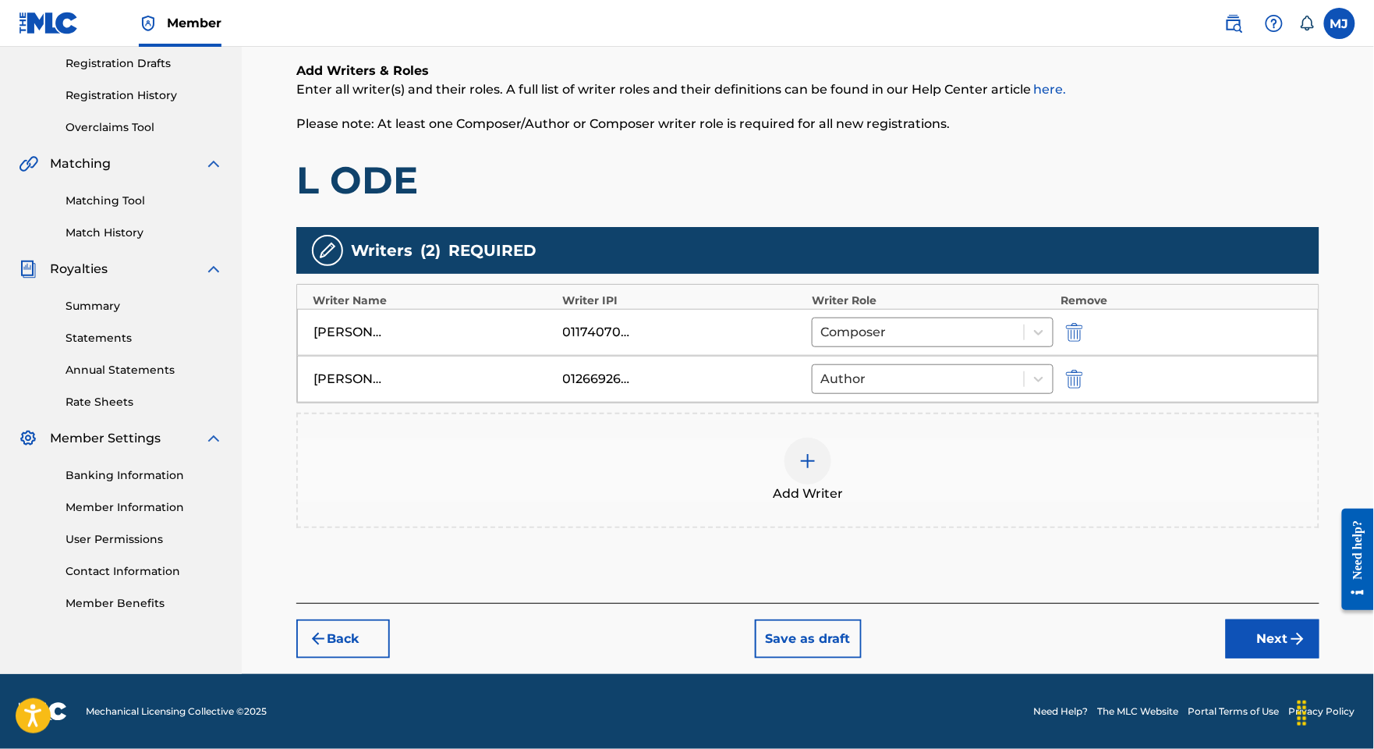
click at [1258, 658] on button "Next" at bounding box center [1273, 638] width 94 height 39
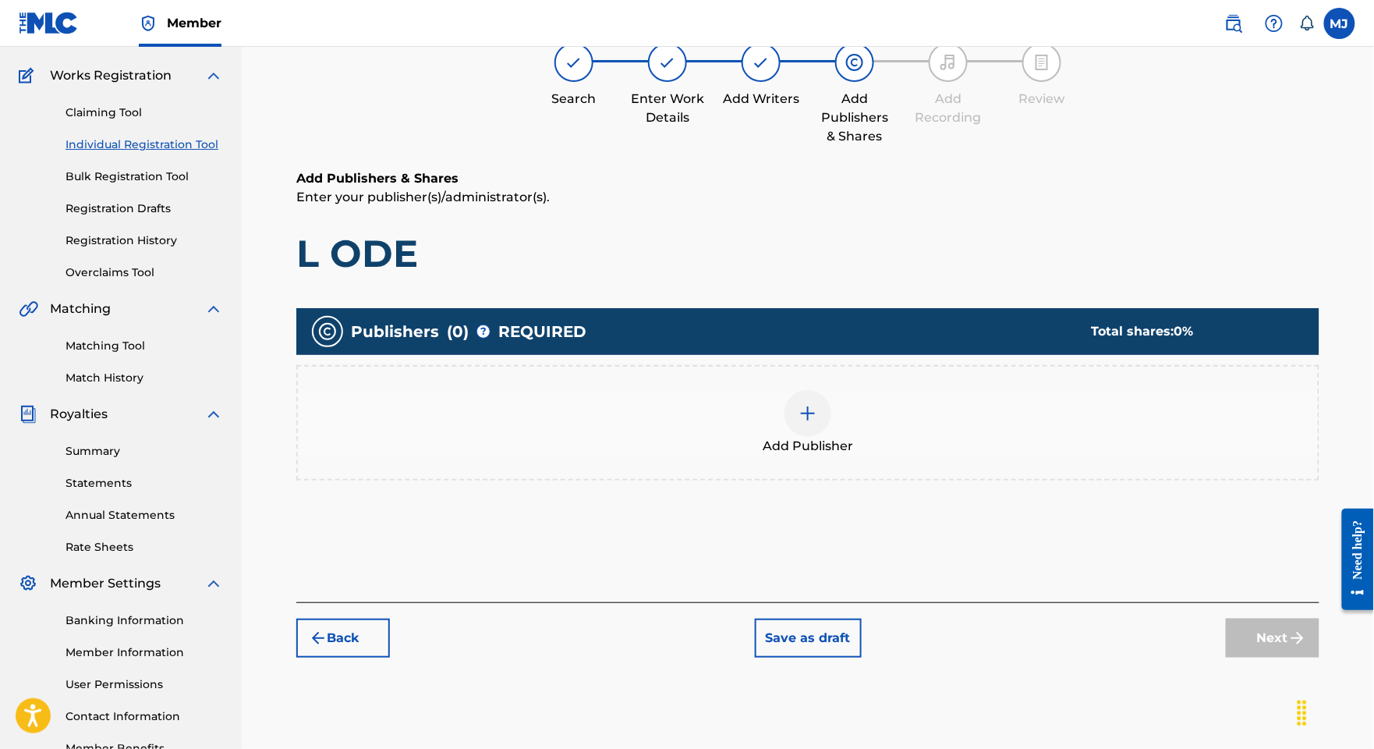
scroll to position [69, 0]
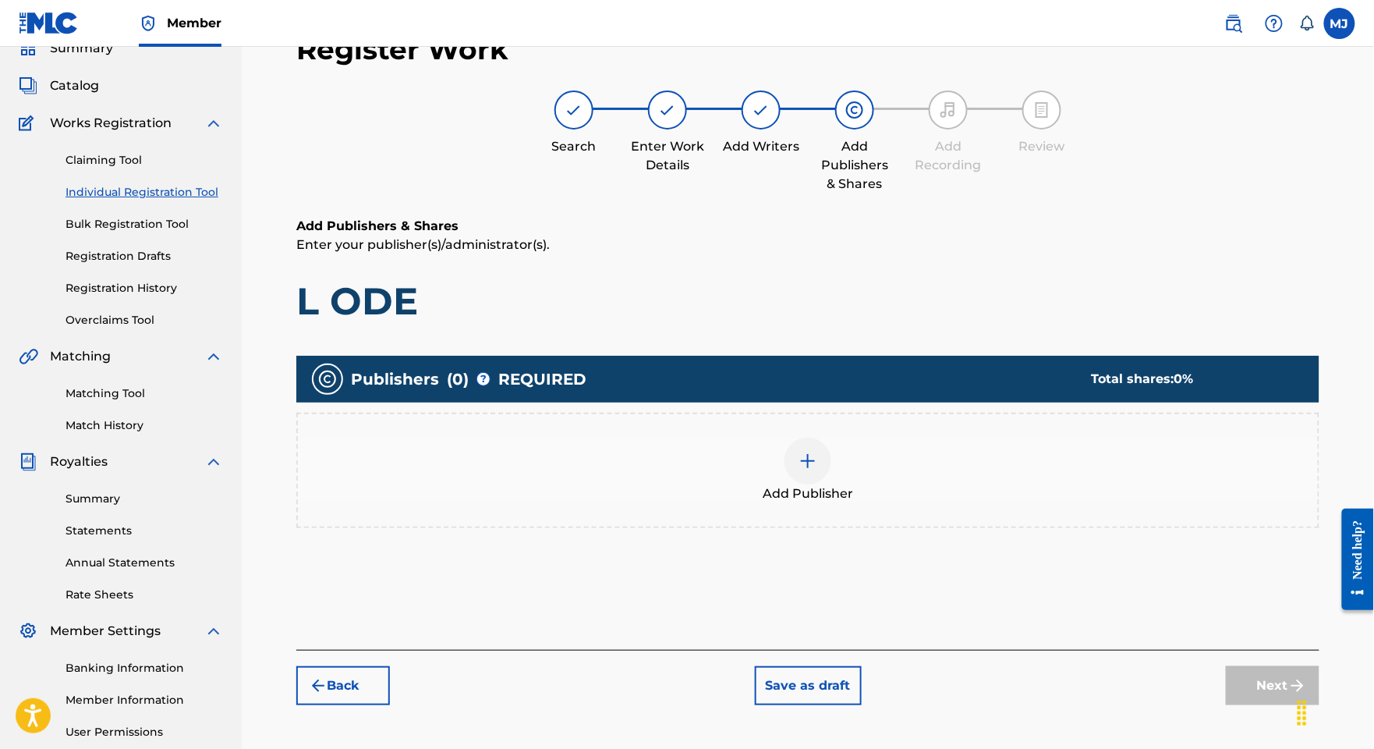
click at [886, 503] on div "Add Publisher" at bounding box center [808, 470] width 1020 height 66
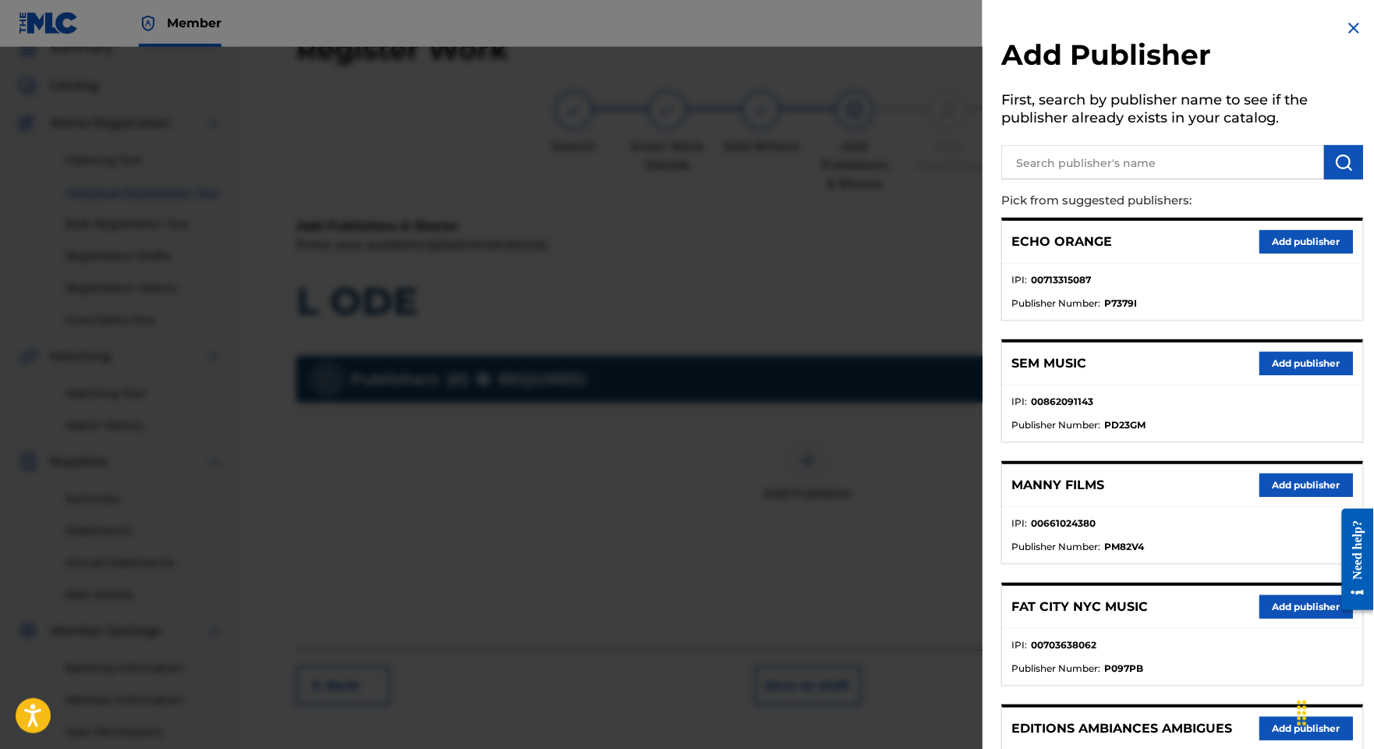
click at [1043, 179] on input "text" at bounding box center [1162, 162] width 323 height 34
type input "appeal"
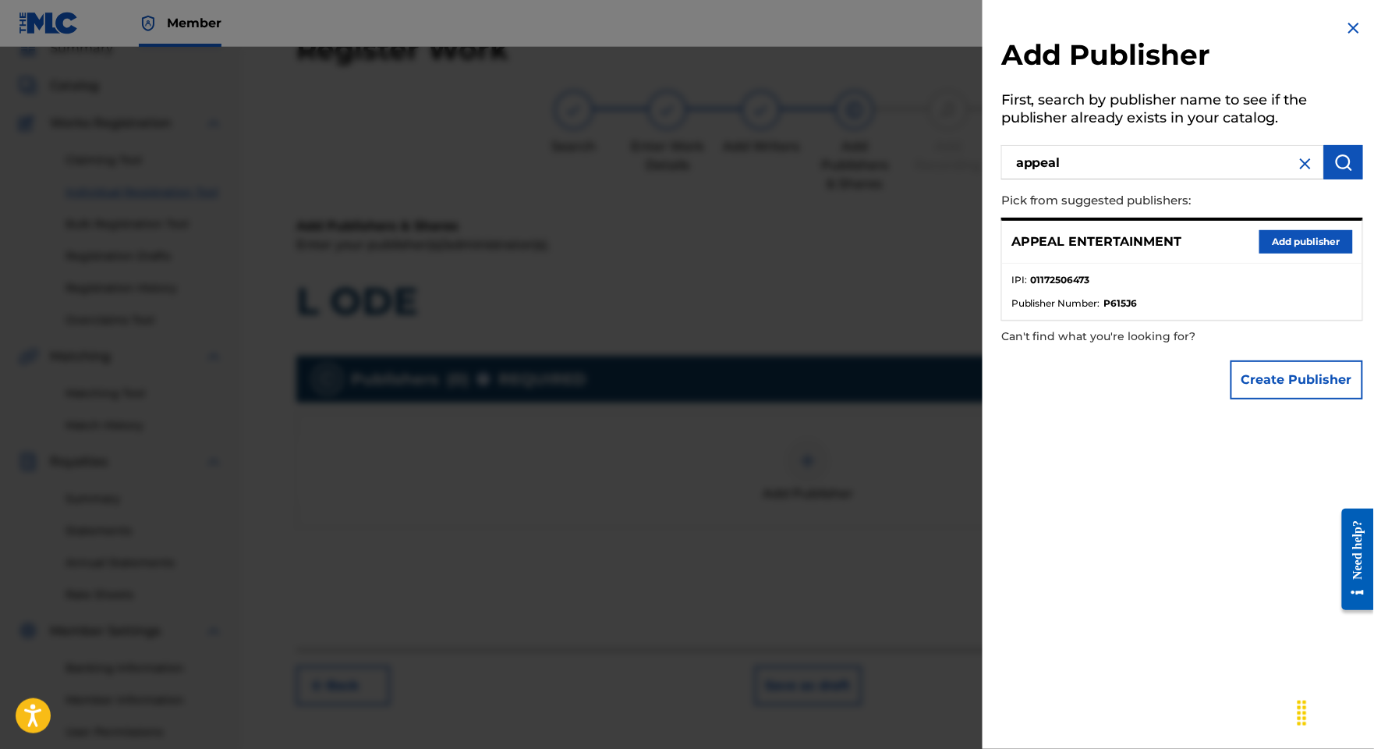
click at [1295, 253] on button "Add publisher" at bounding box center [1306, 241] width 94 height 23
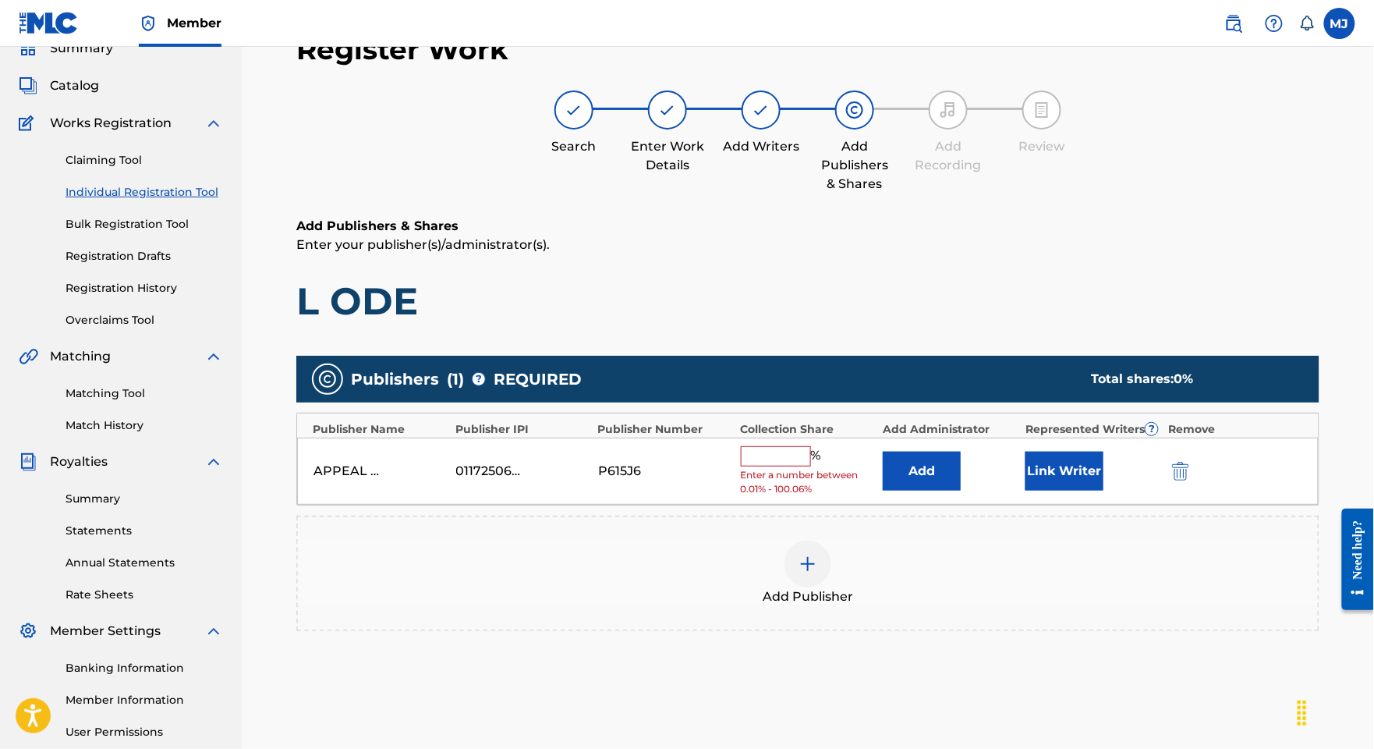
click at [906, 505] on div "APPEAL ENTERTAINMENT 01172506473 P615J6 % Enter a number between 0.01% - 100.06…" at bounding box center [808, 471] width 1022 height 68
click at [937, 491] on button "Add" at bounding box center [922, 471] width 78 height 39
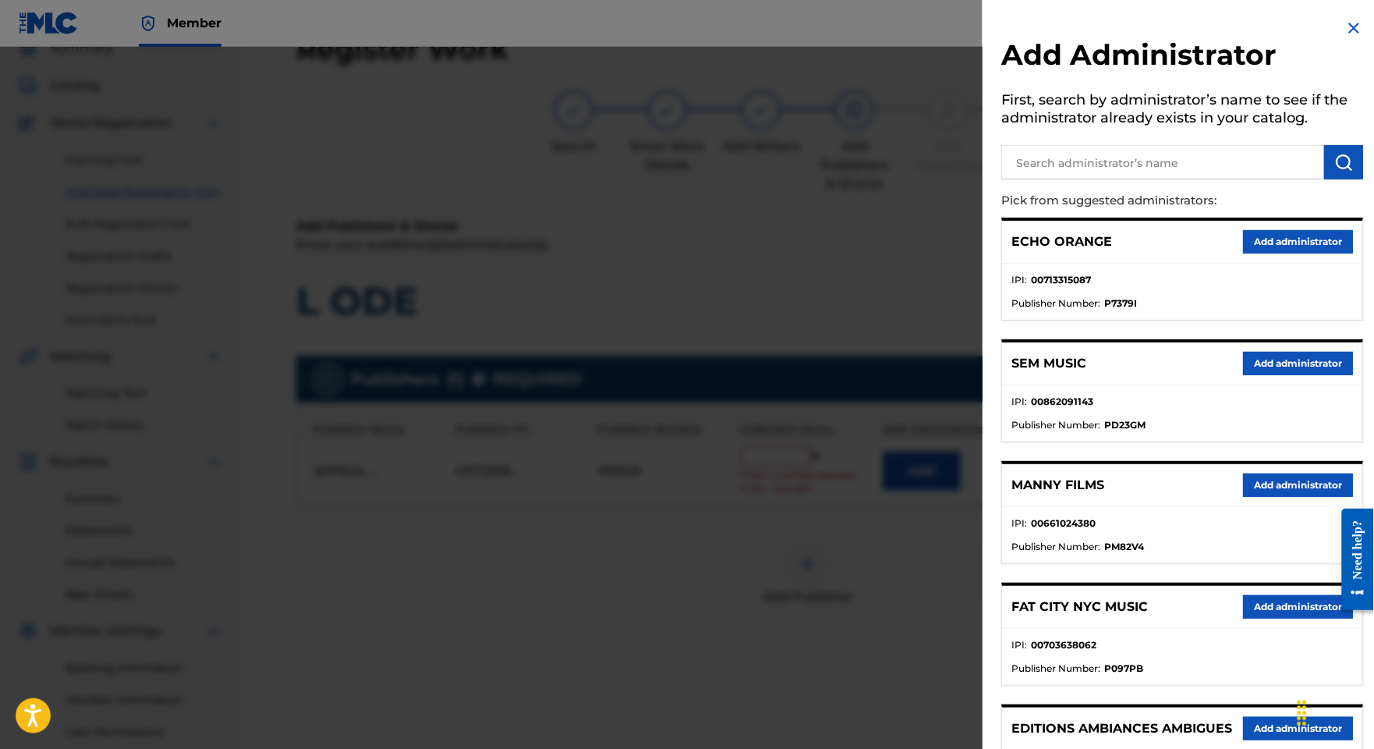
click at [1307, 253] on button "Add administrator" at bounding box center [1298, 241] width 110 height 23
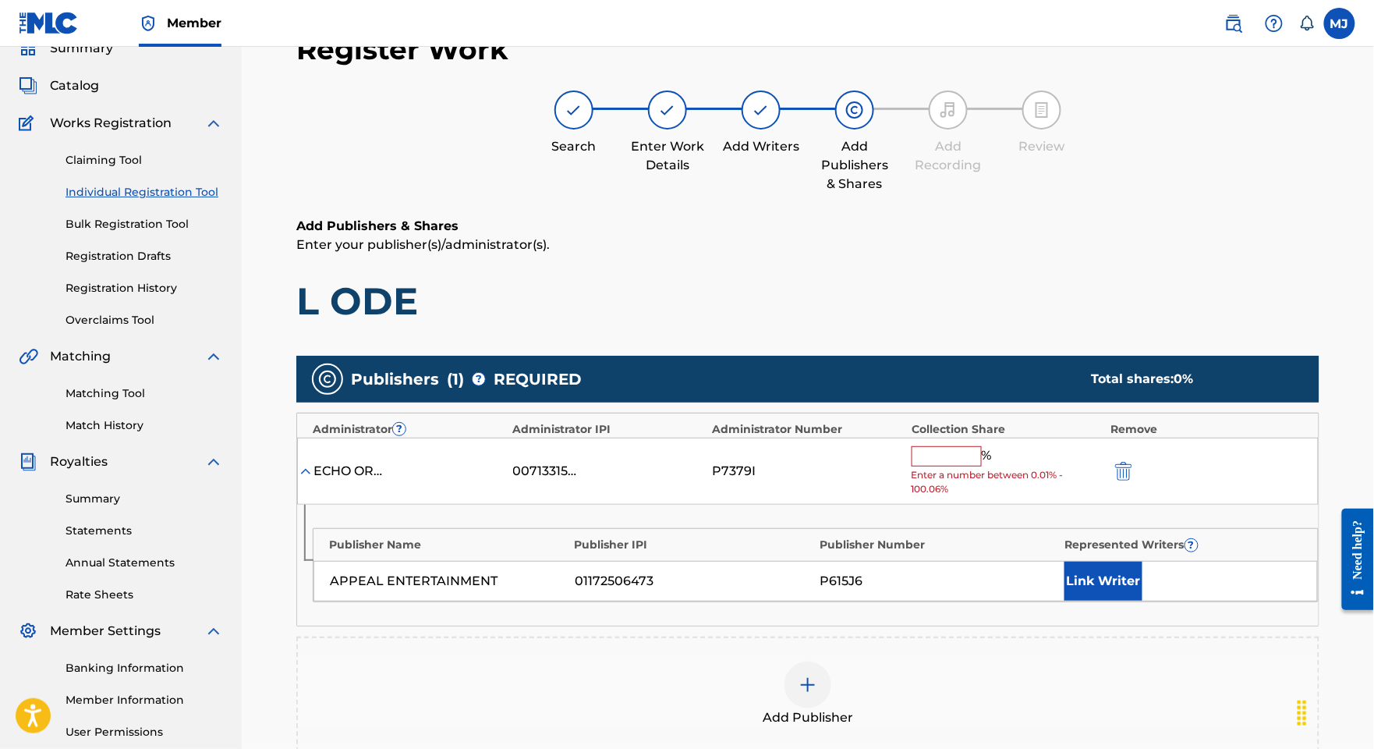
click at [982, 466] on input "text" at bounding box center [947, 456] width 70 height 20
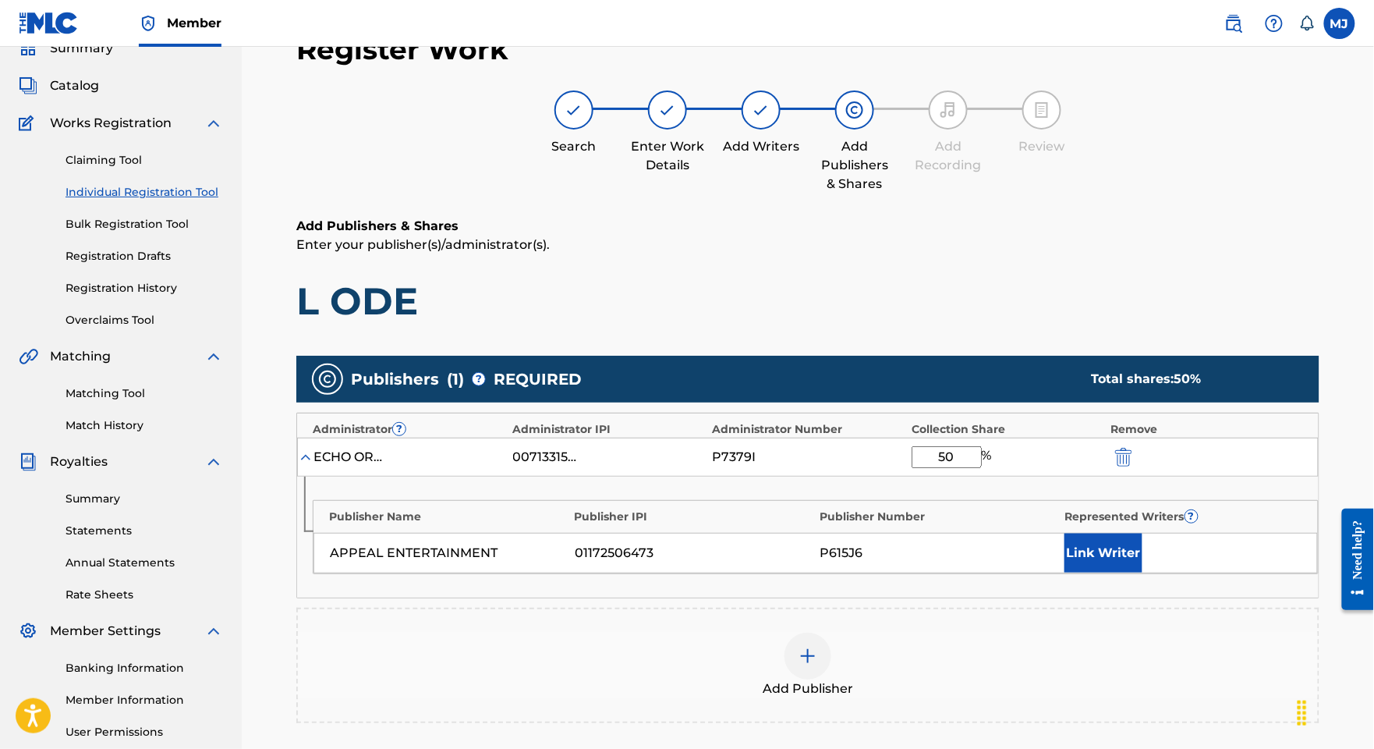
type input "50"
click at [1106, 572] on button "Link Writer" at bounding box center [1103, 552] width 78 height 39
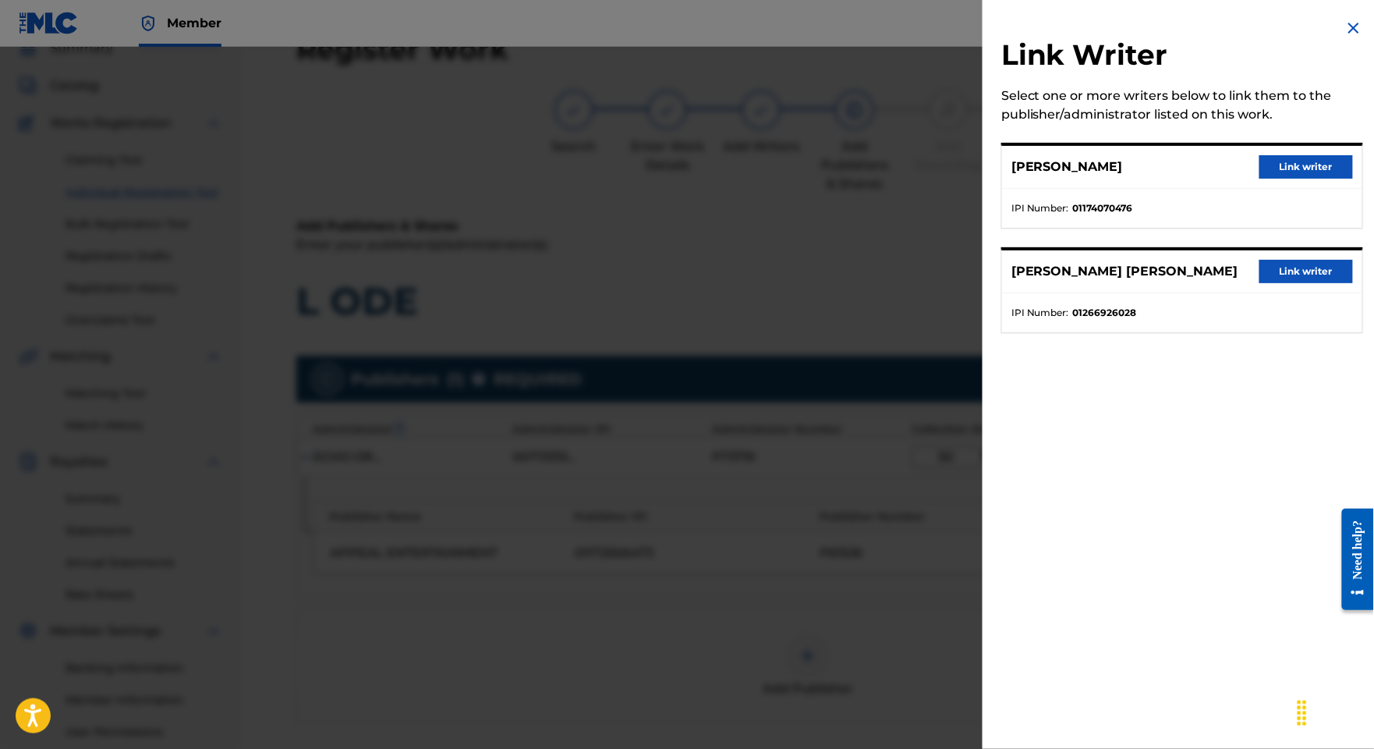
click at [1270, 283] on button "Link writer" at bounding box center [1306, 271] width 94 height 23
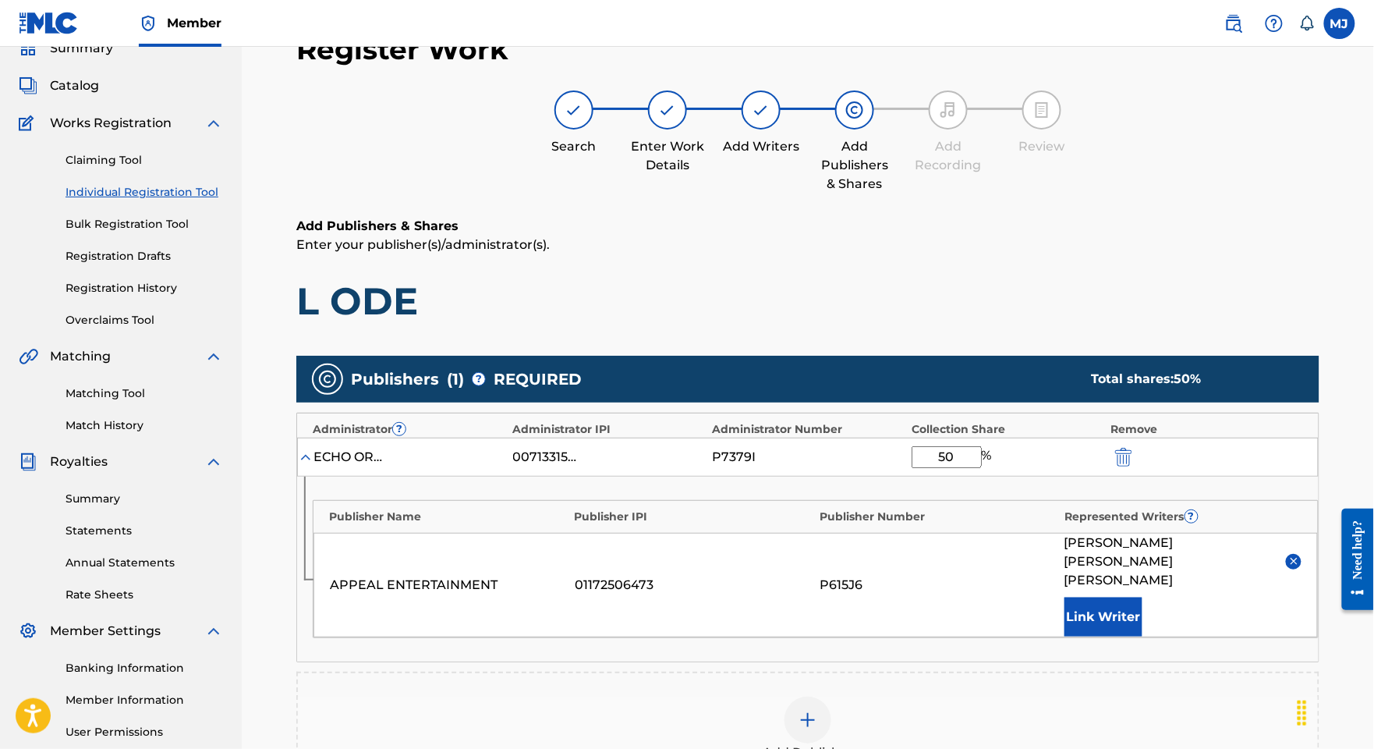
click at [1142, 636] on button "Link Writer" at bounding box center [1103, 616] width 78 height 39
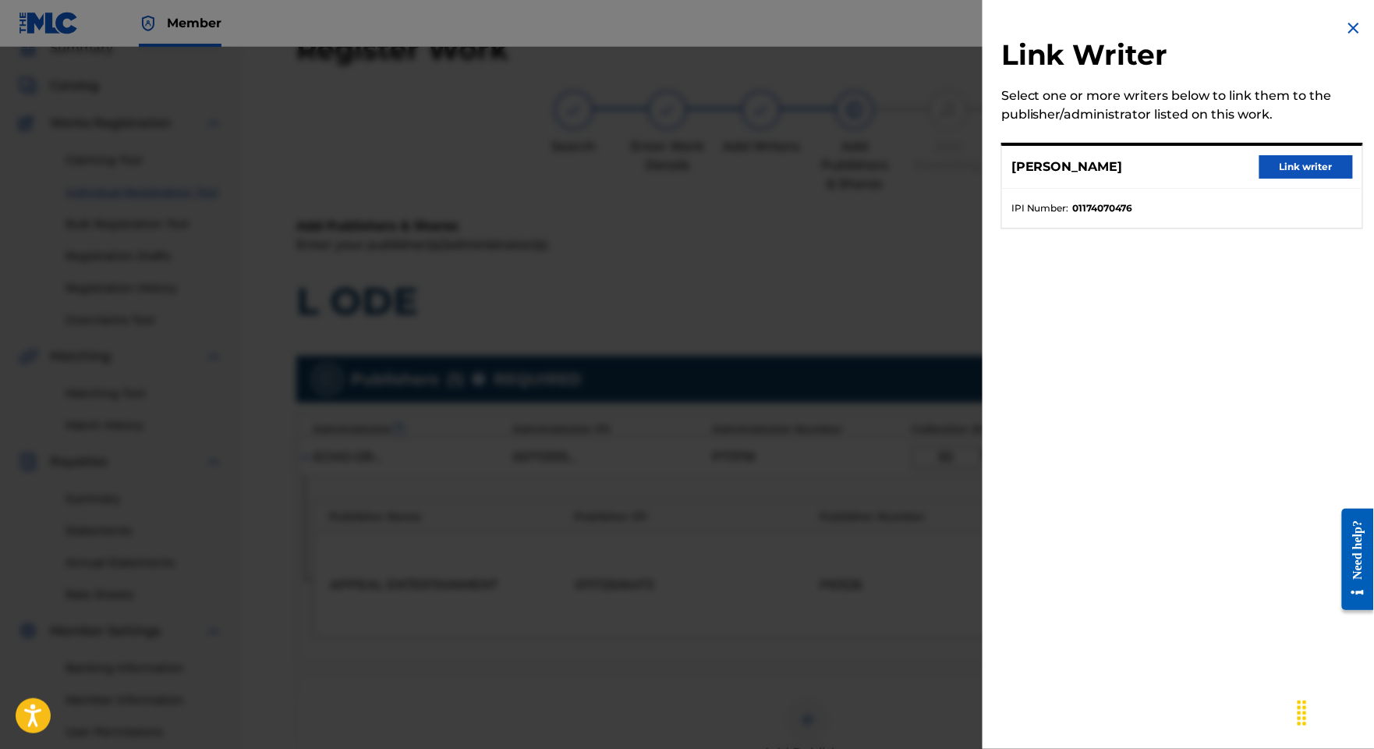
click at [1291, 179] on button "Link writer" at bounding box center [1306, 166] width 94 height 23
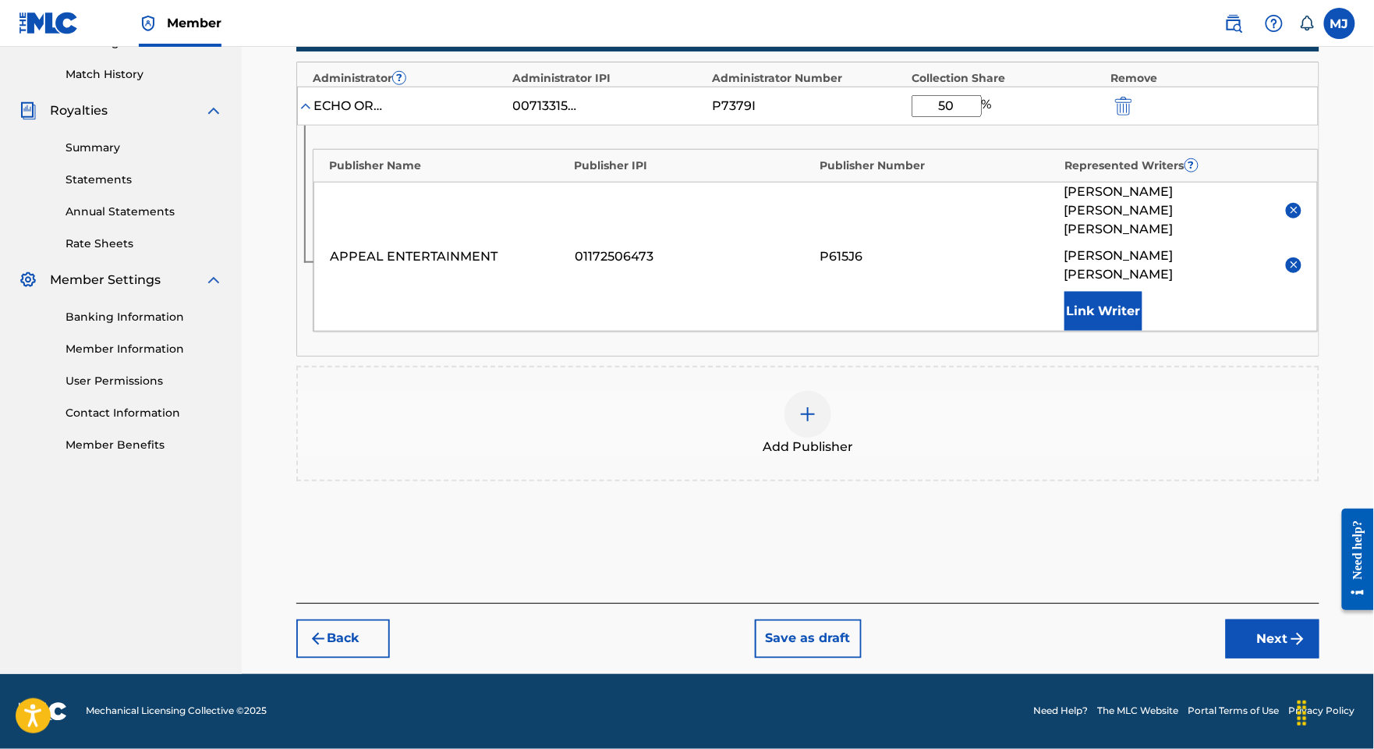
click at [1207, 606] on div "Back Save as draft Next" at bounding box center [807, 630] width 1023 height 55
click at [1227, 619] on button "Next" at bounding box center [1273, 638] width 94 height 39
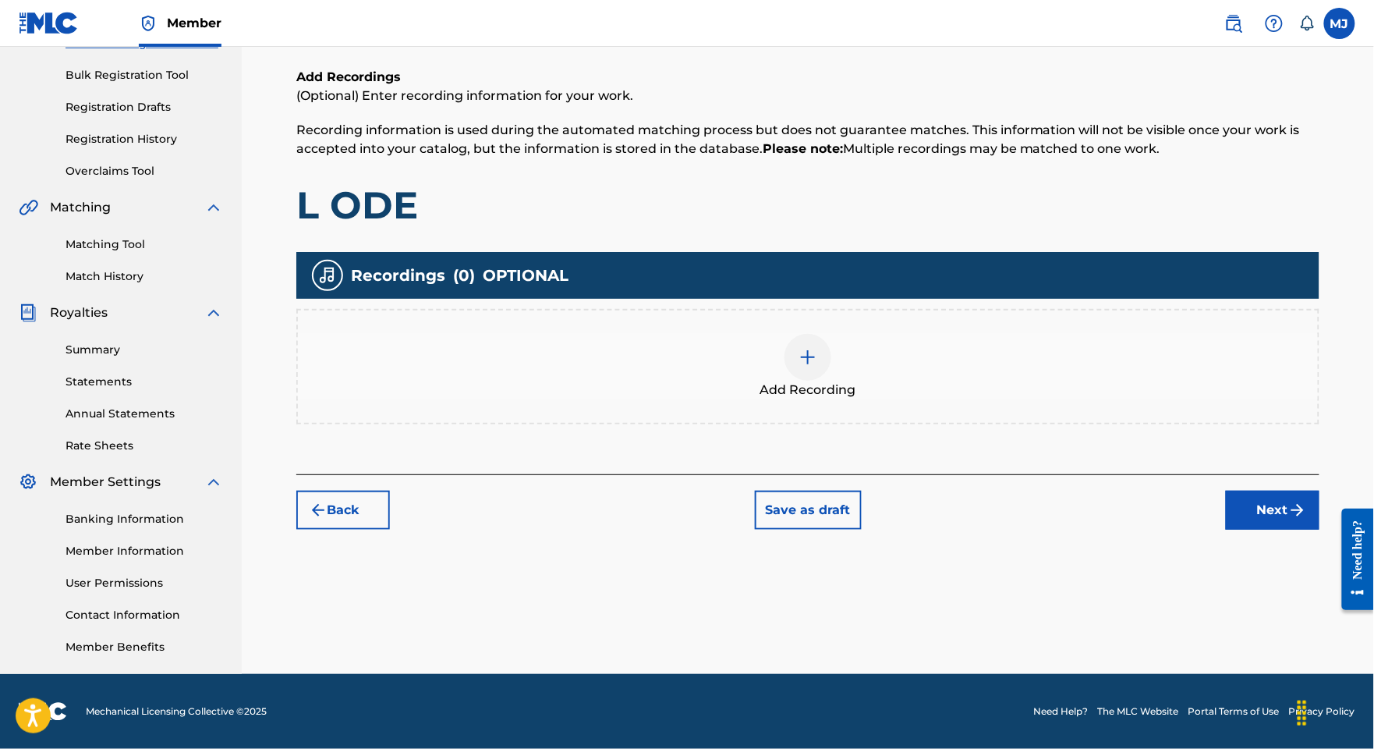
click at [1259, 491] on button "Next" at bounding box center [1273, 510] width 94 height 39
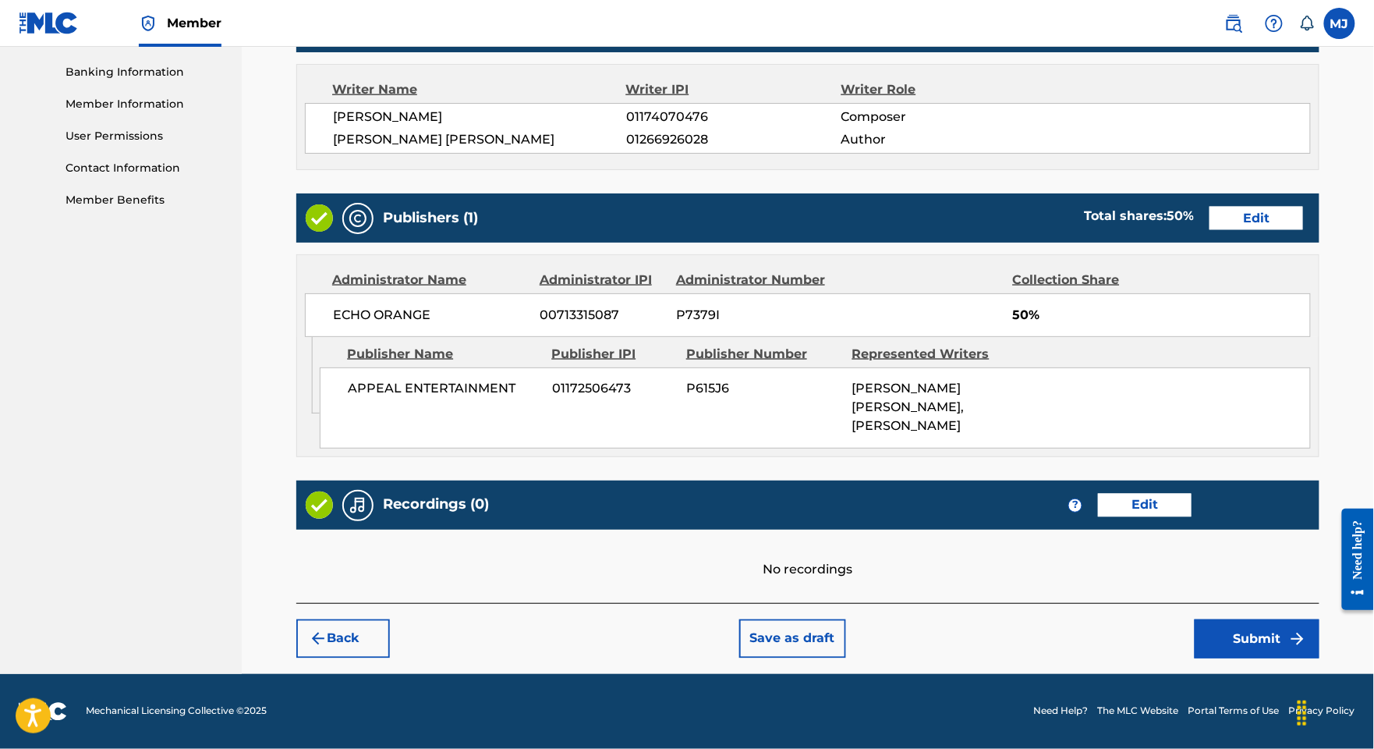
scroll to position [865, 0]
click at [1242, 622] on button "Submit" at bounding box center [1257, 638] width 125 height 39
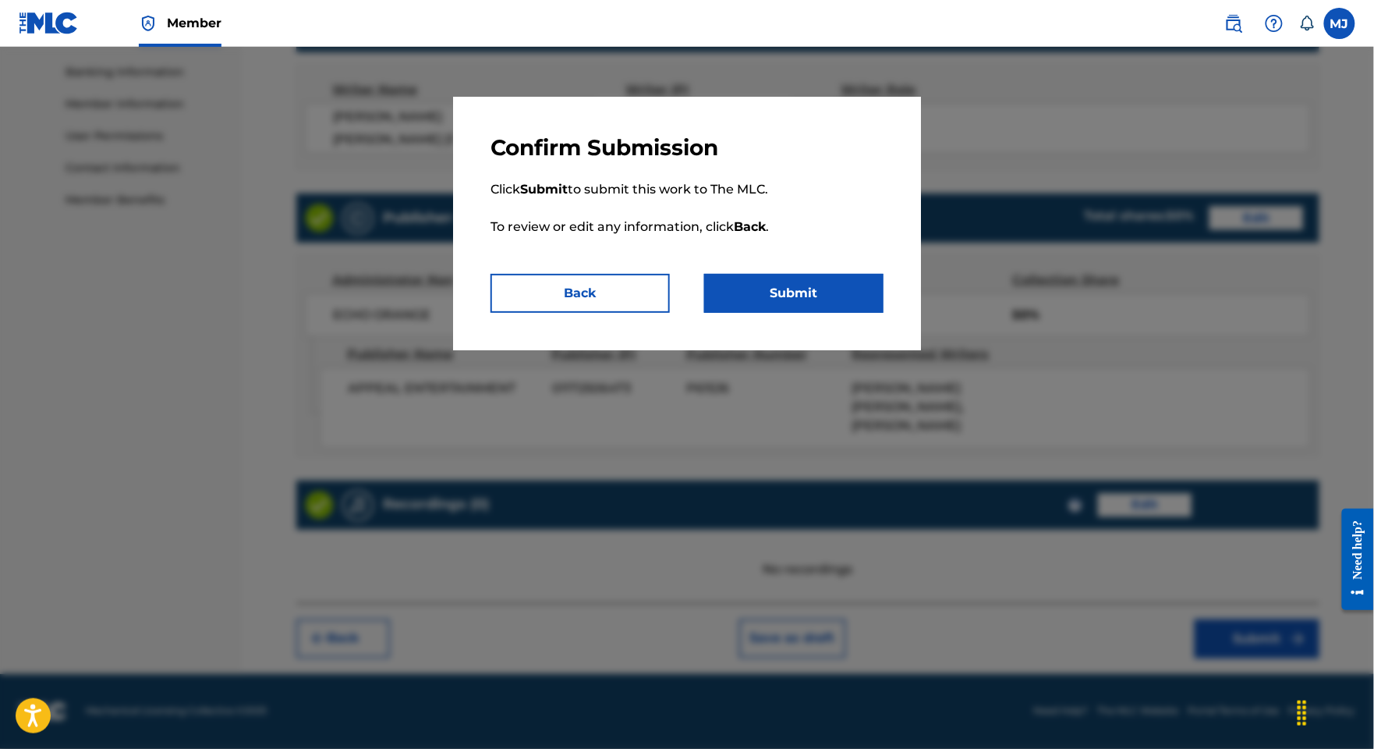
click at [877, 313] on button "Submit" at bounding box center [793, 293] width 179 height 39
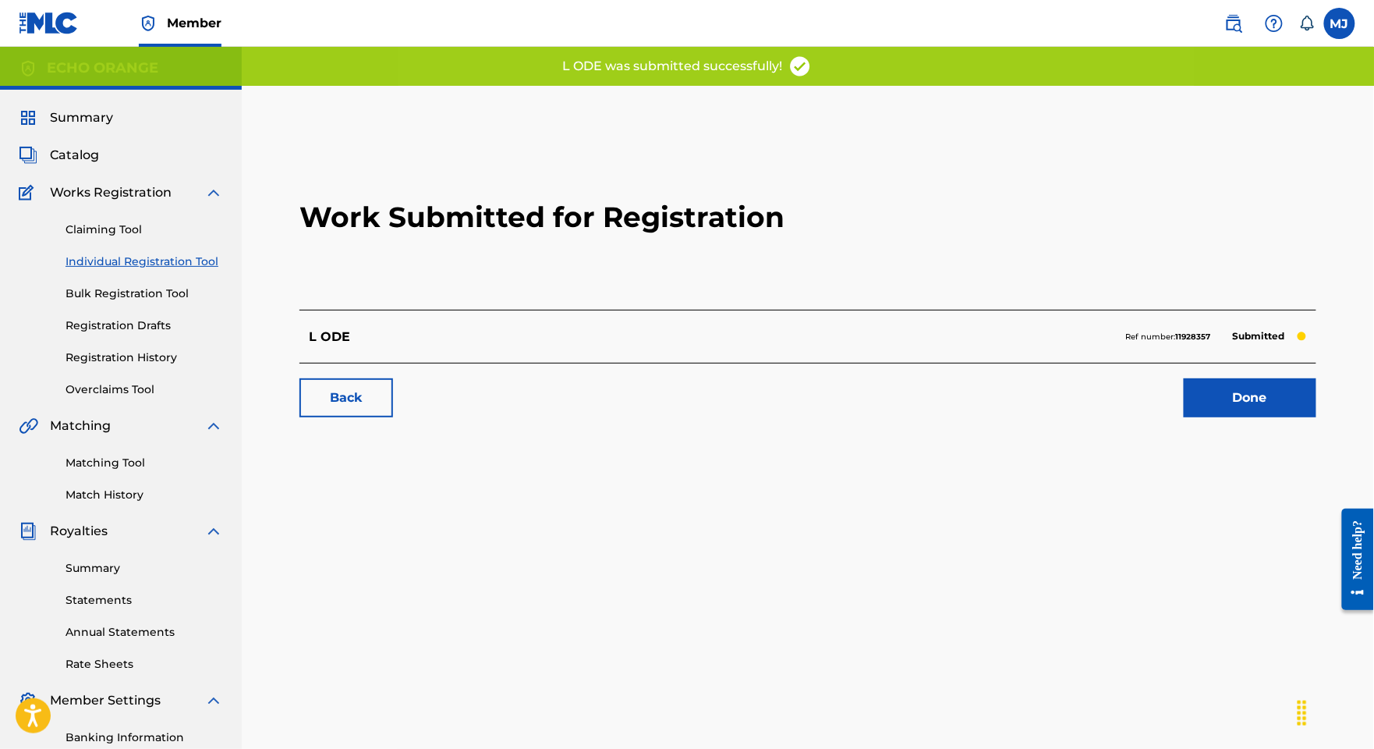
click at [1233, 417] on link "Done" at bounding box center [1250, 397] width 133 height 39
